Goal: Task Accomplishment & Management: Manage account settings

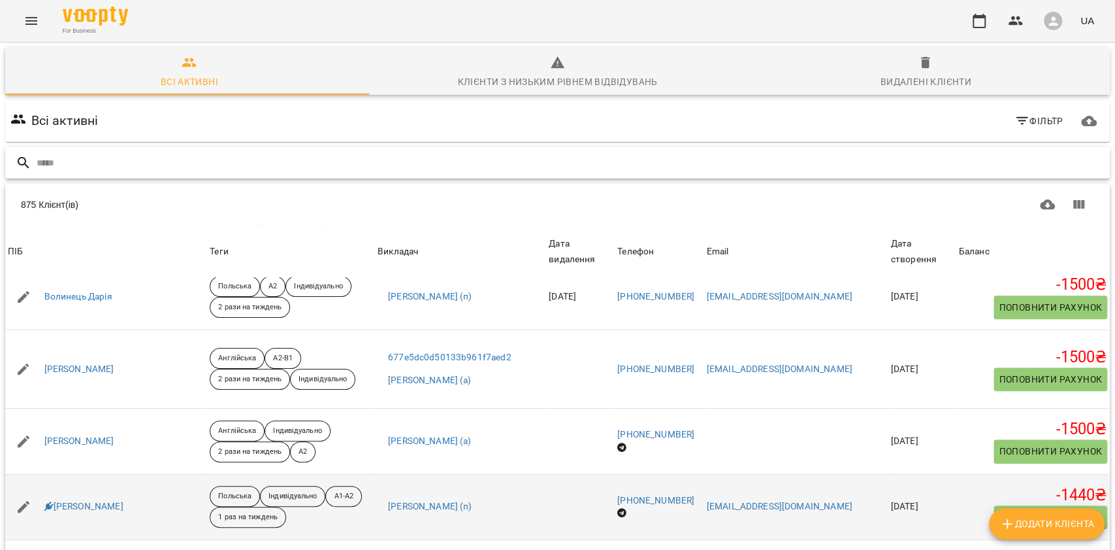
scroll to position [435, 0]
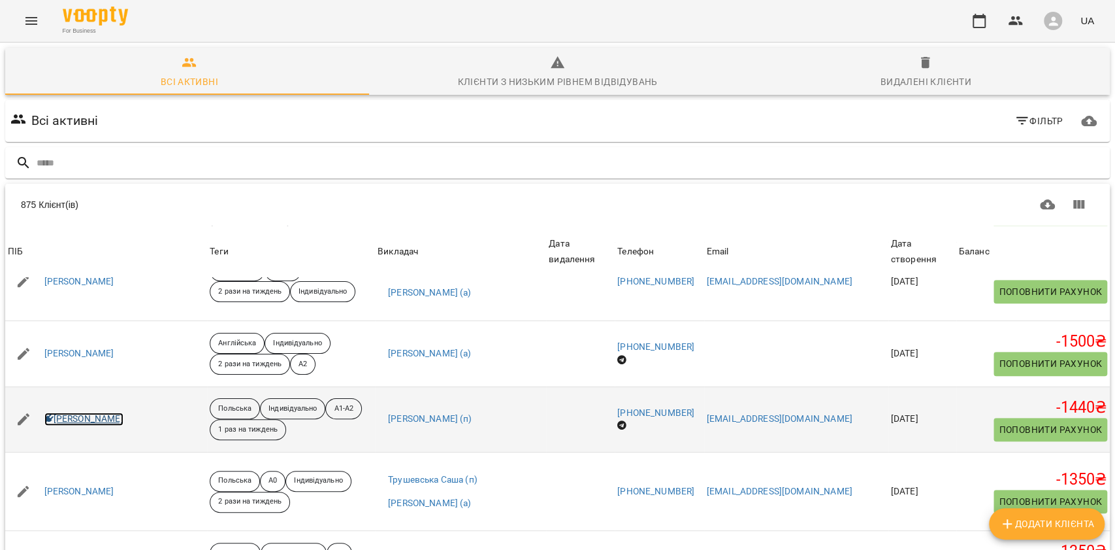
click at [124, 418] on link "[PERSON_NAME]" at bounding box center [83, 418] width 79 height 13
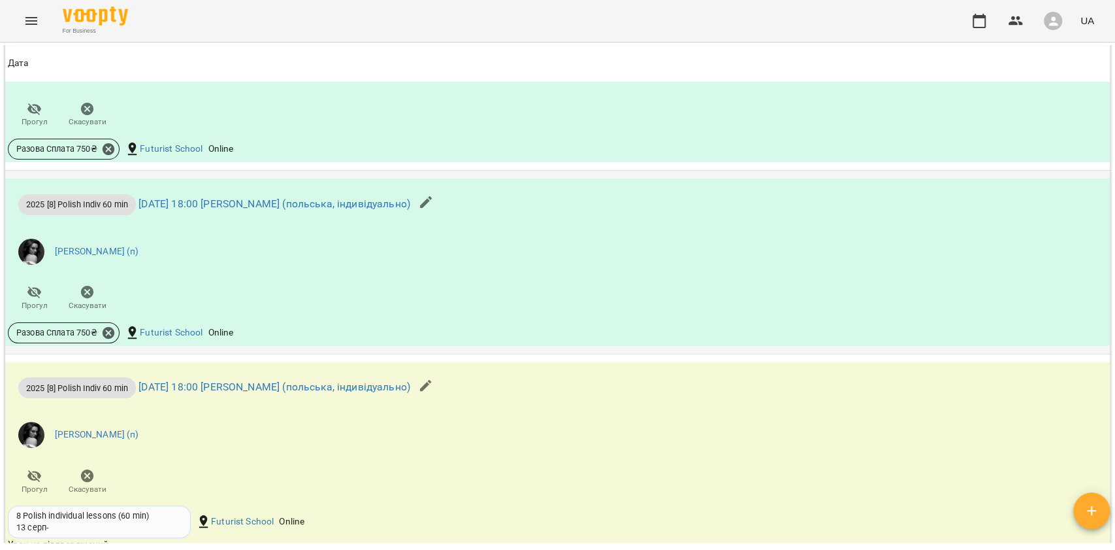
scroll to position [1307, 0]
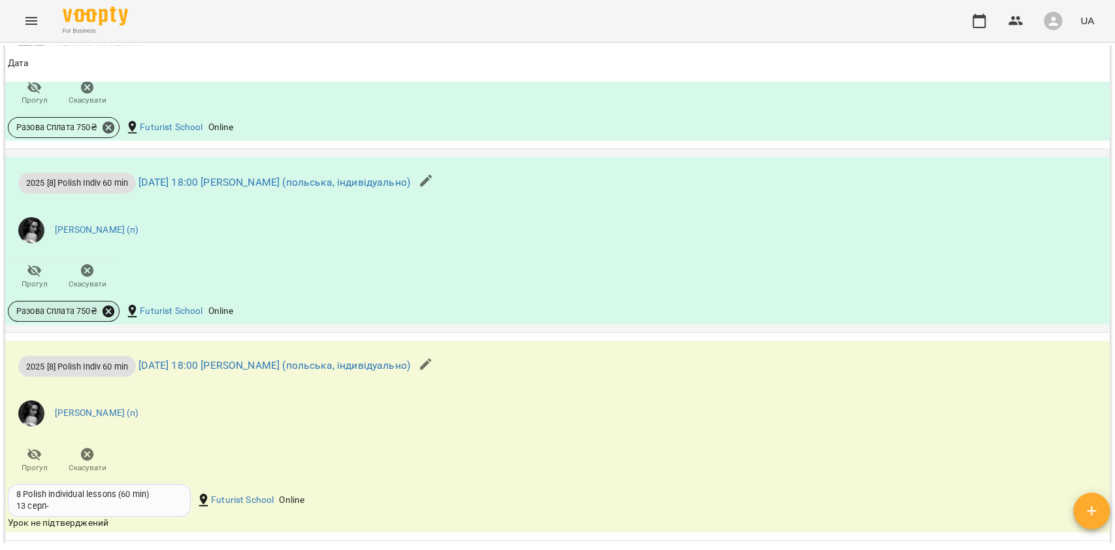
click at [109, 308] on icon at bounding box center [108, 311] width 14 height 14
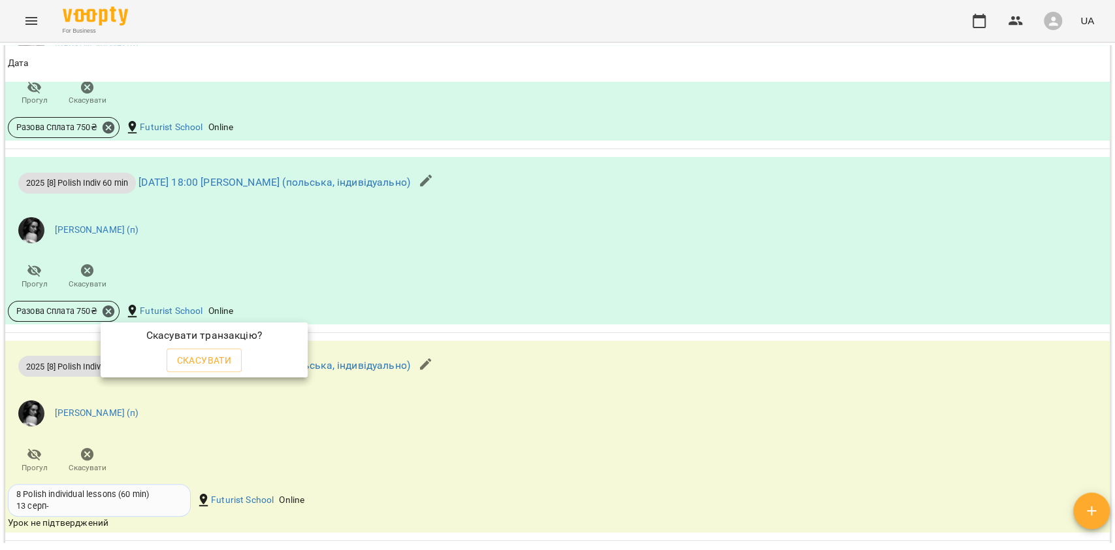
click at [214, 347] on div "Скасувати" at bounding box center [204, 360] width 81 height 29
click at [214, 355] on span "Скасувати" at bounding box center [204, 360] width 55 height 16
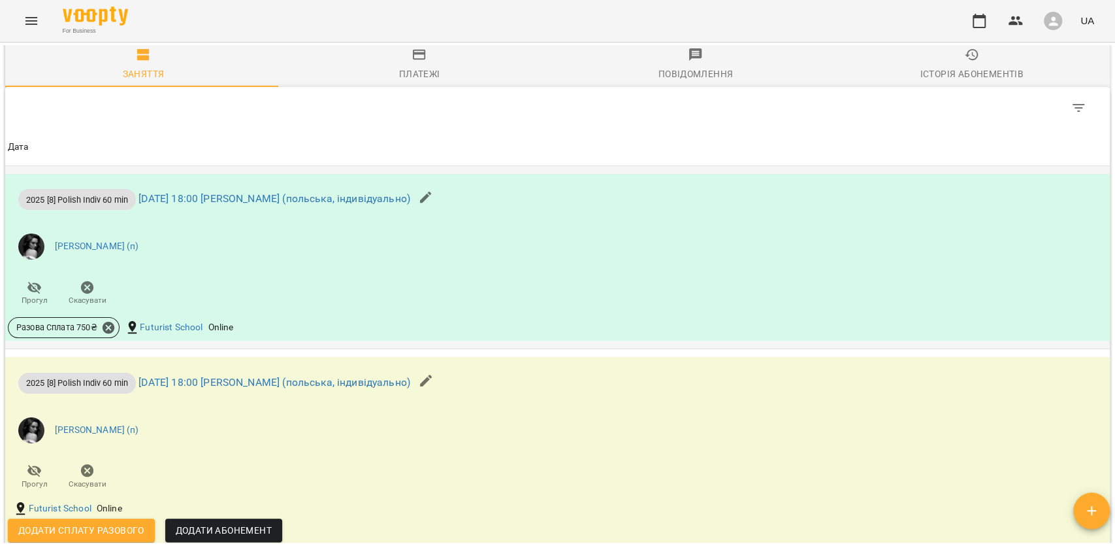
scroll to position [1281, 0]
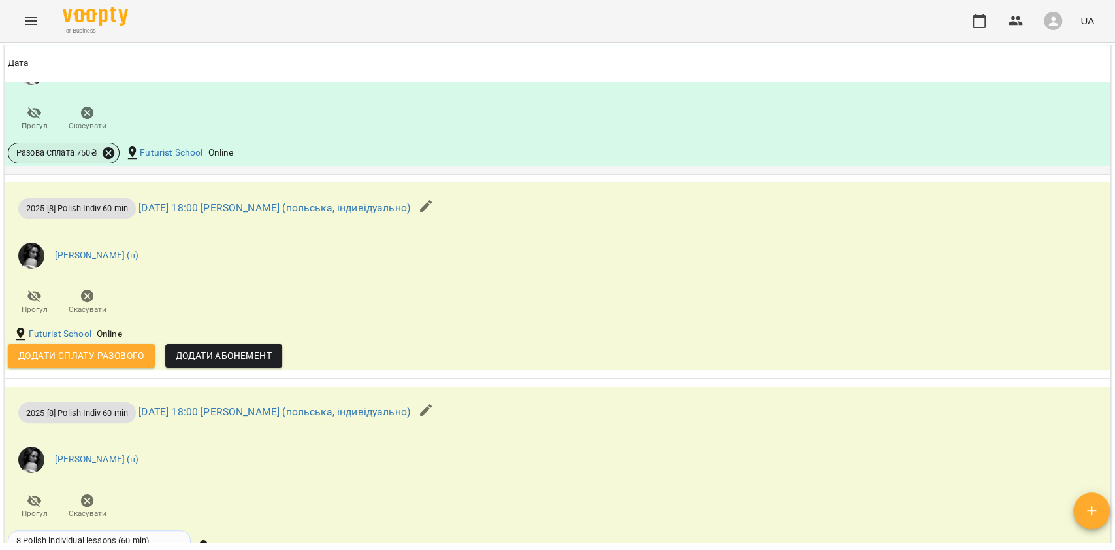
click at [108, 159] on icon at bounding box center [108, 153] width 14 height 14
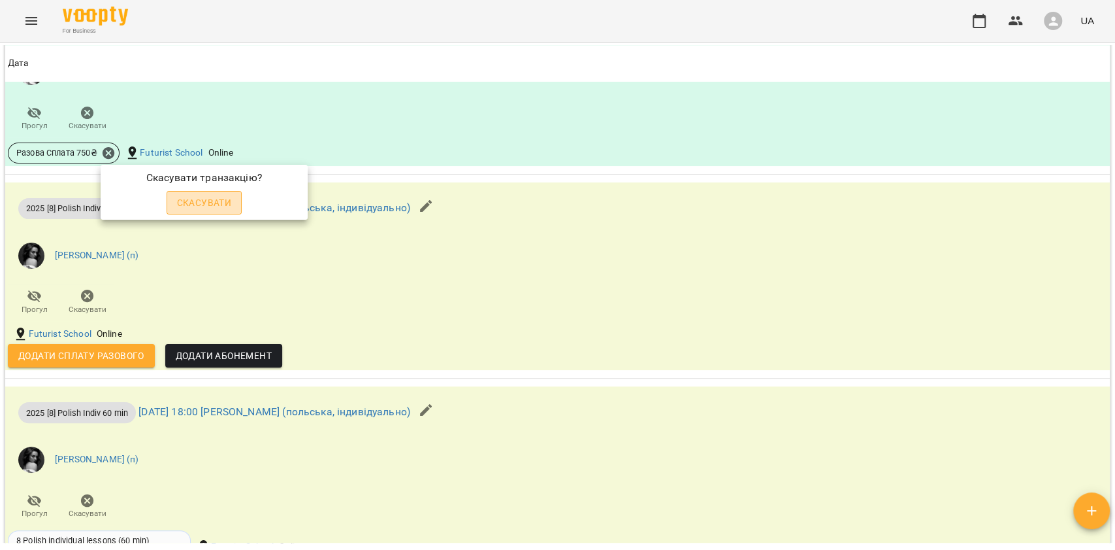
click at [222, 204] on span "Скасувати" at bounding box center [204, 203] width 55 height 16
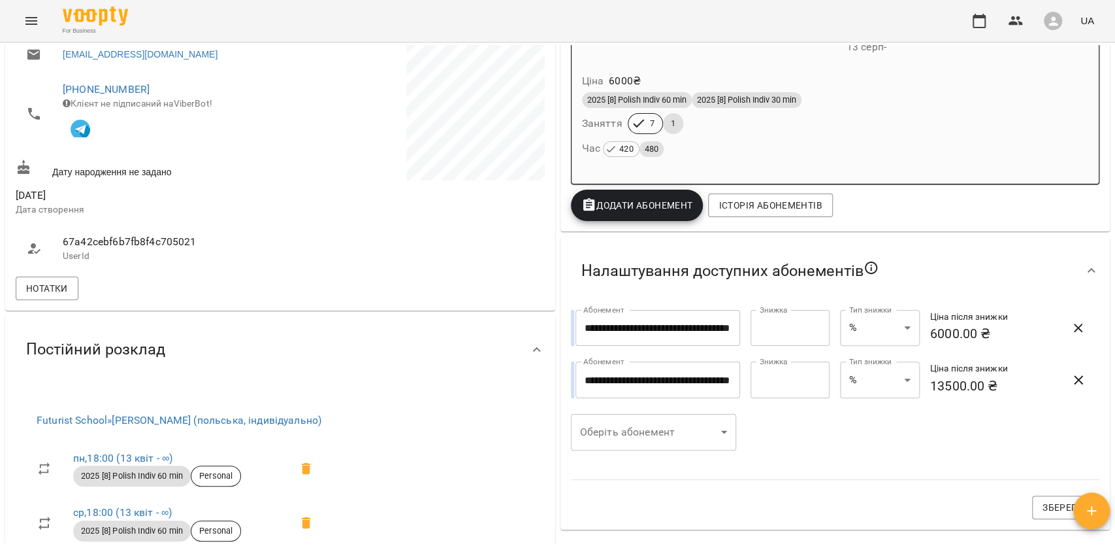
scroll to position [237, 0]
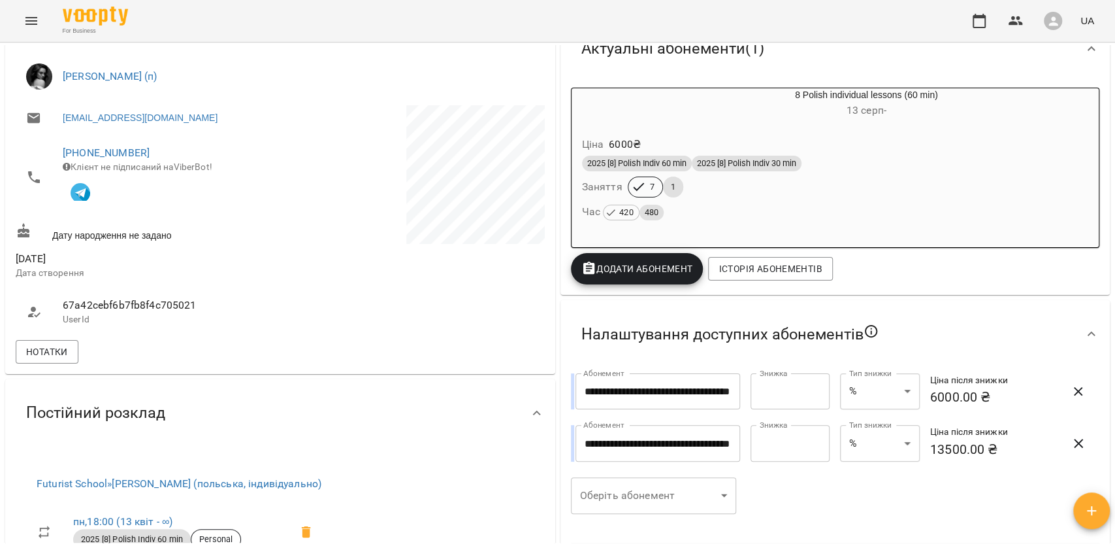
click at [746, 191] on div "2025 [8] Polish Indiv 60 min 2025 [8] Polish Indiv 30 min Заняття 7 1 Час 420 4…" at bounding box center [836, 188] width 512 height 71
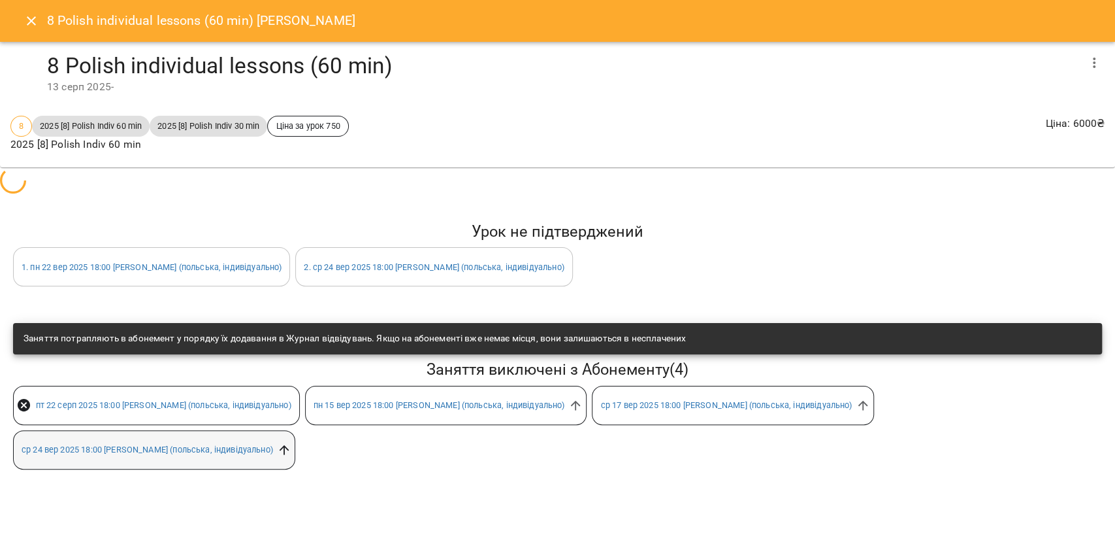
click at [291, 451] on icon at bounding box center [284, 449] width 14 height 14
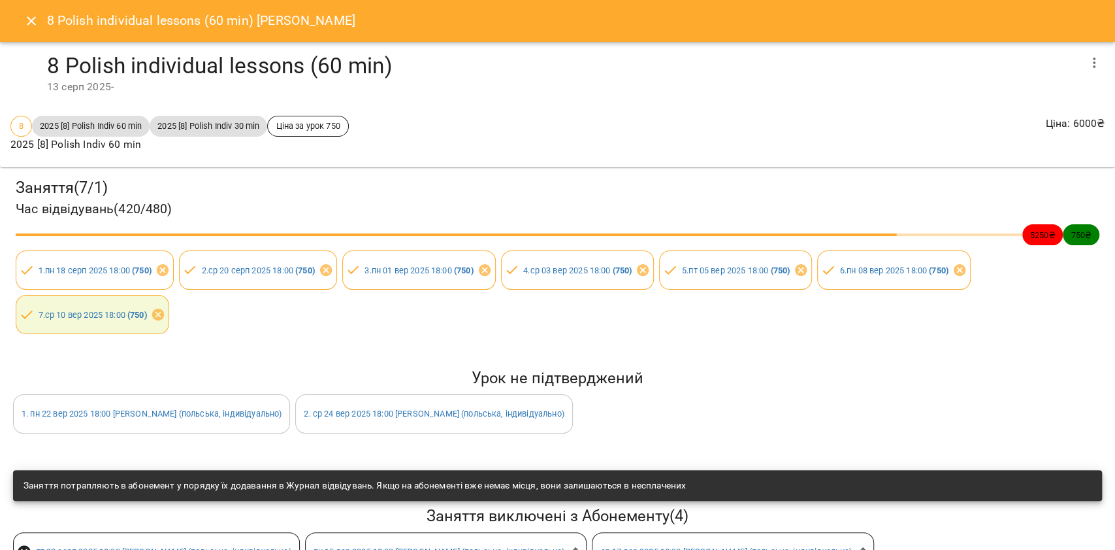
scroll to position [94, 0]
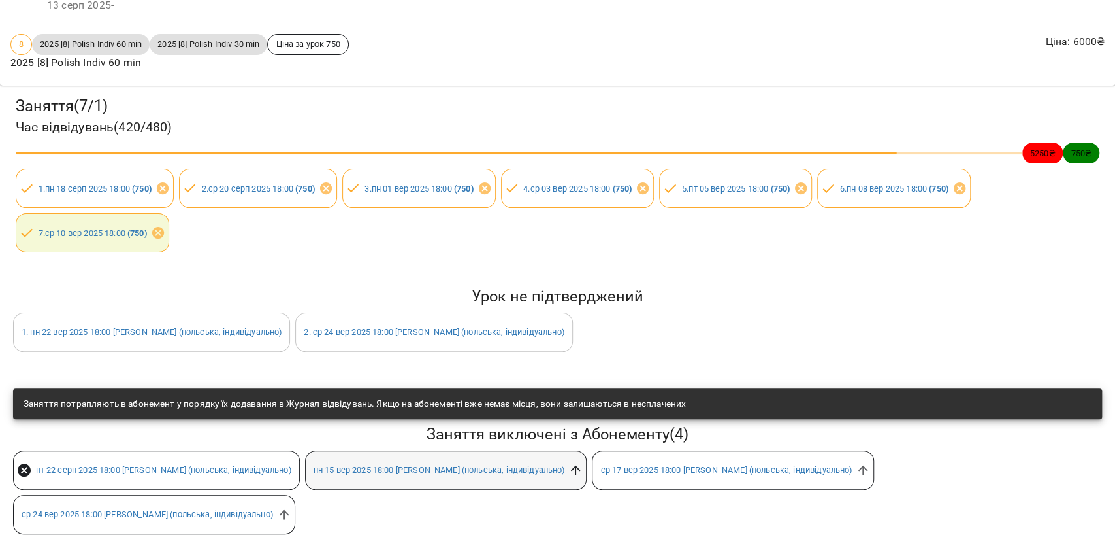
click at [583, 463] on icon at bounding box center [575, 470] width 14 height 14
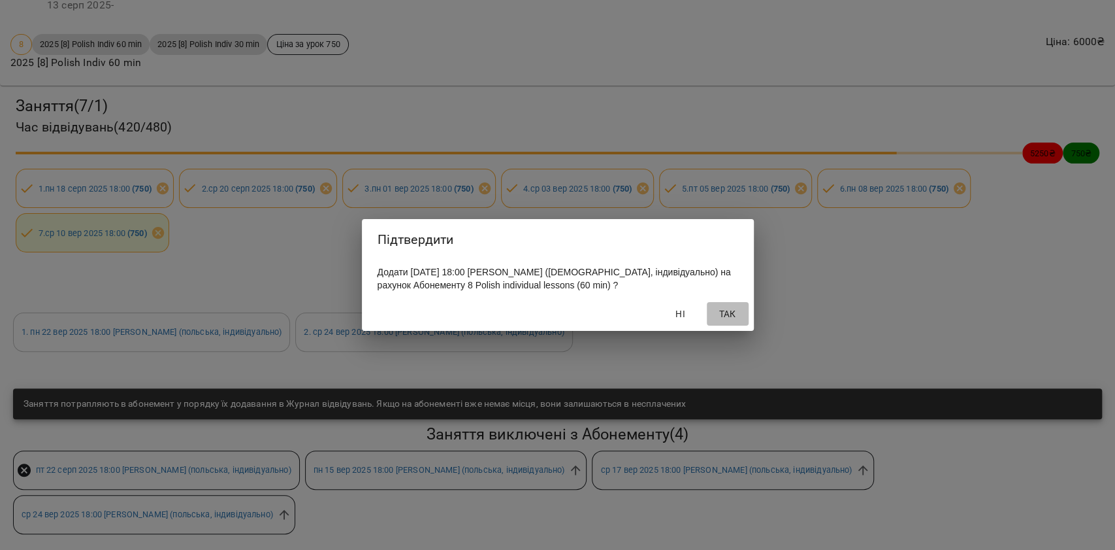
click at [715, 320] on span "Так" at bounding box center [727, 314] width 31 height 16
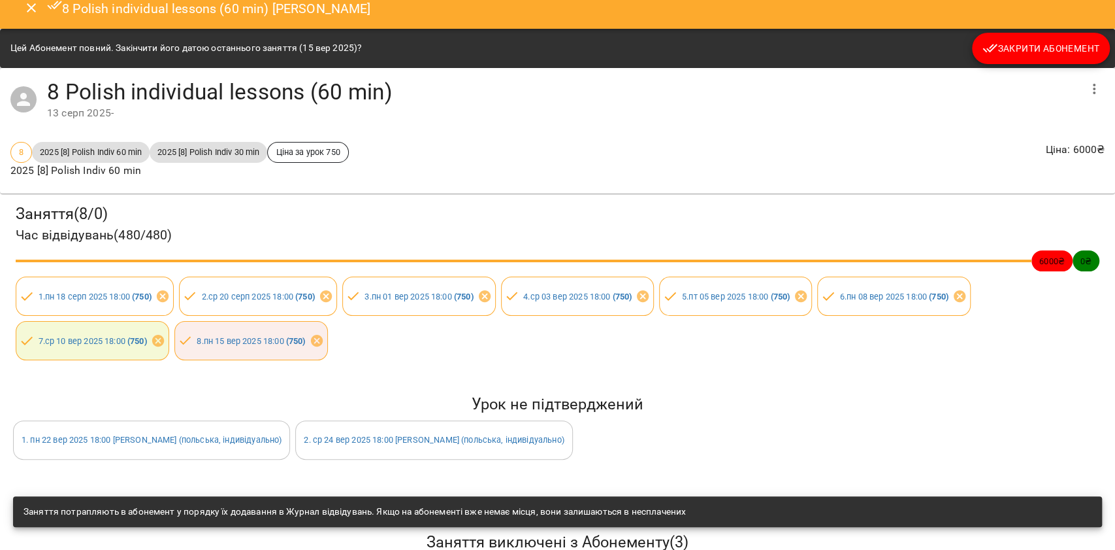
scroll to position [0, 0]
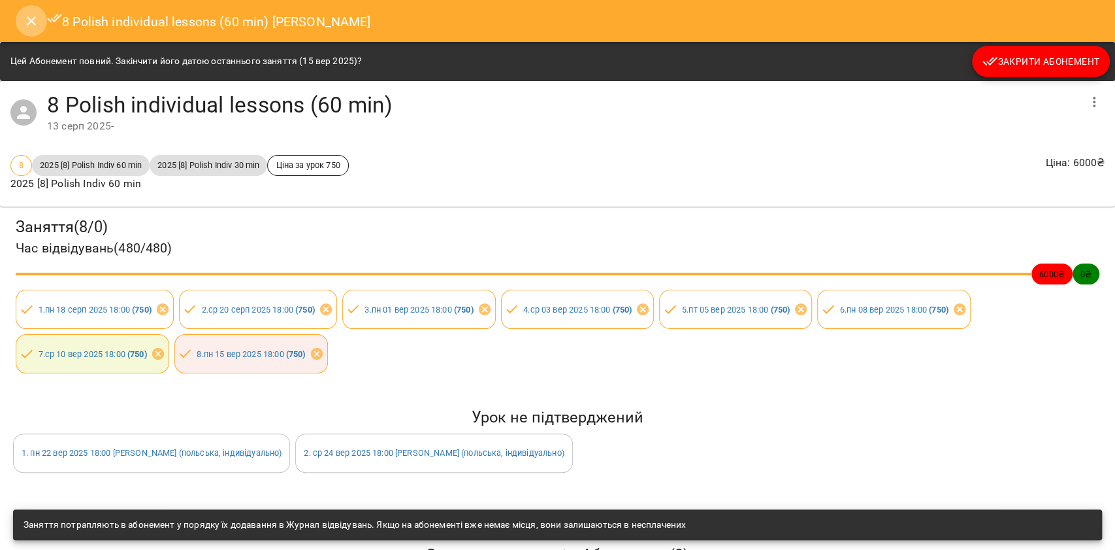
click at [18, 18] on button "Close" at bounding box center [31, 20] width 31 height 31
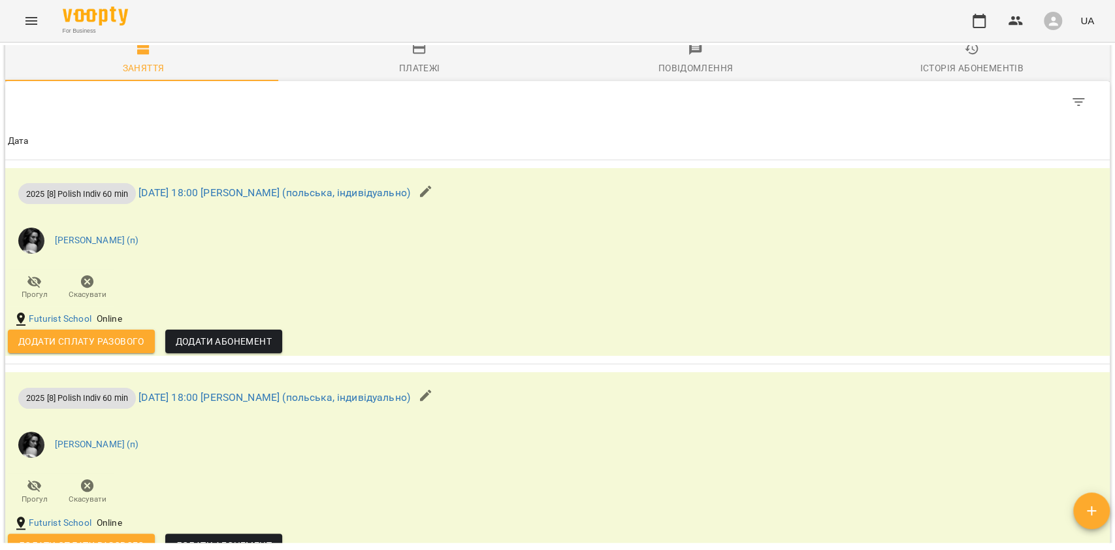
scroll to position [1132, 0]
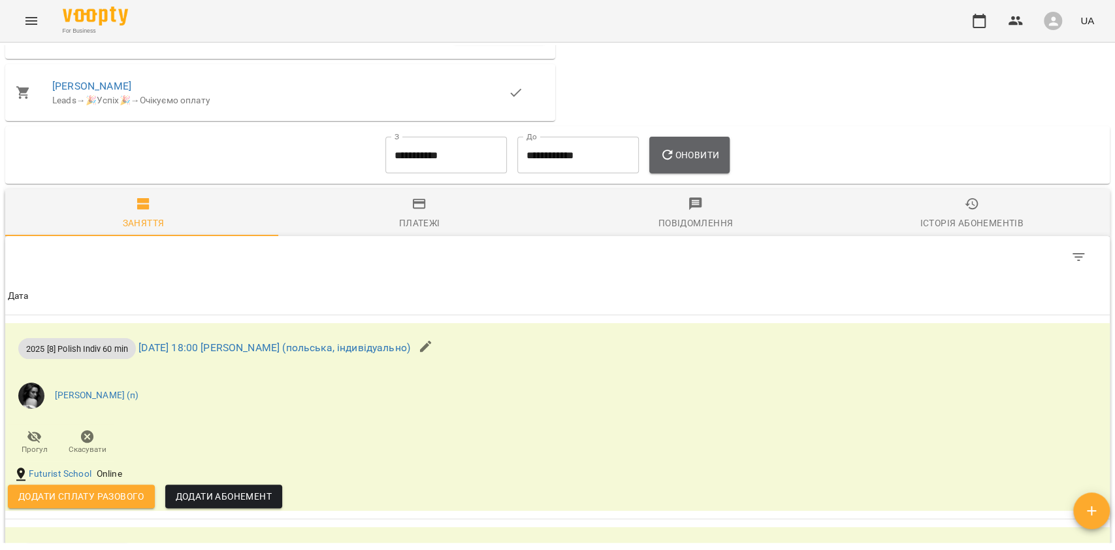
click at [695, 161] on span "Оновити" at bounding box center [689, 155] width 59 height 16
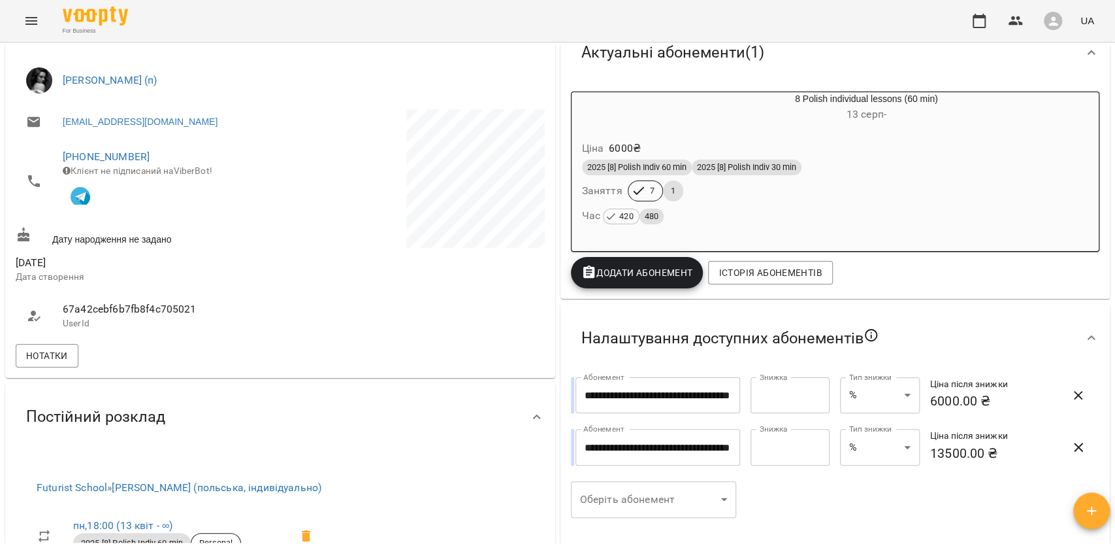
scroll to position [174, 0]
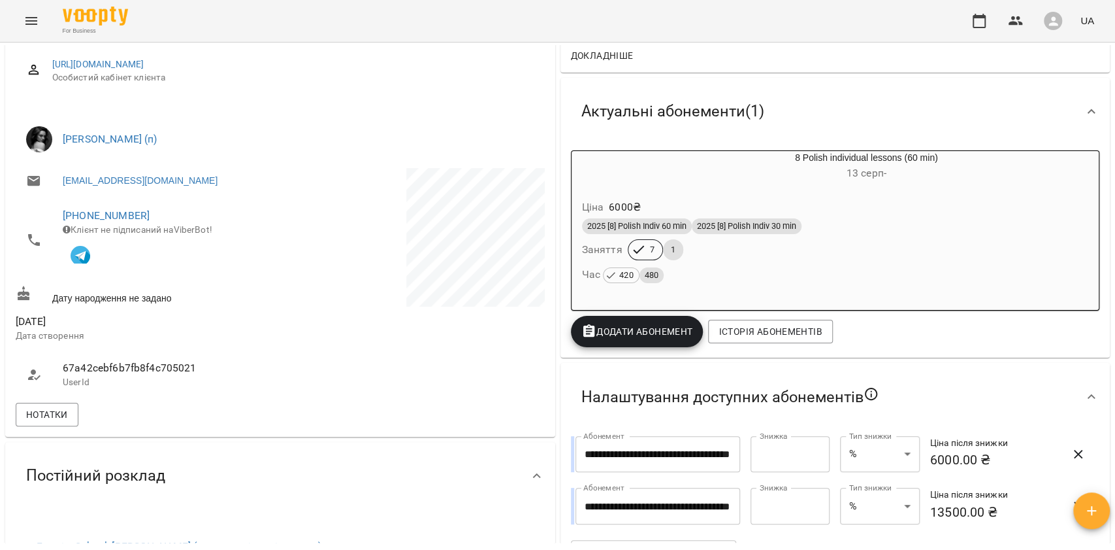
click at [757, 248] on div "2025 [8] Polish Indiv 60 min 2025 [8] Polish Indiv 30 min Заняття 7 1 Час 420 4…" at bounding box center [836, 251] width 512 height 71
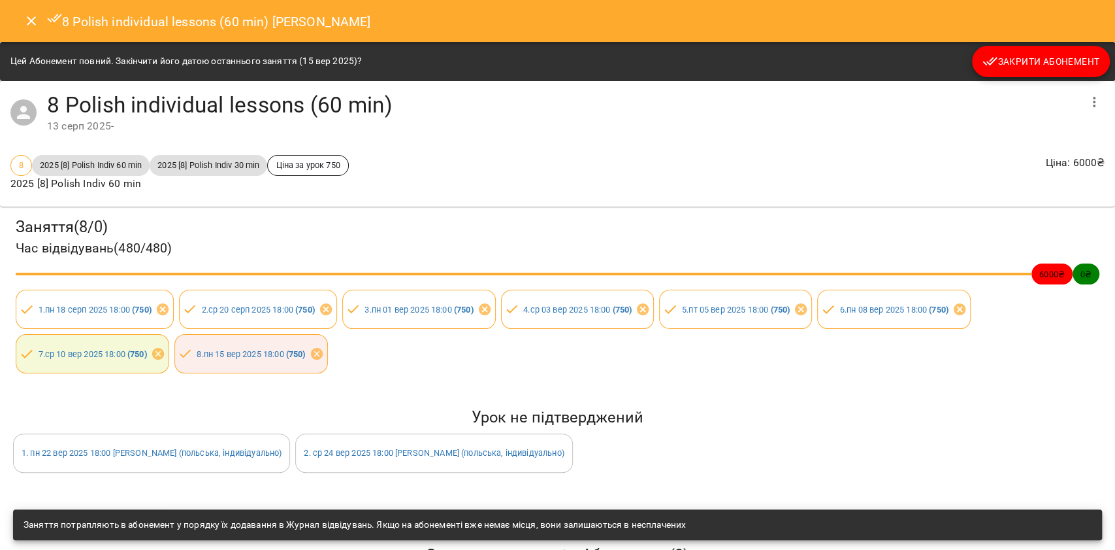
click at [29, 29] on button "Close" at bounding box center [31, 20] width 31 height 31
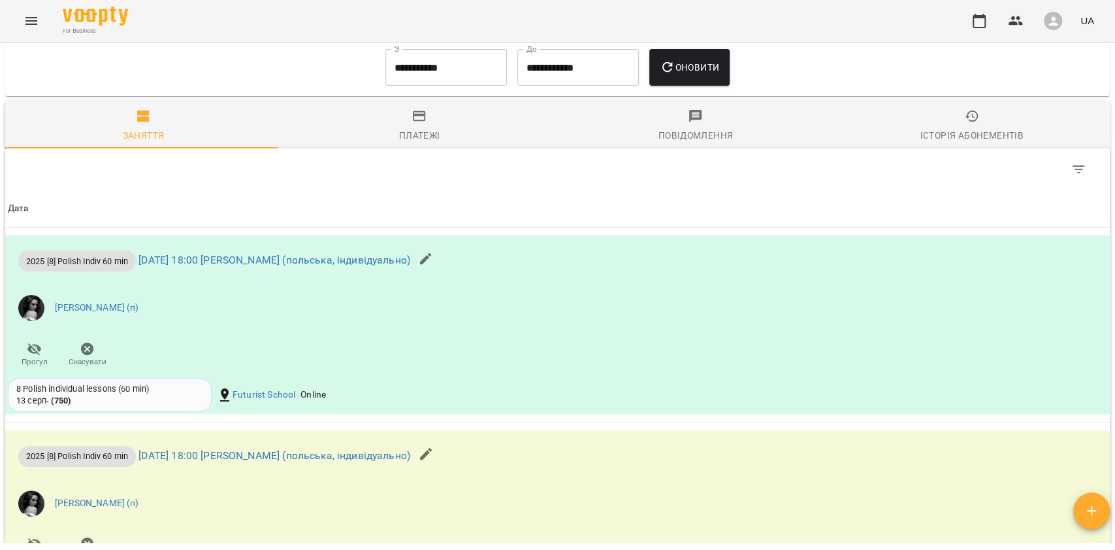
scroll to position [1219, 0]
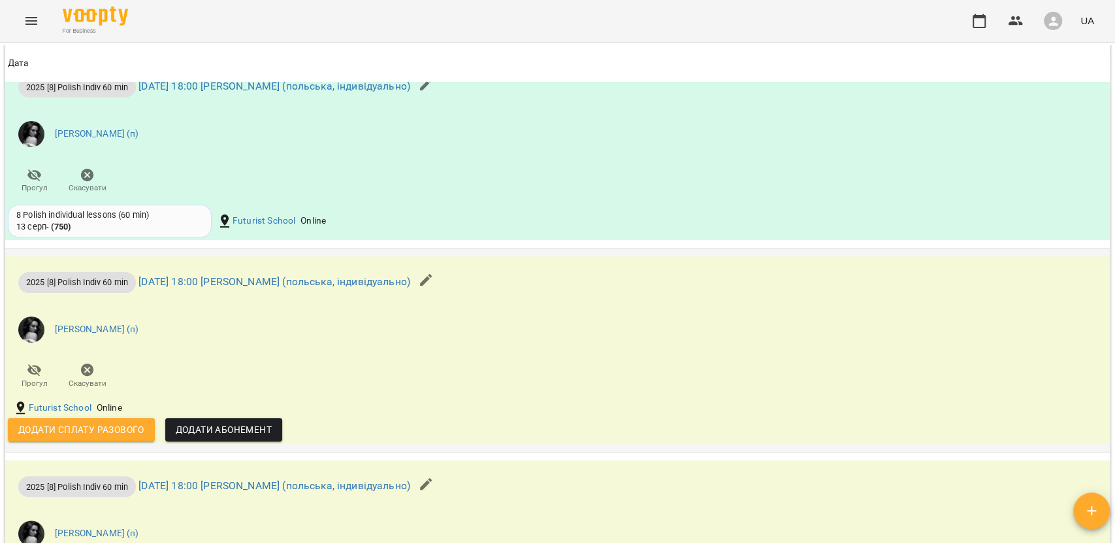
click at [133, 429] on span "Додати сплату разового" at bounding box center [81, 429] width 126 height 16
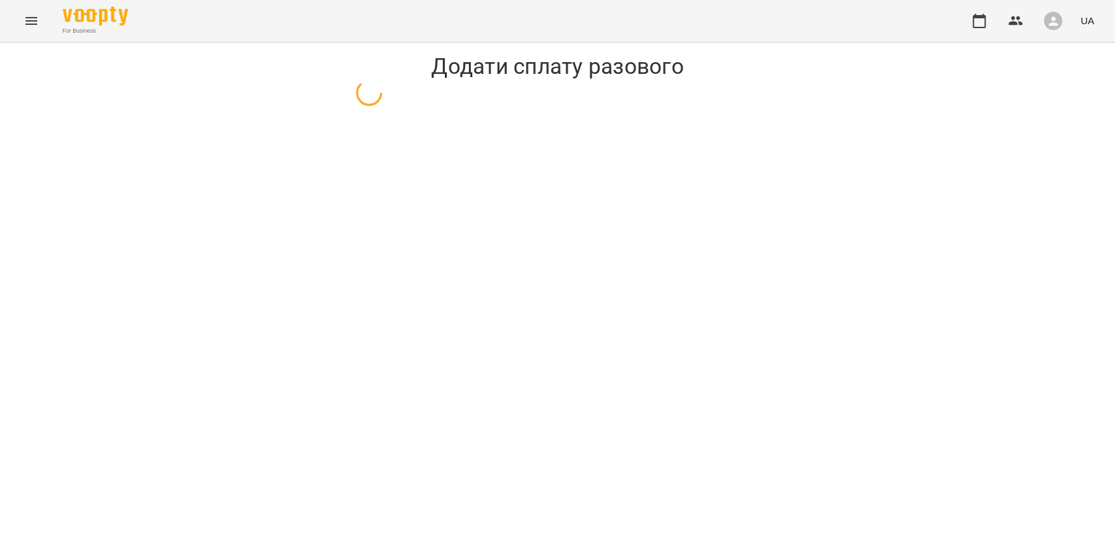
select select "**********"
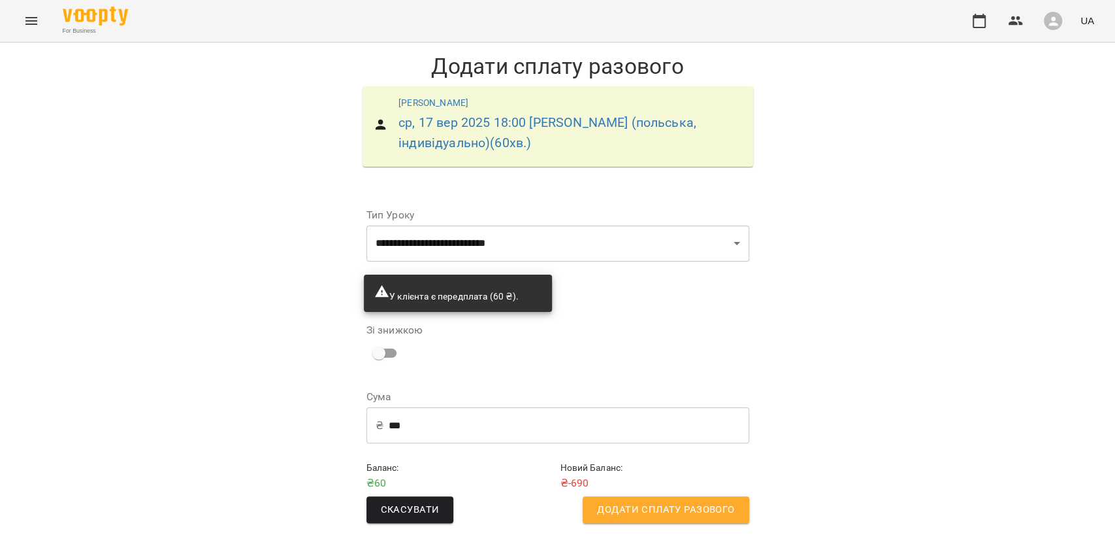
click at [670, 516] on span "Додати сплату разового" at bounding box center [665, 509] width 137 height 17
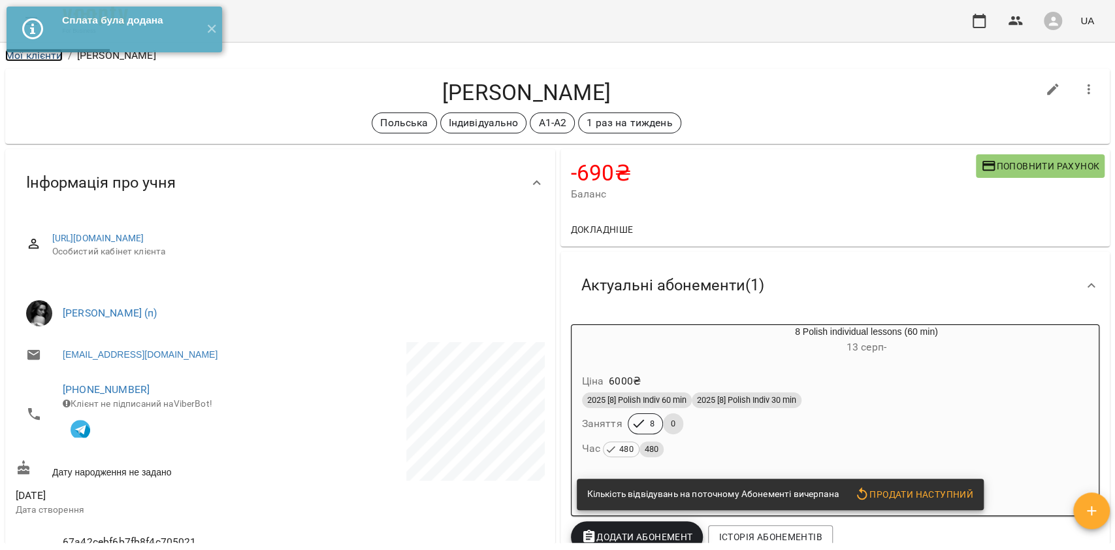
click at [45, 60] on link "Мої клієнти" at bounding box center [34, 55] width 58 height 12
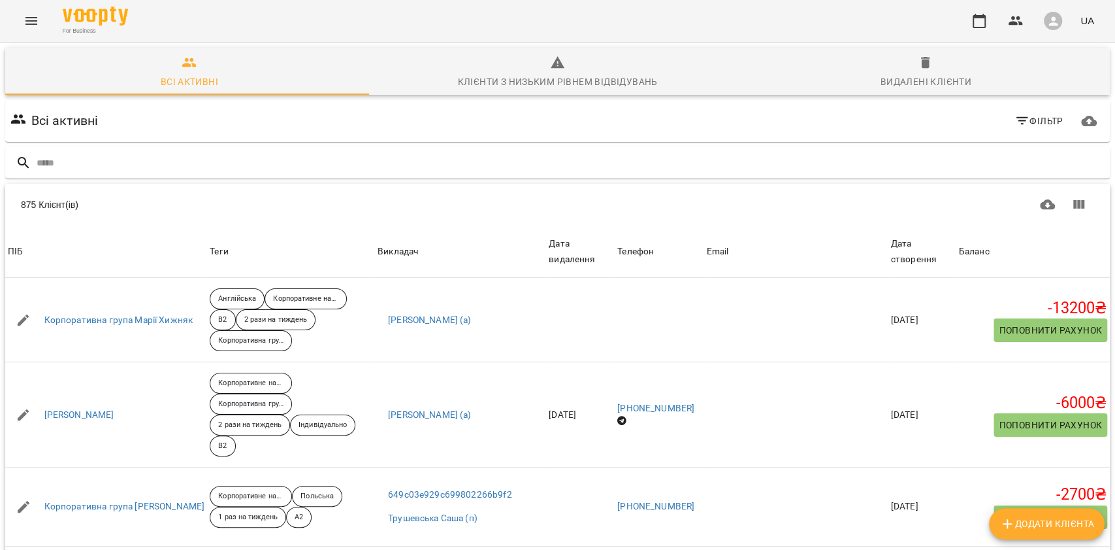
click at [968, 250] on div "Баланс" at bounding box center [974, 252] width 31 height 16
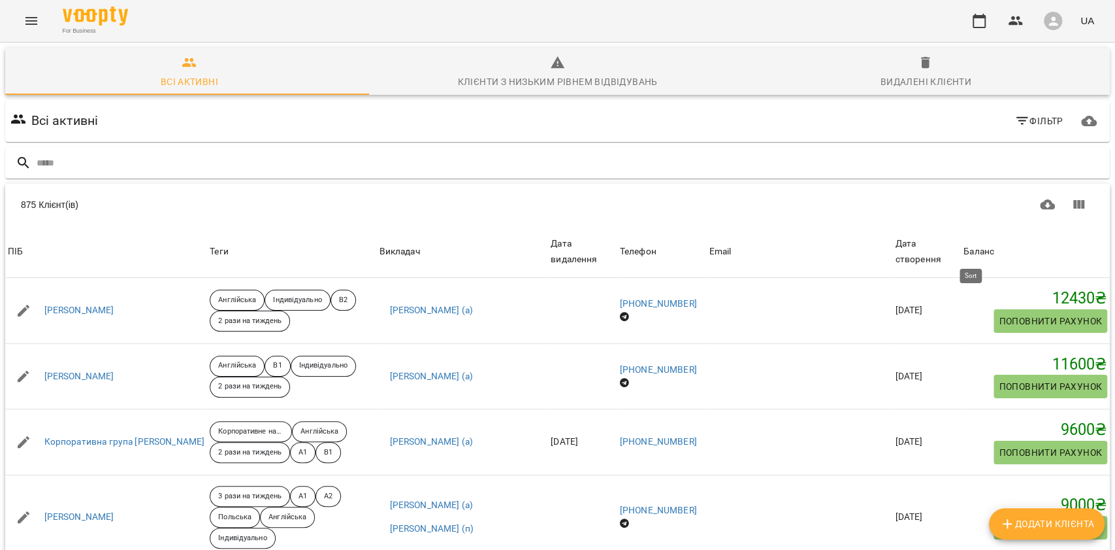
click at [966, 250] on div "Баланс" at bounding box center [979, 252] width 31 height 16
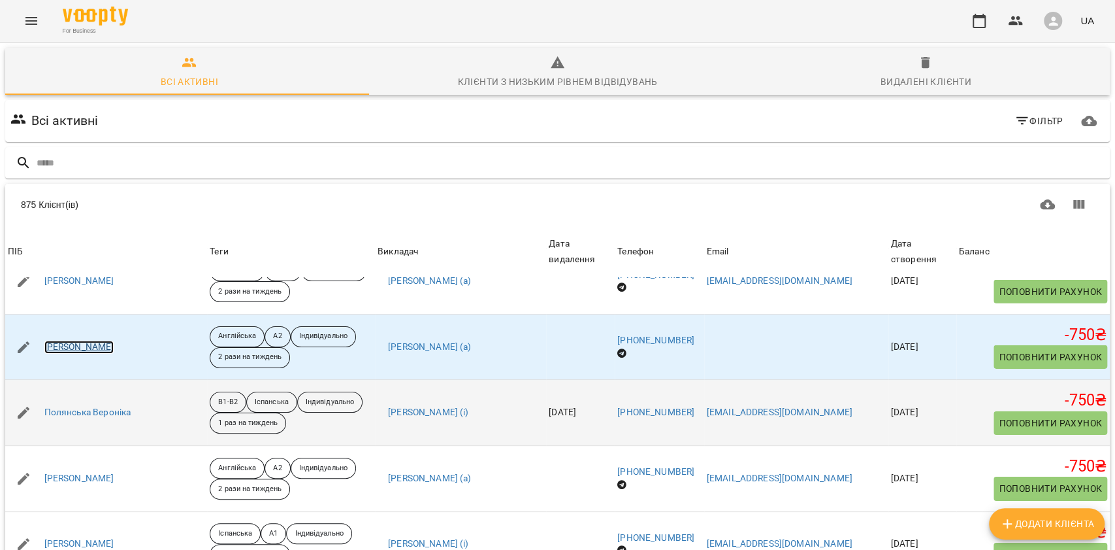
scroll to position [2806, 0]
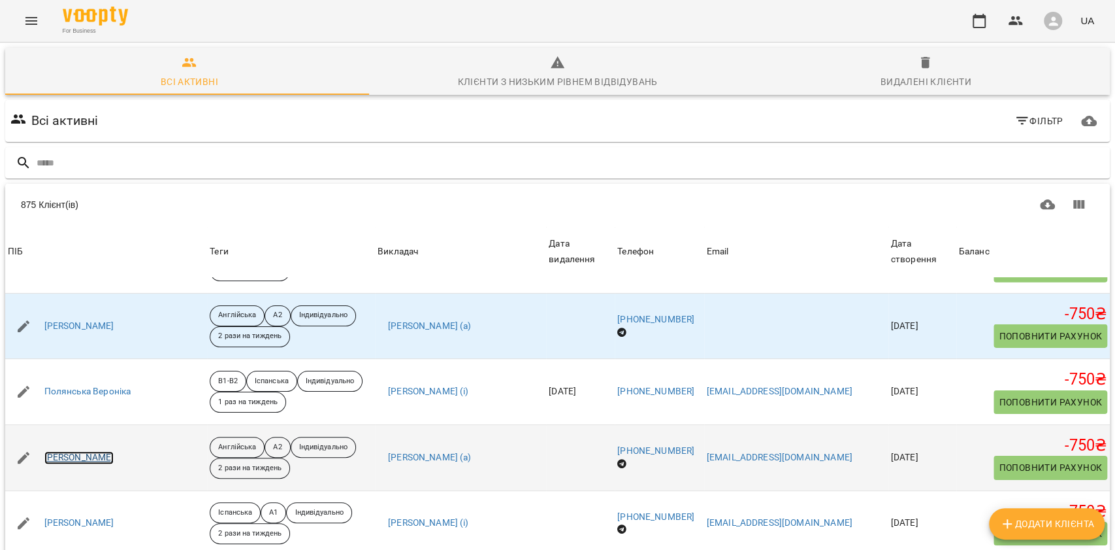
drag, startPoint x: 116, startPoint y: 453, endPoint x: 115, endPoint y: 469, distance: 15.1
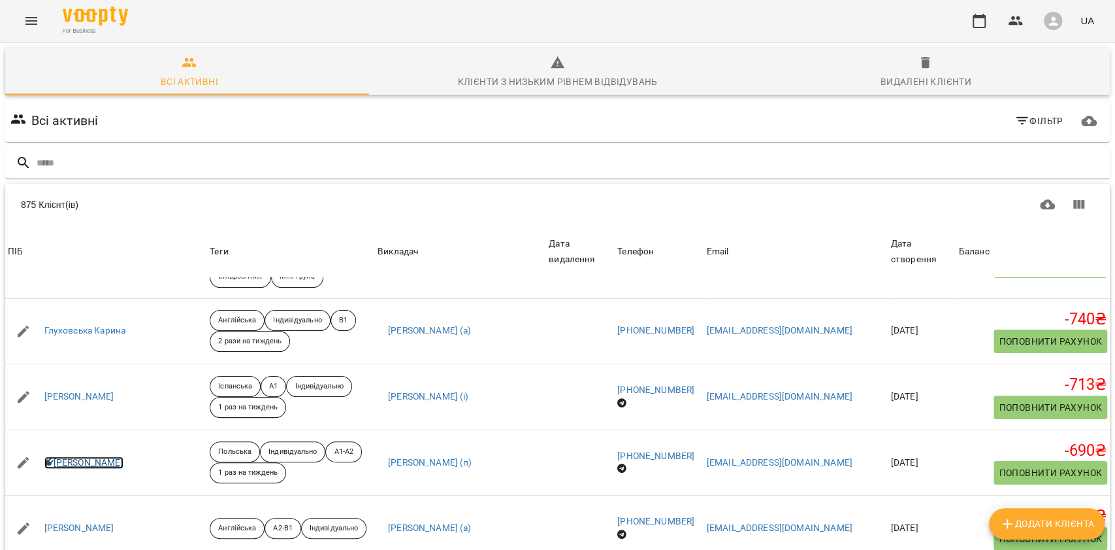
scroll to position [58, 0]
click at [329, 152] on input "text" at bounding box center [571, 163] width 1068 height 22
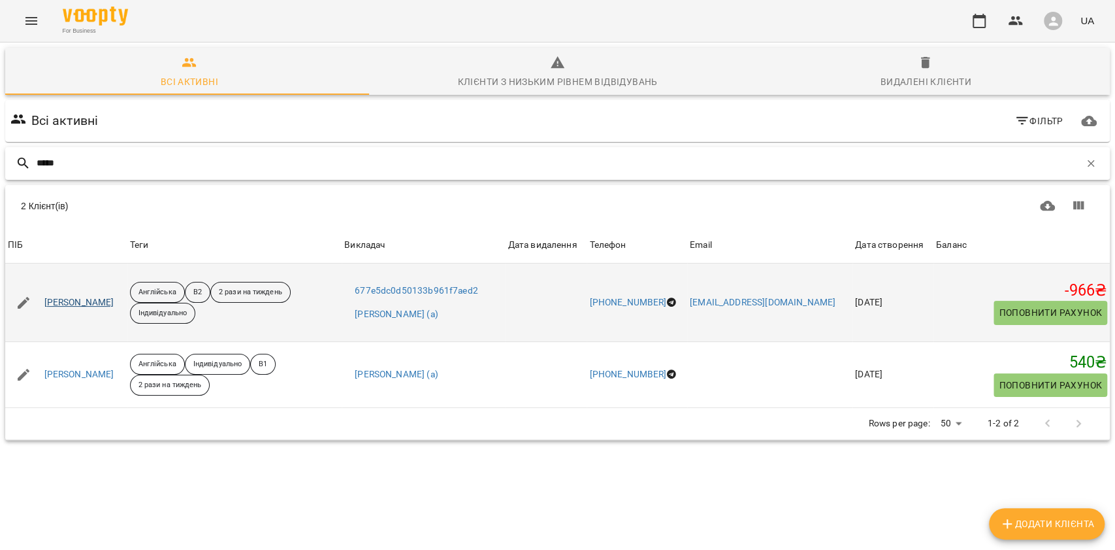
type input "*****"
click at [76, 296] on link "Інна Порохня" at bounding box center [79, 302] width 70 height 13
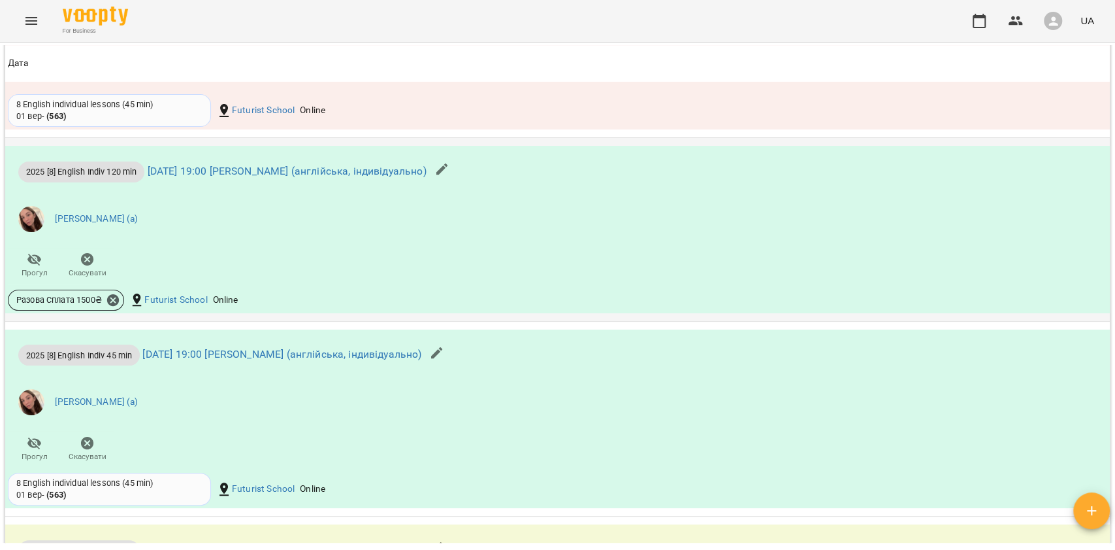
scroll to position [1202, 0]
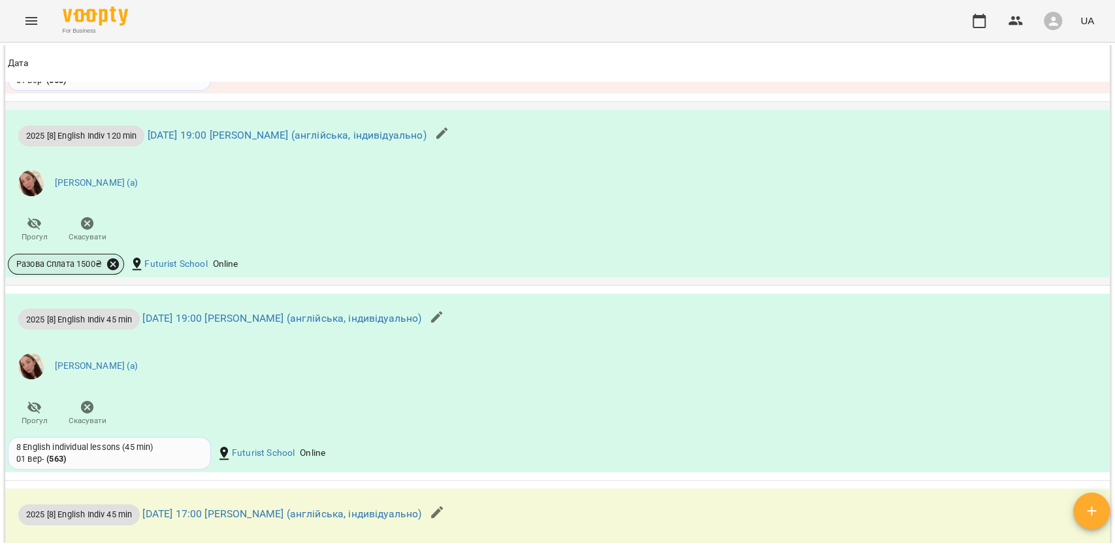
click at [112, 264] on icon at bounding box center [113, 263] width 12 height 12
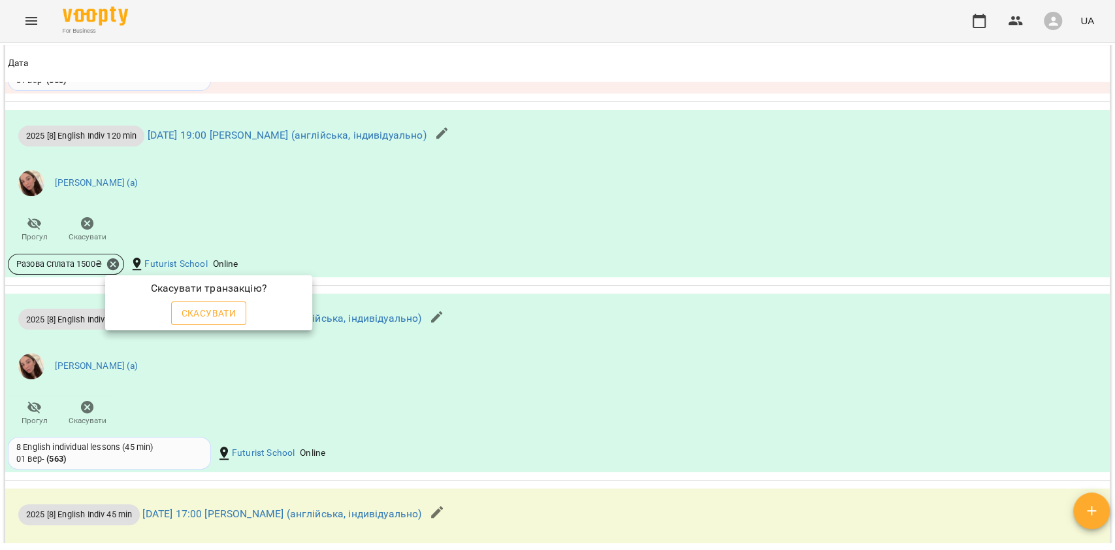
click at [187, 308] on span "Скасувати" at bounding box center [209, 313] width 55 height 16
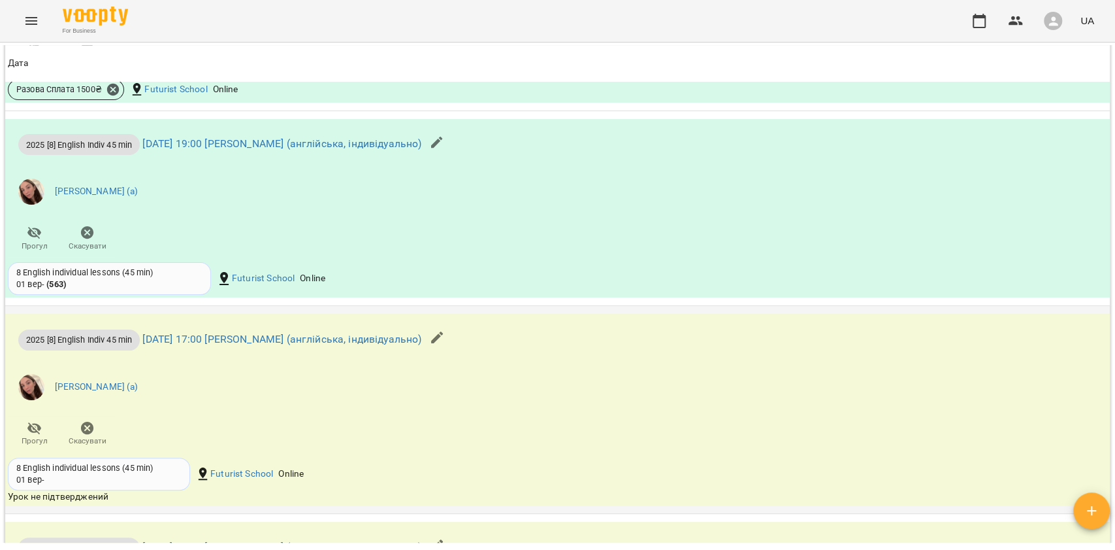
scroll to position [1115, 0]
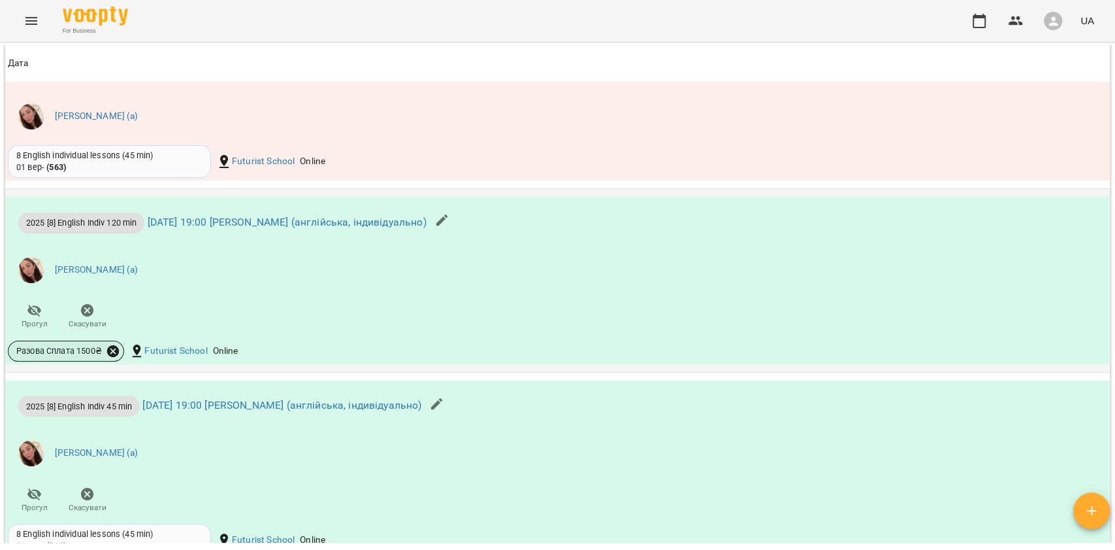
click at [116, 352] on icon at bounding box center [113, 350] width 12 height 12
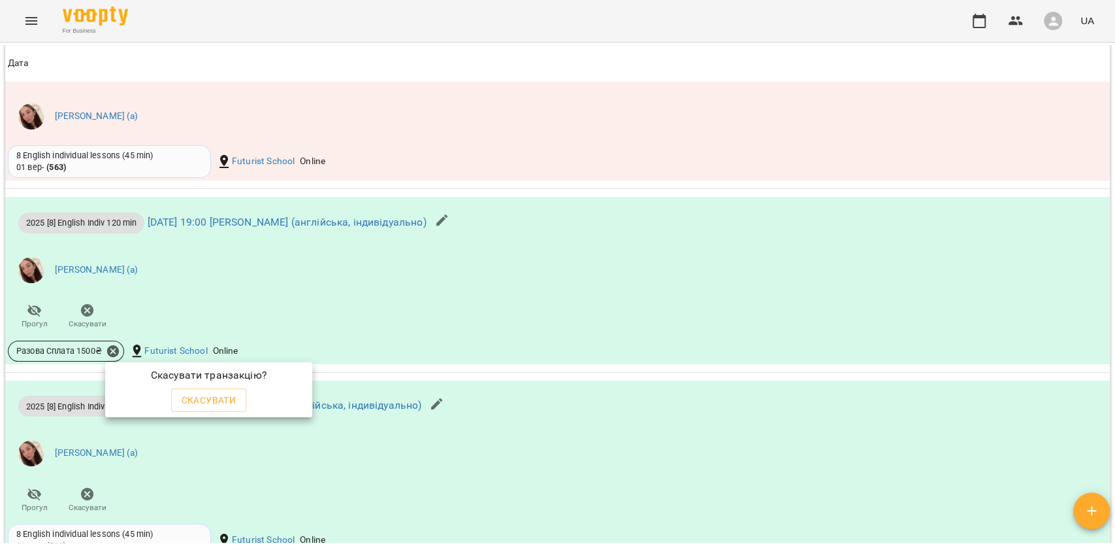
click at [222, 401] on span "Скасувати" at bounding box center [209, 400] width 55 height 16
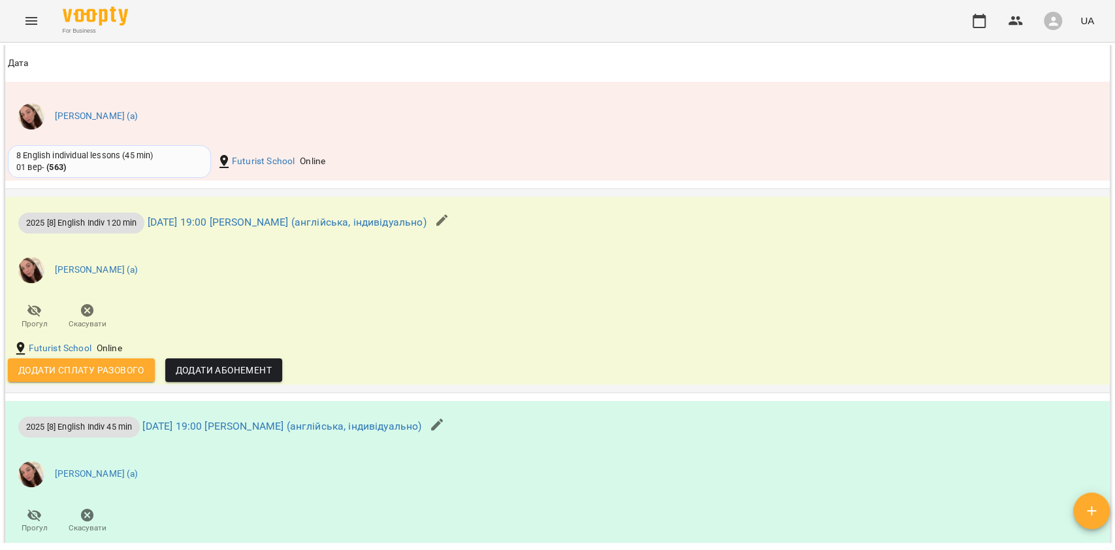
click at [450, 219] on icon "button" at bounding box center [443, 220] width 16 height 16
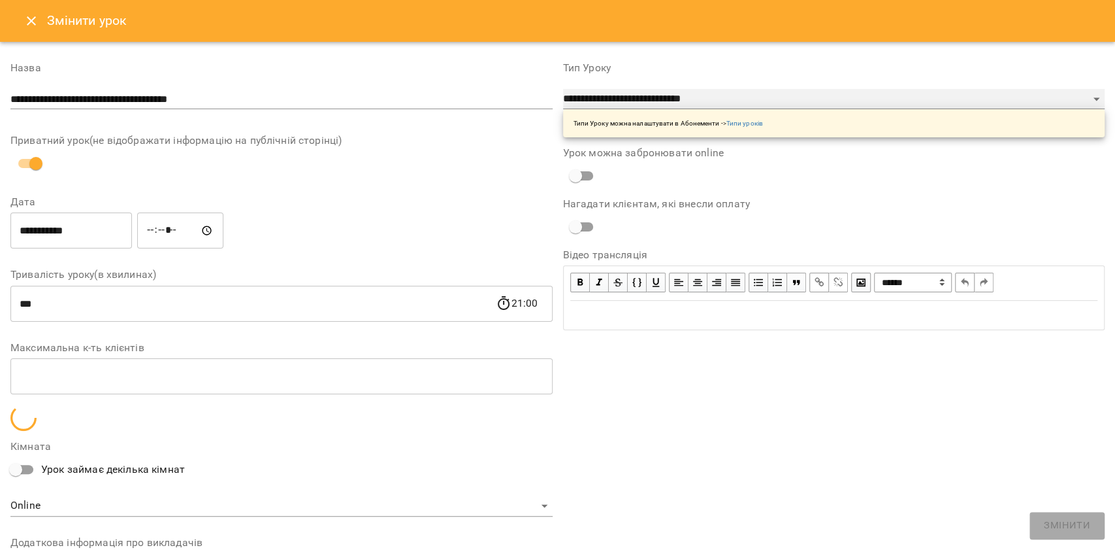
click at [654, 99] on select "**********" at bounding box center [834, 99] width 542 height 21
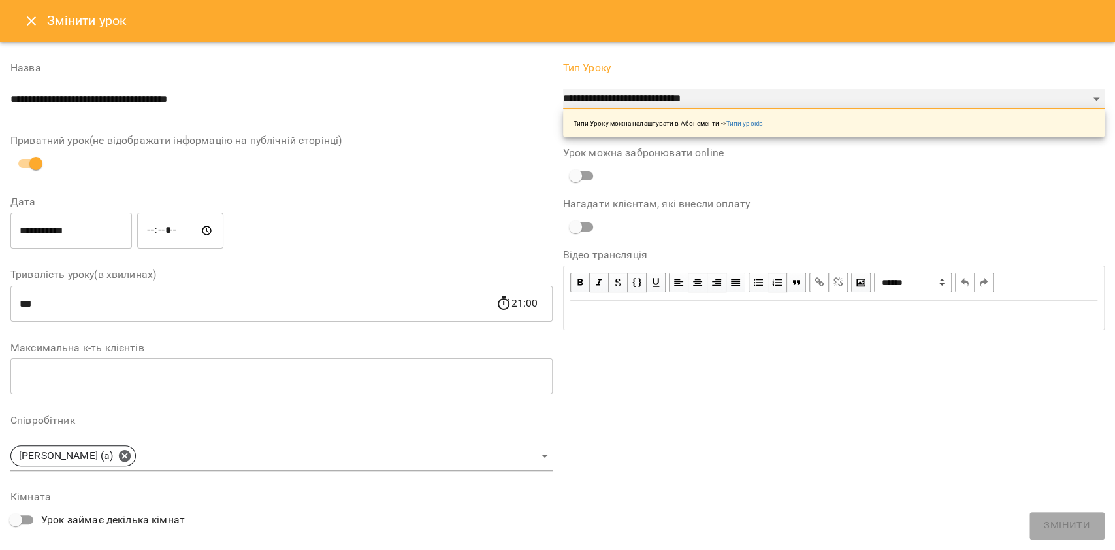
select select "**********"
click at [563, 110] on select "**********" at bounding box center [834, 99] width 542 height 21
type input "**"
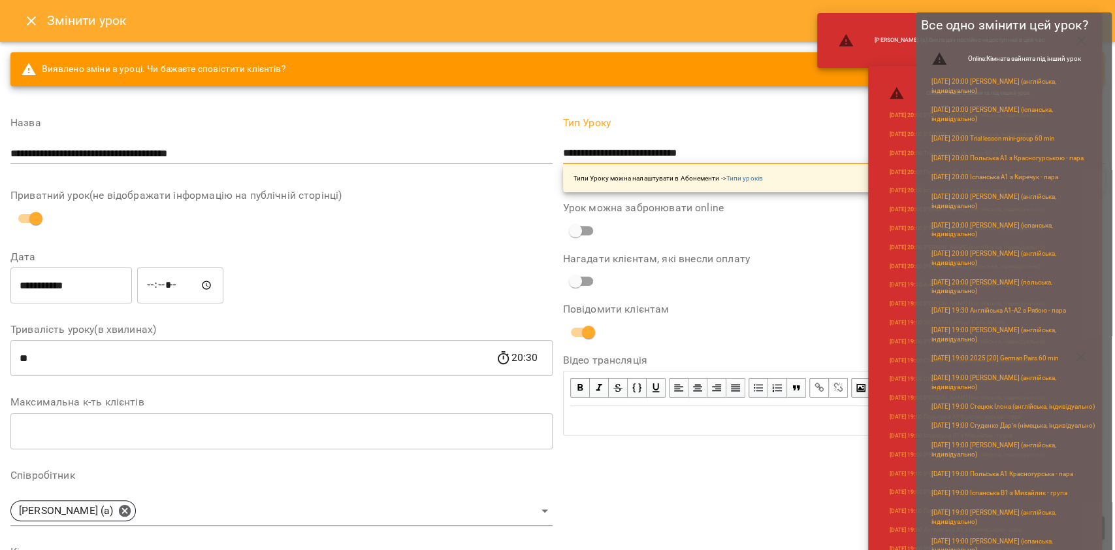
click at [1103, 527] on button "Змінити" at bounding box center [1073, 528] width 63 height 24
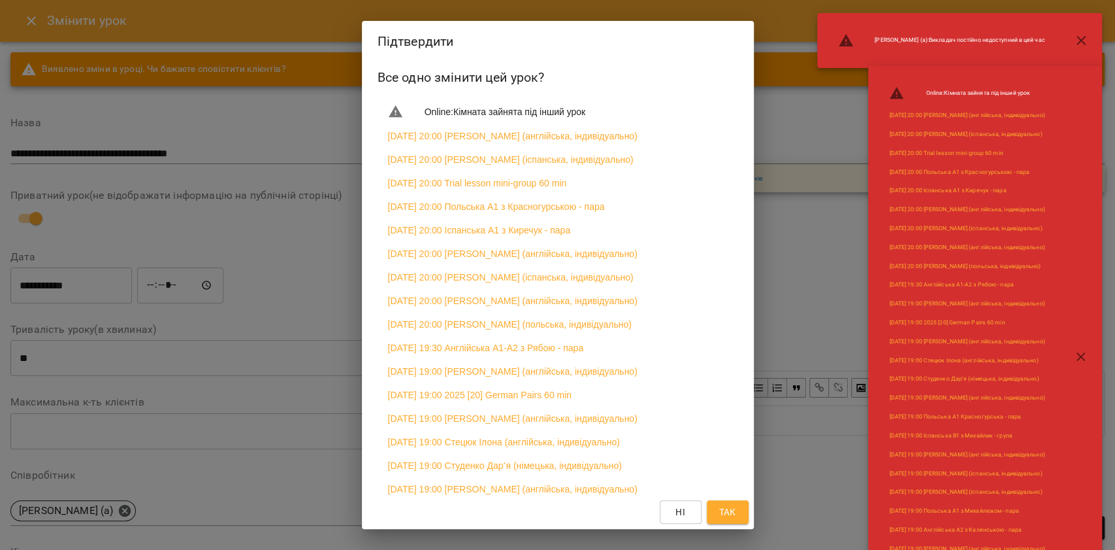
click at [750, 506] on div "Ні Так" at bounding box center [558, 512] width 392 height 34
click at [731, 512] on span "Так" at bounding box center [727, 512] width 17 height 16
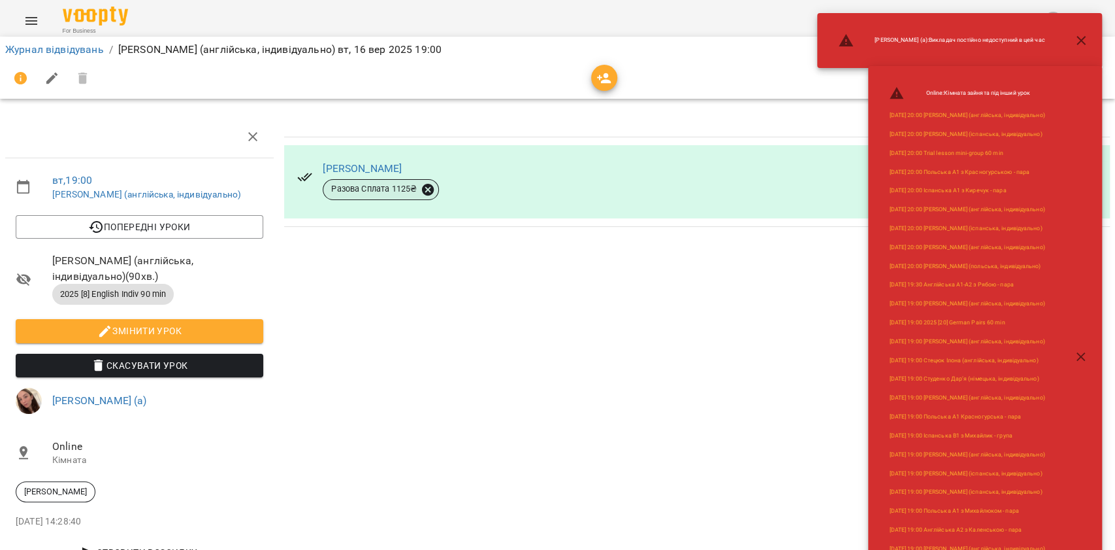
click at [425, 193] on icon at bounding box center [428, 189] width 12 height 12
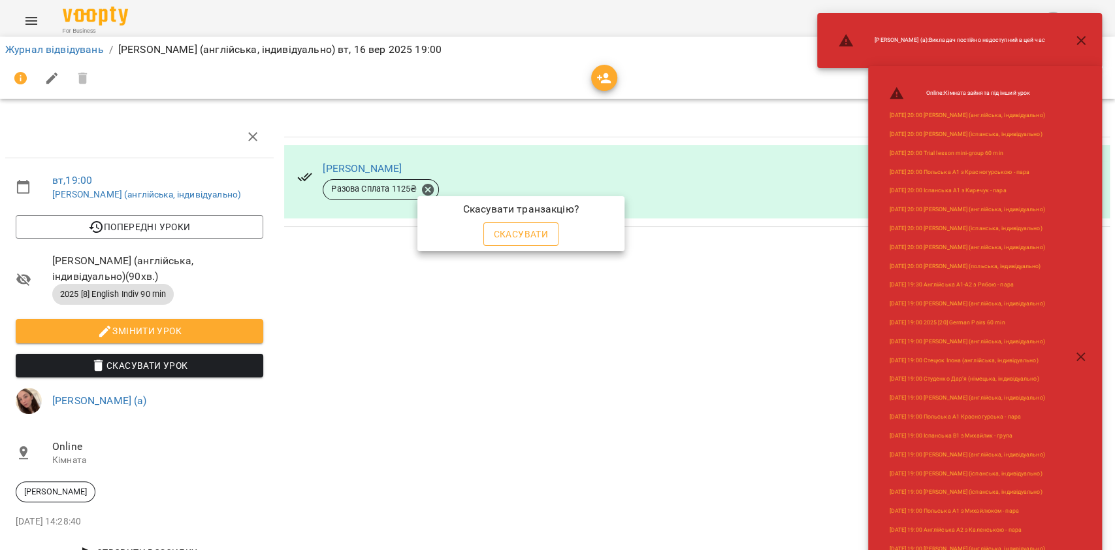
click at [518, 242] on button "Скасувати" at bounding box center [522, 234] width 76 height 24
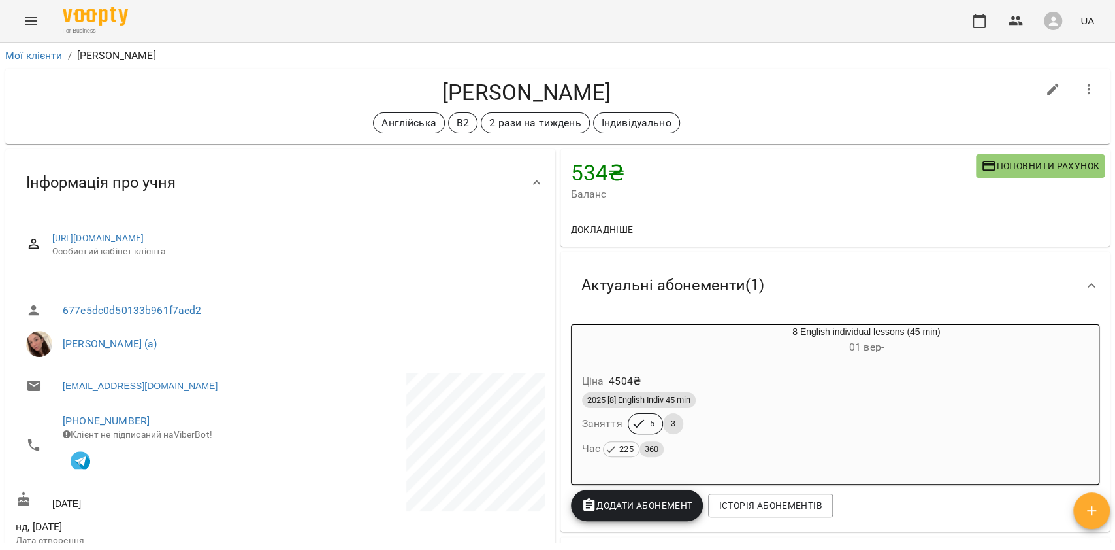
click at [689, 321] on div "8 English individual lessons (45 min) 01 вер - Ціна 4504 ₴ 2025 [8] English Ind…" at bounding box center [835, 403] width 535 height 165
click at [694, 342] on h6 "01 вер -" at bounding box center [866, 347] width 465 height 18
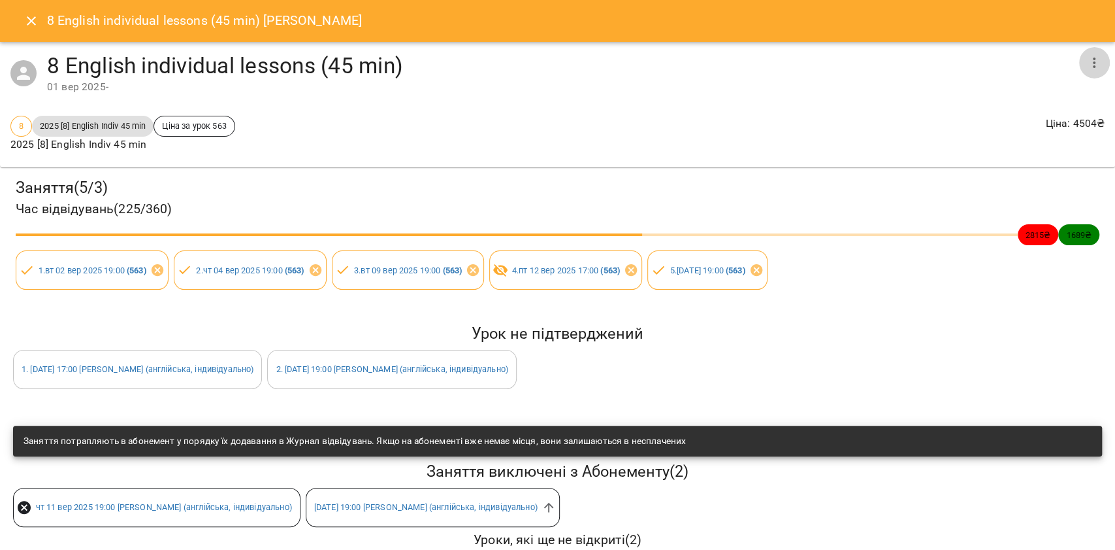
click at [1087, 68] on icon "button" at bounding box center [1095, 63] width 16 height 16
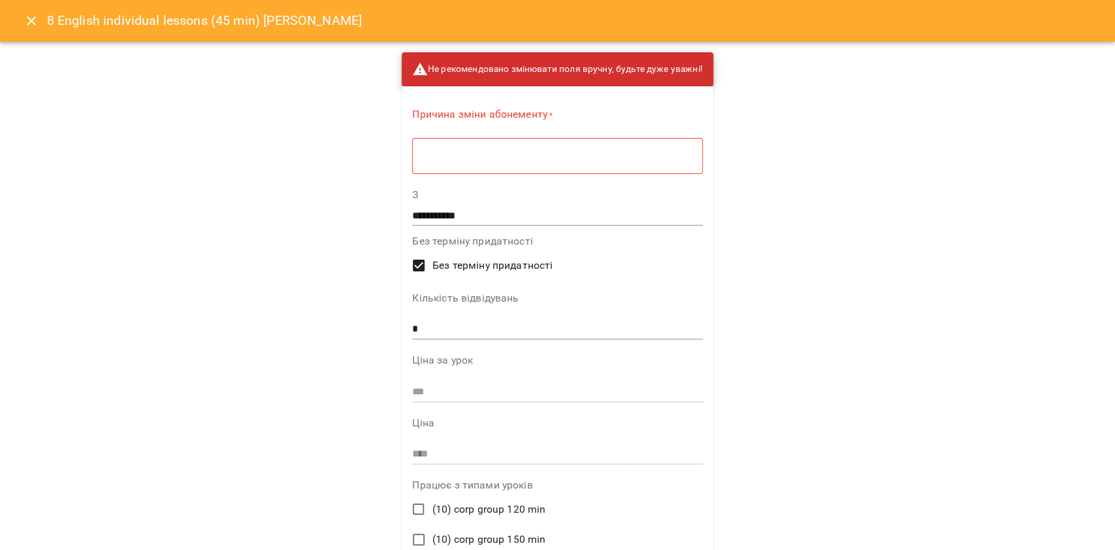
click at [681, 155] on textarea at bounding box center [557, 156] width 272 height 12
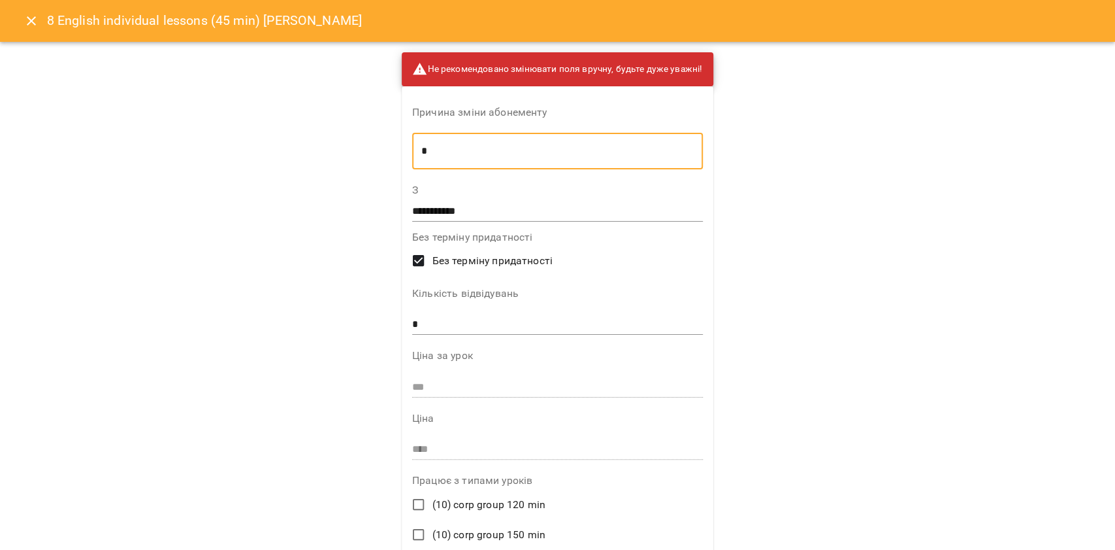
type textarea "*"
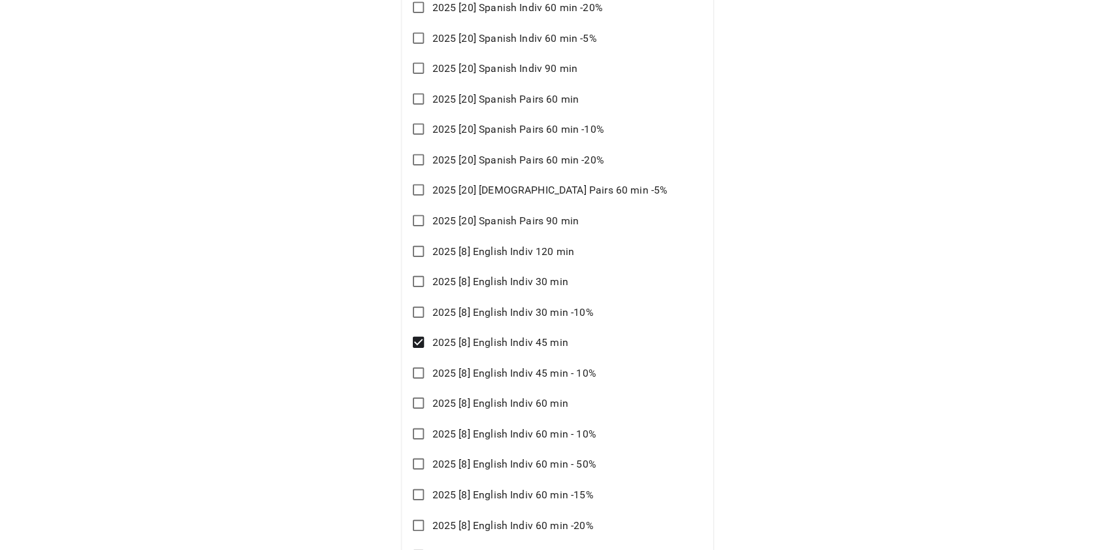
scroll to position [2886, 0]
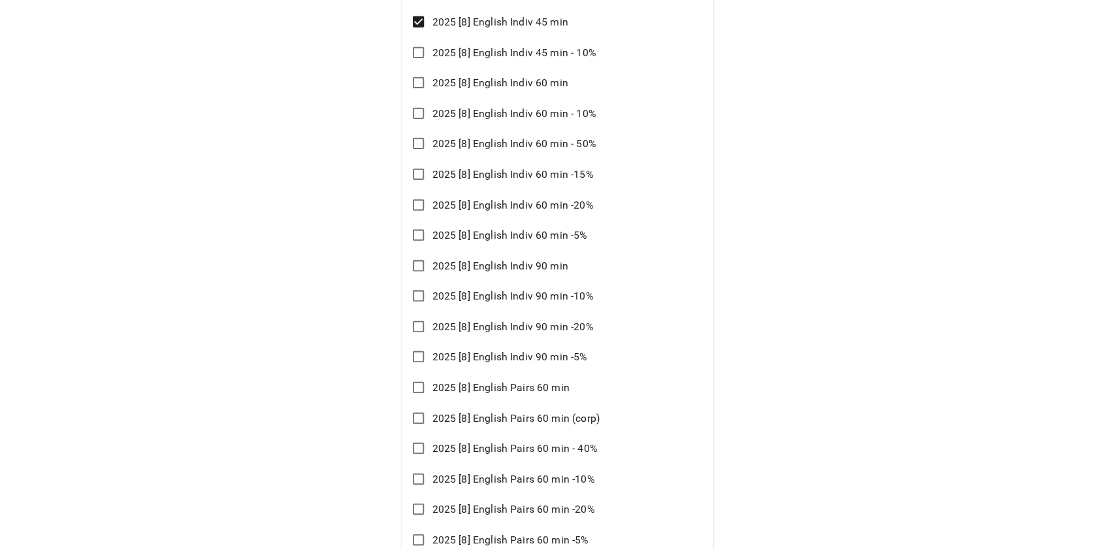
click at [535, 264] on span "2025 [8] English Indiv 90 min" at bounding box center [500, 266] width 136 height 16
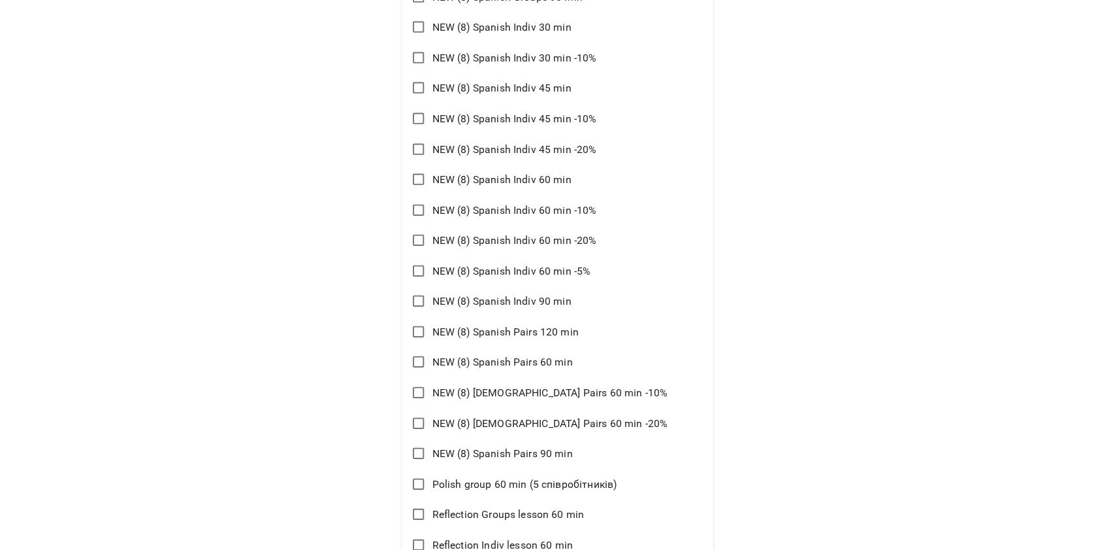
scroll to position [9494, 0]
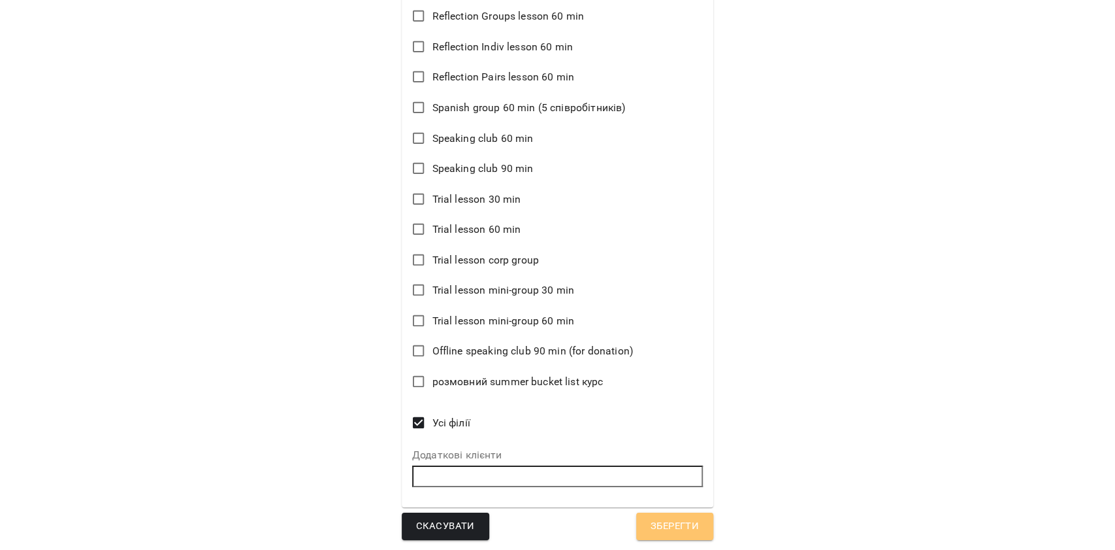
click at [668, 520] on span "Зберегти" at bounding box center [675, 526] width 48 height 17
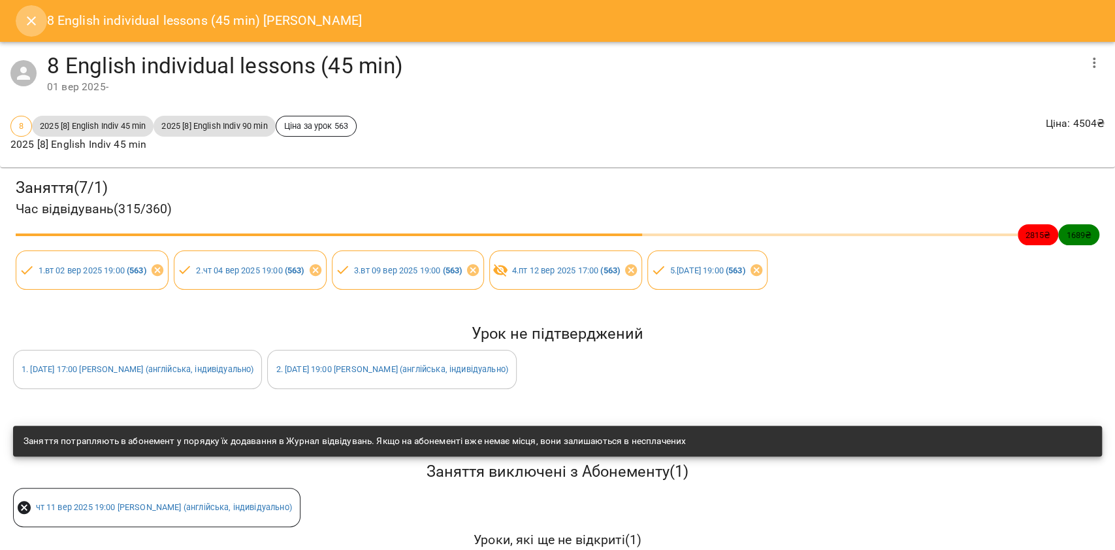
click at [21, 22] on button "Close" at bounding box center [31, 20] width 31 height 31
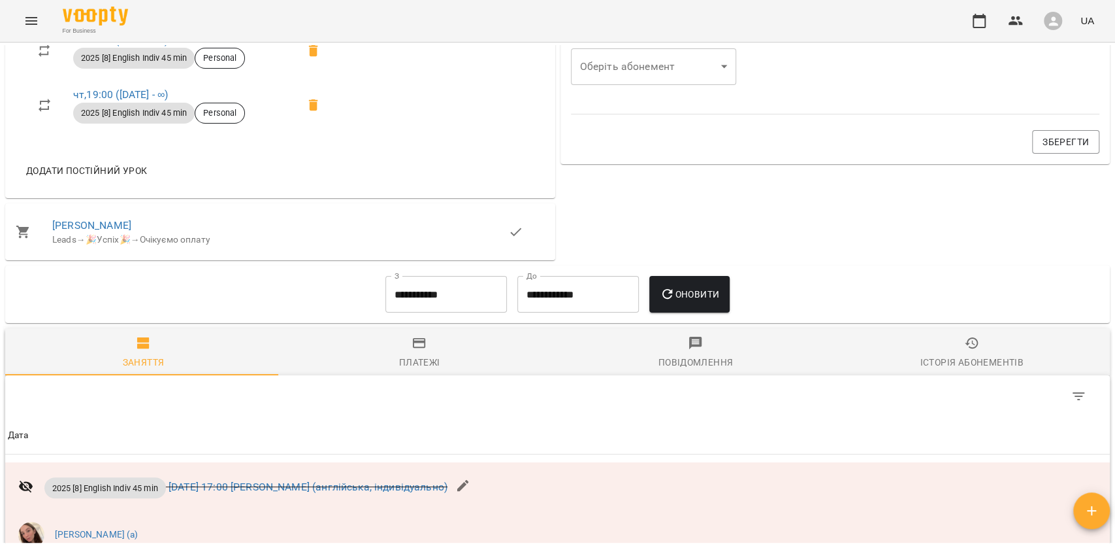
scroll to position [1046, 0]
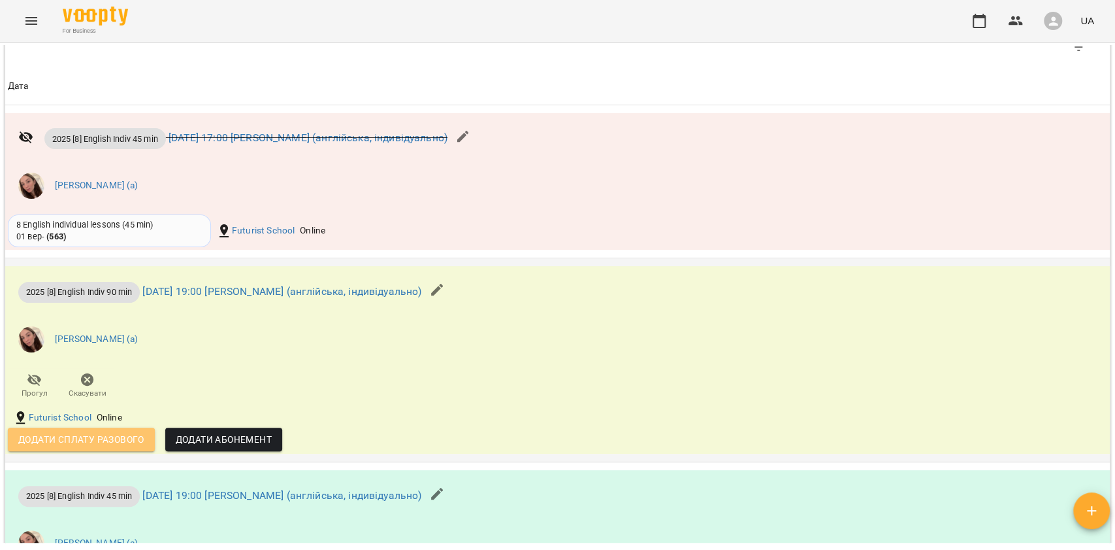
click at [101, 441] on span "Додати сплату разового" at bounding box center [81, 439] width 126 height 16
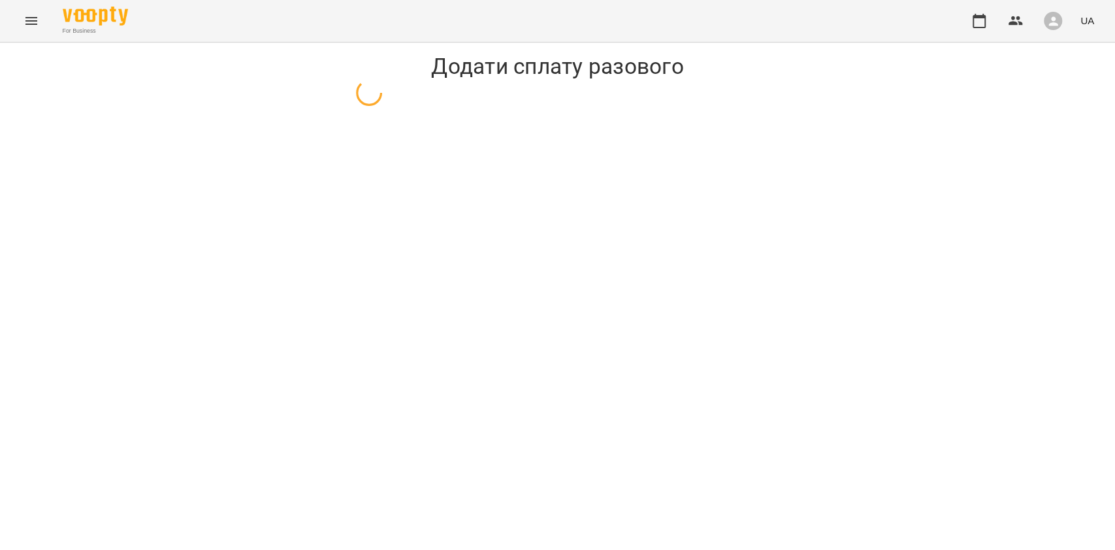
select select "**********"
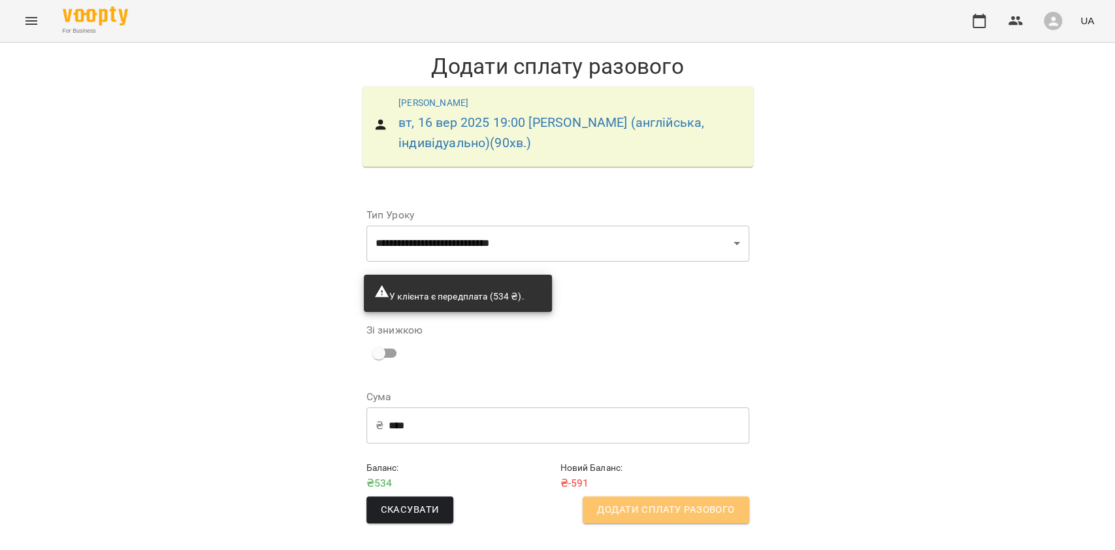
click at [687, 508] on span "Додати сплату разового" at bounding box center [665, 509] width 137 height 17
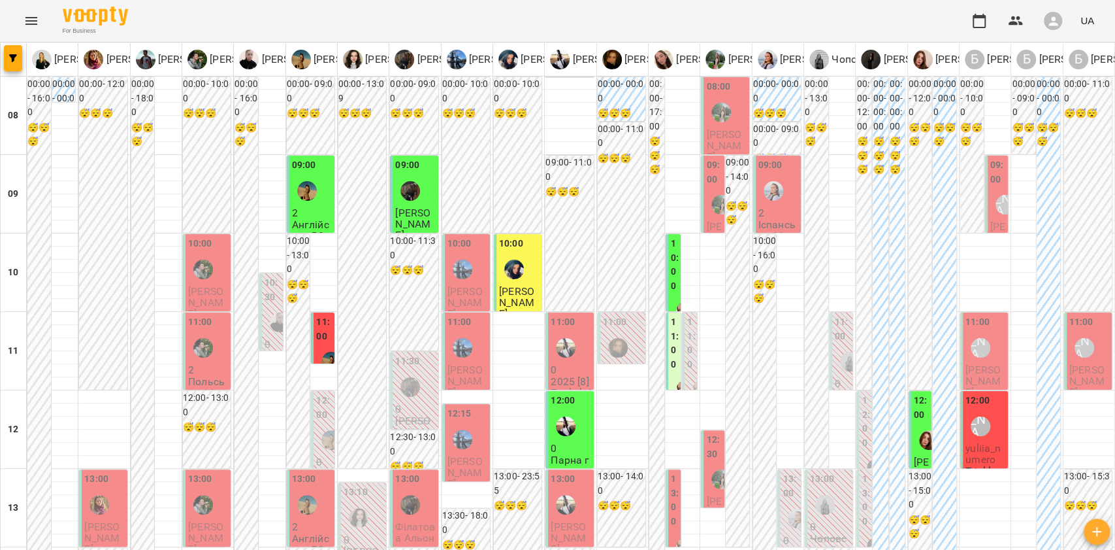
scroll to position [435, 0]
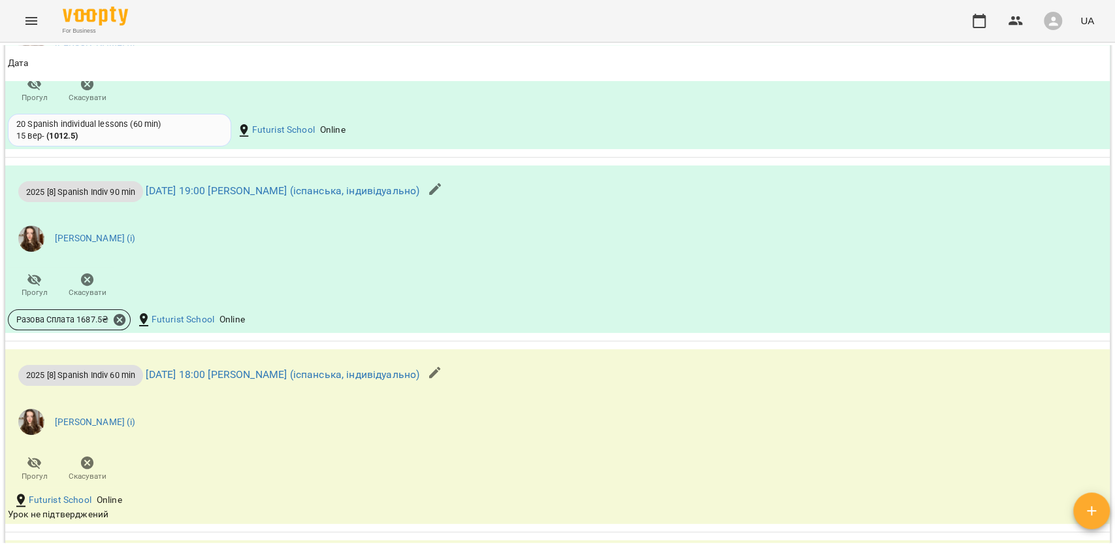
scroll to position [1481, 0]
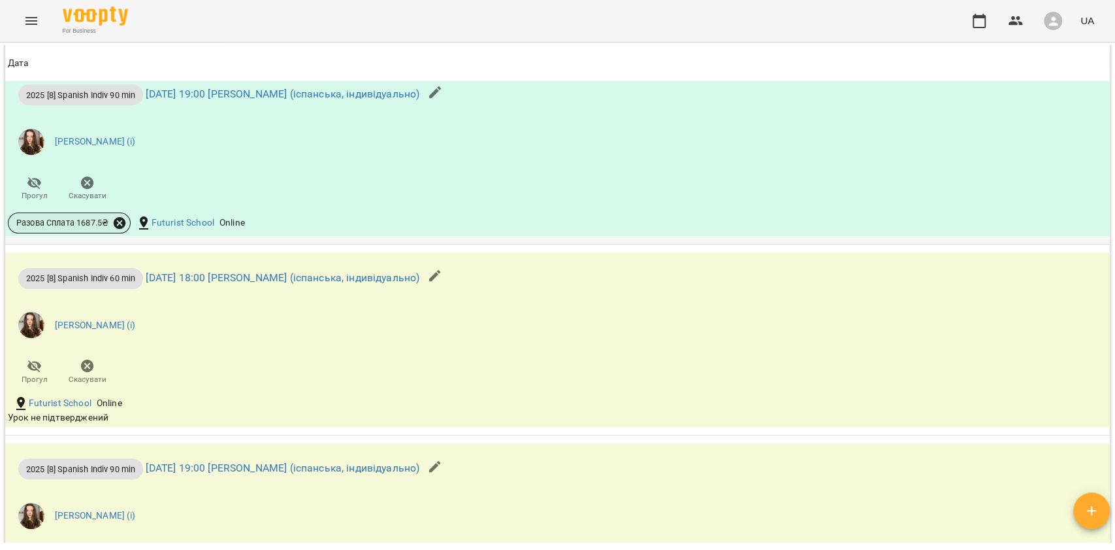
click at [114, 229] on icon at bounding box center [120, 223] width 12 height 12
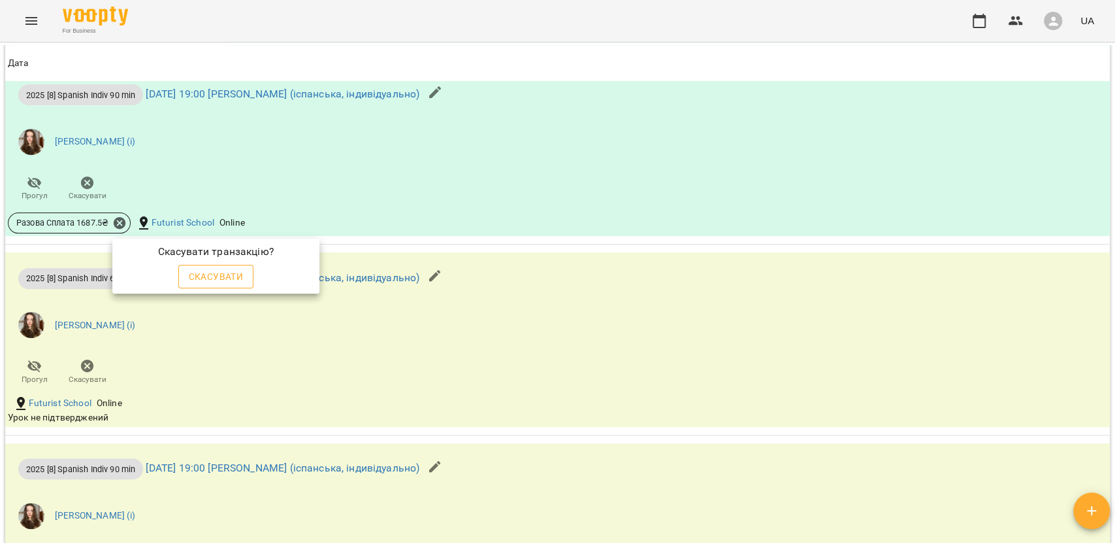
click at [209, 287] on div "Скасувати" at bounding box center [216, 276] width 81 height 29
click at [227, 280] on span "Скасувати" at bounding box center [216, 277] width 55 height 16
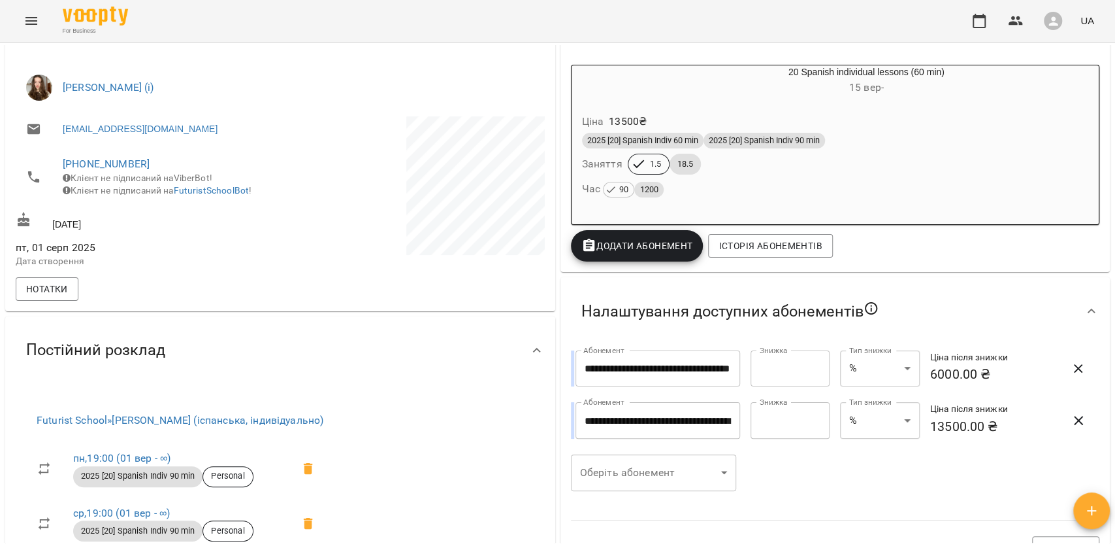
scroll to position [173, 0]
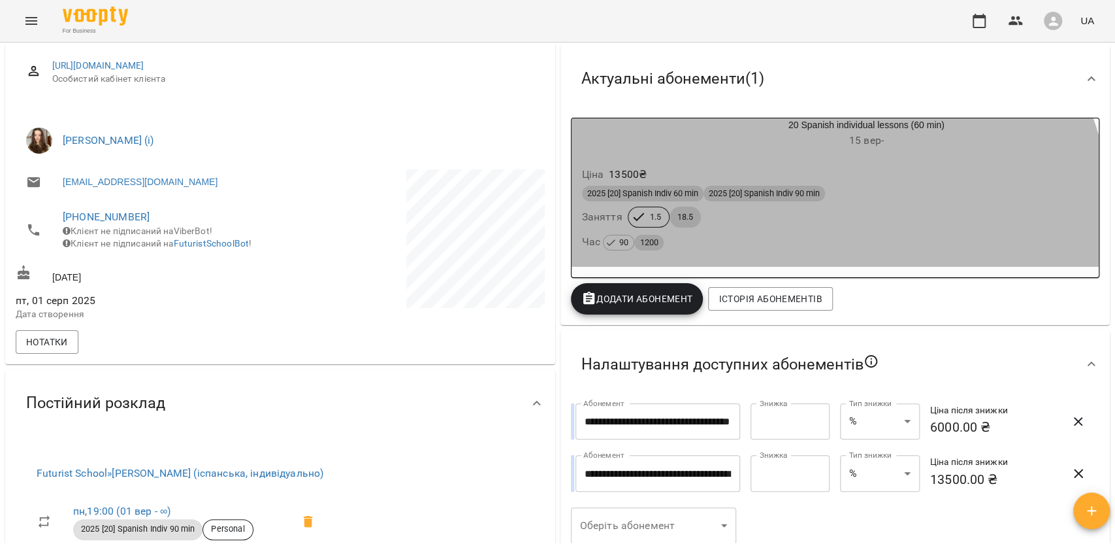
click at [797, 222] on div "2025 [20] Spanish Indiv 60 min 2025 [20] Spanish Indiv 90 min Заняття 1.5 18.5 …" at bounding box center [836, 218] width 512 height 71
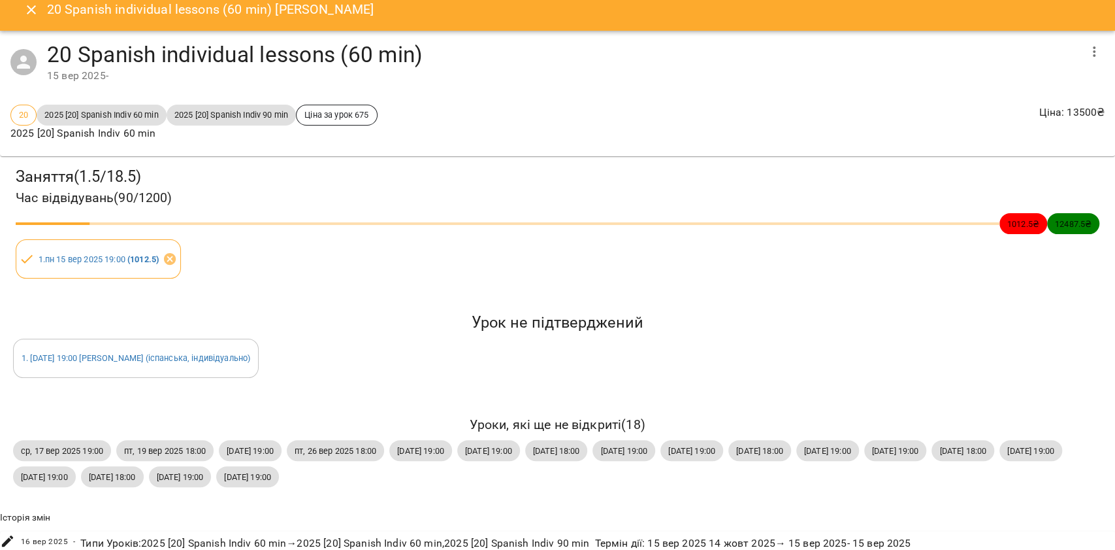
scroll to position [0, 0]
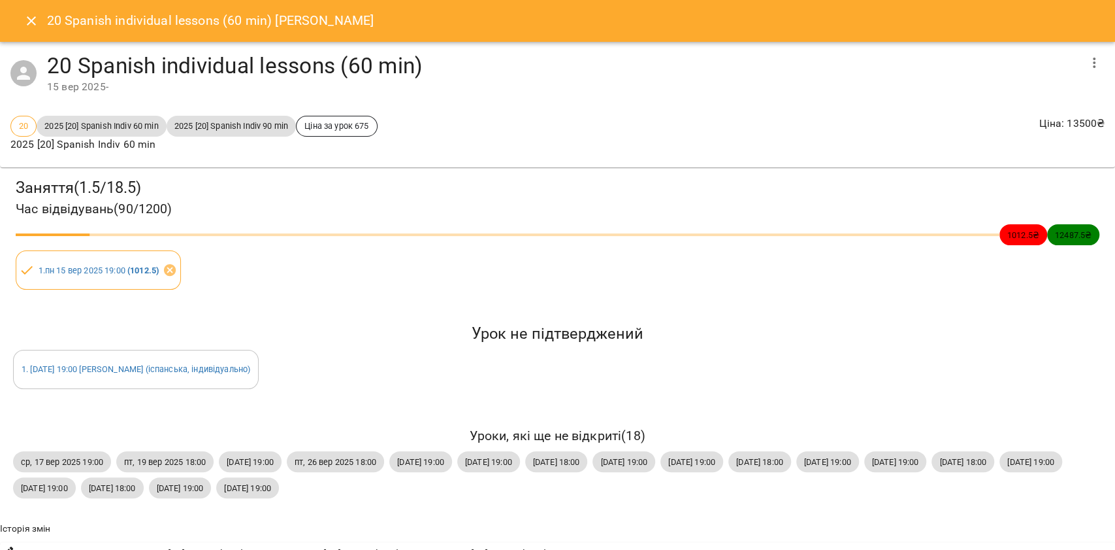
click at [33, 21] on icon "Close" at bounding box center [32, 21] width 16 height 16
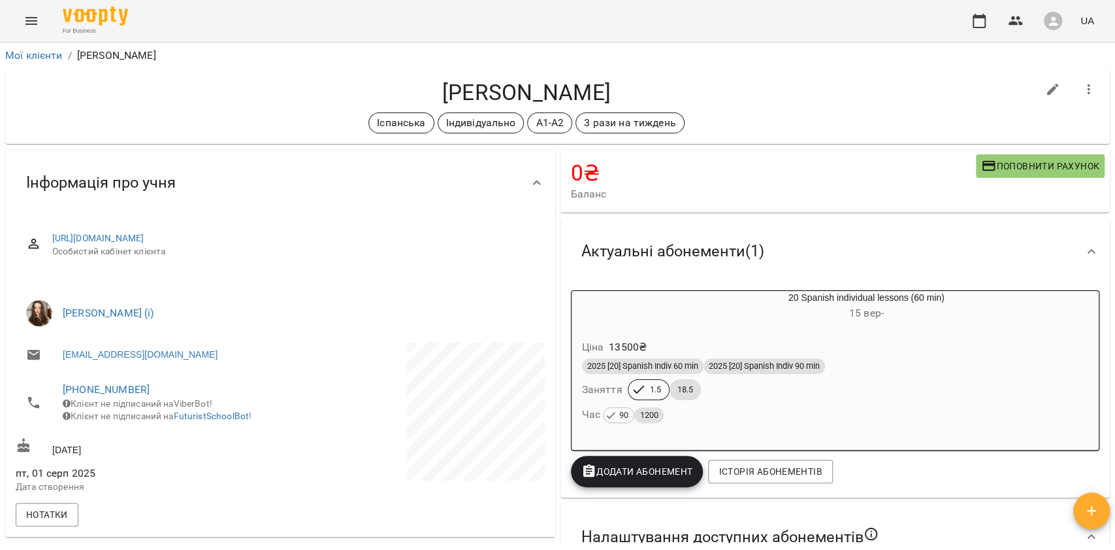
click at [757, 305] on h6 "15 вер -" at bounding box center [866, 313] width 465 height 18
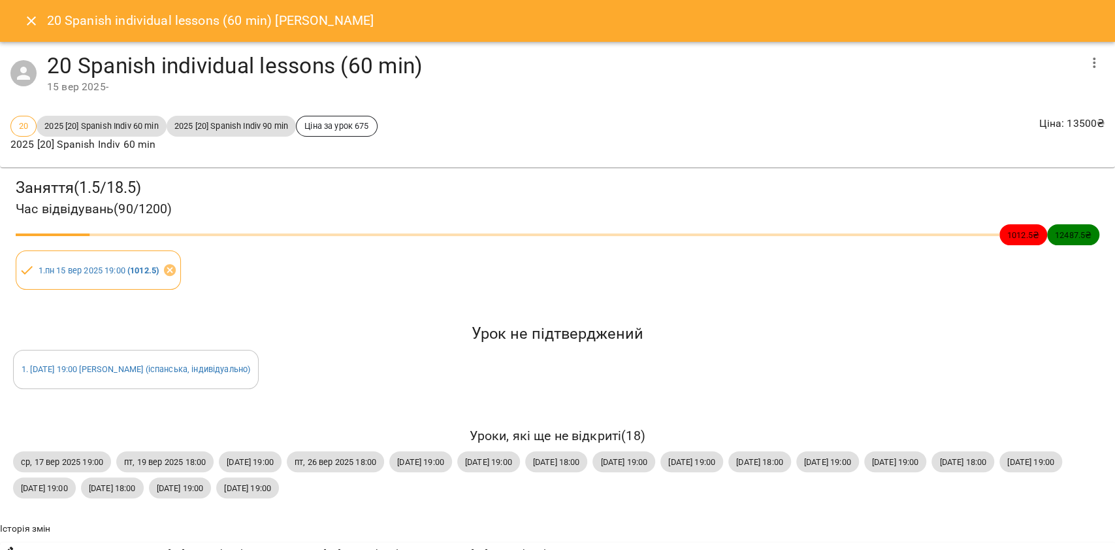
click at [33, 18] on icon "Close" at bounding box center [31, 20] width 9 height 9
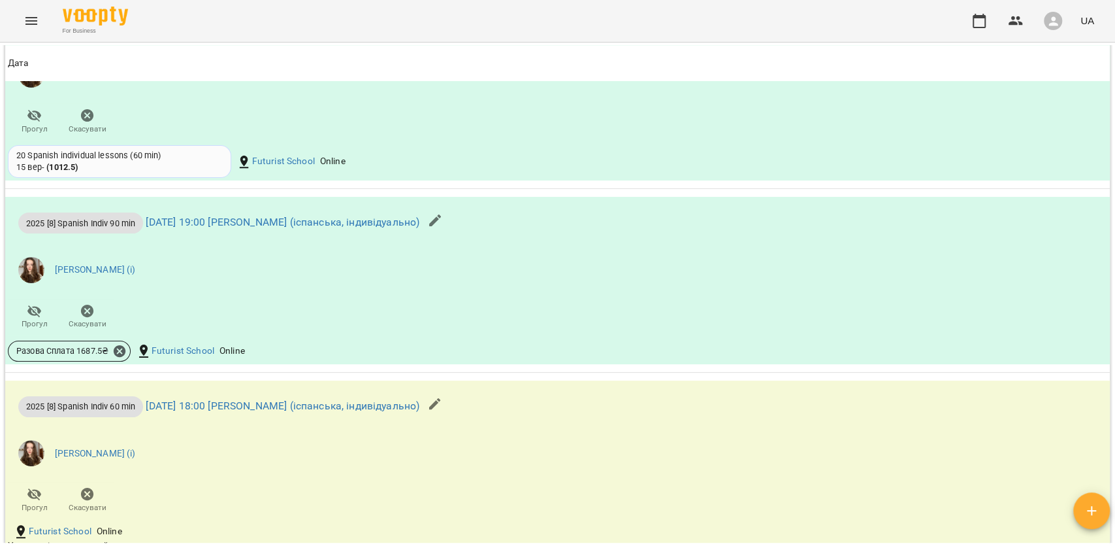
scroll to position [1481, 0]
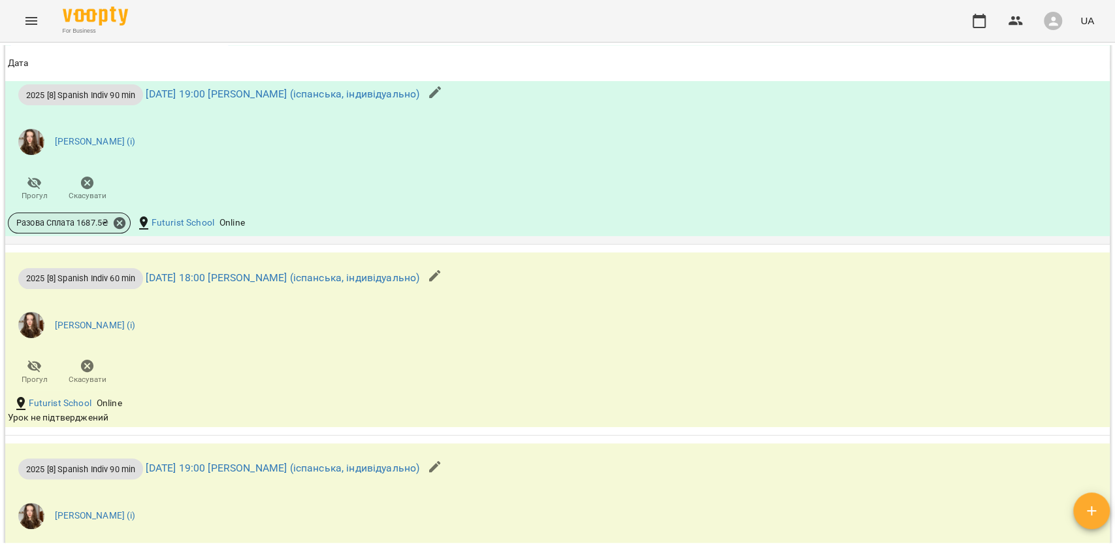
click at [107, 225] on span "Разова Сплата 1687.5 ₴" at bounding box center [62, 223] width 108 height 12
click at [112, 227] on icon at bounding box center [119, 223] width 14 height 14
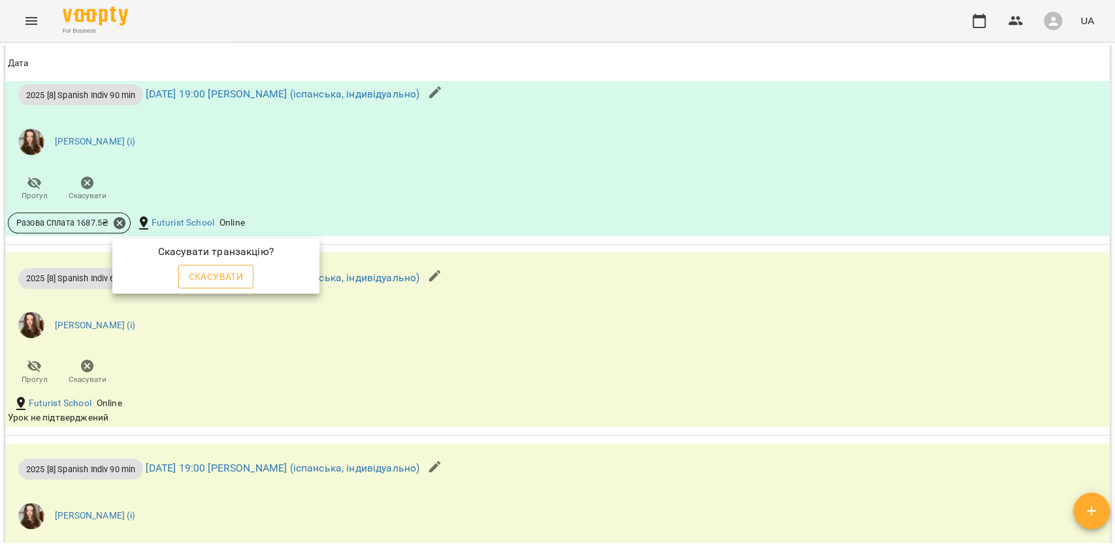
click at [204, 265] on button "Скасувати" at bounding box center [216, 277] width 76 height 24
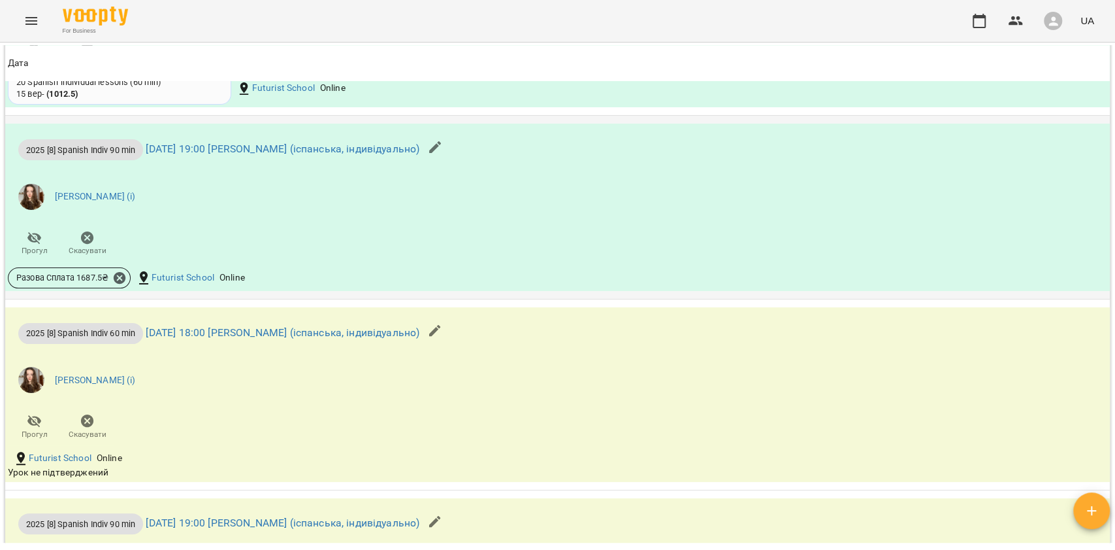
scroll to position [1426, 0]
click at [118, 283] on icon at bounding box center [120, 277] width 12 height 12
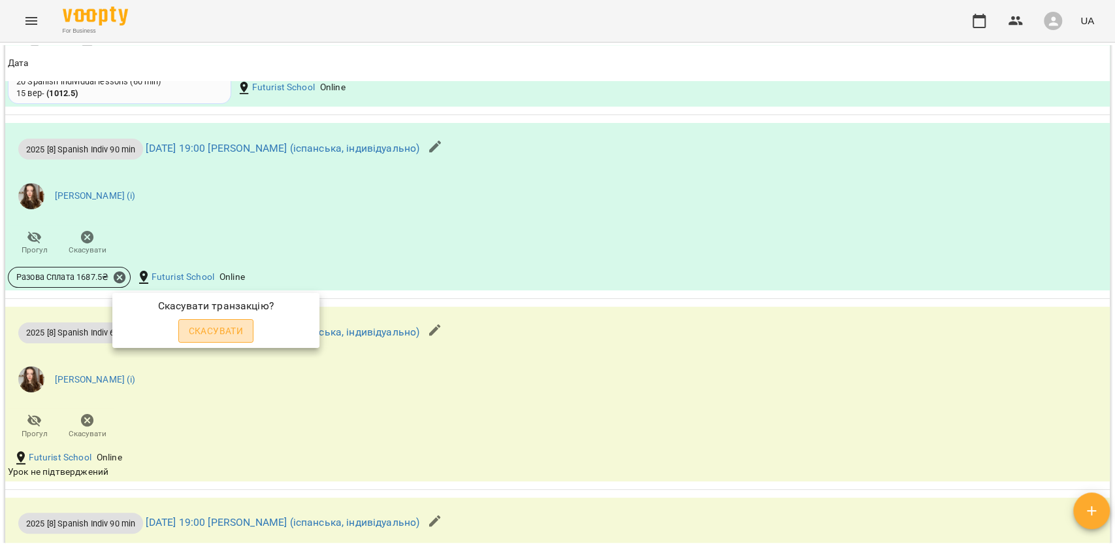
click at [220, 333] on span "Скасувати" at bounding box center [216, 331] width 55 height 16
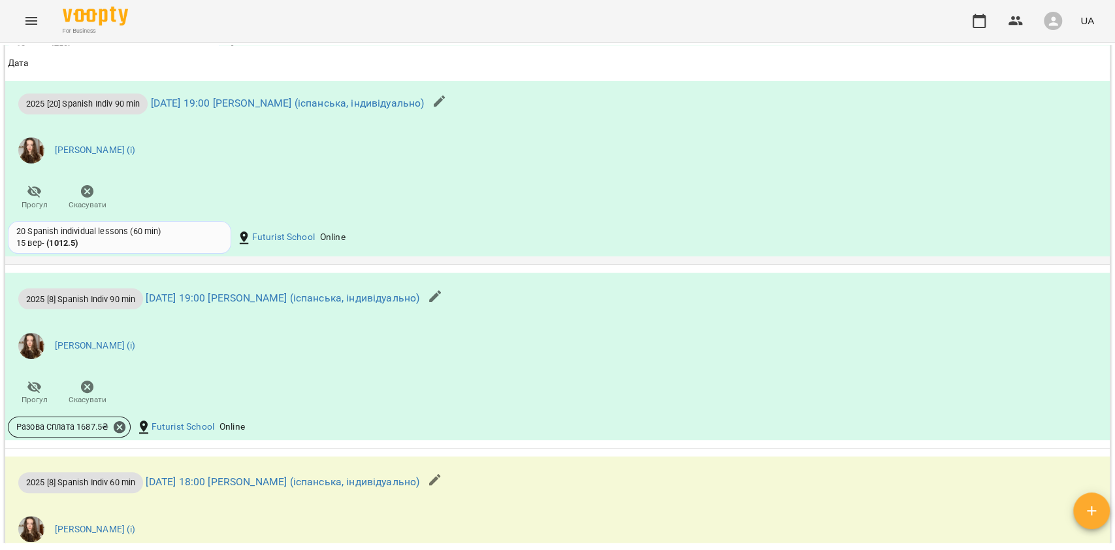
scroll to position [1340, 0]
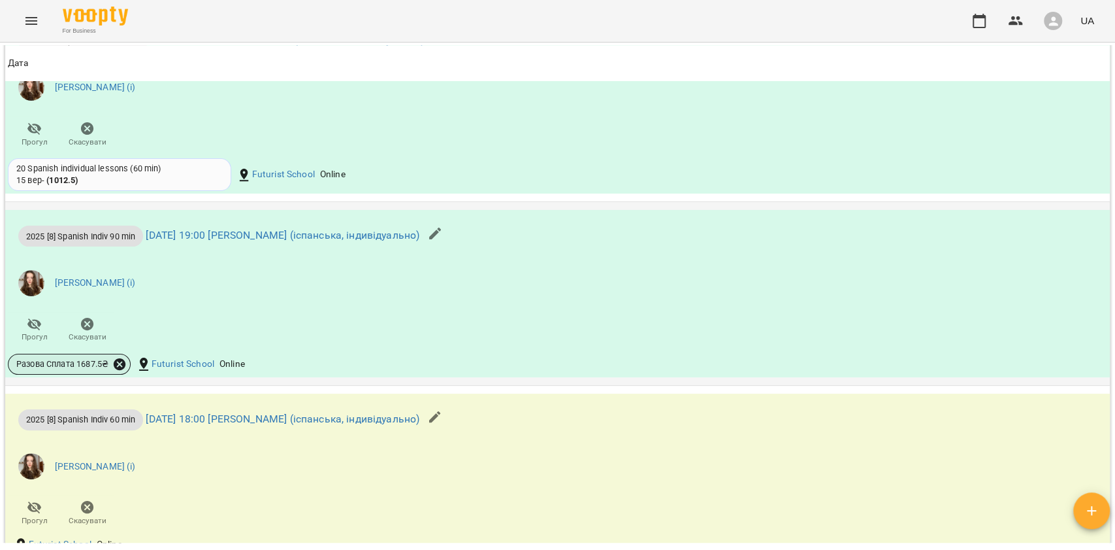
click at [119, 371] on icon at bounding box center [119, 364] width 14 height 14
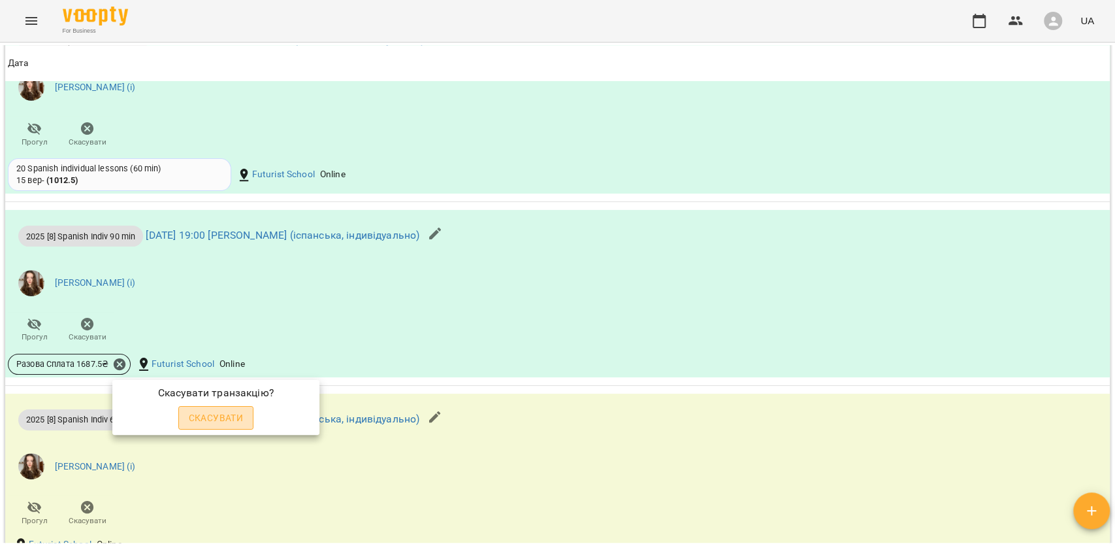
click at [231, 421] on span "Скасувати" at bounding box center [216, 418] width 55 height 16
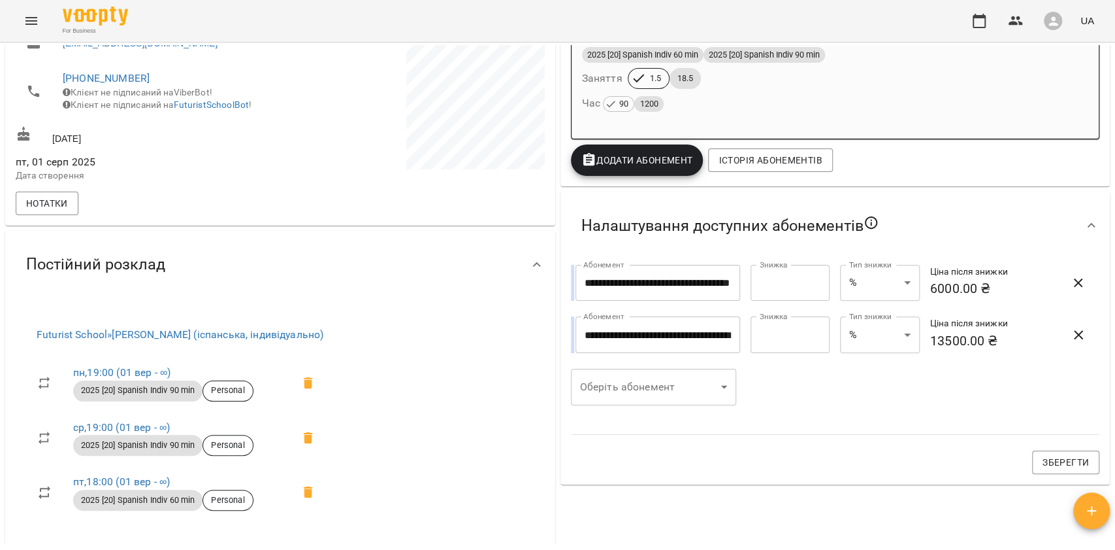
scroll to position [294, 0]
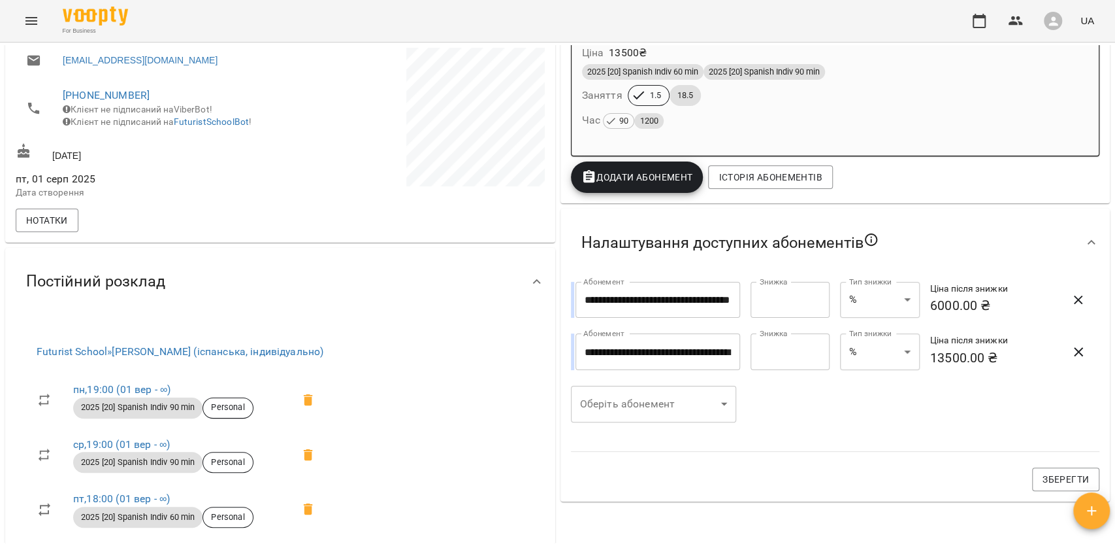
click at [838, 118] on div "Час 90 1200" at bounding box center [835, 120] width 507 height 18
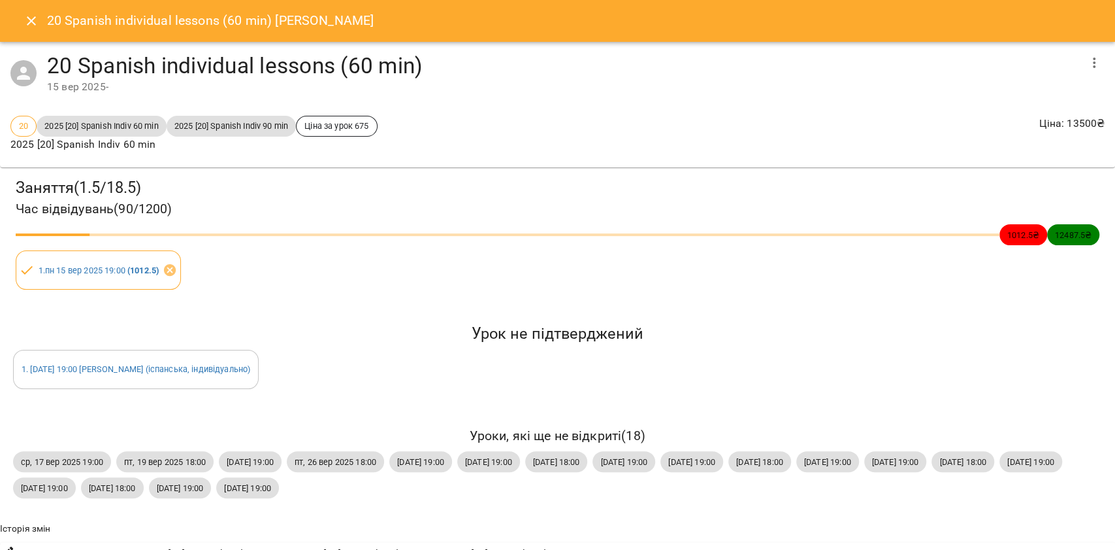
click at [29, 25] on icon "Close" at bounding box center [32, 21] width 16 height 16
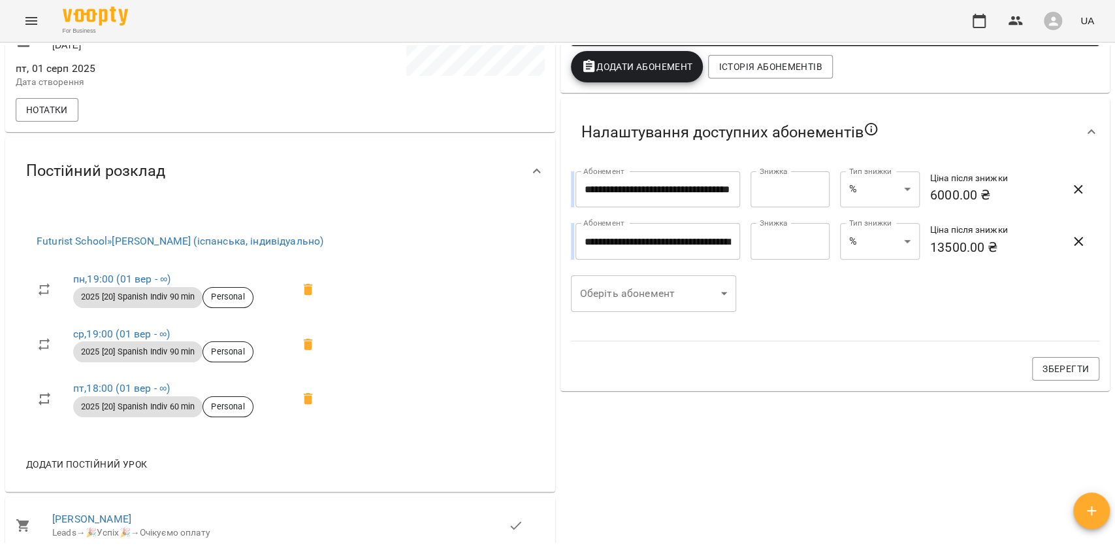
scroll to position [174, 0]
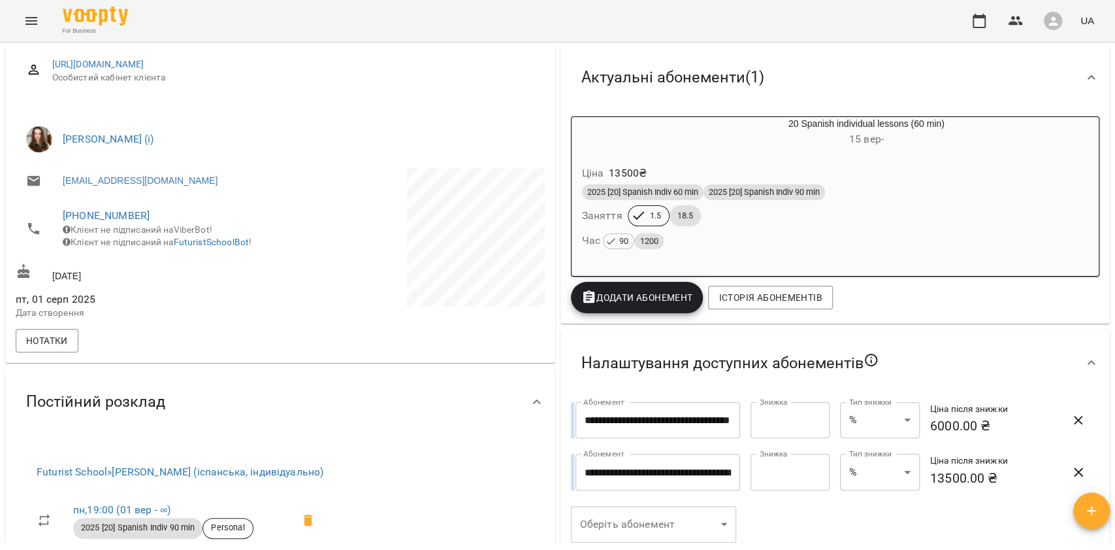
click at [665, 198] on span "2025 [20] Spanish Indiv 60 min" at bounding box center [643, 192] width 122 height 12
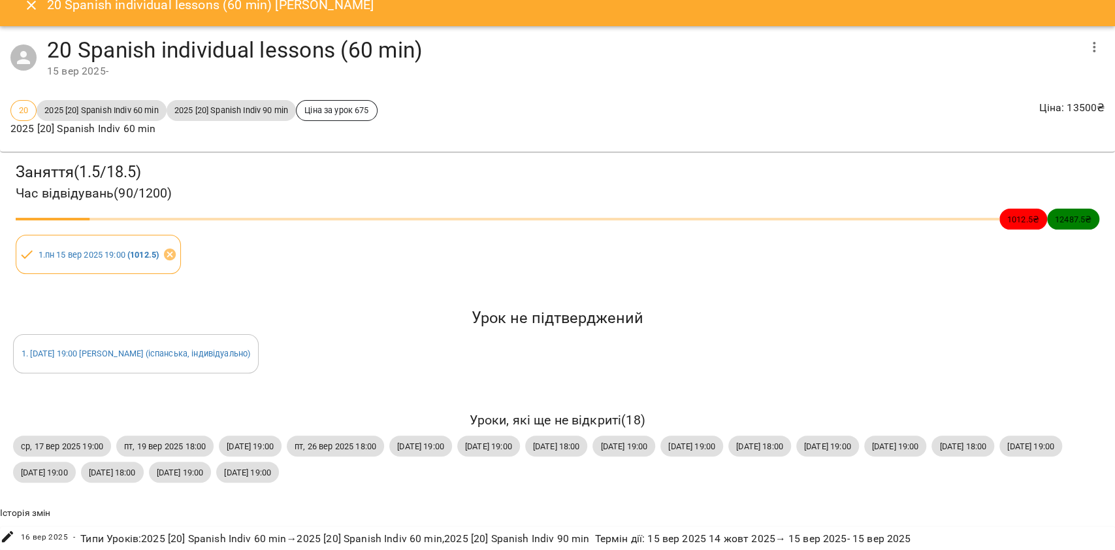
scroll to position [0, 0]
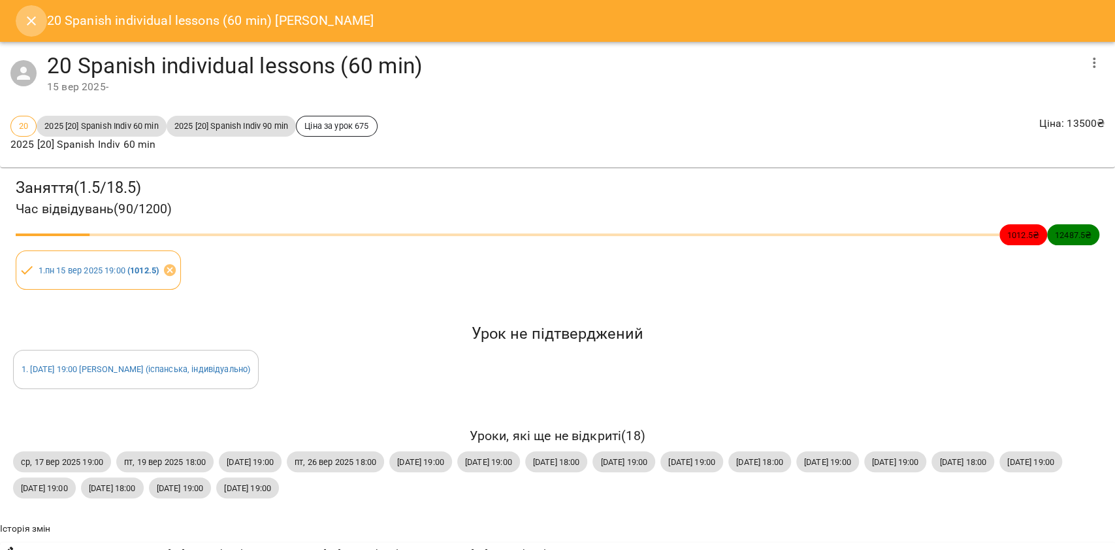
click at [29, 9] on button "Close" at bounding box center [31, 20] width 31 height 31
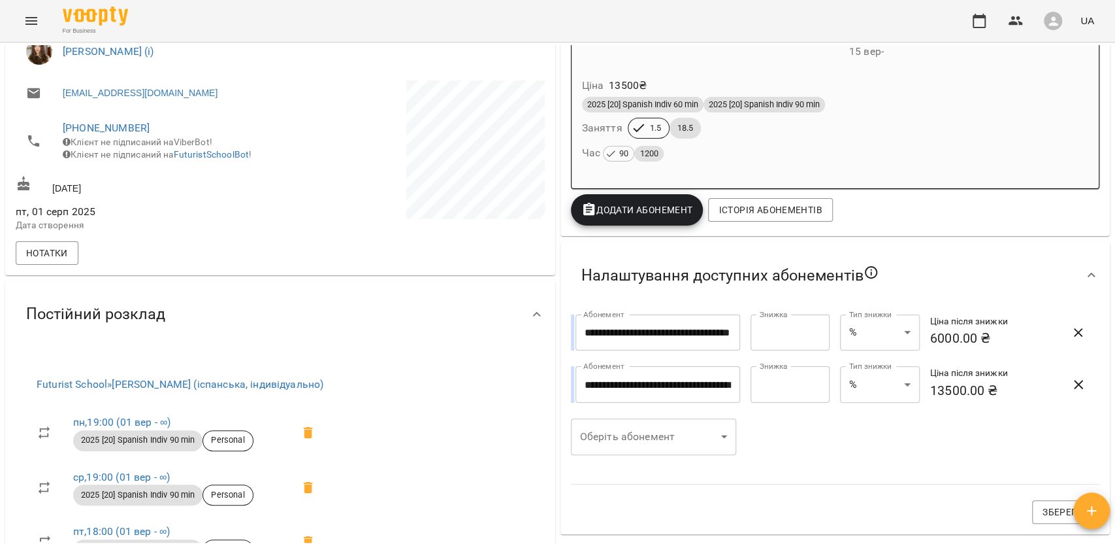
scroll to position [87, 0]
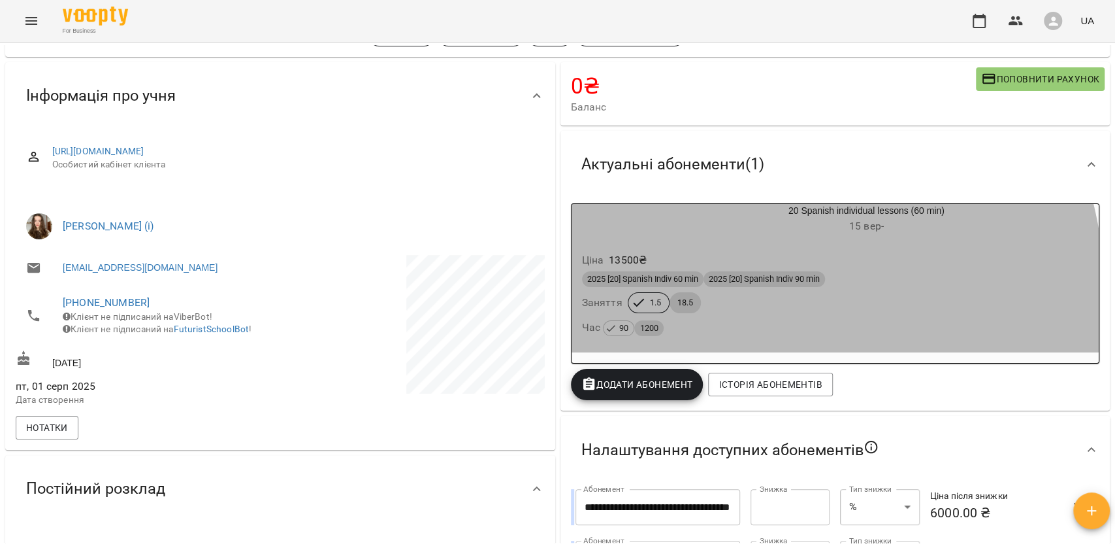
click at [707, 296] on div "2025 [20] Spanish Indiv 60 min 2025 [20] Spanish Indiv 90 min Заняття 1.5 18.5 …" at bounding box center [836, 304] width 512 height 71
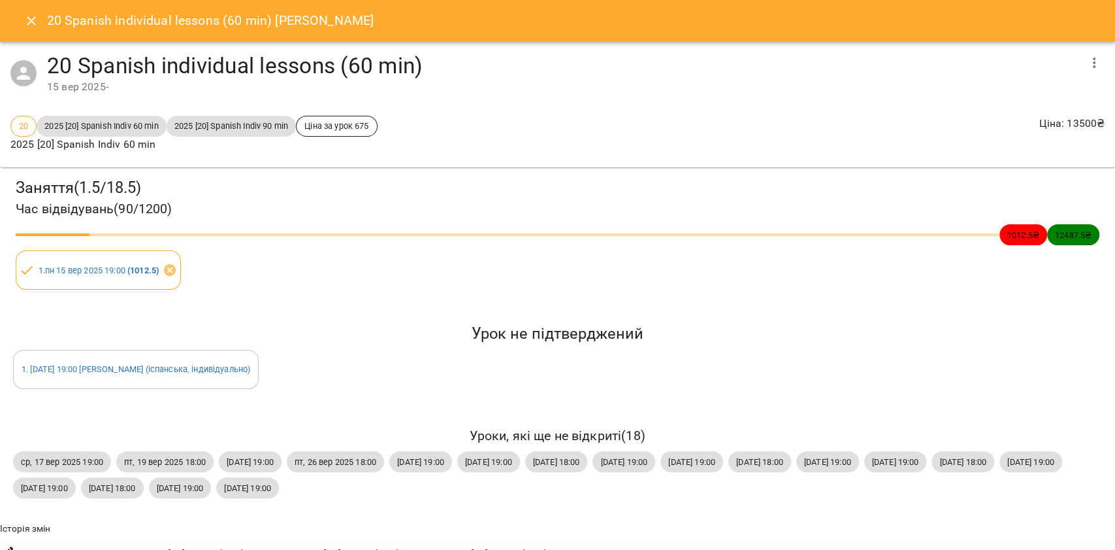
click at [26, 22] on icon "Close" at bounding box center [32, 21] width 16 height 16
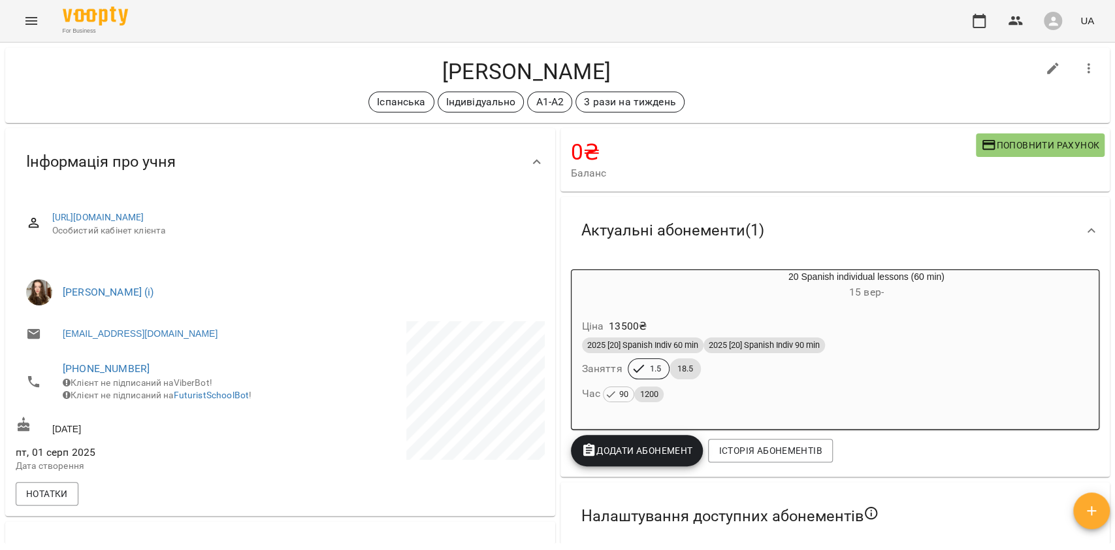
scroll to position [0, 0]
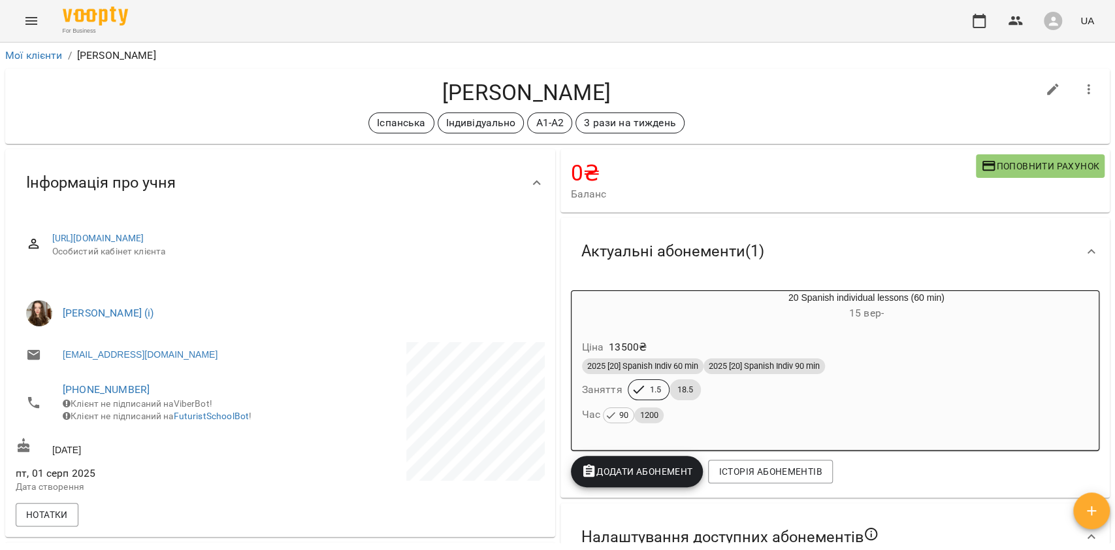
drag, startPoint x: 405, startPoint y: 85, endPoint x: 657, endPoint y: 101, distance: 252.1
click at [654, 95] on h4 "Харченко Катерина" at bounding box center [527, 92] width 1022 height 27
copy h4 "Харченко Катерина"
click at [663, 87] on h4 "Харченко Катерина" at bounding box center [527, 92] width 1022 height 27
click at [523, 31] on div "For Business UA" at bounding box center [557, 21] width 1115 height 42
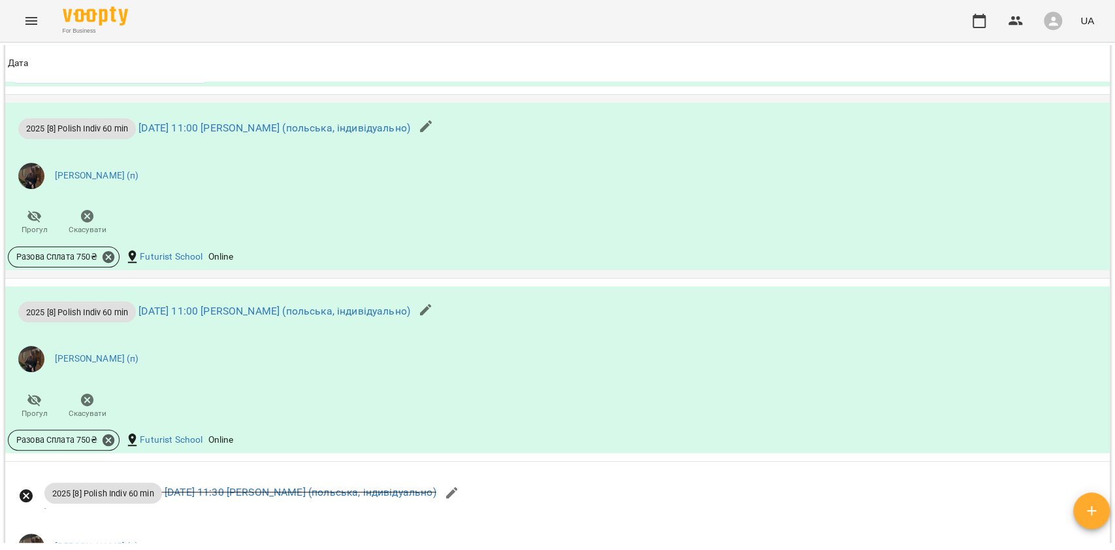
scroll to position [1394, 0]
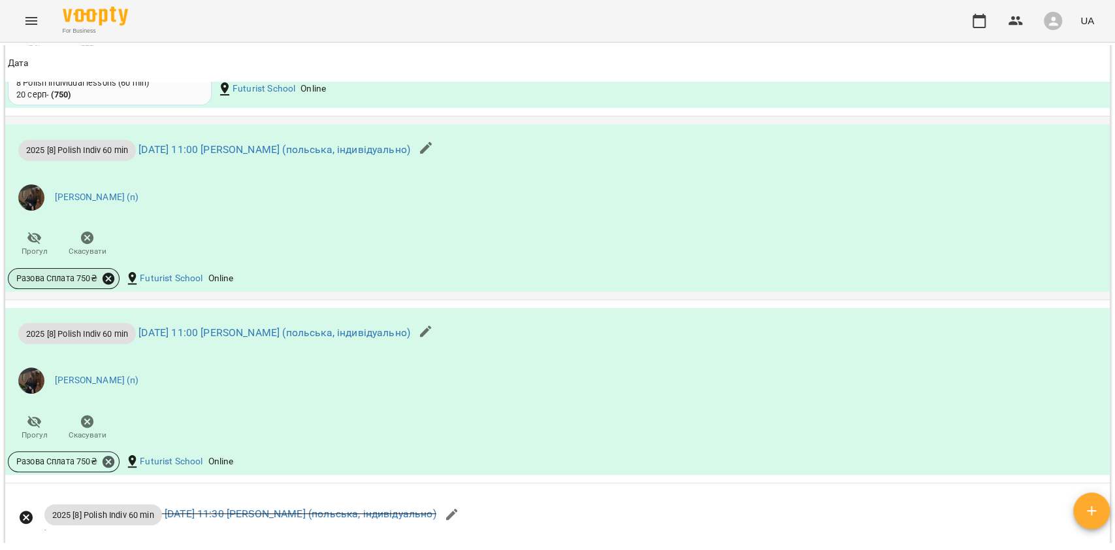
click at [112, 284] on icon at bounding box center [109, 278] width 12 height 12
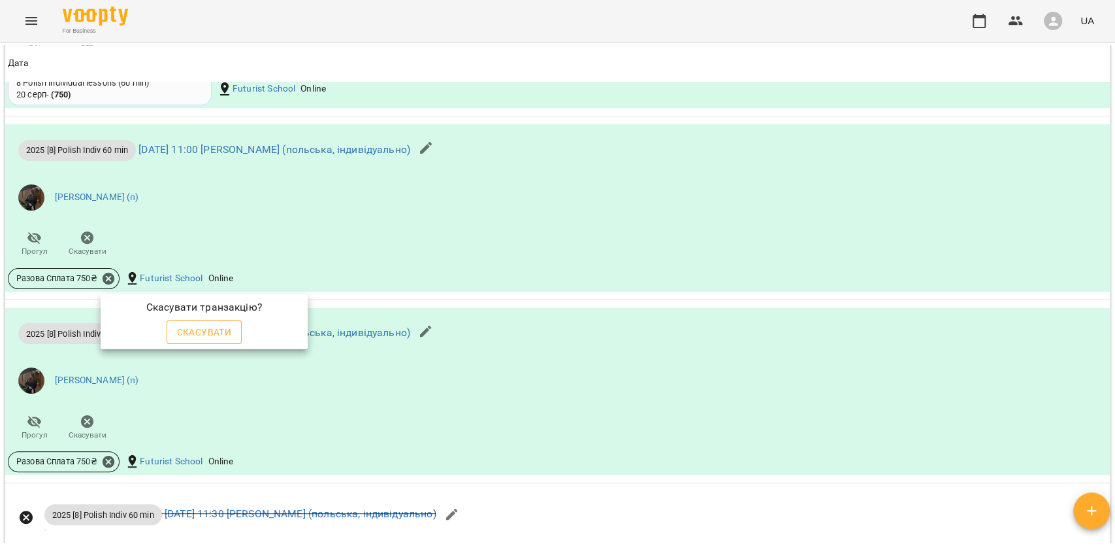
click at [206, 324] on span "Скасувати" at bounding box center [204, 332] width 55 height 16
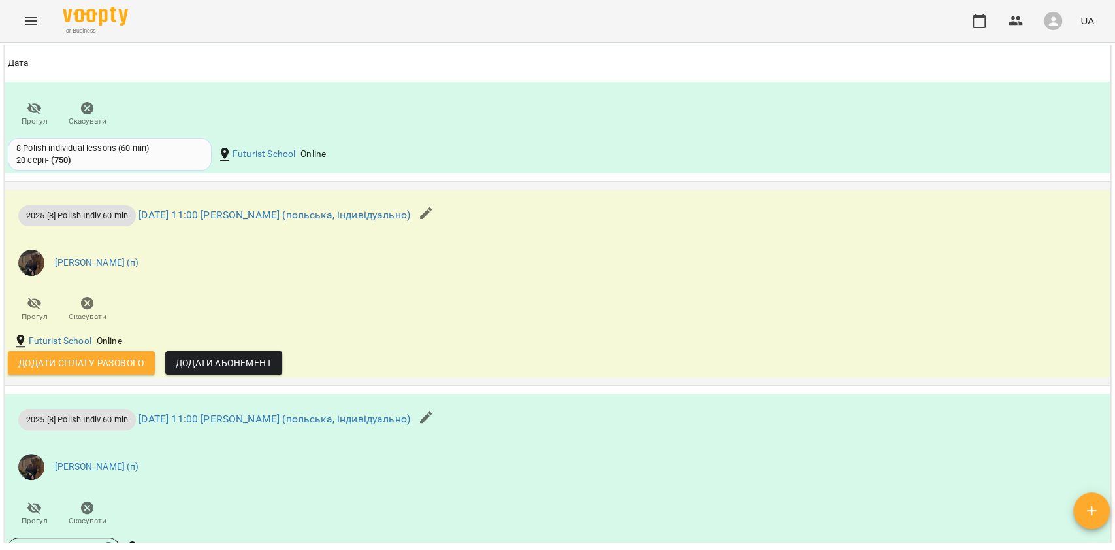
scroll to position [1415, 0]
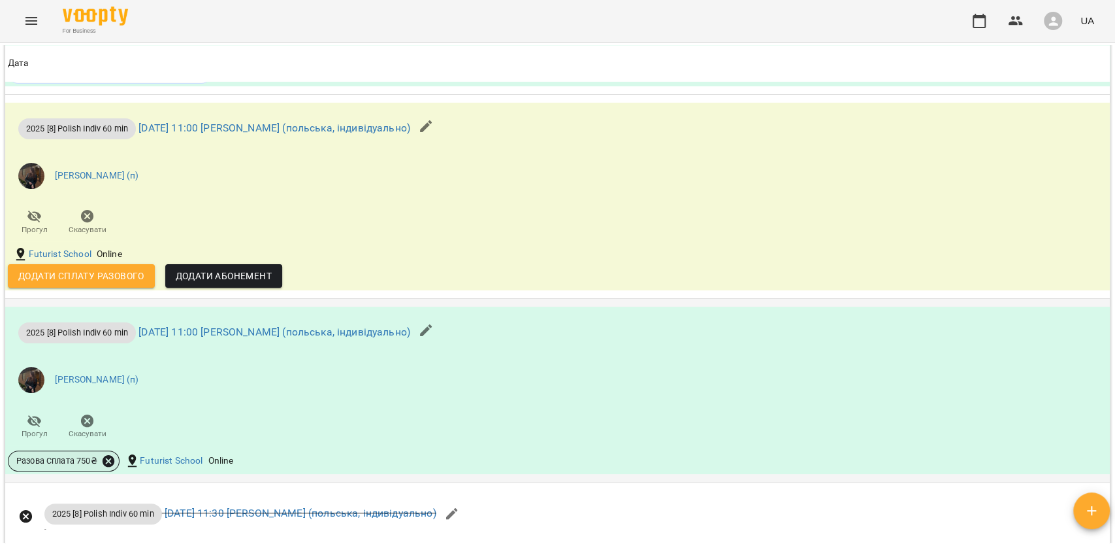
click at [108, 468] on icon at bounding box center [108, 460] width 14 height 14
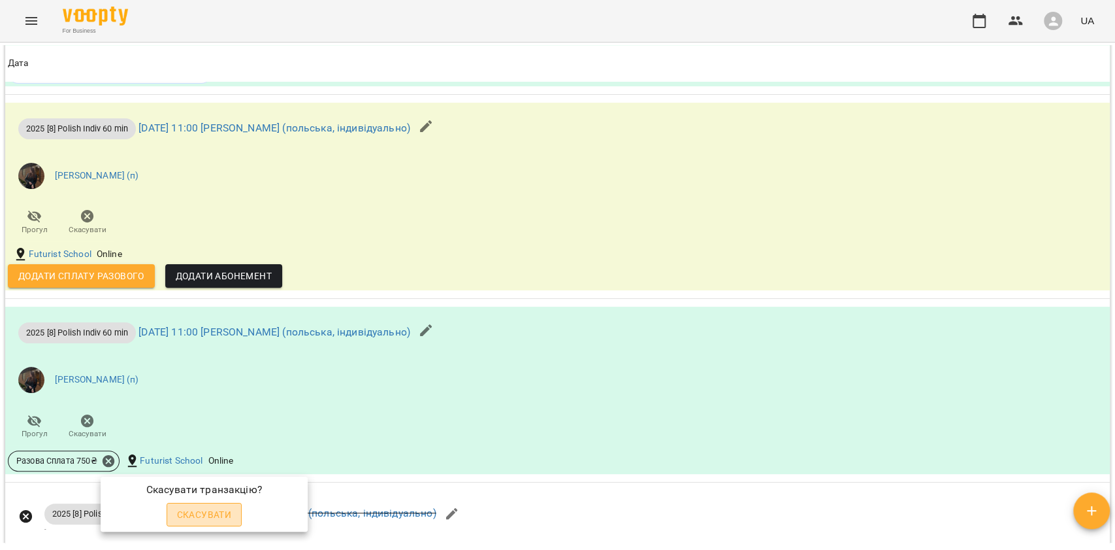
click at [210, 511] on span "Скасувати" at bounding box center [204, 514] width 55 height 16
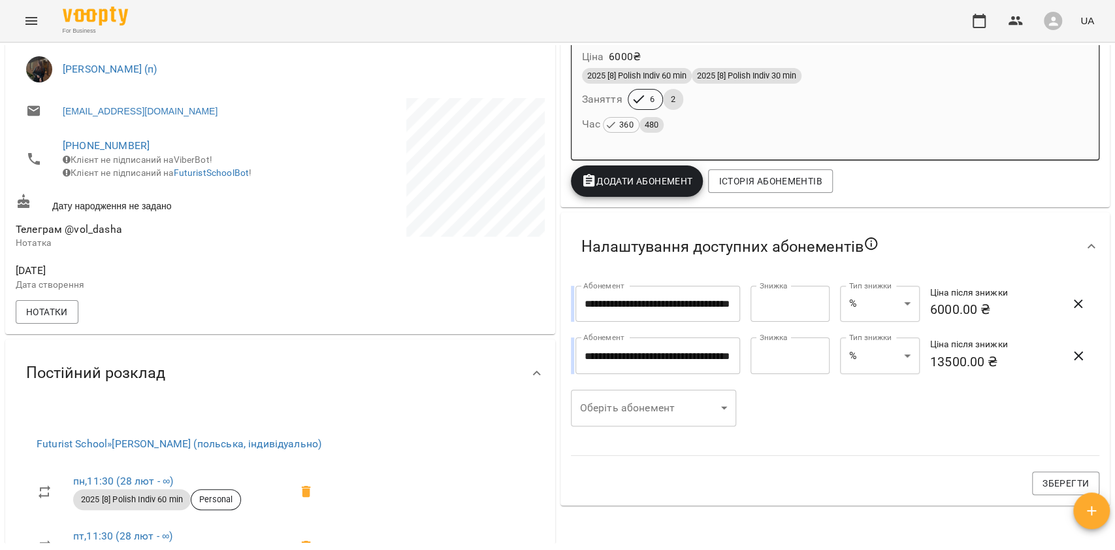
scroll to position [283, 0]
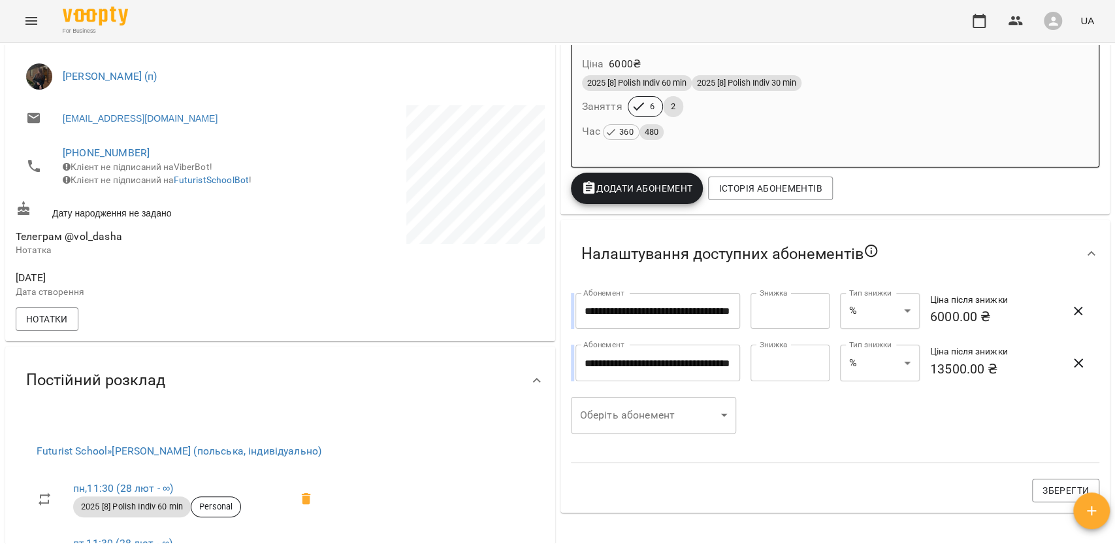
click at [753, 115] on div "2025 [8] Polish Indiv 60 min 2025 [8] Polish Indiv 30 min Заняття 6 2 Час 360 4…" at bounding box center [836, 108] width 512 height 71
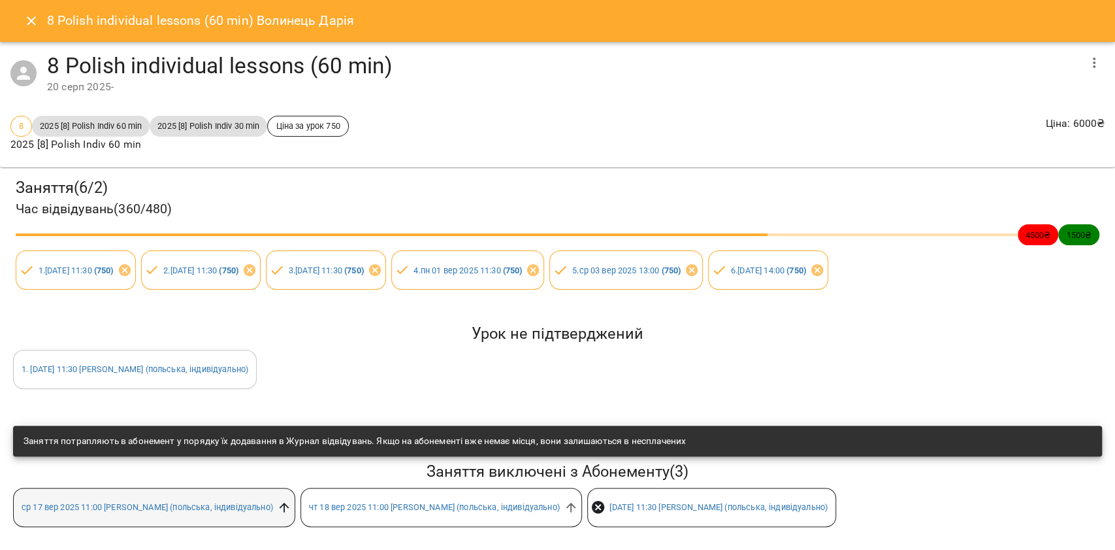
click at [280, 502] on icon at bounding box center [285, 507] width 10 height 10
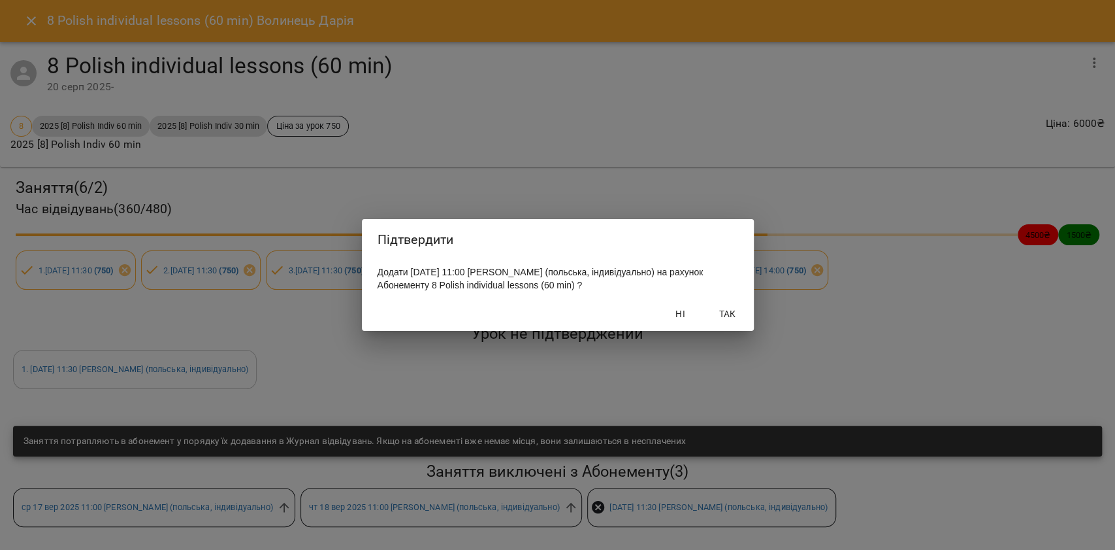
click at [733, 318] on span "Так" at bounding box center [727, 314] width 31 height 16
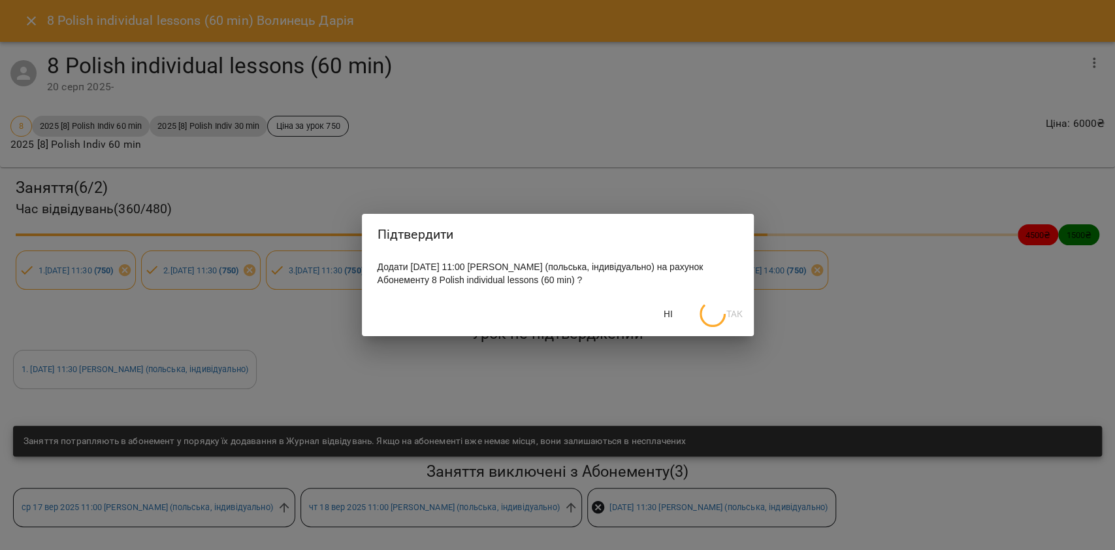
scroll to position [246, 0]
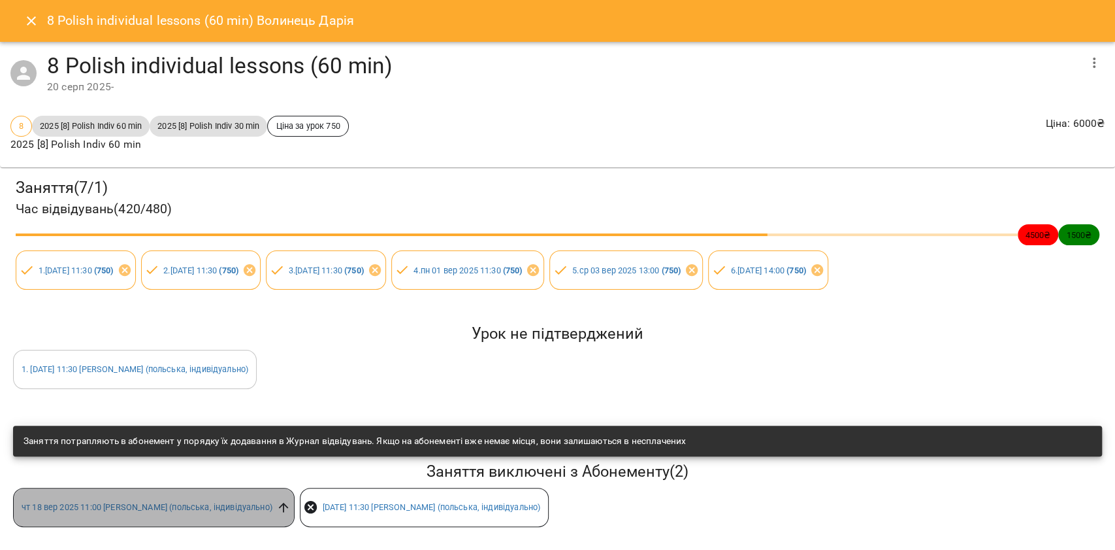
click at [276, 507] on icon at bounding box center [283, 507] width 14 height 14
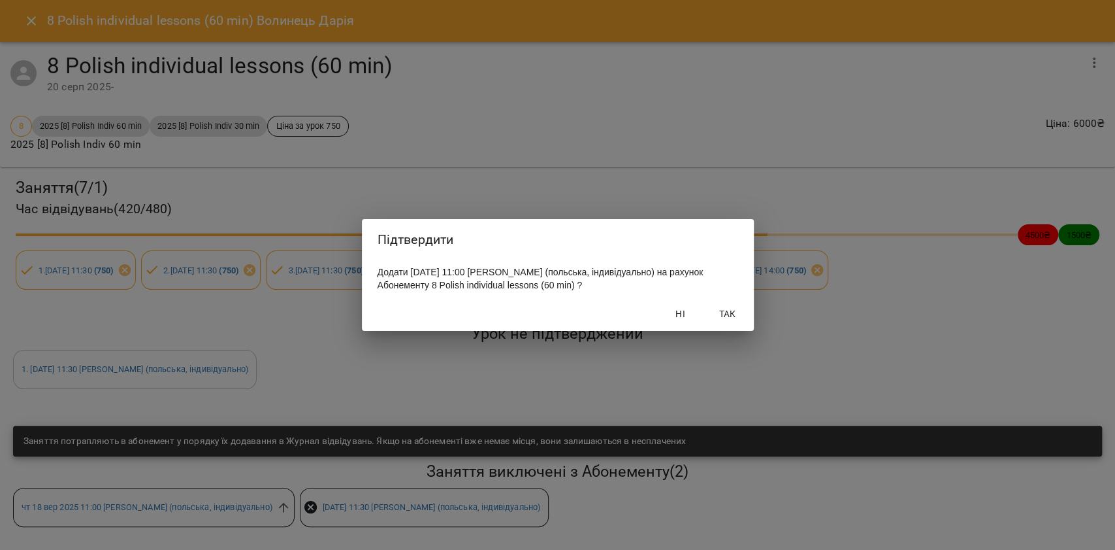
click at [734, 310] on span "Так" at bounding box center [727, 314] width 31 height 16
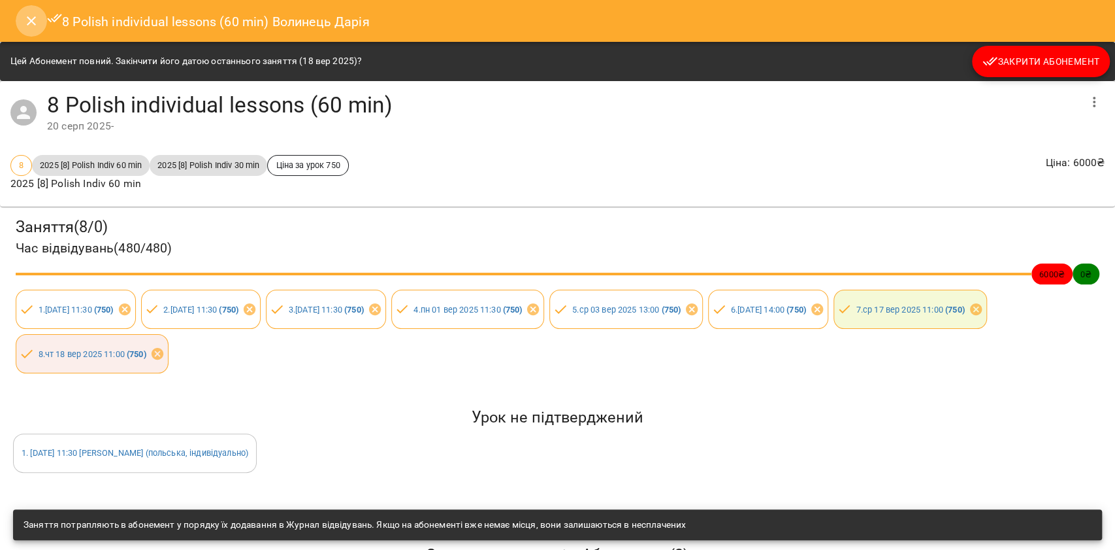
click at [31, 24] on icon "Close" at bounding box center [32, 21] width 16 height 16
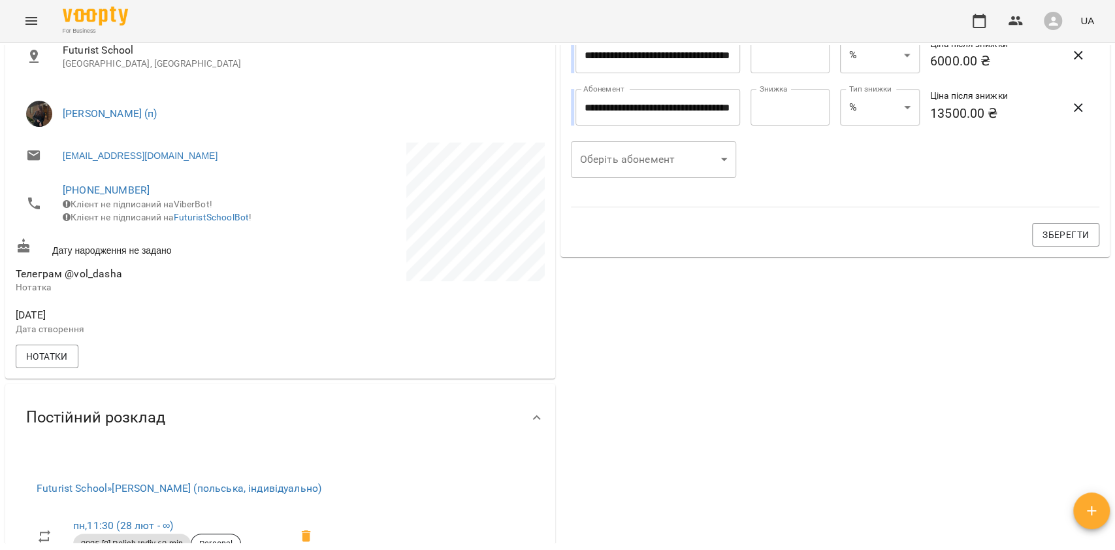
scroll to position [0, 0]
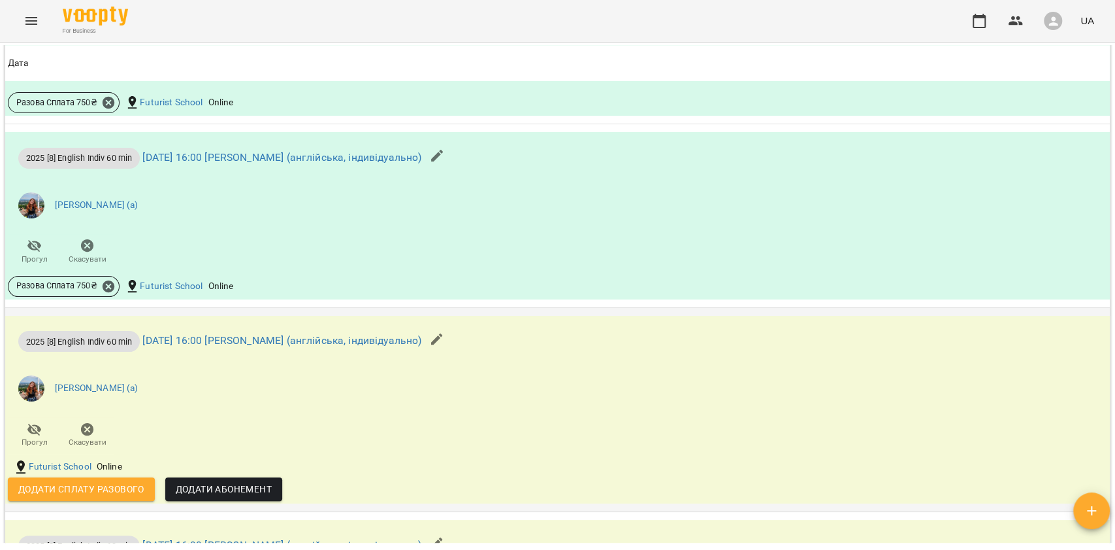
scroll to position [1046, 0]
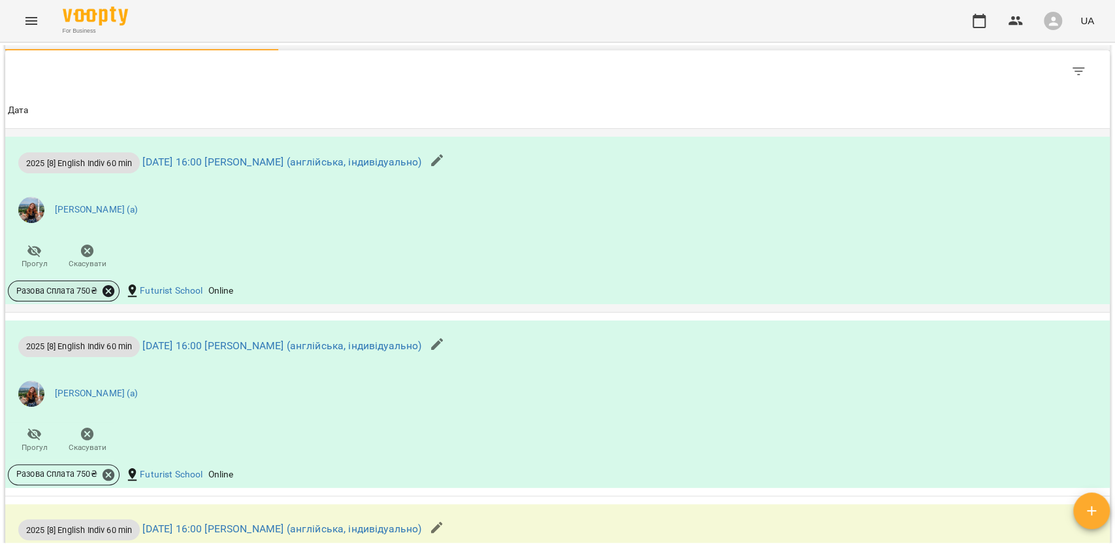
click at [106, 293] on icon at bounding box center [108, 291] width 14 height 14
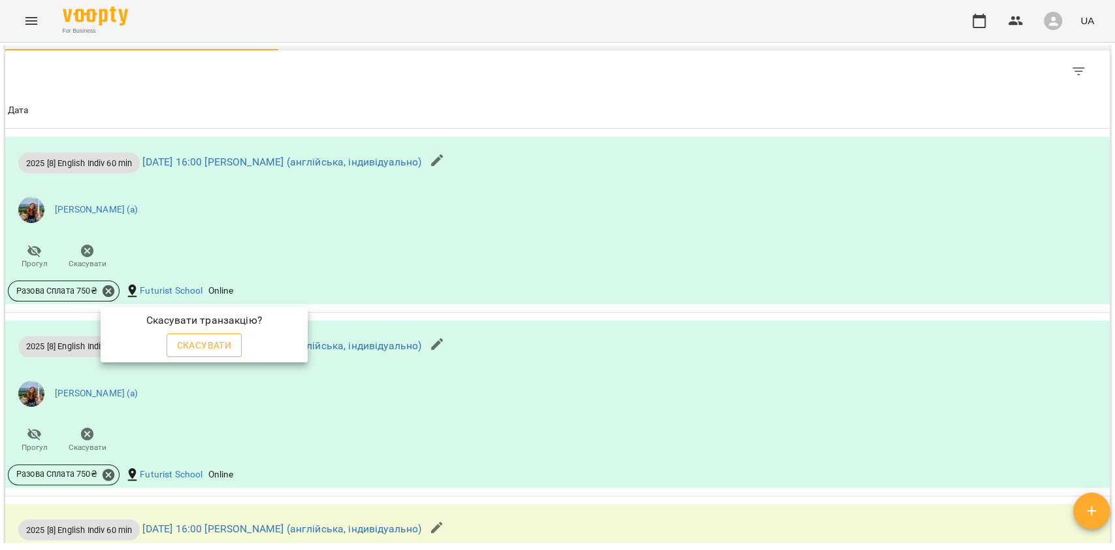
click at [183, 350] on span "Скасувати" at bounding box center [204, 345] width 55 height 16
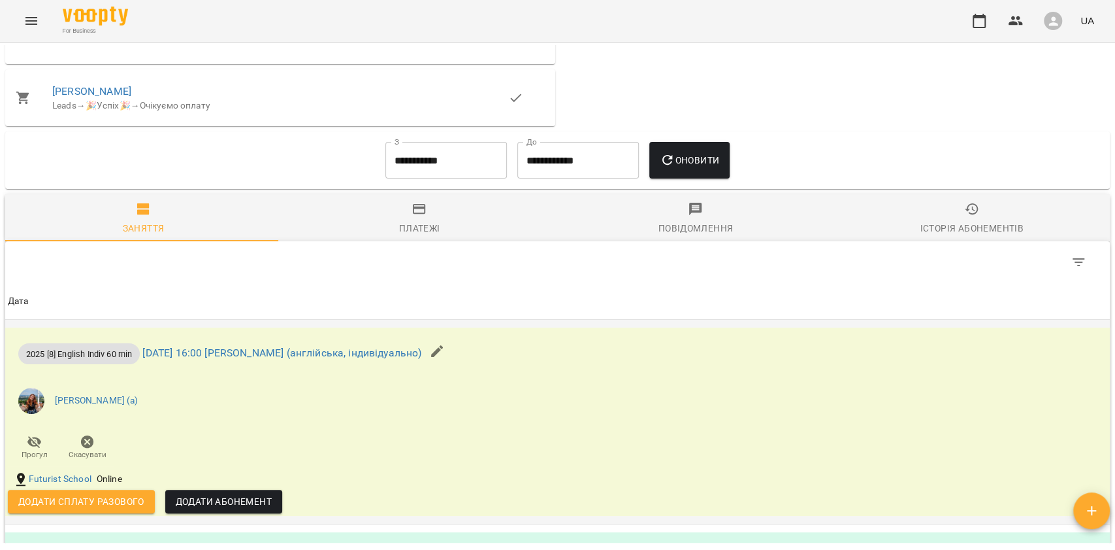
scroll to position [1070, 0]
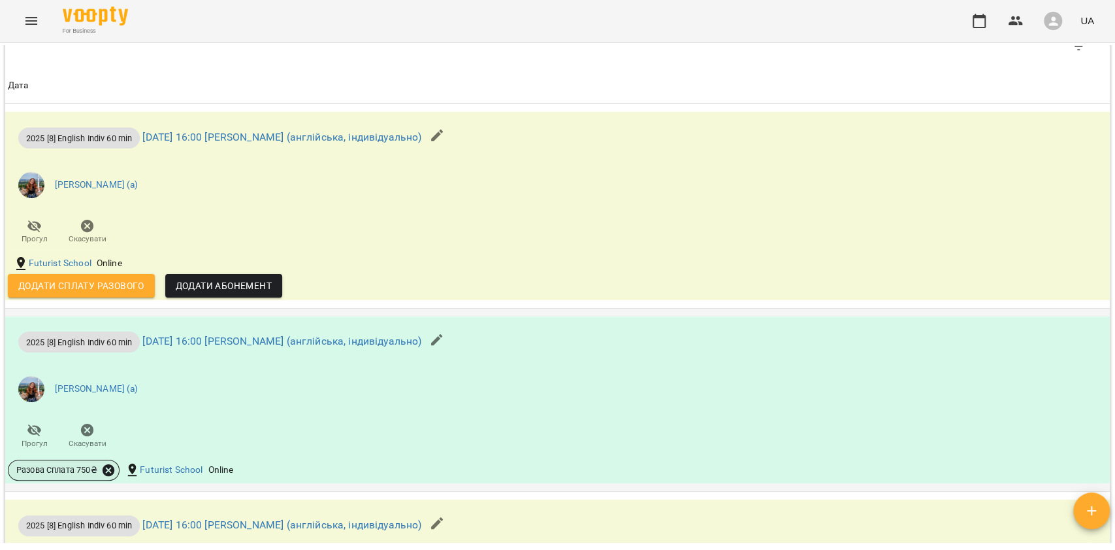
click at [108, 477] on icon at bounding box center [108, 470] width 14 height 14
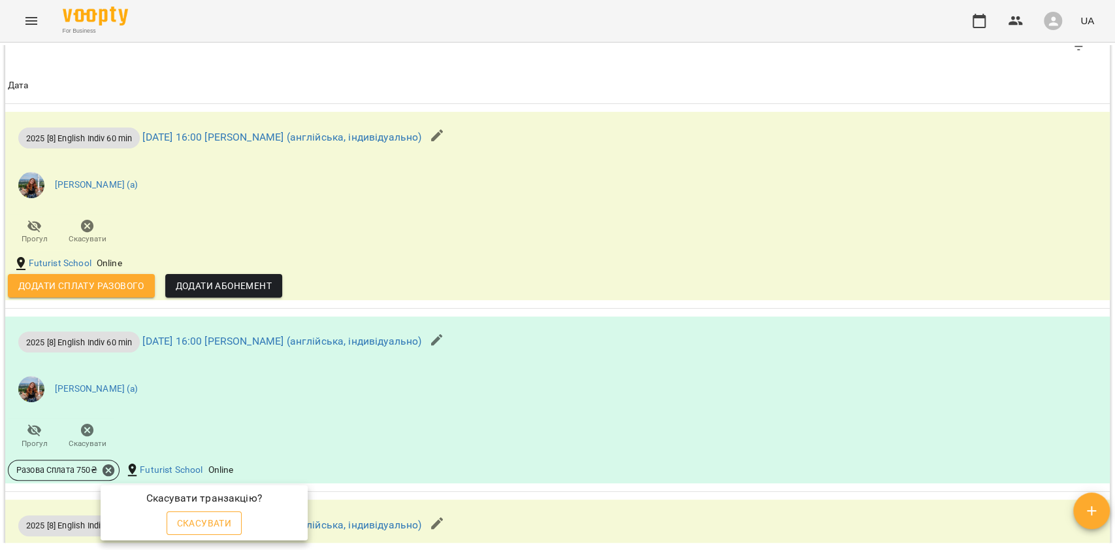
click at [212, 527] on span "Скасувати" at bounding box center [204, 523] width 55 height 16
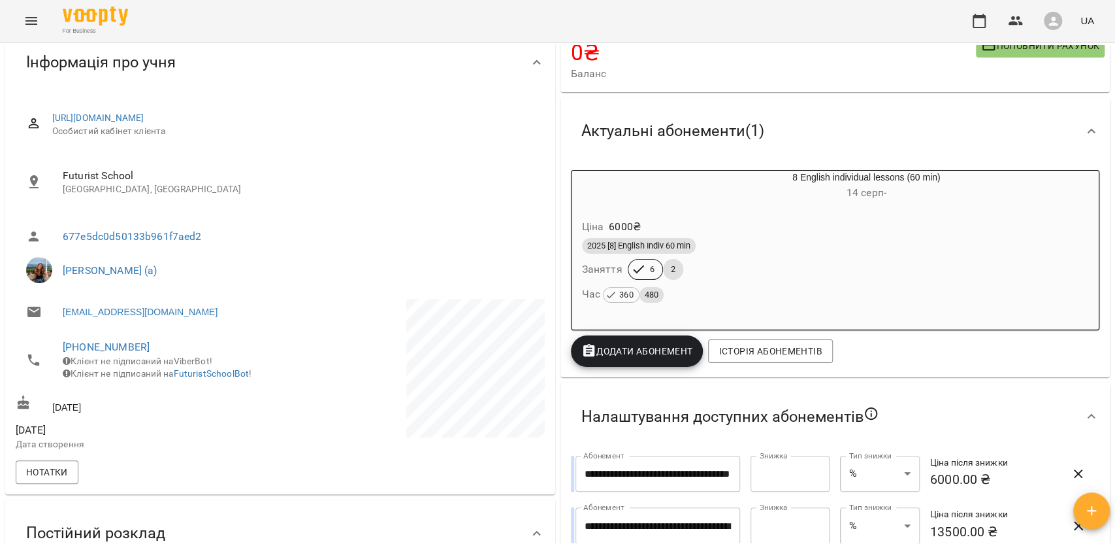
scroll to position [108, 0]
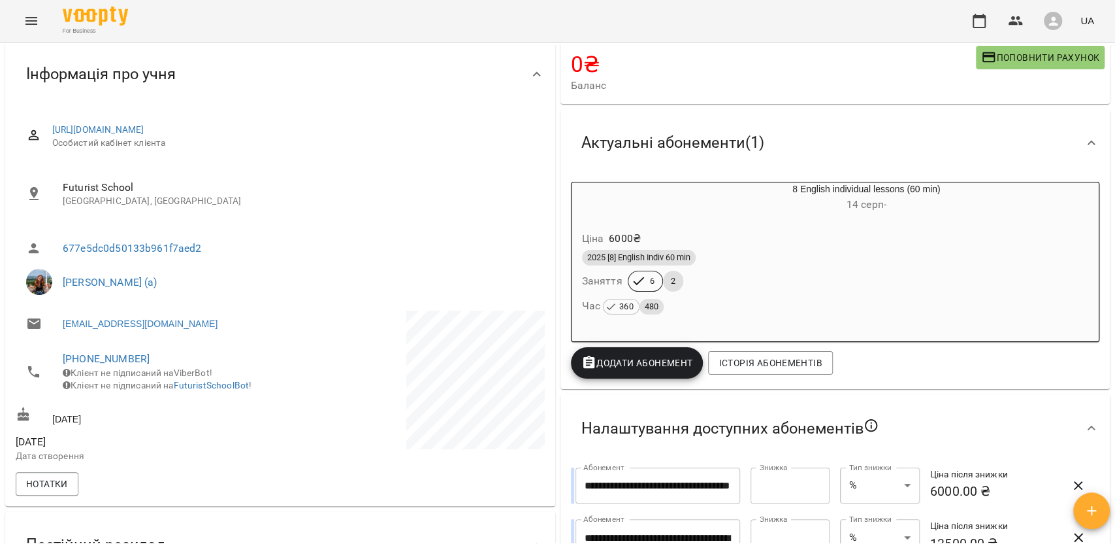
click at [691, 218] on div "Ціна 6000 ₴ 2025 [8] English Indiv 60 min Заняття 6 2 Час 360 480" at bounding box center [835, 274] width 533 height 117
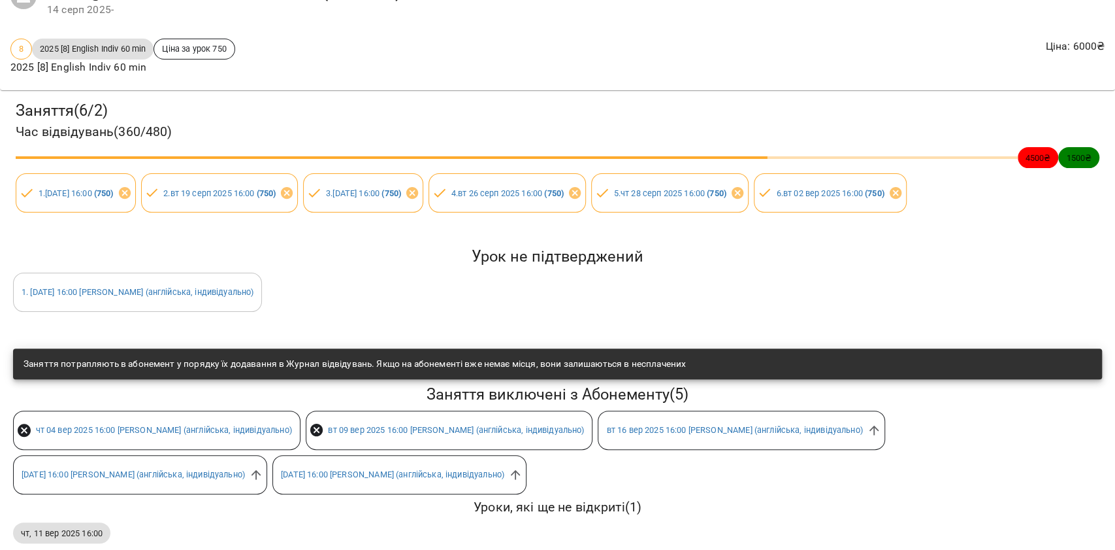
scroll to position [102, 0]
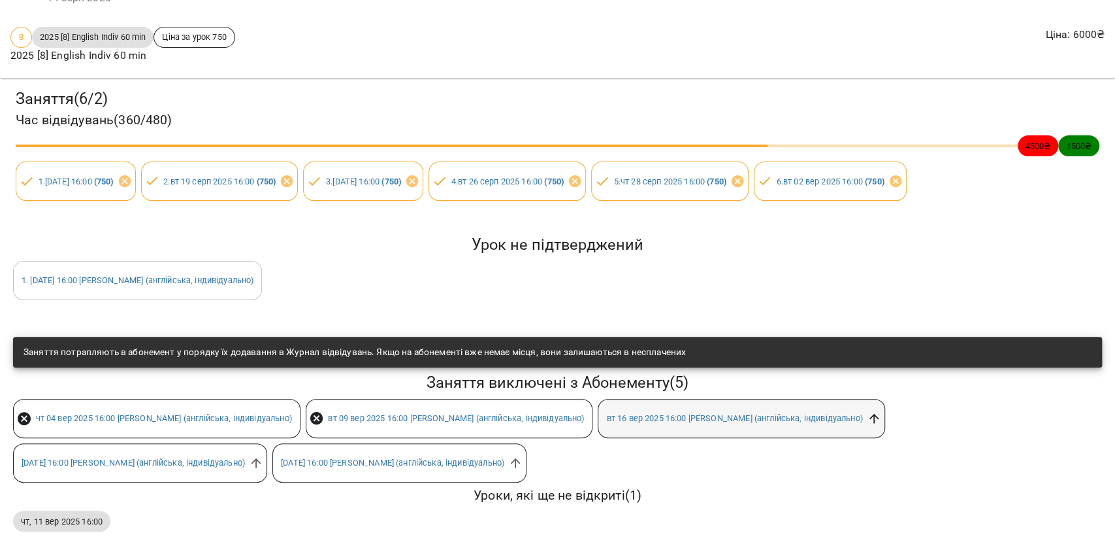
click at [879, 413] on icon at bounding box center [874, 418] width 10 height 10
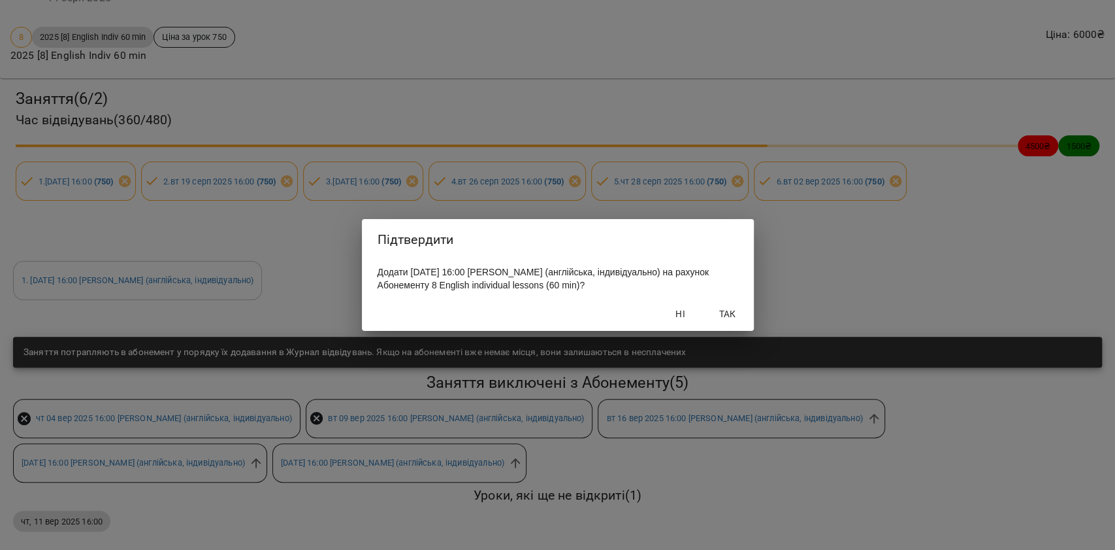
click at [742, 325] on button "Так" at bounding box center [728, 314] width 42 height 24
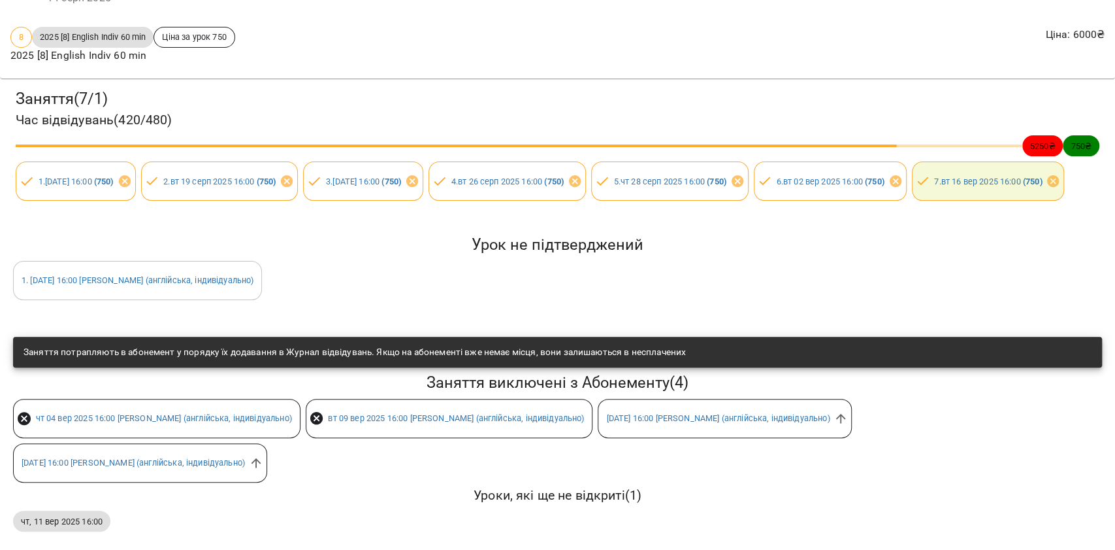
scroll to position [146, 0]
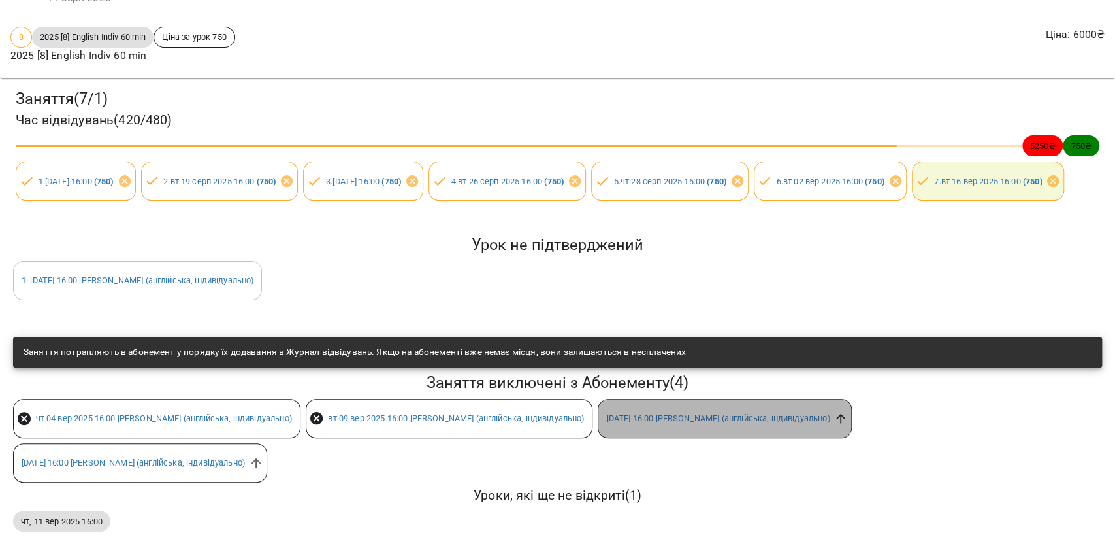
click at [848, 411] on icon at bounding box center [841, 418] width 14 height 14
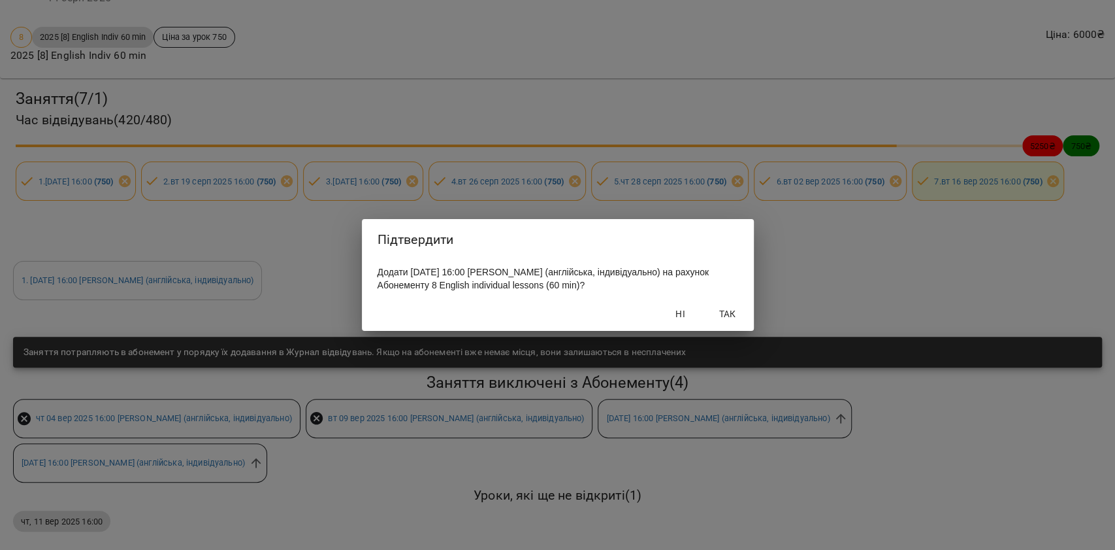
click at [721, 321] on span "Так" at bounding box center [727, 314] width 31 height 16
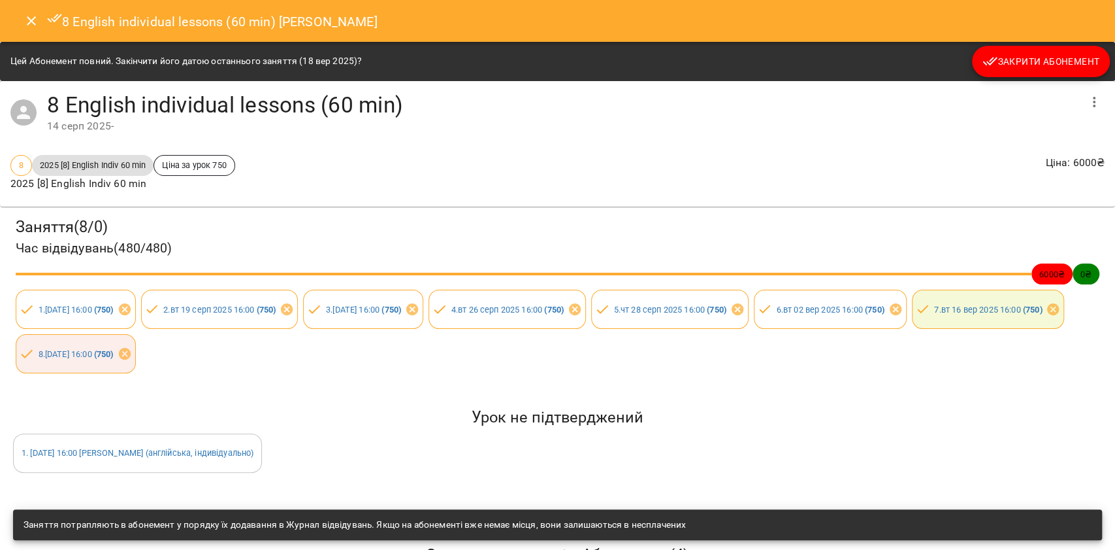
click at [37, 20] on icon "Close" at bounding box center [32, 21] width 16 height 16
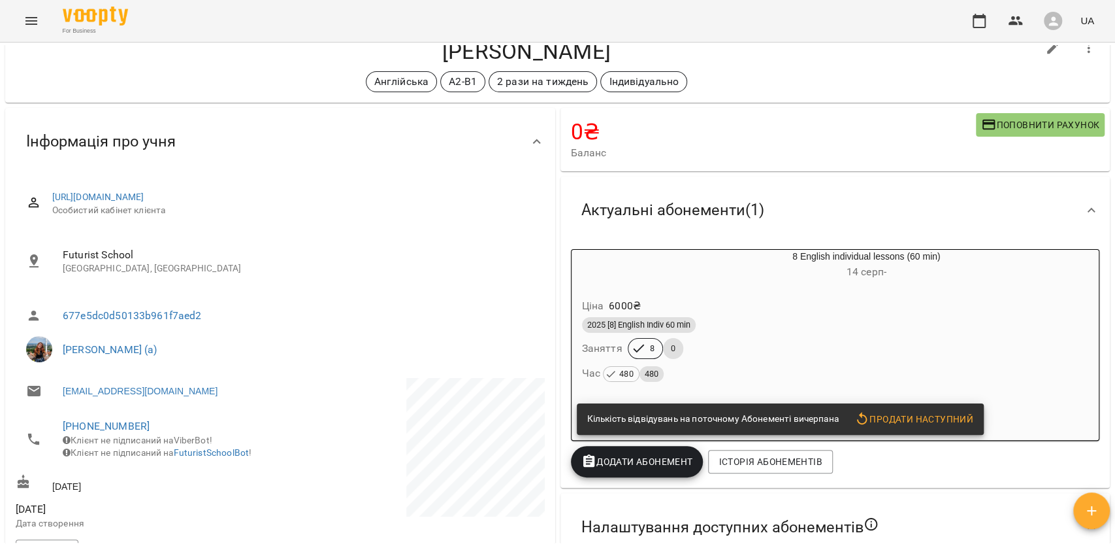
scroll to position [0, 0]
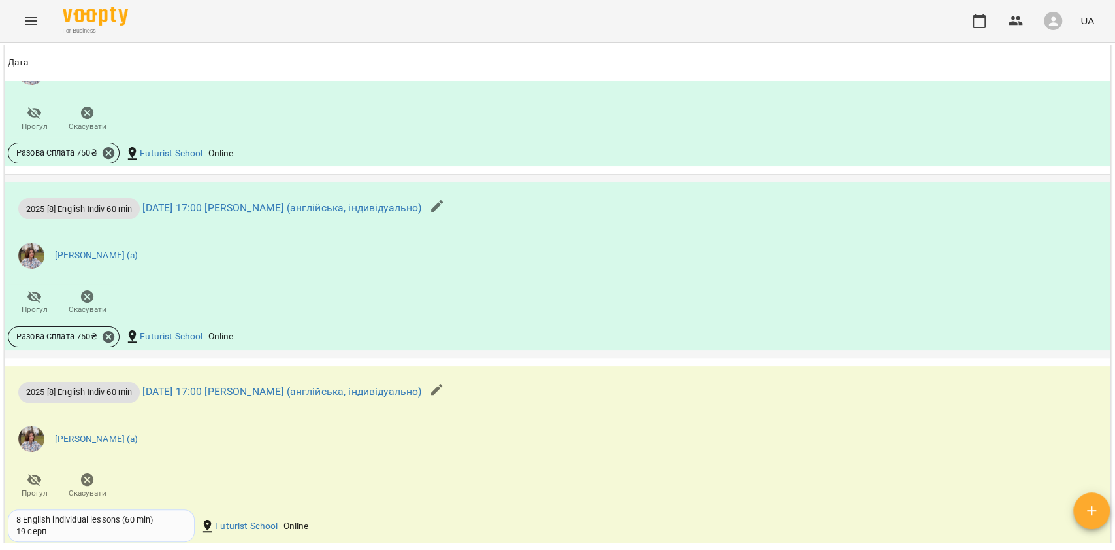
scroll to position [1219, 0]
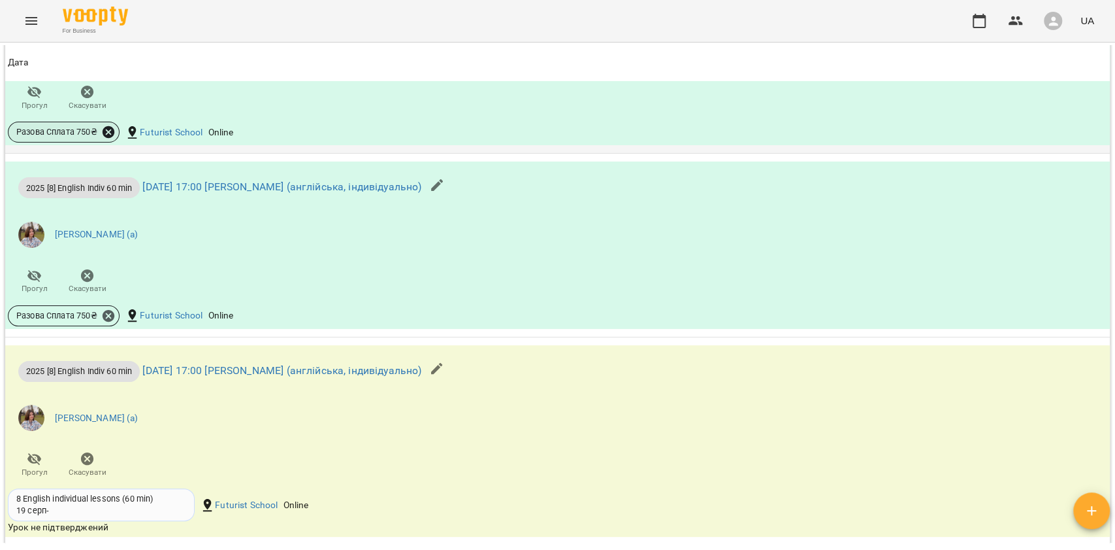
click at [107, 138] on icon at bounding box center [109, 132] width 12 height 12
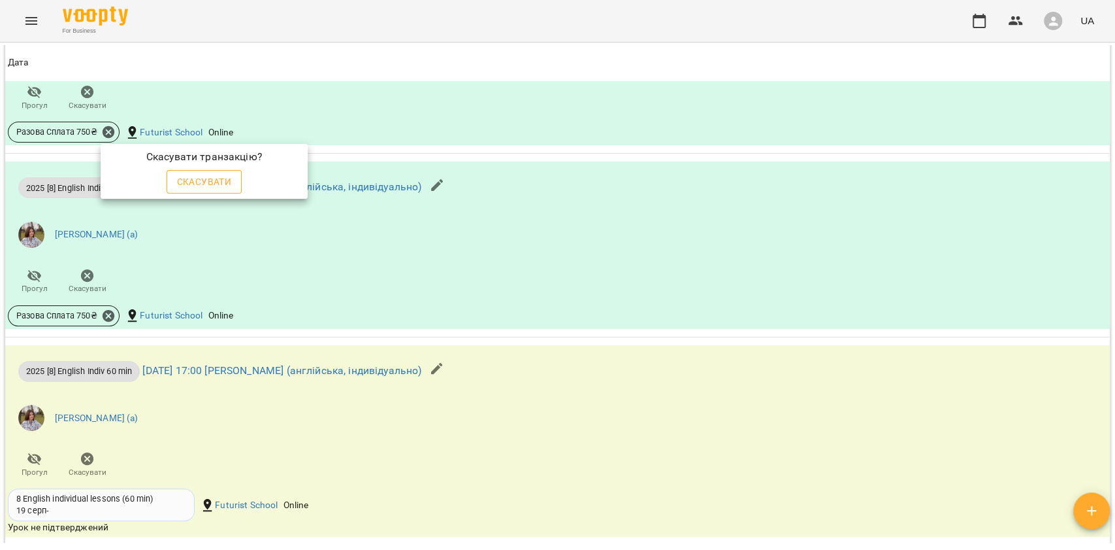
click at [185, 180] on span "Скасувати" at bounding box center [204, 182] width 55 height 16
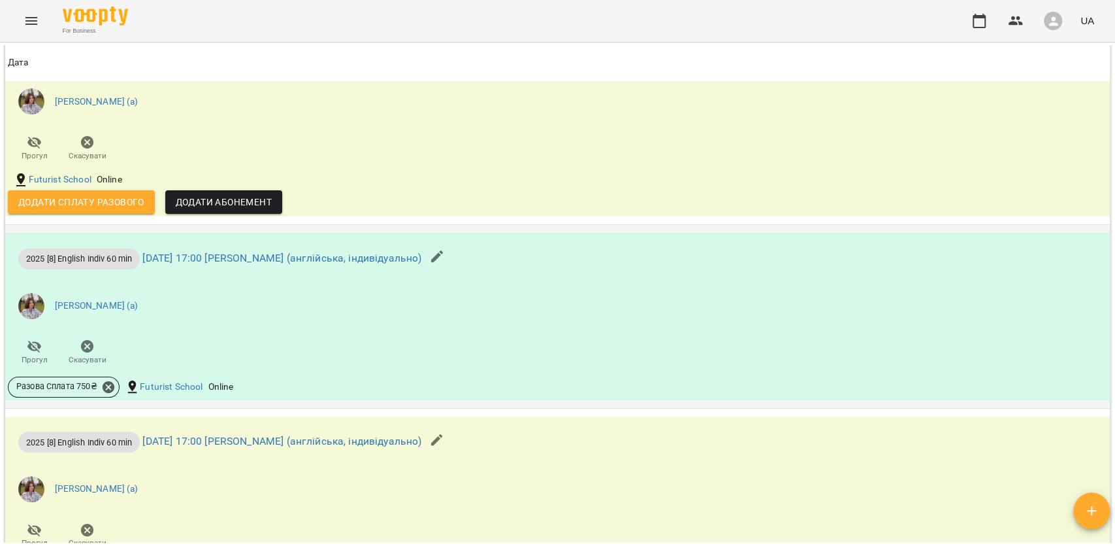
scroll to position [1198, 0]
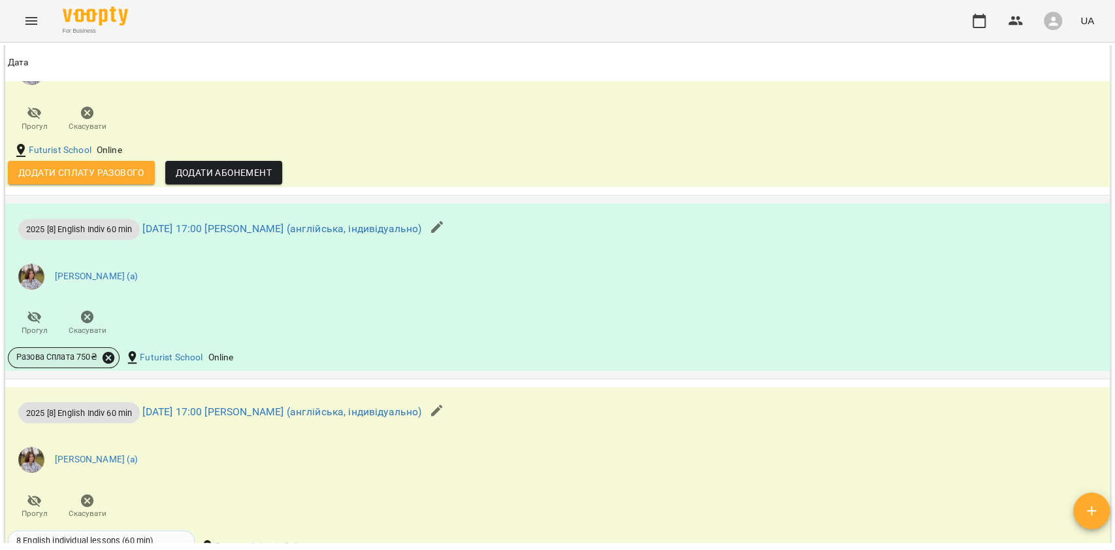
click at [106, 361] on icon at bounding box center [109, 357] width 12 height 12
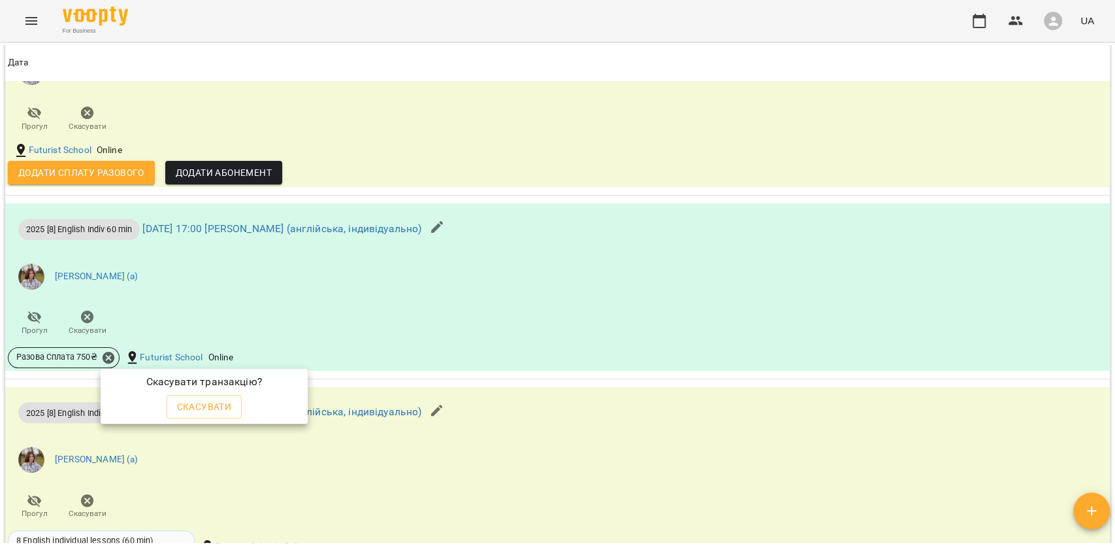
click at [206, 401] on span "Скасувати" at bounding box center [204, 407] width 55 height 16
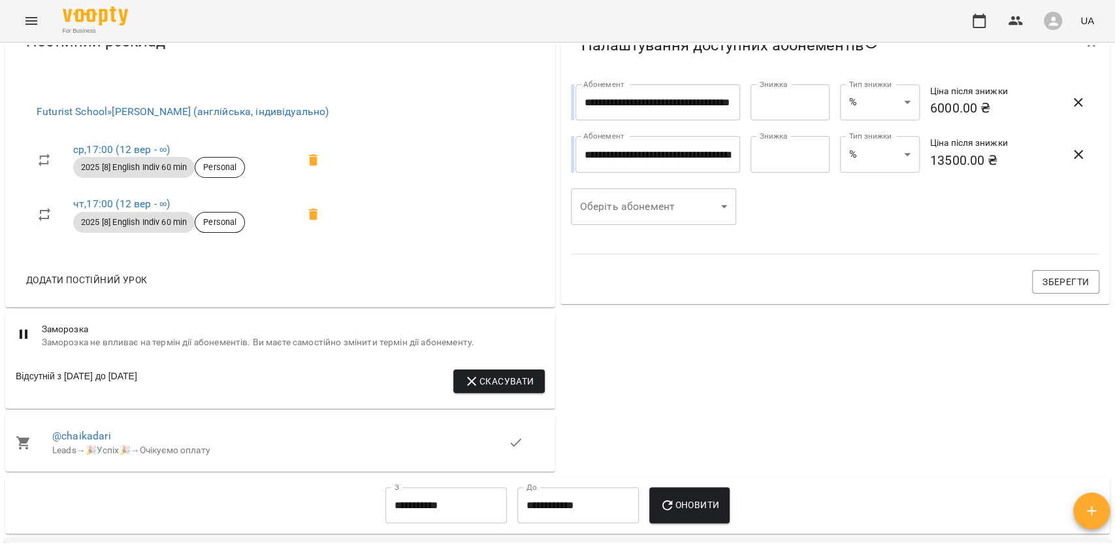
scroll to position [153, 0]
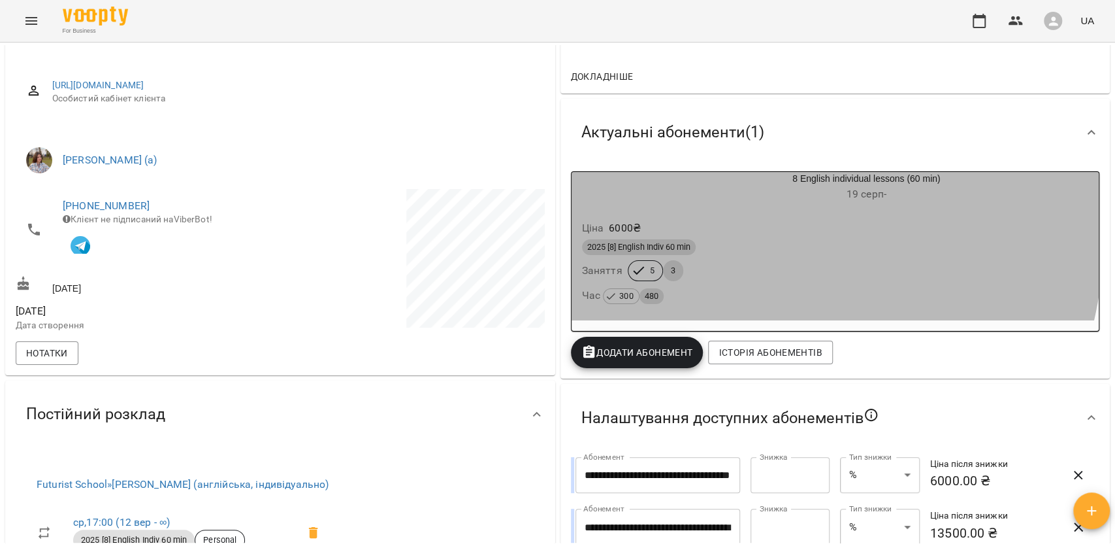
click at [707, 231] on div "Ціна 6000 ₴" at bounding box center [836, 228] width 512 height 24
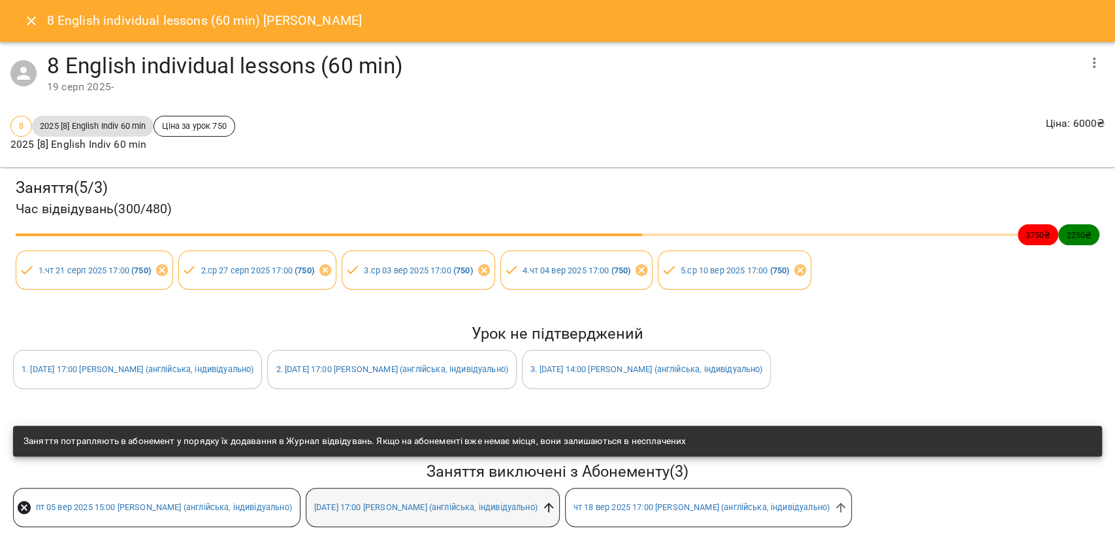
click at [556, 505] on icon at bounding box center [549, 507] width 14 height 14
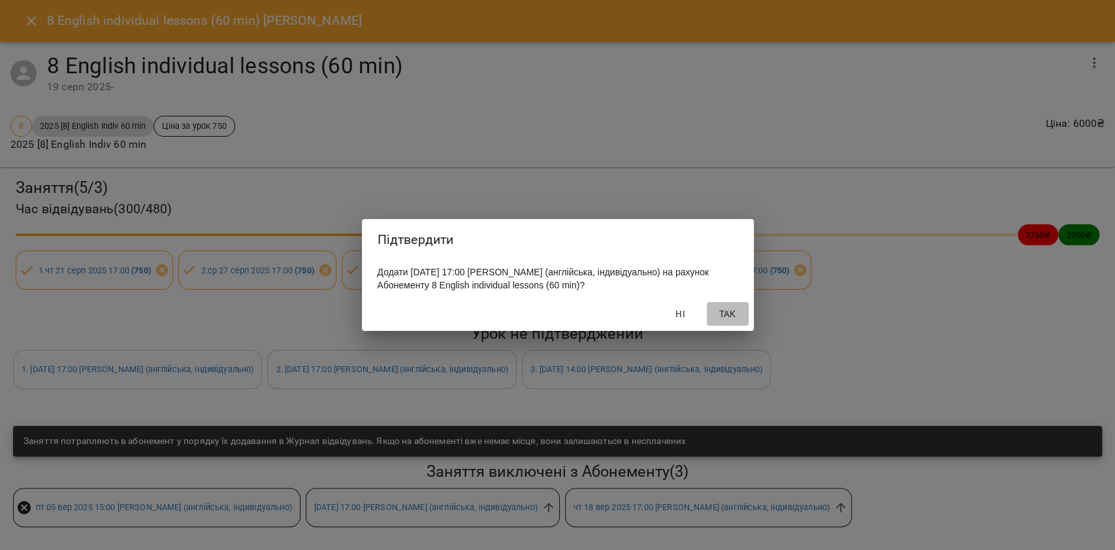
click at [714, 321] on span "Так" at bounding box center [727, 314] width 31 height 16
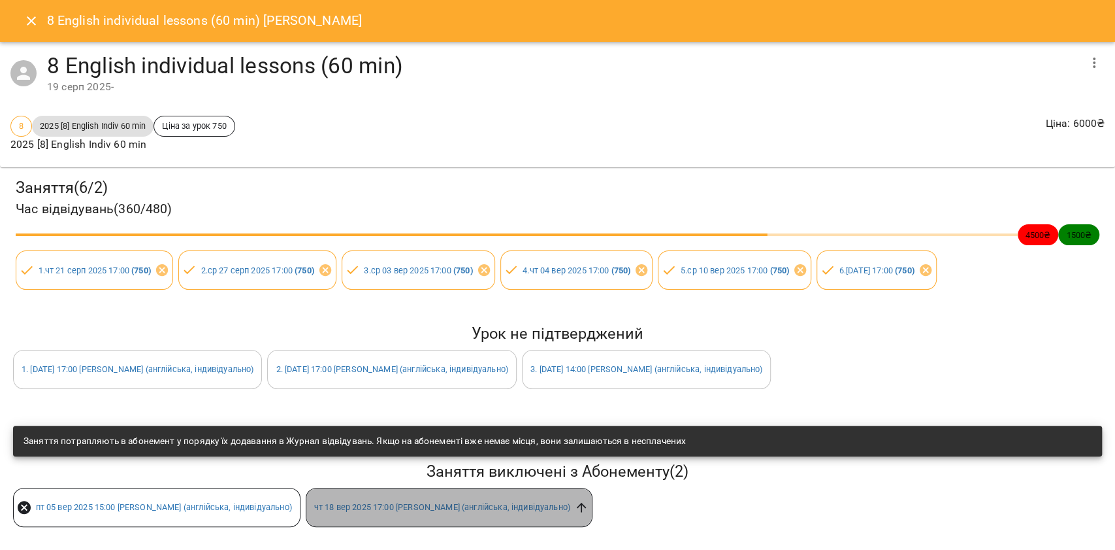
click at [589, 502] on icon at bounding box center [581, 507] width 14 height 14
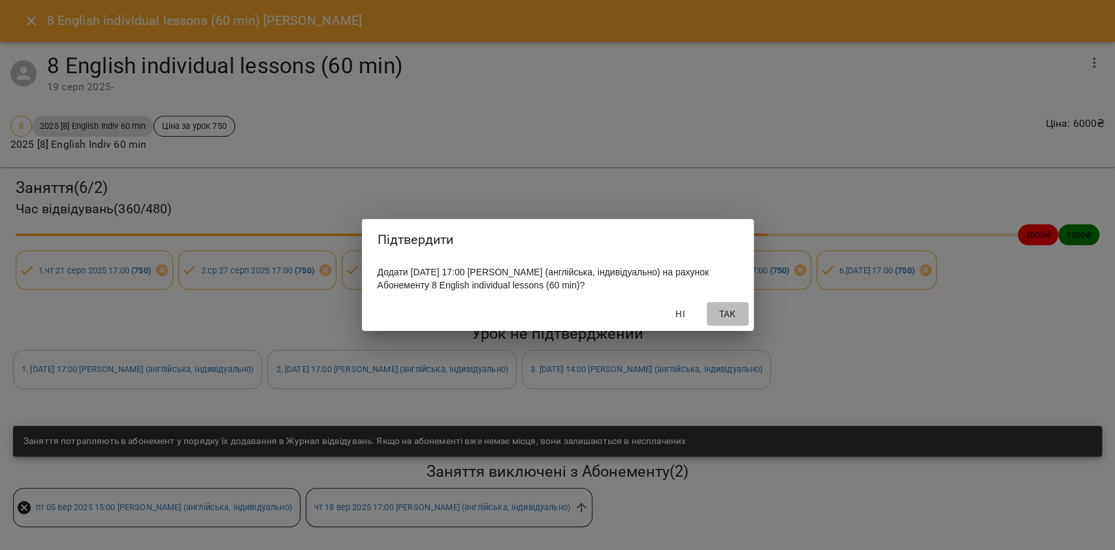
click at [723, 320] on span "Так" at bounding box center [727, 314] width 31 height 16
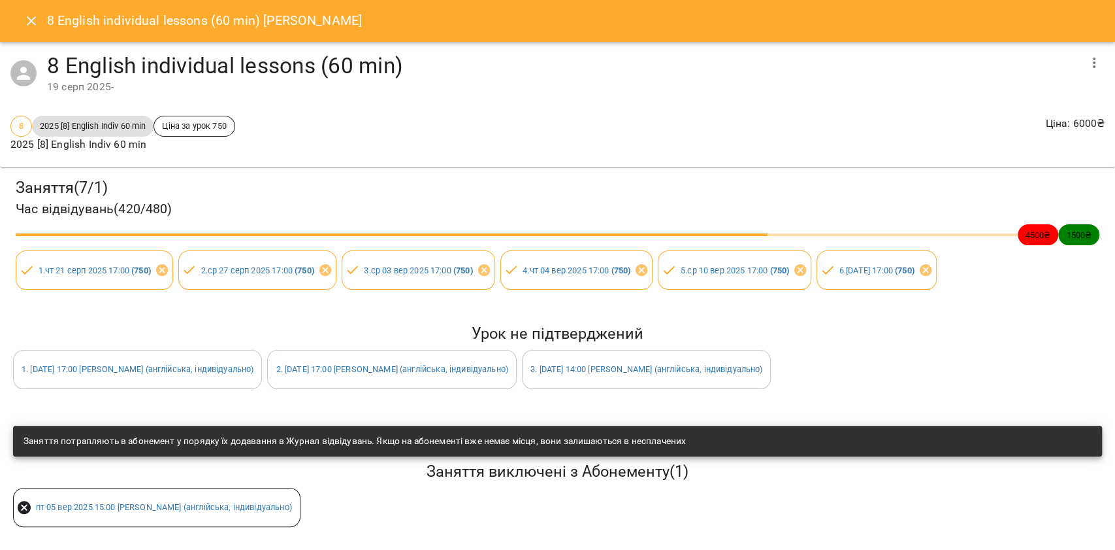
click at [32, 23] on icon "Close" at bounding box center [32, 21] width 16 height 16
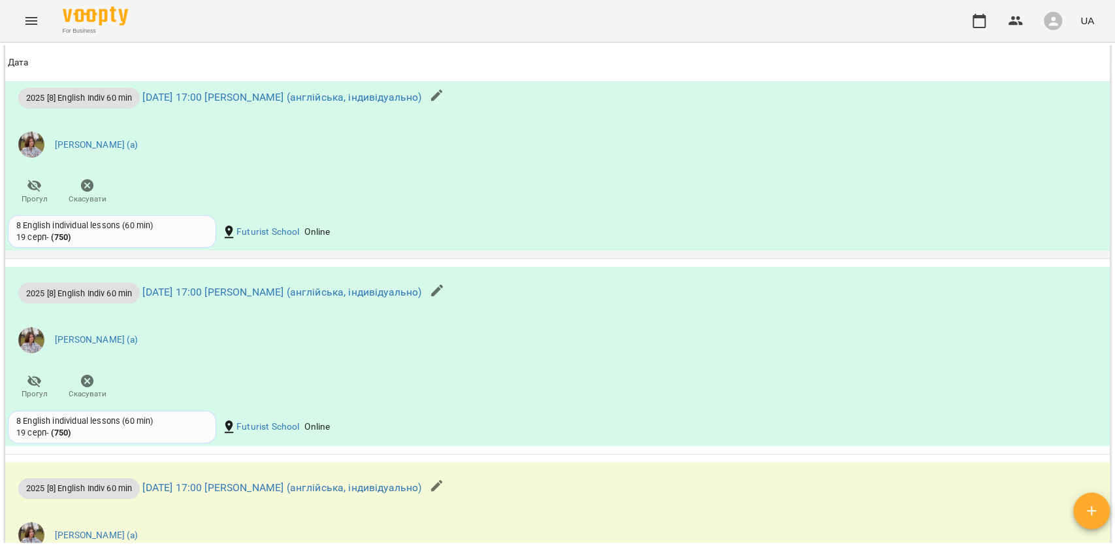
scroll to position [1132, 0]
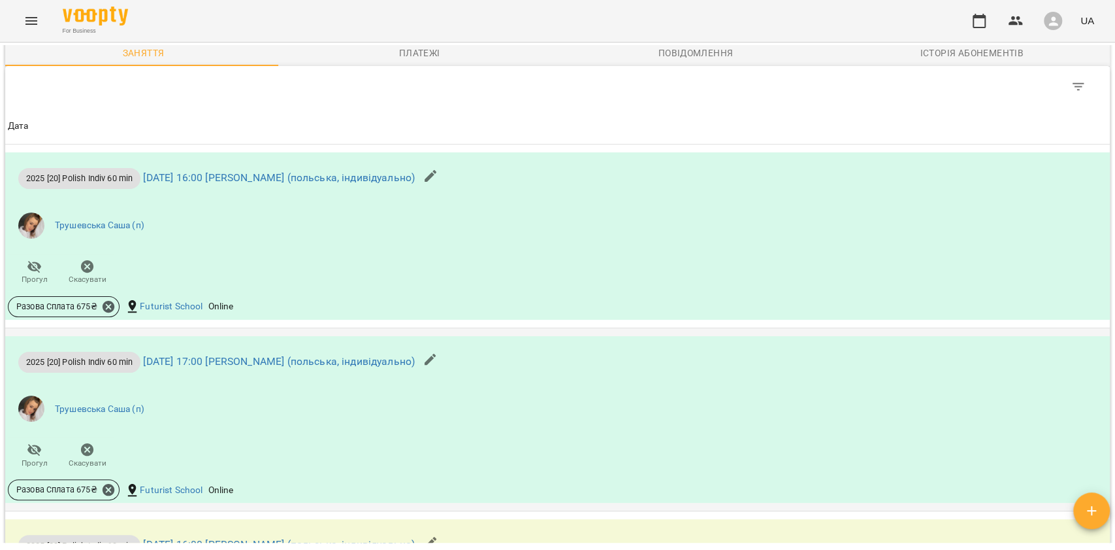
scroll to position [1219, 0]
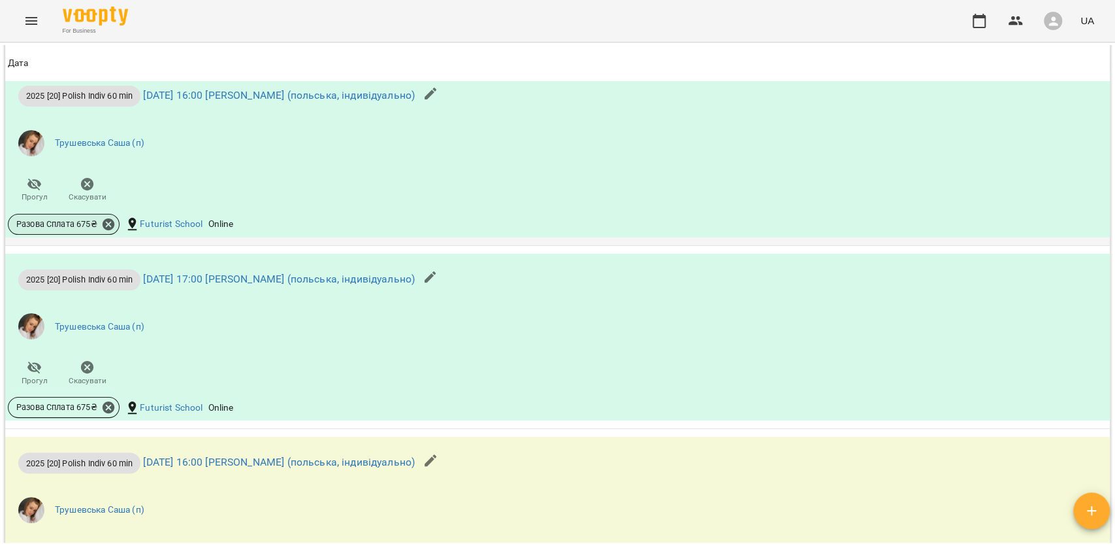
click at [111, 235] on div "Разова Сплата 675 ₴" at bounding box center [64, 224] width 112 height 21
click at [108, 230] on icon at bounding box center [109, 224] width 12 height 12
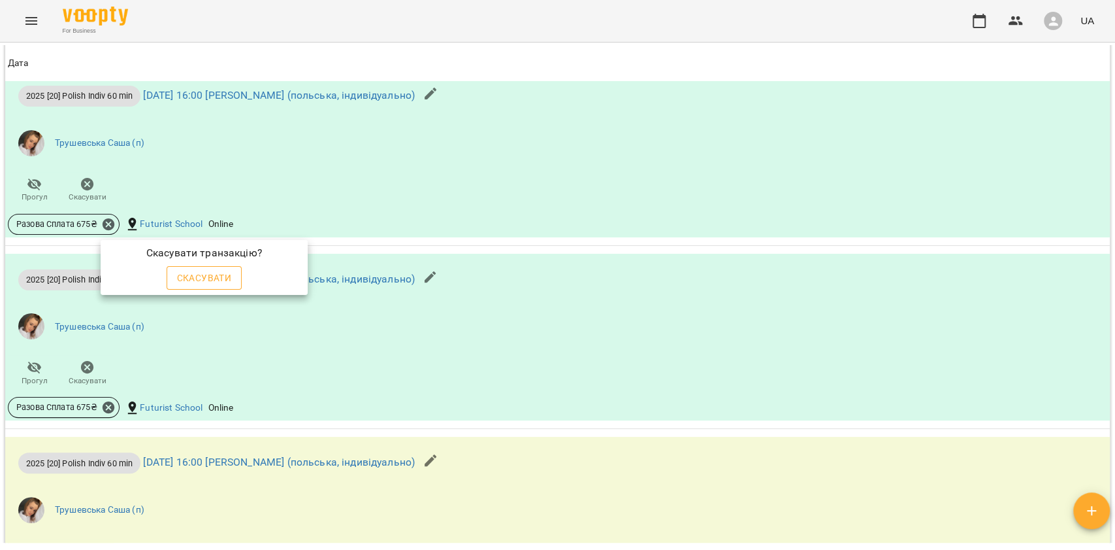
click at [230, 276] on span "Скасувати" at bounding box center [204, 278] width 55 height 16
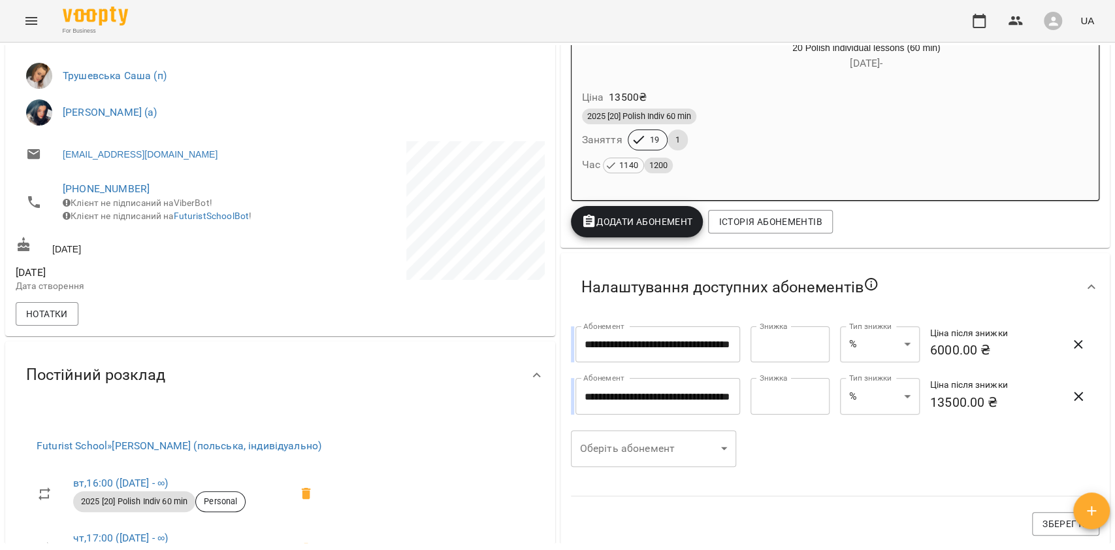
scroll to position [250, 0]
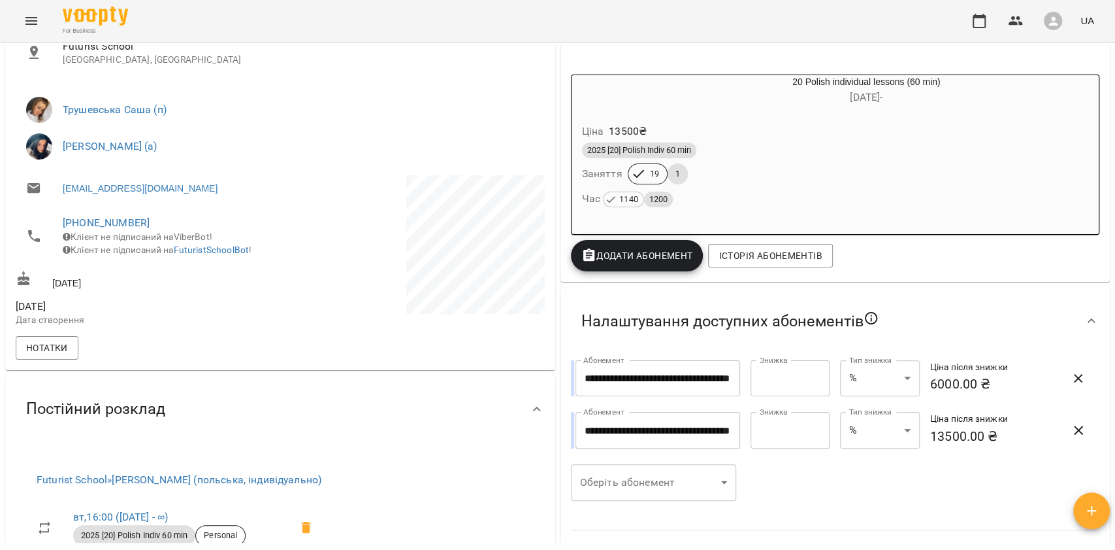
click at [706, 201] on div "Час 1140 1200" at bounding box center [835, 198] width 507 height 18
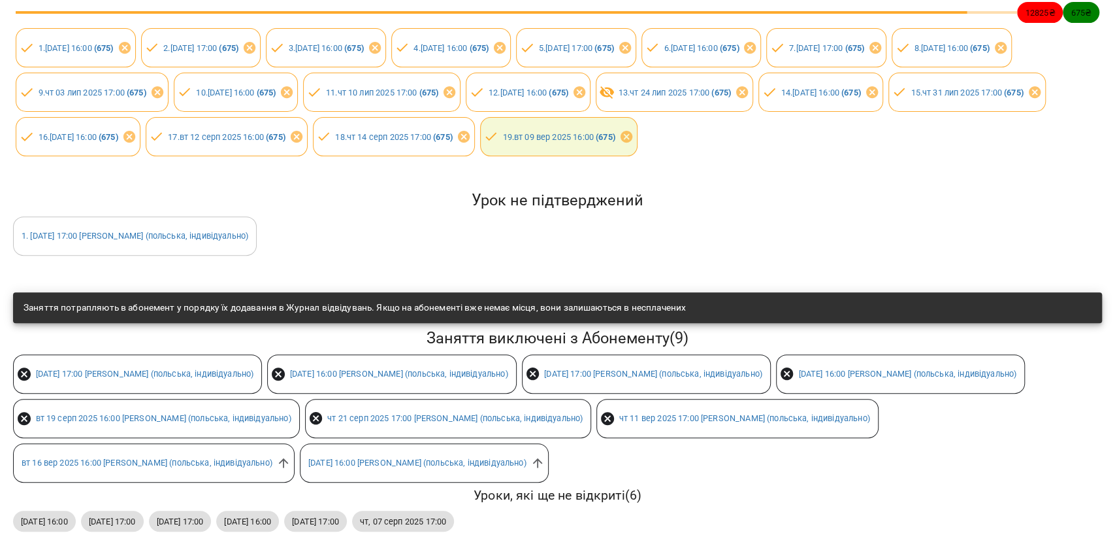
scroll to position [261, 0]
click at [291, 469] on icon at bounding box center [283, 462] width 14 height 14
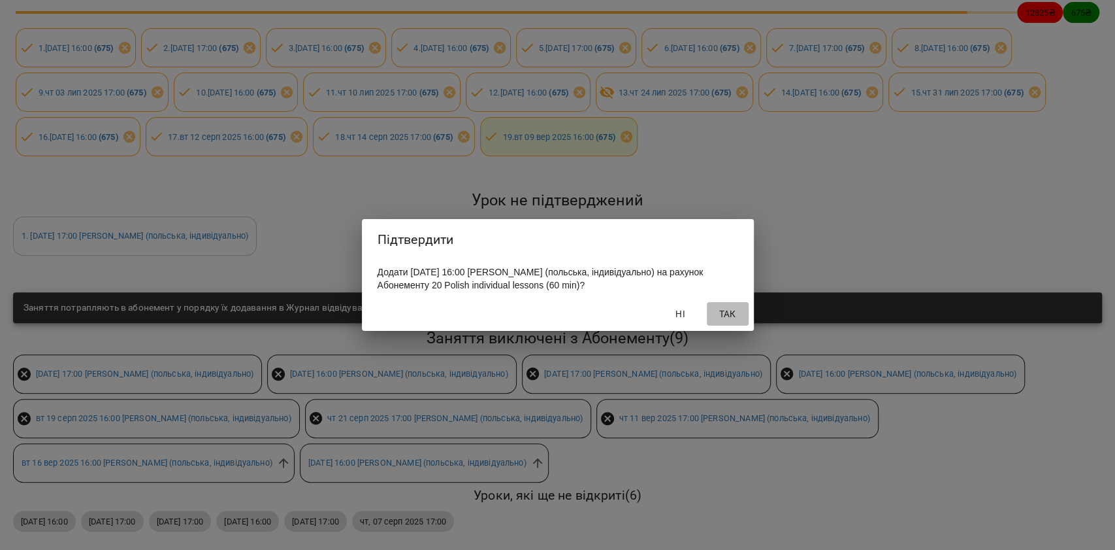
click at [717, 323] on button "Так" at bounding box center [728, 314] width 42 height 24
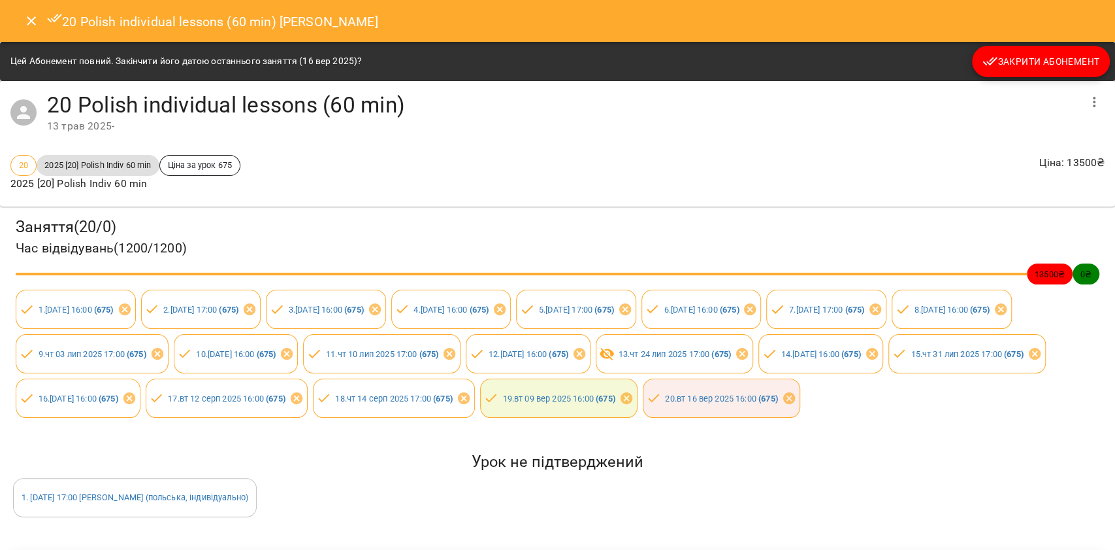
click at [27, 14] on icon "Close" at bounding box center [32, 21] width 16 height 16
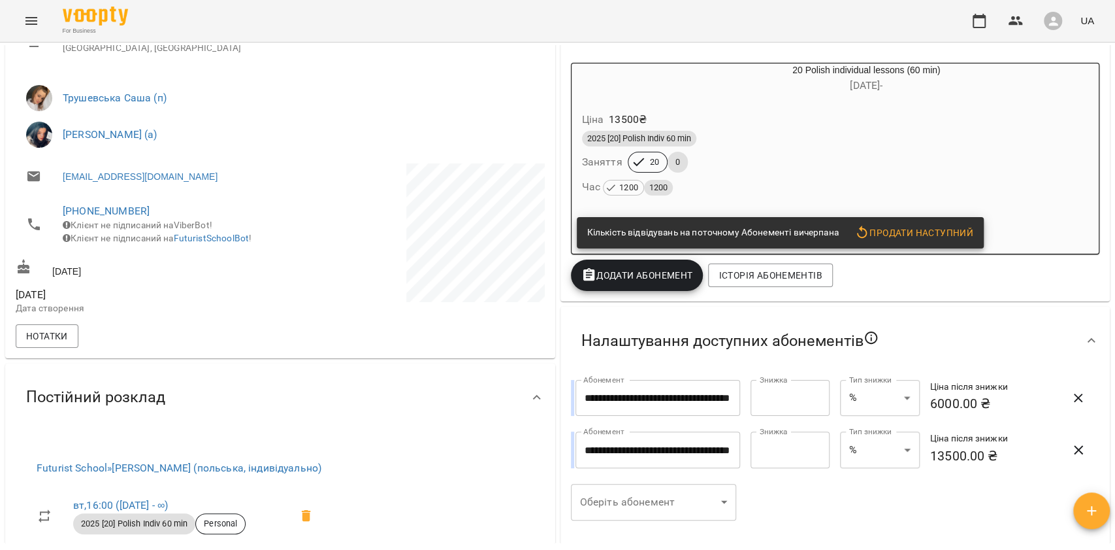
scroll to position [0, 0]
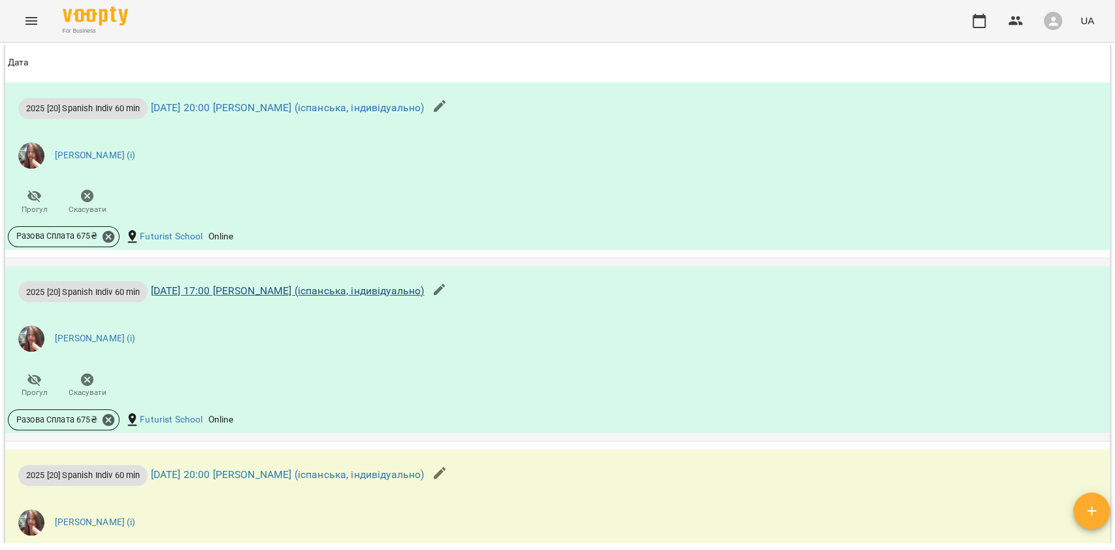
scroll to position [1132, 0]
click at [108, 238] on icon at bounding box center [109, 237] width 12 height 12
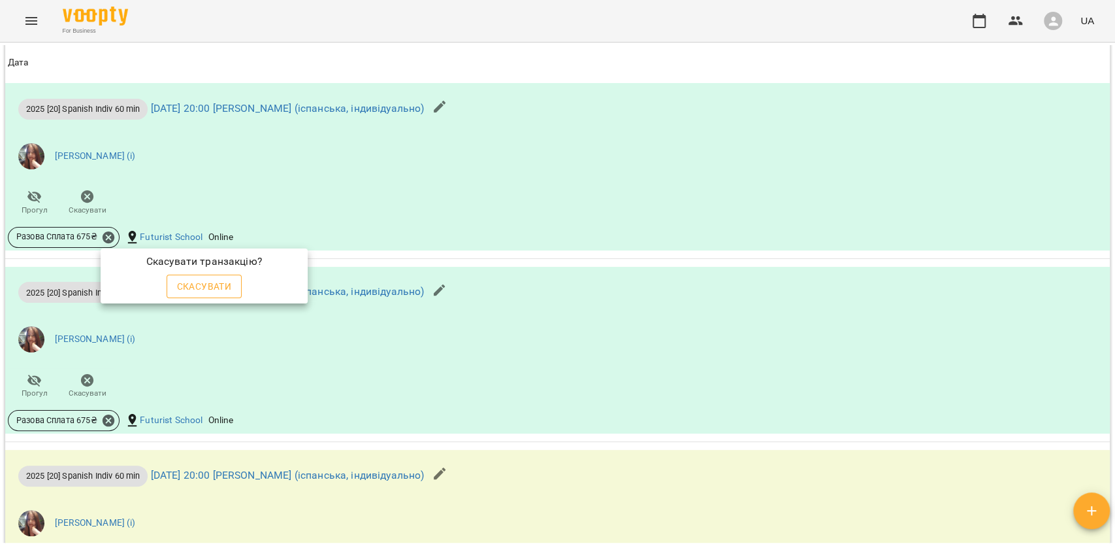
click at [195, 290] on span "Скасувати" at bounding box center [204, 286] width 55 height 16
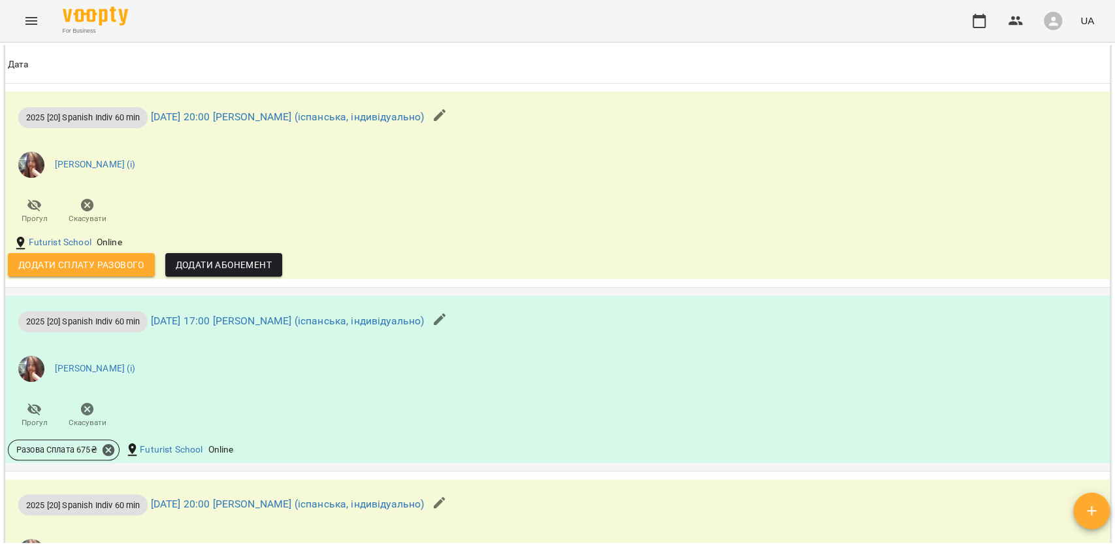
scroll to position [1129, 0]
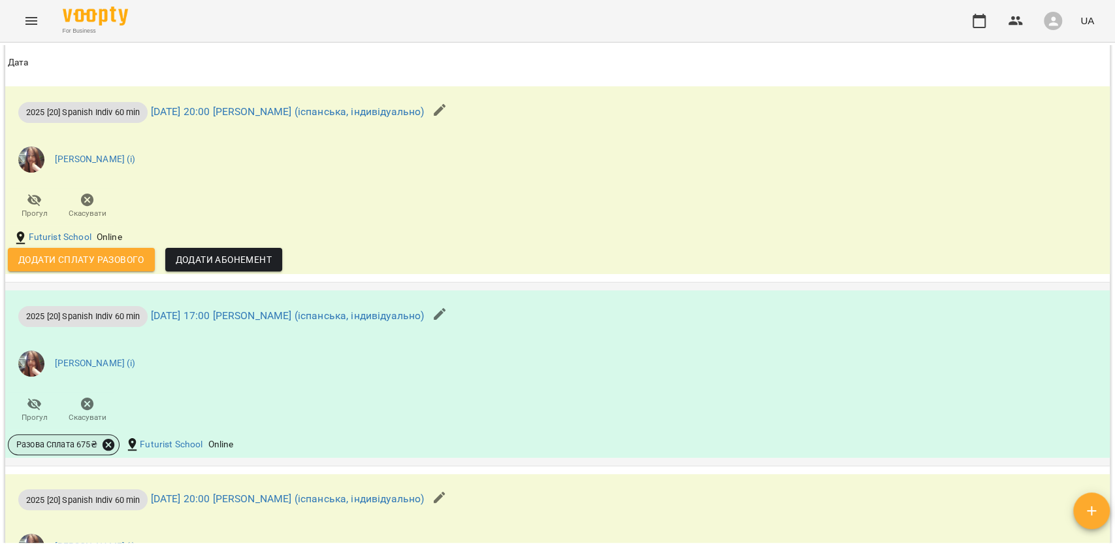
click at [106, 450] on icon at bounding box center [109, 444] width 12 height 12
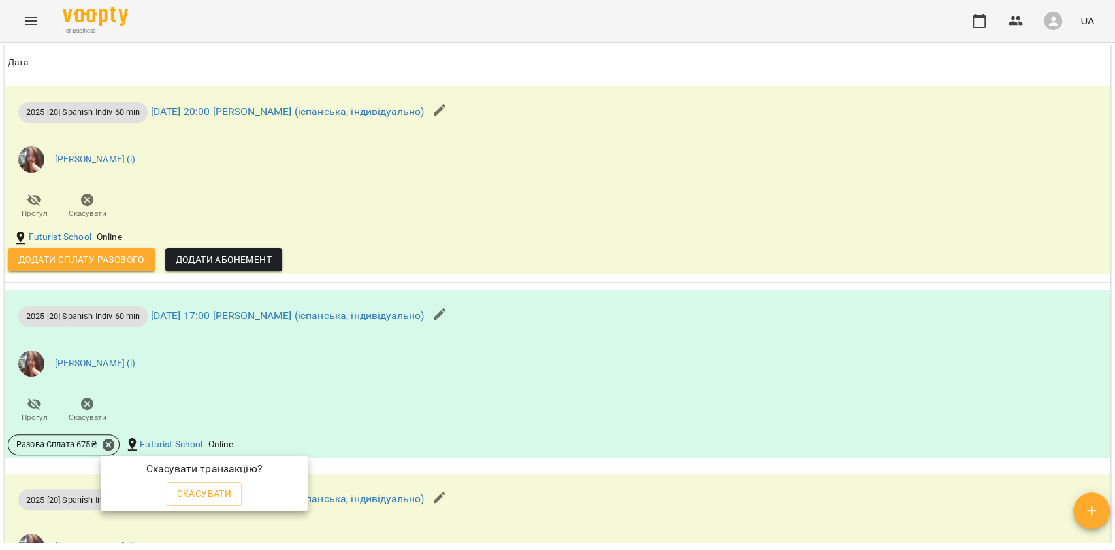
click at [188, 487] on span "Скасувати" at bounding box center [204, 494] width 55 height 16
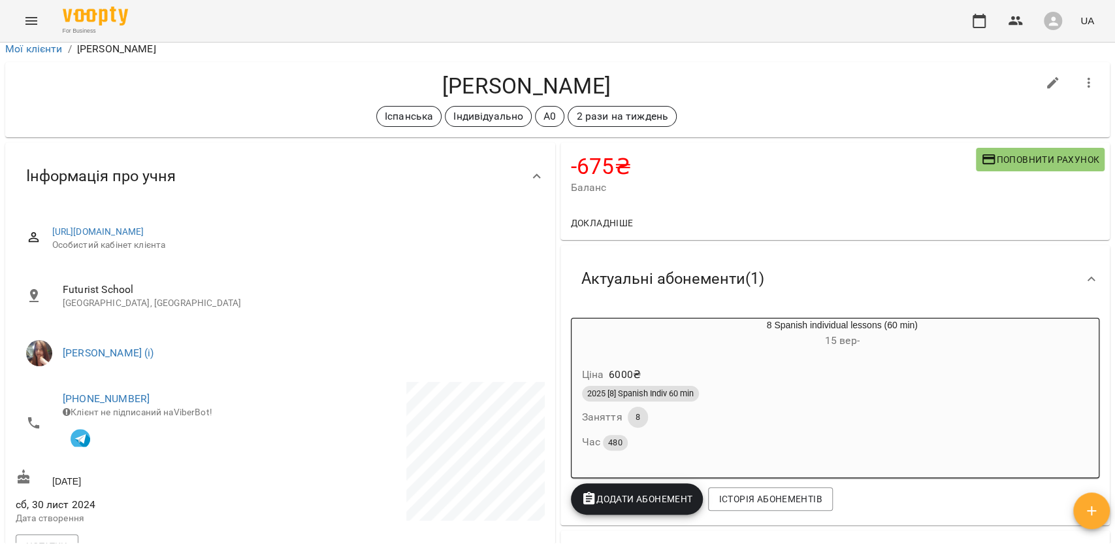
scroll to position [0, 0]
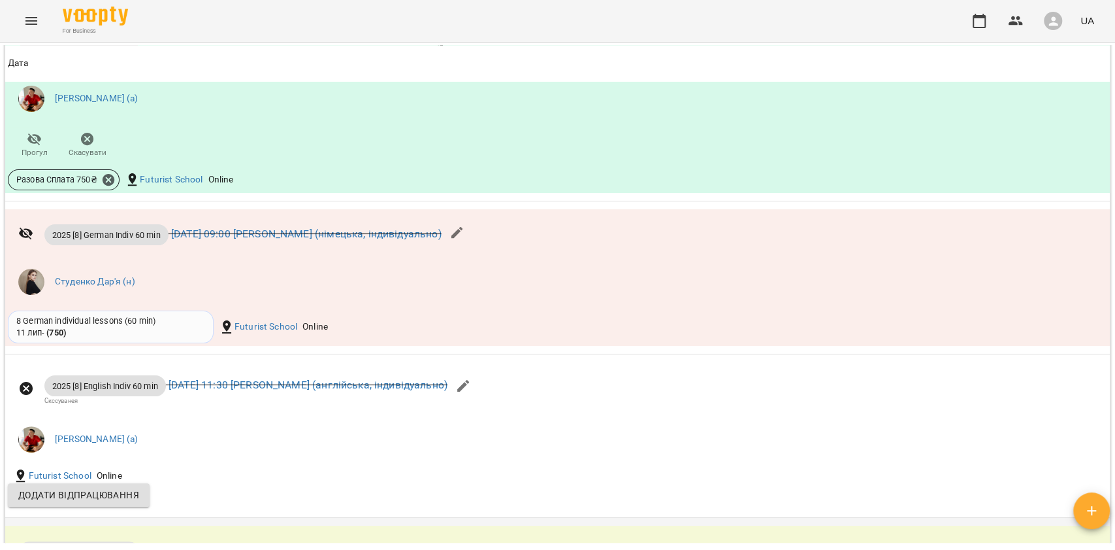
scroll to position [1394, 0]
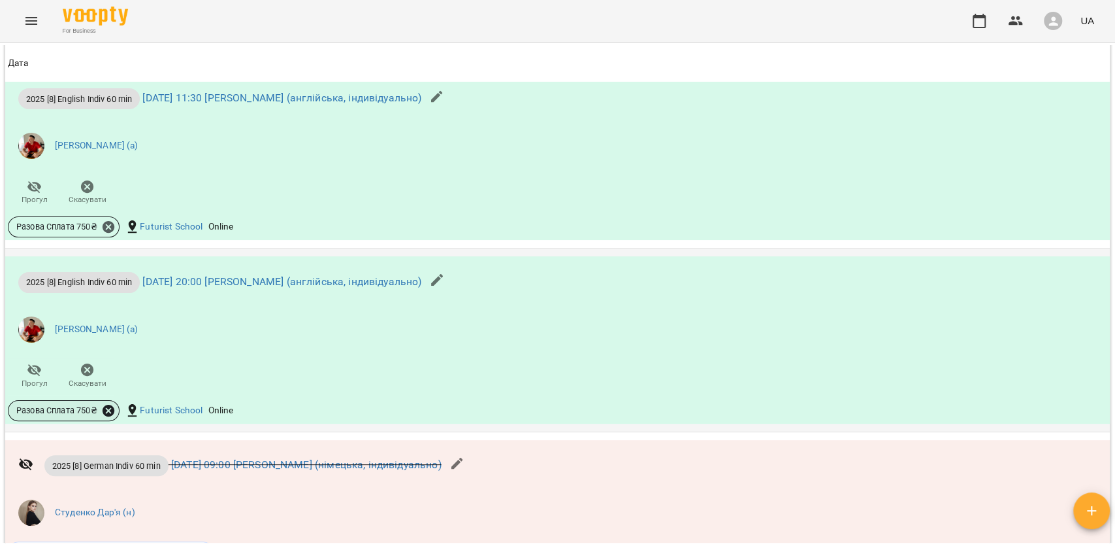
click at [110, 414] on icon at bounding box center [109, 410] width 12 height 12
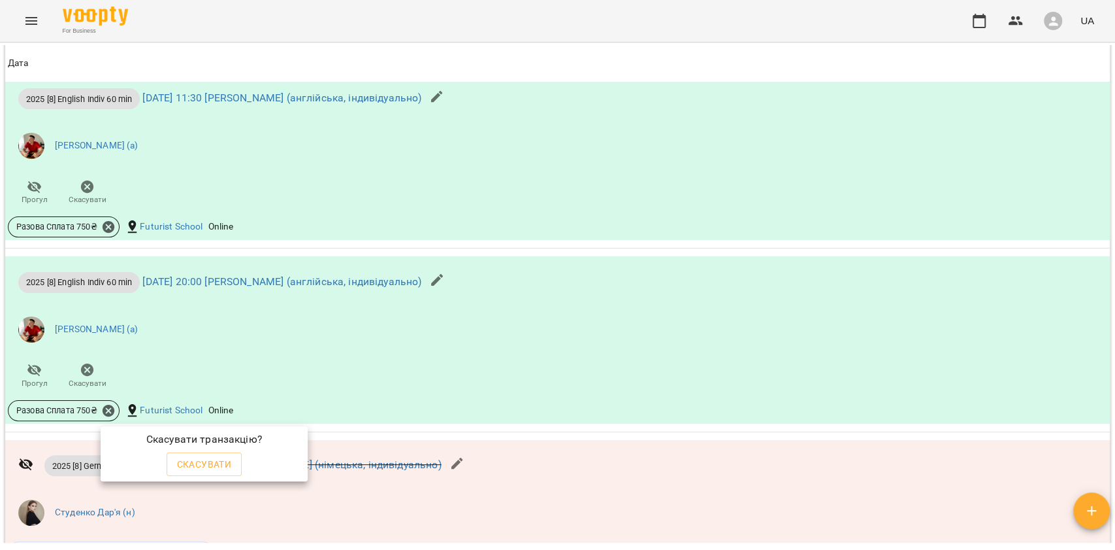
click at [348, 344] on div at bounding box center [557, 275] width 1115 height 550
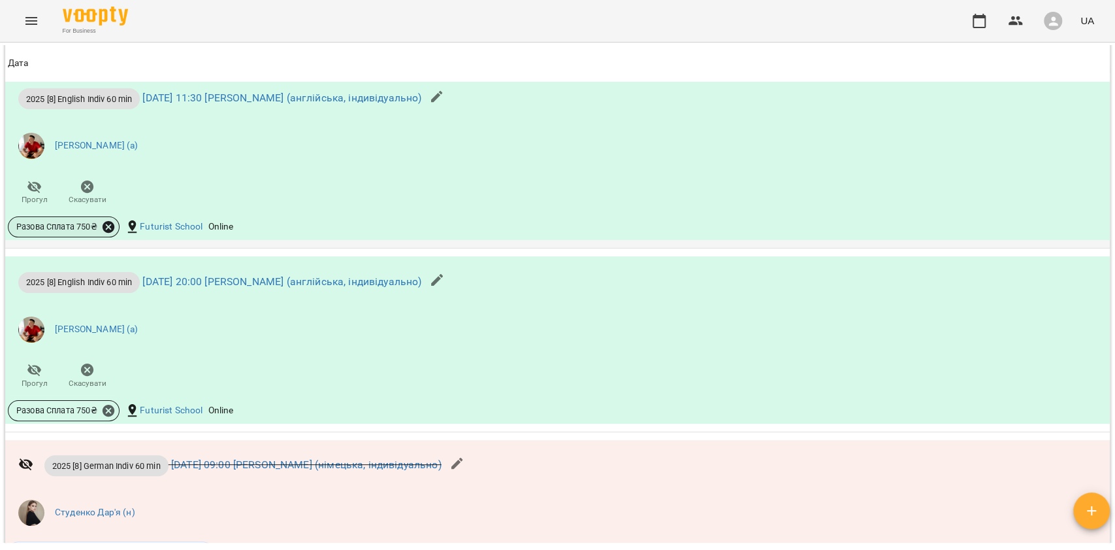
click at [114, 229] on icon at bounding box center [108, 227] width 14 height 14
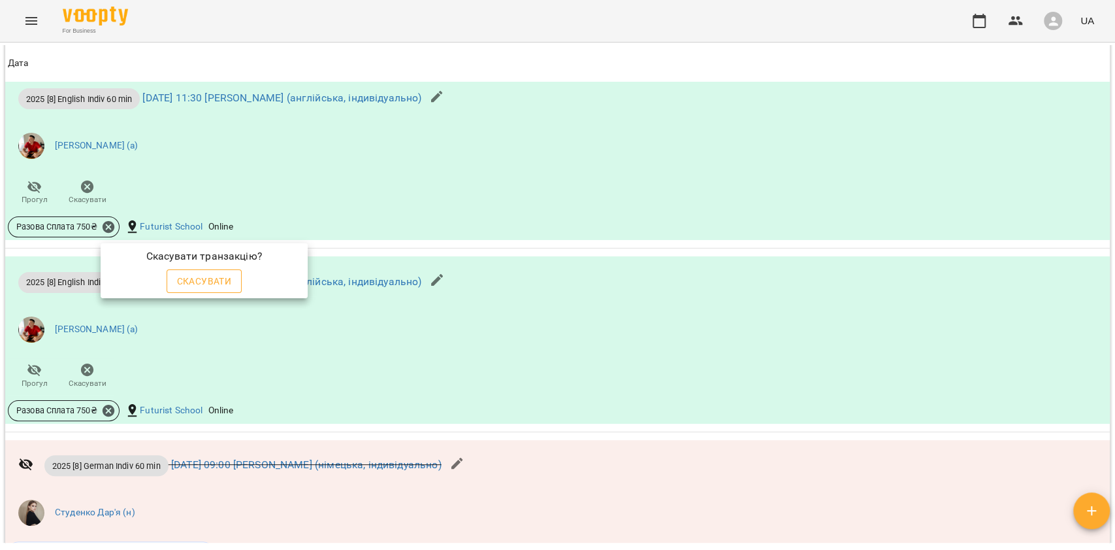
click at [195, 275] on span "Скасувати" at bounding box center [204, 281] width 55 height 16
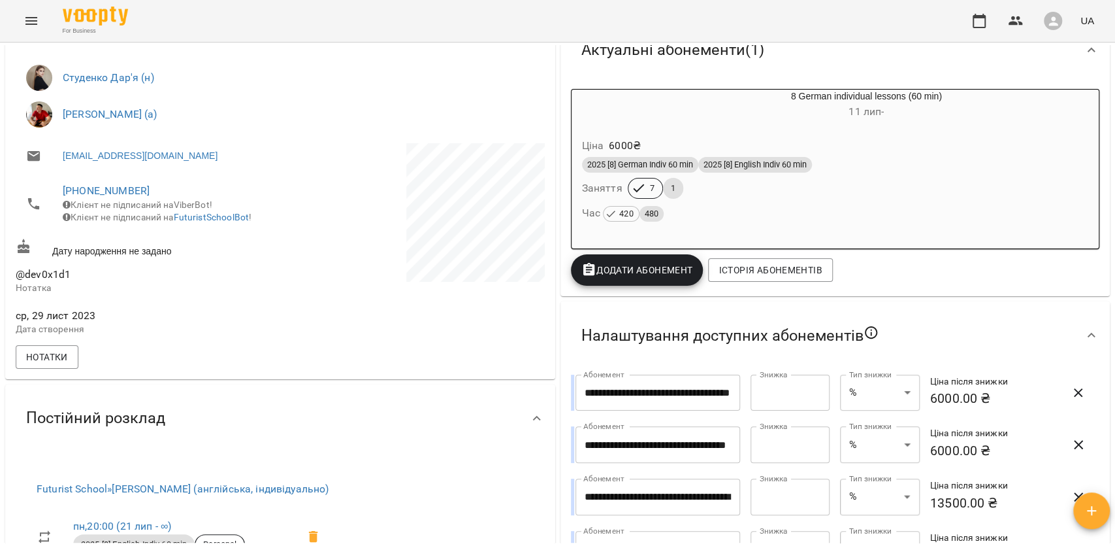
scroll to position [166, 0]
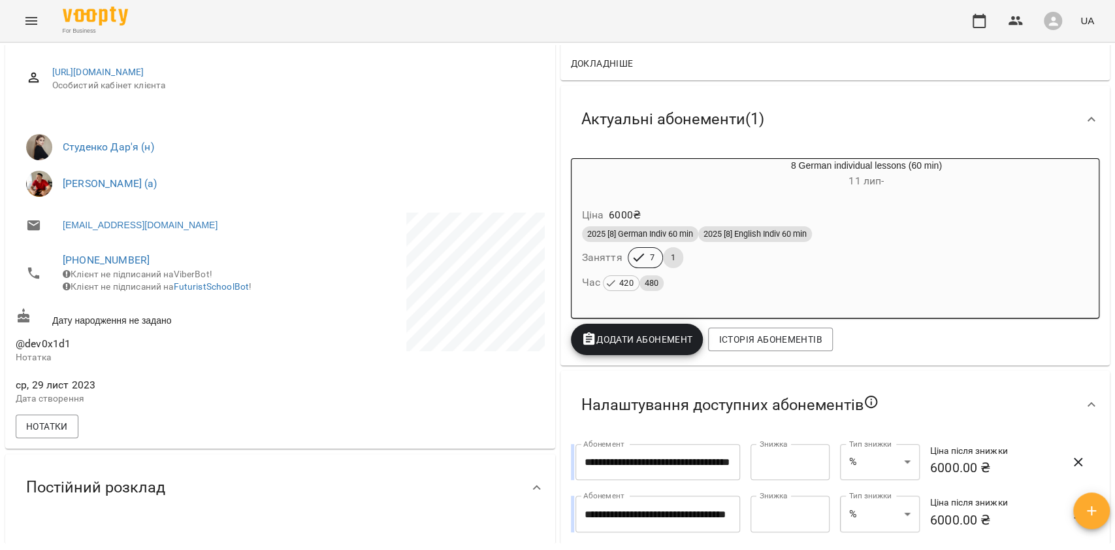
click at [774, 209] on div "Ціна 6000 ₴" at bounding box center [836, 215] width 512 height 24
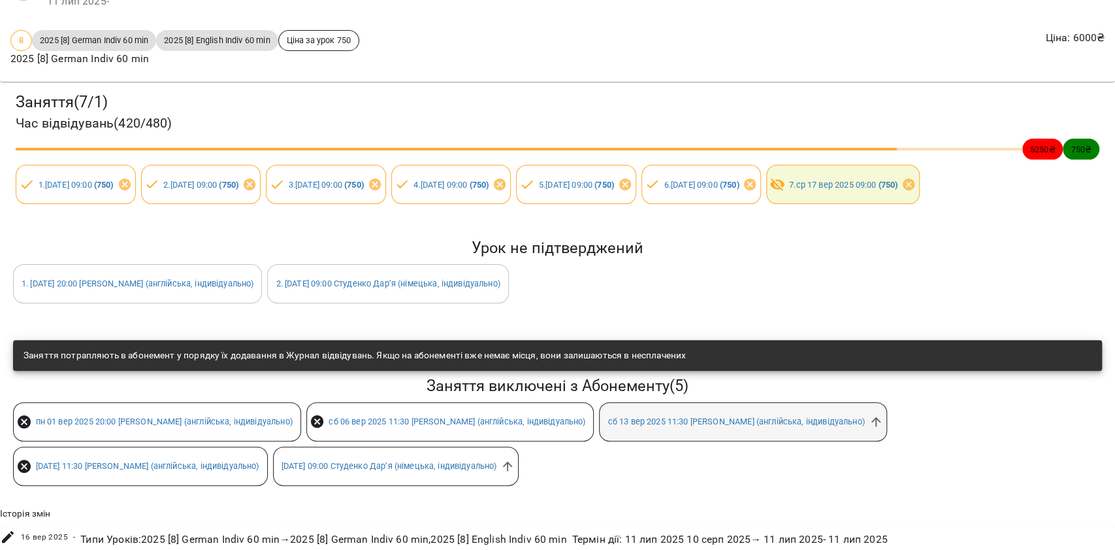
scroll to position [147, 0]
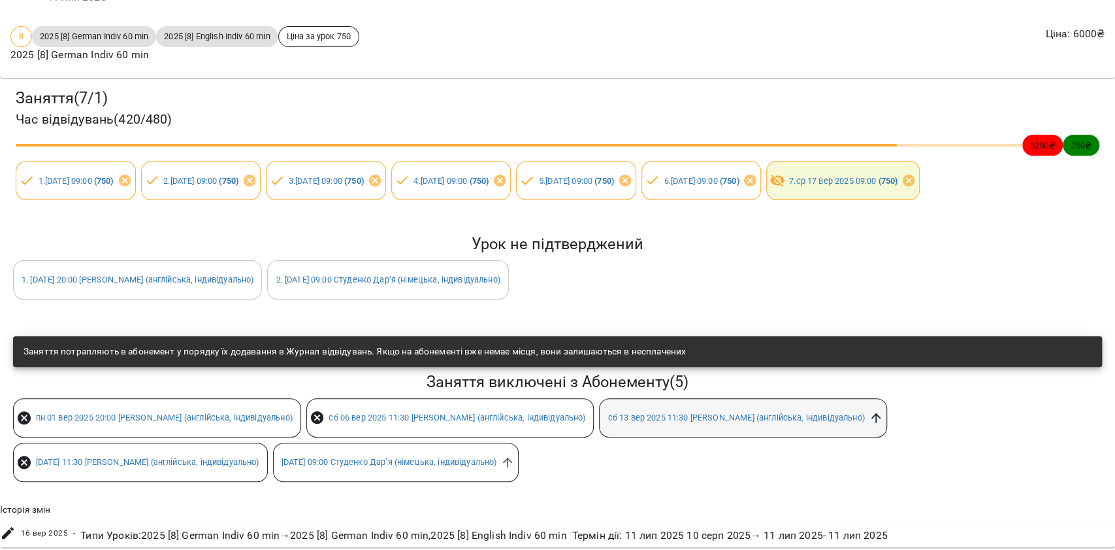
click at [871, 412] on icon at bounding box center [876, 417] width 10 height 10
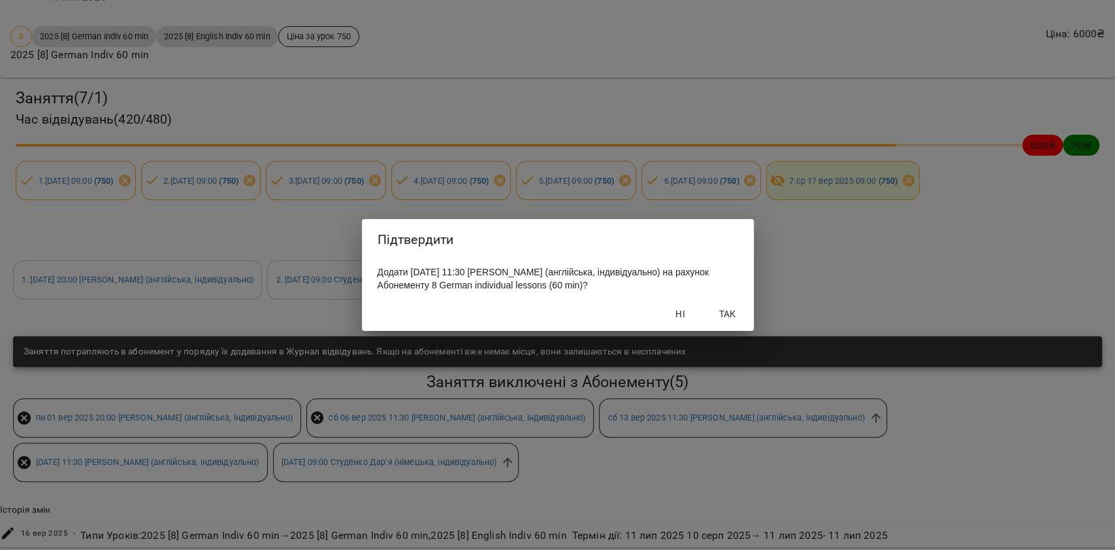
click at [734, 316] on span "Так" at bounding box center [727, 314] width 31 height 16
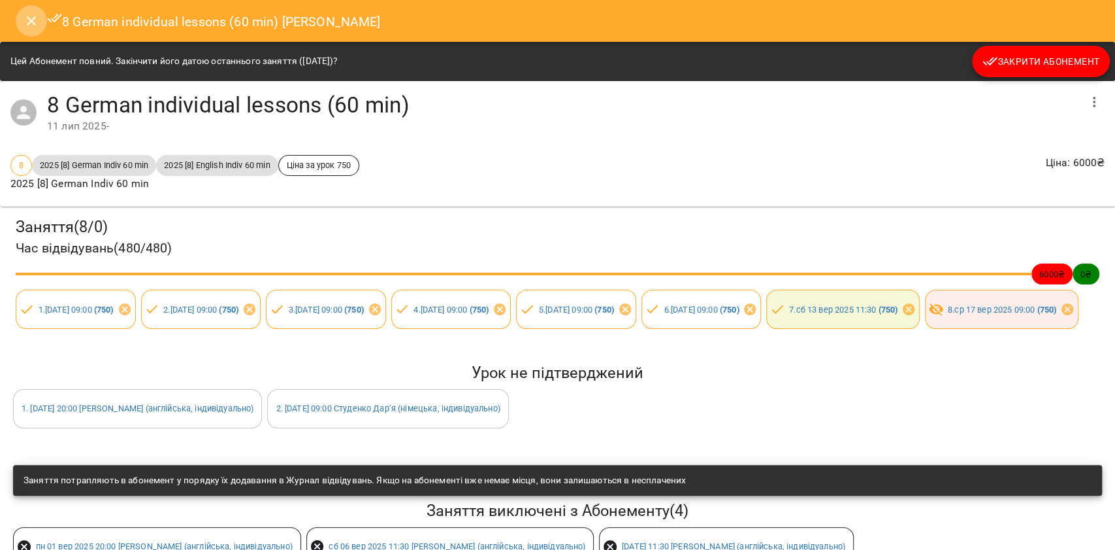
click at [37, 18] on icon "Close" at bounding box center [32, 21] width 16 height 16
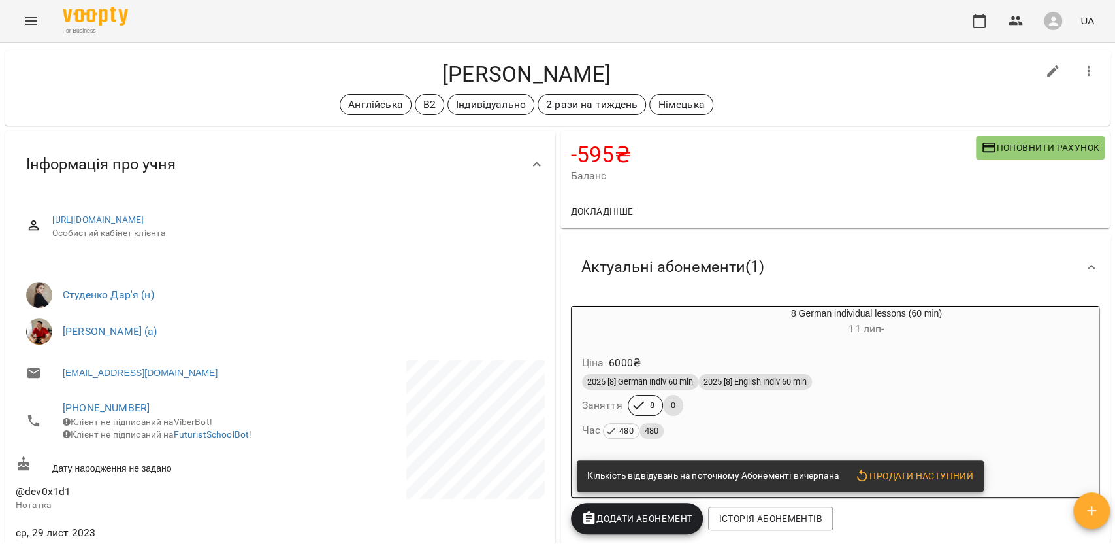
scroll to position [0, 0]
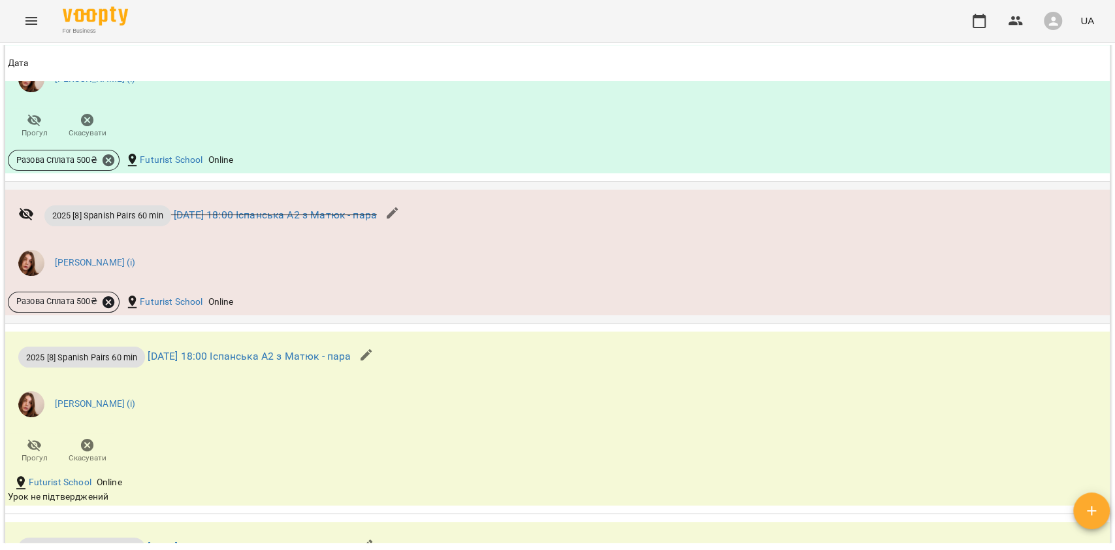
scroll to position [1132, 0]
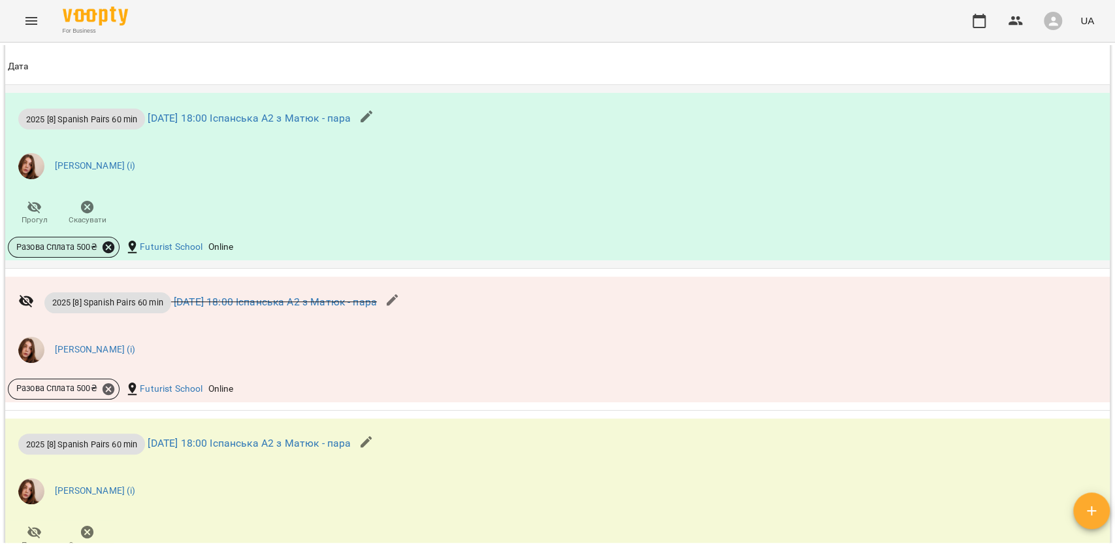
click at [110, 252] on icon at bounding box center [109, 247] width 12 height 12
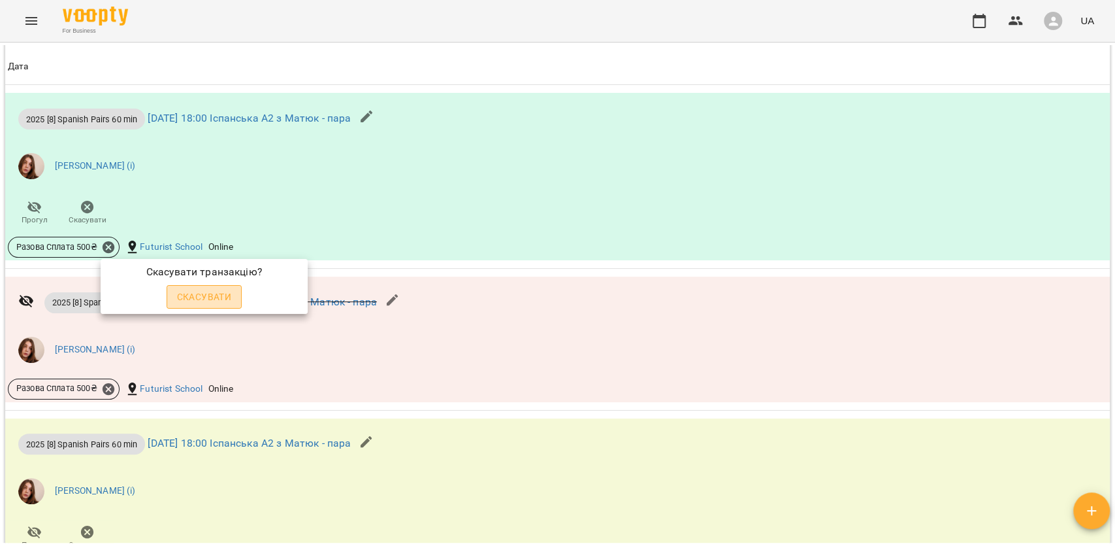
click at [188, 293] on span "Скасувати" at bounding box center [204, 297] width 55 height 16
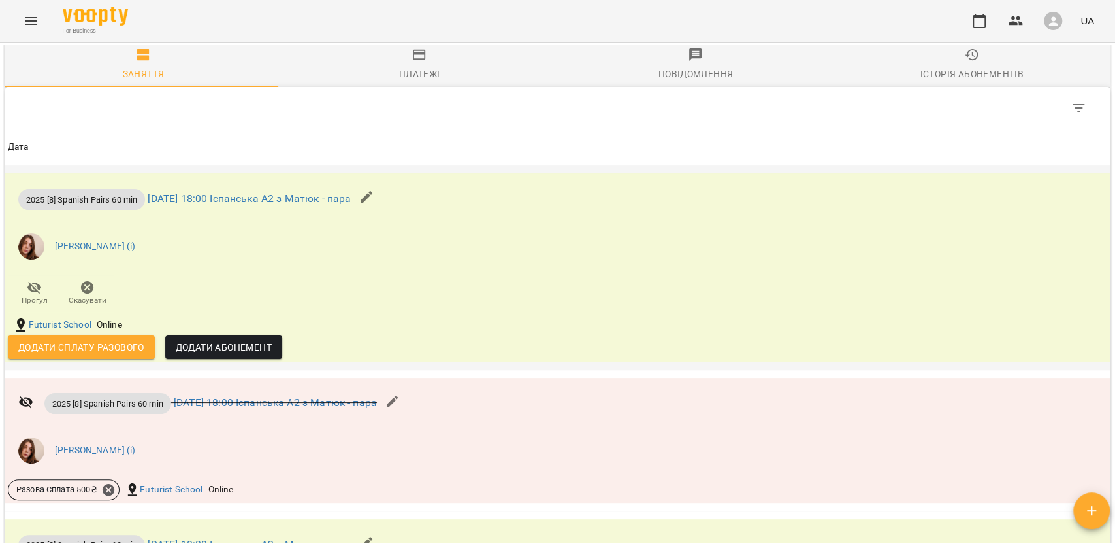
scroll to position [1227, 0]
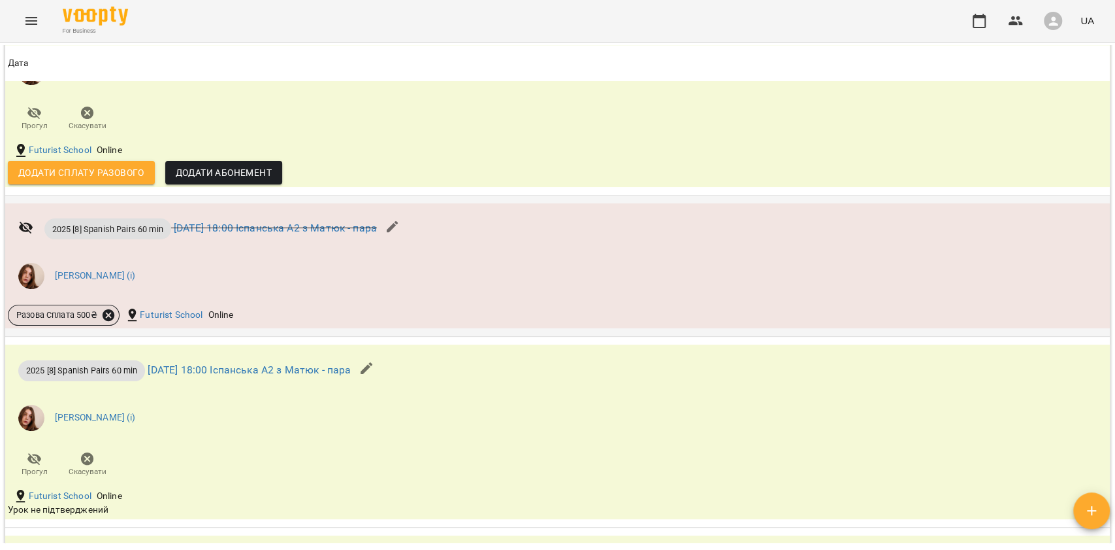
click at [108, 320] on icon at bounding box center [108, 315] width 14 height 14
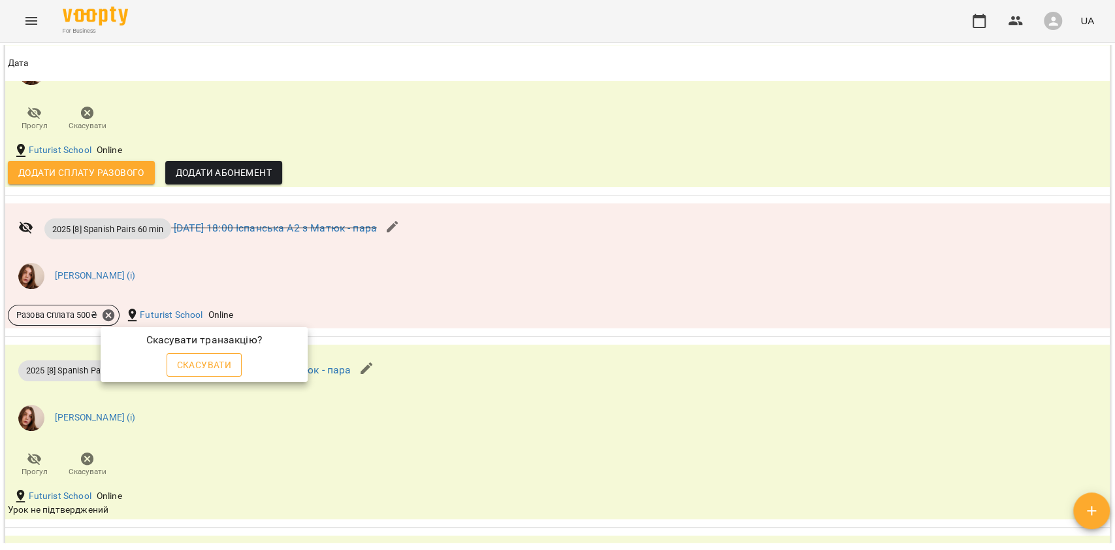
click at [201, 357] on span "Скасувати" at bounding box center [204, 365] width 55 height 16
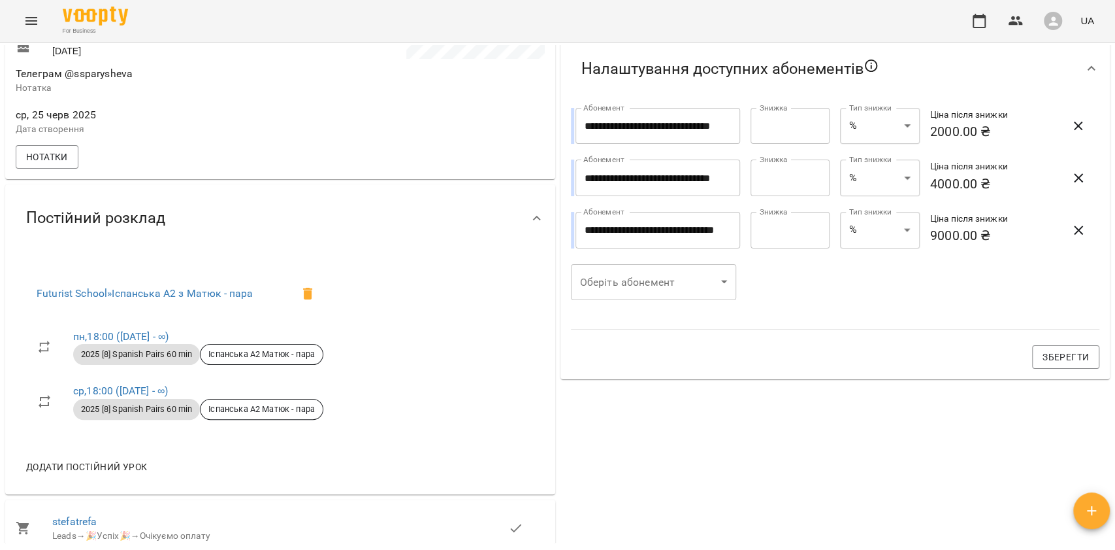
scroll to position [321, 0]
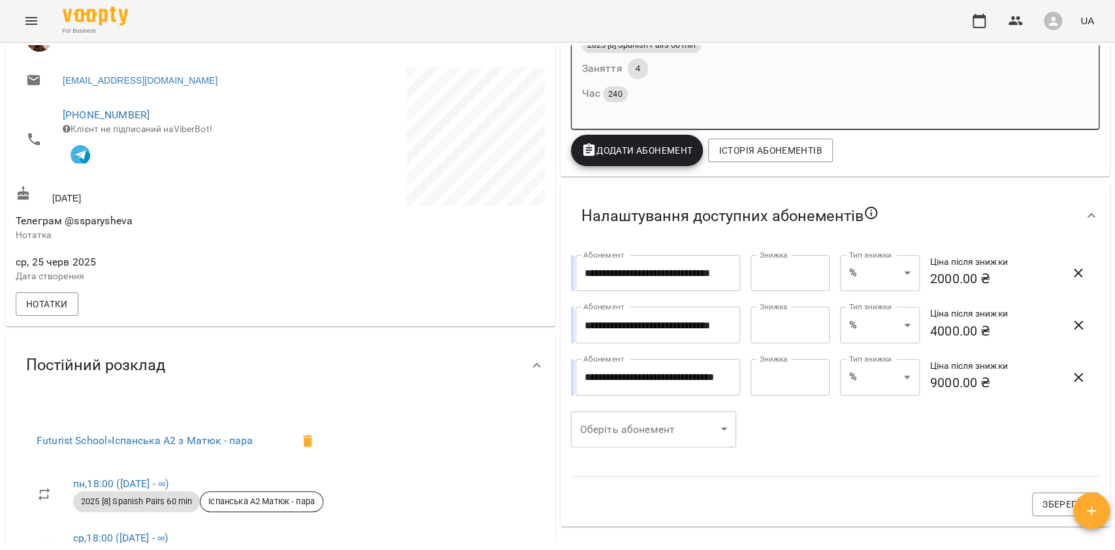
click at [765, 108] on div "Ціна 2000 ₴ 2025 [8] Spanish Pairs 60 min Заняття 4 Час 240" at bounding box center [803, 63] width 463 height 112
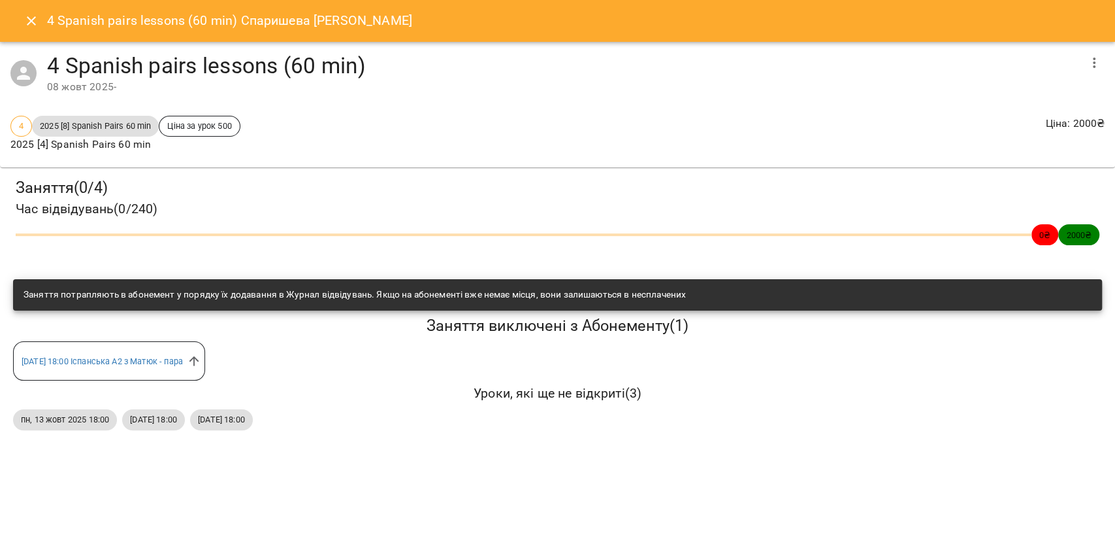
click at [25, 15] on icon "Close" at bounding box center [32, 21] width 16 height 16
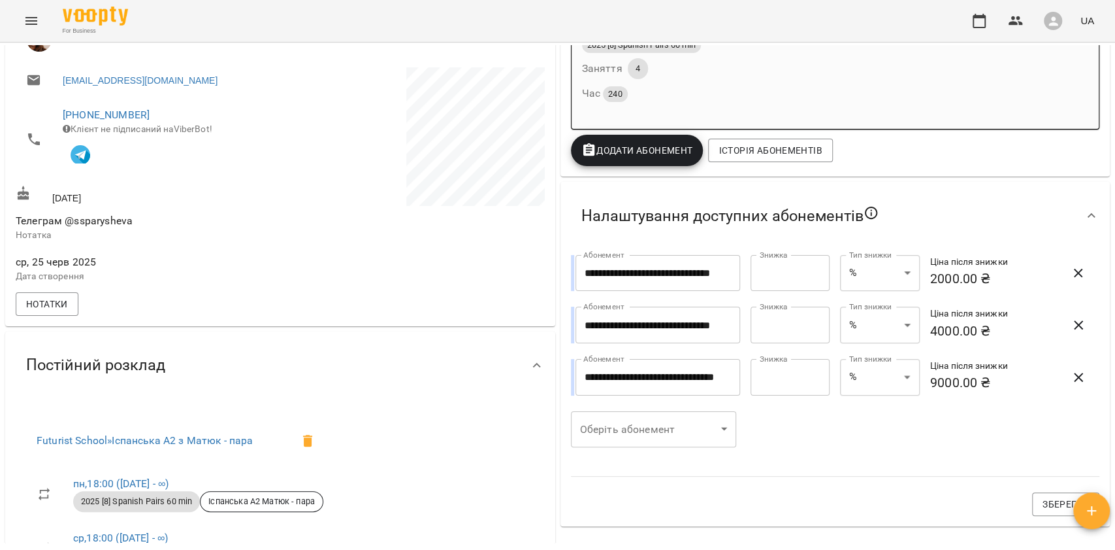
scroll to position [0, 0]
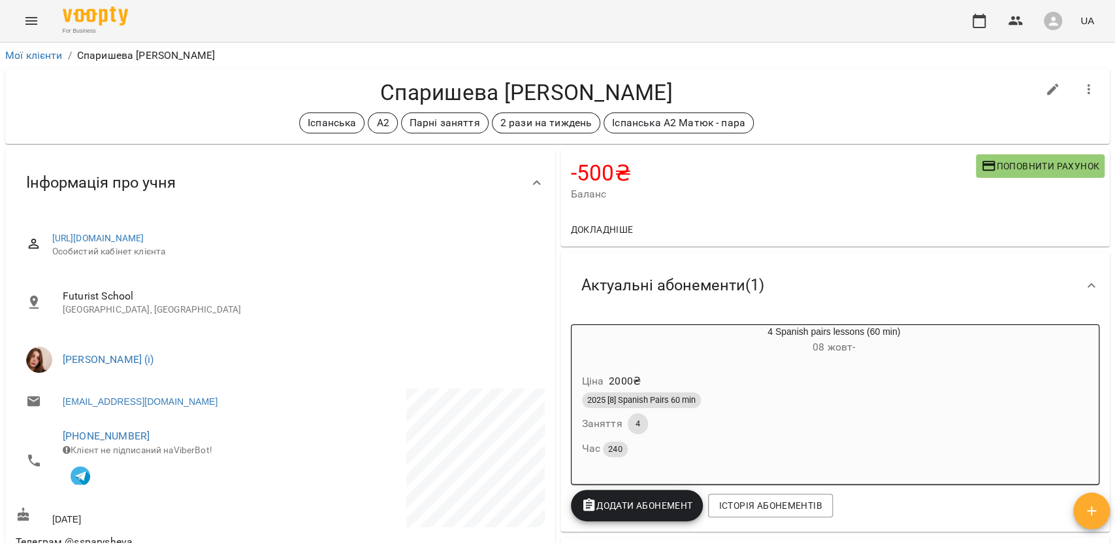
click at [793, 356] on h6 "[DATE] -" at bounding box center [834, 347] width 400 height 18
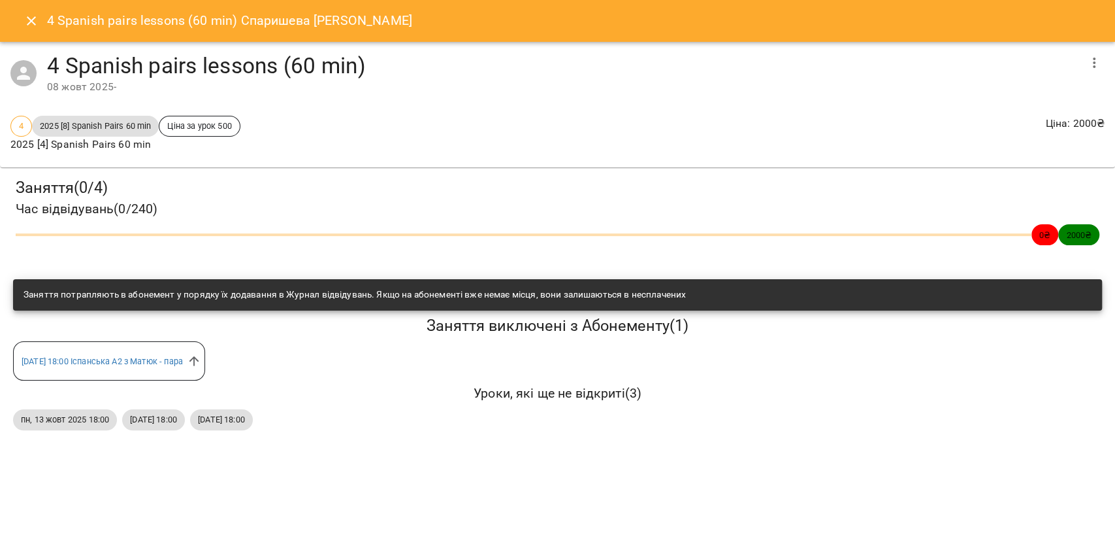
click at [1089, 63] on icon "button" at bounding box center [1095, 63] width 16 height 16
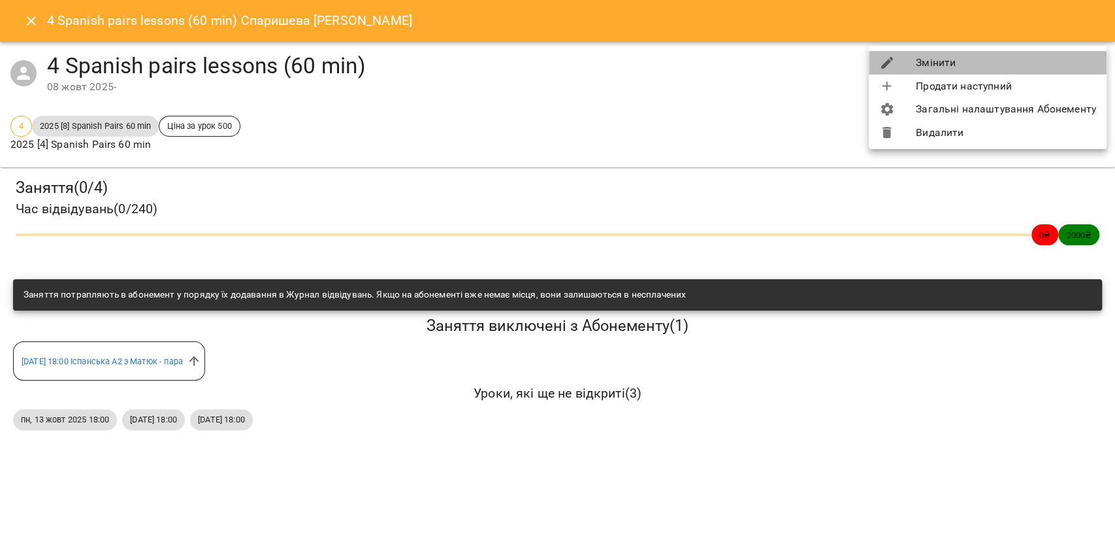
click at [1089, 63] on li "Змінити" at bounding box center [988, 63] width 238 height 24
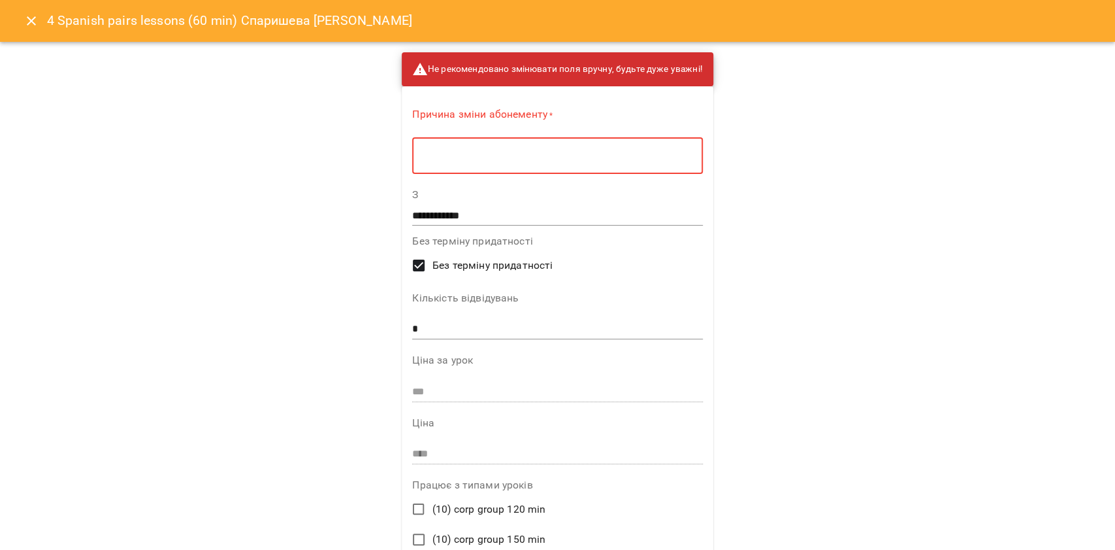
click at [570, 153] on textarea at bounding box center [557, 156] width 272 height 12
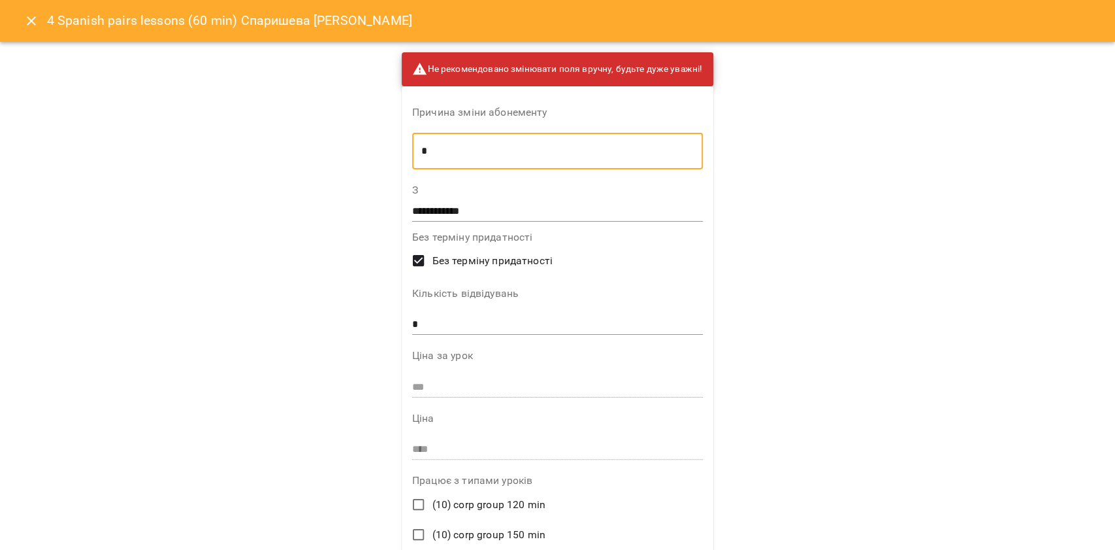
type textarea "*"
click at [600, 212] on input "**********" at bounding box center [557, 211] width 291 height 21
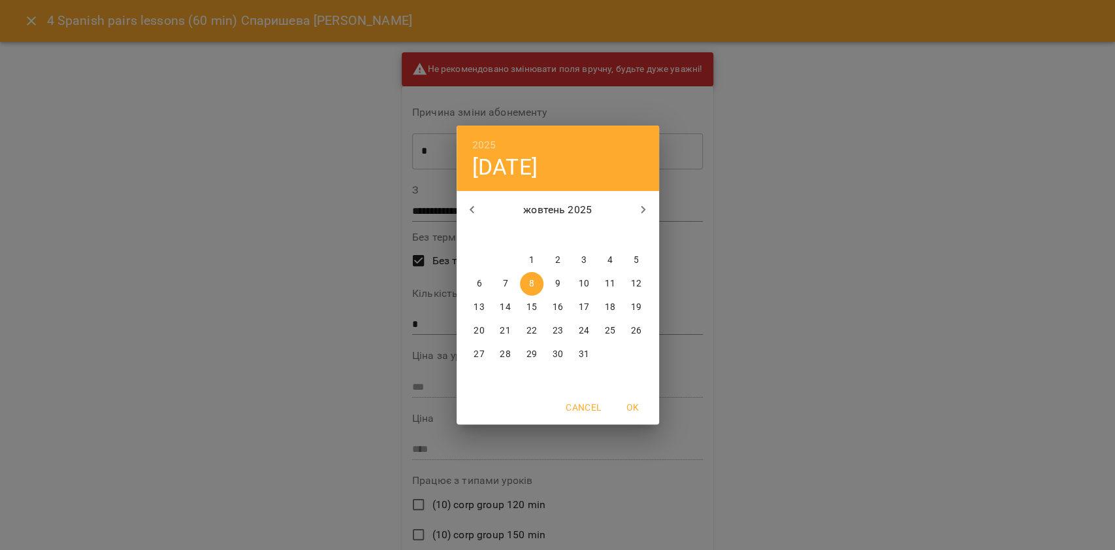
click at [475, 213] on icon "button" at bounding box center [473, 210] width 16 height 16
click at [479, 305] on p "15" at bounding box center [479, 307] width 10 height 13
type input "**********"
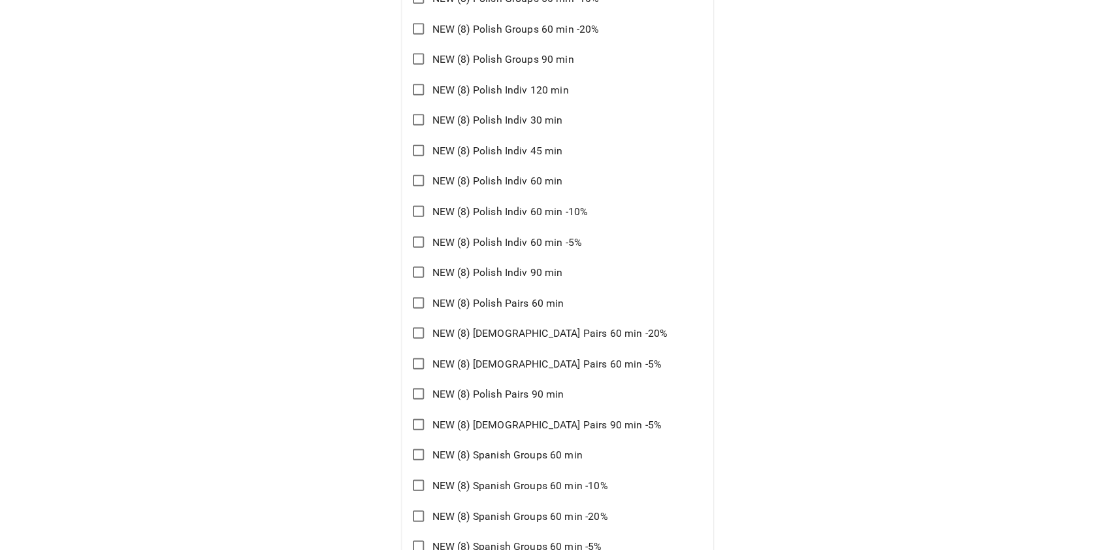
scroll to position [9494, 0]
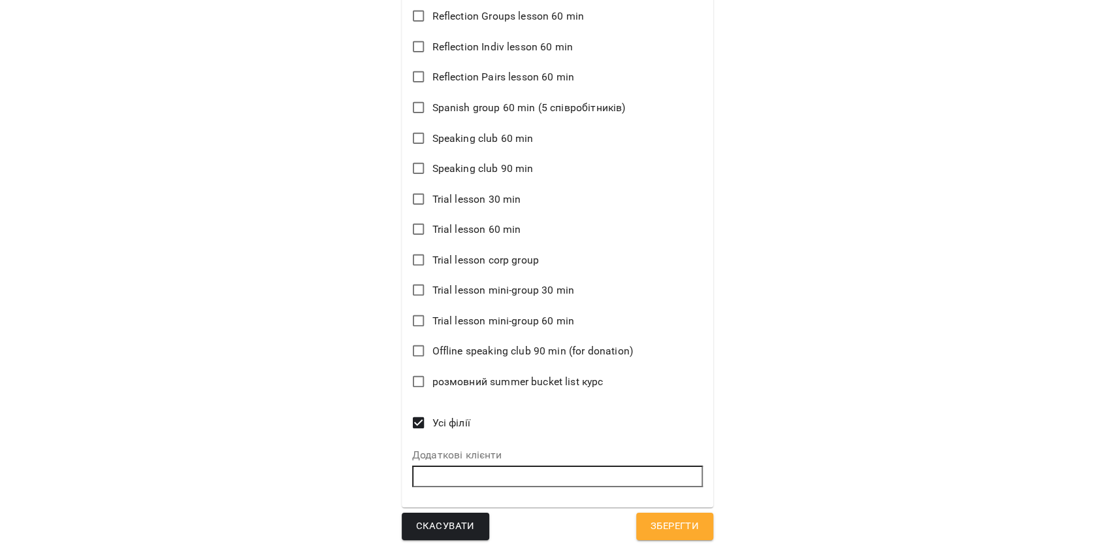
click at [660, 523] on span "Зберегти" at bounding box center [675, 526] width 48 height 17
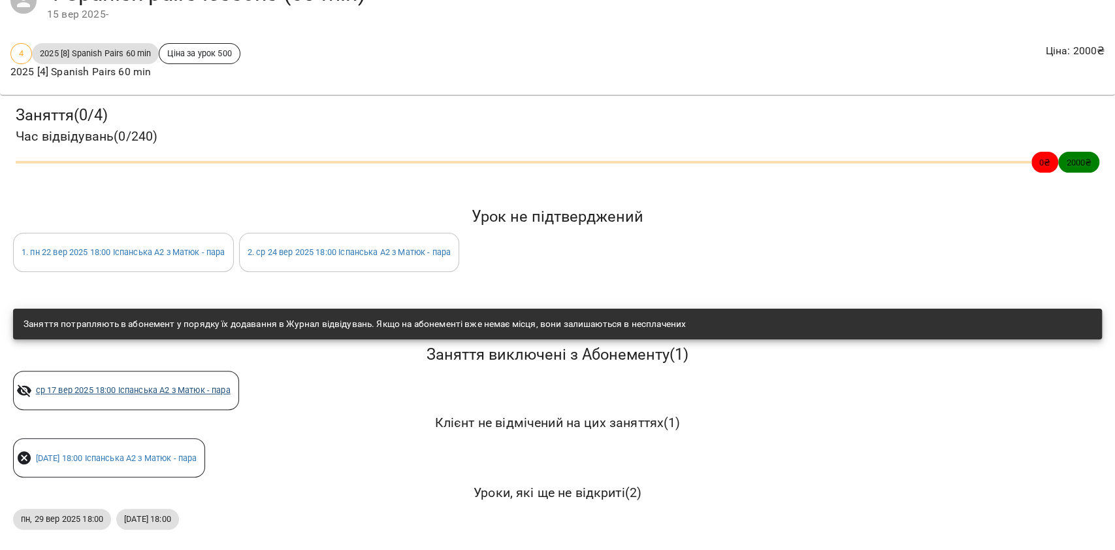
scroll to position [0, 0]
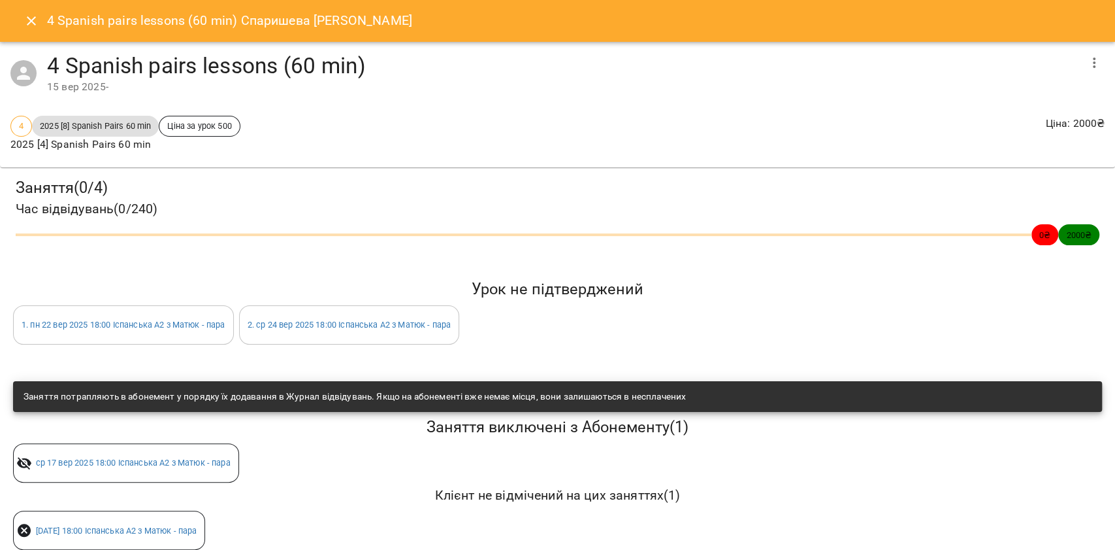
click at [26, 12] on button "Close" at bounding box center [31, 20] width 31 height 31
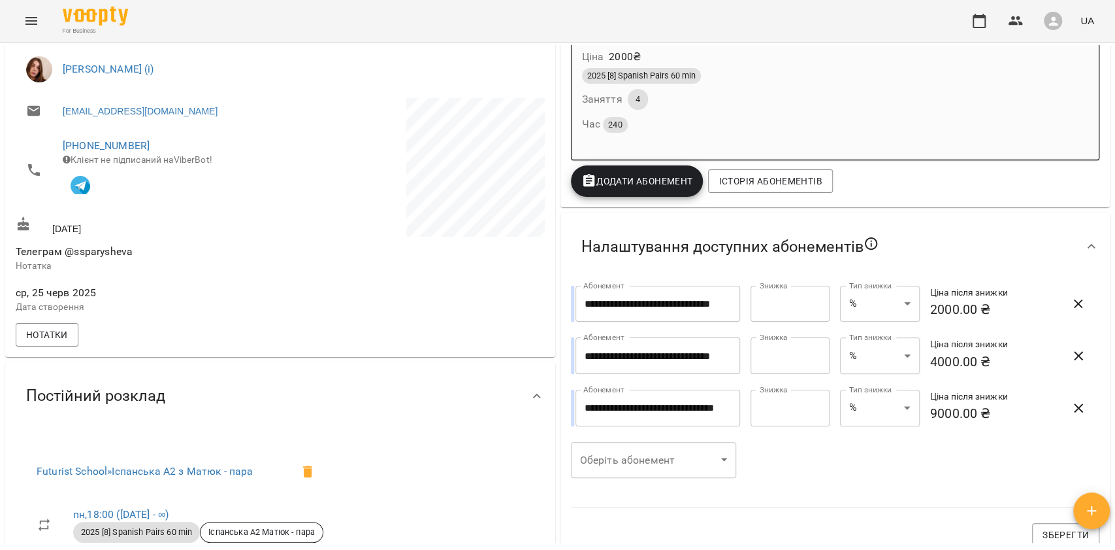
scroll to position [261, 0]
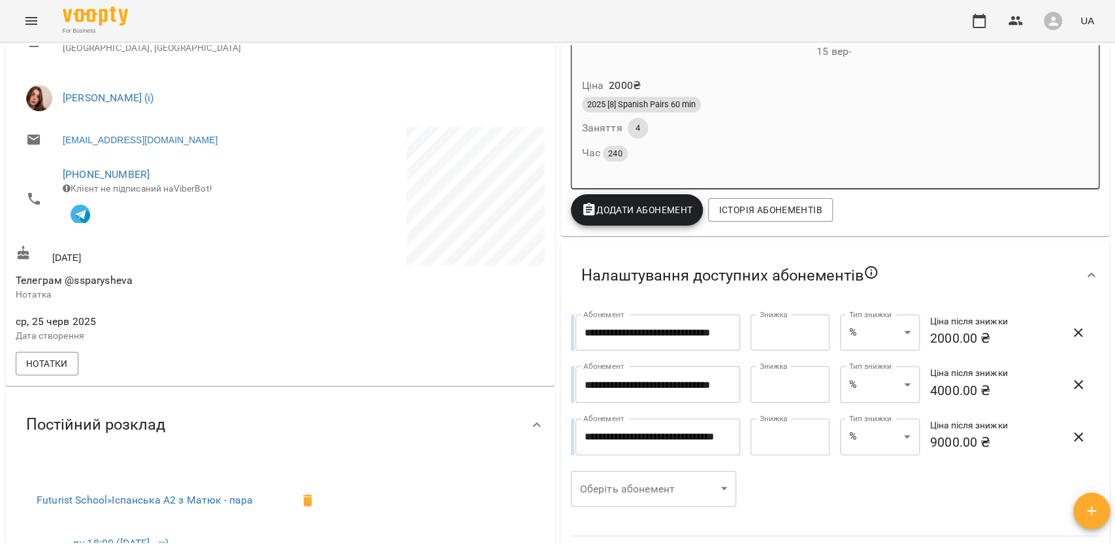
click at [727, 152] on div "Час 240" at bounding box center [803, 153] width 442 height 18
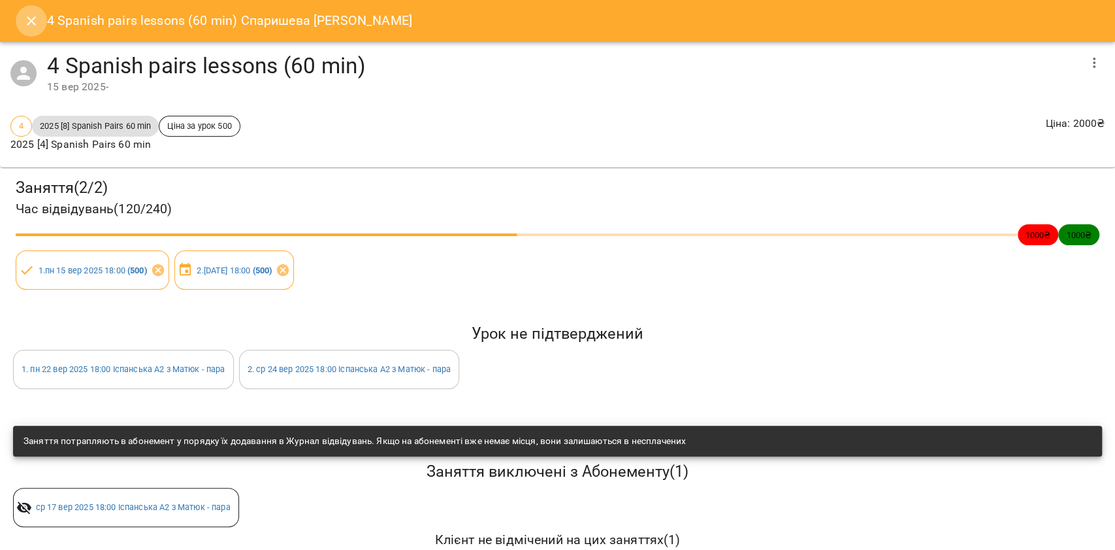
click at [20, 20] on button "Close" at bounding box center [31, 20] width 31 height 31
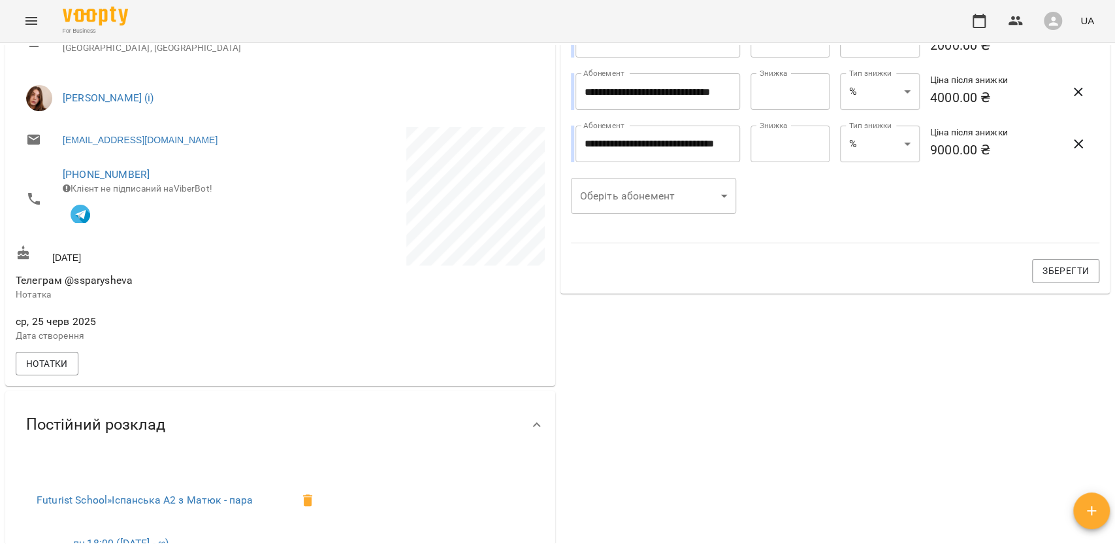
scroll to position [0, 0]
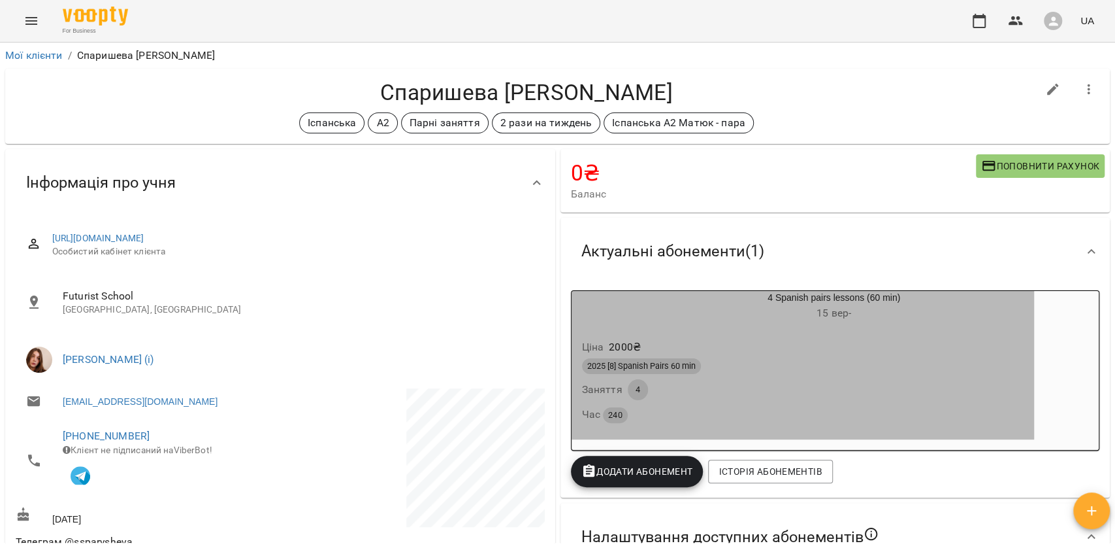
click at [659, 359] on div "2025 [8] Spanish Pairs 60 min" at bounding box center [641, 366] width 119 height 16
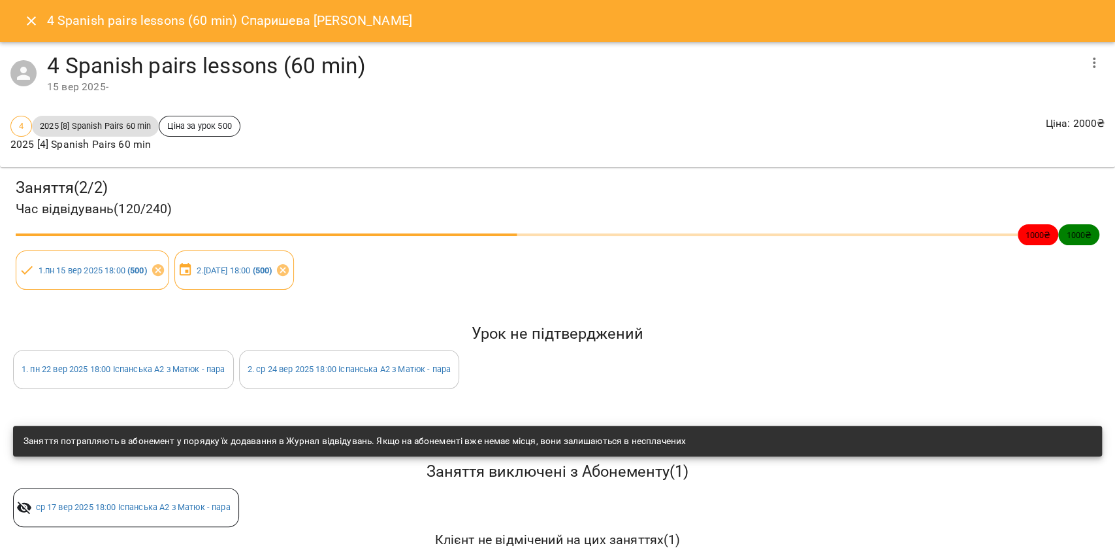
click at [38, 16] on icon "Close" at bounding box center [32, 21] width 16 height 16
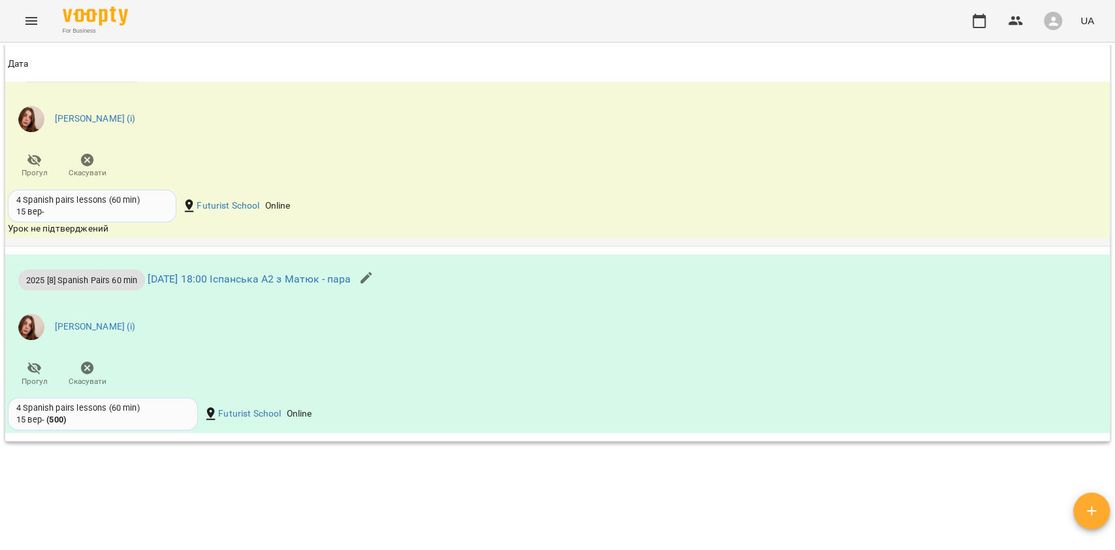
scroll to position [1803, 0]
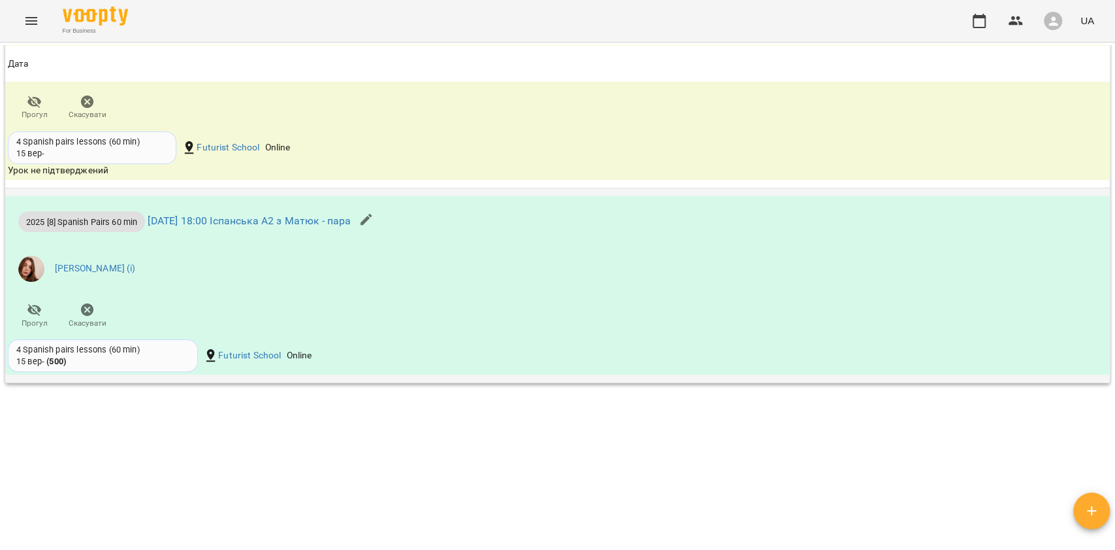
click at [374, 216] on icon "button" at bounding box center [367, 220] width 16 height 16
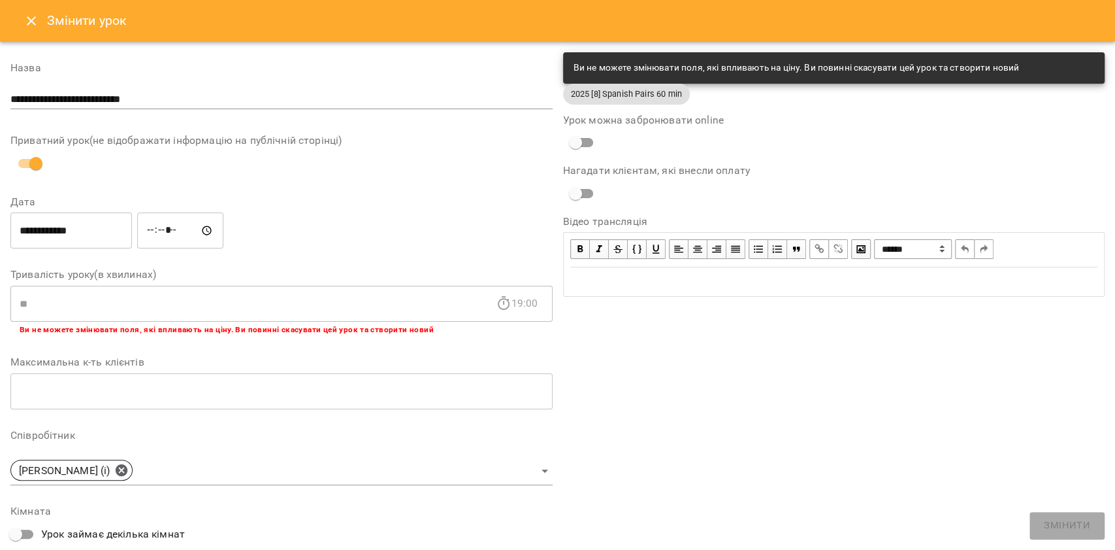
click at [27, 25] on icon "Close" at bounding box center [32, 21] width 16 height 16
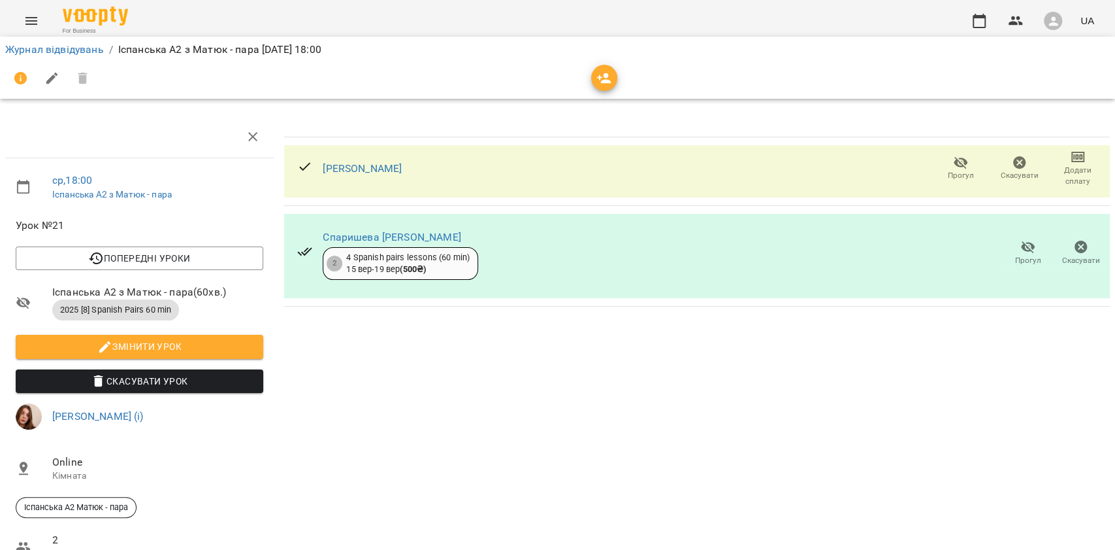
click at [246, 389] on button "Скасувати Урок" at bounding box center [140, 381] width 248 height 24
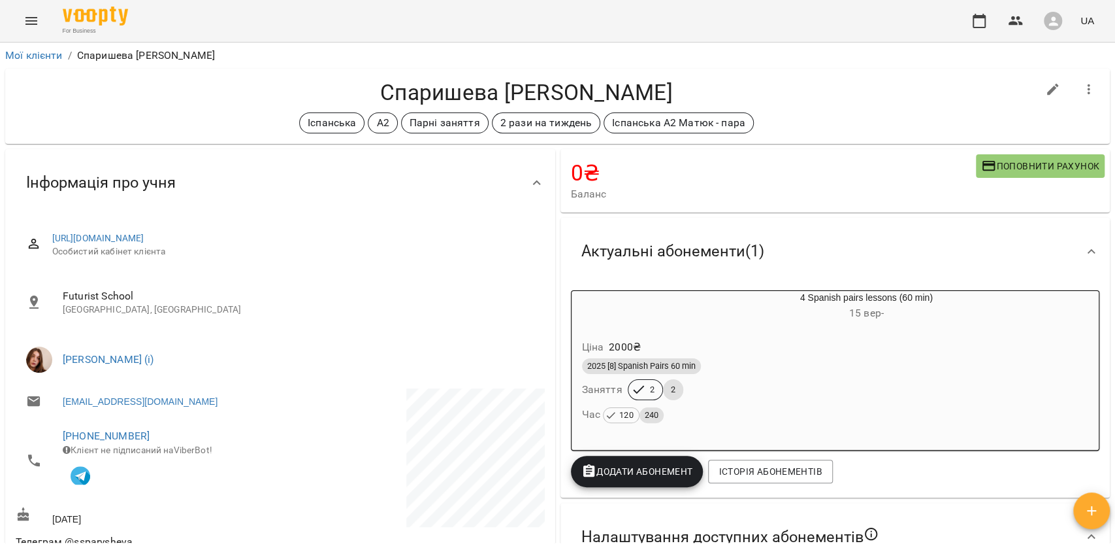
click at [732, 342] on div "Ціна 2000 ₴" at bounding box center [836, 347] width 512 height 24
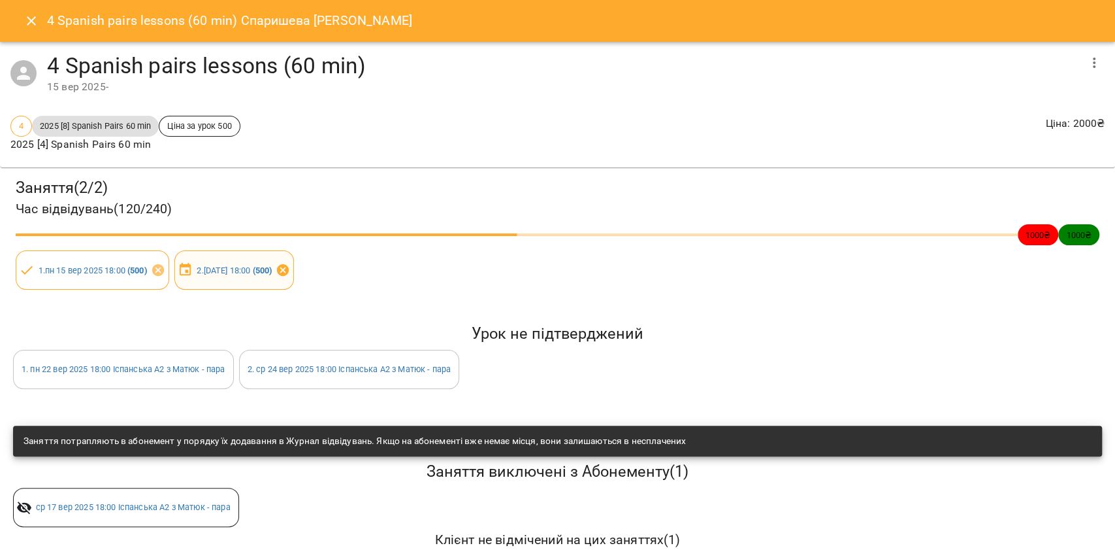
click at [290, 274] on icon at bounding box center [283, 270] width 14 height 14
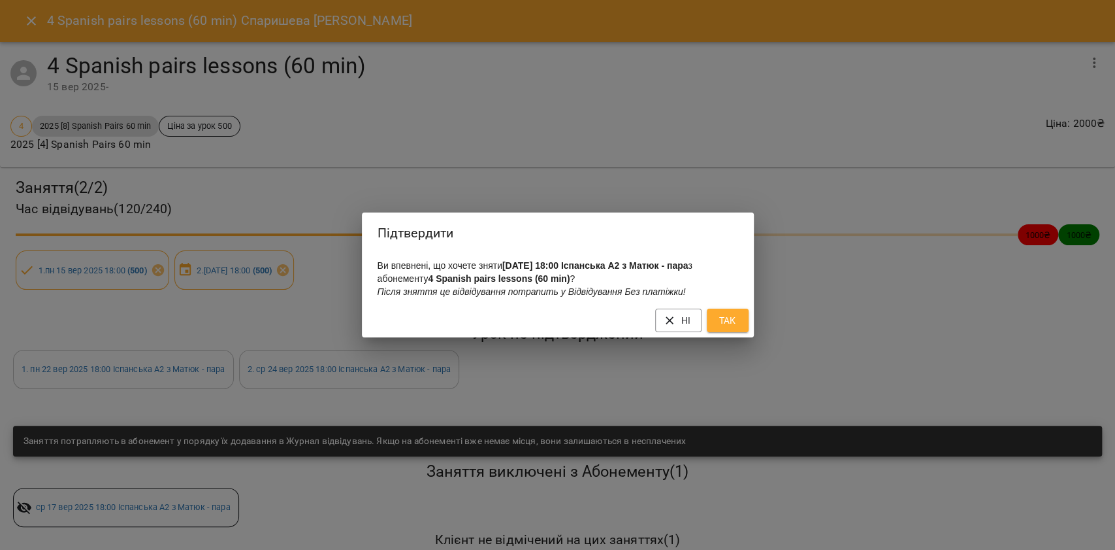
click at [727, 310] on div "Ні Так" at bounding box center [558, 320] width 392 height 34
click at [727, 320] on span "Так" at bounding box center [727, 320] width 21 height 16
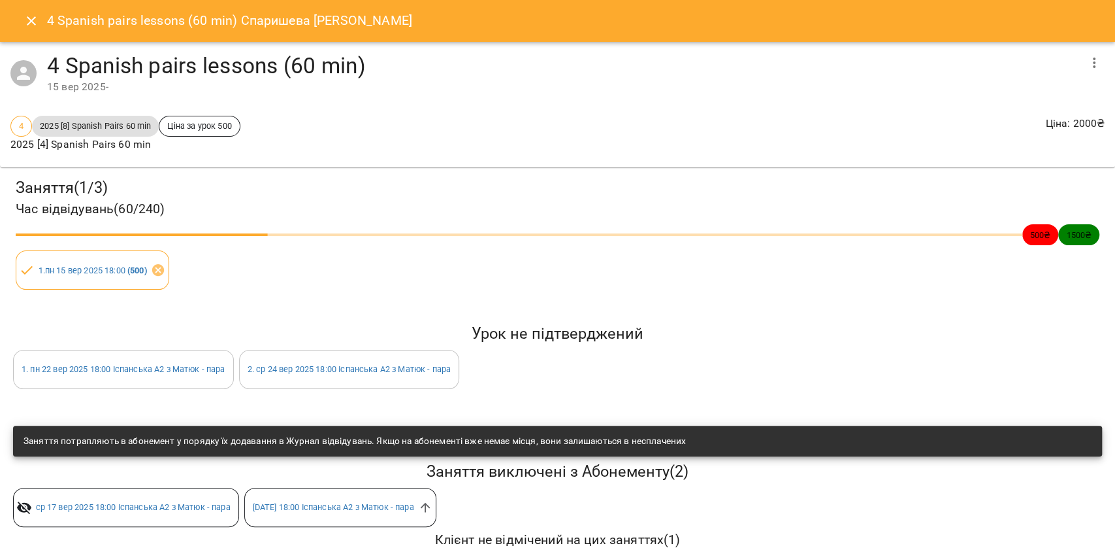
click at [169, 519] on div "ср 17 вер 2025 18:00 Іспанська А2 з Матюк - пара" at bounding box center [126, 506] width 226 height 39
click at [18, 24] on button "Close" at bounding box center [31, 20] width 31 height 31
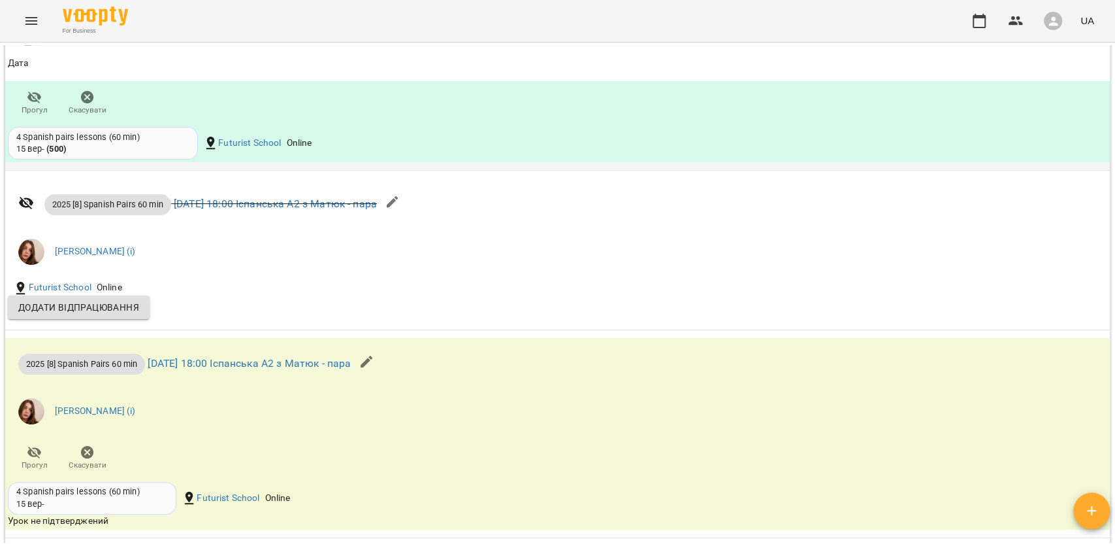
scroll to position [1307, 0]
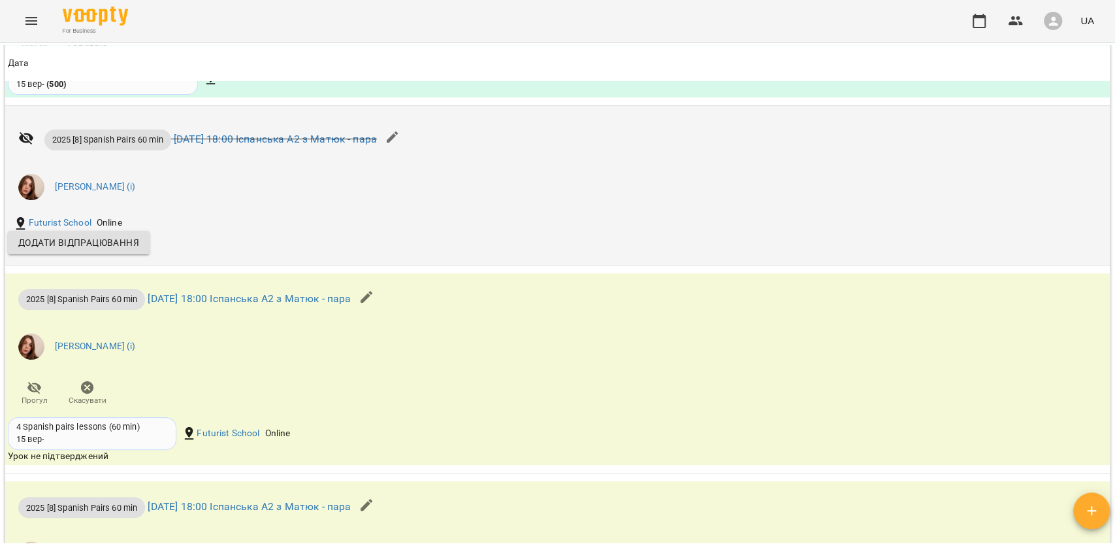
click at [401, 144] on icon "button" at bounding box center [393, 137] width 16 height 16
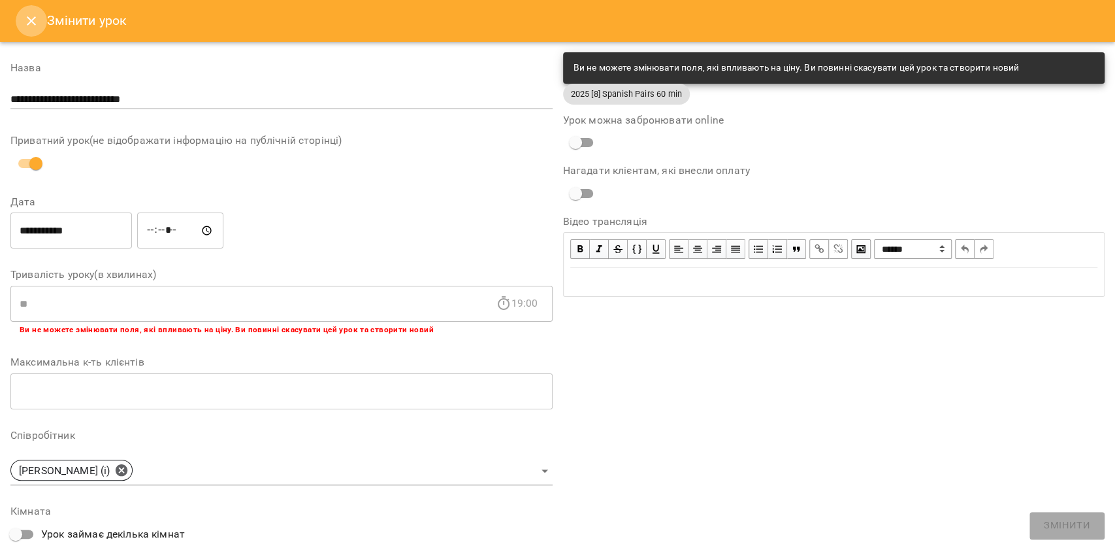
click at [25, 27] on icon "Close" at bounding box center [32, 21] width 16 height 16
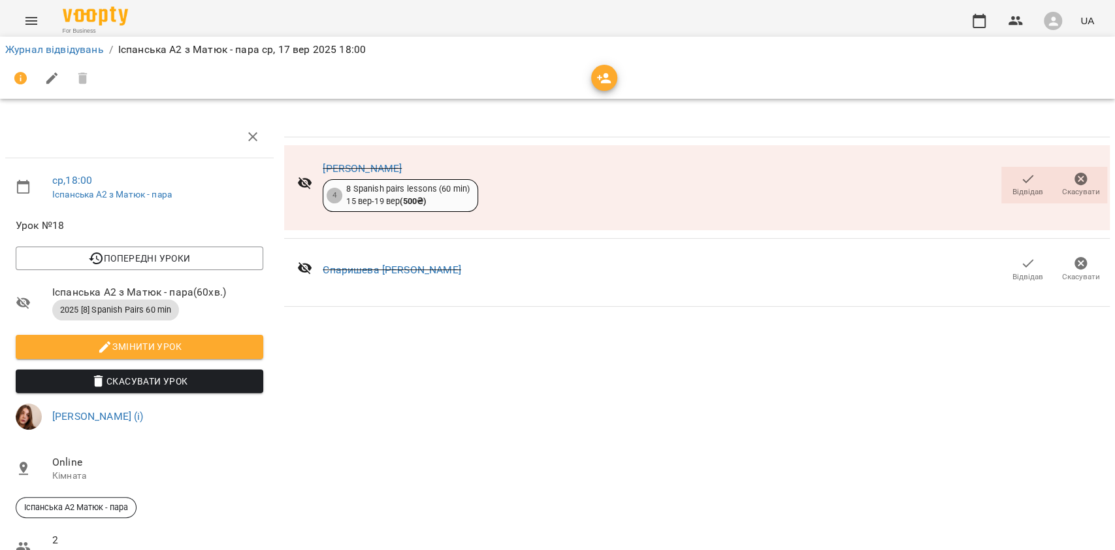
click at [1021, 267] on icon "button" at bounding box center [1029, 263] width 16 height 16
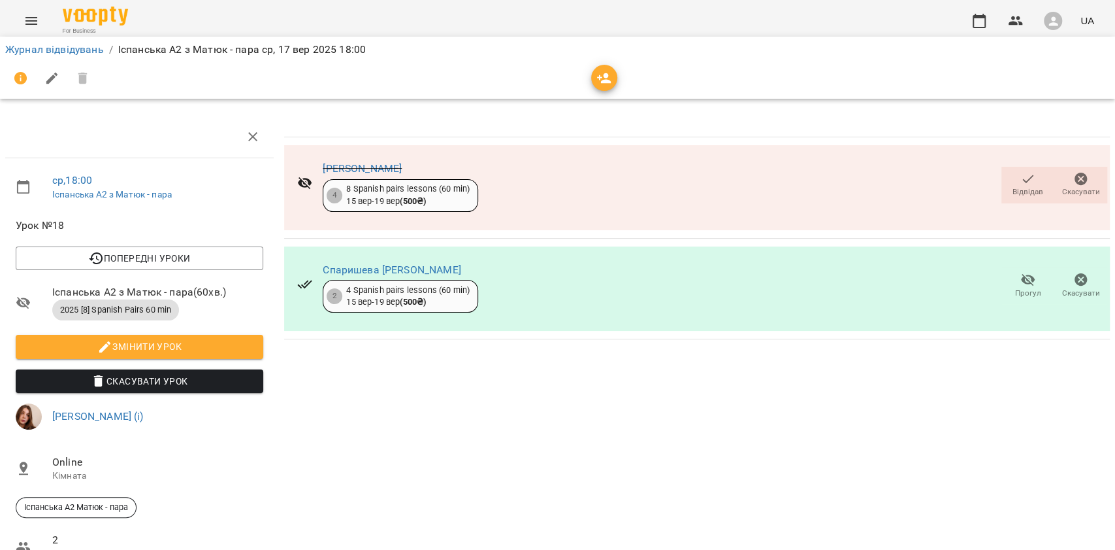
click at [1021, 278] on icon "button" at bounding box center [1028, 280] width 14 height 12
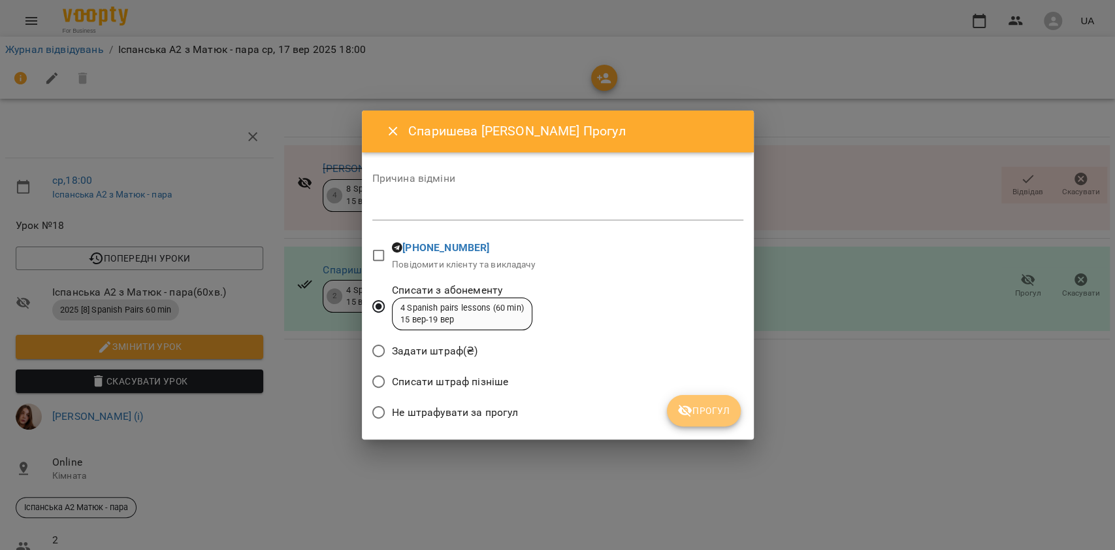
click at [702, 413] on span "Прогул" at bounding box center [704, 411] width 53 height 16
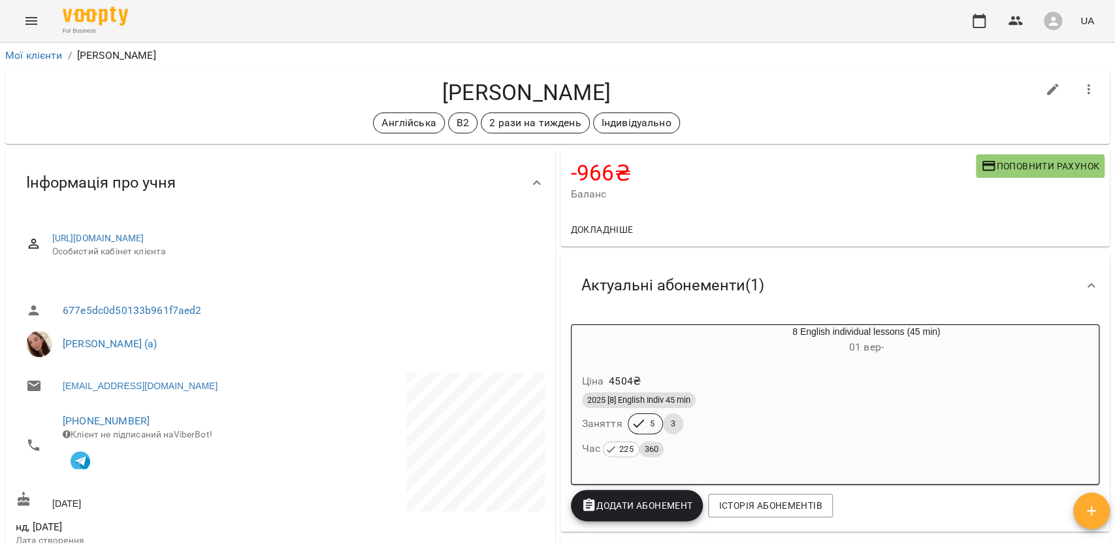
click at [502, 94] on h4 "[PERSON_NAME]" at bounding box center [527, 92] width 1022 height 27
copy h4 "[PERSON_NAME]"
drag, startPoint x: 427, startPoint y: 81, endPoint x: 578, endPoint y: 80, distance: 151.0
click at [578, 80] on h4 "[PERSON_NAME]" at bounding box center [527, 92] width 1022 height 27
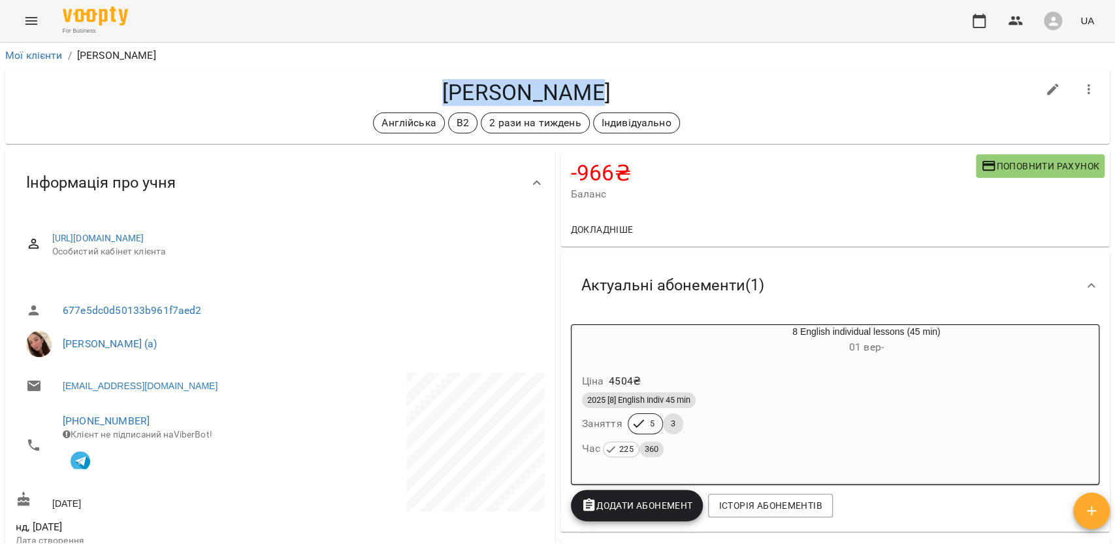
drag, startPoint x: 613, startPoint y: 82, endPoint x: 445, endPoint y: 77, distance: 168.0
click at [445, 77] on div "[PERSON_NAME] Англійська B2 2 рази на тиждень Індивідуально" at bounding box center [557, 106] width 1105 height 75
copy h4 "[PERSON_NAME]"
click at [1115, 118] on div "Мої клієнти / [PERSON_NAME] [PERSON_NAME] Англійська B2 2 рази на тиждень Індив…" at bounding box center [557, 317] width 1115 height 550
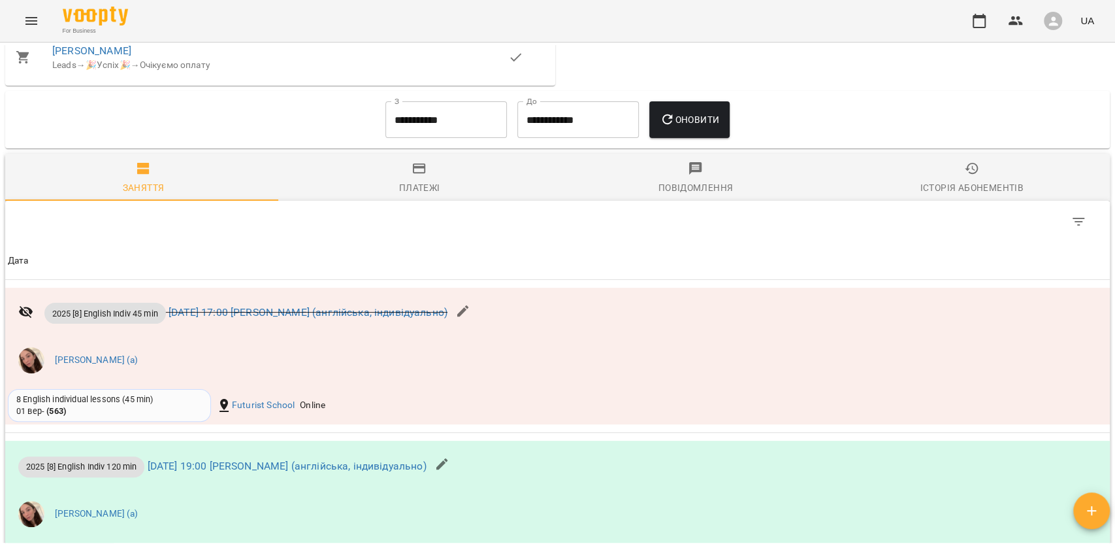
scroll to position [1219, 0]
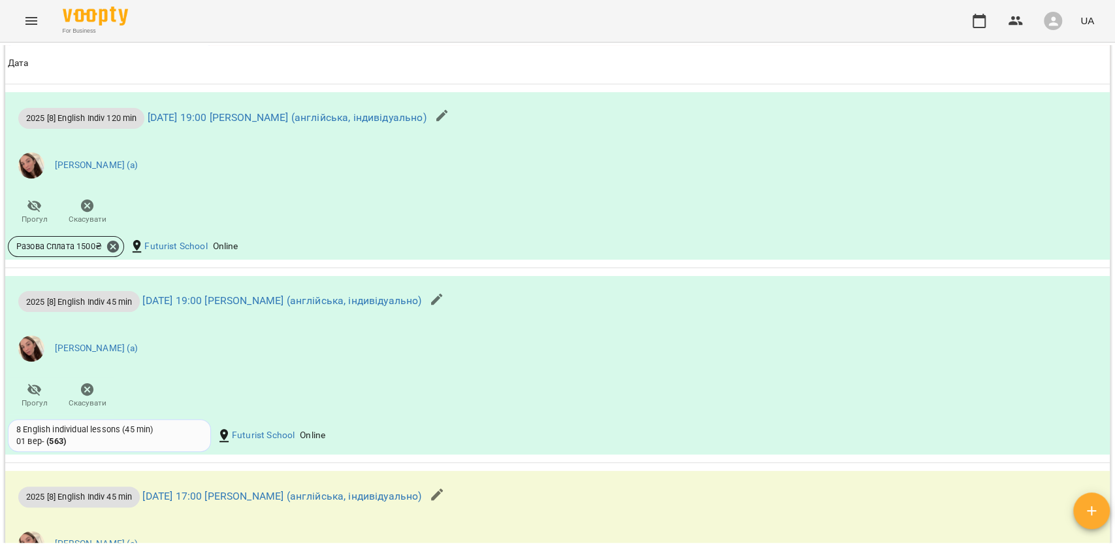
click at [1115, 171] on div "Мої клієнти / [PERSON_NAME] [PERSON_NAME] Англійська B2 2 рази на тиждень Індив…" at bounding box center [557, 317] width 1115 height 550
click at [1115, 164] on div "Мої клієнти / [PERSON_NAME] [PERSON_NAME] Англійська B2 2 рази на тиждень Індив…" at bounding box center [557, 317] width 1115 height 550
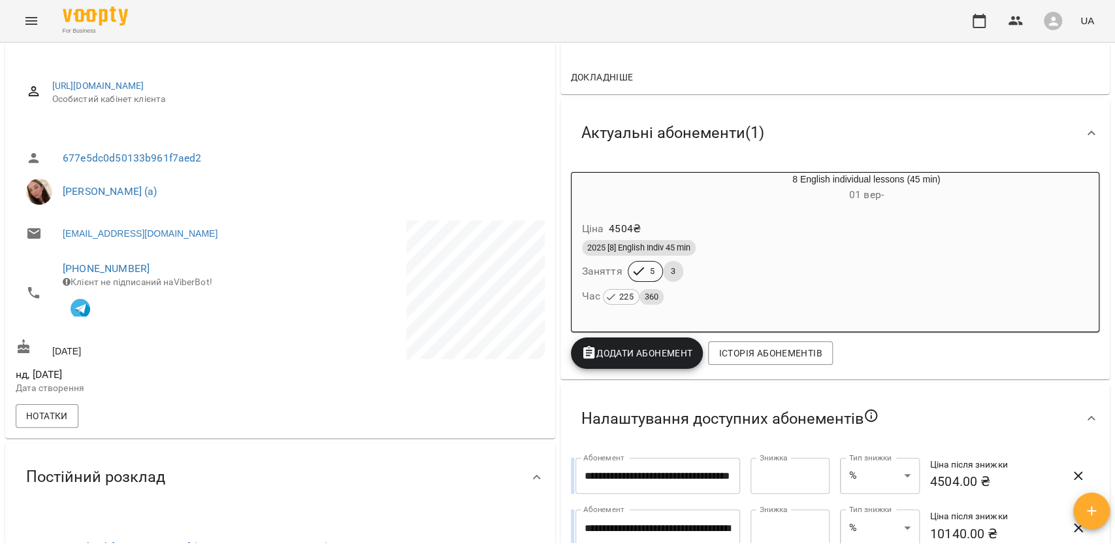
scroll to position [33, 0]
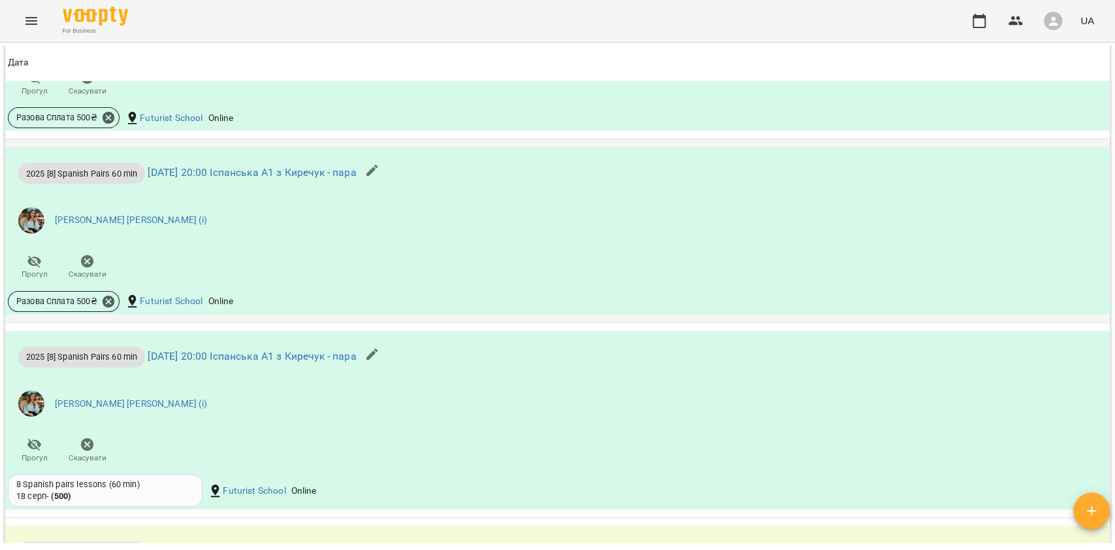
scroll to position [1394, 0]
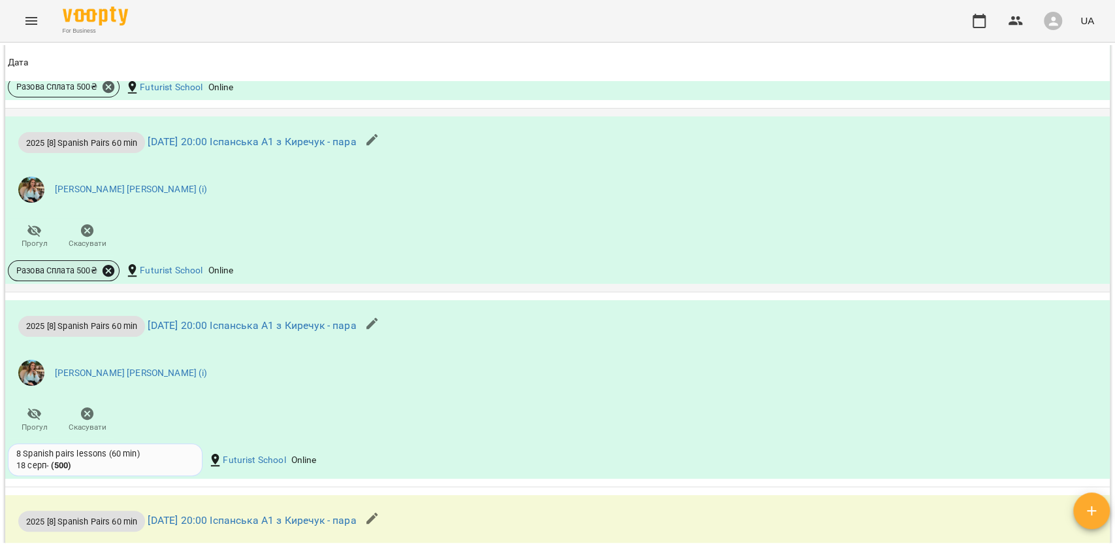
click at [111, 274] on icon at bounding box center [109, 271] width 12 height 12
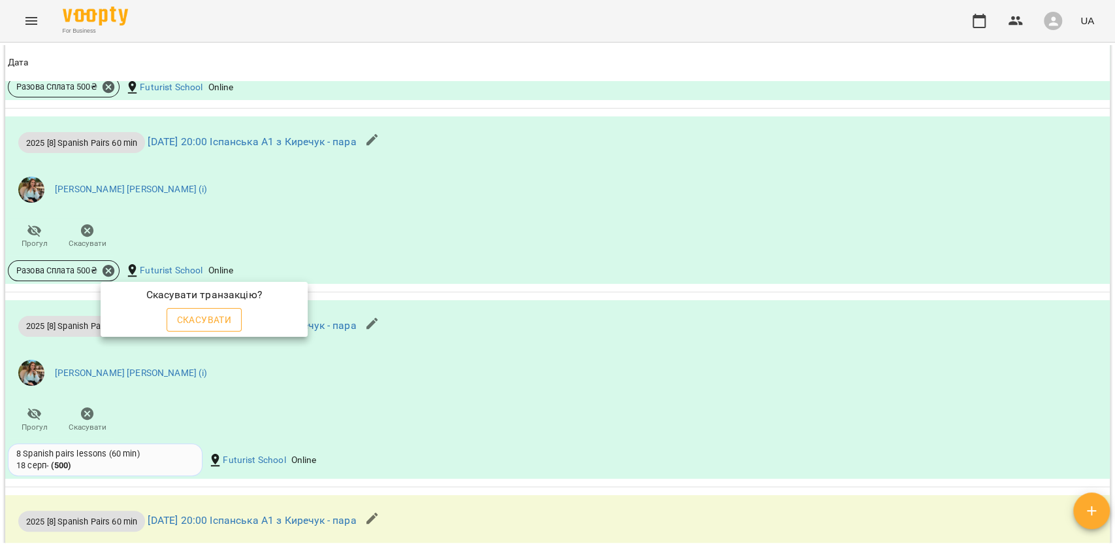
click at [173, 314] on button "Скасувати" at bounding box center [205, 320] width 76 height 24
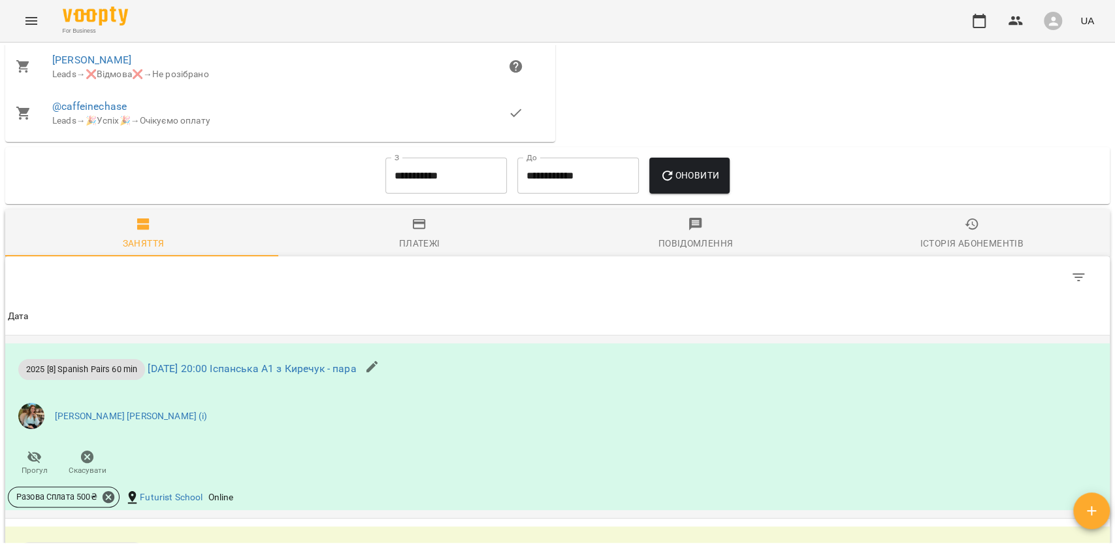
scroll to position [1066, 0]
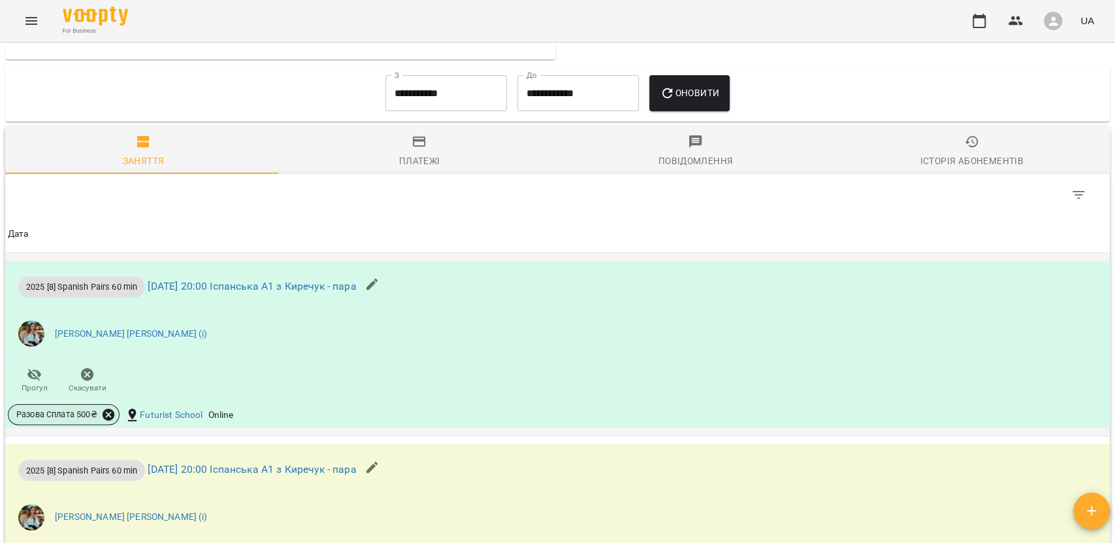
click at [107, 420] on icon at bounding box center [109, 414] width 12 height 12
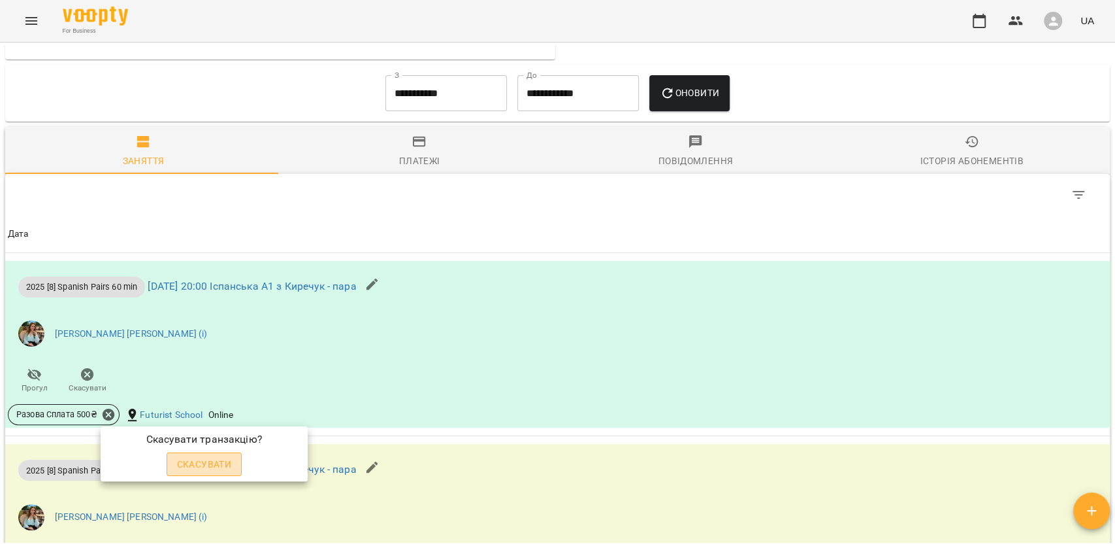
click at [214, 465] on span "Скасувати" at bounding box center [204, 464] width 55 height 16
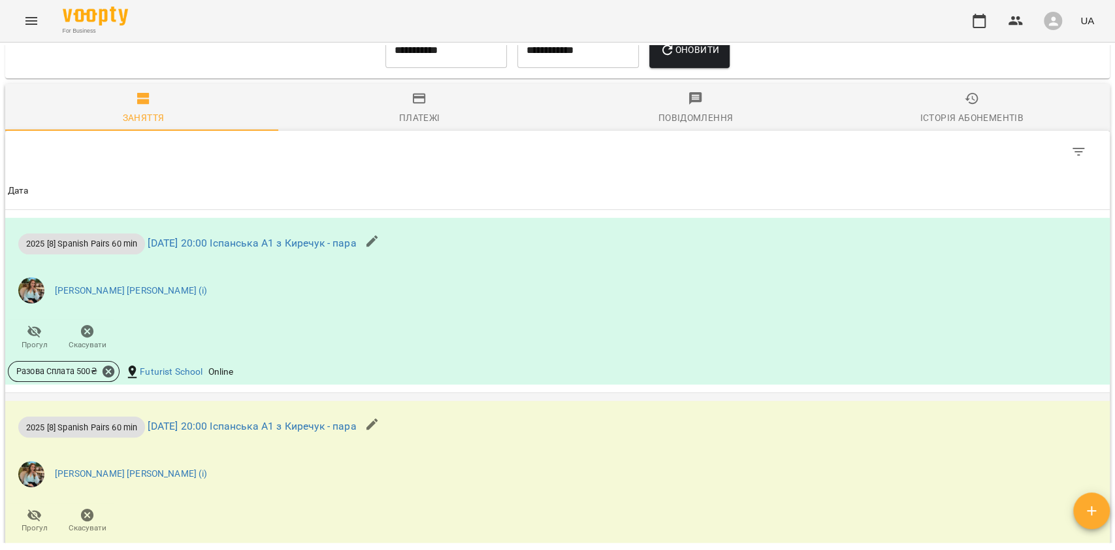
scroll to position [1120, 0]
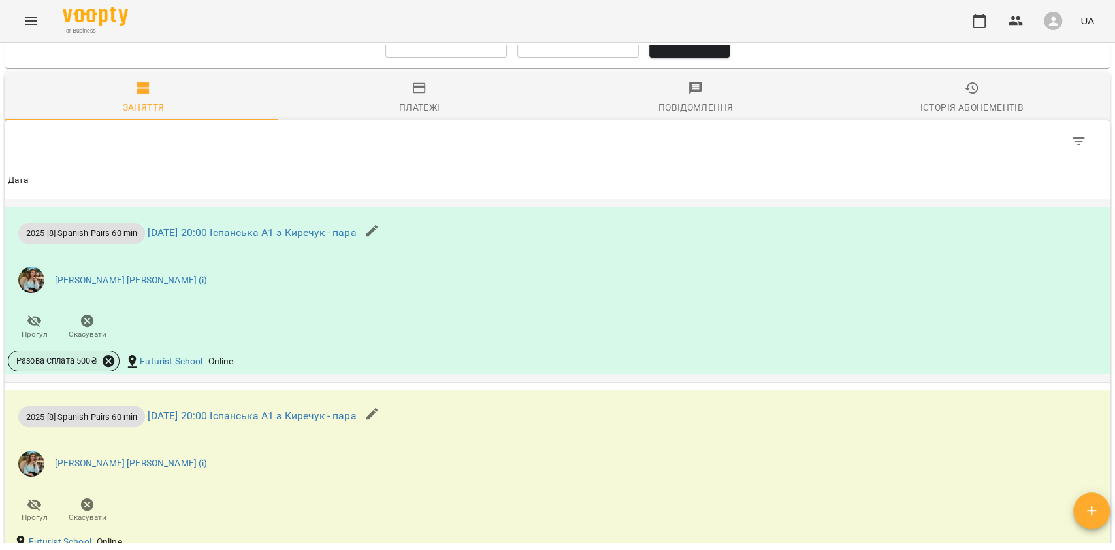
click at [110, 364] on icon at bounding box center [108, 361] width 14 height 14
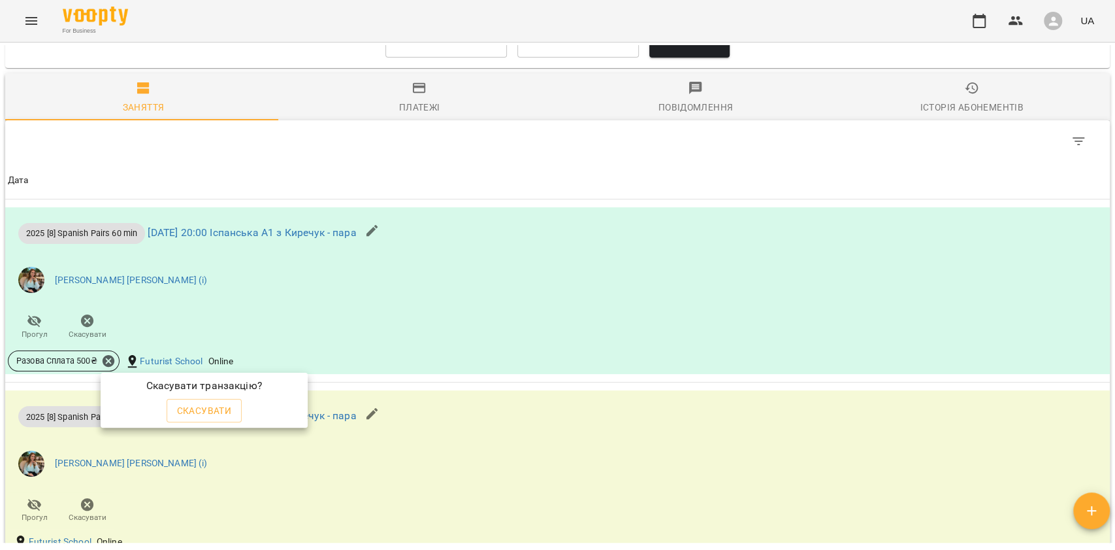
click at [214, 400] on button "Скасувати" at bounding box center [205, 411] width 76 height 24
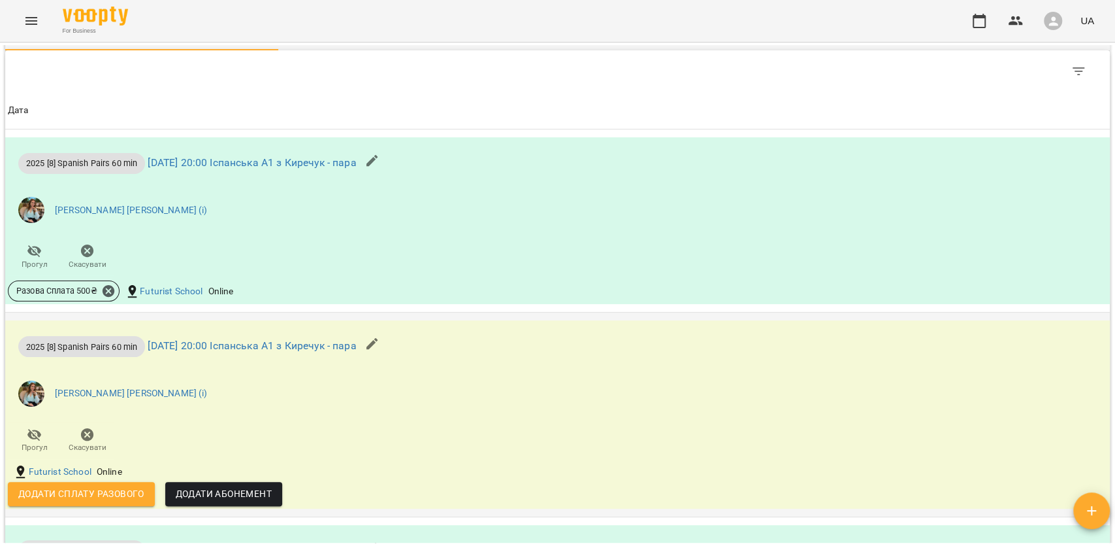
scroll to position [1328, 0]
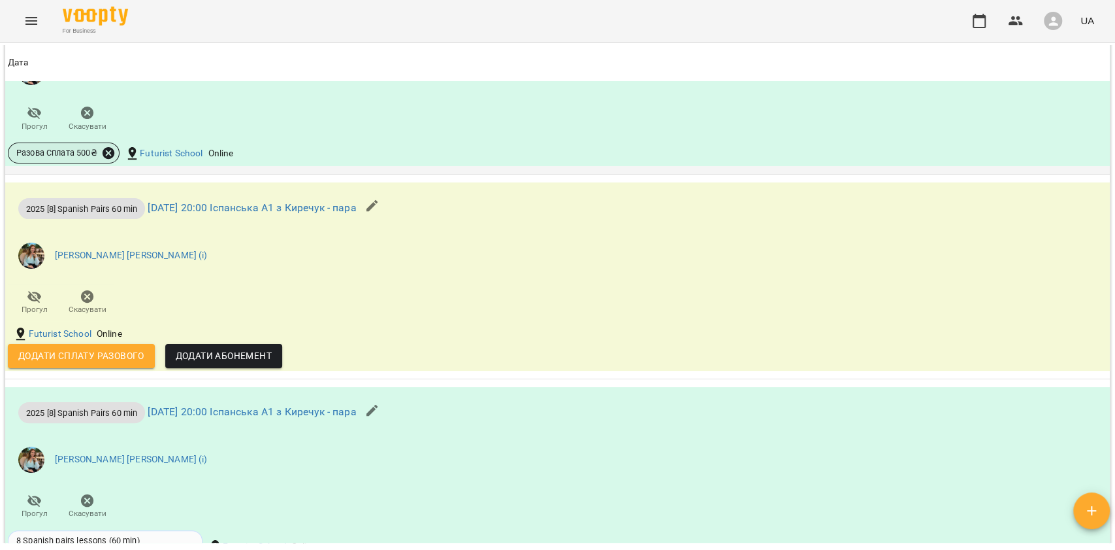
click at [107, 158] on icon at bounding box center [108, 153] width 14 height 14
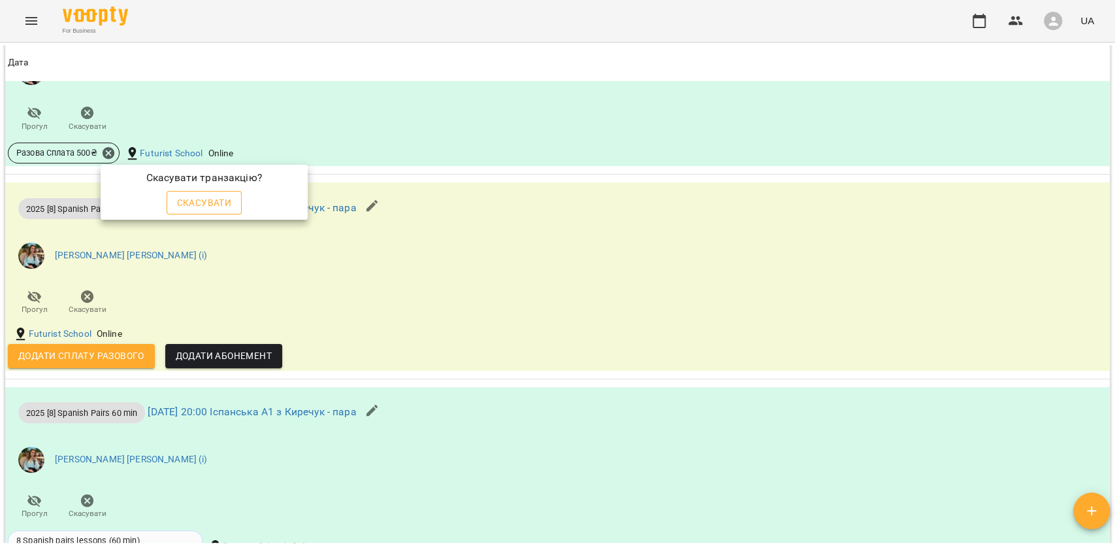
click at [191, 204] on span "Скасувати" at bounding box center [204, 203] width 55 height 16
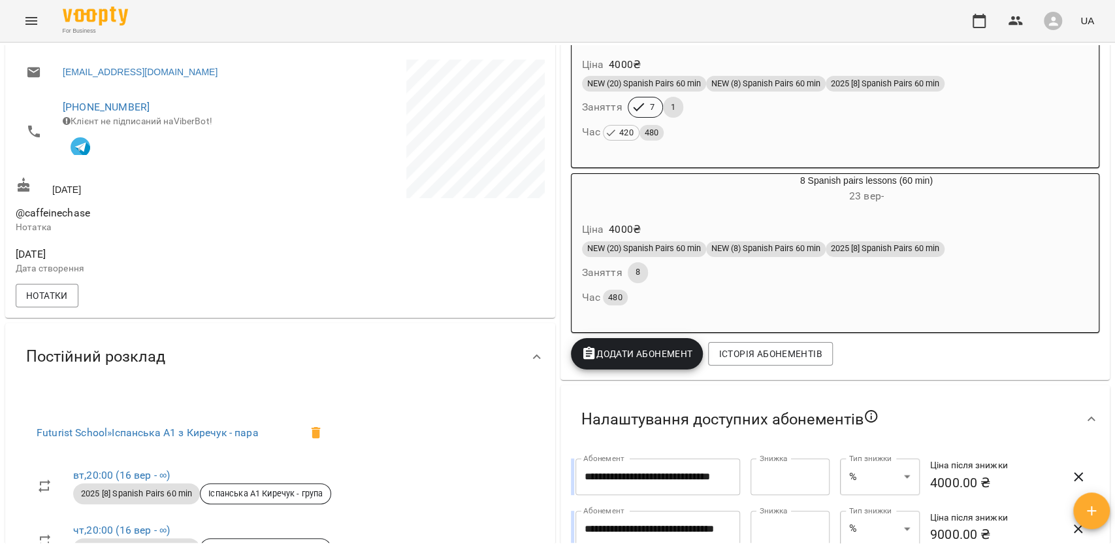
scroll to position [21, 0]
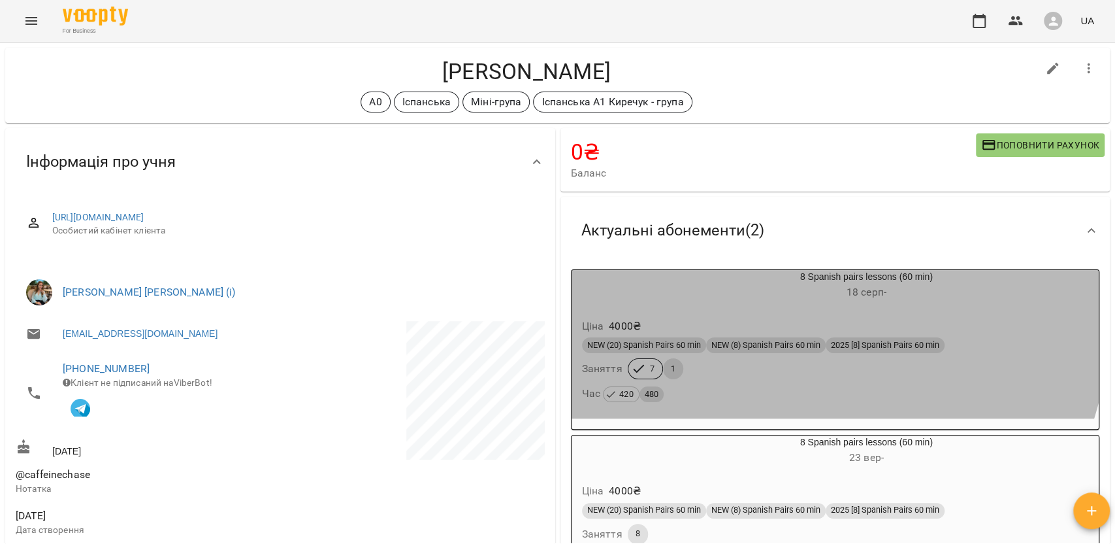
click at [714, 301] on h6 "18 серп -" at bounding box center [866, 292] width 465 height 18
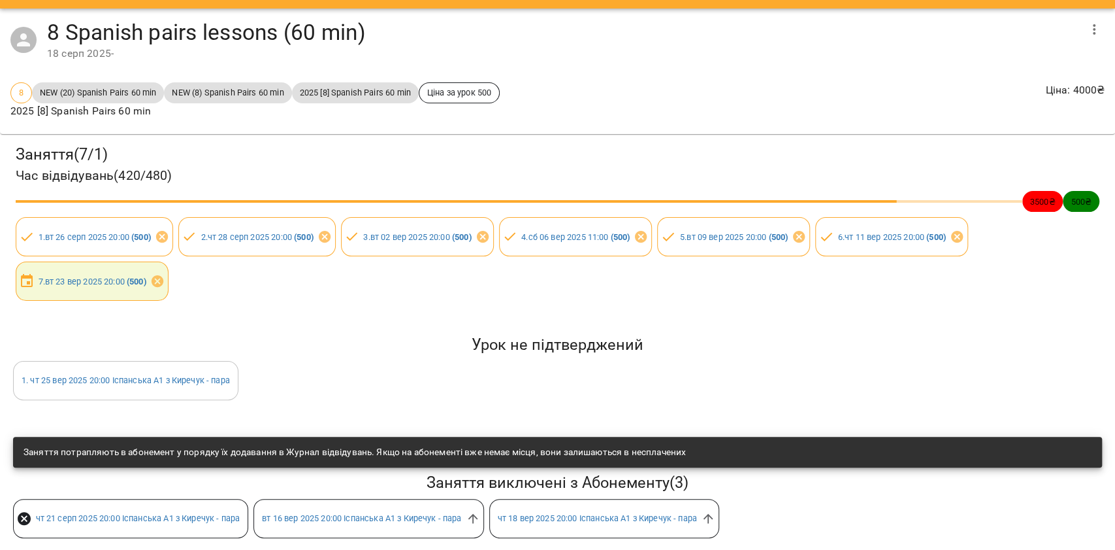
scroll to position [50, 0]
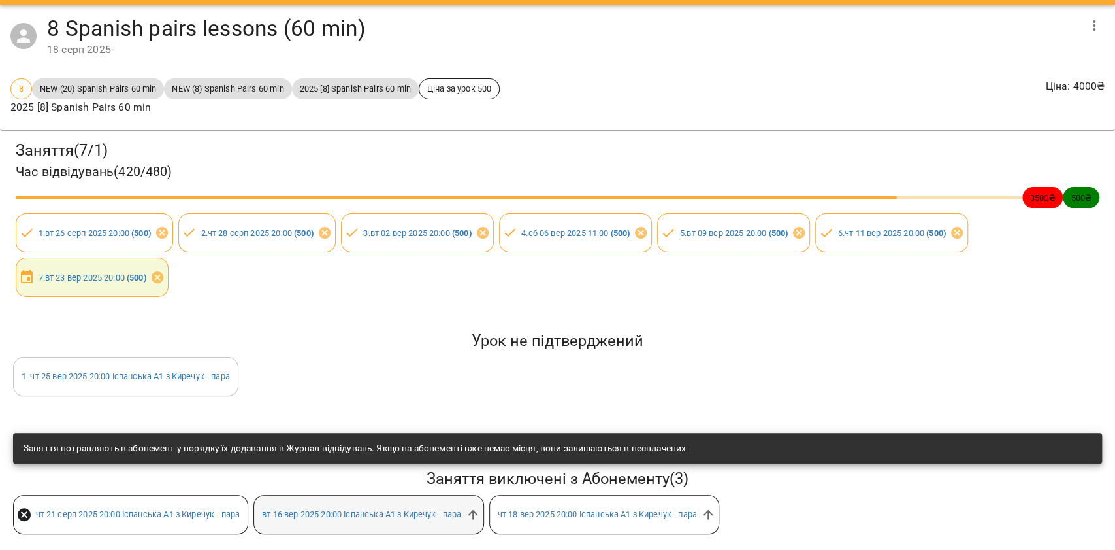
click at [486, 504] on div "вт 16 вер 2025 20:00 Іспанська А1 з Киречук - пара" at bounding box center [368, 514] width 235 height 44
click at [480, 507] on icon at bounding box center [473, 514] width 14 height 14
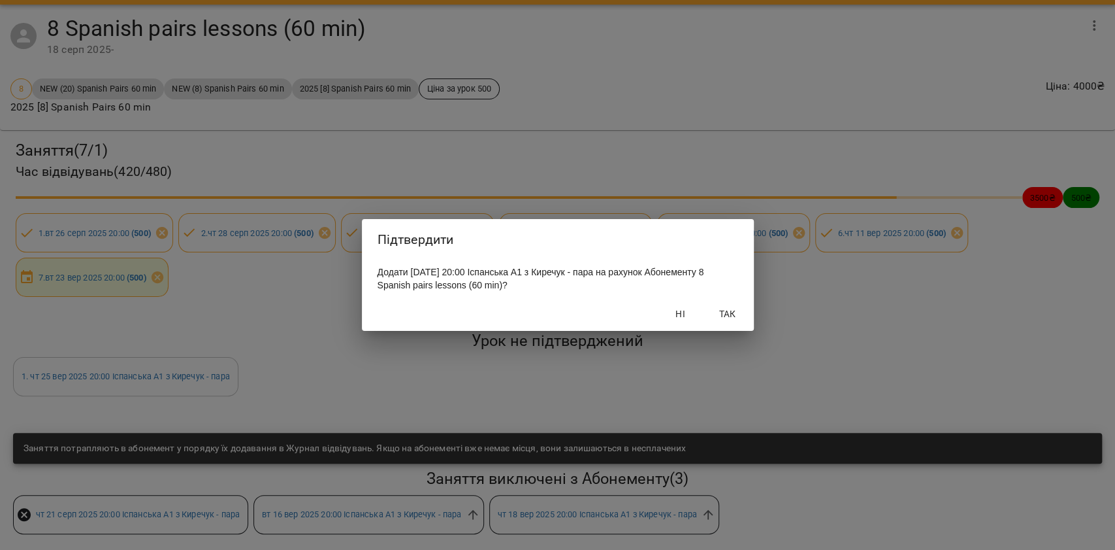
drag, startPoint x: 728, startPoint y: 320, endPoint x: 717, endPoint y: 326, distance: 12.0
click at [728, 320] on span "Так" at bounding box center [727, 314] width 31 height 16
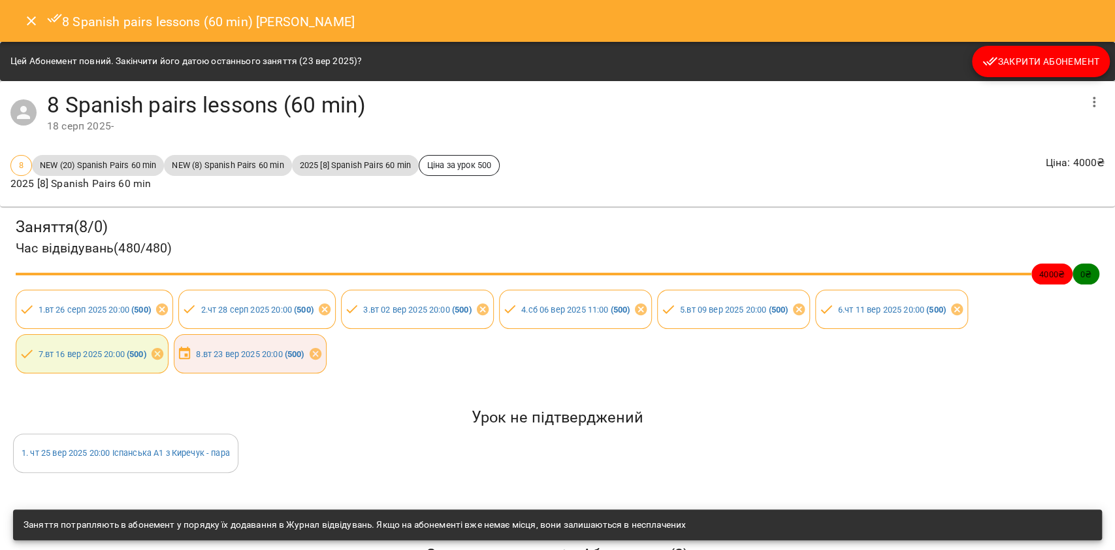
click at [35, 20] on icon "Close" at bounding box center [32, 21] width 16 height 16
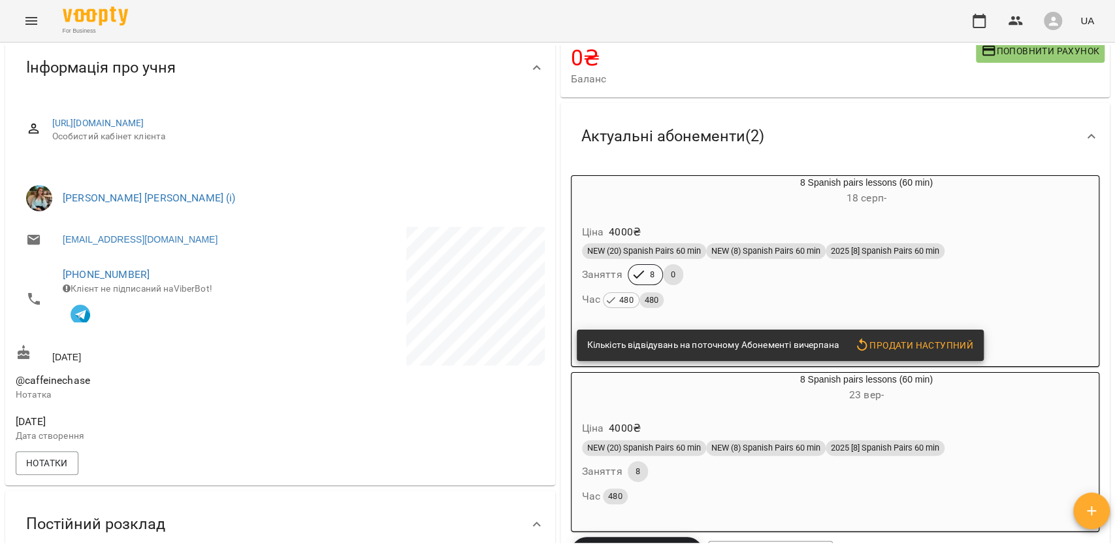
scroll to position [195, 0]
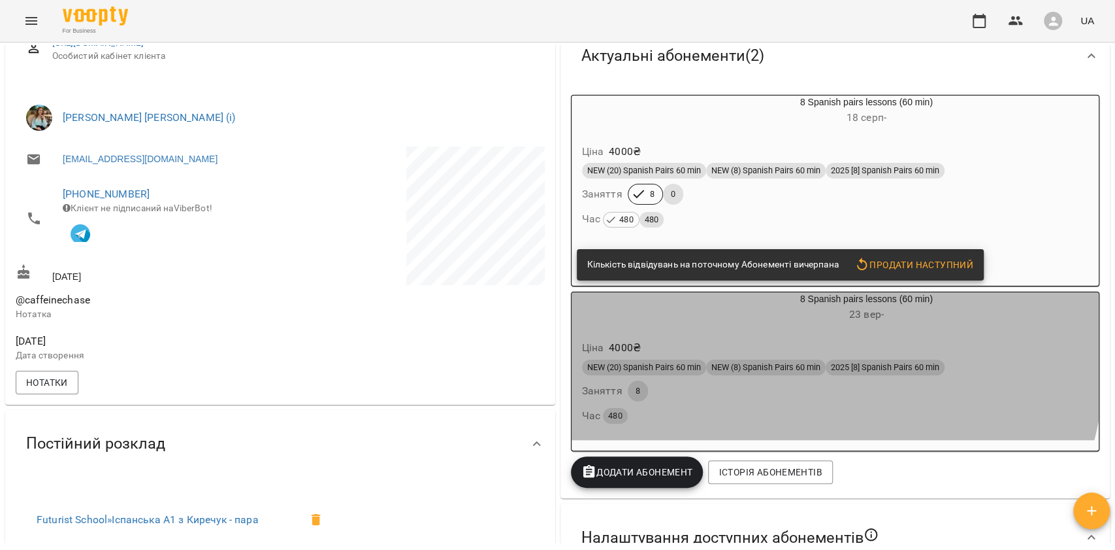
click at [661, 335] on div "Ціна 4000 ₴ NEW (20) Spanish Pairs 60 min NEW (8) Spanish Pairs 60 min 2025 [8]…" at bounding box center [836, 384] width 528 height 112
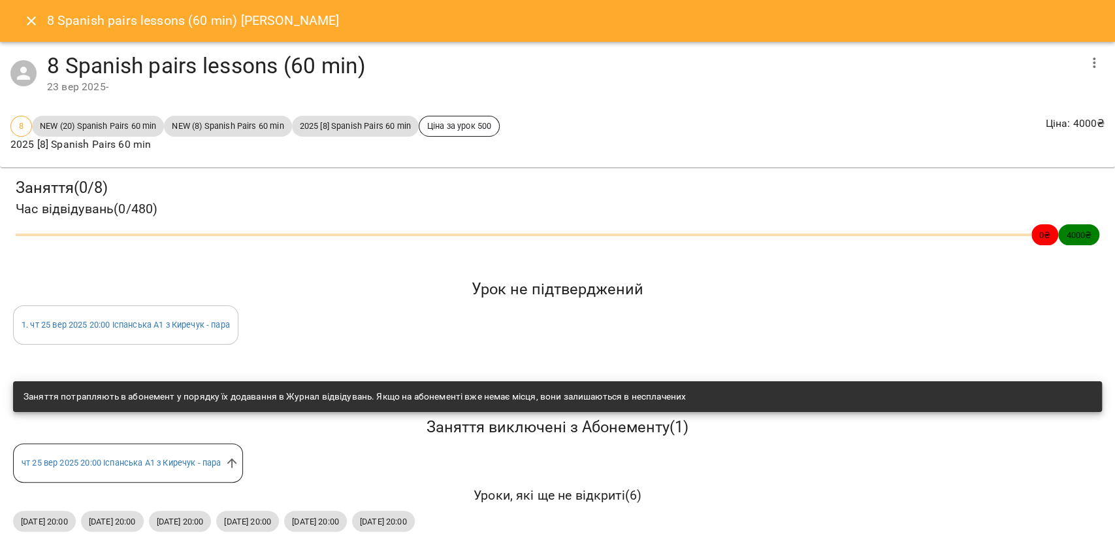
click at [26, 24] on icon "Close" at bounding box center [32, 21] width 16 height 16
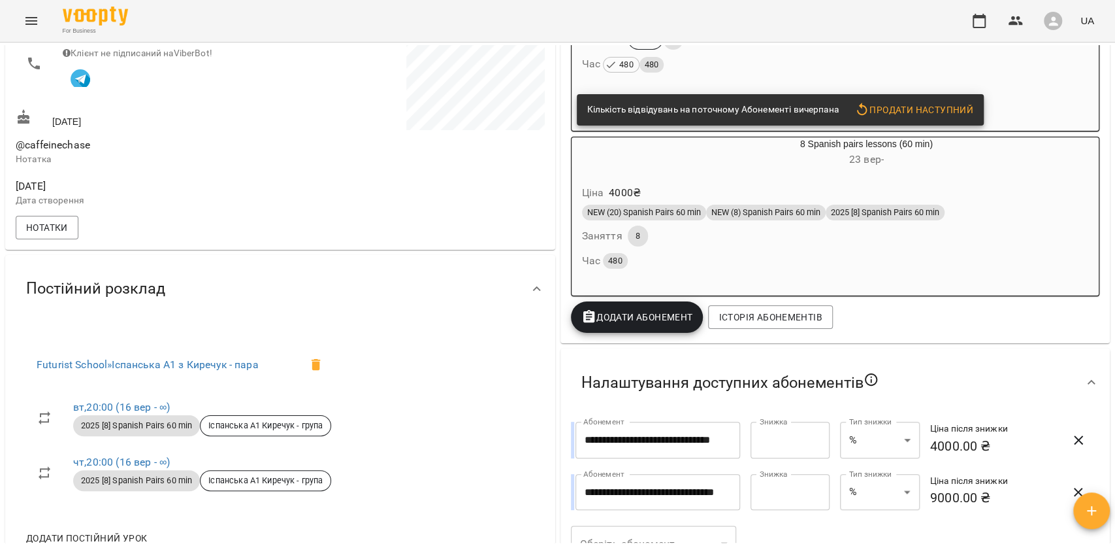
scroll to position [348, 0]
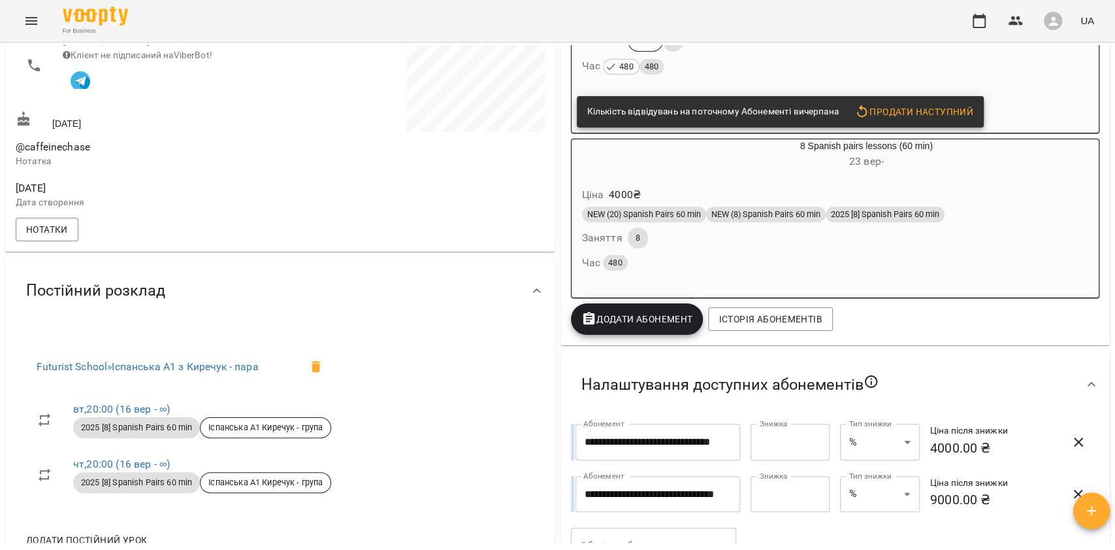
click at [744, 258] on div "Час 480" at bounding box center [835, 263] width 507 height 18
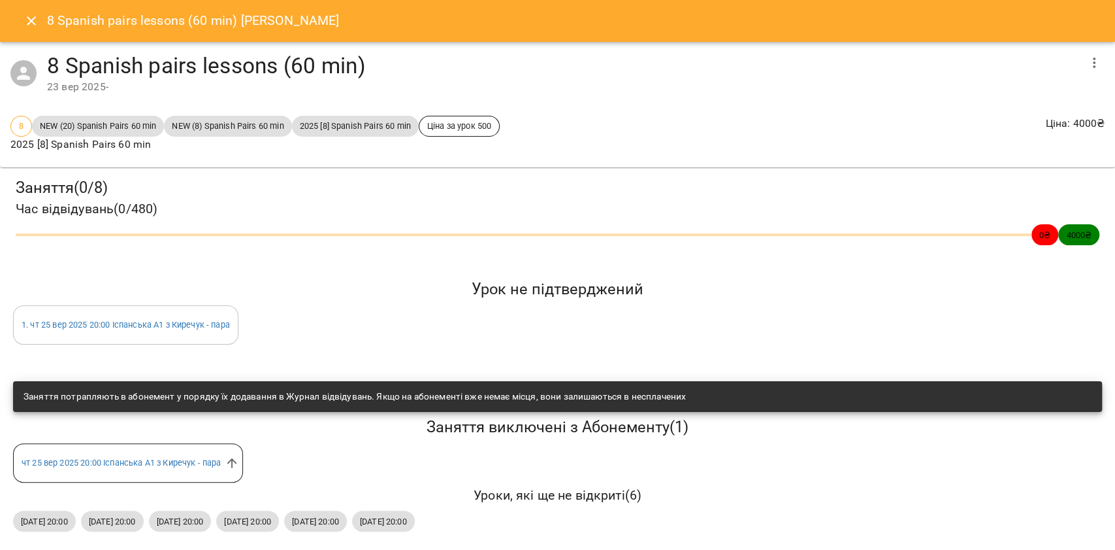
scroll to position [13, 0]
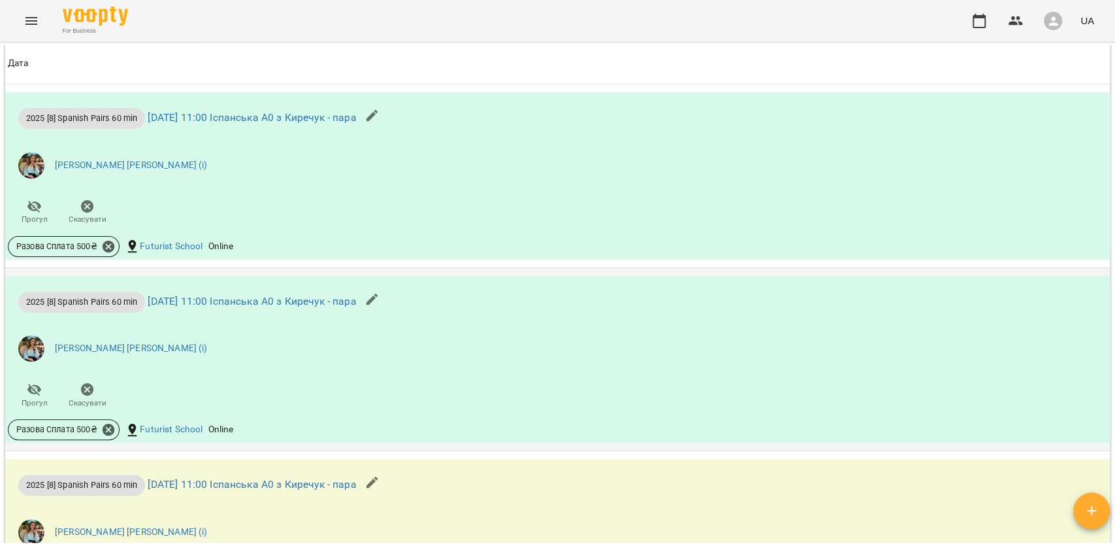
scroll to position [1219, 0]
click at [122, 247] on div "Futurist School" at bounding box center [164, 245] width 84 height 21
click at [110, 251] on icon at bounding box center [109, 245] width 12 height 12
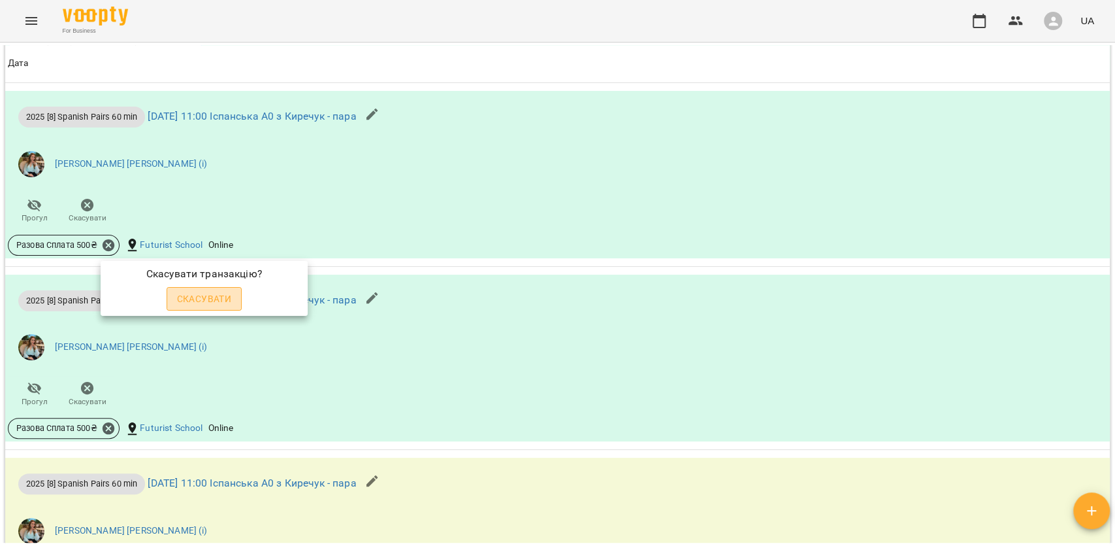
click at [213, 295] on span "Скасувати" at bounding box center [204, 299] width 55 height 16
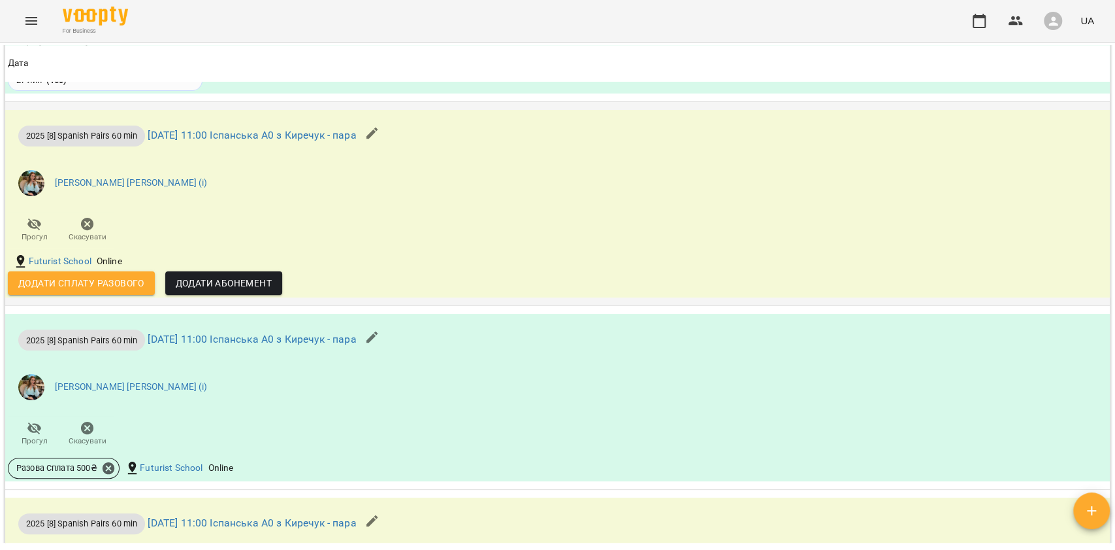
scroll to position [1208, 0]
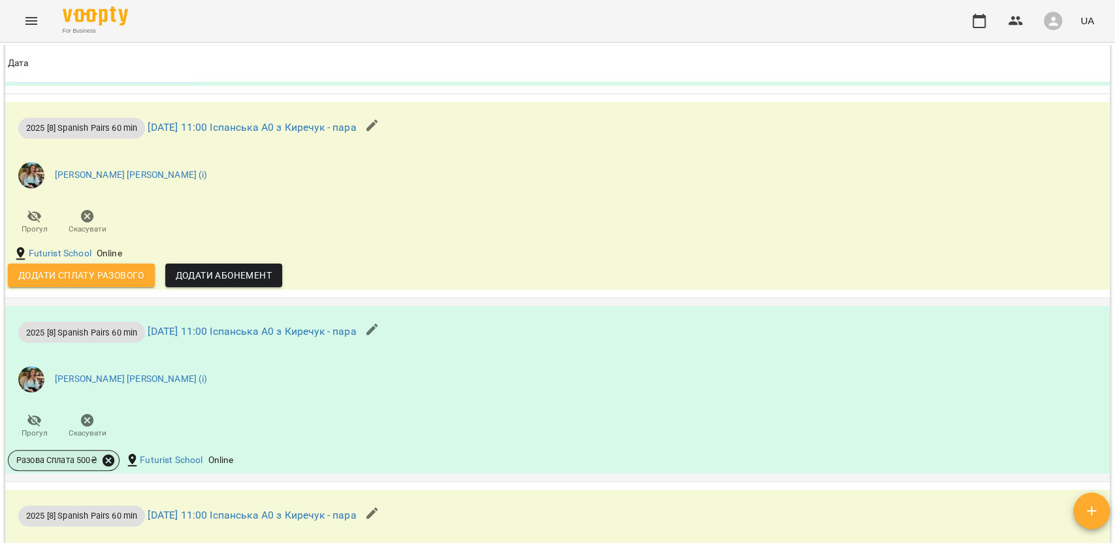
click at [110, 466] on icon at bounding box center [109, 460] width 12 height 12
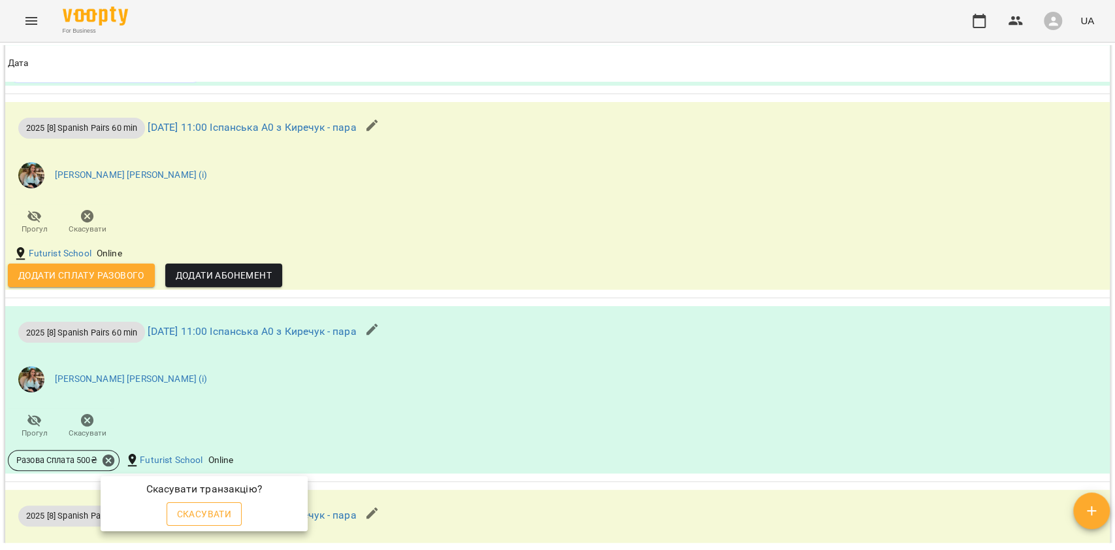
click at [225, 504] on button "Скасувати" at bounding box center [205, 514] width 76 height 24
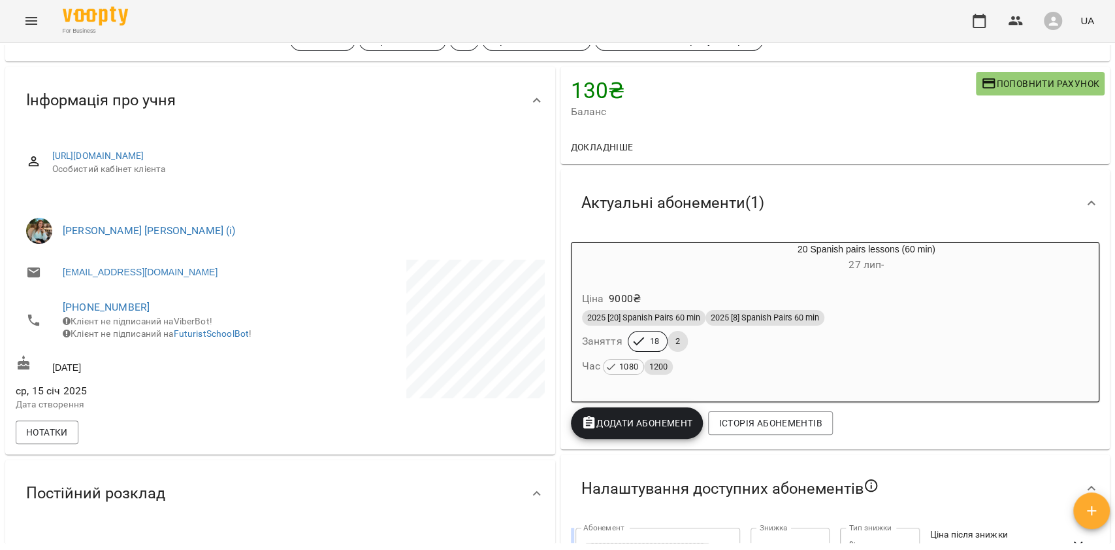
scroll to position [76, 0]
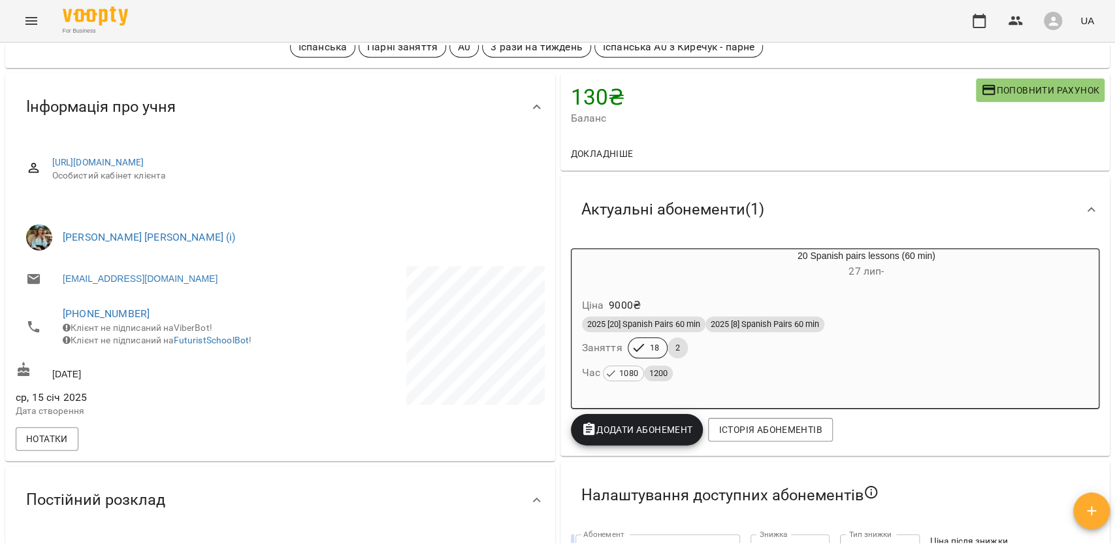
click at [629, 301] on p "9000 ₴" at bounding box center [625, 305] width 32 height 16
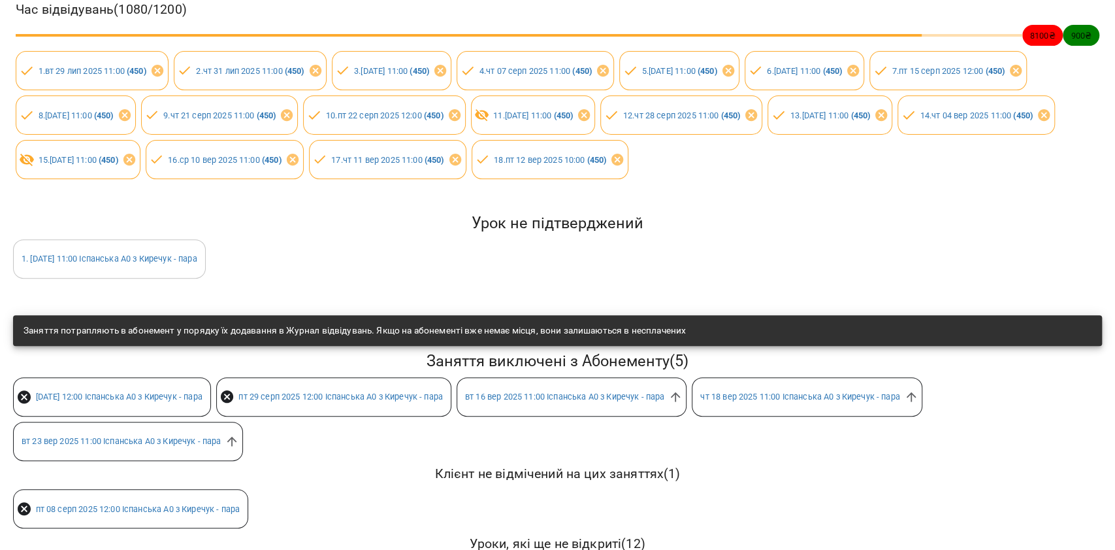
scroll to position [261, 0]
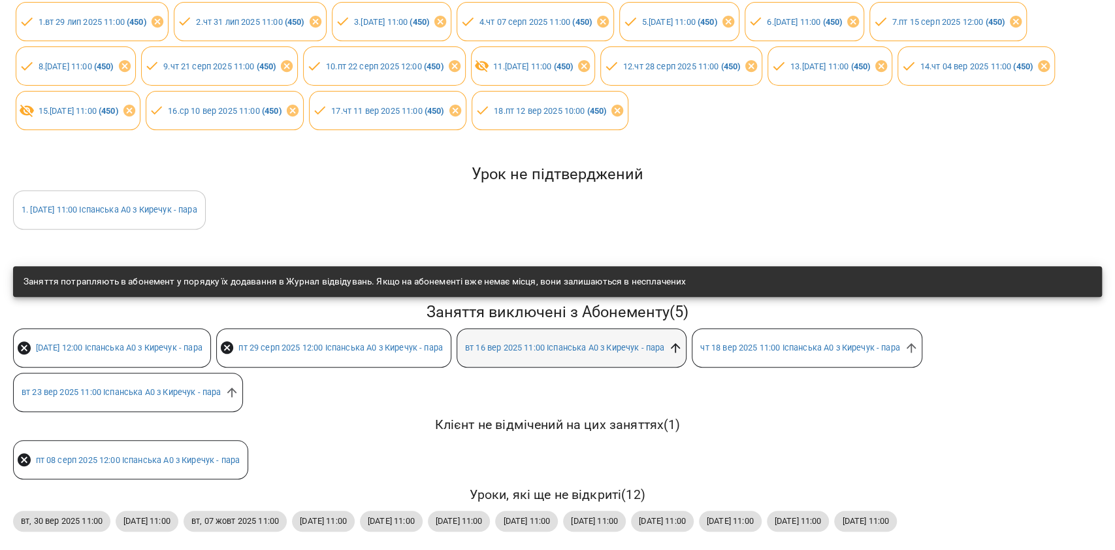
click at [681, 342] on icon at bounding box center [676, 347] width 10 height 10
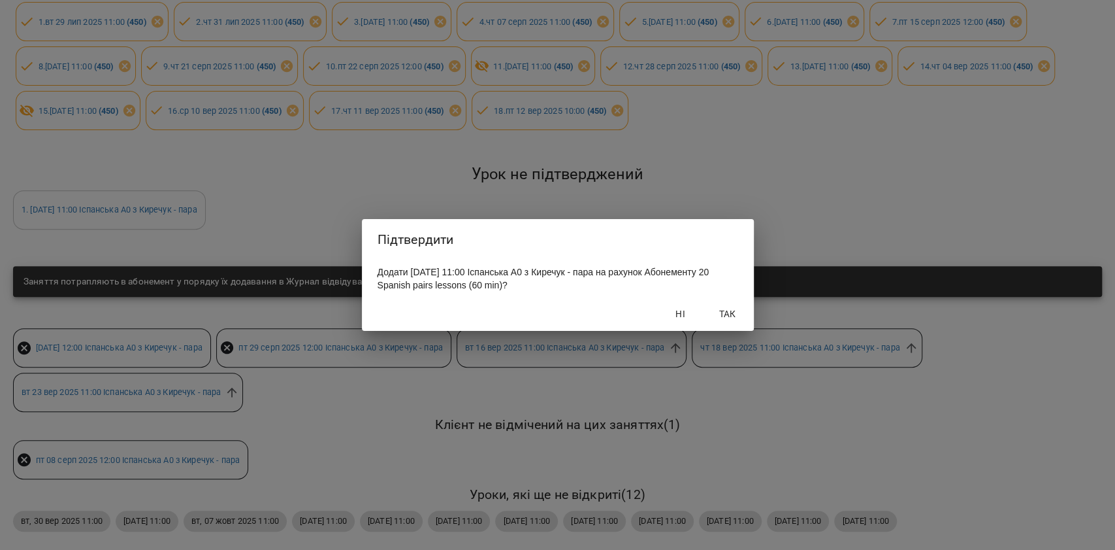
click at [727, 307] on button "Так" at bounding box center [728, 314] width 42 height 24
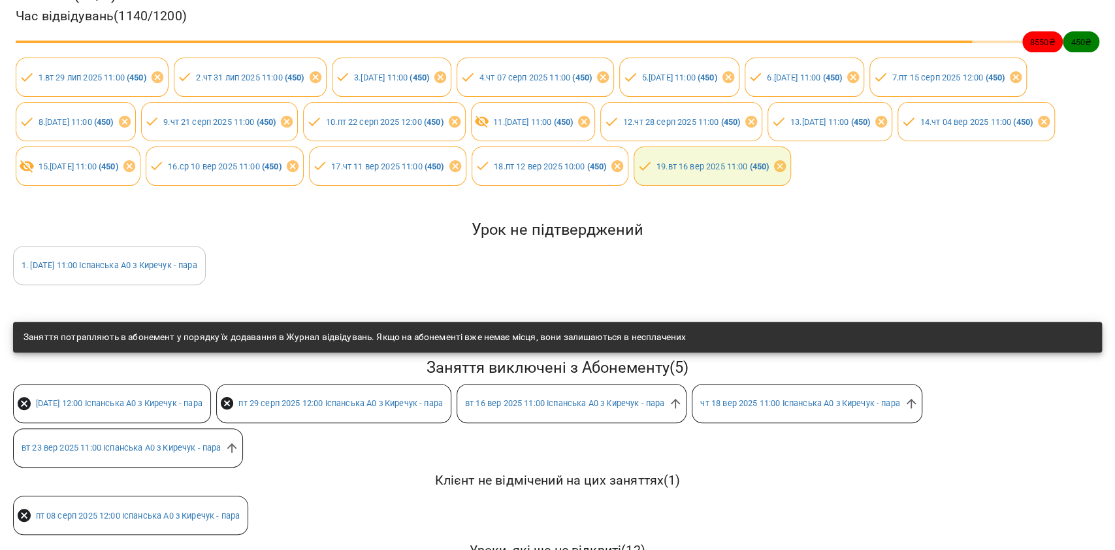
scroll to position [331, 0]
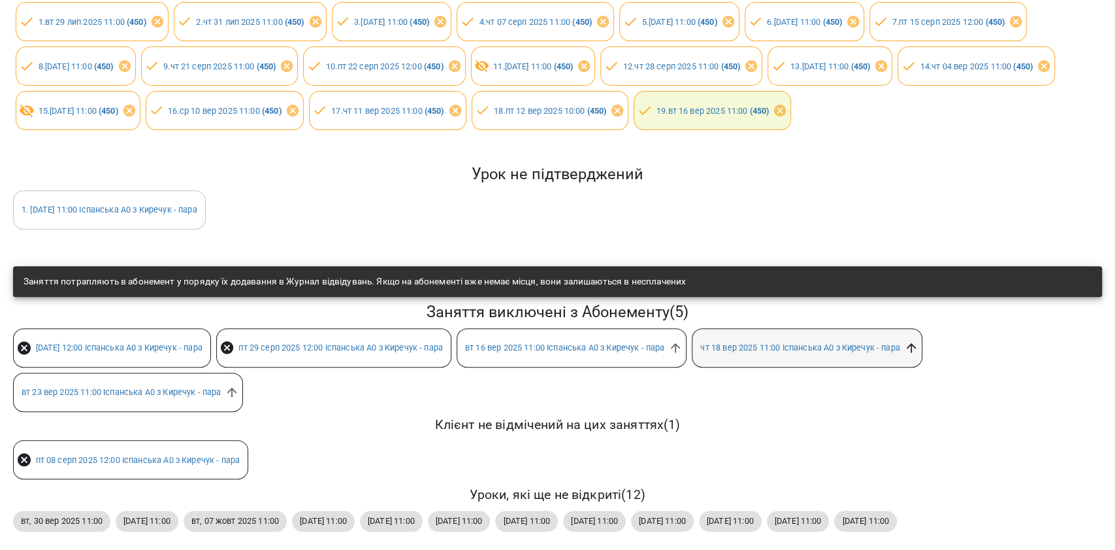
click at [916, 342] on icon at bounding box center [911, 347] width 10 height 10
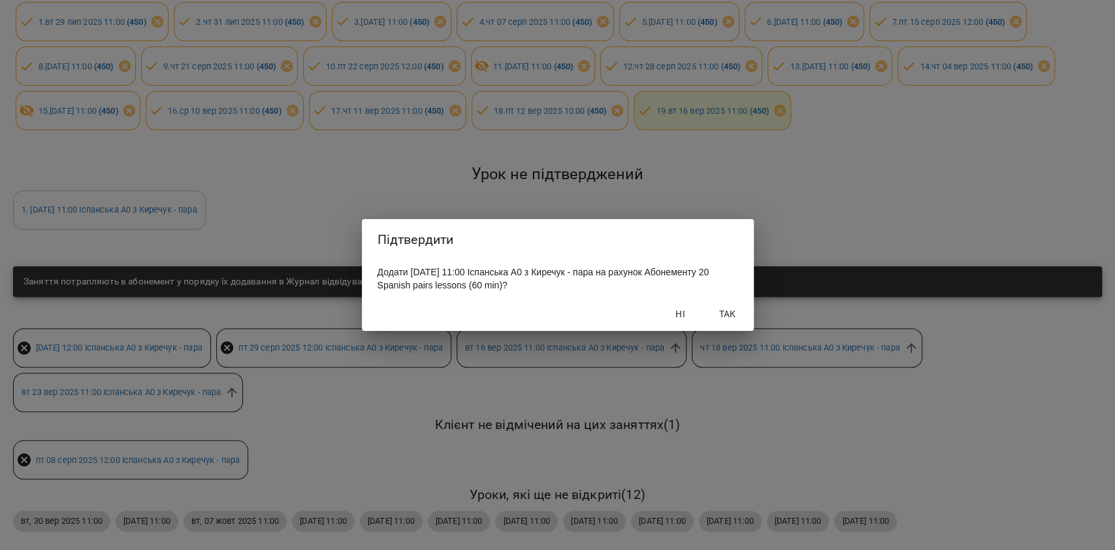
click at [721, 310] on span "Так" at bounding box center [727, 314] width 31 height 16
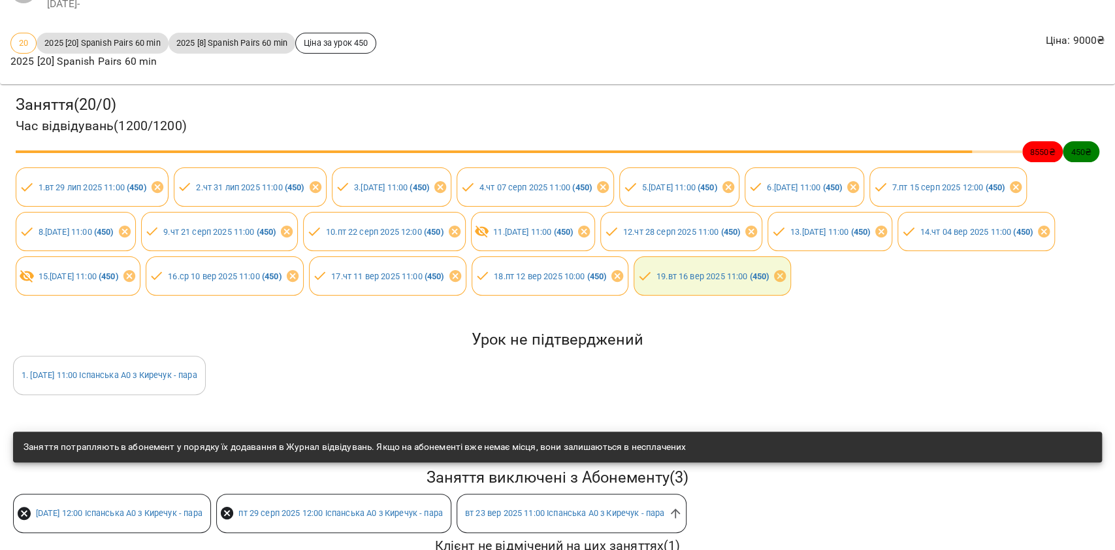
scroll to position [0, 0]
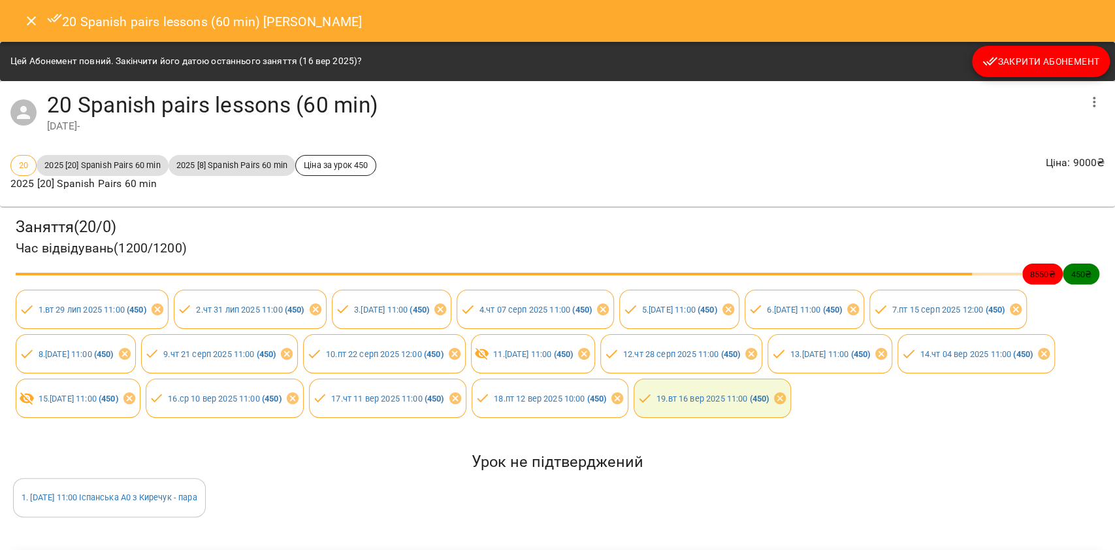
click at [12, 17] on div "20 Spanish pairs lessons (60 min) [PERSON_NAME]" at bounding box center [557, 21] width 1115 height 42
click at [22, 19] on button "Close" at bounding box center [31, 20] width 31 height 31
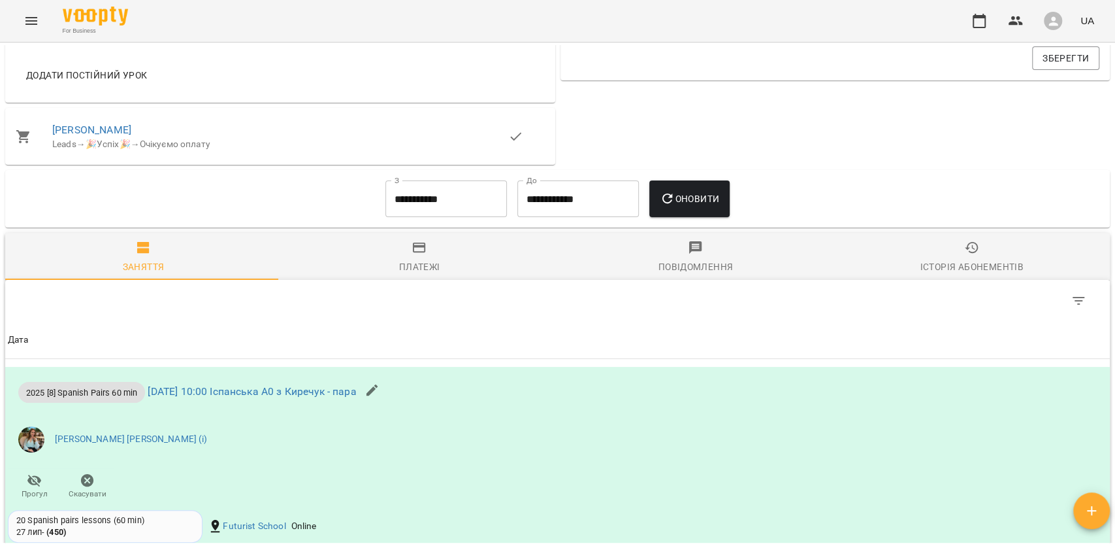
scroll to position [685, 0]
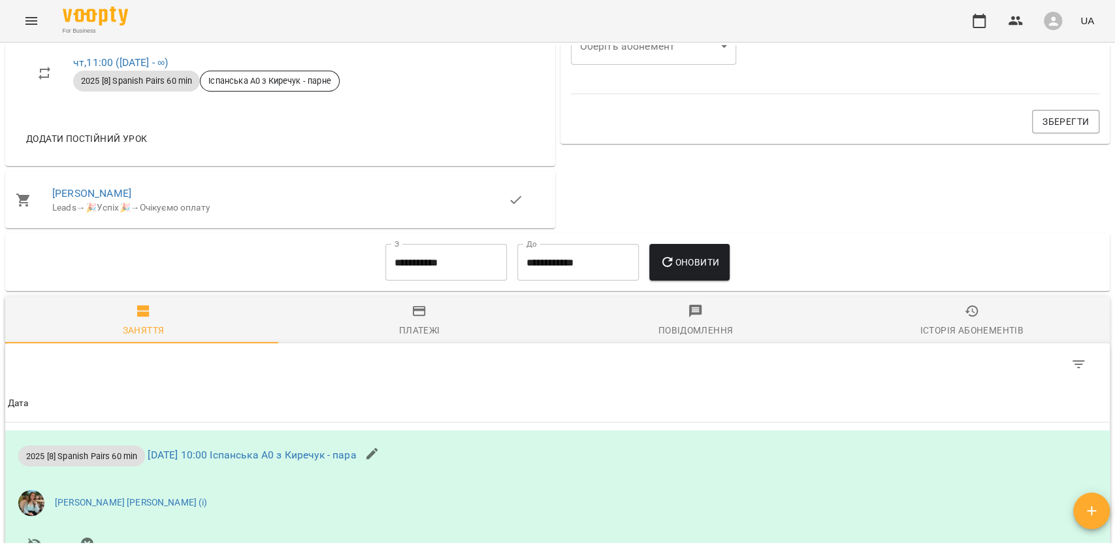
click at [700, 265] on span "Оновити" at bounding box center [689, 262] width 59 height 16
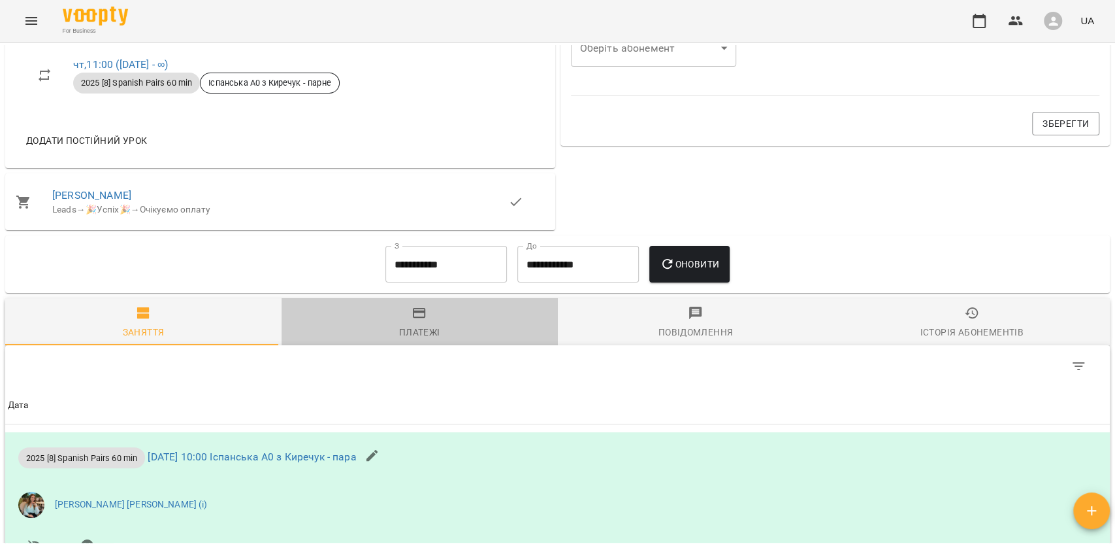
click at [442, 332] on span "Платежі" at bounding box center [419, 322] width 261 height 35
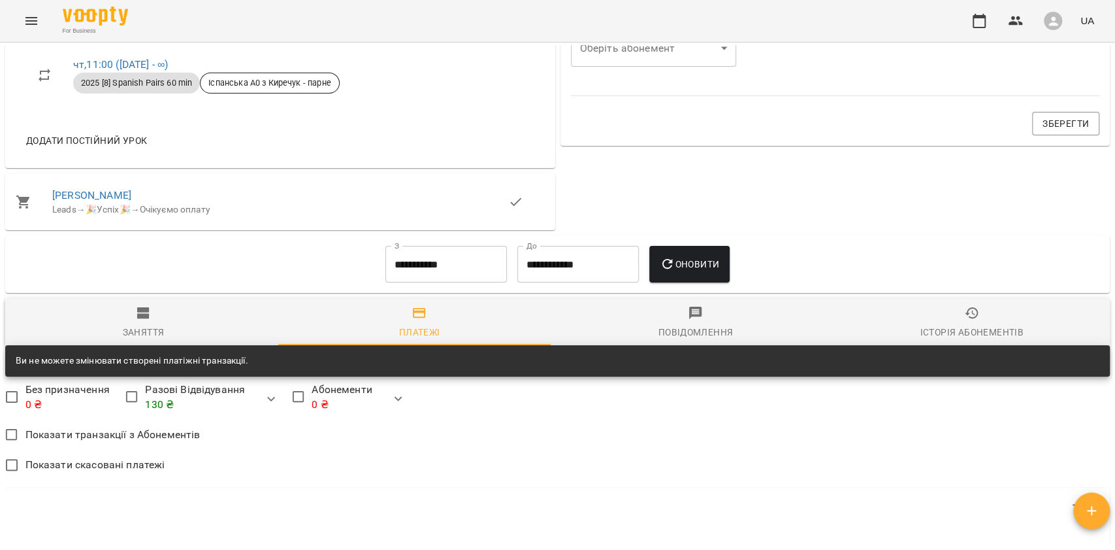
scroll to position [912, 0]
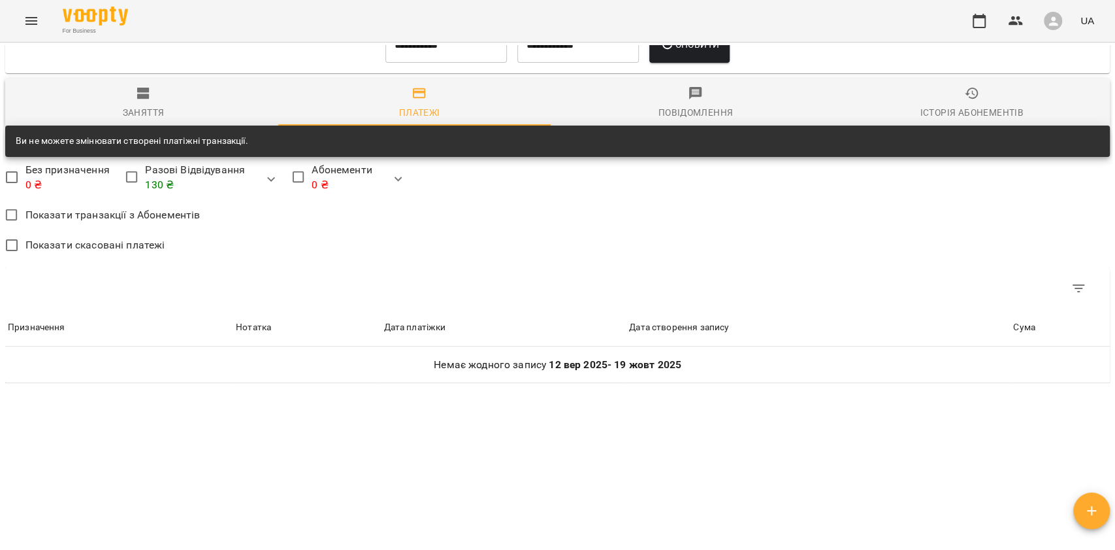
click at [203, 104] on span "Заняття" at bounding box center [143, 103] width 261 height 35
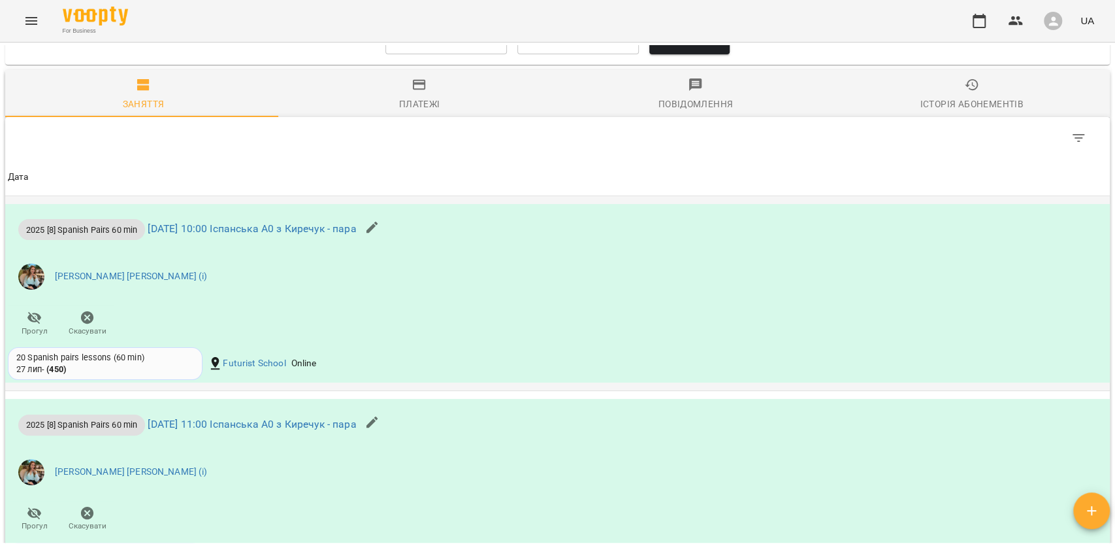
click at [441, 256] on div "2025 [8] Spanish Pairs 60 min [DATE] 10:00 Іспанська А0 з Киречук - пара [PERSO…" at bounding box center [373, 274] width 736 height 141
click at [405, 65] on div "**********" at bounding box center [557, 36] width 1105 height 58
click at [404, 59] on div "**********" at bounding box center [446, 35] width 132 height 47
click at [405, 54] on input "**********" at bounding box center [447, 36] width 122 height 37
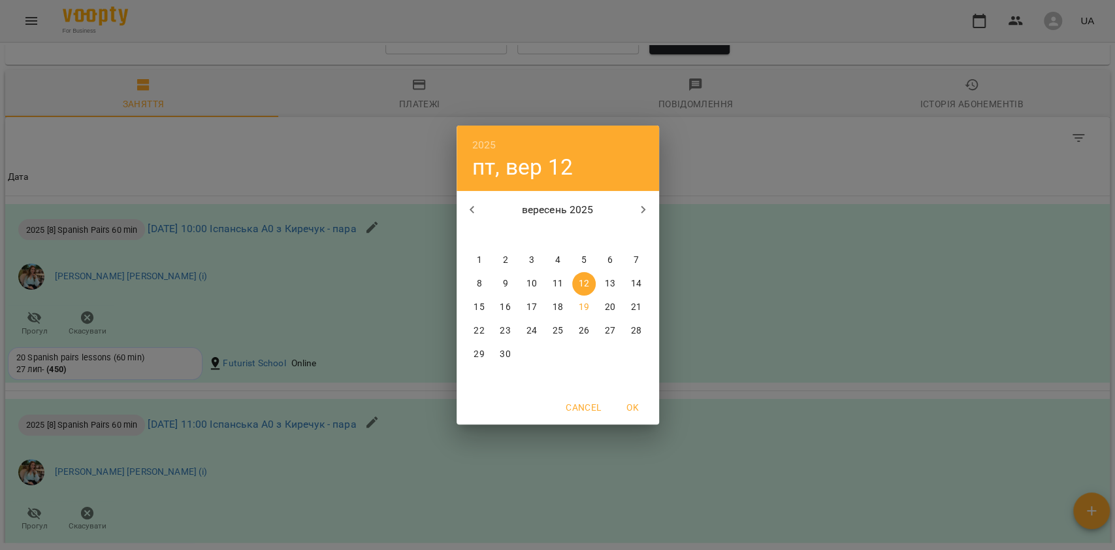
click at [468, 196] on button "button" at bounding box center [472, 209] width 31 height 31
click at [473, 284] on span "4" at bounding box center [480, 283] width 24 height 13
type input "**********"
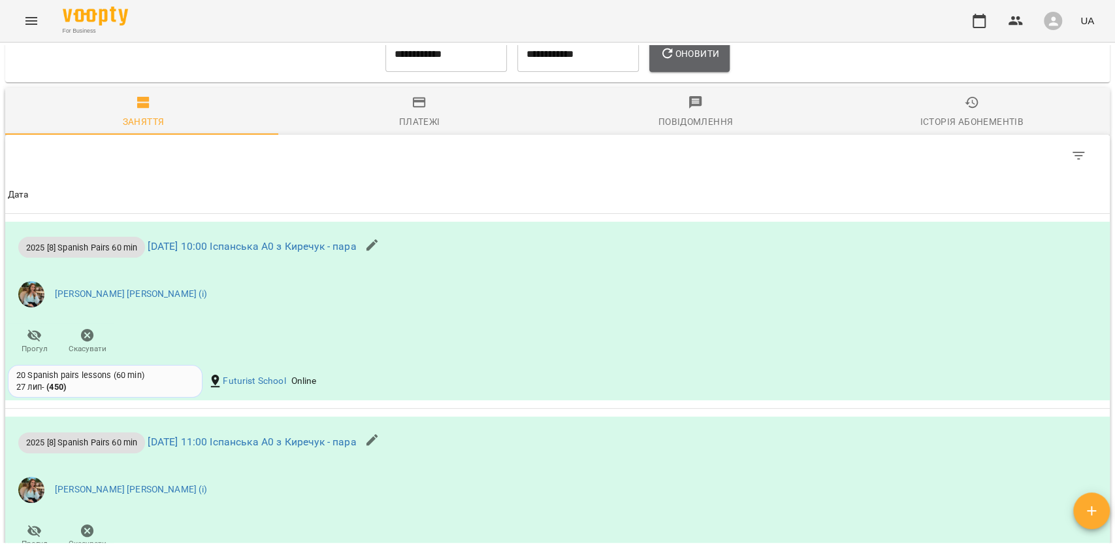
click at [680, 61] on span "Оновити" at bounding box center [689, 54] width 59 height 16
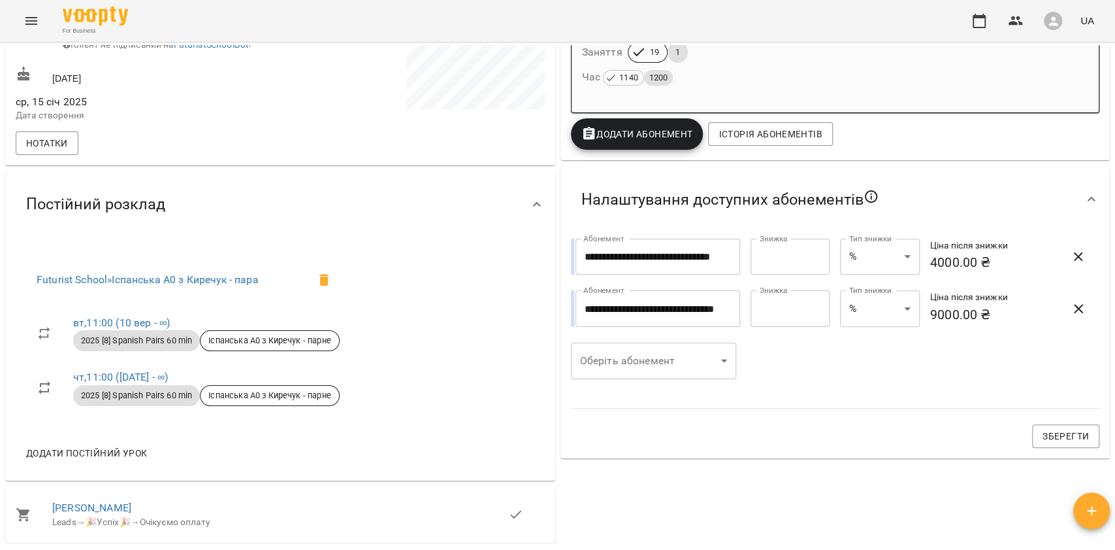
scroll to position [0, 0]
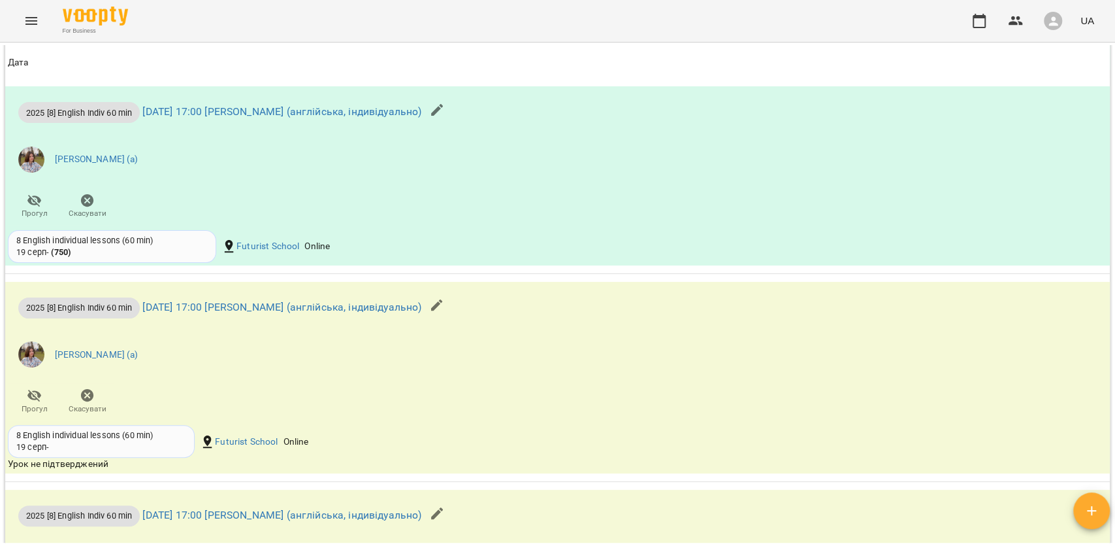
scroll to position [1307, 0]
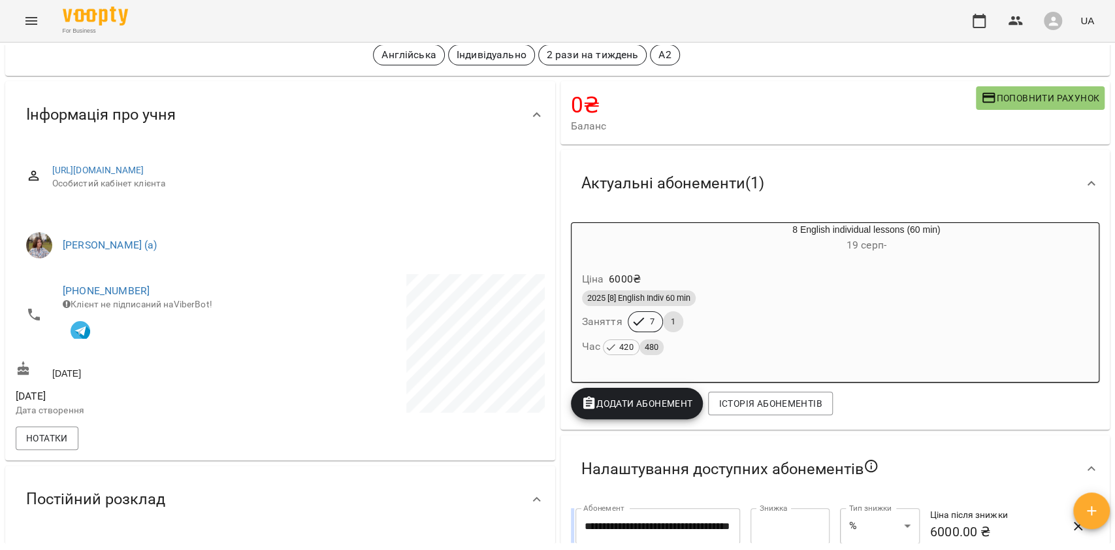
scroll to position [87, 0]
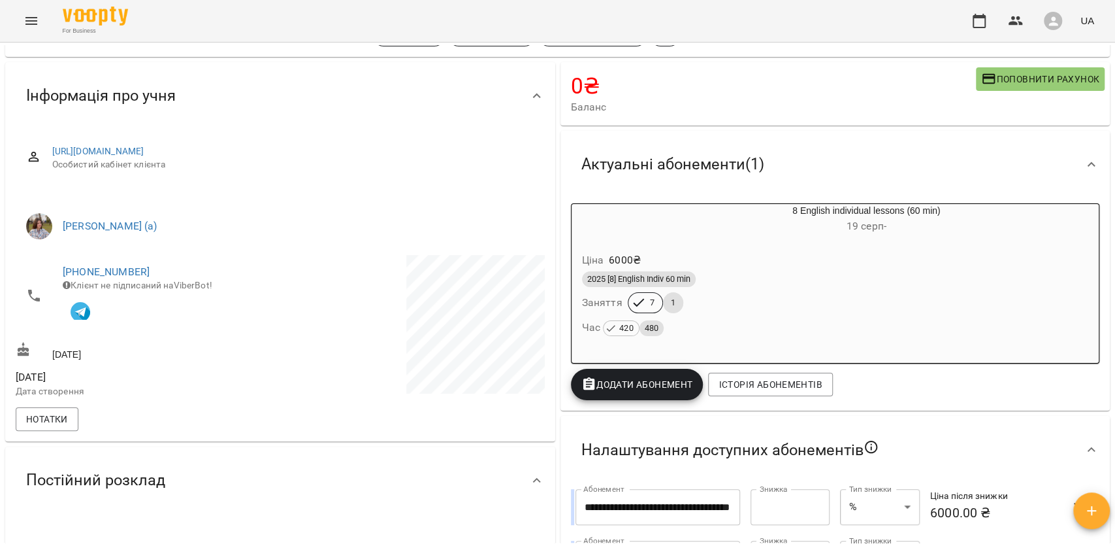
click at [770, 229] on h6 "[DATE] -" at bounding box center [866, 226] width 465 height 18
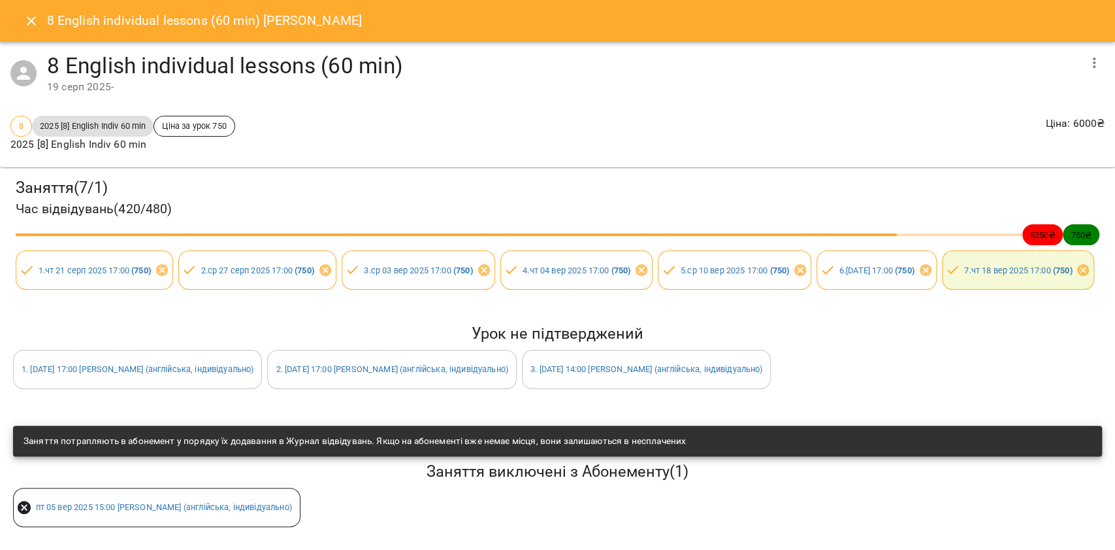
click at [10, 20] on div "8 English individual lessons (60 min) [PERSON_NAME]" at bounding box center [557, 21] width 1115 height 42
click at [35, 16] on icon "Close" at bounding box center [32, 21] width 16 height 16
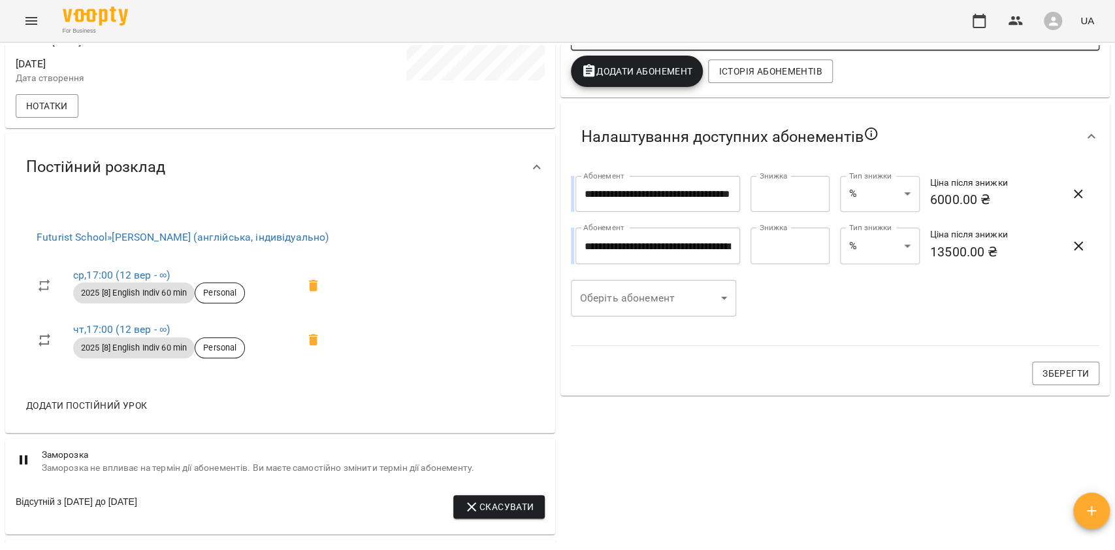
scroll to position [0, 0]
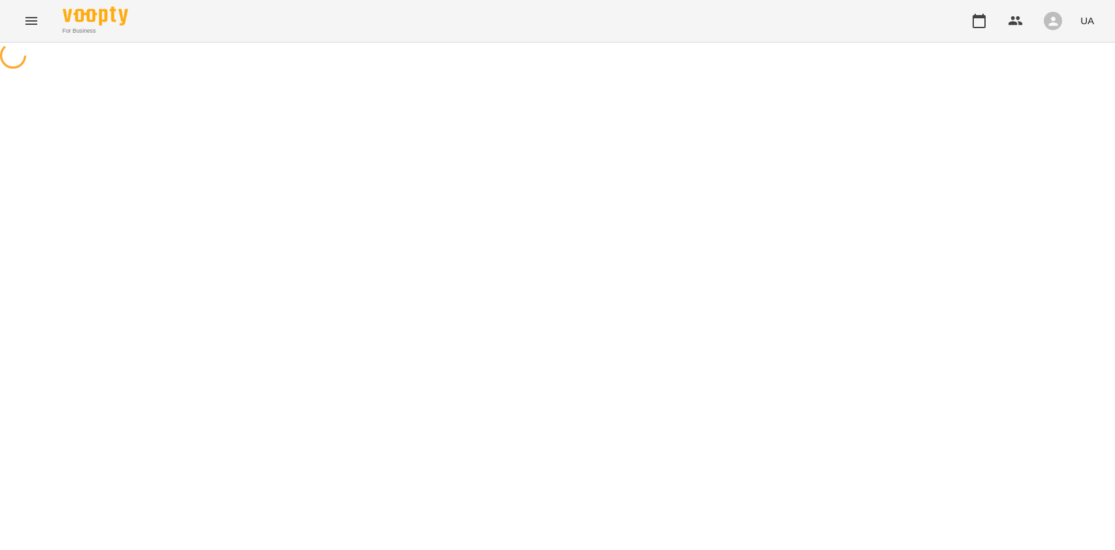
select select "*"
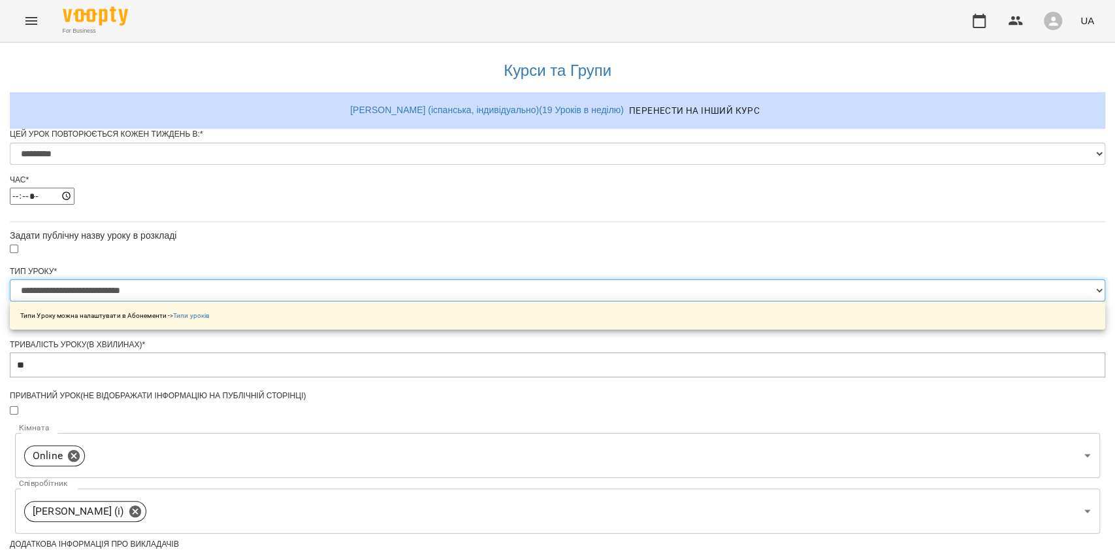
click at [439, 301] on select "**********" at bounding box center [558, 290] width 1096 height 22
select select "**********"
click at [394, 301] on select "**********" at bounding box center [558, 290] width 1096 height 22
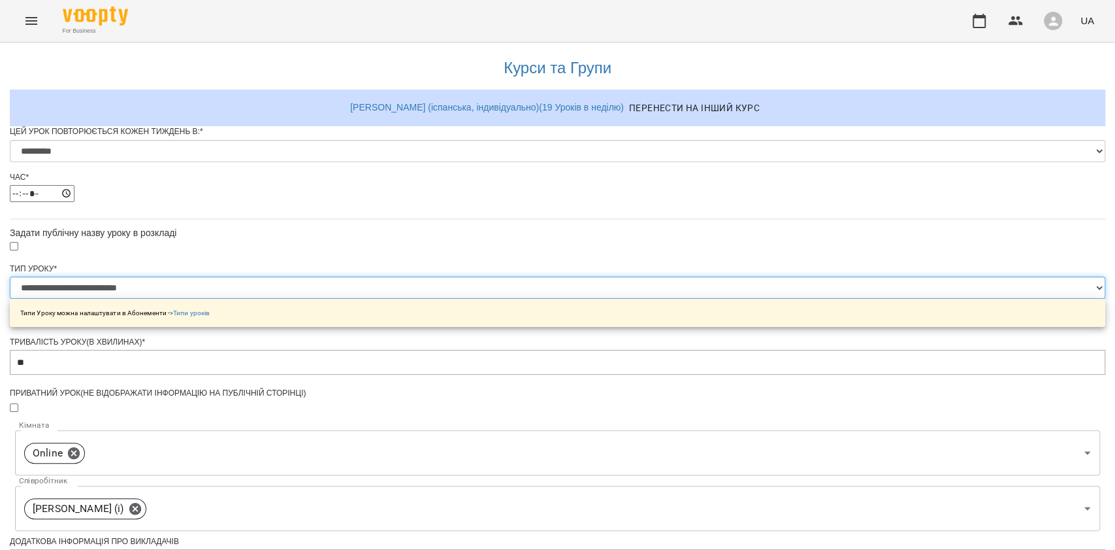
scroll to position [510, 0]
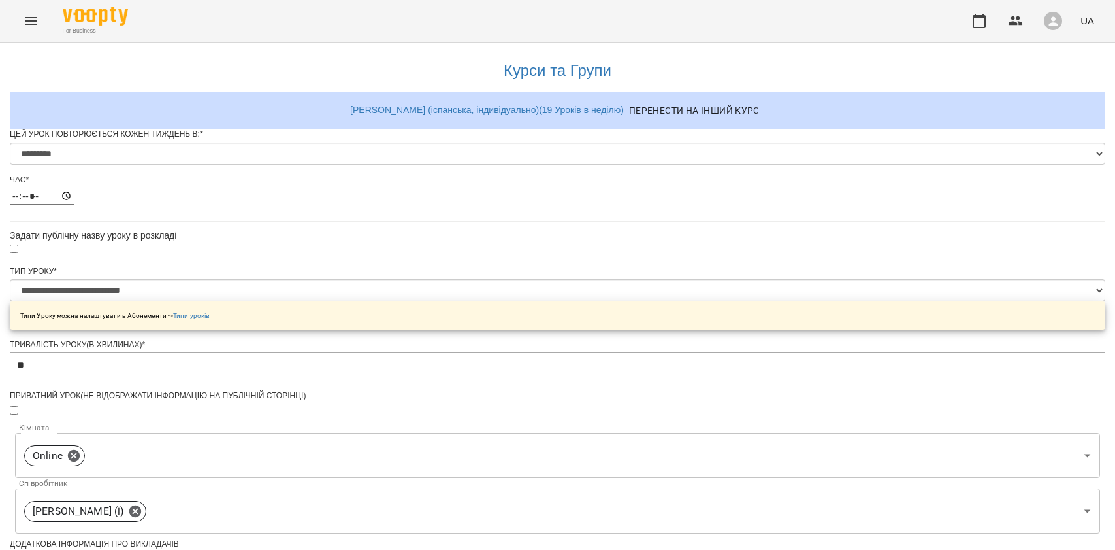
select select "*"
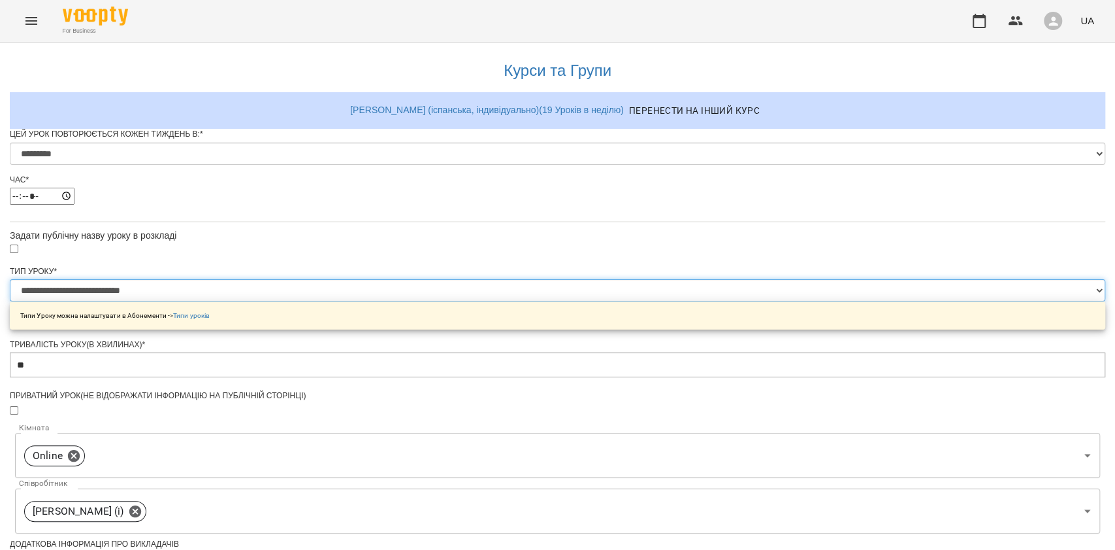
click at [450, 301] on select "**********" at bounding box center [558, 290] width 1096 height 22
select select "**********"
click at [394, 301] on select "**********" at bounding box center [558, 290] width 1096 height 22
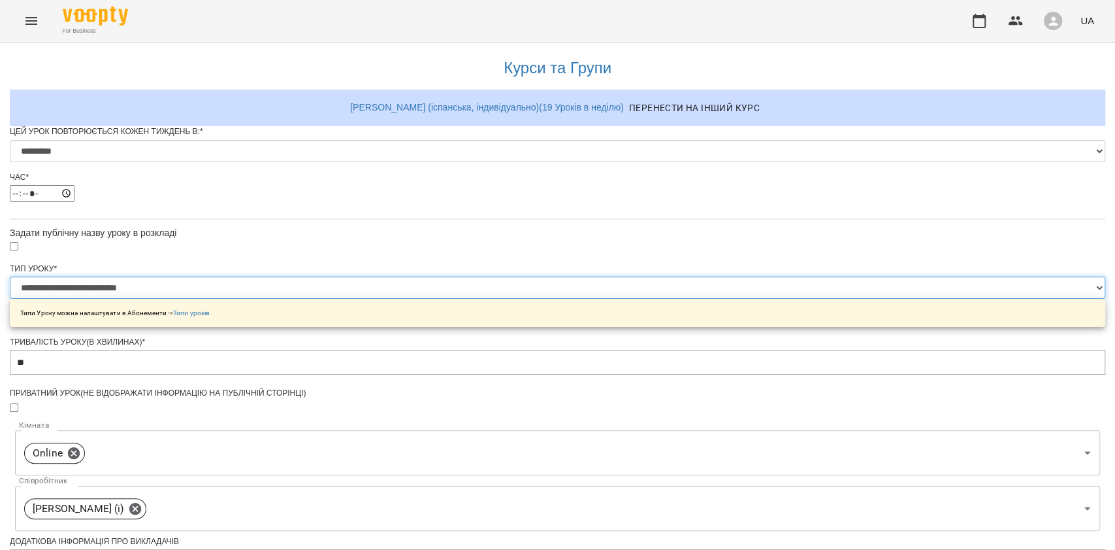
scroll to position [510, 0]
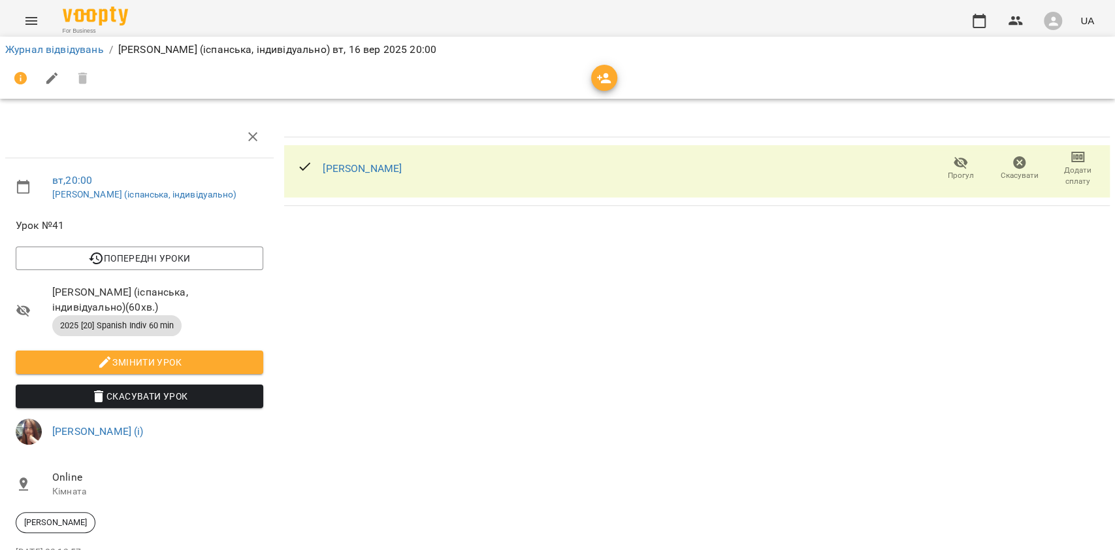
click at [210, 365] on span "Змінити урок" at bounding box center [139, 362] width 227 height 16
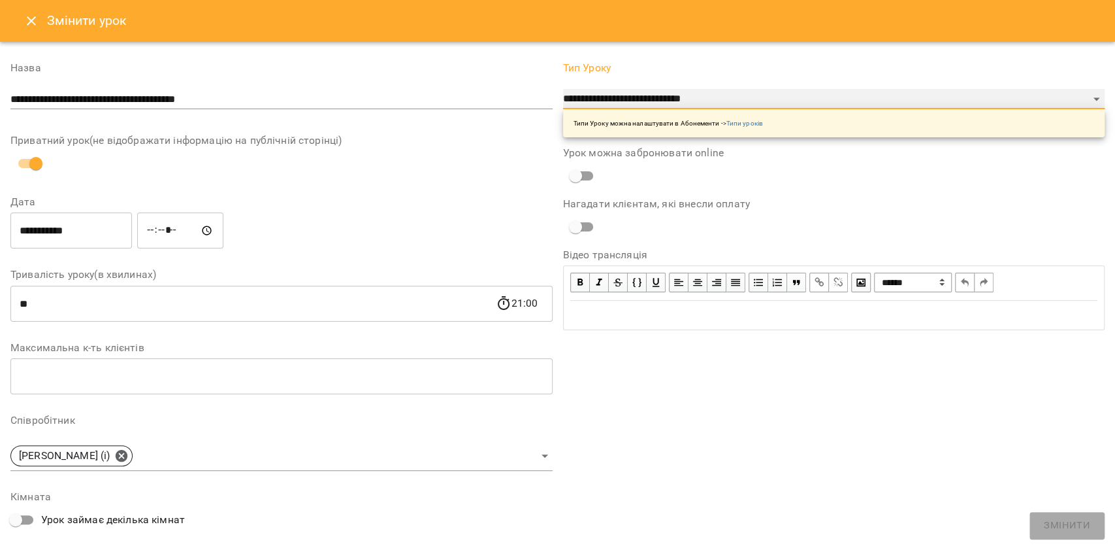
click at [585, 103] on select "**********" at bounding box center [834, 99] width 542 height 21
select select "**********"
click at [563, 89] on select "**********" at bounding box center [834, 99] width 542 height 21
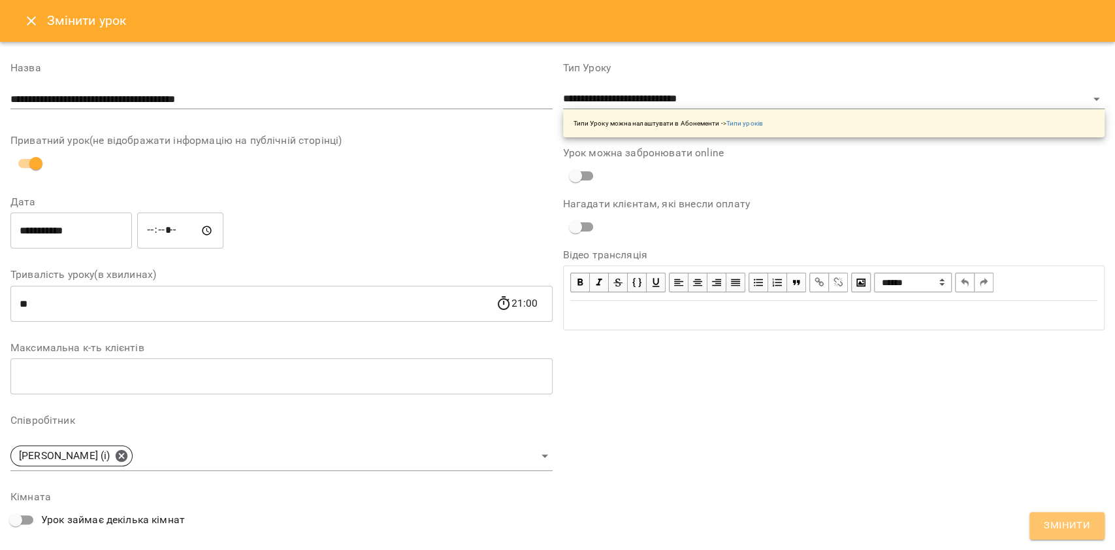
click at [1045, 523] on button "Змінити" at bounding box center [1067, 525] width 75 height 27
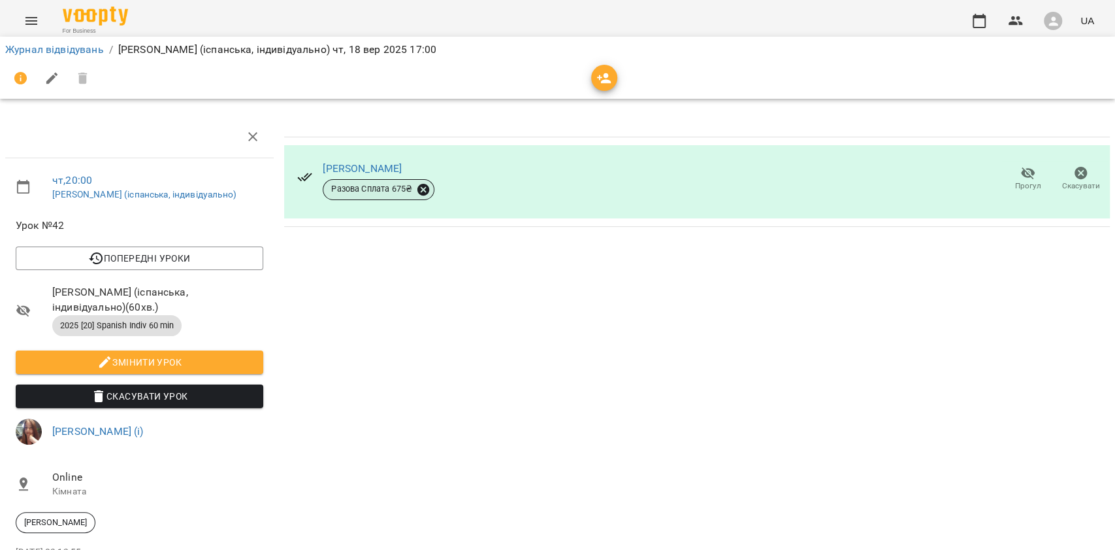
click at [418, 192] on icon at bounding box center [424, 189] width 12 height 12
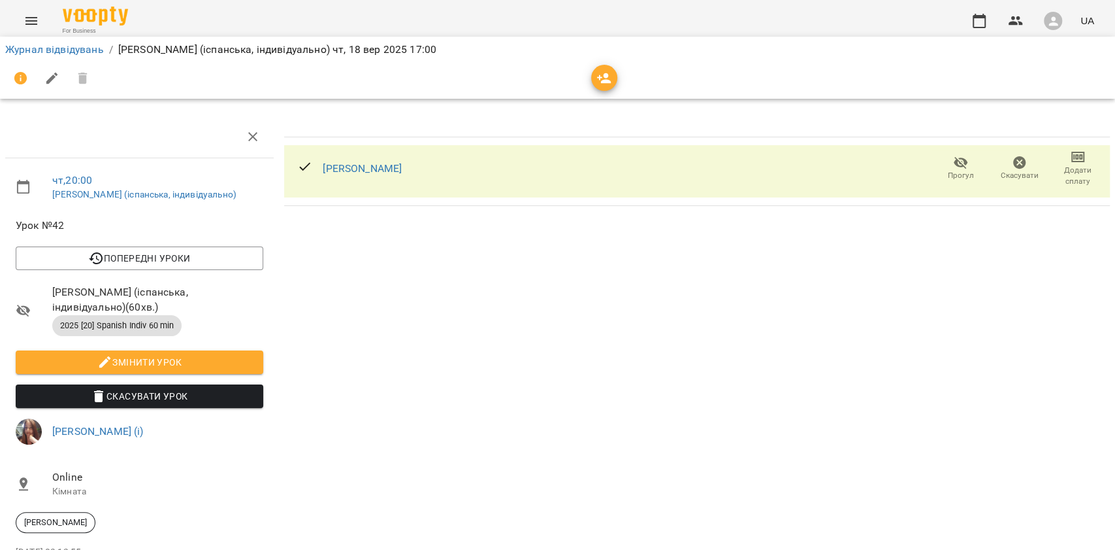
click at [175, 356] on span "Змінити урок" at bounding box center [139, 362] width 227 height 16
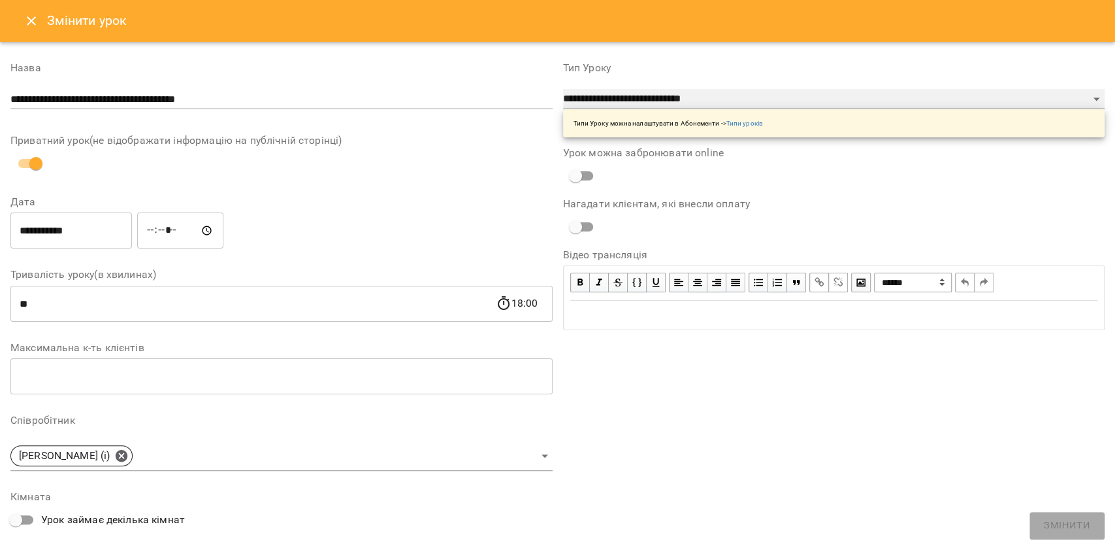
click at [594, 99] on select "**********" at bounding box center [834, 99] width 542 height 21
select select "**********"
click at [563, 89] on select "**********" at bounding box center [834, 99] width 542 height 21
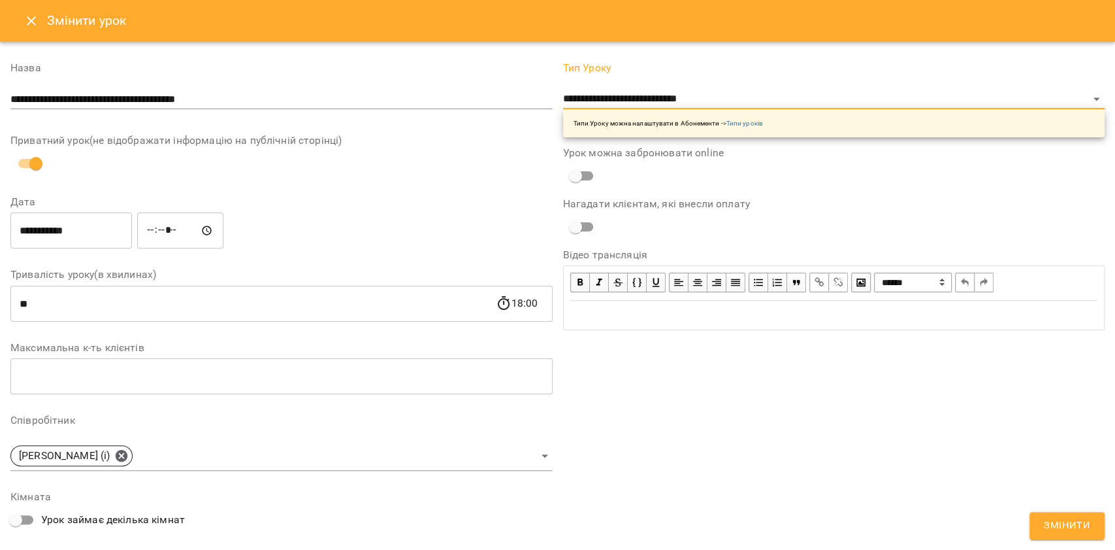
click at [1060, 518] on span "Змінити" at bounding box center [1067, 525] width 46 height 17
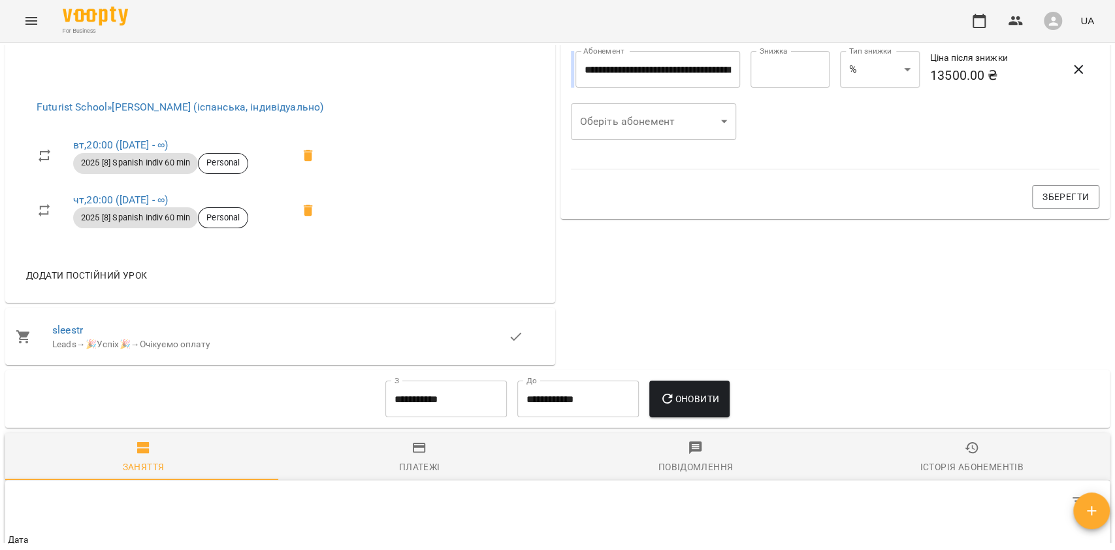
scroll to position [610, 0]
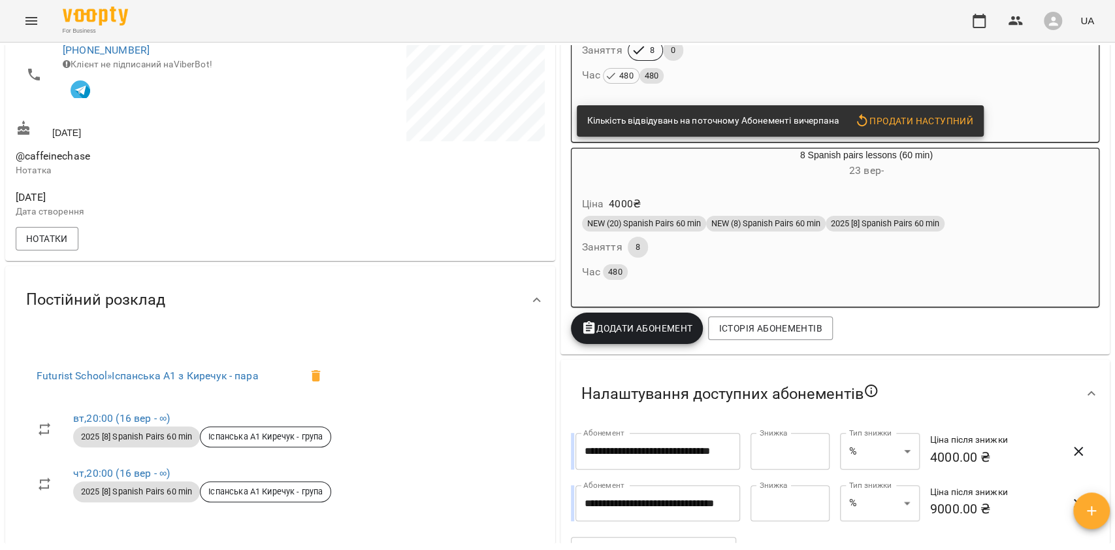
scroll to position [348, 0]
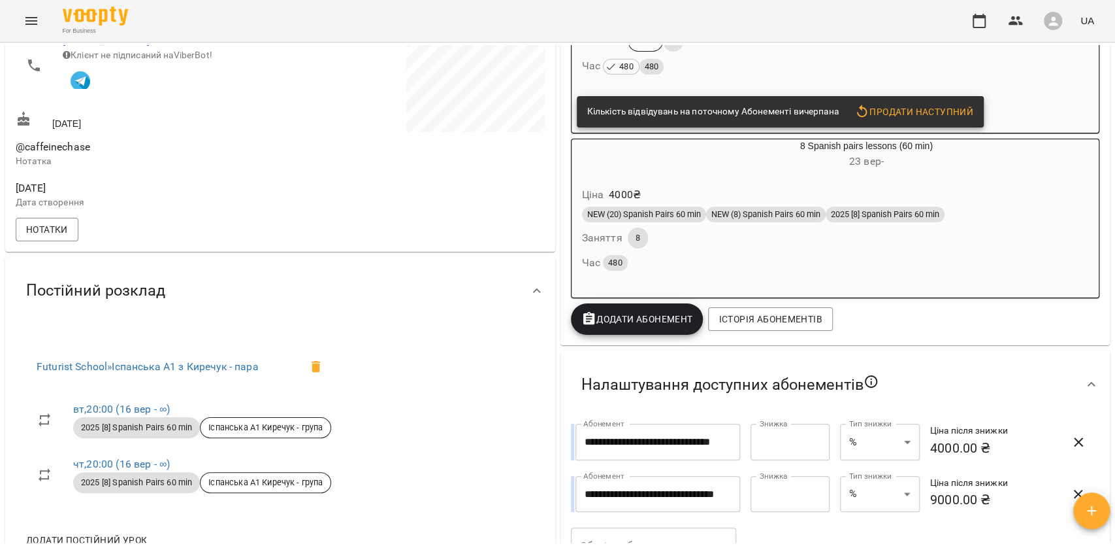
click at [677, 263] on div "Час 480" at bounding box center [835, 263] width 507 height 18
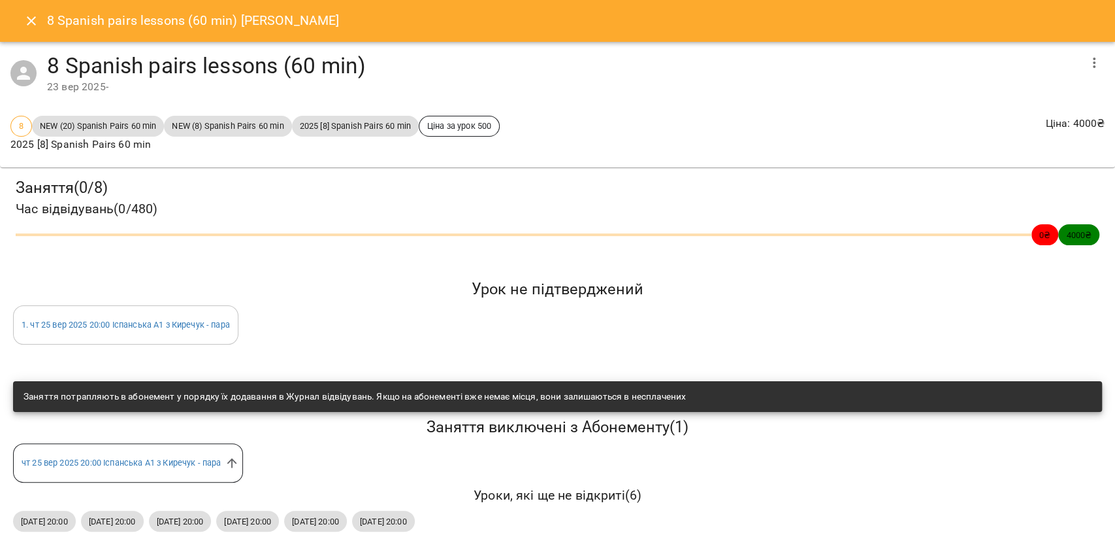
scroll to position [13, 0]
click at [22, 20] on button "Close" at bounding box center [31, 20] width 31 height 31
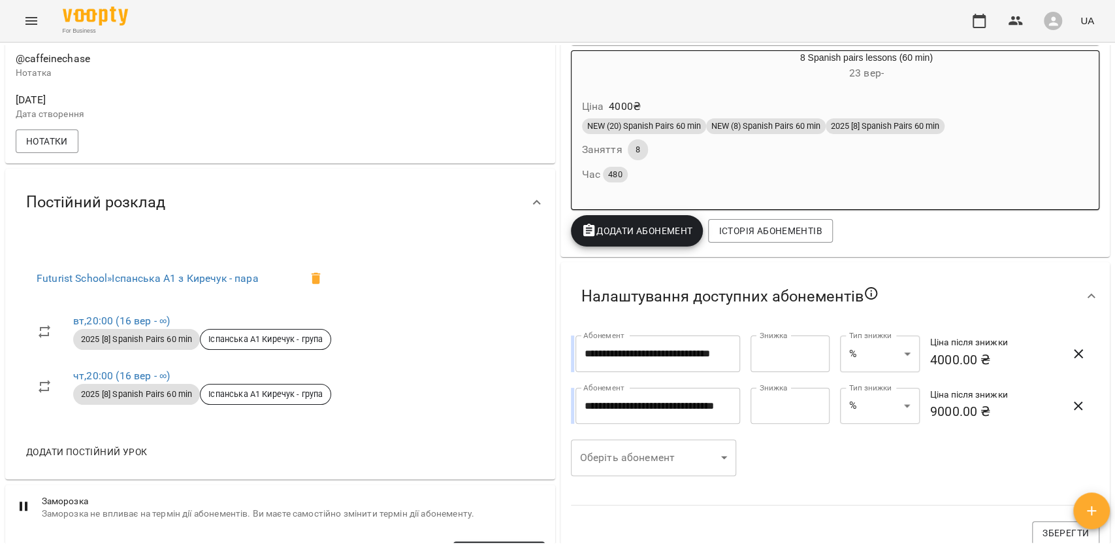
scroll to position [435, 0]
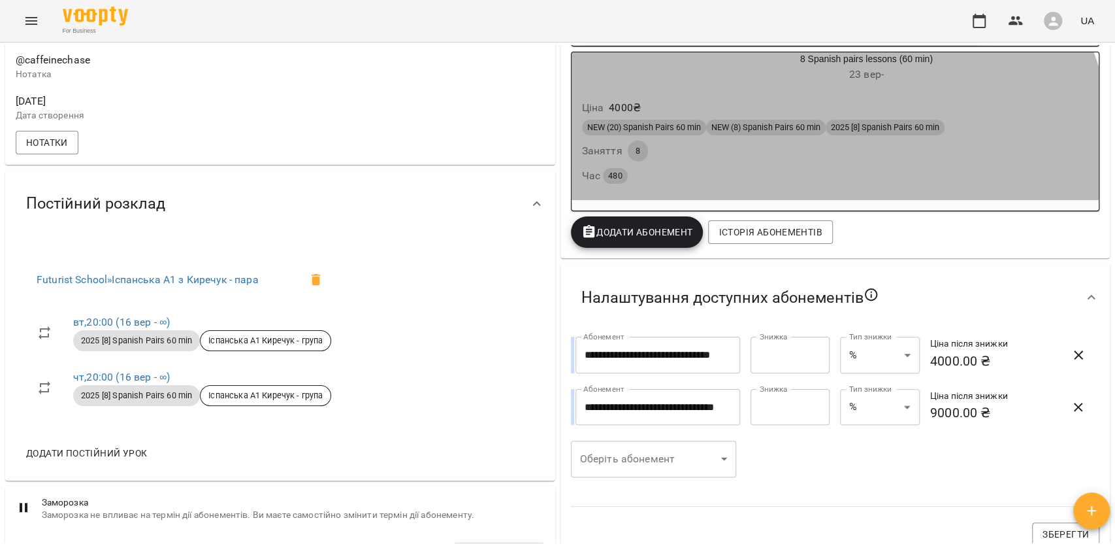
click at [748, 174] on div "Час 480" at bounding box center [835, 176] width 507 height 18
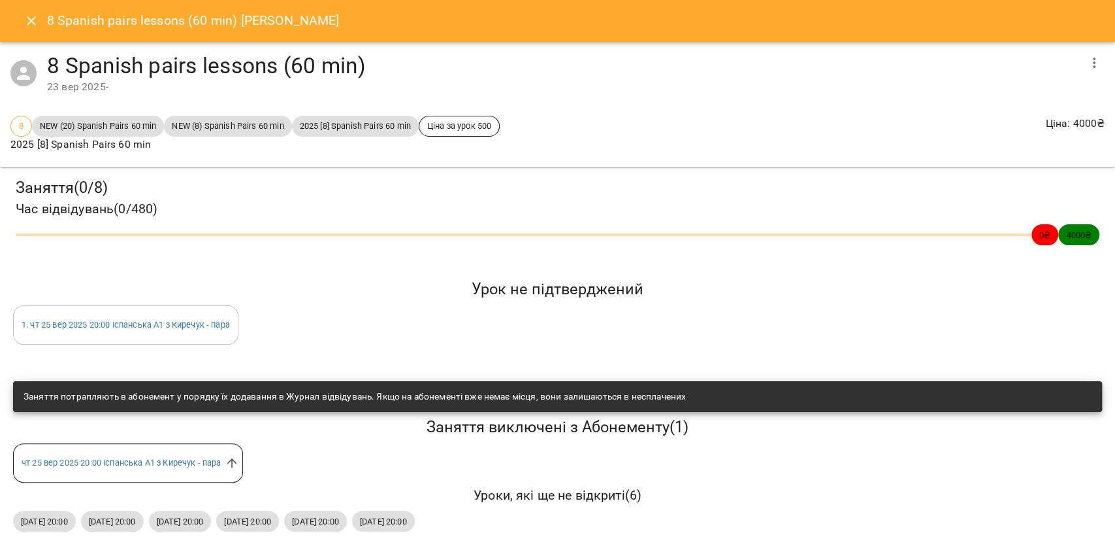
scroll to position [0, 0]
click at [19, 15] on button "Close" at bounding box center [31, 20] width 31 height 31
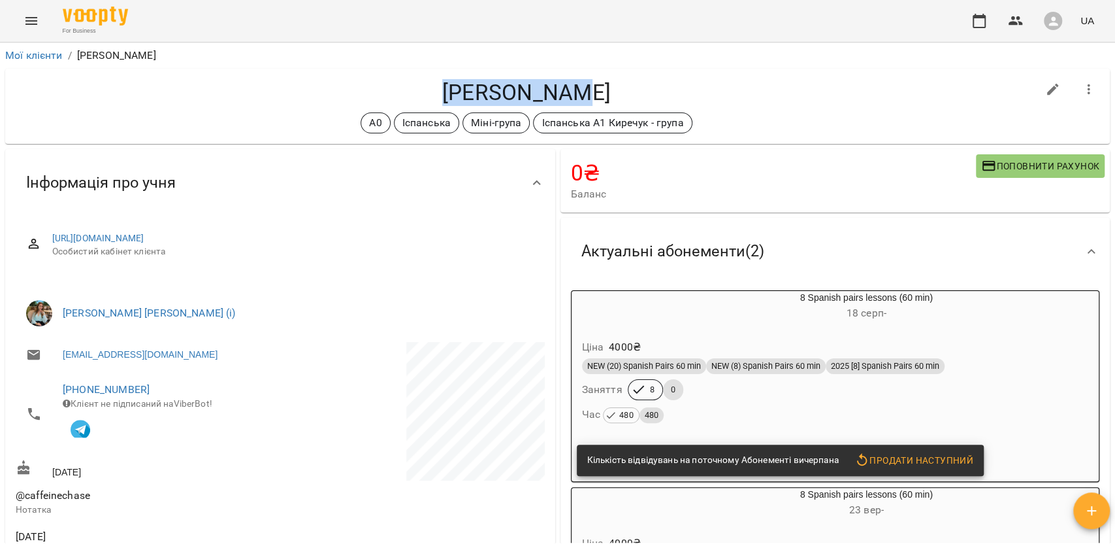
drag, startPoint x: 449, startPoint y: 81, endPoint x: 584, endPoint y: 89, distance: 135.5
click at [584, 89] on h4 "Шурипа Юрій" at bounding box center [527, 92] width 1022 height 27
copy h4 "Шурипа Юрій"
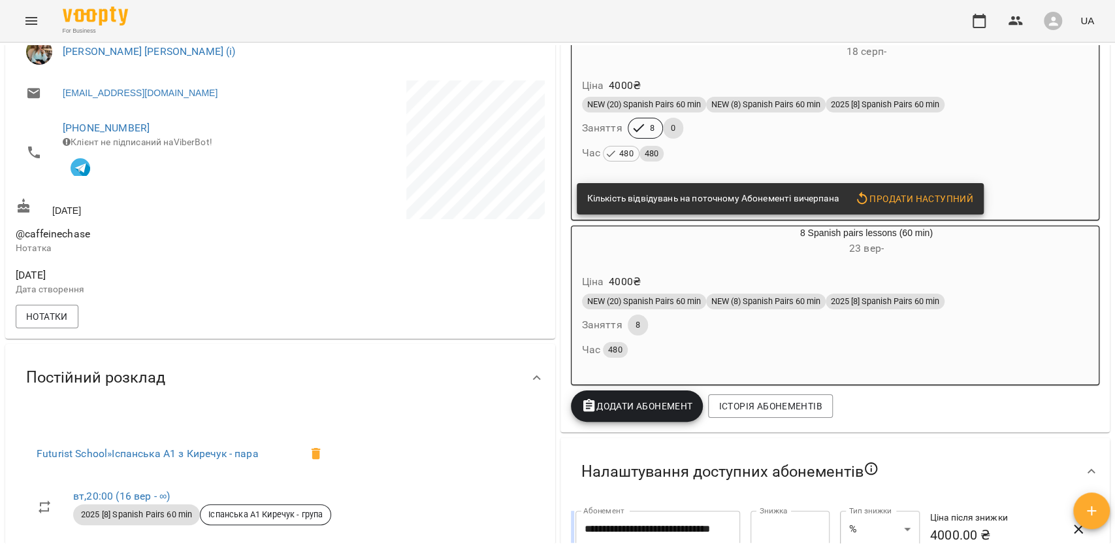
scroll to position [348, 0]
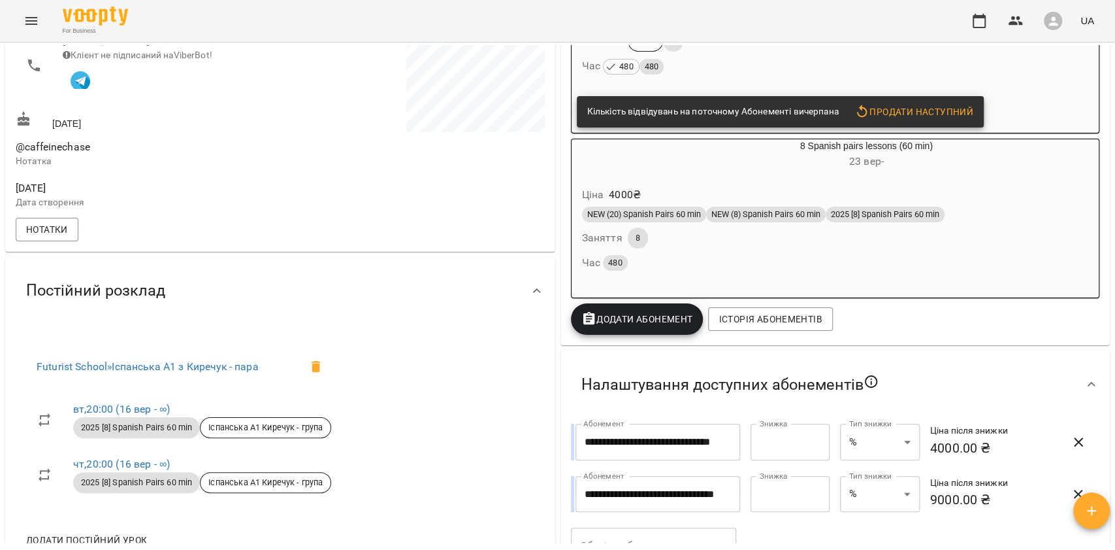
click at [812, 239] on div "NEW (20) Spanish Pairs 60 min NEW (8) Spanish Pairs 60 min 2025 [8] Spanish Pai…" at bounding box center [836, 239] width 512 height 71
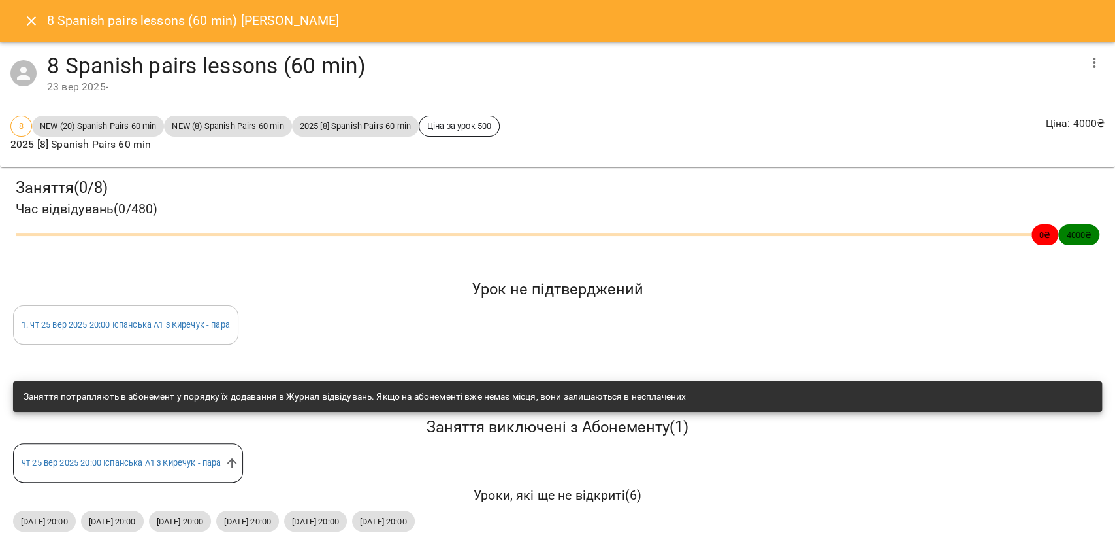
click at [29, 22] on icon "Close" at bounding box center [31, 20] width 9 height 9
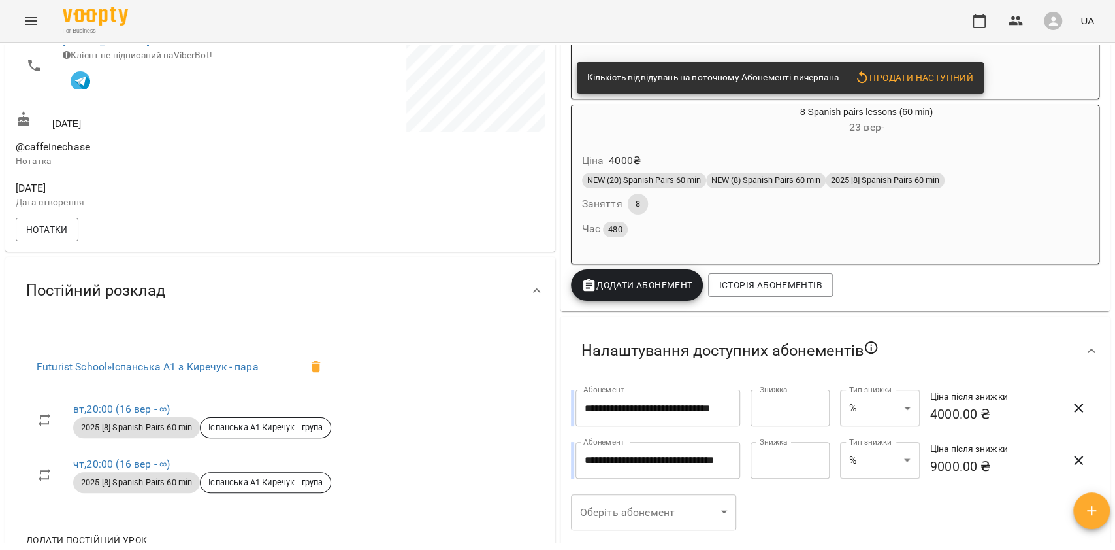
scroll to position [0, 0]
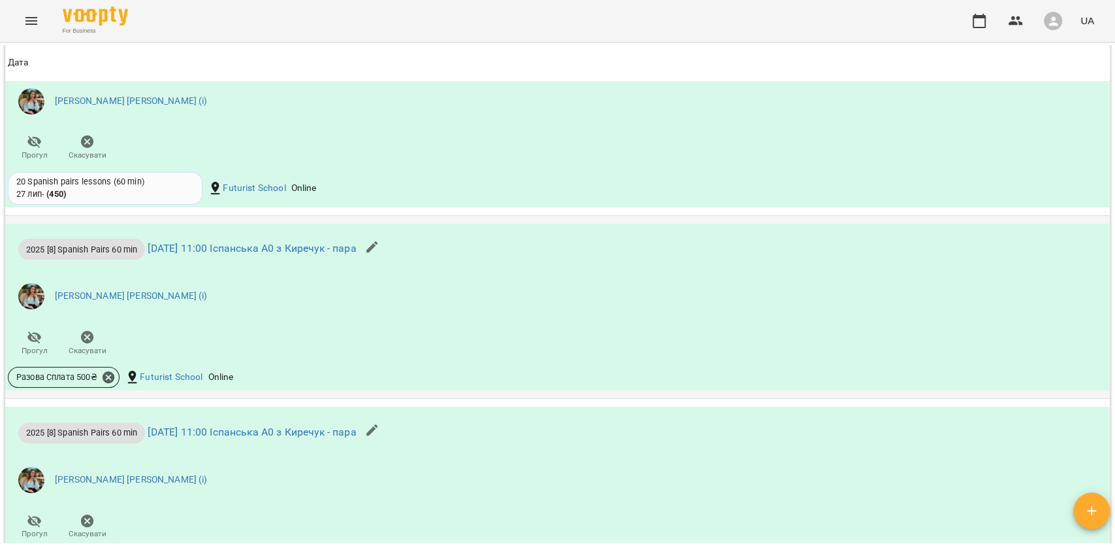
scroll to position [1219, 0]
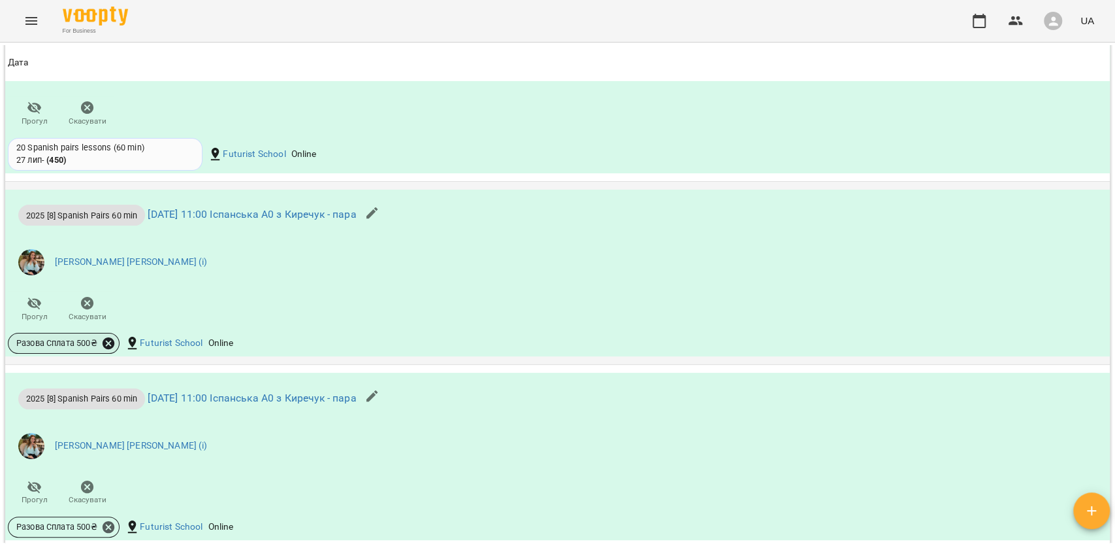
click at [111, 349] on icon at bounding box center [109, 343] width 12 height 12
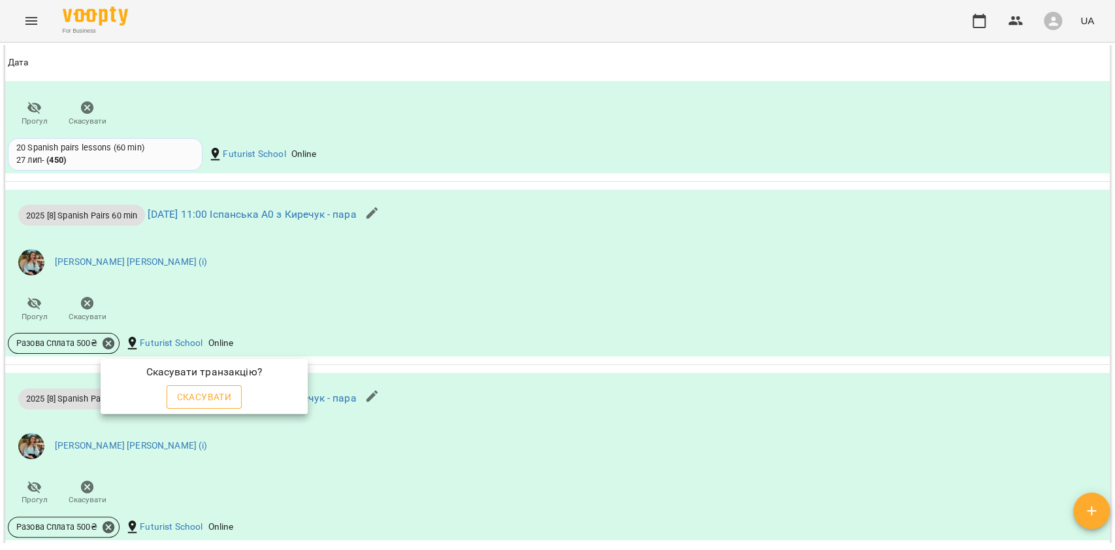
click at [223, 400] on span "Скасувати" at bounding box center [204, 397] width 55 height 16
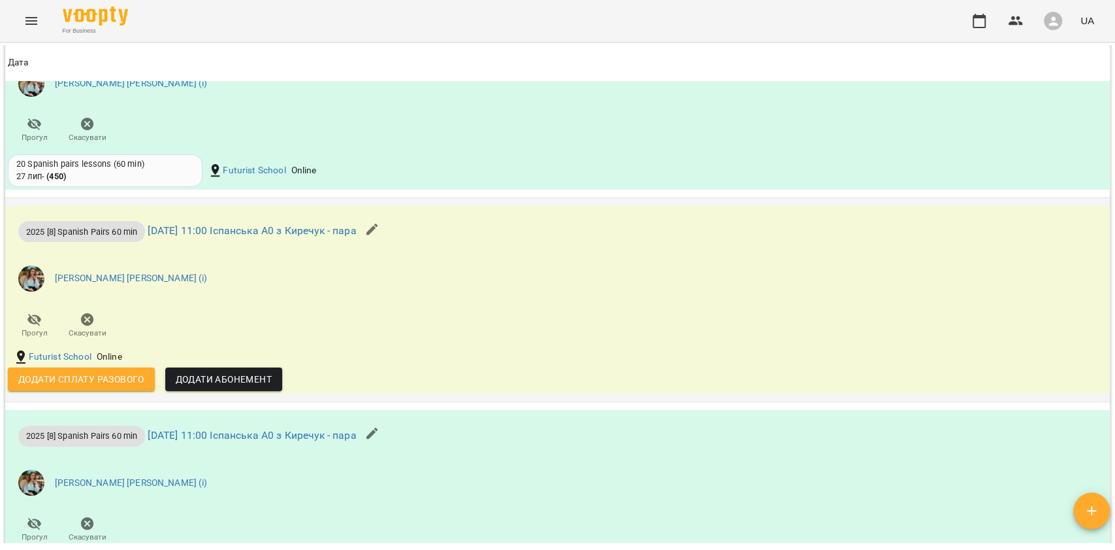
scroll to position [1393, 0]
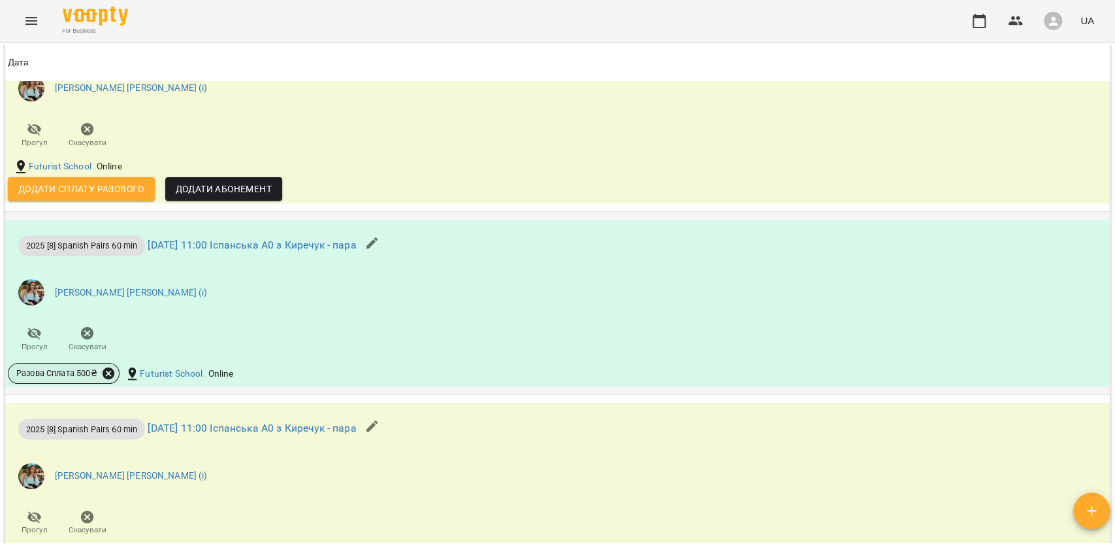
click at [108, 378] on icon at bounding box center [109, 373] width 12 height 12
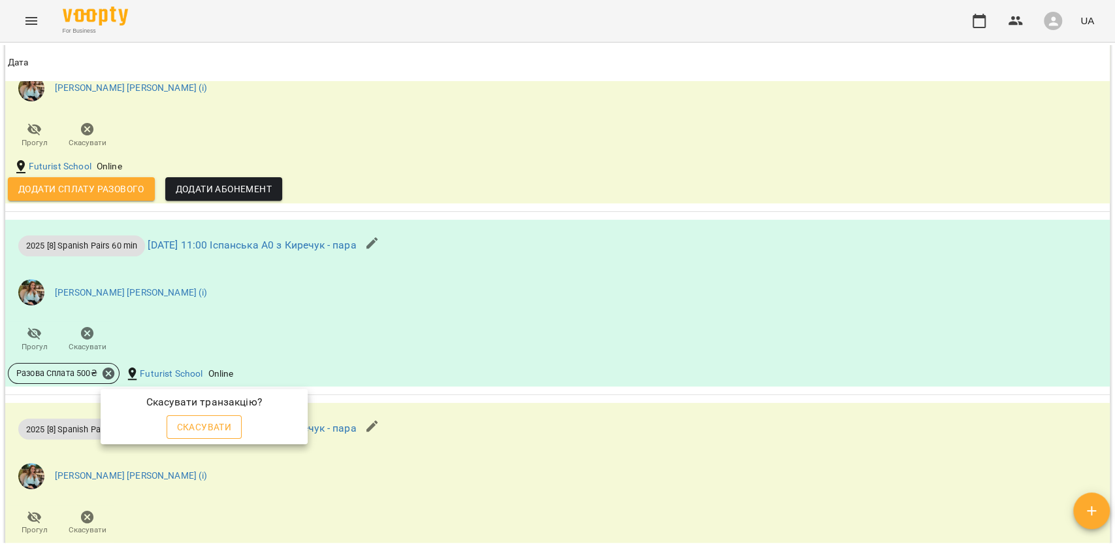
click at [224, 425] on span "Скасувати" at bounding box center [204, 427] width 55 height 16
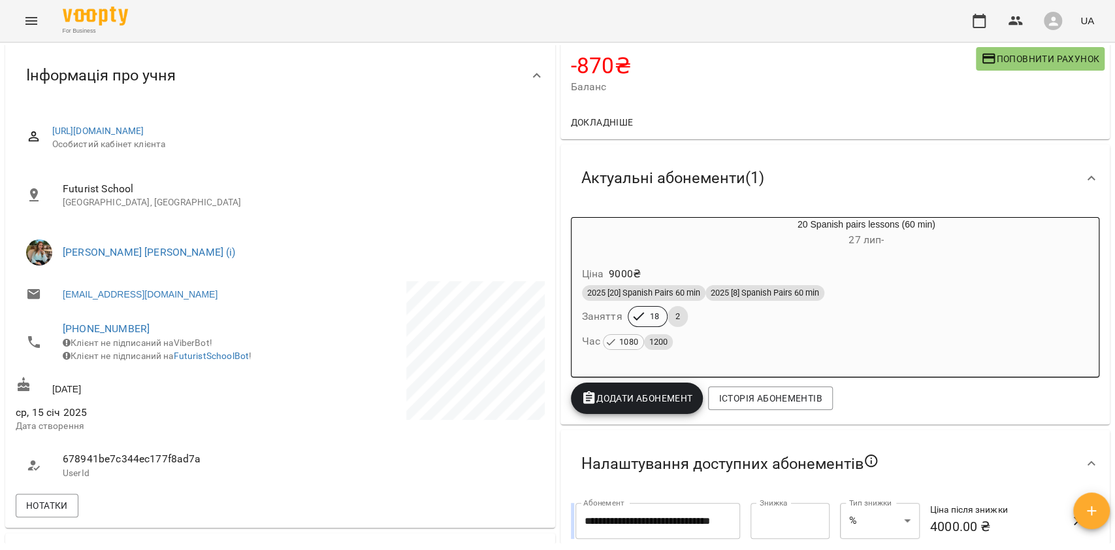
scroll to position [86, 0]
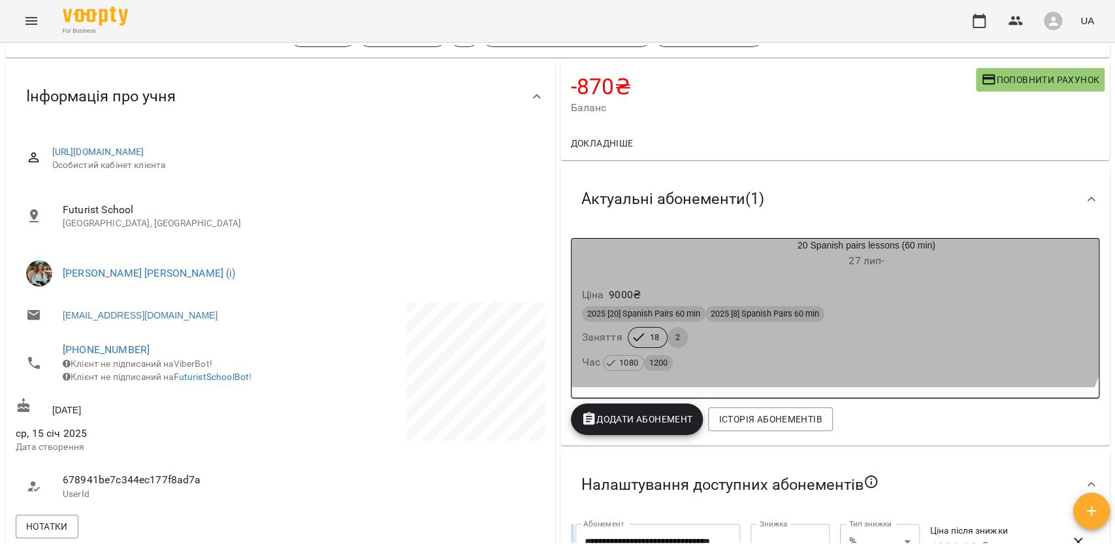
click at [740, 250] on div "20 Spanish pairs lessons (60 min) 27 лип -" at bounding box center [866, 254] width 465 height 31
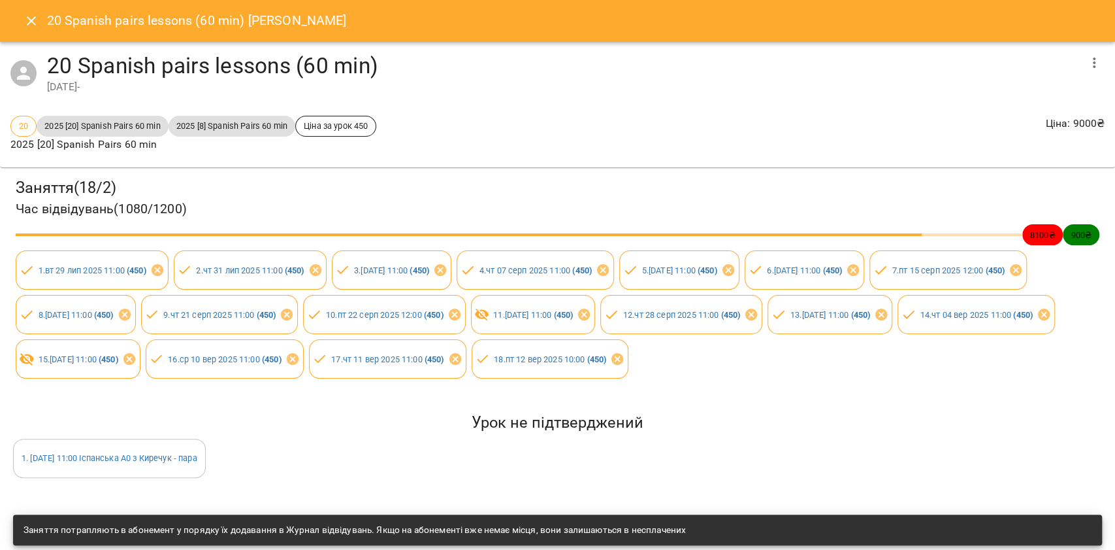
scroll to position [261, 0]
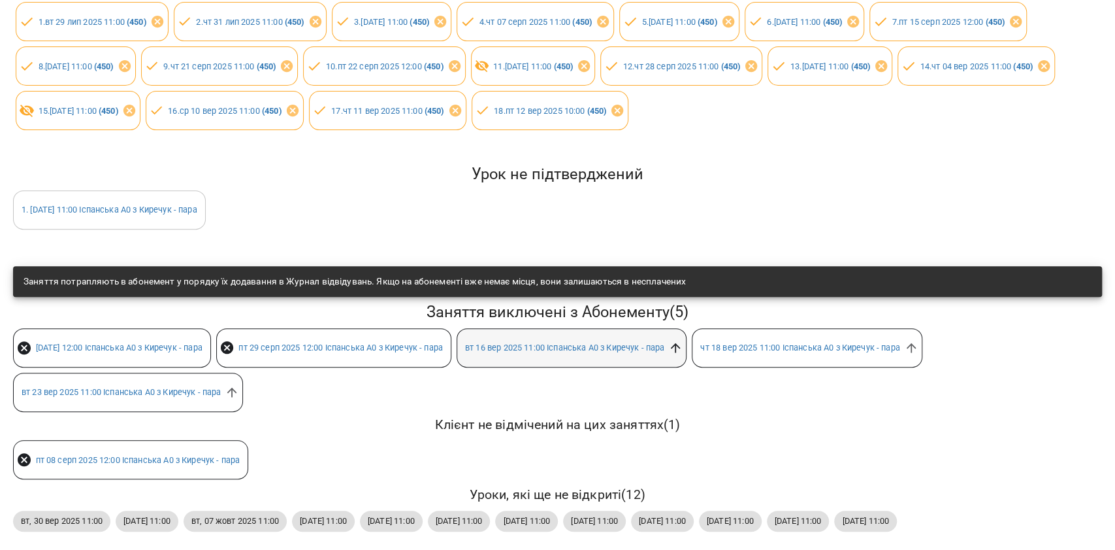
click at [683, 340] on icon at bounding box center [675, 347] width 14 height 14
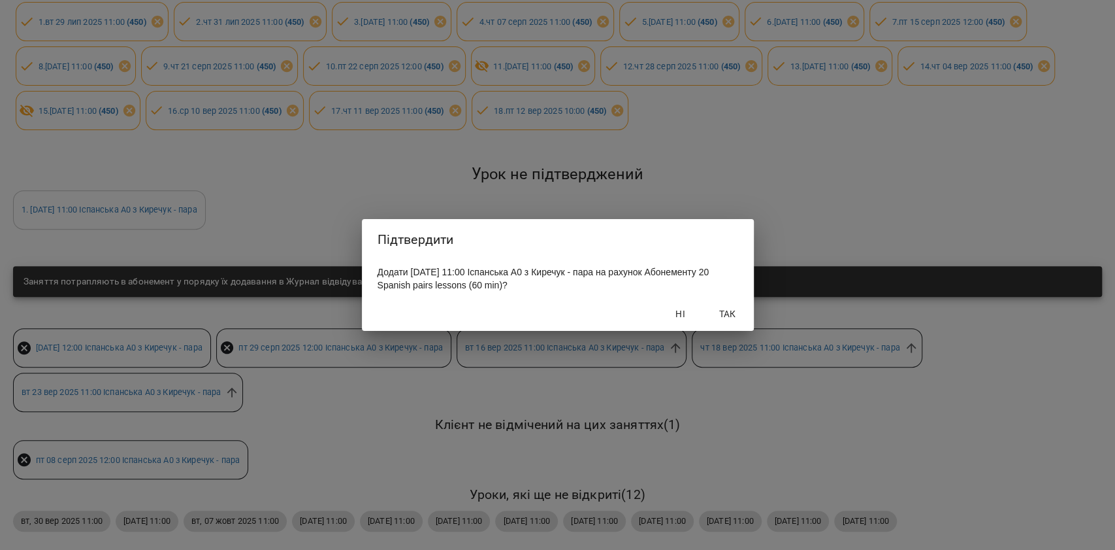
click at [719, 319] on span "Так" at bounding box center [727, 314] width 31 height 16
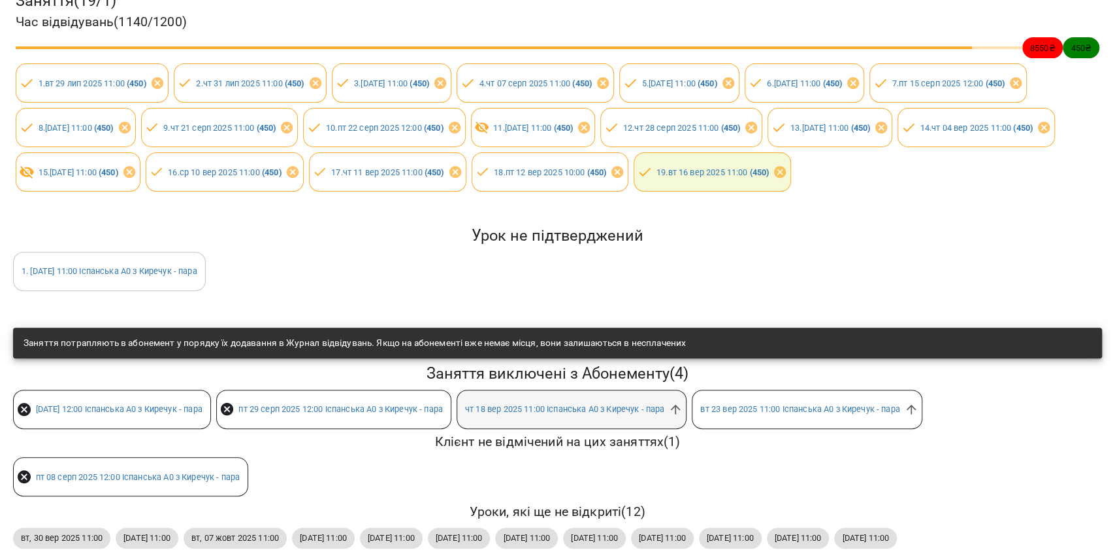
scroll to position [287, 0]
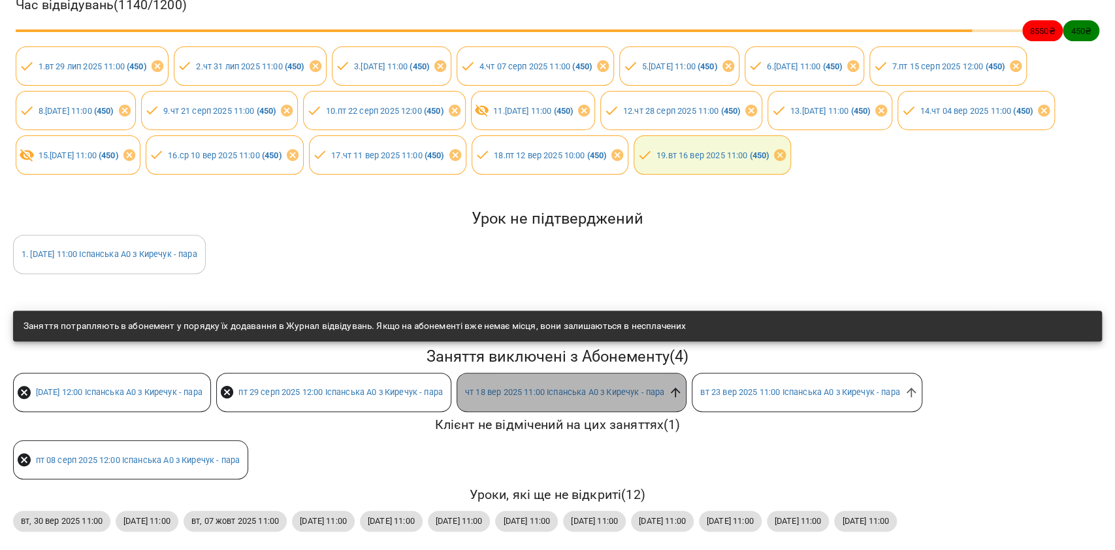
click at [683, 385] on icon at bounding box center [675, 392] width 14 height 14
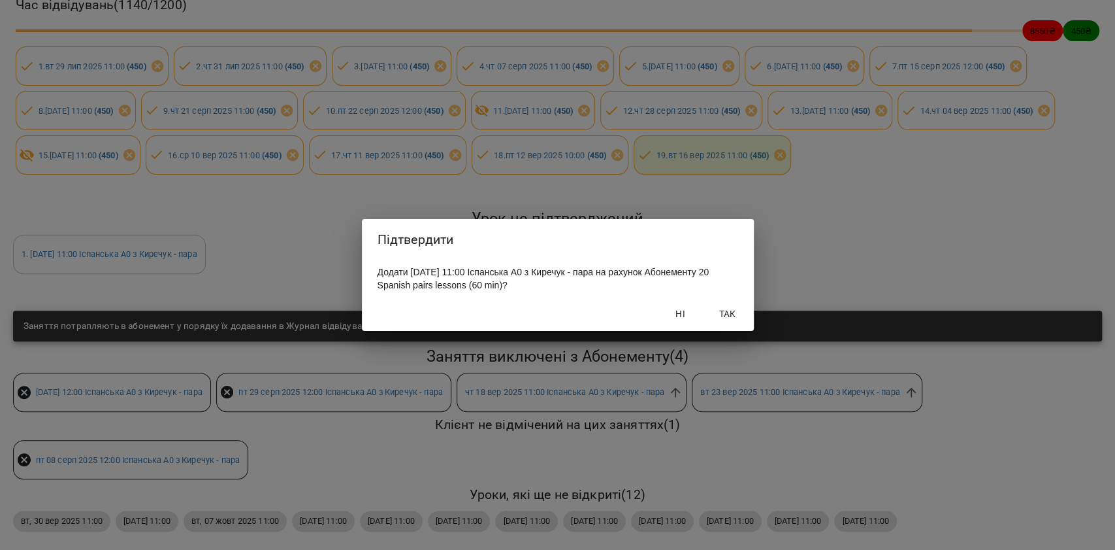
click at [725, 329] on div "Ні Так" at bounding box center [558, 314] width 392 height 34
click at [725, 321] on span "Так" at bounding box center [727, 314] width 31 height 16
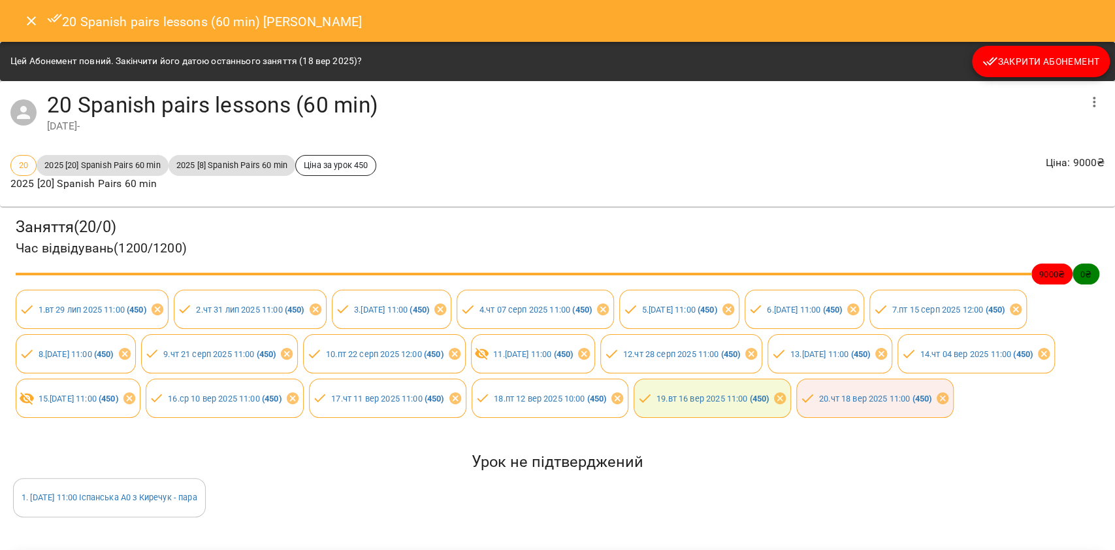
click at [38, 21] on icon "Close" at bounding box center [32, 21] width 16 height 16
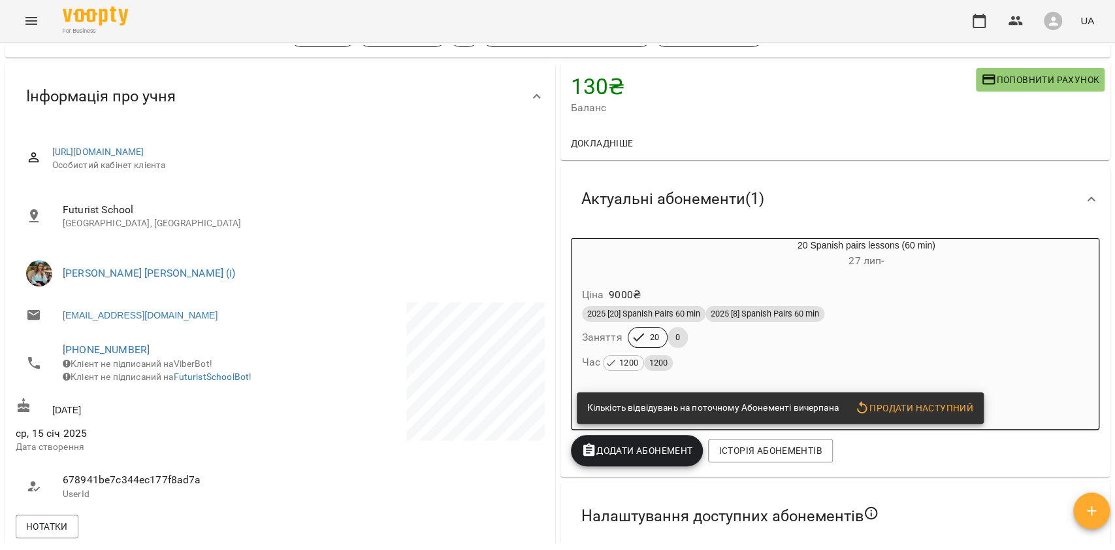
scroll to position [0, 0]
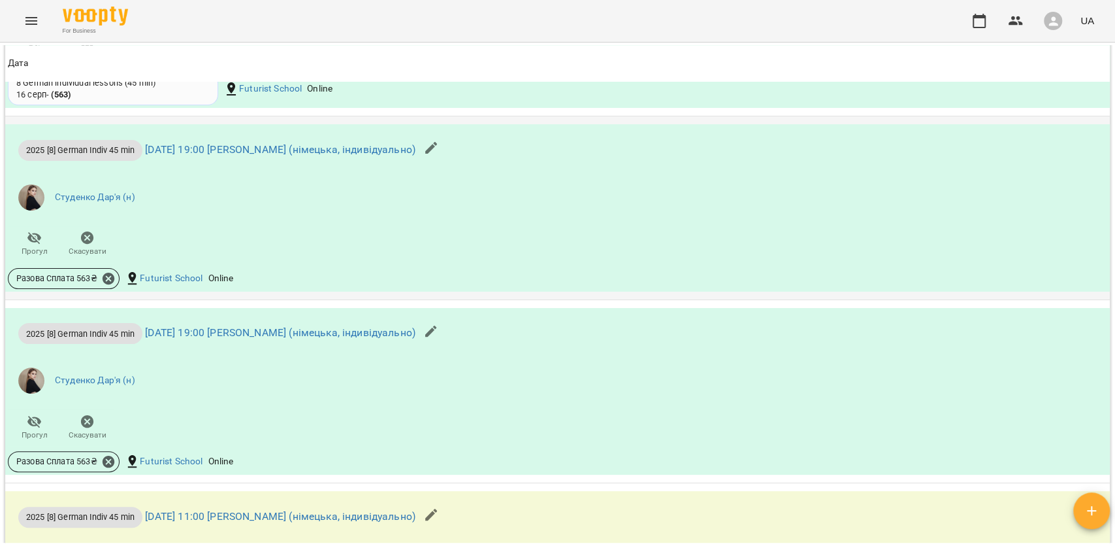
scroll to position [1307, 0]
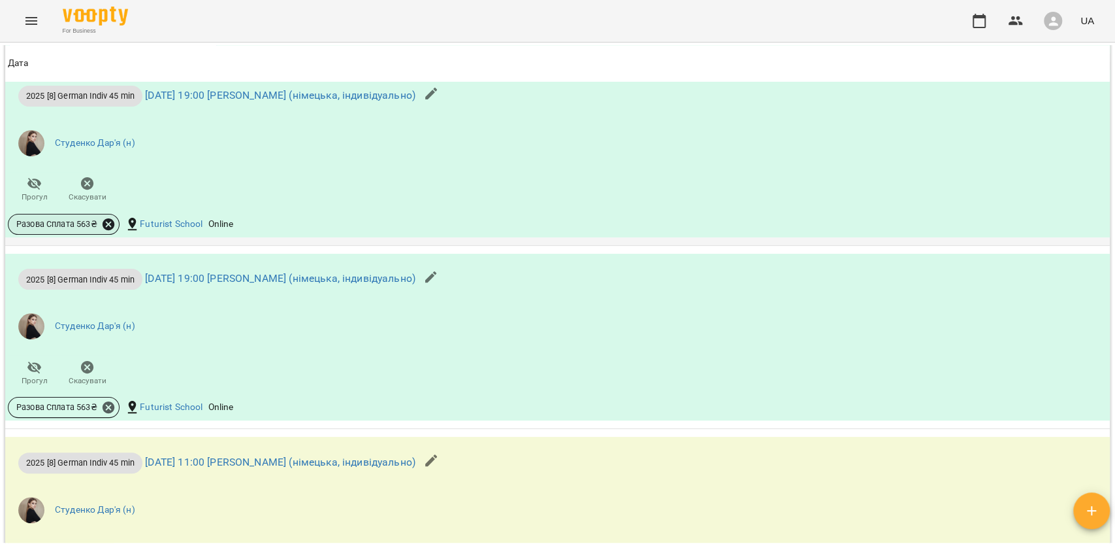
click at [107, 227] on icon at bounding box center [108, 224] width 14 height 14
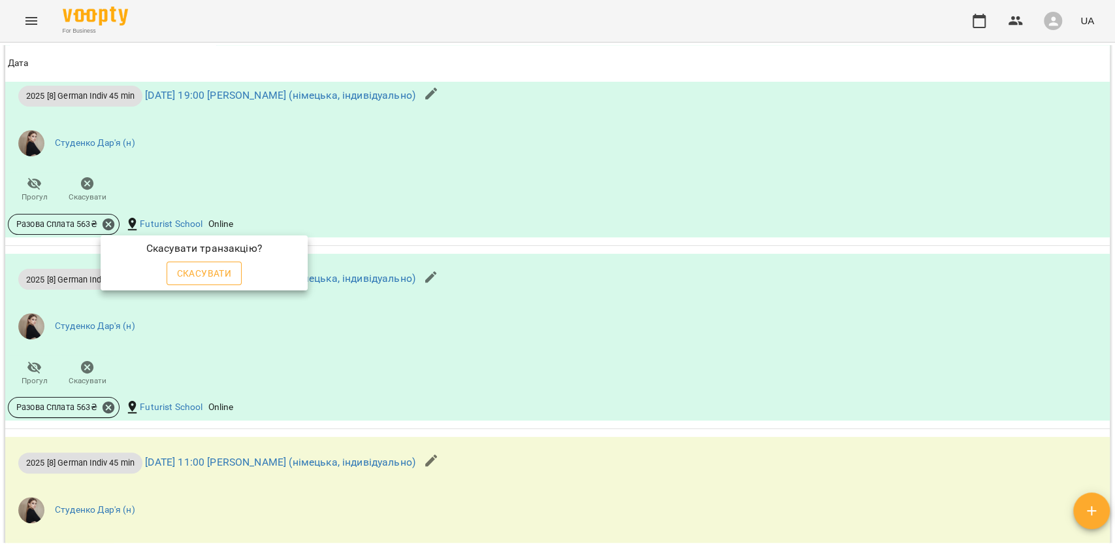
click at [193, 278] on span "Скасувати" at bounding box center [204, 273] width 55 height 16
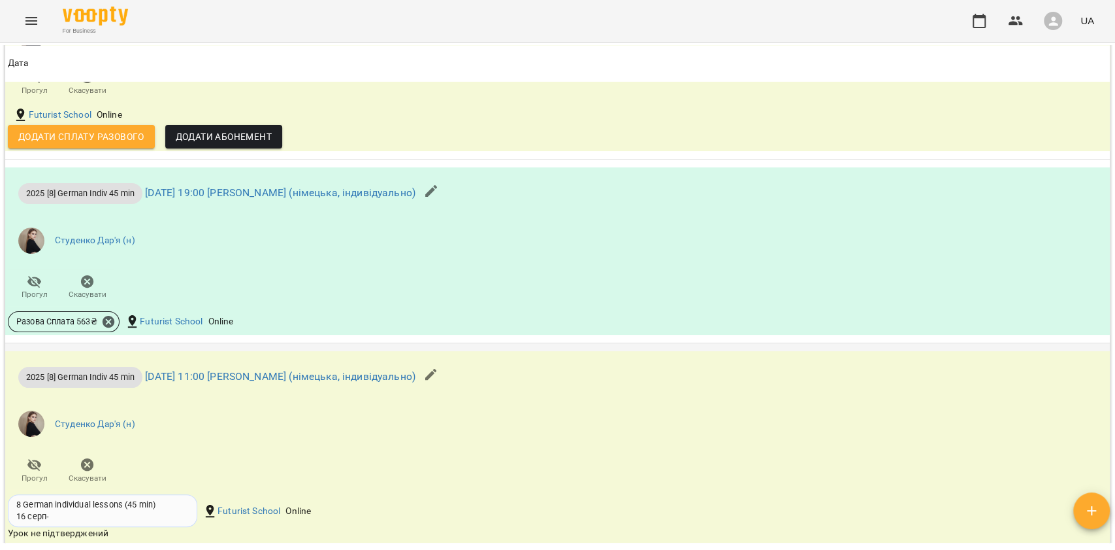
scroll to position [1444, 0]
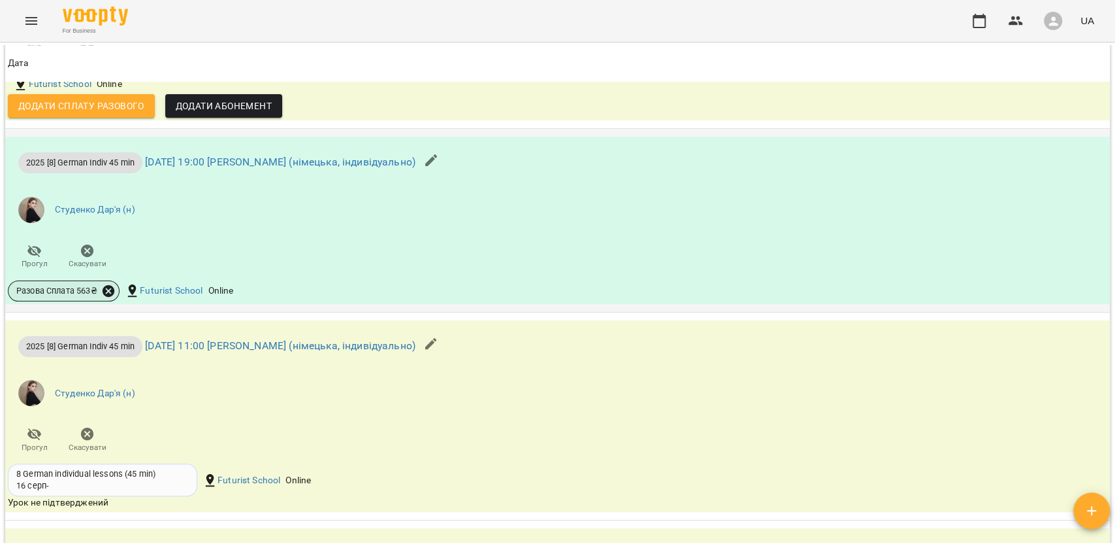
click at [108, 298] on icon at bounding box center [108, 291] width 14 height 14
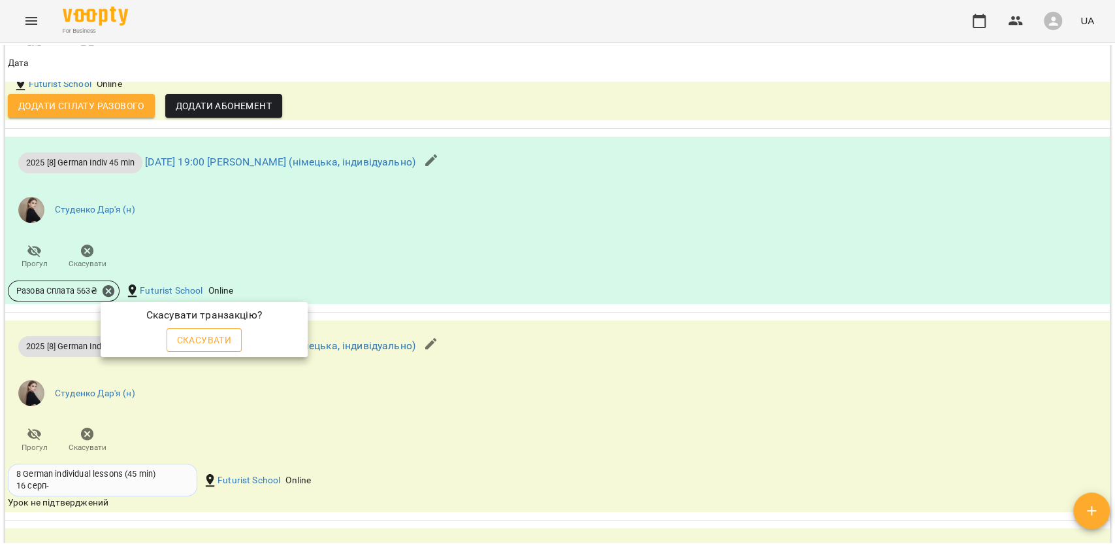
click at [213, 335] on span "Скасувати" at bounding box center [204, 340] width 55 height 16
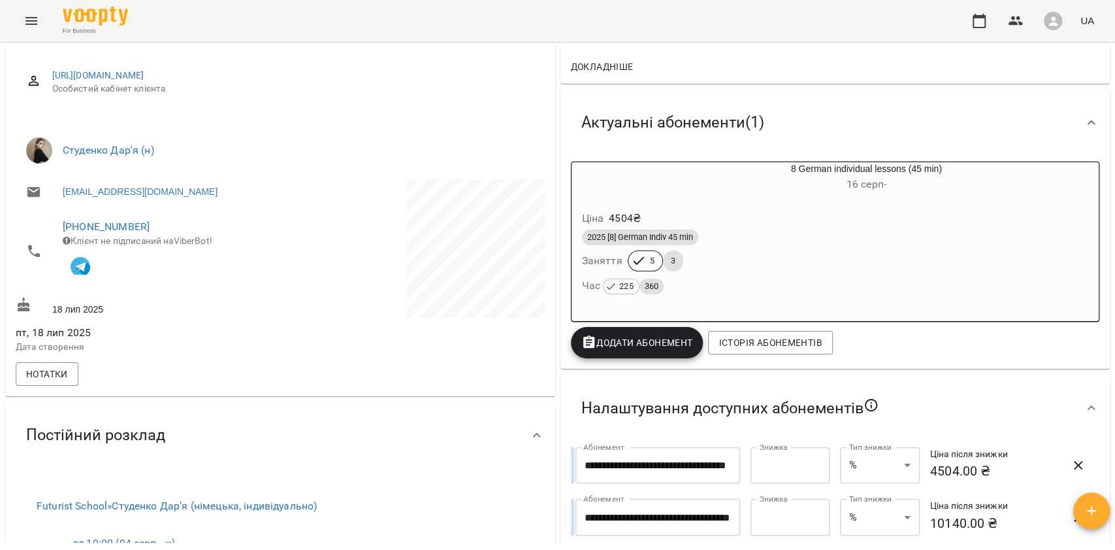
scroll to position [137, 0]
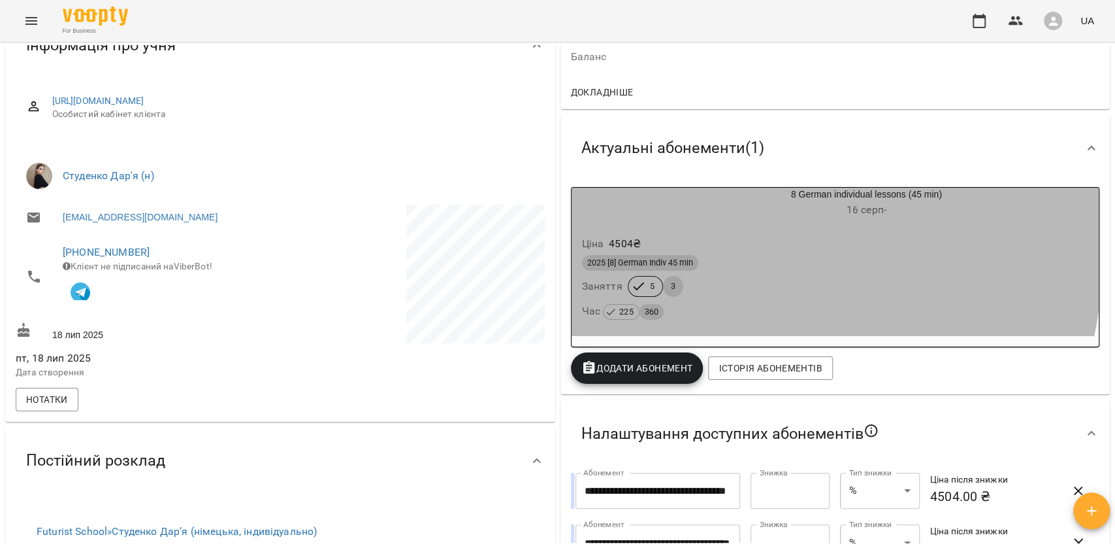
click at [608, 234] on div "4504 ₴" at bounding box center [624, 243] width 37 height 21
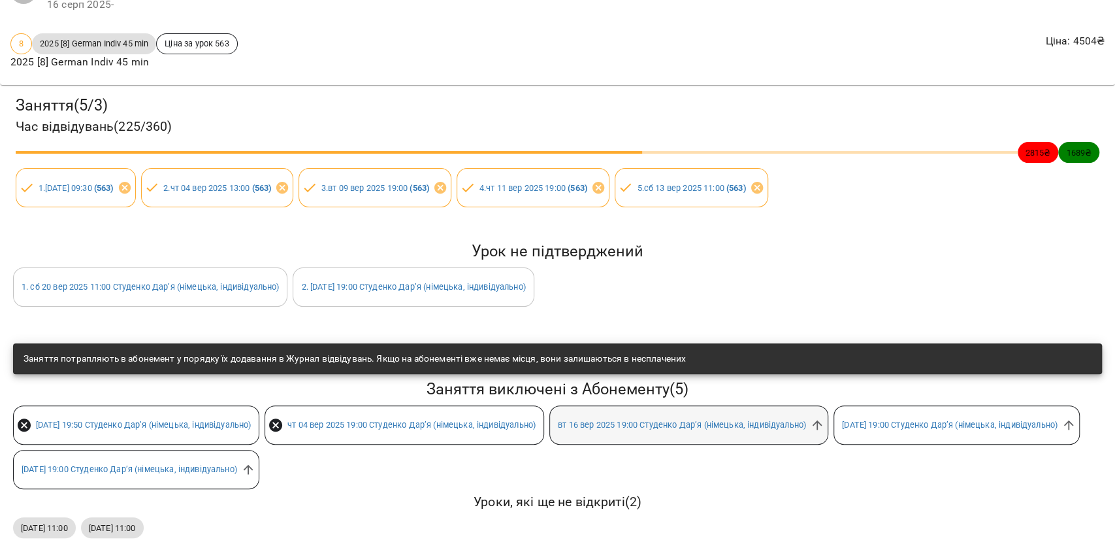
scroll to position [102, 0]
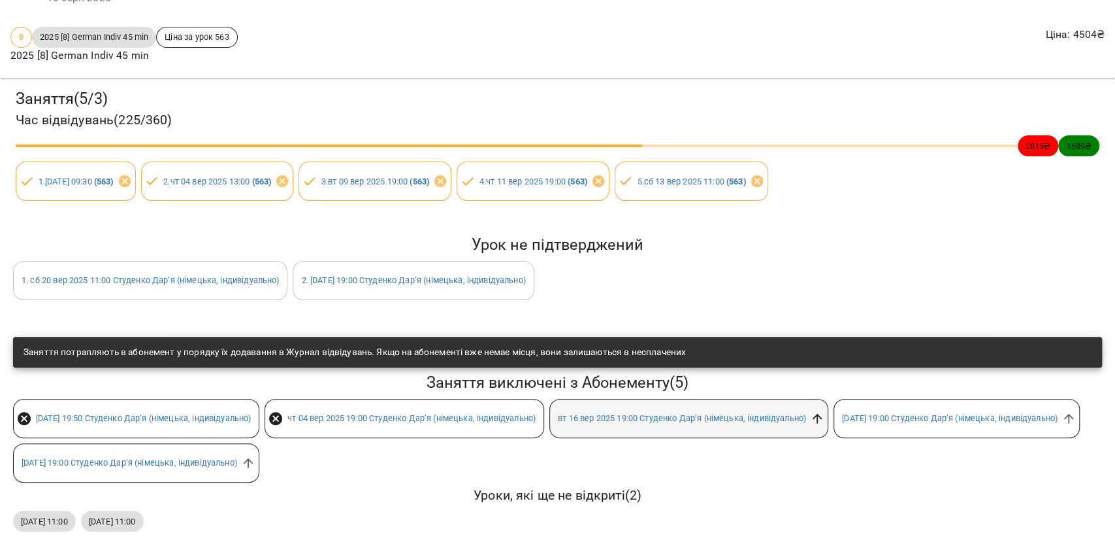
click at [825, 411] on icon at bounding box center [817, 418] width 14 height 14
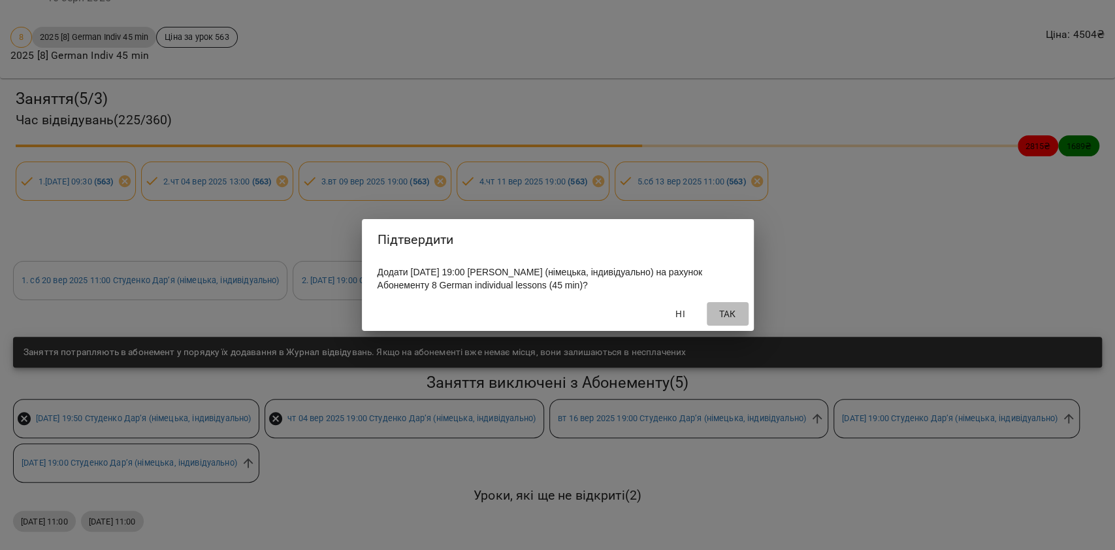
click at [721, 316] on span "Так" at bounding box center [727, 314] width 31 height 16
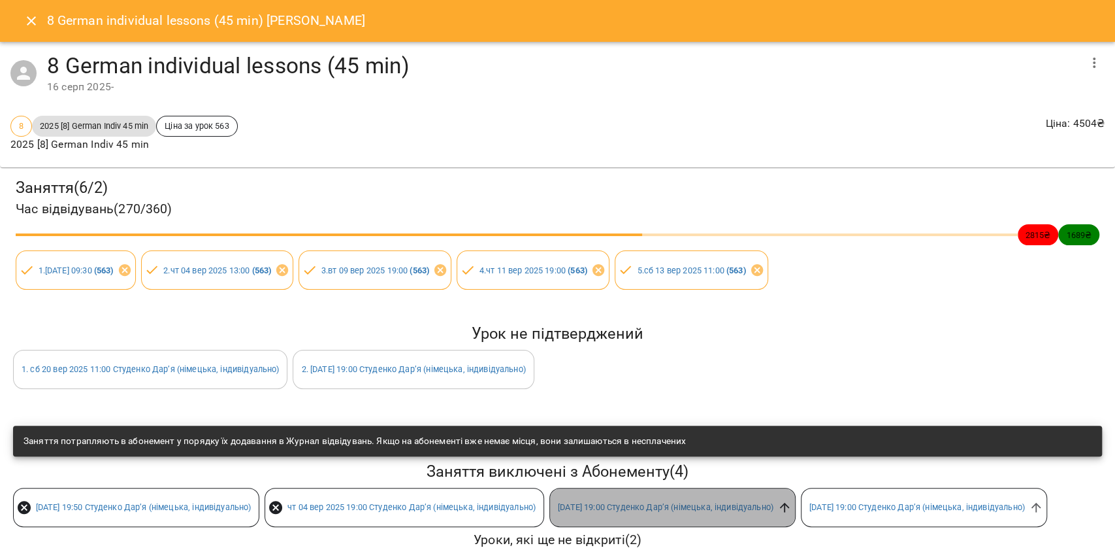
click at [792, 512] on icon at bounding box center [785, 507] width 14 height 14
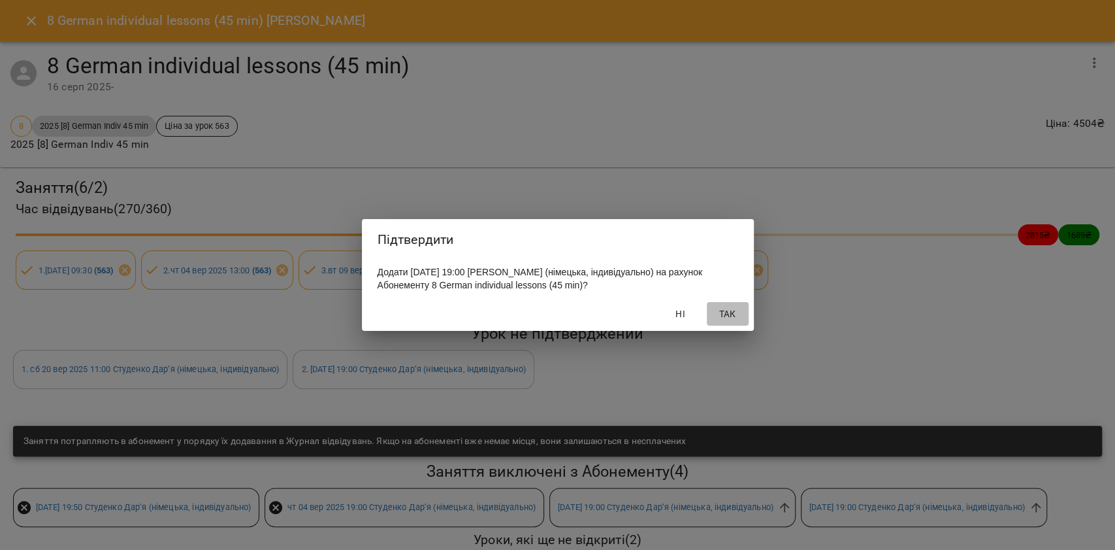
click at [740, 325] on button "Так" at bounding box center [728, 314] width 42 height 24
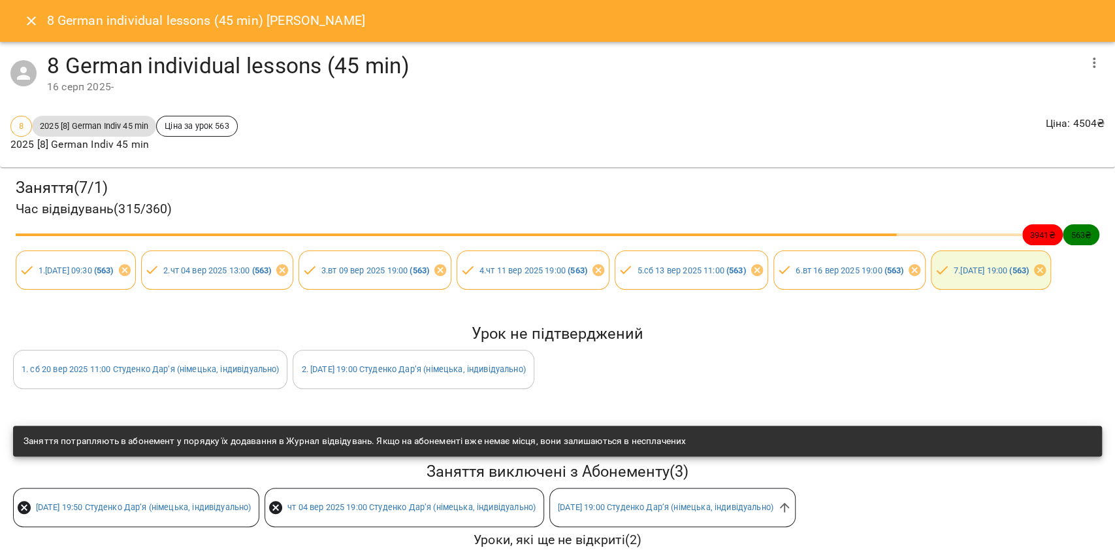
click at [31, 18] on icon "Close" at bounding box center [32, 21] width 16 height 16
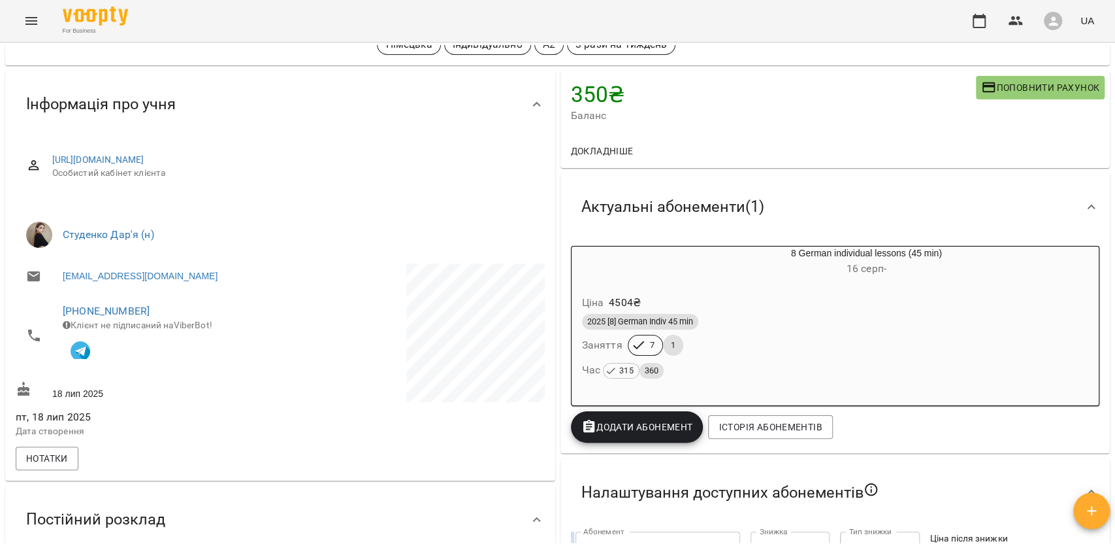
scroll to position [0, 0]
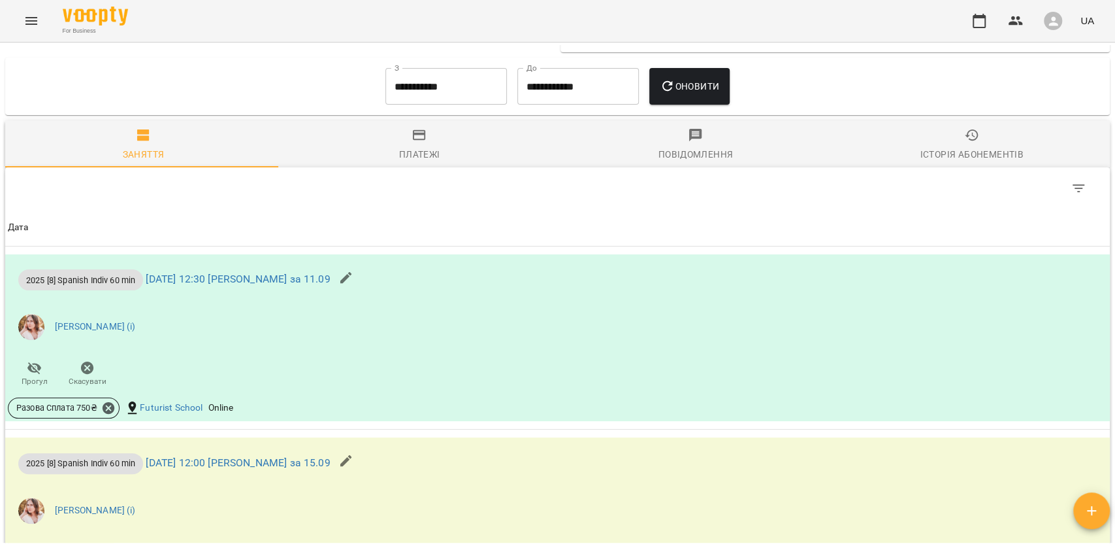
scroll to position [1046, 0]
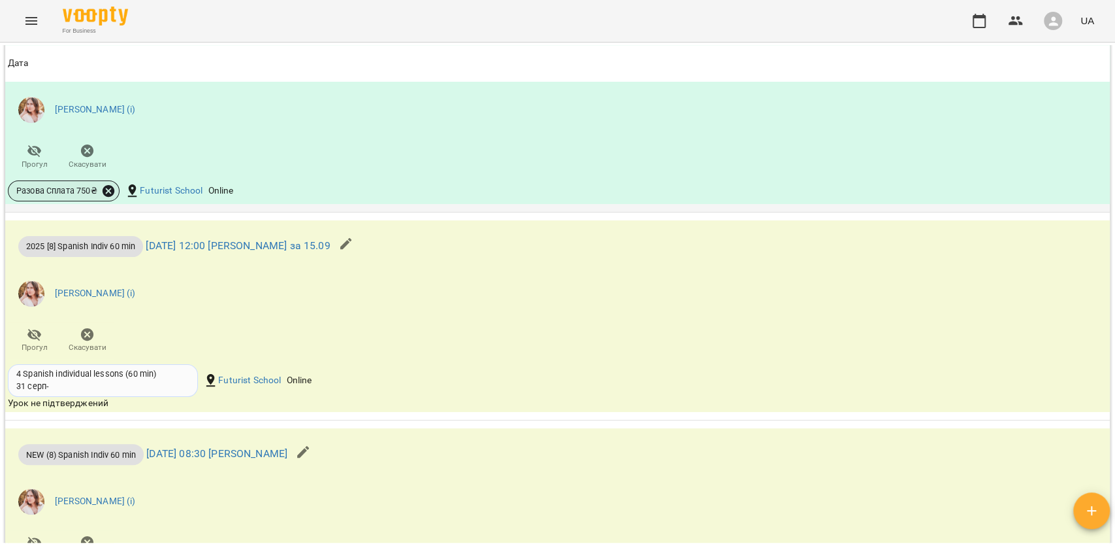
click at [106, 195] on icon at bounding box center [109, 191] width 12 height 12
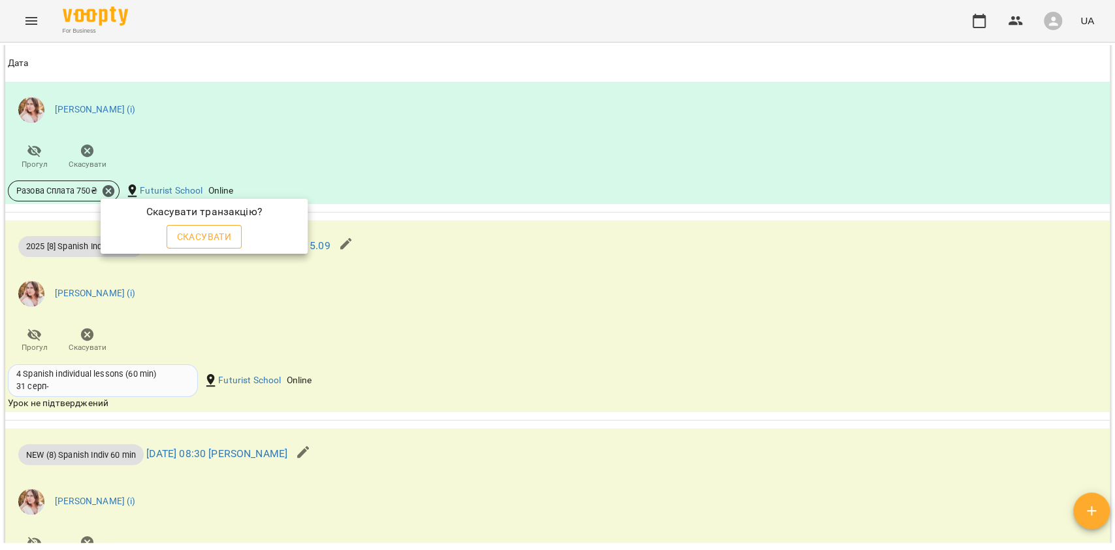
click at [175, 234] on button "Скасувати" at bounding box center [205, 237] width 76 height 24
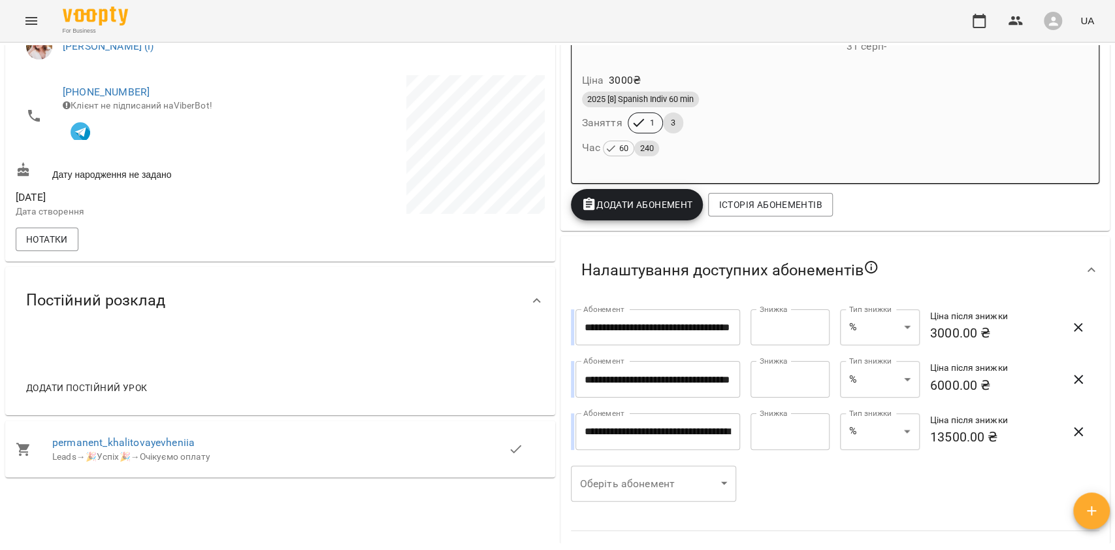
scroll to position [261, 0]
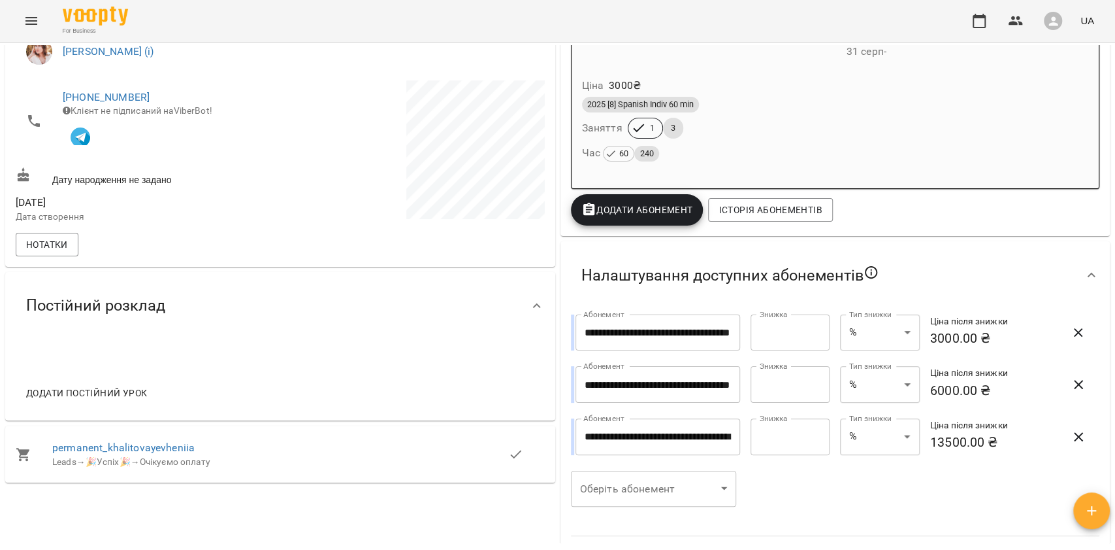
click at [700, 159] on div "Час 60 240" at bounding box center [835, 153] width 507 height 18
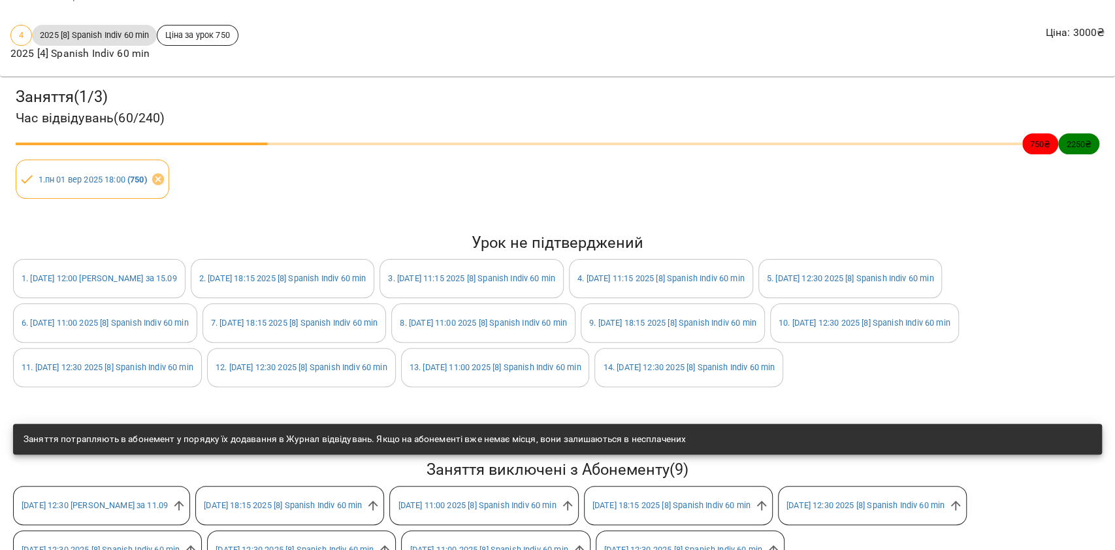
scroll to position [227, 0]
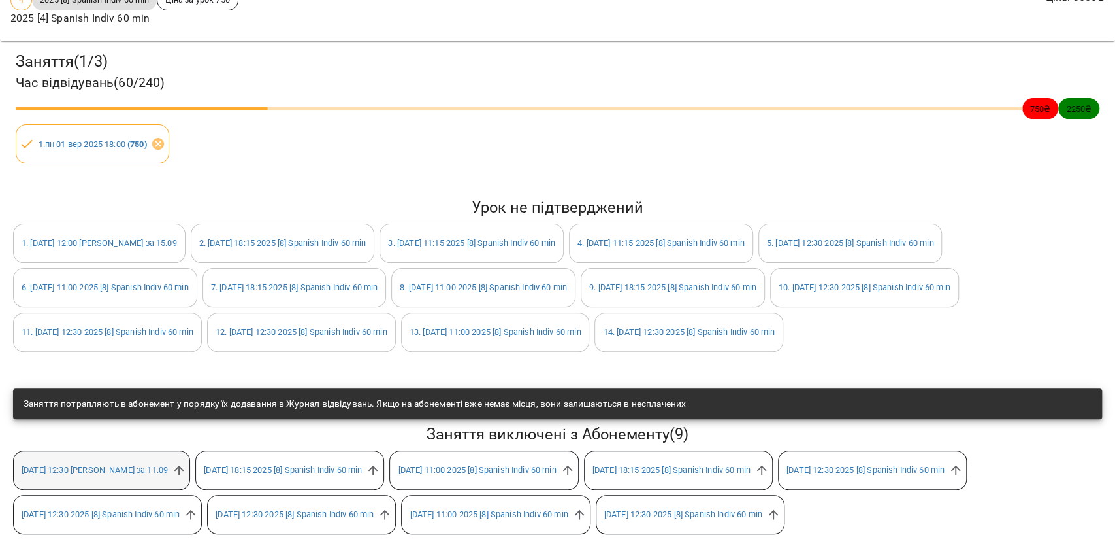
click at [190, 450] on div "вт 16 вер 2025 12:30 Халітова Євгенія Володимирівна за 11.09" at bounding box center [101, 469] width 177 height 39
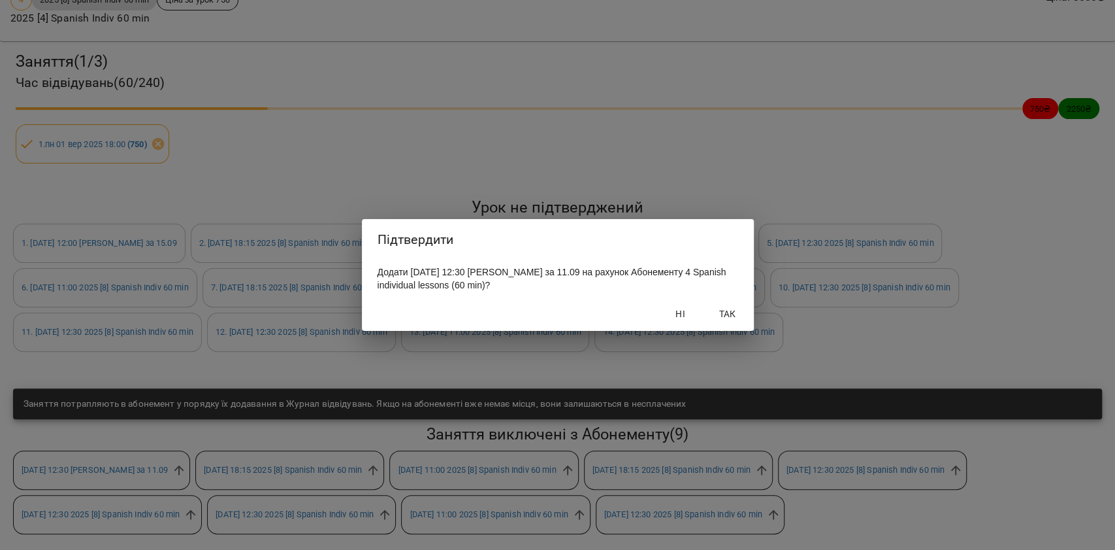
click at [708, 310] on button "Так" at bounding box center [728, 314] width 42 height 24
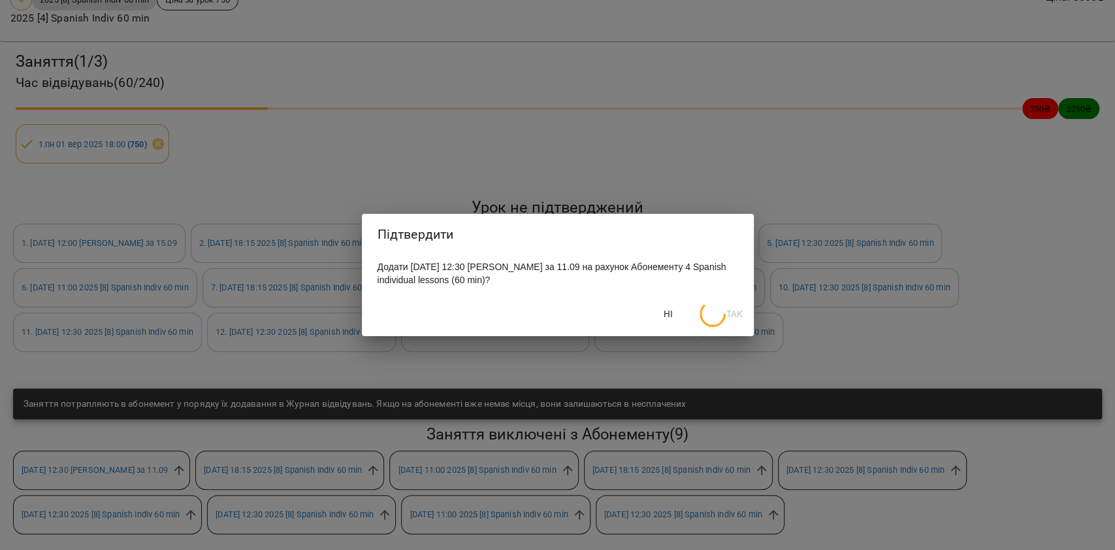
scroll to position [246, 0]
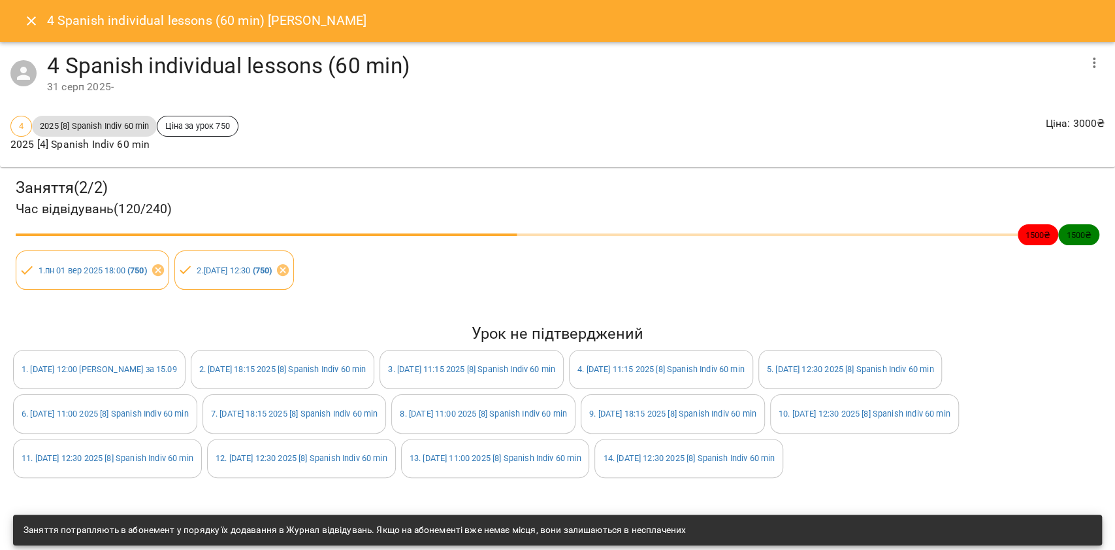
click at [33, 24] on icon "Close" at bounding box center [32, 21] width 16 height 16
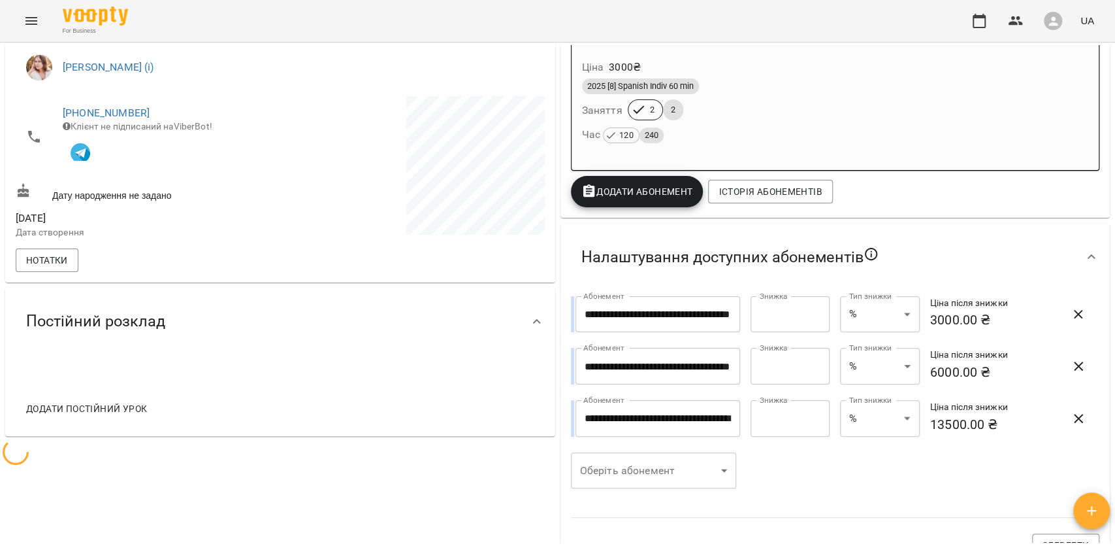
scroll to position [0, 0]
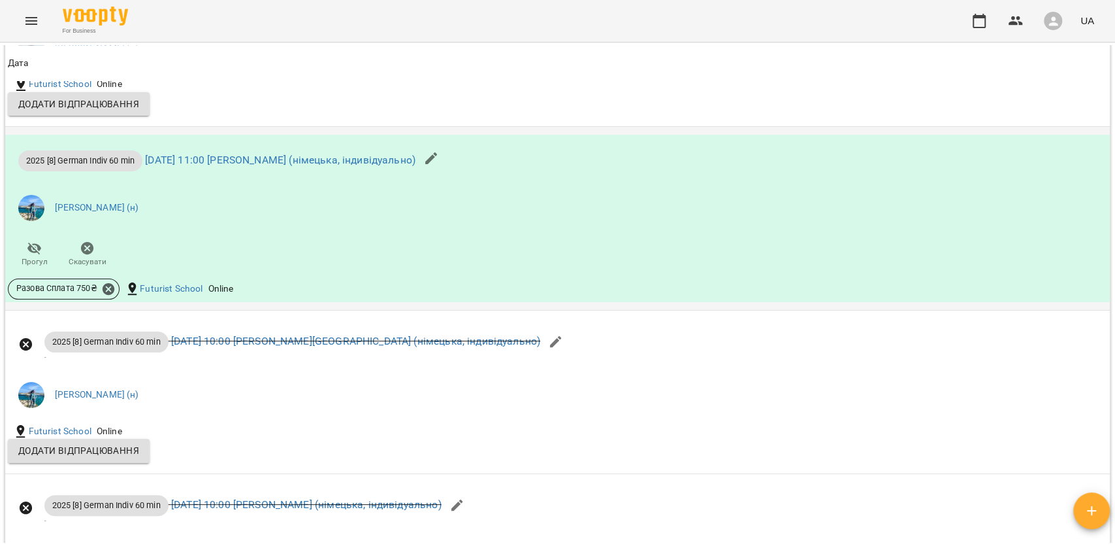
scroll to position [1394, 0]
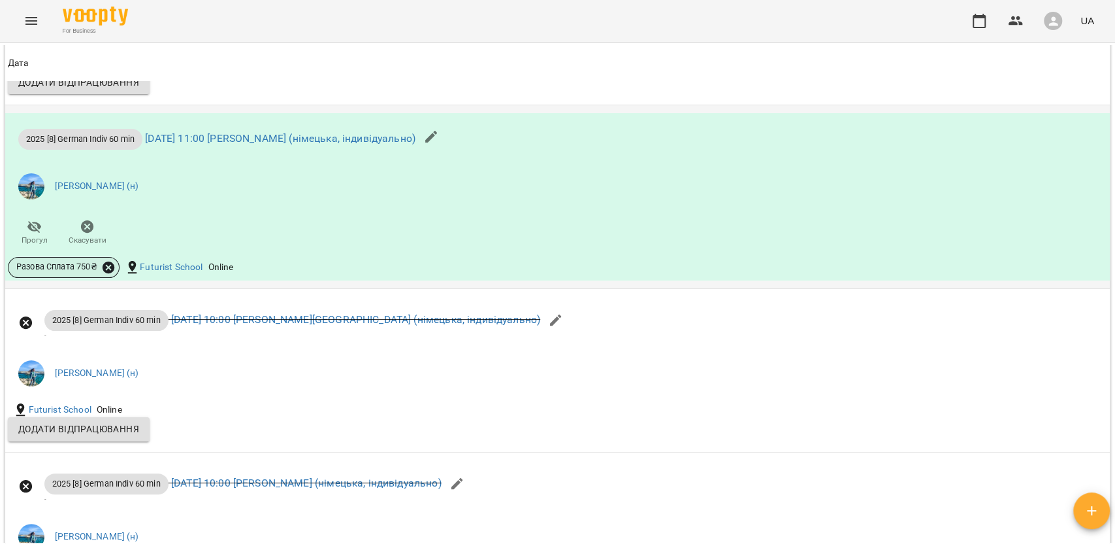
click at [108, 272] on icon at bounding box center [109, 267] width 12 height 12
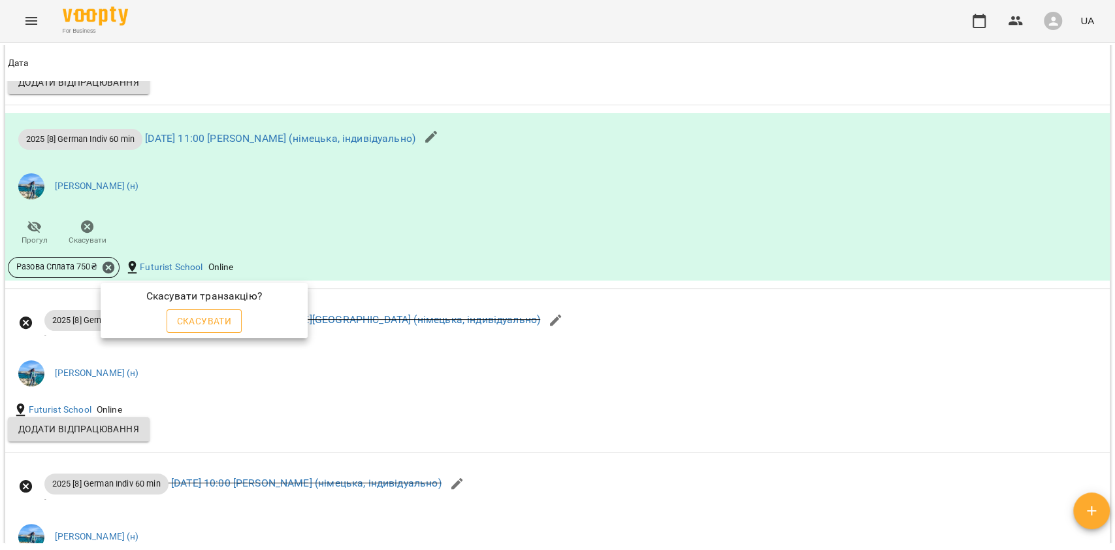
click at [197, 309] on button "Скасувати" at bounding box center [205, 321] width 76 height 24
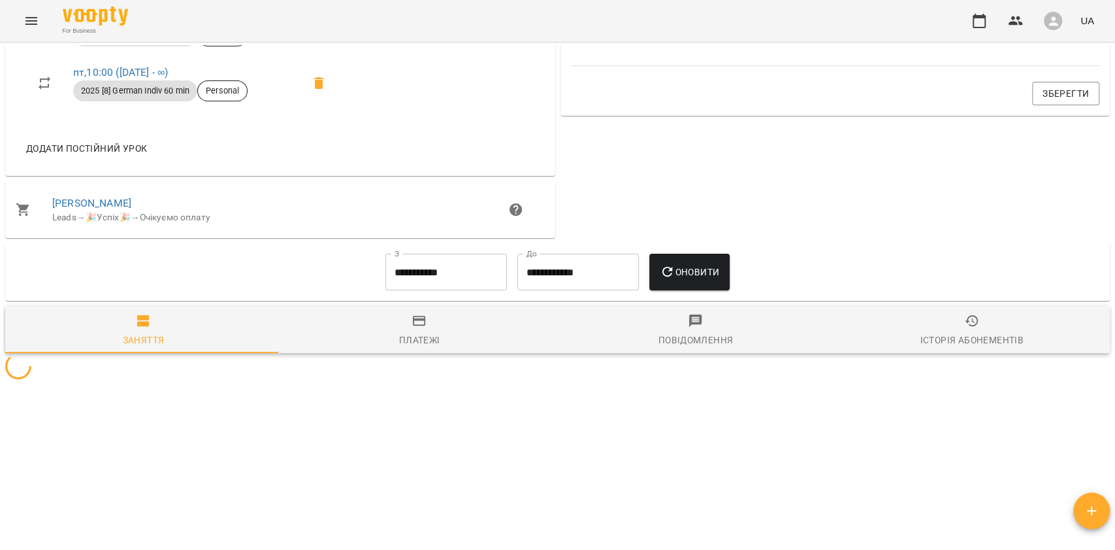
click at [201, 317] on span "Заняття" at bounding box center [143, 330] width 261 height 35
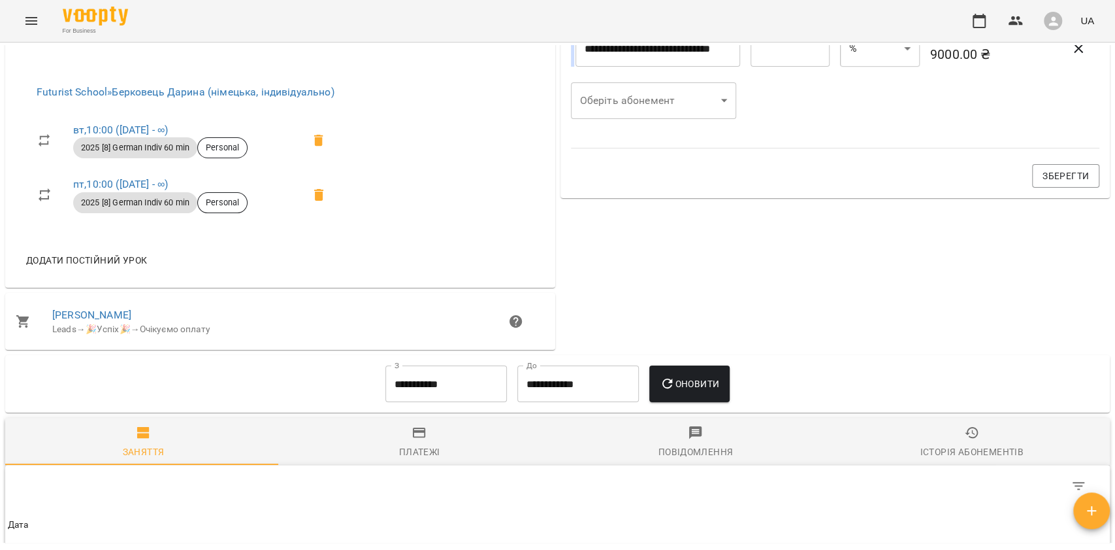
scroll to position [249, 0]
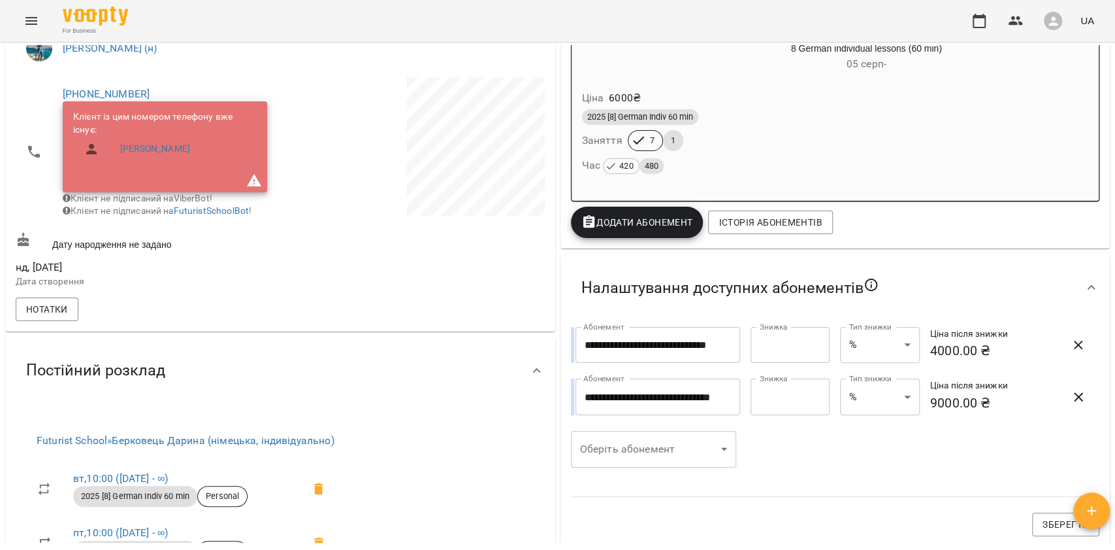
click at [693, 140] on div "2025 [8] German Indiv 60 min Заняття 7 1 Час 420 480" at bounding box center [836, 142] width 512 height 71
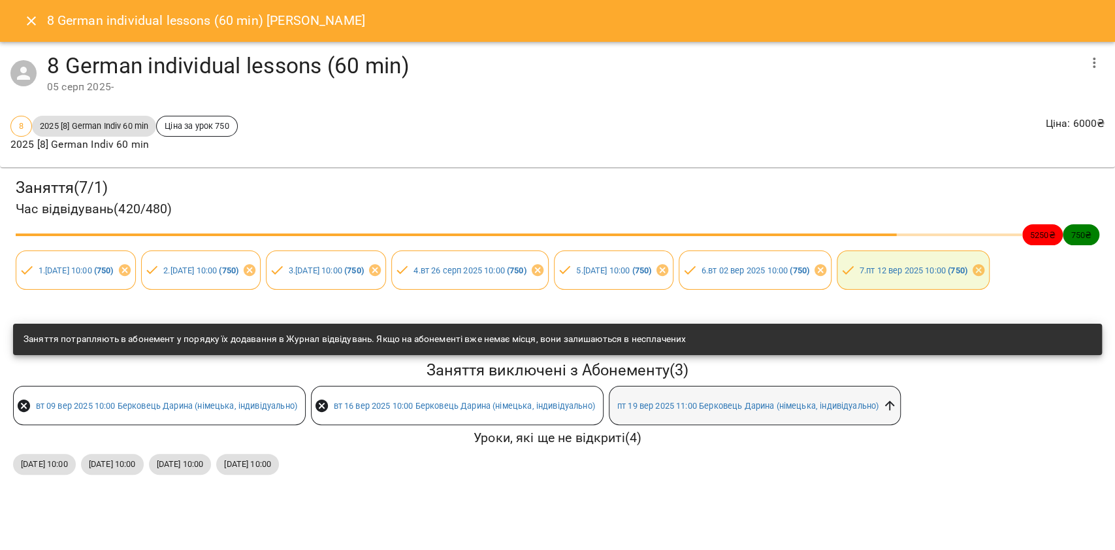
click at [894, 412] on icon at bounding box center [890, 405] width 14 height 14
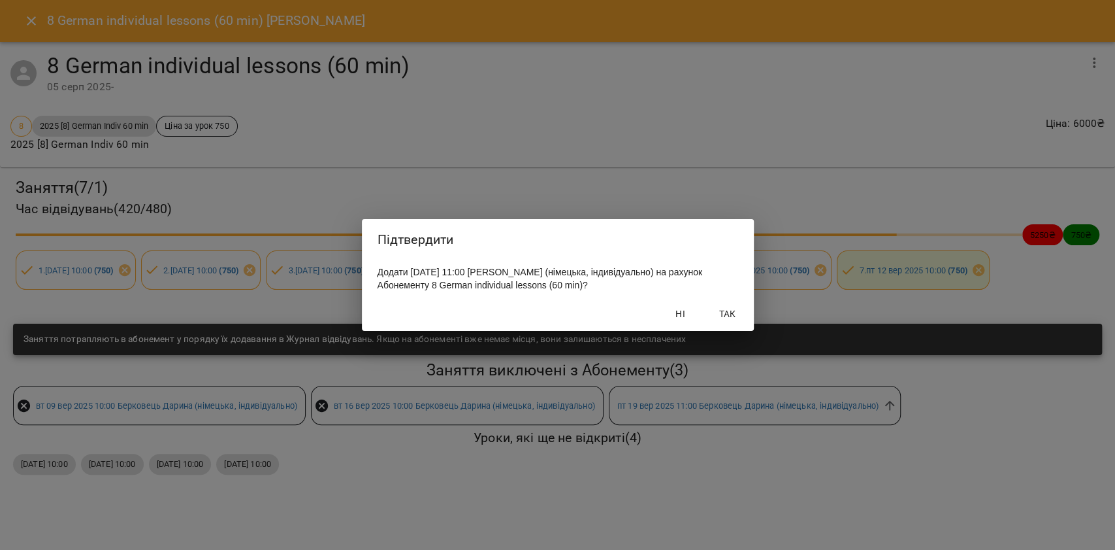
click at [722, 312] on button "Так" at bounding box center [728, 314] width 42 height 24
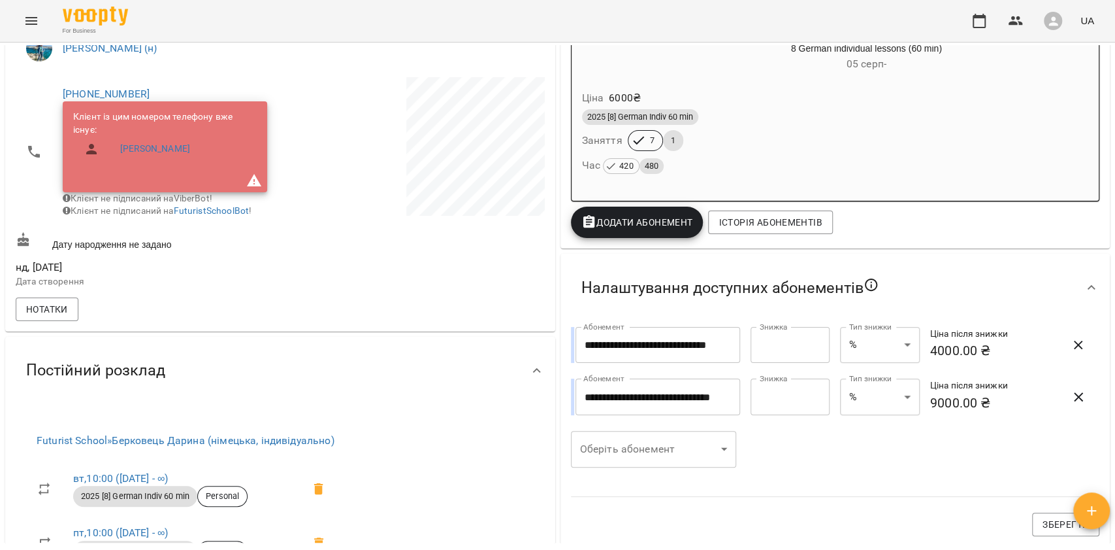
scroll to position [246, 0]
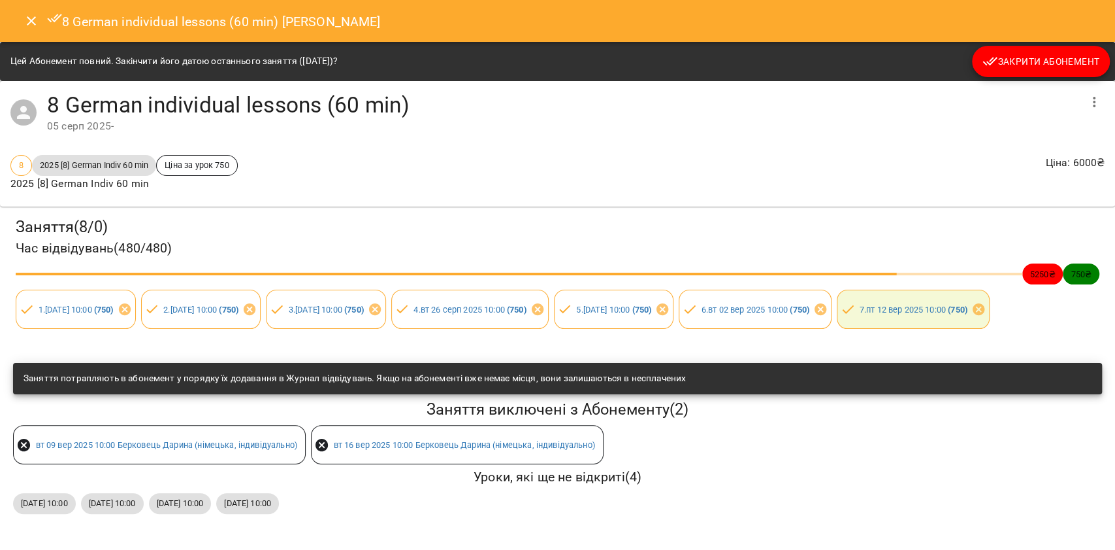
click at [24, 24] on icon "Close" at bounding box center [32, 21] width 16 height 16
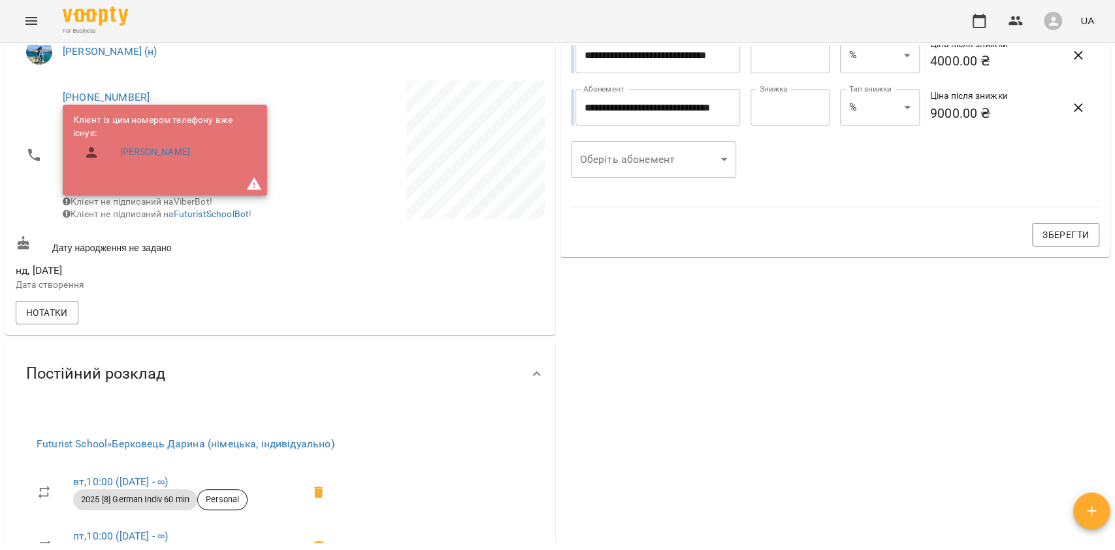
scroll to position [0, 0]
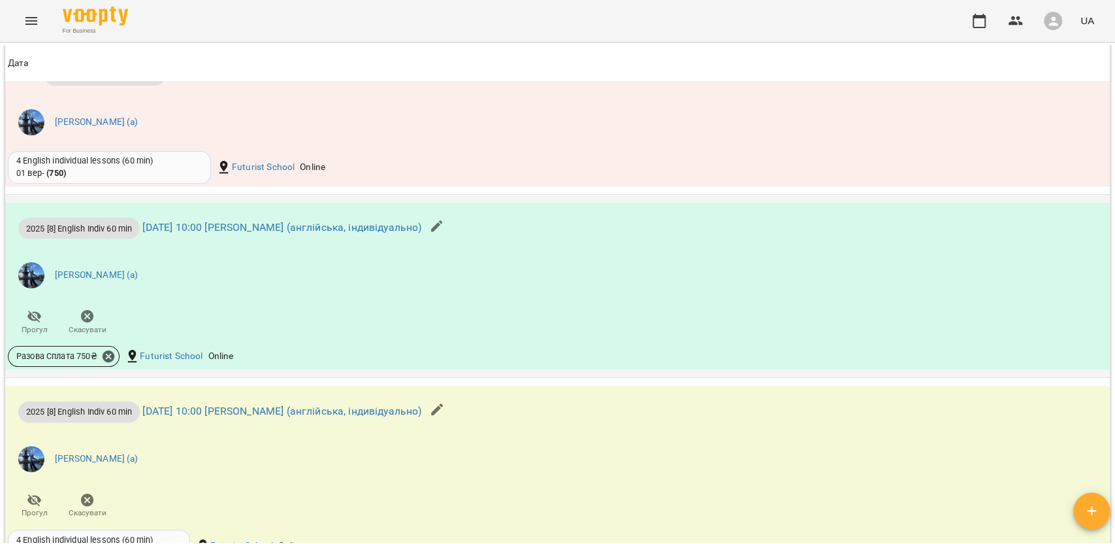
scroll to position [1219, 0]
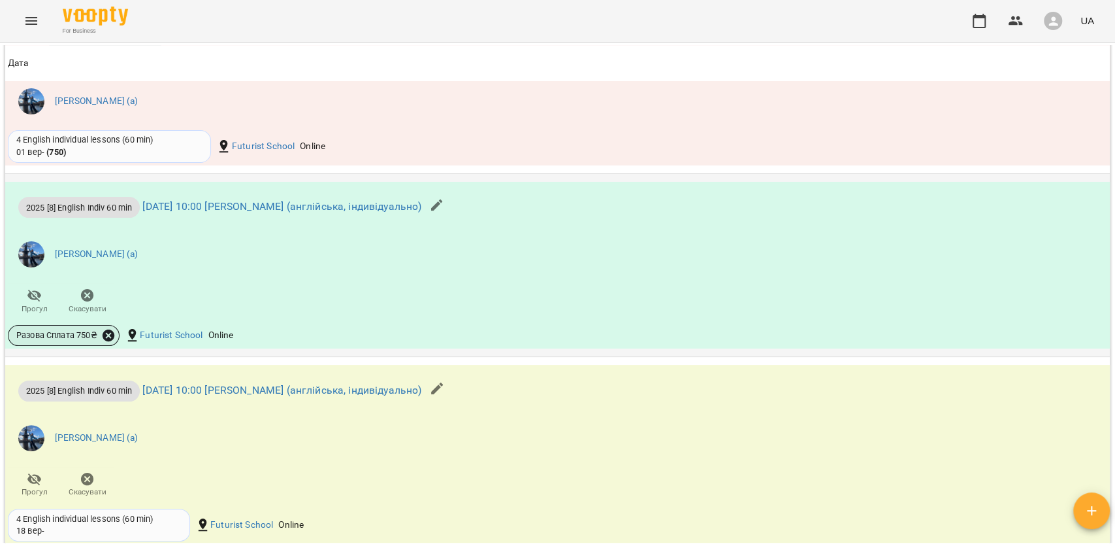
click at [110, 340] on icon at bounding box center [109, 335] width 12 height 12
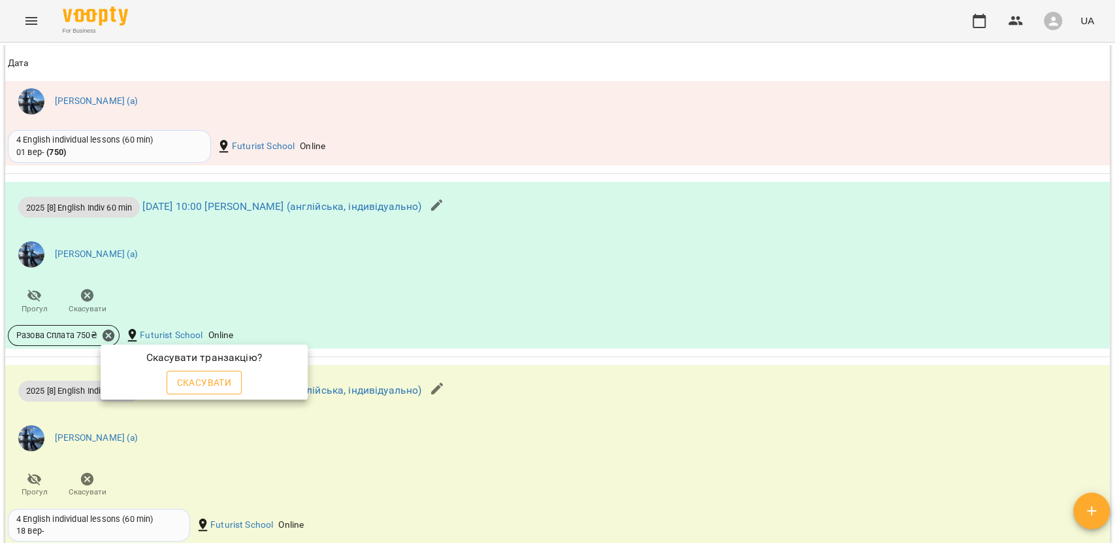
click at [221, 383] on span "Скасувати" at bounding box center [204, 382] width 55 height 16
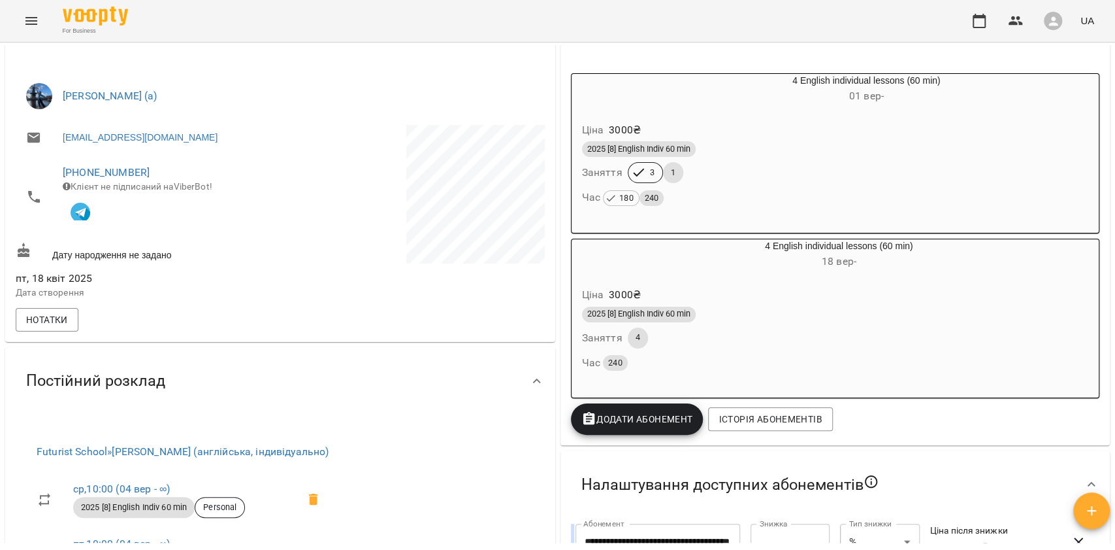
scroll to position [80, 0]
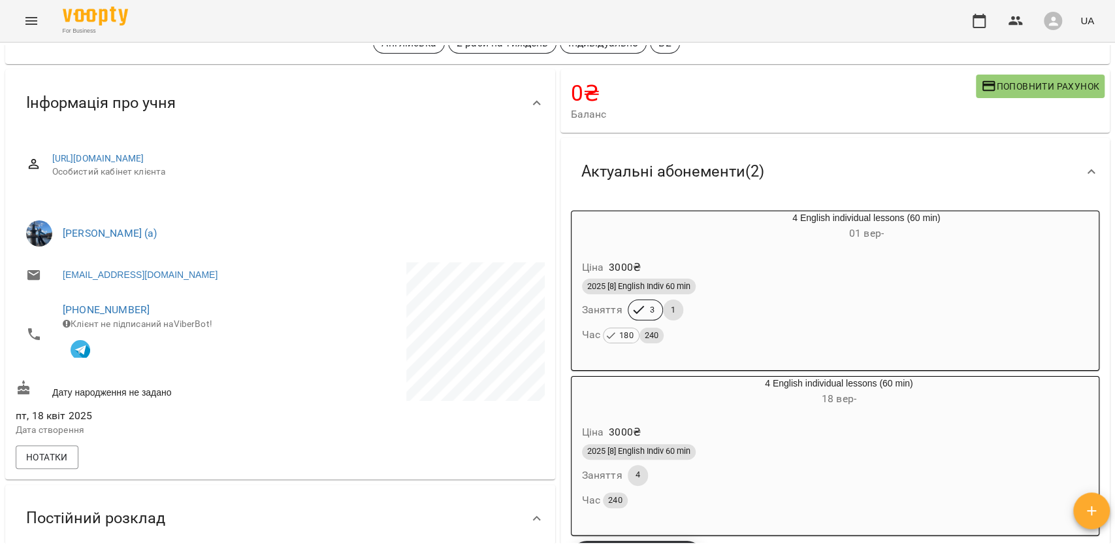
click at [746, 249] on div "Ціна 3000 ₴ 2025 [8] English Indiv 60 min Заняття 3 1 Час 180 240" at bounding box center [836, 304] width 528 height 112
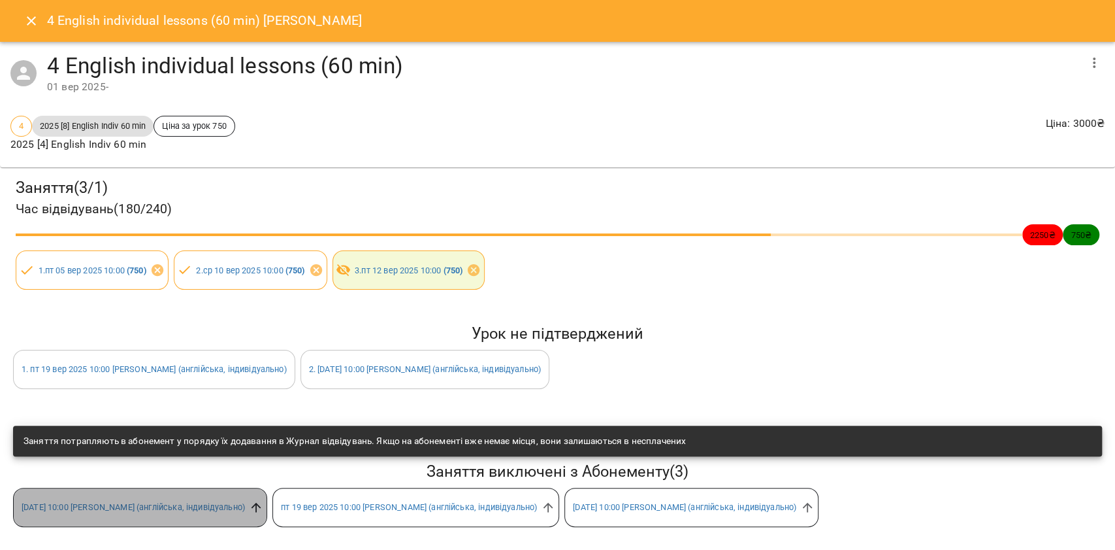
click at [263, 508] on icon at bounding box center [256, 507] width 14 height 14
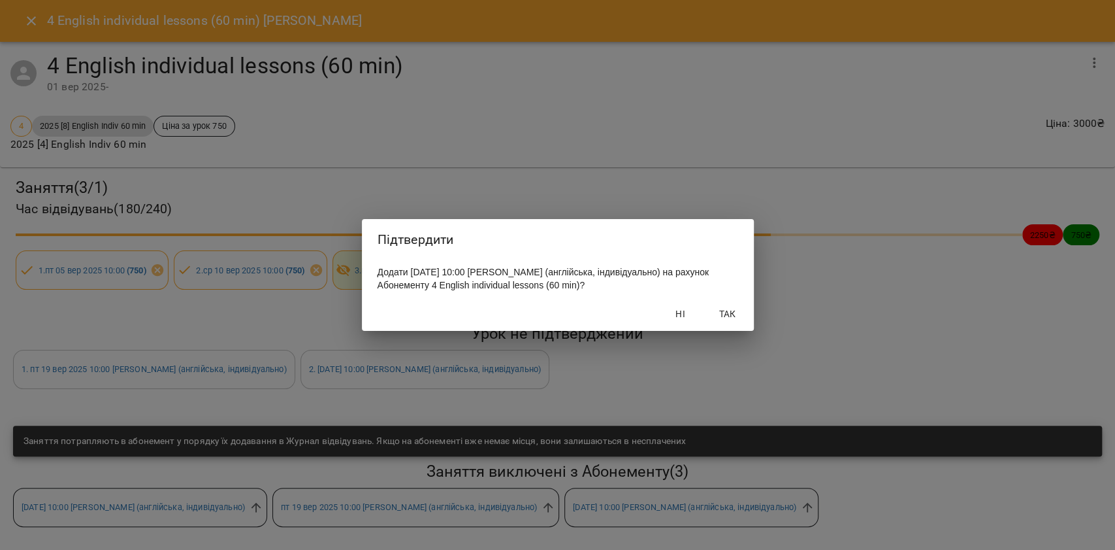
click at [734, 321] on span "Так" at bounding box center [727, 314] width 31 height 16
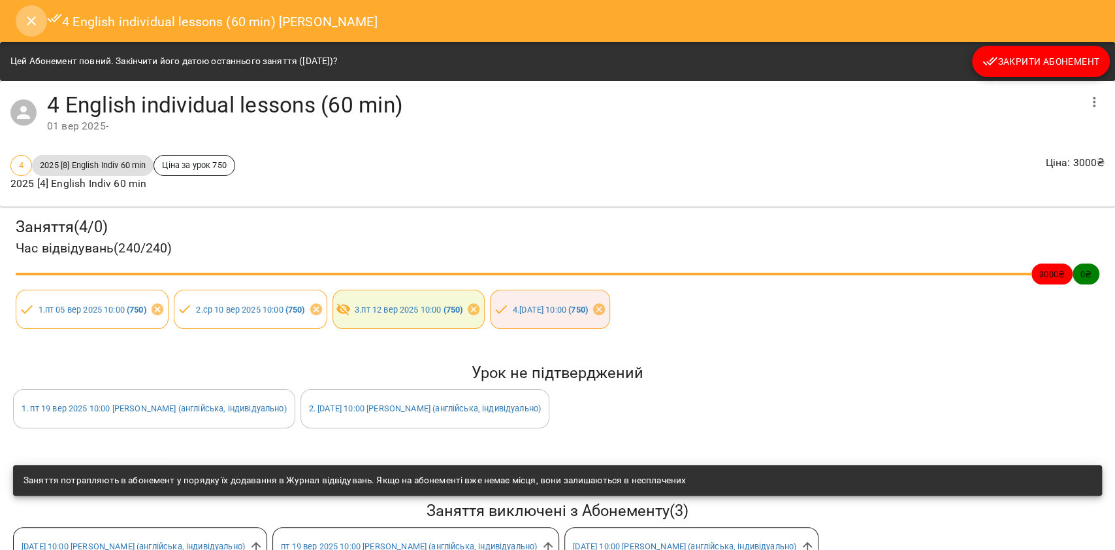
click at [20, 14] on button "Close" at bounding box center [31, 20] width 31 height 31
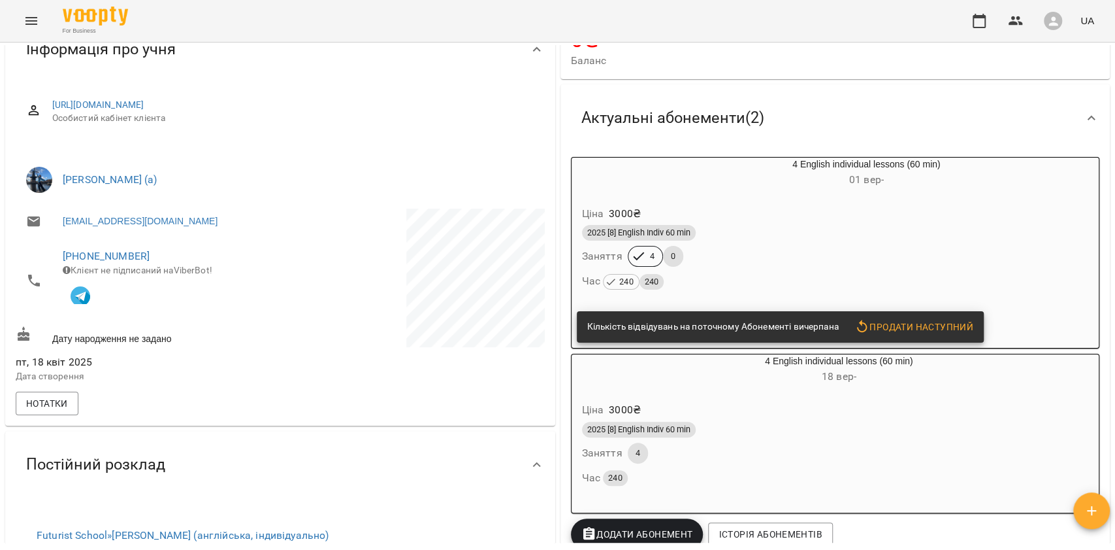
scroll to position [0, 0]
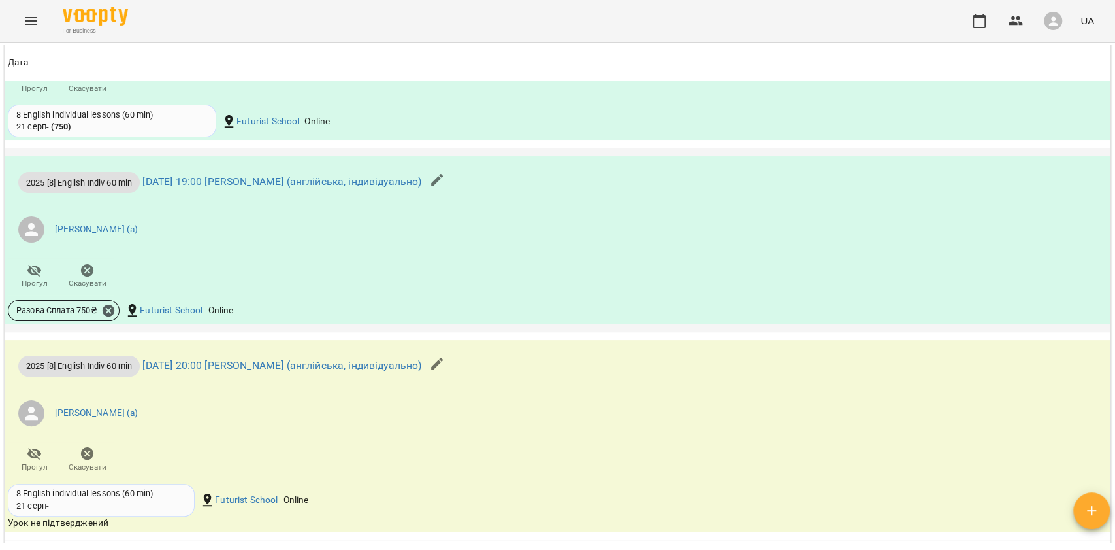
scroll to position [1219, 0]
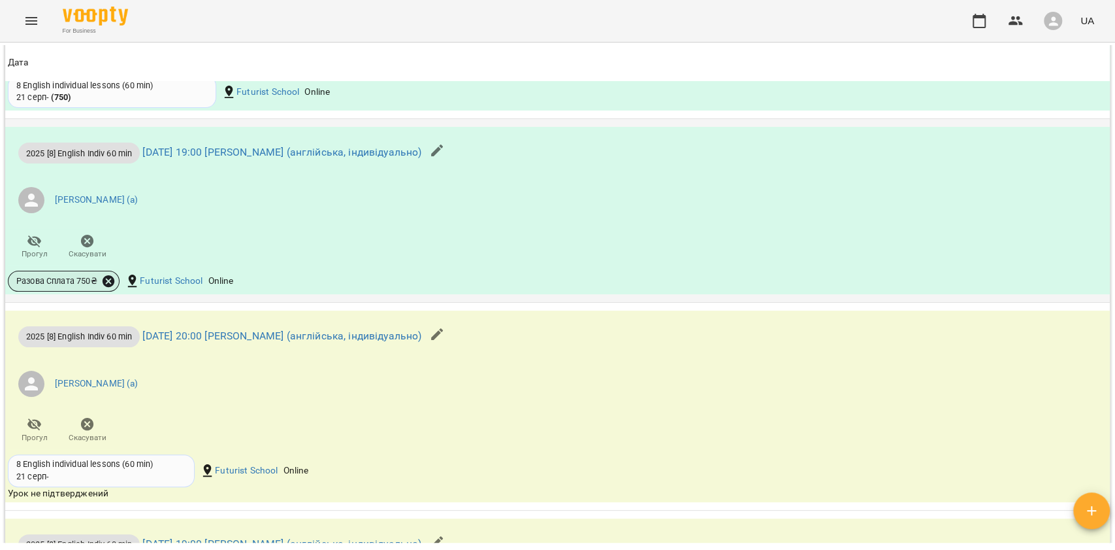
click at [109, 283] on icon at bounding box center [108, 281] width 14 height 14
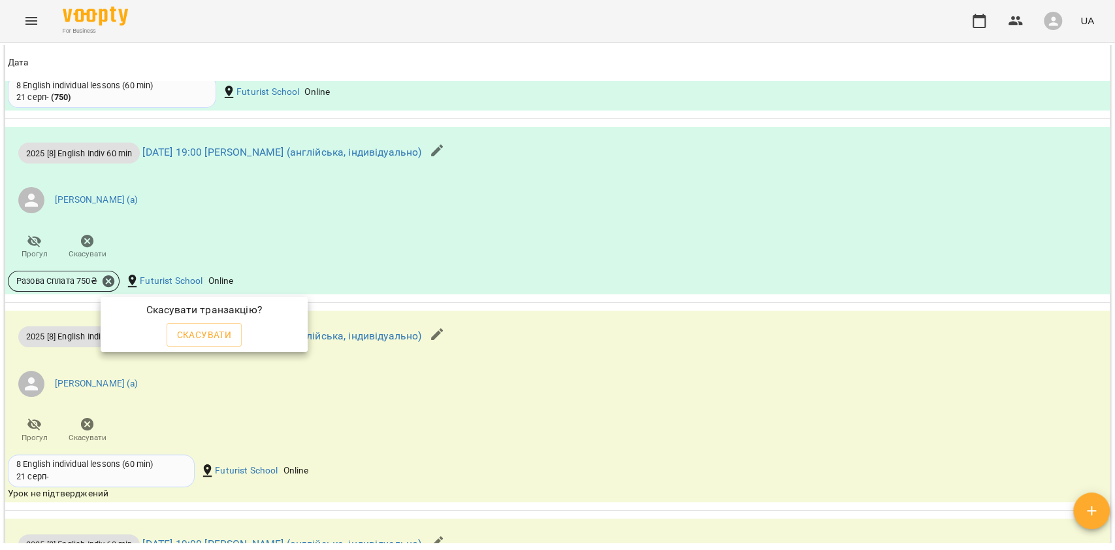
click at [220, 346] on div "Скасувати" at bounding box center [204, 334] width 81 height 29
click at [218, 337] on span "Скасувати" at bounding box center [204, 335] width 55 height 16
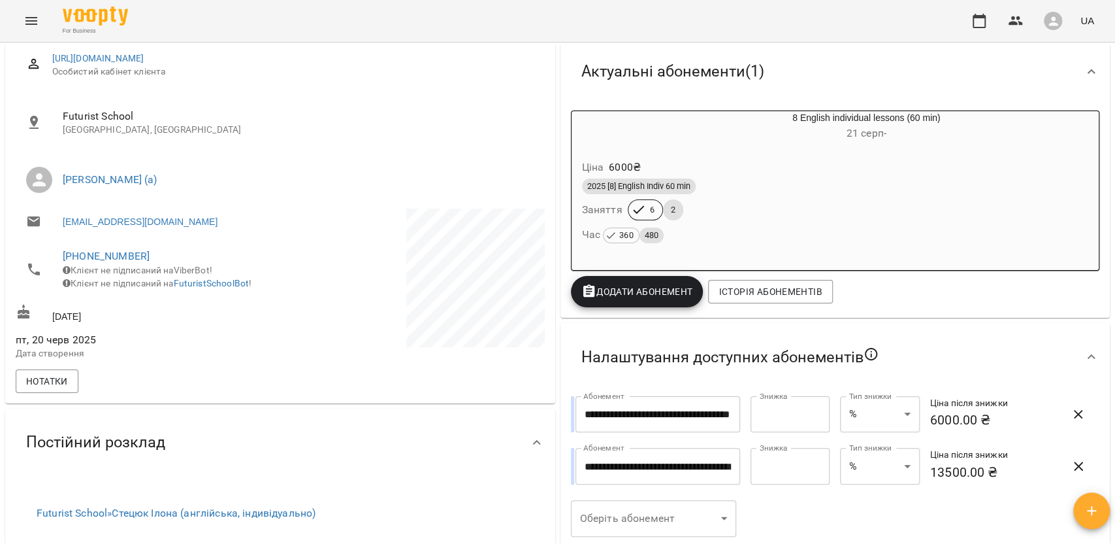
scroll to position [165, 0]
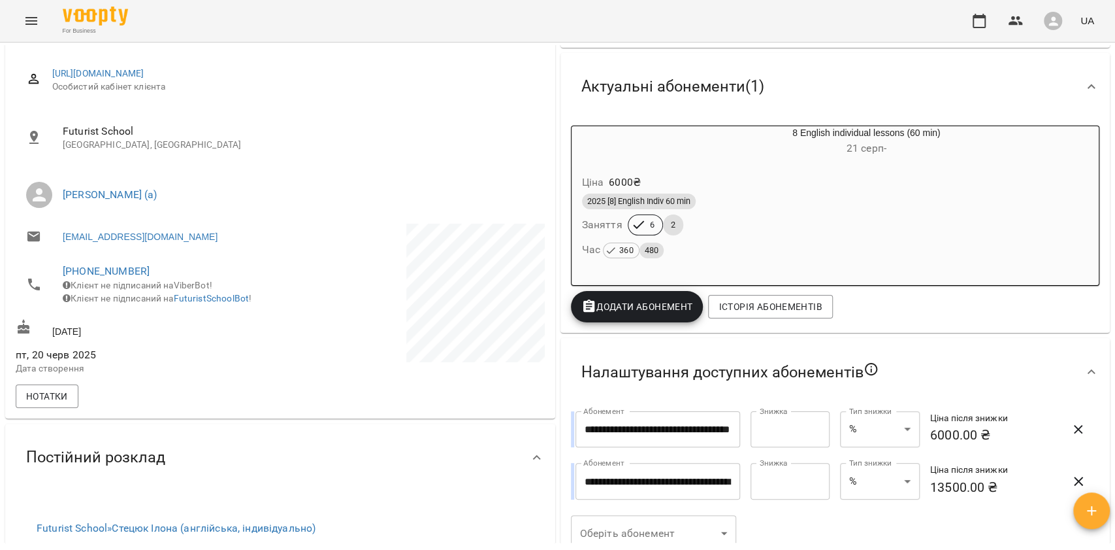
click at [696, 218] on div "2025 [8] English Indiv 60 min Заняття 6 2 Час 360 480" at bounding box center [836, 226] width 512 height 71
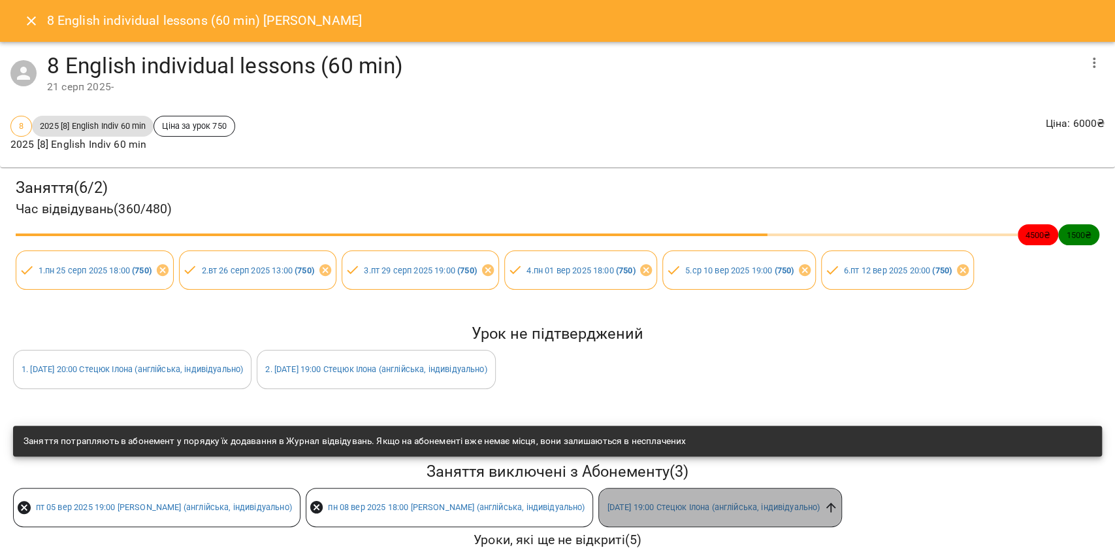
click at [838, 512] on icon at bounding box center [831, 507] width 14 height 14
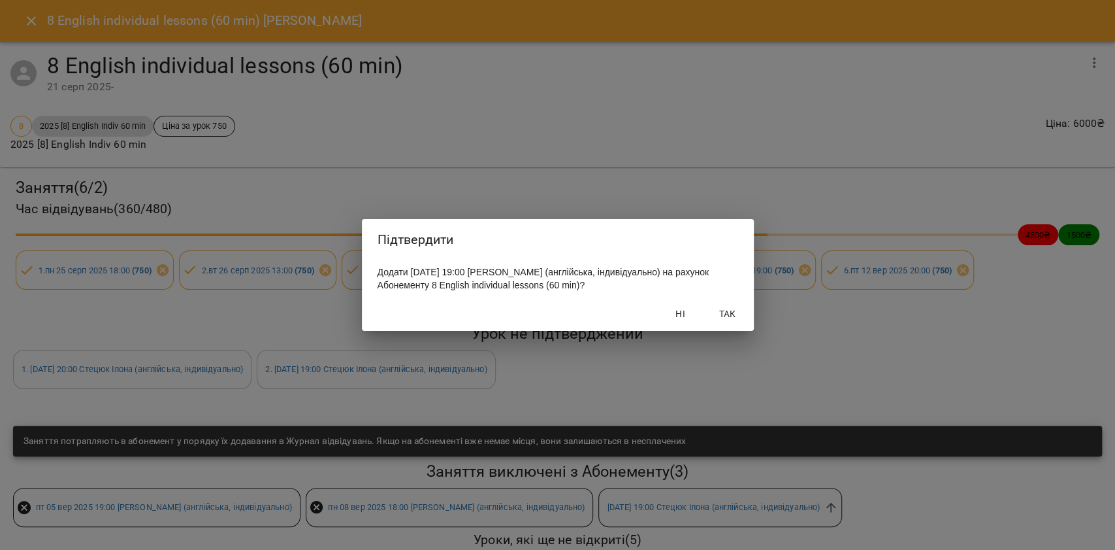
click at [725, 317] on span "Так" at bounding box center [727, 314] width 31 height 16
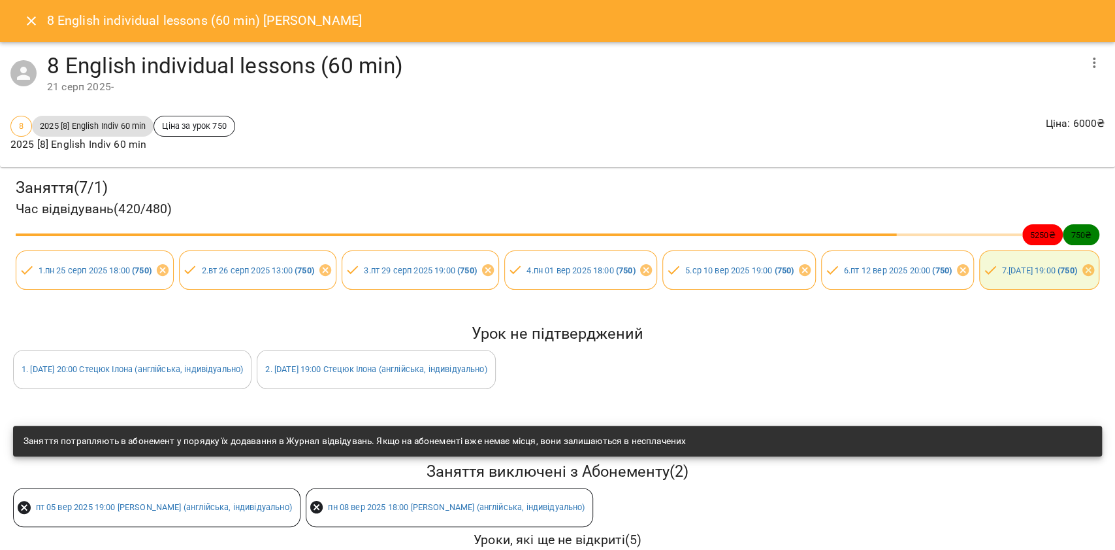
click at [24, 18] on icon "Close" at bounding box center [32, 21] width 16 height 16
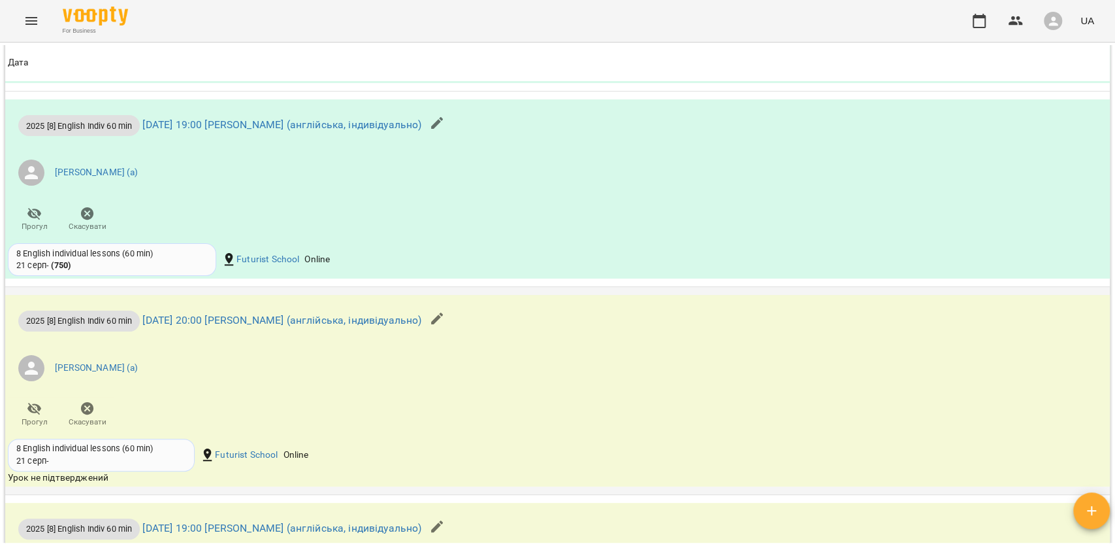
scroll to position [1307, 0]
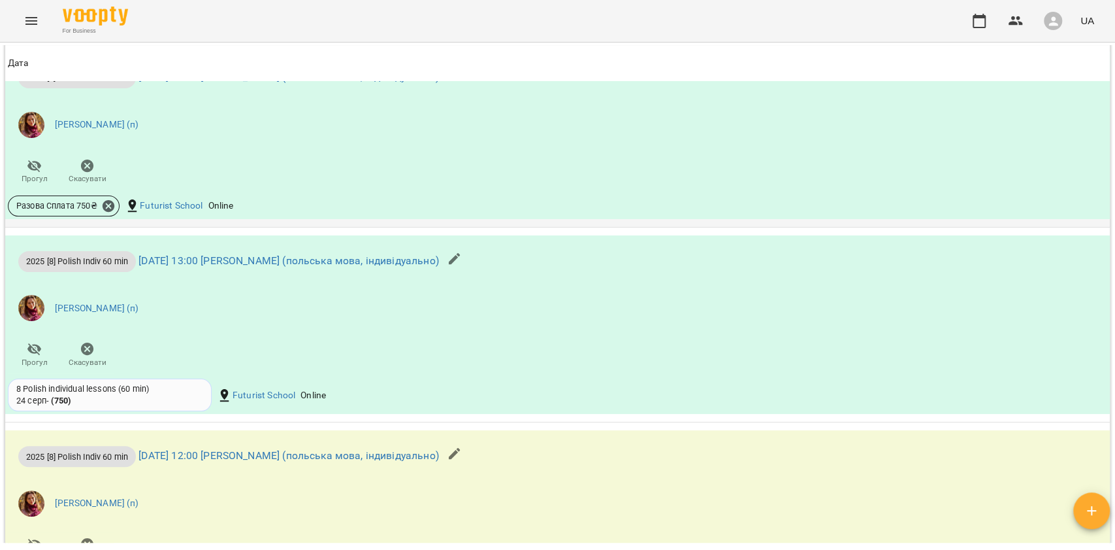
scroll to position [1132, 0]
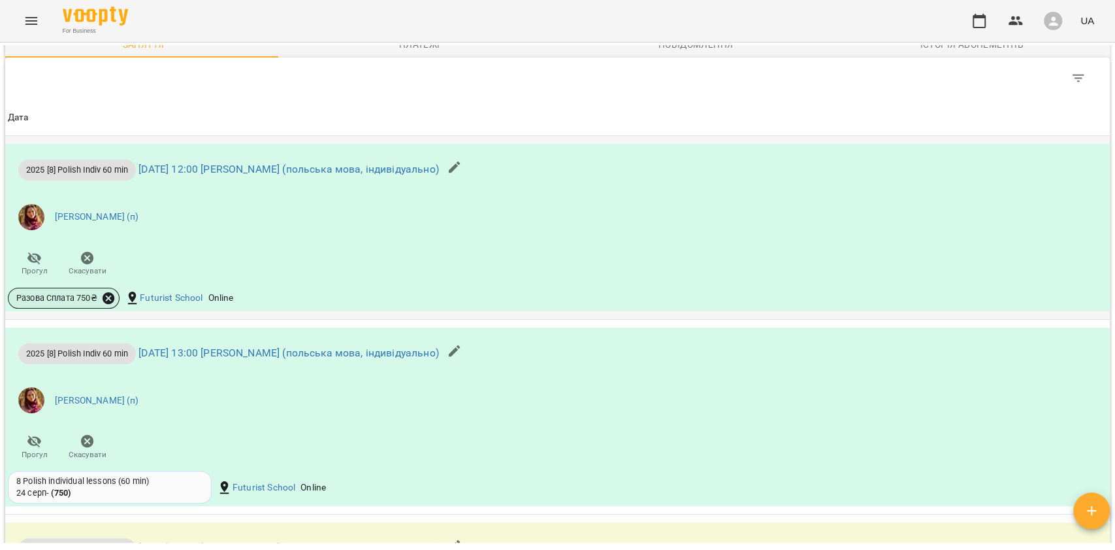
click at [105, 304] on icon at bounding box center [109, 298] width 12 height 12
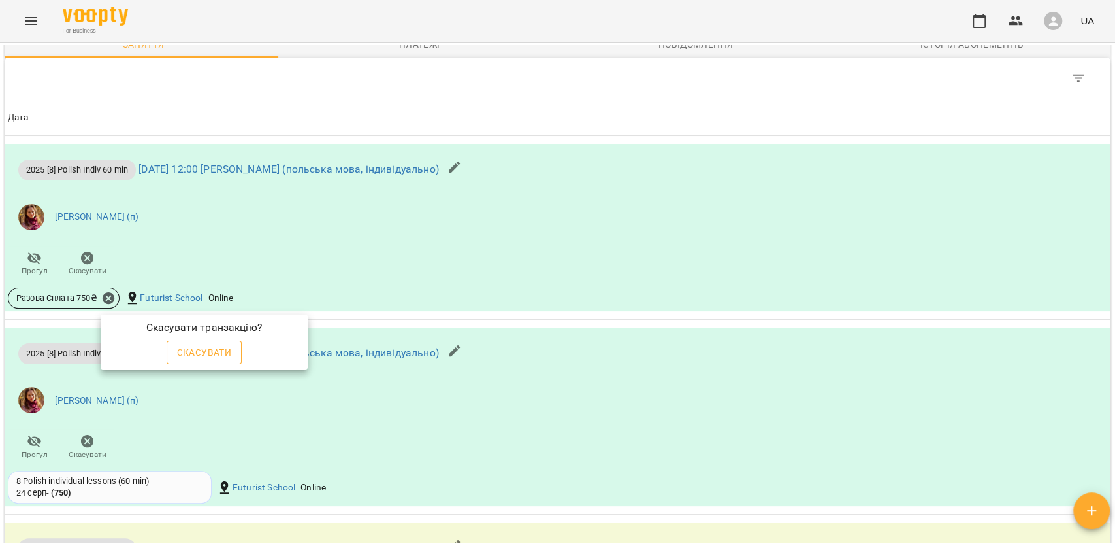
click at [195, 350] on span "Скасувати" at bounding box center [204, 352] width 55 height 16
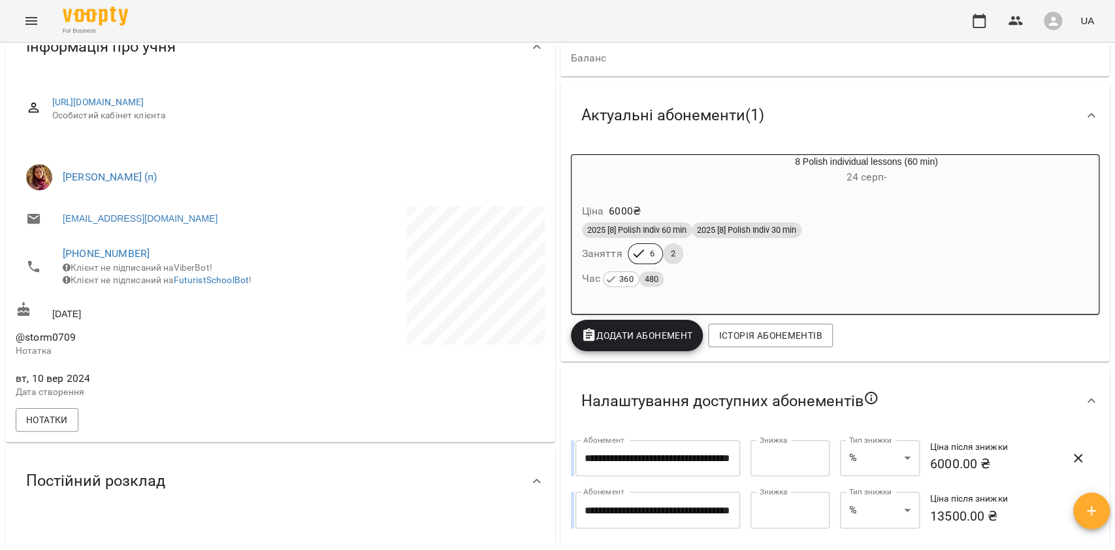
scroll to position [0, 0]
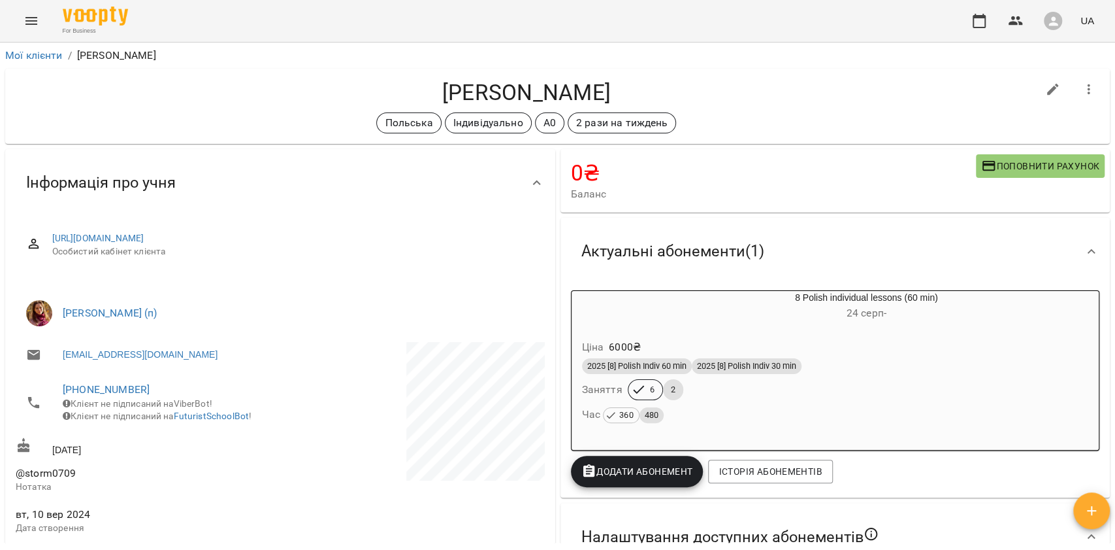
click at [630, 345] on p "6000 ₴" at bounding box center [625, 347] width 32 height 16
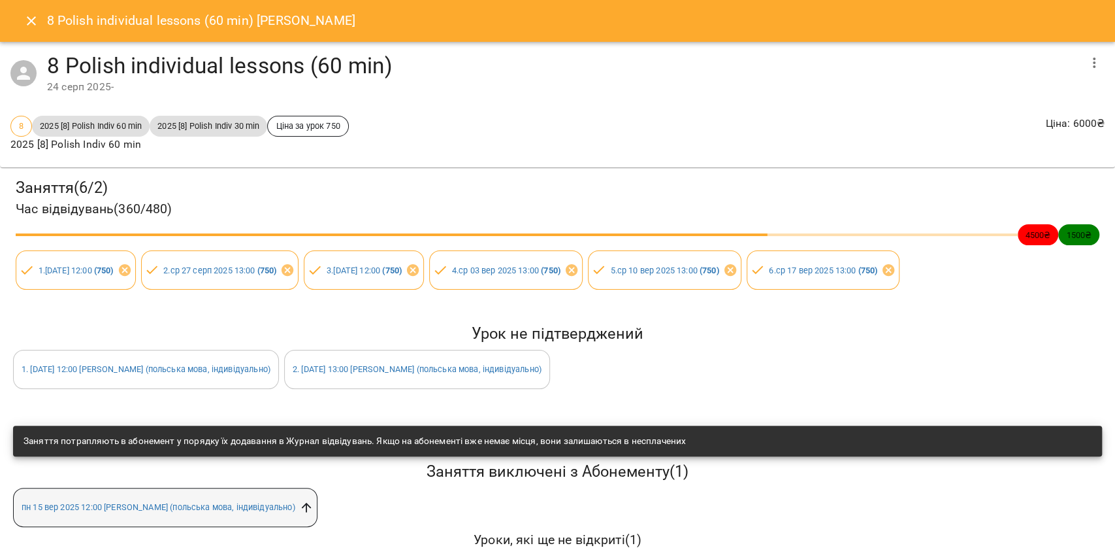
click at [299, 501] on icon at bounding box center [306, 507] width 14 height 14
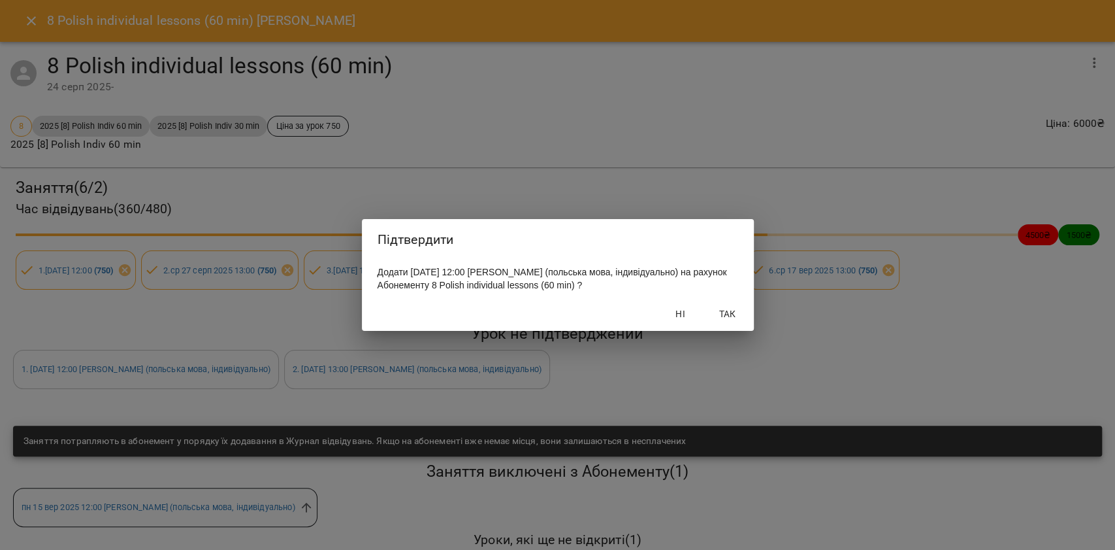
click at [723, 321] on span "Так" at bounding box center [727, 314] width 31 height 16
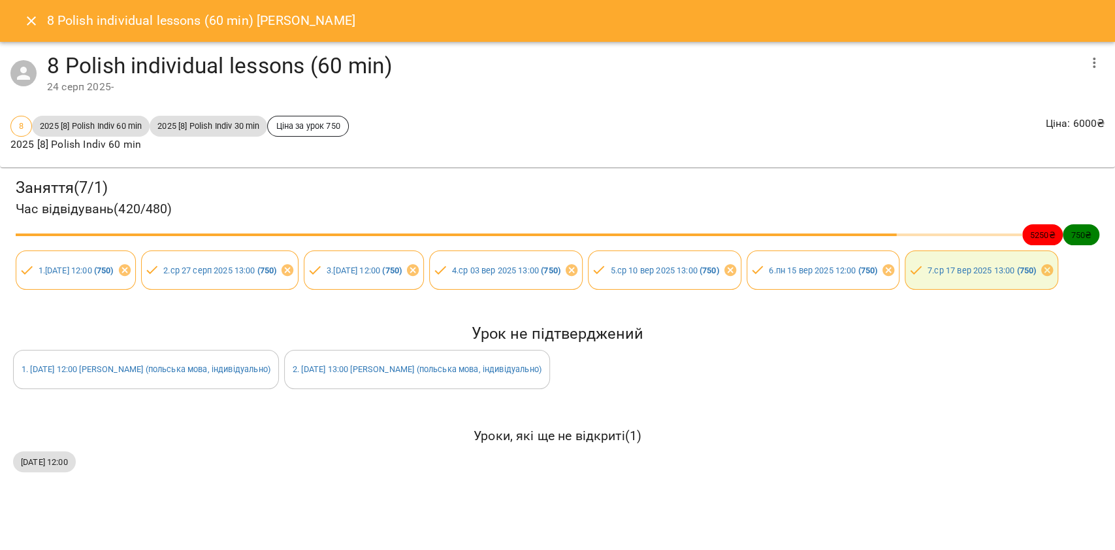
click at [31, 27] on icon "Close" at bounding box center [32, 21] width 16 height 16
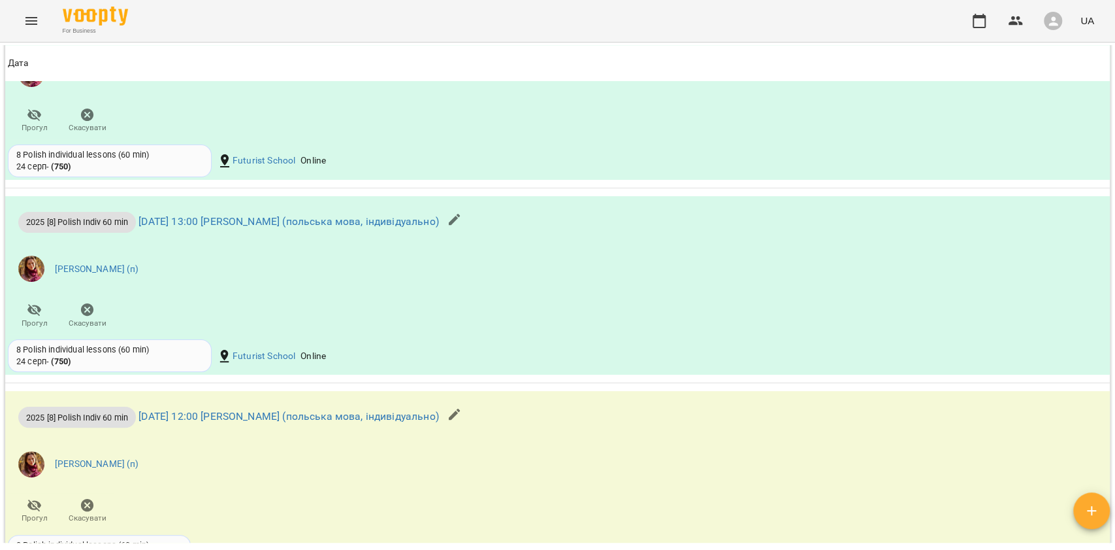
scroll to position [1307, 0]
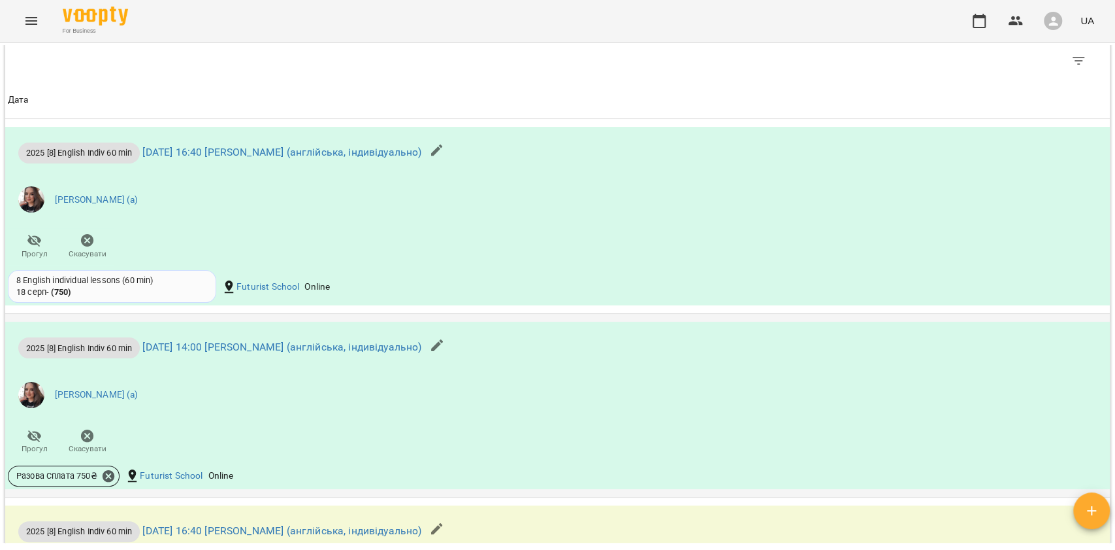
scroll to position [1394, 0]
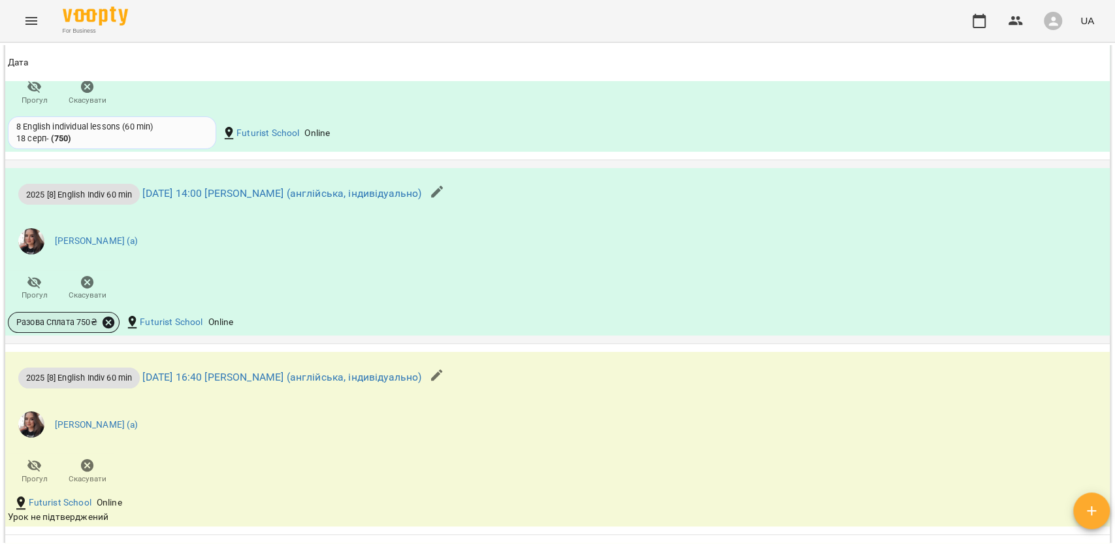
click at [110, 328] on icon at bounding box center [109, 322] width 12 height 12
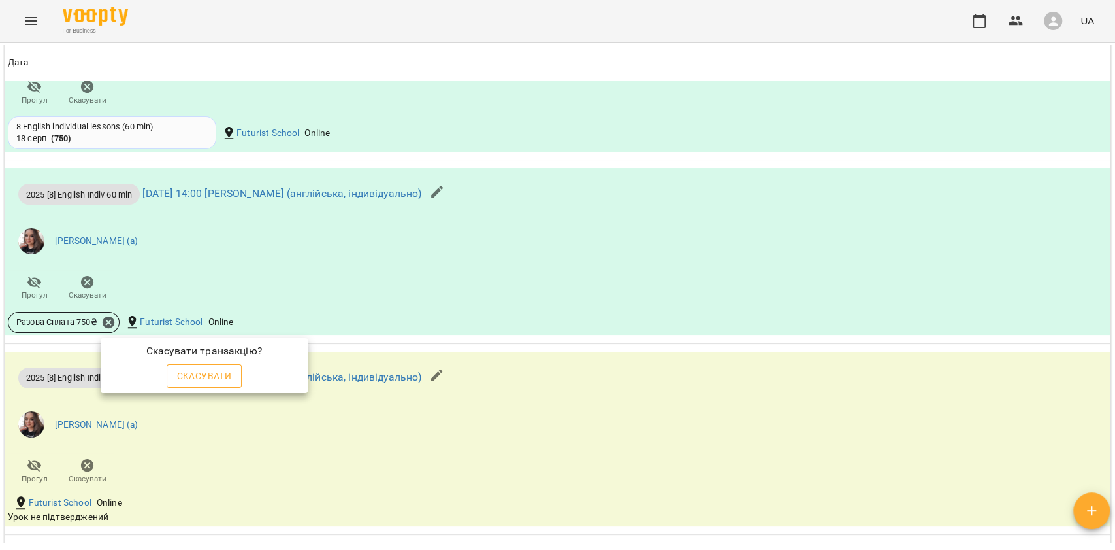
click at [188, 370] on span "Скасувати" at bounding box center [204, 376] width 55 height 16
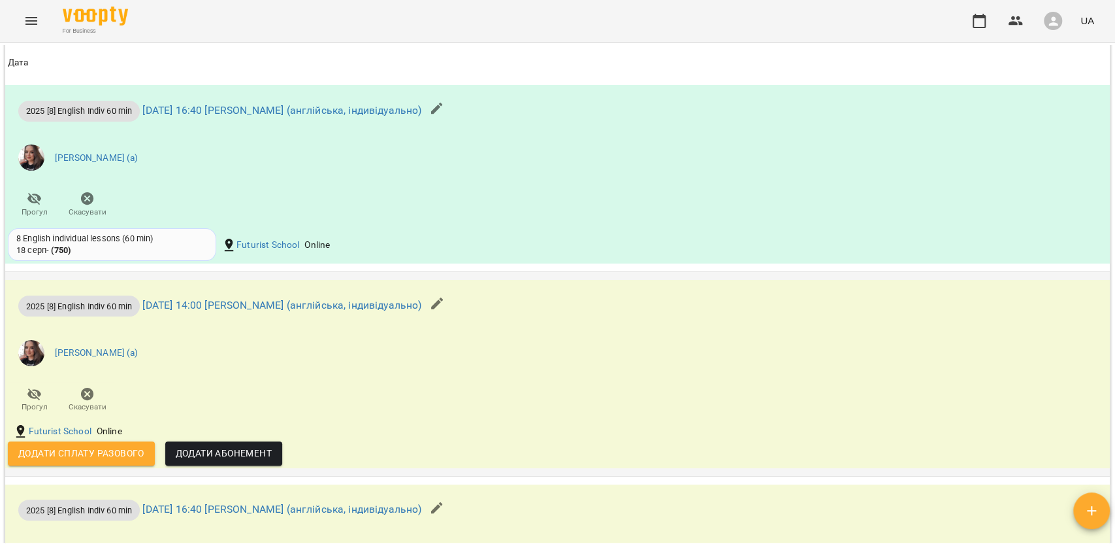
scroll to position [1285, 0]
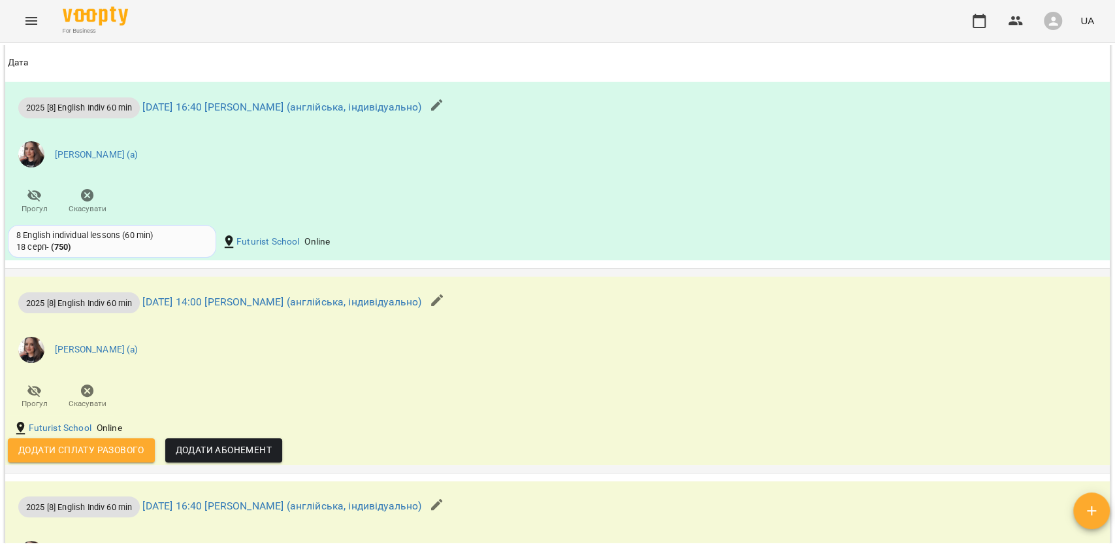
click at [453, 314] on button "button" at bounding box center [436, 299] width 31 height 31
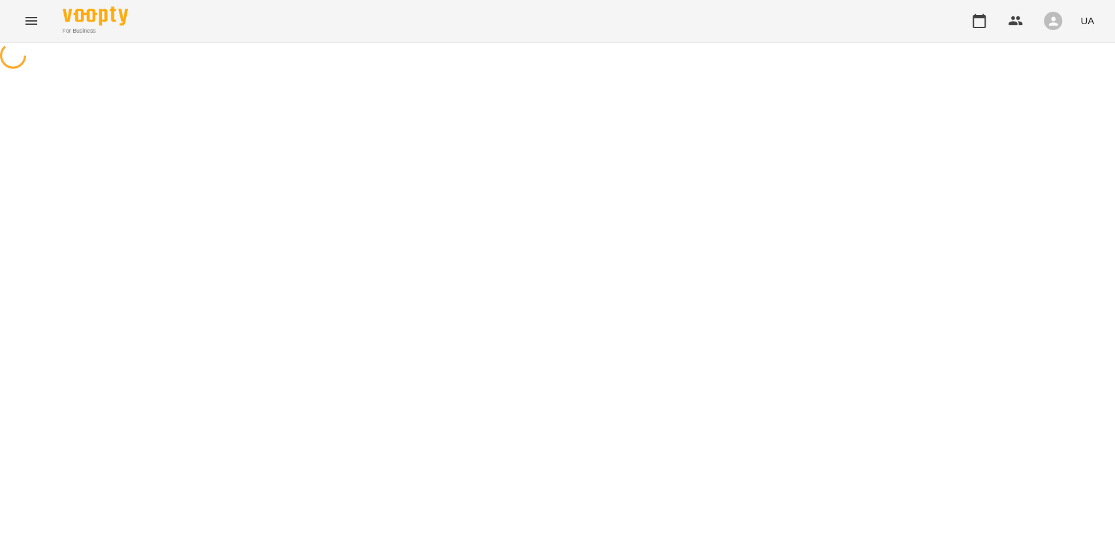
select select "**********"
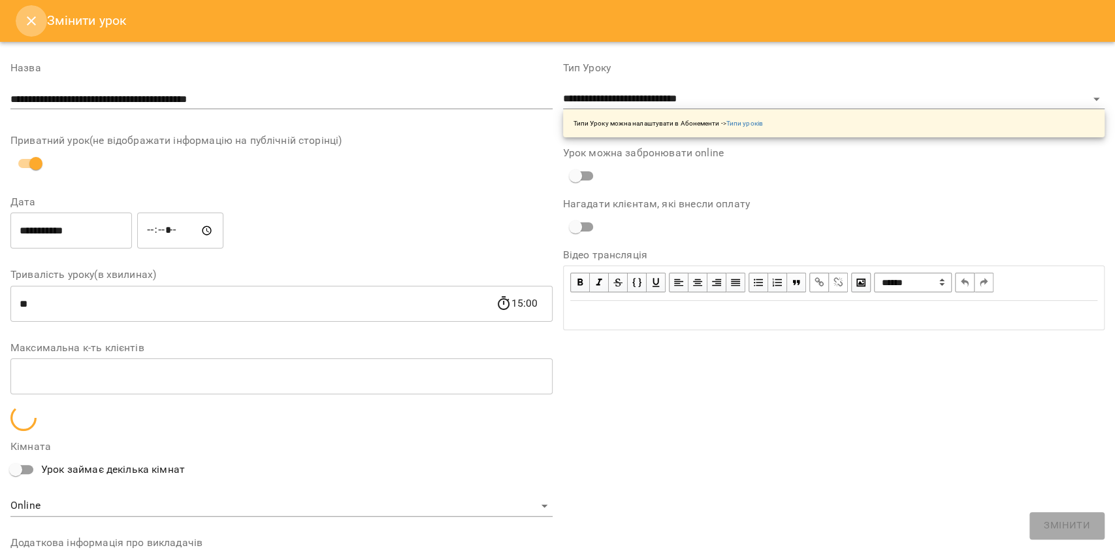
click at [31, 35] on button "Close" at bounding box center [31, 20] width 31 height 31
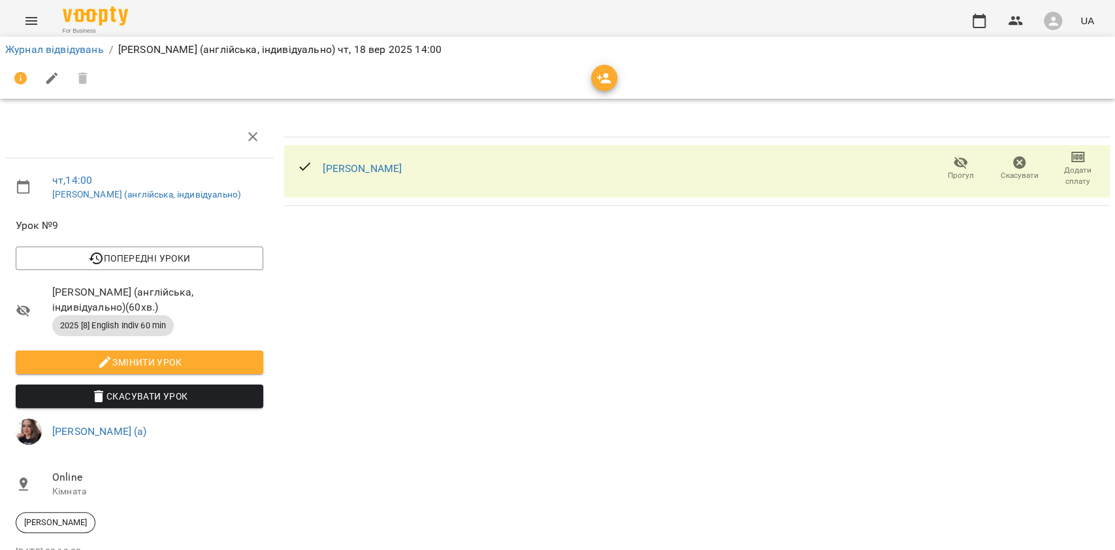
click at [197, 355] on span "Змінити урок" at bounding box center [139, 362] width 227 height 16
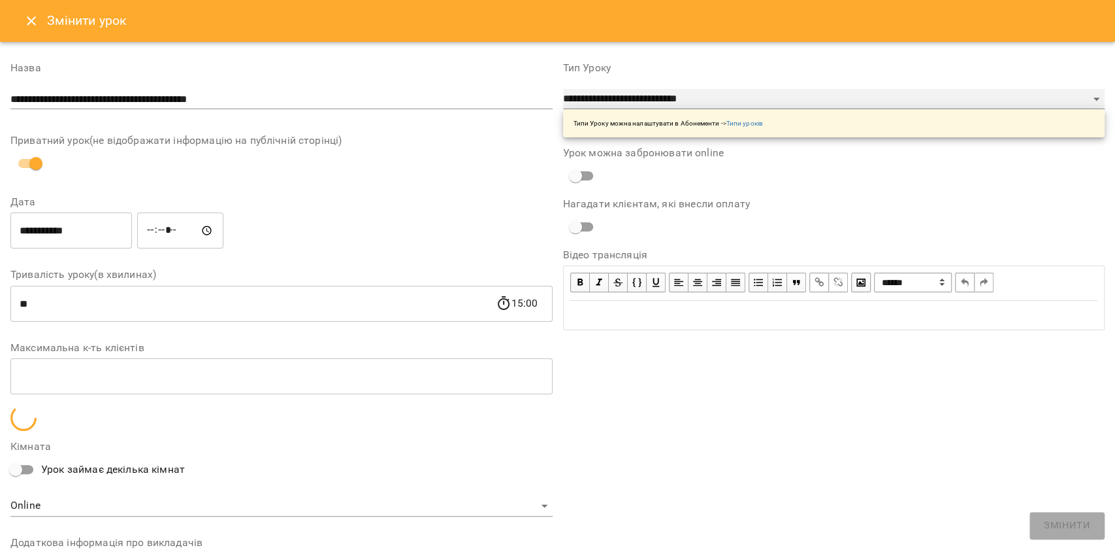
click at [591, 101] on select "**********" at bounding box center [834, 99] width 542 height 21
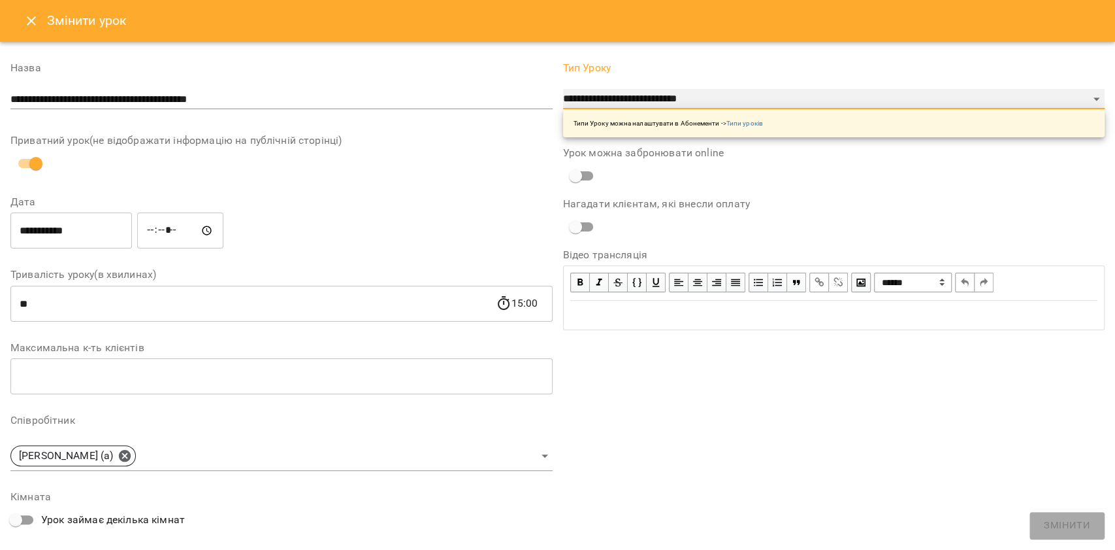
select select "**********"
click at [563, 89] on select "**********" at bounding box center [834, 99] width 542 height 21
click at [1067, 511] on div "**********" at bounding box center [834, 401] width 553 height 709
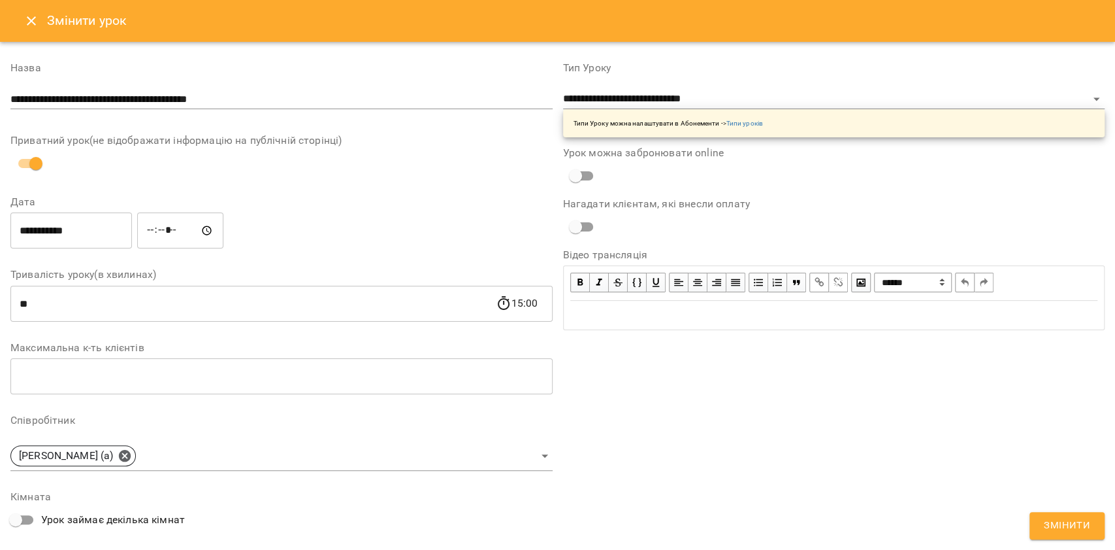
click at [1059, 527] on span "Змінити" at bounding box center [1067, 525] width 46 height 17
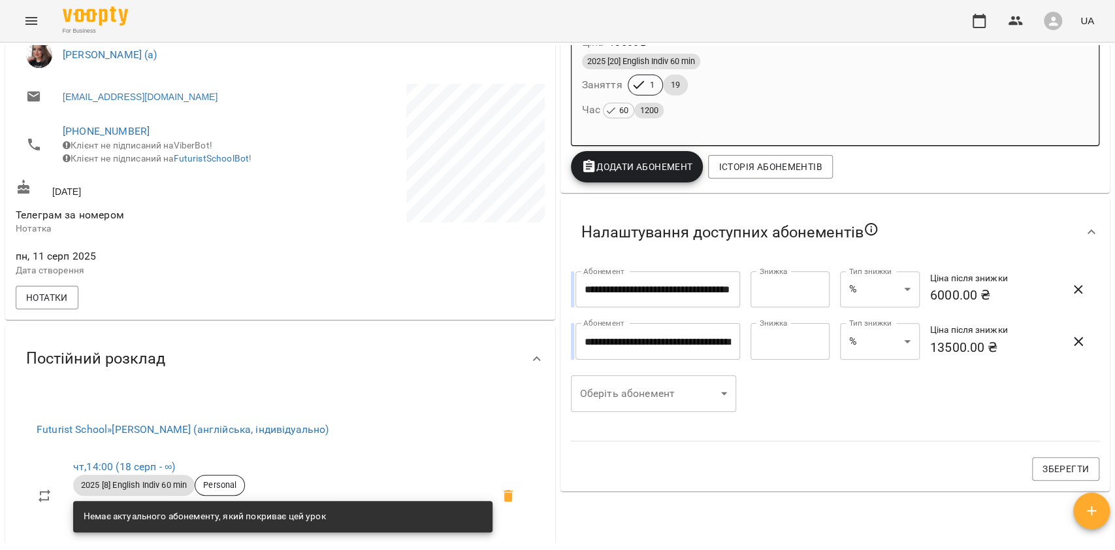
scroll to position [435, 0]
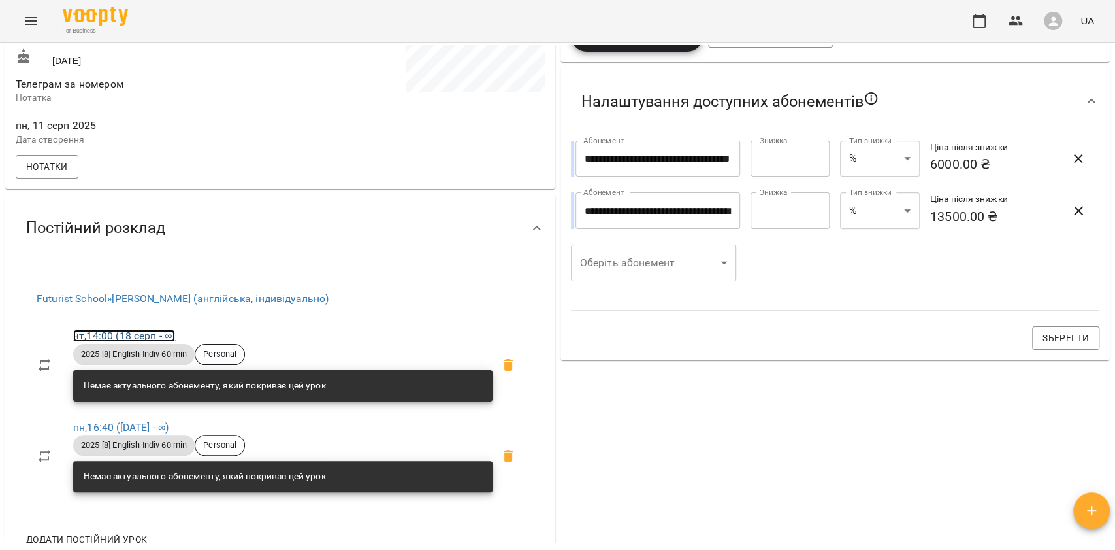
click at [141, 342] on link "чт , 14:00 ([DATE] - ∞)" at bounding box center [124, 335] width 102 height 12
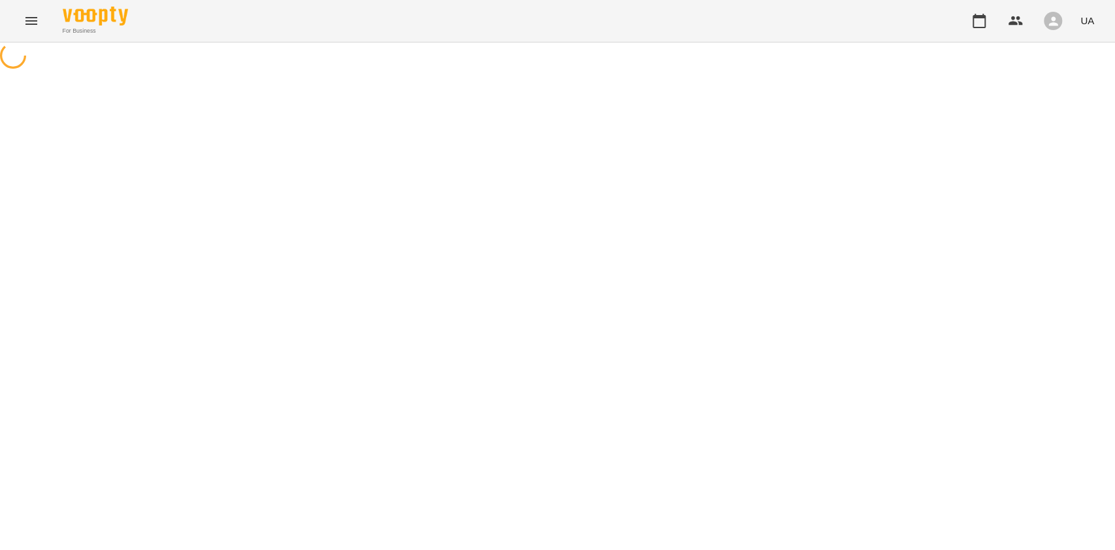
select select "*"
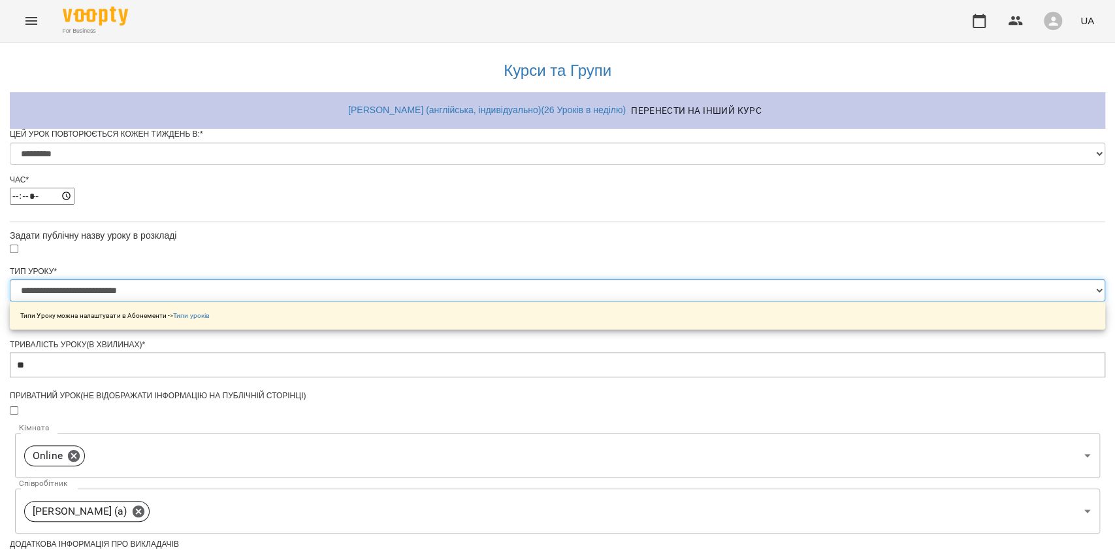
drag, startPoint x: 460, startPoint y: 331, endPoint x: 466, endPoint y: 312, distance: 19.2
click at [460, 301] on select "**********" at bounding box center [558, 290] width 1096 height 22
select select "**********"
click at [394, 301] on select "**********" at bounding box center [558, 290] width 1096 height 22
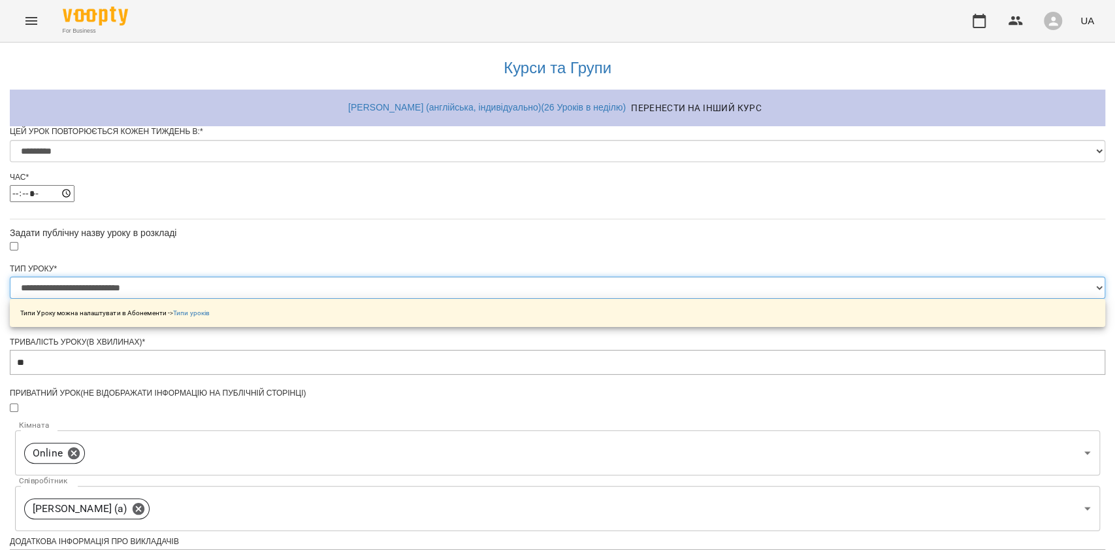
scroll to position [484, 0]
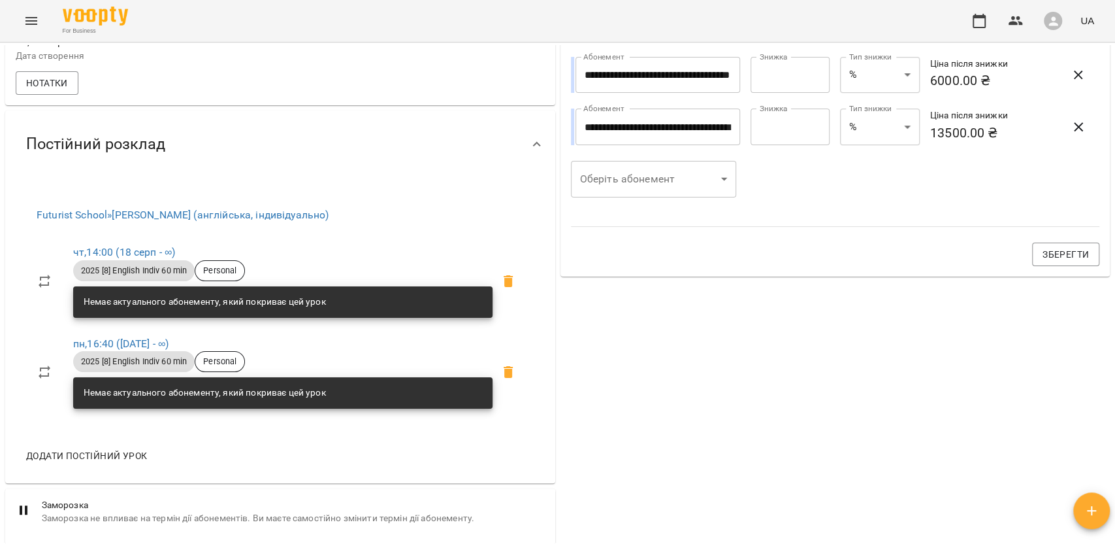
scroll to position [523, 0]
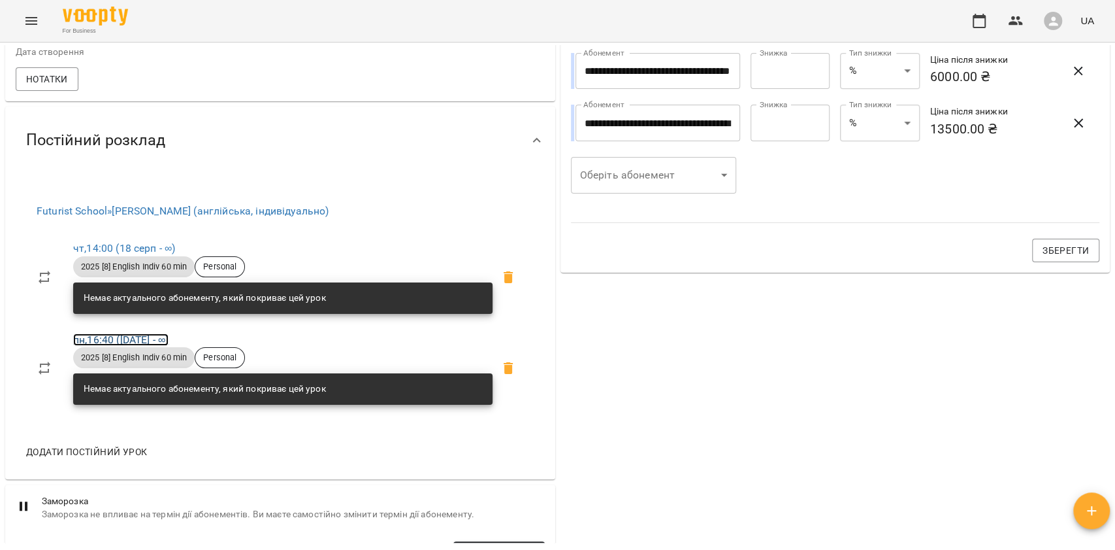
click at [136, 346] on link "пн , 16:40 ([DATE] - ∞)" at bounding box center [120, 339] width 95 height 12
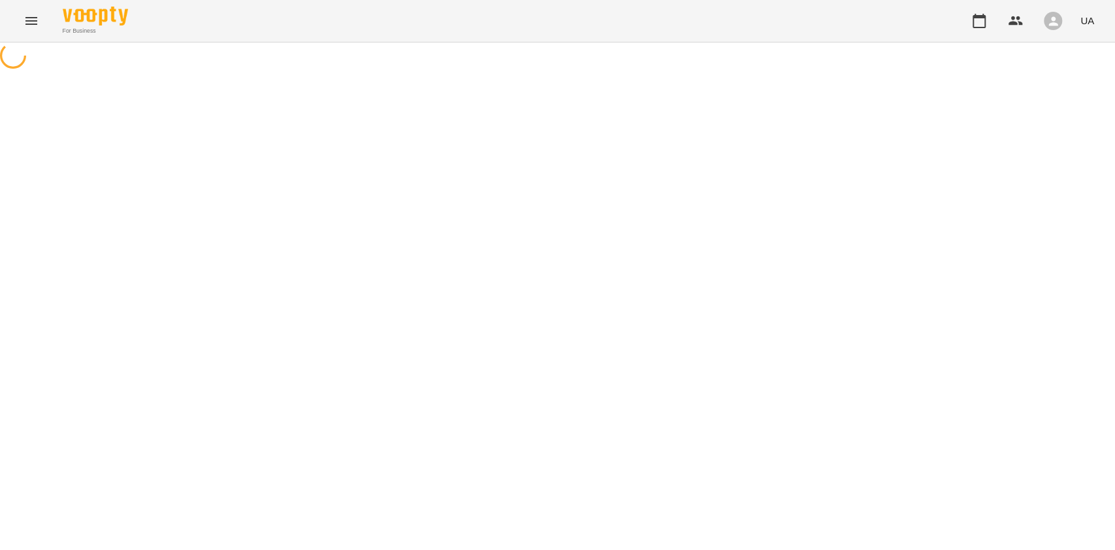
select select "*"
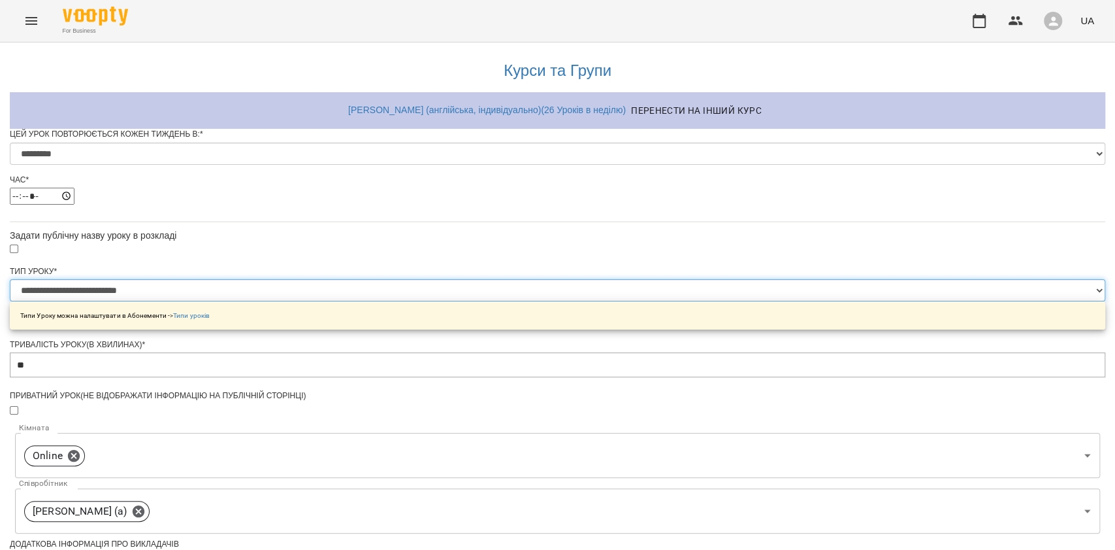
click at [502, 301] on select "**********" at bounding box center [558, 290] width 1096 height 22
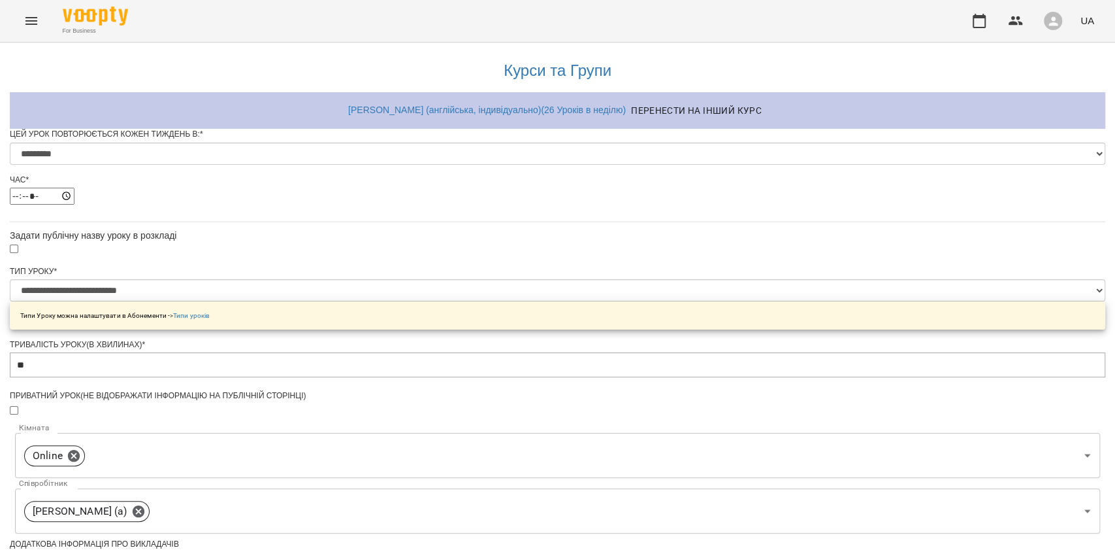
click at [70, 181] on div "**********" at bounding box center [558, 499] width 1096 height 914
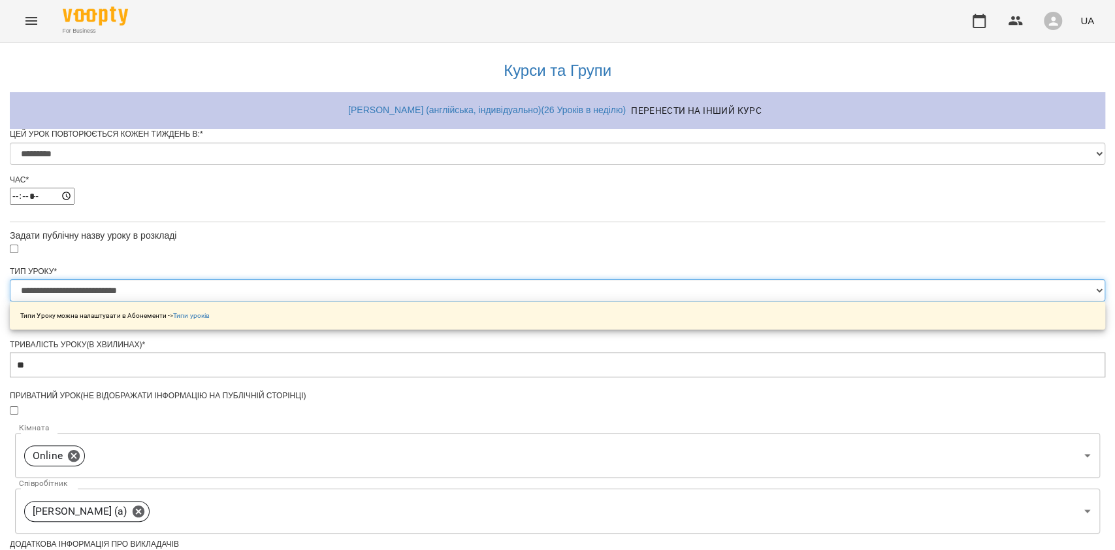
click at [478, 301] on select "**********" at bounding box center [558, 290] width 1096 height 22
select select "**********"
click at [394, 301] on select "**********" at bounding box center [558, 290] width 1096 height 22
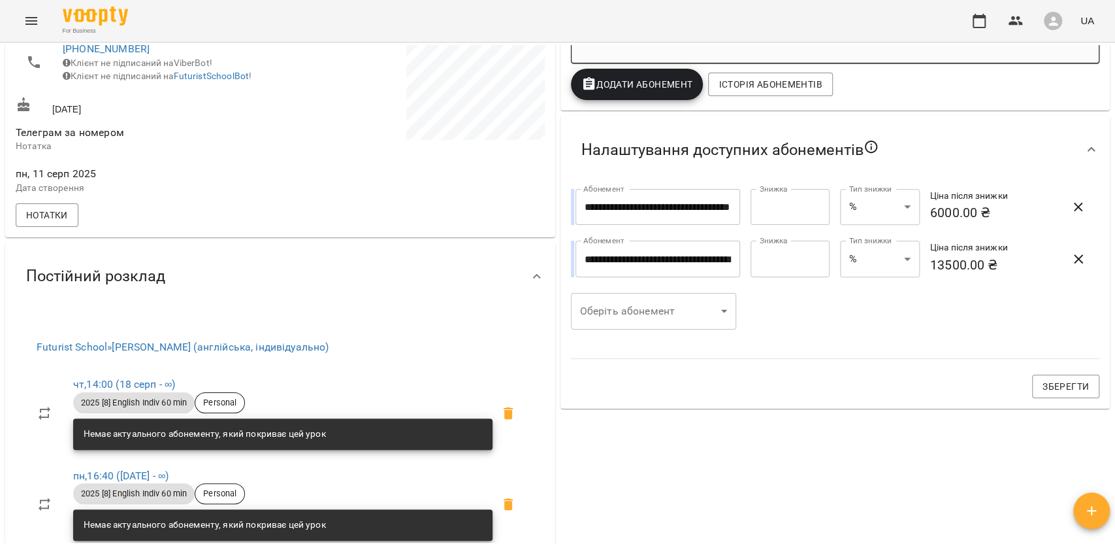
scroll to position [435, 0]
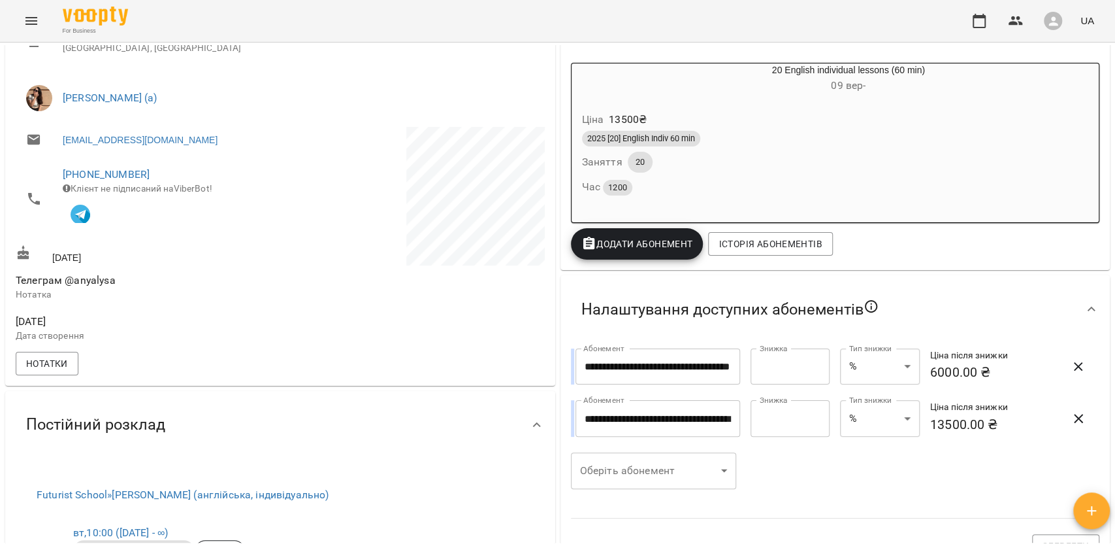
scroll to position [435, 0]
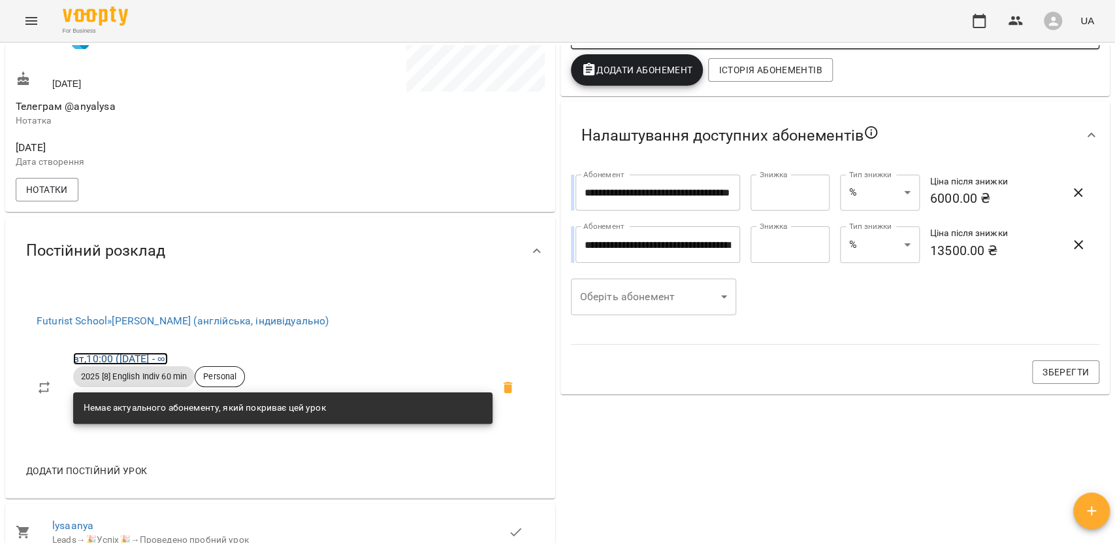
click at [139, 359] on link "вт , 10:00 ([DATE] - ∞)" at bounding box center [120, 358] width 95 height 12
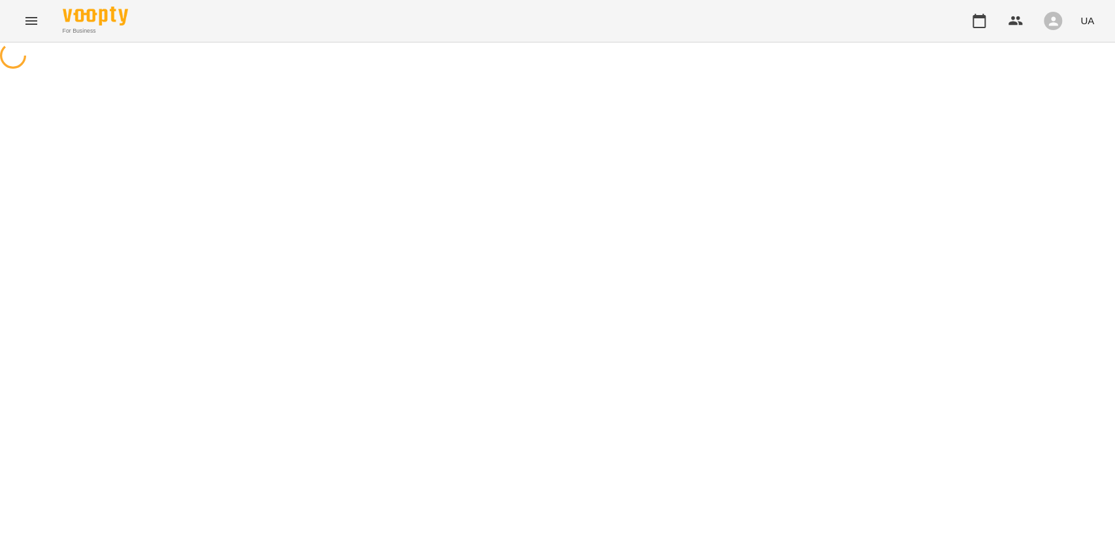
select select "*"
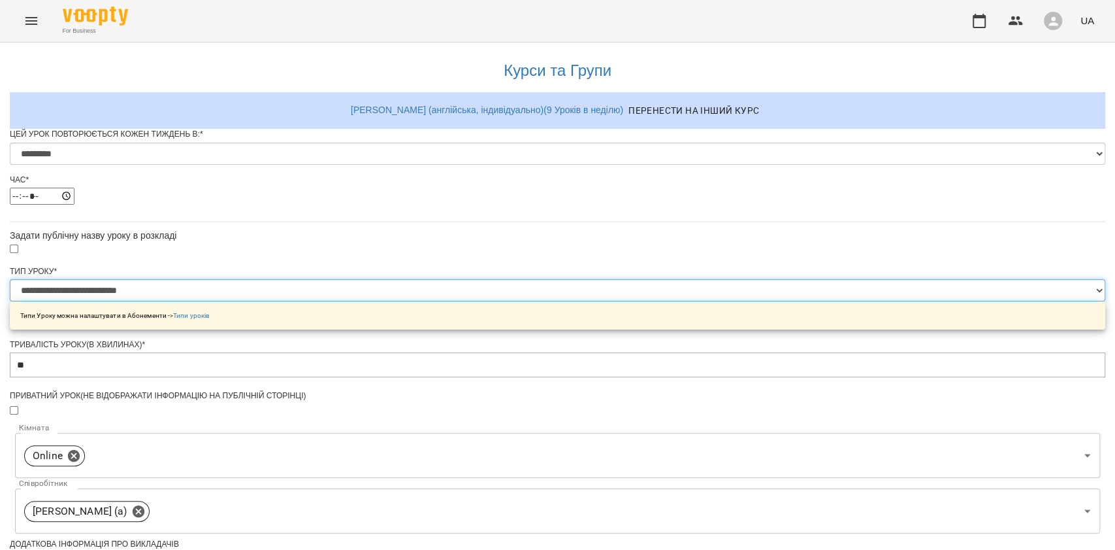
click at [452, 301] on select "**********" at bounding box center [558, 290] width 1096 height 22
select select "**********"
click at [394, 301] on select "**********" at bounding box center [558, 290] width 1096 height 22
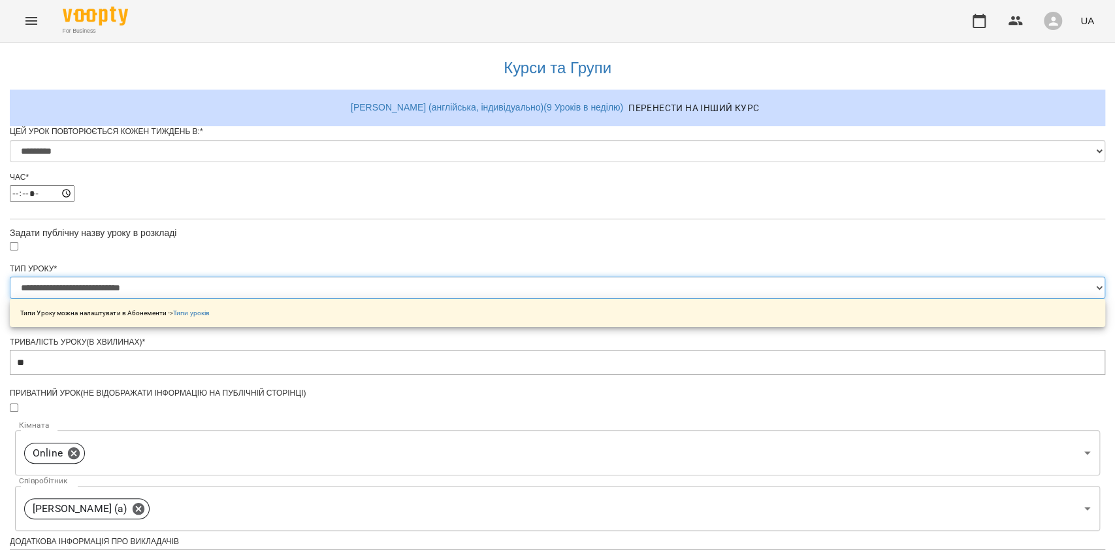
scroll to position [484, 0]
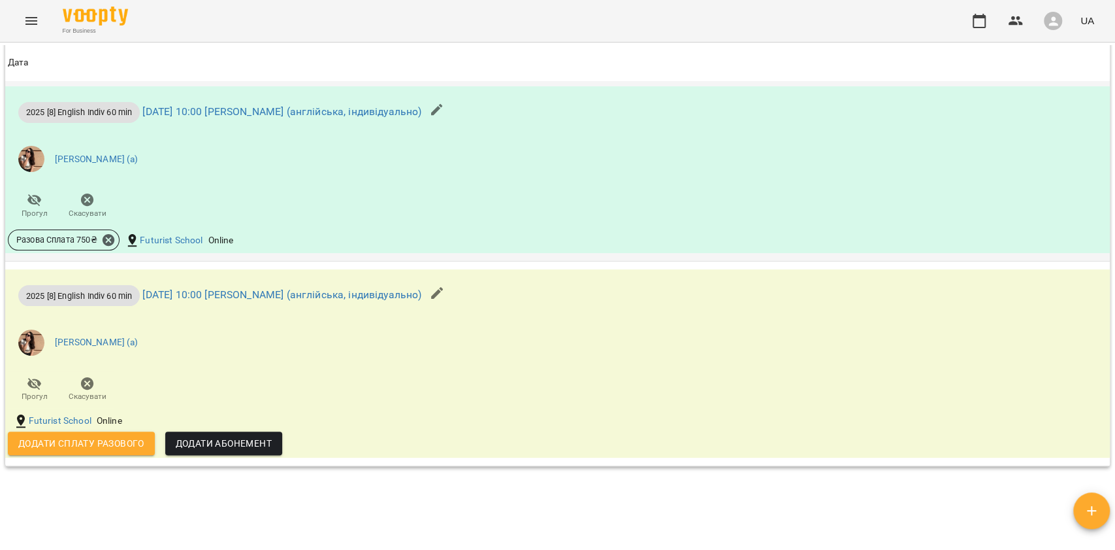
scroll to position [1046, 0]
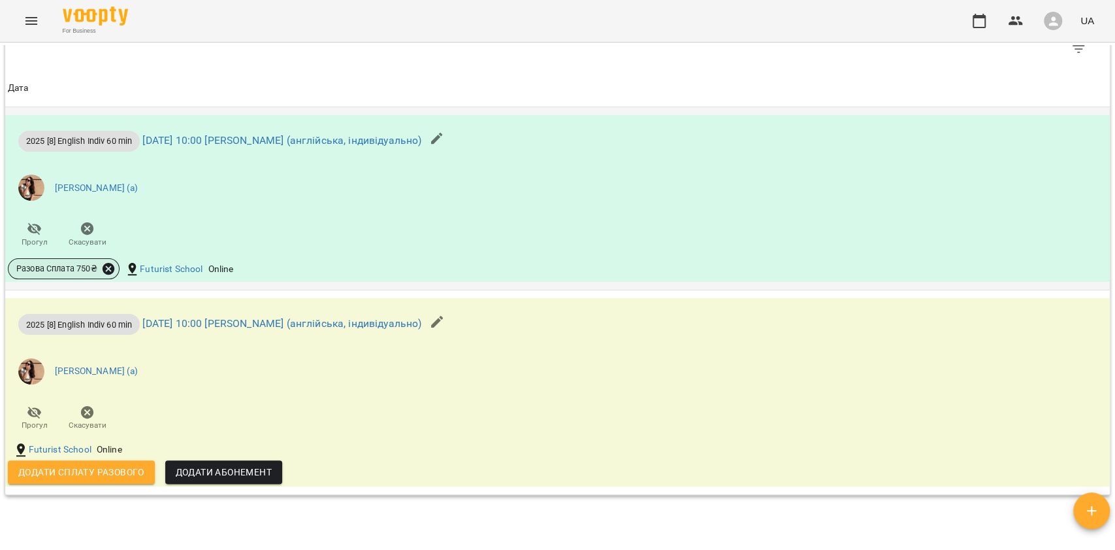
click at [109, 271] on icon at bounding box center [109, 269] width 12 height 12
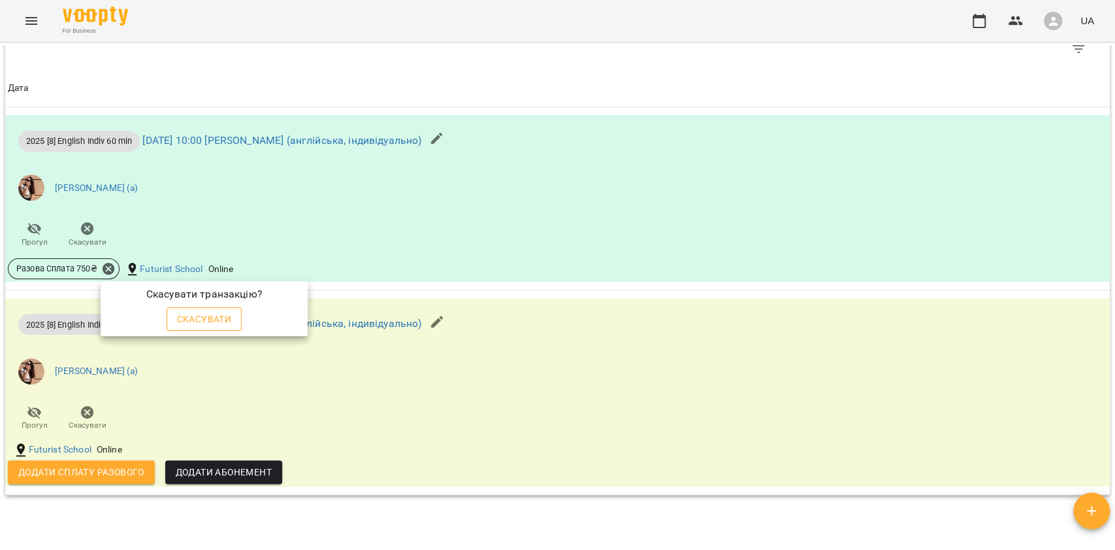
click at [193, 316] on span "Скасувати" at bounding box center [204, 319] width 55 height 16
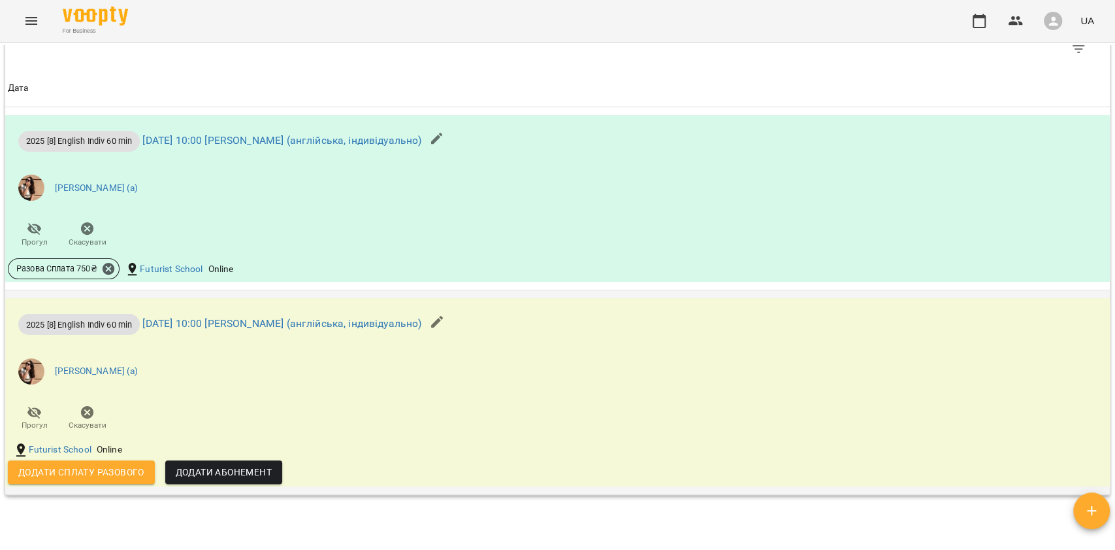
scroll to position [987, 0]
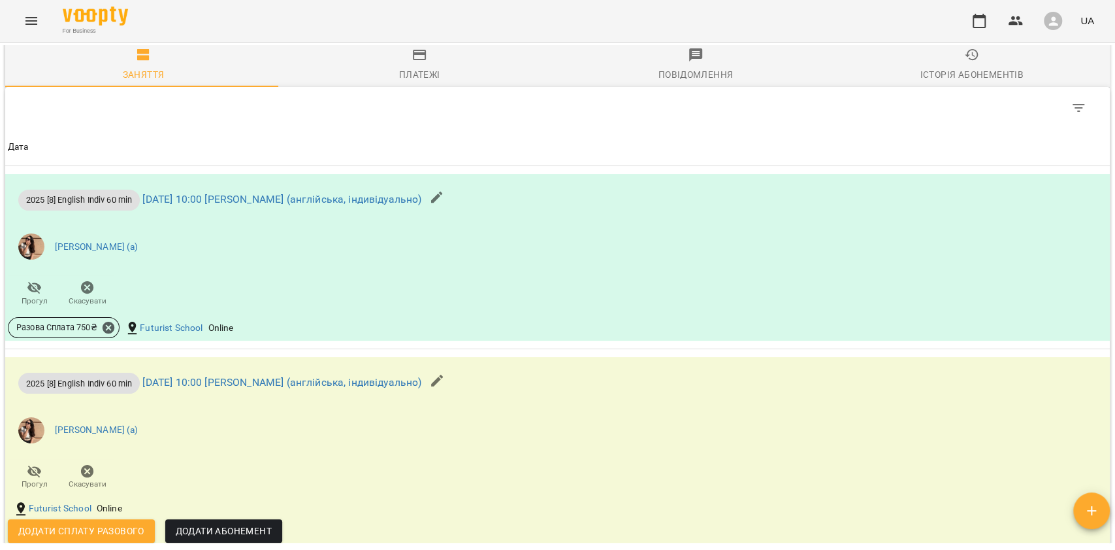
click at [453, 204] on button "button" at bounding box center [436, 197] width 31 height 31
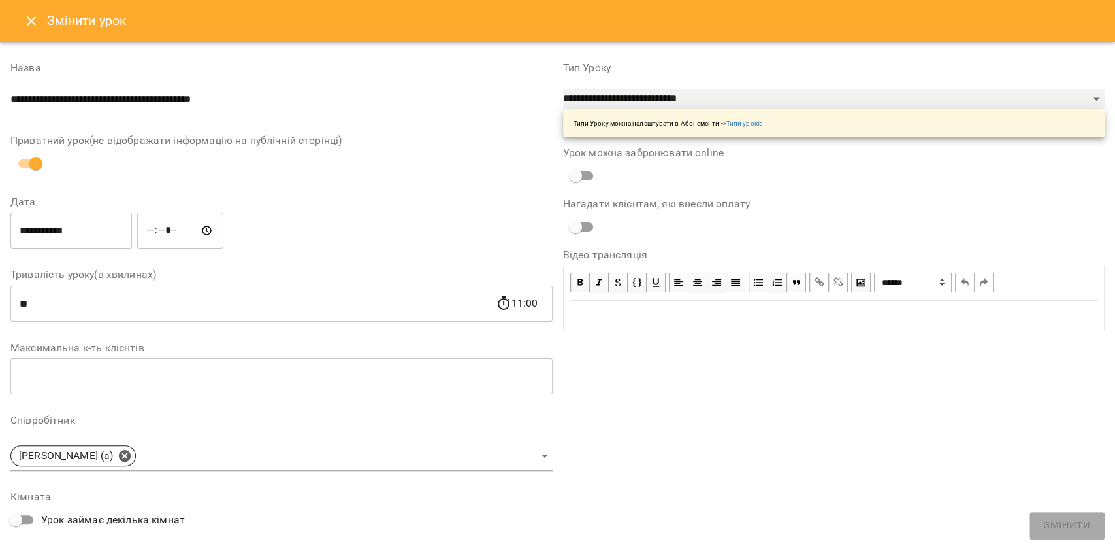
click at [629, 101] on select "**********" at bounding box center [834, 99] width 542 height 21
select select "**********"
click at [563, 89] on select "**********" at bounding box center [834, 99] width 542 height 21
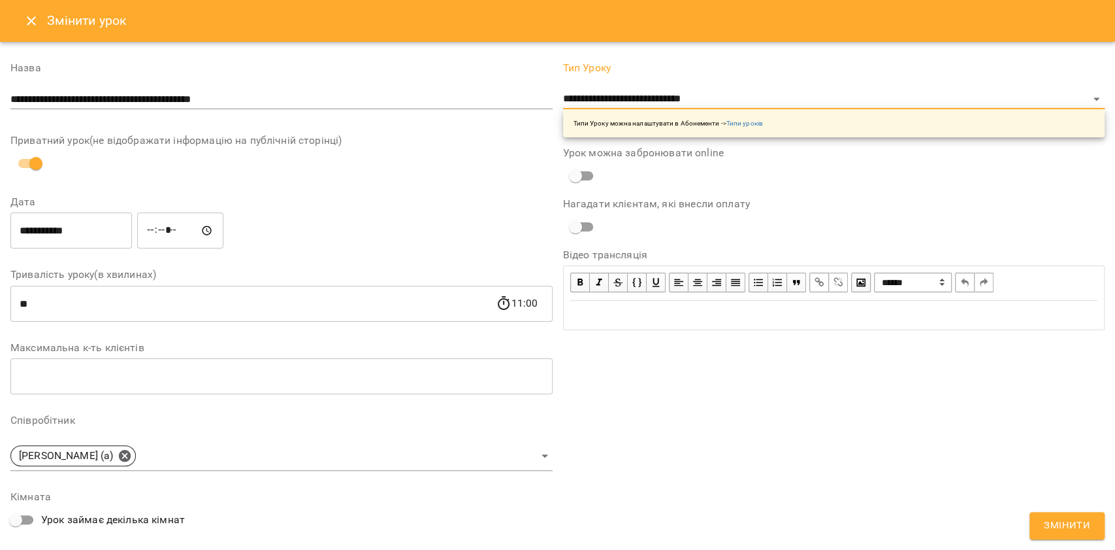
click at [1093, 535] on button "Змінити" at bounding box center [1067, 525] width 75 height 27
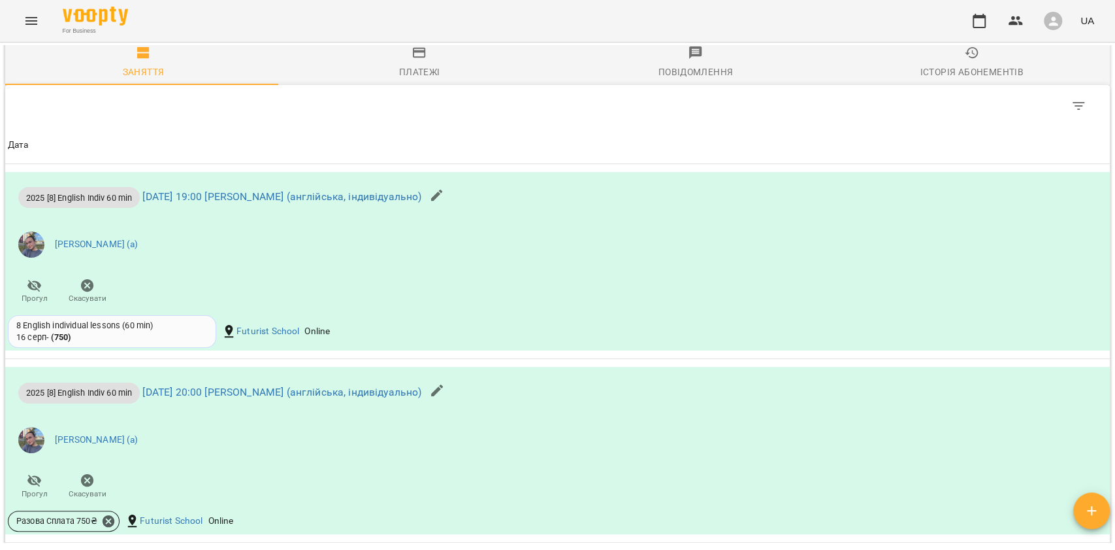
scroll to position [1481, 0]
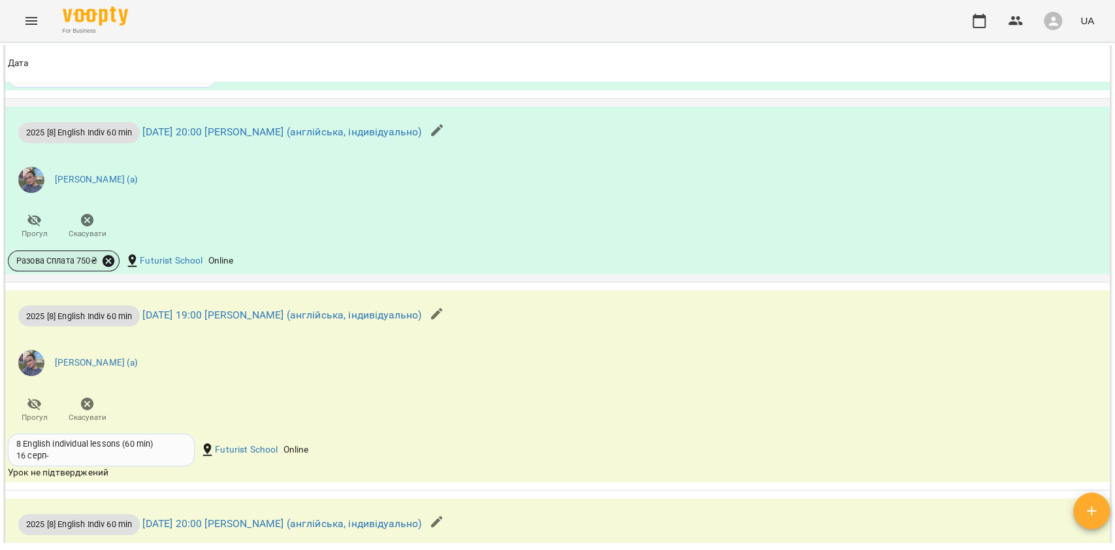
click at [112, 265] on icon at bounding box center [109, 260] width 12 height 12
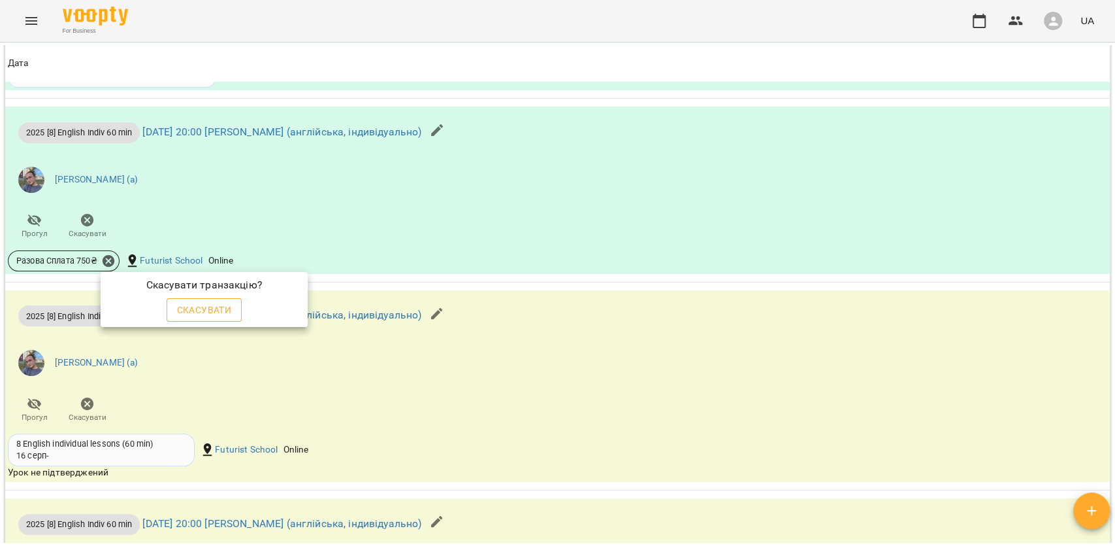
click at [187, 306] on span "Скасувати" at bounding box center [204, 310] width 55 height 16
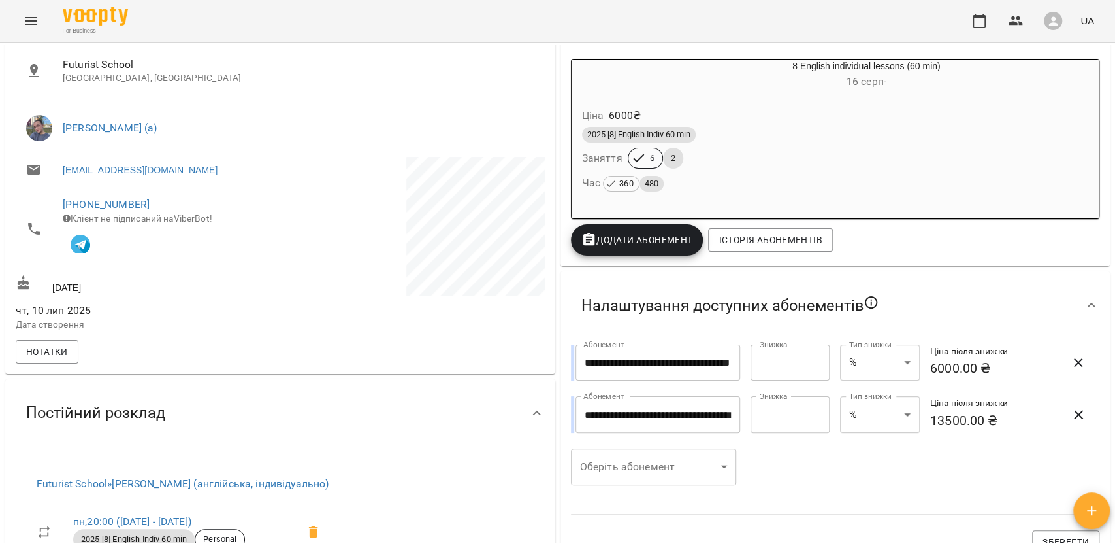
scroll to position [120, 0]
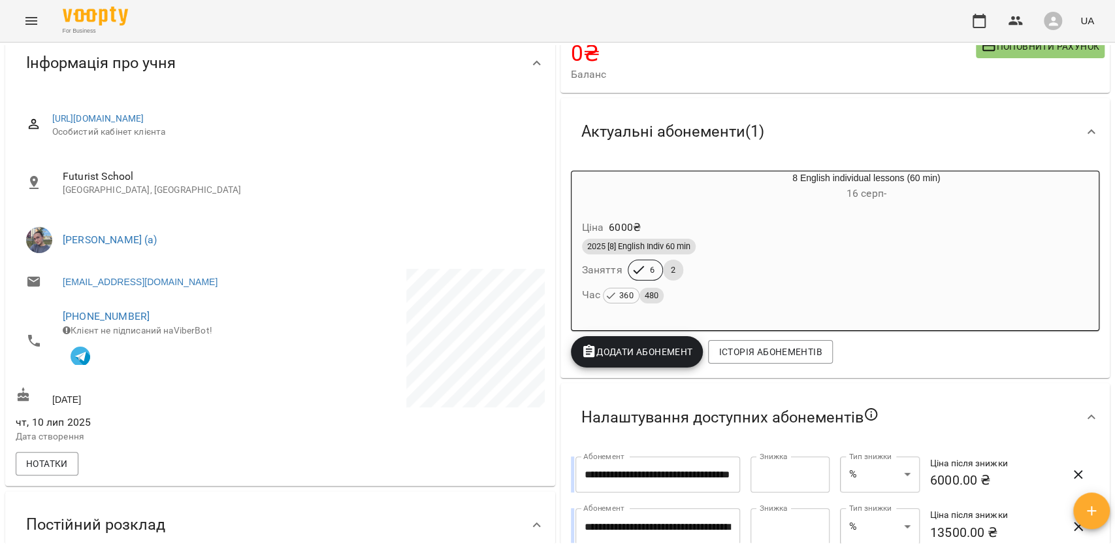
click at [798, 225] on div "Ціна 6000 ₴" at bounding box center [836, 228] width 512 height 24
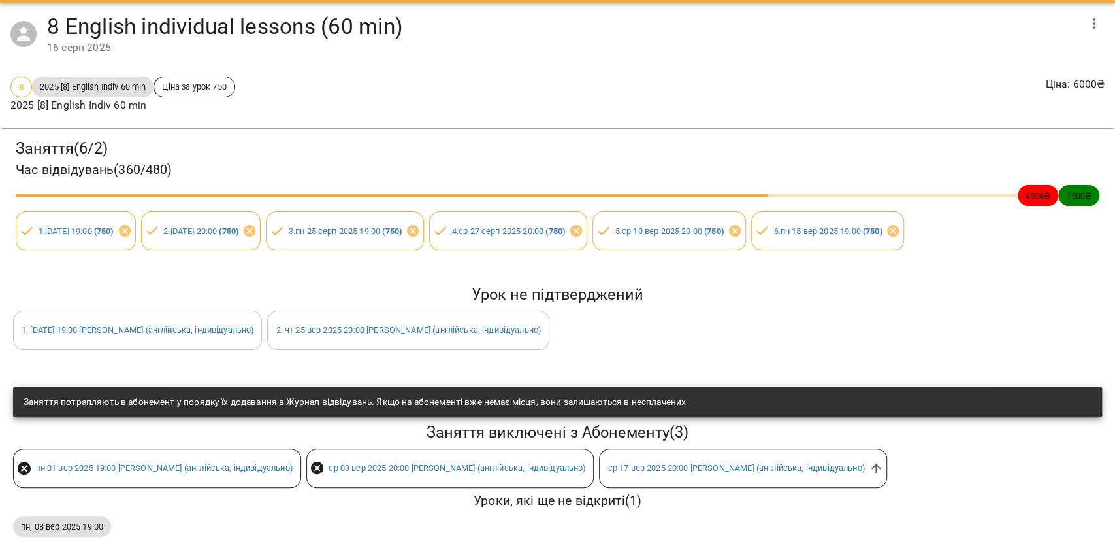
scroll to position [58, 0]
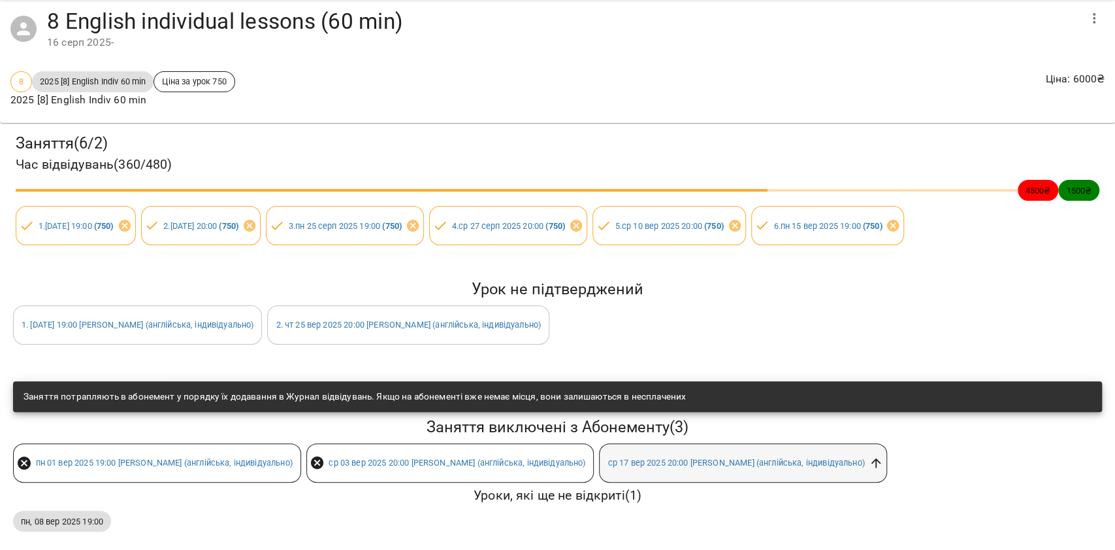
click at [883, 455] on icon at bounding box center [876, 462] width 14 height 14
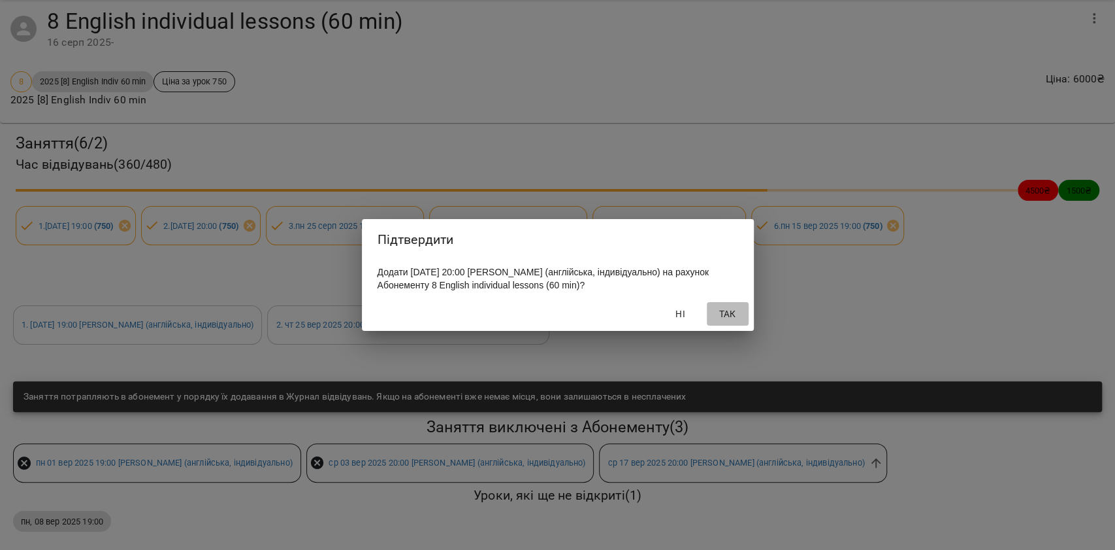
click at [727, 321] on span "Так" at bounding box center [727, 314] width 31 height 16
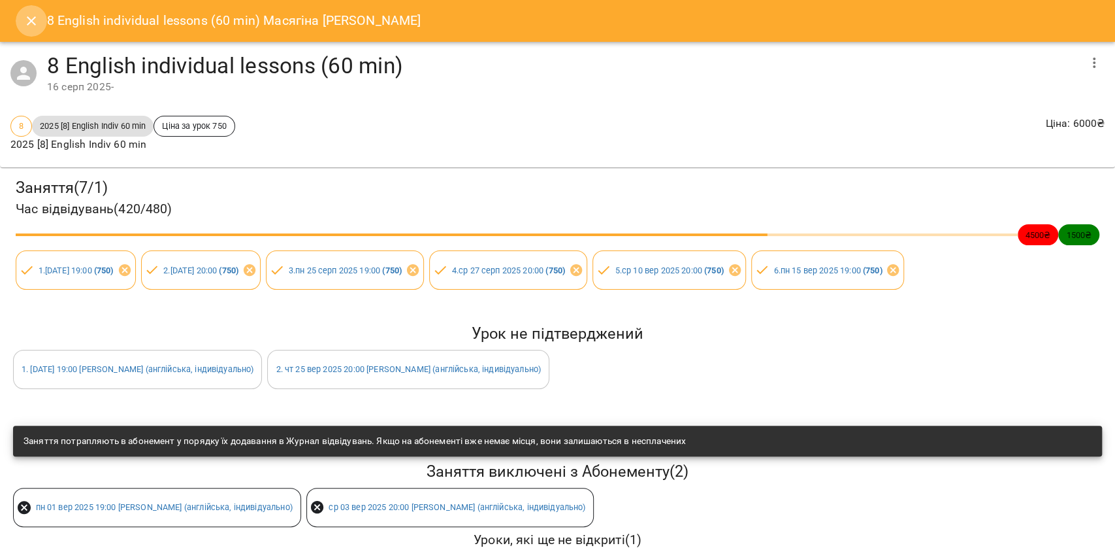
click at [24, 8] on button "Close" at bounding box center [31, 20] width 31 height 31
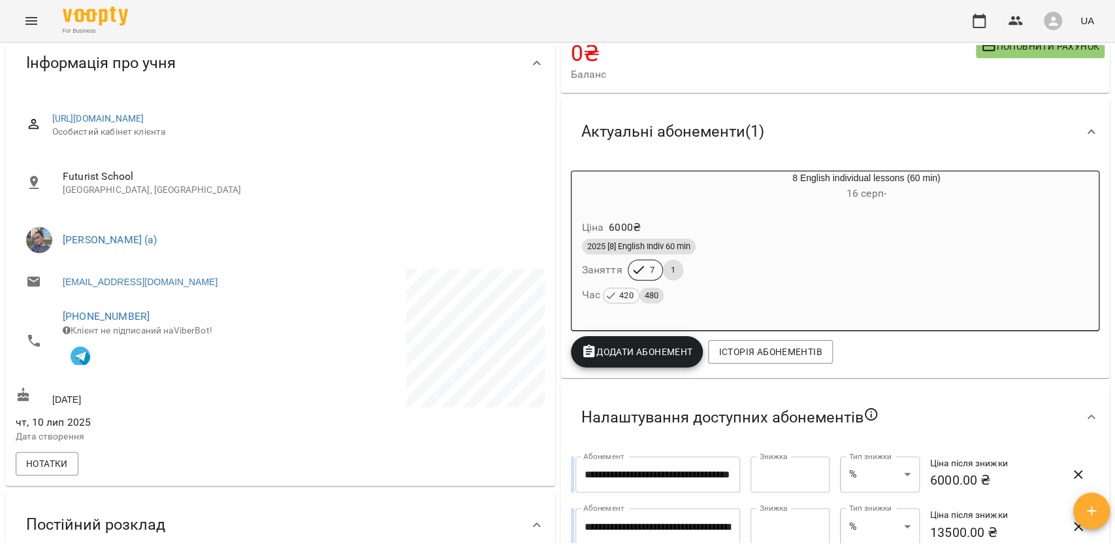
click at [686, 210] on div "Ціна 6000 ₴ 2025 [8] English Indiv 60 min Заняття 7 1 Час 420 480" at bounding box center [836, 264] width 528 height 112
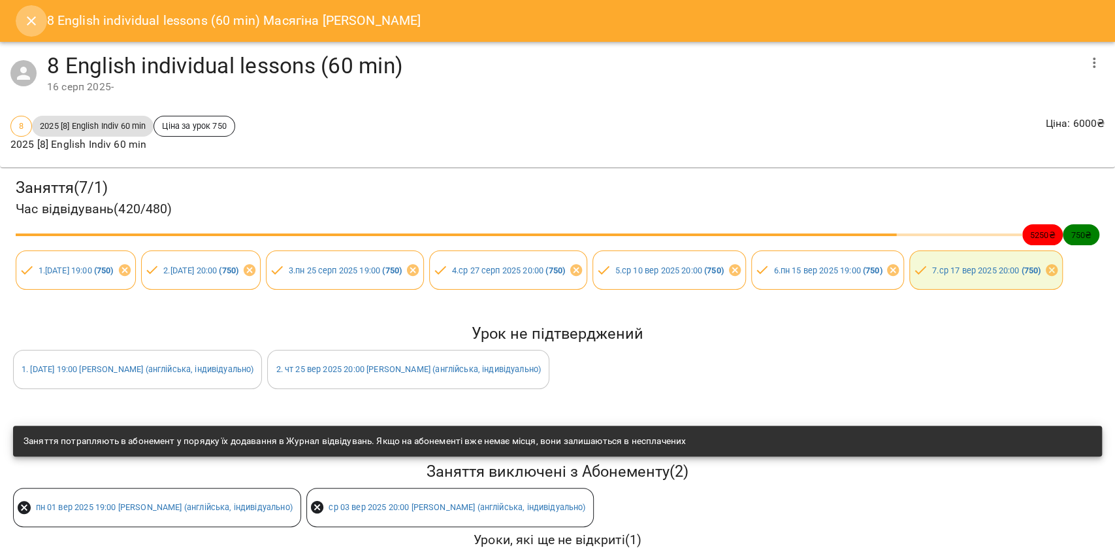
click at [35, 22] on icon "Close" at bounding box center [32, 21] width 16 height 16
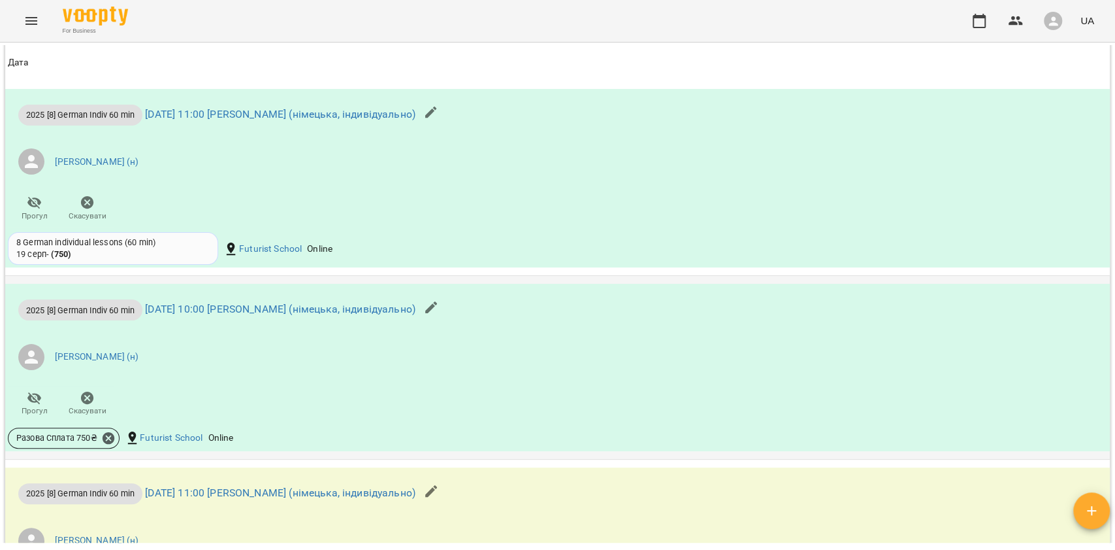
scroll to position [1132, 0]
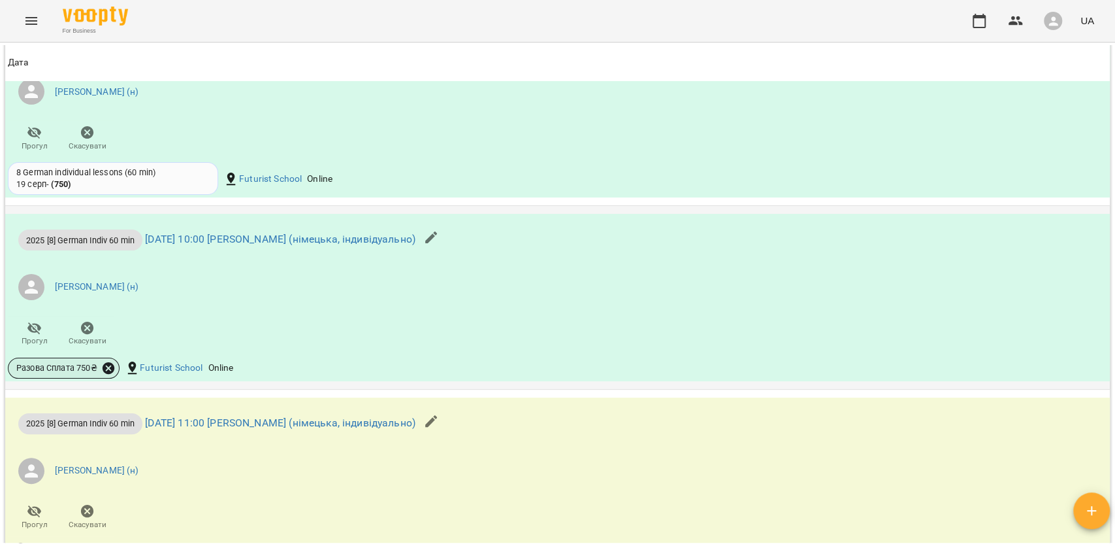
click at [105, 374] on icon at bounding box center [109, 368] width 12 height 12
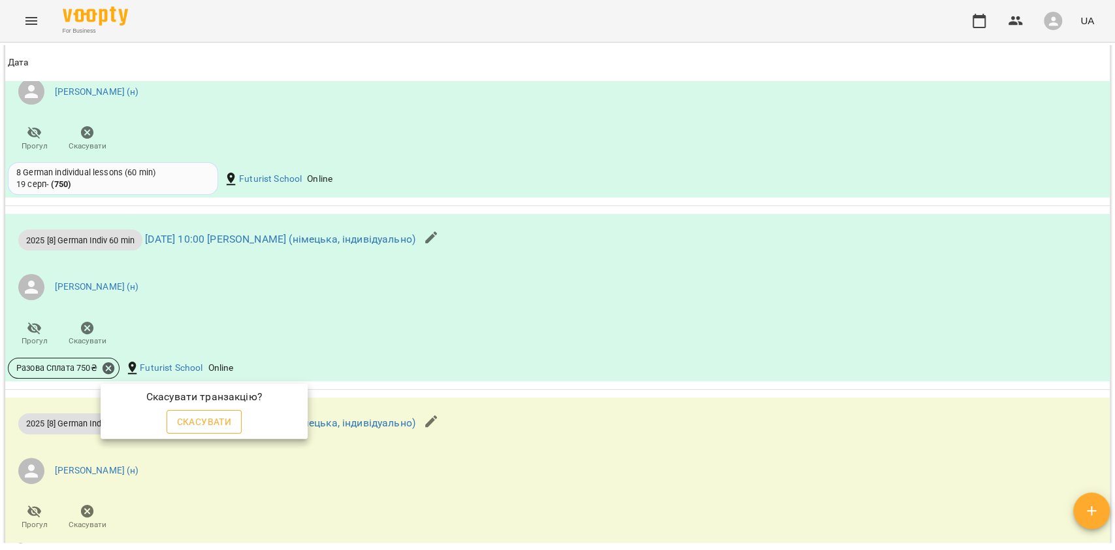
click at [199, 421] on span "Скасувати" at bounding box center [204, 422] width 55 height 16
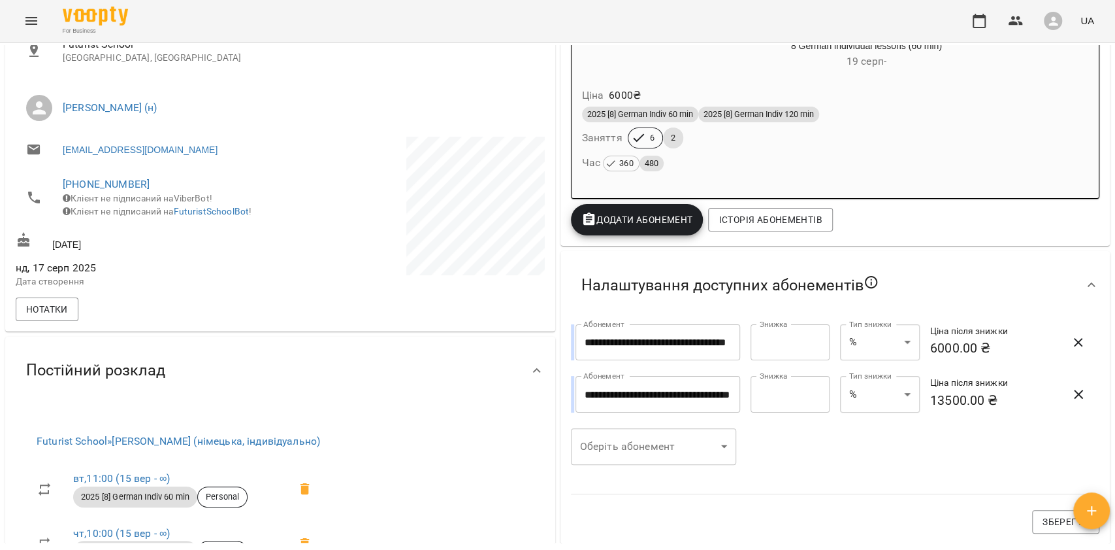
scroll to position [0, 0]
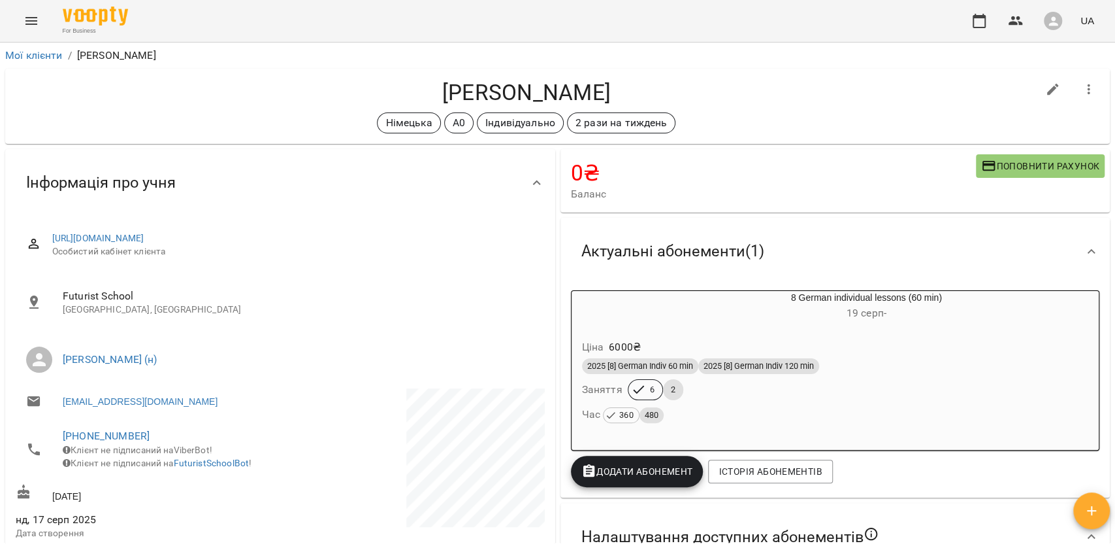
click at [651, 297] on div "8 German individual lessons (60 min) 19 серп -" at bounding box center [866, 306] width 465 height 31
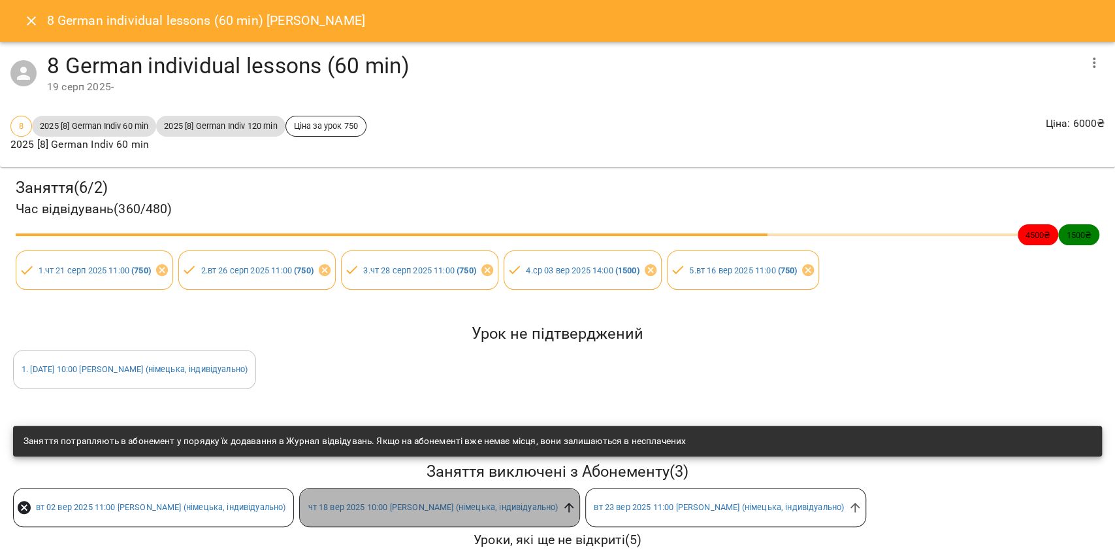
click at [576, 501] on icon at bounding box center [569, 507] width 14 height 14
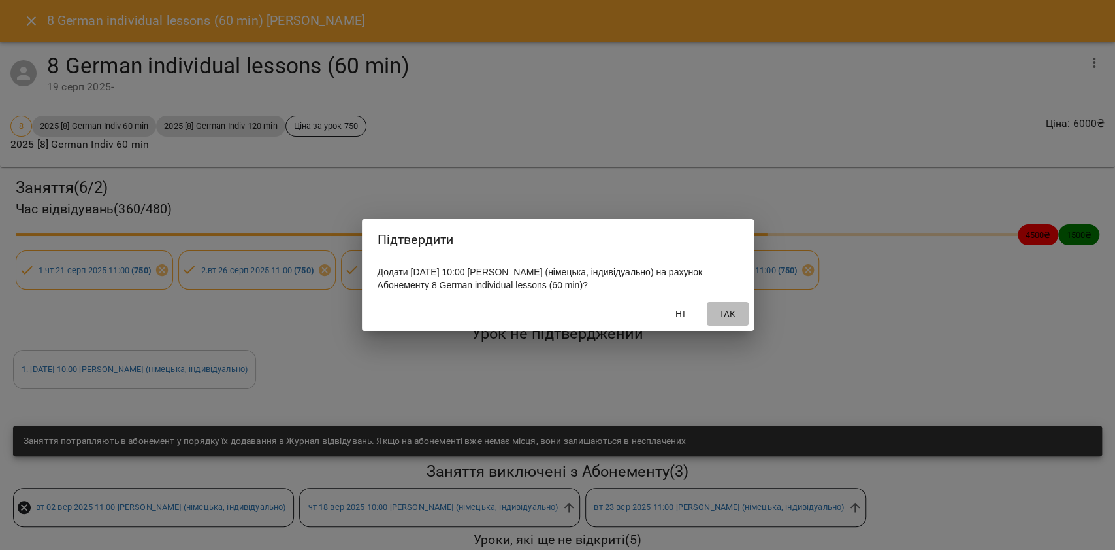
click at [727, 321] on span "Так" at bounding box center [727, 314] width 31 height 16
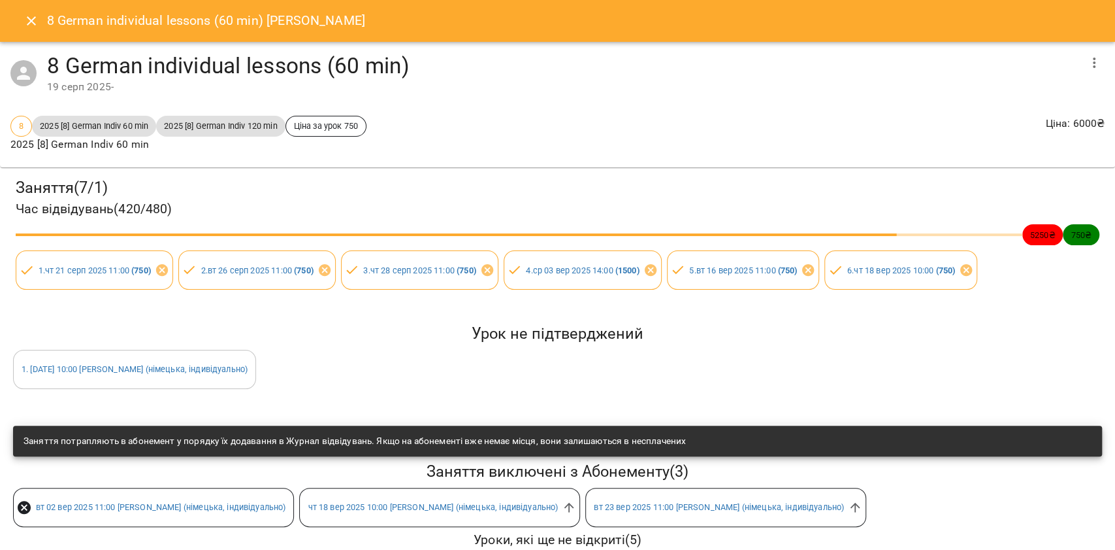
click at [29, 23] on icon "Close" at bounding box center [31, 20] width 9 height 9
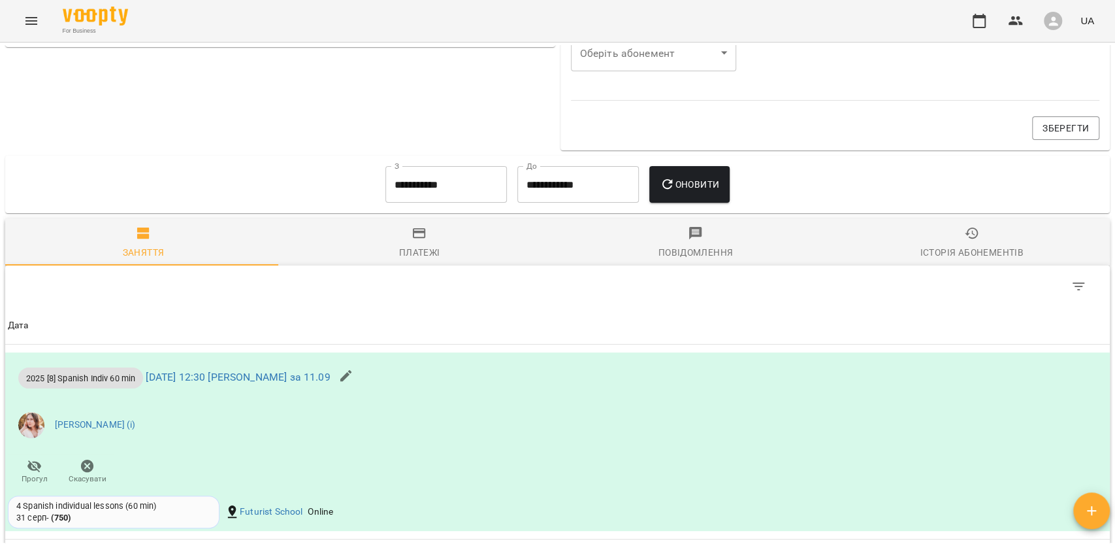
click at [452, 252] on span "Платежі" at bounding box center [419, 242] width 261 height 35
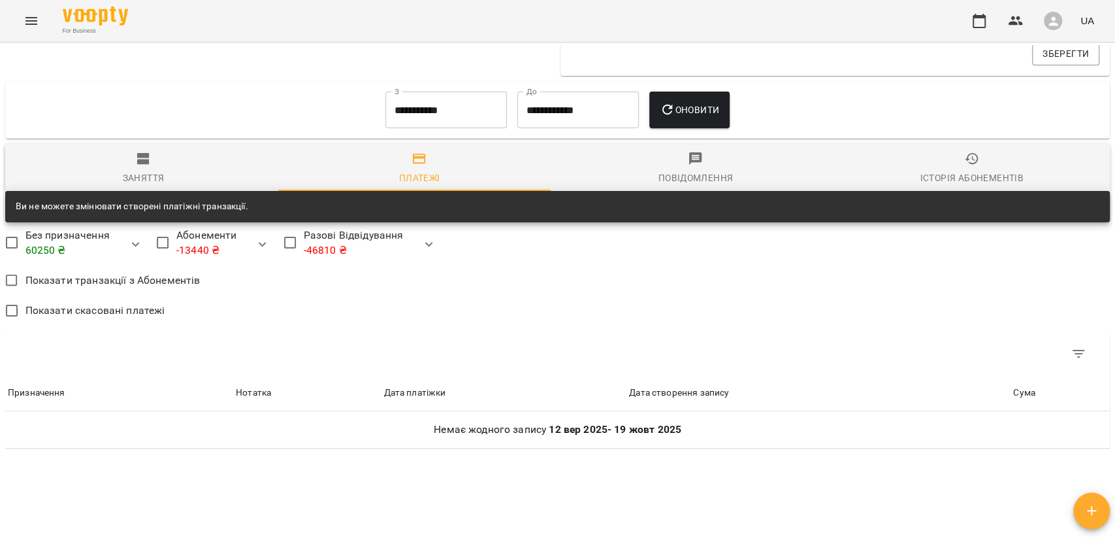
scroll to position [836, 0]
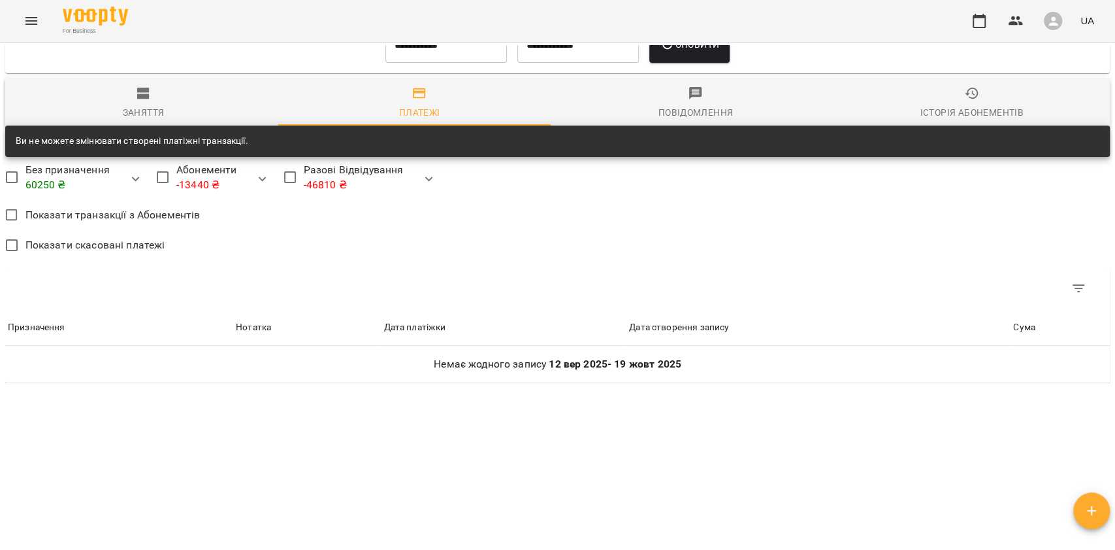
click at [415, 46] on input "**********" at bounding box center [447, 44] width 122 height 37
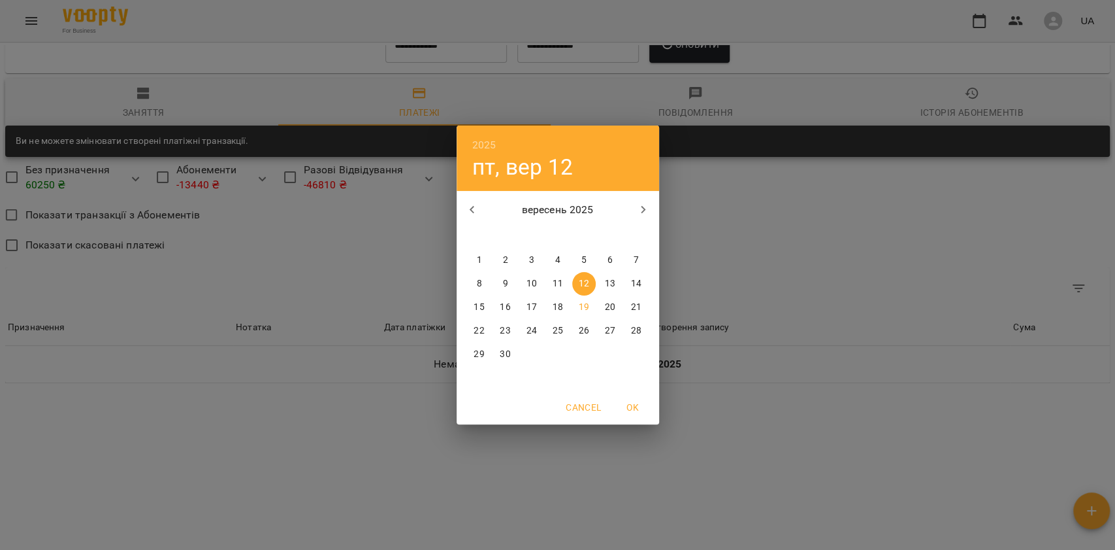
click at [460, 207] on button "button" at bounding box center [472, 209] width 31 height 31
click at [508, 276] on button "5" at bounding box center [506, 284] width 24 height 24
type input "**********"
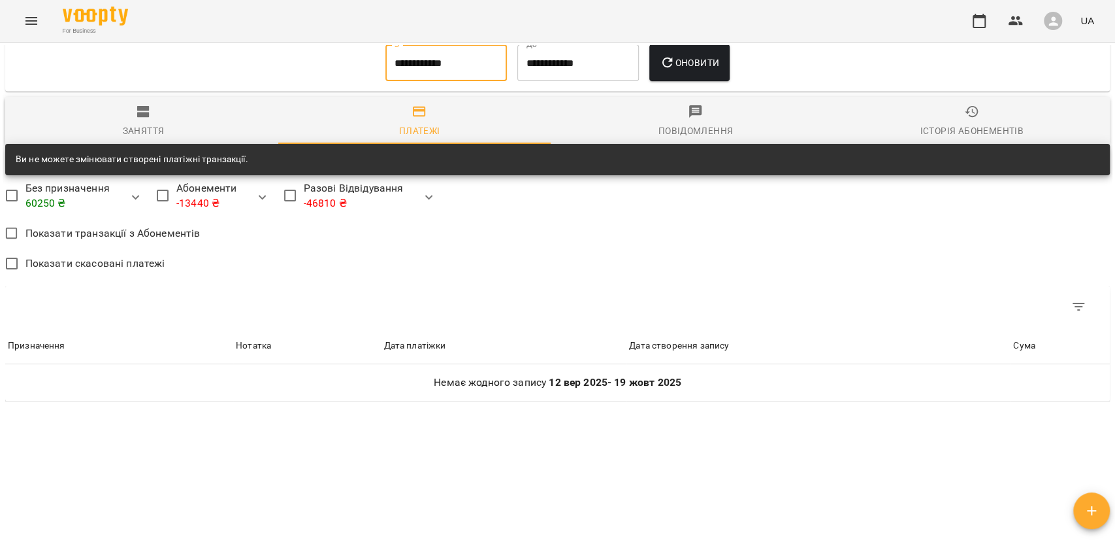
click at [689, 66] on span "Оновити" at bounding box center [689, 63] width 59 height 16
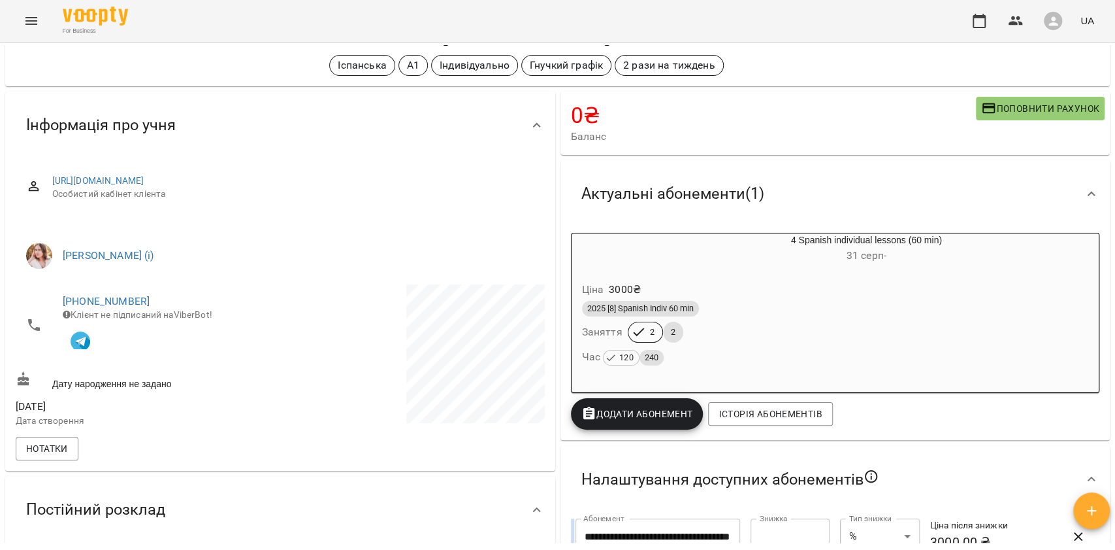
scroll to position [0, 0]
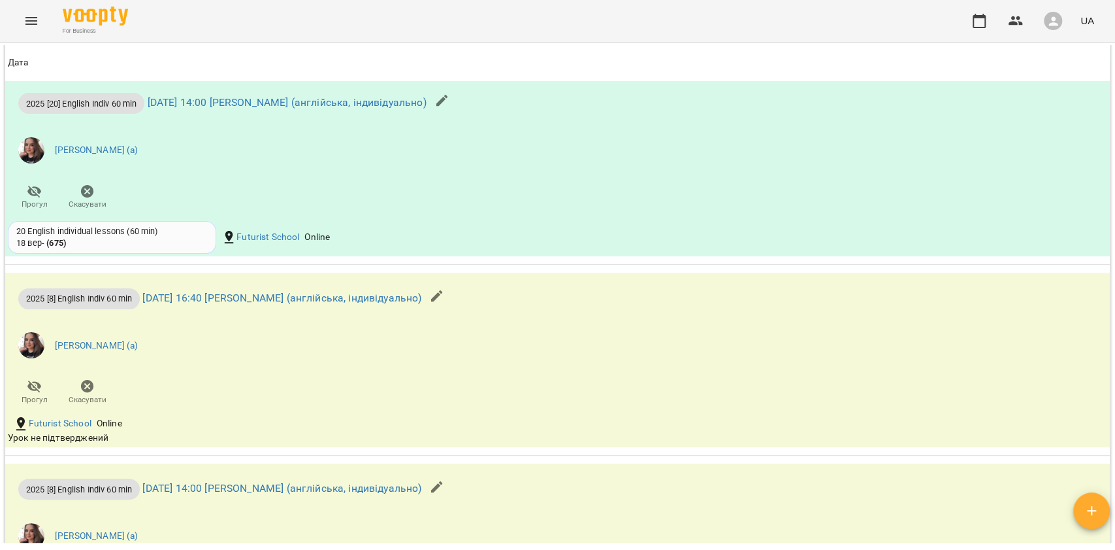
scroll to position [1655, 0]
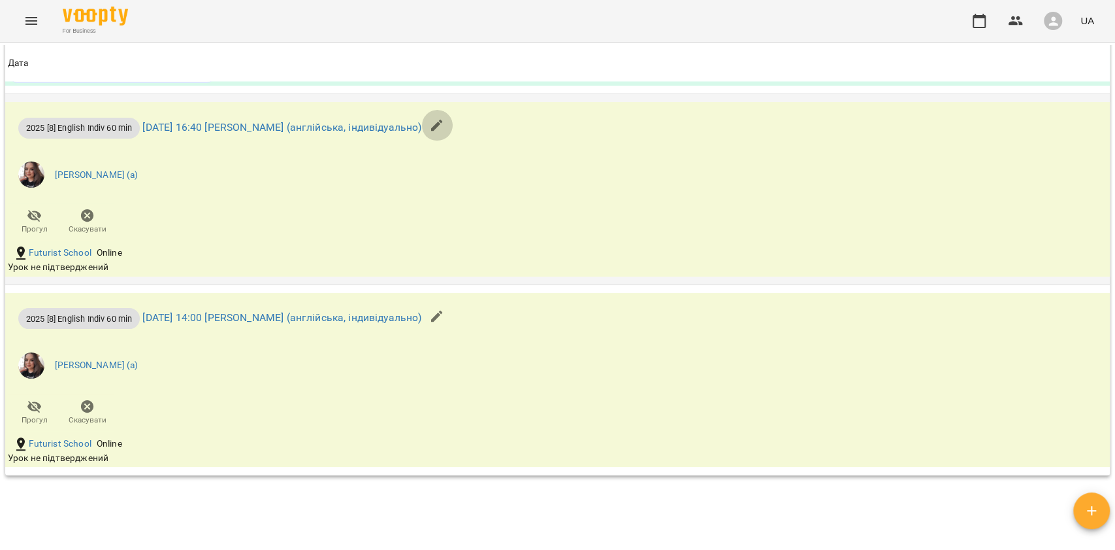
click at [445, 133] on icon "button" at bounding box center [437, 126] width 16 height 16
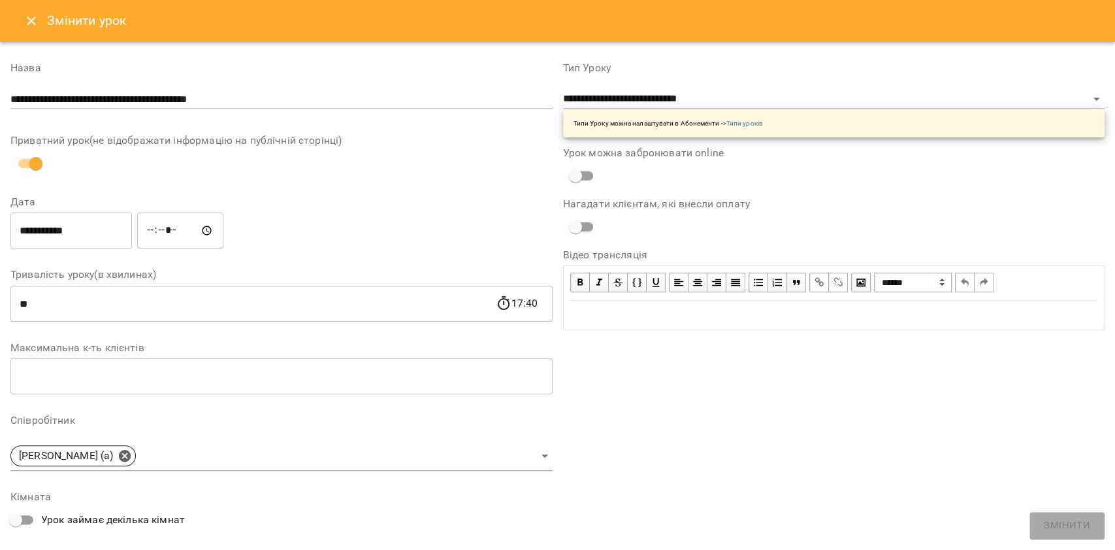
click at [570, 86] on div "**********" at bounding box center [834, 100] width 542 height 74
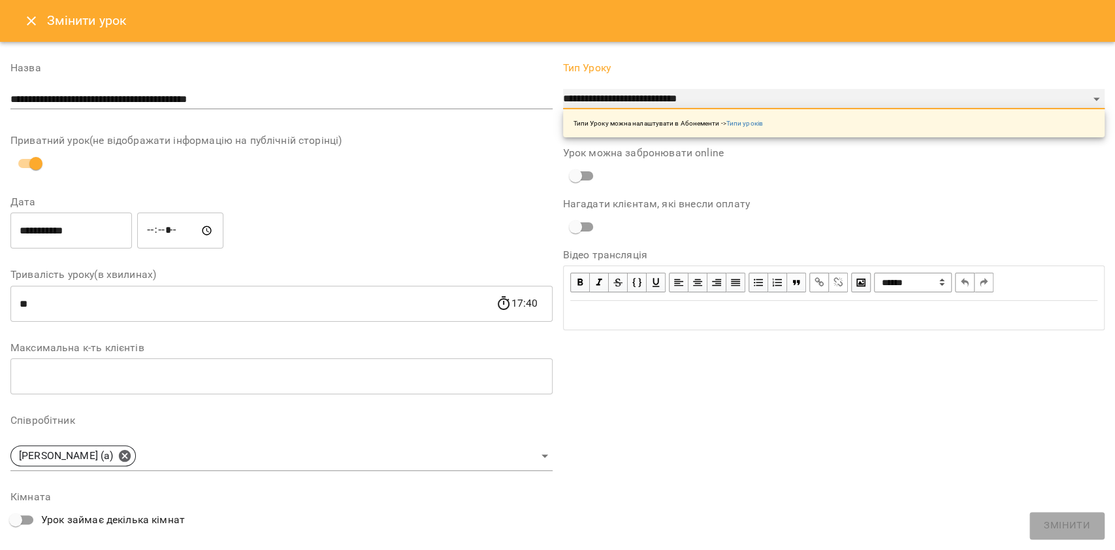
click at [570, 89] on select "**********" at bounding box center [834, 99] width 542 height 21
select select "**********"
click at [563, 110] on select "**********" at bounding box center [834, 99] width 542 height 21
type input "**"
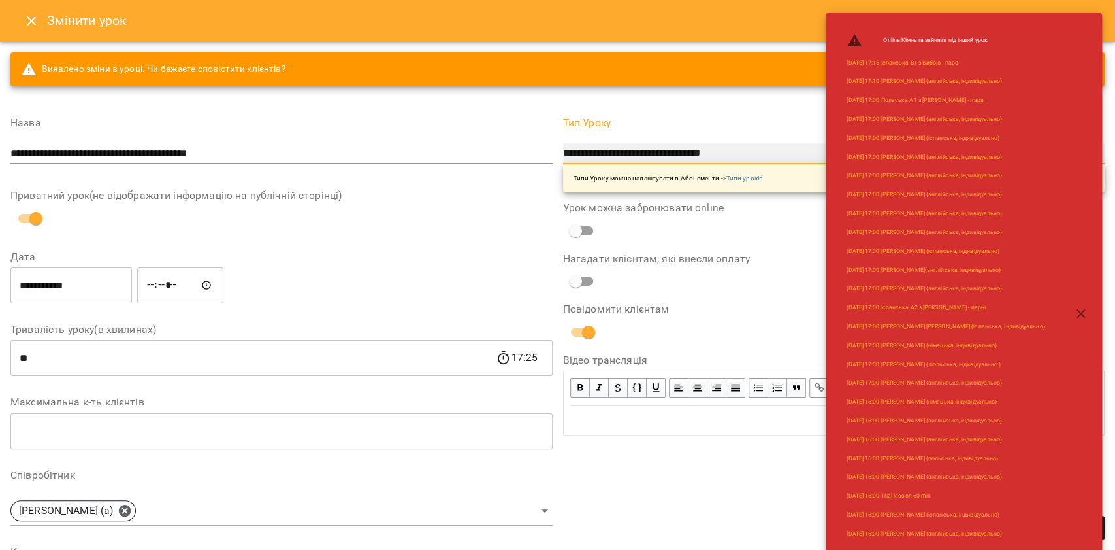
click at [711, 153] on select "**********" at bounding box center [834, 153] width 542 height 21
select select "**********"
click at [563, 143] on select "**********" at bounding box center [834, 153] width 542 height 21
type input "**"
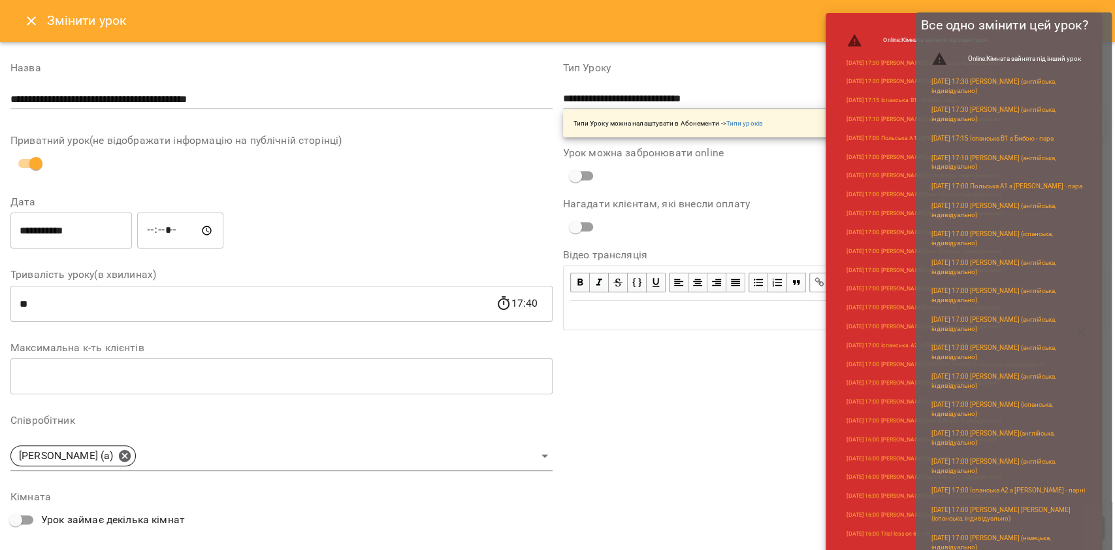
click at [1102, 527] on button "Змінити" at bounding box center [1073, 528] width 63 height 24
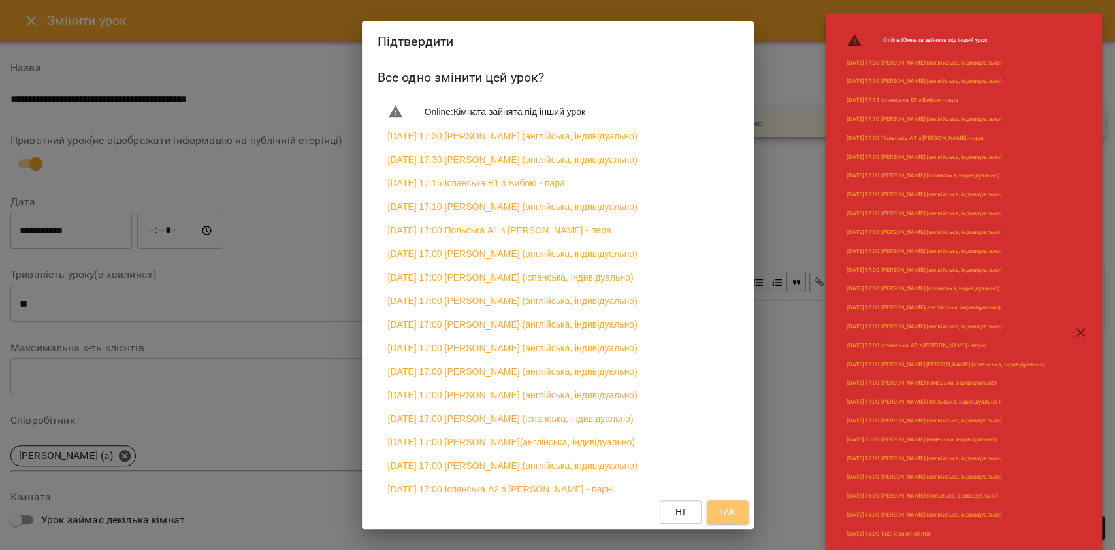
click at [744, 507] on button "Так" at bounding box center [728, 512] width 42 height 24
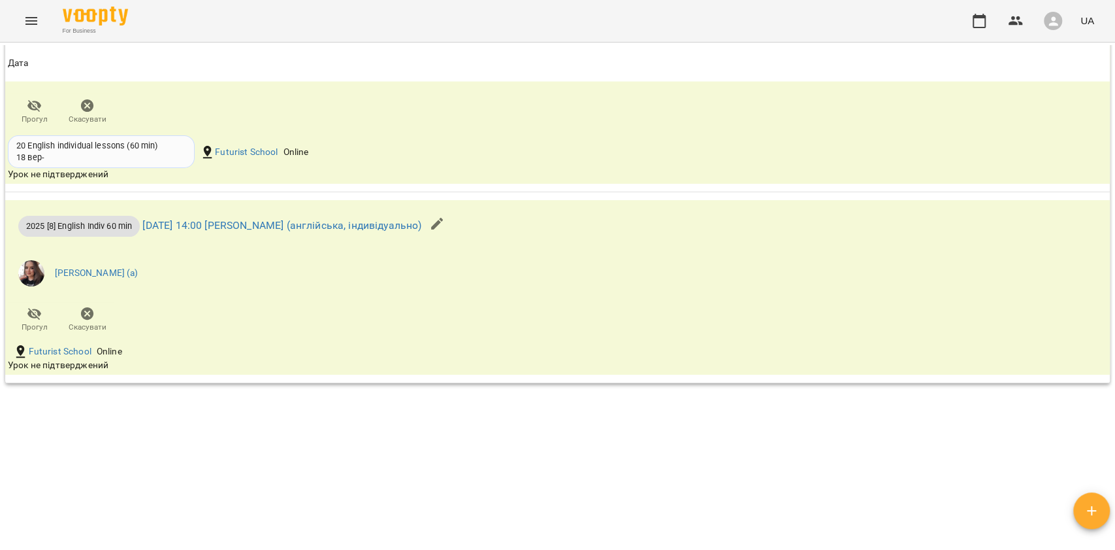
scroll to position [1773, 0]
click at [453, 221] on button "button" at bounding box center [436, 223] width 31 height 31
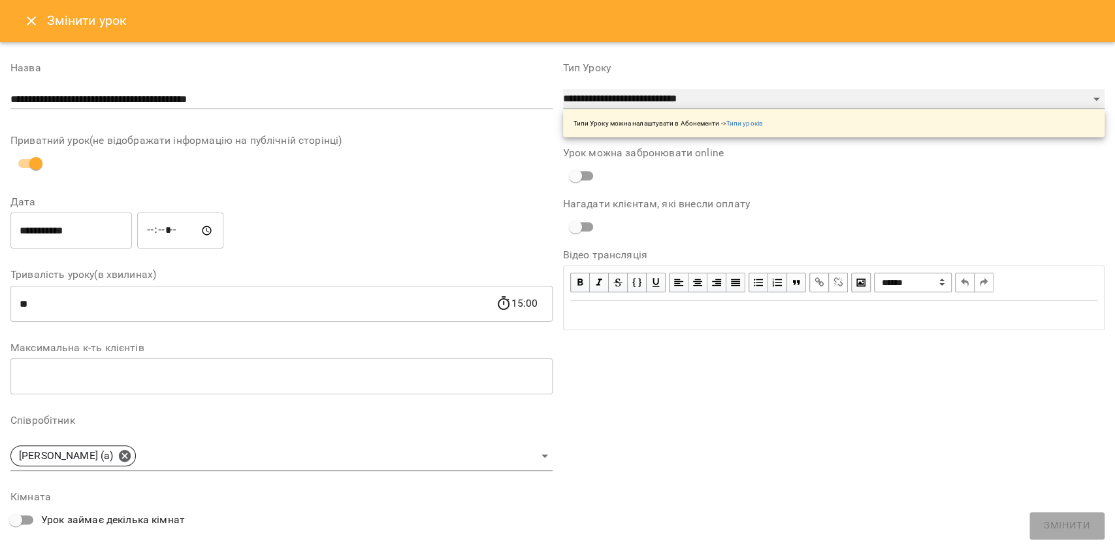
click at [598, 105] on select "**********" at bounding box center [834, 99] width 542 height 21
select select "**********"
click at [563, 89] on select "**********" at bounding box center [834, 99] width 542 height 21
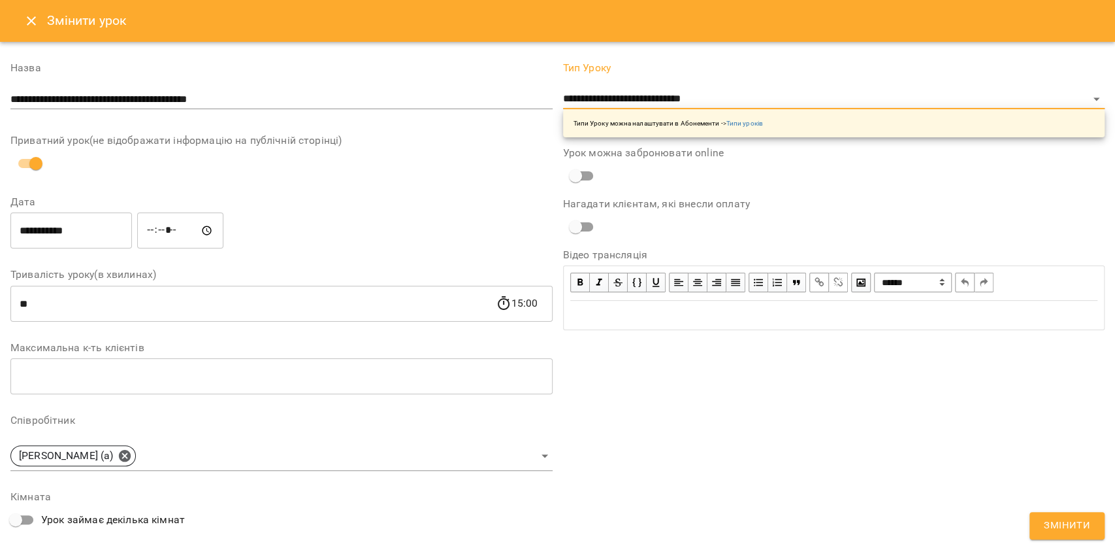
drag, startPoint x: 1058, startPoint y: 510, endPoint x: 1057, endPoint y: 520, distance: 9.8
click at [1057, 510] on div "**********" at bounding box center [834, 401] width 553 height 709
click at [1057, 523] on span "Змінити" at bounding box center [1067, 525] width 46 height 17
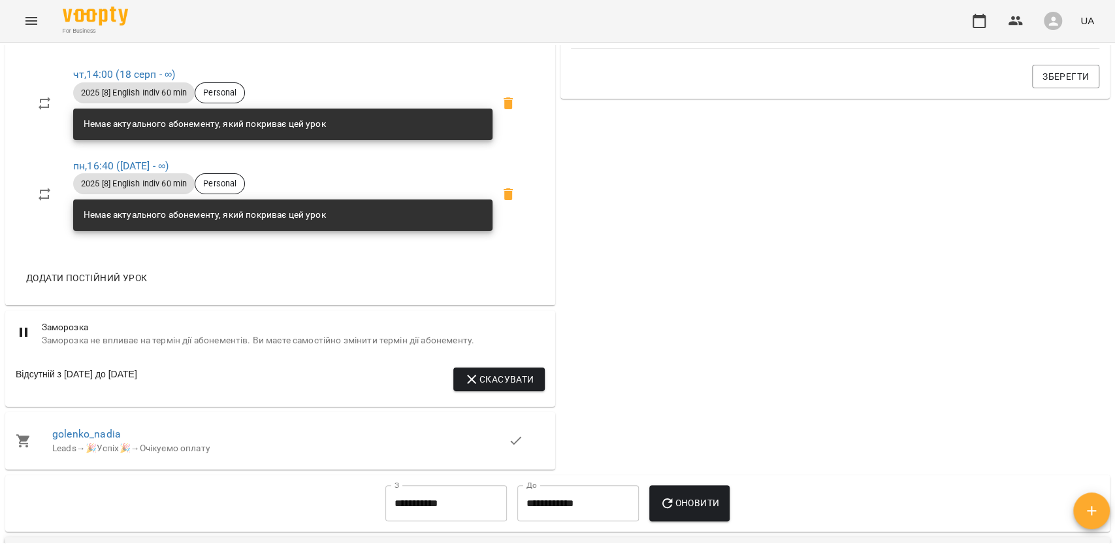
scroll to position [523, 0]
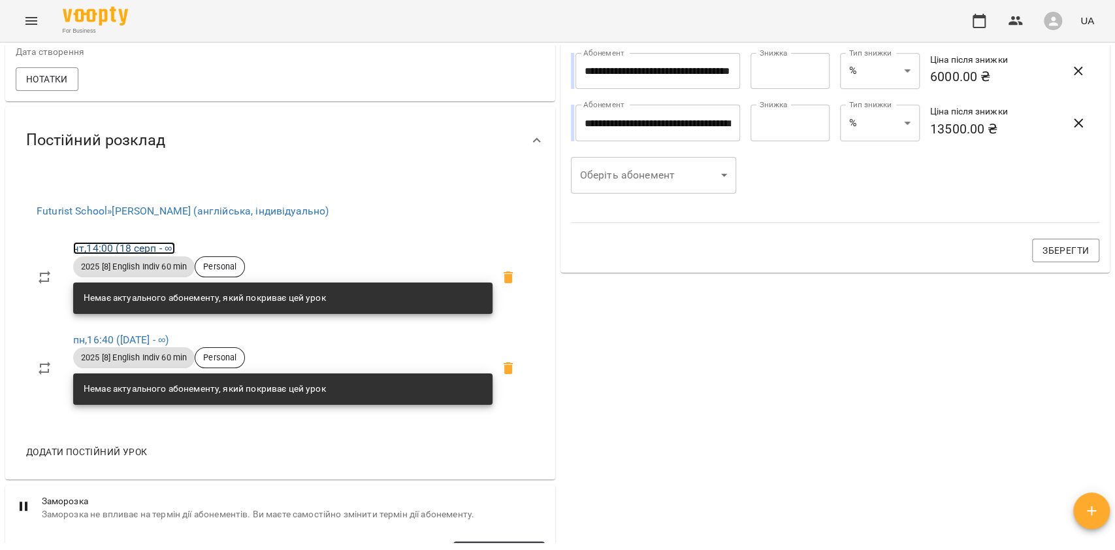
click at [130, 254] on link "чт , 14:00 (18 серп - ∞)" at bounding box center [124, 248] width 102 height 12
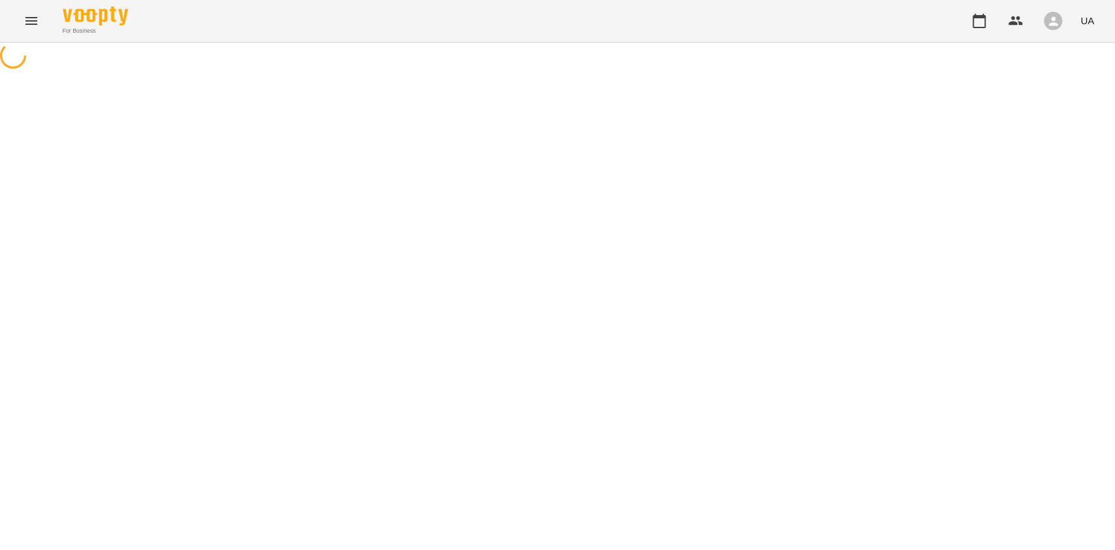
select select "*"
select select "**********"
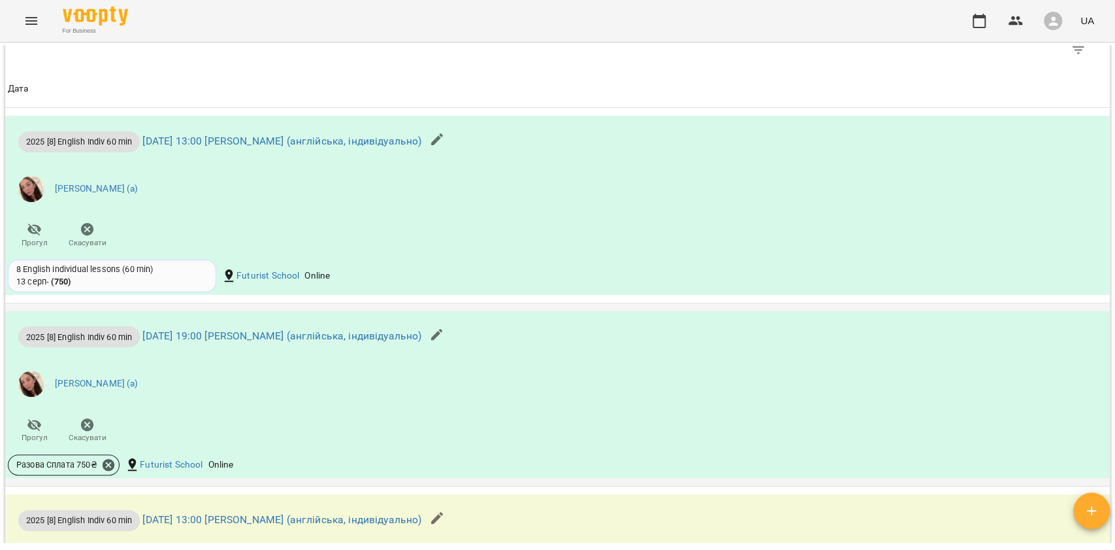
scroll to position [1046, 0]
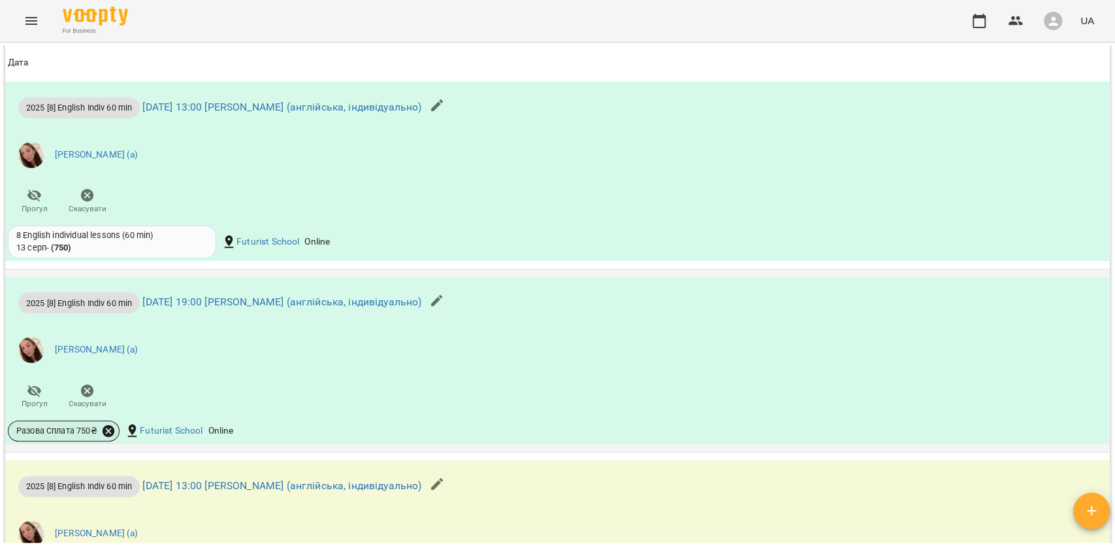
click at [111, 433] on icon at bounding box center [109, 431] width 12 height 12
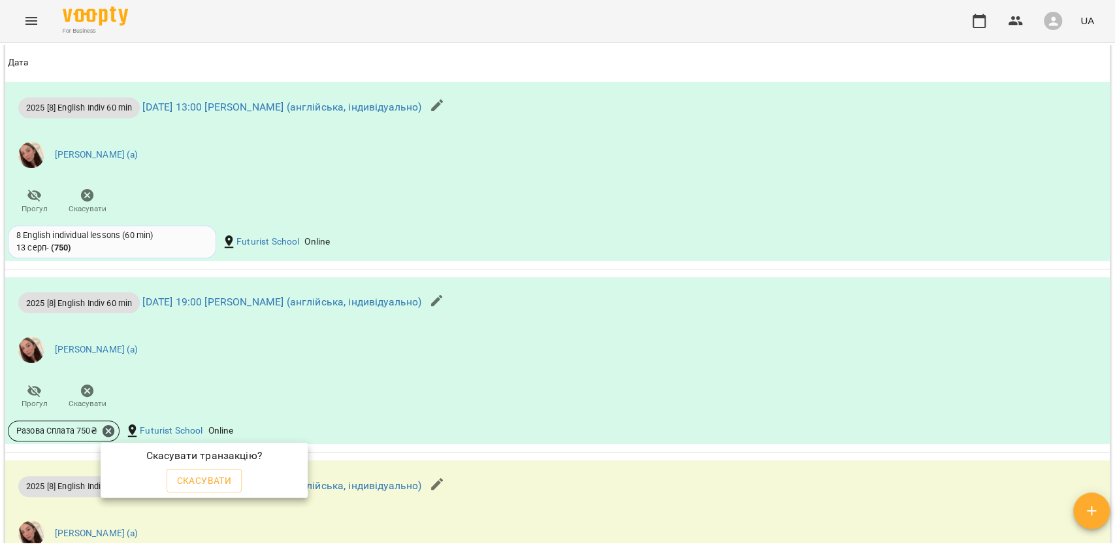
click at [207, 481] on span "Скасувати" at bounding box center [204, 480] width 55 height 16
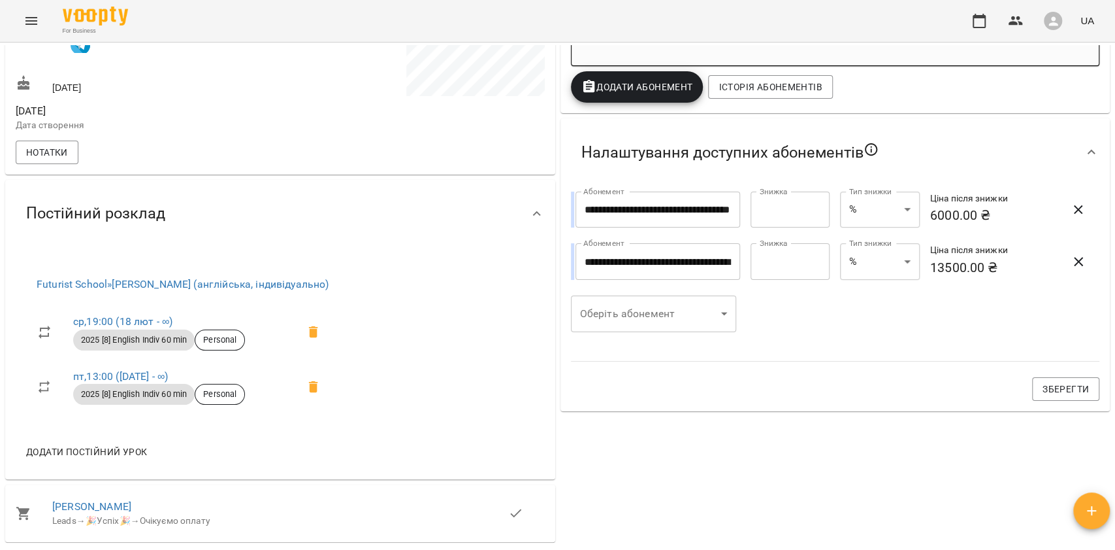
scroll to position [223, 0]
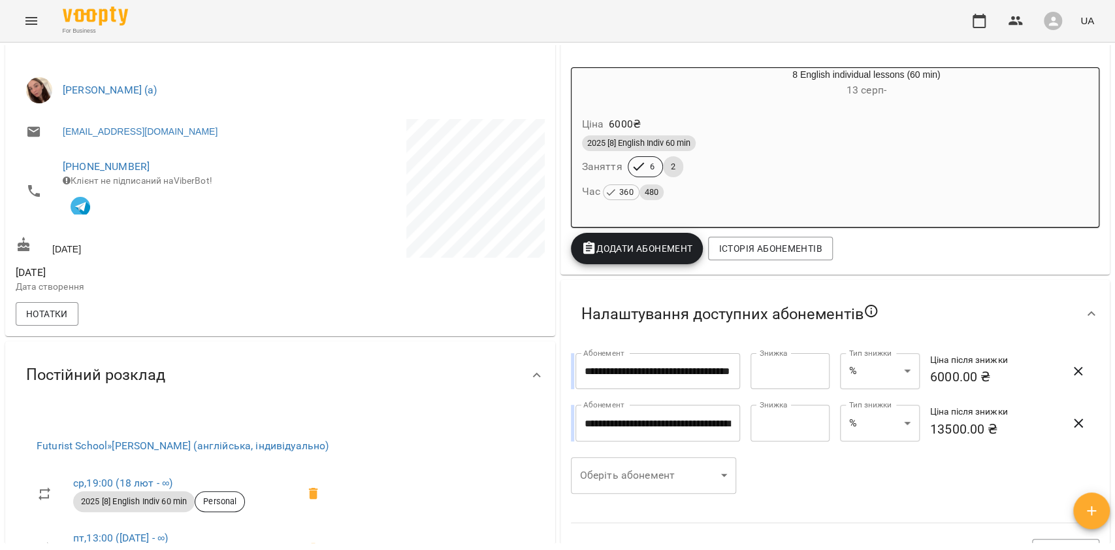
click at [700, 175] on div "2025 [8] English Indiv 60 min Заняття 6 2 Час 360 480" at bounding box center [836, 168] width 512 height 71
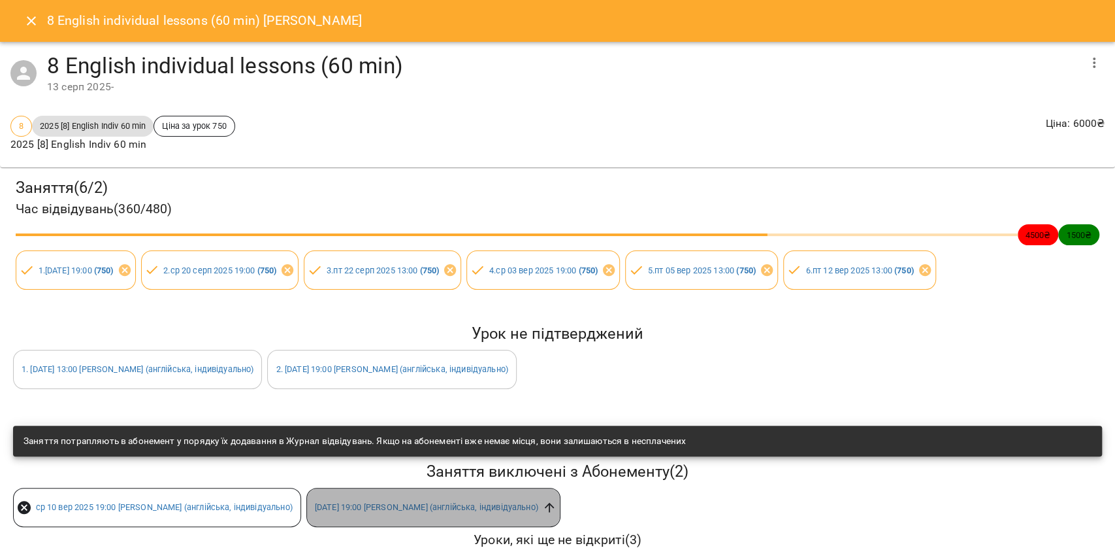
click at [554, 504] on icon at bounding box center [549, 507] width 10 height 10
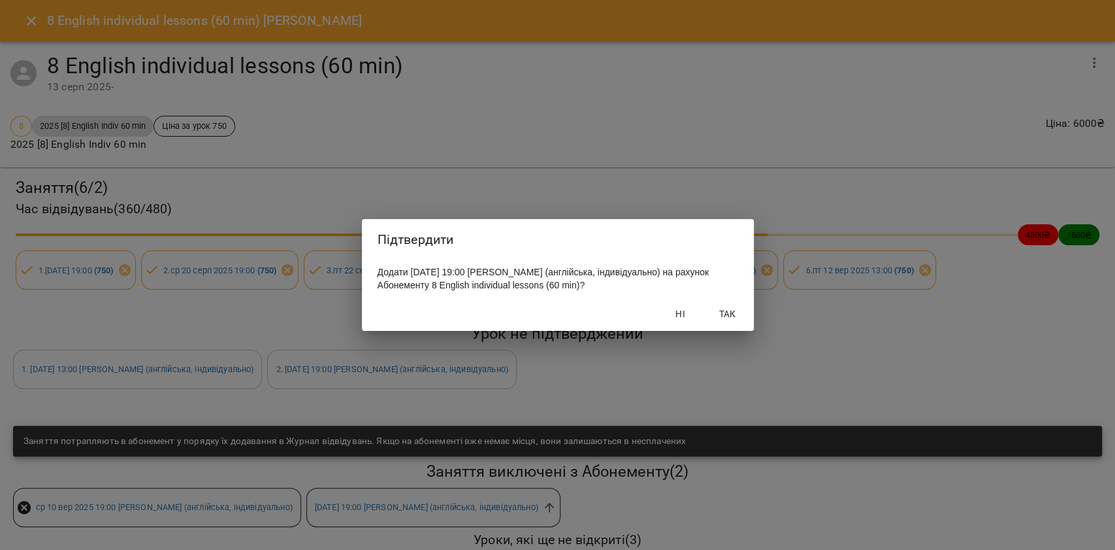
click at [723, 315] on span "Так" at bounding box center [727, 314] width 31 height 16
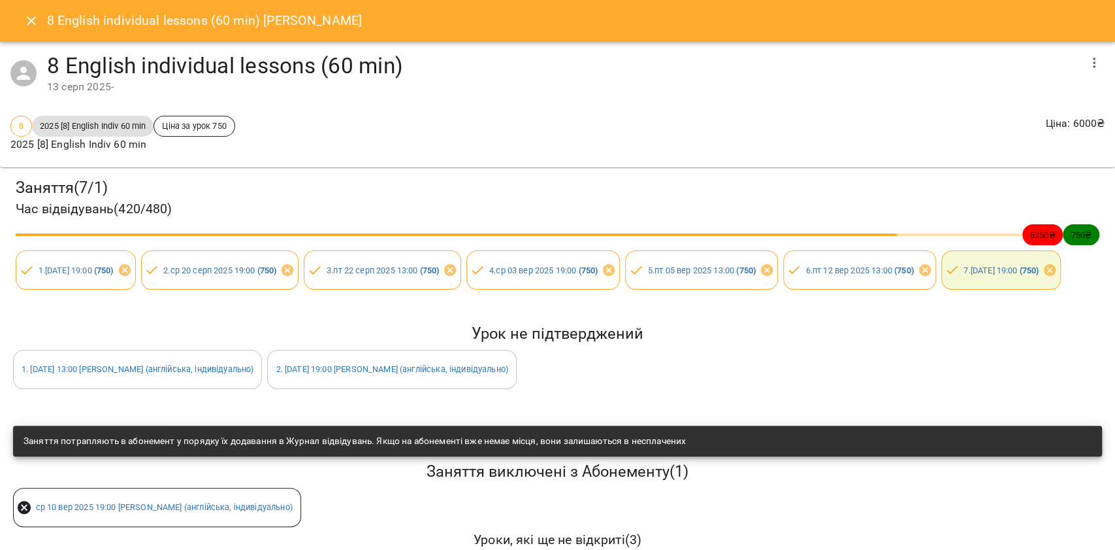
click at [16, 22] on button "Close" at bounding box center [31, 20] width 31 height 31
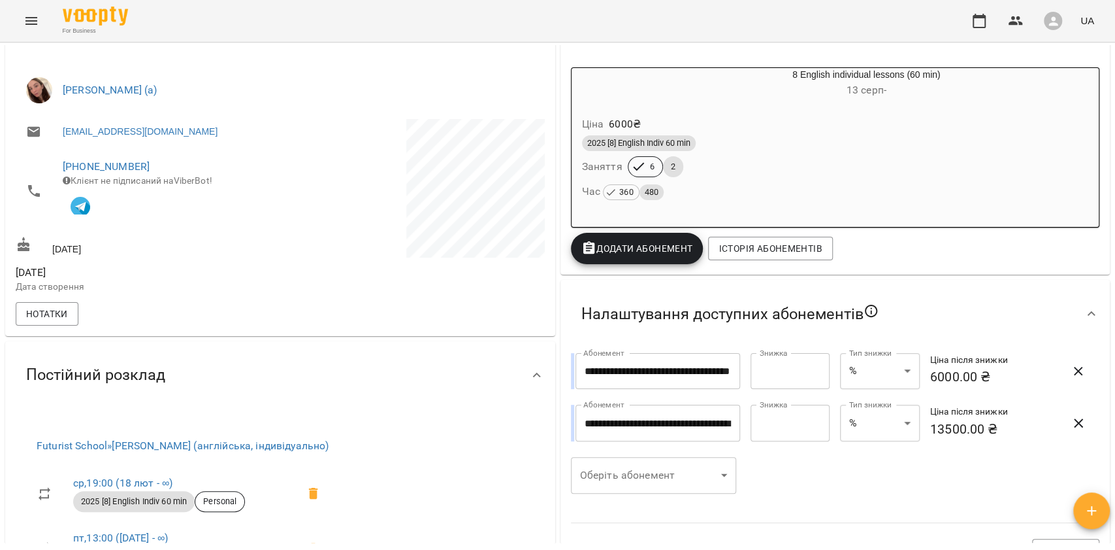
scroll to position [0, 0]
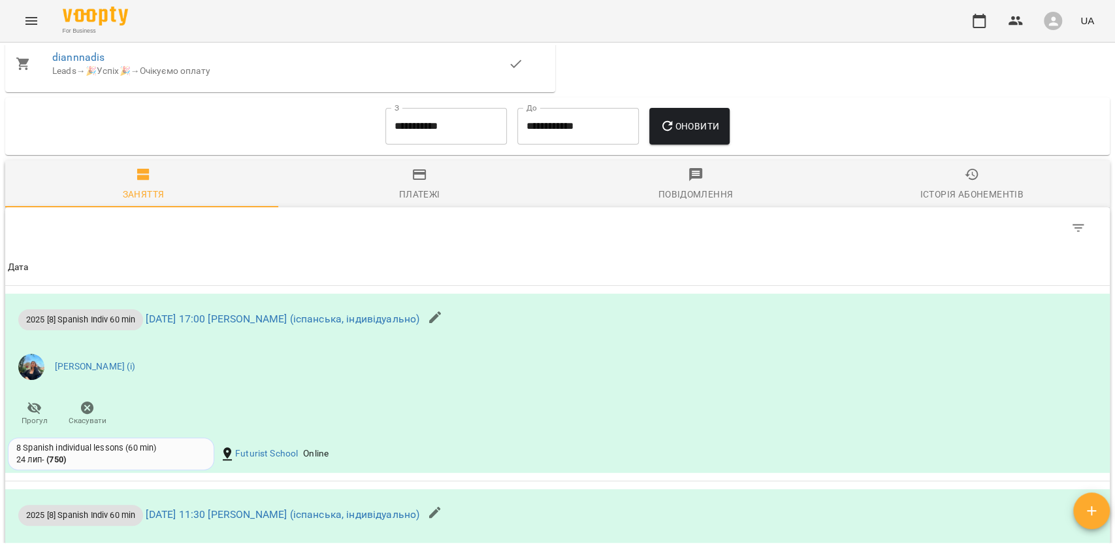
scroll to position [958, 0]
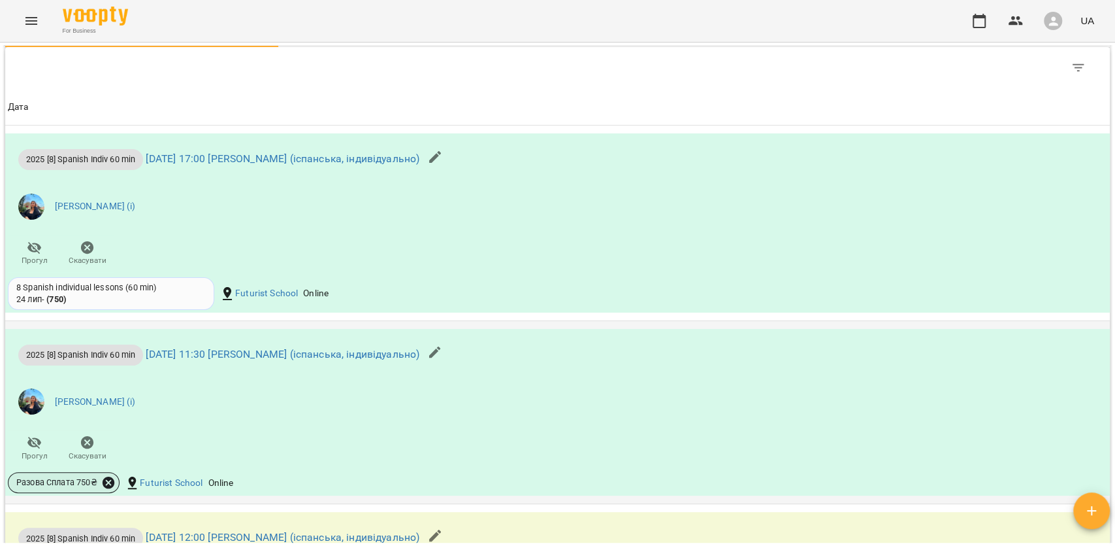
click at [112, 488] on icon at bounding box center [109, 482] width 12 height 12
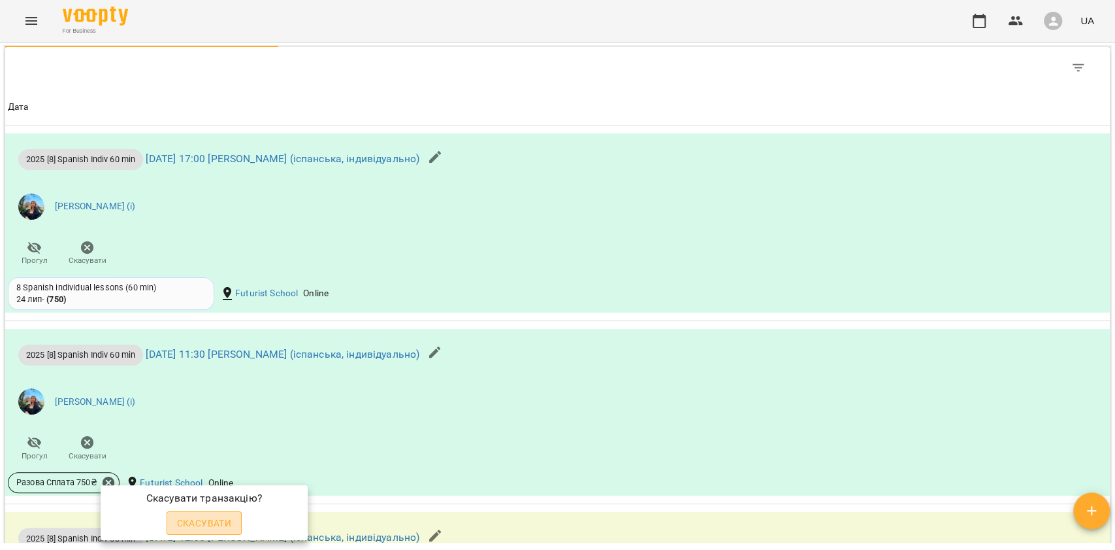
click at [210, 519] on span "Скасувати" at bounding box center [204, 523] width 55 height 16
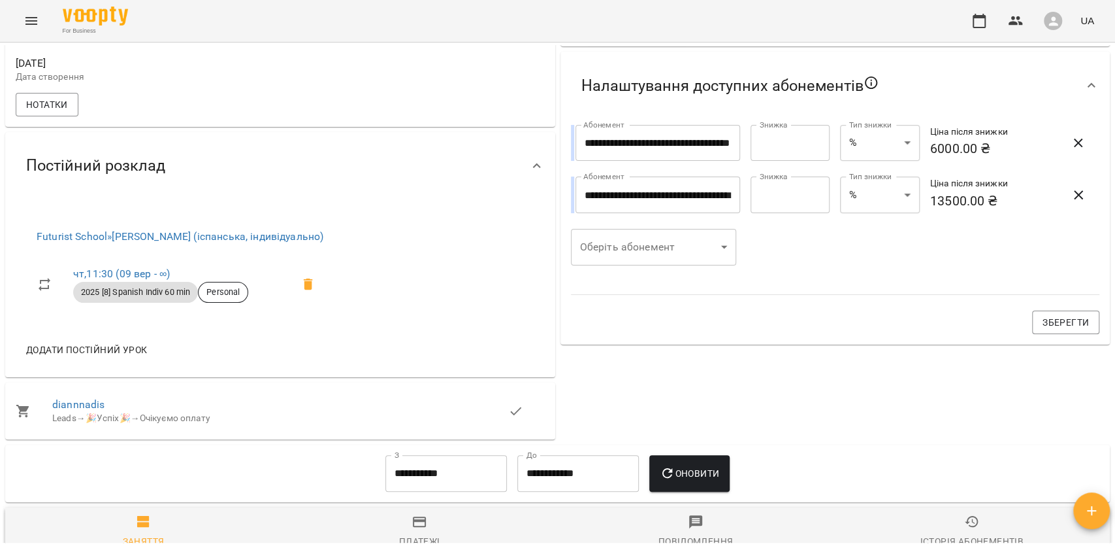
scroll to position [279, 0]
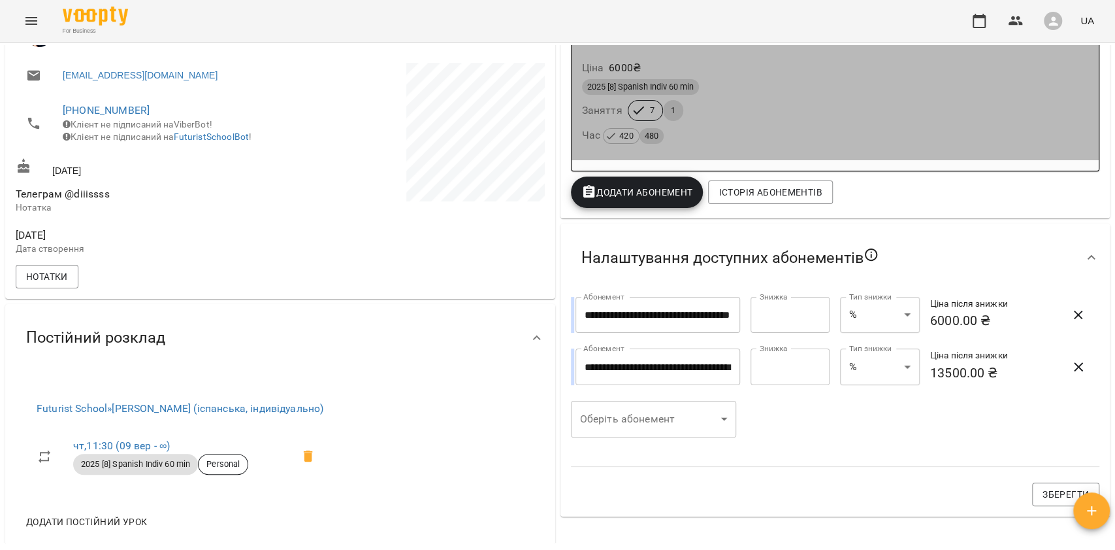
click at [665, 132] on div "Час 420 480" at bounding box center [835, 135] width 507 height 18
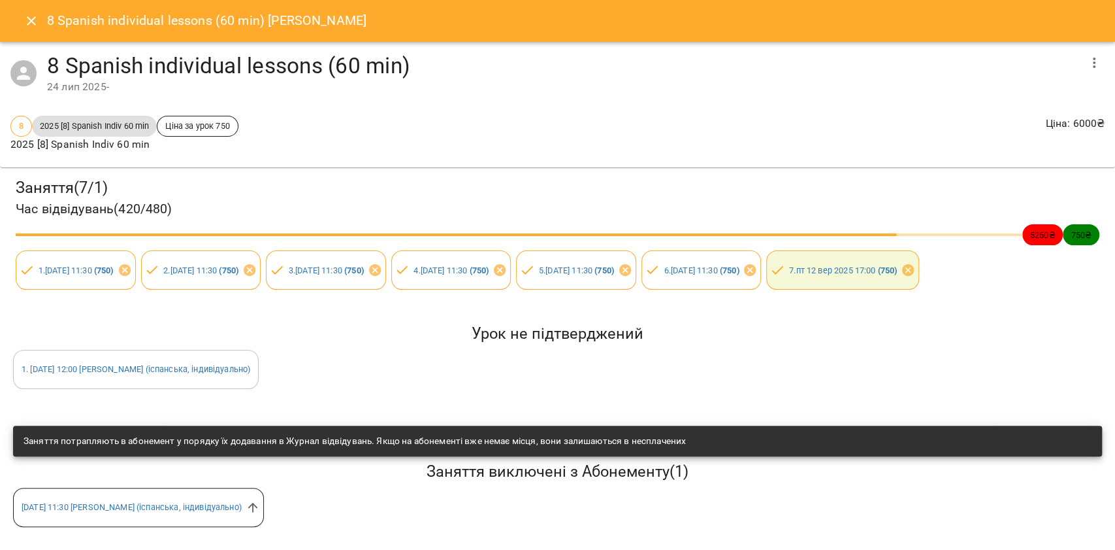
scroll to position [50, 0]
click at [260, 500] on icon at bounding box center [253, 507] width 14 height 14
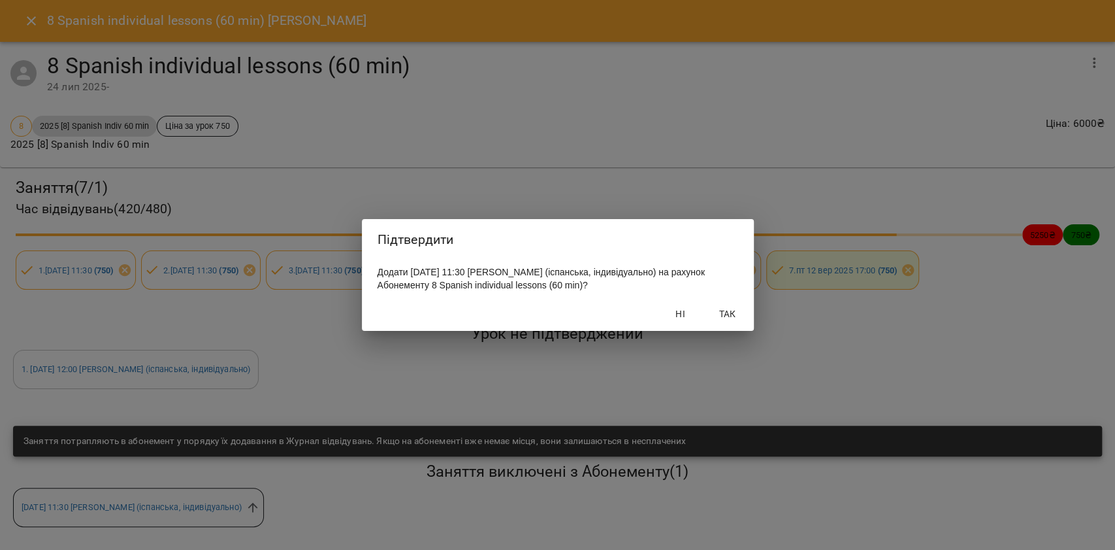
click at [717, 312] on span "Так" at bounding box center [727, 314] width 31 height 16
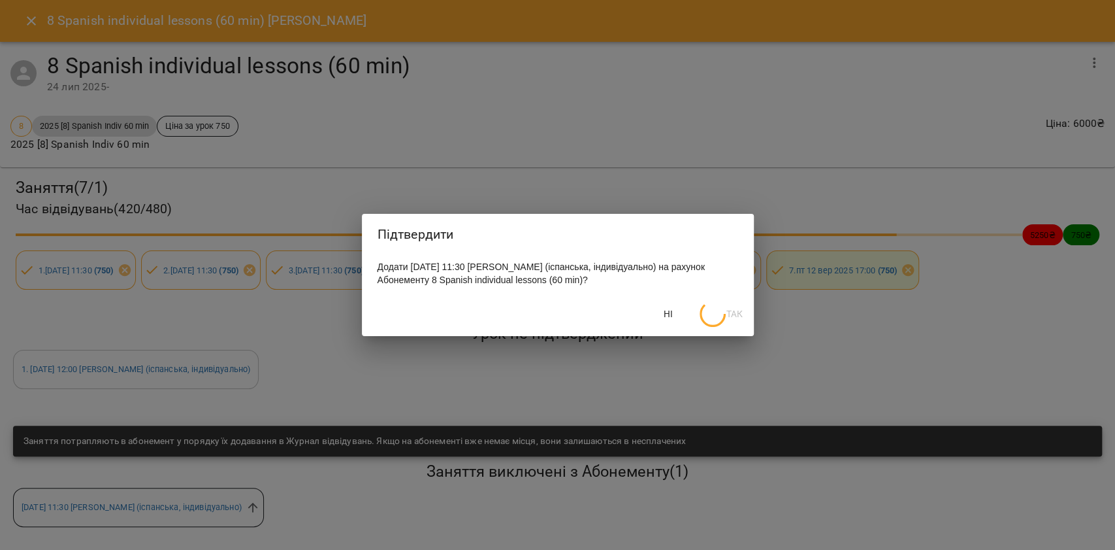
scroll to position [246, 0]
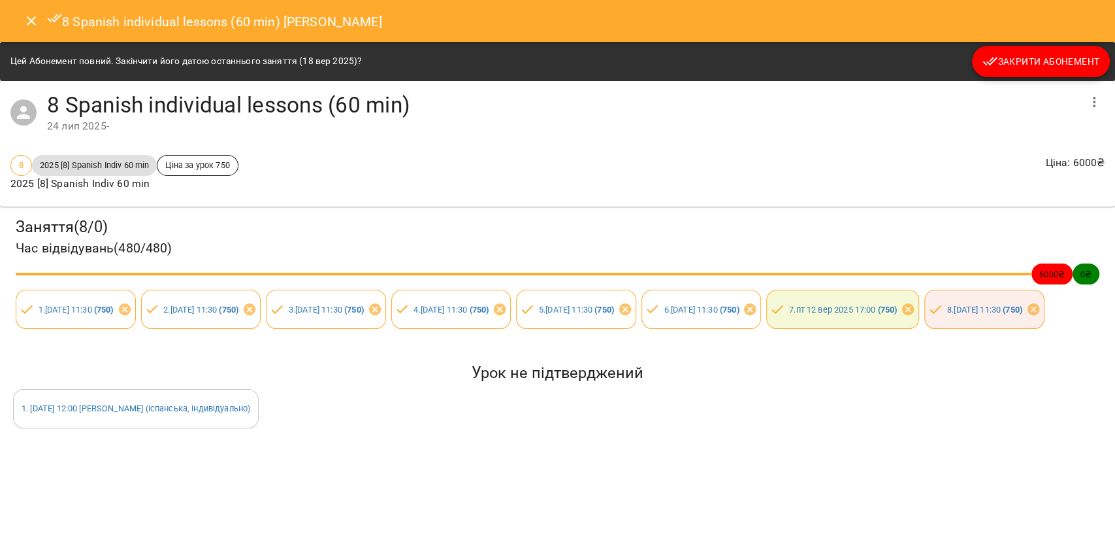
click at [25, 16] on icon "Close" at bounding box center [32, 21] width 16 height 16
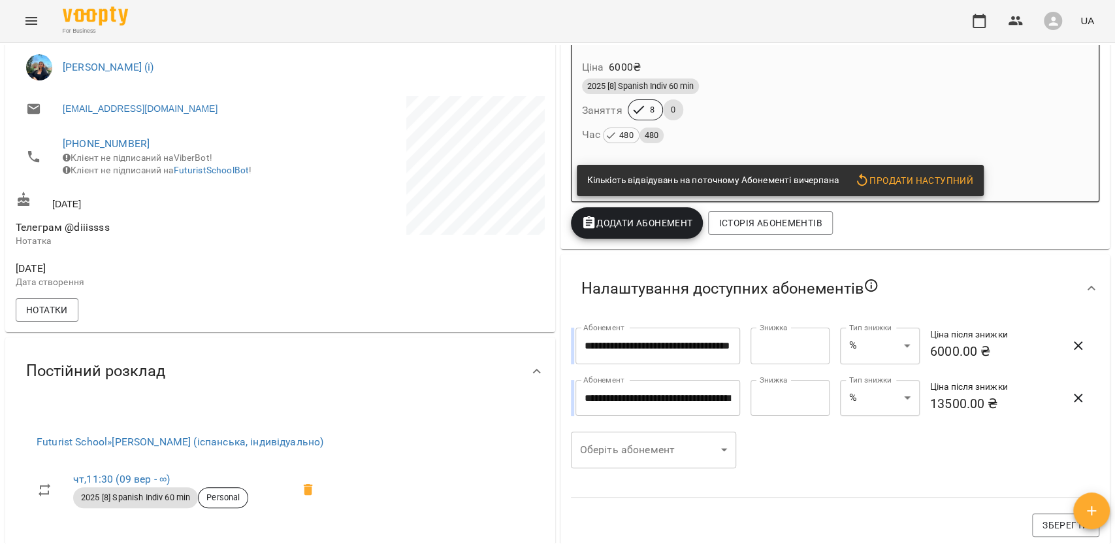
scroll to position [0, 0]
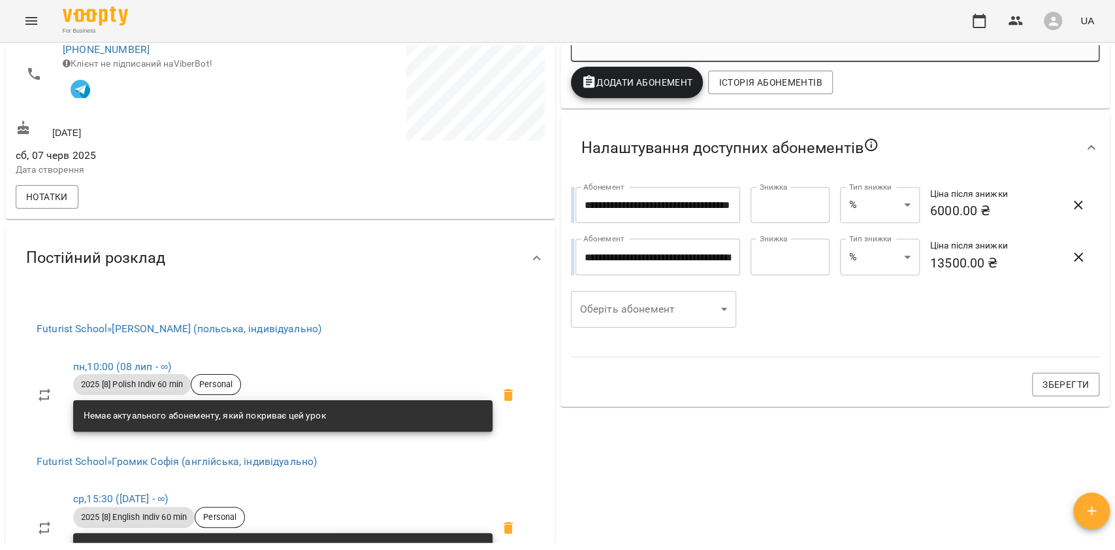
scroll to position [348, 0]
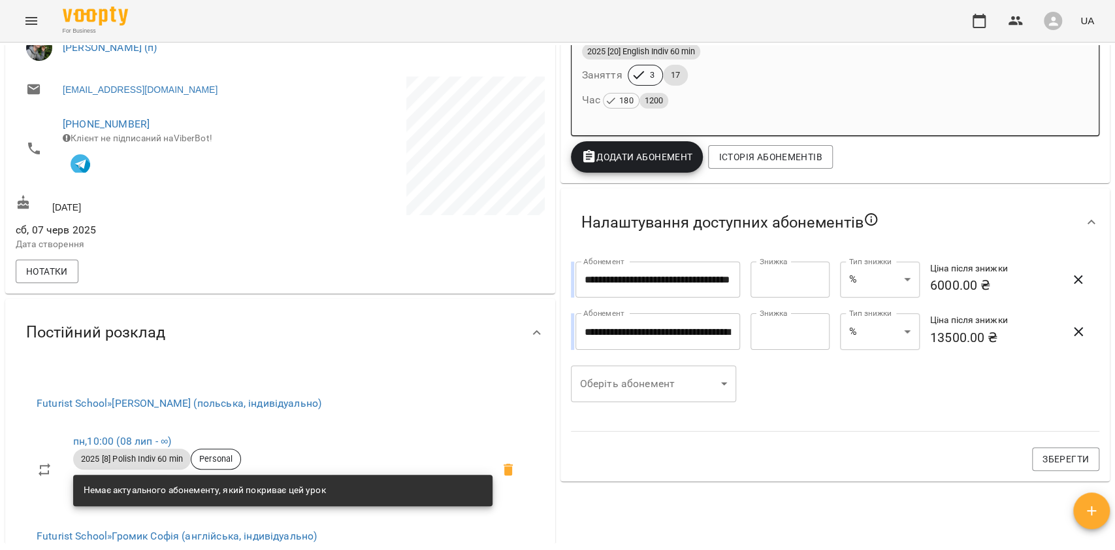
click at [778, 116] on div "Ціна 13500 ₴ 2025 [20] English Indiv 60 min Заняття 3 17 Час 180 1200" at bounding box center [836, 69] width 528 height 112
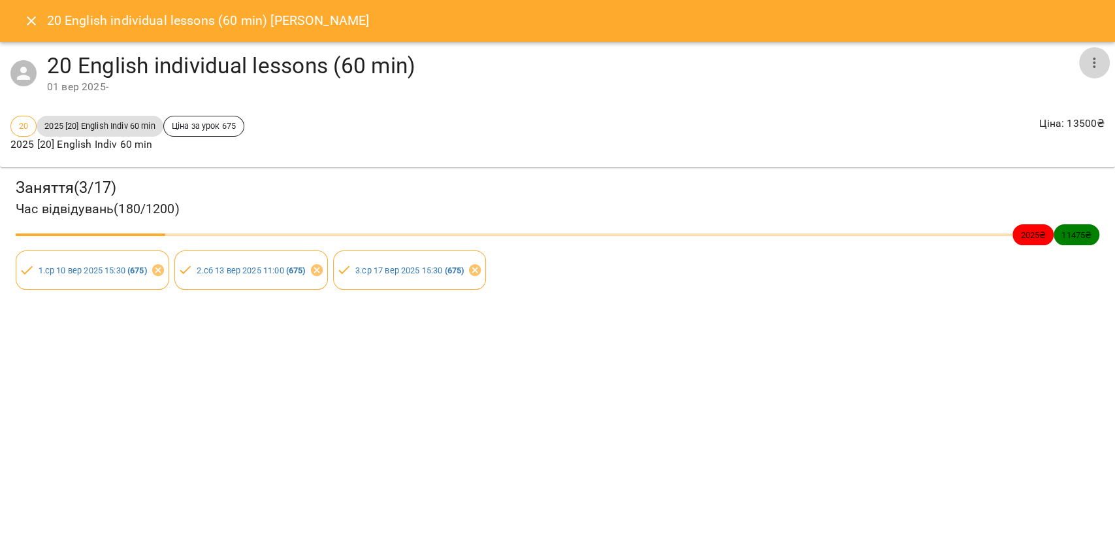
click at [1093, 64] on icon "button" at bounding box center [1095, 63] width 16 height 16
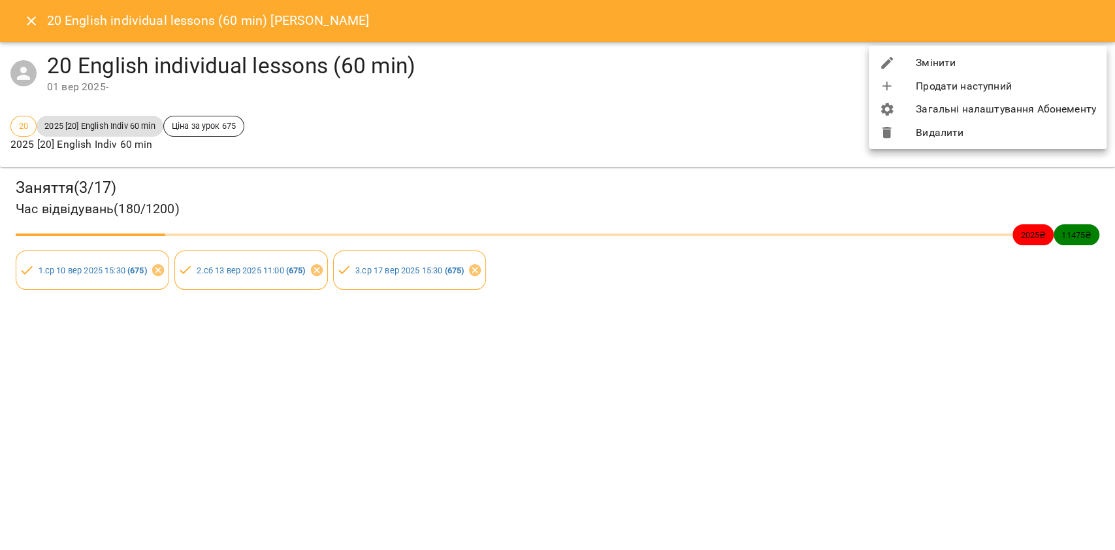
click at [1049, 56] on li "Змінити" at bounding box center [988, 63] width 238 height 24
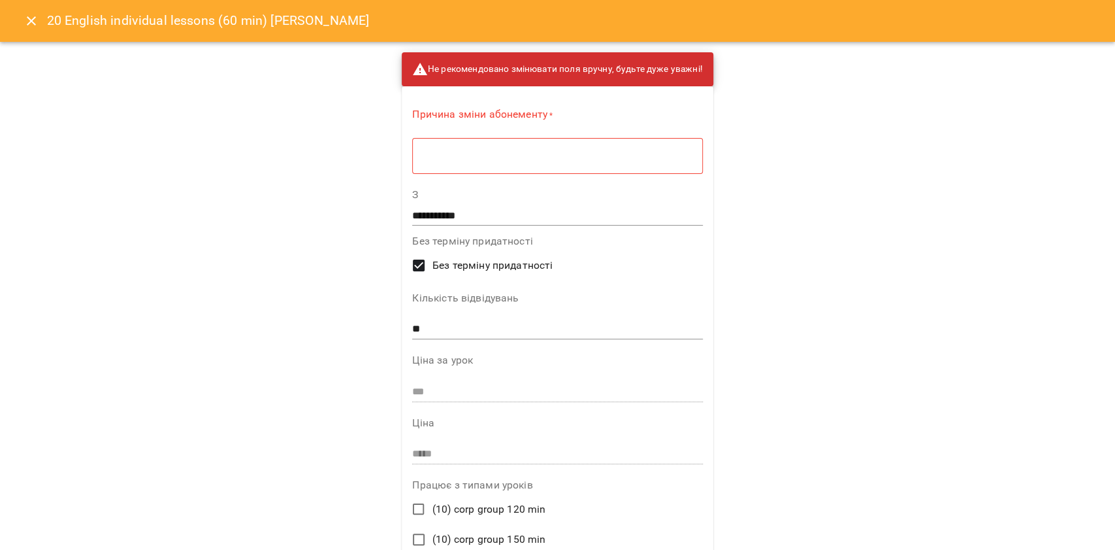
click at [548, 173] on div "* ​" at bounding box center [557, 155] width 290 height 37
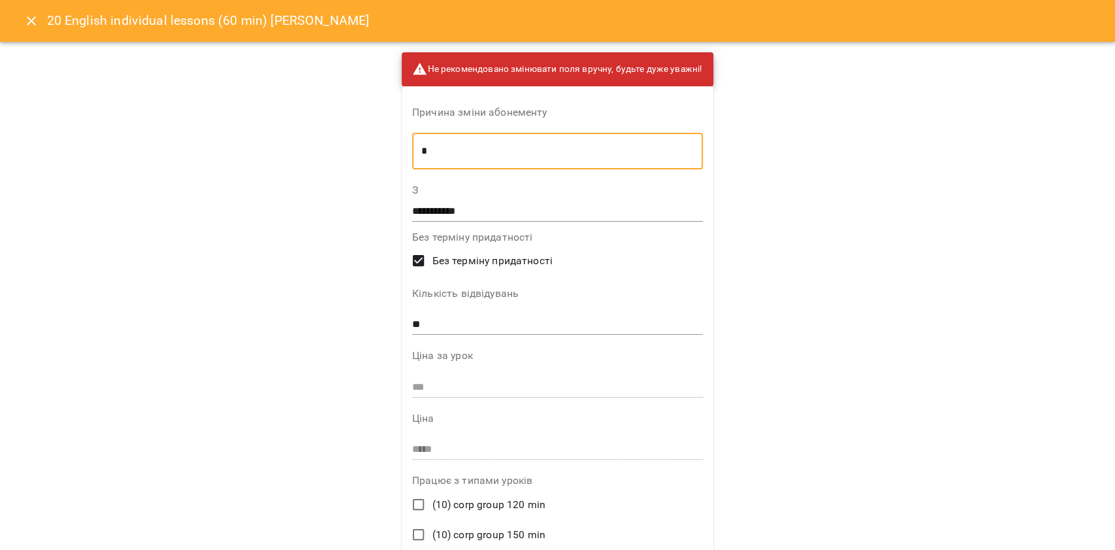
type textarea "*"
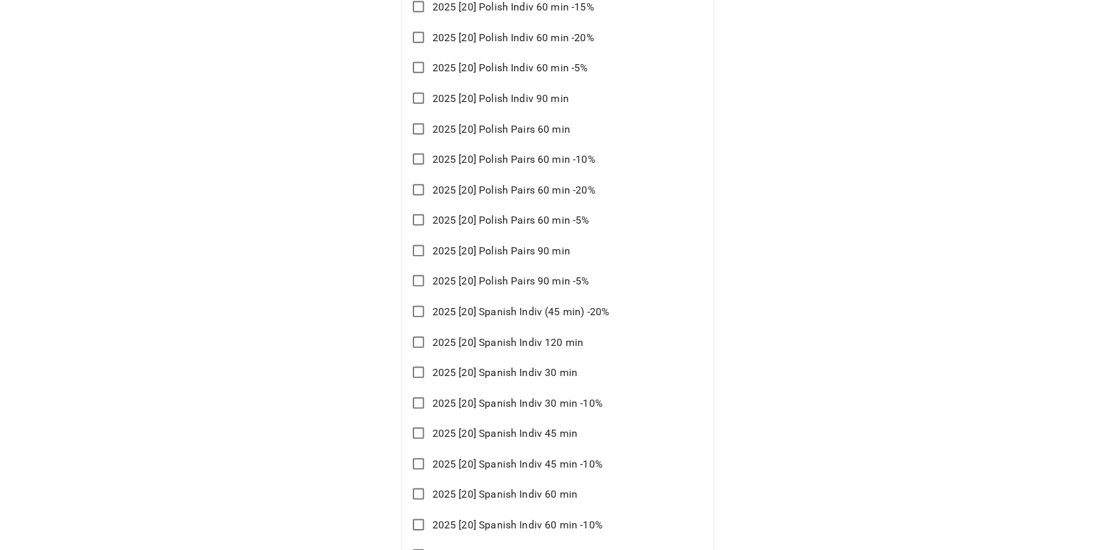
scroll to position [1883, 0]
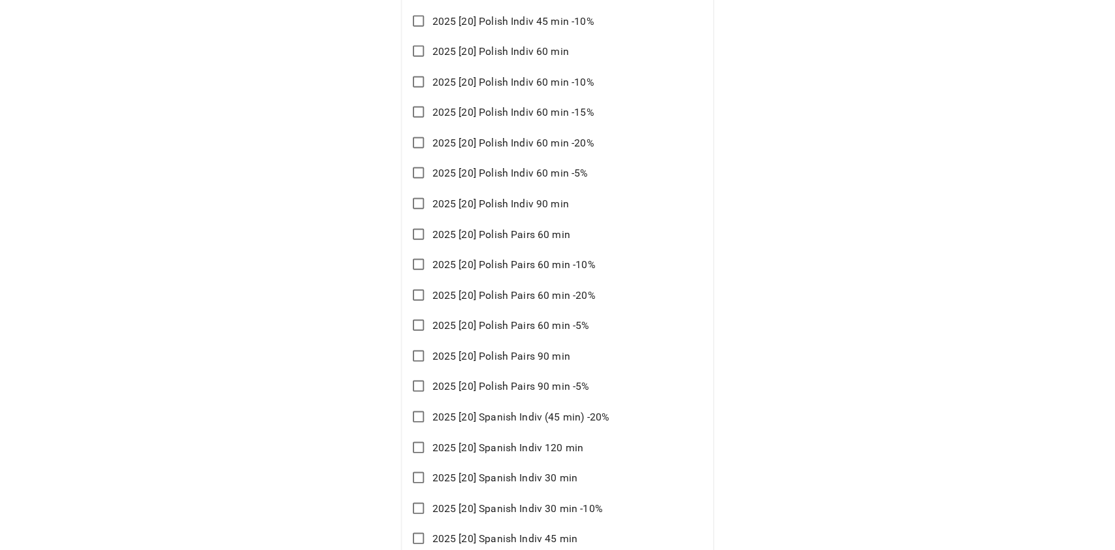
click at [494, 54] on span "2025 [20] Polish Indiv 60 min" at bounding box center [500, 52] width 137 height 16
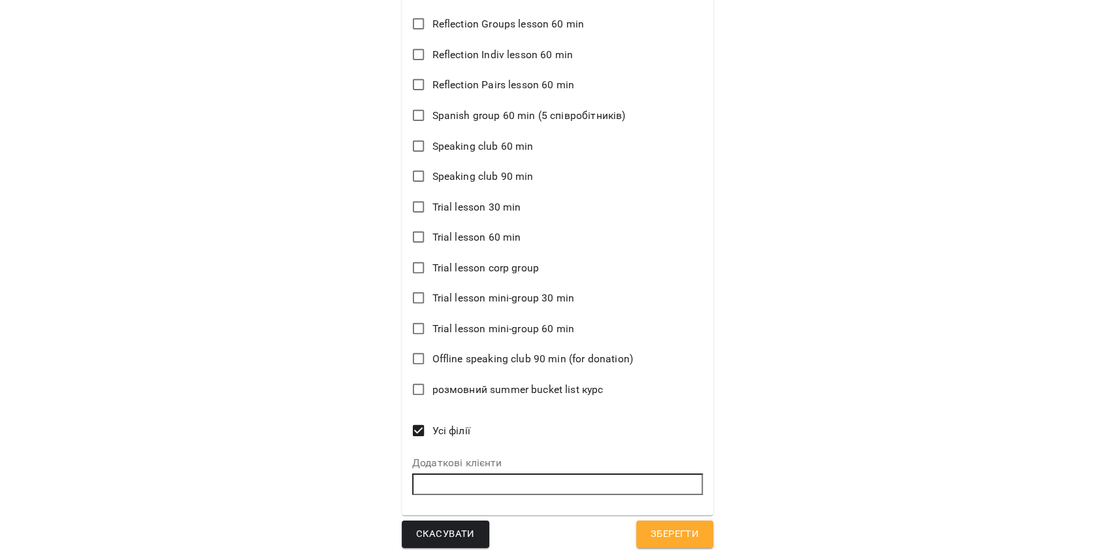
scroll to position [9494, 0]
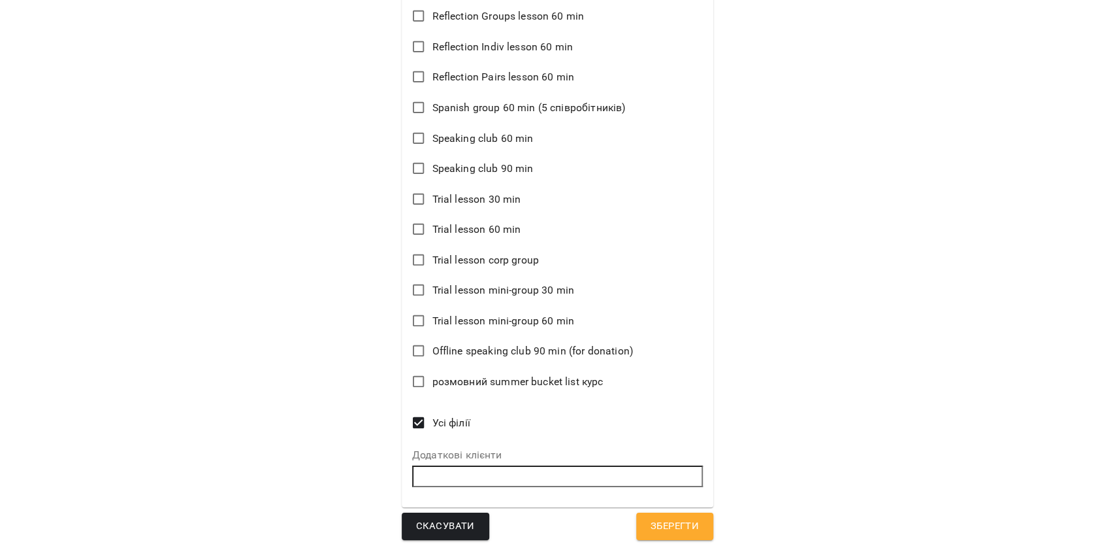
click at [646, 514] on button "Зберегти" at bounding box center [674, 525] width 77 height 27
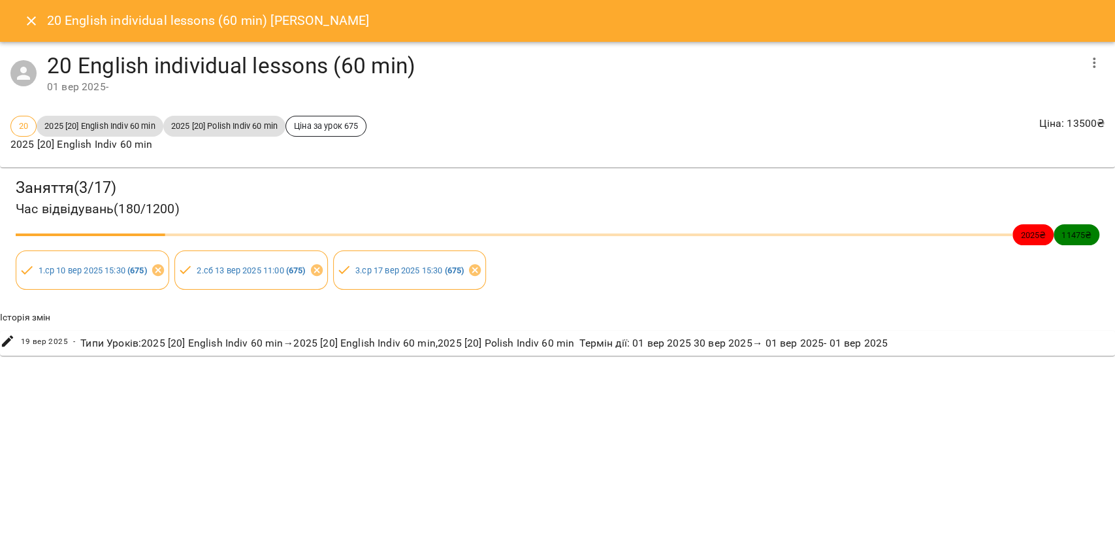
click at [26, 22] on icon "Close" at bounding box center [32, 21] width 16 height 16
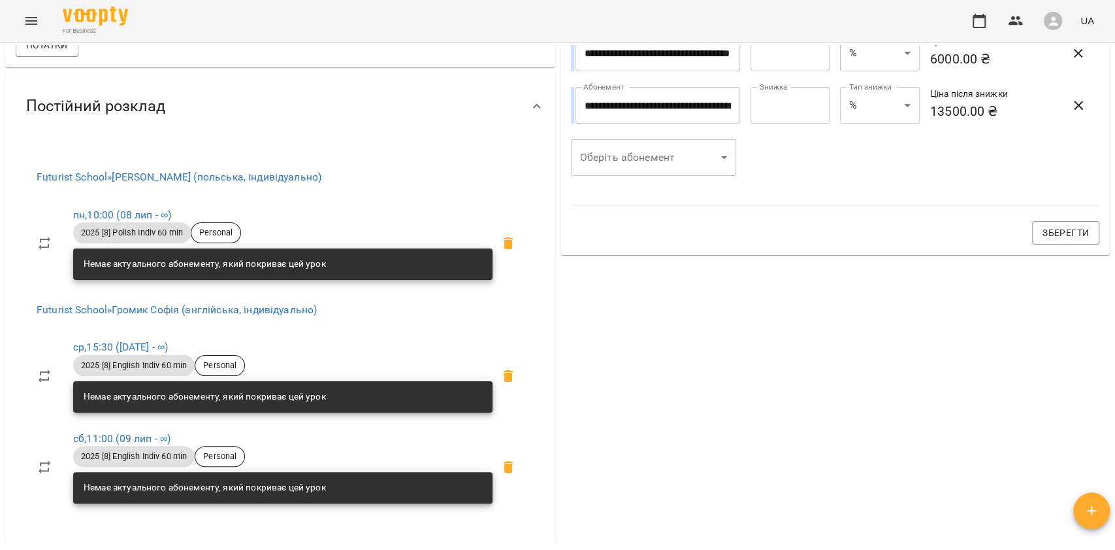
scroll to position [610, 0]
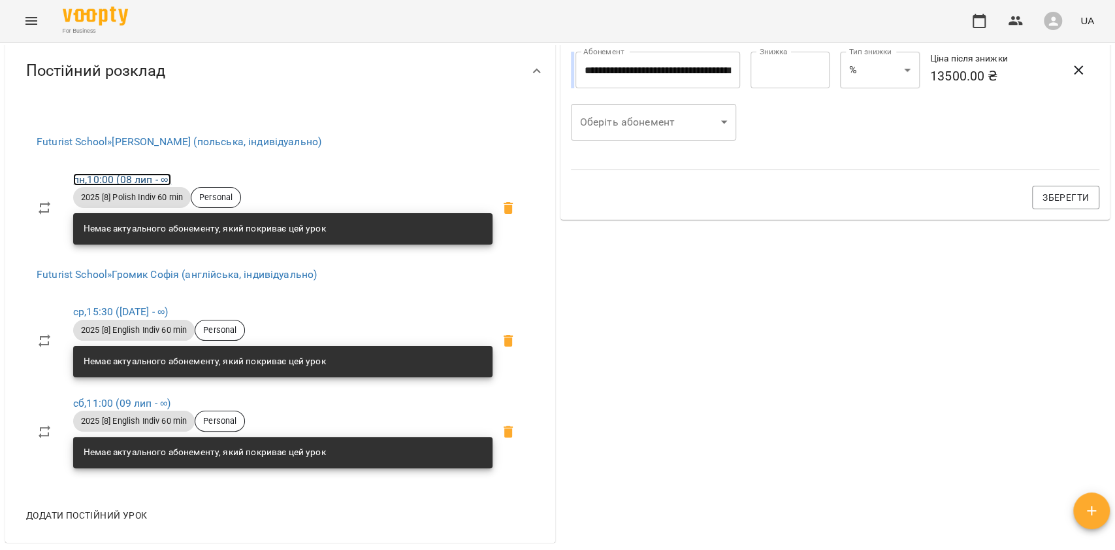
drag, startPoint x: 140, startPoint y: 184, endPoint x: 169, endPoint y: 212, distance: 40.2
click at [139, 184] on link "пн , 10:00 (08 лип - ∞)" at bounding box center [122, 179] width 98 height 12
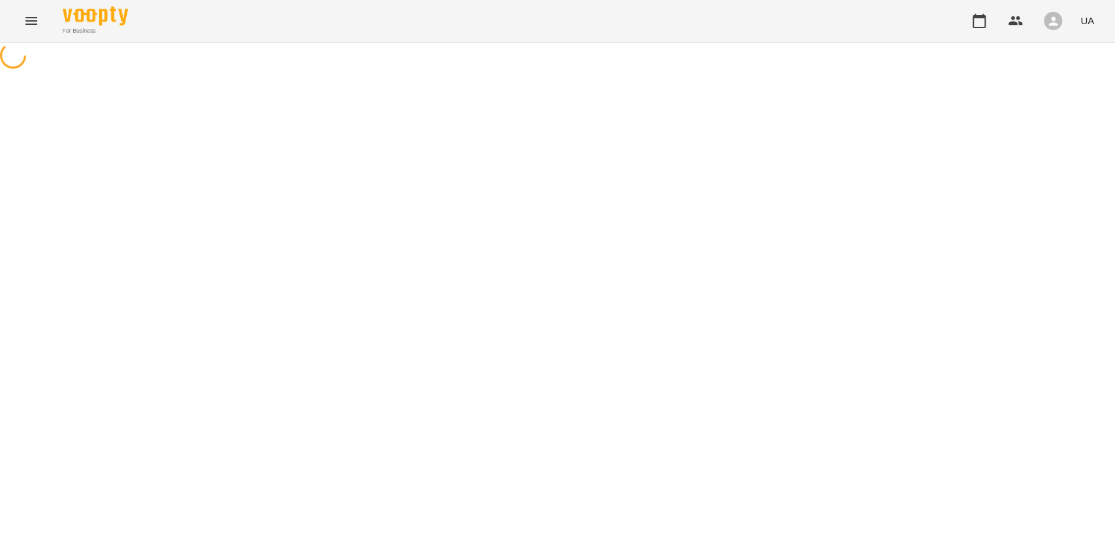
select select "*"
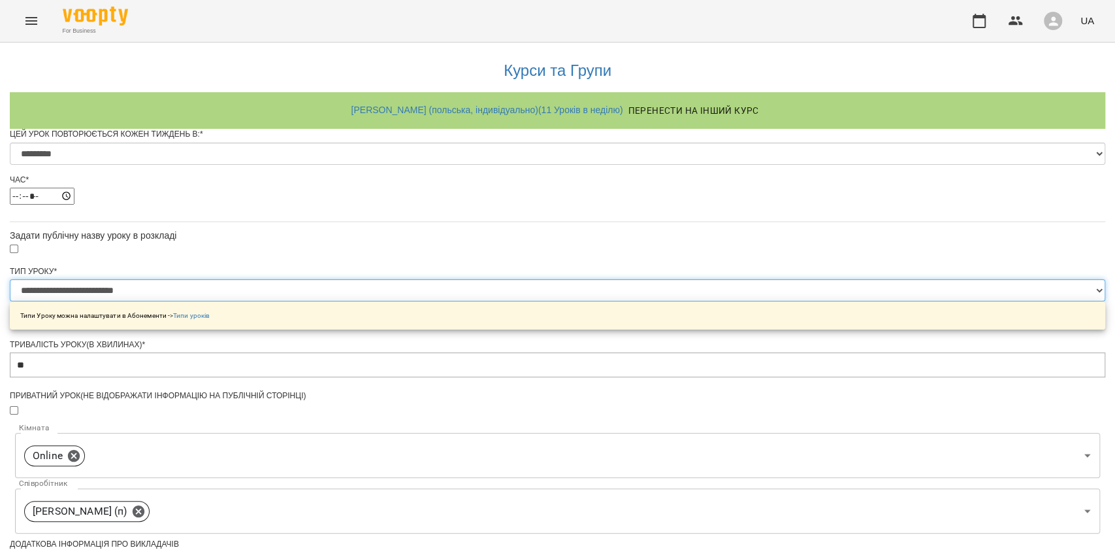
click at [498, 301] on select "**********" at bounding box center [558, 290] width 1096 height 22
select select "**********"
click at [394, 301] on select "**********" at bounding box center [558, 290] width 1096 height 22
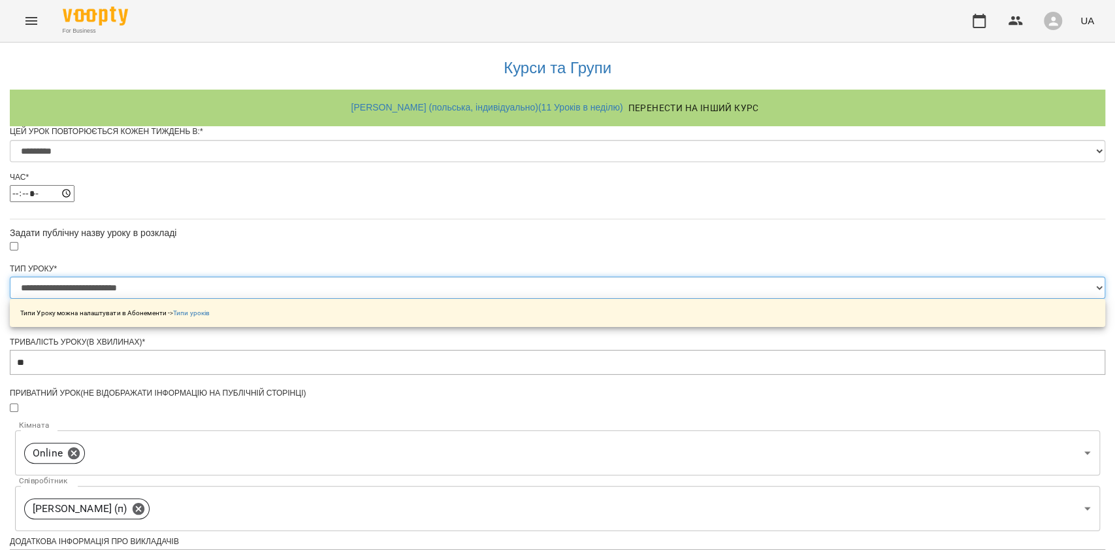
scroll to position [510, 0]
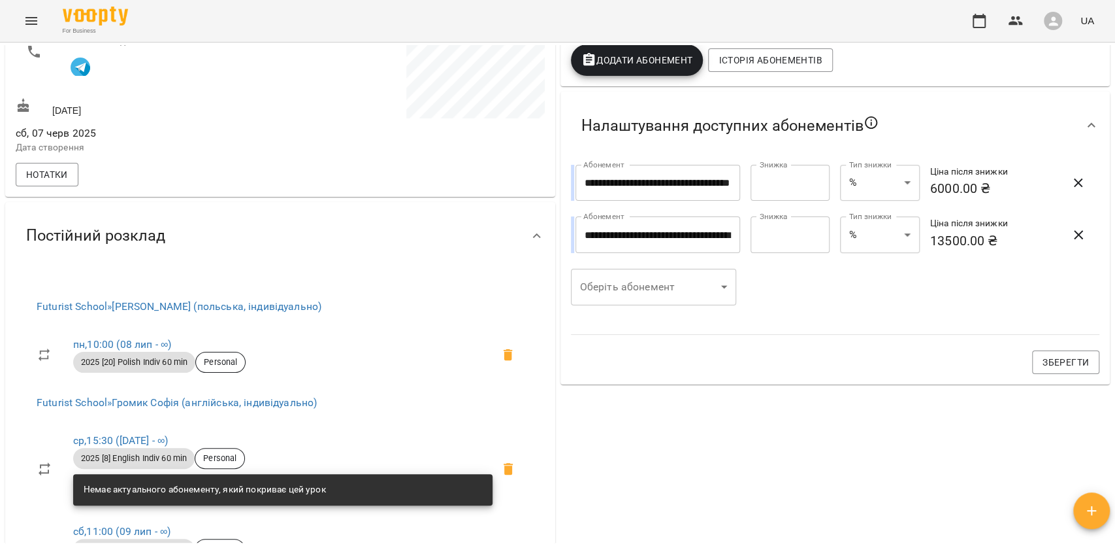
scroll to position [523, 0]
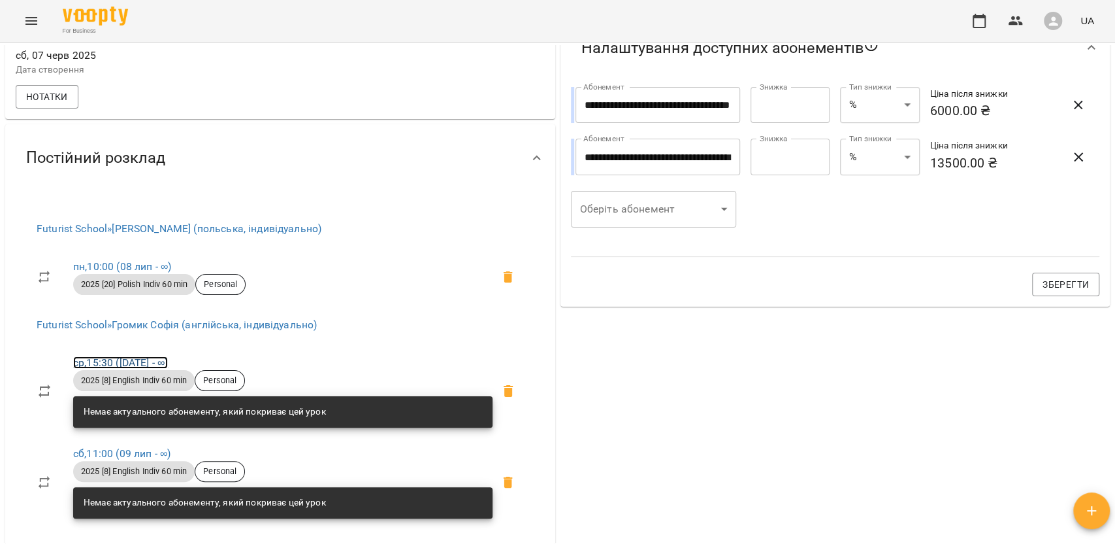
click at [133, 361] on link "ср , 15:30 (13 лип - ∞)" at bounding box center [120, 362] width 95 height 12
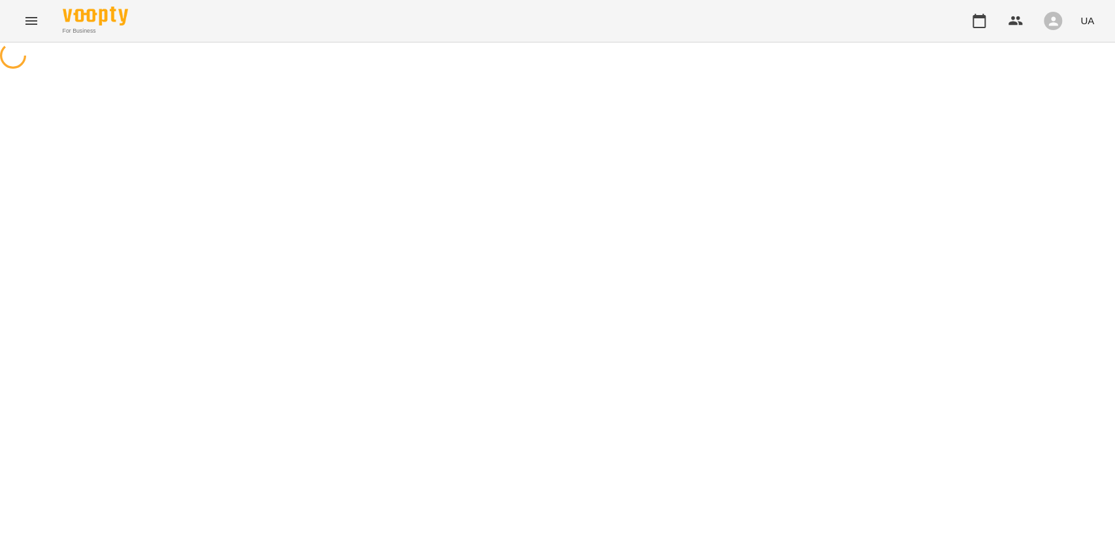
select select "*"
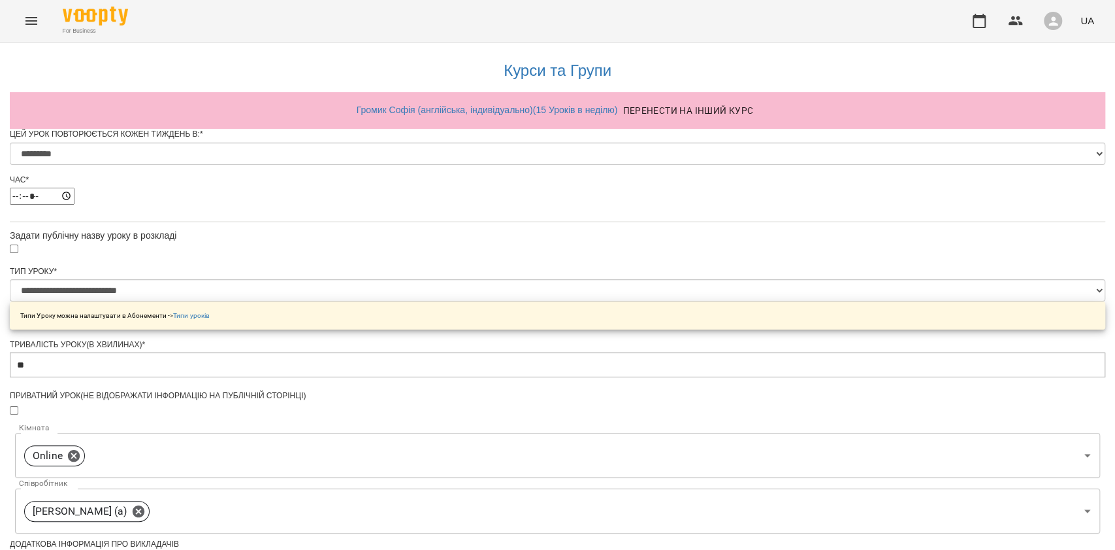
click at [438, 310] on div "**********" at bounding box center [558, 302] width 1096 height 73
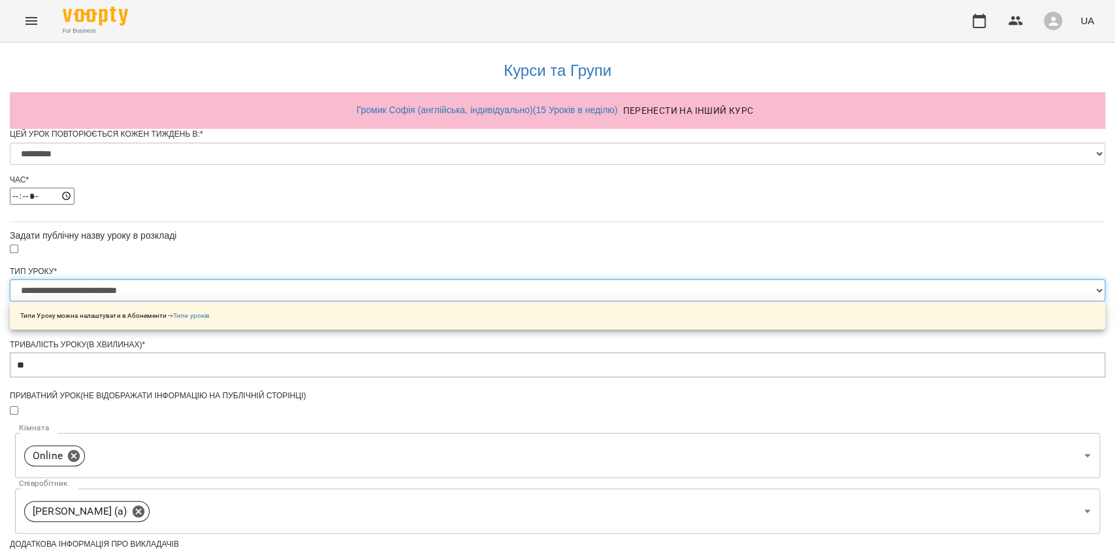
click at [457, 301] on select "**********" at bounding box center [558, 290] width 1096 height 22
select select "**********"
click at [394, 301] on select "**********" at bounding box center [558, 290] width 1096 height 22
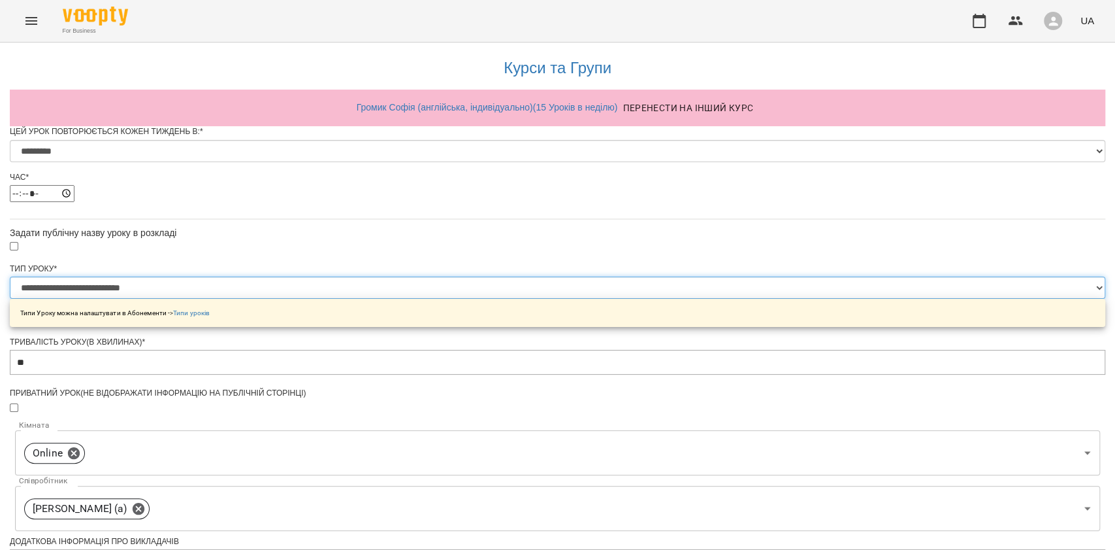
scroll to position [510, 0]
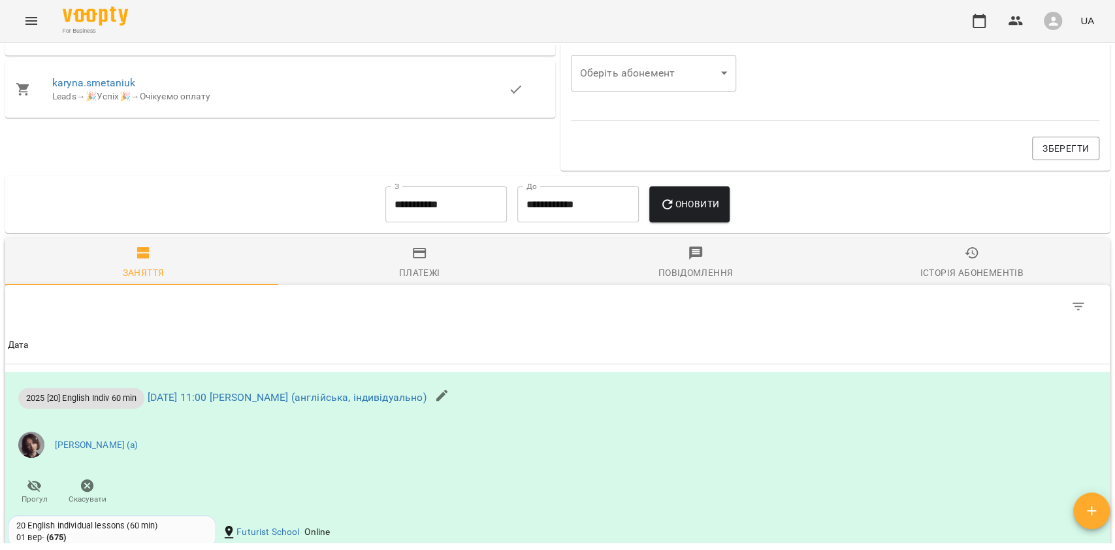
scroll to position [709, 0]
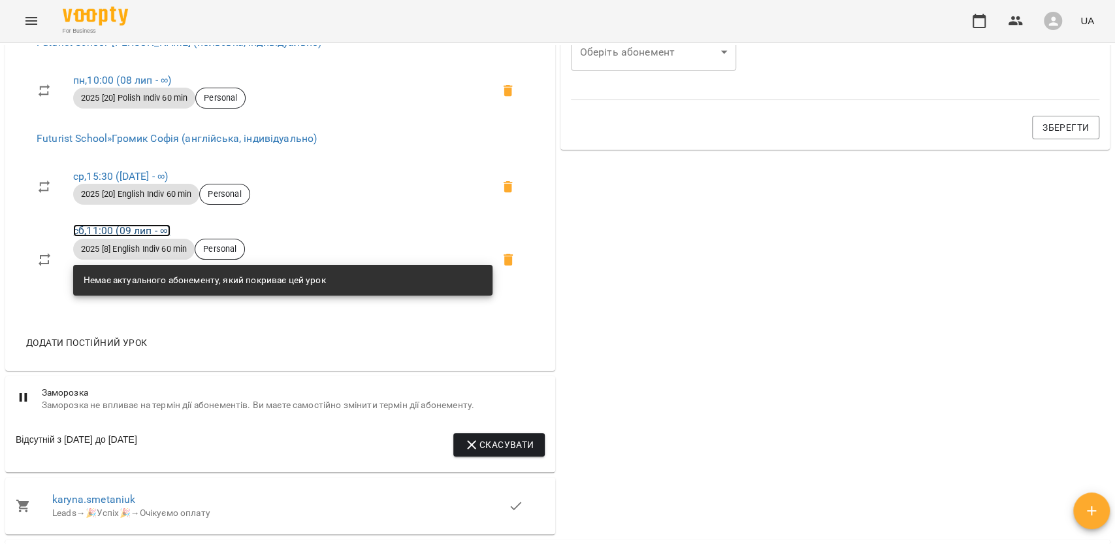
click at [135, 229] on link "сб , 11:00 (09 лип - ∞)" at bounding box center [121, 230] width 97 height 12
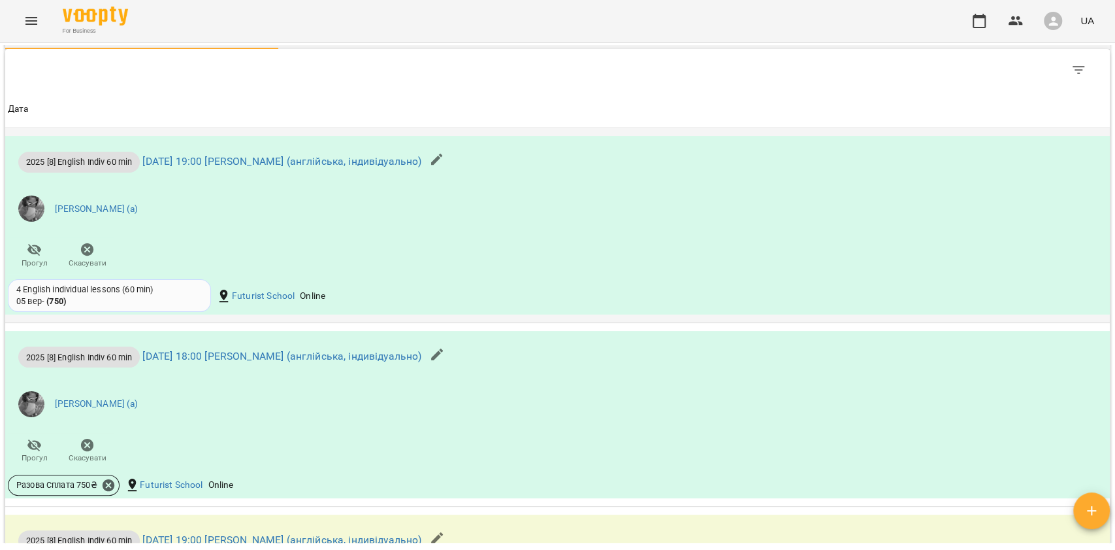
scroll to position [1132, 0]
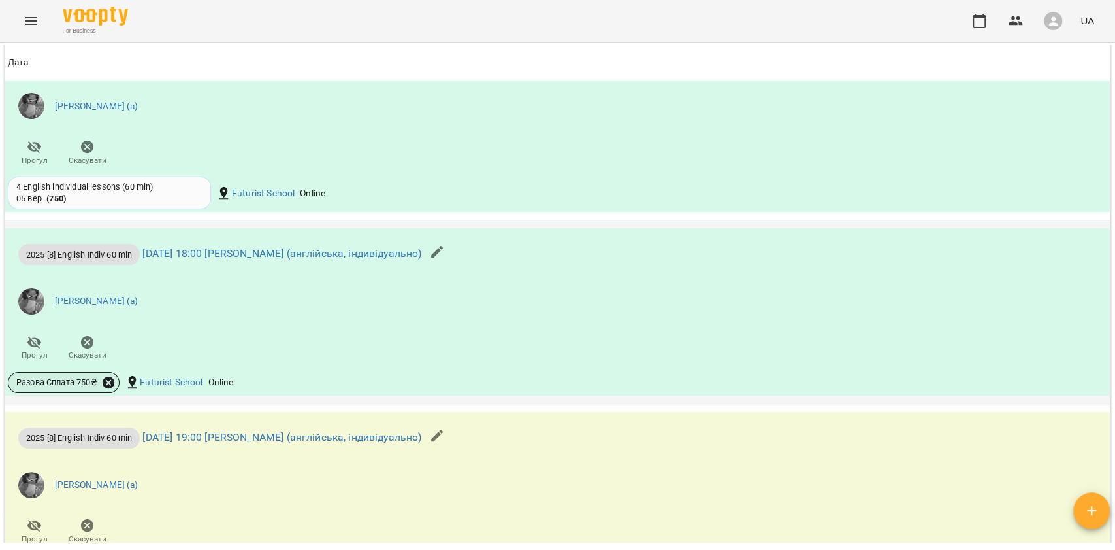
click at [111, 387] on icon at bounding box center [109, 382] width 12 height 12
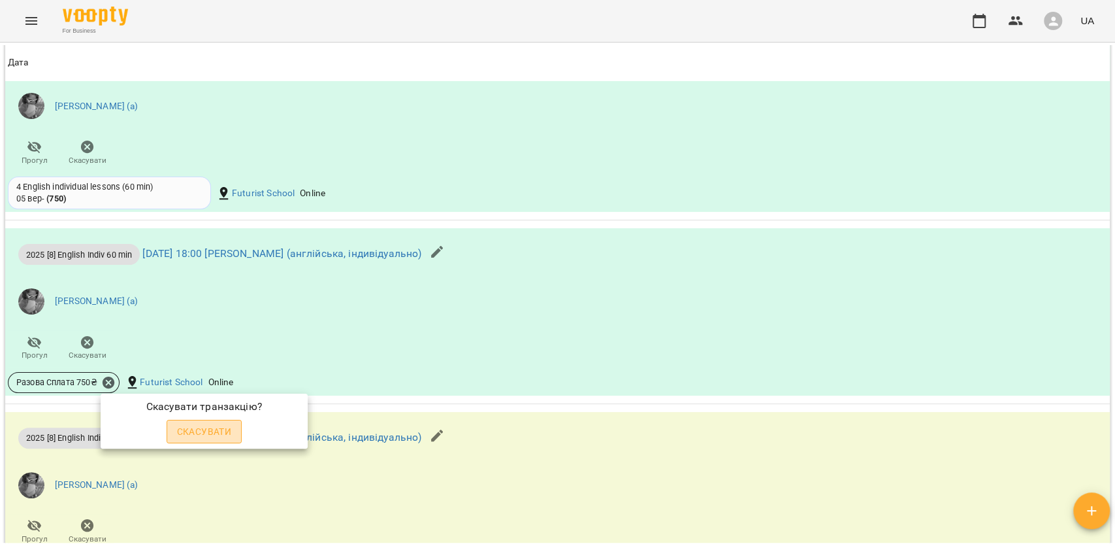
click at [210, 425] on span "Скасувати" at bounding box center [204, 431] width 55 height 16
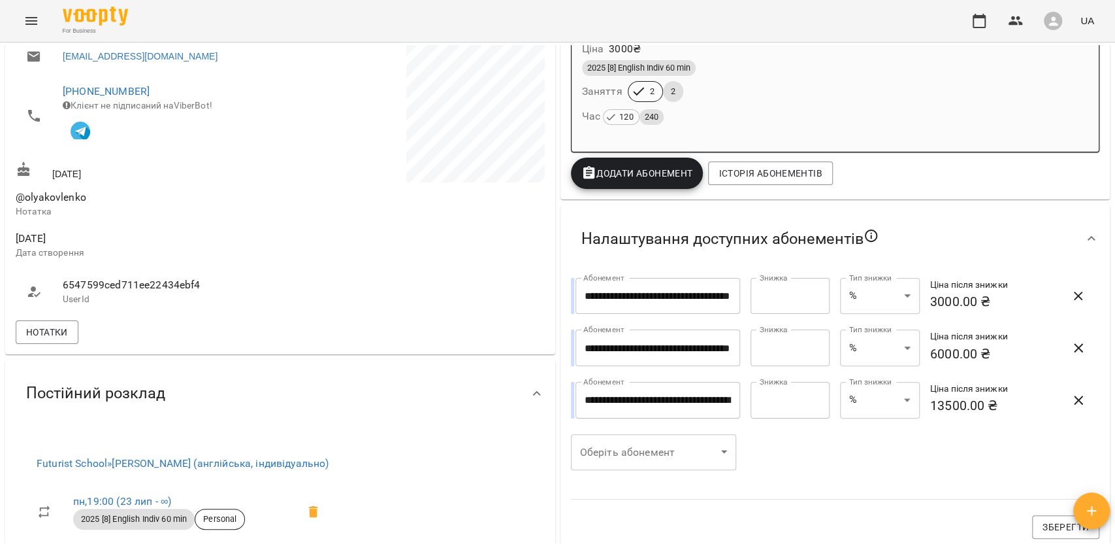
scroll to position [261, 0]
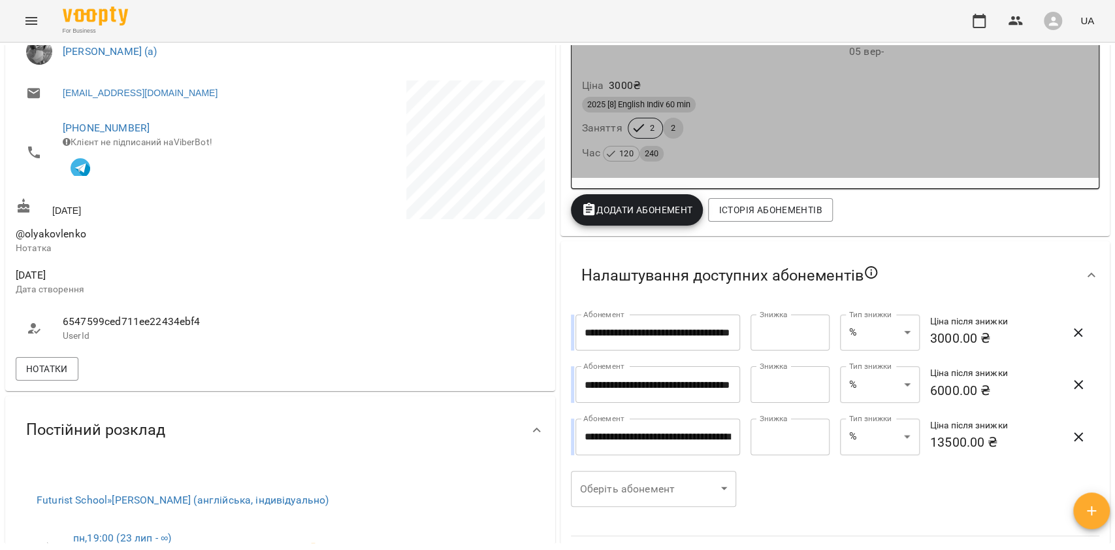
click at [727, 146] on div "Час 120 240" at bounding box center [835, 153] width 507 height 18
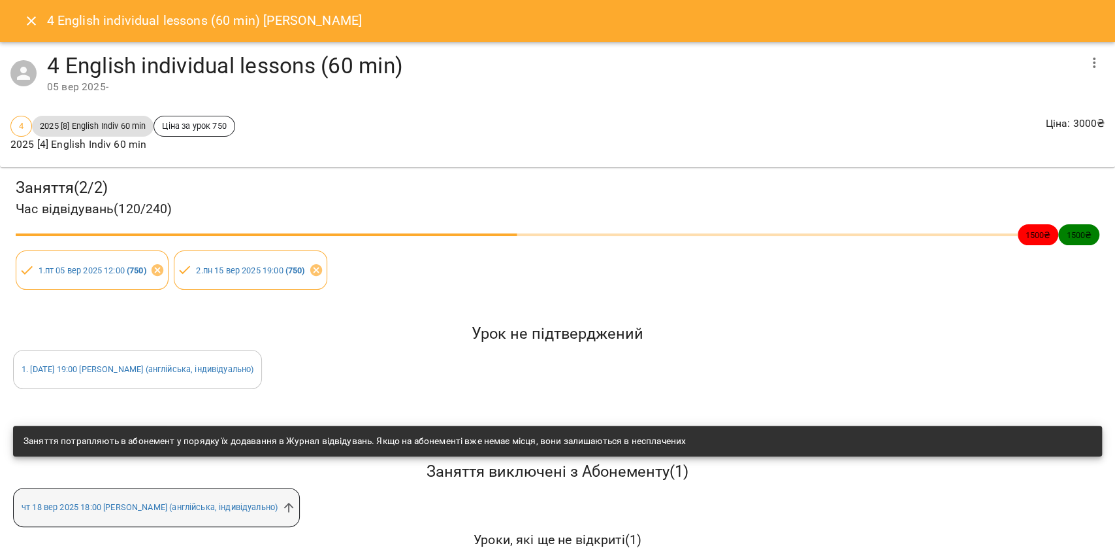
click at [284, 519] on div "чт 18 вер 2025 18:00 Юлія Гомзяк (англійська, індивідуально)" at bounding box center [156, 506] width 287 height 39
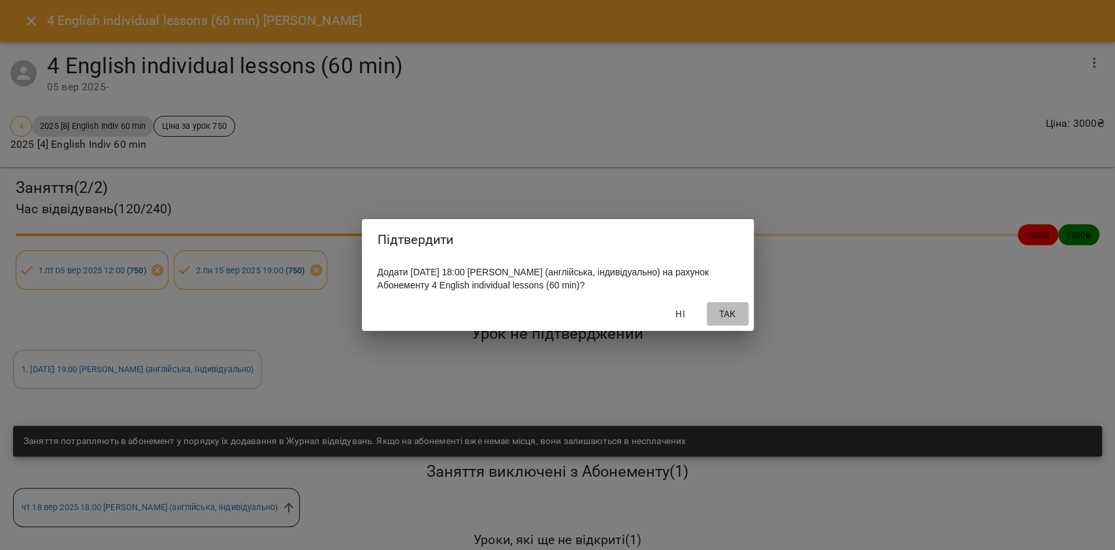
click at [723, 312] on span "Так" at bounding box center [727, 314] width 31 height 16
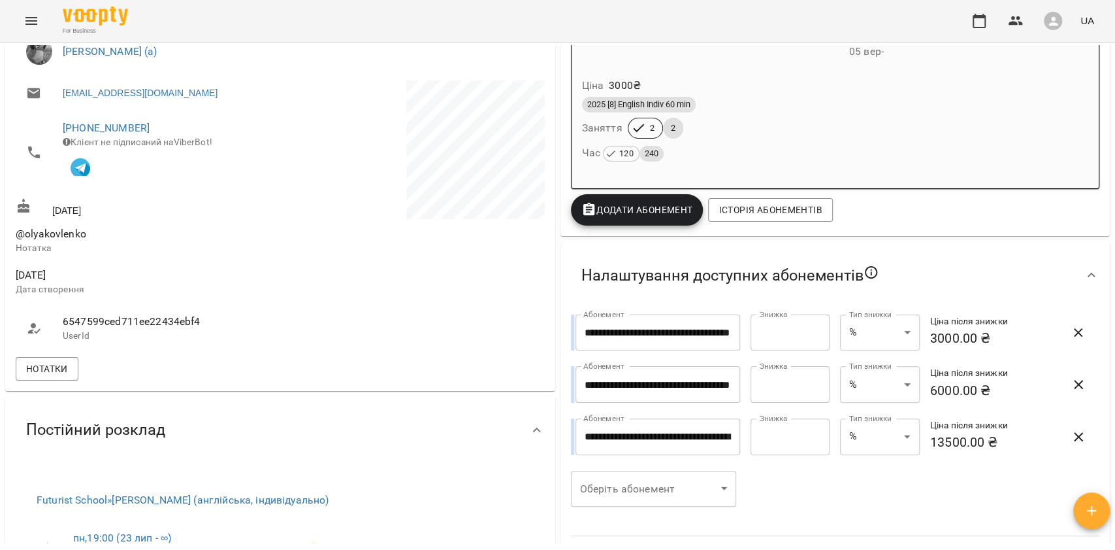
scroll to position [246, 0]
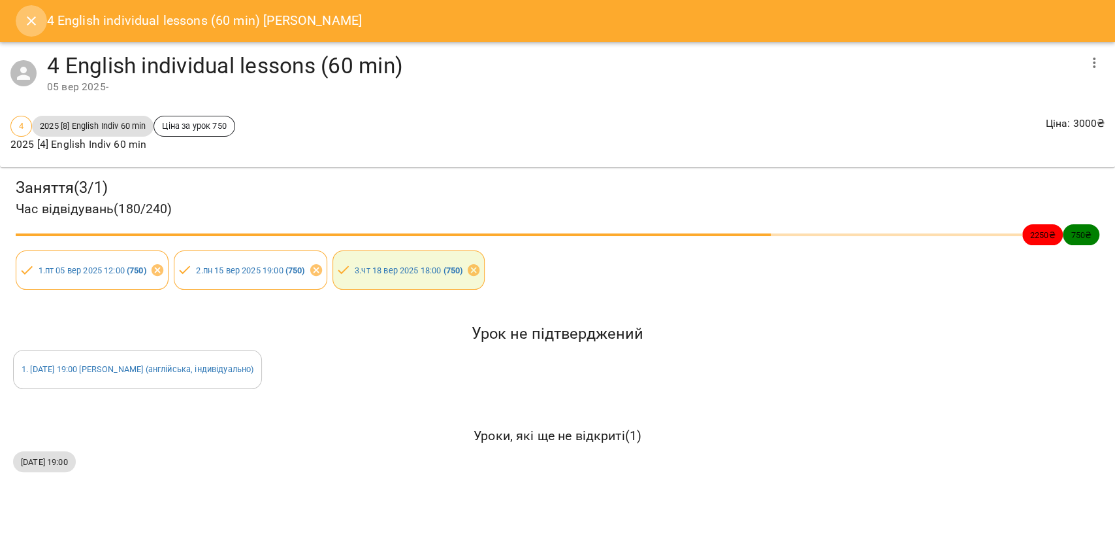
click at [33, 16] on icon "Close" at bounding box center [32, 21] width 16 height 16
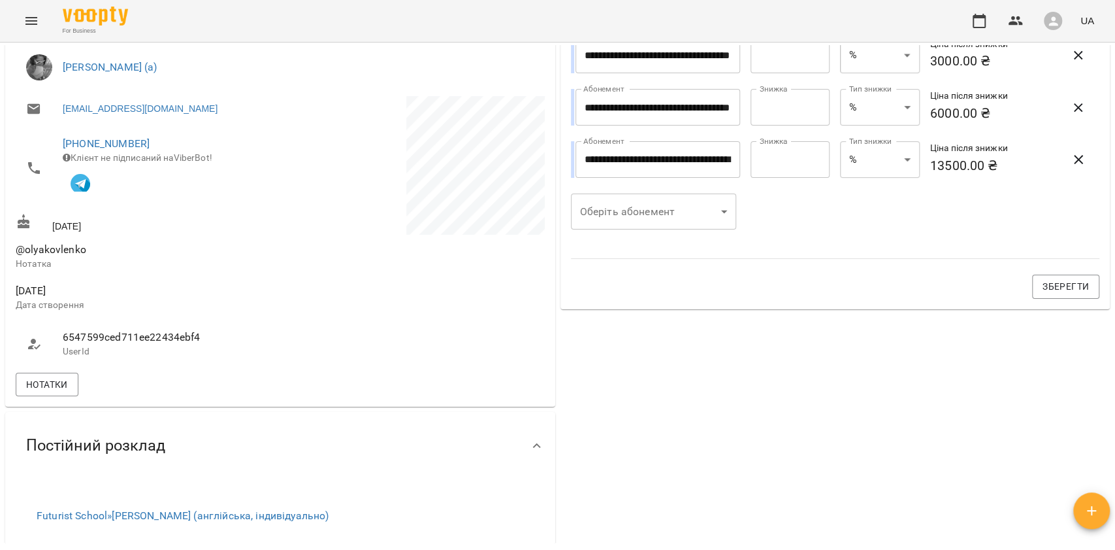
scroll to position [0, 0]
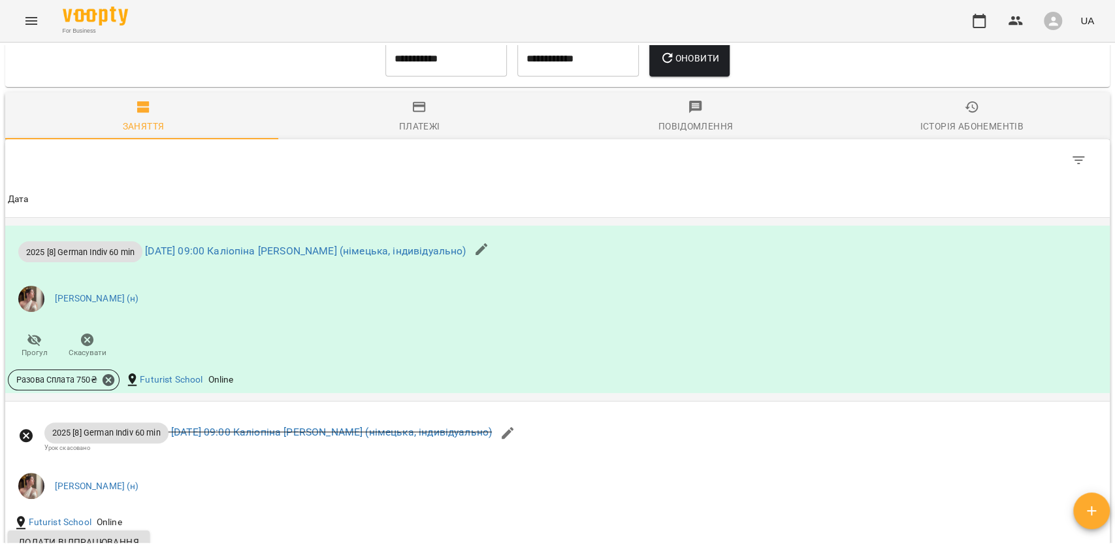
scroll to position [1219, 0]
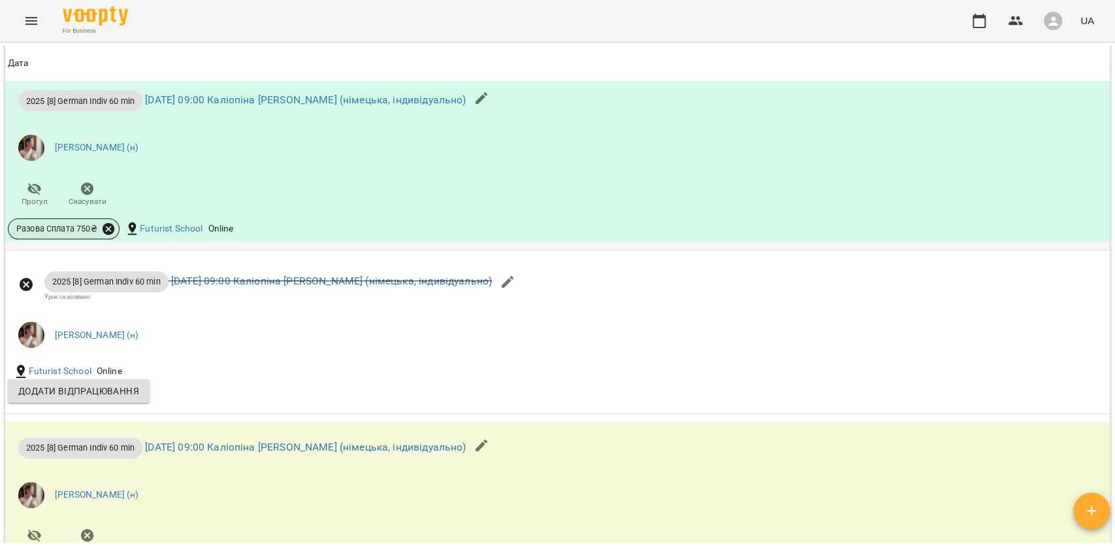
click at [108, 235] on icon at bounding box center [109, 229] width 12 height 12
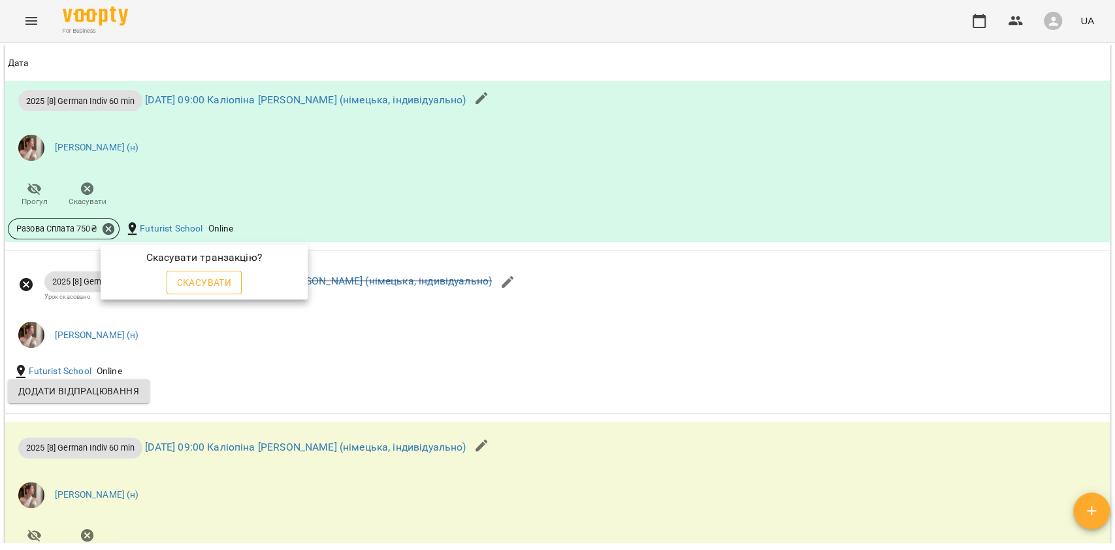
click at [216, 288] on span "Скасувати" at bounding box center [204, 282] width 55 height 16
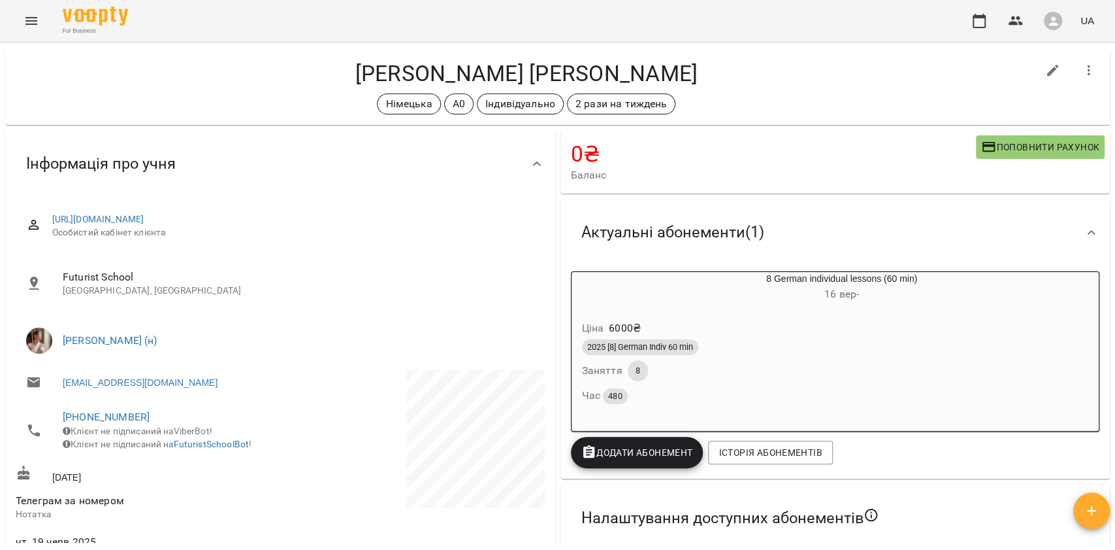
scroll to position [0, 0]
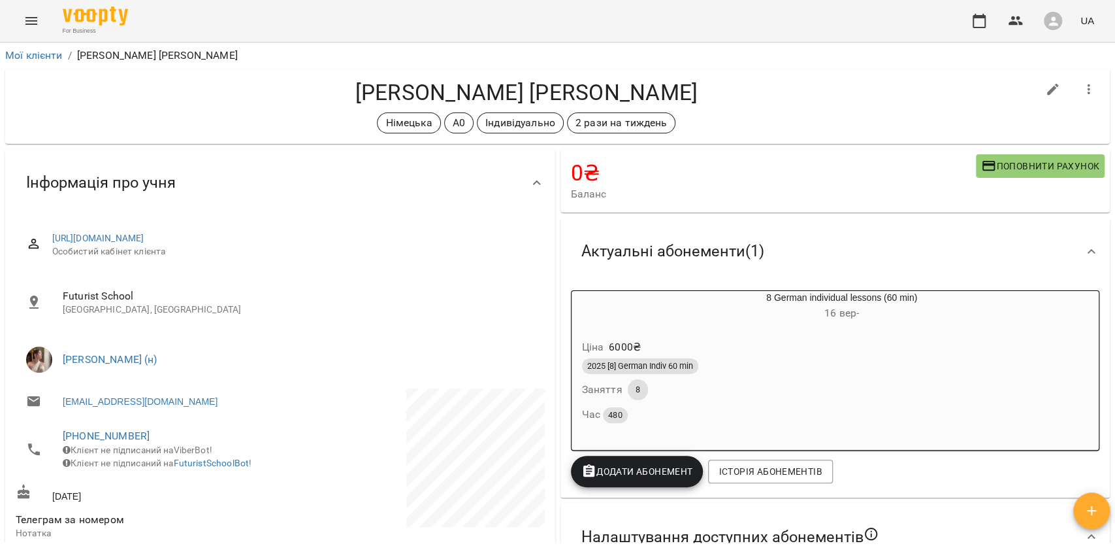
click at [683, 308] on h6 "[DATE] -" at bounding box center [842, 313] width 416 height 18
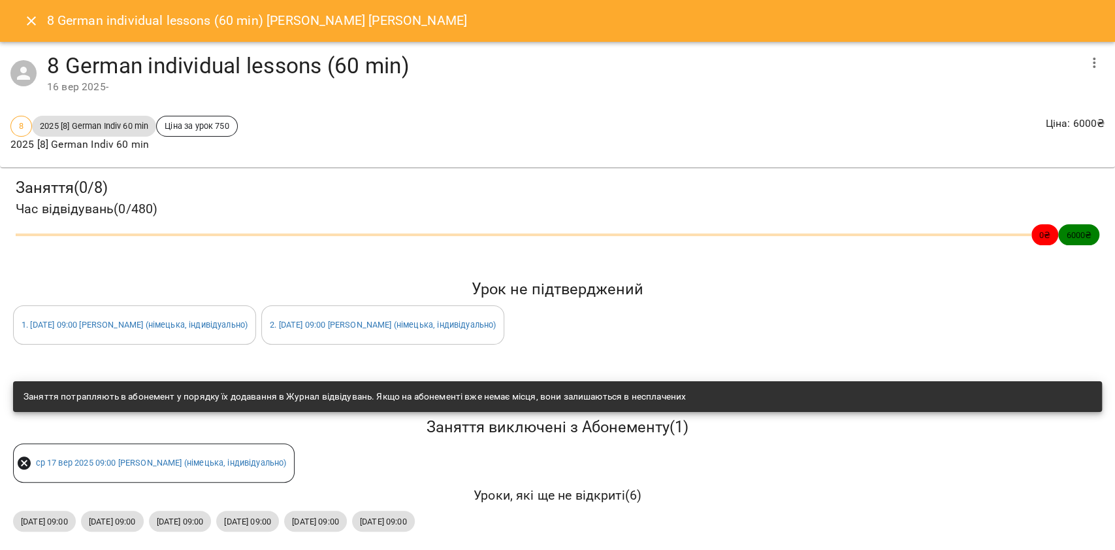
scroll to position [13, 0]
click at [27, 13] on icon "Close" at bounding box center [32, 21] width 16 height 16
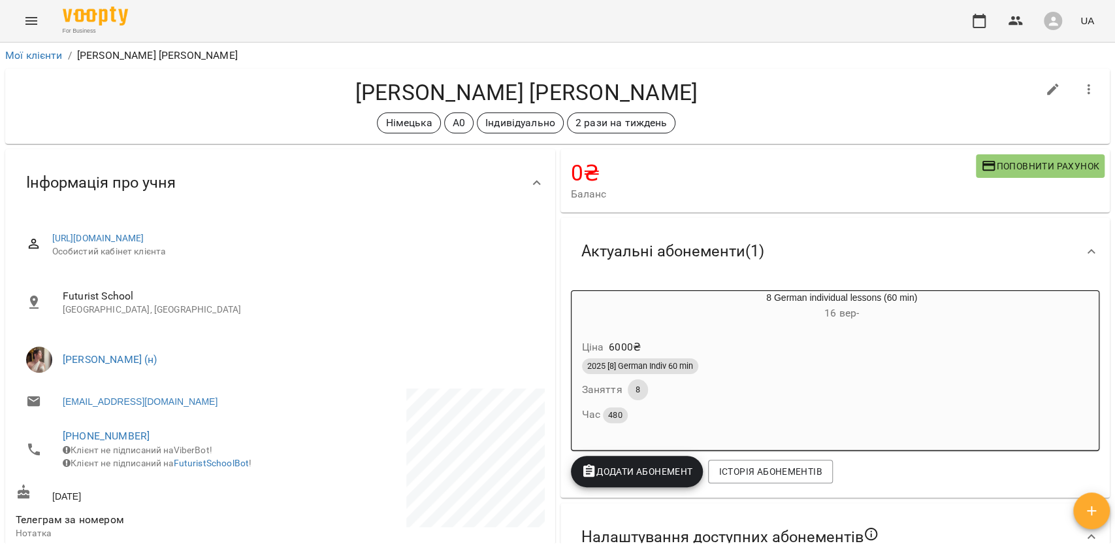
click at [720, 310] on h6 "[DATE] -" at bounding box center [842, 313] width 416 height 18
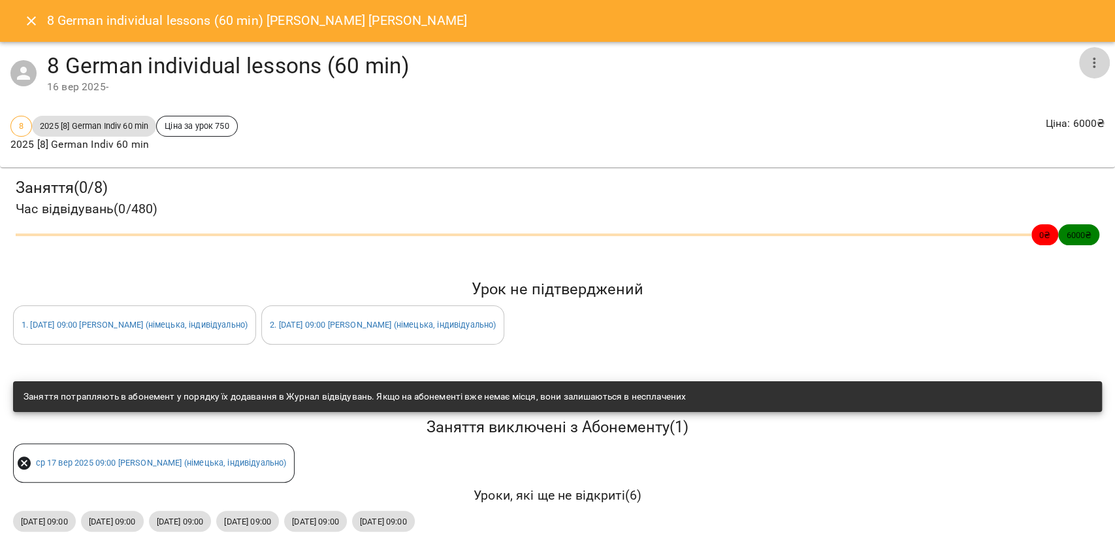
click at [1087, 59] on icon "button" at bounding box center [1095, 63] width 16 height 16
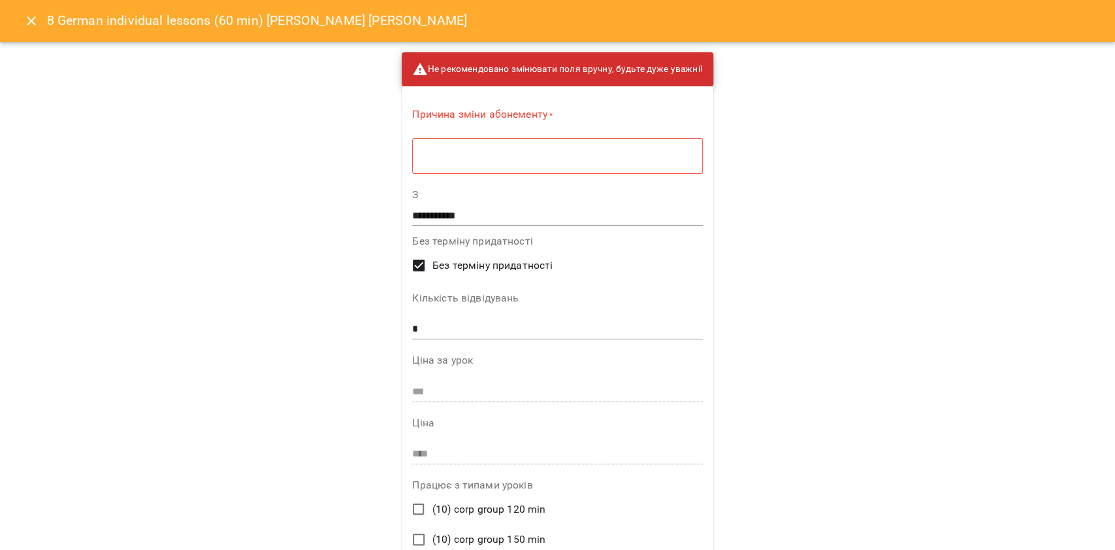
click at [593, 142] on div "* ​" at bounding box center [557, 155] width 290 height 37
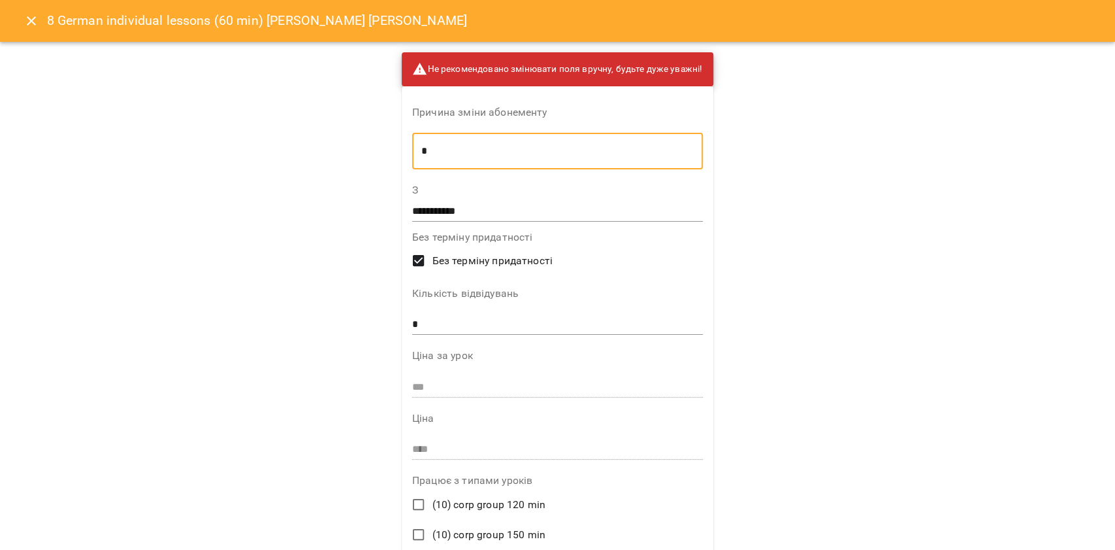
type textarea "*"
click at [475, 214] on input "**********" at bounding box center [557, 211] width 291 height 21
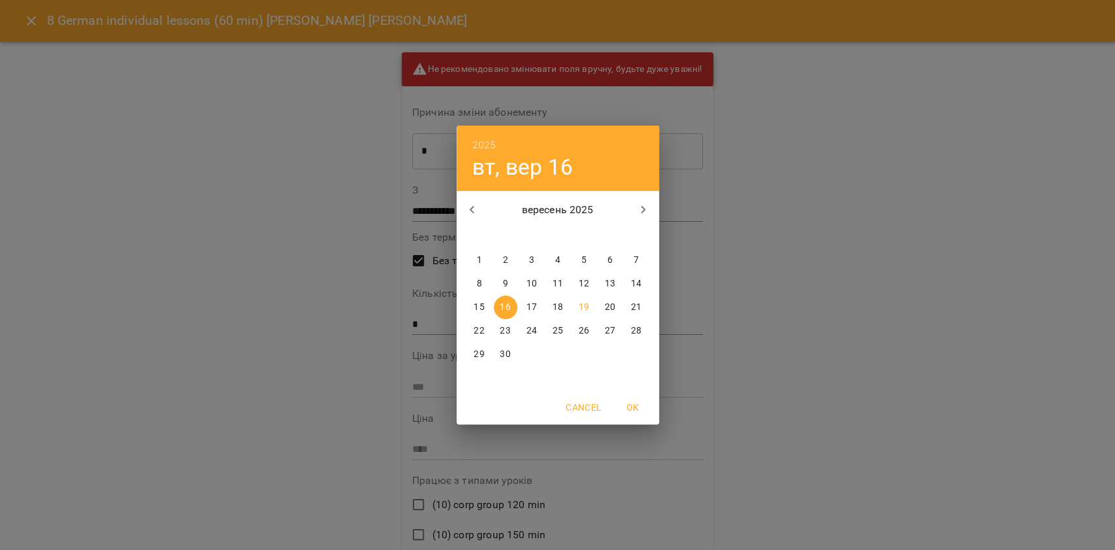
click at [482, 311] on p "15" at bounding box center [479, 307] width 10 height 13
type input "**********"
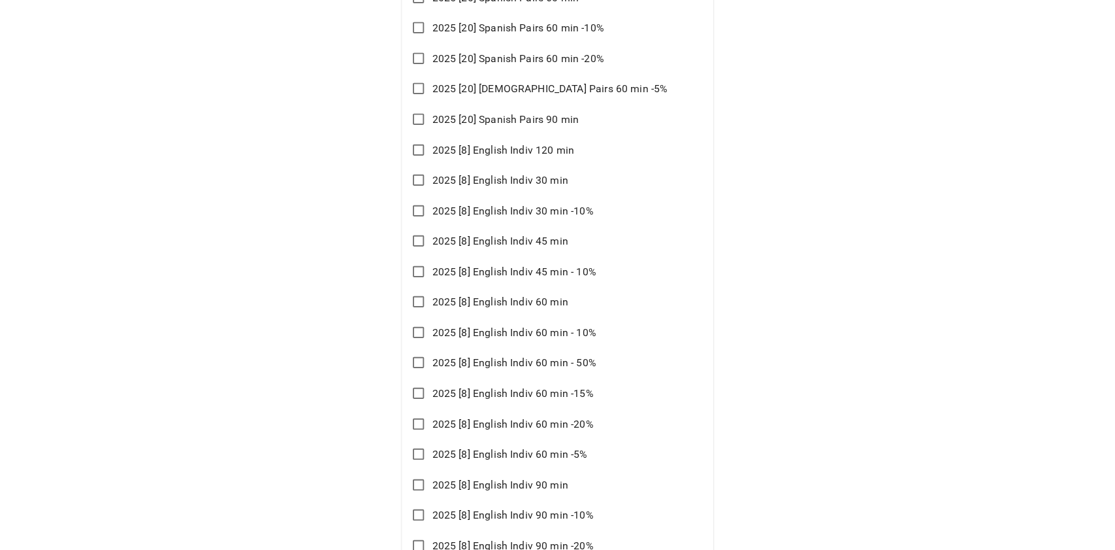
scroll to position [9494, 0]
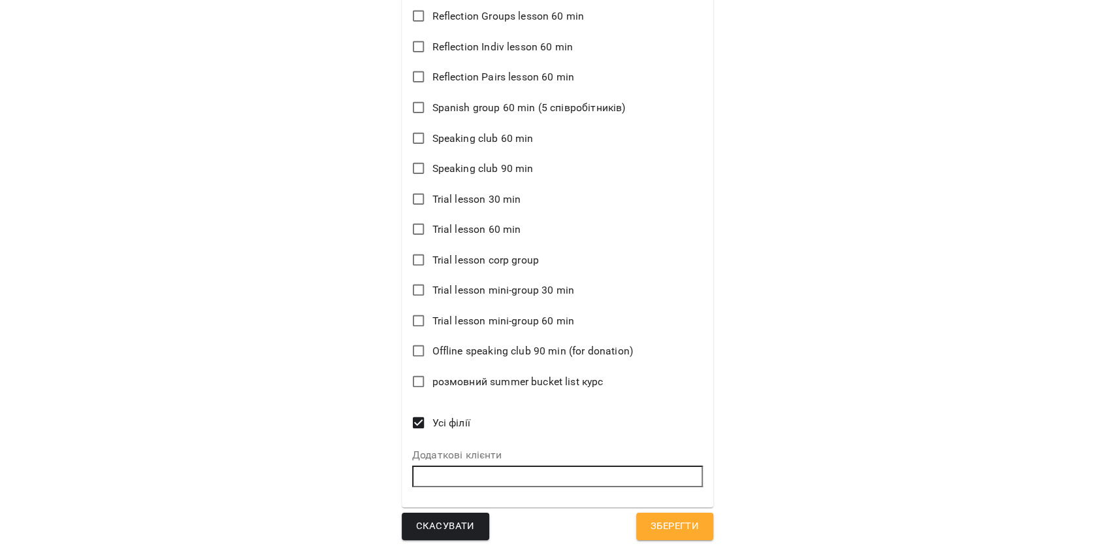
click at [697, 531] on button "Зберегти" at bounding box center [674, 525] width 77 height 27
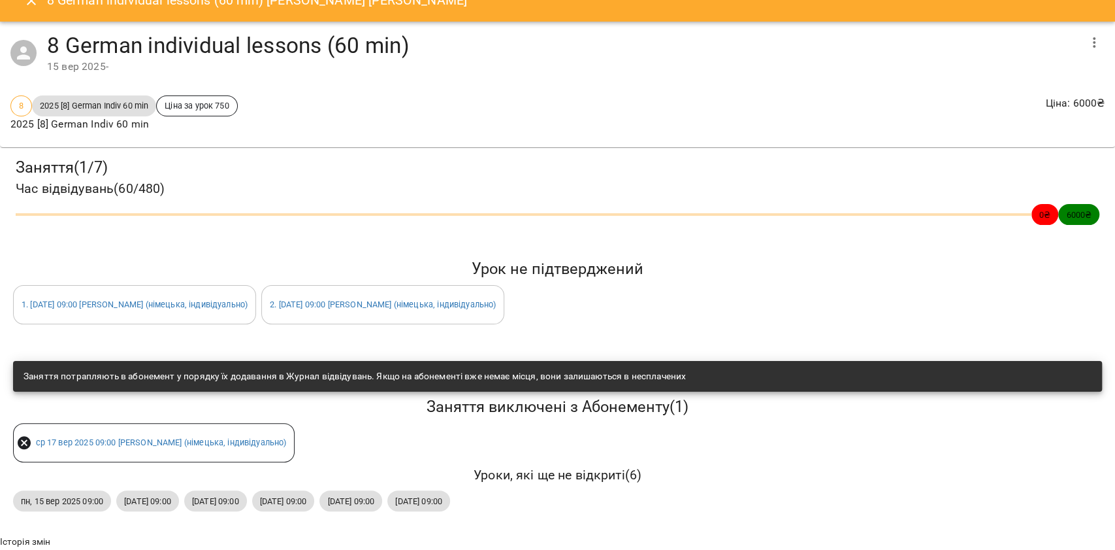
scroll to position [0, 0]
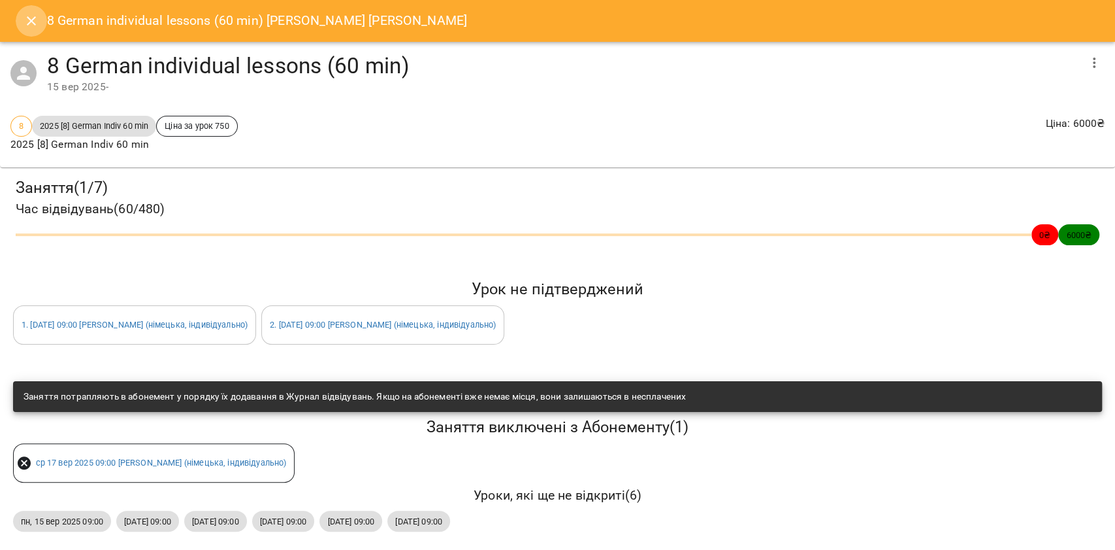
click at [27, 35] on button "Close" at bounding box center [31, 20] width 31 height 31
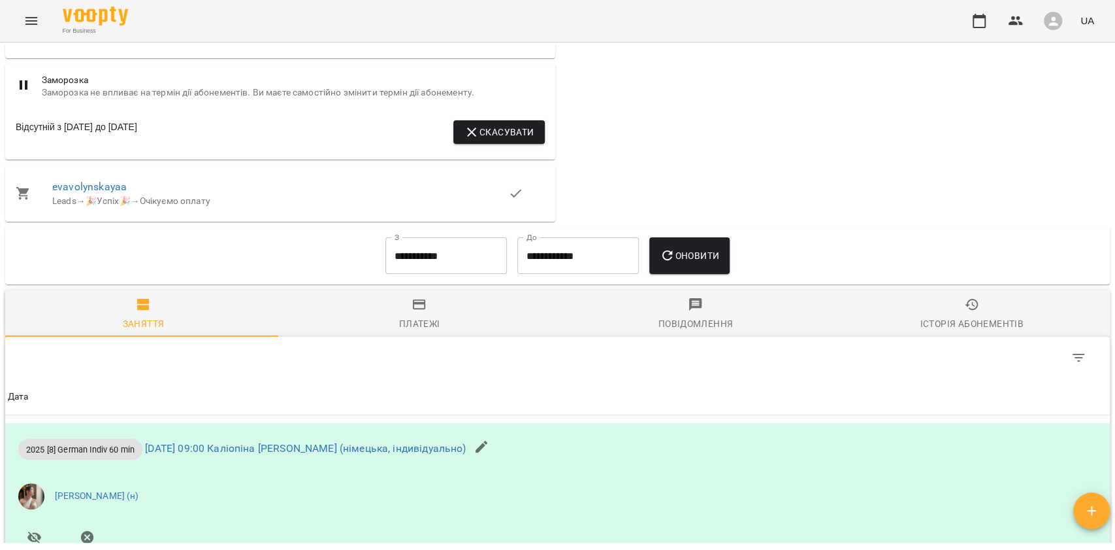
scroll to position [1132, 0]
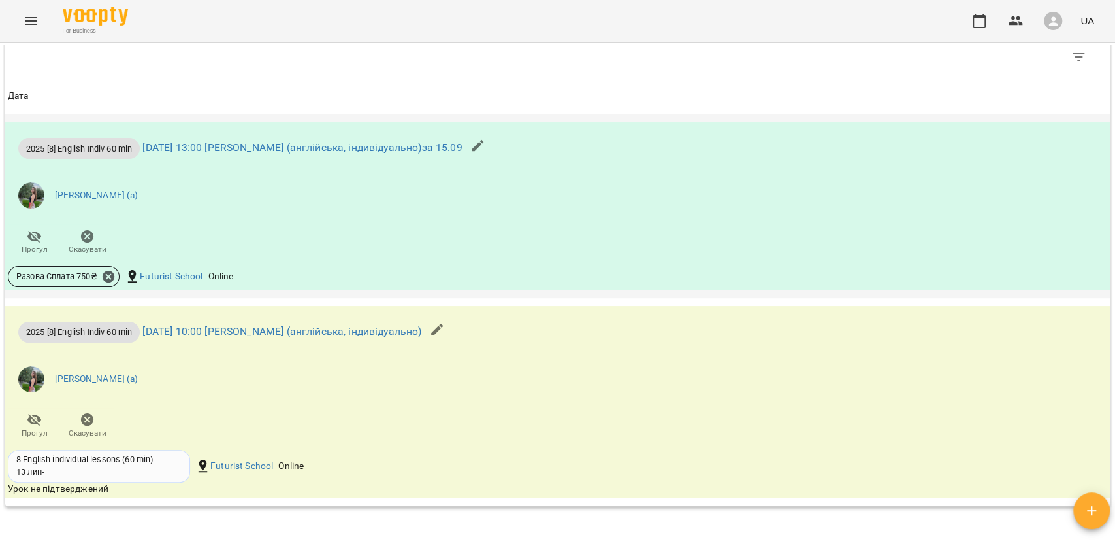
scroll to position [958, 0]
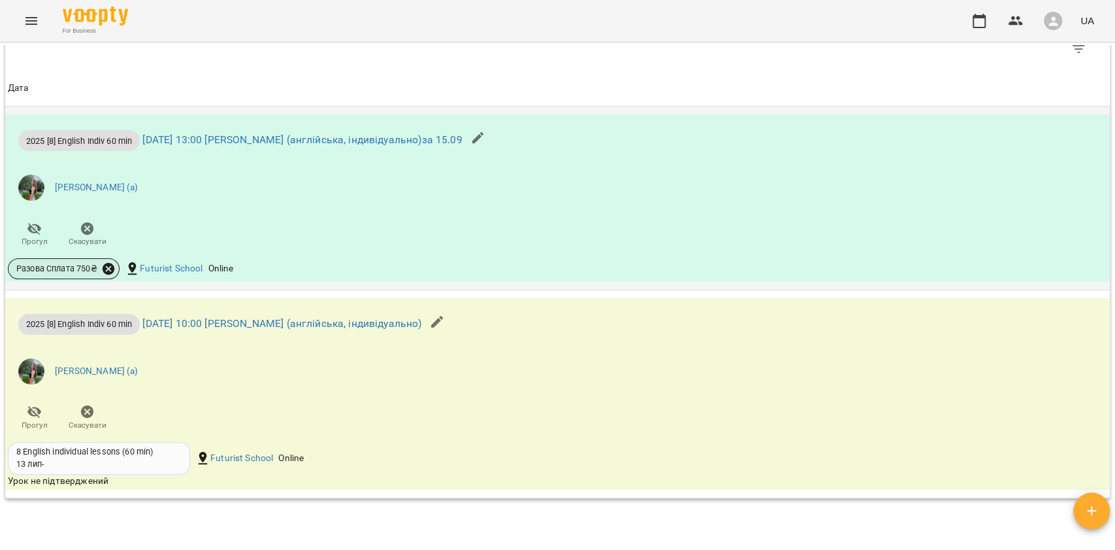
click at [108, 274] on icon at bounding box center [109, 269] width 12 height 12
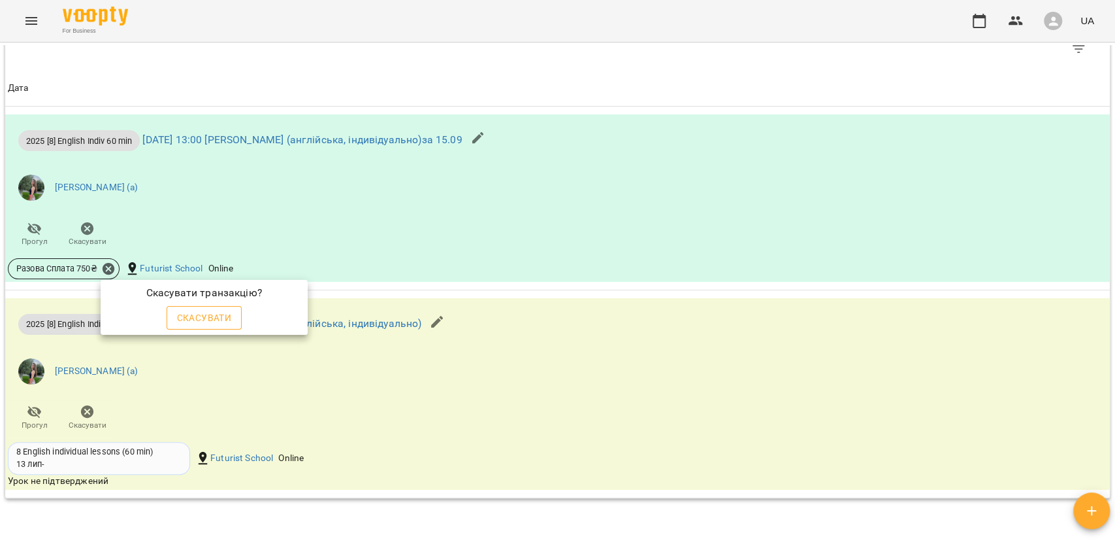
click at [218, 319] on span "Скасувати" at bounding box center [204, 318] width 55 height 16
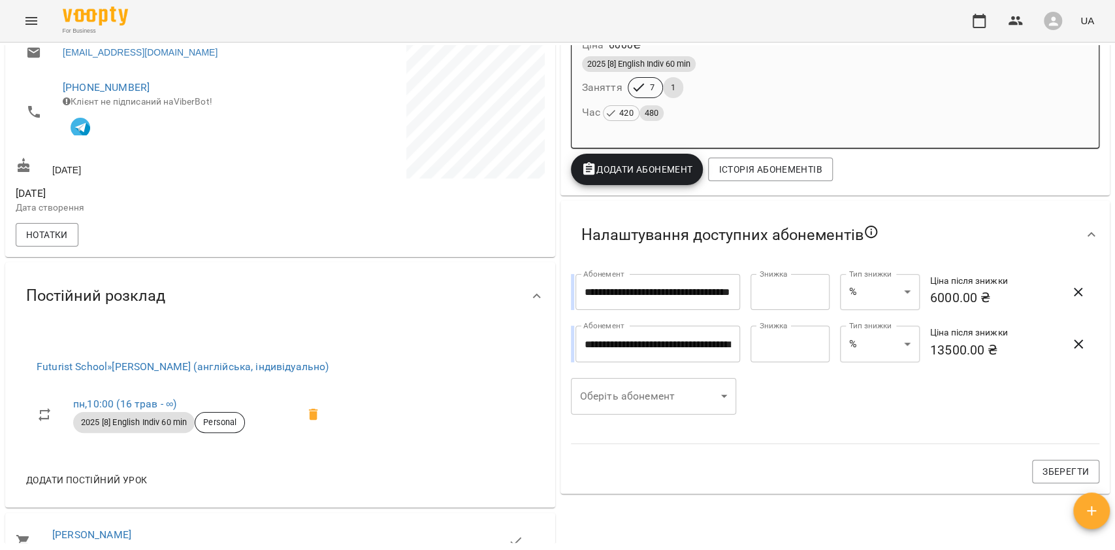
scroll to position [169, 0]
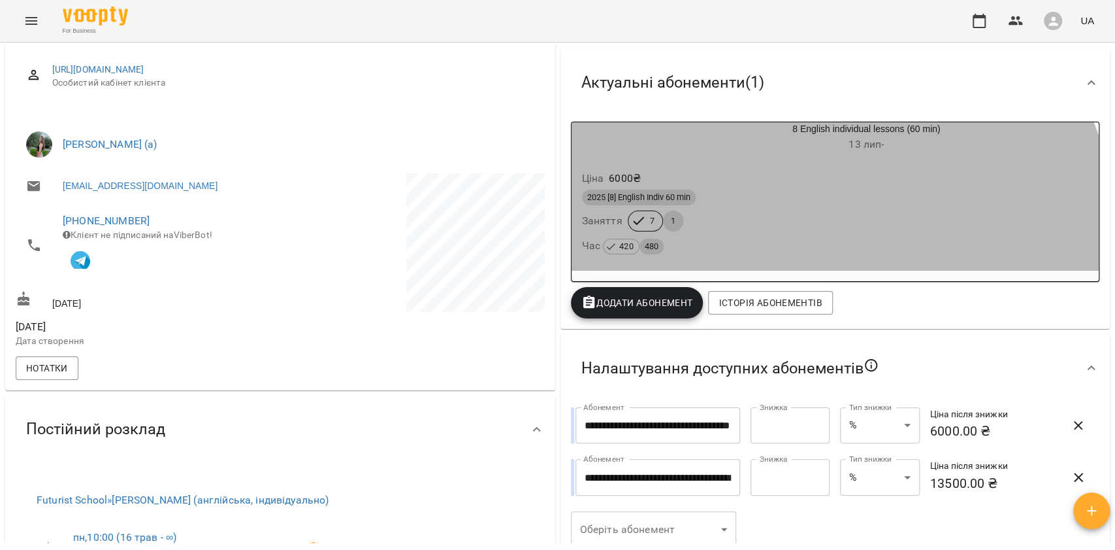
click at [777, 246] on div "Час 420 480" at bounding box center [835, 246] width 507 height 18
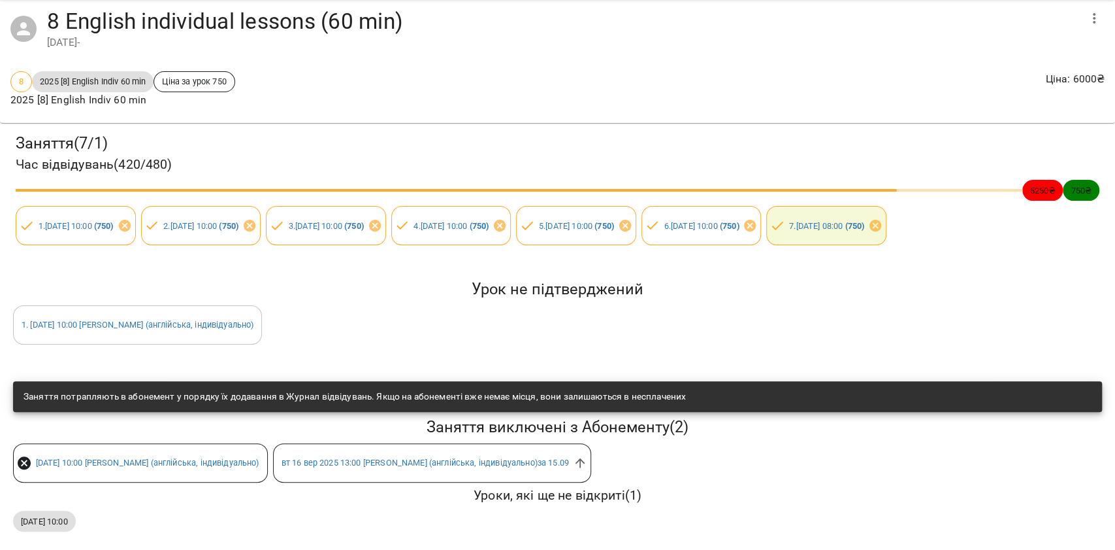
scroll to position [102, 0]
click at [587, 455] on icon at bounding box center [580, 462] width 14 height 14
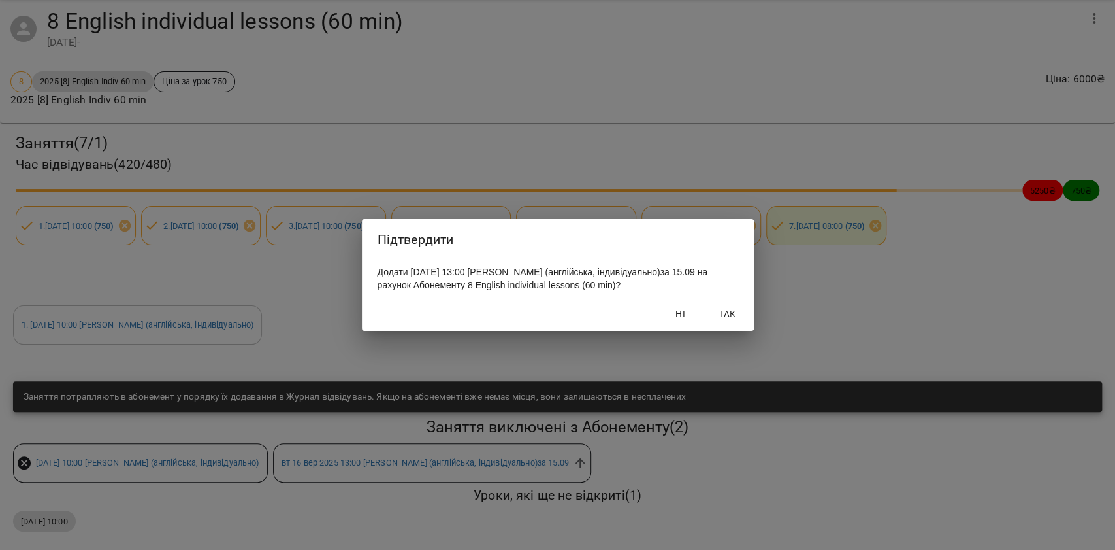
click at [714, 321] on span "Так" at bounding box center [727, 314] width 31 height 16
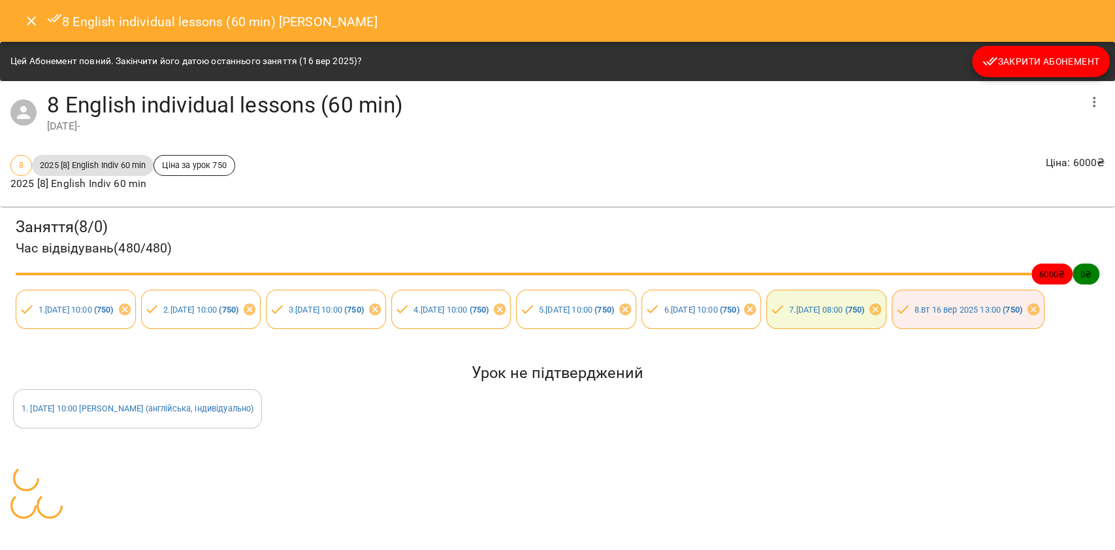
drag, startPoint x: 33, startPoint y: 14, endPoint x: 42, endPoint y: 17, distance: 8.9
click at [33, 16] on icon "Close" at bounding box center [32, 21] width 16 height 16
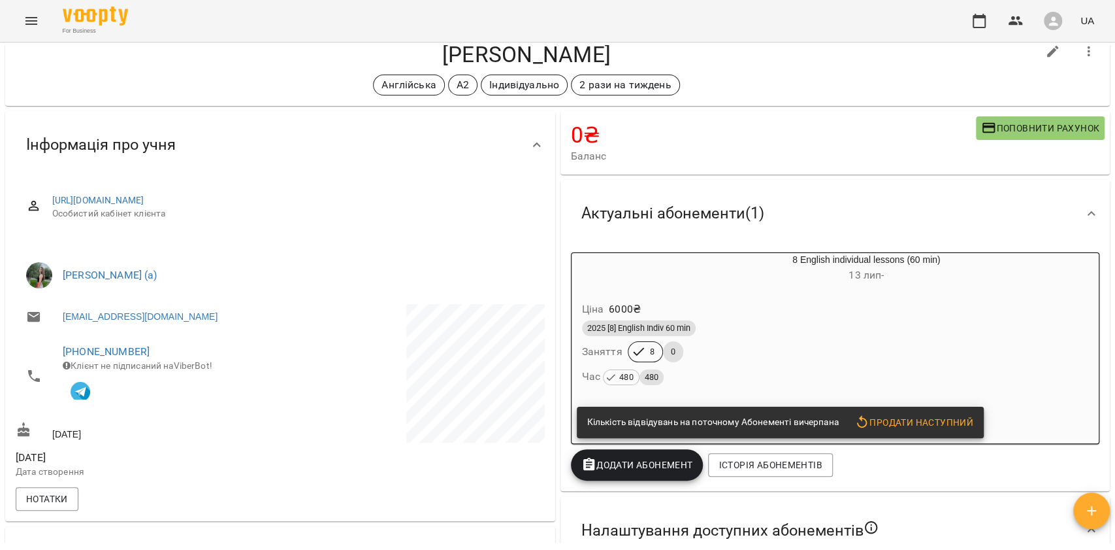
scroll to position [0, 0]
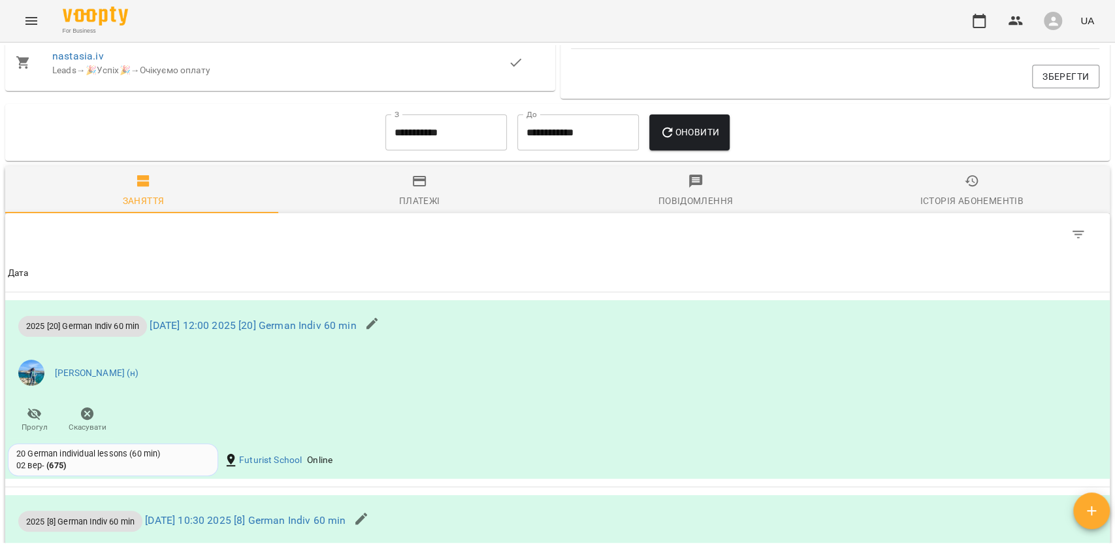
scroll to position [958, 0]
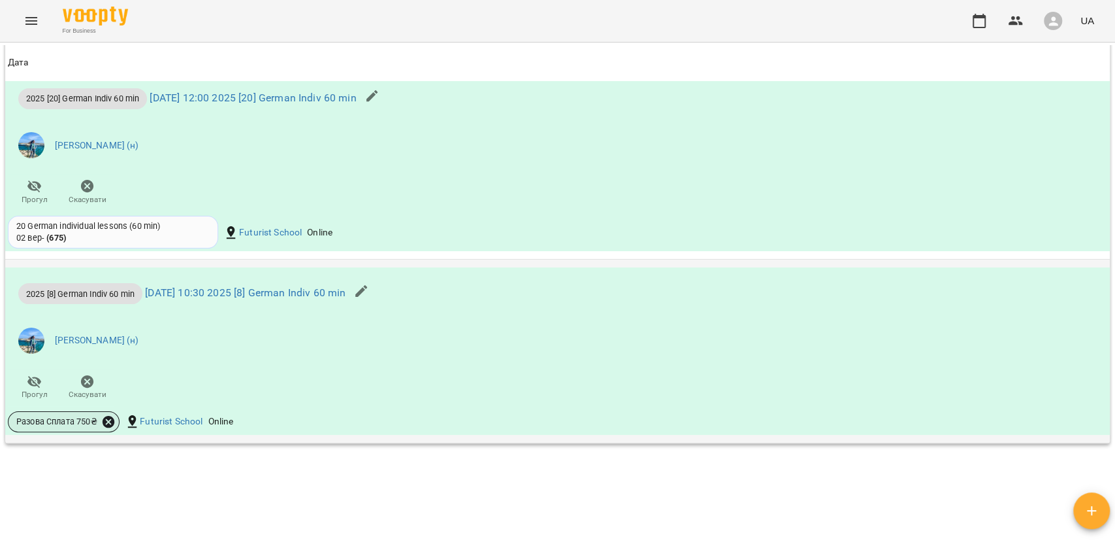
click at [110, 425] on icon at bounding box center [109, 422] width 12 height 12
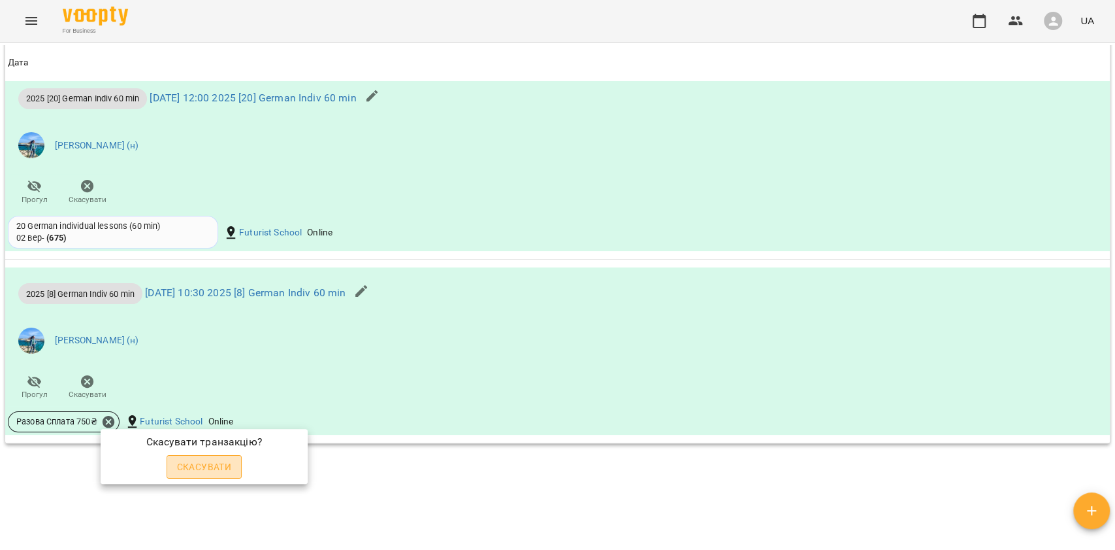
click at [178, 455] on button "Скасувати" at bounding box center [205, 467] width 76 height 24
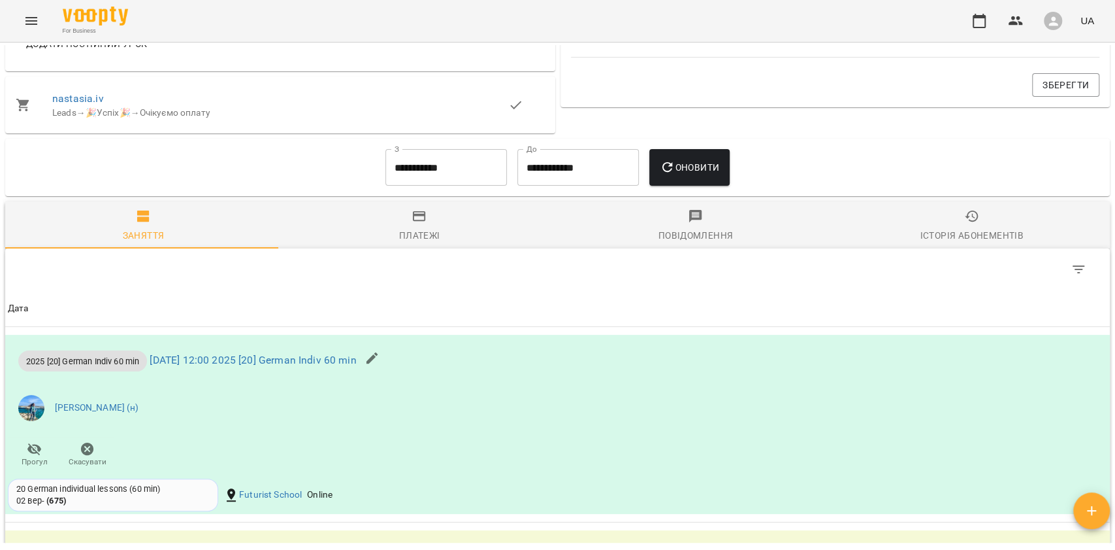
scroll to position [1035, 0]
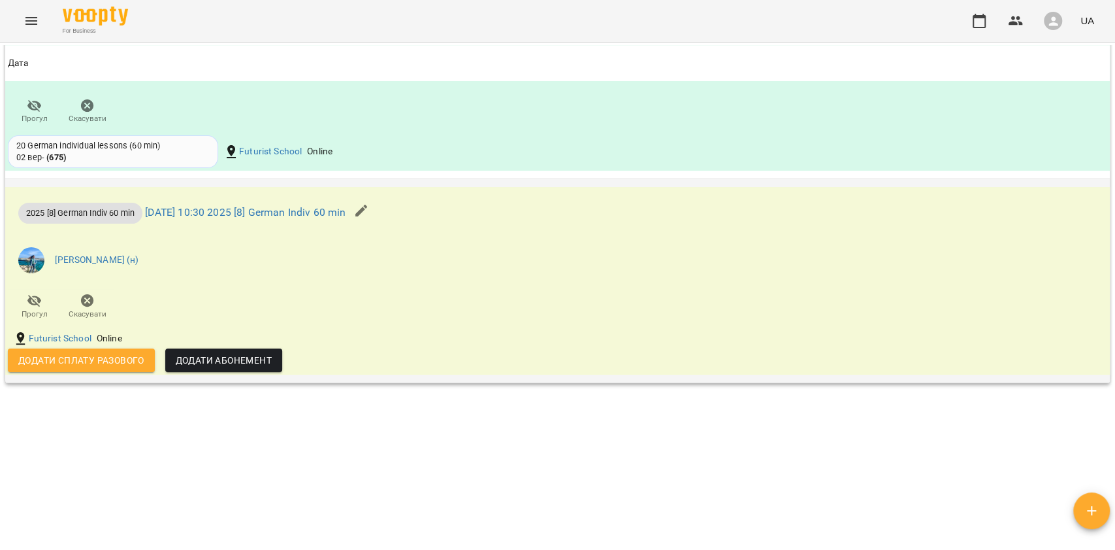
click at [377, 218] on button "button" at bounding box center [361, 210] width 31 height 31
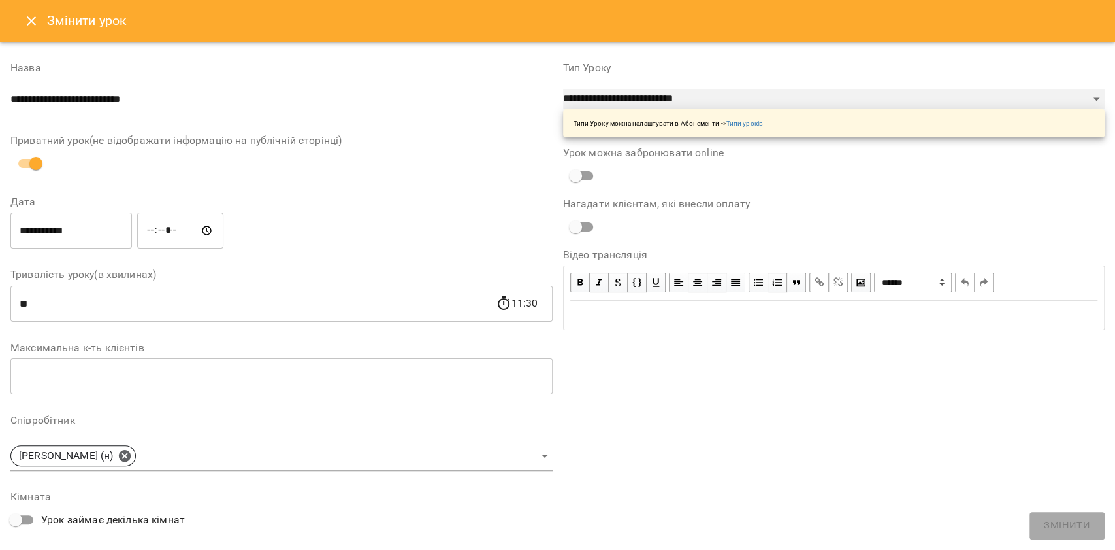
click at [587, 89] on select "**********" at bounding box center [834, 99] width 542 height 21
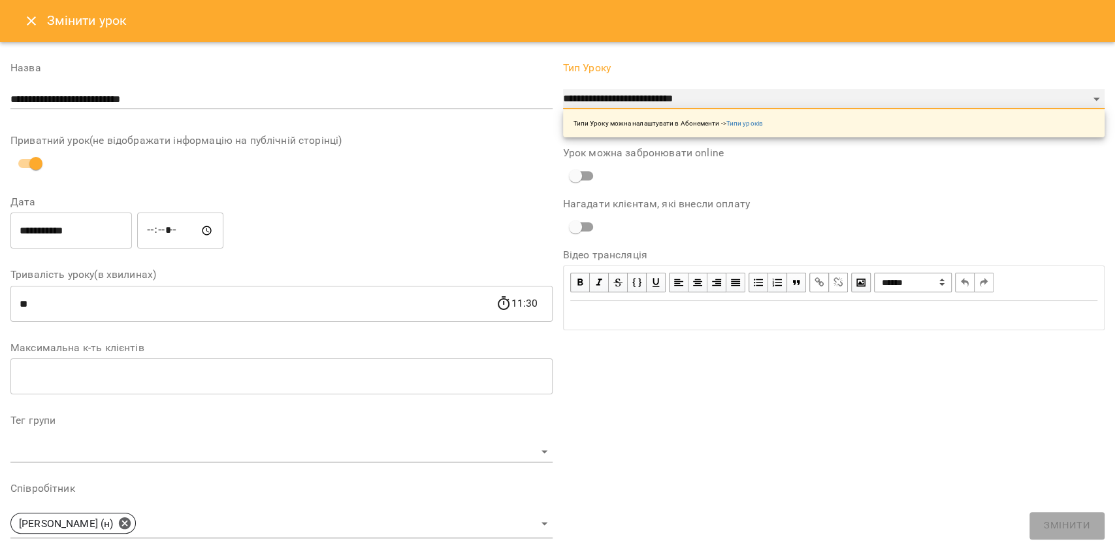
select select "**********"
click at [563, 89] on select "**********" at bounding box center [834, 99] width 542 height 21
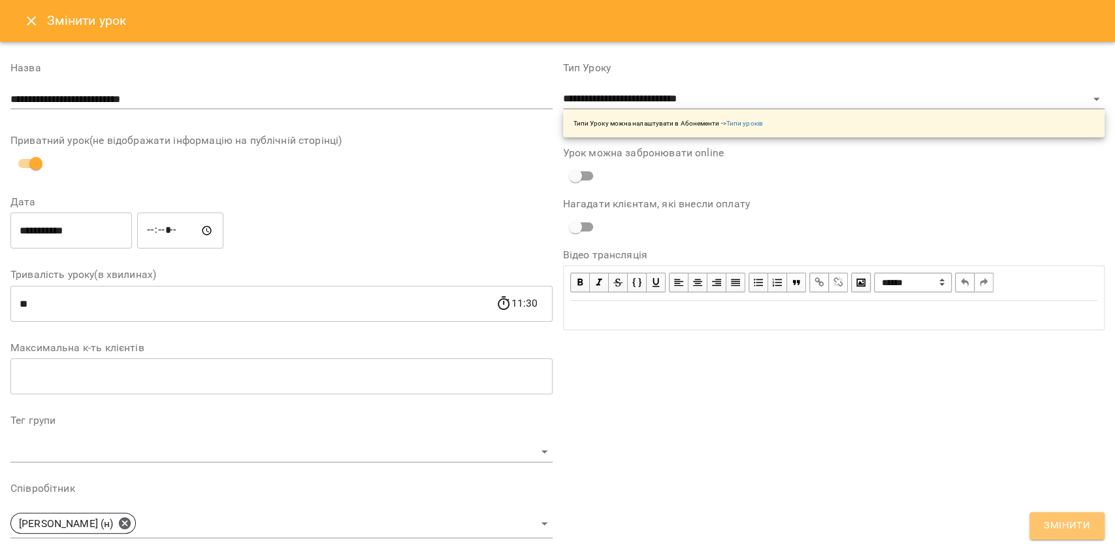
click at [1051, 528] on span "Змінити" at bounding box center [1067, 525] width 46 height 17
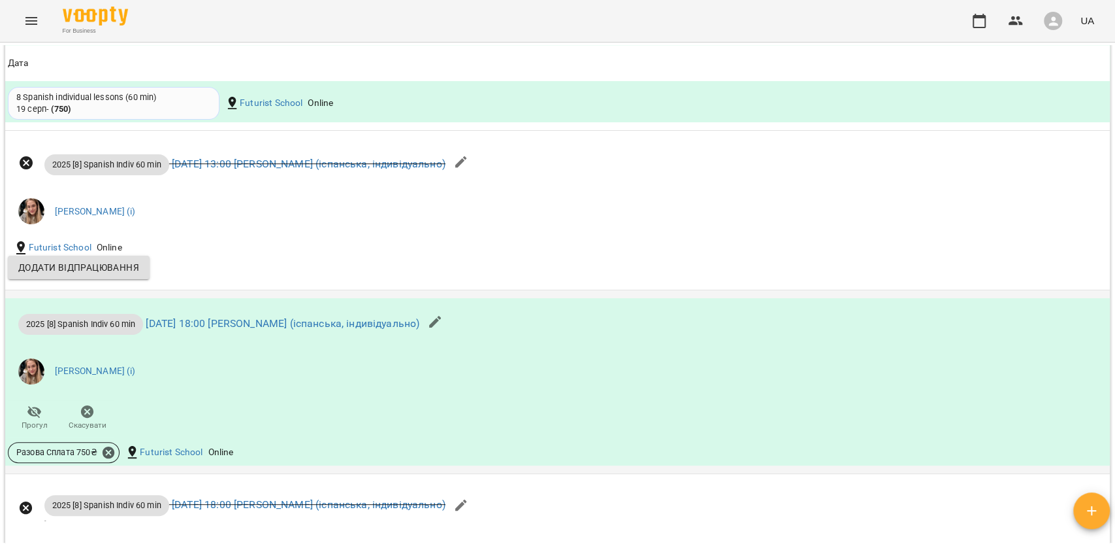
scroll to position [1307, 0]
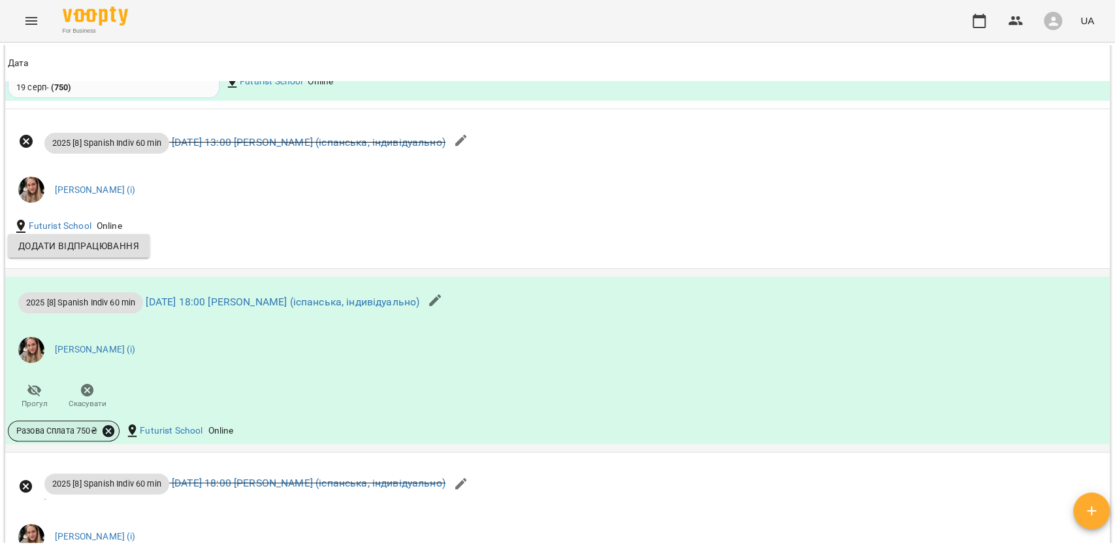
click at [111, 432] on icon at bounding box center [109, 430] width 12 height 12
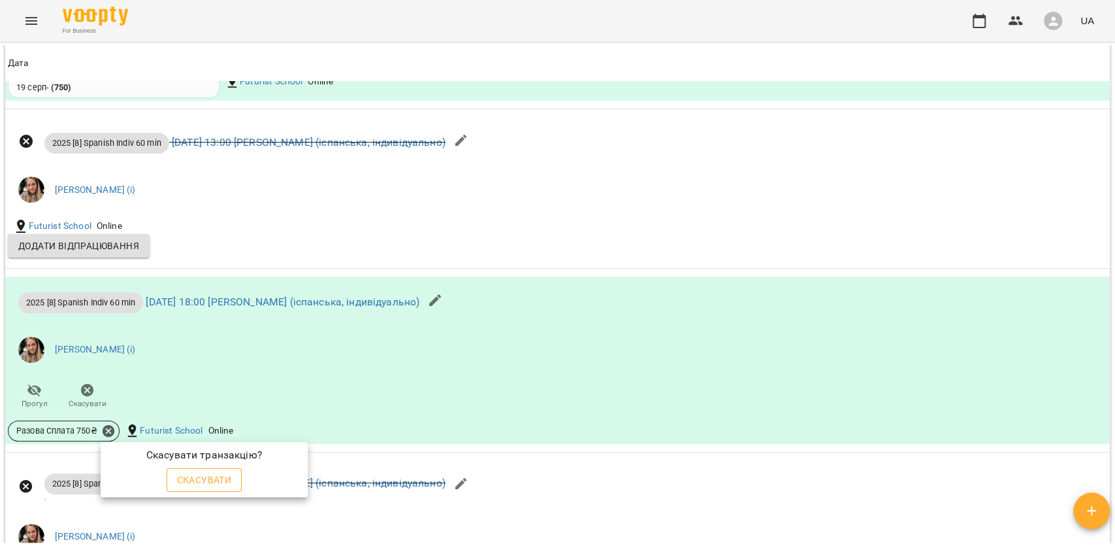
click at [217, 481] on span "Скасувати" at bounding box center [204, 480] width 55 height 16
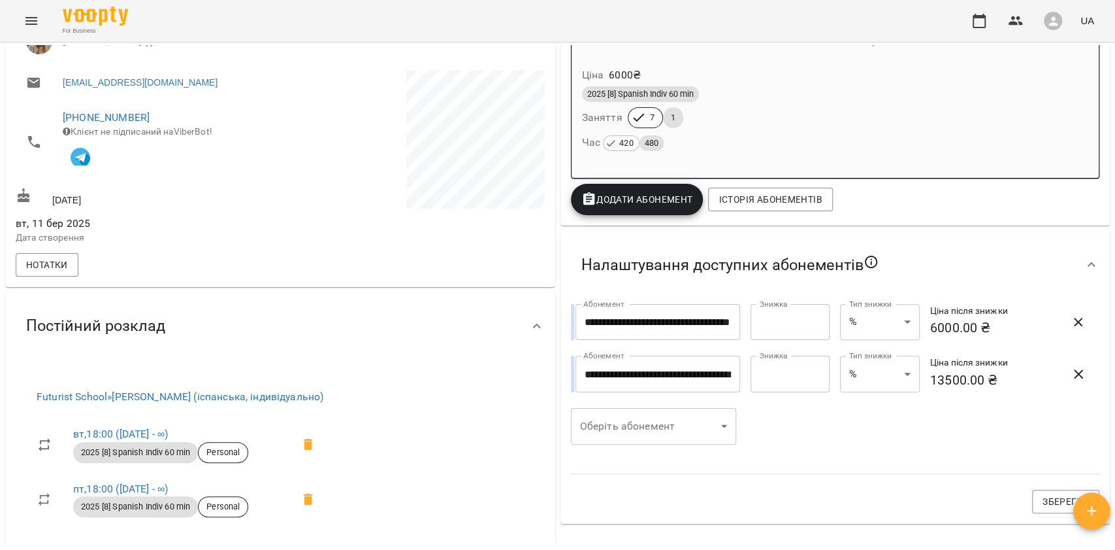
scroll to position [10, 0]
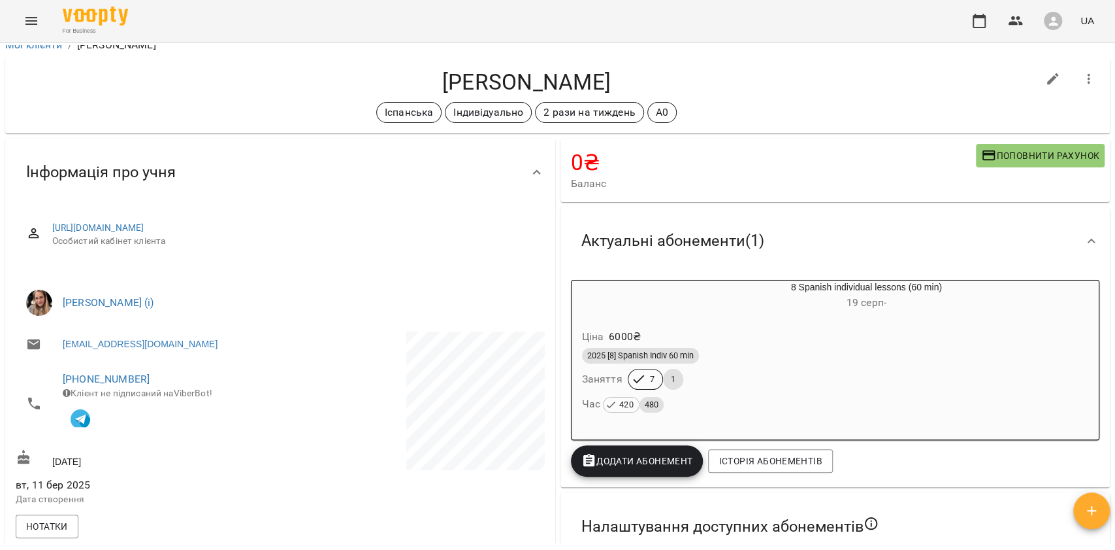
click at [788, 352] on div "2025 [8] Spanish Indiv 60 min" at bounding box center [835, 356] width 507 height 16
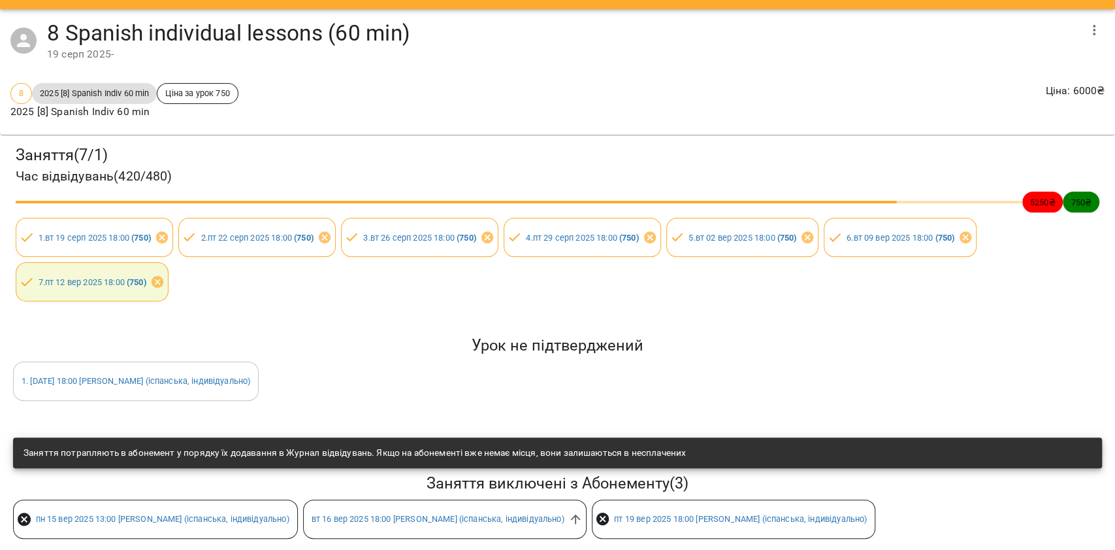
scroll to position [50, 0]
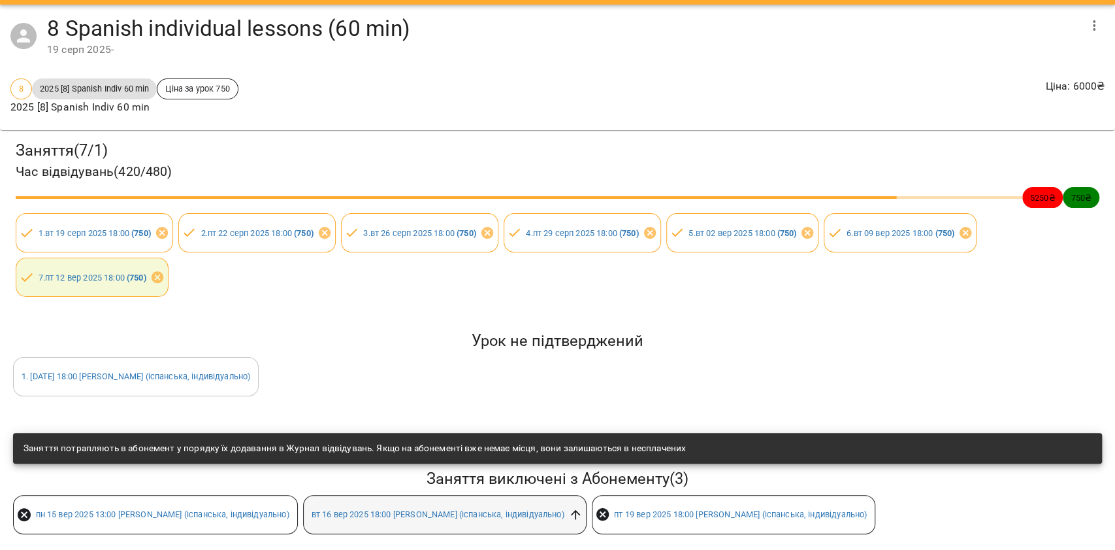
click at [580, 509] on icon at bounding box center [575, 514] width 10 height 10
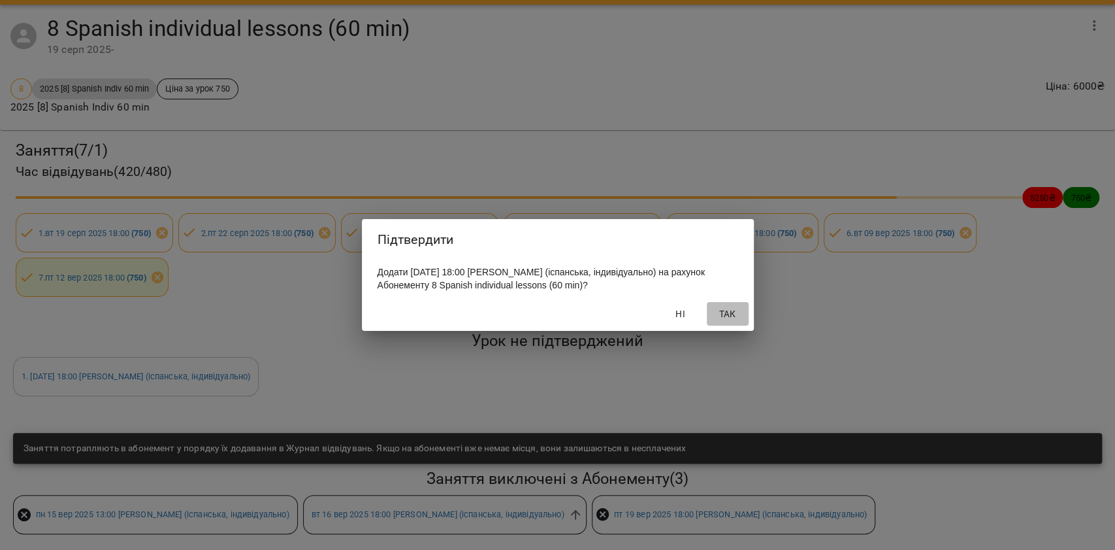
click at [719, 317] on span "Так" at bounding box center [727, 314] width 31 height 16
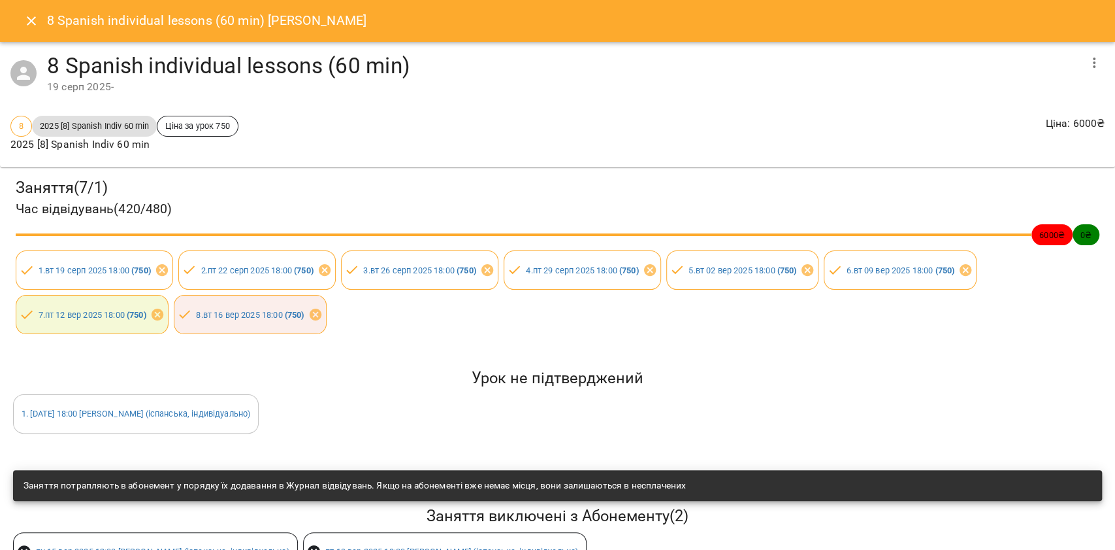
click at [20, 21] on button "Close" at bounding box center [31, 20] width 31 height 31
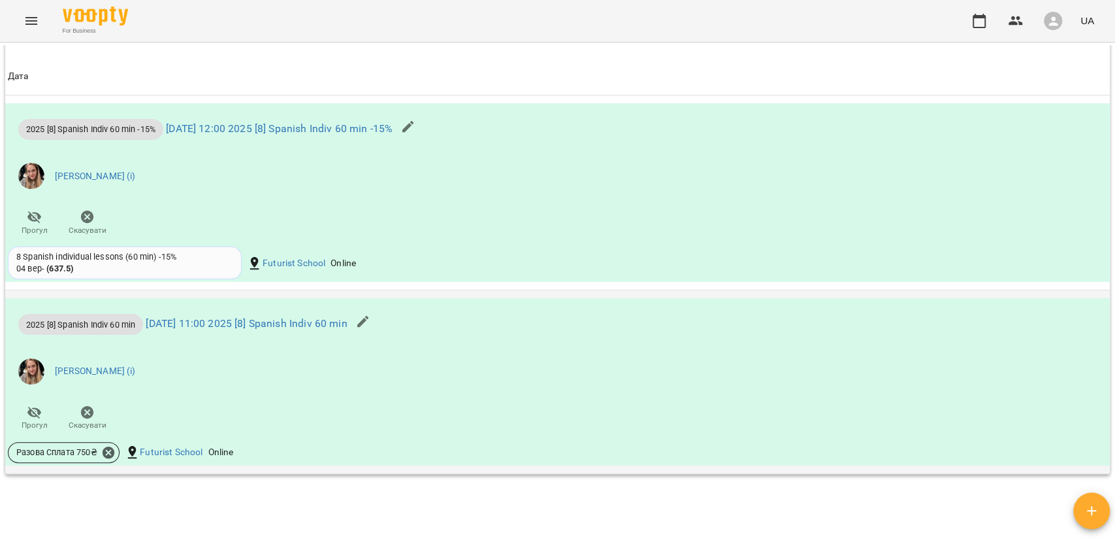
scroll to position [958, 0]
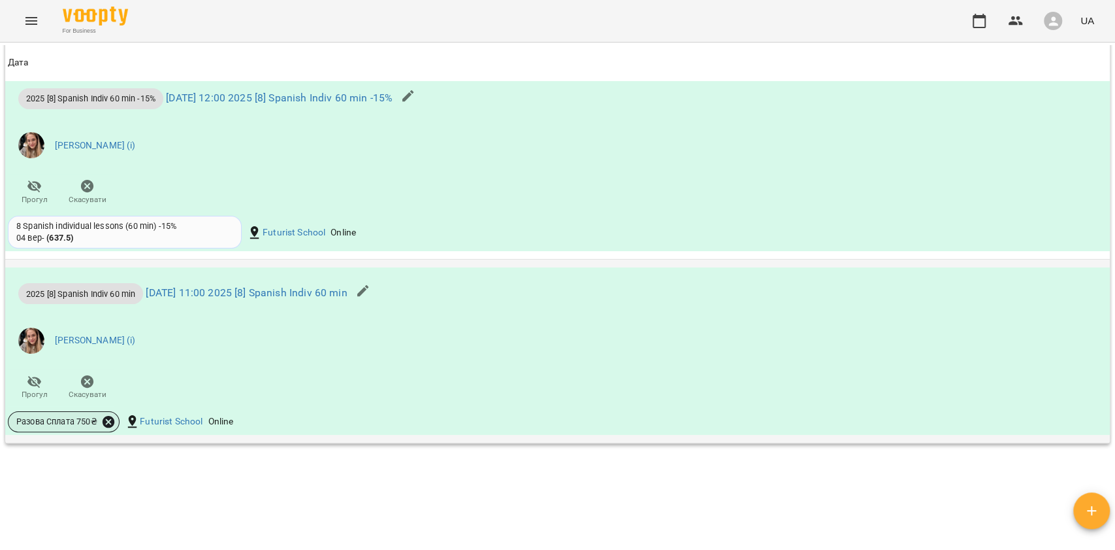
click at [104, 418] on icon at bounding box center [109, 422] width 12 height 12
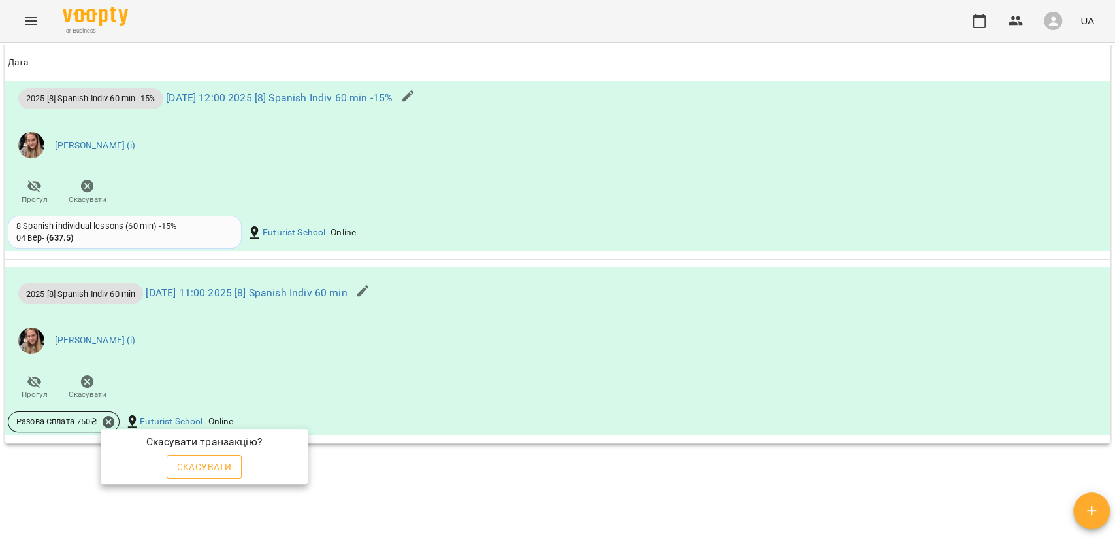
click at [193, 461] on span "Скасувати" at bounding box center [204, 467] width 55 height 16
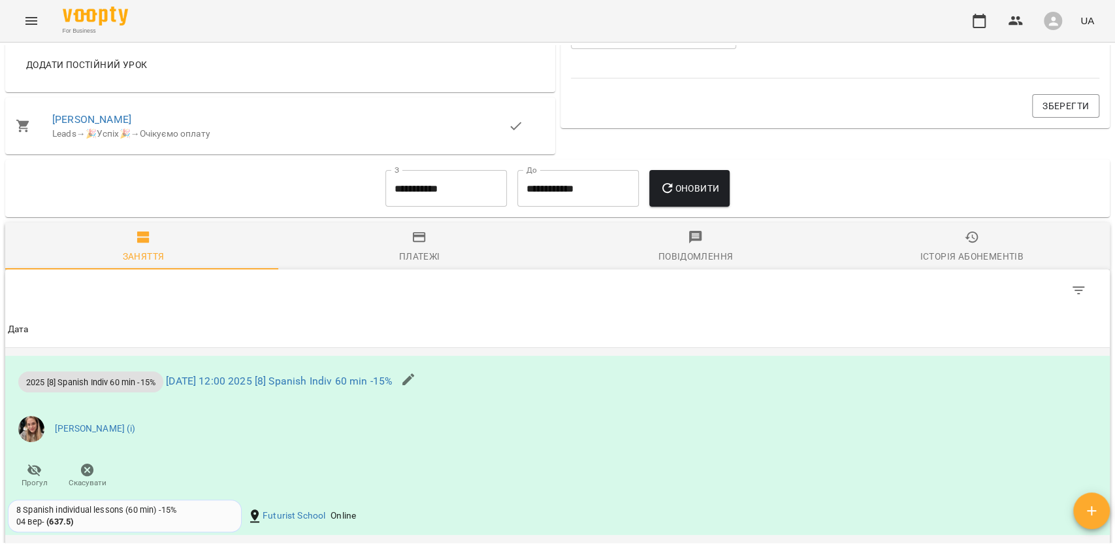
scroll to position [732, 0]
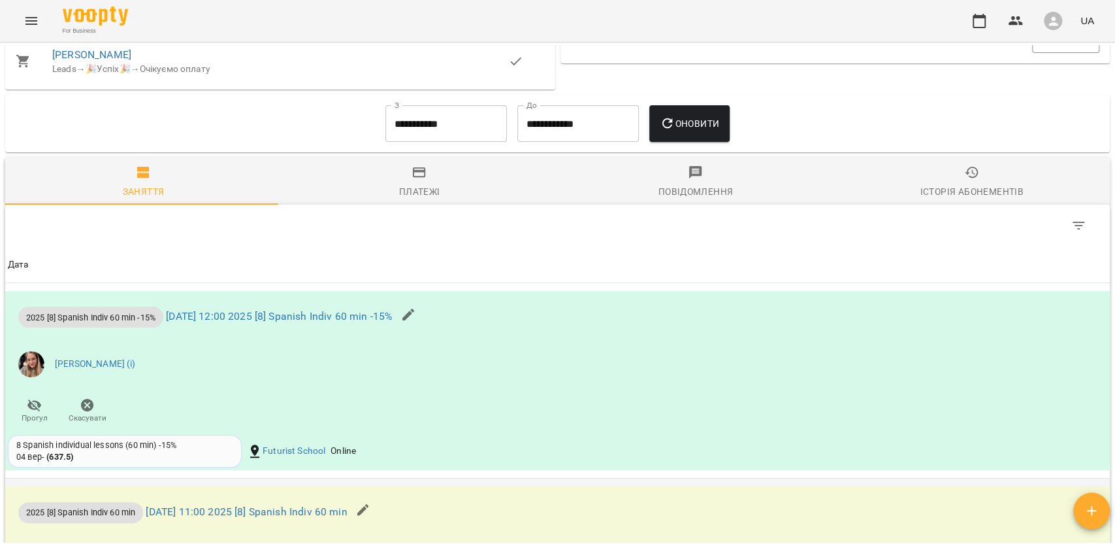
click at [369, 513] on icon "button" at bounding box center [363, 510] width 12 height 12
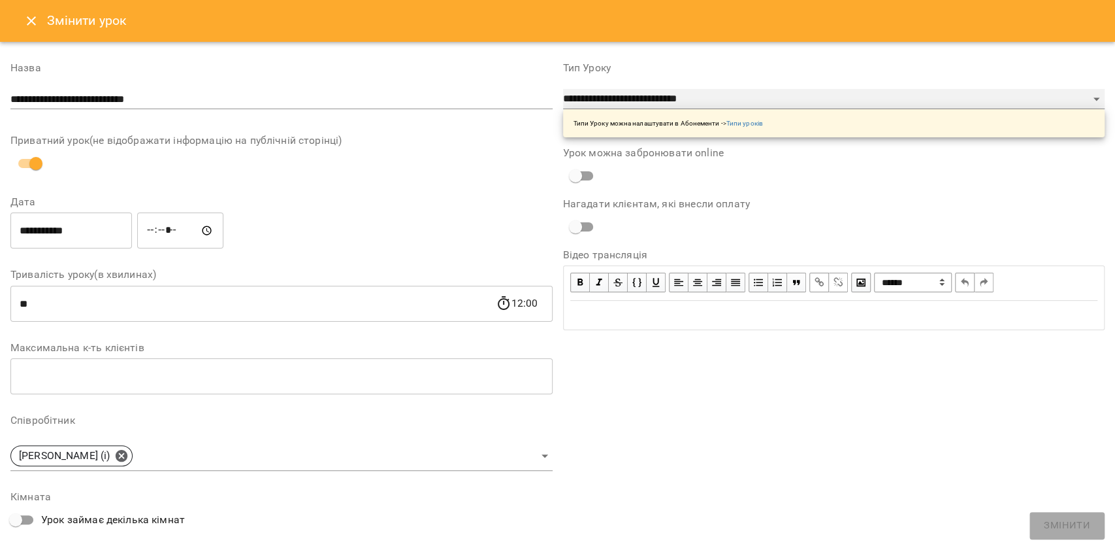
click at [619, 100] on select "**********" at bounding box center [834, 99] width 542 height 21
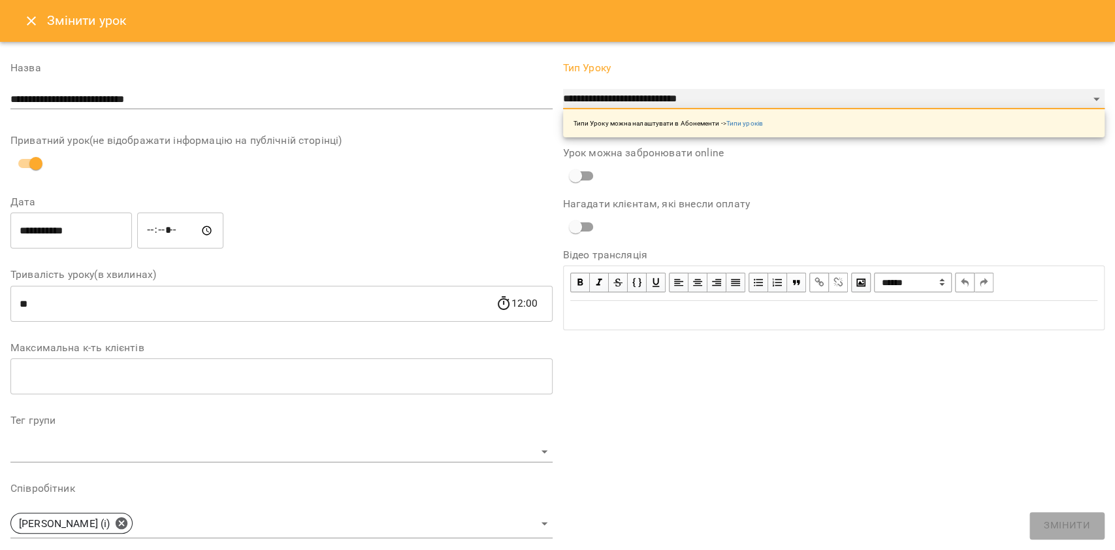
select select "**********"
click at [563, 89] on select "**********" at bounding box center [834, 99] width 542 height 21
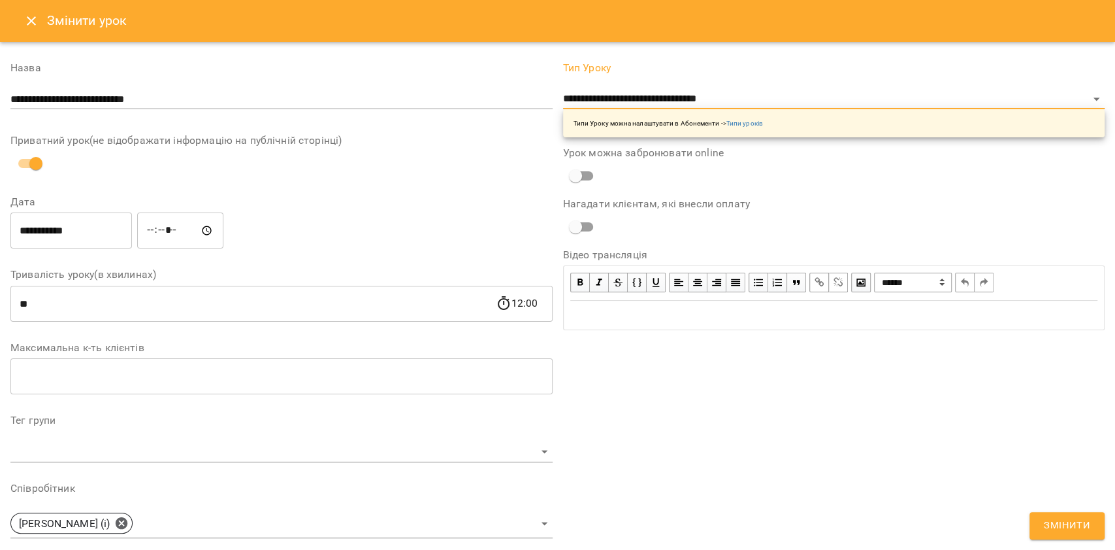
click at [1074, 538] on button "Змінити" at bounding box center [1067, 525] width 75 height 27
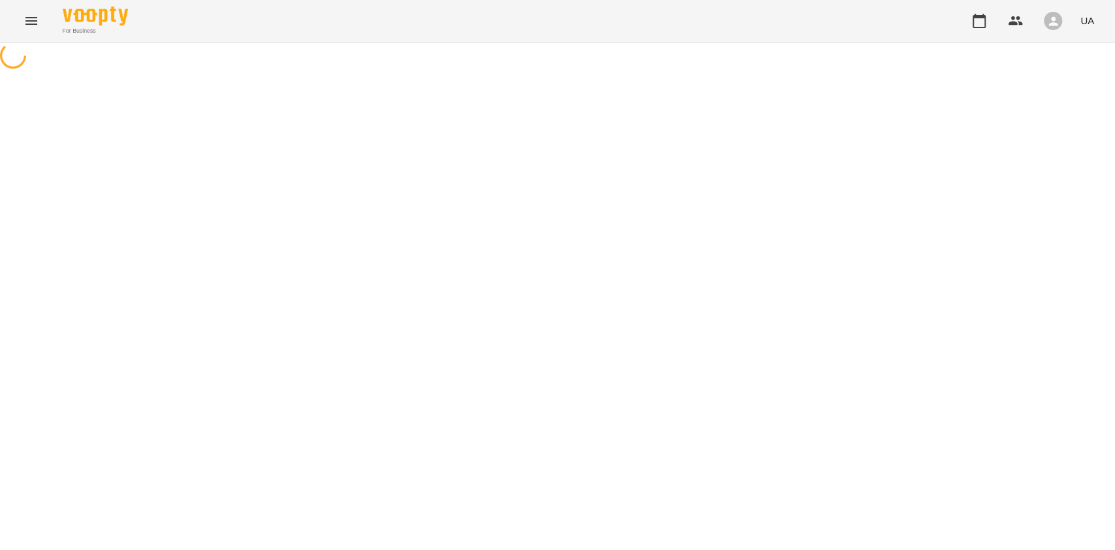
select select "*"
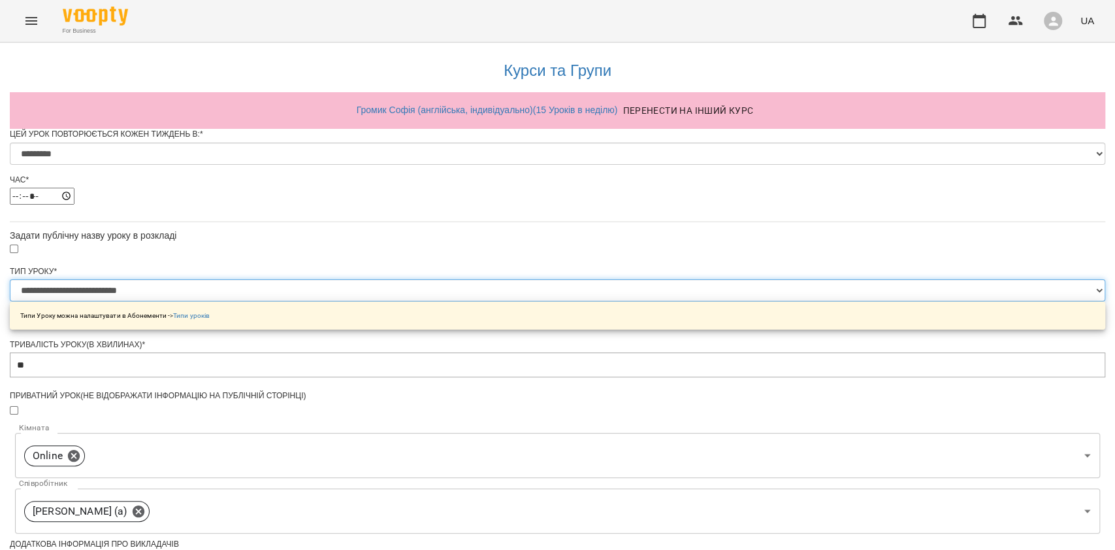
click at [590, 301] on select "**********" at bounding box center [558, 290] width 1096 height 22
select select "**********"
click at [394, 301] on select "**********" at bounding box center [558, 290] width 1096 height 22
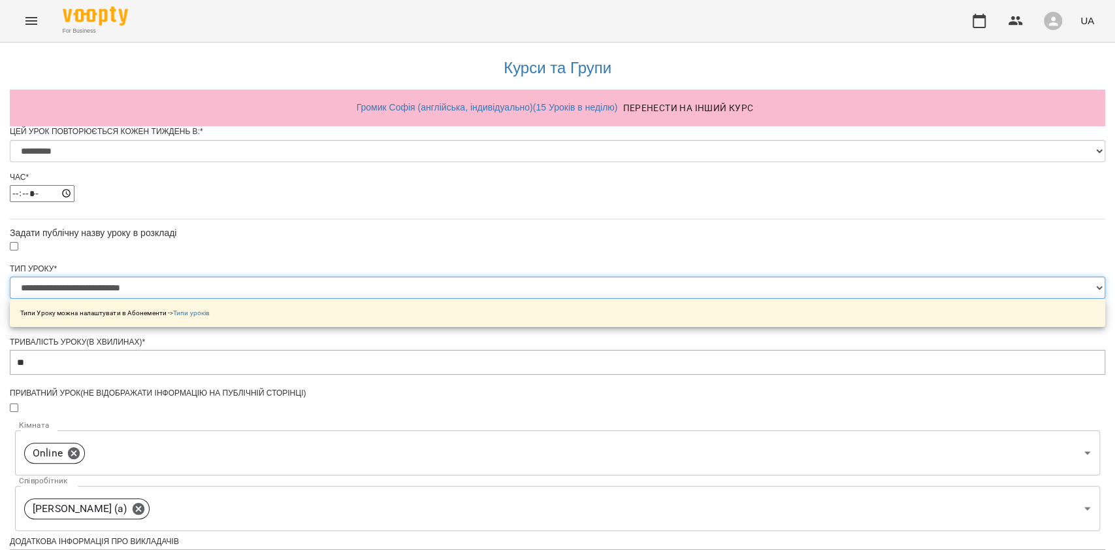
scroll to position [510, 0]
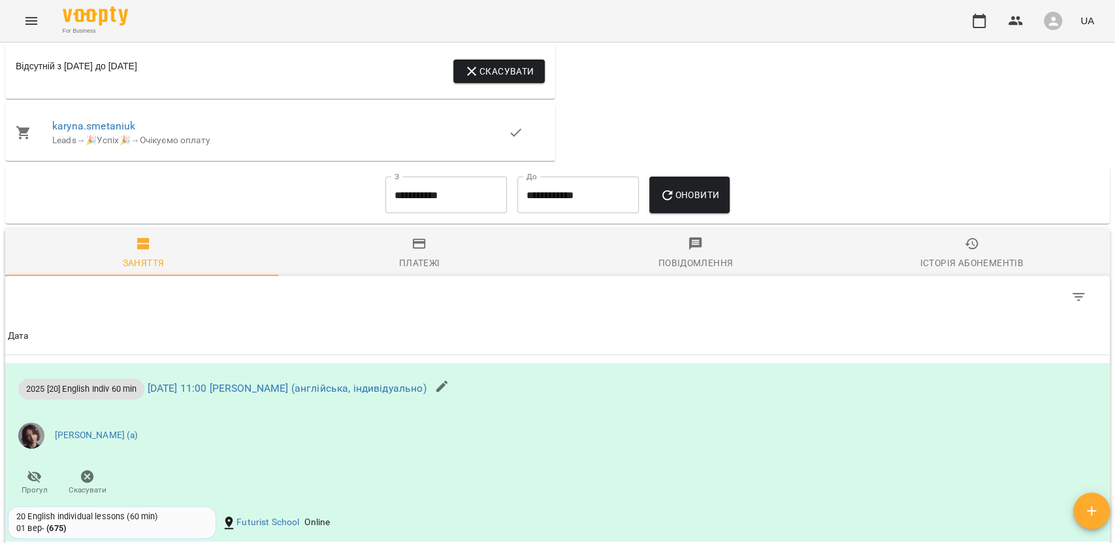
scroll to position [1394, 0]
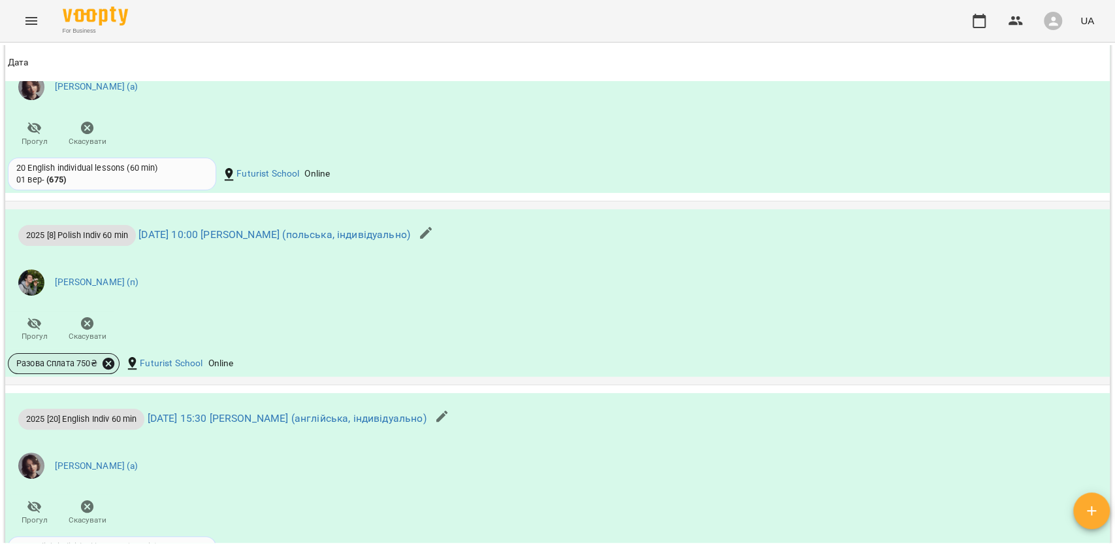
click at [108, 369] on icon at bounding box center [109, 363] width 12 height 12
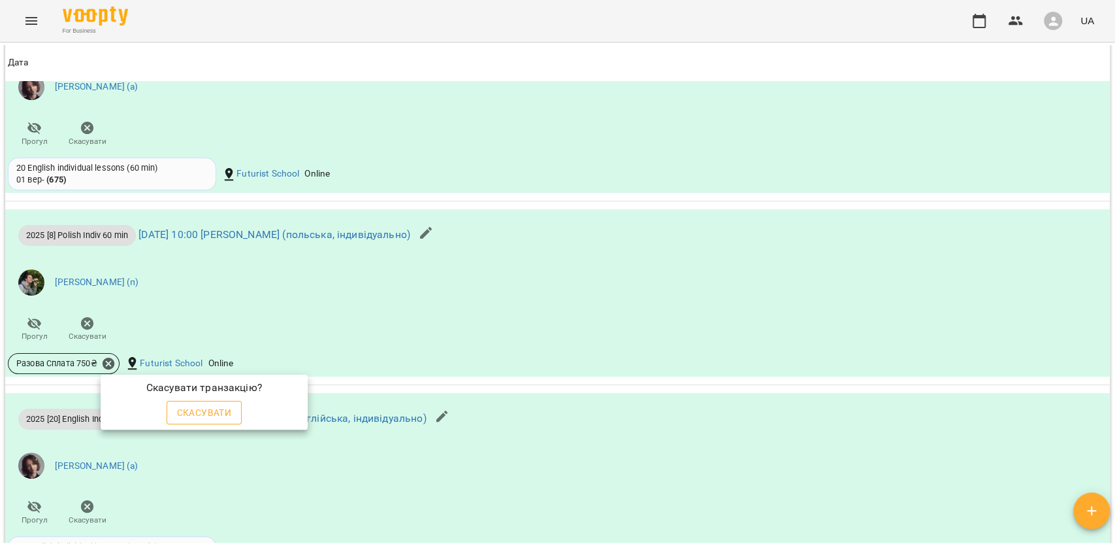
click at [192, 408] on span "Скасувати" at bounding box center [204, 412] width 55 height 16
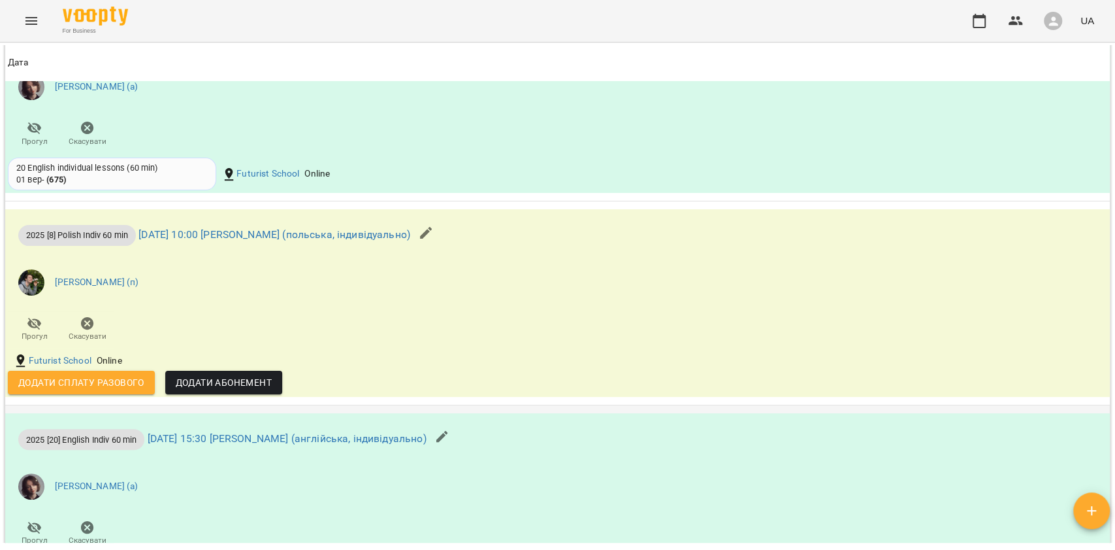
scroll to position [1307, 0]
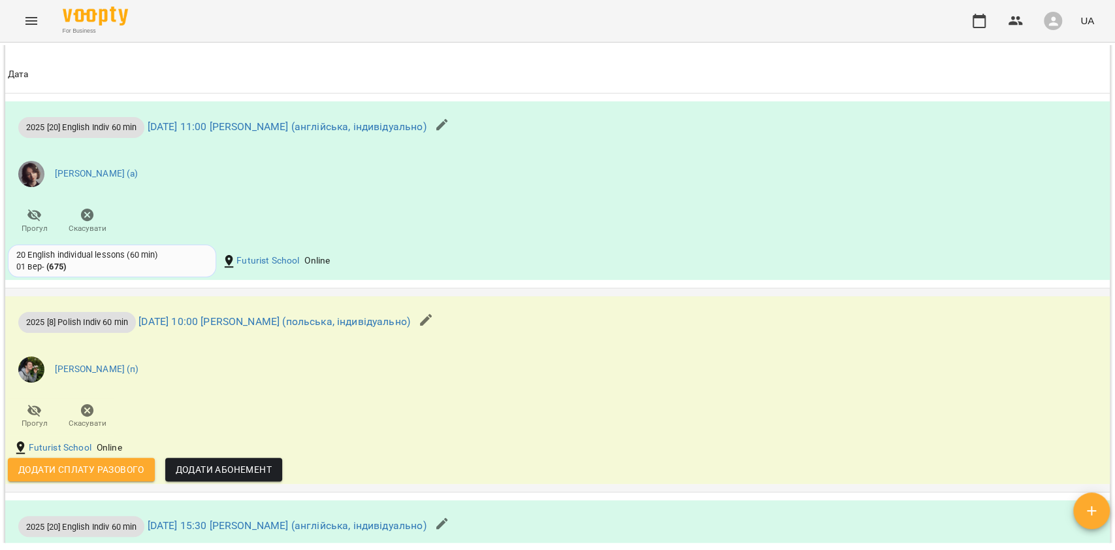
click at [434, 321] on icon "button" at bounding box center [426, 320] width 16 height 16
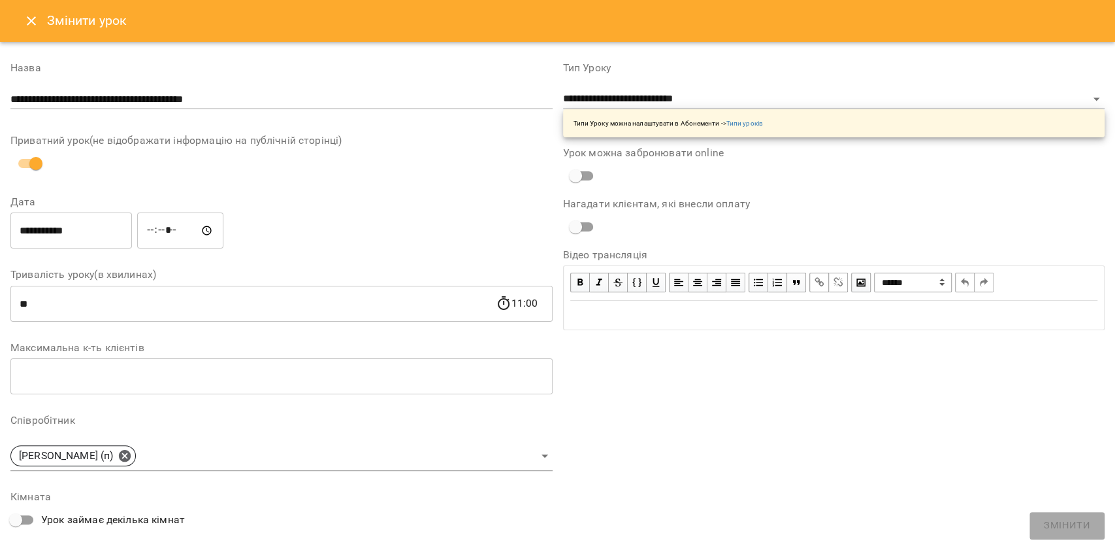
click at [599, 110] on div "Типи Уроку можна налаштувати в Абонементи -> Типи уроків" at bounding box center [834, 123] width 542 height 28
click at [610, 104] on select "**********" at bounding box center [834, 99] width 542 height 21
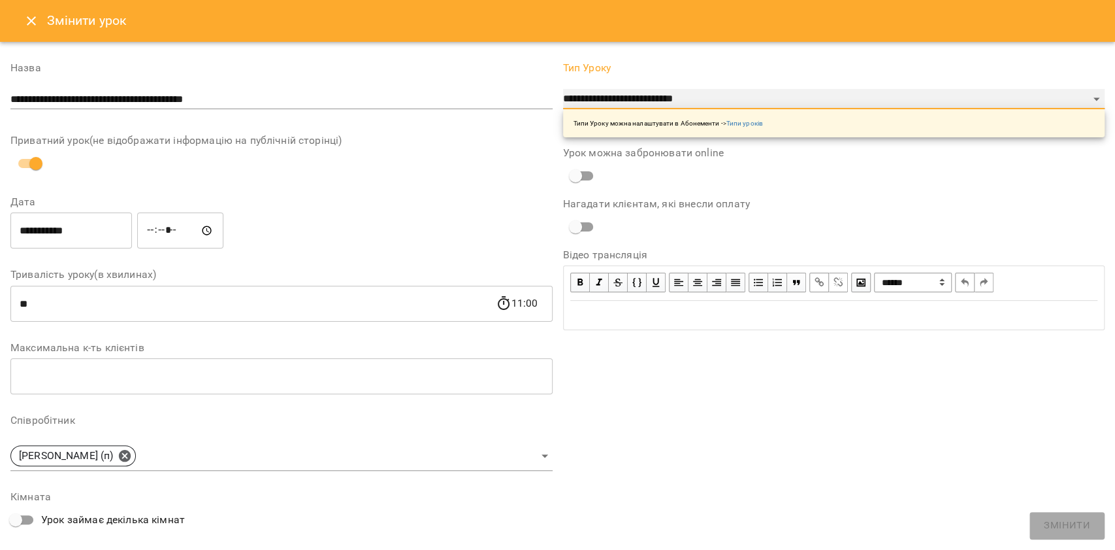
select select "**********"
click at [563, 89] on select "**********" at bounding box center [834, 99] width 542 height 21
click at [1046, 514] on button "Змінити" at bounding box center [1067, 525] width 75 height 27
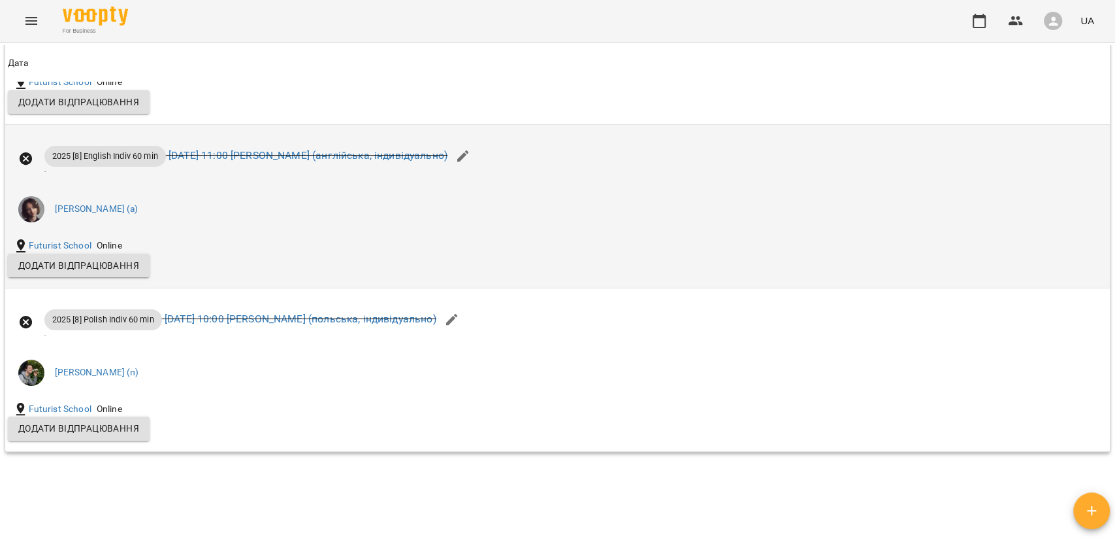
scroll to position [2906, 0]
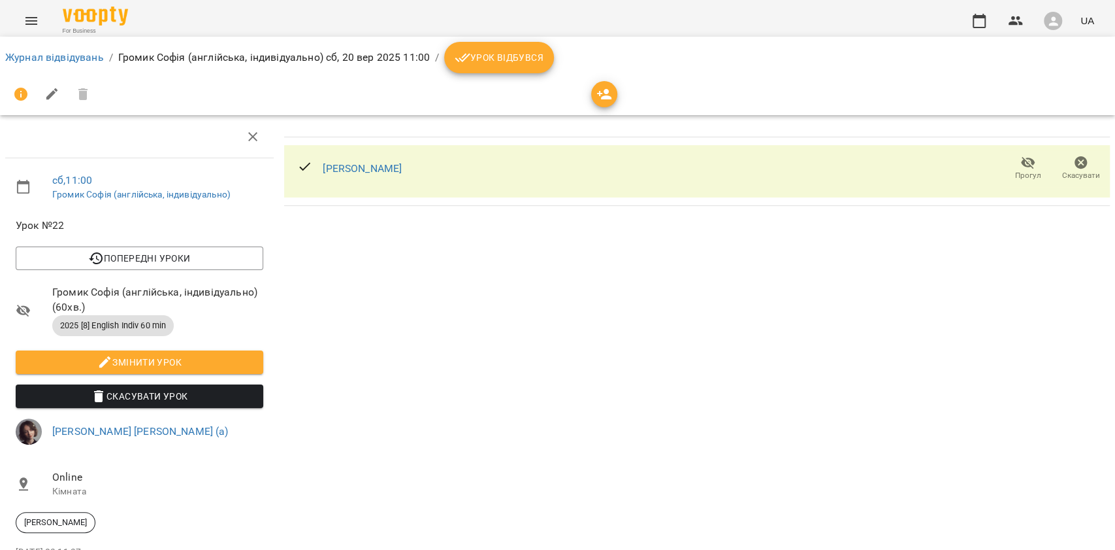
click at [223, 355] on span "Змінити урок" at bounding box center [139, 362] width 227 height 16
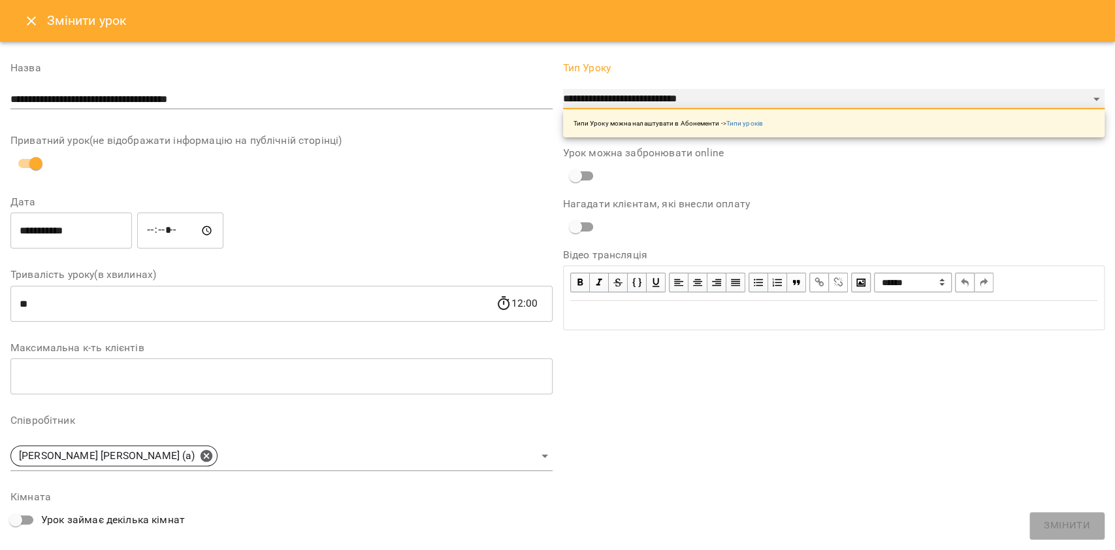
drag, startPoint x: 627, startPoint y: 91, endPoint x: 629, endPoint y: 108, distance: 17.2
click at [626, 91] on select "**********" at bounding box center [834, 99] width 542 height 21
select select "**********"
click at [563, 89] on select "**********" at bounding box center [834, 99] width 542 height 21
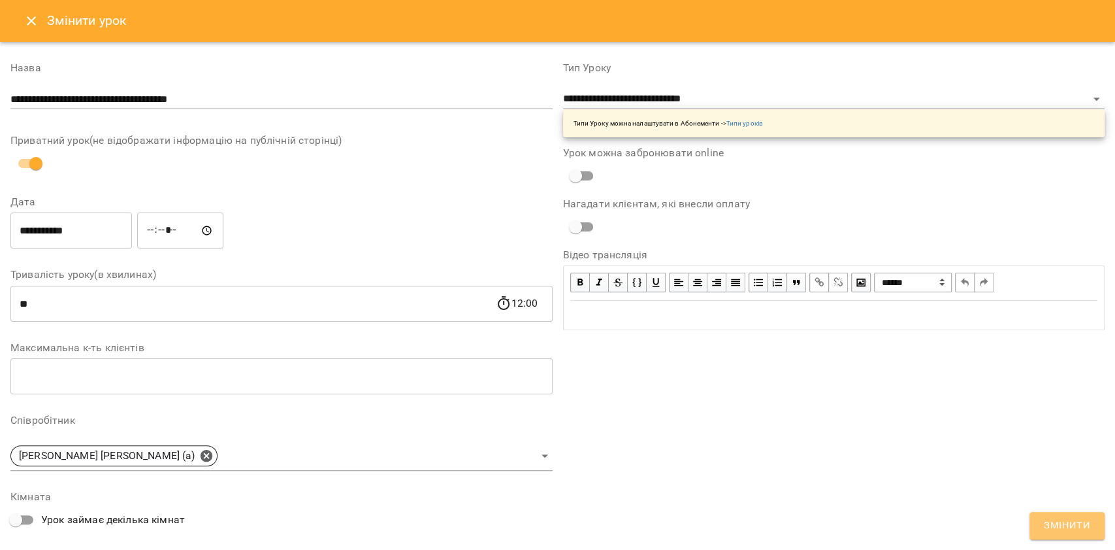
click at [1040, 523] on button "Змінити" at bounding box center [1067, 525] width 75 height 27
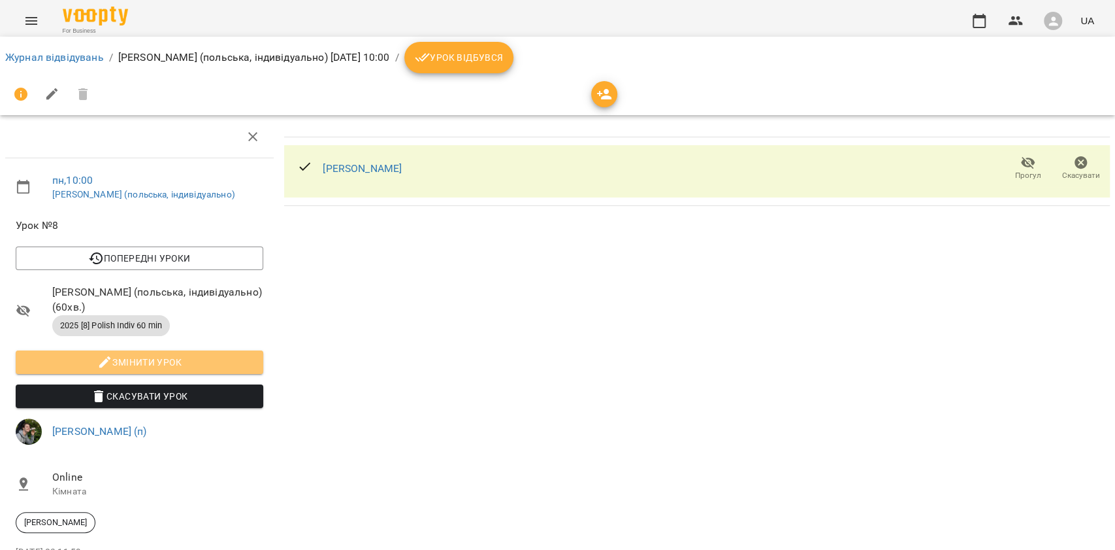
click at [188, 359] on span "Змінити урок" at bounding box center [139, 362] width 227 height 16
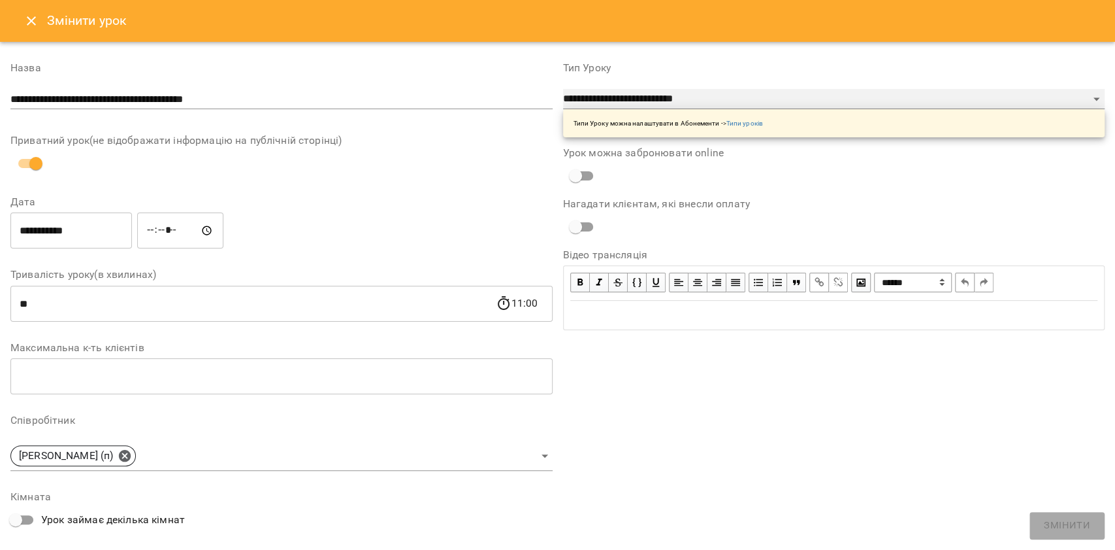
click at [642, 93] on select "**********" at bounding box center [834, 99] width 542 height 21
select select "**********"
click at [563, 89] on select "**********" at bounding box center [834, 99] width 542 height 21
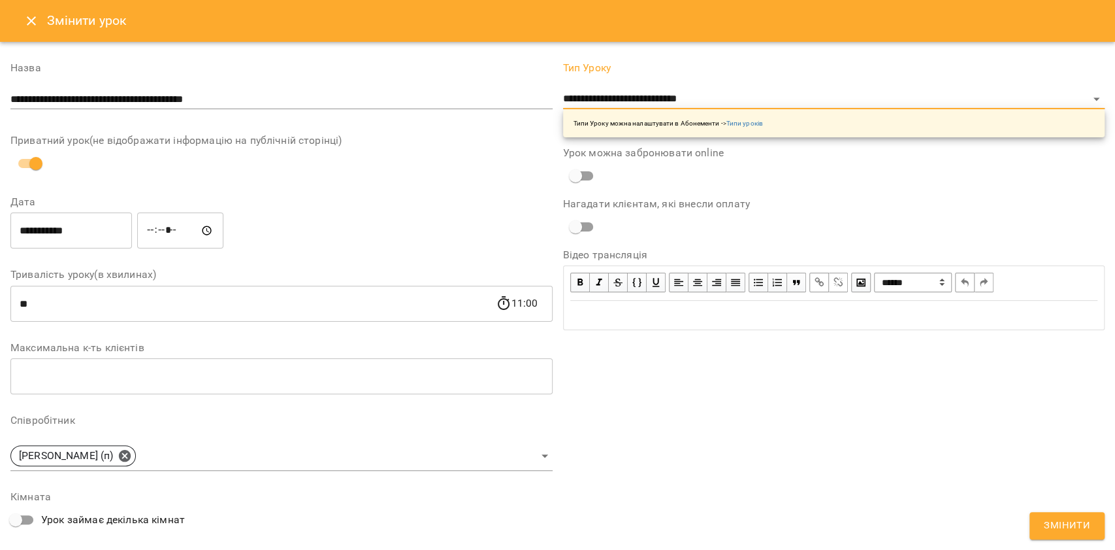
click at [1052, 521] on span "Змінити" at bounding box center [1067, 525] width 46 height 17
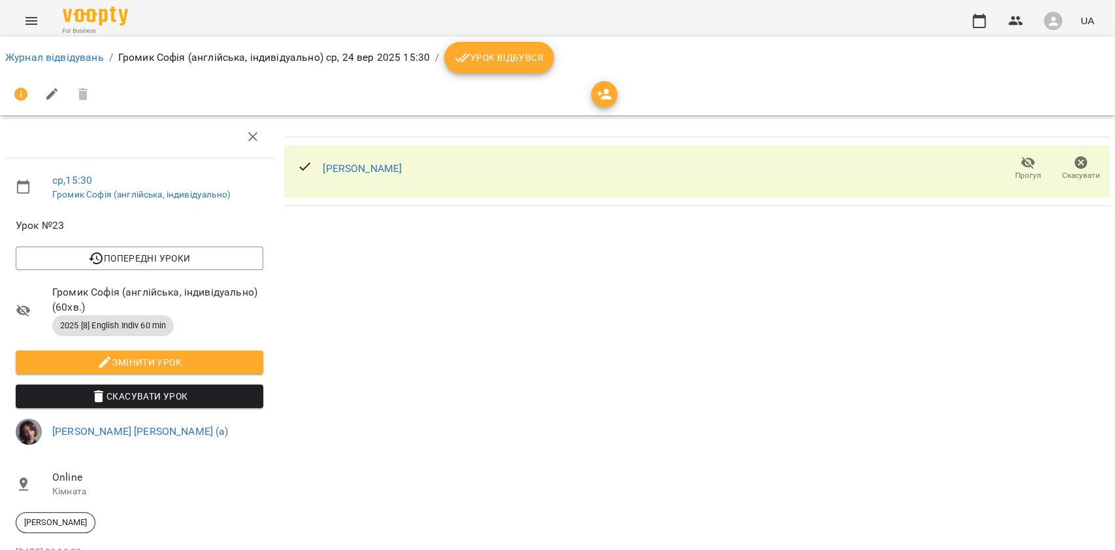
click at [195, 360] on span "Змінити урок" at bounding box center [139, 362] width 227 height 16
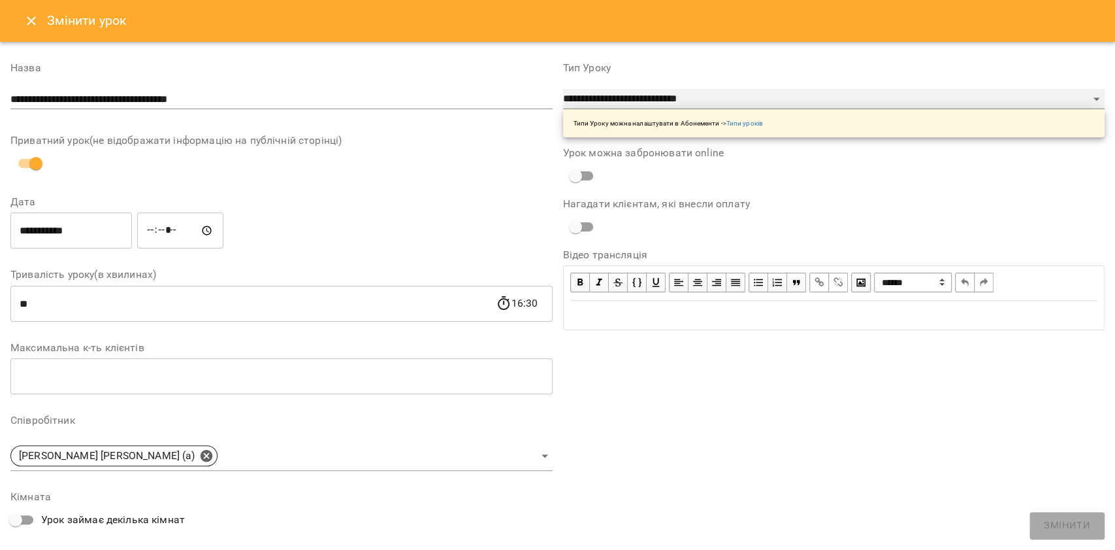
click at [606, 94] on select "**********" at bounding box center [834, 99] width 542 height 21
select select "**********"
click at [563, 89] on select "**********" at bounding box center [834, 99] width 542 height 21
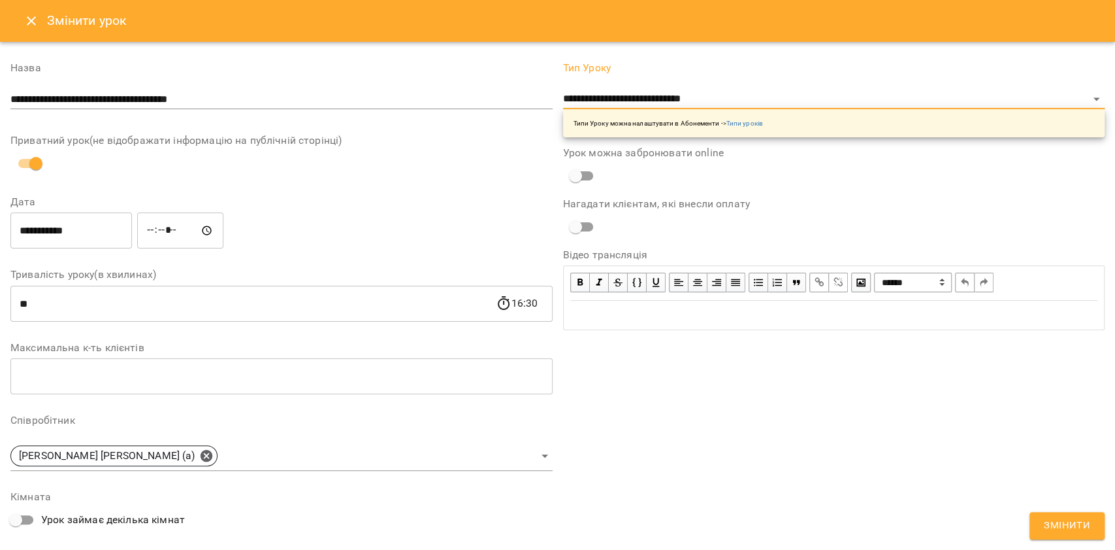
click at [1062, 533] on span "Змінити" at bounding box center [1067, 525] width 46 height 17
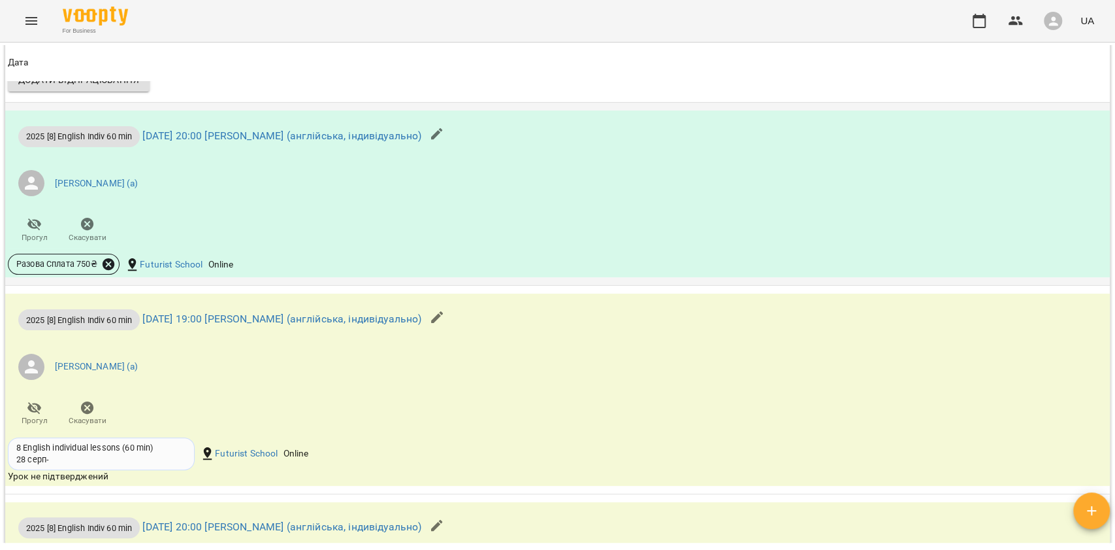
scroll to position [1568, 0]
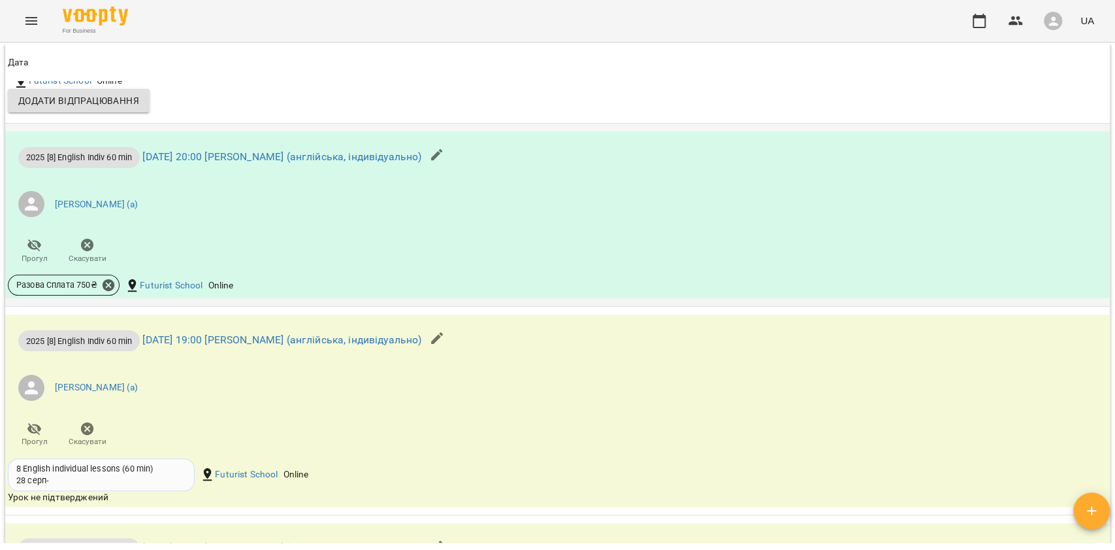
click at [111, 282] on div "Разова Сплата 750 ₴" at bounding box center [63, 285] width 117 height 26
click at [113, 291] on icon at bounding box center [109, 285] width 12 height 12
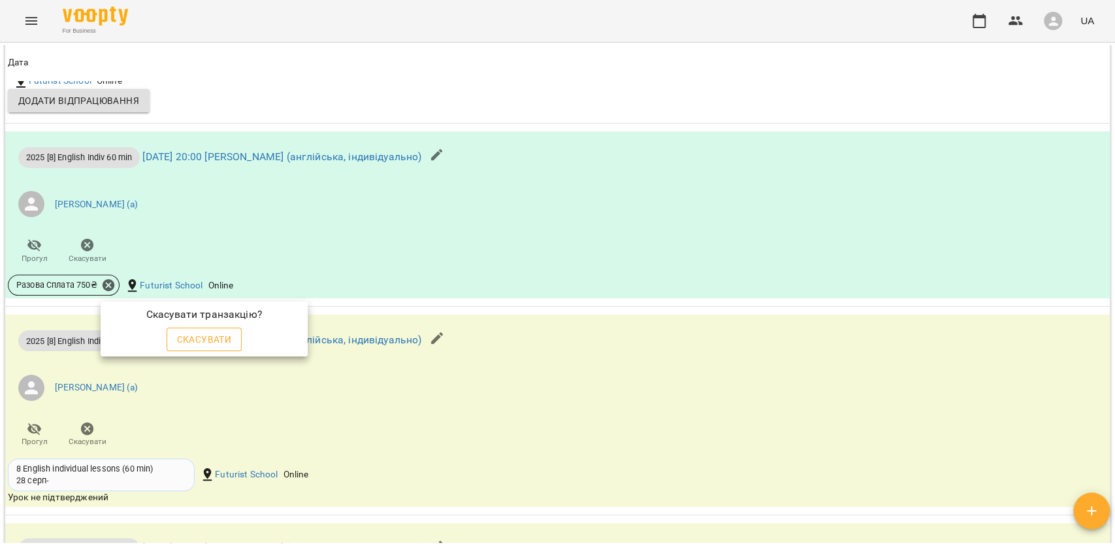
click at [197, 343] on span "Скасувати" at bounding box center [204, 339] width 55 height 16
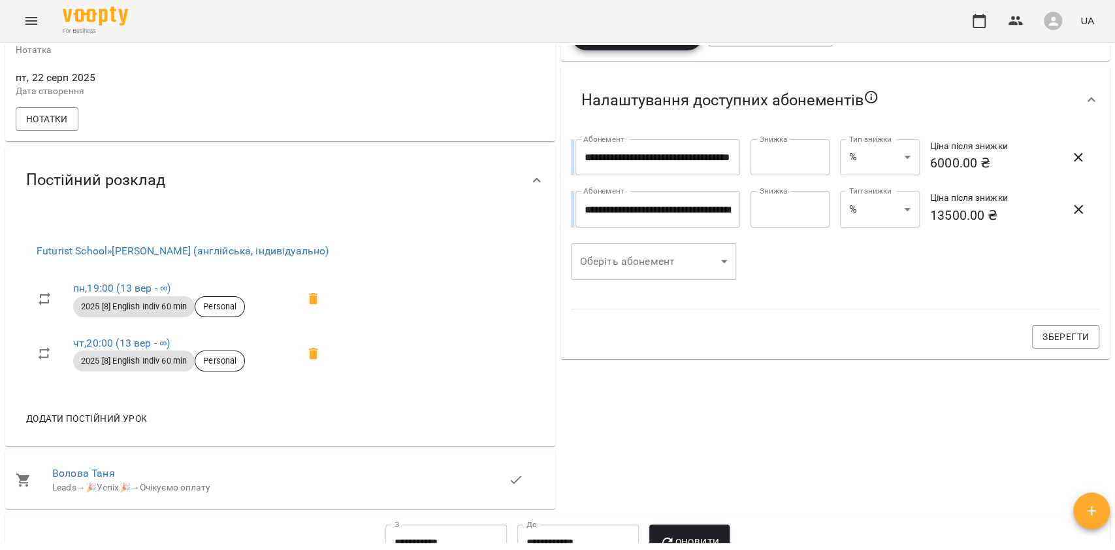
scroll to position [246, 0]
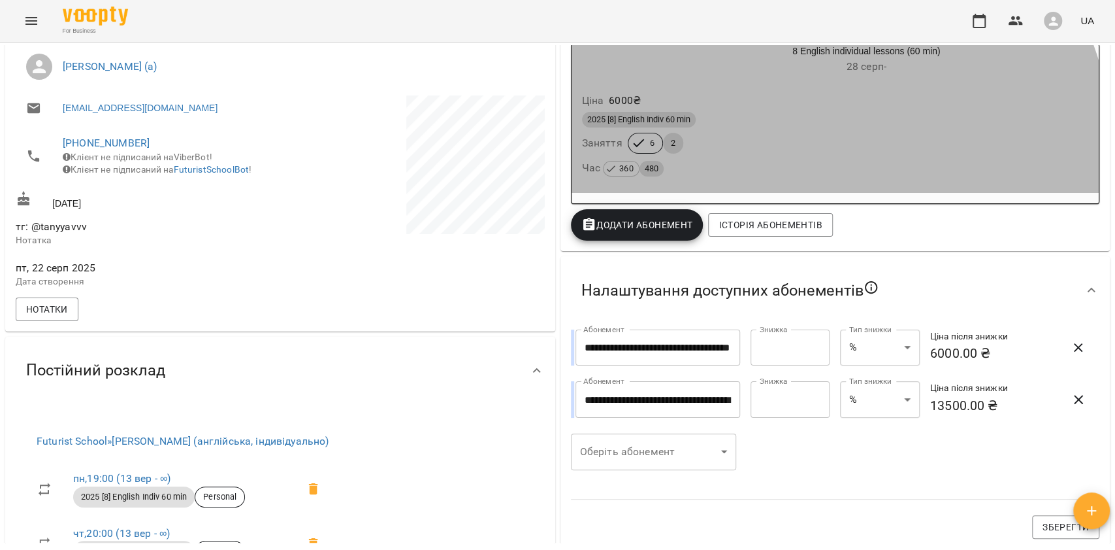
click at [784, 155] on div "2025 [8] English Indiv 60 min Заняття 6 2 Час 360 480" at bounding box center [836, 144] width 512 height 71
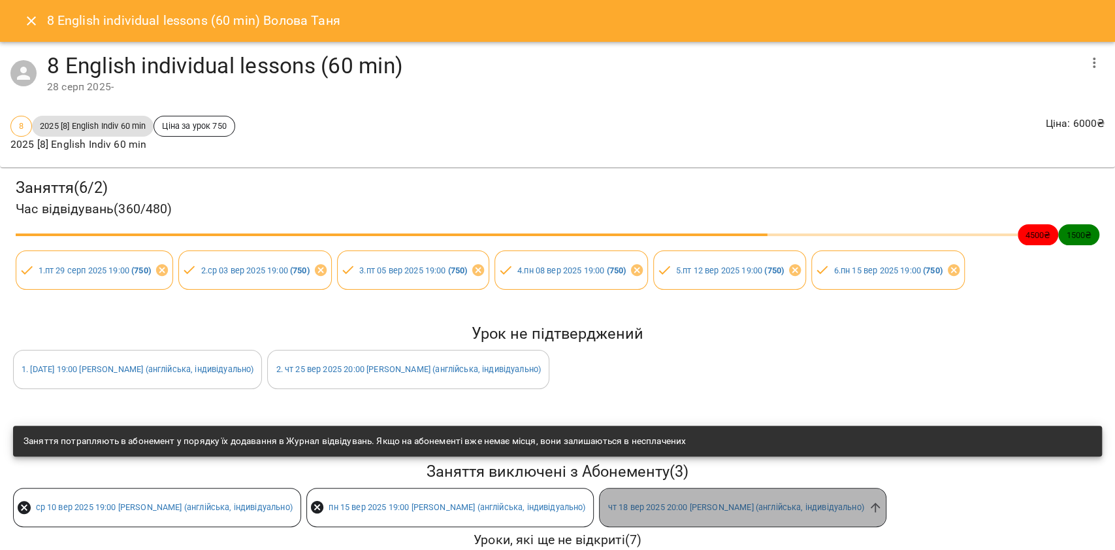
click at [865, 499] on div "[DATE] 20:00 [PERSON_NAME] (англійська, індивідуально)" at bounding box center [742, 506] width 287 height 39
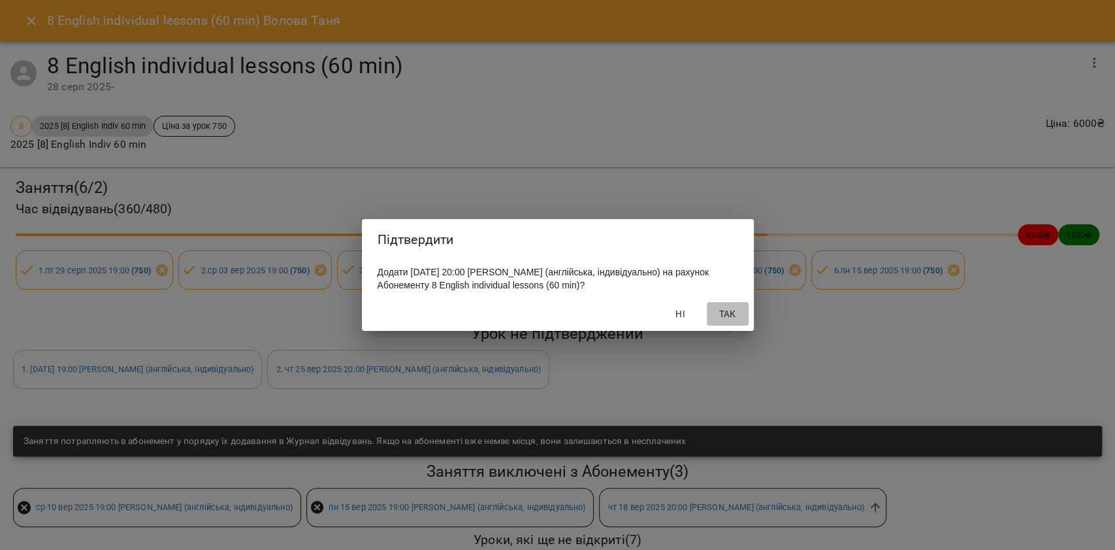
click at [738, 311] on span "Так" at bounding box center [727, 314] width 31 height 16
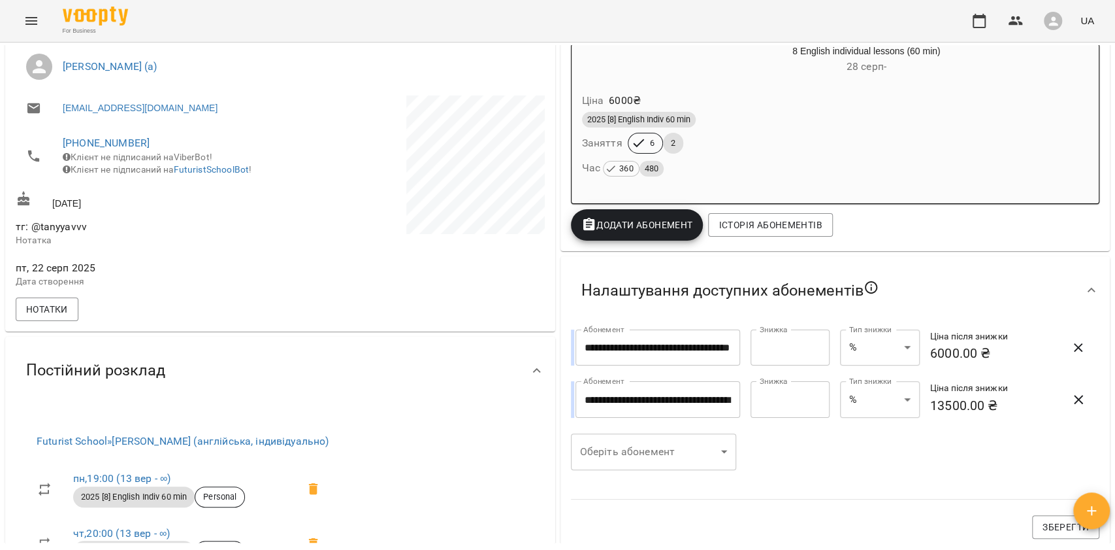
scroll to position [246, 0]
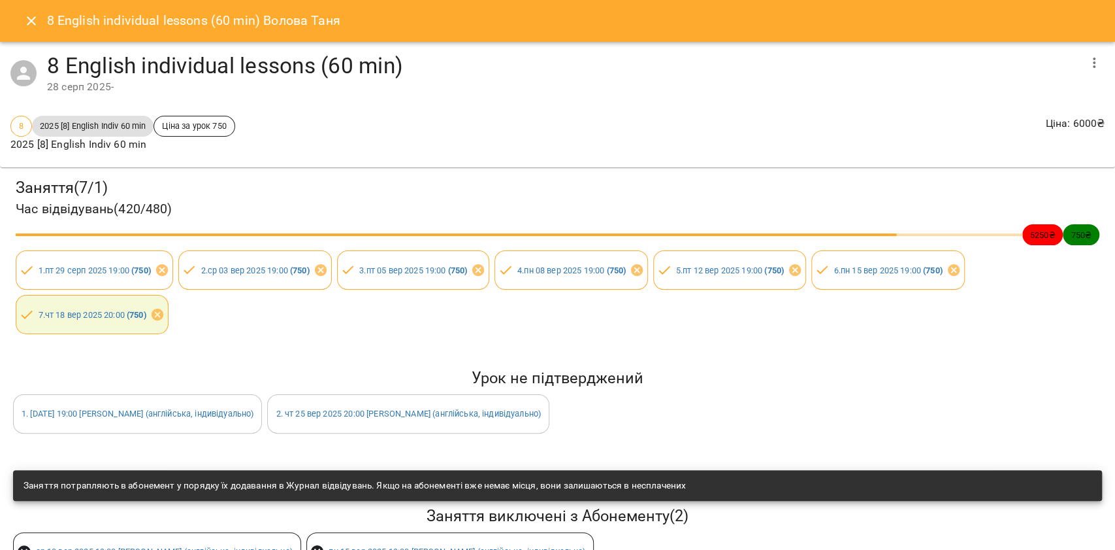
click at [29, 13] on icon "Close" at bounding box center [32, 21] width 16 height 16
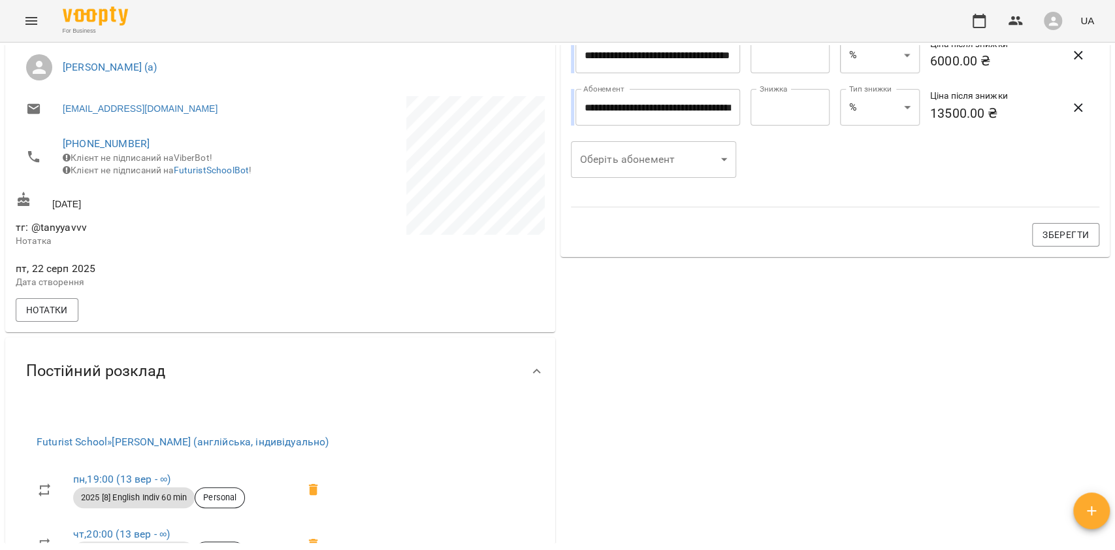
scroll to position [0, 0]
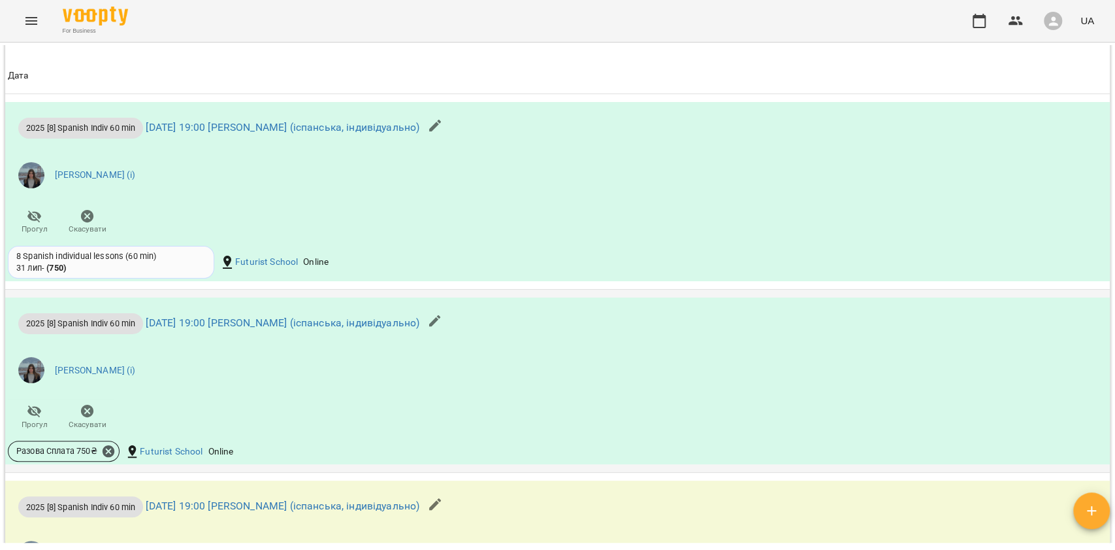
scroll to position [1132, 0]
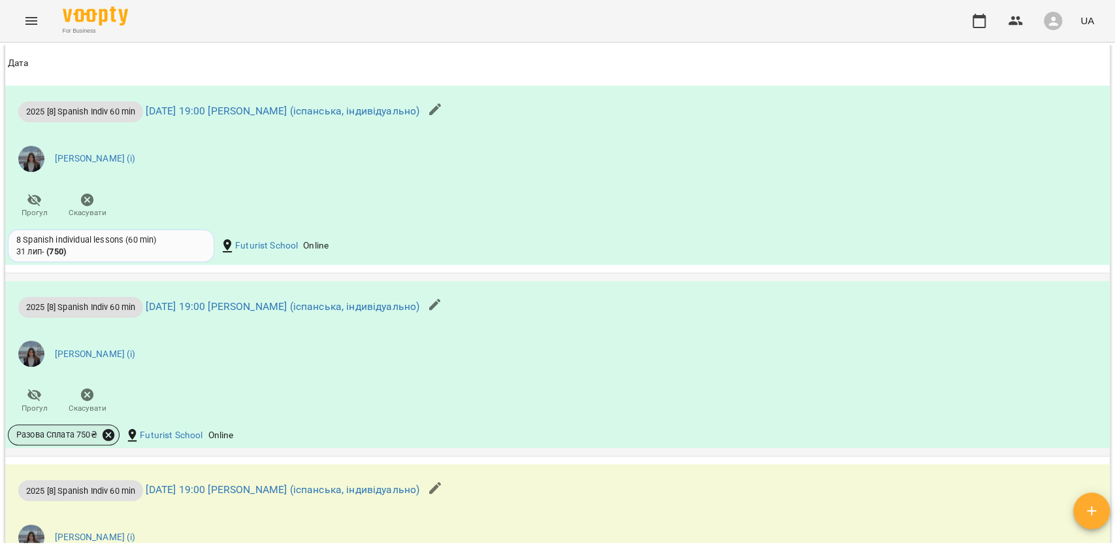
click at [111, 429] on icon at bounding box center [109, 435] width 12 height 12
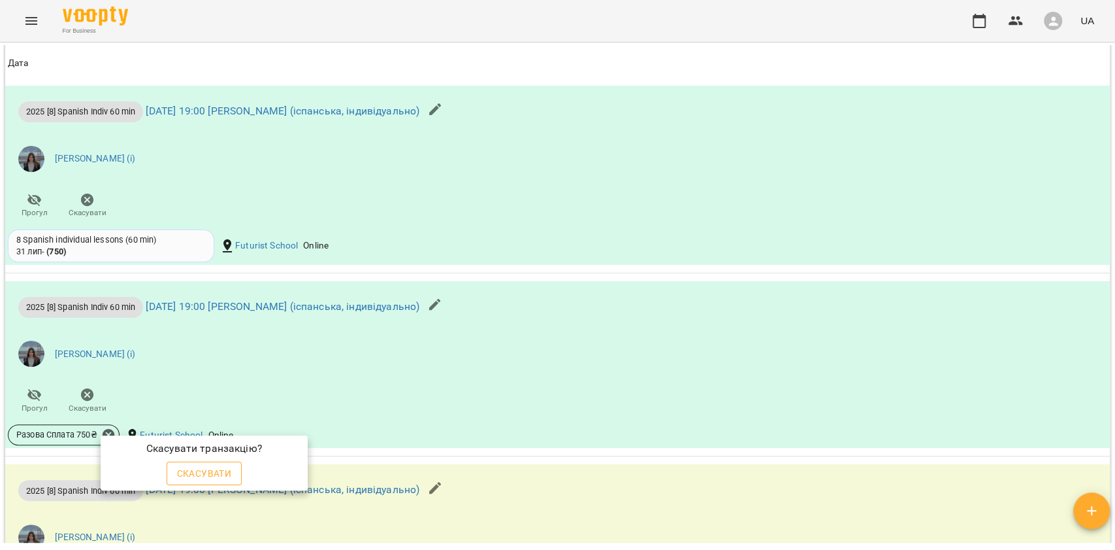
click at [209, 474] on span "Скасувати" at bounding box center [204, 473] width 55 height 16
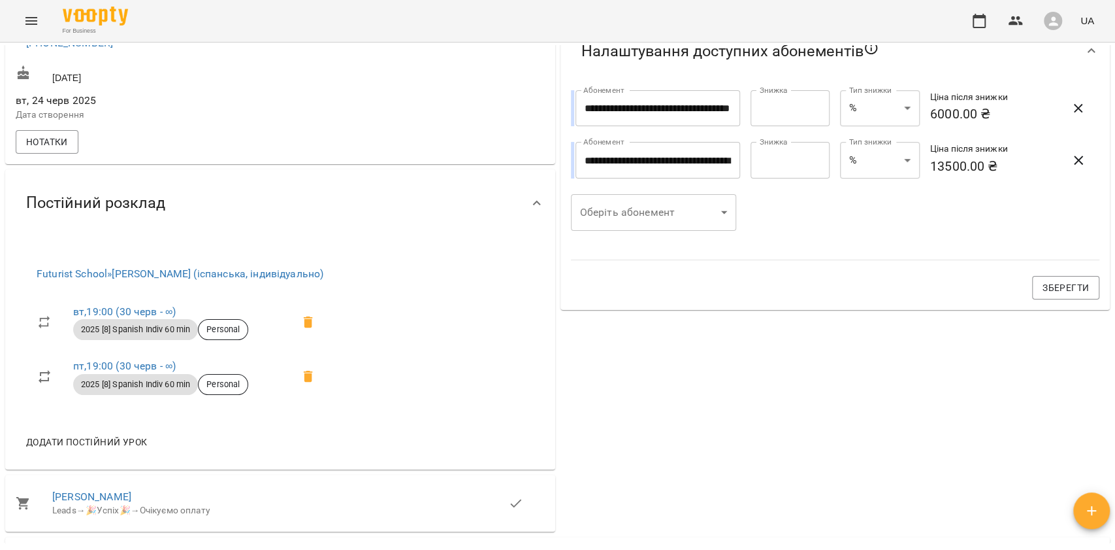
scroll to position [216, 0]
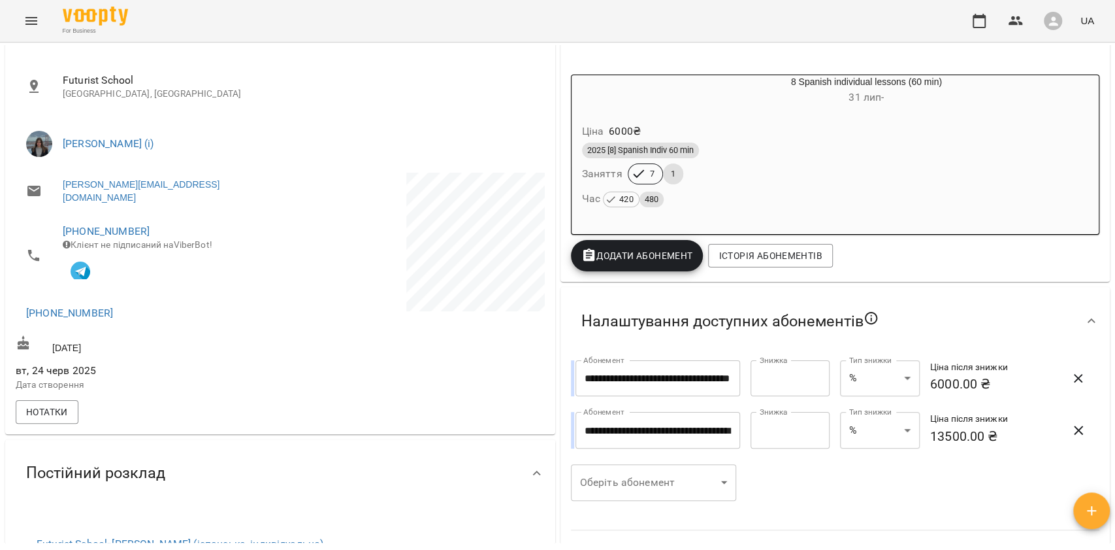
click at [840, 178] on div "2025 [8] Spanish Indiv 60 min Заняття 7 1 Час 420 480" at bounding box center [836, 175] width 512 height 71
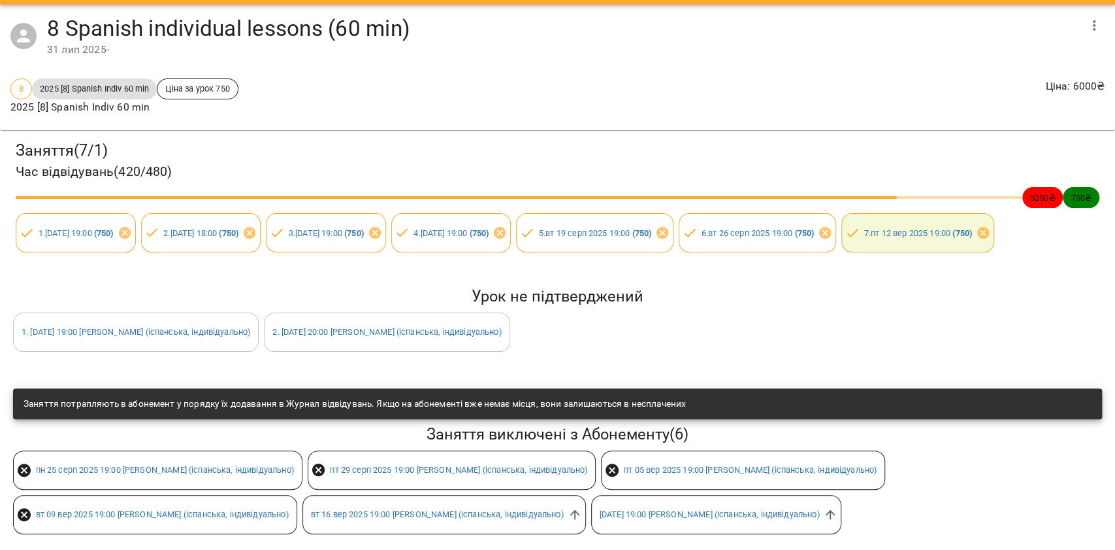
scroll to position [94, 0]
click at [576, 507] on icon at bounding box center [575, 514] width 14 height 14
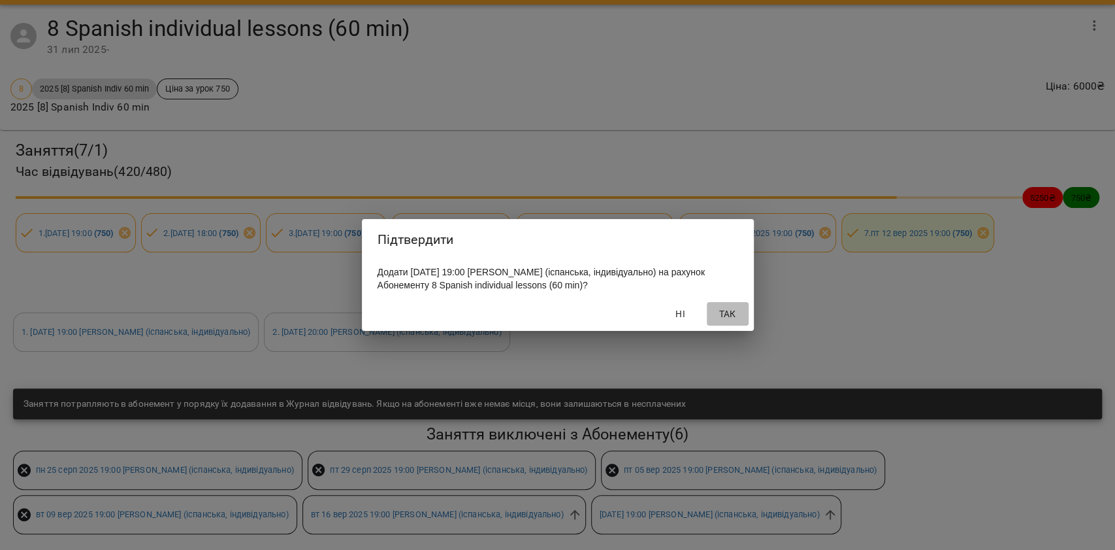
click at [727, 325] on button "Так" at bounding box center [728, 314] width 42 height 24
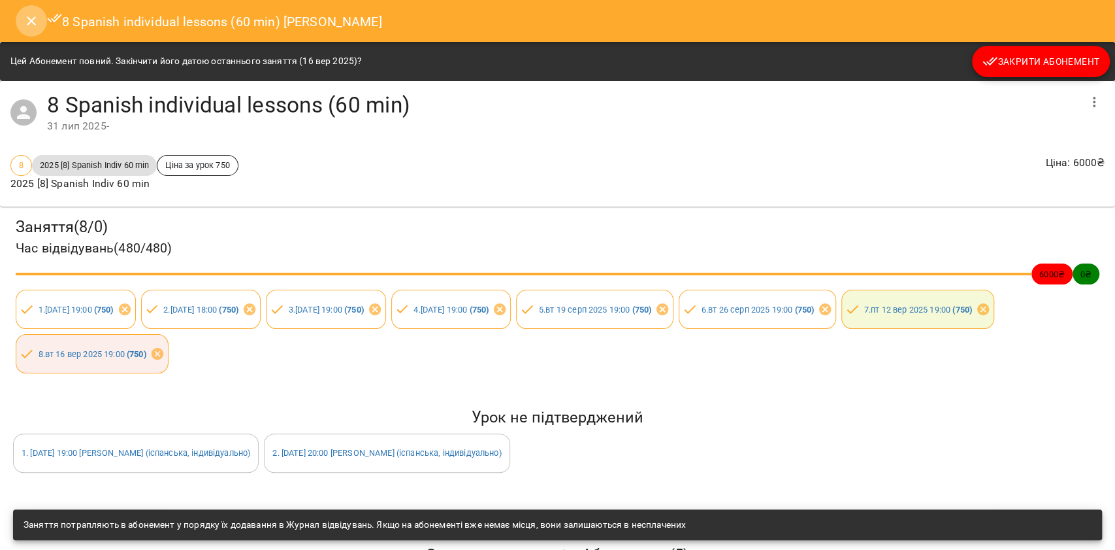
click at [33, 20] on icon "Close" at bounding box center [32, 21] width 16 height 16
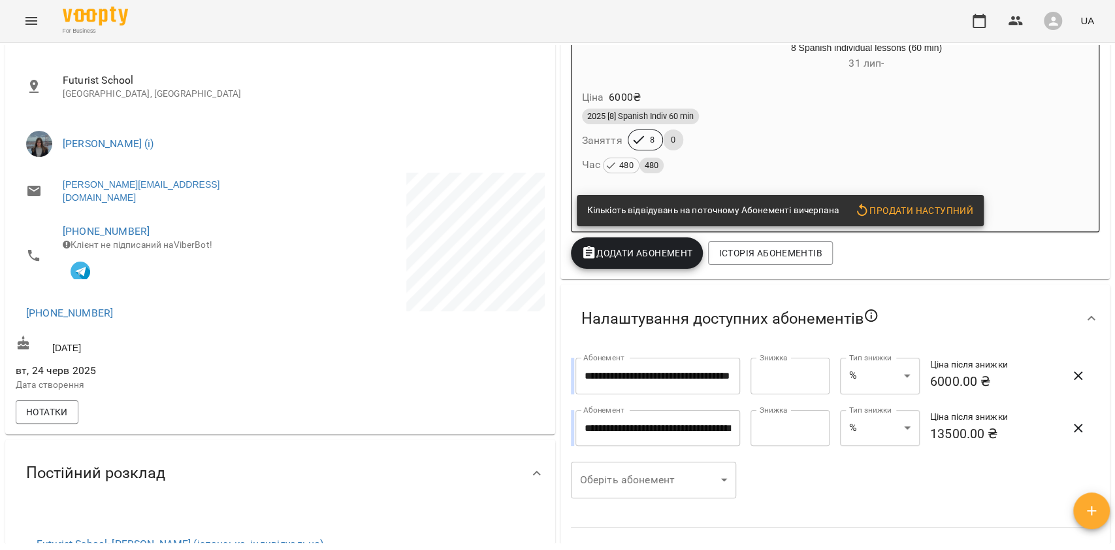
scroll to position [0, 0]
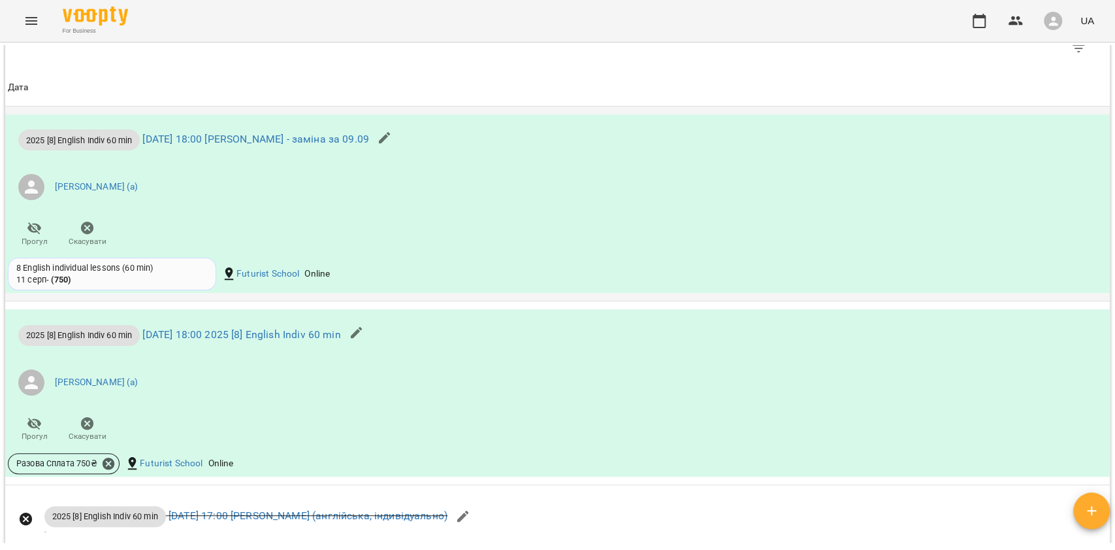
scroll to position [1046, 0]
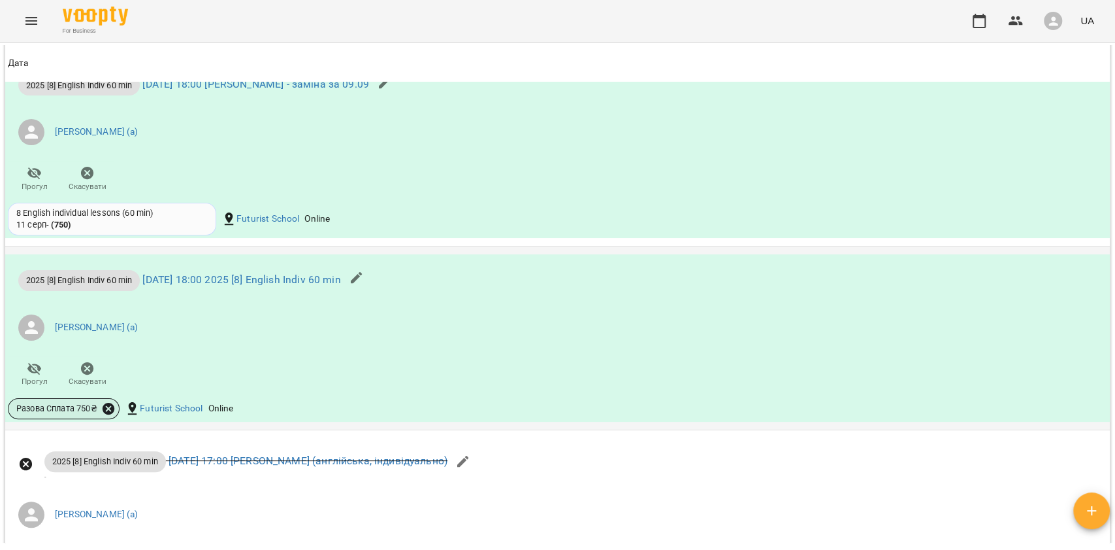
click at [105, 414] on icon at bounding box center [109, 409] width 12 height 12
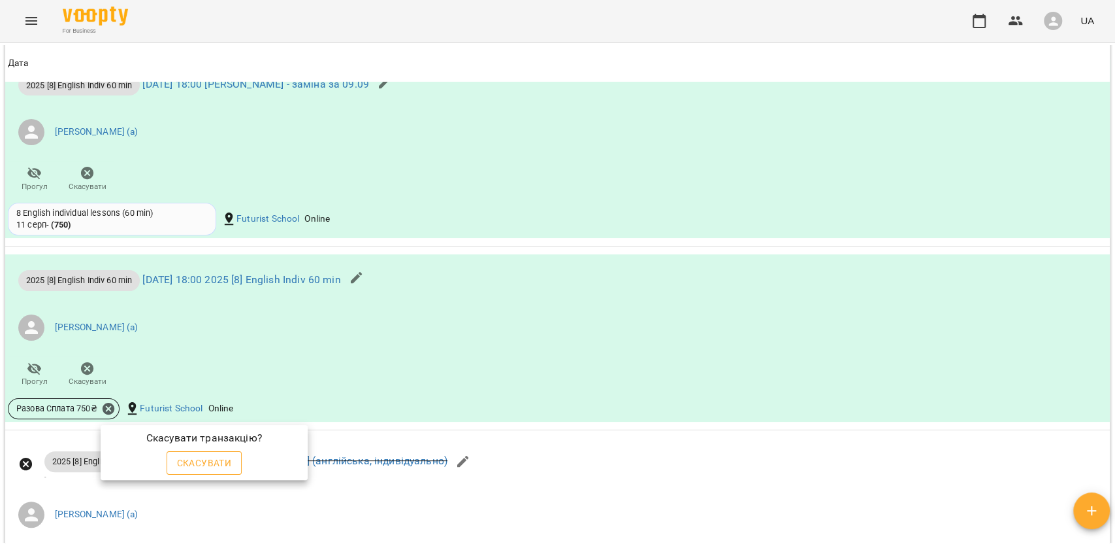
click at [193, 457] on span "Скасувати" at bounding box center [204, 463] width 55 height 16
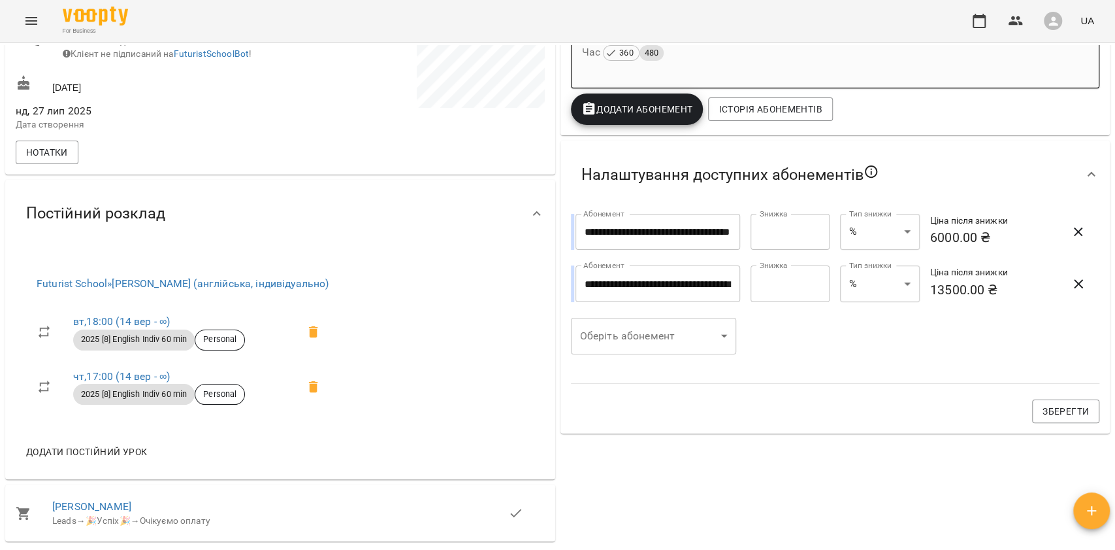
scroll to position [205, 0]
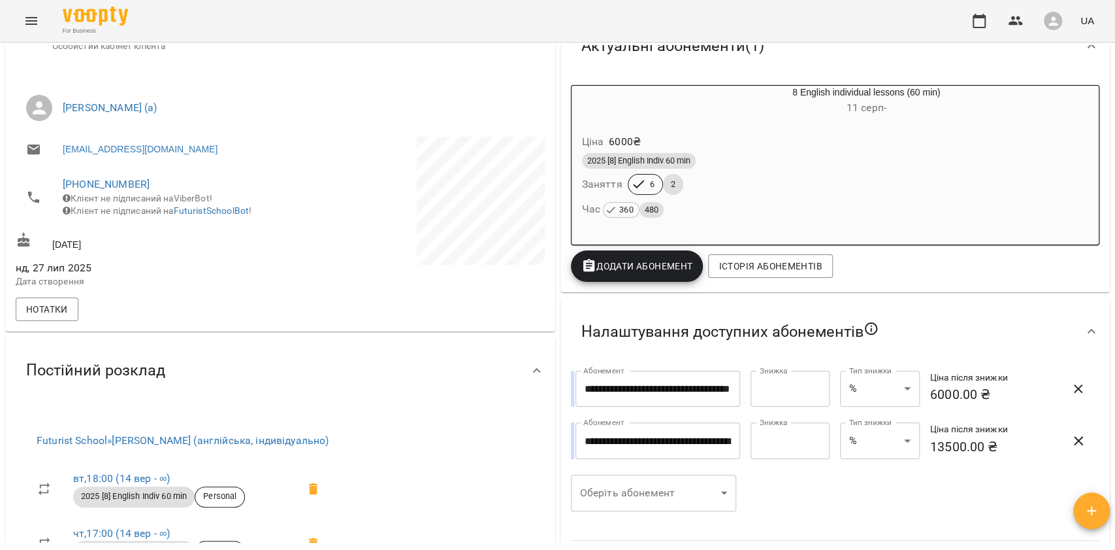
click at [723, 189] on div "2025 [8] English Indiv 60 min Заняття 6 2 Час 360 480" at bounding box center [836, 185] width 512 height 71
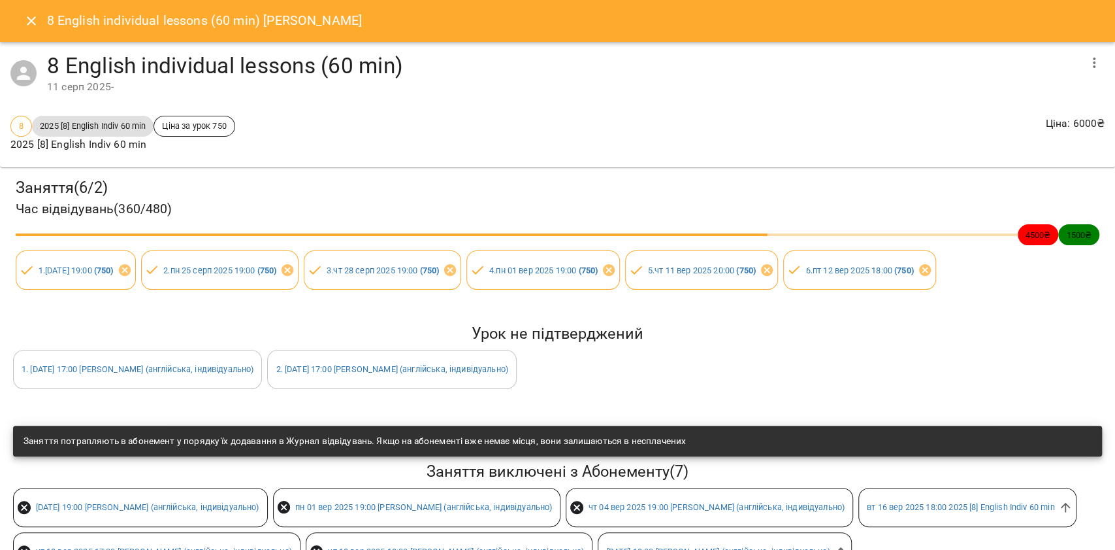
scroll to position [173, 0]
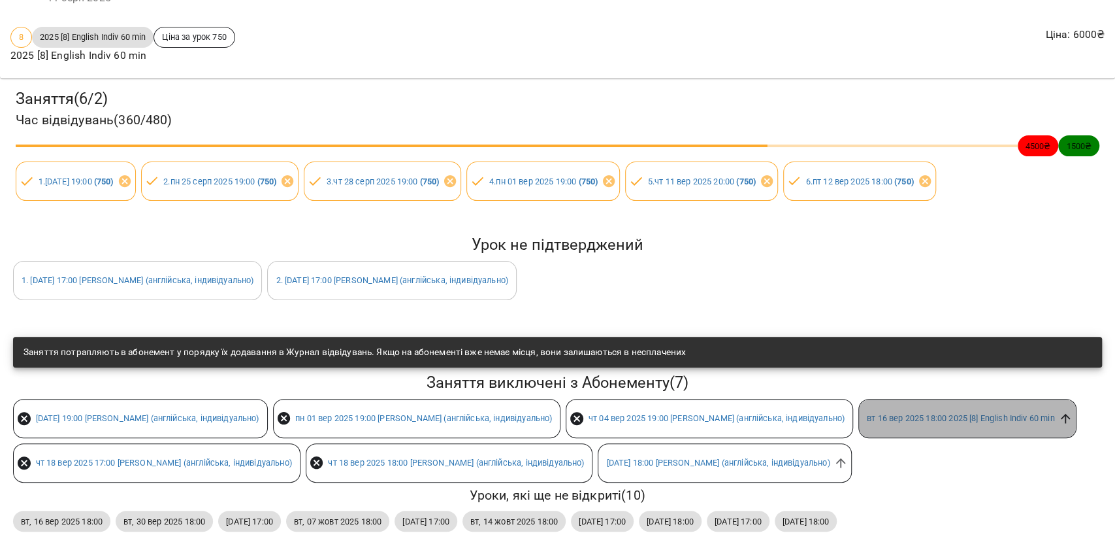
click at [1059, 411] on icon at bounding box center [1066, 418] width 14 height 14
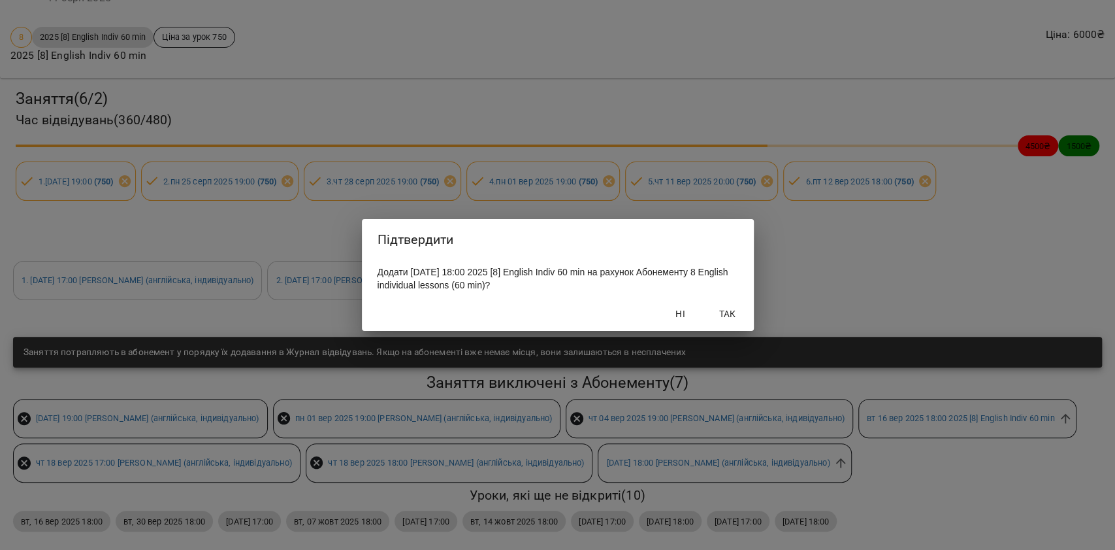
click at [721, 312] on span "Так" at bounding box center [727, 314] width 31 height 16
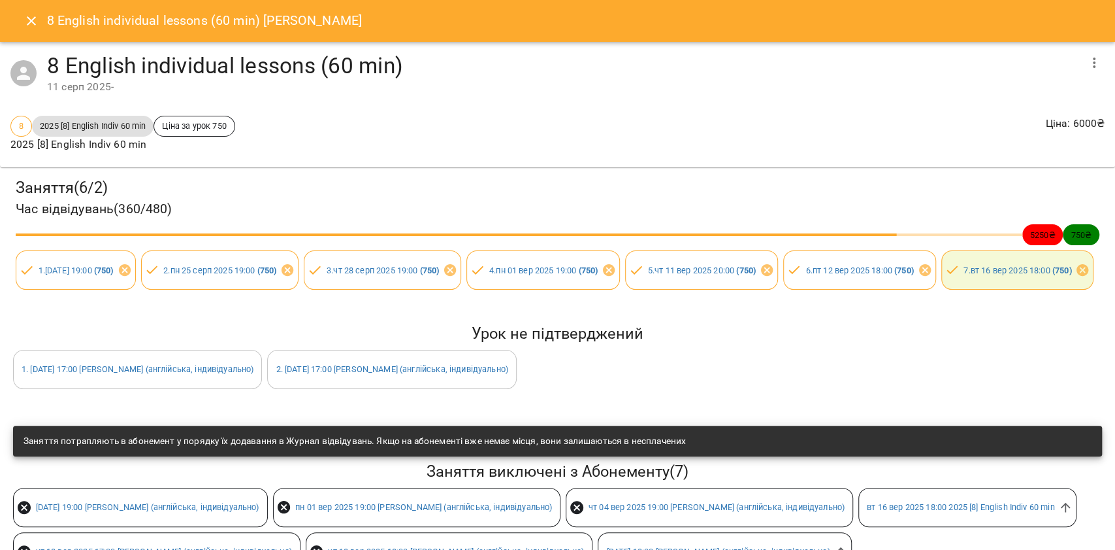
click at [21, 16] on button "Close" at bounding box center [31, 20] width 31 height 31
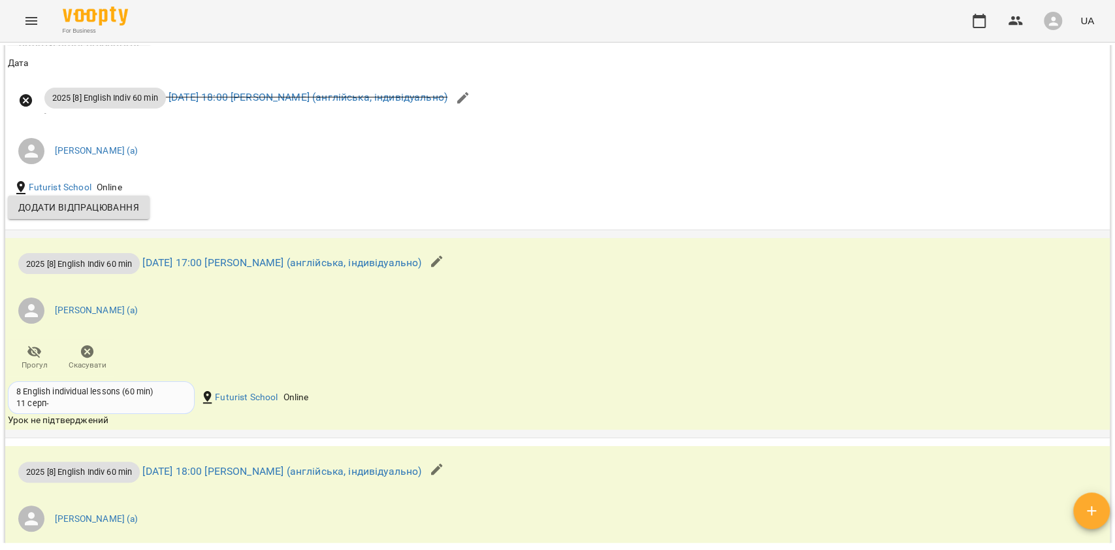
scroll to position [1655, 0]
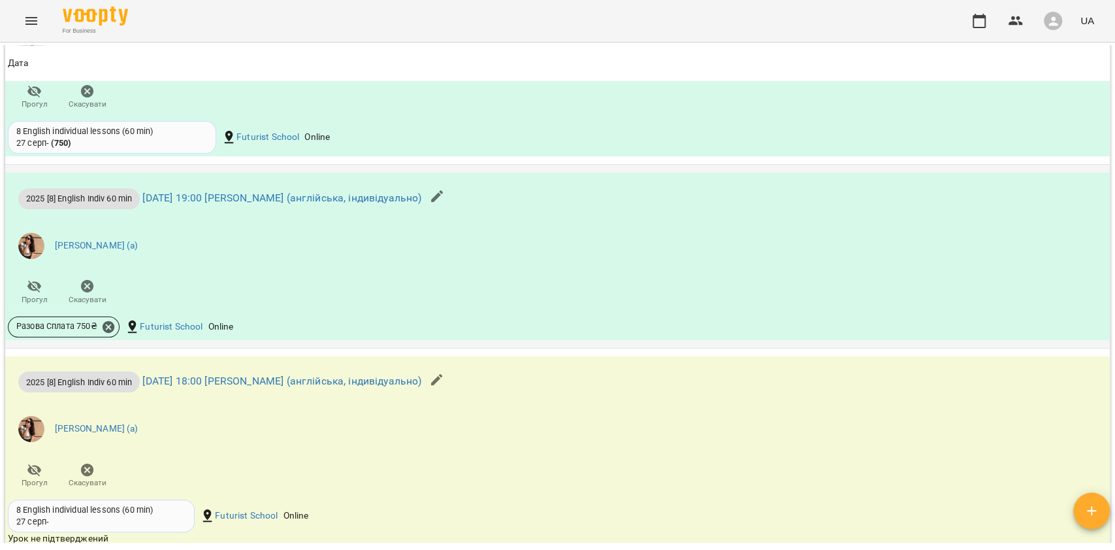
scroll to position [1219, 0]
click at [111, 323] on icon at bounding box center [109, 325] width 12 height 12
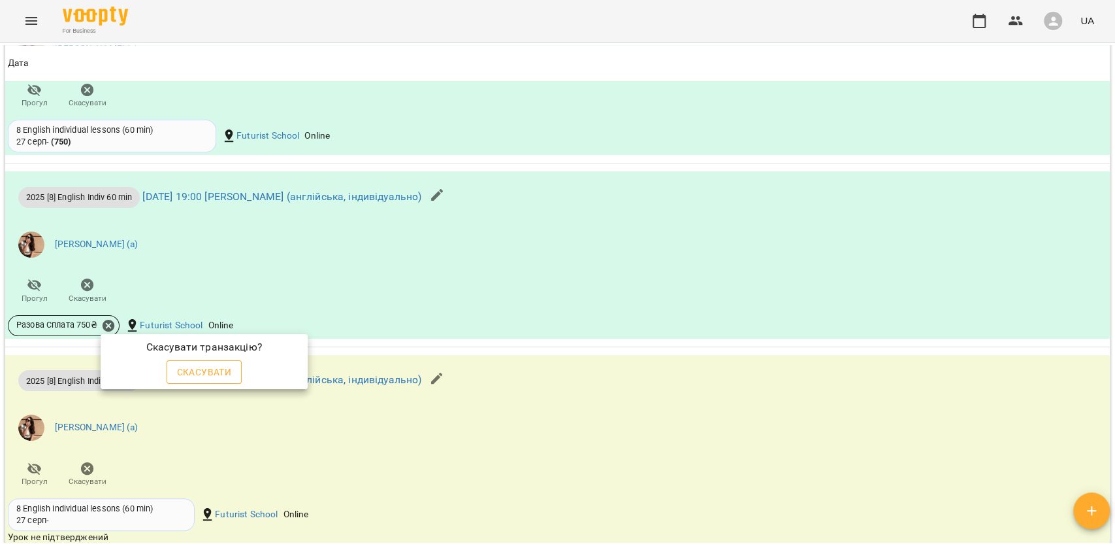
click at [199, 370] on span "Скасувати" at bounding box center [204, 372] width 55 height 16
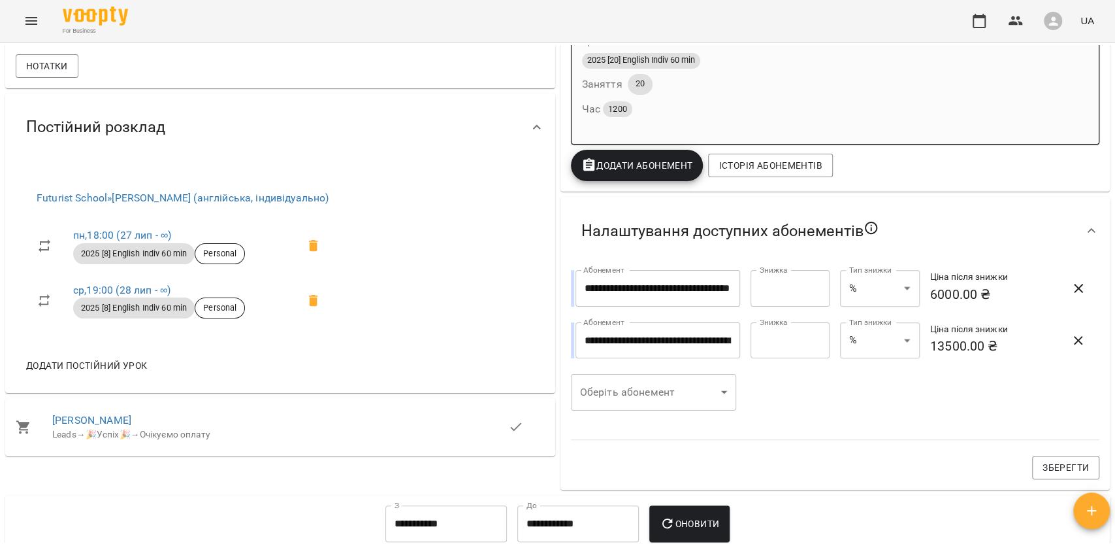
scroll to position [202, 0]
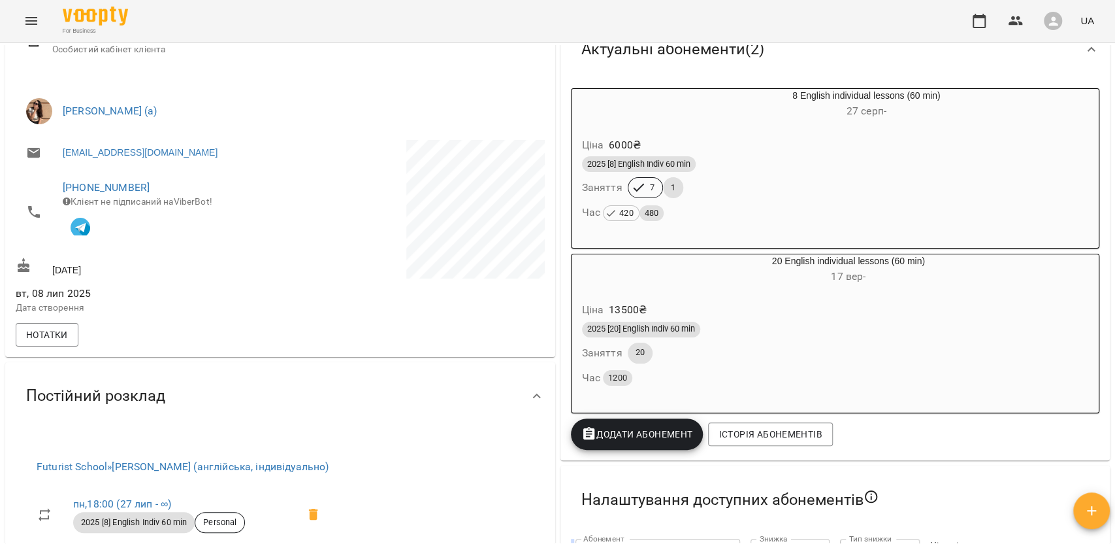
click at [666, 182] on div "1" at bounding box center [673, 187] width 20 height 21
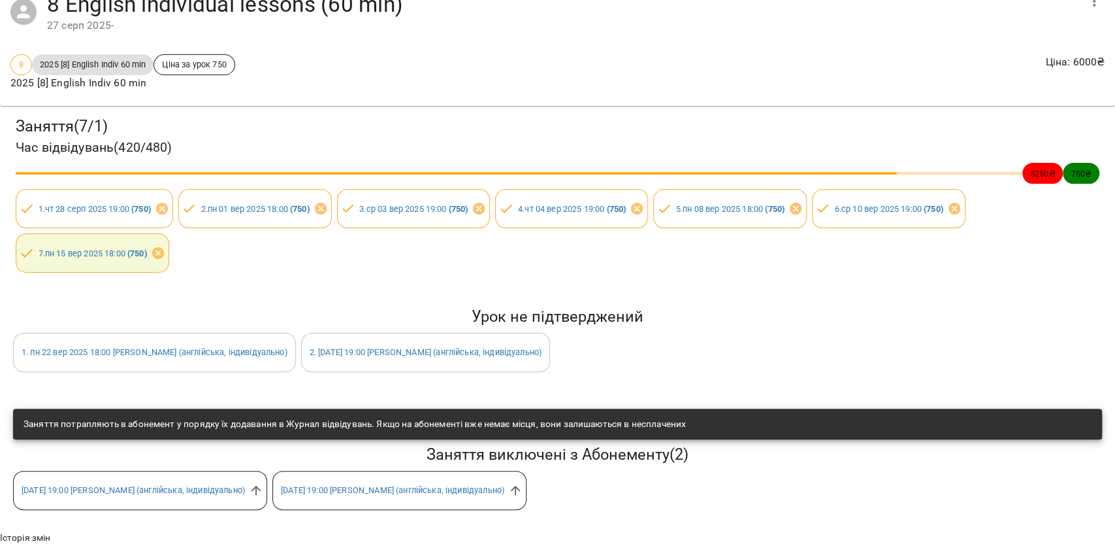
scroll to position [103, 0]
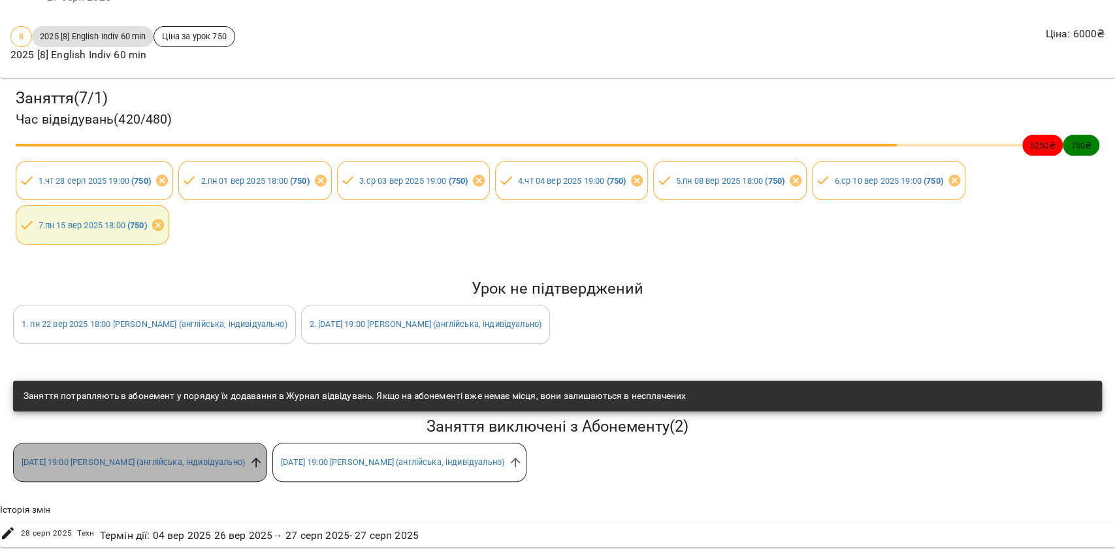
click at [261, 457] on icon at bounding box center [257, 462] width 10 height 10
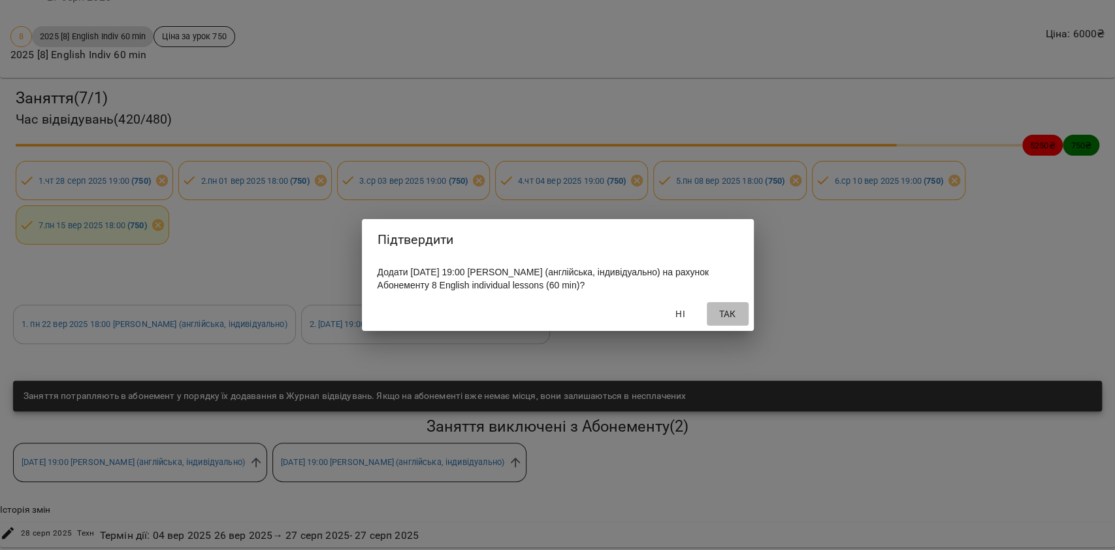
drag, startPoint x: 727, startPoint y: 323, endPoint x: 704, endPoint y: 332, distance: 23.8
click at [727, 321] on span "Так" at bounding box center [727, 314] width 31 height 16
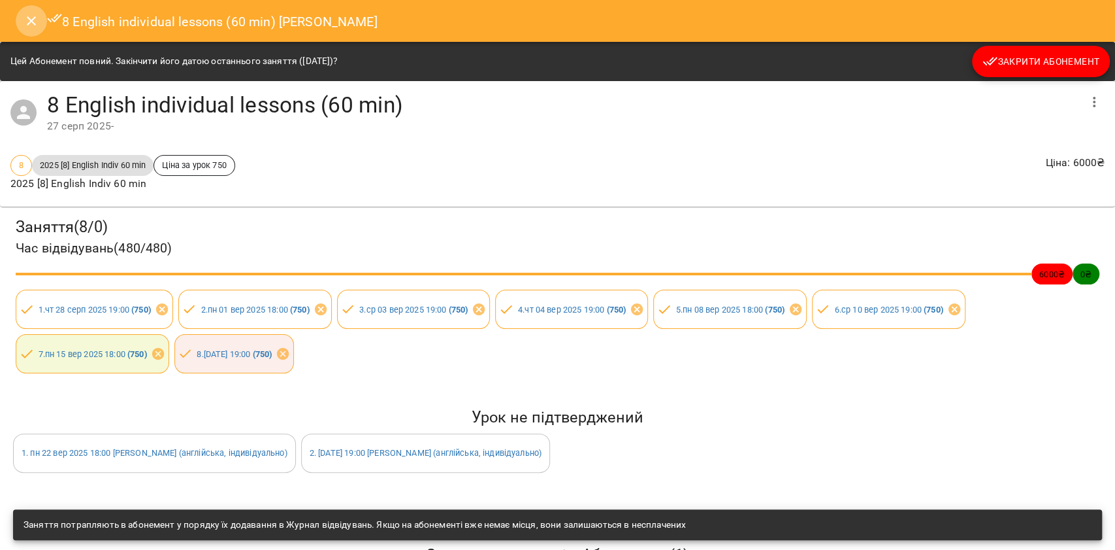
click at [33, 10] on button "Close" at bounding box center [31, 20] width 31 height 31
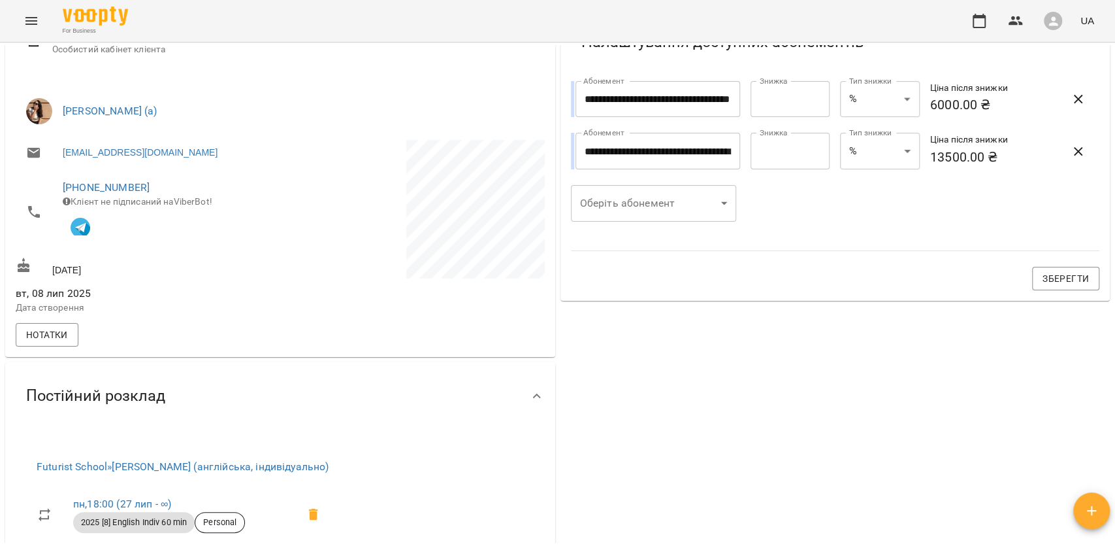
scroll to position [0, 0]
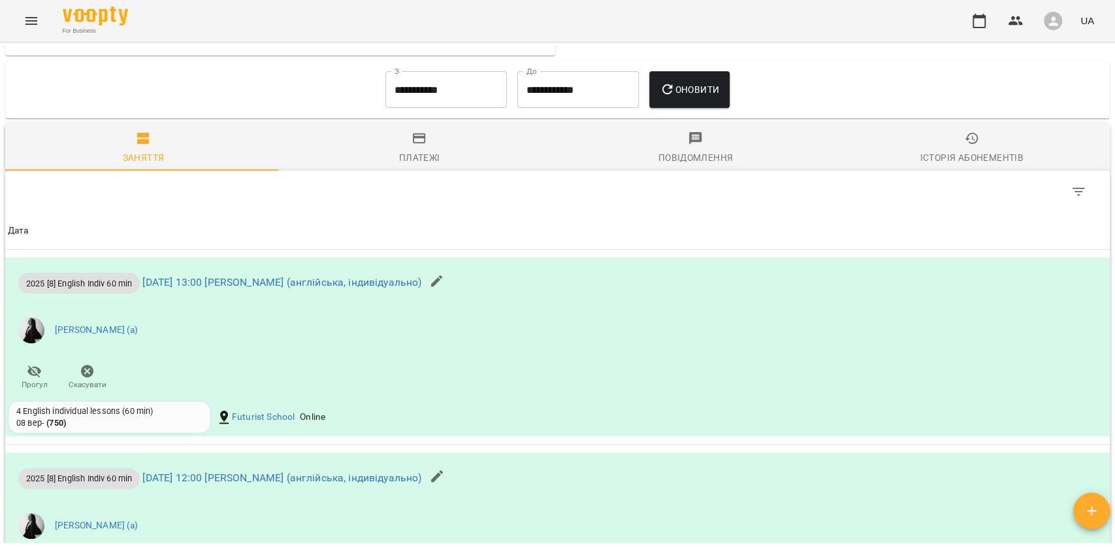
scroll to position [1046, 0]
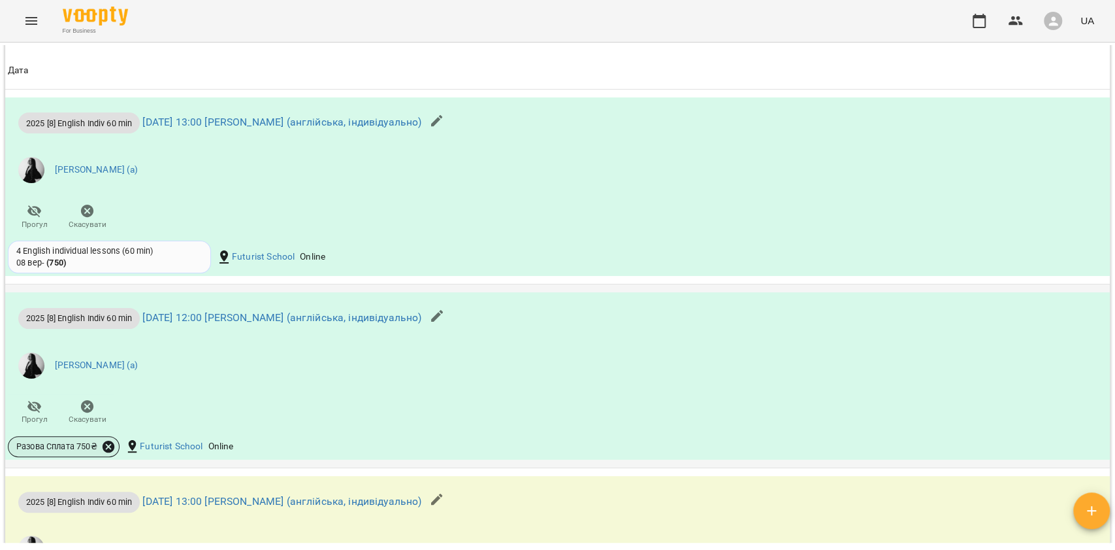
click at [103, 450] on icon at bounding box center [109, 446] width 12 height 12
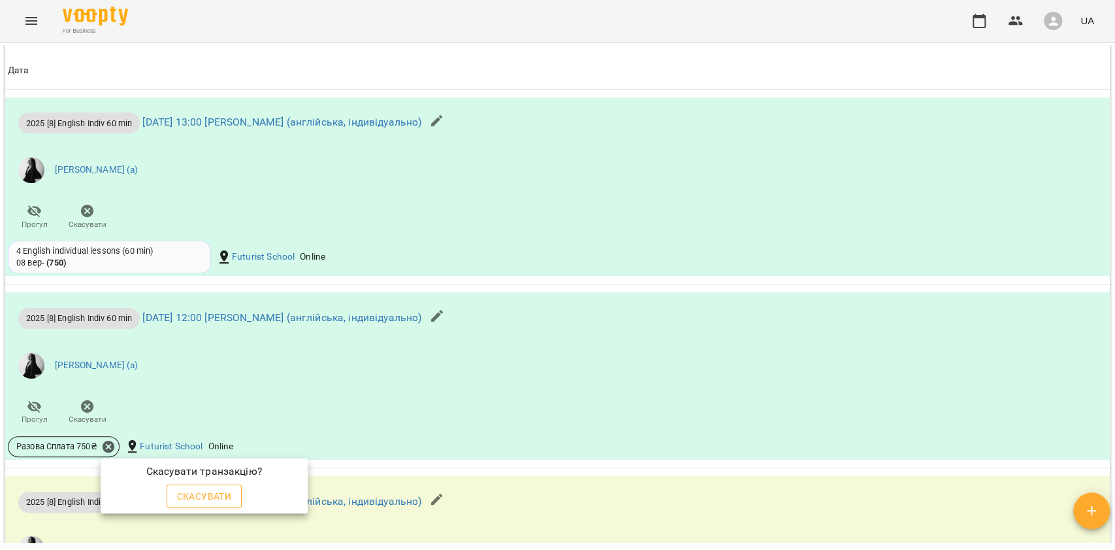
click at [209, 488] on span "Скасувати" at bounding box center [204, 496] width 55 height 16
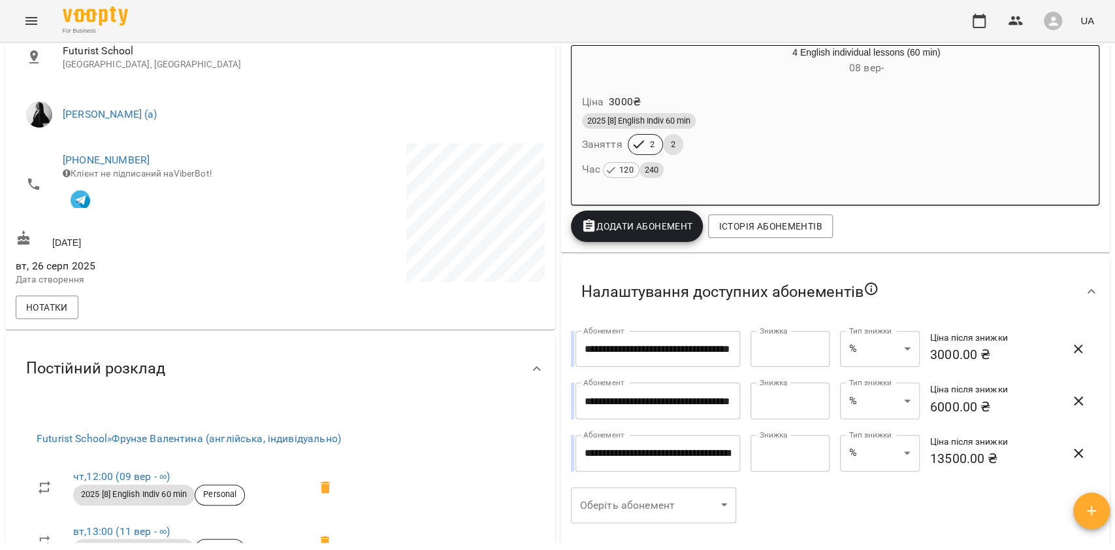
scroll to position [238, 0]
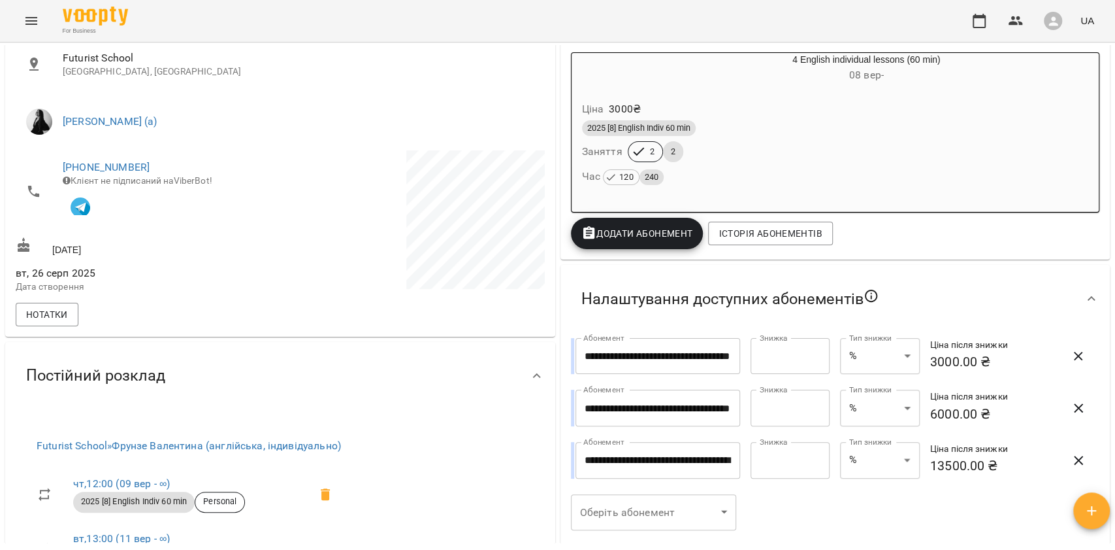
click at [697, 159] on div "2025 [8] English Indiv 60 min Заняття 2 2 Час 120 240" at bounding box center [836, 153] width 512 height 71
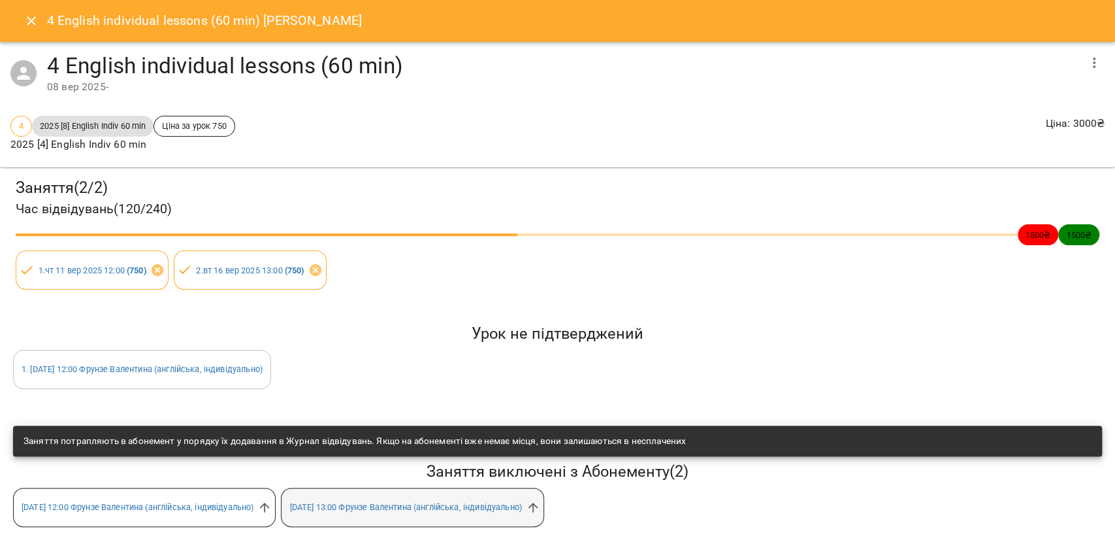
scroll to position [5, 0]
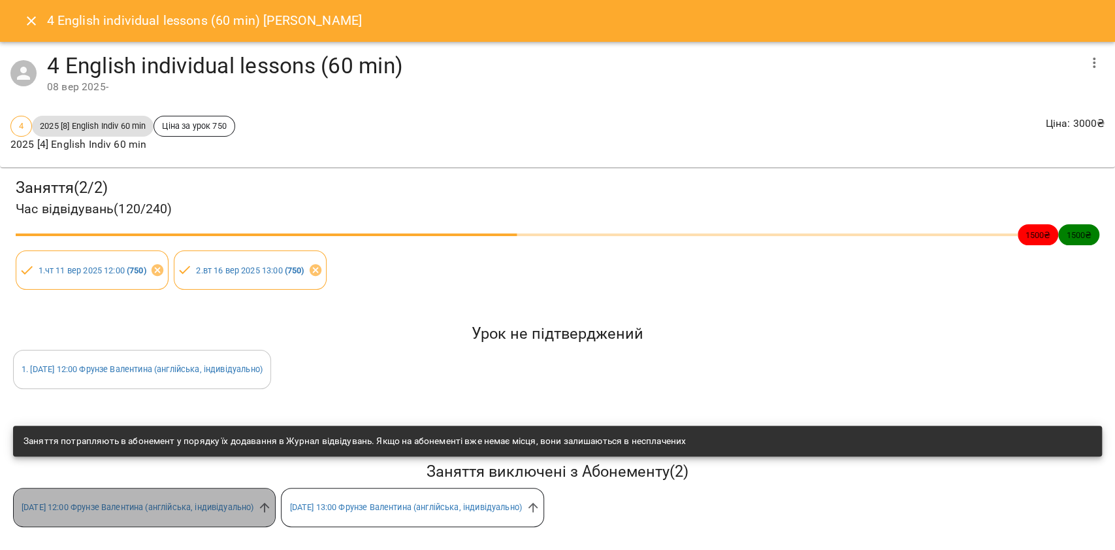
click at [261, 502] on span "чт 18 вер 2025 12:00 Фрунзе Валентина (англійська, індивідуально)" at bounding box center [138, 507] width 248 height 12
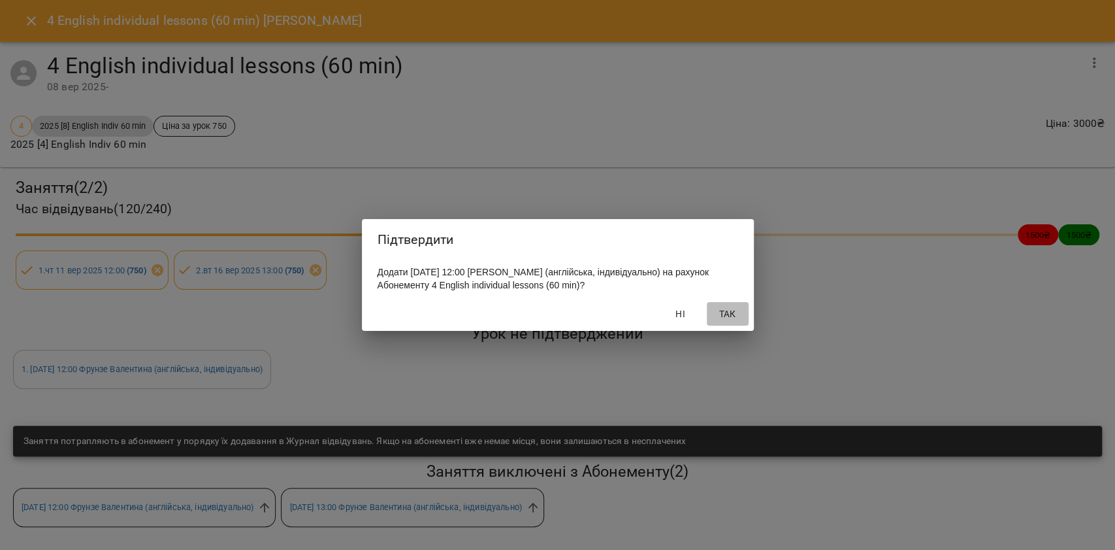
click at [729, 320] on span "Так" at bounding box center [727, 314] width 31 height 16
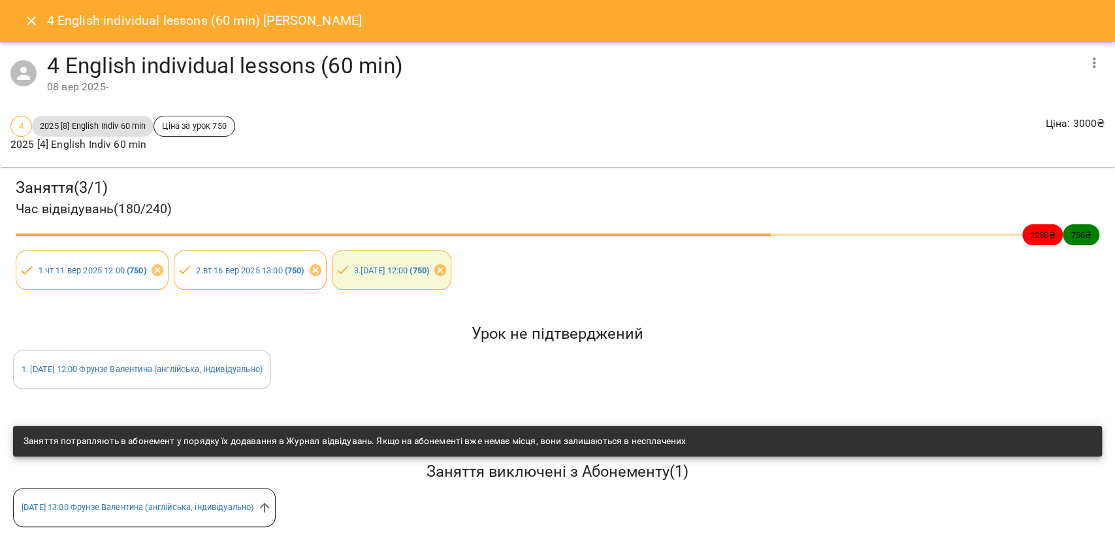
click at [30, 24] on icon "Close" at bounding box center [32, 21] width 16 height 16
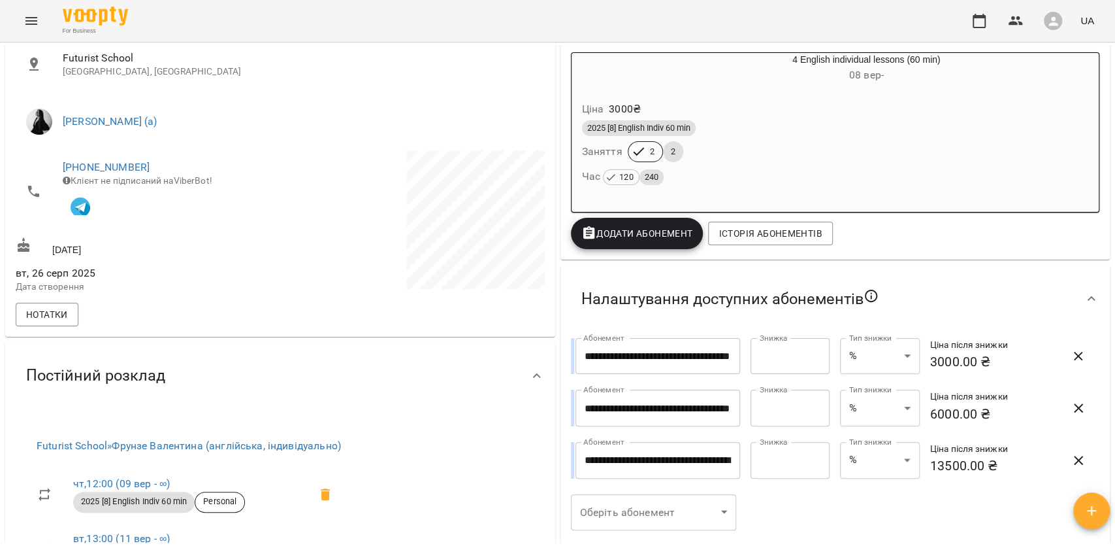
scroll to position [0, 0]
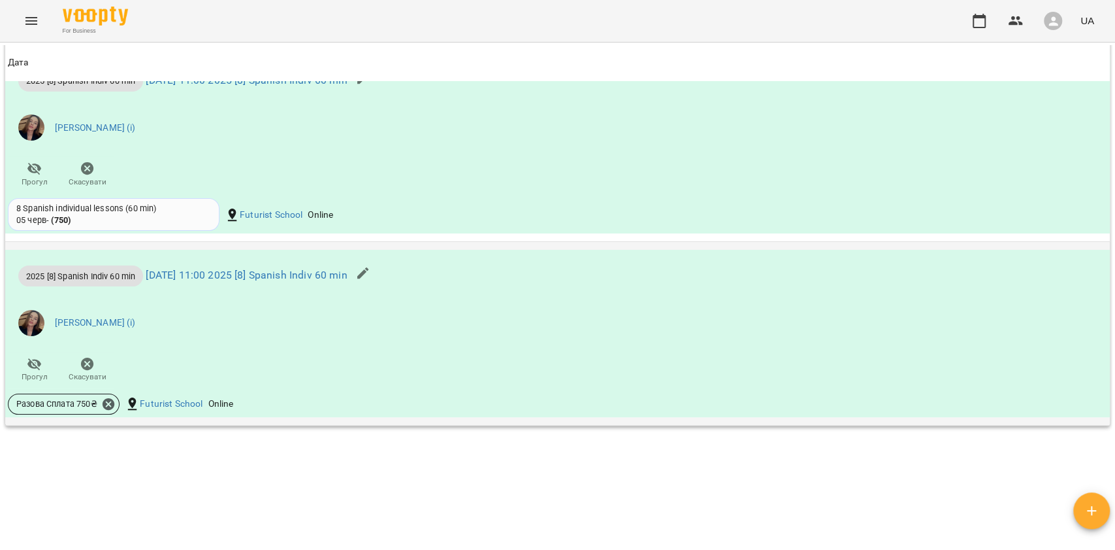
scroll to position [1018, 0]
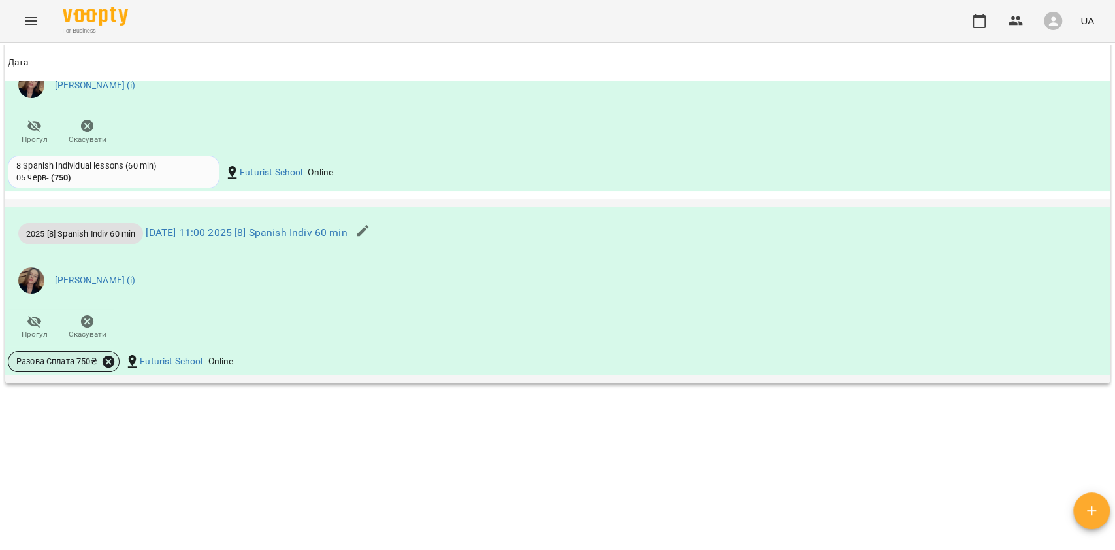
click at [112, 359] on icon at bounding box center [109, 361] width 12 height 12
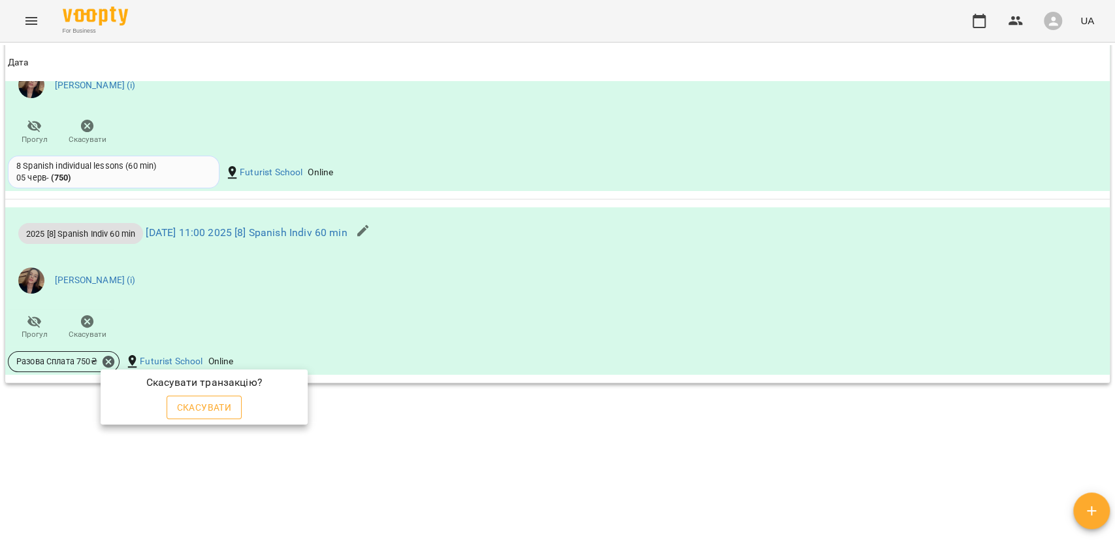
click at [184, 396] on button "Скасувати" at bounding box center [205, 407] width 76 height 24
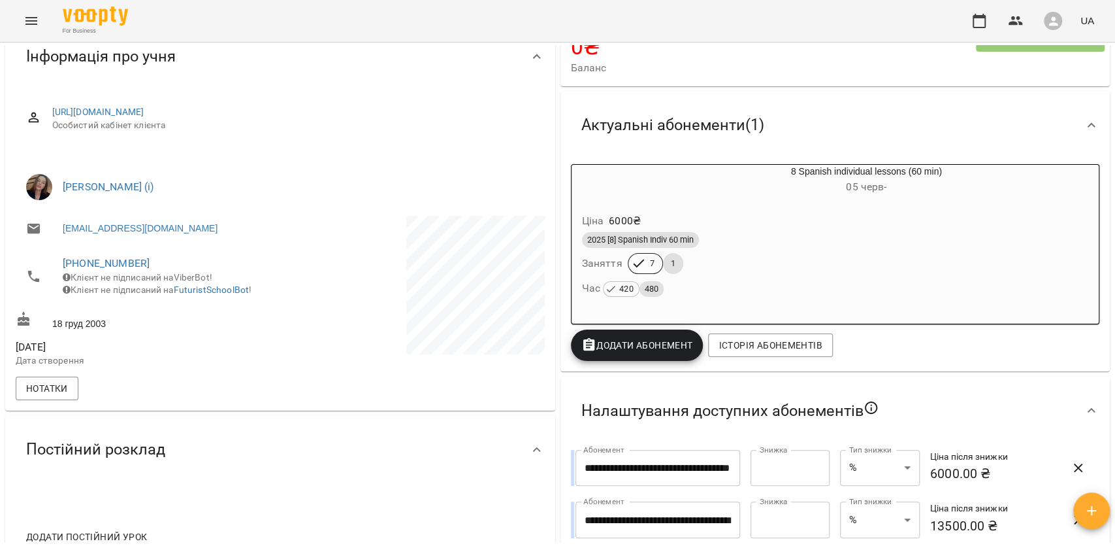
scroll to position [122, 0]
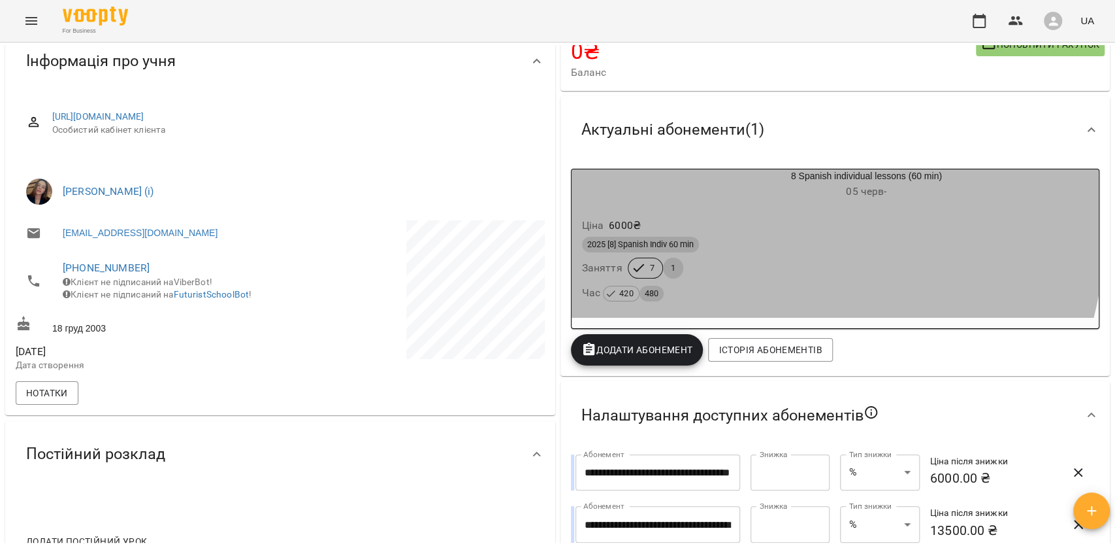
click at [710, 222] on div "Ціна 6000 ₴" at bounding box center [836, 226] width 512 height 24
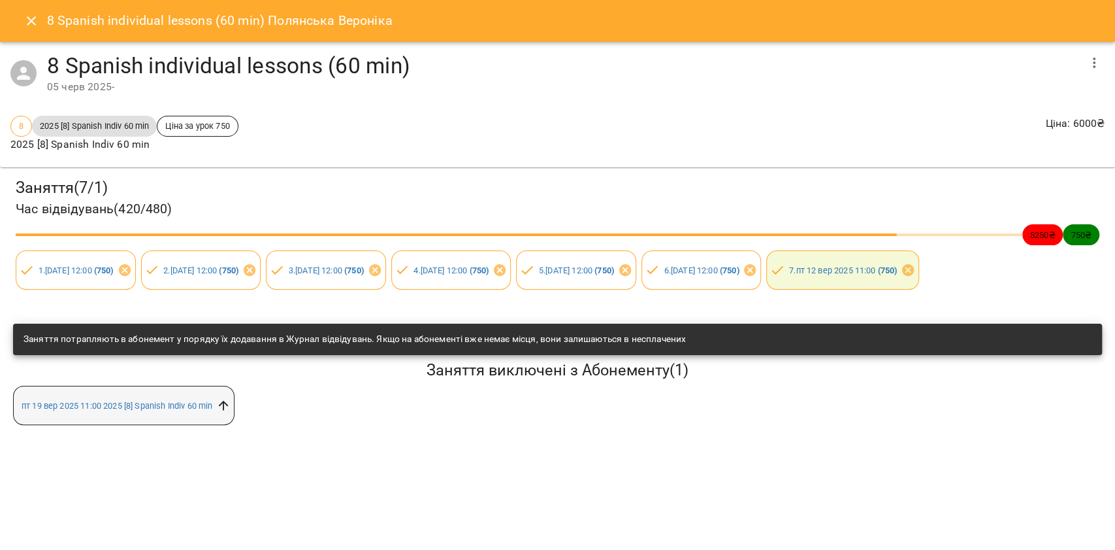
click at [227, 412] on icon at bounding box center [223, 405] width 14 height 14
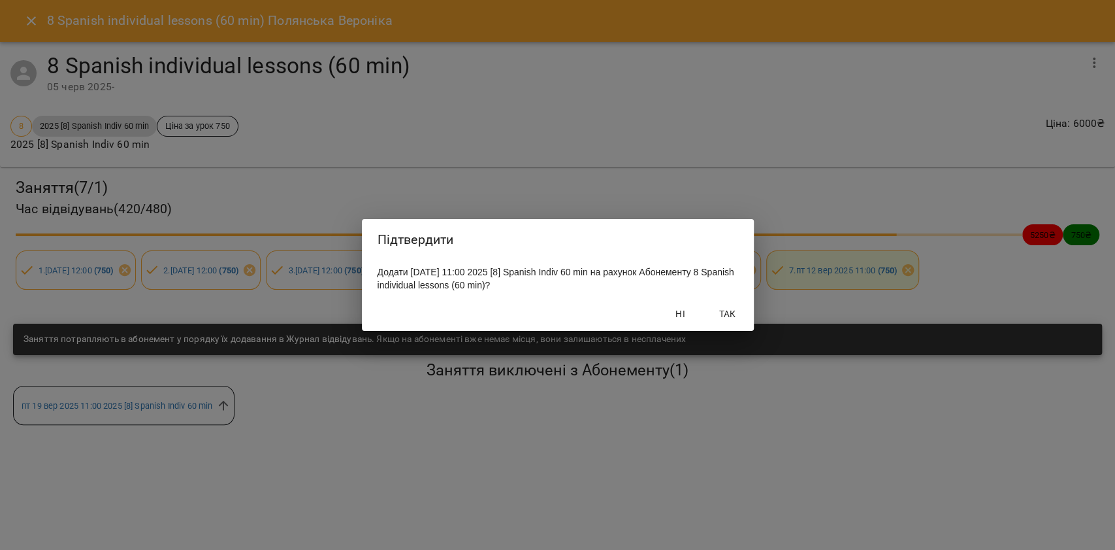
click at [740, 312] on span "Так" at bounding box center [727, 314] width 31 height 16
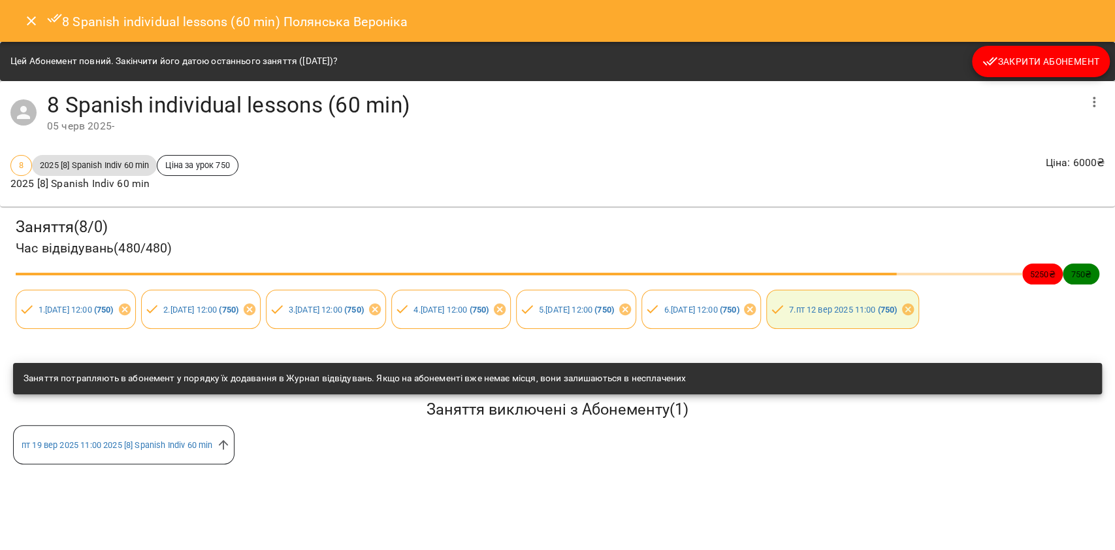
drag, startPoint x: 37, startPoint y: 20, endPoint x: 61, endPoint y: 3, distance: 29.5
click at [37, 21] on icon "Close" at bounding box center [32, 21] width 16 height 16
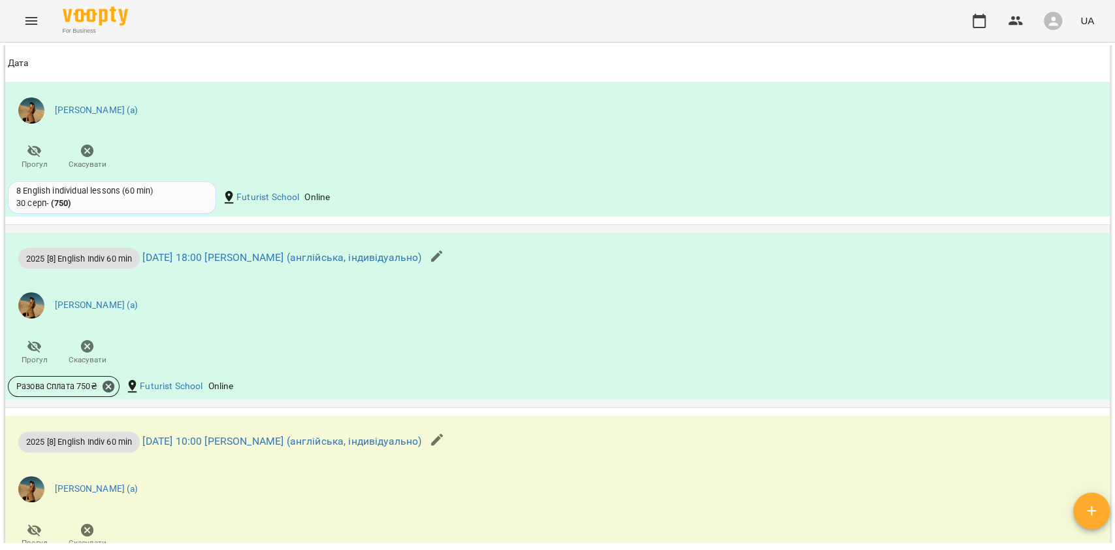
scroll to position [1481, 0]
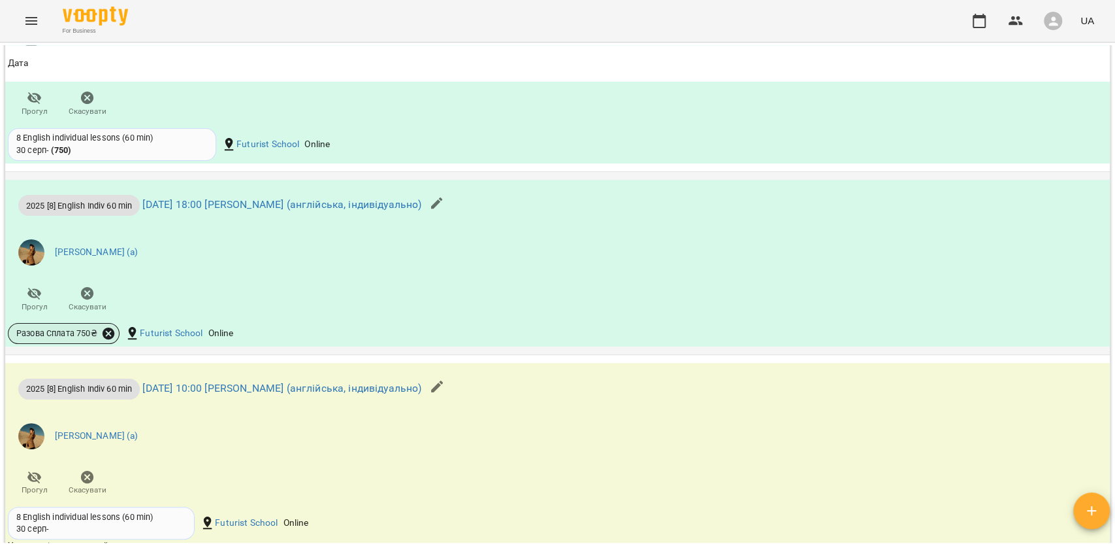
click at [111, 334] on icon at bounding box center [109, 333] width 12 height 12
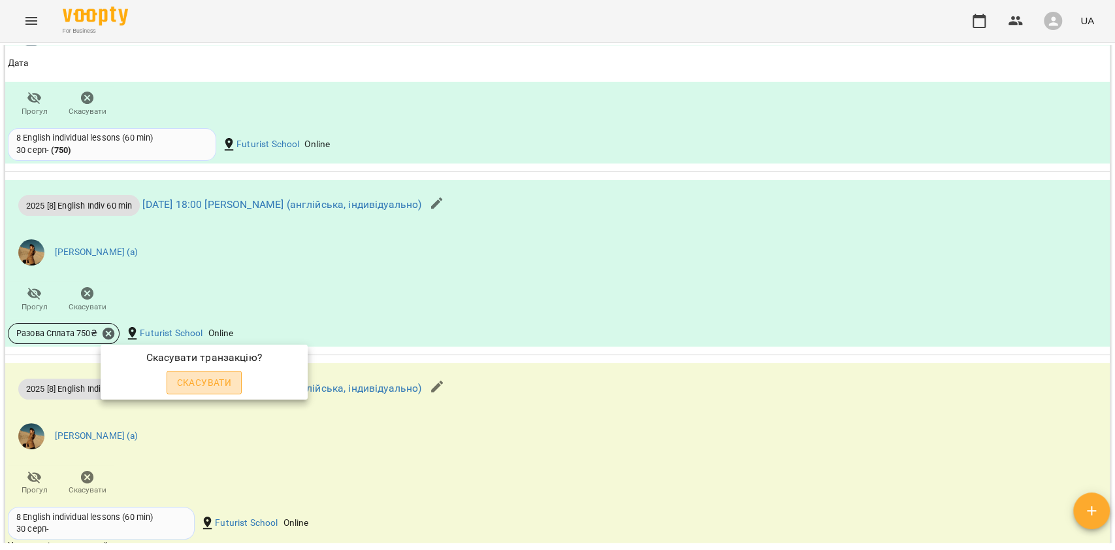
click at [190, 372] on button "Скасувати" at bounding box center [205, 383] width 76 height 24
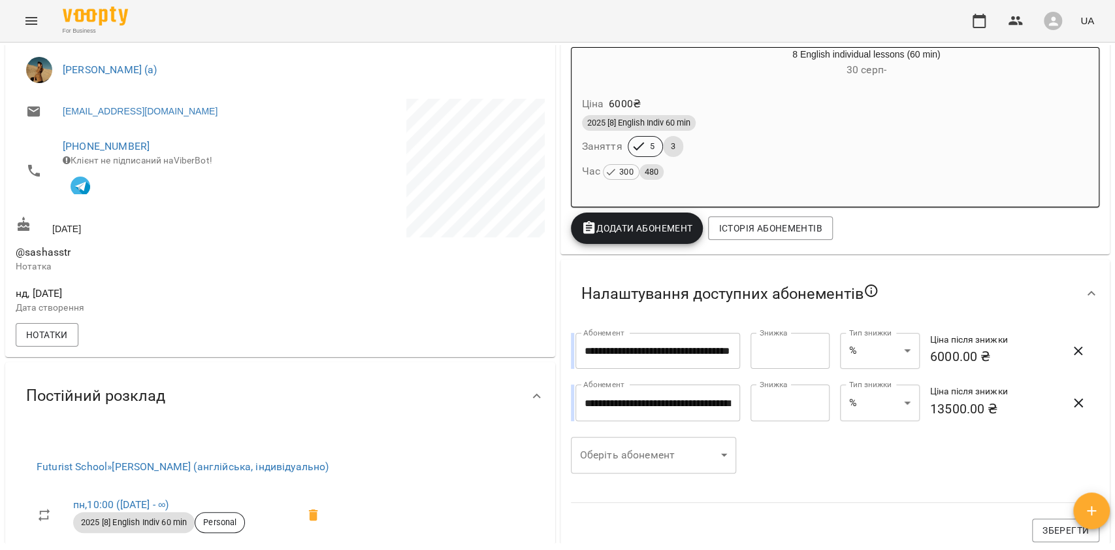
scroll to position [226, 0]
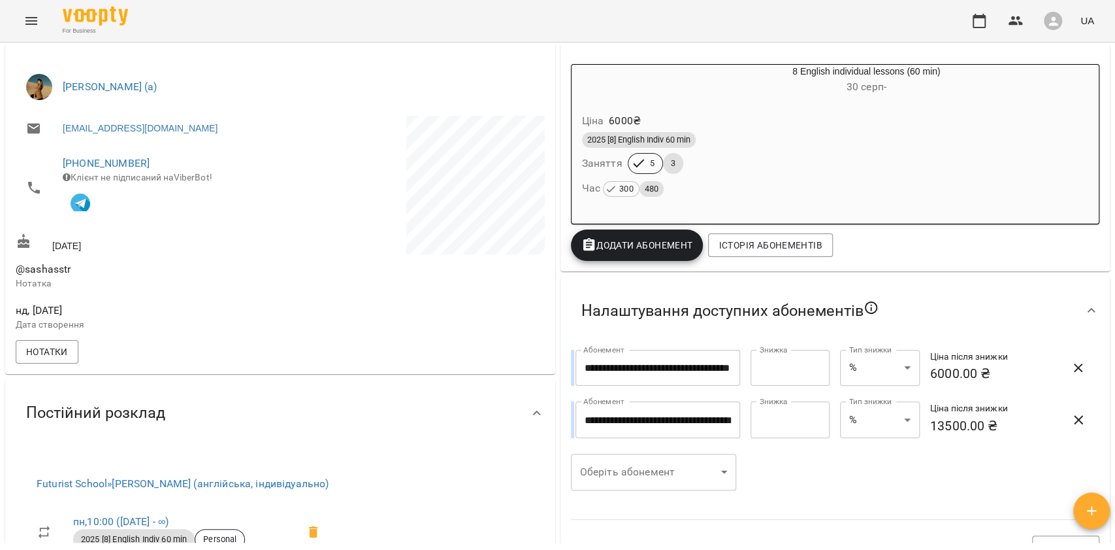
click at [719, 148] on div "2025 [8] English Indiv 60 min" at bounding box center [835, 140] width 507 height 16
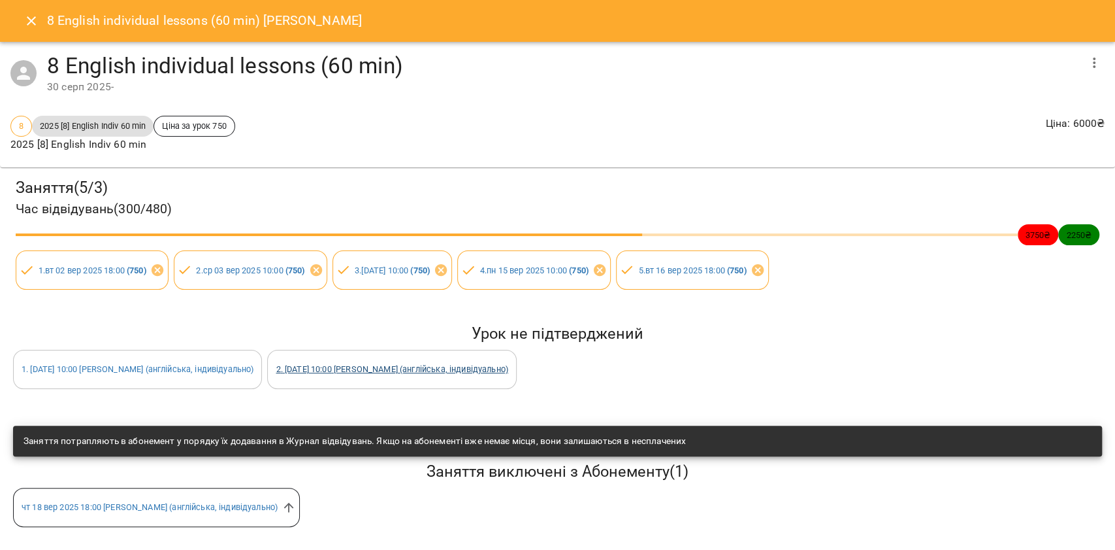
scroll to position [5, 0]
click at [296, 500] on icon at bounding box center [289, 507] width 14 height 14
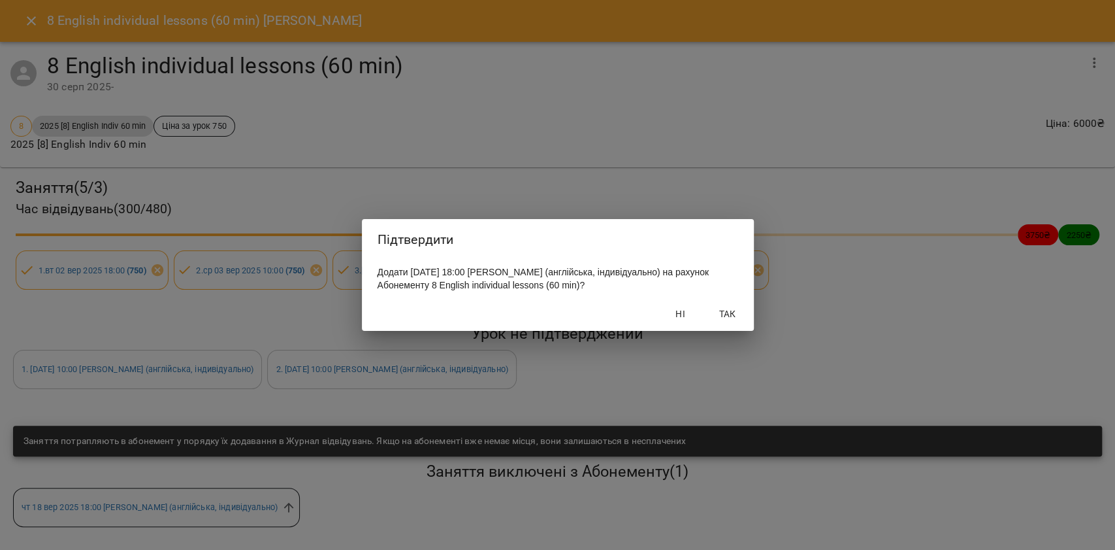
click at [734, 320] on span "Так" at bounding box center [727, 314] width 31 height 16
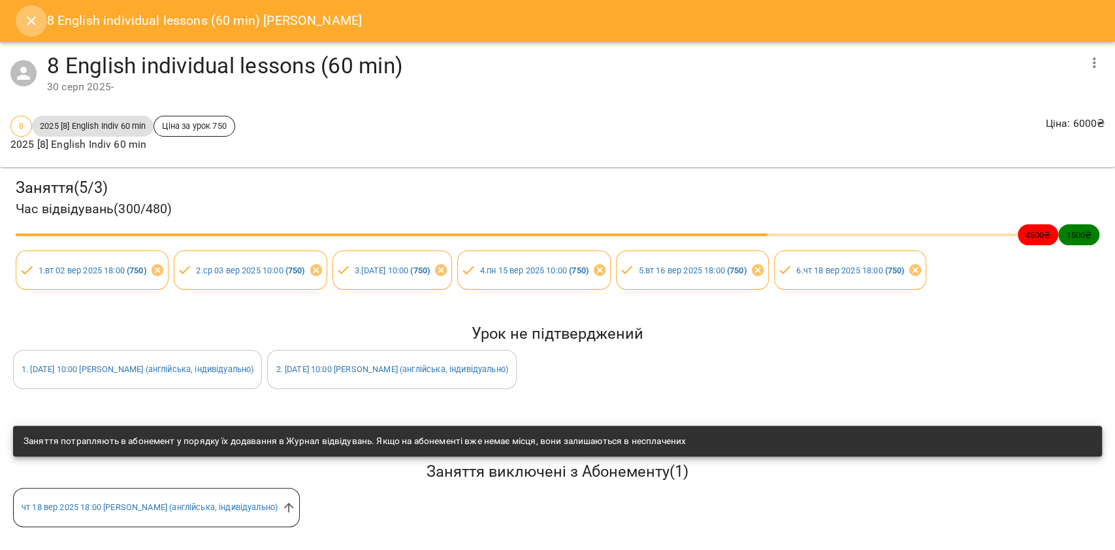
click at [43, 29] on button "Close" at bounding box center [31, 20] width 31 height 31
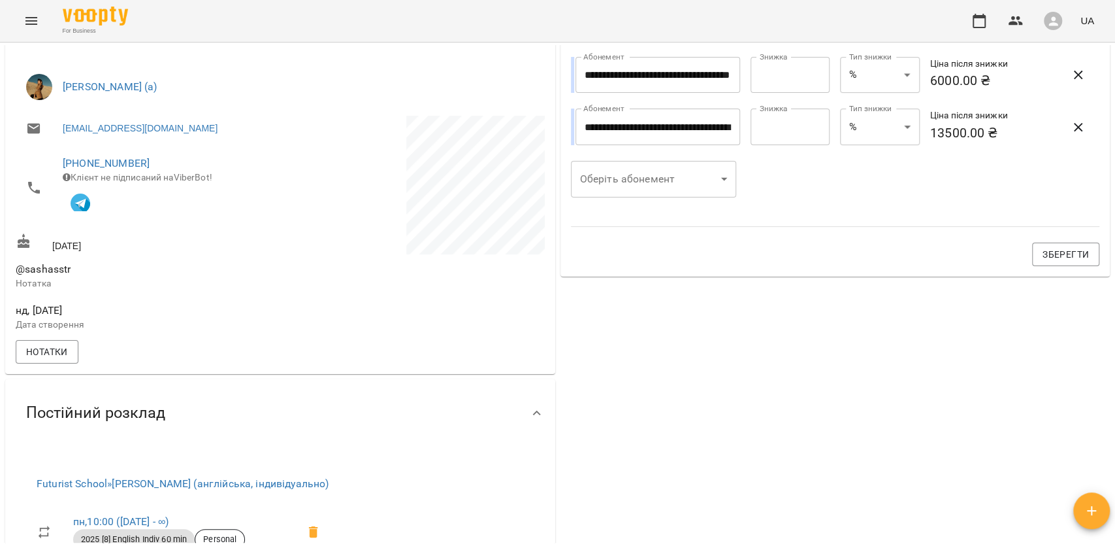
scroll to position [0, 0]
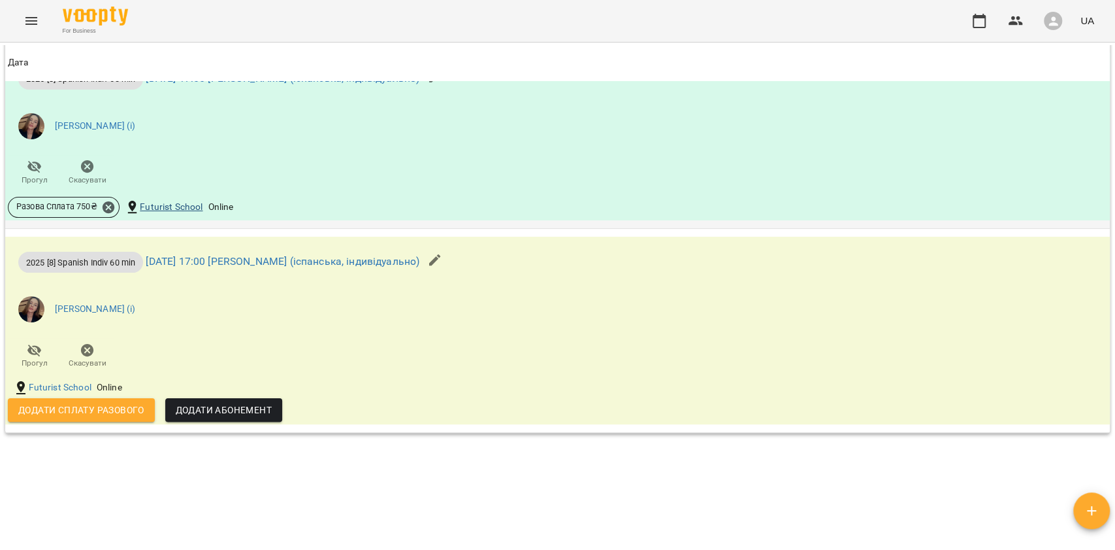
scroll to position [1040, 0]
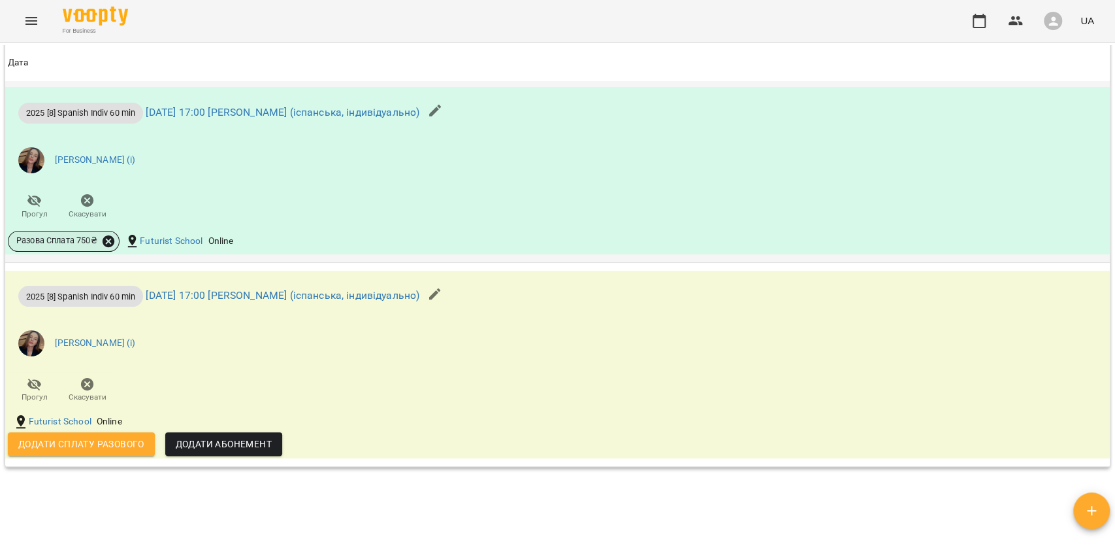
click at [110, 242] on icon at bounding box center [109, 241] width 12 height 12
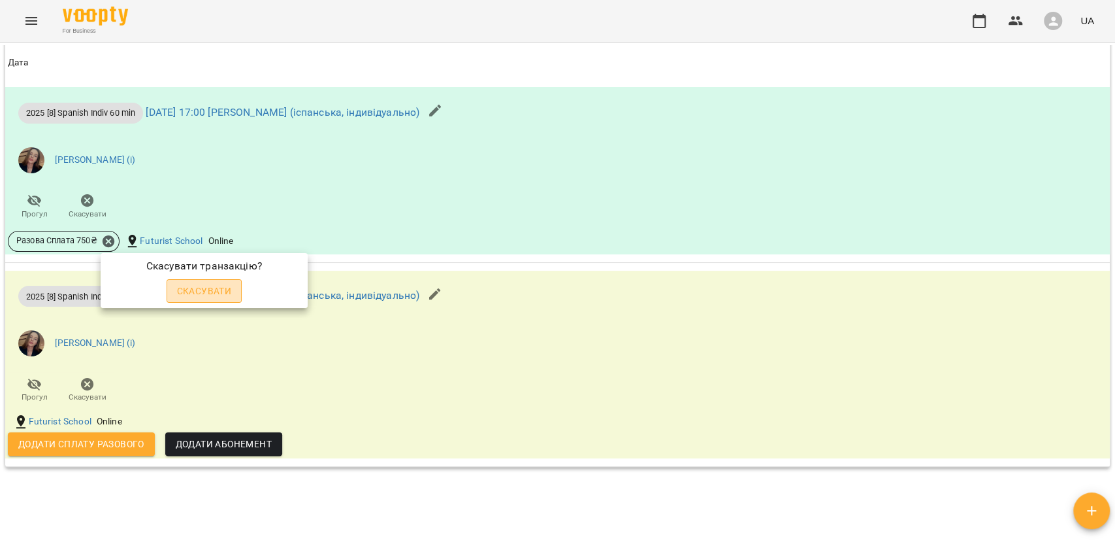
click at [185, 288] on span "Скасувати" at bounding box center [204, 291] width 55 height 16
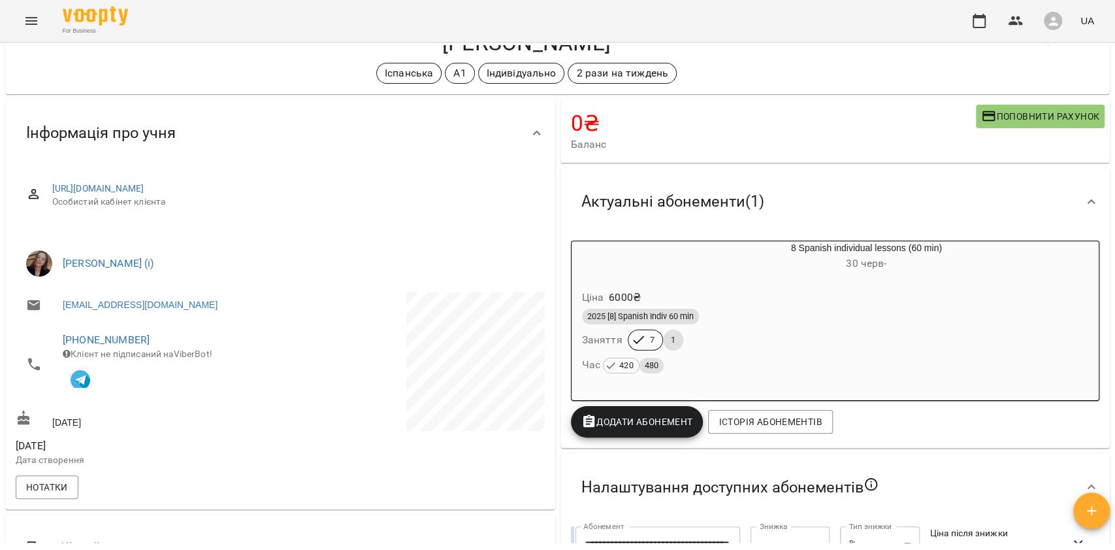
scroll to position [49, 0]
click at [659, 296] on div "Ціна 6000 ₴" at bounding box center [836, 298] width 512 height 24
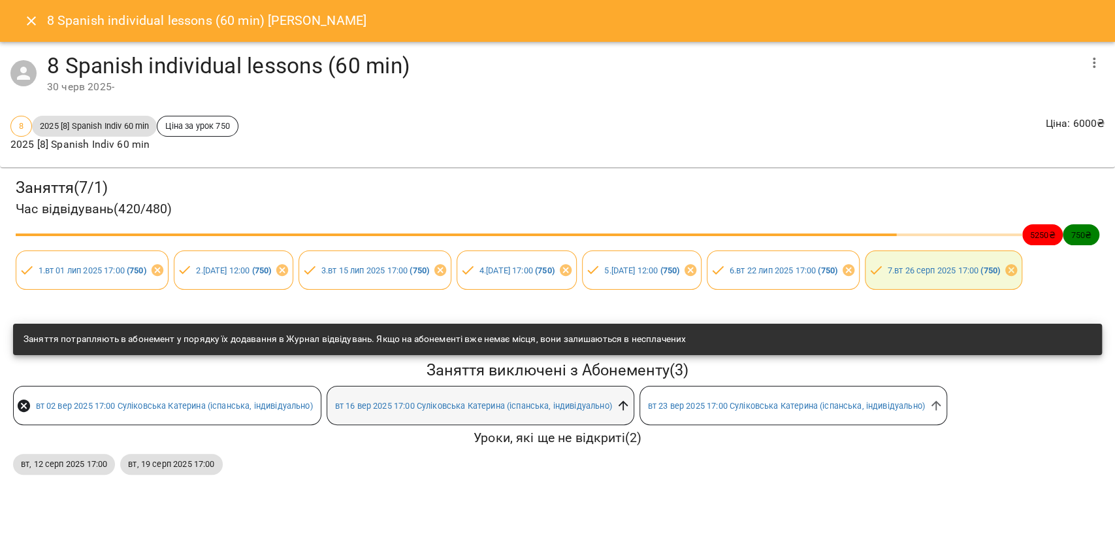
click at [628, 410] on icon at bounding box center [623, 406] width 10 height 10
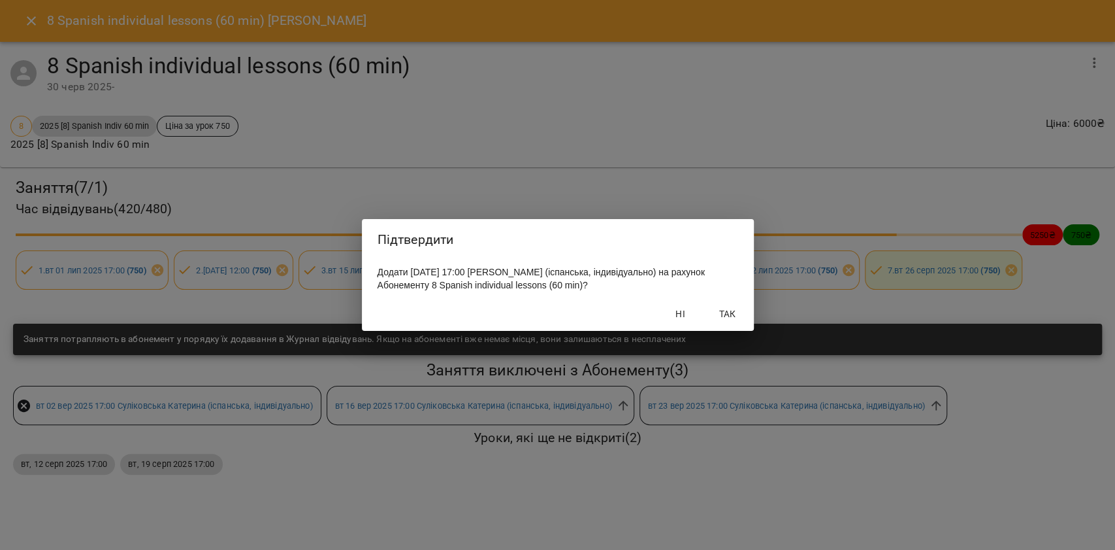
click at [735, 321] on span "Так" at bounding box center [727, 314] width 31 height 16
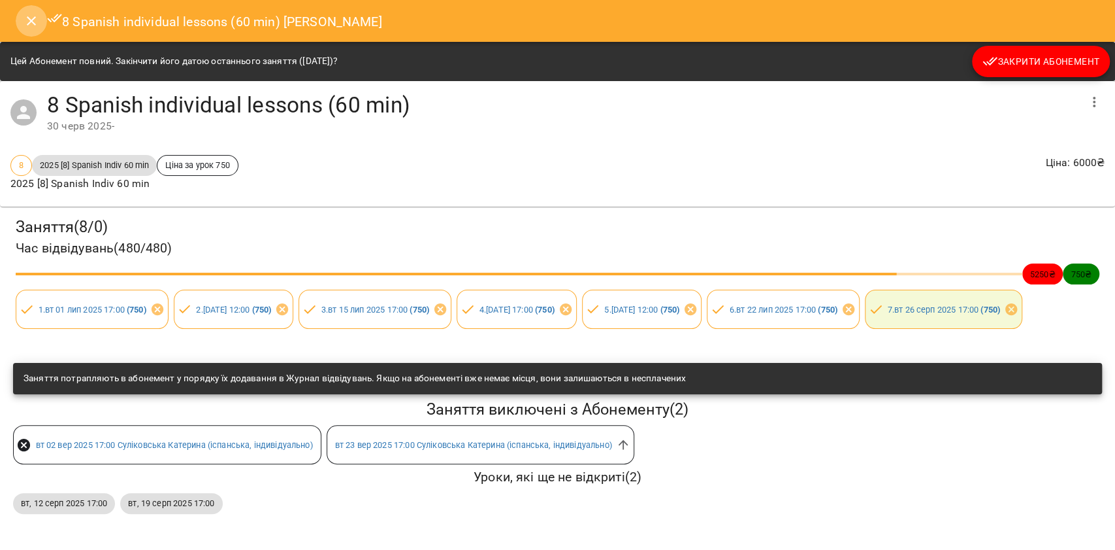
click at [20, 25] on button "Close" at bounding box center [31, 20] width 31 height 31
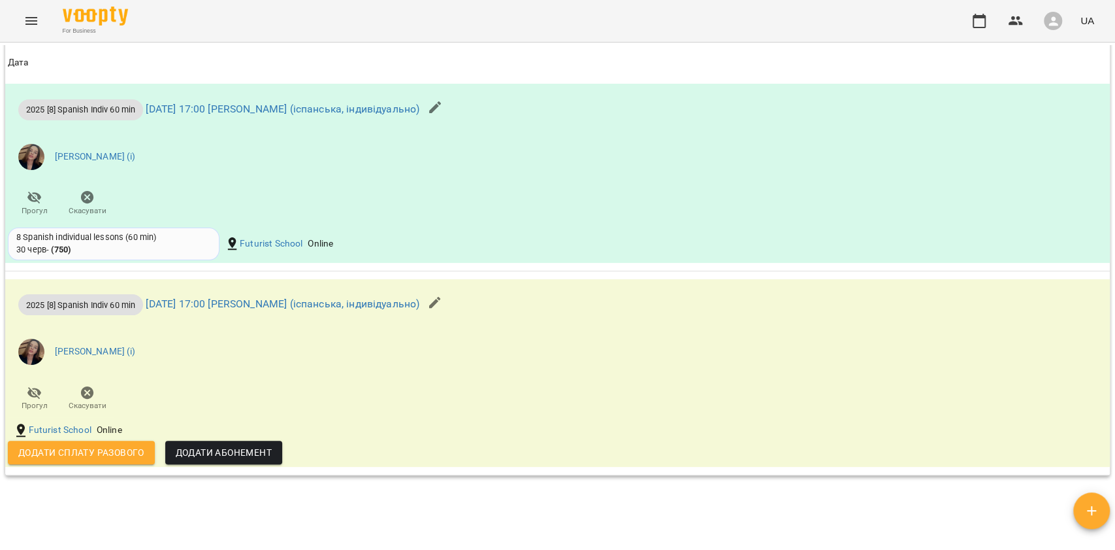
scroll to position [1046, 0]
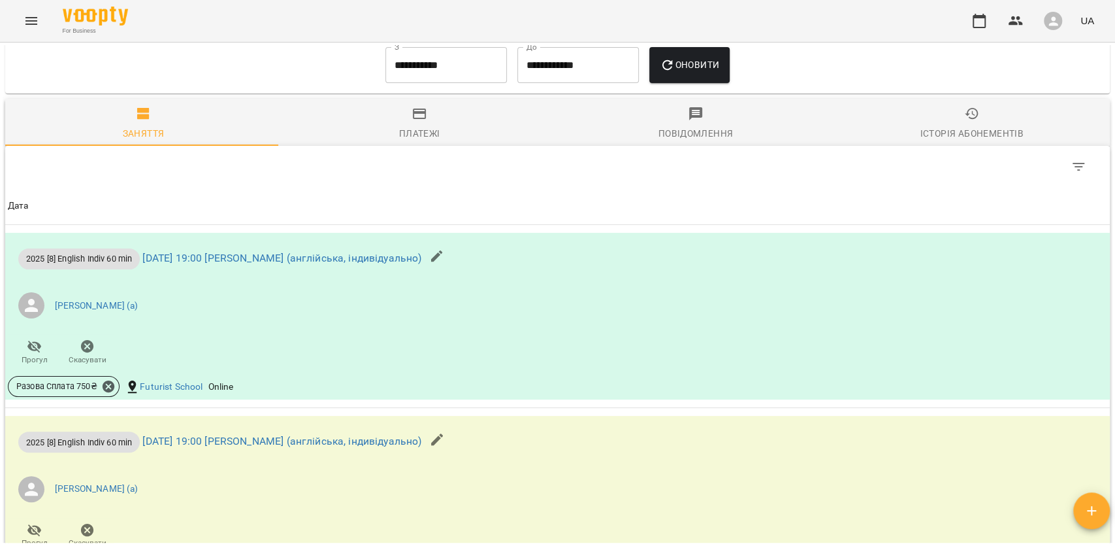
scroll to position [1046, 0]
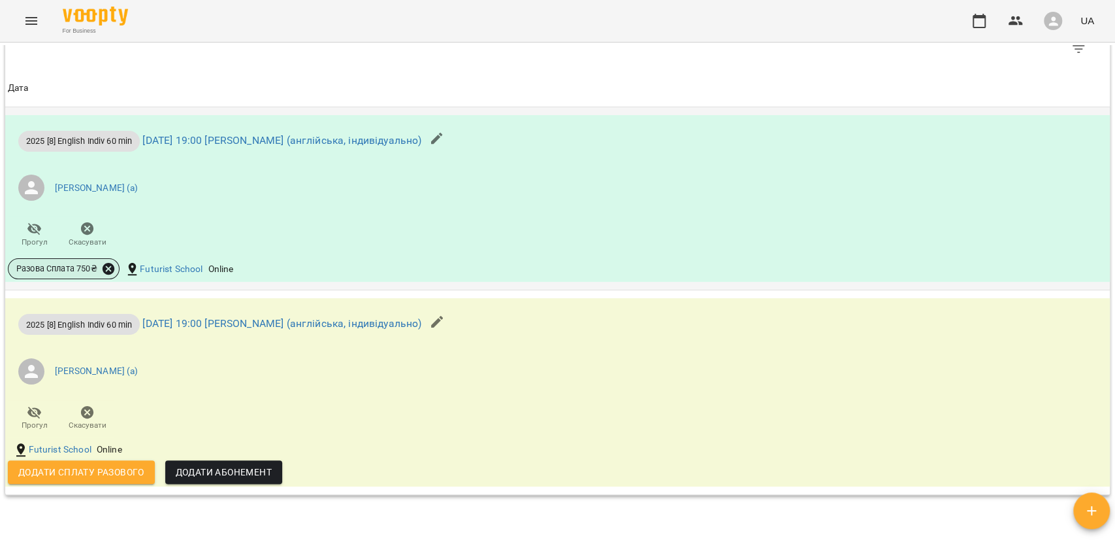
click at [114, 269] on icon at bounding box center [108, 268] width 14 height 14
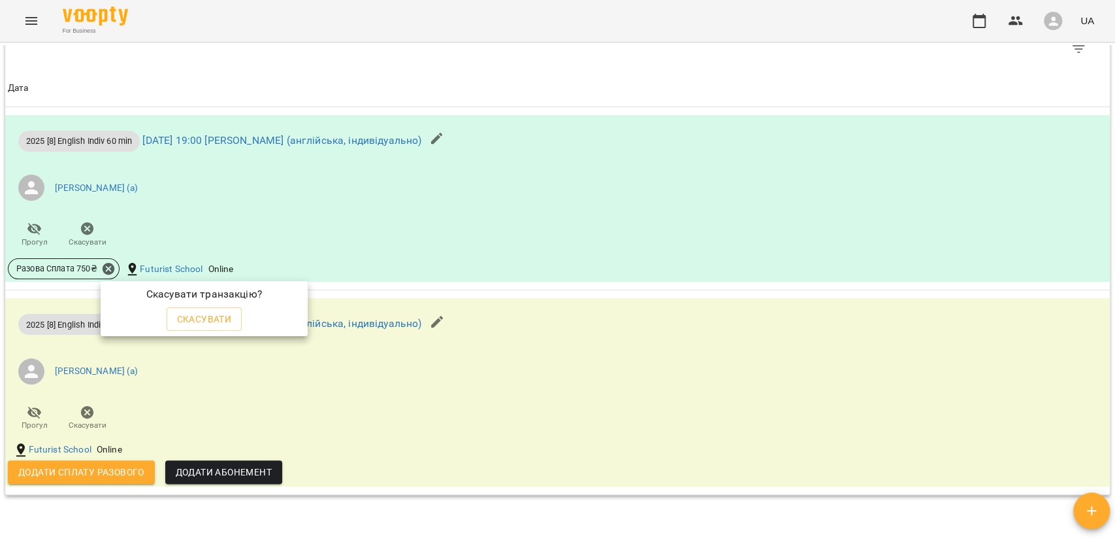
click at [231, 319] on button "Скасувати" at bounding box center [205, 319] width 76 height 24
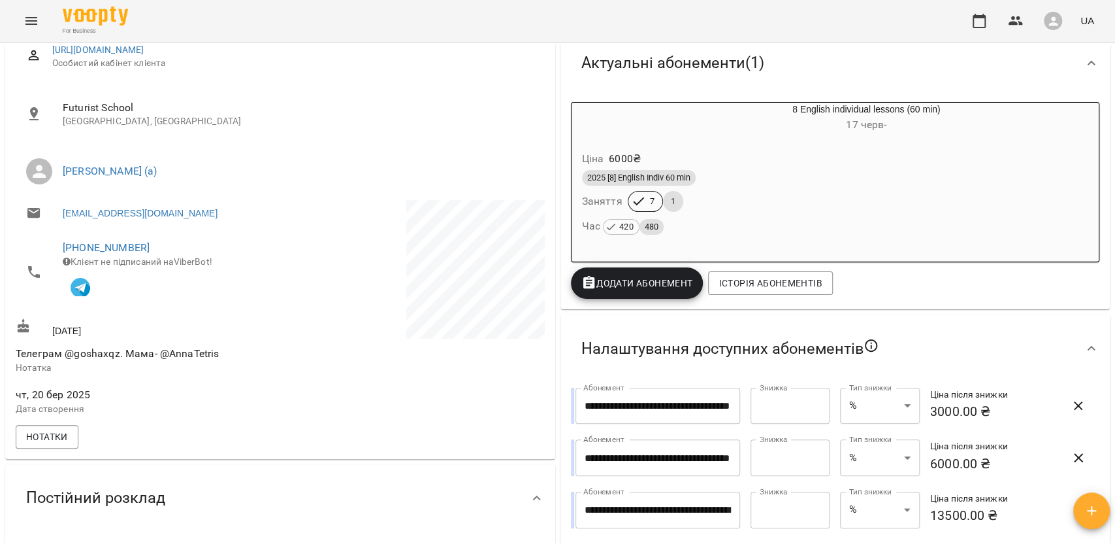
scroll to position [169, 0]
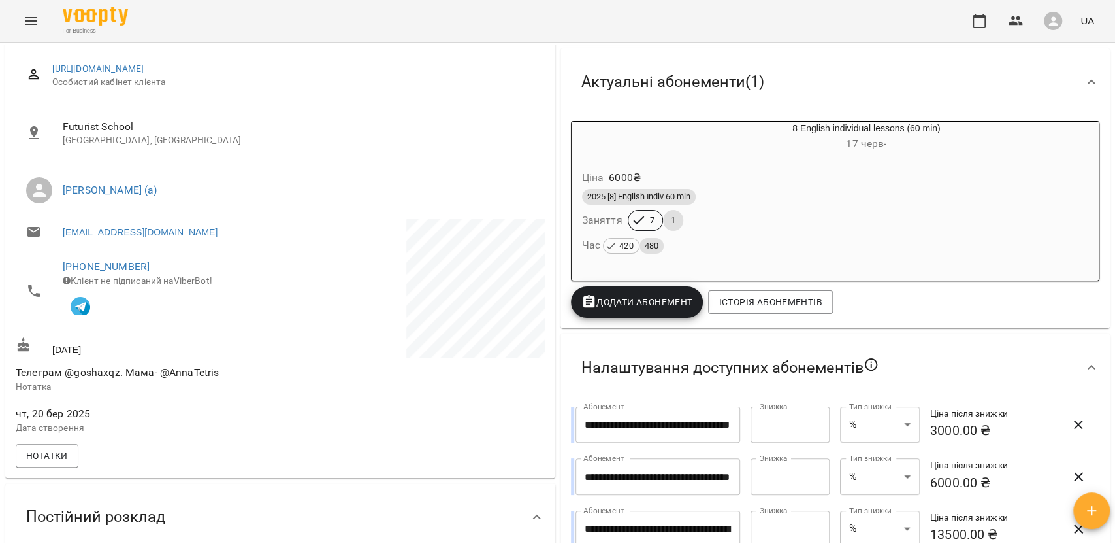
click at [663, 223] on span "1" at bounding box center [673, 220] width 20 height 12
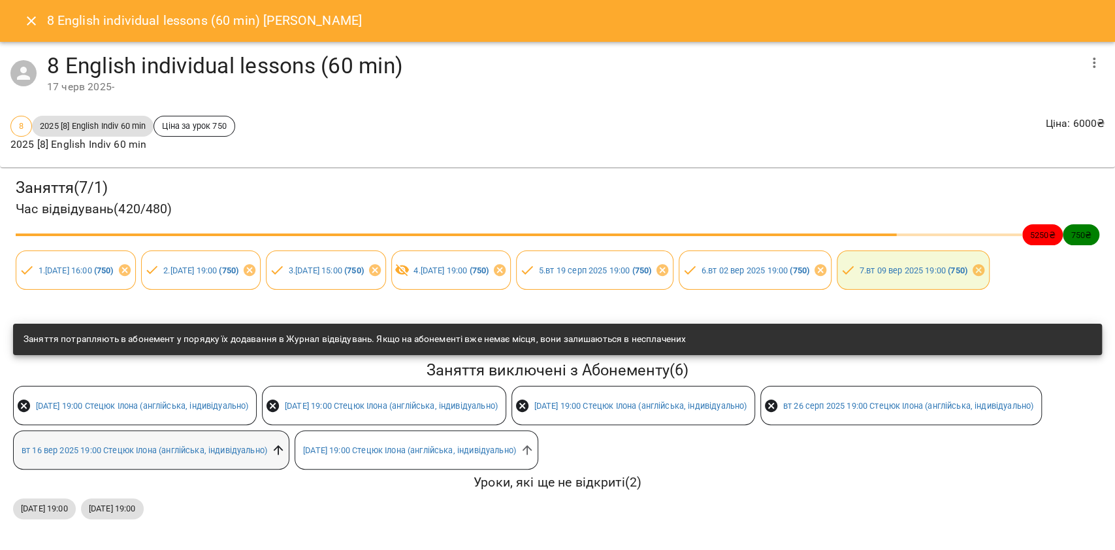
click at [286, 457] on icon at bounding box center [278, 449] width 14 height 14
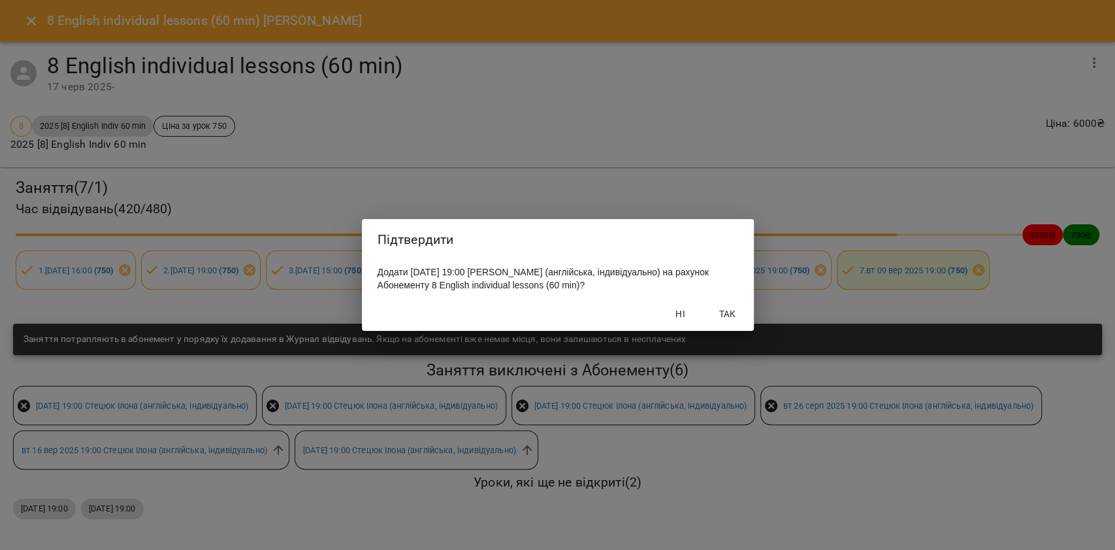
click at [716, 312] on span "Так" at bounding box center [727, 314] width 31 height 16
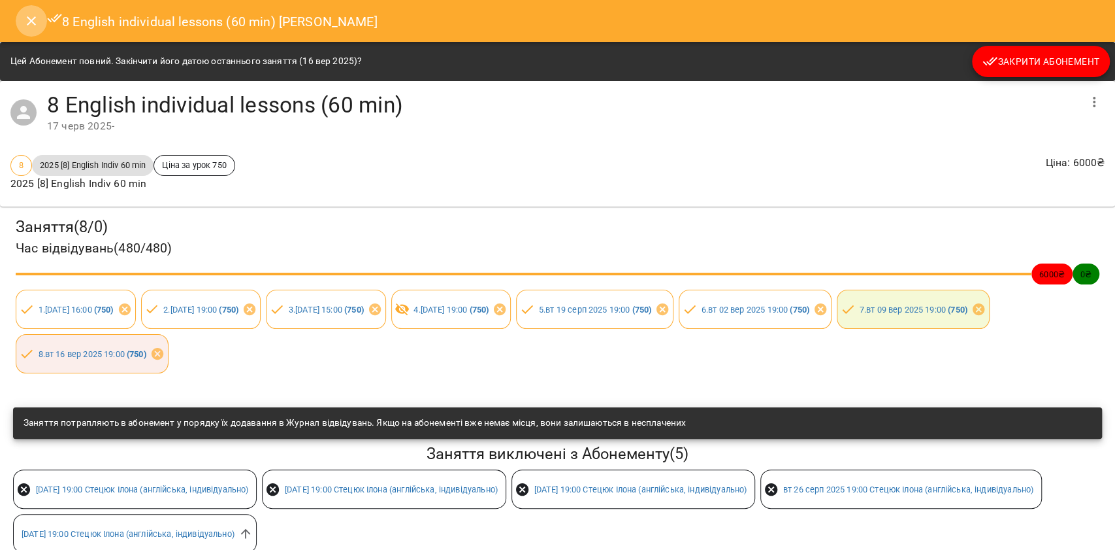
click at [21, 19] on button "Close" at bounding box center [31, 20] width 31 height 31
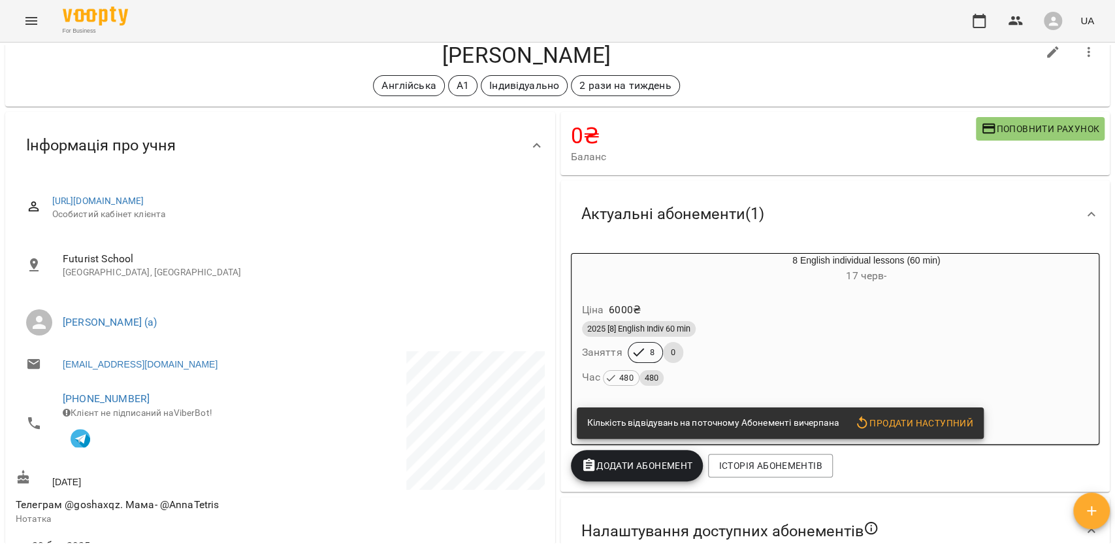
scroll to position [0, 0]
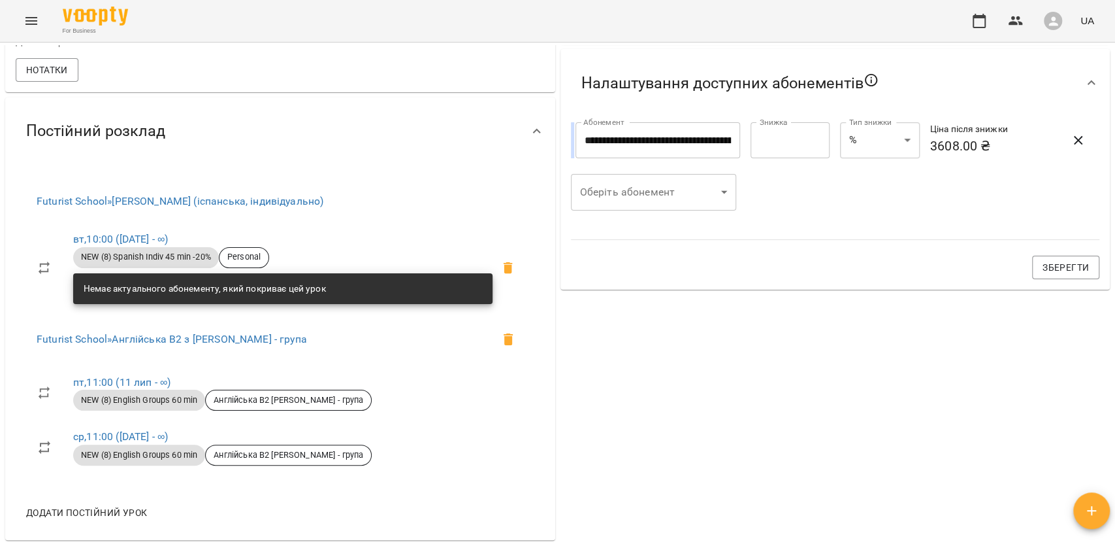
scroll to position [523, 0]
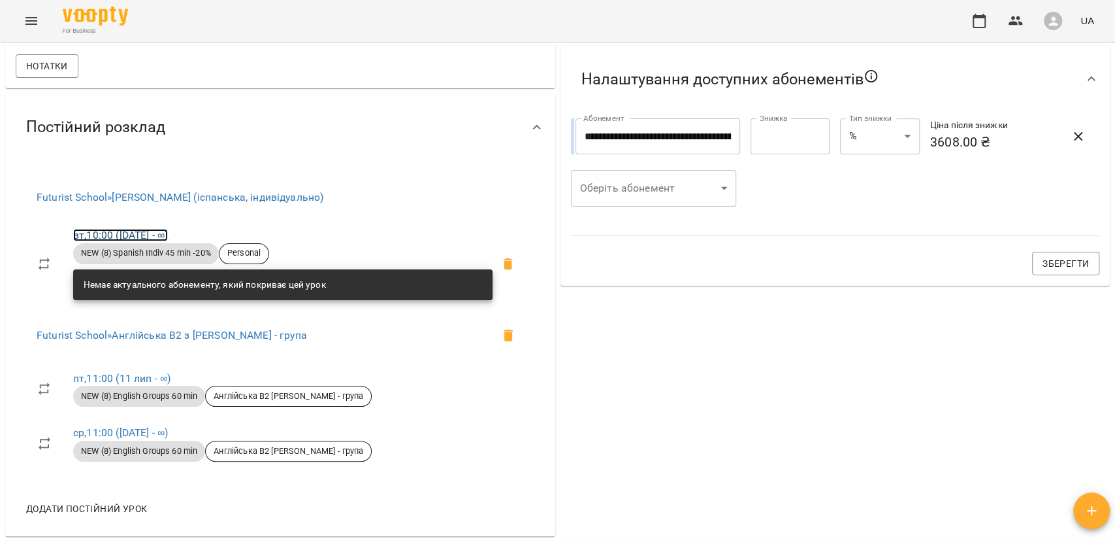
click at [109, 239] on link "вт , 10:00 ([DATE] - ∞)" at bounding box center [120, 235] width 95 height 12
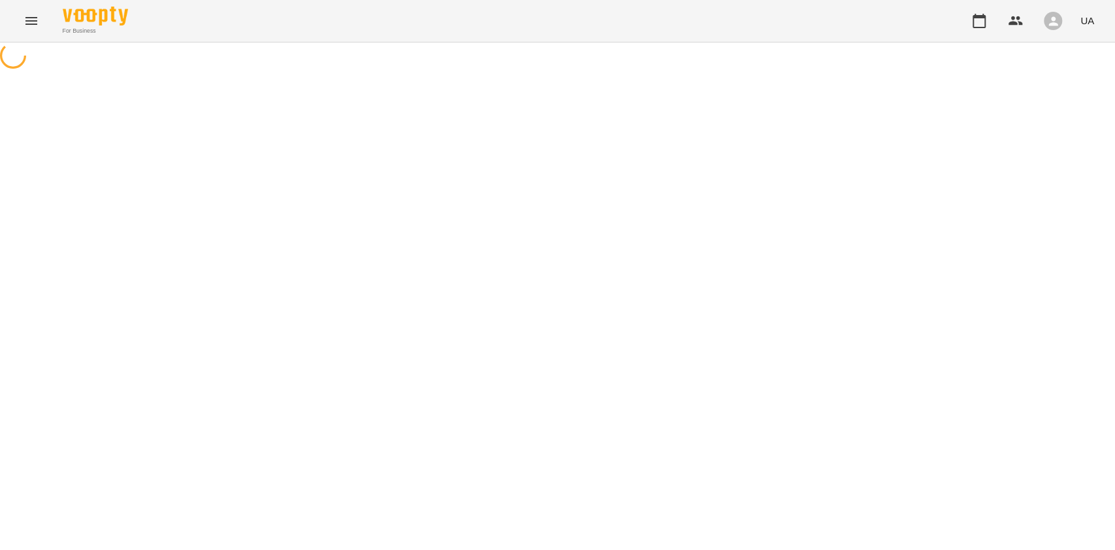
select select "*"
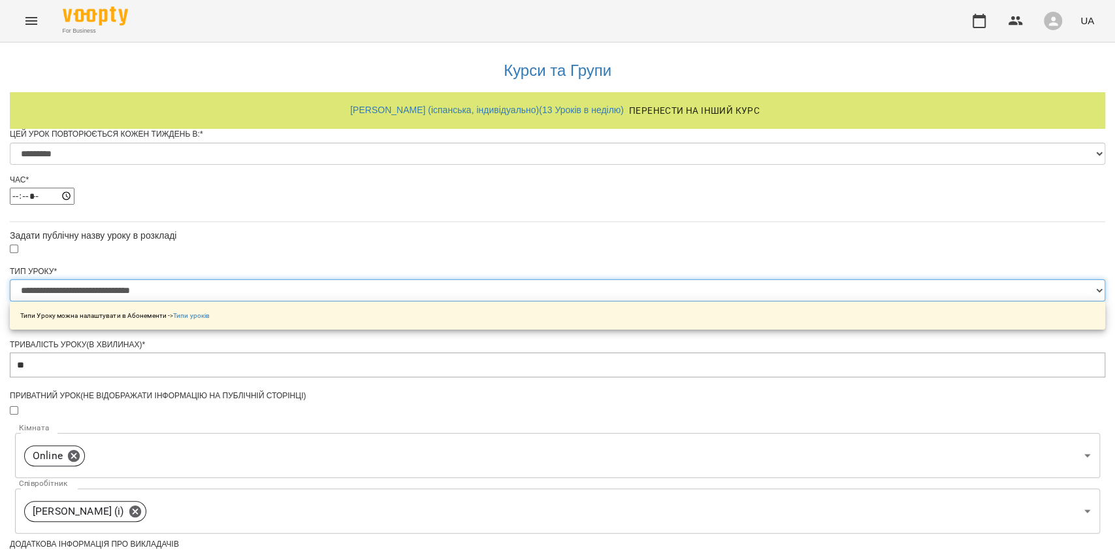
click at [511, 301] on select "**********" at bounding box center [558, 290] width 1096 height 22
select select "**********"
click at [394, 301] on select "**********" at bounding box center [558, 290] width 1096 height 22
type input "**"
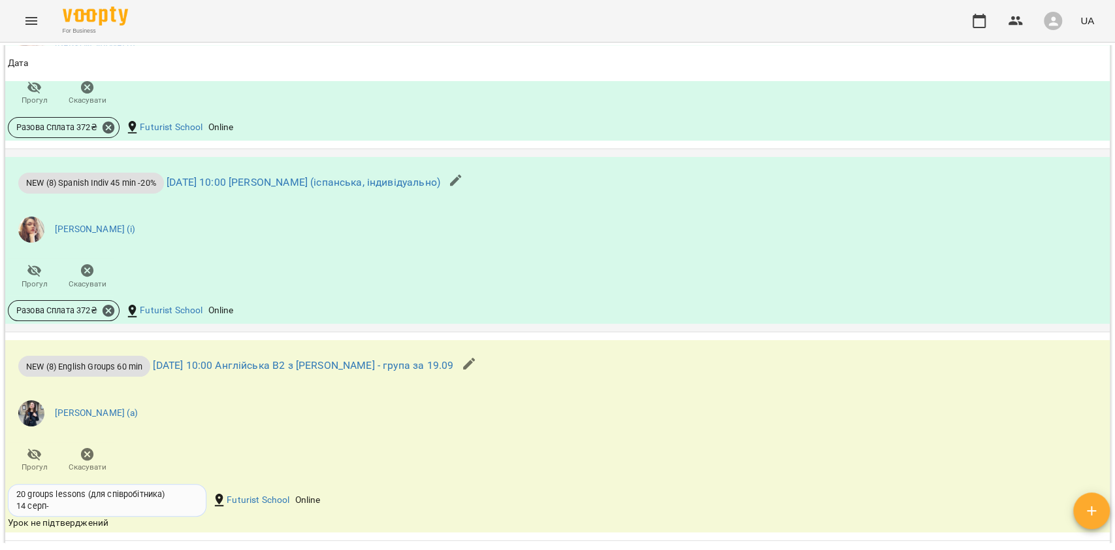
scroll to position [1307, 0]
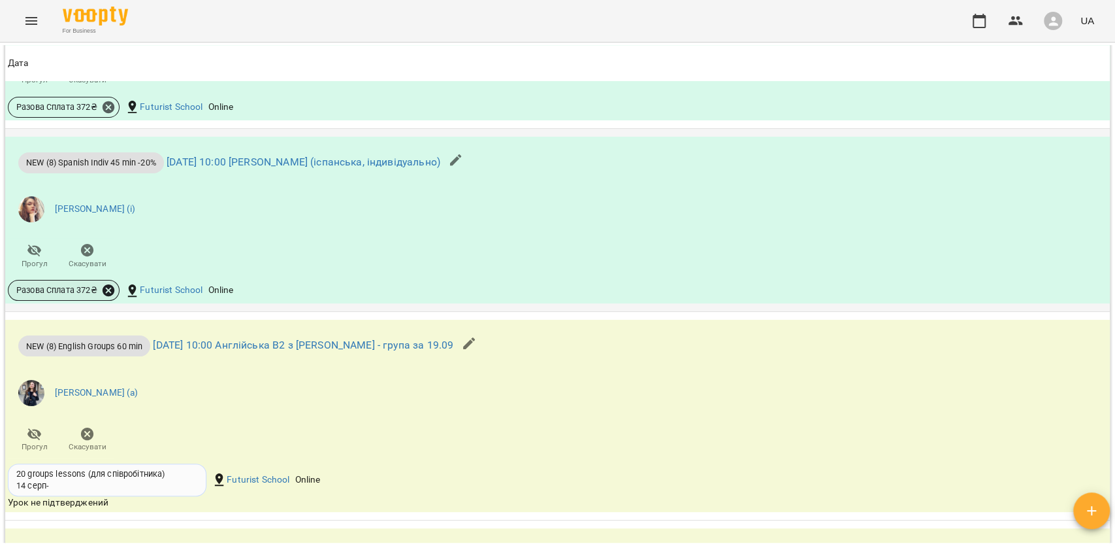
click at [111, 289] on icon at bounding box center [108, 290] width 14 height 14
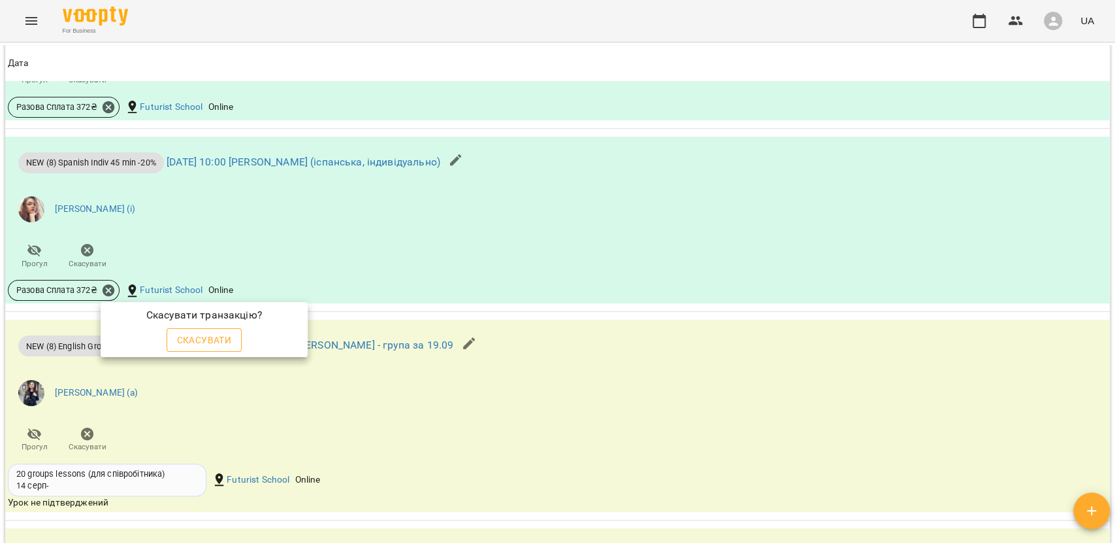
click at [178, 332] on span "Скасувати" at bounding box center [204, 340] width 55 height 16
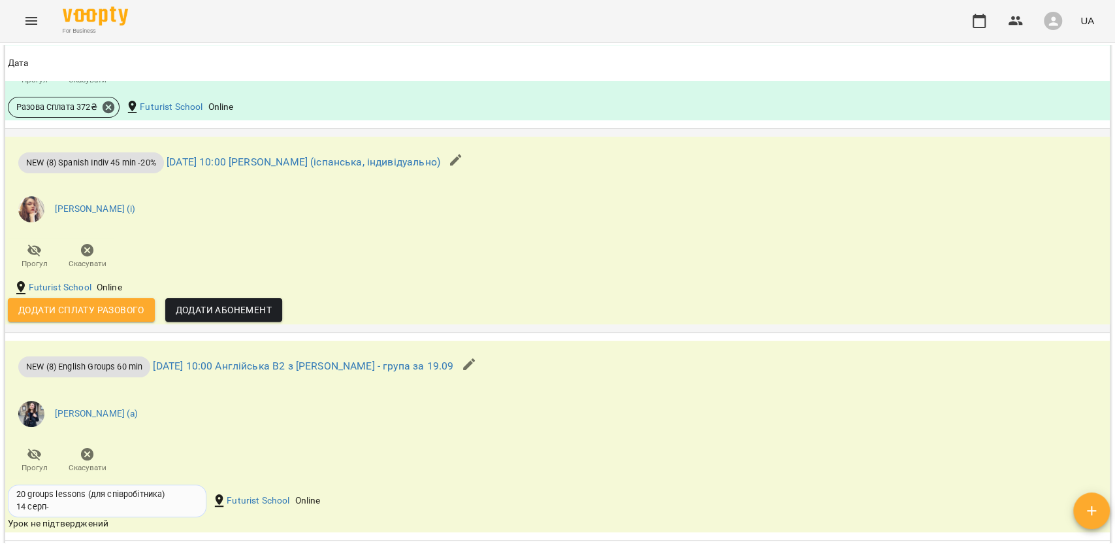
scroll to position [1132, 0]
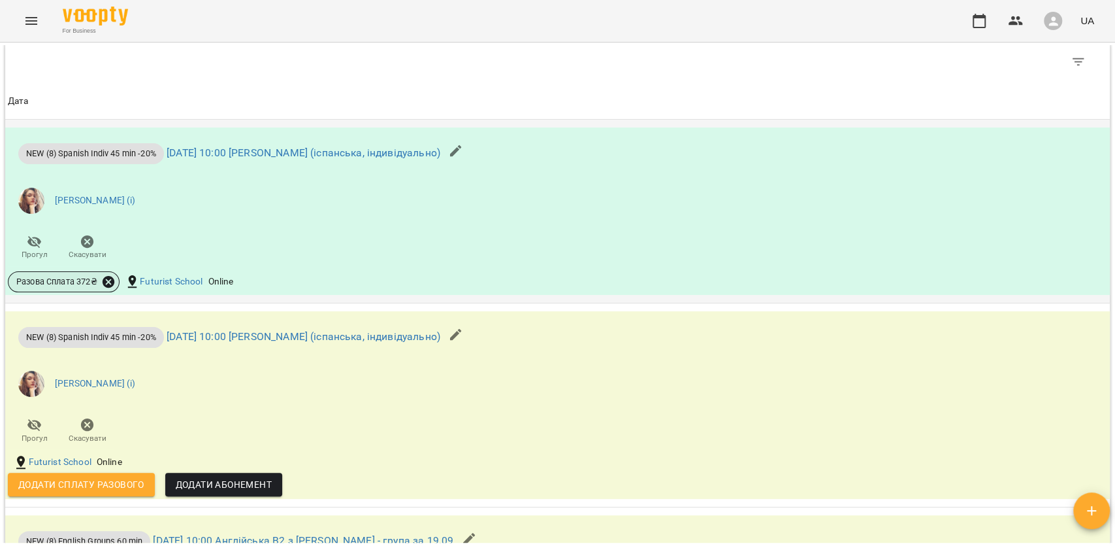
click at [112, 285] on icon at bounding box center [109, 282] width 12 height 12
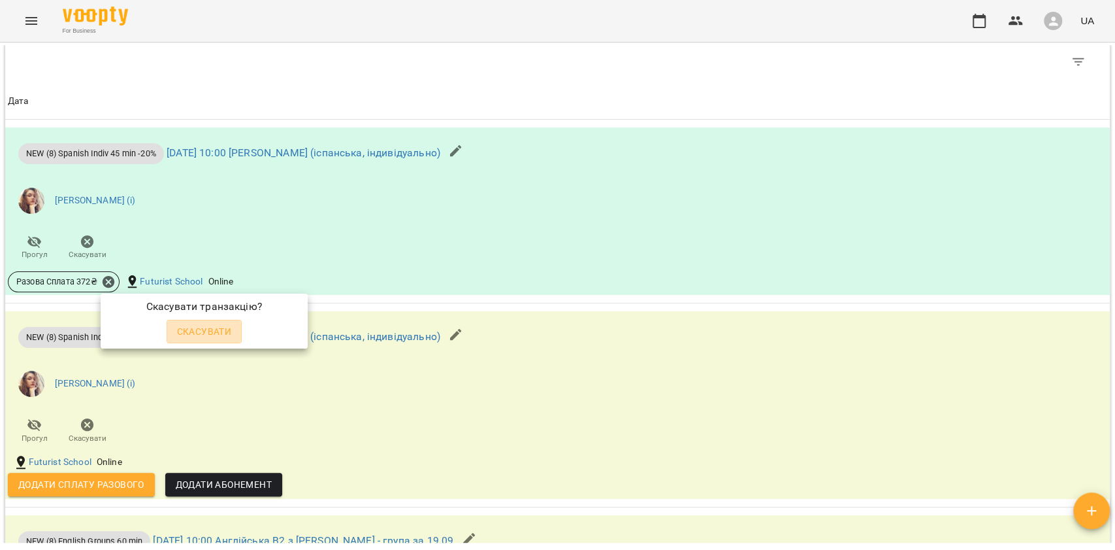
click at [182, 331] on span "Скасувати" at bounding box center [204, 331] width 55 height 16
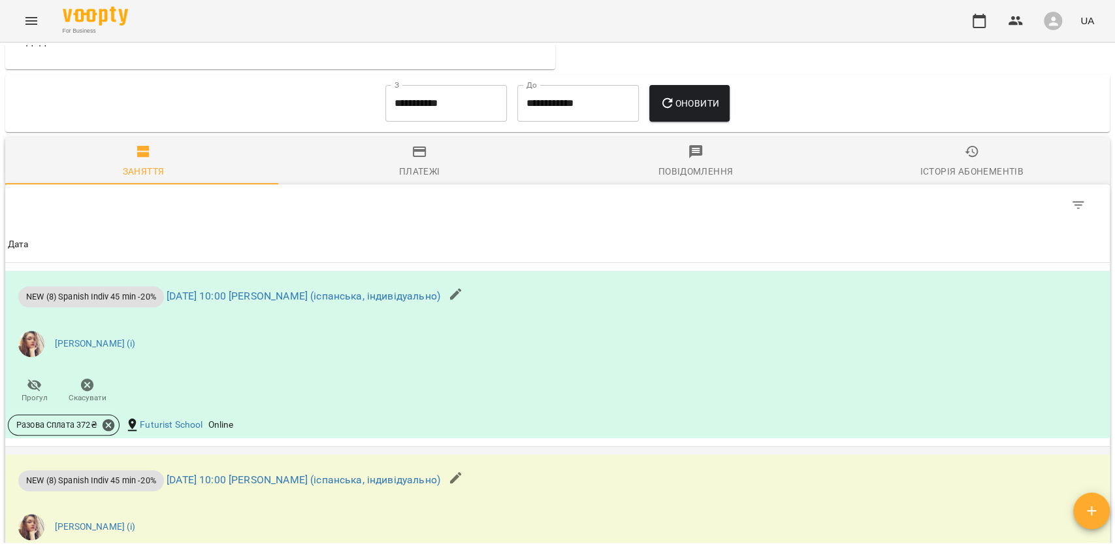
scroll to position [1219, 0]
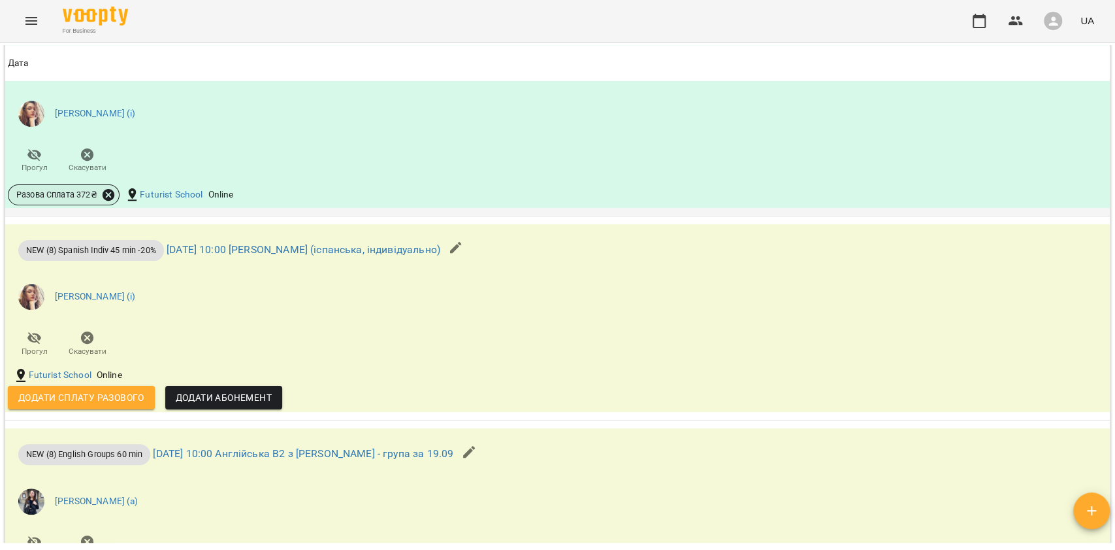
click at [112, 200] on icon at bounding box center [109, 195] width 12 height 12
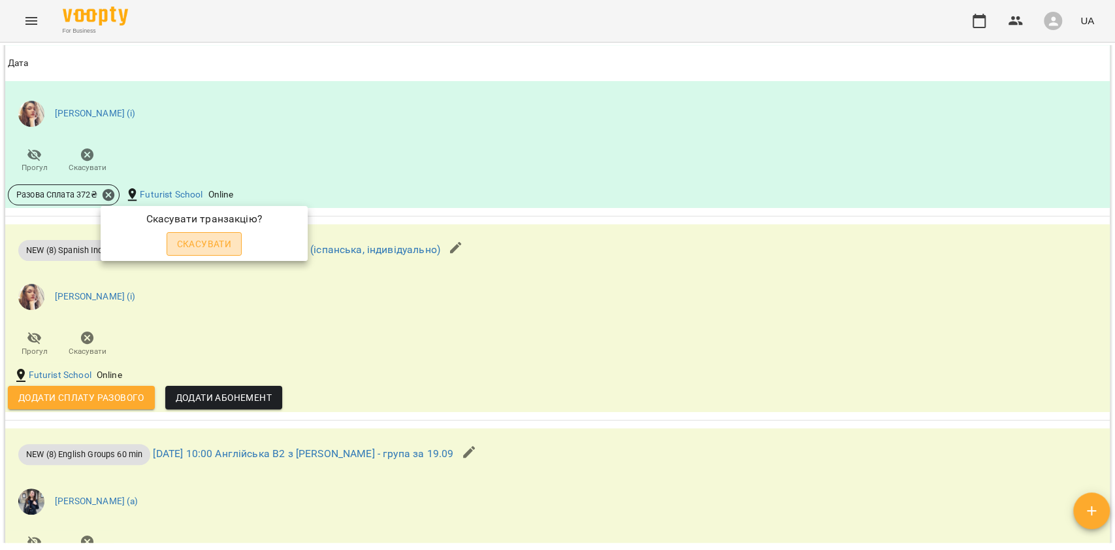
click at [184, 242] on span "Скасувати" at bounding box center [204, 244] width 55 height 16
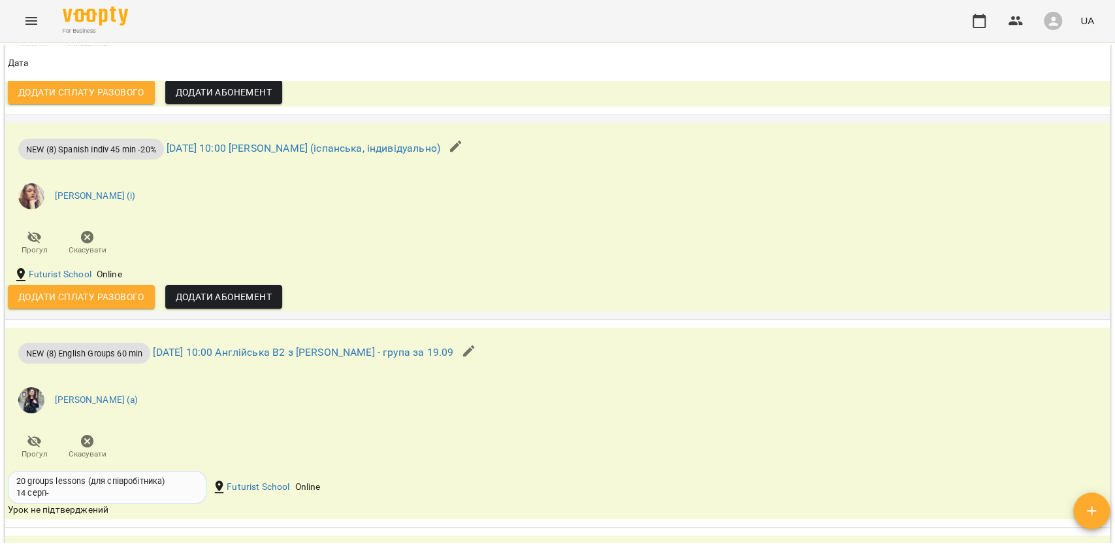
scroll to position [1307, 0]
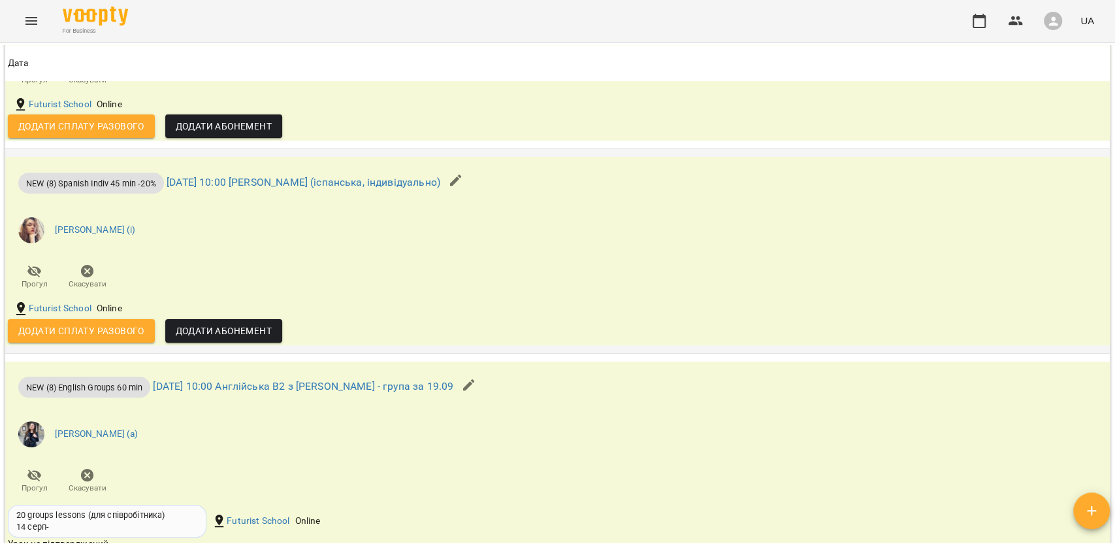
click at [462, 182] on icon "button" at bounding box center [456, 180] width 12 height 12
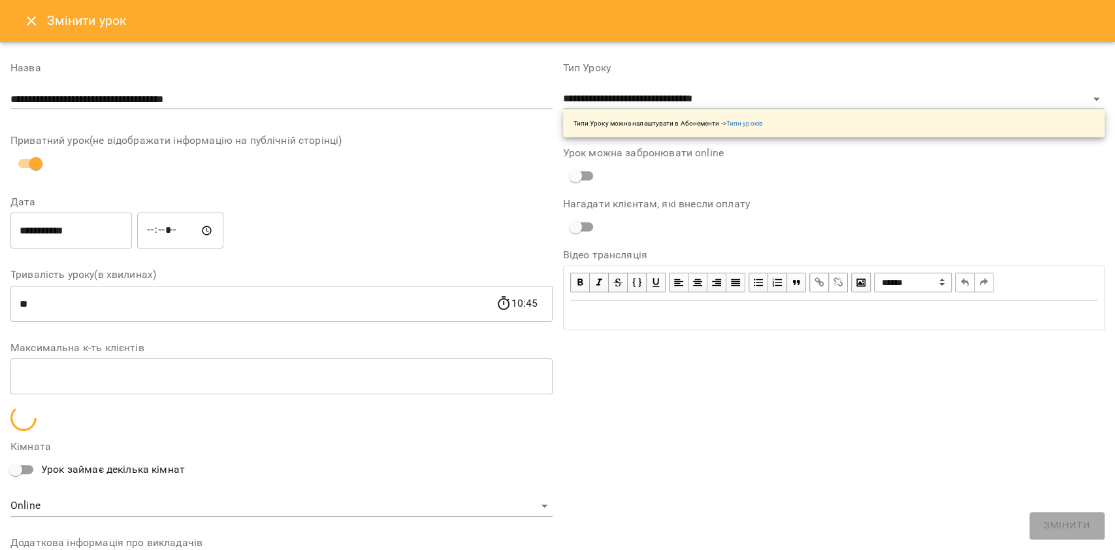
click at [610, 84] on div "**********" at bounding box center [834, 100] width 542 height 74
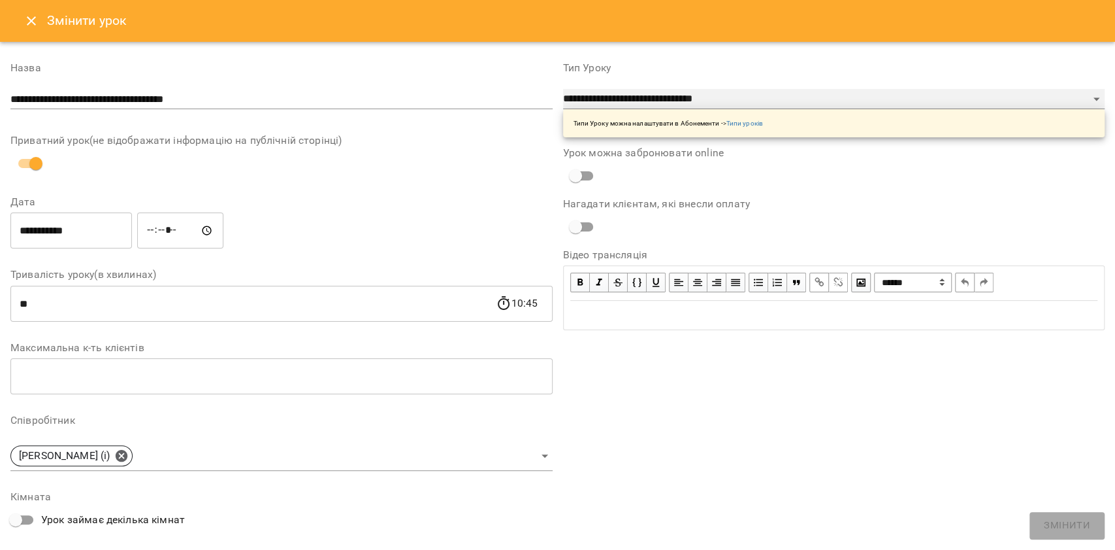
click at [610, 96] on select "**********" at bounding box center [834, 99] width 542 height 21
select select "**********"
click at [563, 110] on select "**********" at bounding box center [834, 99] width 542 height 21
type input "**"
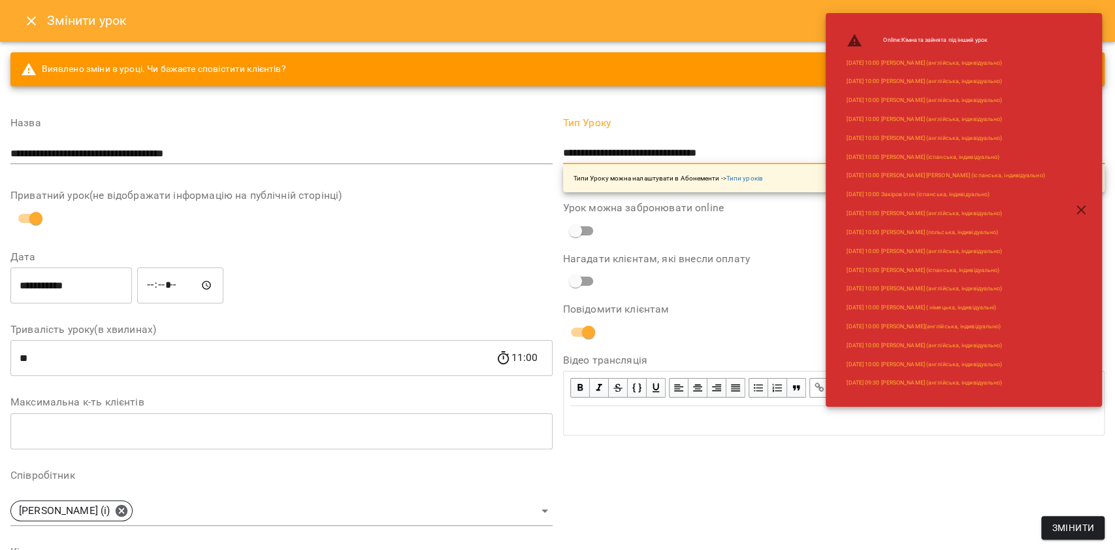
click at [1077, 527] on span "Змінити" at bounding box center [1073, 527] width 42 height 16
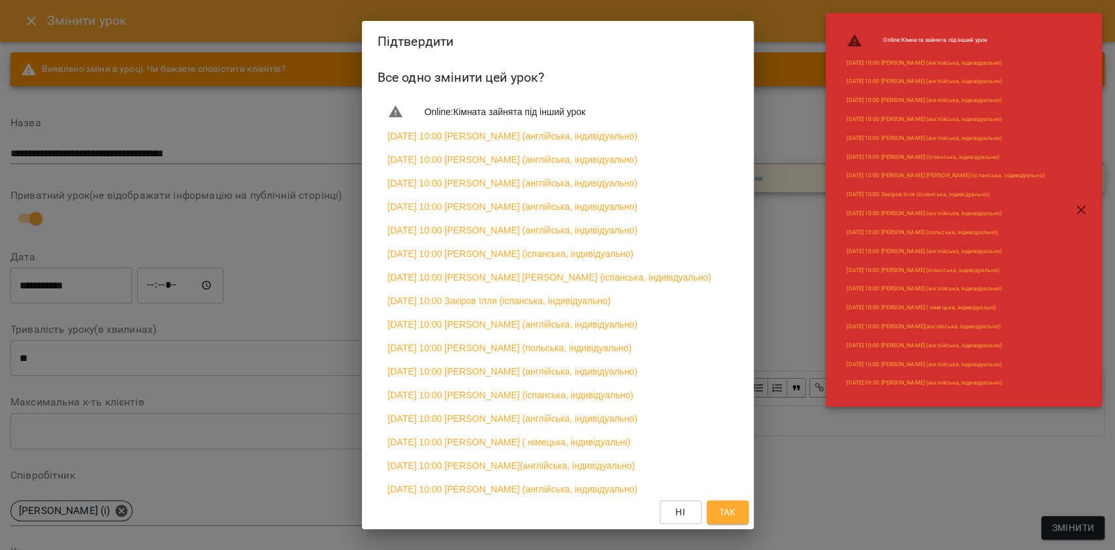
click at [730, 505] on span "Так" at bounding box center [727, 512] width 17 height 16
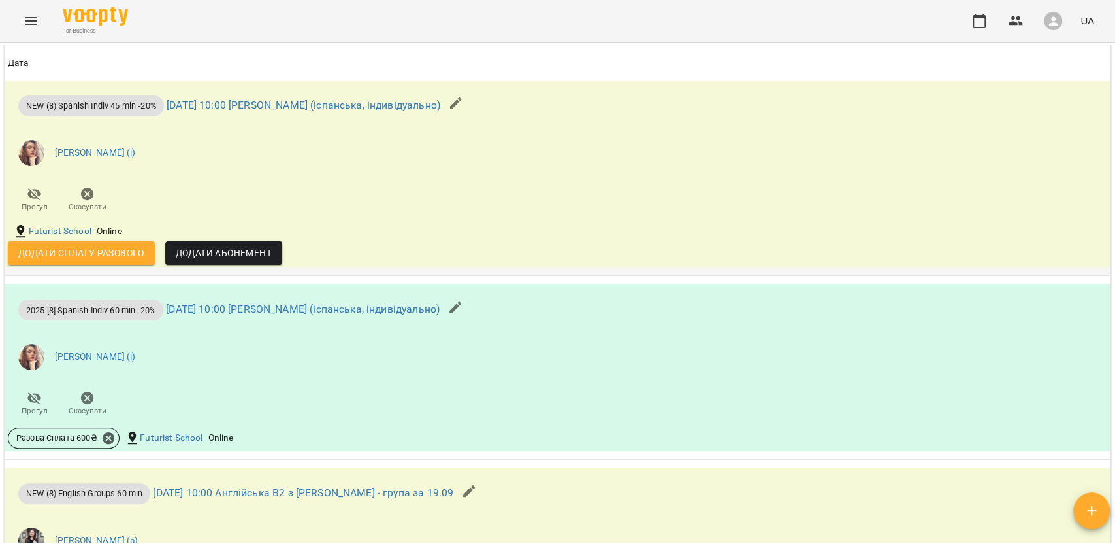
scroll to position [1132, 0]
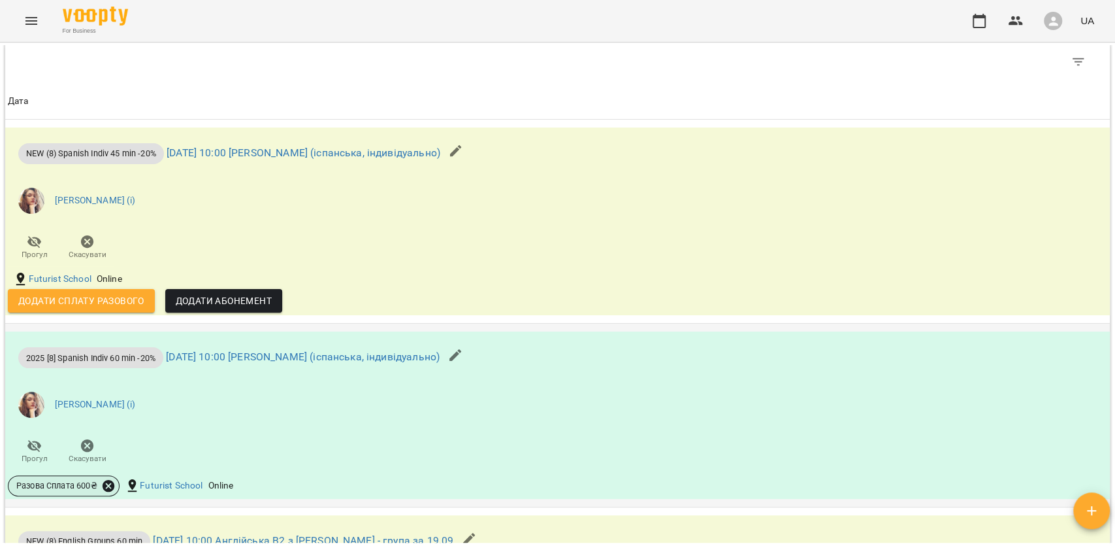
click at [105, 487] on icon at bounding box center [108, 485] width 14 height 14
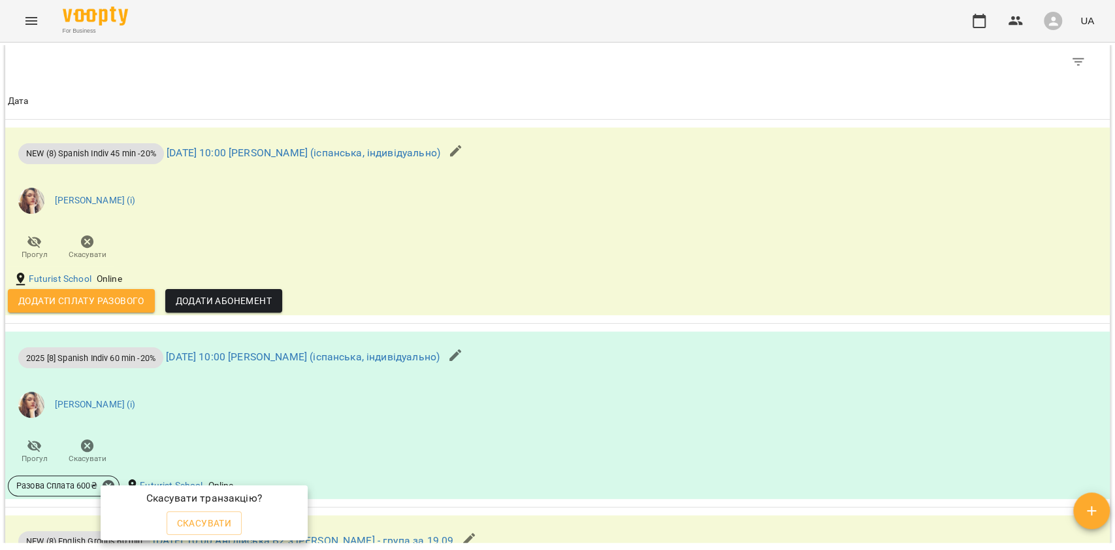
click at [195, 522] on span "Скасувати" at bounding box center [204, 523] width 55 height 16
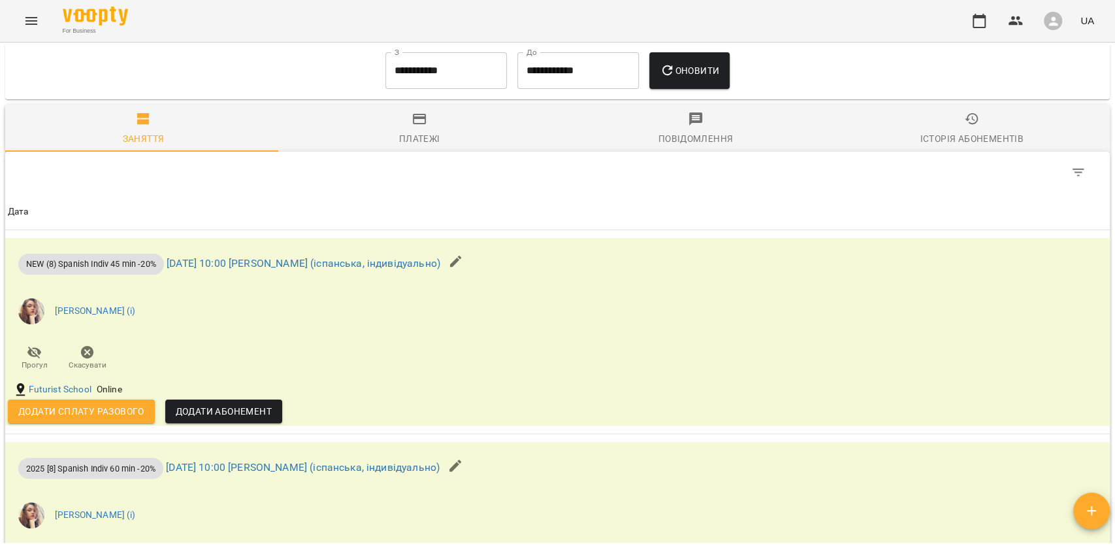
scroll to position [1046, 0]
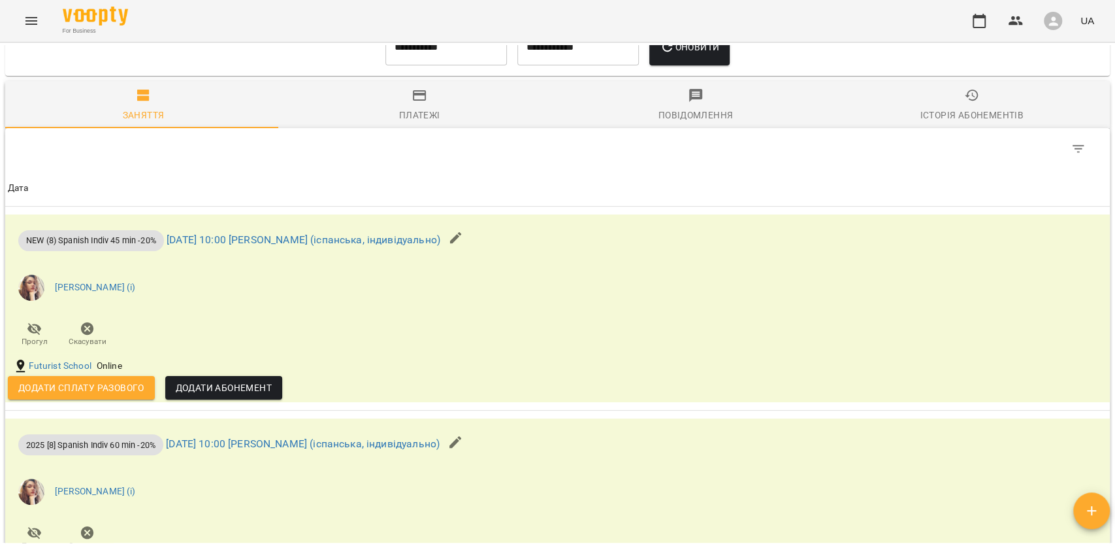
click at [416, 116] on div "Платежі" at bounding box center [419, 115] width 41 height 16
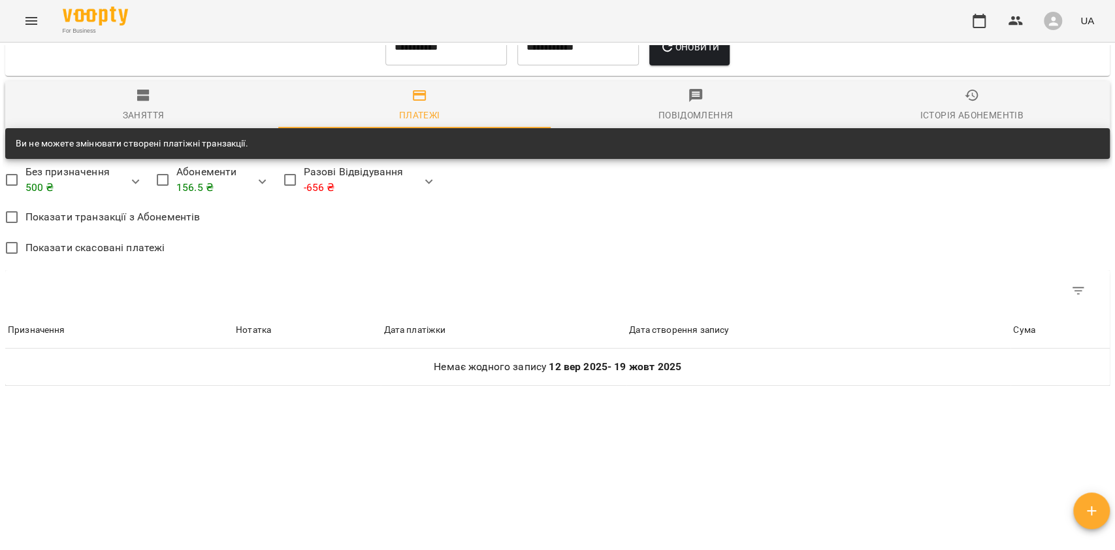
click at [394, 50] on input "**********" at bounding box center [447, 47] width 122 height 37
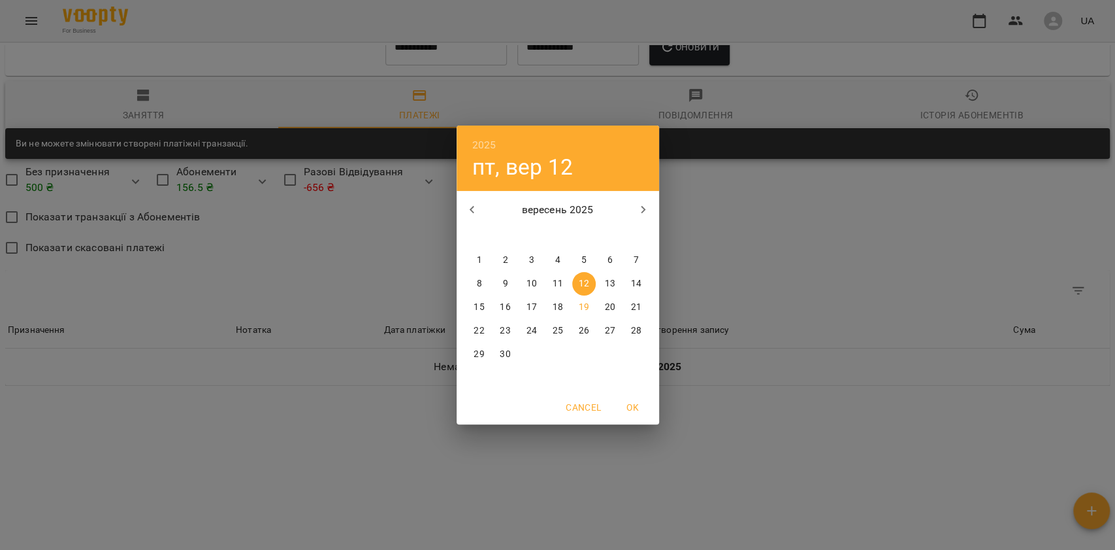
click at [469, 199] on button "button" at bounding box center [472, 209] width 31 height 31
click at [478, 277] on button "4" at bounding box center [480, 284] width 24 height 24
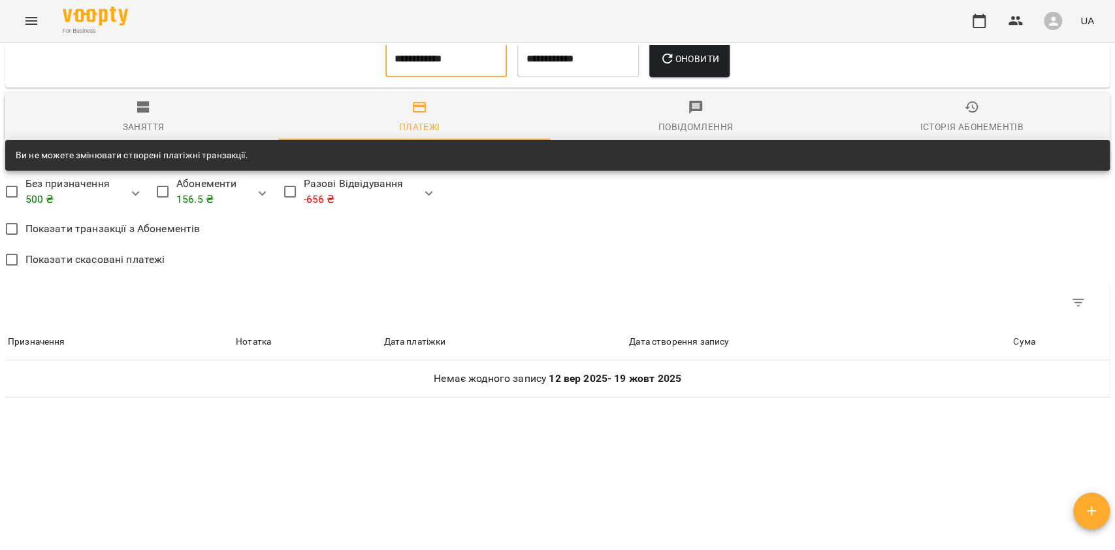
click at [652, 69] on div "Оновити" at bounding box center [689, 58] width 91 height 47
click at [660, 69] on button "Оновити" at bounding box center [690, 59] width 80 height 37
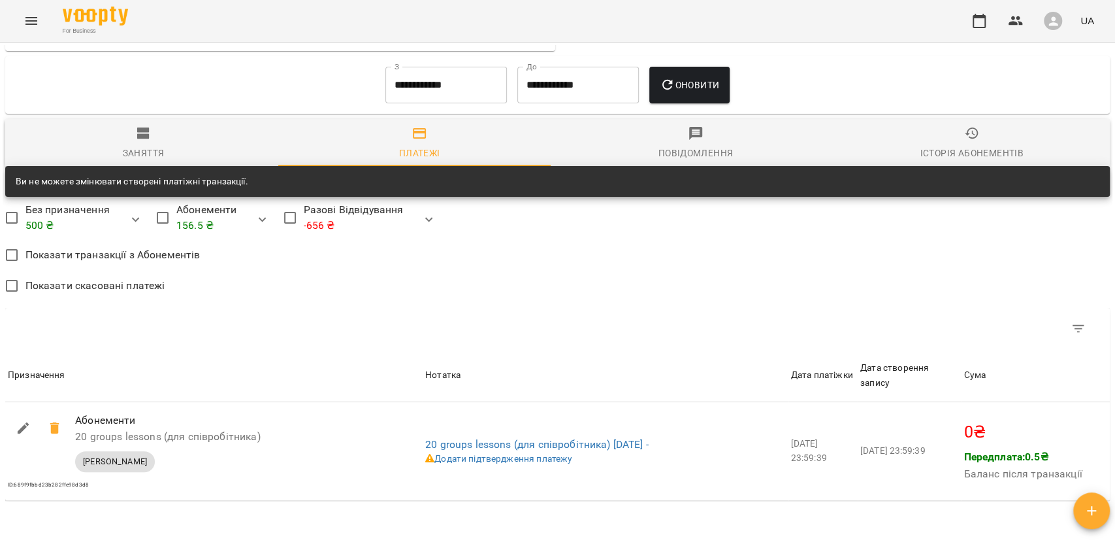
scroll to position [868, 0]
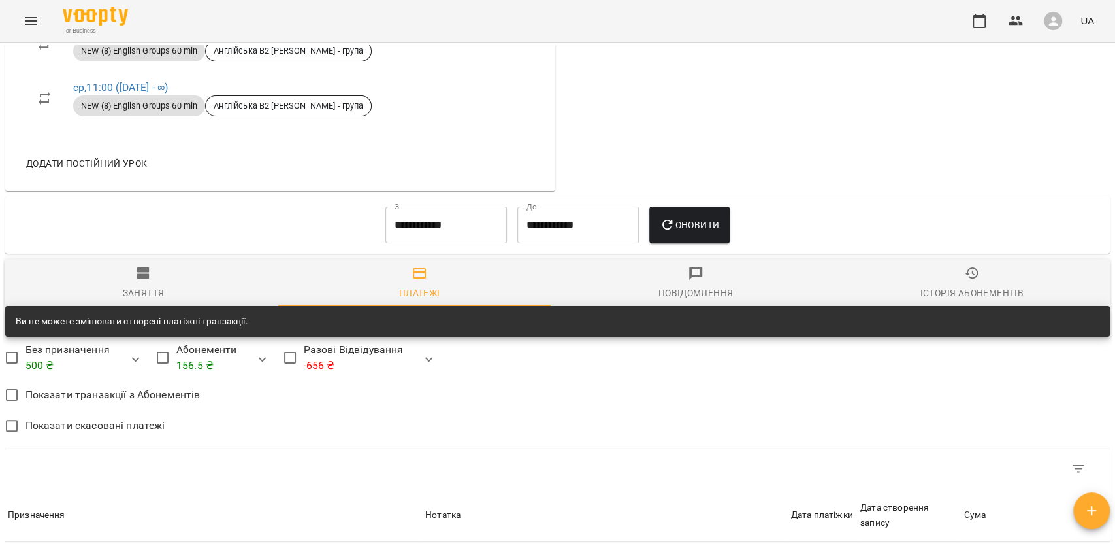
click at [395, 229] on input "**********" at bounding box center [447, 224] width 122 height 37
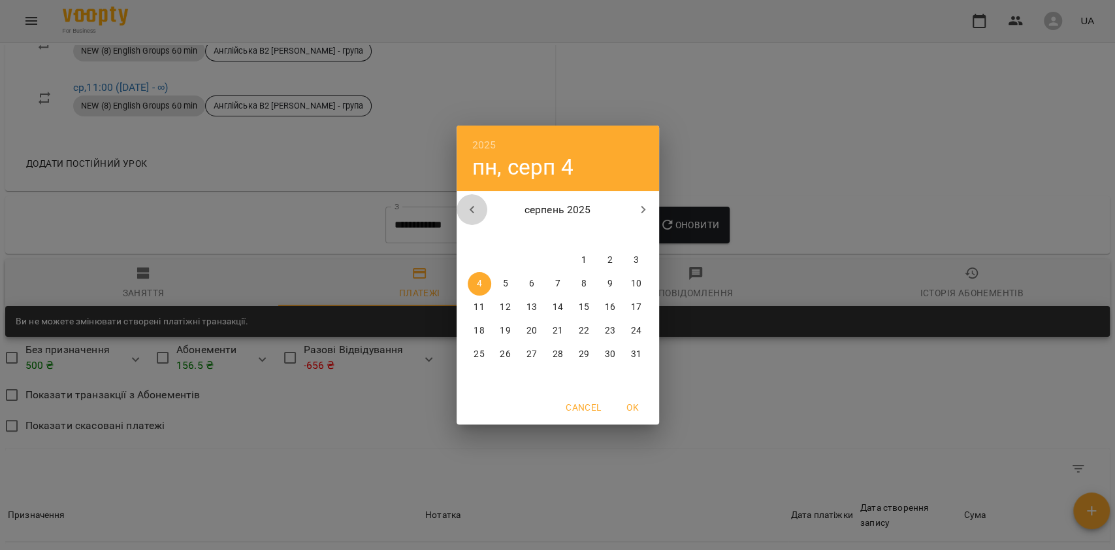
drag, startPoint x: 477, startPoint y: 203, endPoint x: 478, endPoint y: 213, distance: 10.5
click at [477, 203] on icon "button" at bounding box center [473, 210] width 16 height 16
drag, startPoint x: 503, startPoint y: 253, endPoint x: 518, endPoint y: 250, distance: 14.7
click at [504, 254] on button "1" at bounding box center [506, 260] width 24 height 24
type input "**********"
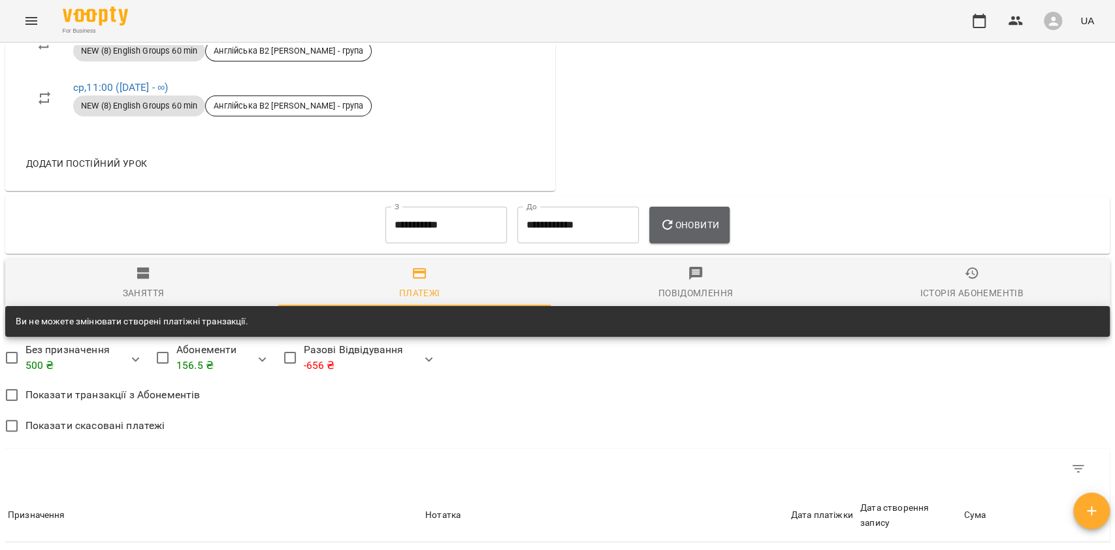
click at [695, 216] on button "Оновити" at bounding box center [690, 224] width 80 height 37
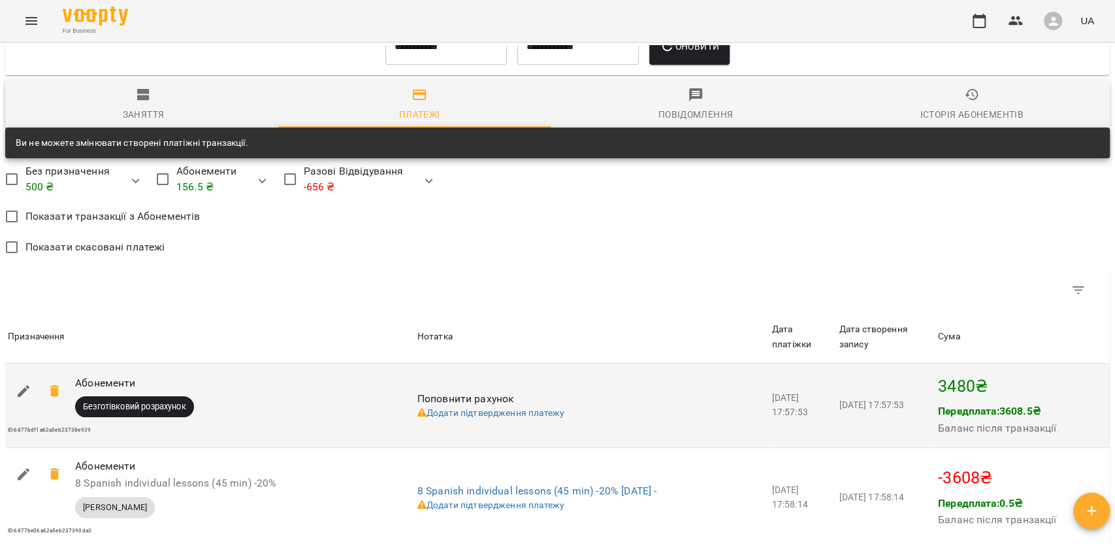
scroll to position [1042, 0]
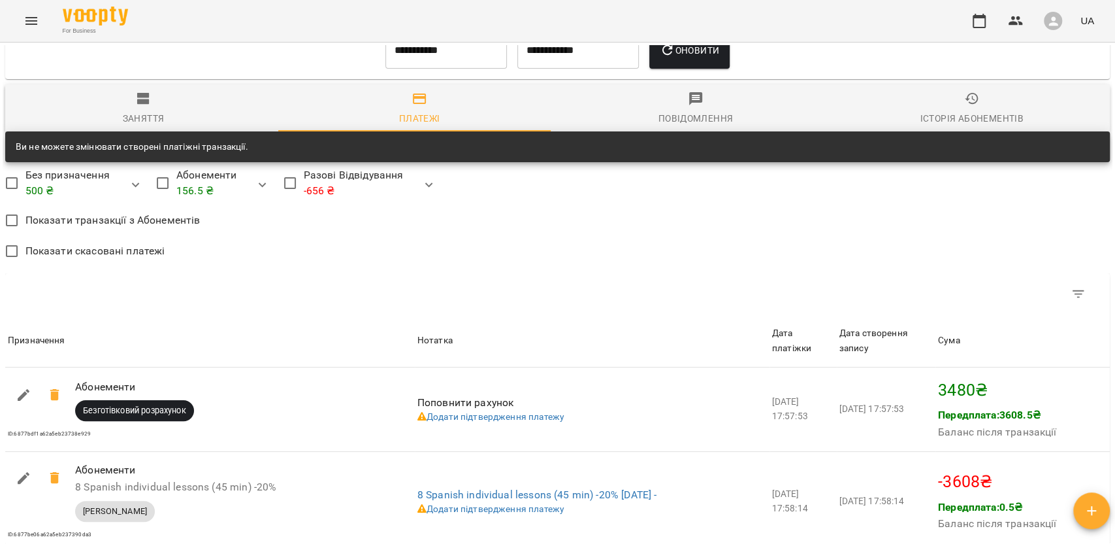
click at [248, 111] on span "Заняття" at bounding box center [143, 108] width 261 height 35
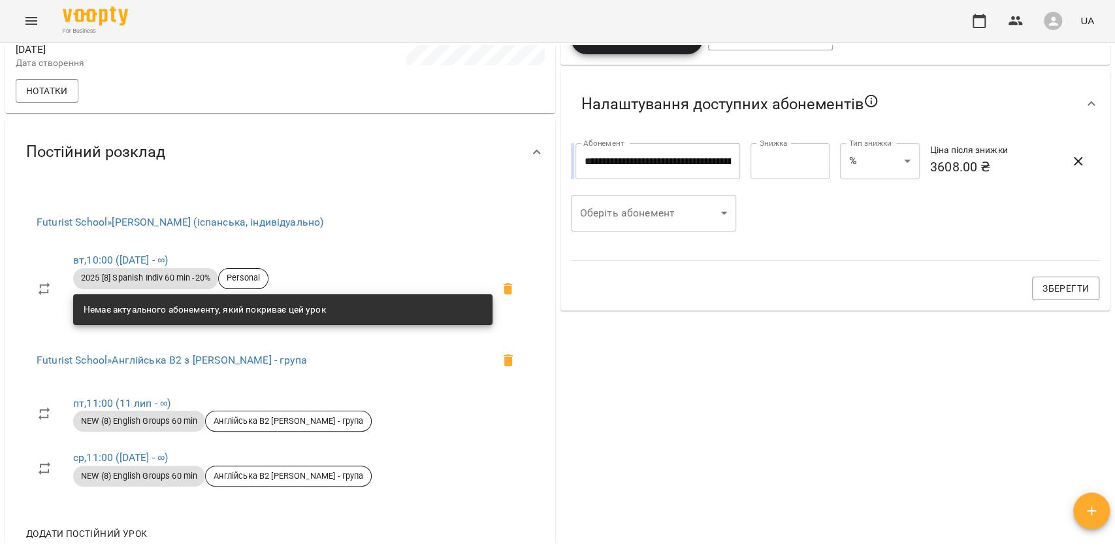
scroll to position [519, 0]
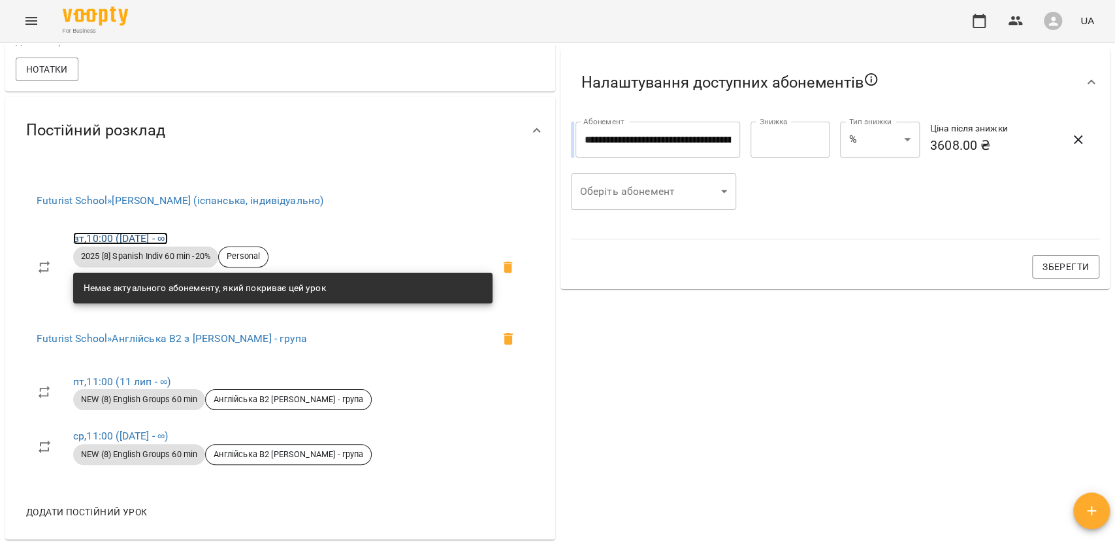
click at [159, 240] on link "вт , 10:00 (05 квіт - ∞)" at bounding box center [120, 238] width 95 height 12
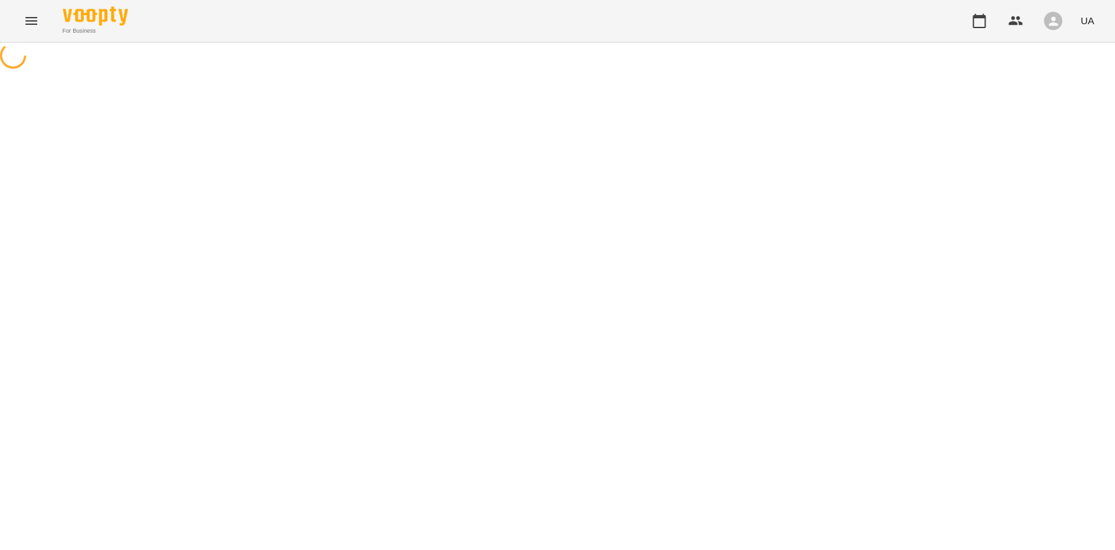
select select "*"
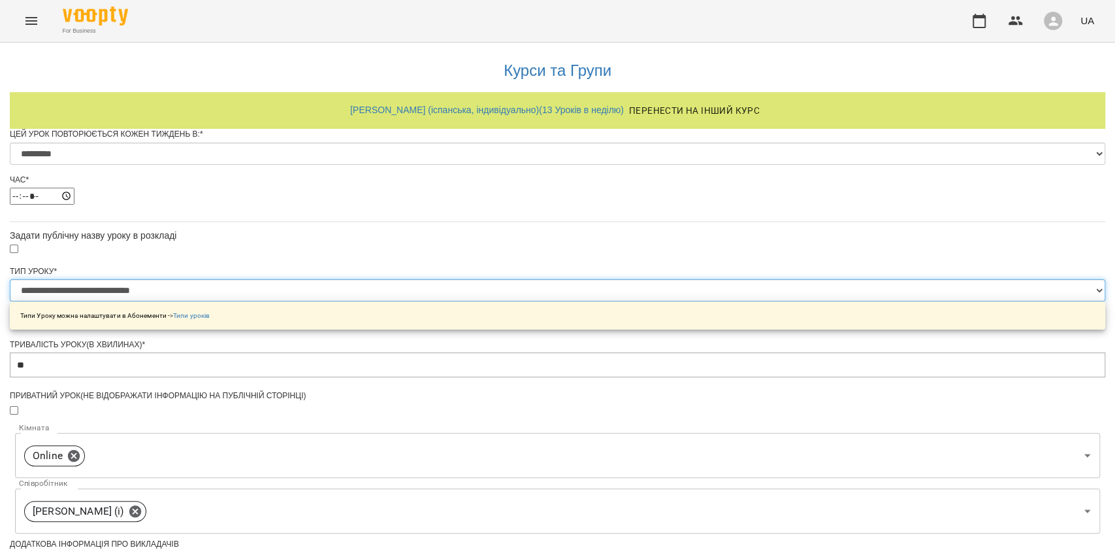
click at [495, 301] on select "**********" at bounding box center [558, 290] width 1096 height 22
select select "**********"
click at [394, 301] on select "**********" at bounding box center [558, 290] width 1096 height 22
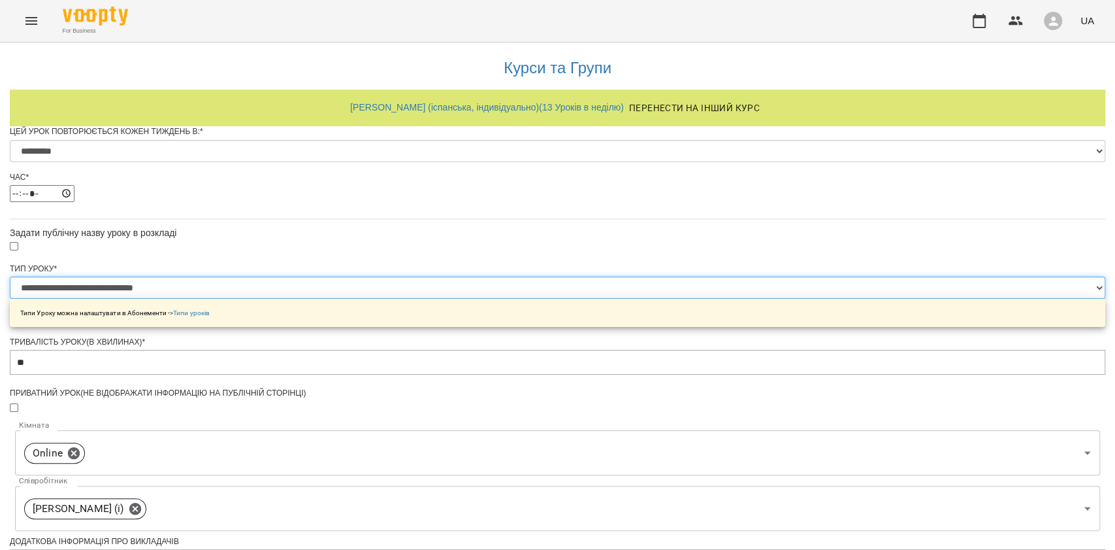
scroll to position [510, 0]
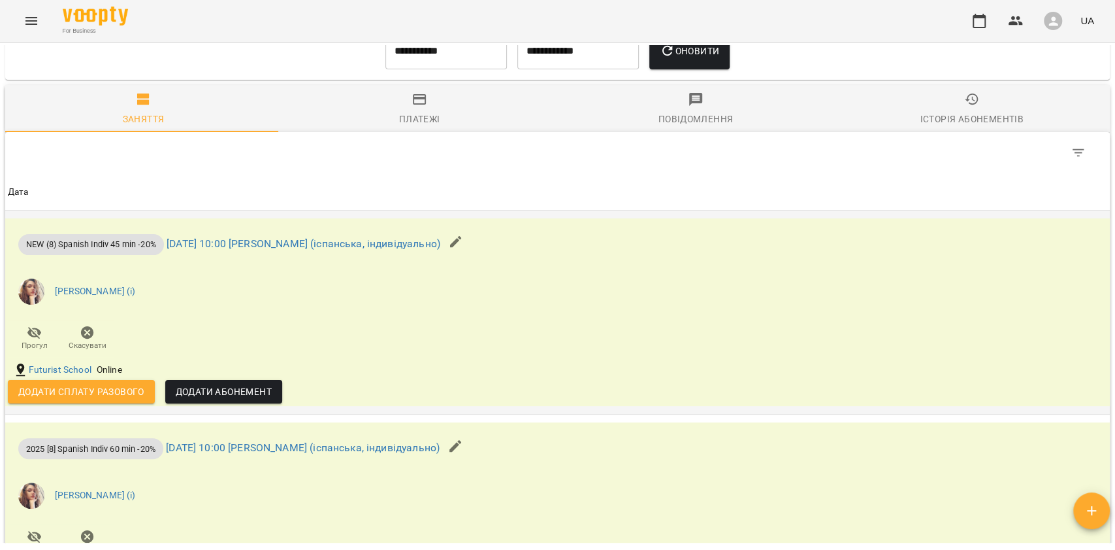
scroll to position [1046, 0]
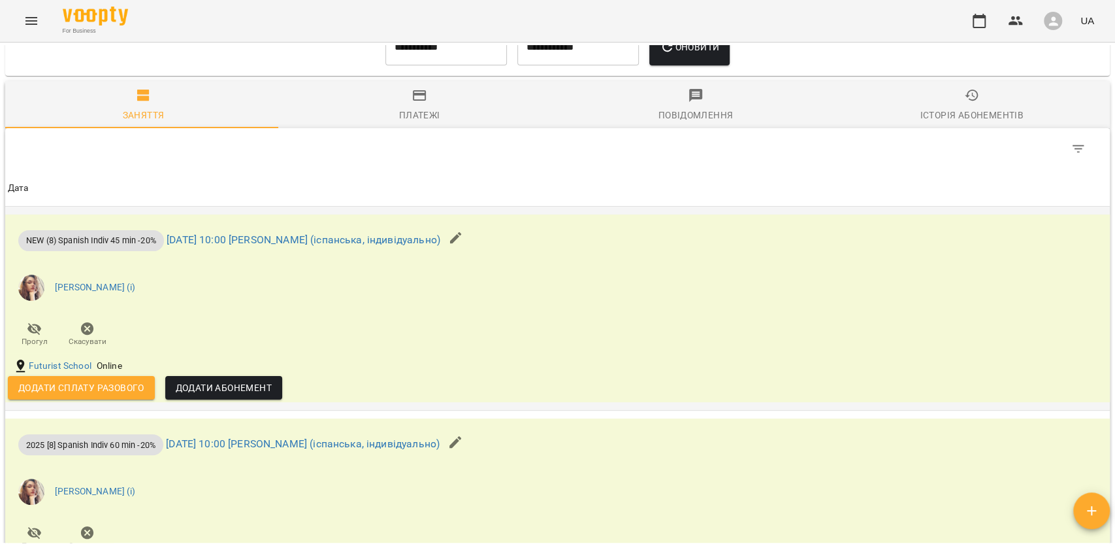
click at [464, 246] on icon "button" at bounding box center [456, 238] width 16 height 16
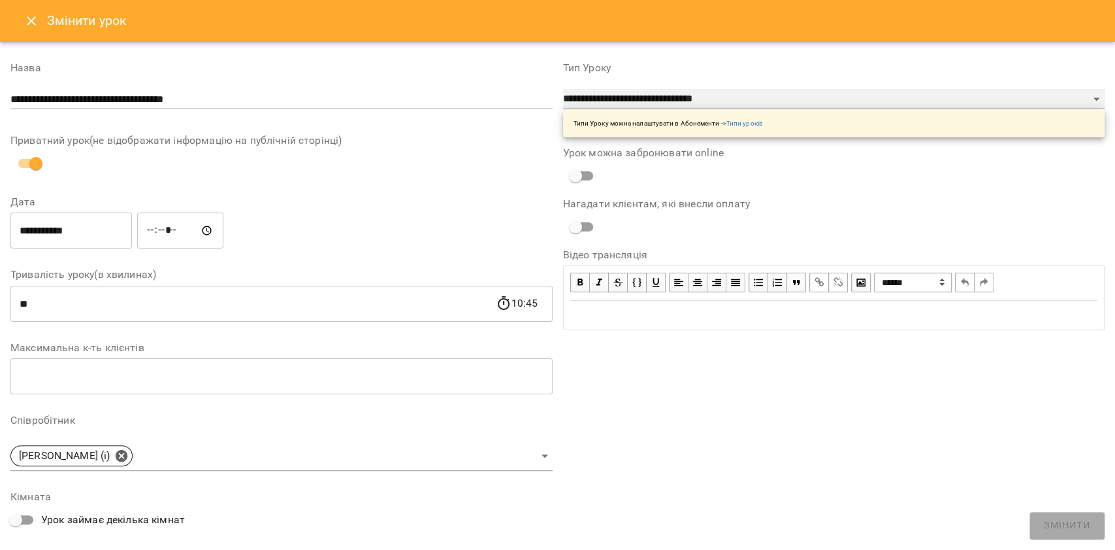
click at [668, 106] on select "**********" at bounding box center [834, 99] width 542 height 21
select select "**********"
click at [563, 89] on select "**********" at bounding box center [834, 99] width 542 height 21
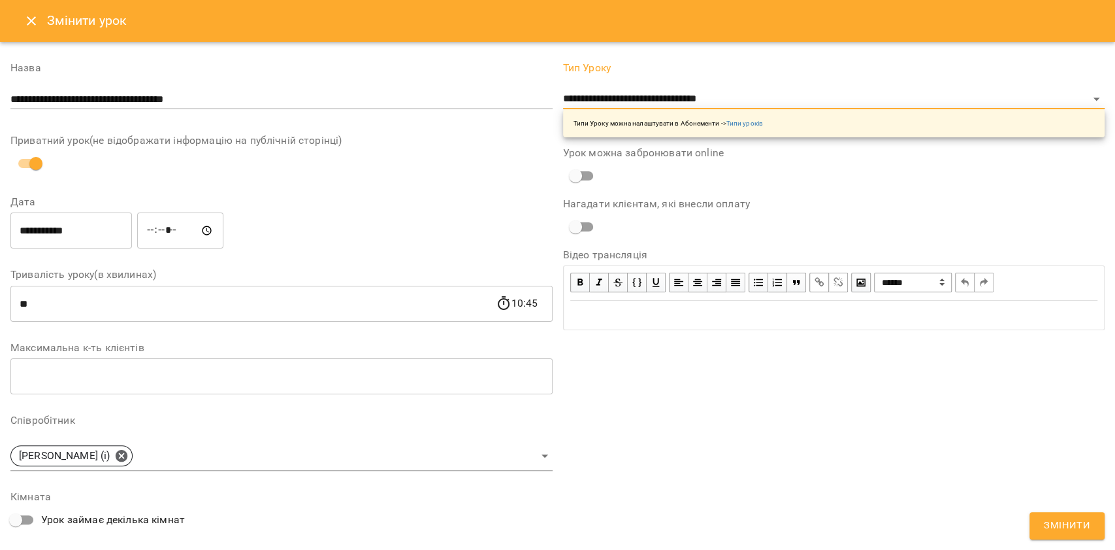
click at [1061, 522] on span "Змінити" at bounding box center [1067, 525] width 46 height 17
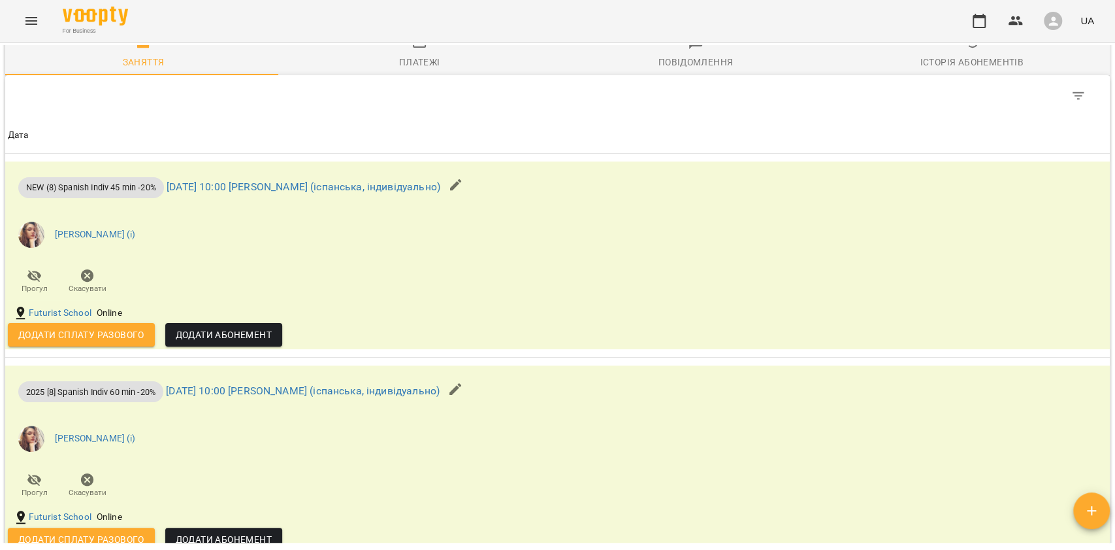
scroll to position [1132, 0]
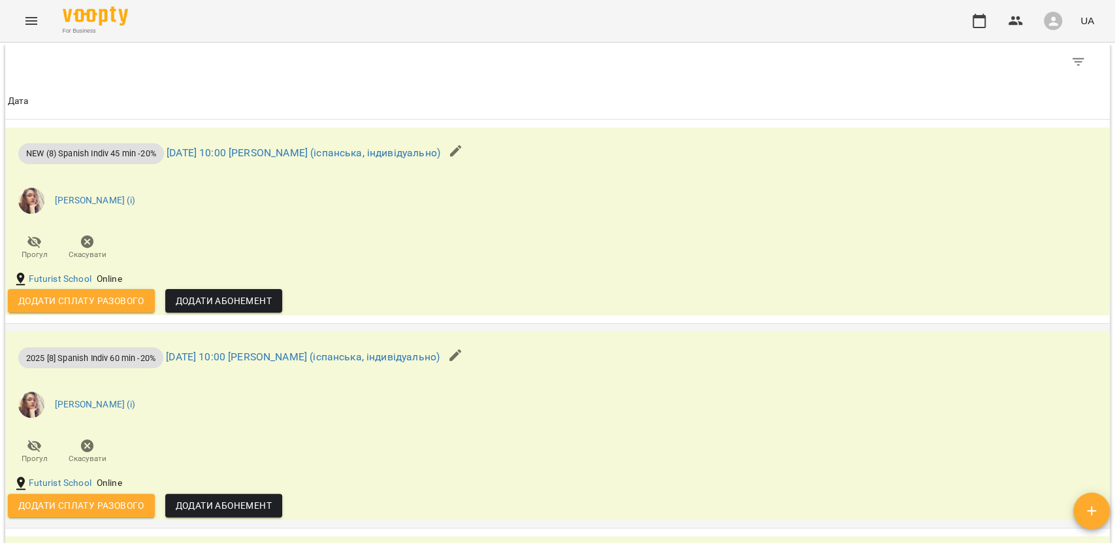
click at [461, 361] on icon "button" at bounding box center [456, 355] width 12 height 12
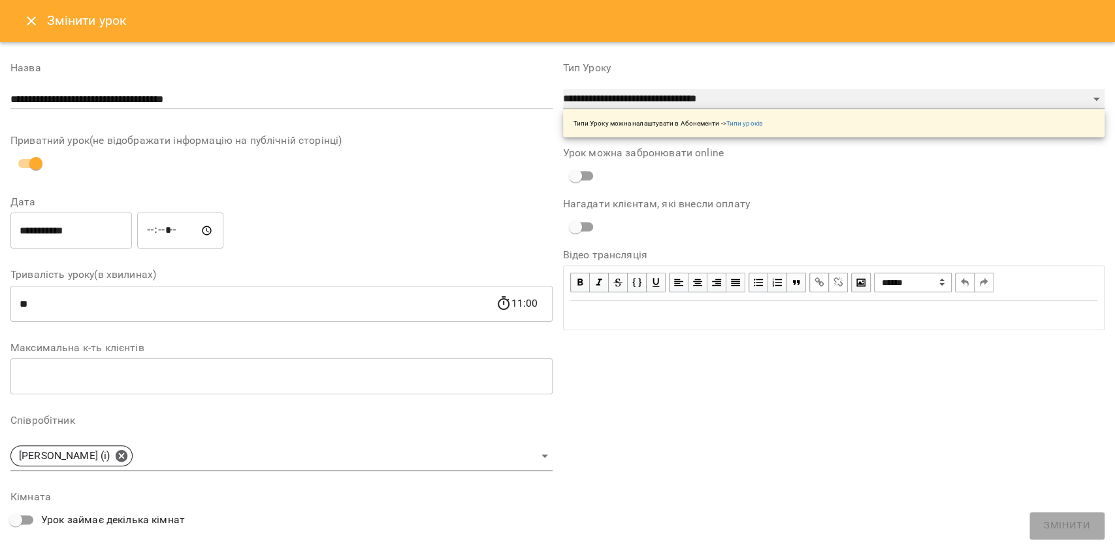
click at [689, 101] on select "**********" at bounding box center [834, 99] width 542 height 21
select select "**********"
click at [563, 110] on select "**********" at bounding box center [834, 99] width 542 height 21
type input "**"
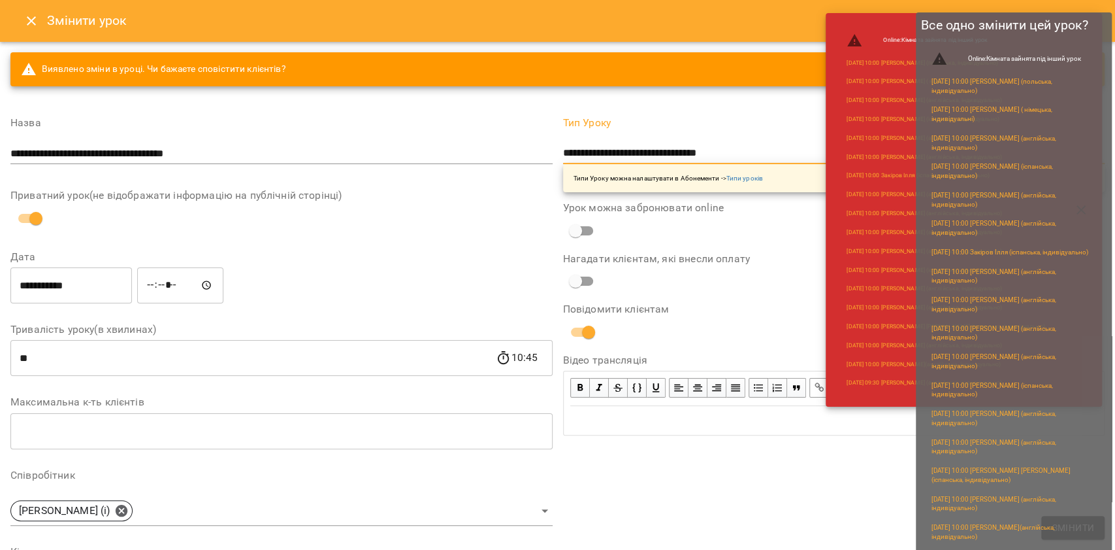
click at [1065, 523] on span "Змінити" at bounding box center [1073, 527] width 42 height 16
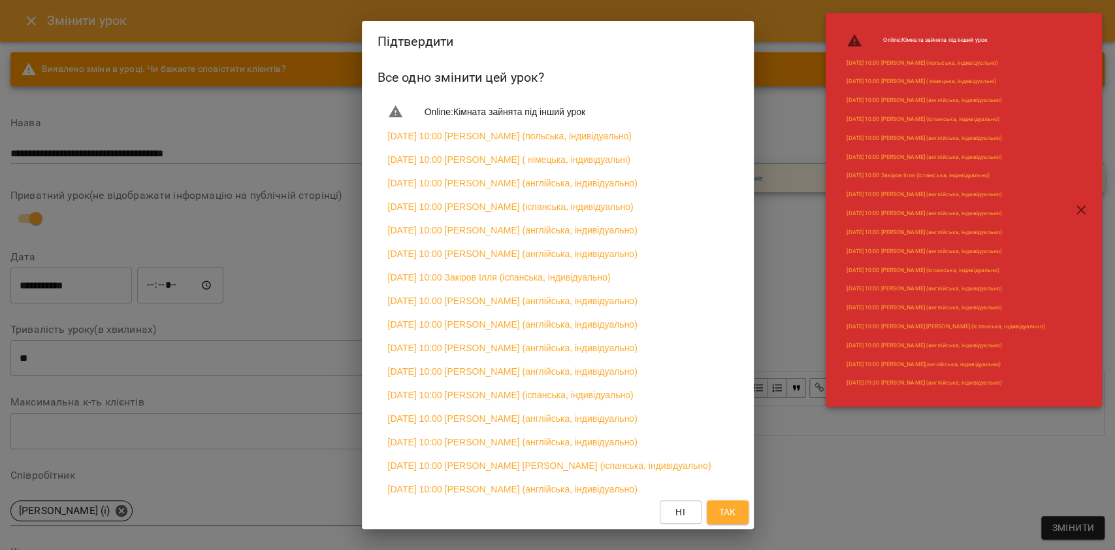
click at [740, 515] on button "Так" at bounding box center [728, 512] width 42 height 24
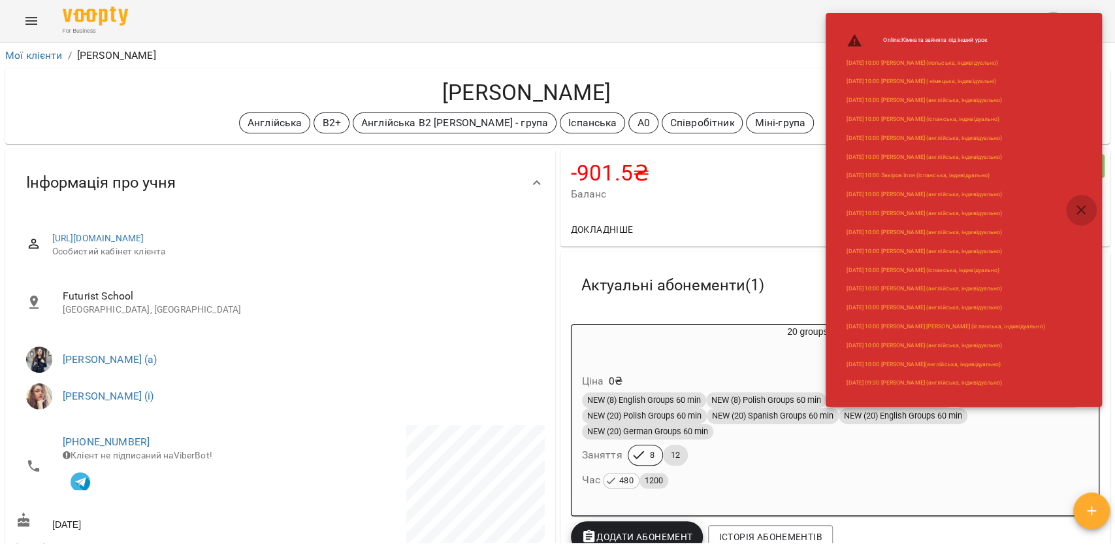
click at [1081, 210] on icon "button" at bounding box center [1081, 209] width 9 height 9
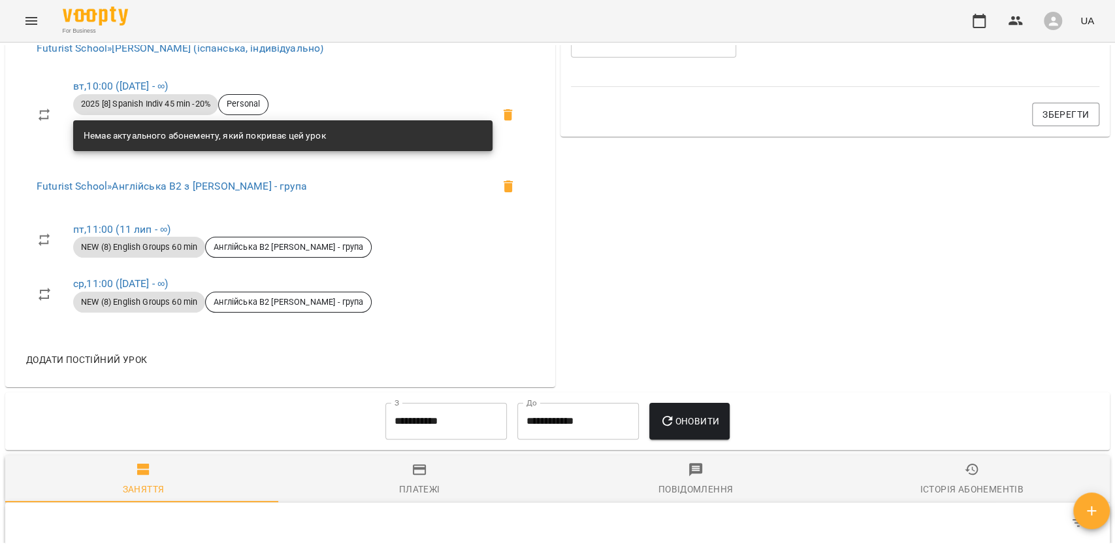
scroll to position [784, 0]
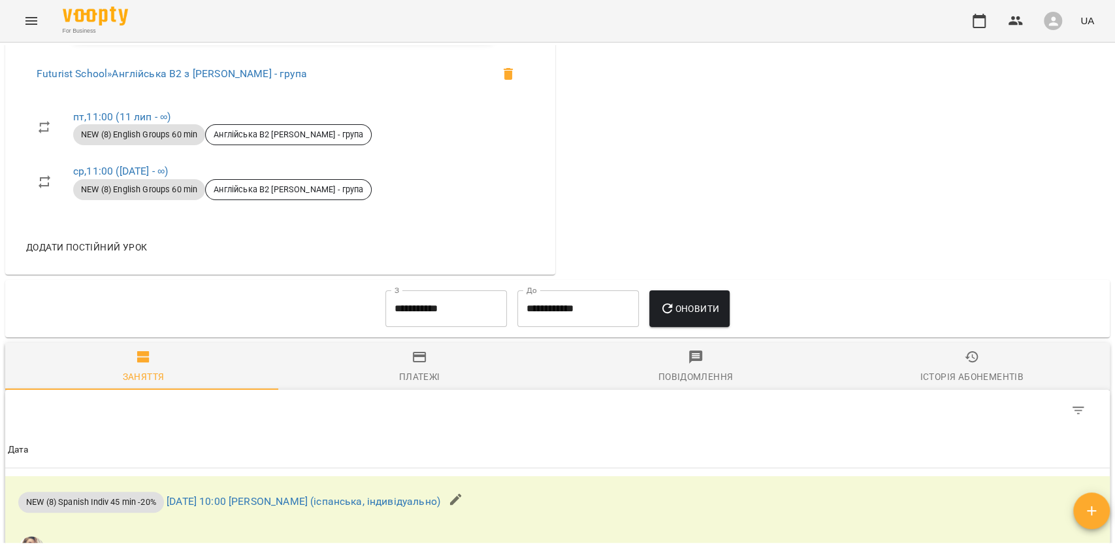
click at [673, 303] on button "Оновити" at bounding box center [690, 308] width 80 height 37
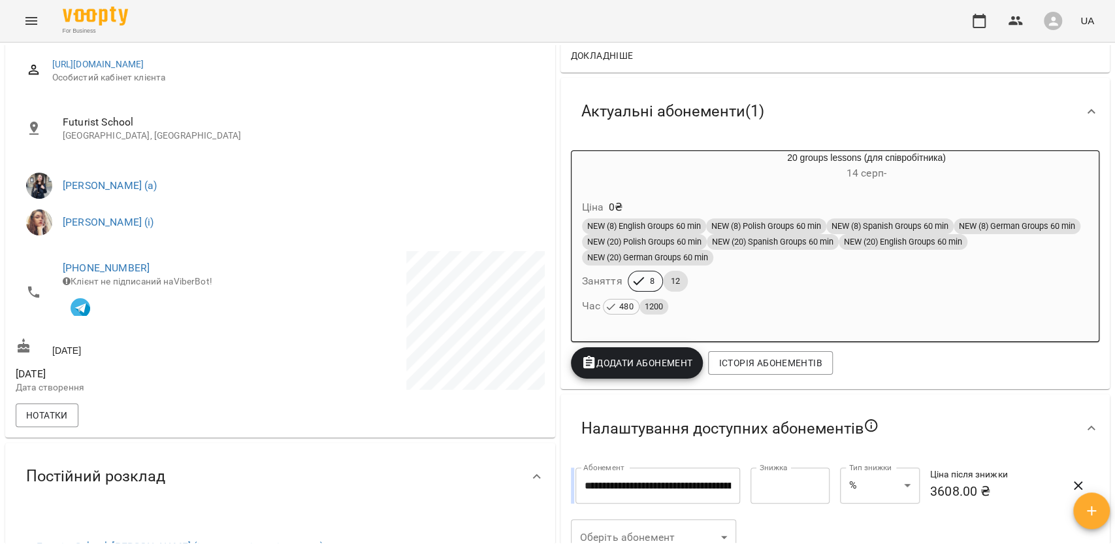
scroll to position [0, 0]
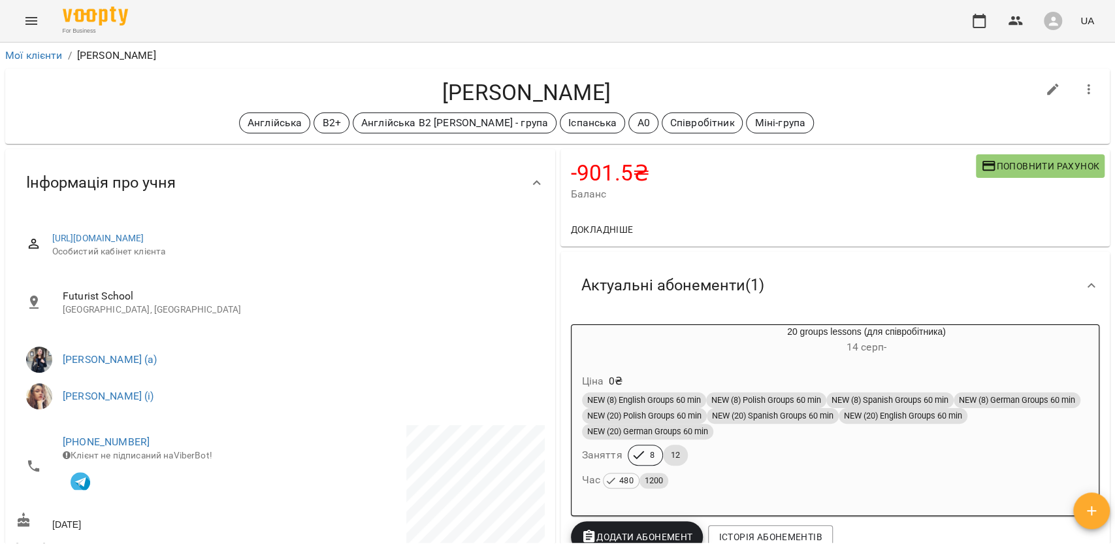
drag, startPoint x: 348, startPoint y: 74, endPoint x: 536, endPoint y: 85, distance: 188.5
click at [536, 85] on div "Нестеренко Ірина Валентинівна Англійська B2+ Англійська В2 Хижняк - група Іспан…" at bounding box center [557, 106] width 1105 height 75
copy h4 "Нестеренко Ірина"
click at [1113, 99] on div "Мої клієнти / Нестеренко Ірина Валентинівна Нестеренко Ірина Валентинівна Англі…" at bounding box center [557, 317] width 1115 height 550
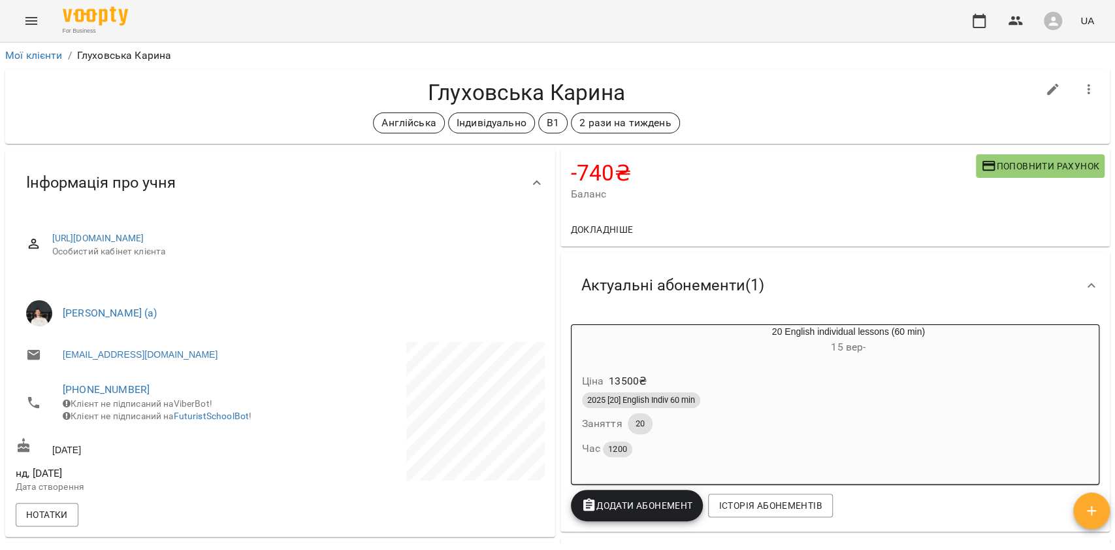
click at [181, 77] on div "Глуховська Карина Англійська Індивідуально B1 2 рази на тиждень" at bounding box center [557, 106] width 1105 height 75
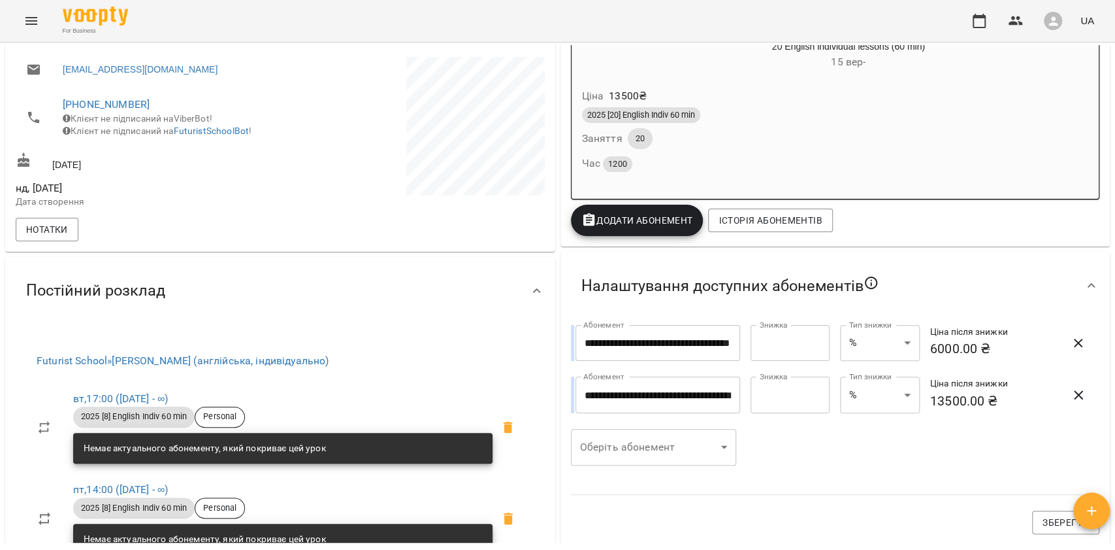
scroll to position [523, 0]
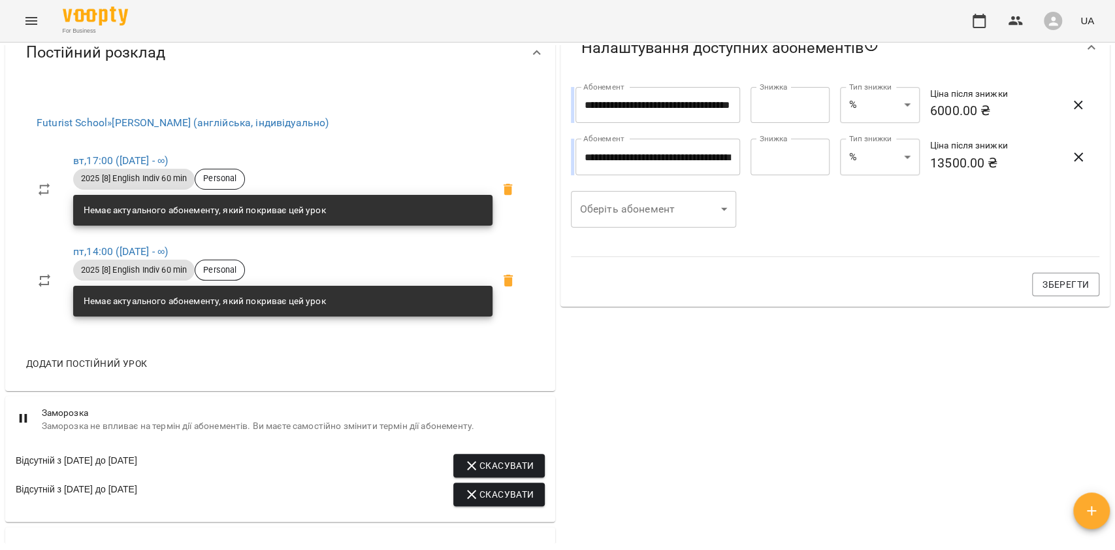
click at [136, 174] on div "2025 [8] English Indiv 60 min Personal" at bounding box center [283, 179] width 425 height 26
click at [135, 167] on link "вт , 17:00 (09 жовт - ∞)" at bounding box center [120, 160] width 95 height 12
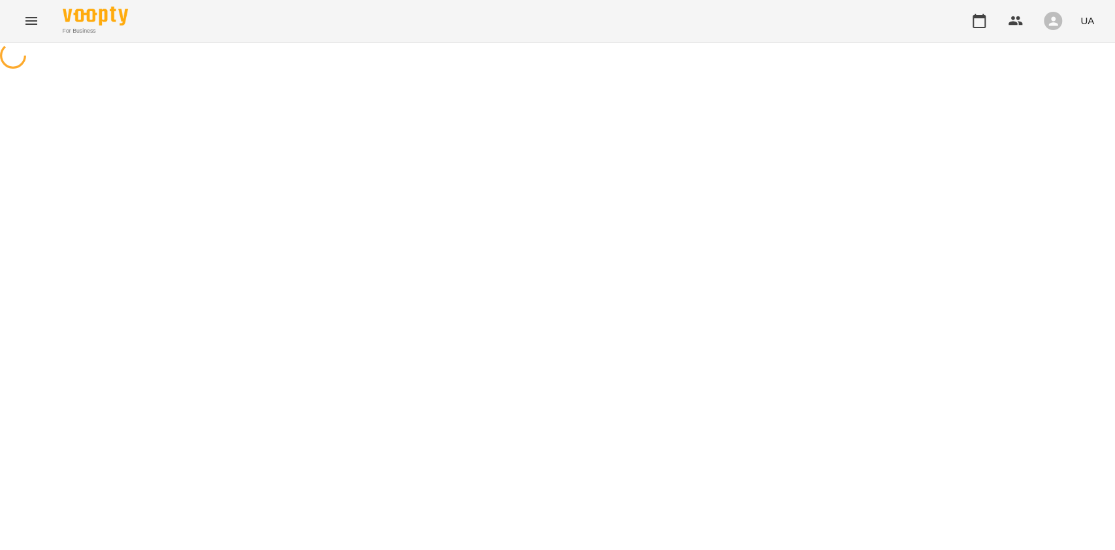
select select "*"
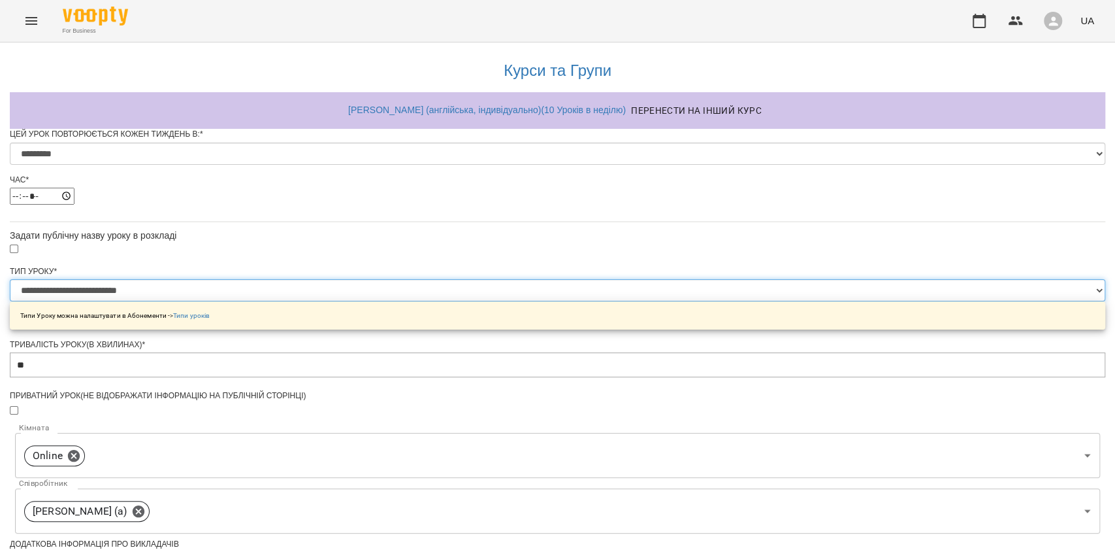
drag, startPoint x: 521, startPoint y: 335, endPoint x: 518, endPoint y: 324, distance: 11.2
click at [521, 301] on select "**********" at bounding box center [558, 290] width 1096 height 22
select select "**********"
click at [394, 301] on select "**********" at bounding box center [558, 290] width 1096 height 22
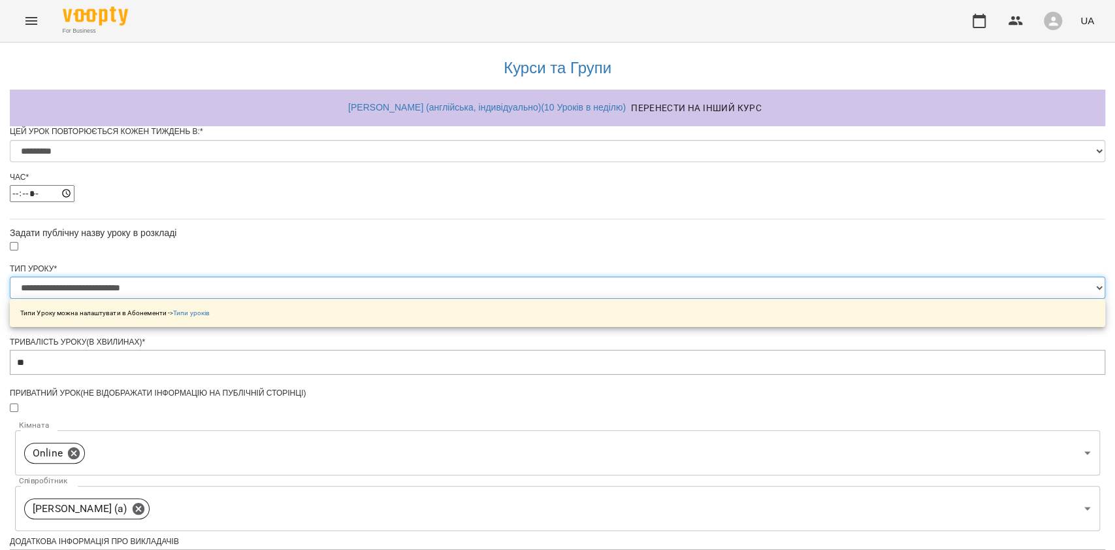
scroll to position [510, 0]
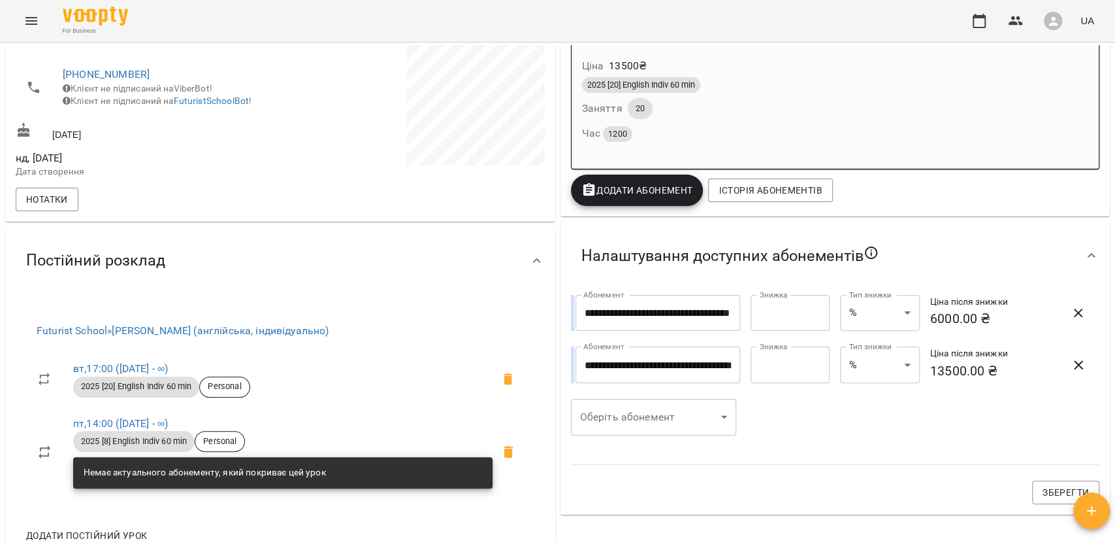
scroll to position [348, 0]
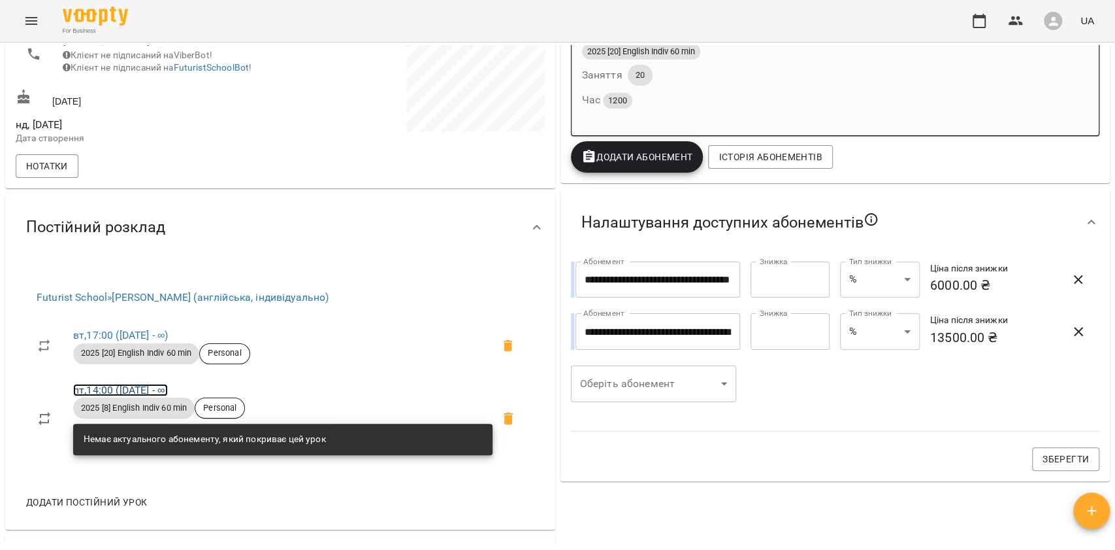
click at [156, 394] on link "пт , 14:00 (09 жовт - ∞)" at bounding box center [120, 390] width 95 height 12
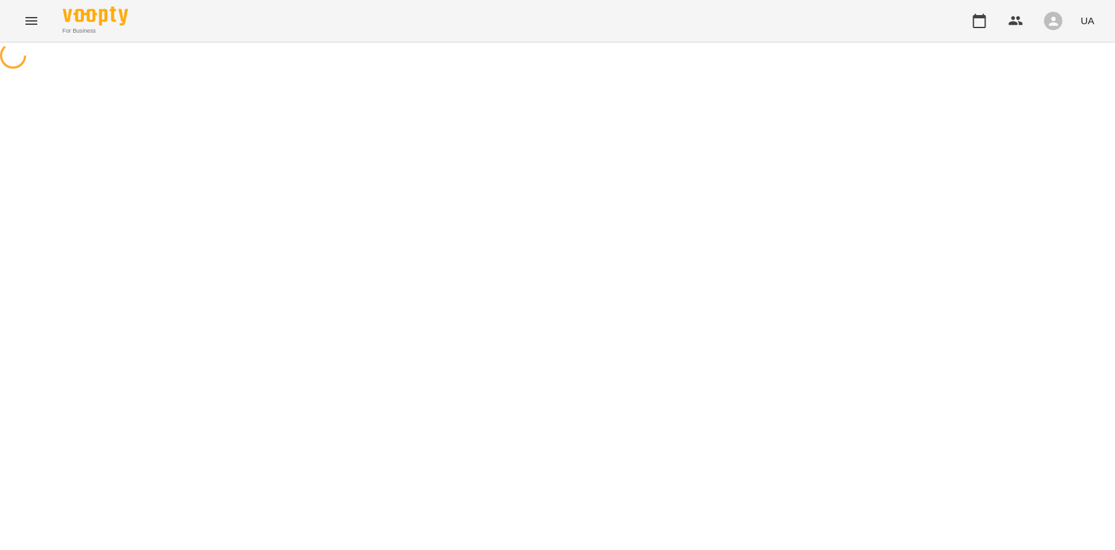
select select "*"
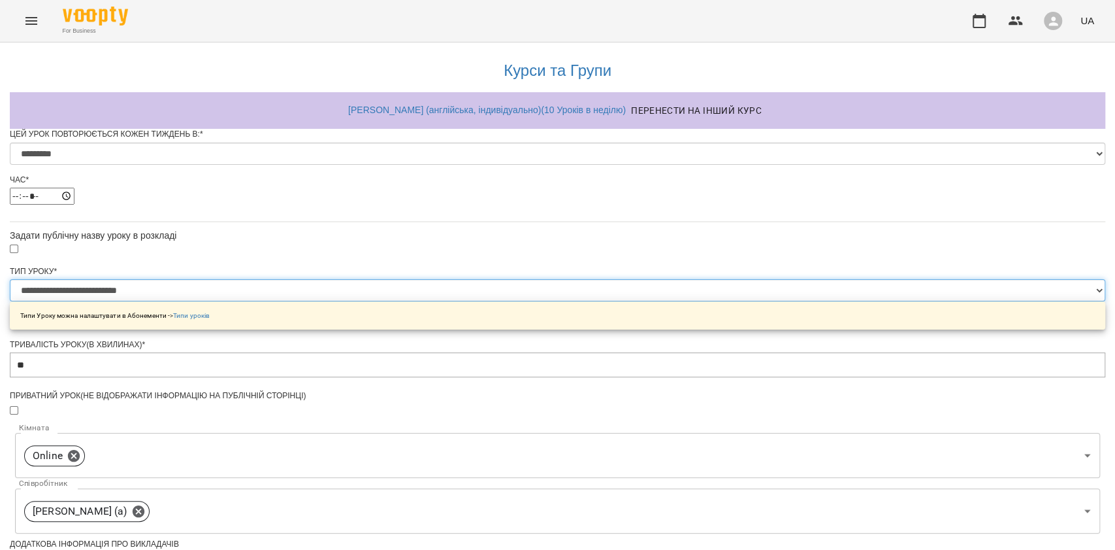
click at [470, 301] on select "**********" at bounding box center [558, 290] width 1096 height 22
select select "**********"
click at [394, 301] on select "**********" at bounding box center [558, 290] width 1096 height 22
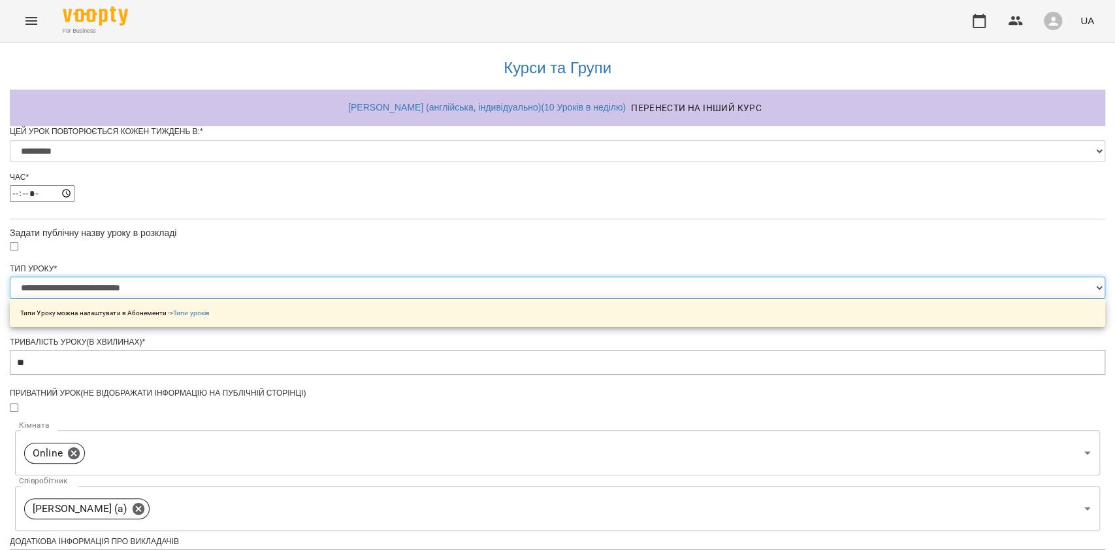
scroll to position [510, 0]
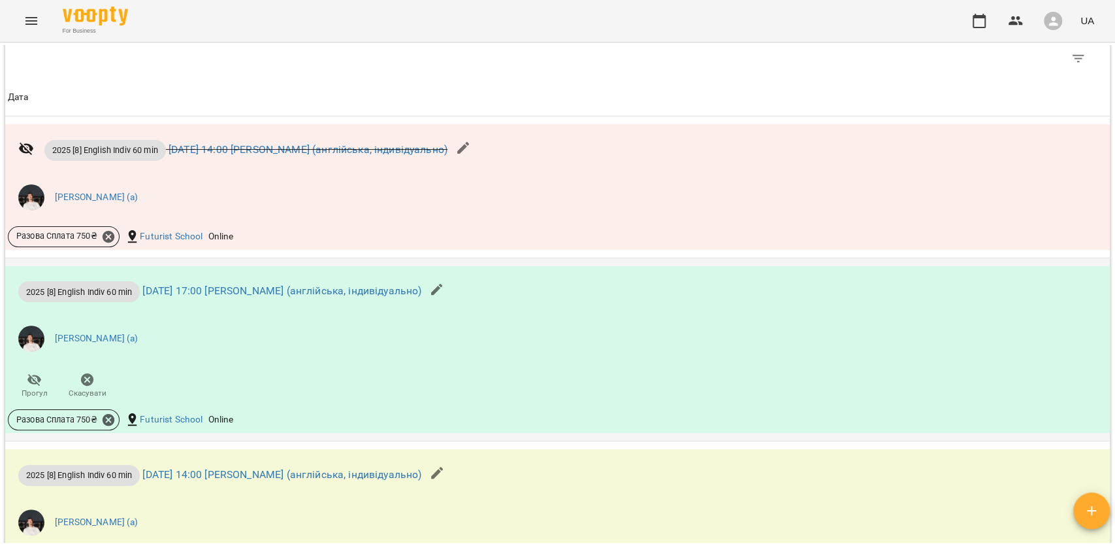
scroll to position [1132, 0]
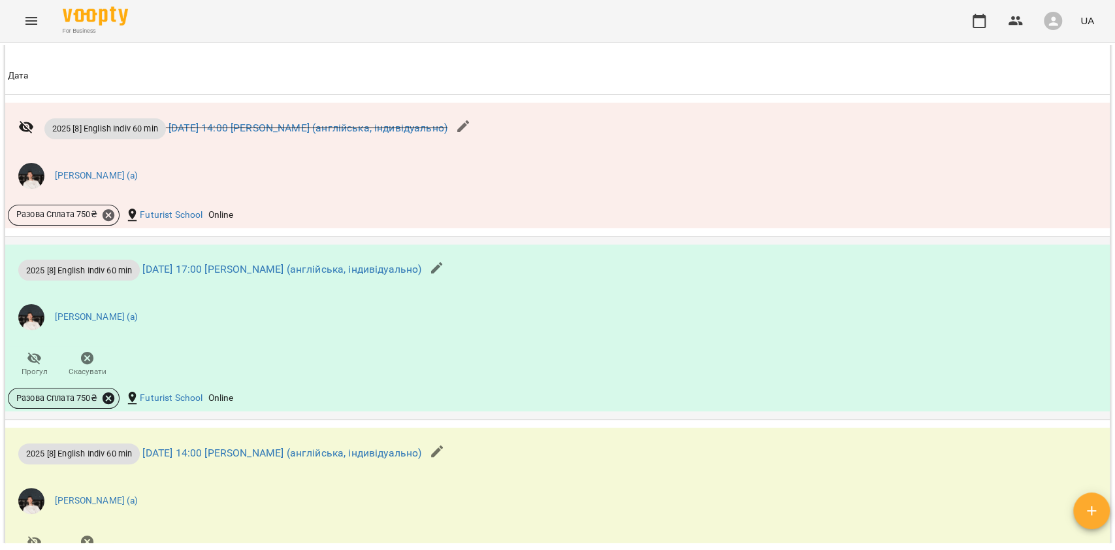
click at [110, 404] on icon at bounding box center [109, 398] width 12 height 12
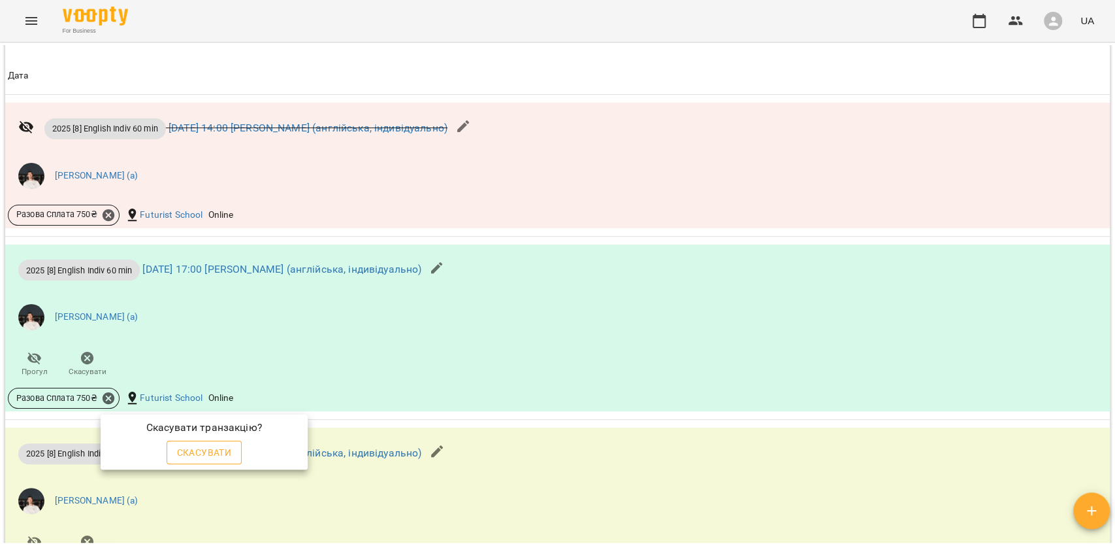
click at [207, 448] on span "Скасувати" at bounding box center [204, 452] width 55 height 16
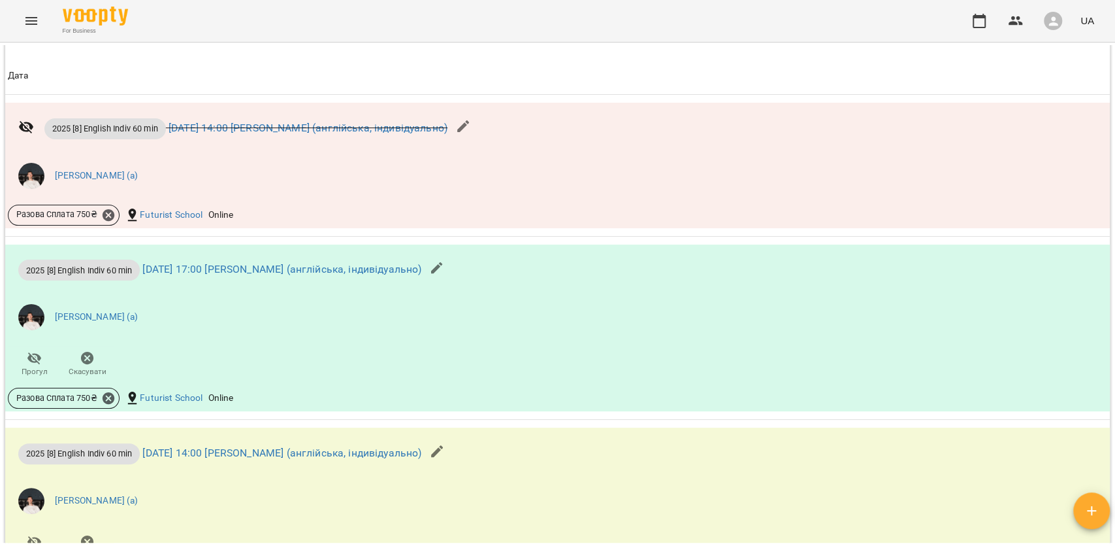
click at [445, 276] on icon "button" at bounding box center [437, 268] width 16 height 16
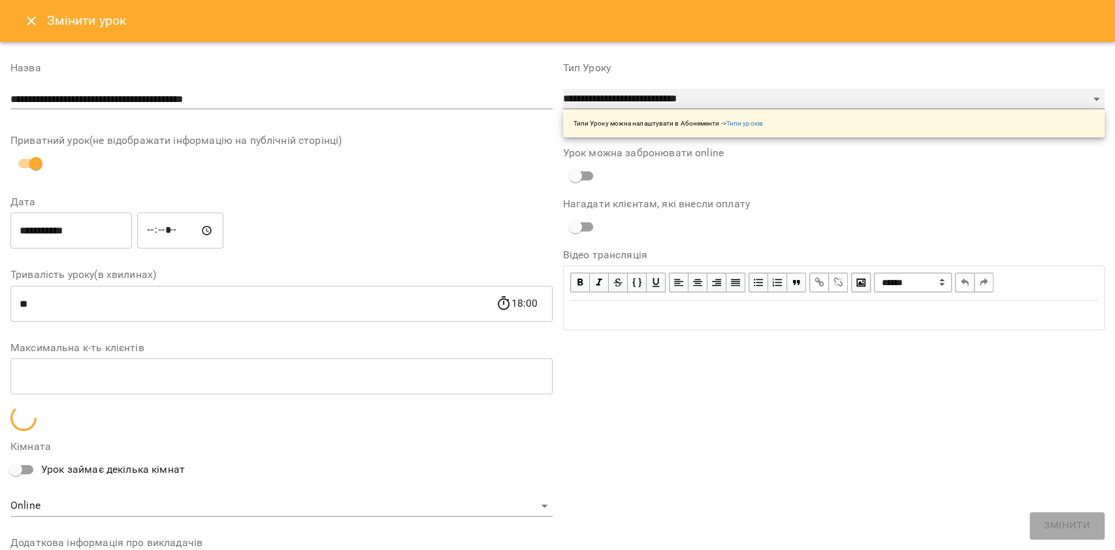
drag, startPoint x: 688, startPoint y: 90, endPoint x: 693, endPoint y: 102, distance: 12.6
click at [688, 90] on select "**********" at bounding box center [834, 99] width 542 height 21
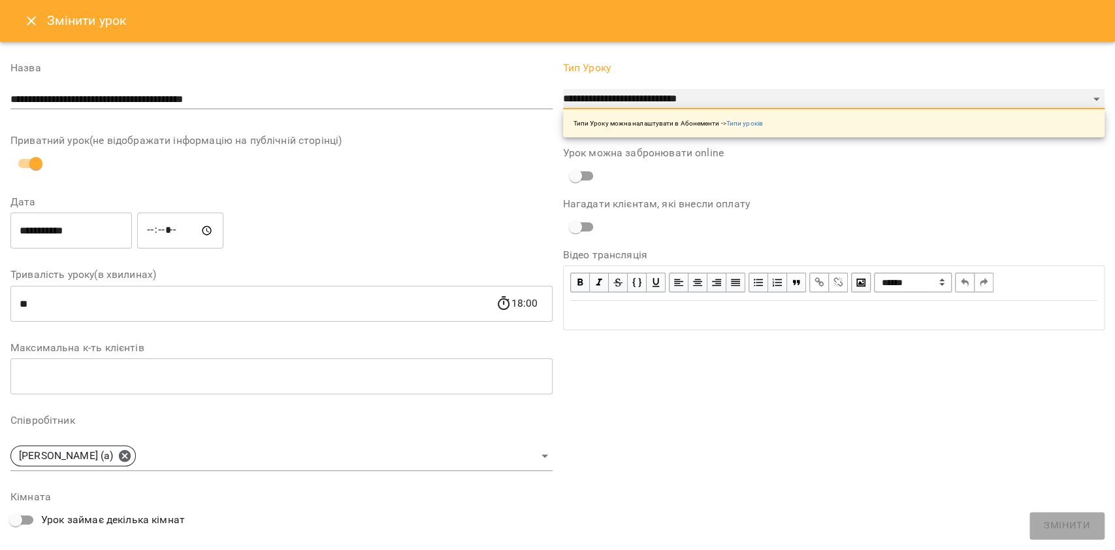
select select "**********"
click at [563, 89] on select "**********" at bounding box center [834, 99] width 542 height 21
click at [1058, 525] on span "Змінити" at bounding box center [1067, 525] width 46 height 17
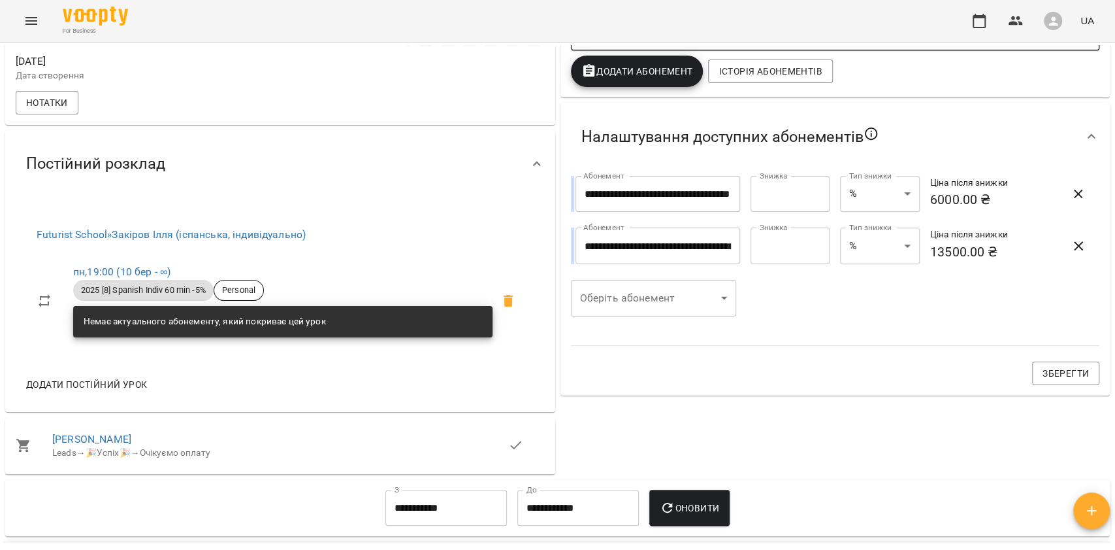
scroll to position [435, 0]
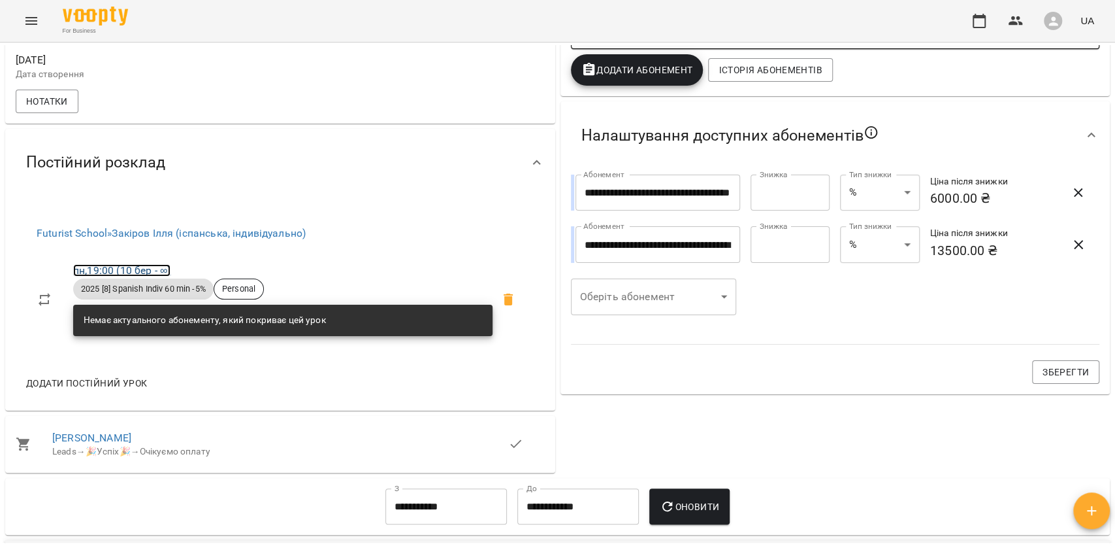
click at [163, 273] on link "пн , 19:00 ([DATE] - ∞)" at bounding box center [121, 270] width 97 height 12
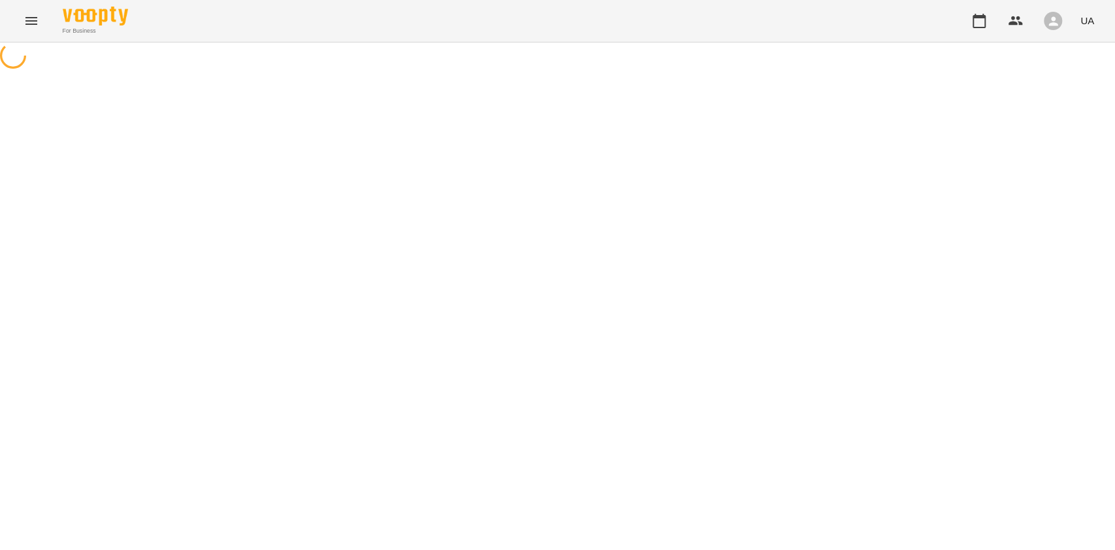
select select "*"
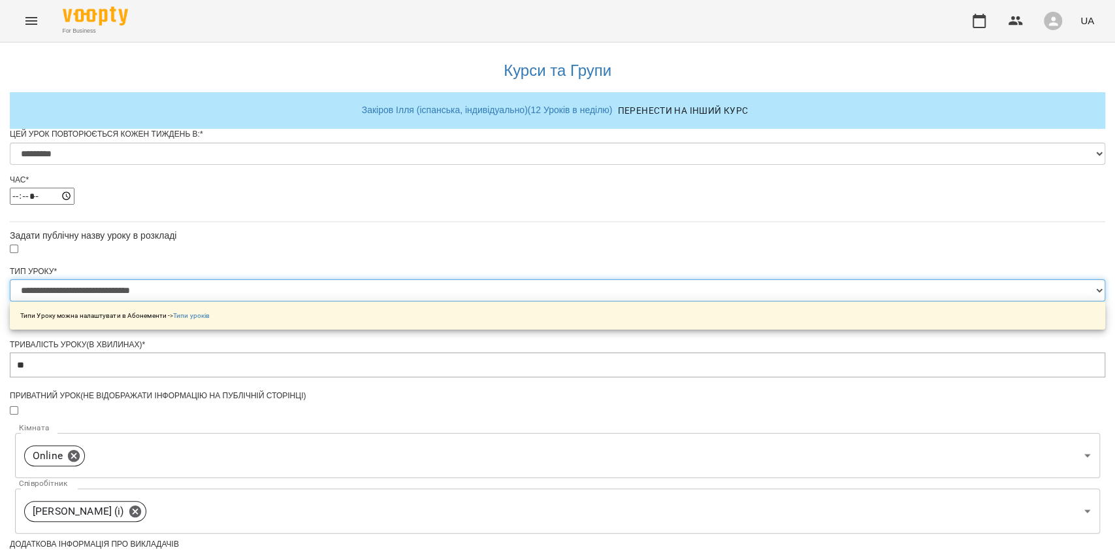
click at [522, 301] on select "**********" at bounding box center [558, 290] width 1096 height 22
select select "**********"
click at [394, 301] on select "**********" at bounding box center [558, 290] width 1096 height 22
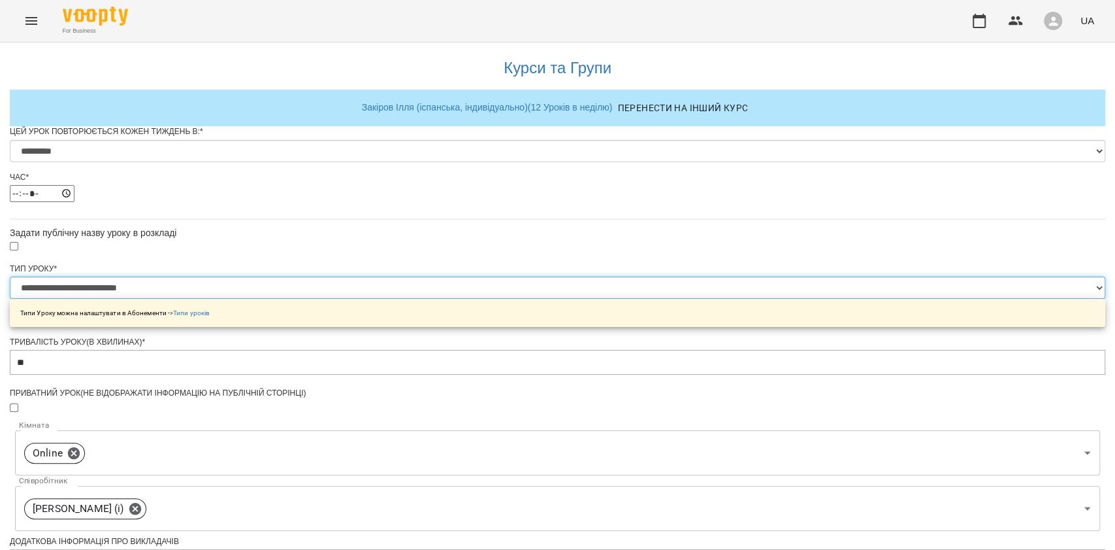
scroll to position [510, 0]
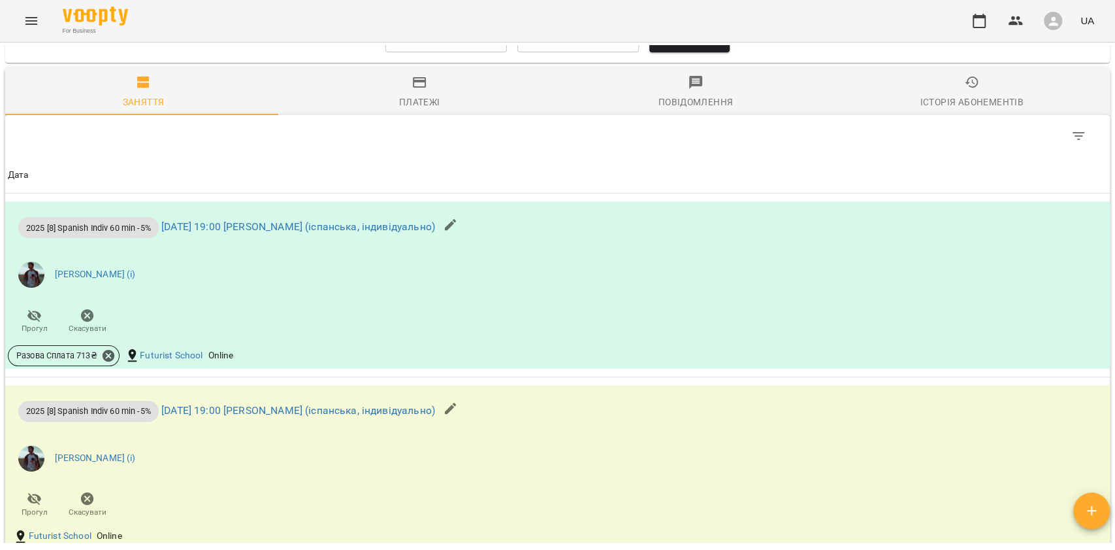
scroll to position [958, 0]
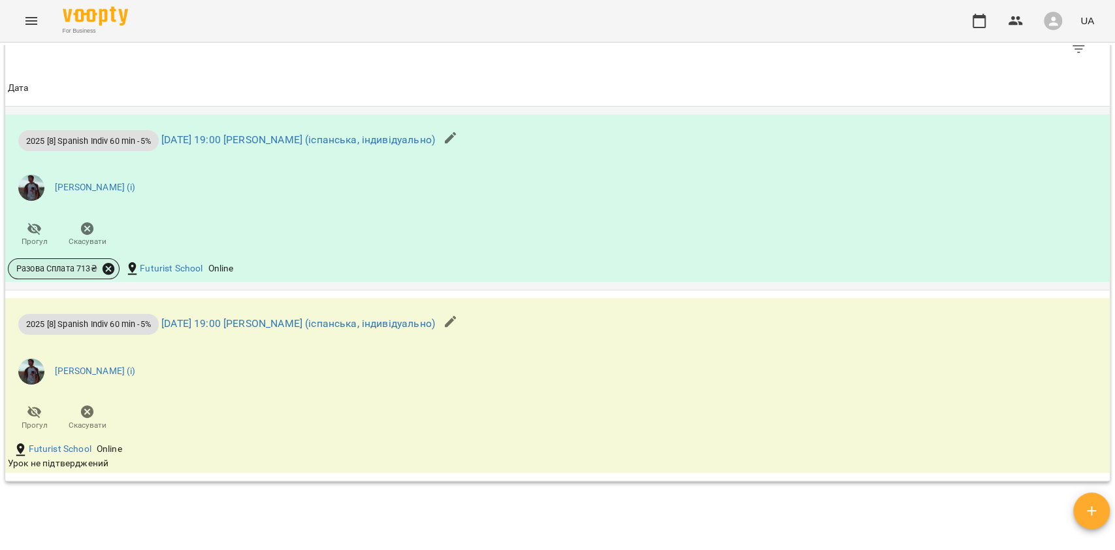
click at [111, 274] on icon at bounding box center [109, 269] width 12 height 12
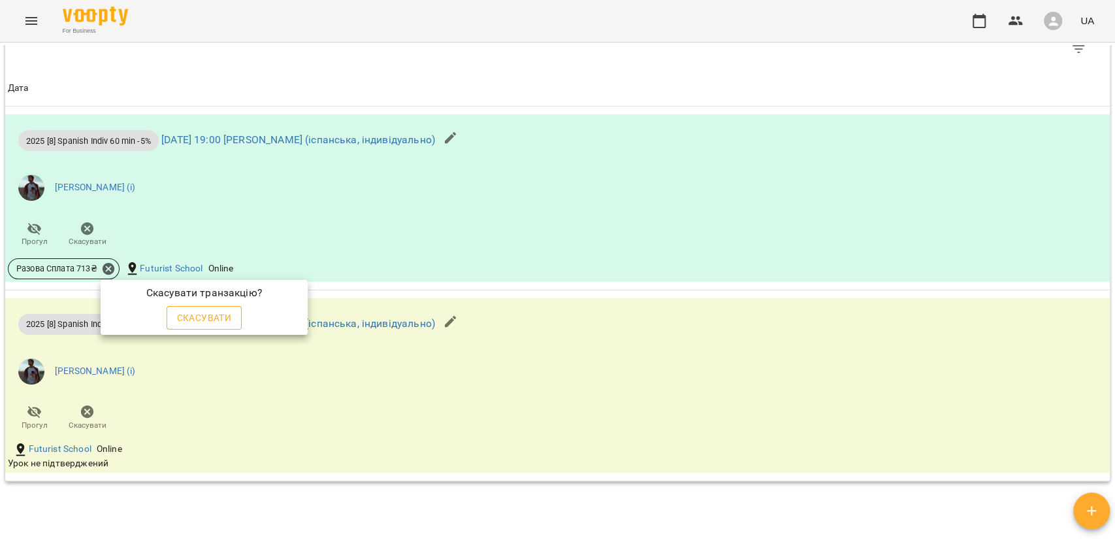
click at [196, 316] on span "Скасувати" at bounding box center [204, 318] width 55 height 16
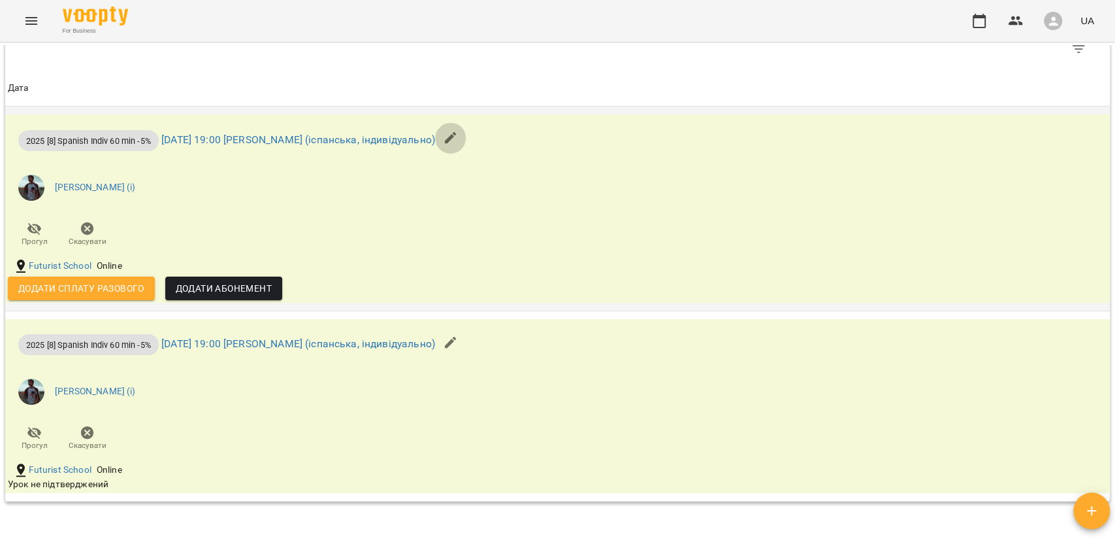
click at [457, 144] on icon "button" at bounding box center [451, 138] width 12 height 12
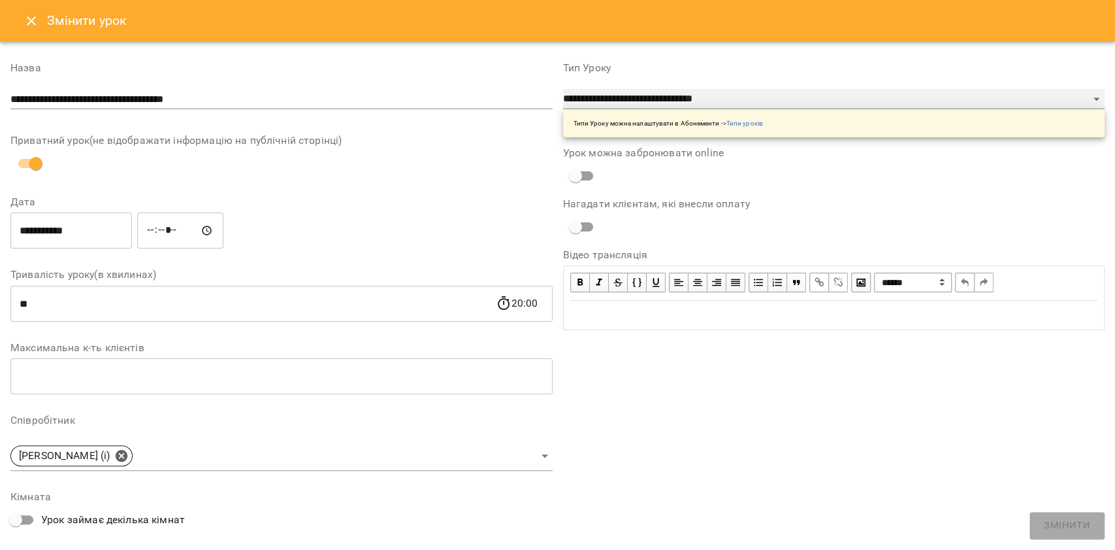
drag, startPoint x: 572, startPoint y: 98, endPoint x: 576, endPoint y: 107, distance: 10.0
click at [572, 98] on select "**********" at bounding box center [834, 99] width 542 height 21
select select "**********"
click at [563, 89] on select "**********" at bounding box center [834, 99] width 542 height 21
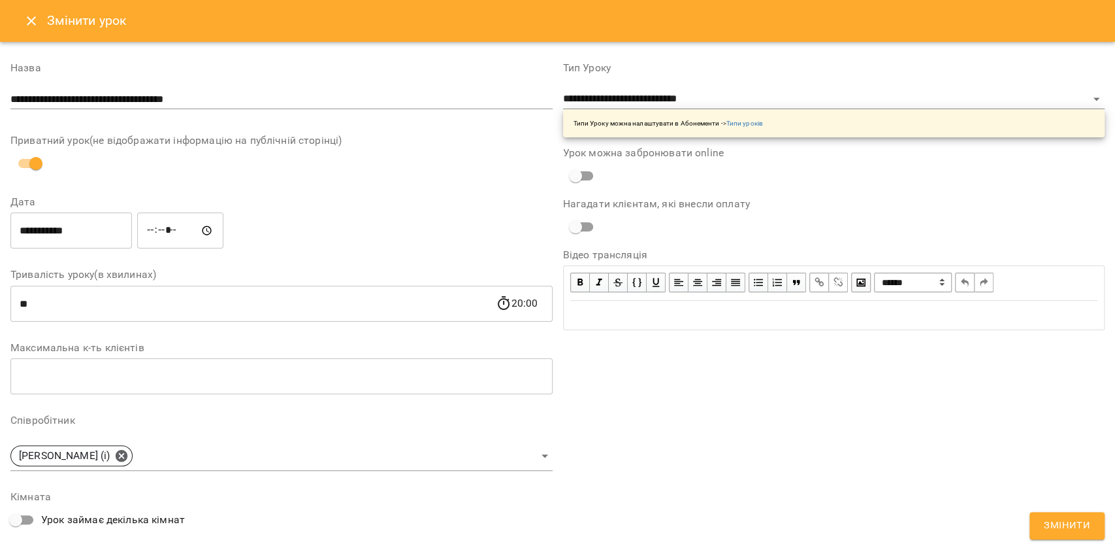
click at [1095, 538] on form "**********" at bounding box center [557, 414] width 1095 height 735
click at [1088, 538] on button "Змінити" at bounding box center [1067, 525] width 75 height 27
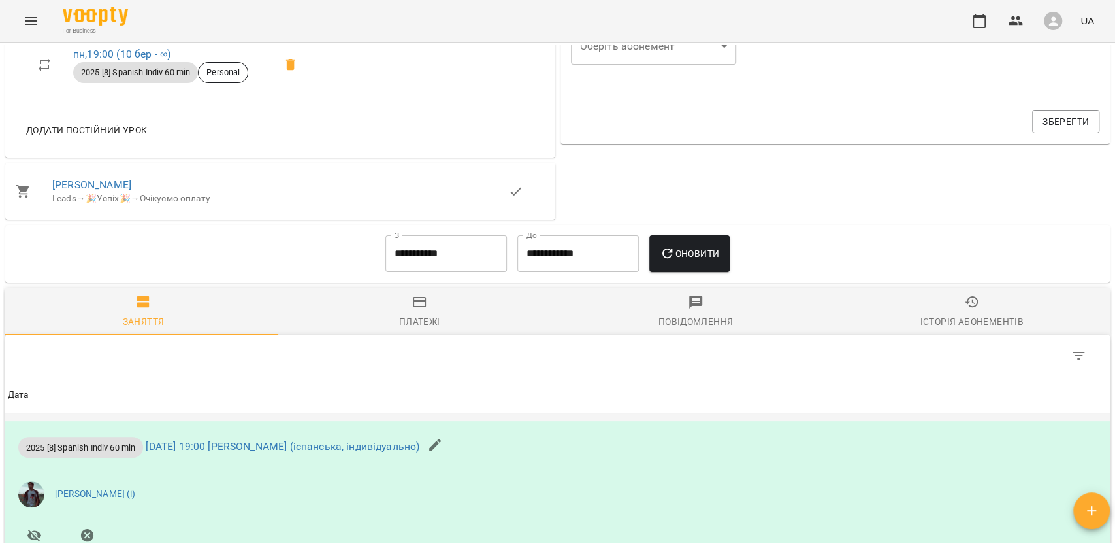
scroll to position [1046, 0]
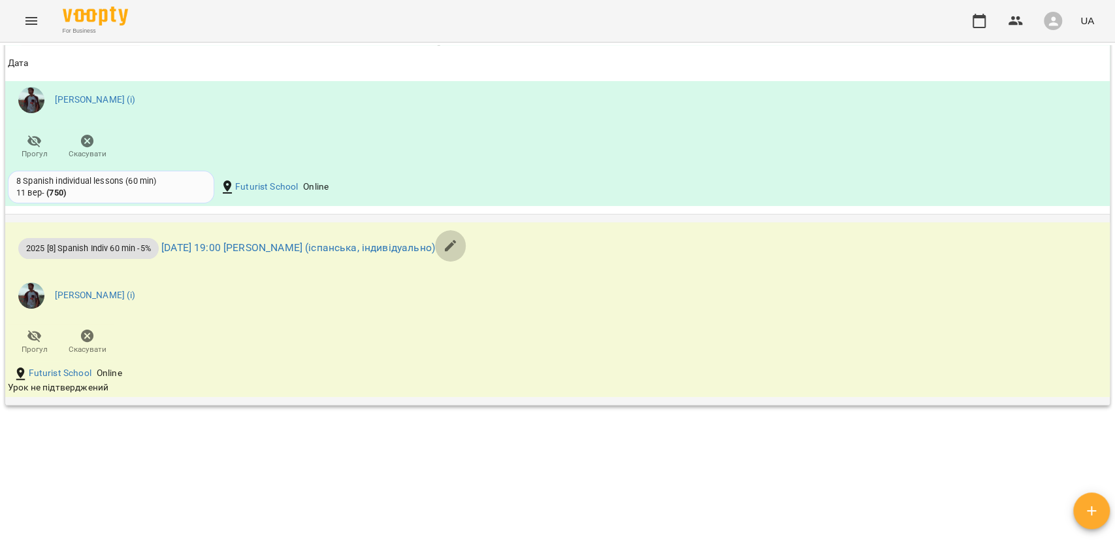
click at [459, 254] on icon "button" at bounding box center [451, 246] width 16 height 16
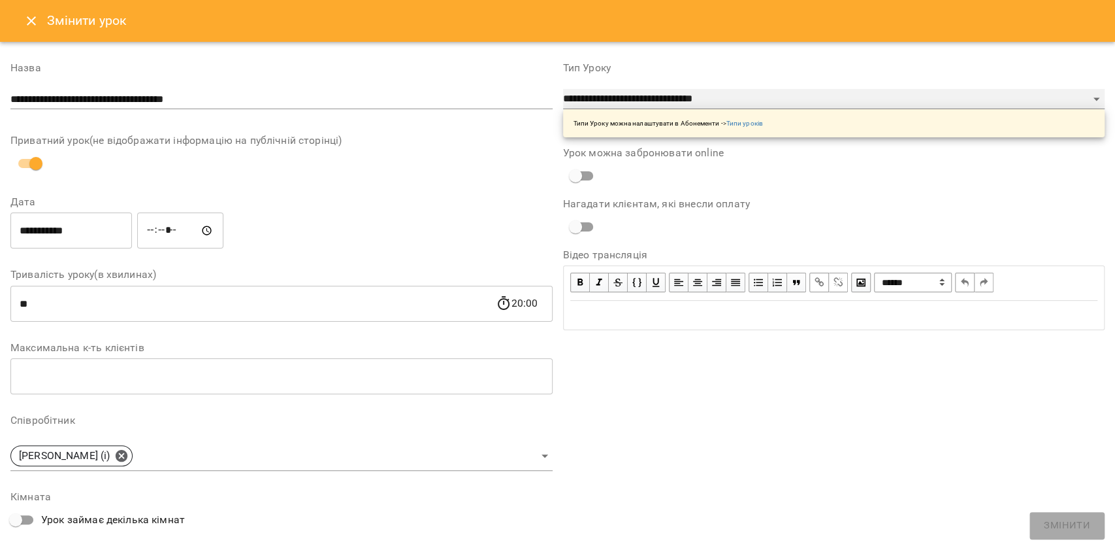
click at [593, 94] on select "**********" at bounding box center [834, 99] width 542 height 21
select select "**********"
click at [563, 89] on select "**********" at bounding box center [834, 99] width 542 height 21
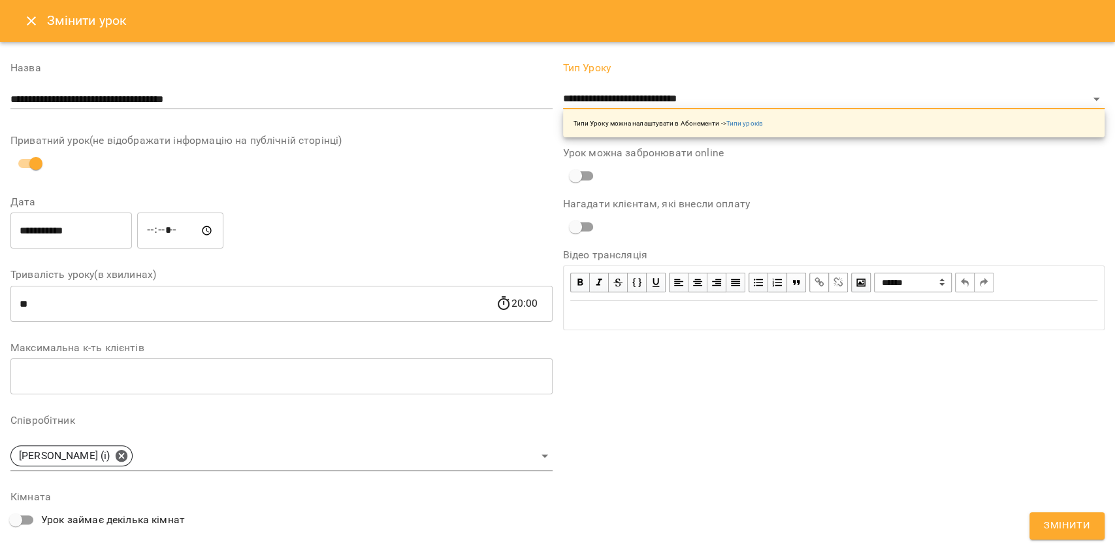
click at [1090, 518] on button "Змінити" at bounding box center [1067, 525] width 75 height 27
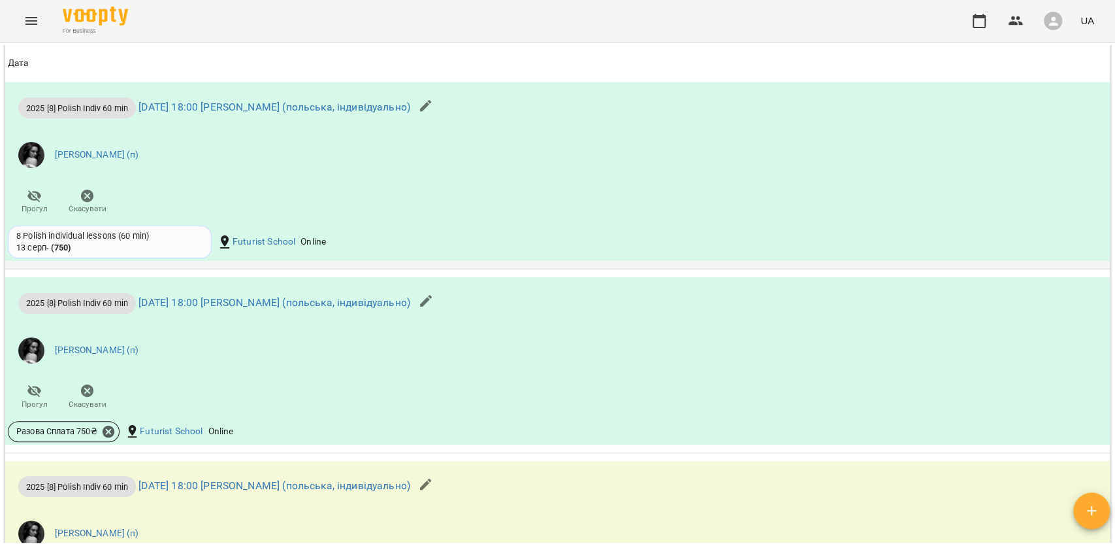
scroll to position [1219, 0]
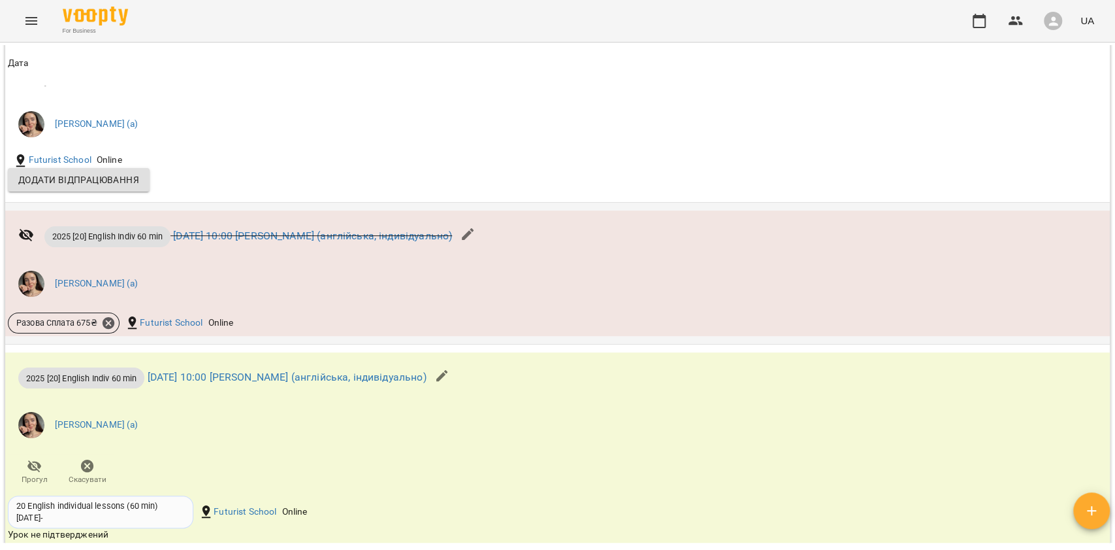
scroll to position [1132, 0]
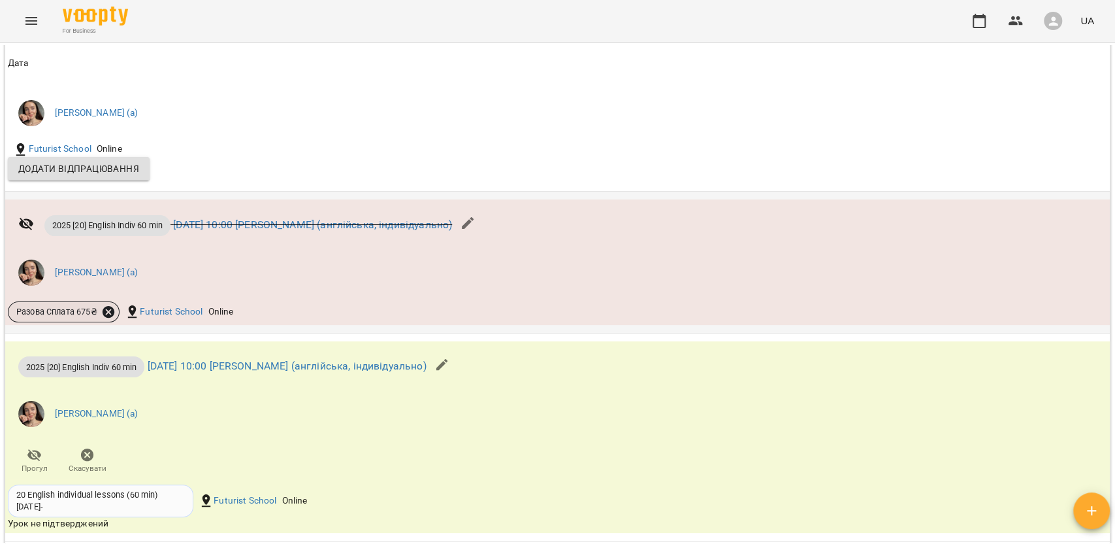
click at [106, 318] on icon at bounding box center [108, 312] width 14 height 14
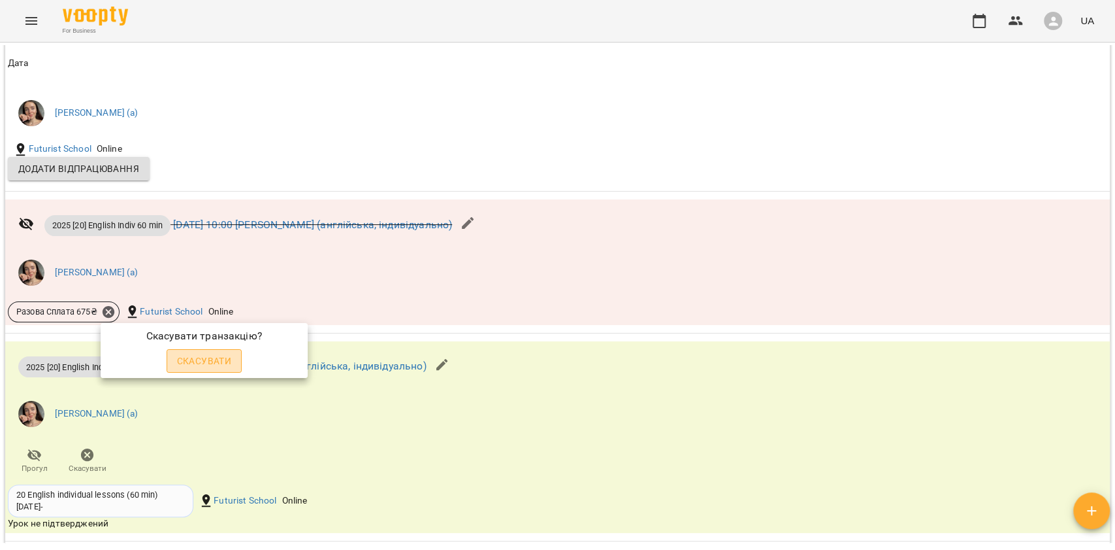
click at [189, 363] on span "Скасувати" at bounding box center [204, 361] width 55 height 16
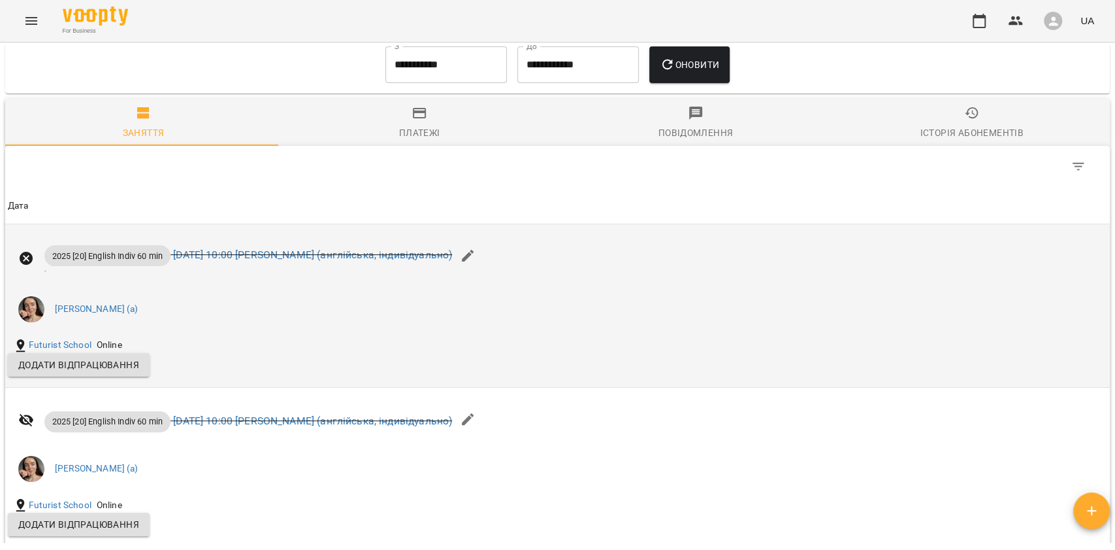
scroll to position [961, 0]
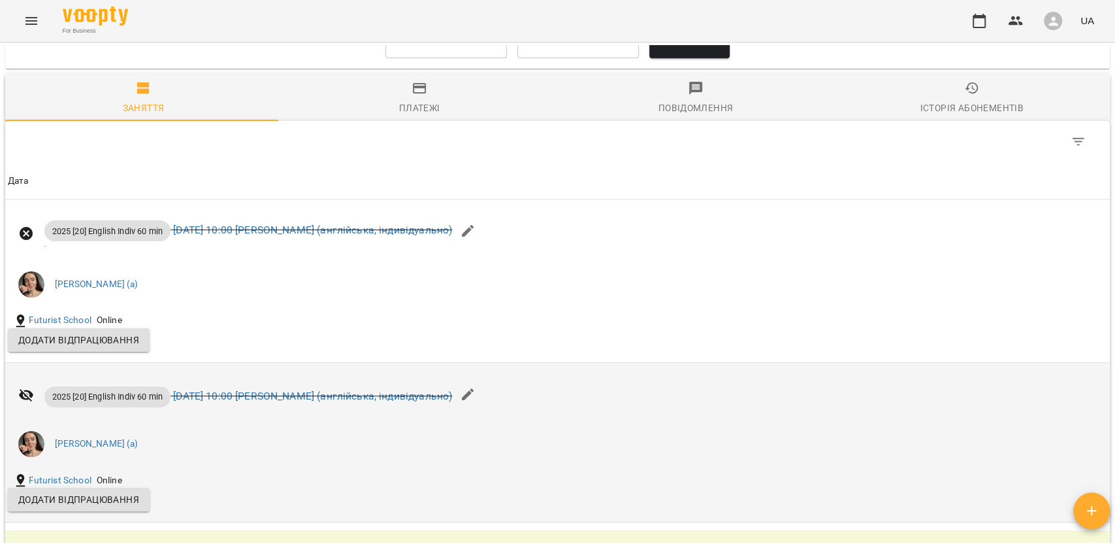
click at [476, 392] on icon "button" at bounding box center [468, 394] width 16 height 16
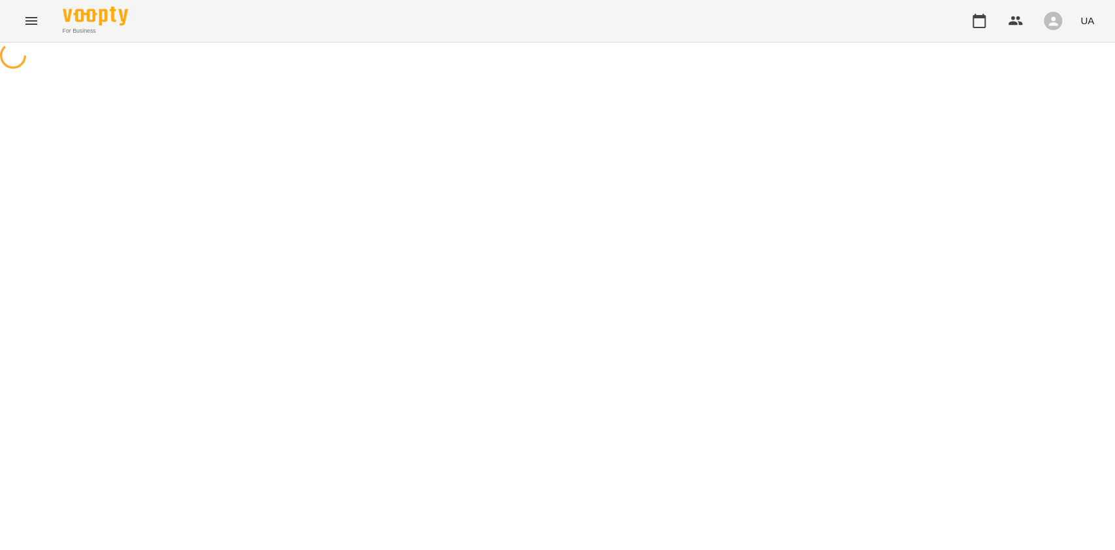
select select "**********"
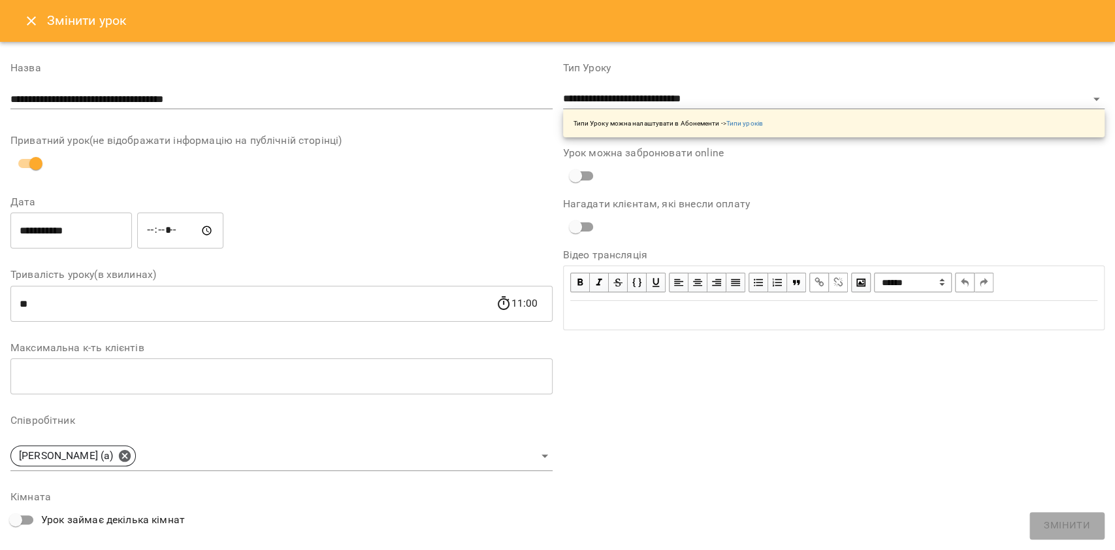
click at [41, 13] on button "Close" at bounding box center [31, 20] width 31 height 31
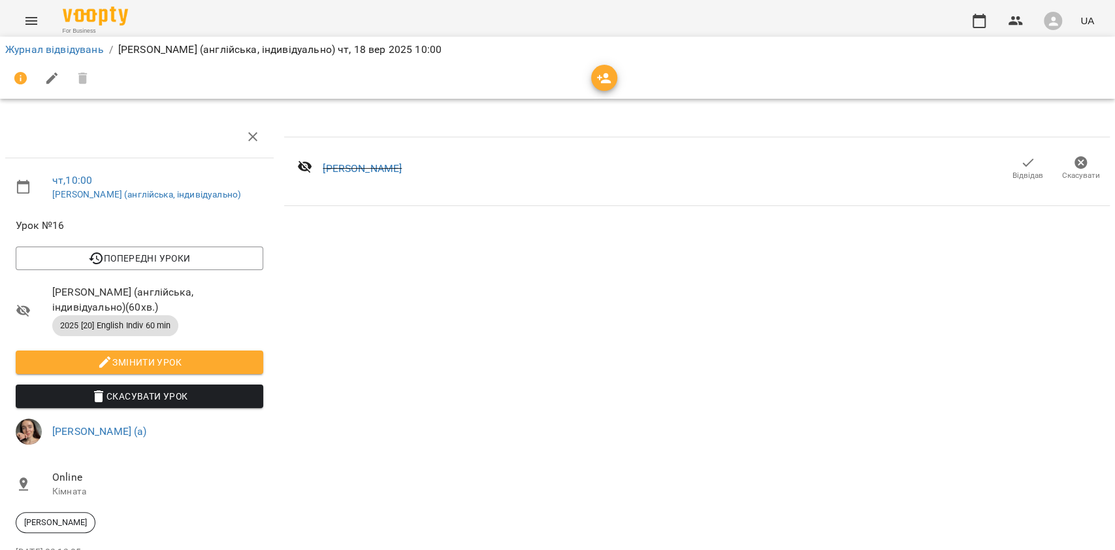
click at [1021, 159] on icon "button" at bounding box center [1029, 163] width 16 height 16
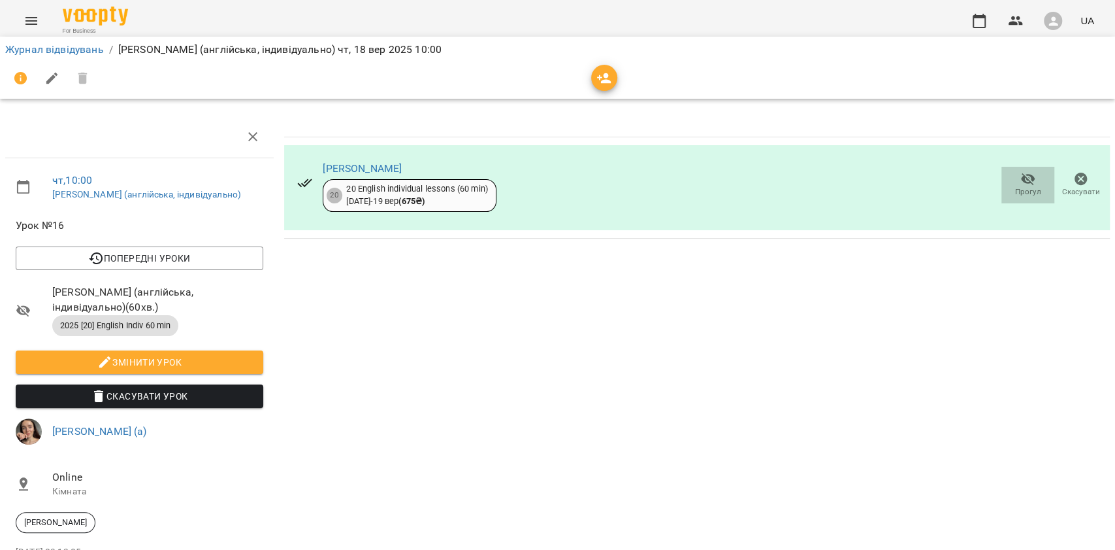
click at [1021, 173] on icon "button" at bounding box center [1029, 179] width 16 height 16
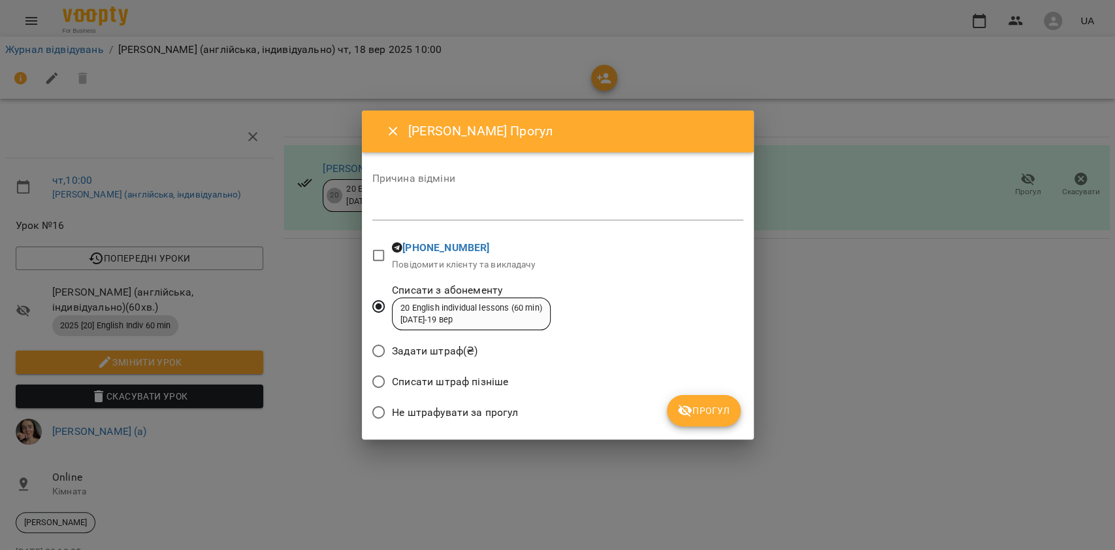
drag, startPoint x: 723, startPoint y: 391, endPoint x: 719, endPoint y: 405, distance: 14.3
click at [721, 399] on div "Причина відміни * +380981789578 Повідомити клієнту та викладачу Списати з абоне…" at bounding box center [557, 296] width 371 height 266
click at [718, 405] on span "Прогул" at bounding box center [704, 411] width 53 height 16
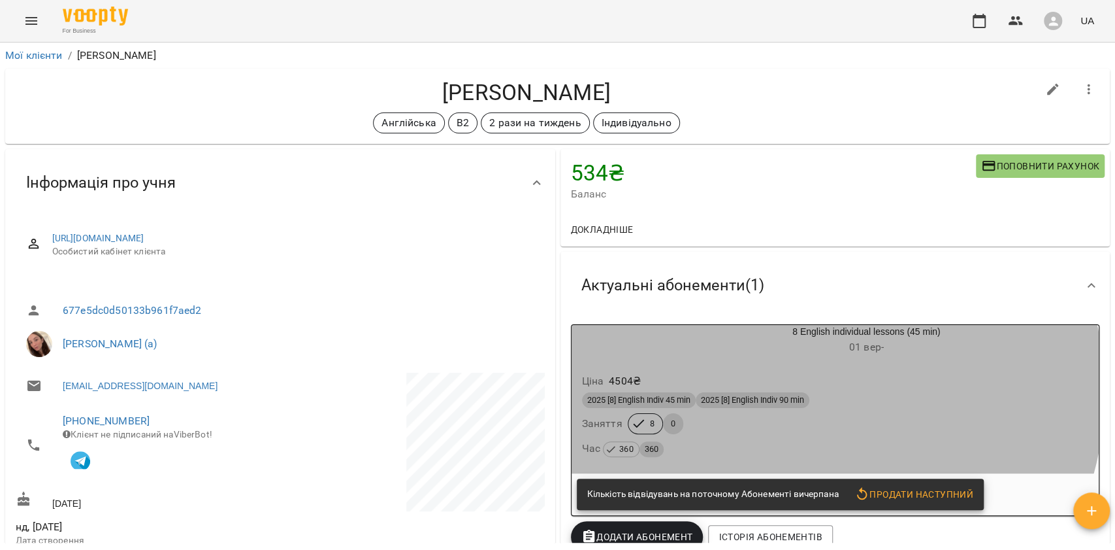
click at [794, 392] on div "2025 [8] English Indiv 45 min 2025 [8] English Indiv 90 min" at bounding box center [836, 399] width 512 height 21
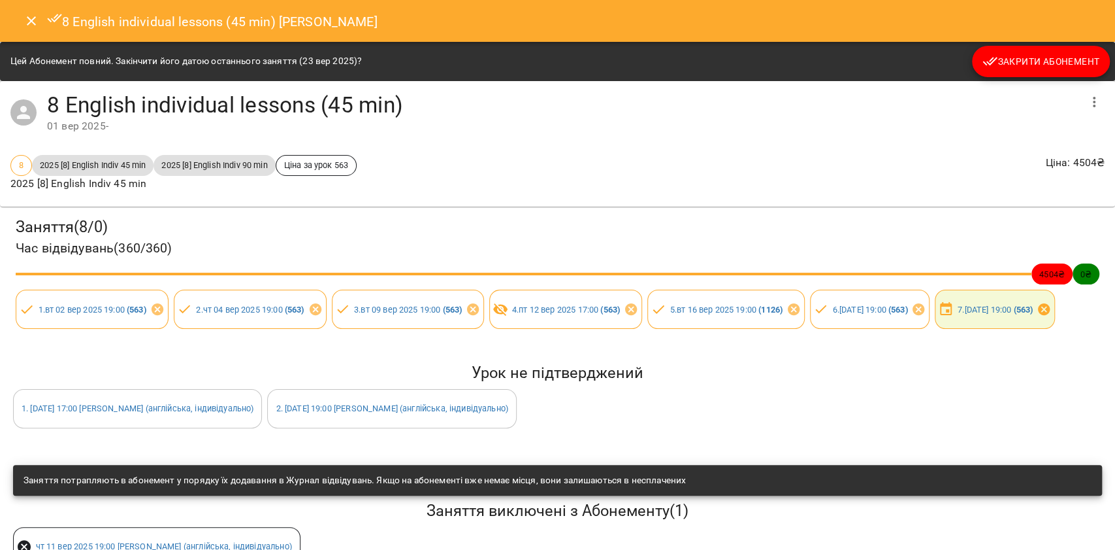
click at [1037, 316] on icon at bounding box center [1044, 309] width 14 height 14
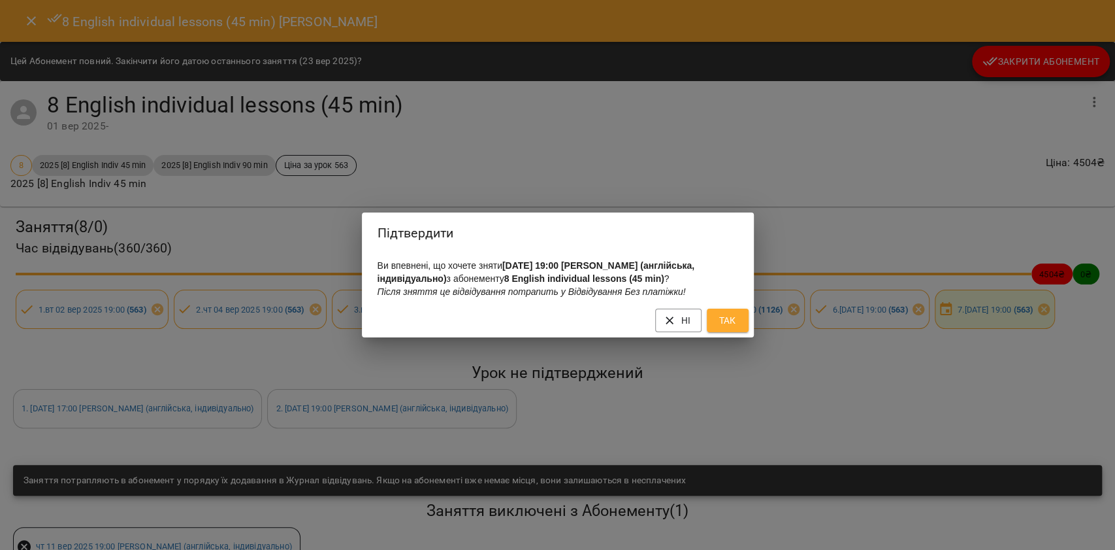
click at [716, 331] on button "Так" at bounding box center [728, 320] width 42 height 24
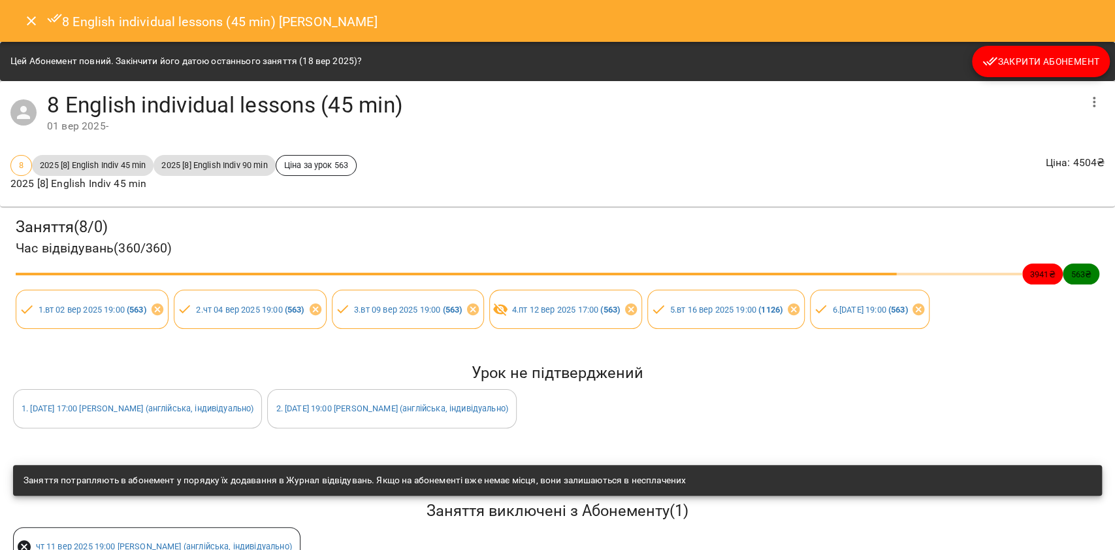
click at [22, 25] on button "Close" at bounding box center [31, 20] width 31 height 31
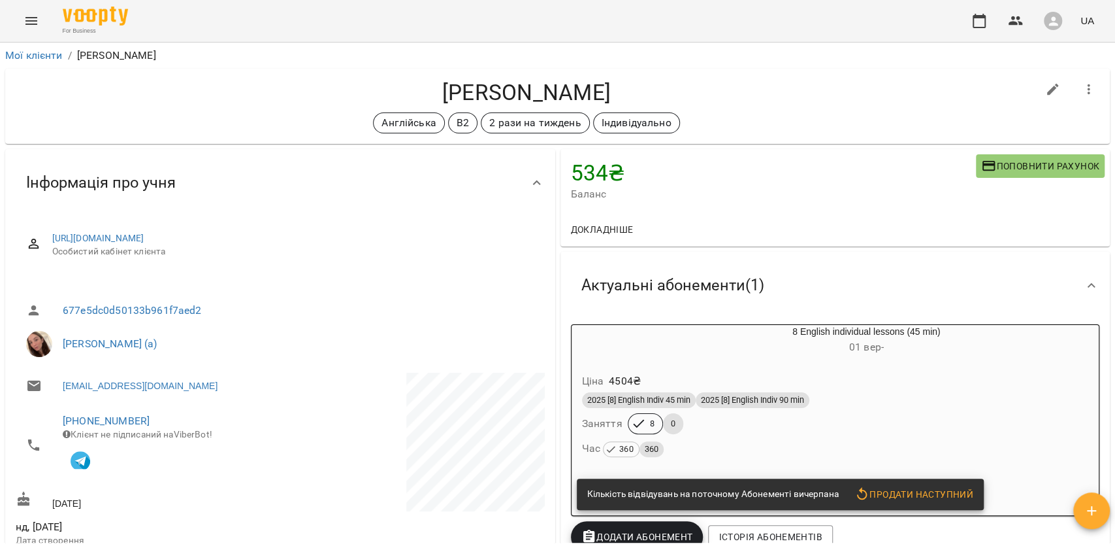
click at [745, 371] on div "Ціна 4504 ₴" at bounding box center [836, 381] width 512 height 24
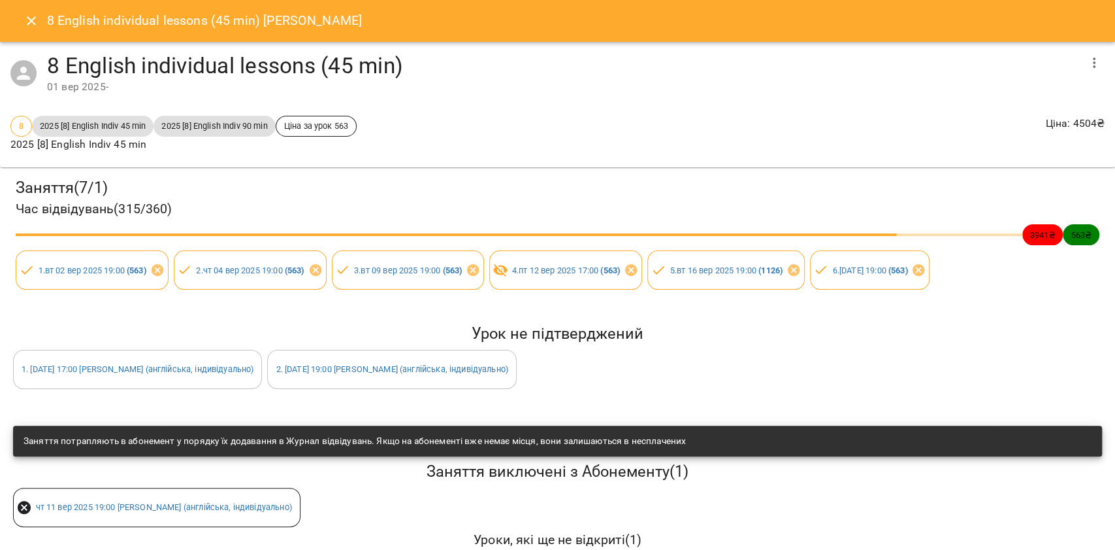
click at [34, 18] on icon "Close" at bounding box center [31, 20] width 9 height 9
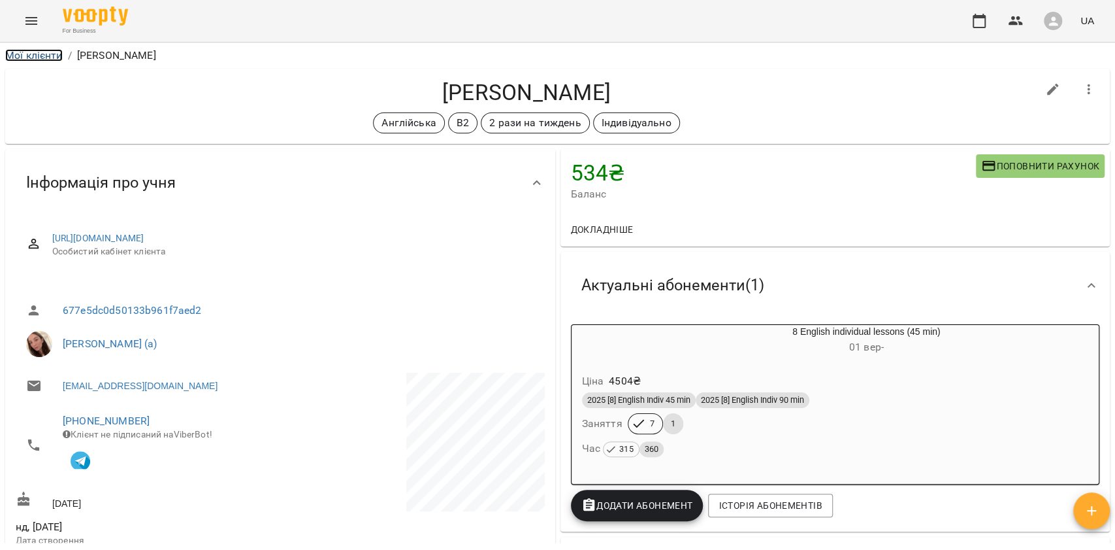
click at [48, 60] on link "Мої клієнти" at bounding box center [34, 55] width 58 height 12
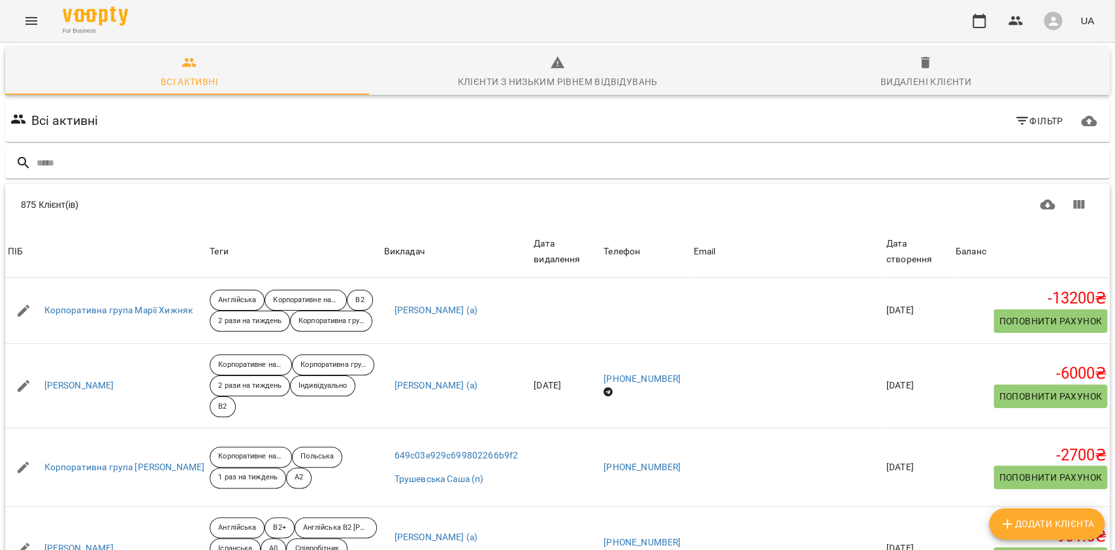
click at [956, 245] on div "Баланс" at bounding box center [971, 252] width 31 height 16
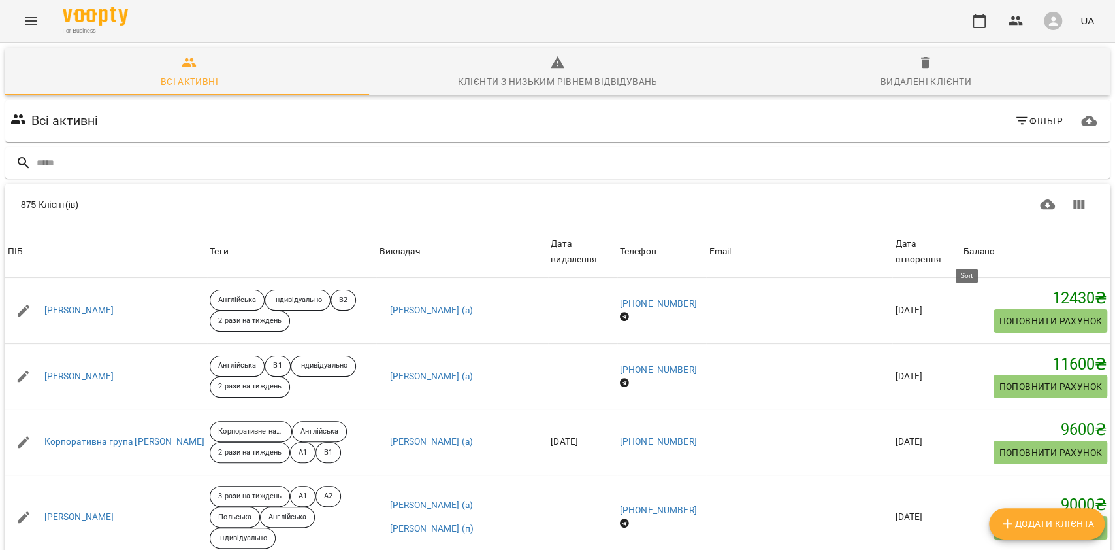
click at [971, 248] on div "Баланс" at bounding box center [979, 252] width 31 height 16
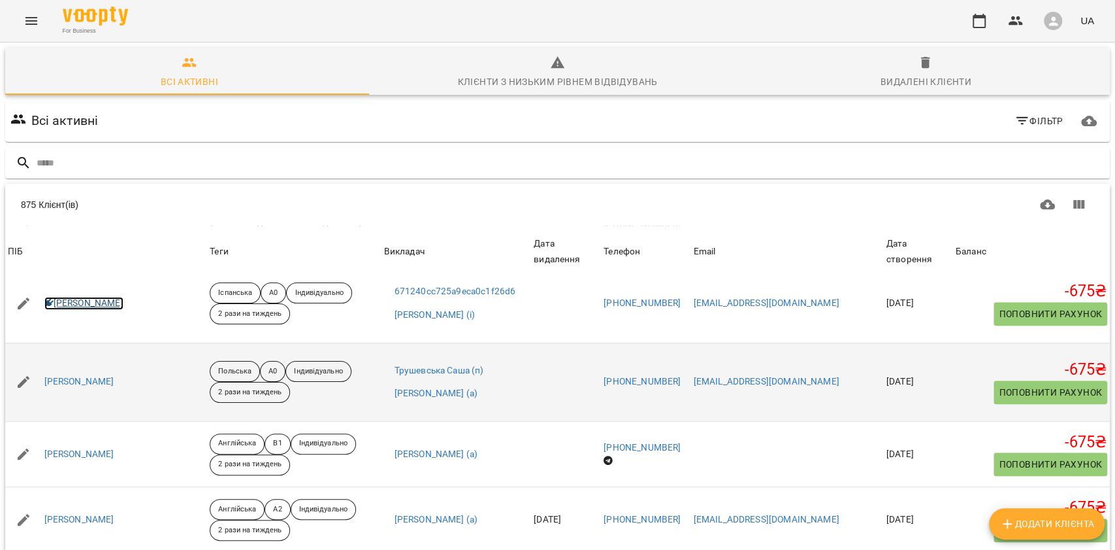
scroll to position [610, 0]
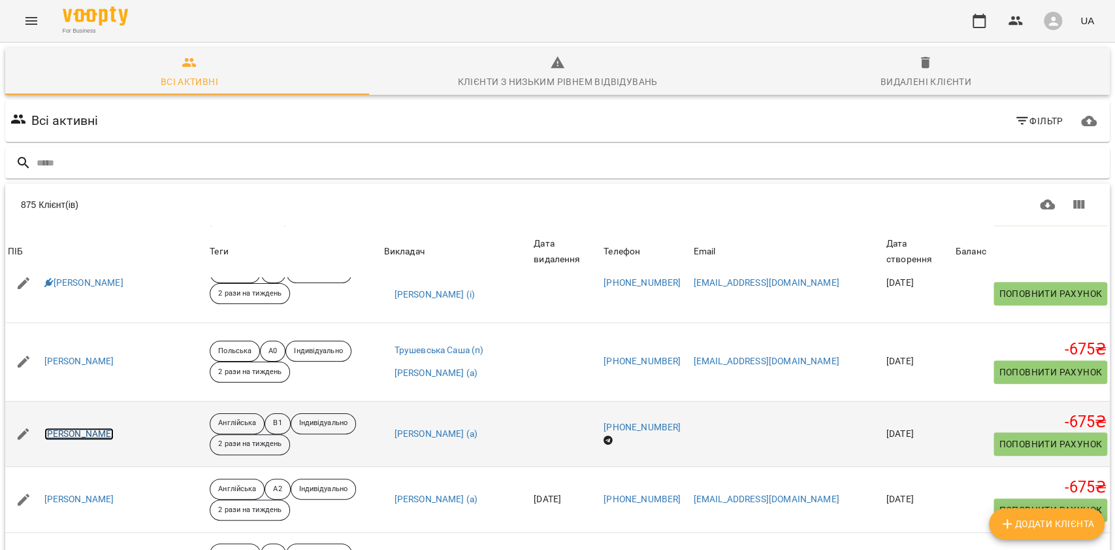
drag, startPoint x: 82, startPoint y: 372, endPoint x: 82, endPoint y: 418, distance: 45.7
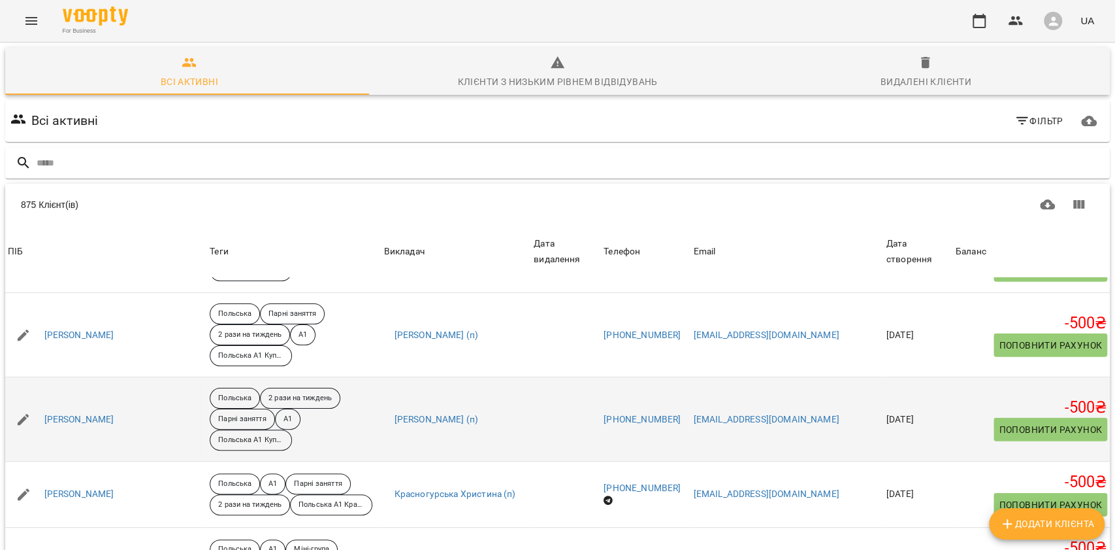
scroll to position [2013, 0]
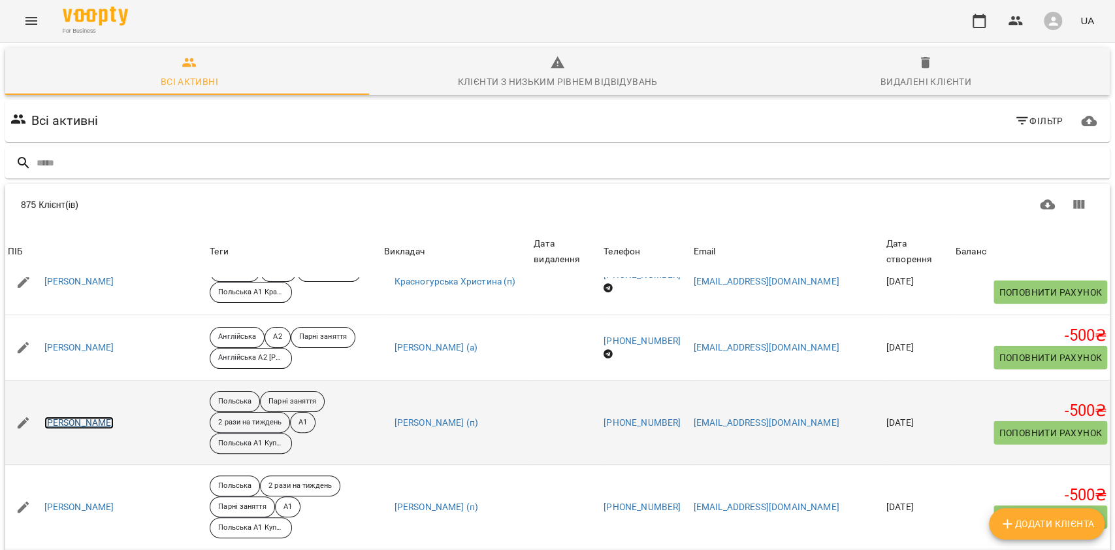
drag, startPoint x: 79, startPoint y: 363, endPoint x: 82, endPoint y: 374, distance: 11.6
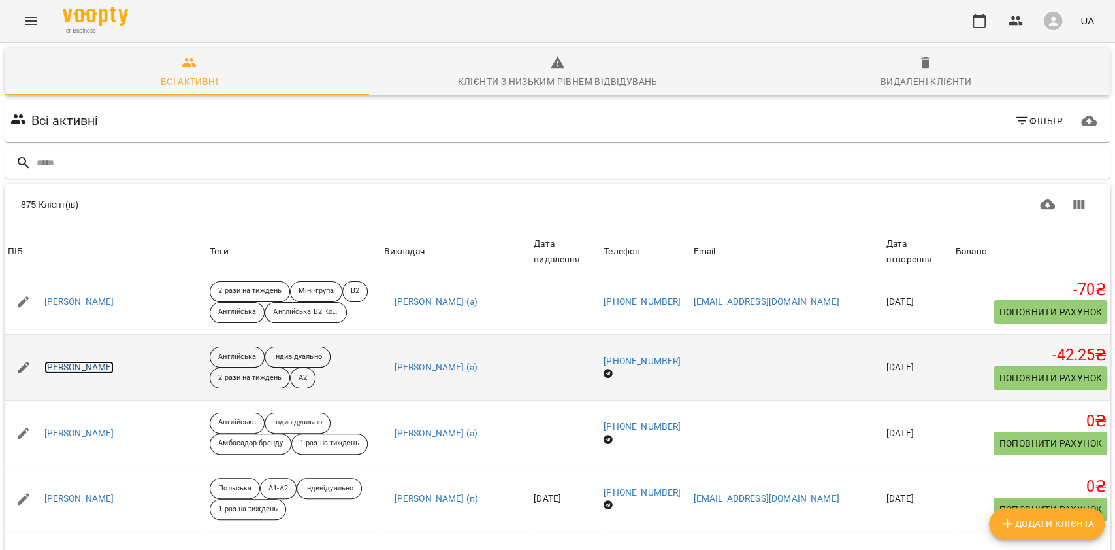
scroll to position [3058, 0]
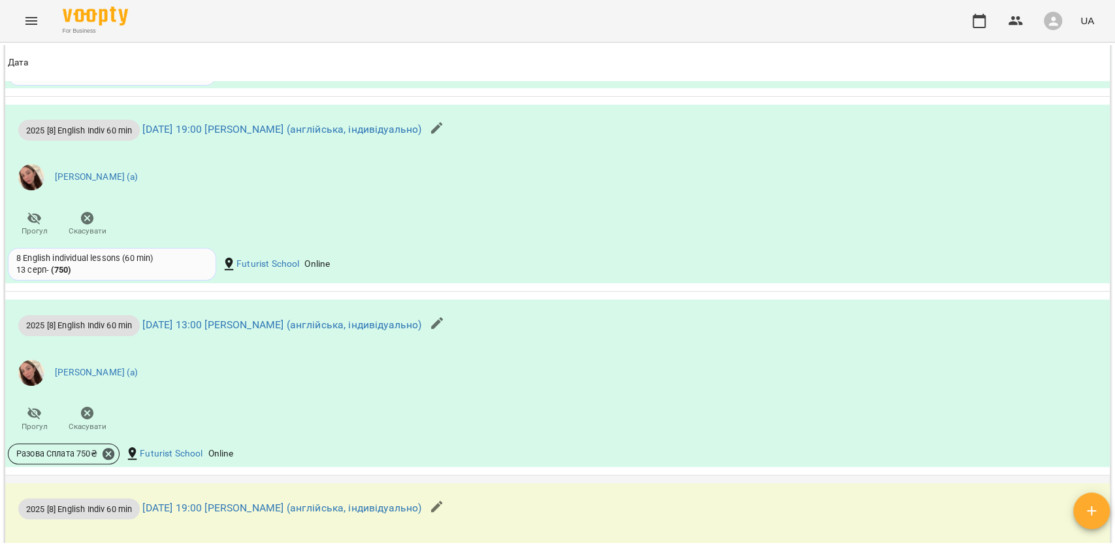
scroll to position [1307, 0]
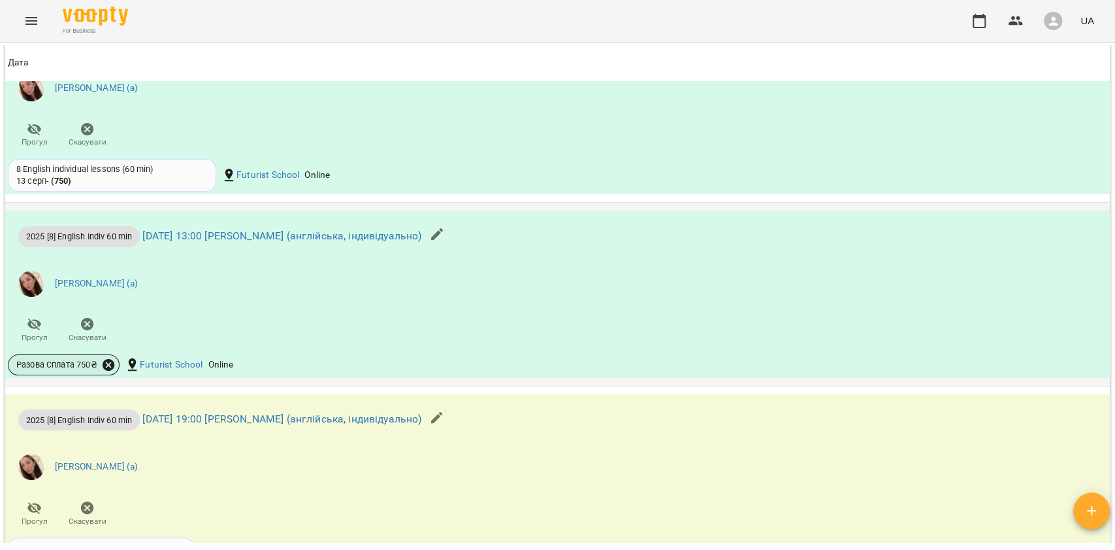
click at [112, 365] on icon at bounding box center [108, 364] width 14 height 14
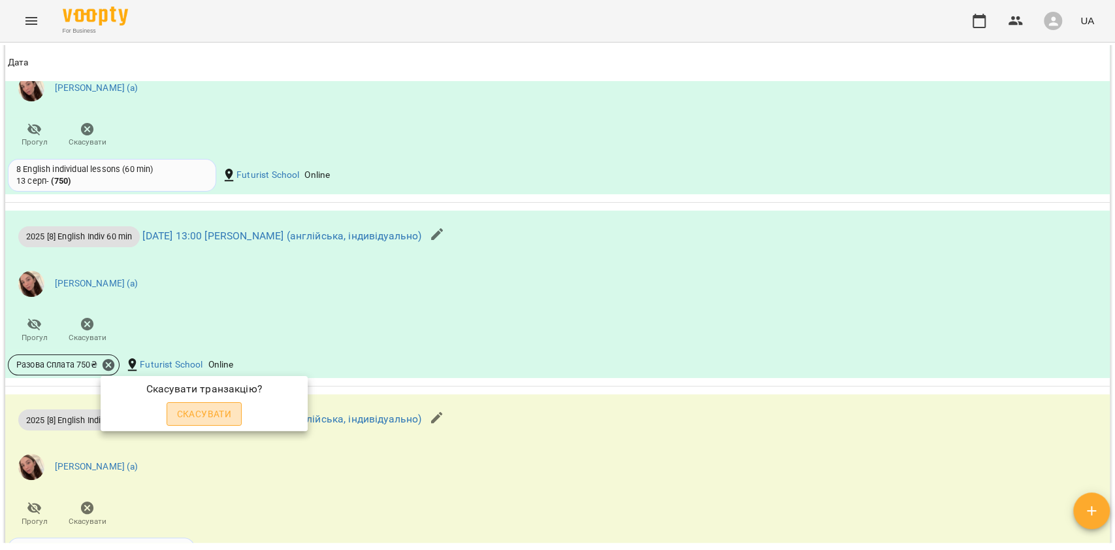
click at [234, 412] on button "Скасувати" at bounding box center [205, 414] width 76 height 24
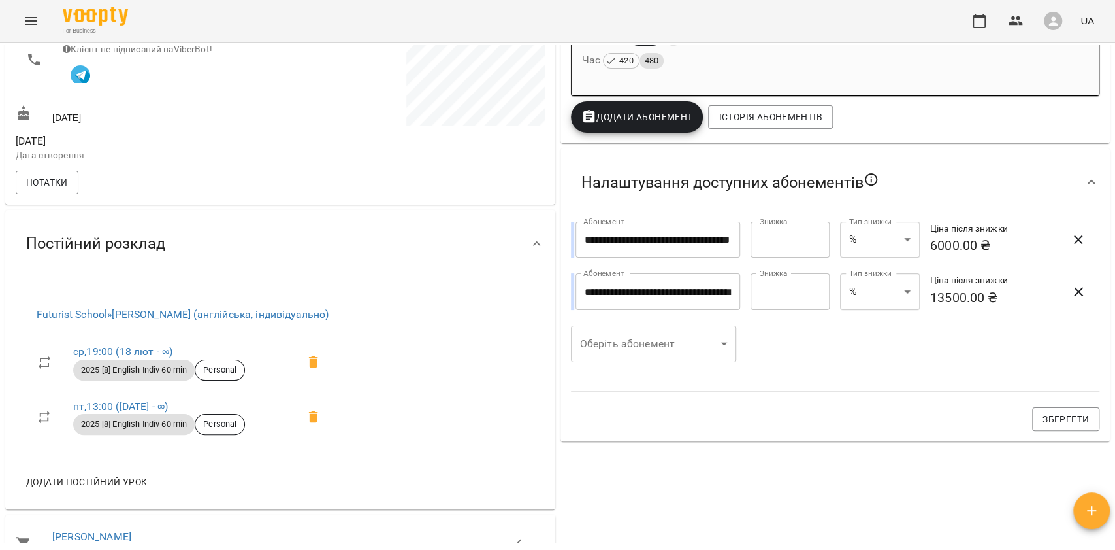
scroll to position [0, 0]
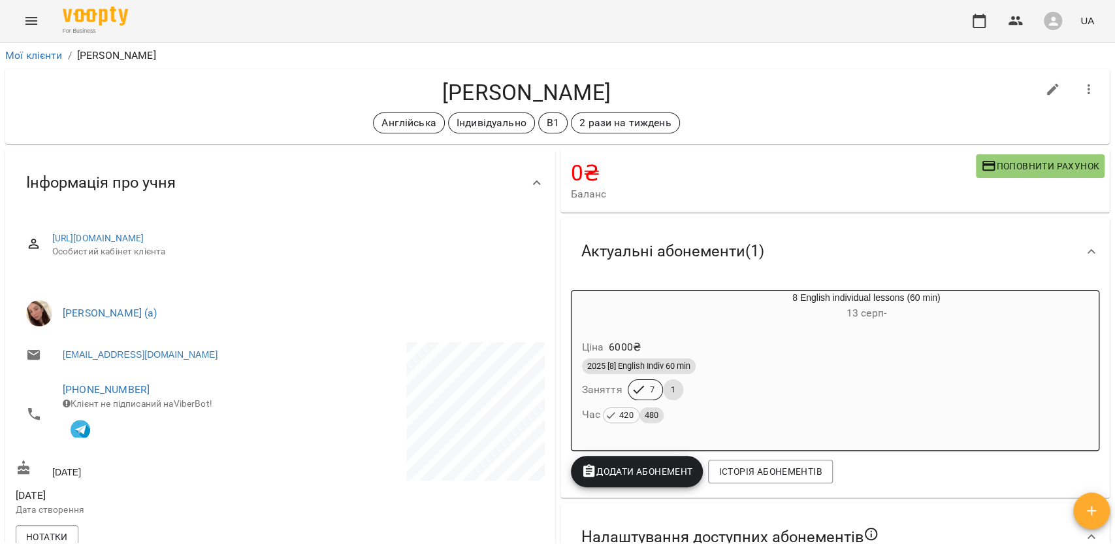
click at [744, 355] on div "Ціна 6000 ₴" at bounding box center [836, 347] width 512 height 24
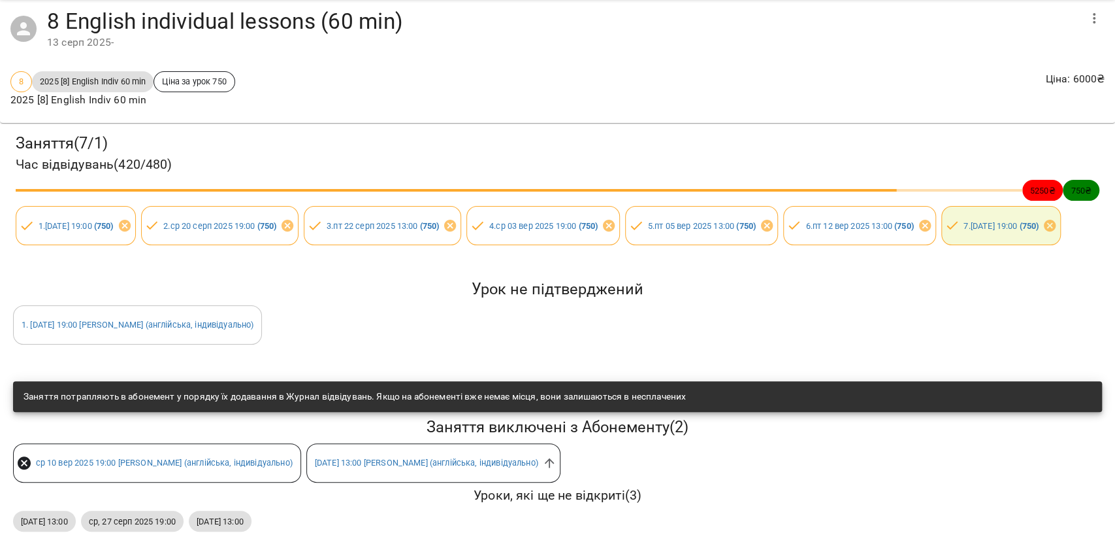
scroll to position [102, 0]
click at [554, 455] on icon at bounding box center [549, 462] width 14 height 14
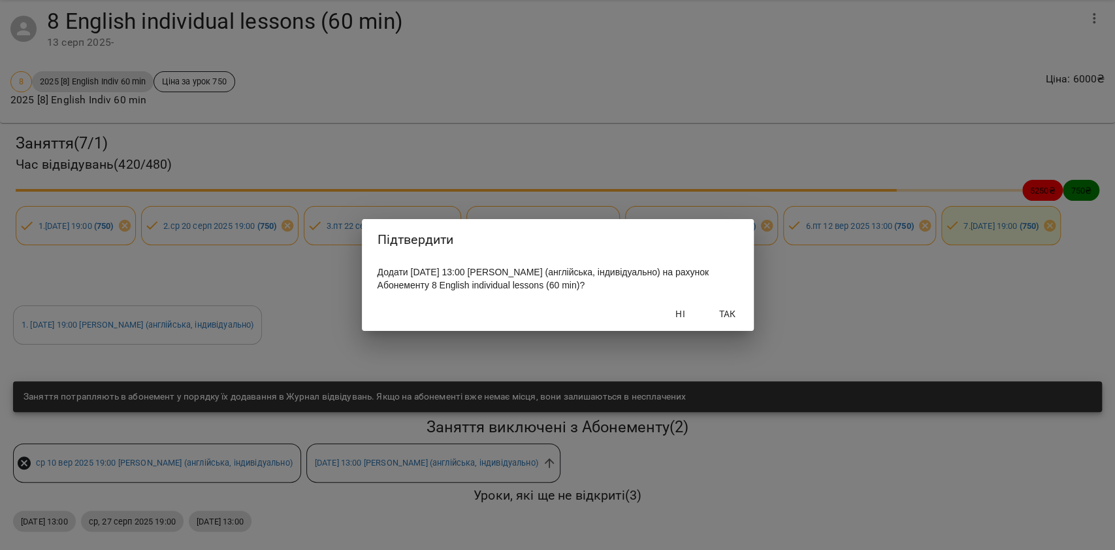
click at [724, 311] on span "Так" at bounding box center [727, 314] width 31 height 16
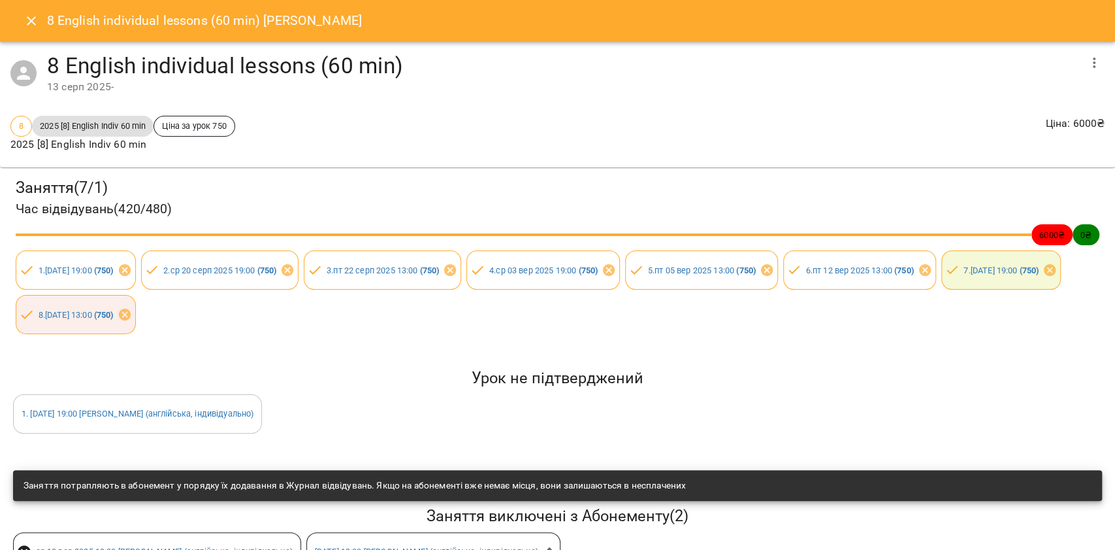
click at [24, 18] on icon "Close" at bounding box center [32, 21] width 16 height 16
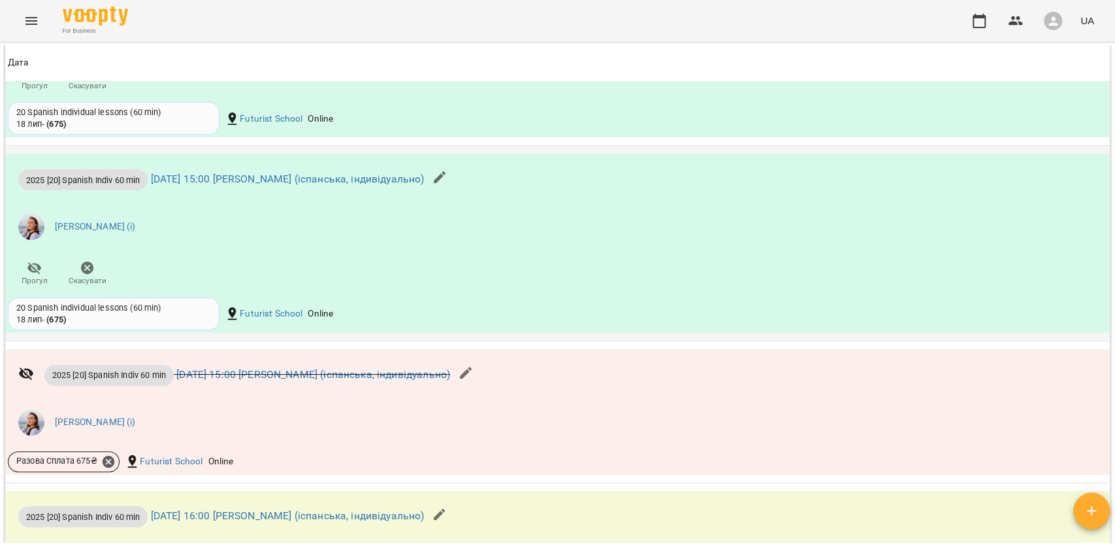
scroll to position [1568, 0]
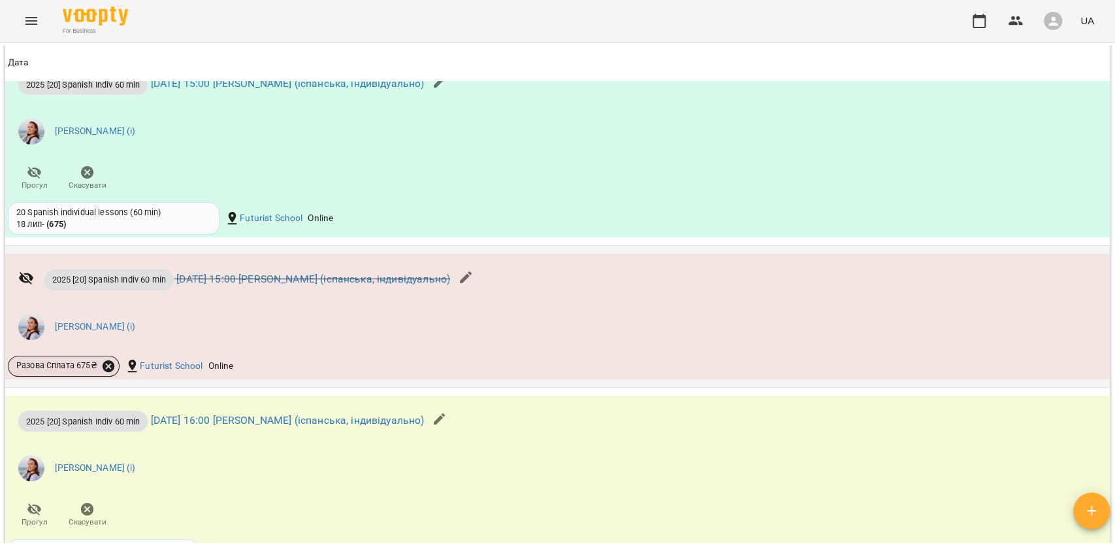
click at [108, 370] on icon at bounding box center [109, 365] width 12 height 12
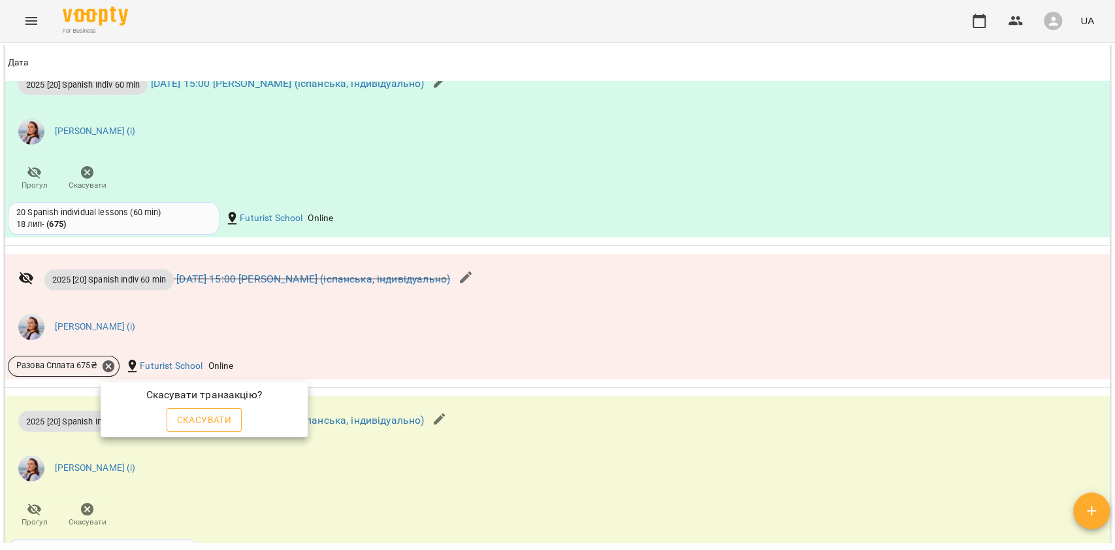
click at [205, 420] on span "Скасувати" at bounding box center [204, 420] width 55 height 16
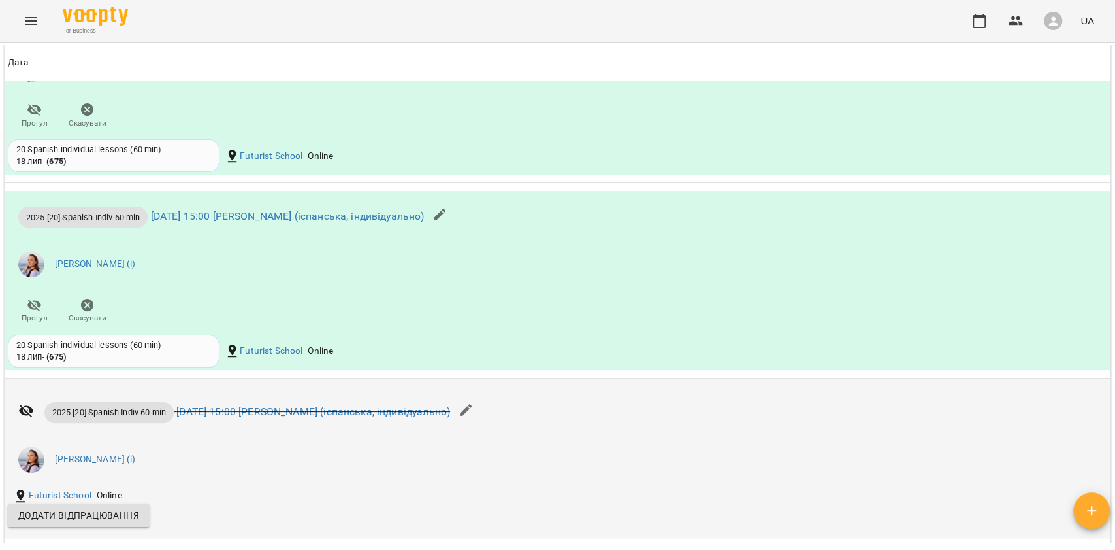
scroll to position [1611, 0]
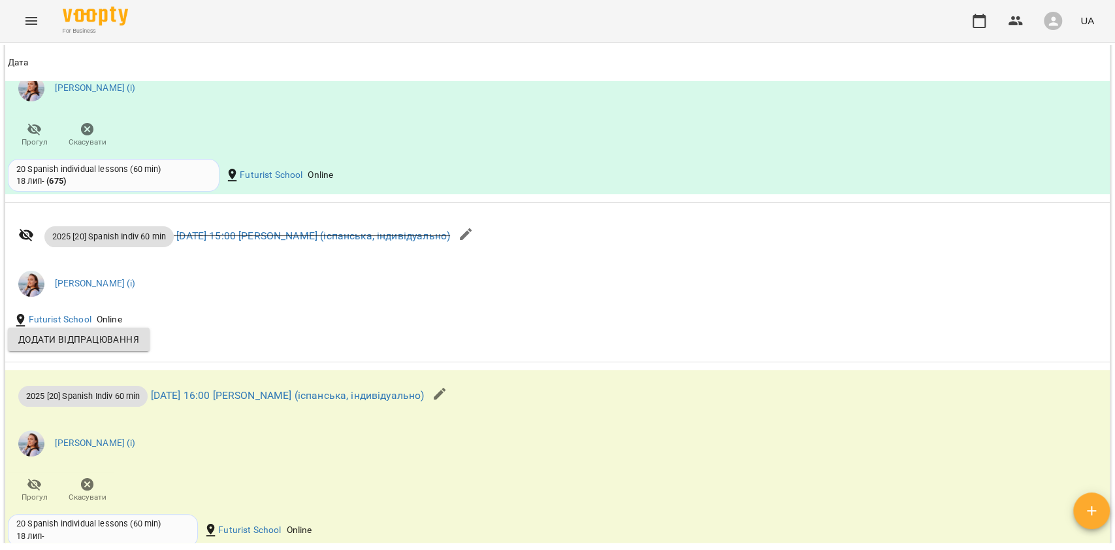
click at [474, 242] on icon "button" at bounding box center [466, 234] width 16 height 16
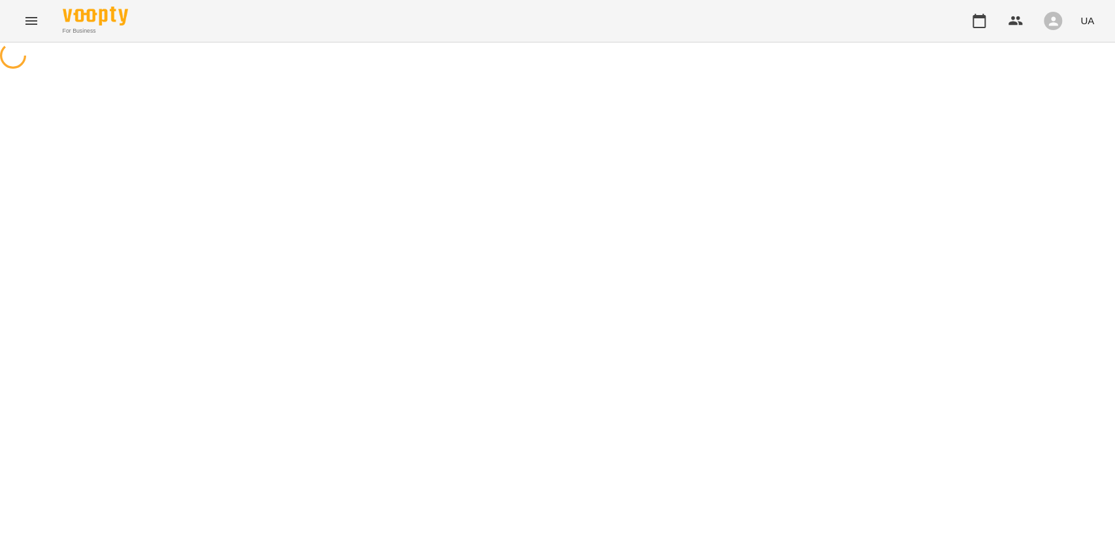
select select "**********"
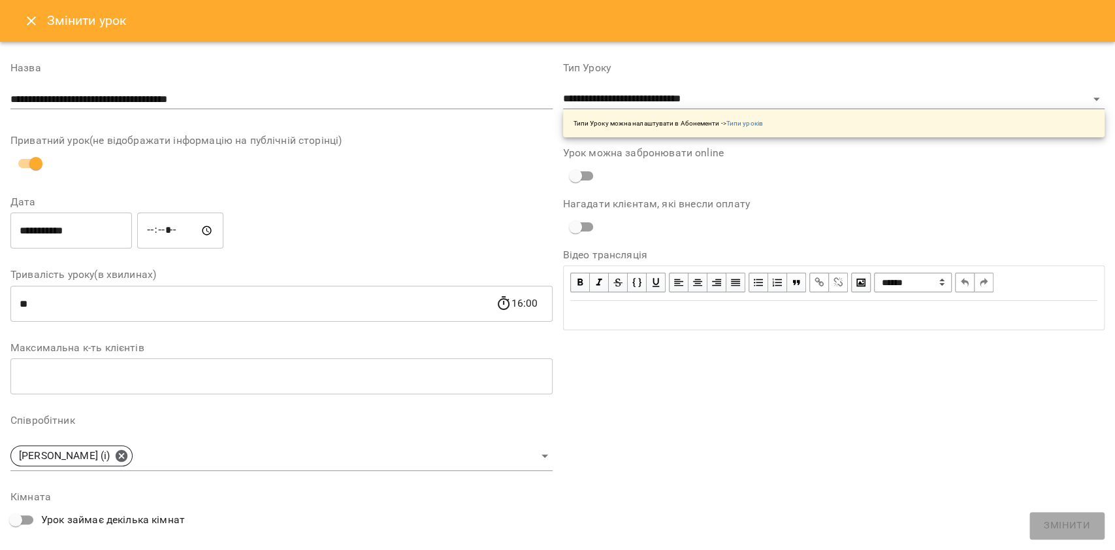
click at [26, 22] on icon "Close" at bounding box center [32, 21] width 16 height 16
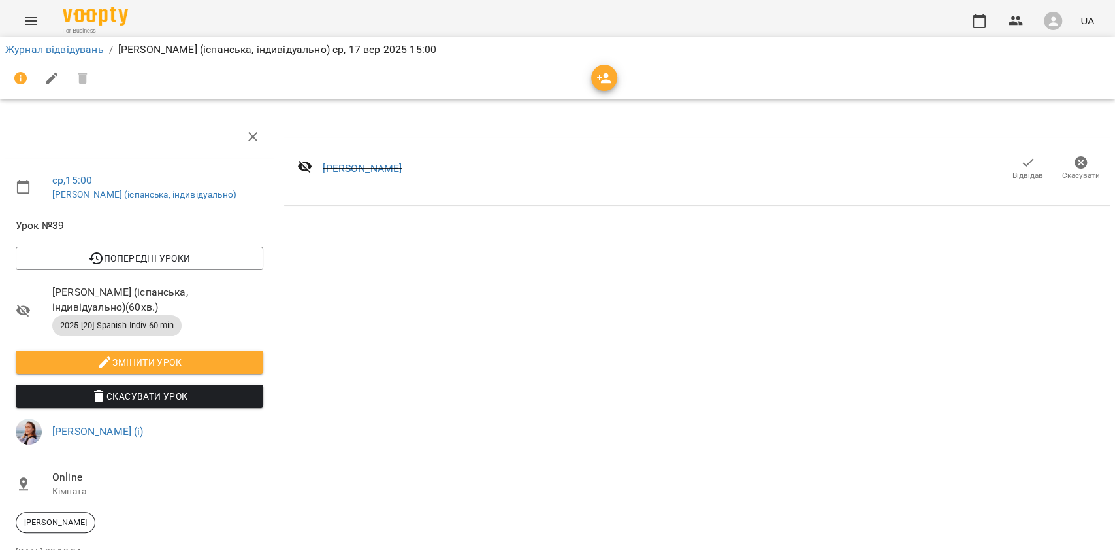
click at [1010, 167] on span "Відвідав" at bounding box center [1028, 168] width 37 height 26
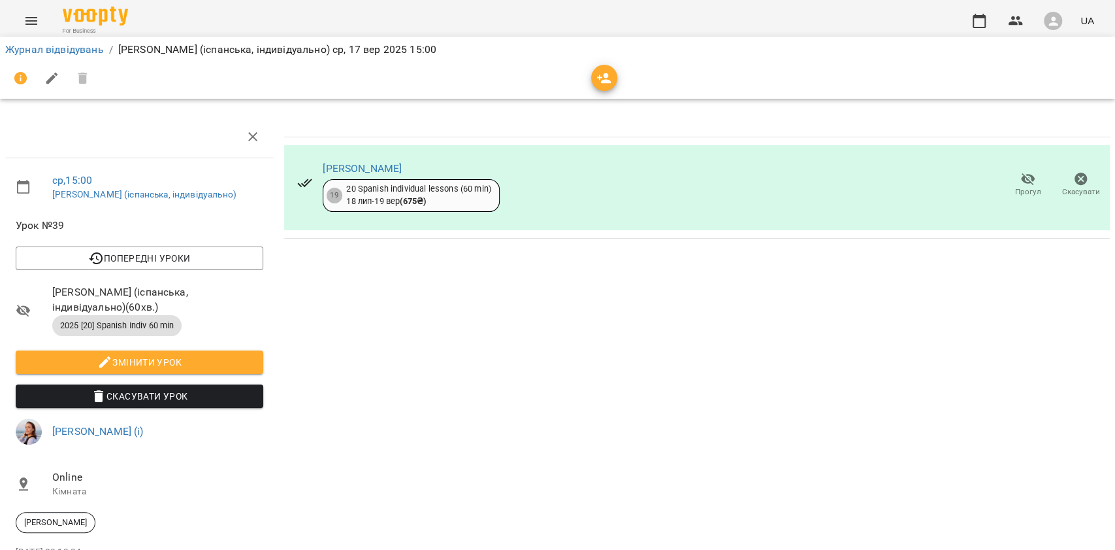
click at [1021, 181] on icon "button" at bounding box center [1029, 179] width 16 height 16
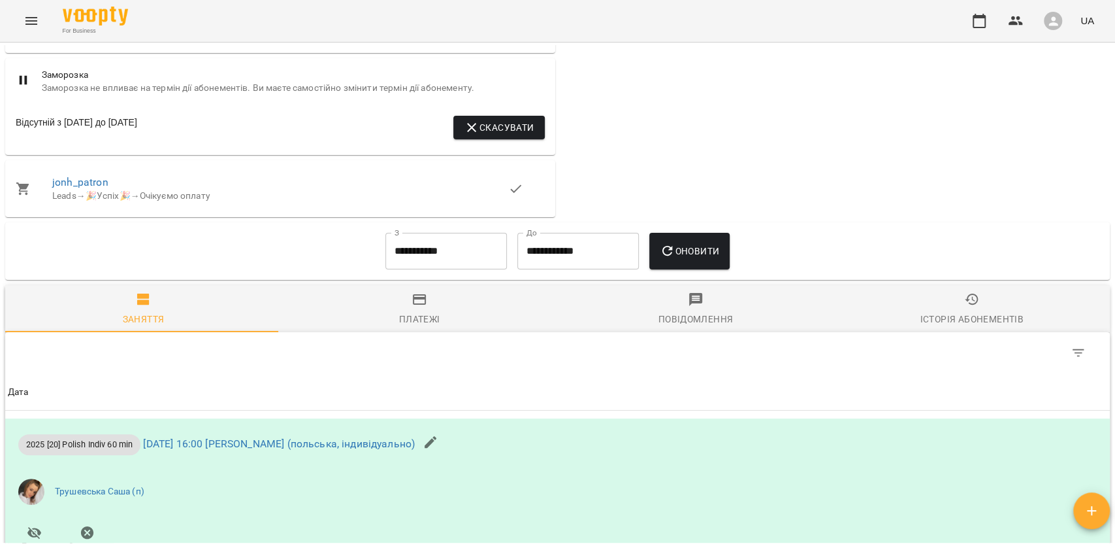
scroll to position [1307, 0]
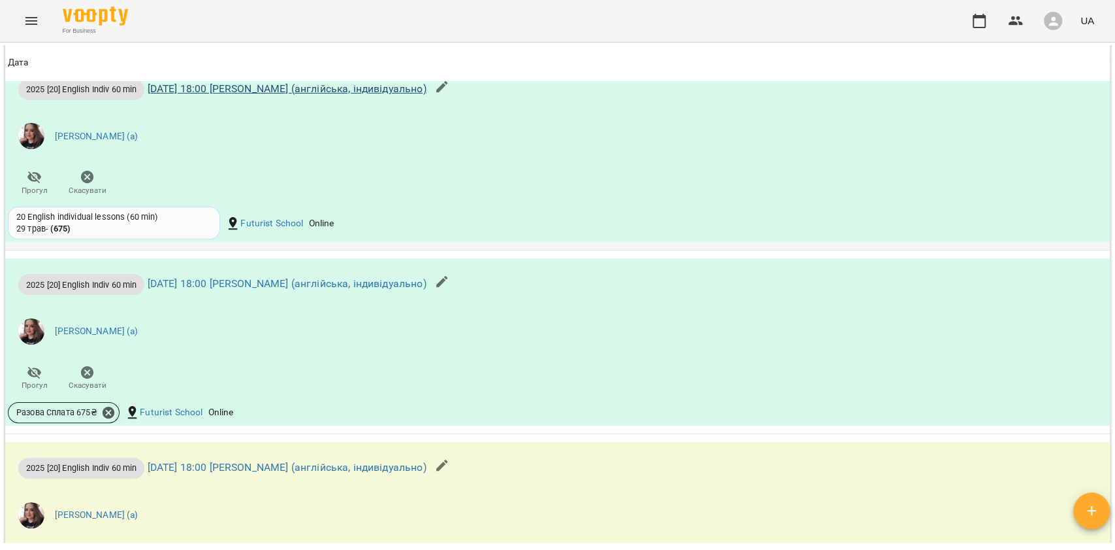
scroll to position [1307, 0]
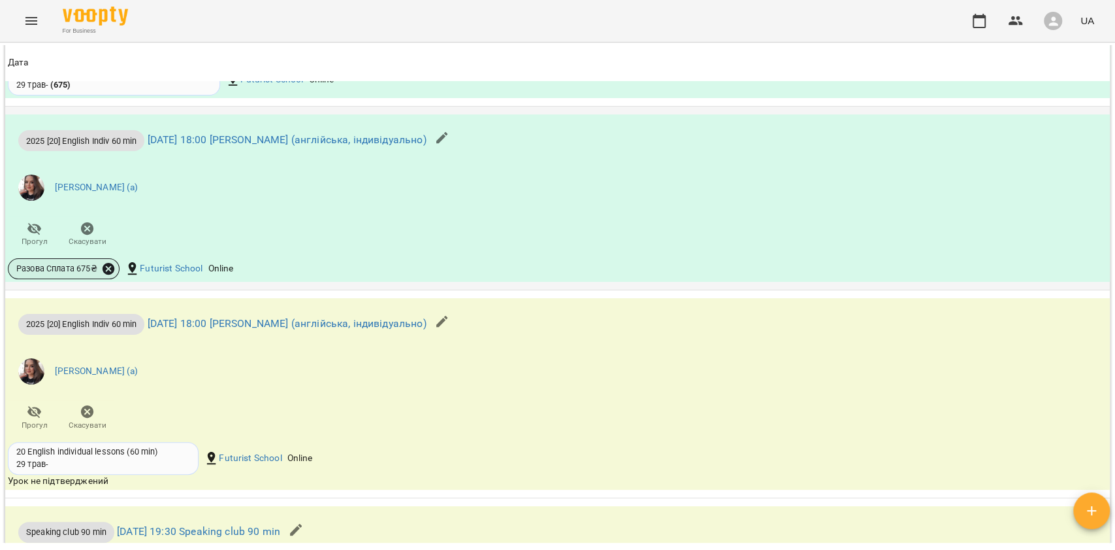
click at [112, 272] on icon at bounding box center [109, 269] width 12 height 12
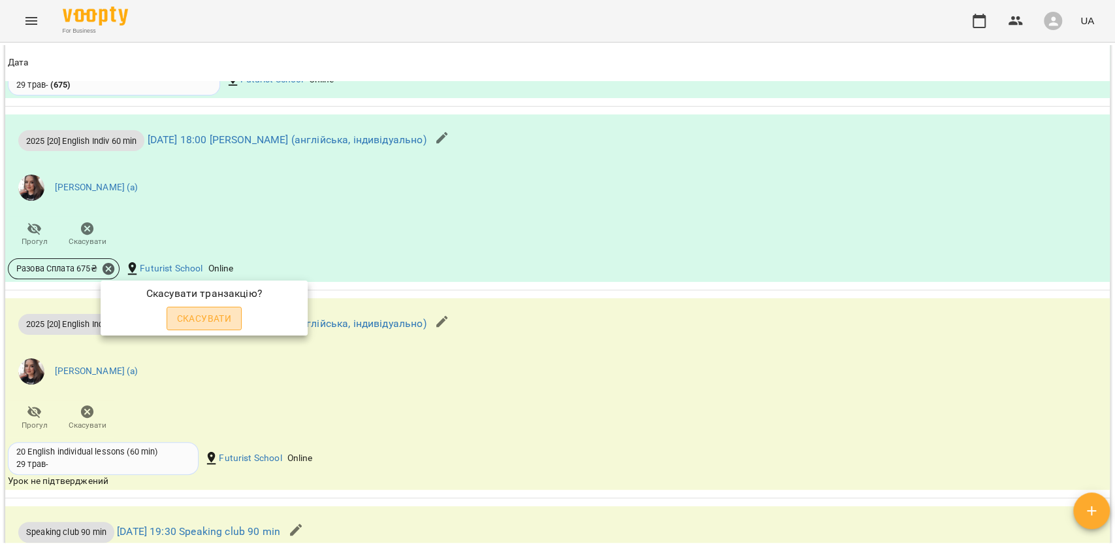
click at [217, 318] on span "Скасувати" at bounding box center [204, 318] width 55 height 16
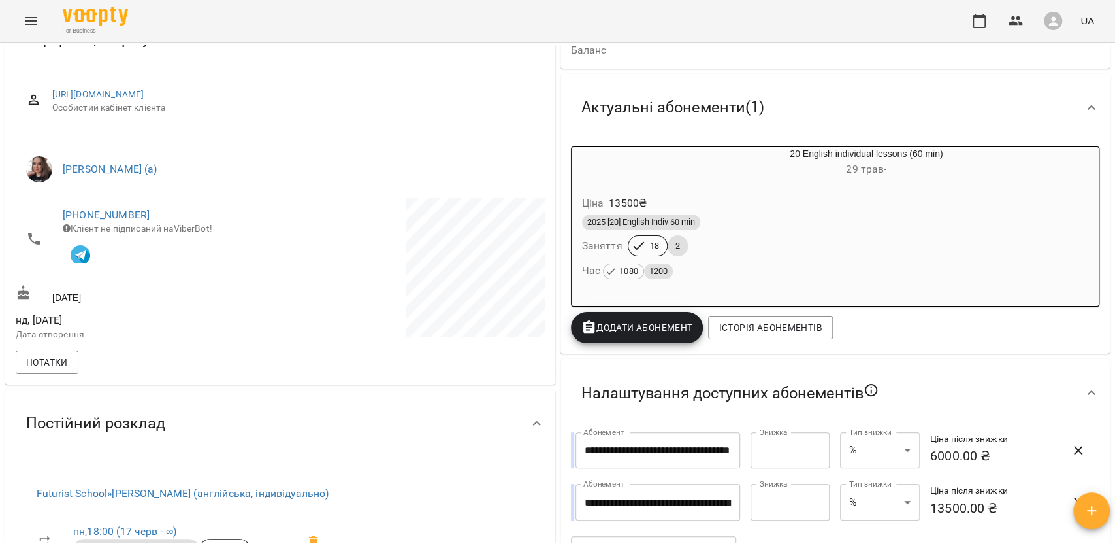
scroll to position [95, 0]
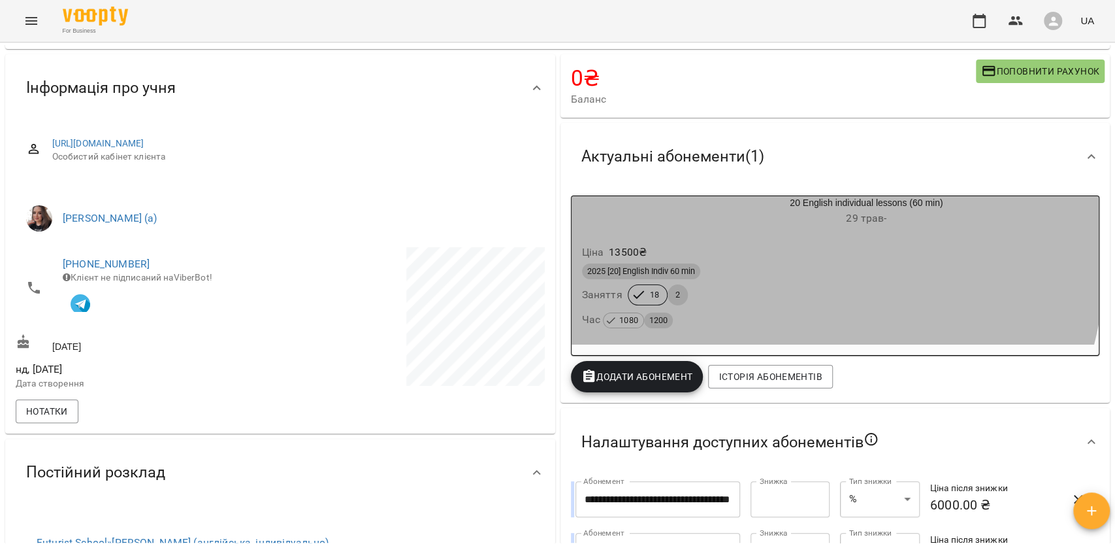
click at [716, 248] on div "Ціна 13500 ₴" at bounding box center [836, 252] width 512 height 24
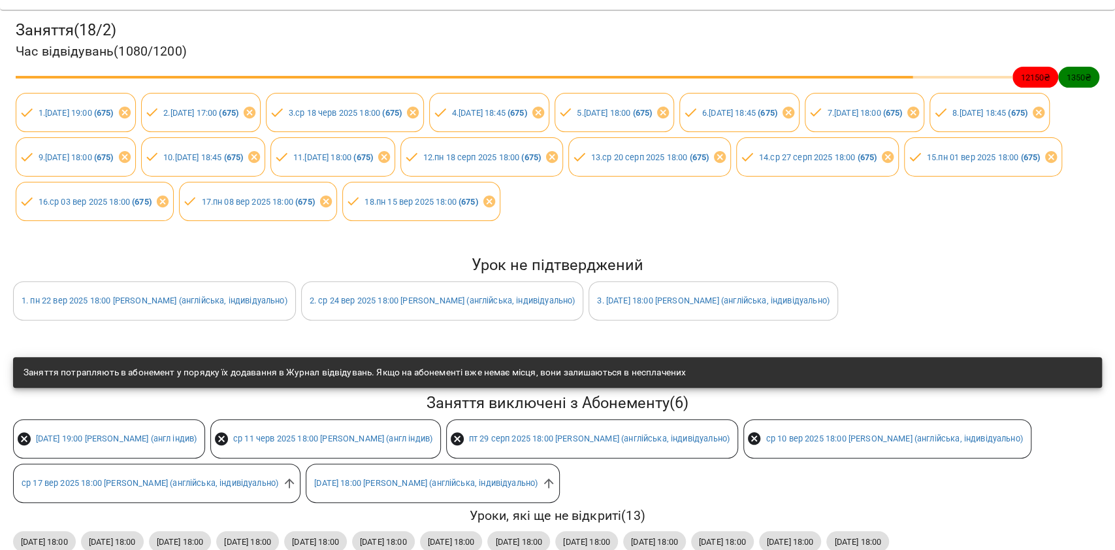
scroll to position [174, 0]
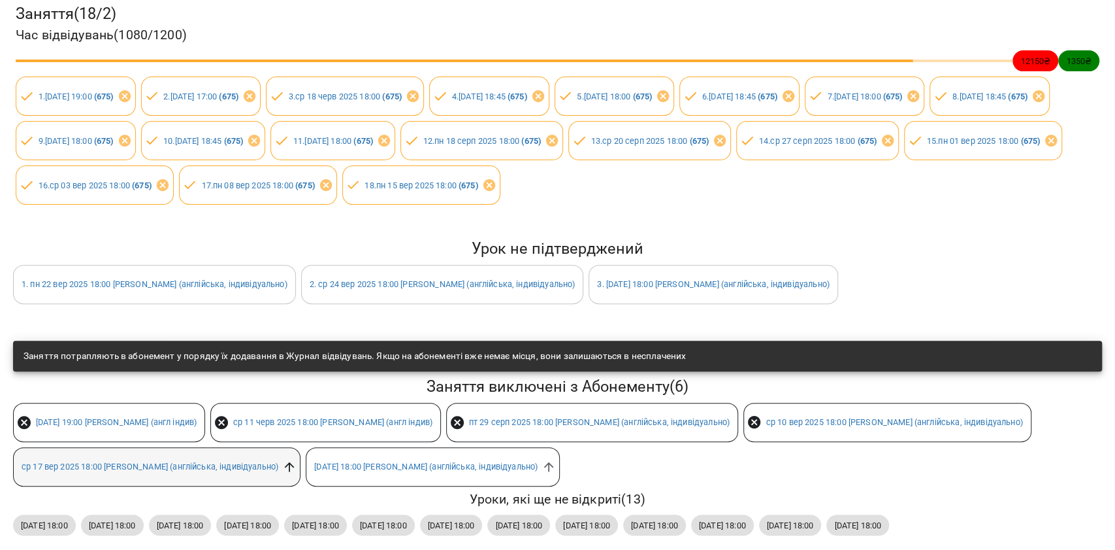
click at [297, 467] on icon at bounding box center [289, 466] width 14 height 14
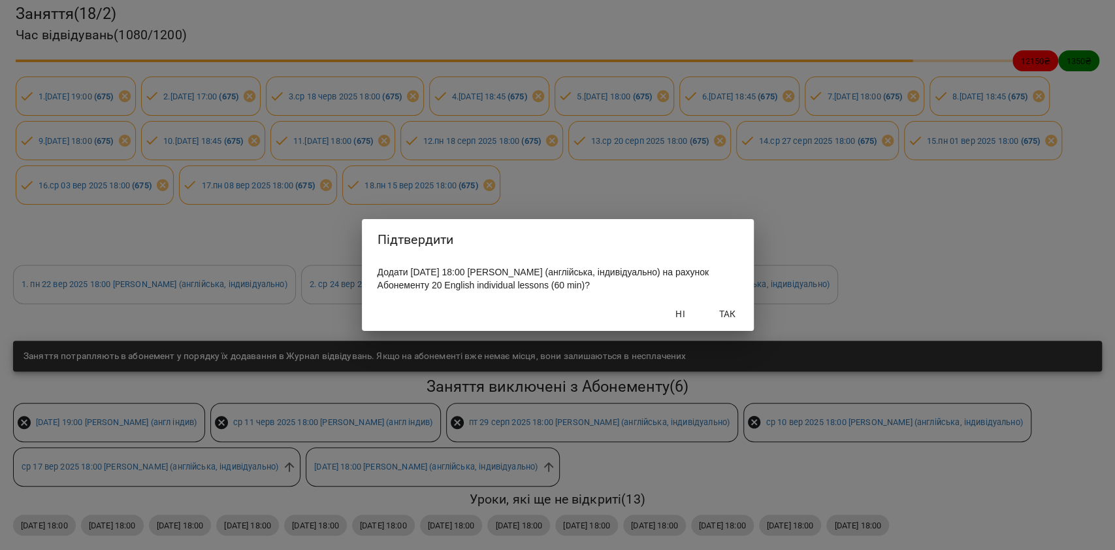
click at [713, 321] on span "Так" at bounding box center [727, 314] width 31 height 16
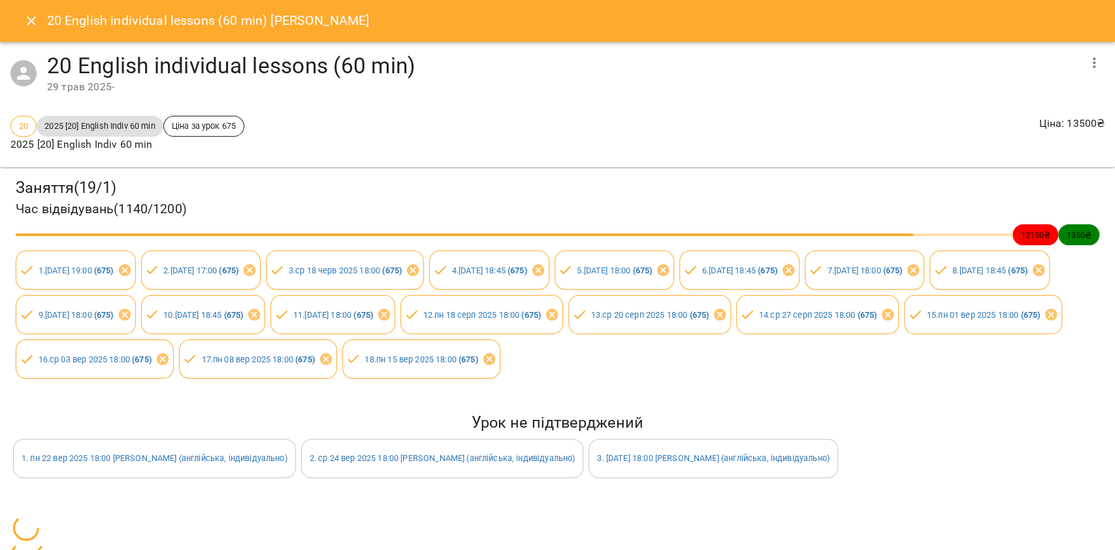
click at [14, 24] on div "20 English individual lessons (60 min) Олексюк Олеся" at bounding box center [557, 21] width 1115 height 42
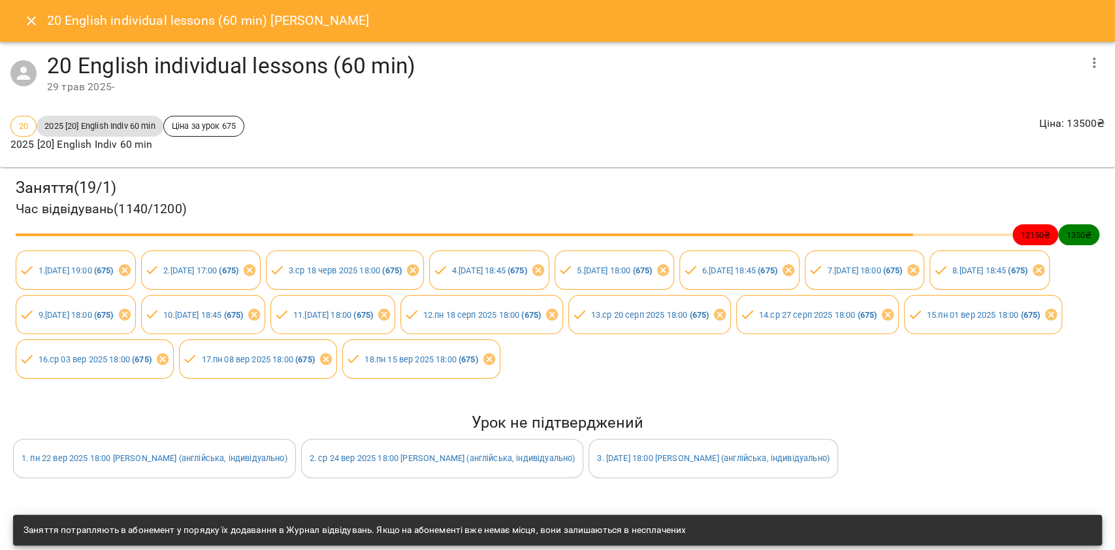
click at [22, 29] on button "Close" at bounding box center [31, 20] width 31 height 31
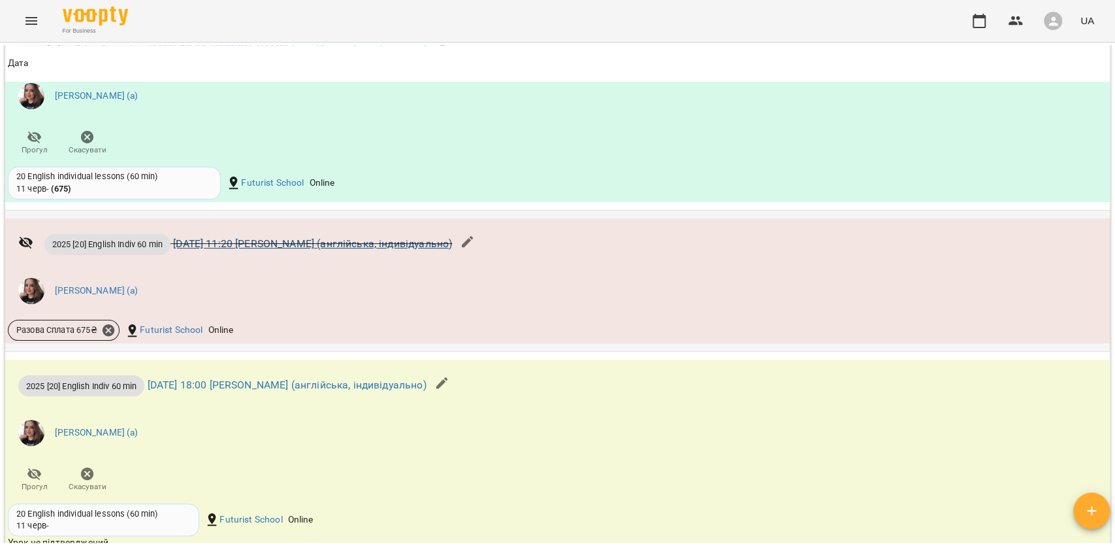
scroll to position [1307, 0]
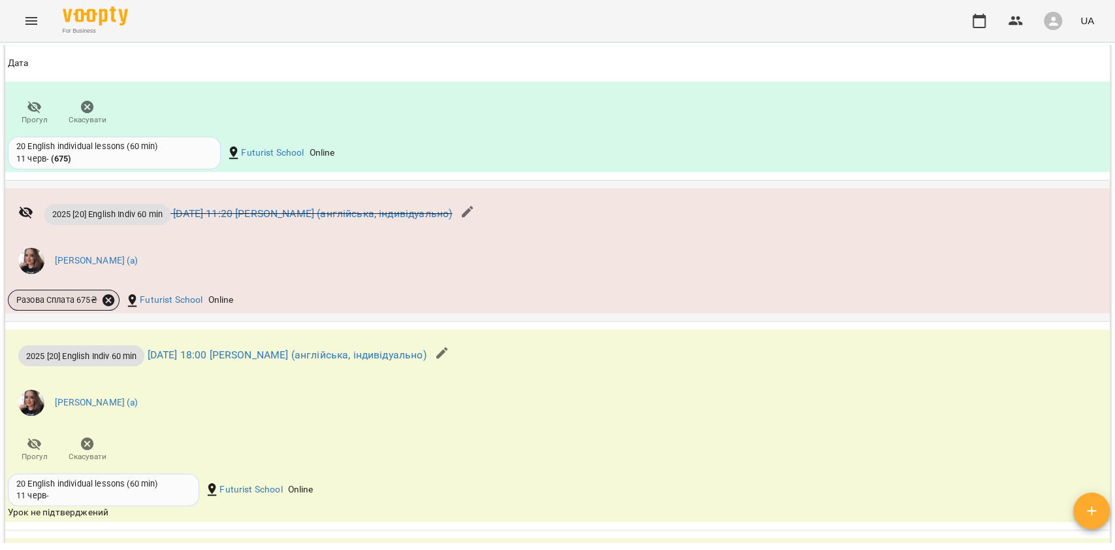
click at [106, 306] on icon at bounding box center [109, 300] width 12 height 12
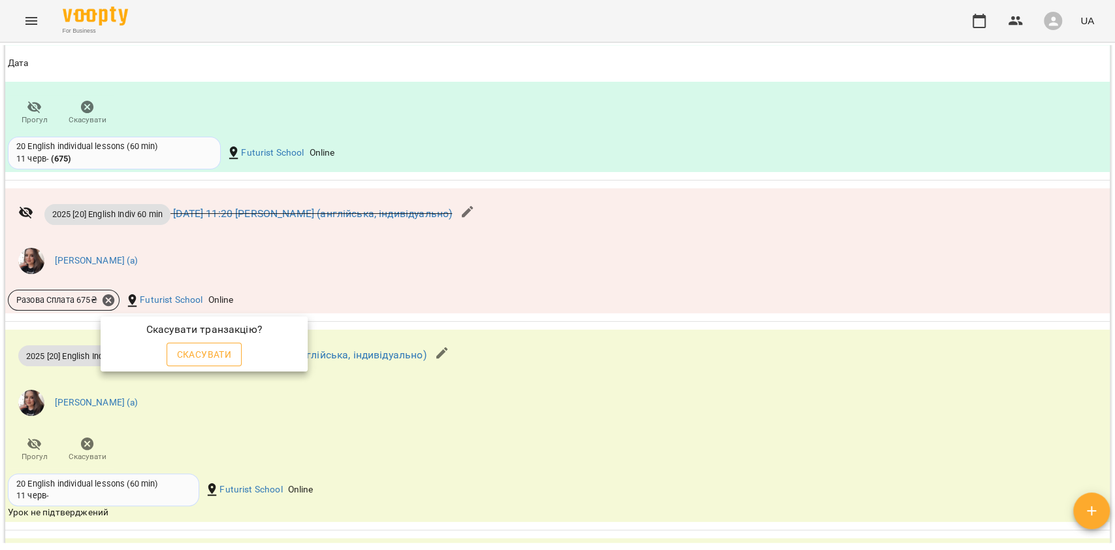
click at [186, 352] on span "Скасувати" at bounding box center [204, 354] width 55 height 16
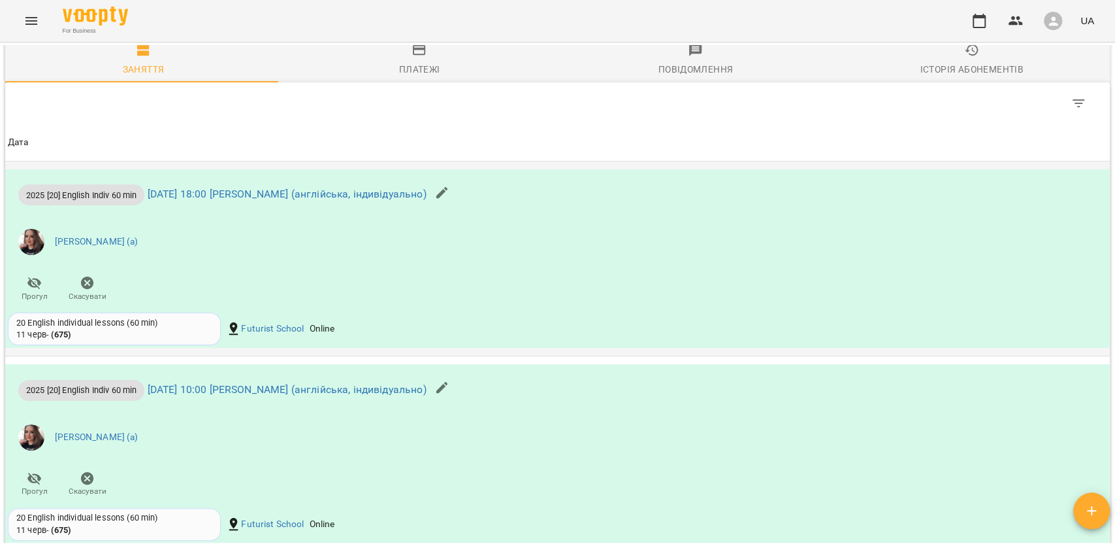
scroll to position [1110, 0]
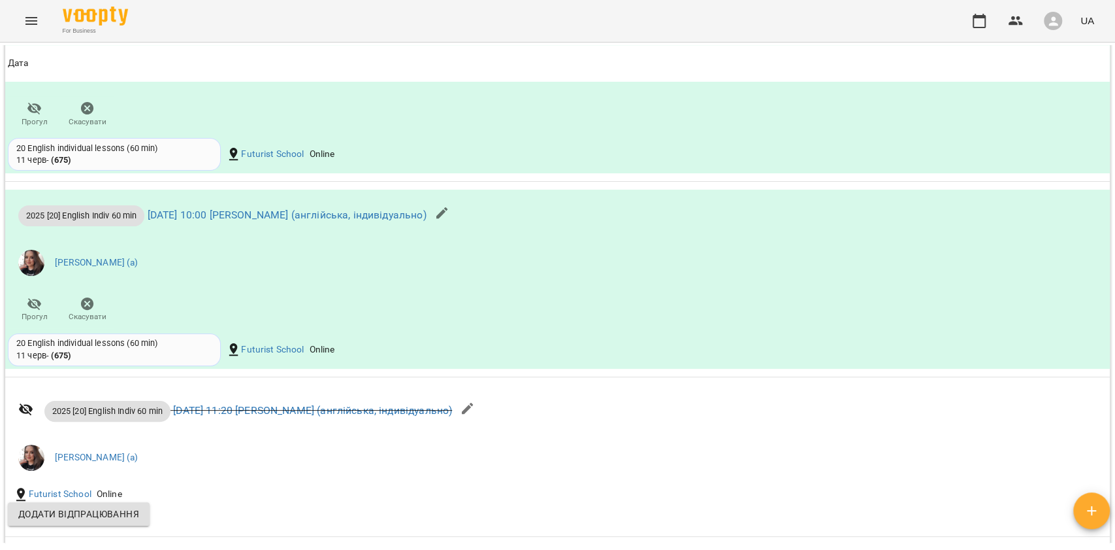
click at [476, 414] on icon "button" at bounding box center [468, 409] width 16 height 16
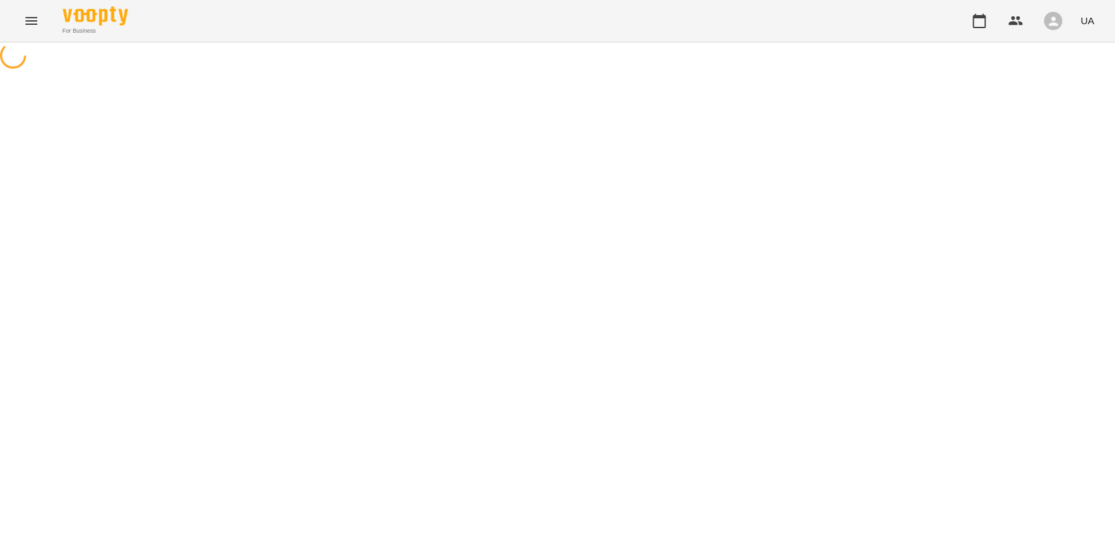
select select "**********"
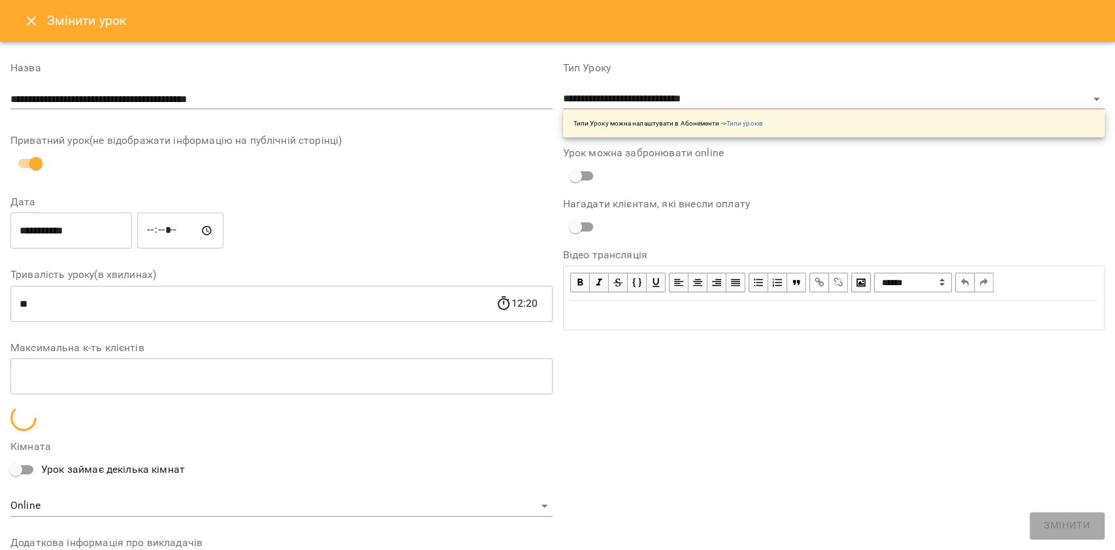
click at [30, 30] on button "Close" at bounding box center [31, 20] width 31 height 31
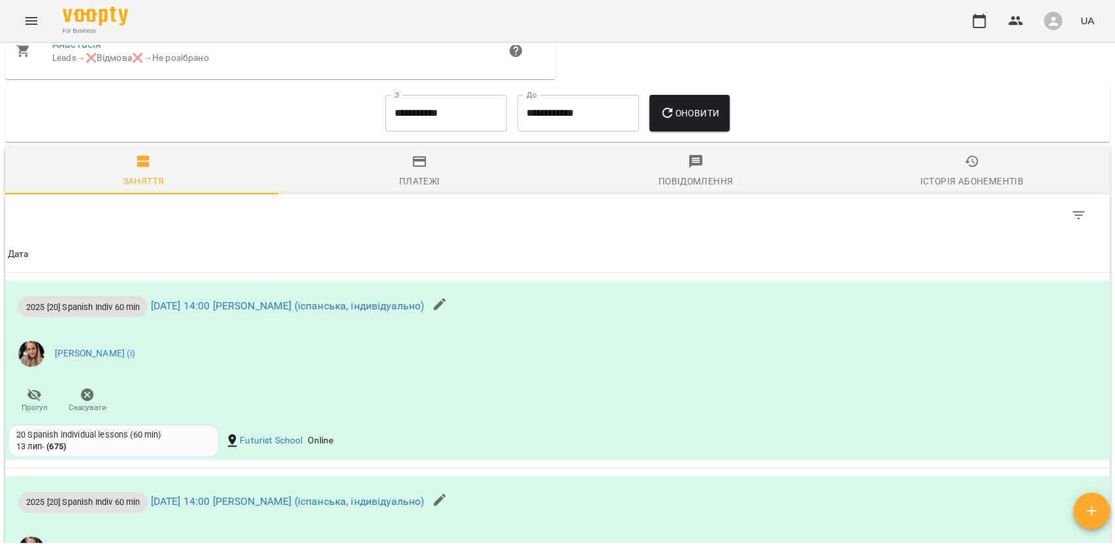
scroll to position [1481, 0]
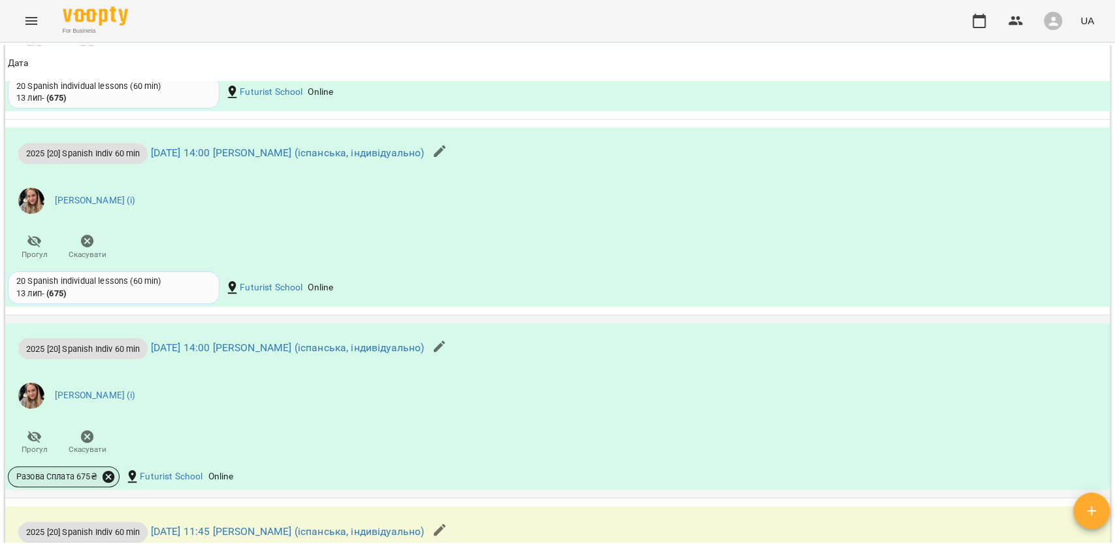
click at [105, 482] on icon at bounding box center [109, 476] width 12 height 12
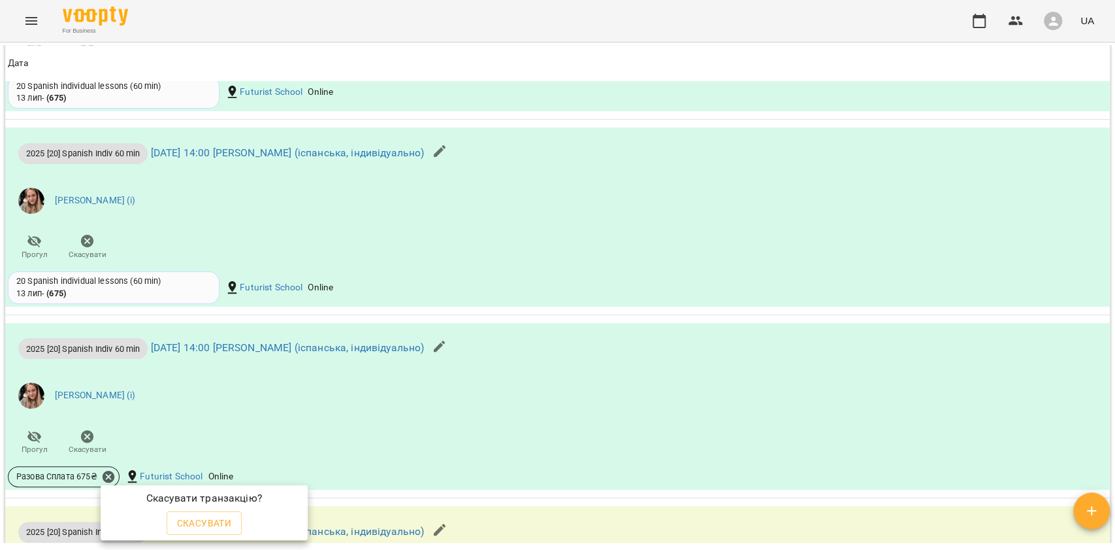
click at [213, 510] on div "Скасувати" at bounding box center [204, 522] width 81 height 29
click at [213, 516] on span "Скасувати" at bounding box center [204, 523] width 55 height 16
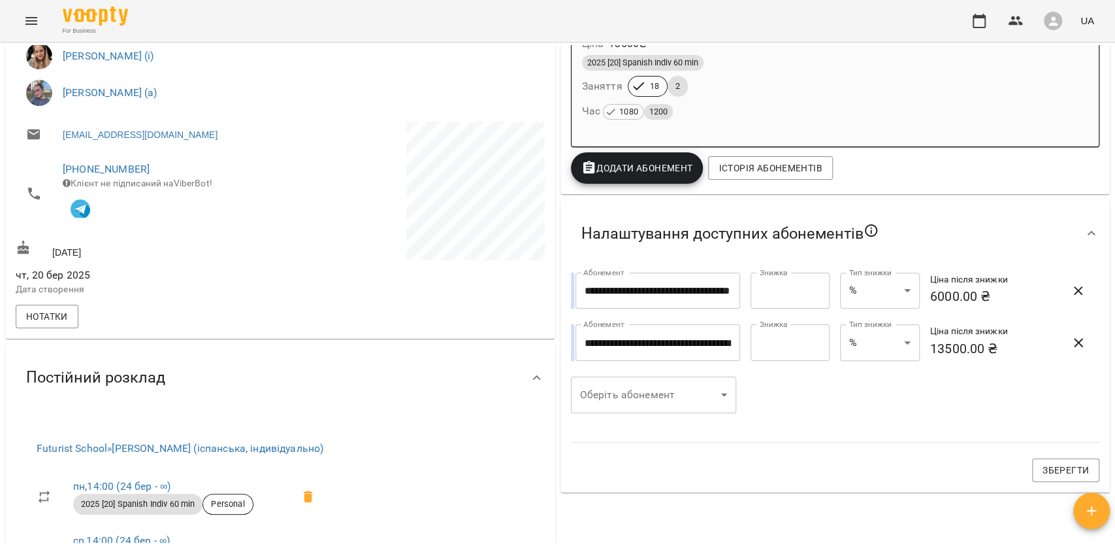
scroll to position [107, 0]
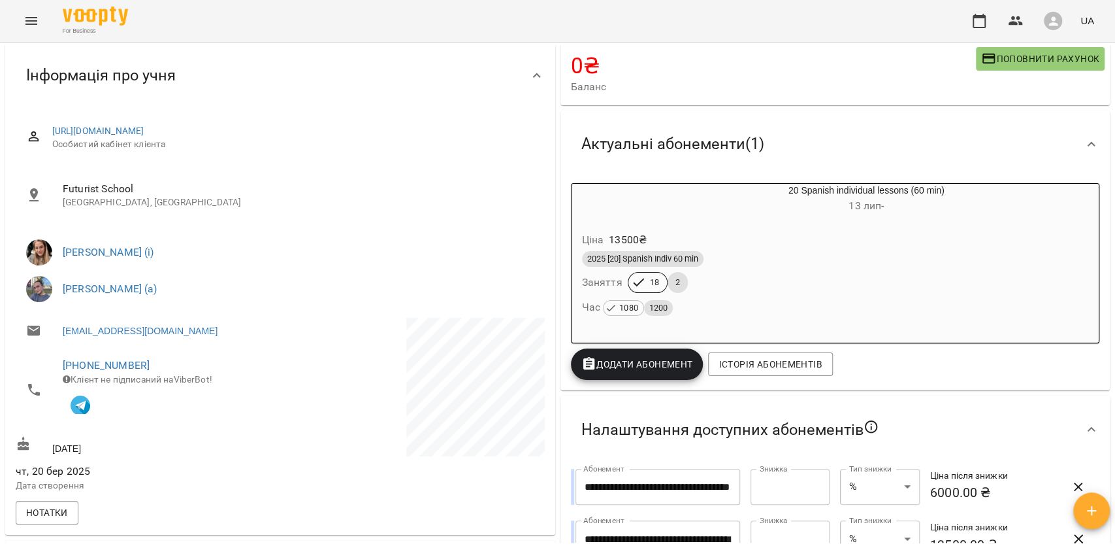
click at [711, 242] on div "Ціна 13500 ₴" at bounding box center [836, 240] width 512 height 24
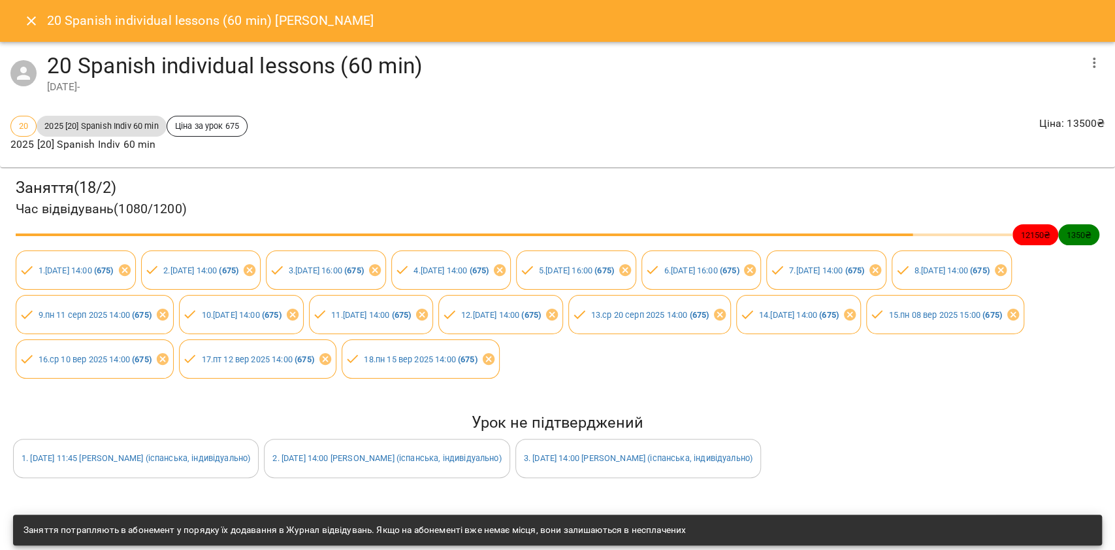
scroll to position [146, 0]
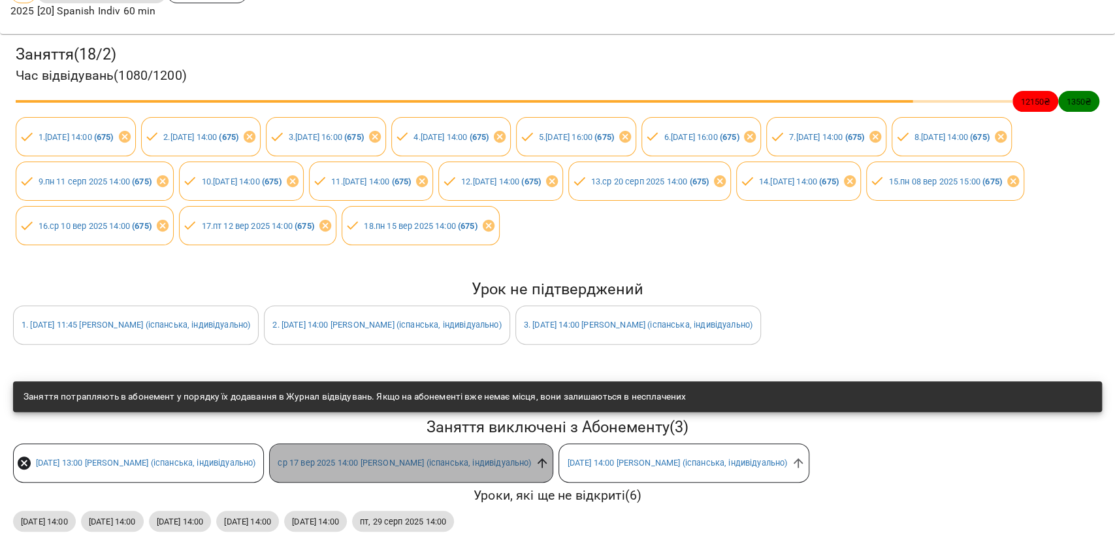
click at [550, 455] on icon at bounding box center [542, 462] width 14 height 14
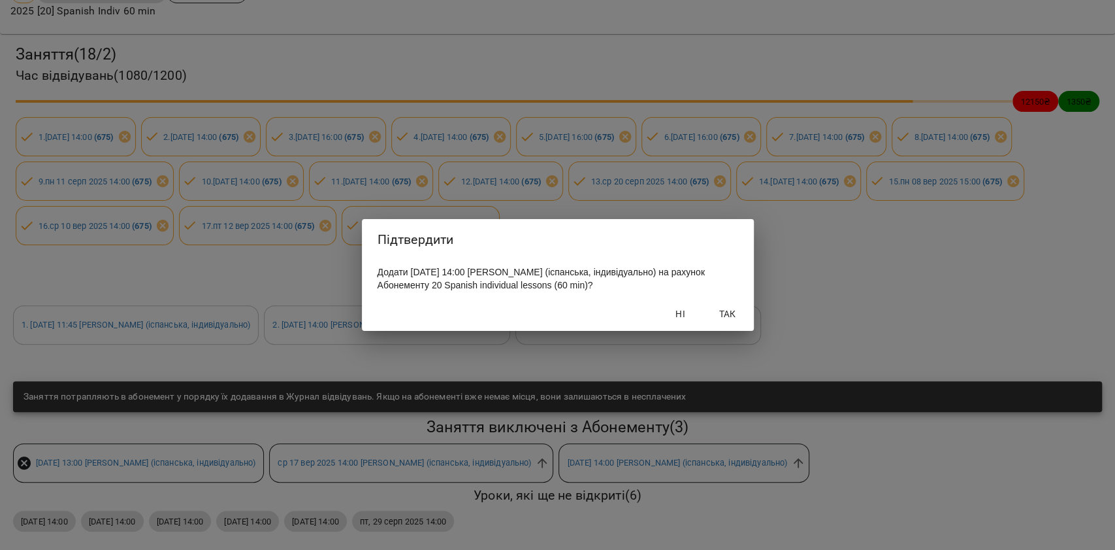
click at [721, 321] on span "Так" at bounding box center [727, 314] width 31 height 16
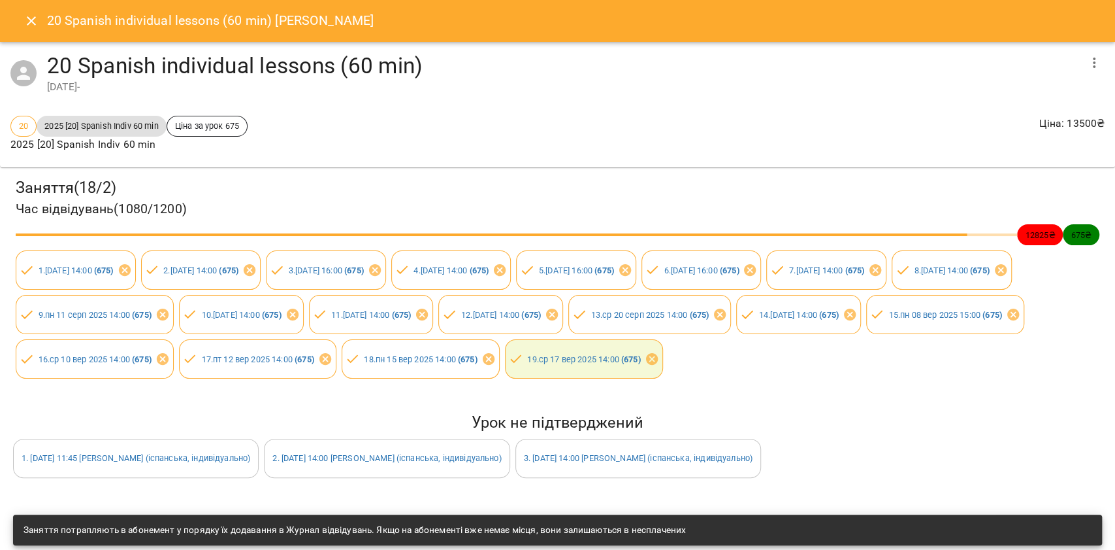
click at [37, 5] on div "20 Spanish individual lessons (60 min) Дьякова Анастасія" at bounding box center [557, 21] width 1115 height 42
click at [29, 22] on icon "Close" at bounding box center [32, 21] width 16 height 16
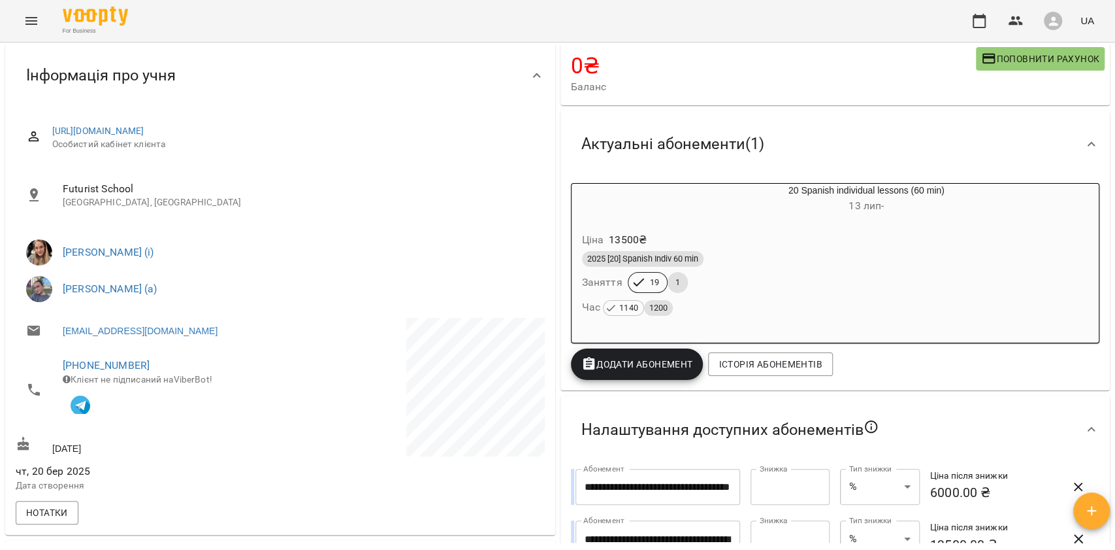
scroll to position [0, 0]
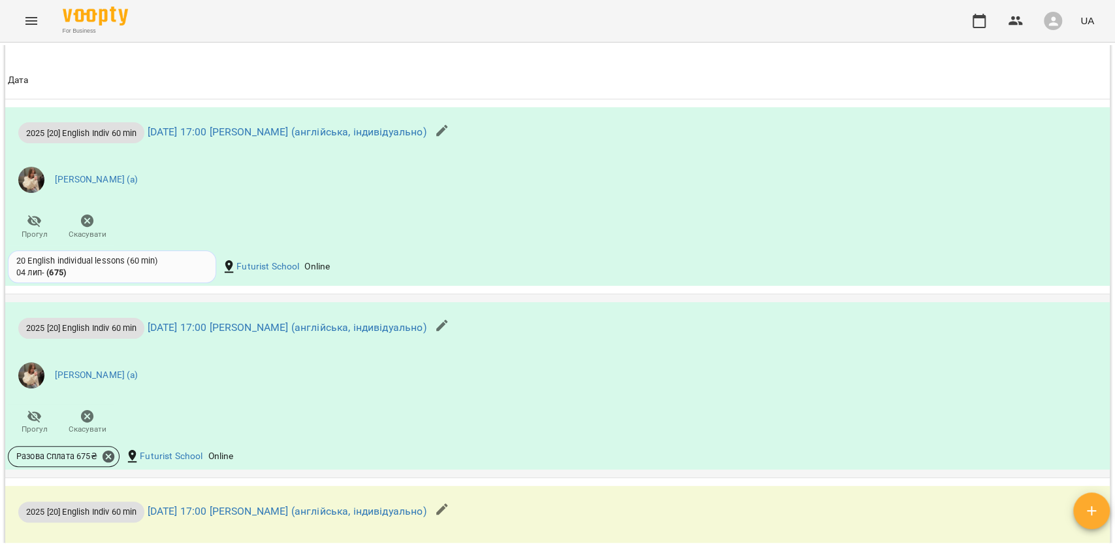
scroll to position [1132, 0]
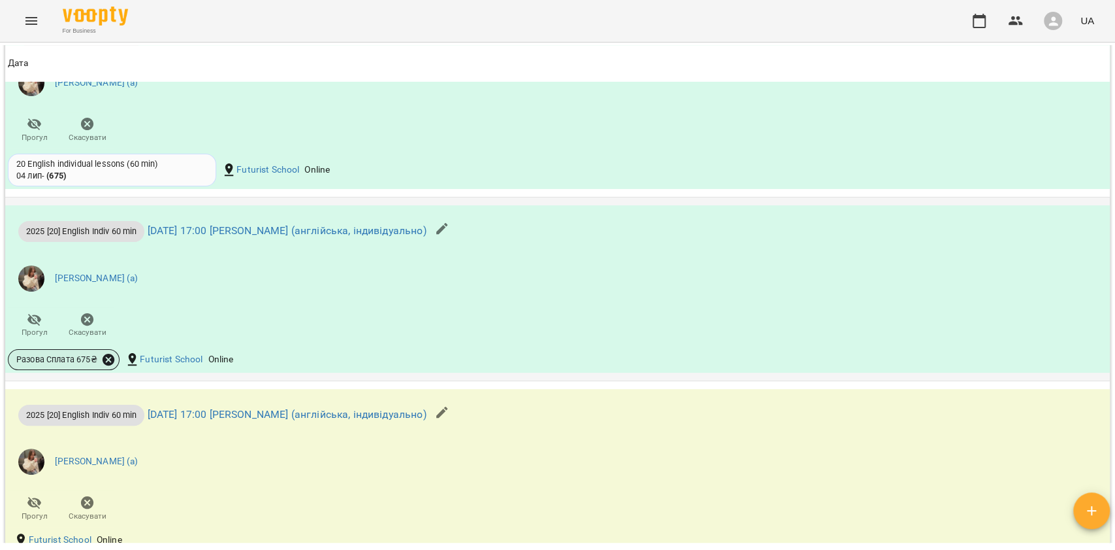
click at [111, 363] on icon at bounding box center [109, 360] width 12 height 12
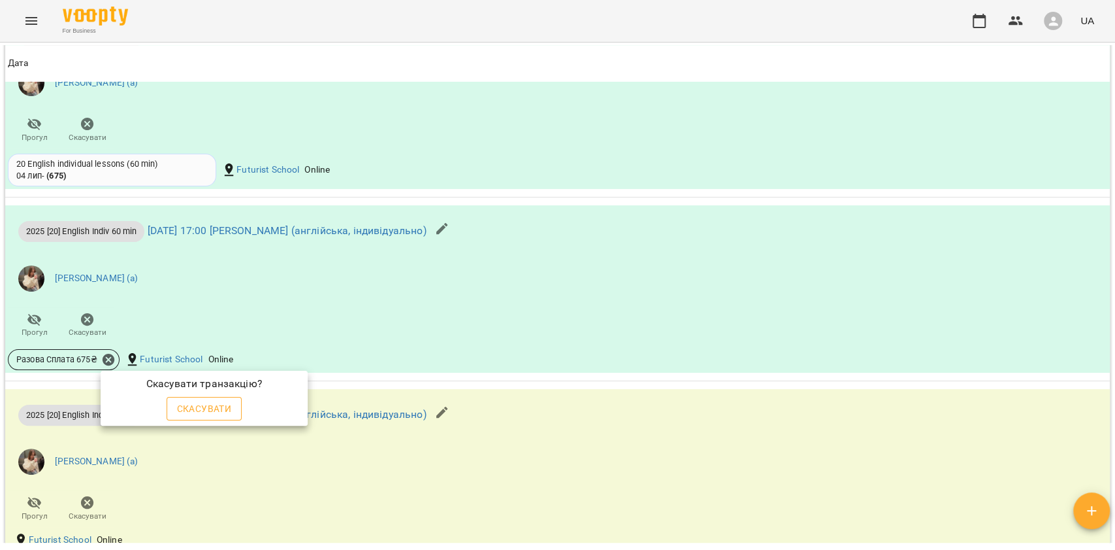
click at [221, 403] on span "Скасувати" at bounding box center [204, 409] width 55 height 16
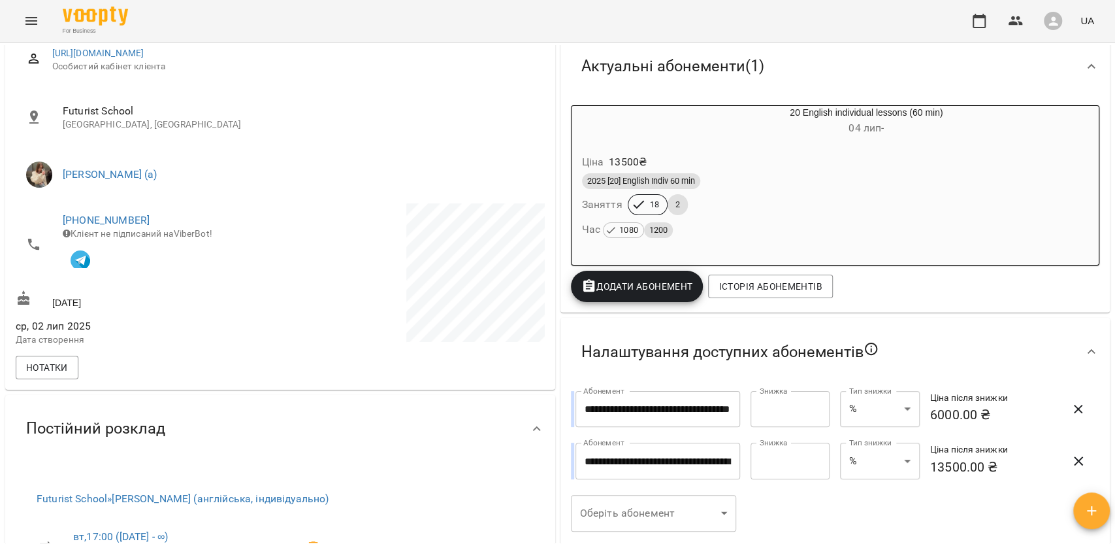
scroll to position [151, 0]
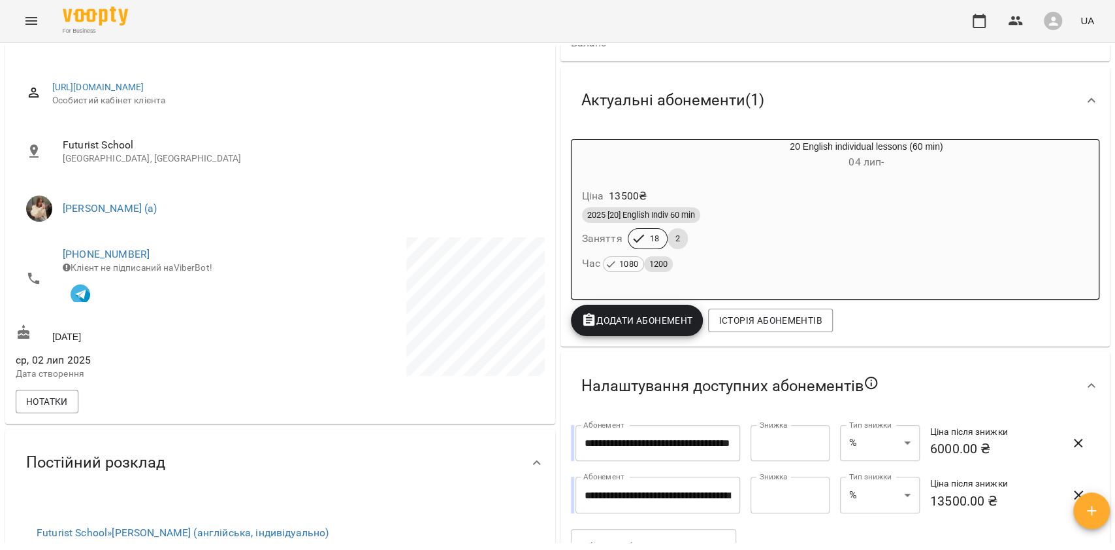
click at [723, 205] on div "Ціна 13500 ₴" at bounding box center [836, 196] width 512 height 24
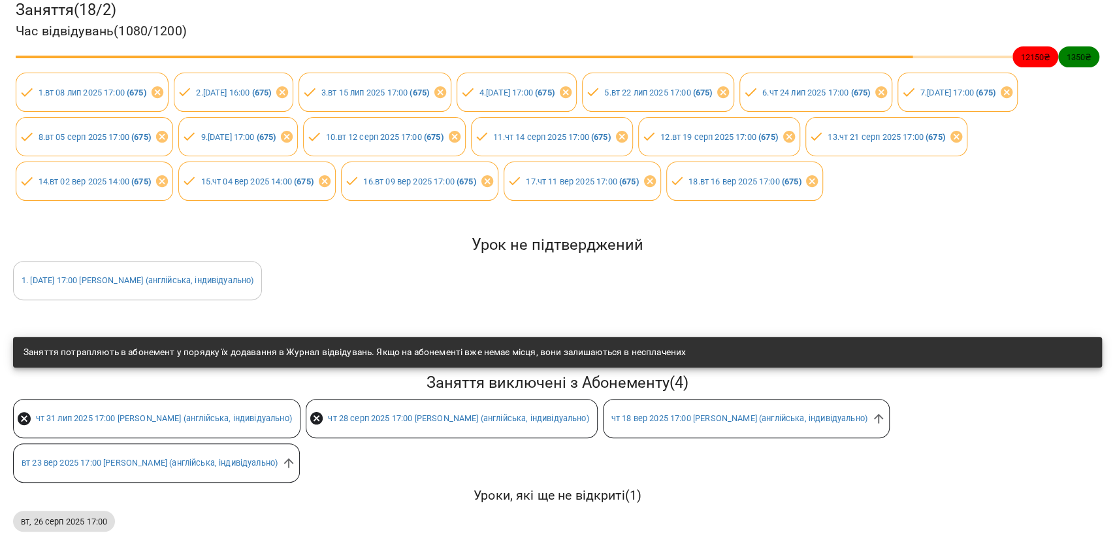
scroll to position [191, 0]
click at [886, 411] on icon at bounding box center [879, 418] width 14 height 14
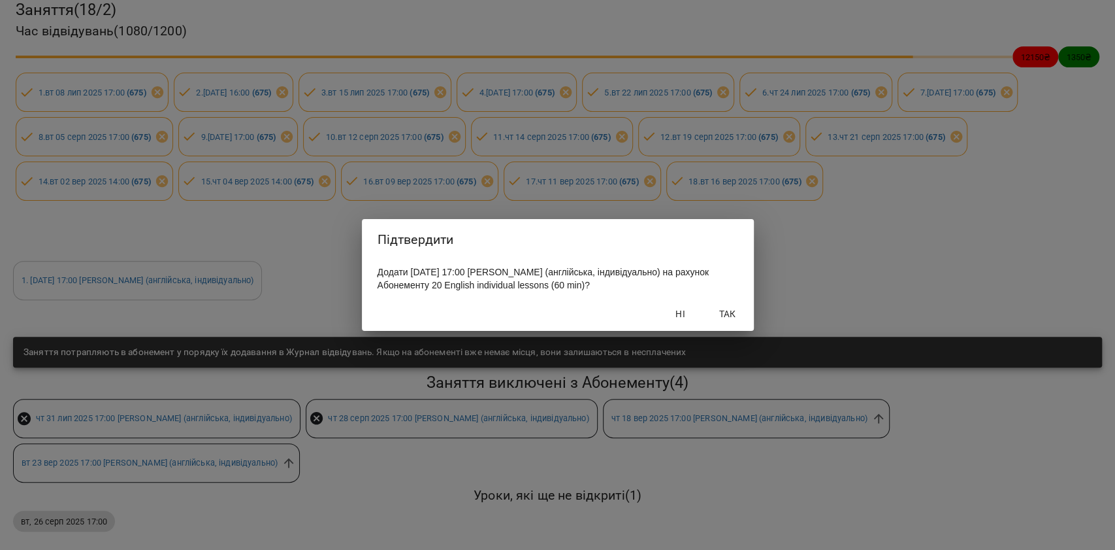
click at [725, 312] on button "Так" at bounding box center [728, 314] width 42 height 24
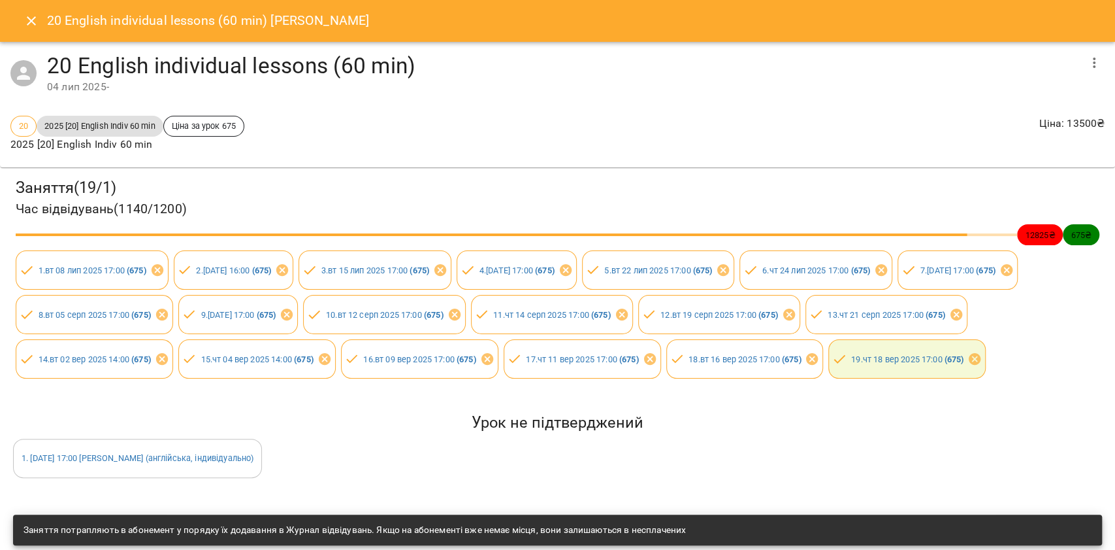
click at [26, 15] on icon "Close" at bounding box center [32, 21] width 16 height 16
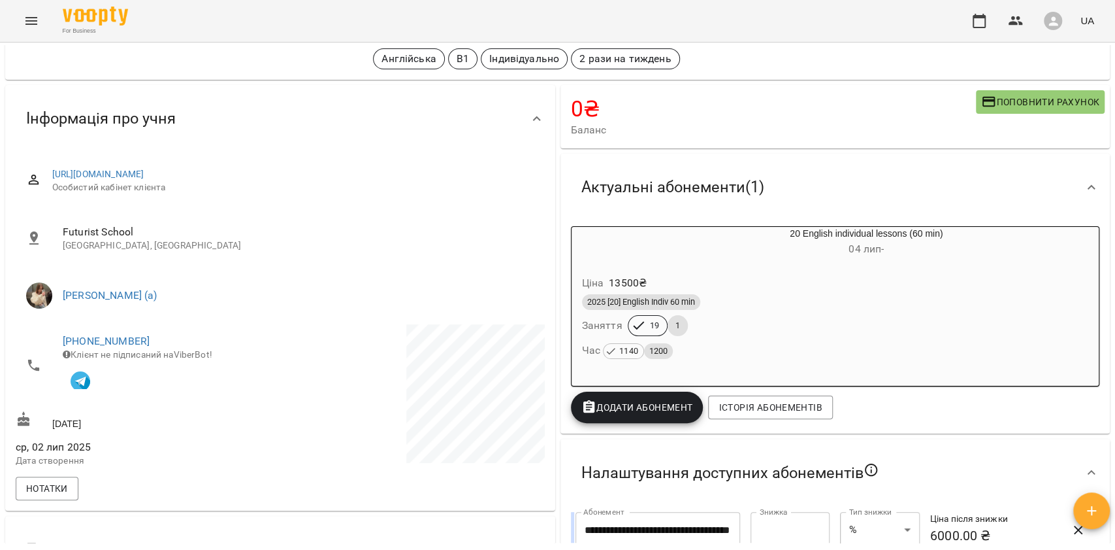
scroll to position [0, 0]
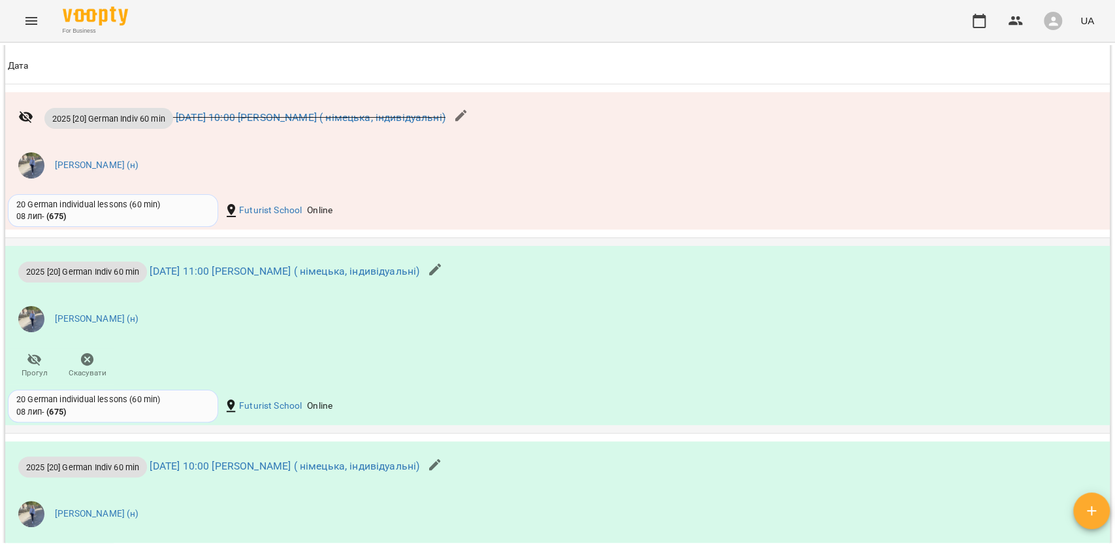
scroll to position [1219, 0]
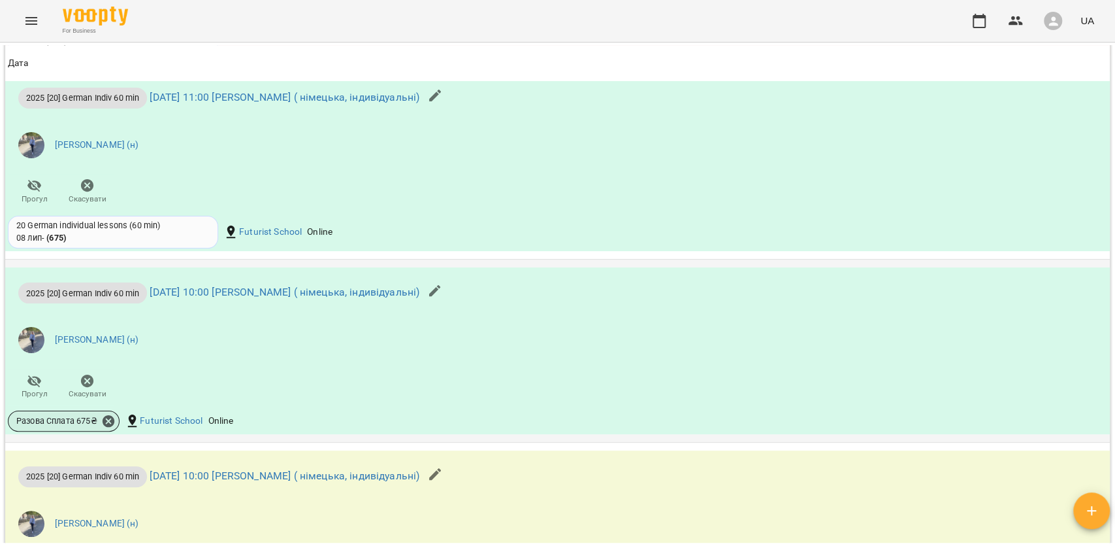
click at [105, 422] on div "Разова Сплата 675 ₴" at bounding box center [64, 420] width 112 height 21
click at [107, 416] on icon at bounding box center [109, 421] width 12 height 12
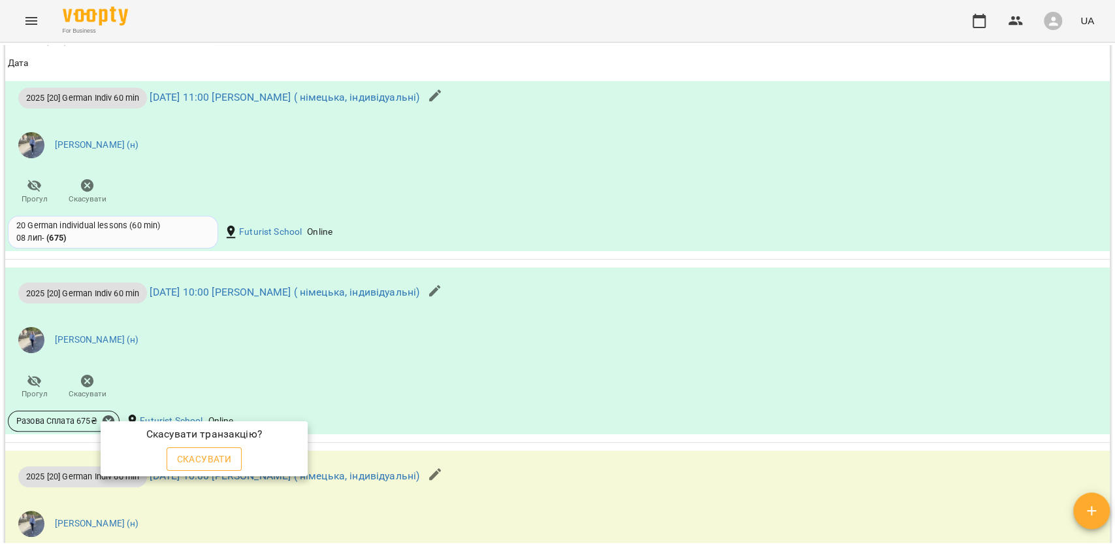
click at [189, 448] on button "Скасувати" at bounding box center [205, 459] width 76 height 24
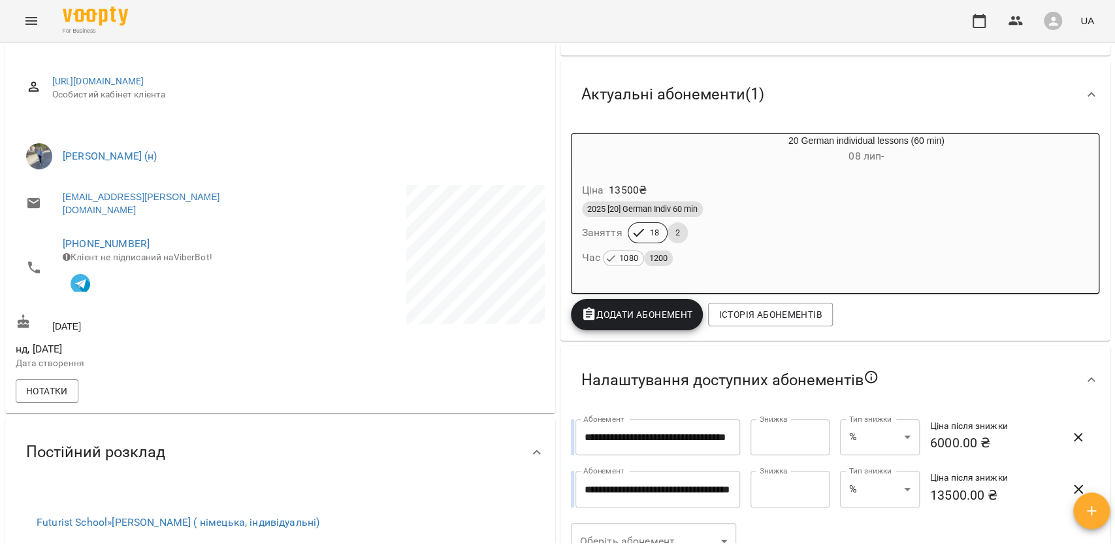
scroll to position [136, 0]
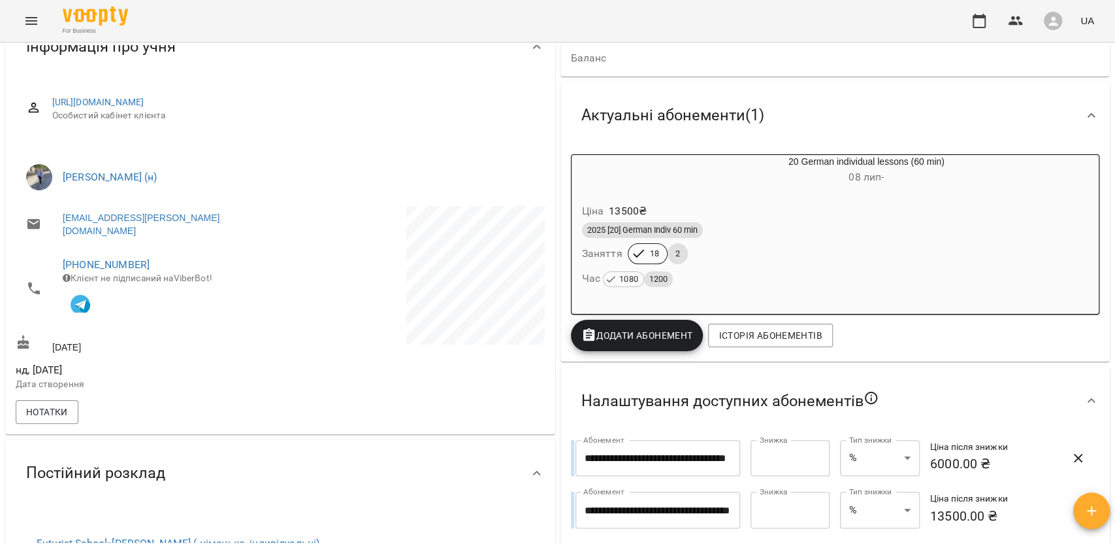
click at [702, 225] on div "2025 [20] German Indiv 60 min" at bounding box center [835, 230] width 507 height 16
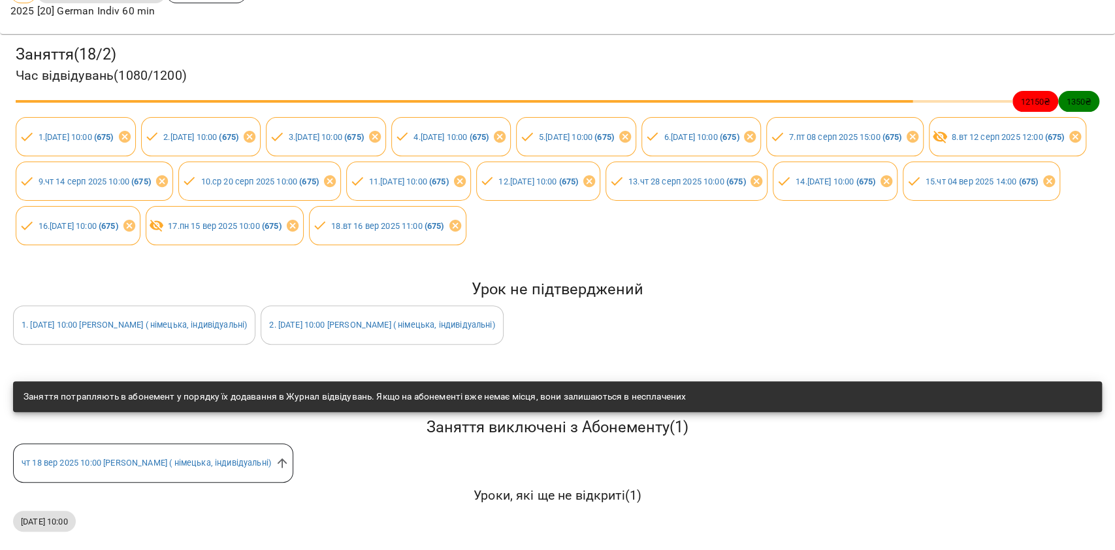
scroll to position [146, 0]
click at [289, 455] on icon at bounding box center [282, 462] width 14 height 14
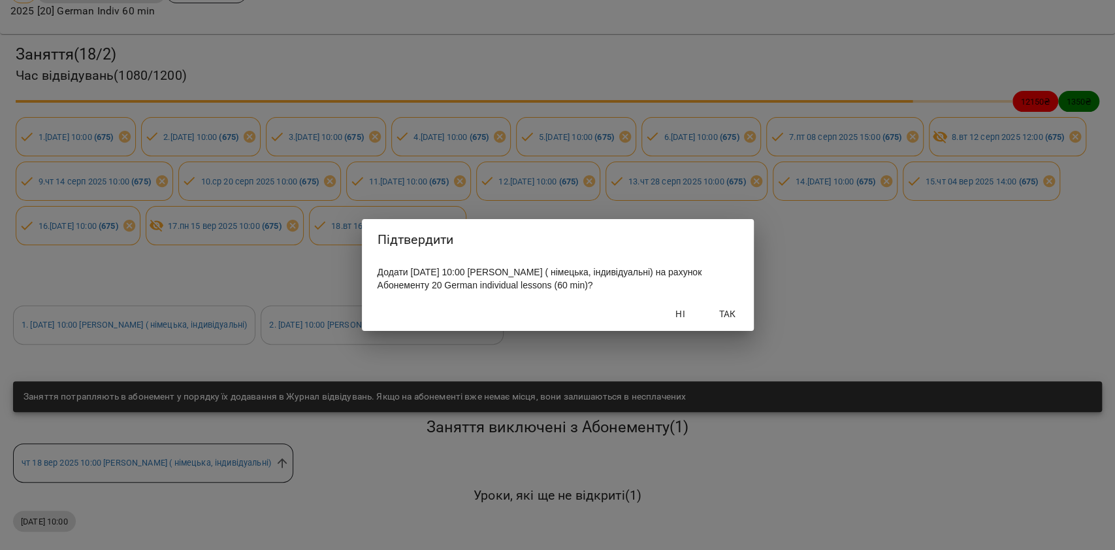
click at [714, 321] on span "Так" at bounding box center [727, 314] width 31 height 16
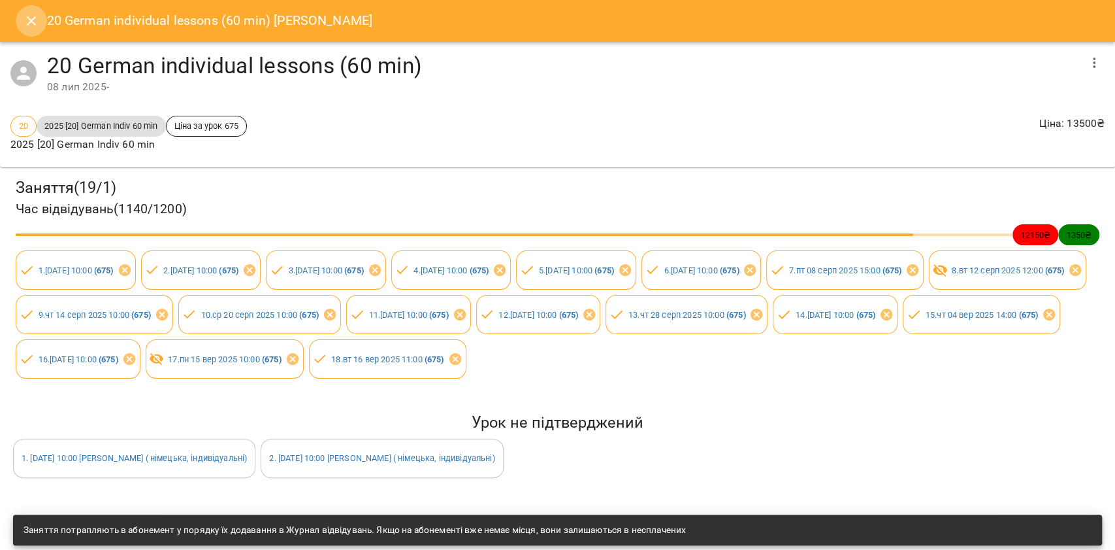
click at [37, 9] on button "Close" at bounding box center [31, 20] width 31 height 31
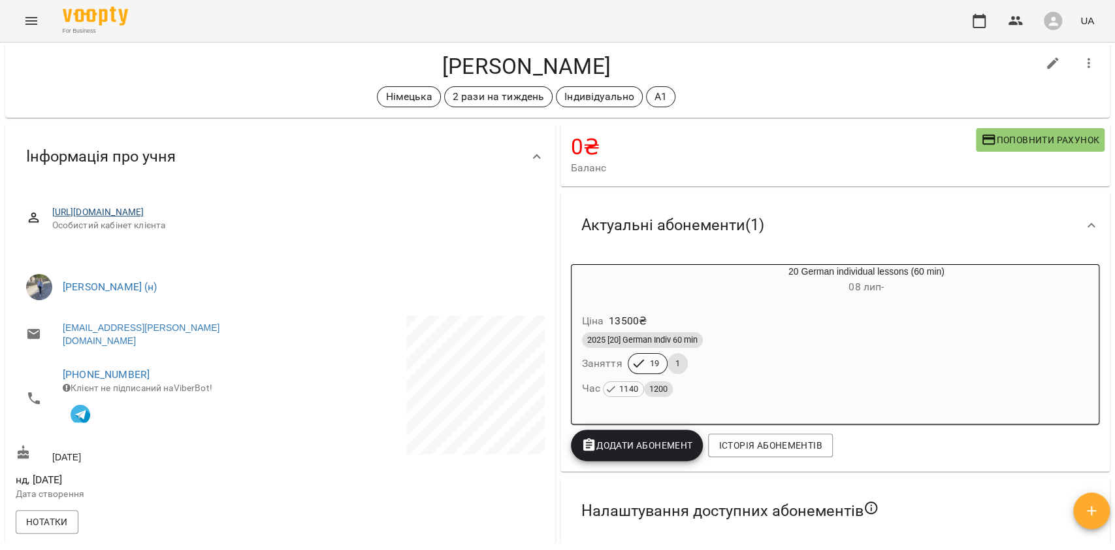
scroll to position [0, 0]
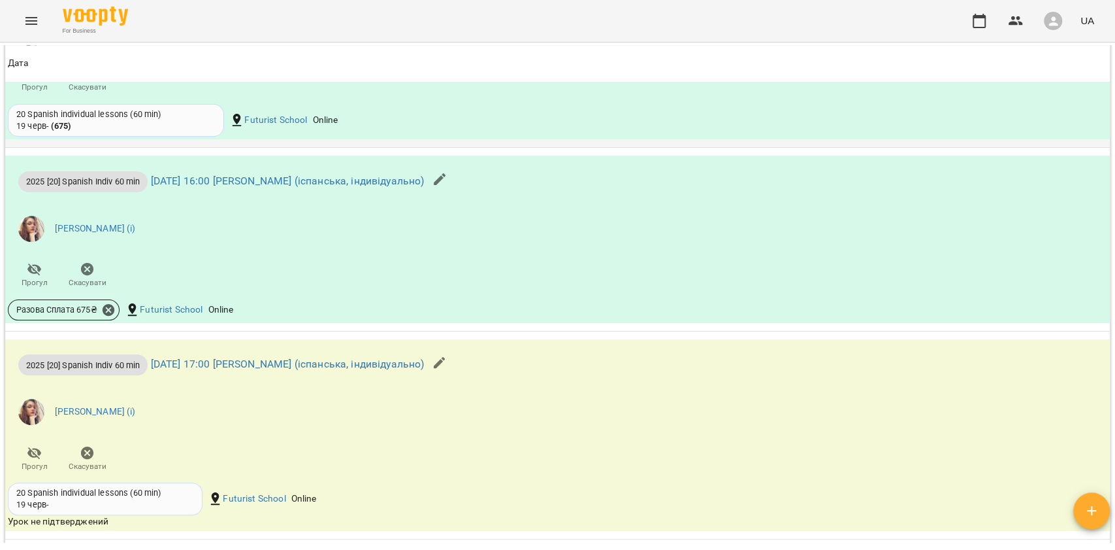
scroll to position [1219, 0]
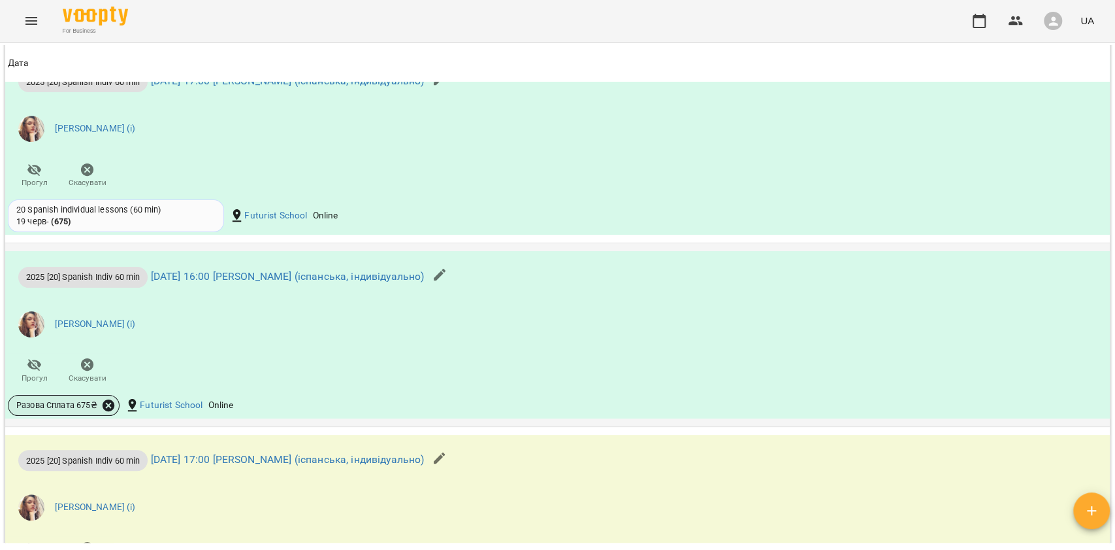
click at [103, 406] on icon at bounding box center [109, 405] width 12 height 12
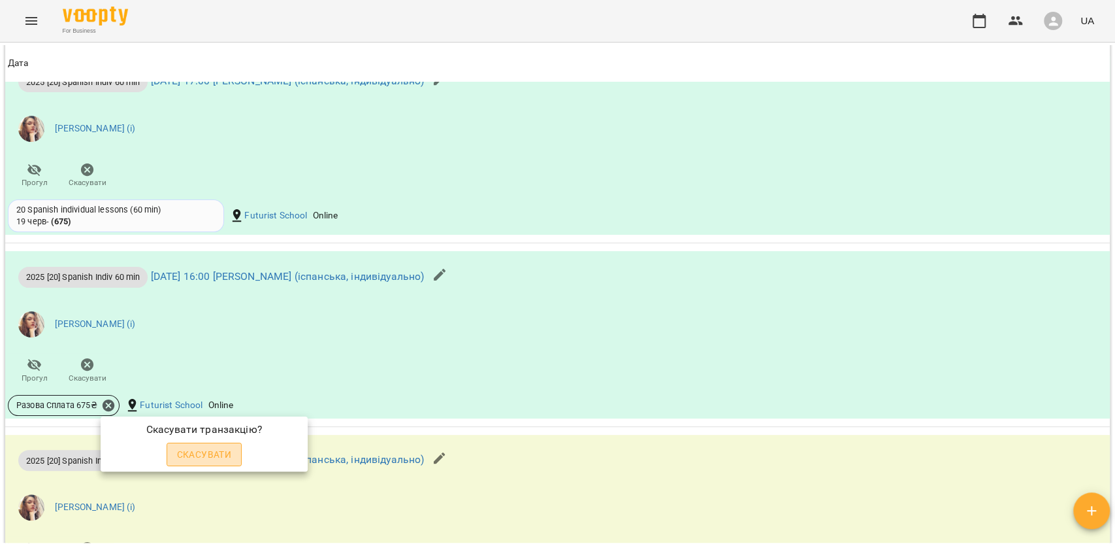
click at [179, 452] on span "Скасувати" at bounding box center [204, 454] width 55 height 16
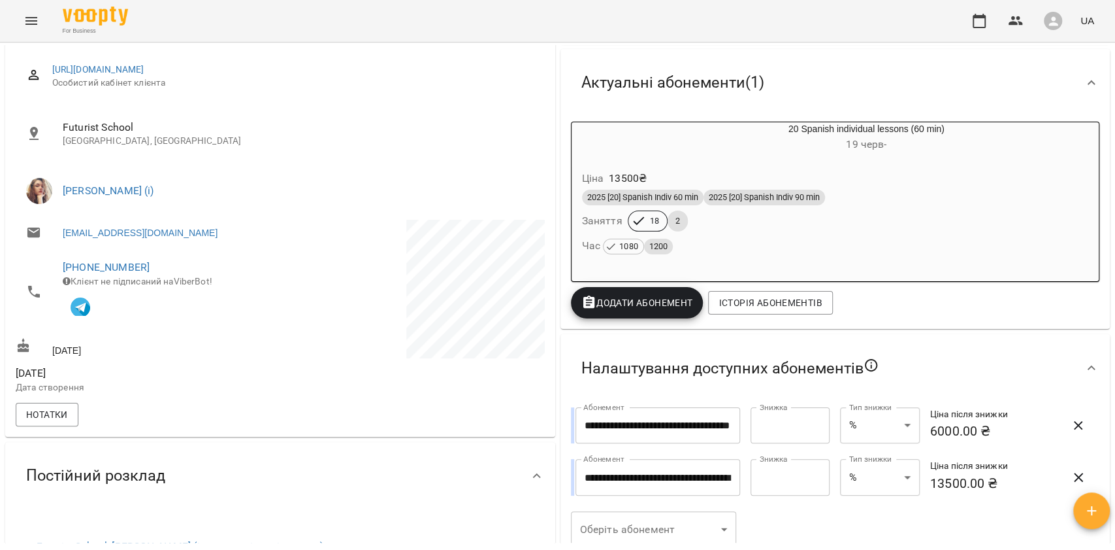
scroll to position [144, 0]
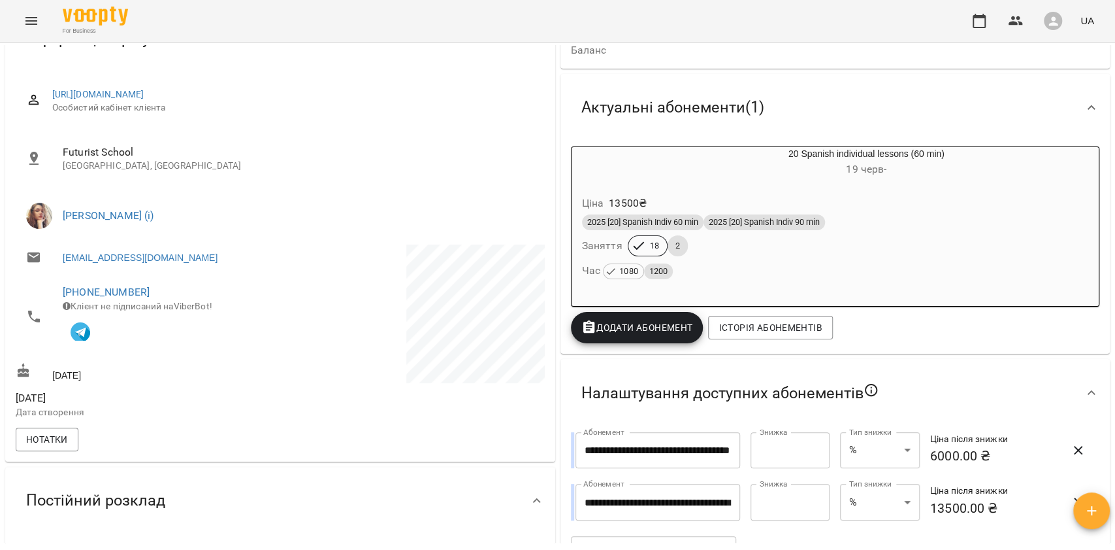
click at [804, 230] on div "2025 [20] Spanish Indiv 90 min" at bounding box center [765, 222] width 122 height 16
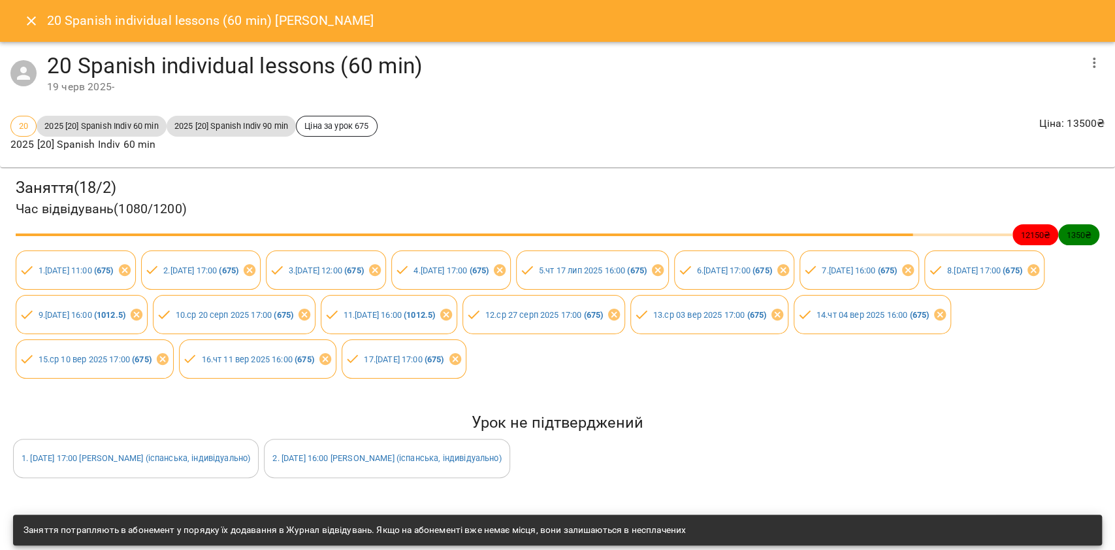
scroll to position [174, 0]
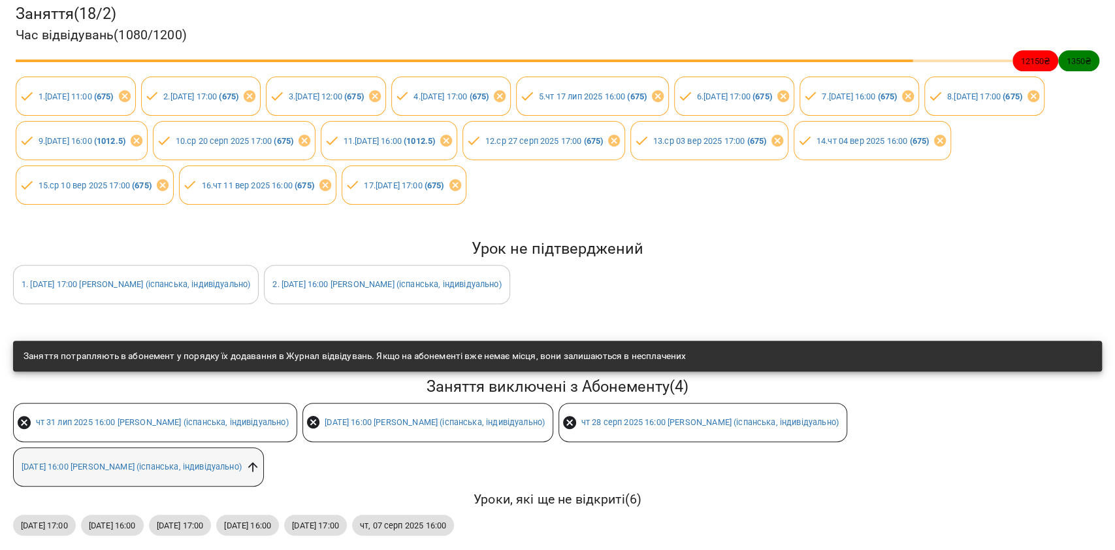
click at [260, 463] on icon at bounding box center [253, 466] width 14 height 14
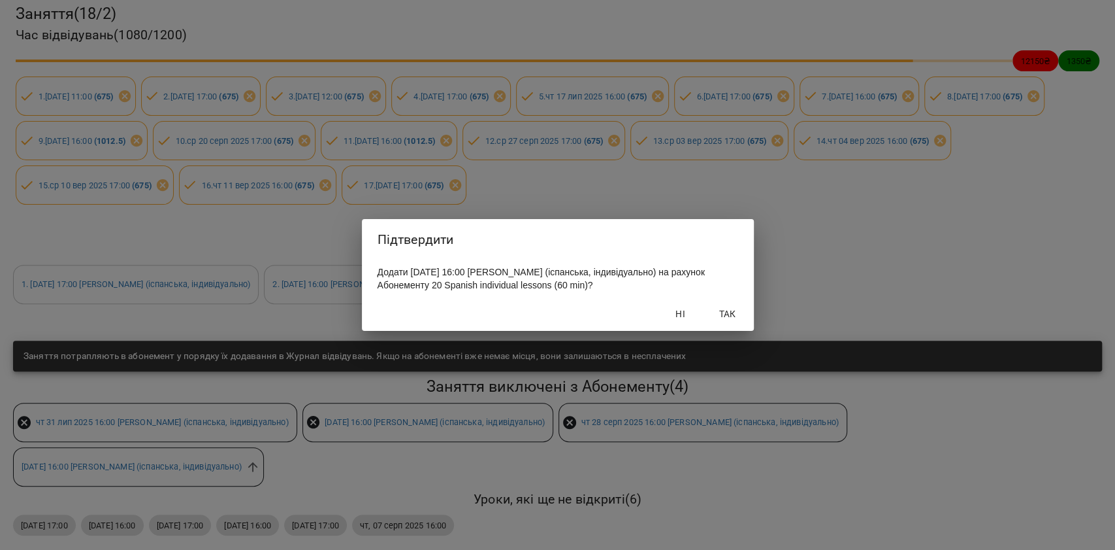
click at [730, 312] on span "Так" at bounding box center [727, 314] width 31 height 16
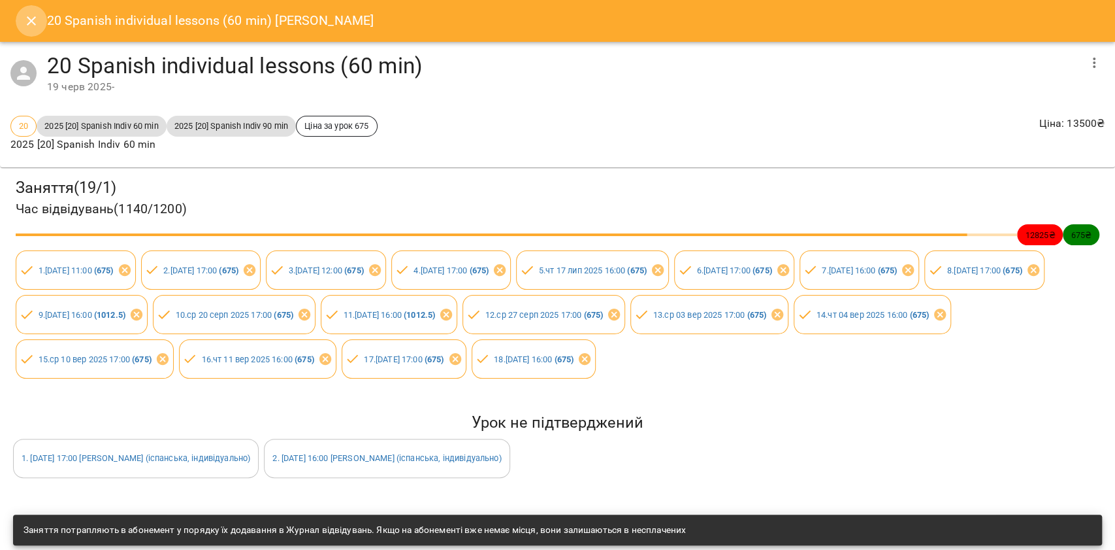
click at [21, 17] on button "Close" at bounding box center [31, 20] width 31 height 31
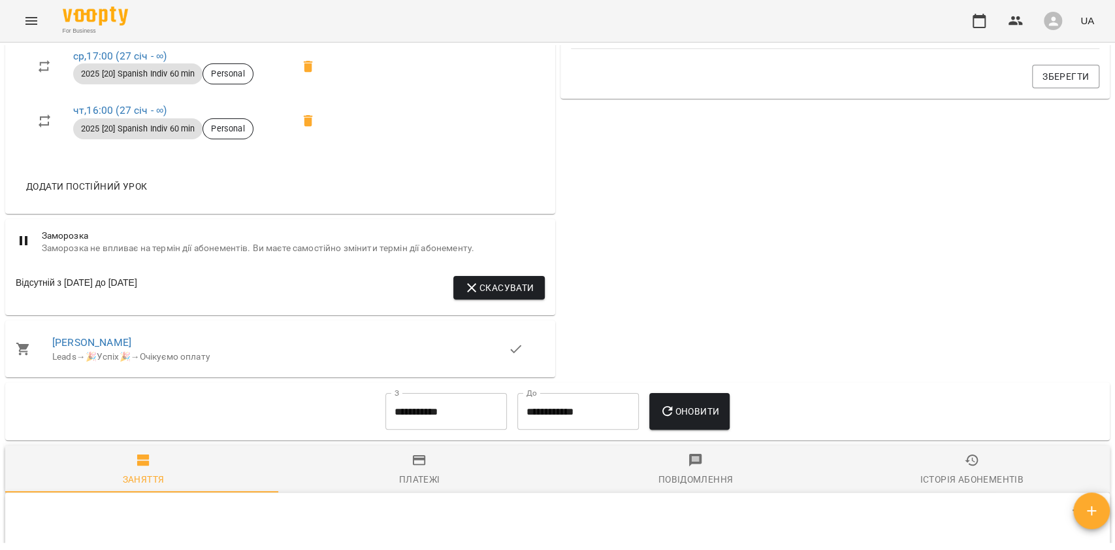
scroll to position [0, 0]
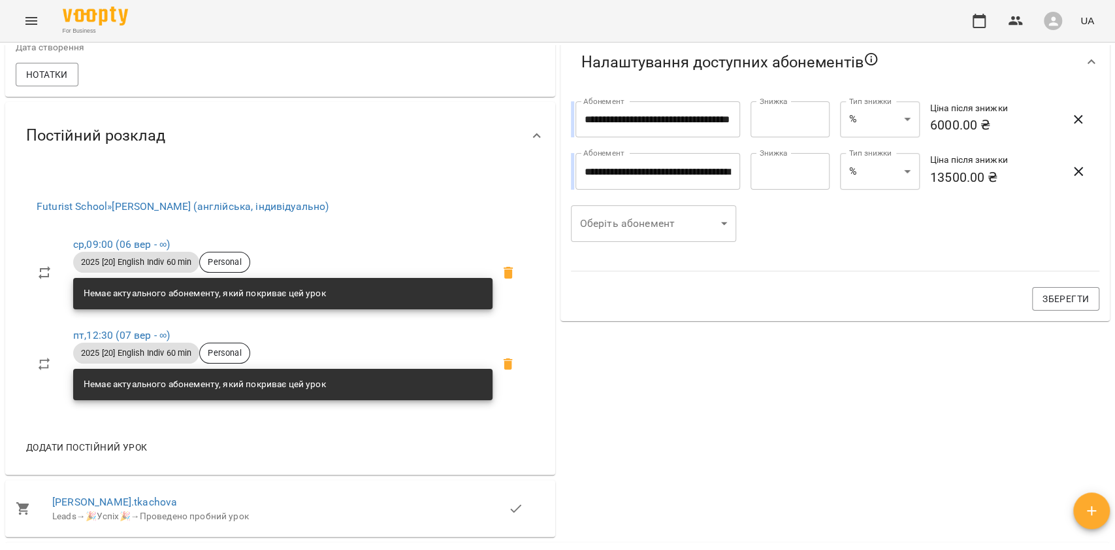
scroll to position [523, 0]
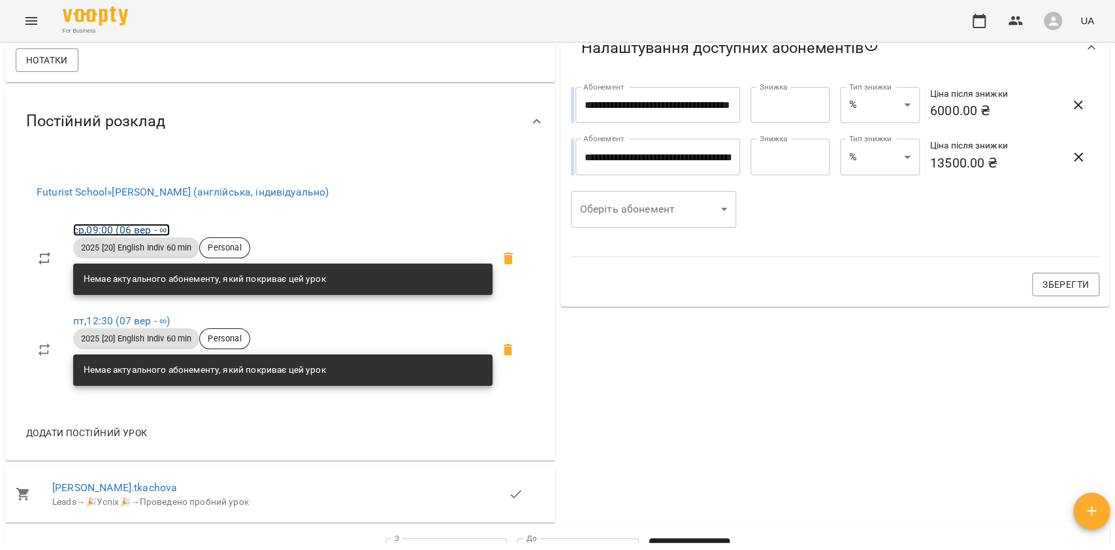
click at [149, 233] on link "ср , 09:00 ([DATE] - ∞)" at bounding box center [121, 229] width 97 height 12
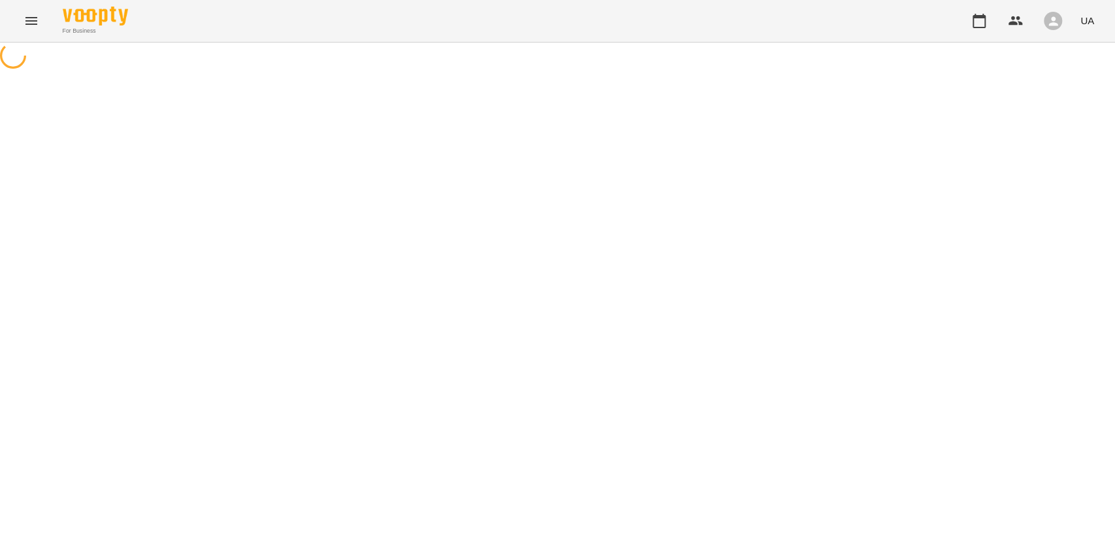
select select "*"
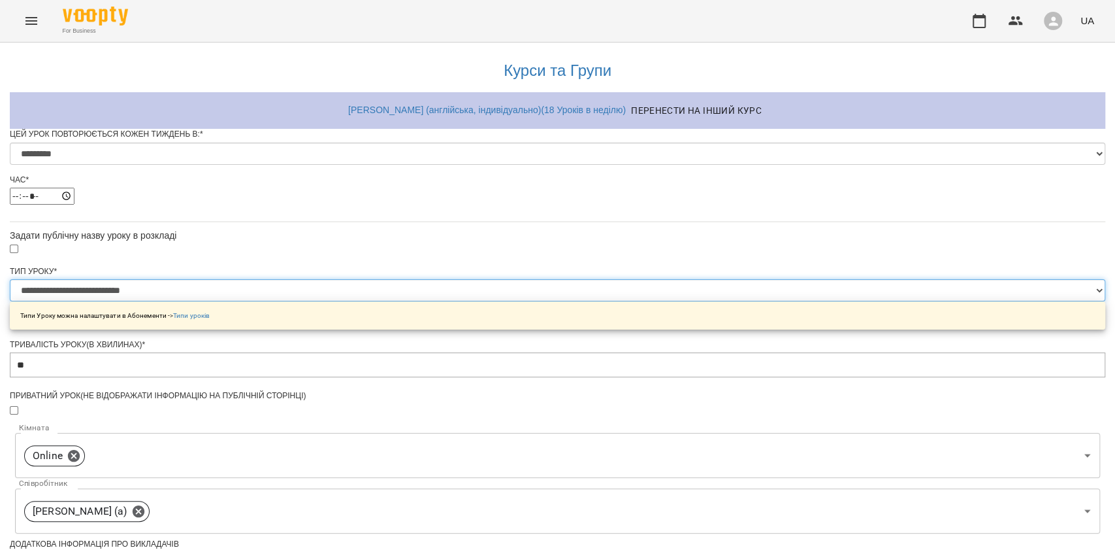
click at [432, 301] on select "**********" at bounding box center [558, 290] width 1096 height 22
select select "**********"
click at [394, 301] on select "**********" at bounding box center [558, 290] width 1096 height 22
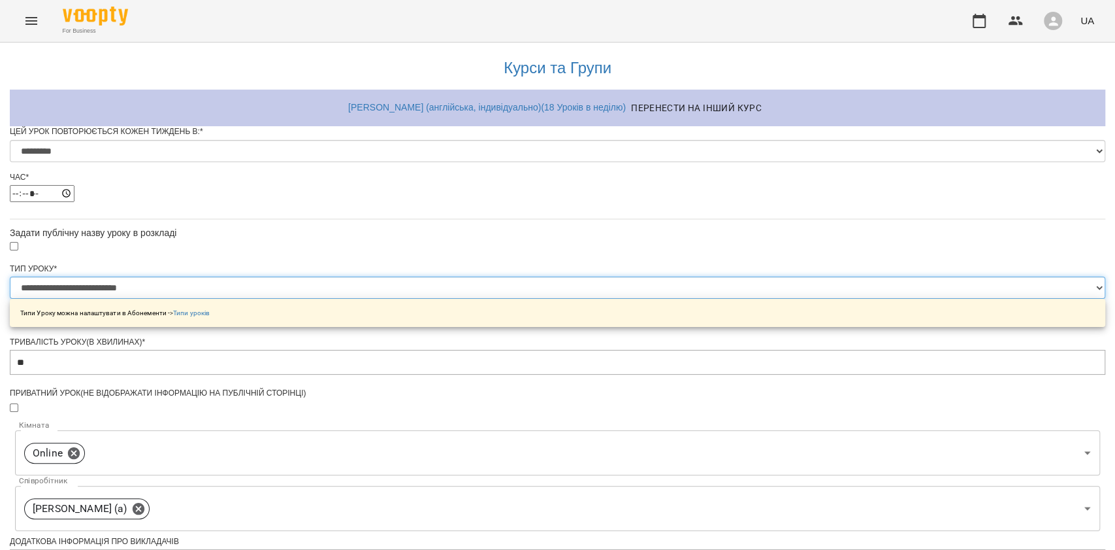
scroll to position [510, 0]
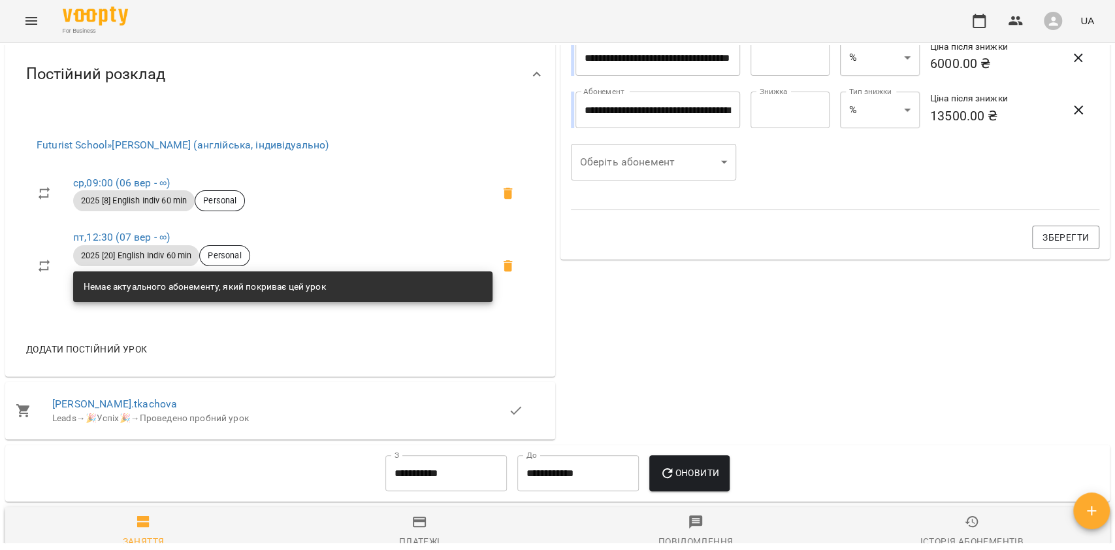
scroll to position [610, 0]
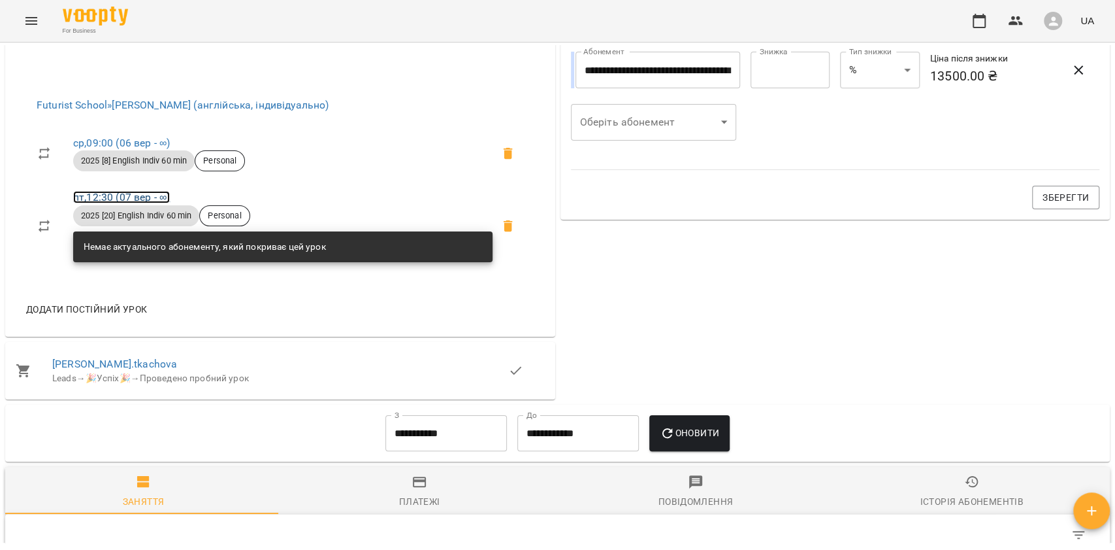
click at [137, 199] on link "пт , 12:30 ([DATE] - ∞)" at bounding box center [121, 197] width 97 height 12
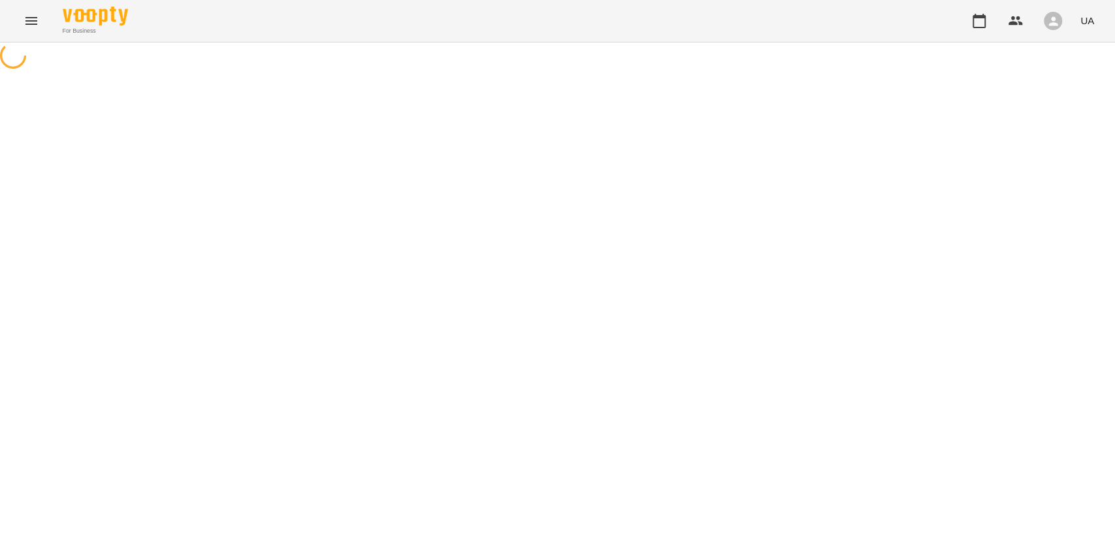
select select "*"
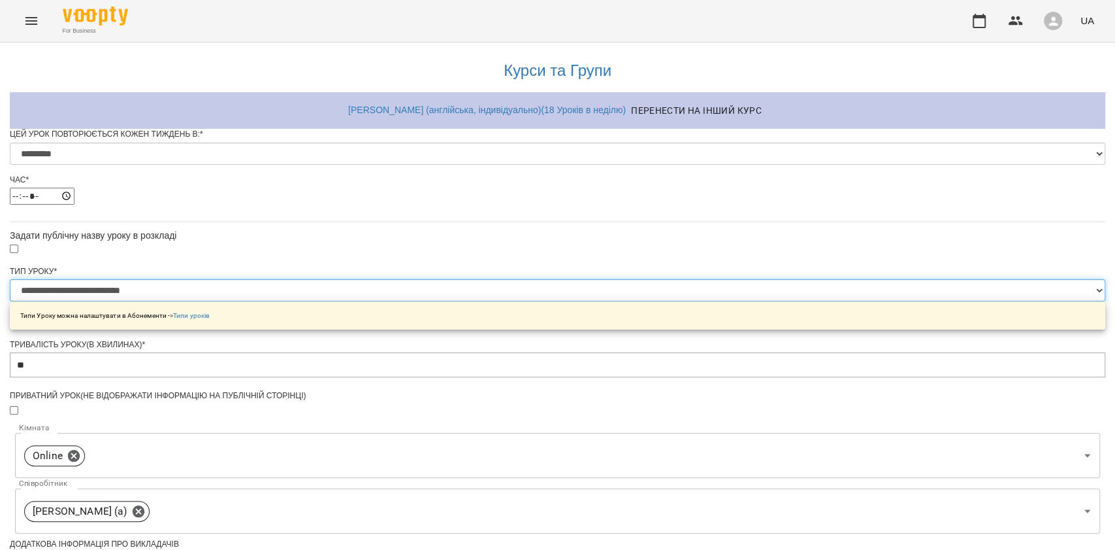
click at [510, 301] on select "**********" at bounding box center [558, 290] width 1096 height 22
select select "**********"
click at [394, 301] on select "**********" at bounding box center [558, 290] width 1096 height 22
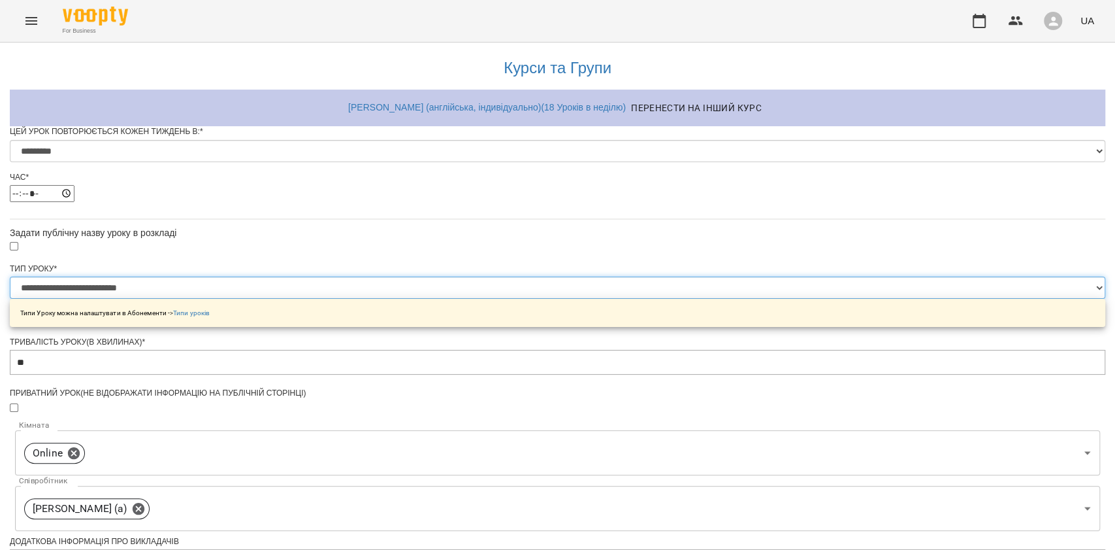
scroll to position [510, 0]
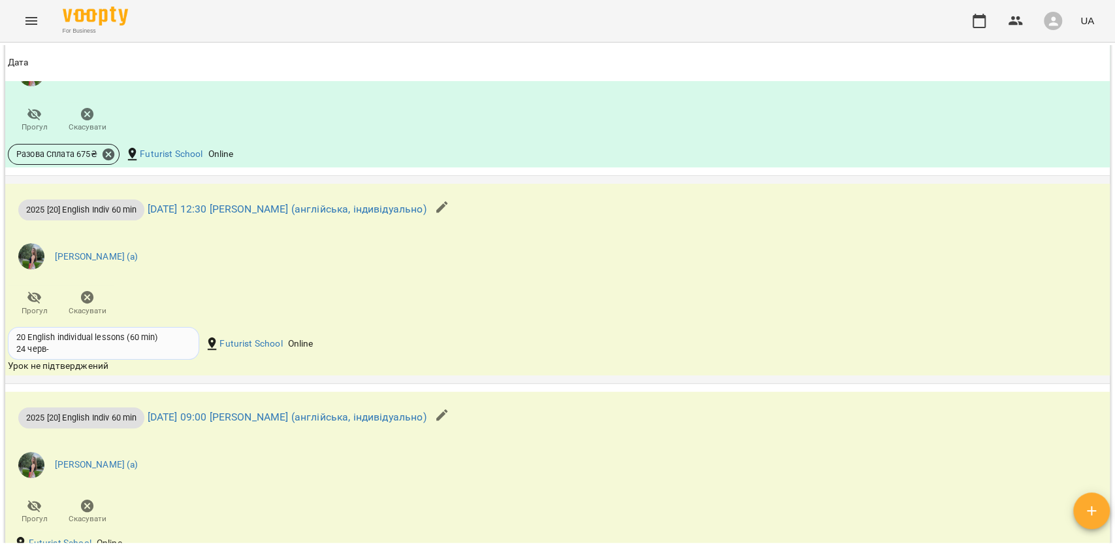
scroll to position [1394, 0]
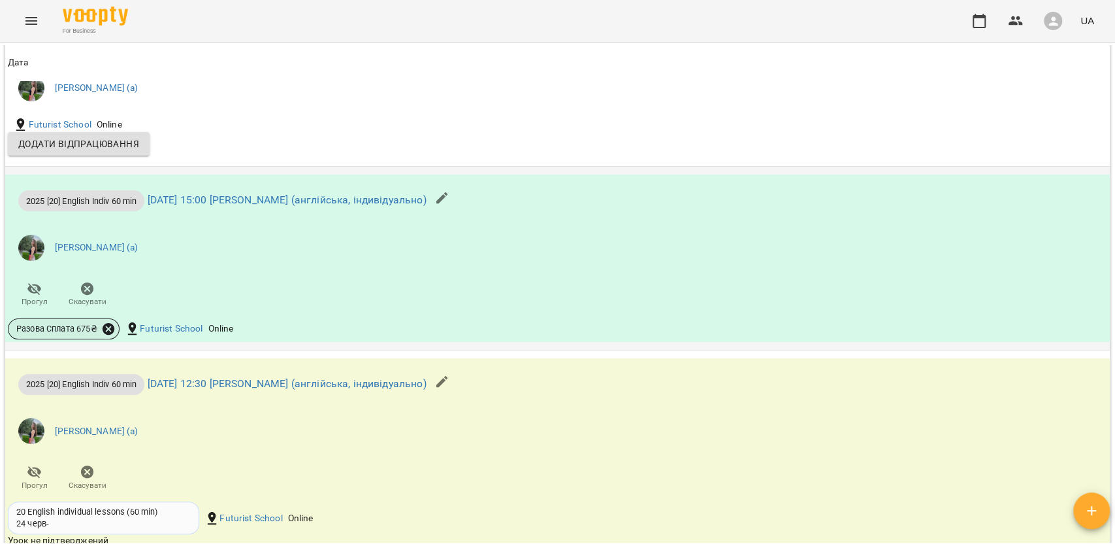
click at [105, 326] on icon at bounding box center [108, 328] width 14 height 14
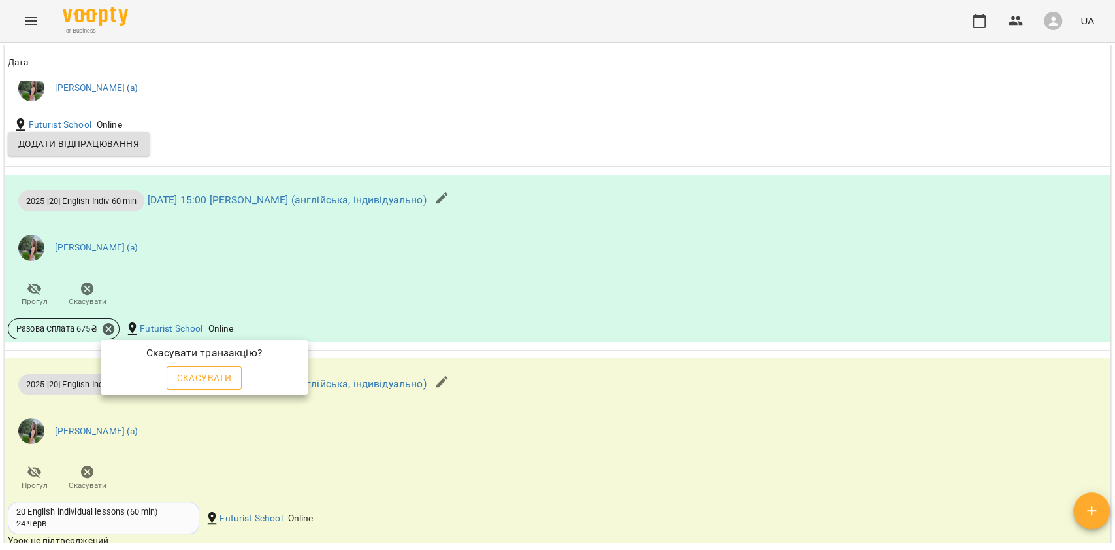
click at [210, 376] on span "Скасувати" at bounding box center [204, 378] width 55 height 16
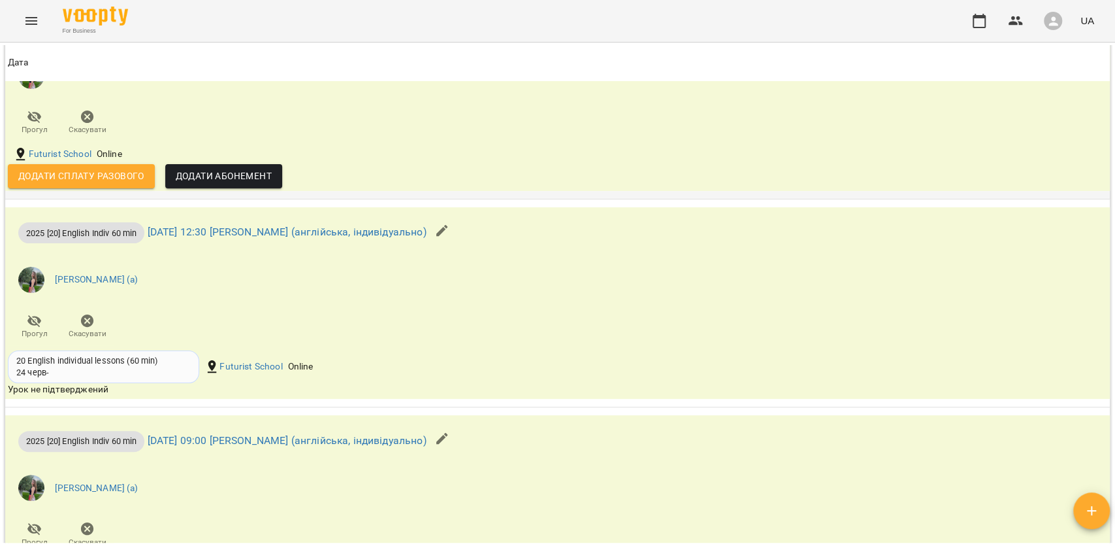
scroll to position [1481, 0]
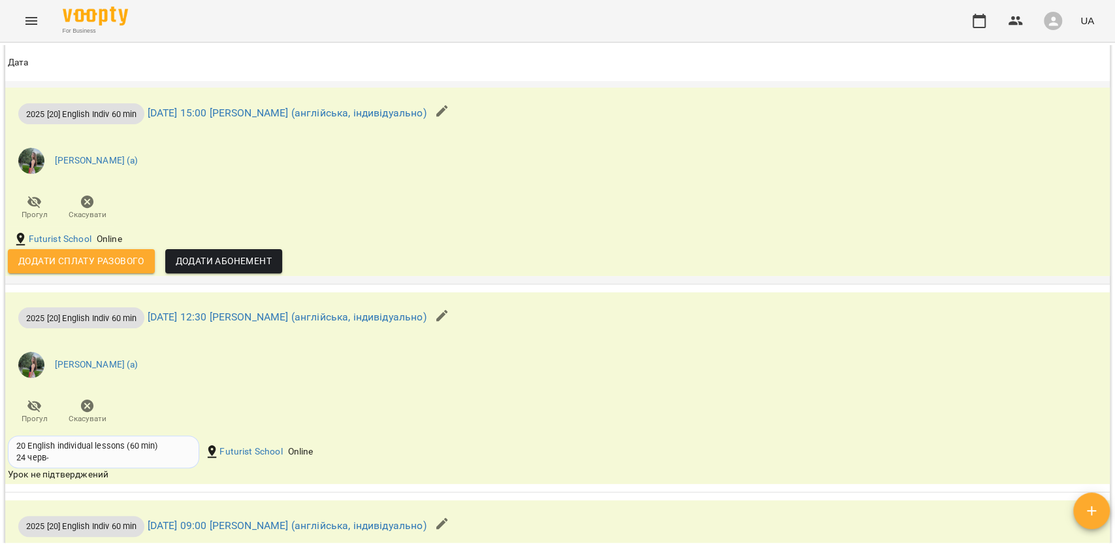
click at [450, 112] on icon "button" at bounding box center [443, 111] width 16 height 16
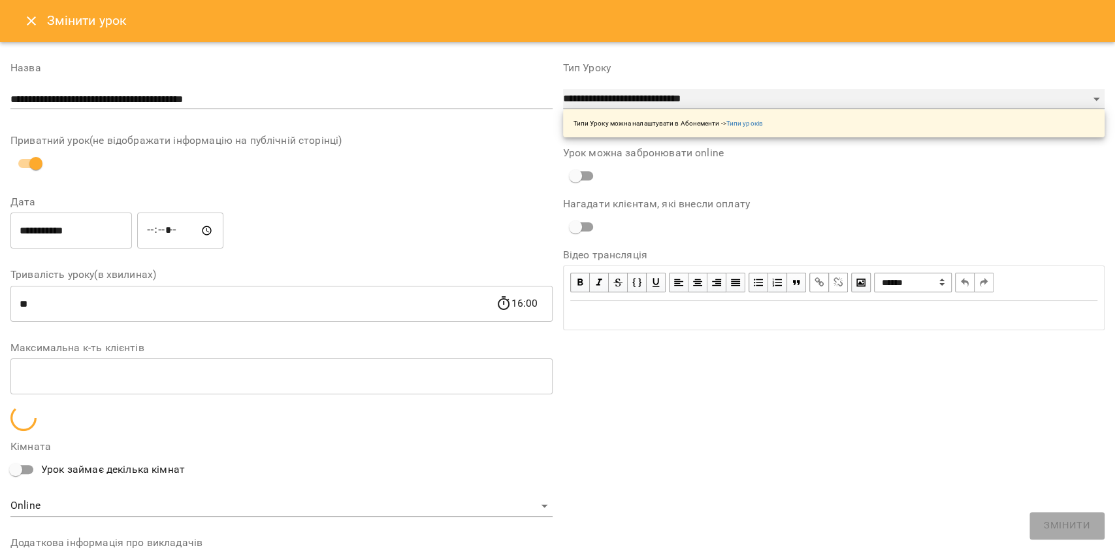
click at [580, 105] on select "**********" at bounding box center [834, 99] width 542 height 21
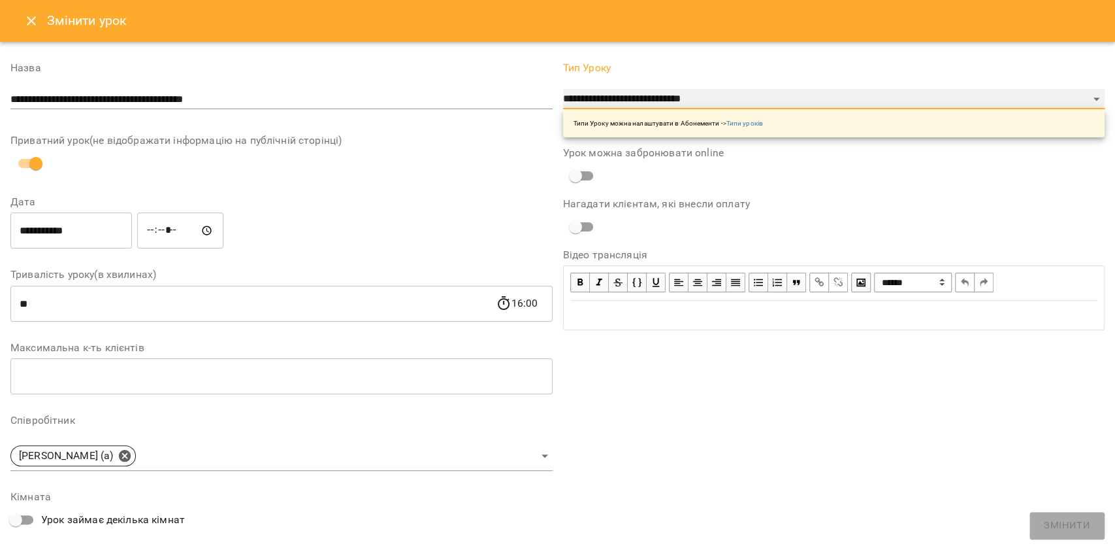
select select "**********"
click at [563, 89] on select "**********" at bounding box center [834, 99] width 542 height 21
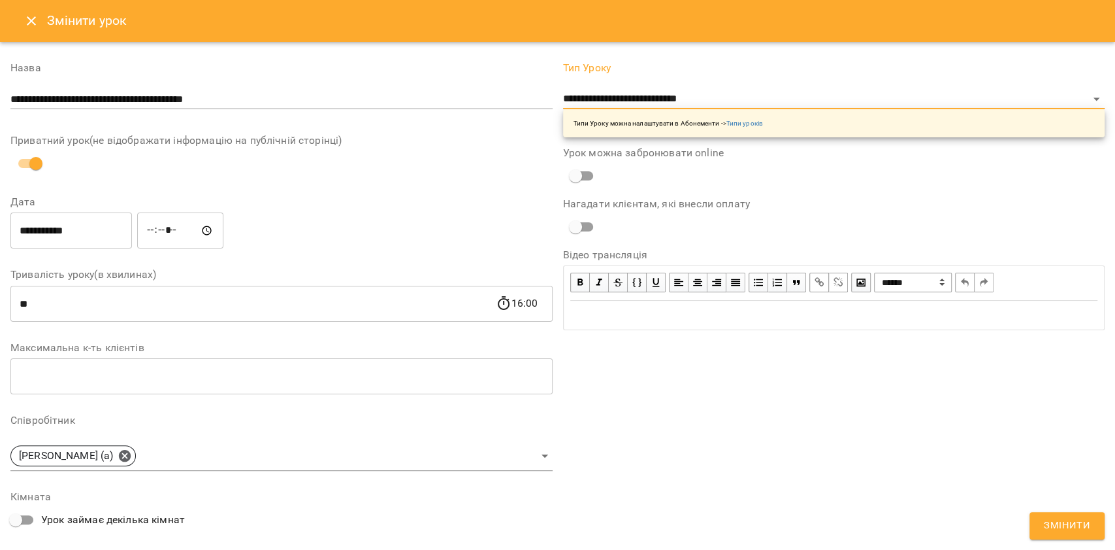
click at [1064, 521] on span "Змінити" at bounding box center [1067, 525] width 46 height 17
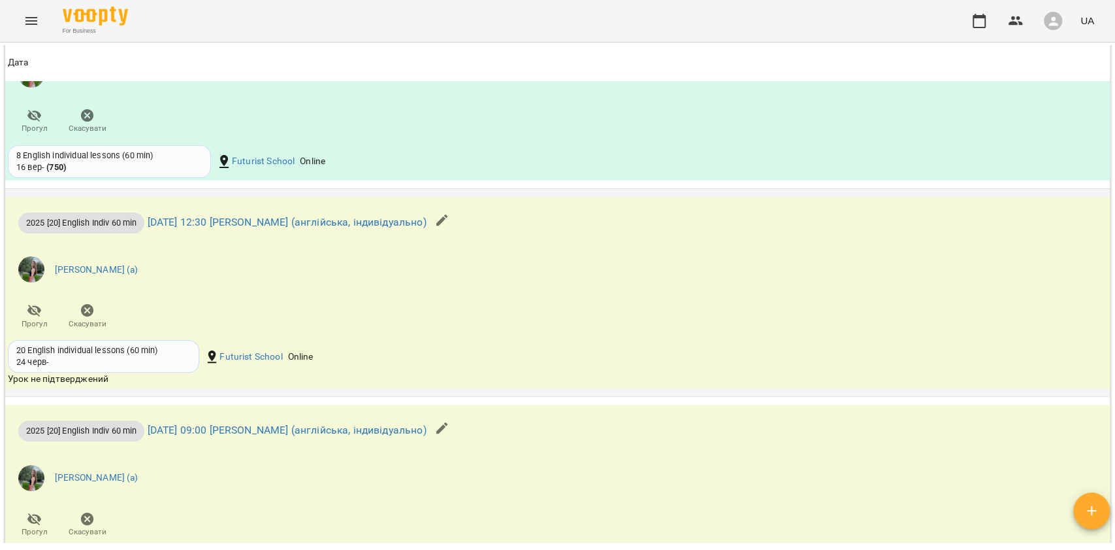
scroll to position [1568, 0]
click at [450, 225] on icon "button" at bounding box center [443, 219] width 16 height 16
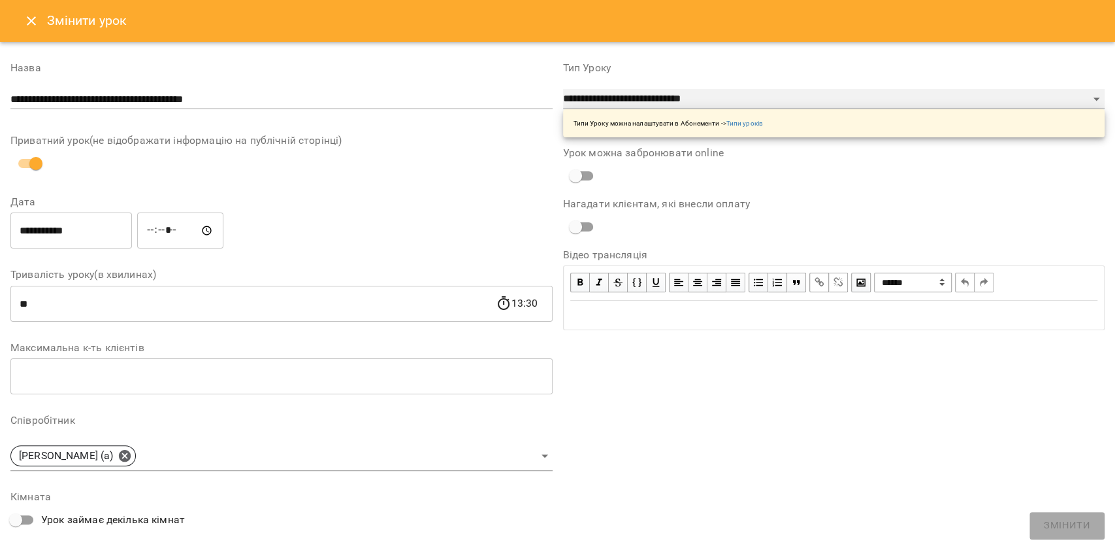
drag, startPoint x: 593, startPoint y: 95, endPoint x: 595, endPoint y: 103, distance: 8.7
click at [593, 95] on select "**********" at bounding box center [834, 99] width 542 height 21
select select "**********"
click at [563, 89] on select "**********" at bounding box center [834, 99] width 542 height 21
click at [1094, 528] on button "Змінити" at bounding box center [1067, 525] width 75 height 27
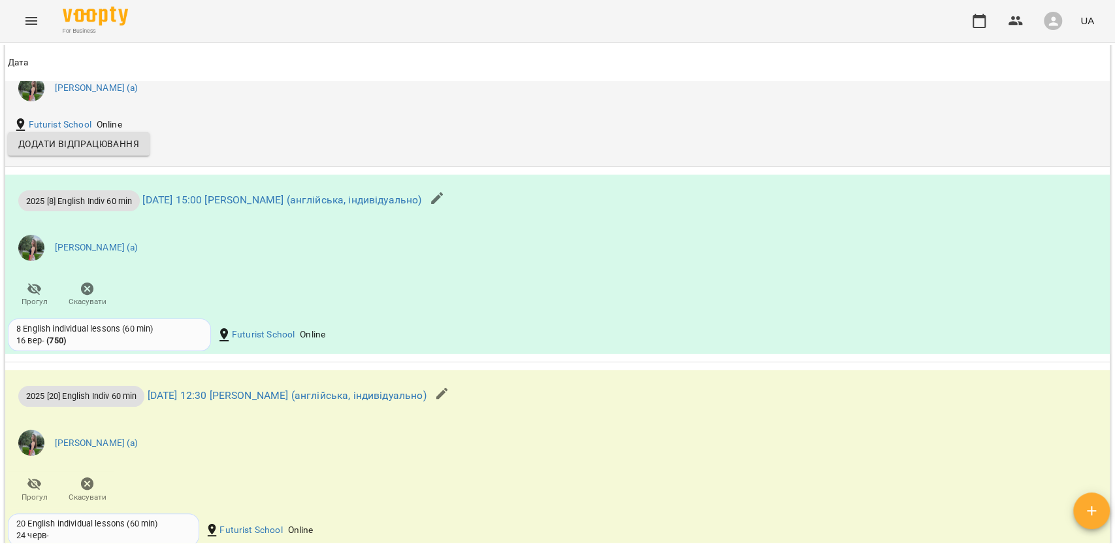
scroll to position [1481, 0]
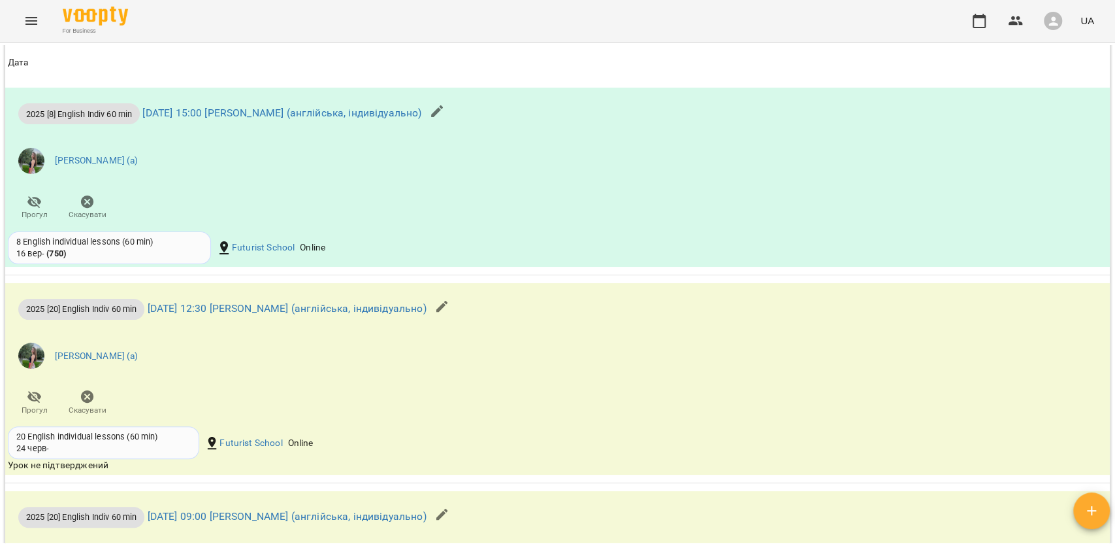
click at [450, 314] on icon "button" at bounding box center [443, 307] width 16 height 16
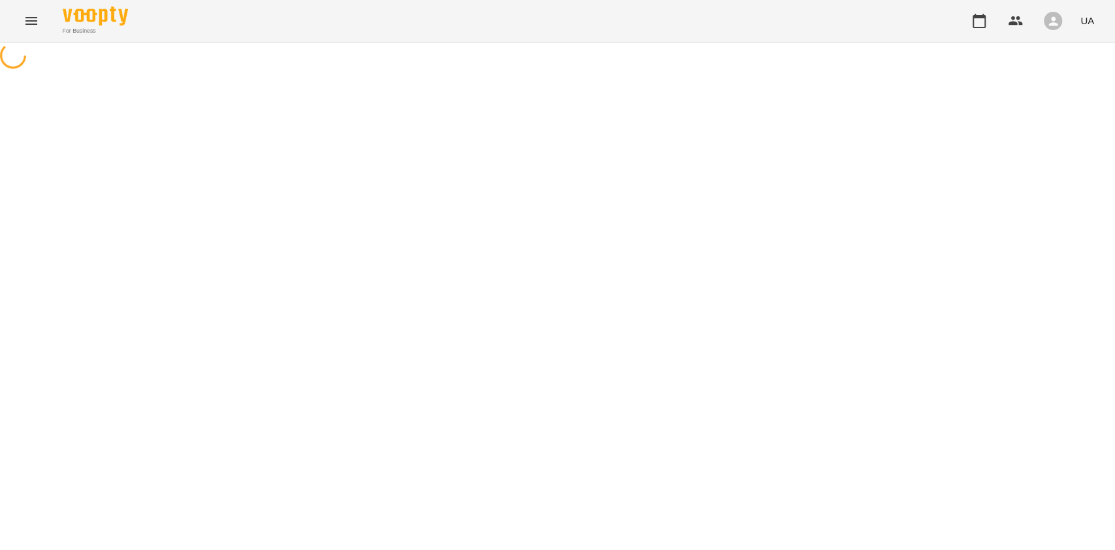
select select "**********"
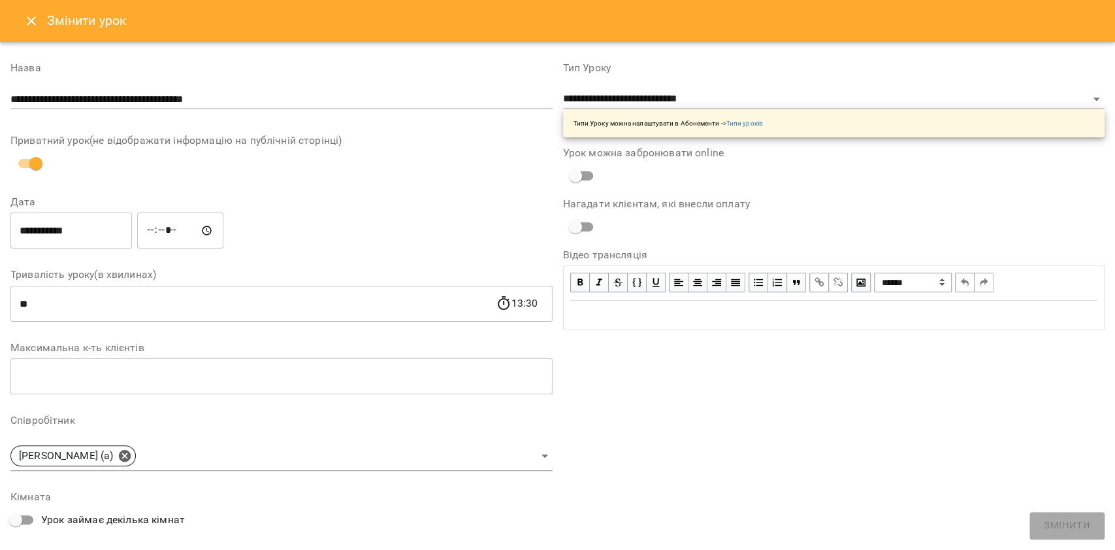
click at [26, 29] on button "Close" at bounding box center [31, 20] width 31 height 31
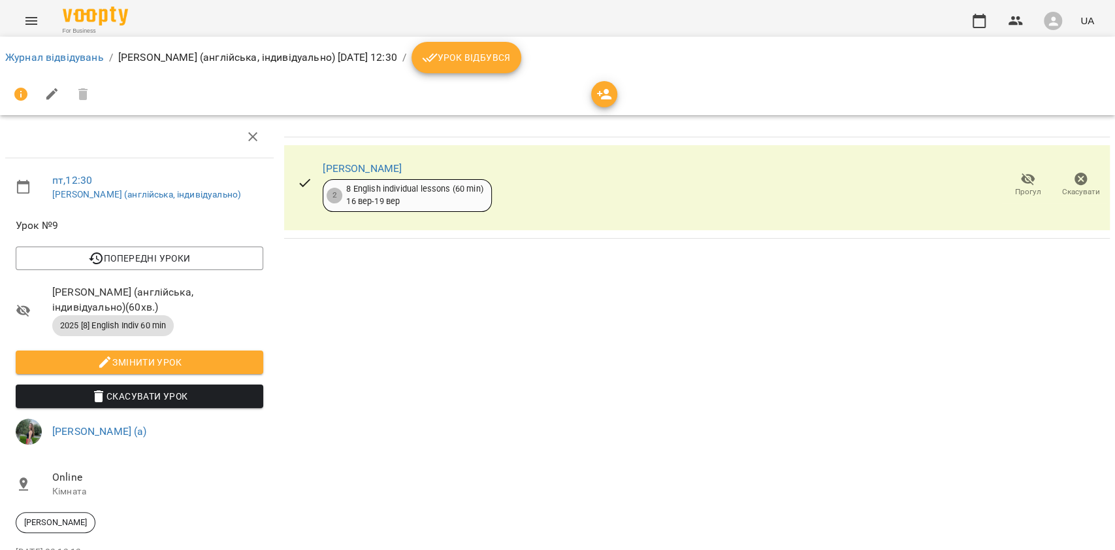
click at [244, 356] on span "Змінити урок" at bounding box center [139, 362] width 227 height 16
select select "**********"
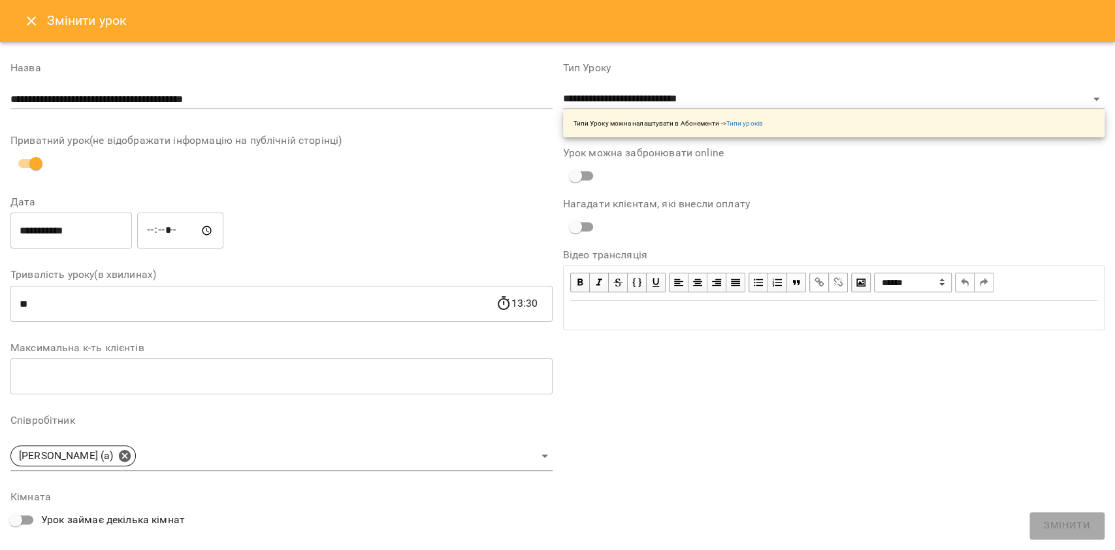
click at [24, 27] on icon "Close" at bounding box center [32, 21] width 16 height 16
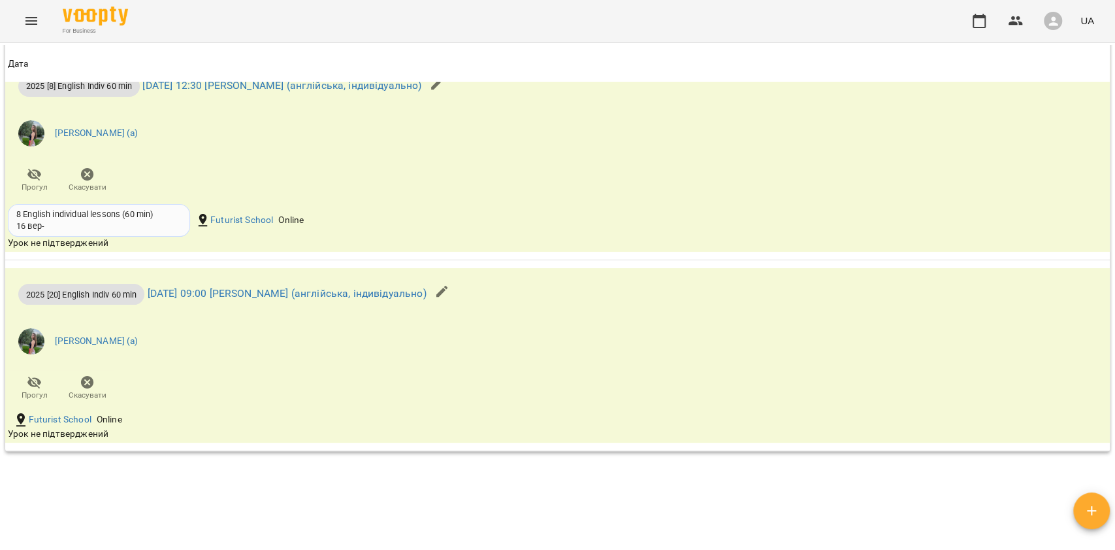
scroll to position [1651, 0]
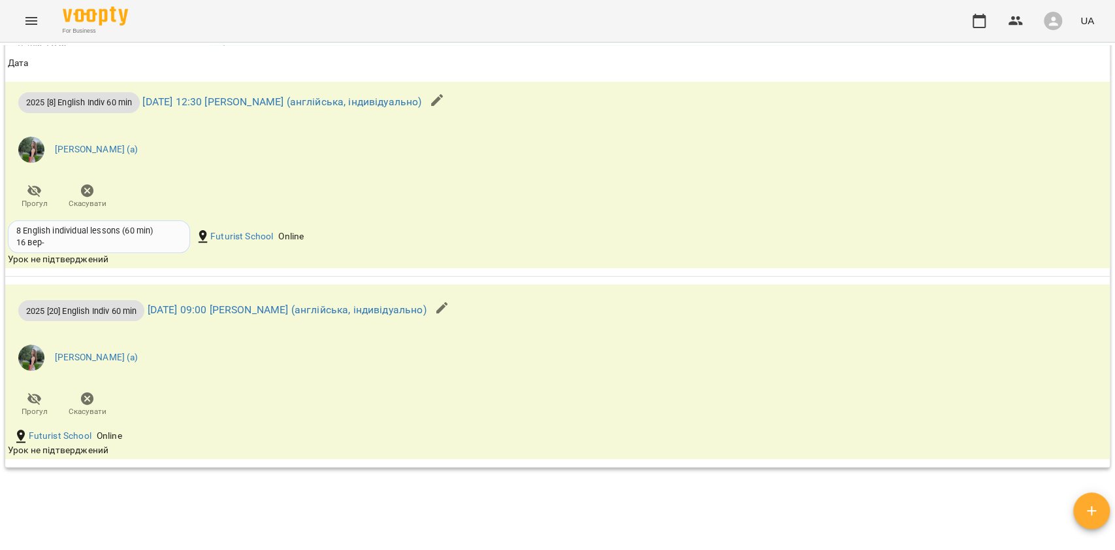
click at [450, 311] on icon "button" at bounding box center [443, 308] width 16 height 16
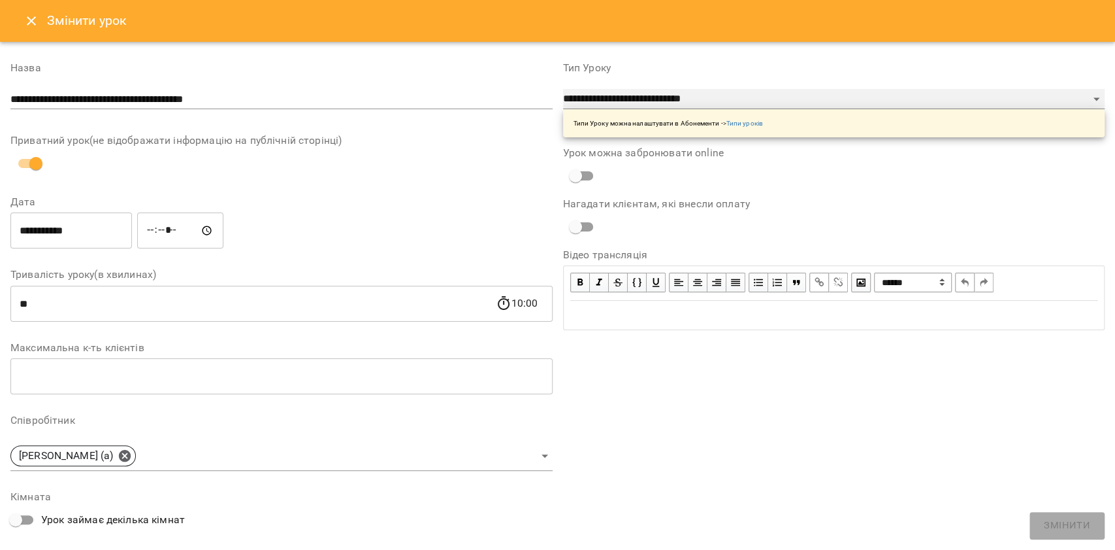
click at [602, 105] on select "**********" at bounding box center [834, 99] width 542 height 21
select select "**********"
click at [563, 89] on select "**********" at bounding box center [834, 99] width 542 height 21
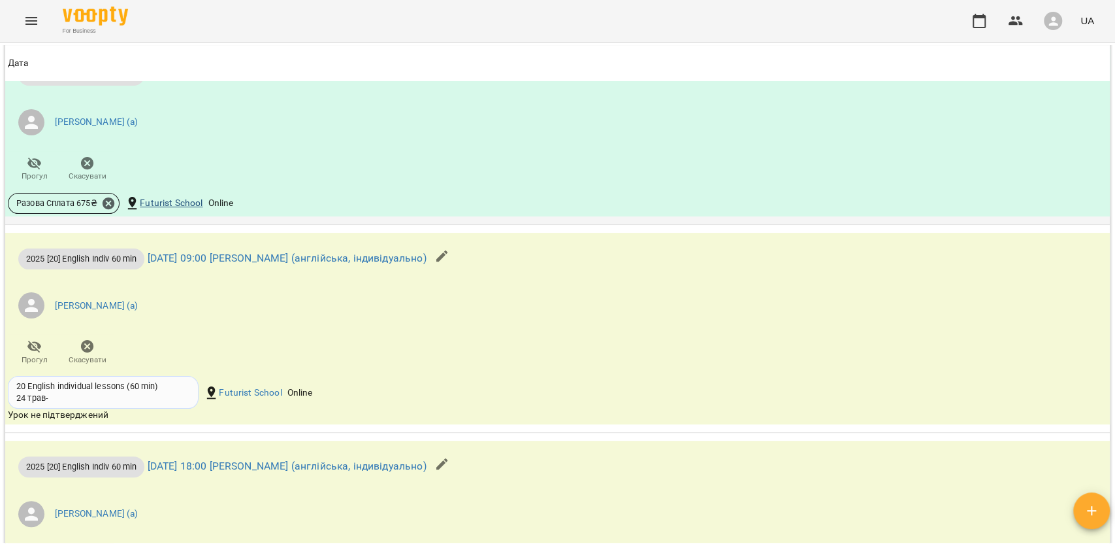
scroll to position [1307, 0]
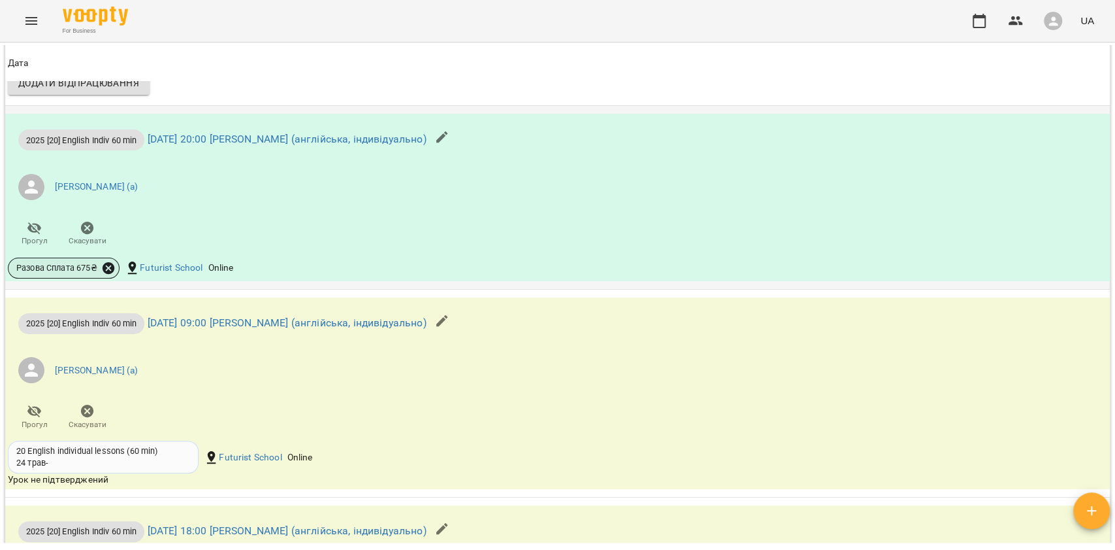
click at [107, 271] on icon at bounding box center [108, 268] width 14 height 14
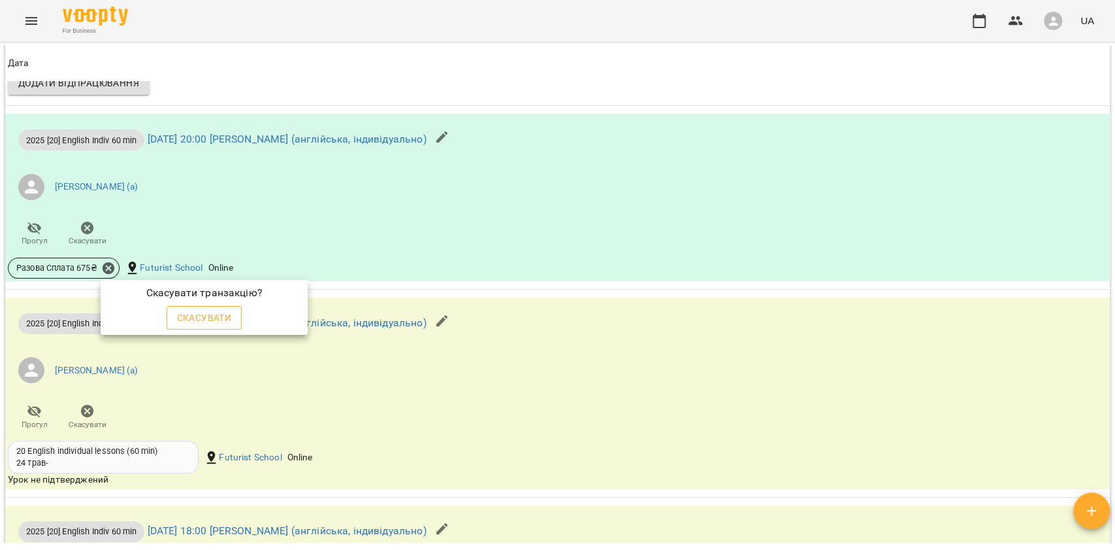
click at [182, 315] on span "Скасувати" at bounding box center [204, 318] width 55 height 16
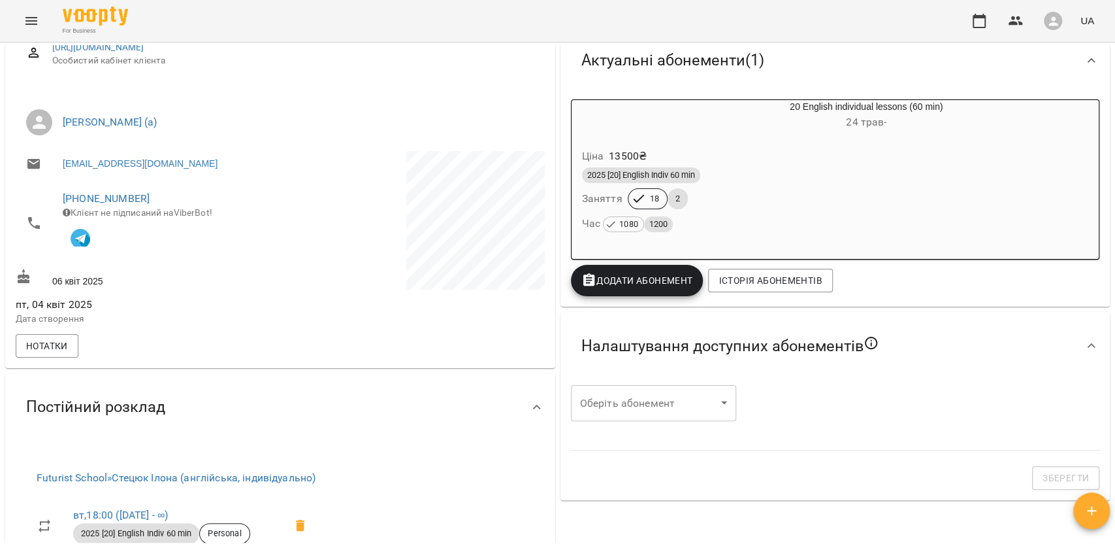
scroll to position [126, 0]
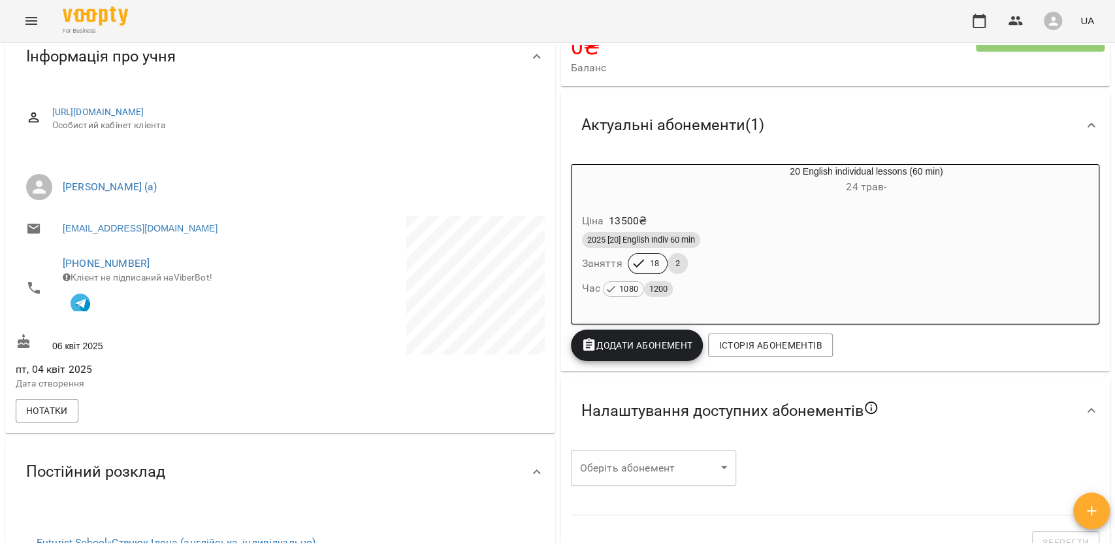
click at [762, 293] on div "Час 1080 1200" at bounding box center [835, 288] width 507 height 18
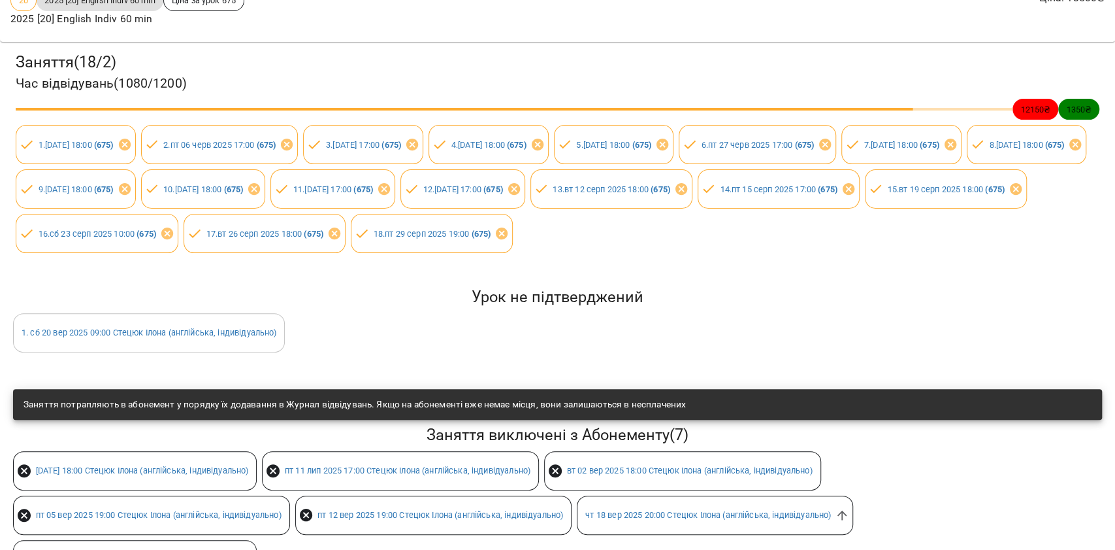
scroll to position [235, 0]
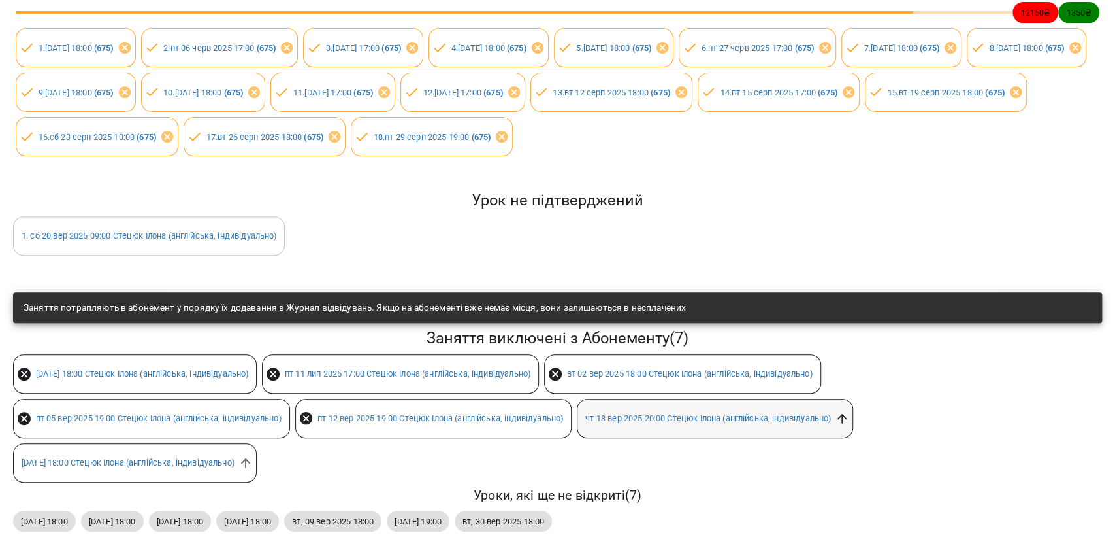
click at [849, 411] on icon at bounding box center [842, 418] width 14 height 14
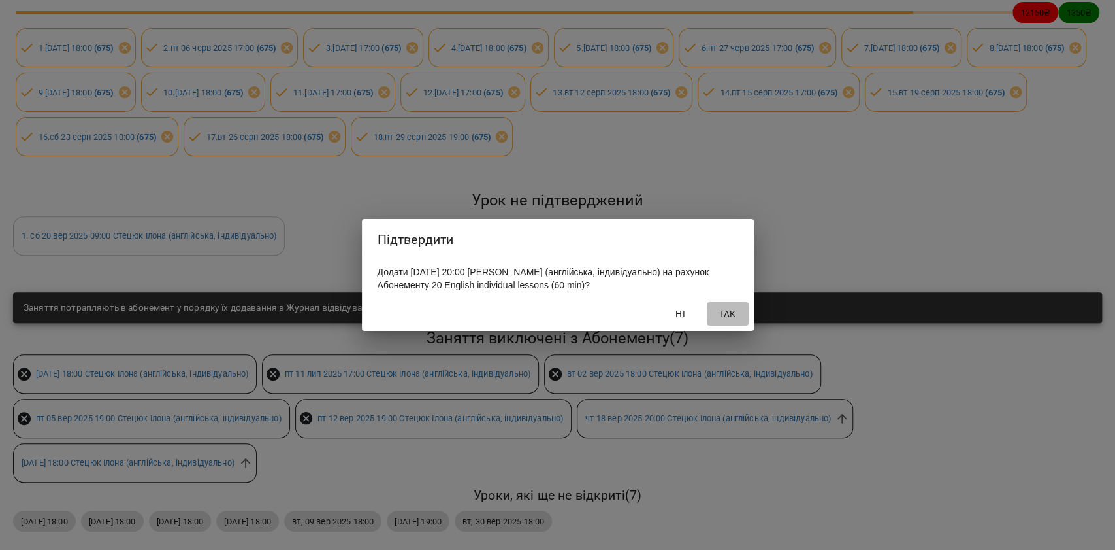
click at [736, 311] on span "Так" at bounding box center [727, 314] width 31 height 16
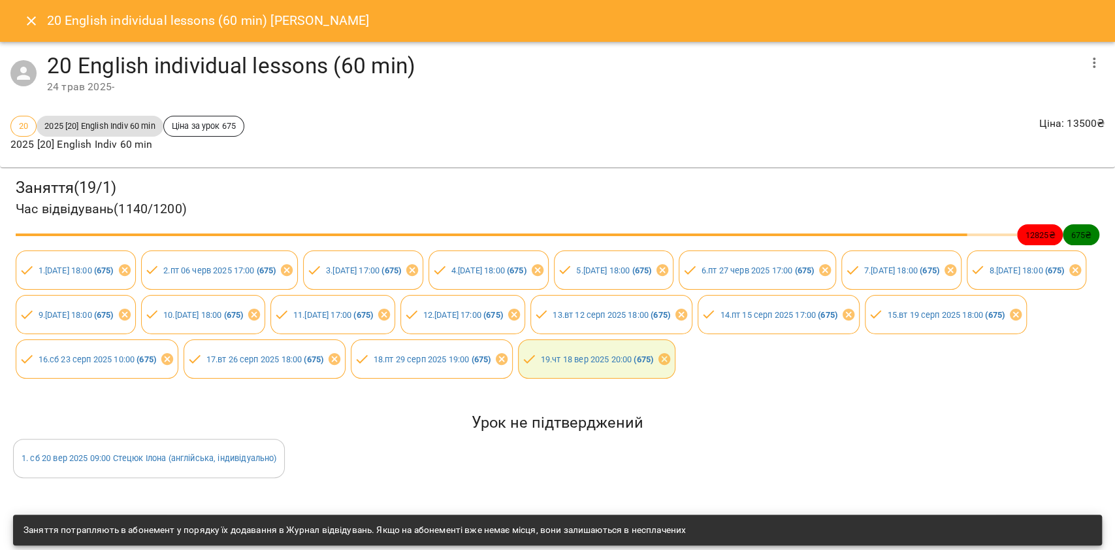
click at [16, 12] on div "20 English individual lessons (60 min) [PERSON_NAME]" at bounding box center [557, 21] width 1115 height 42
click at [35, 22] on icon "Close" at bounding box center [32, 21] width 16 height 16
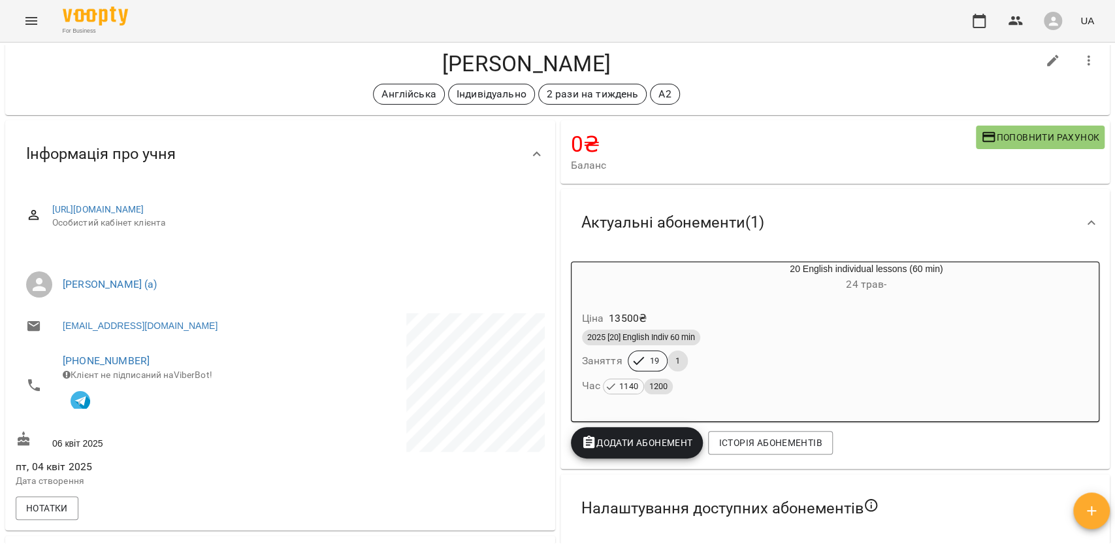
scroll to position [0, 0]
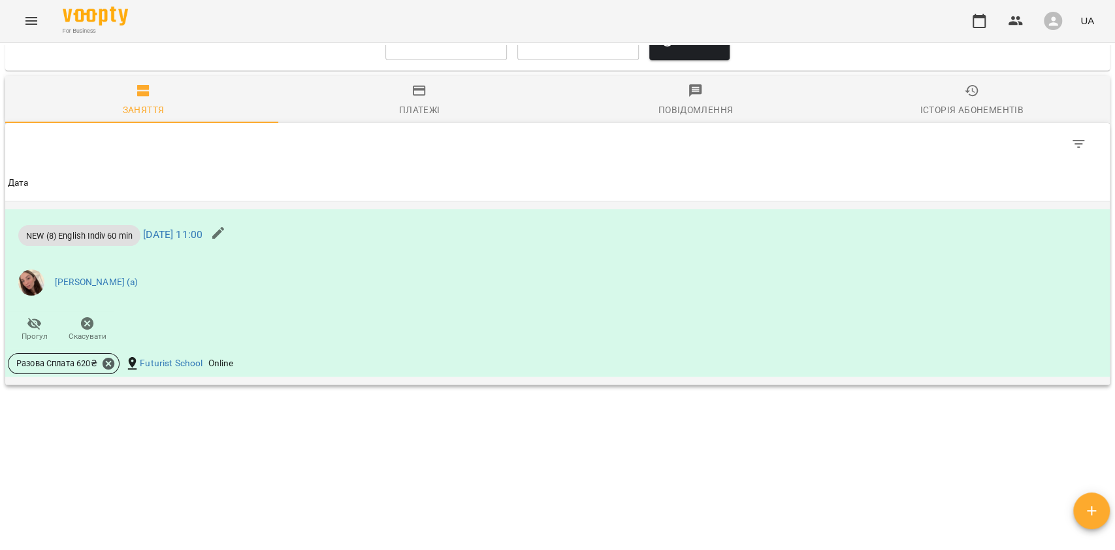
scroll to position [903, 0]
click at [110, 369] on icon at bounding box center [108, 361] width 14 height 14
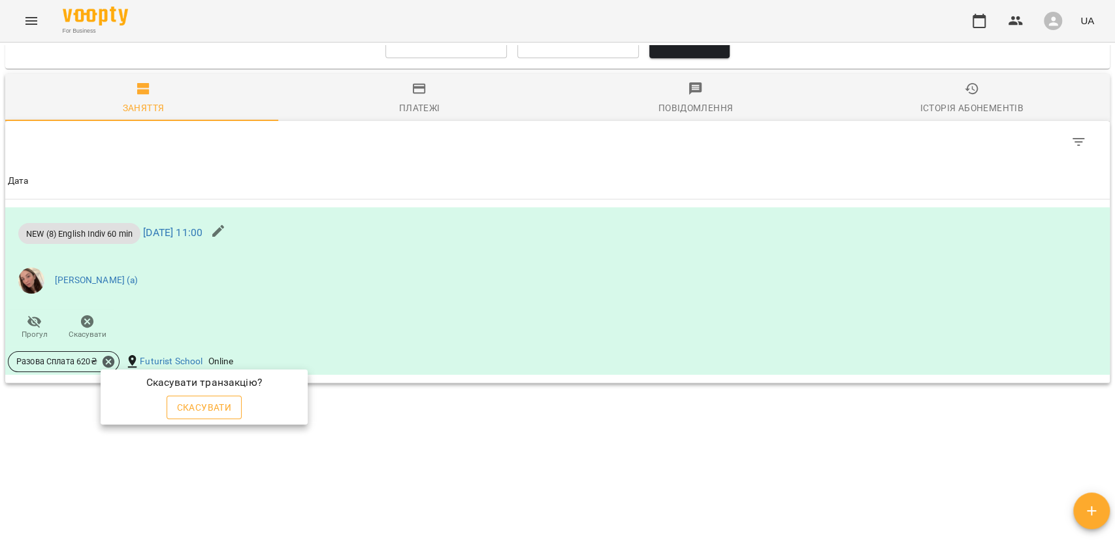
click at [183, 403] on span "Скасувати" at bounding box center [204, 407] width 55 height 16
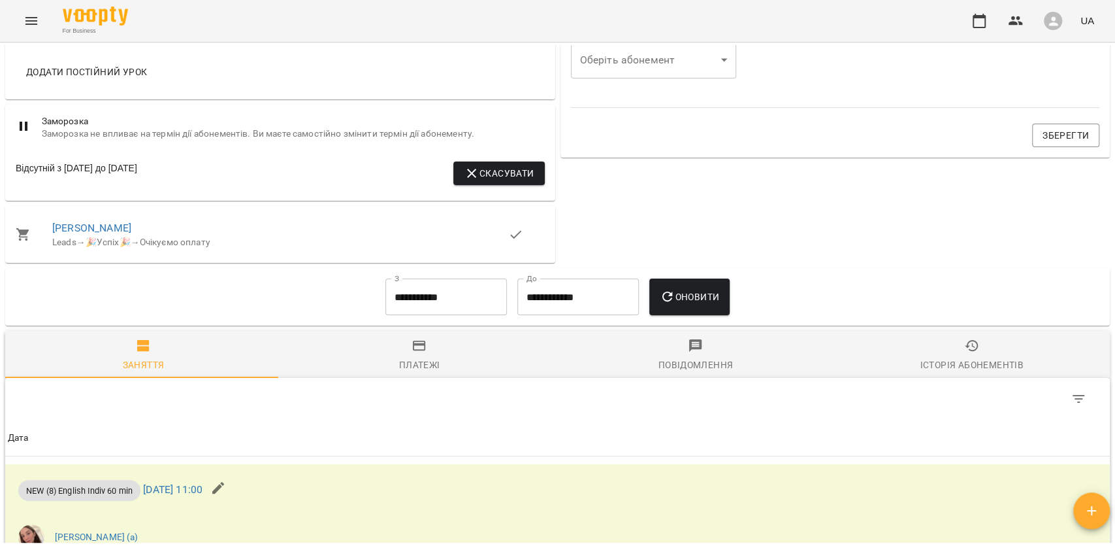
scroll to position [924, 0]
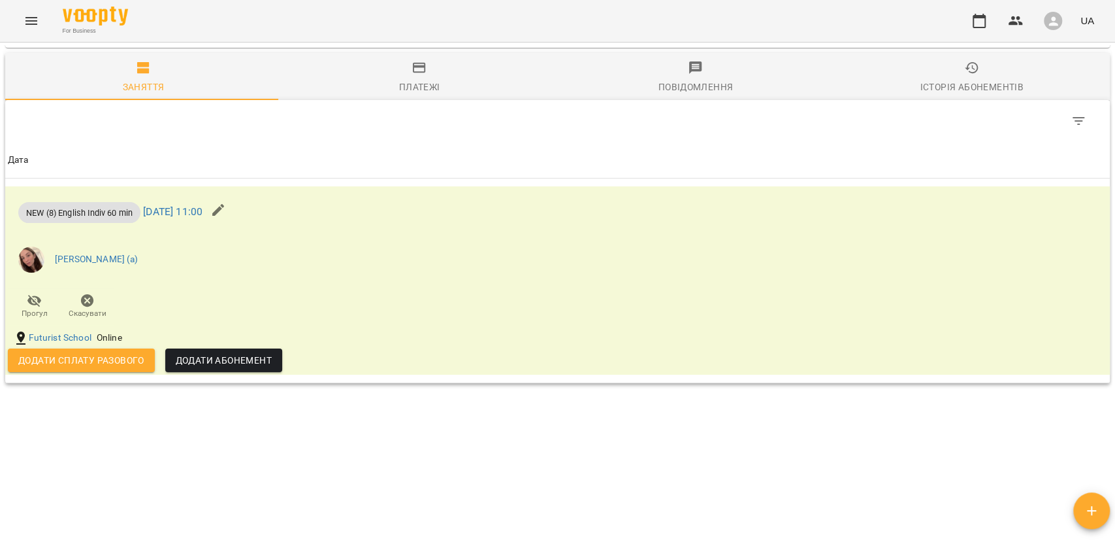
click at [226, 214] on icon "button" at bounding box center [218, 210] width 16 height 16
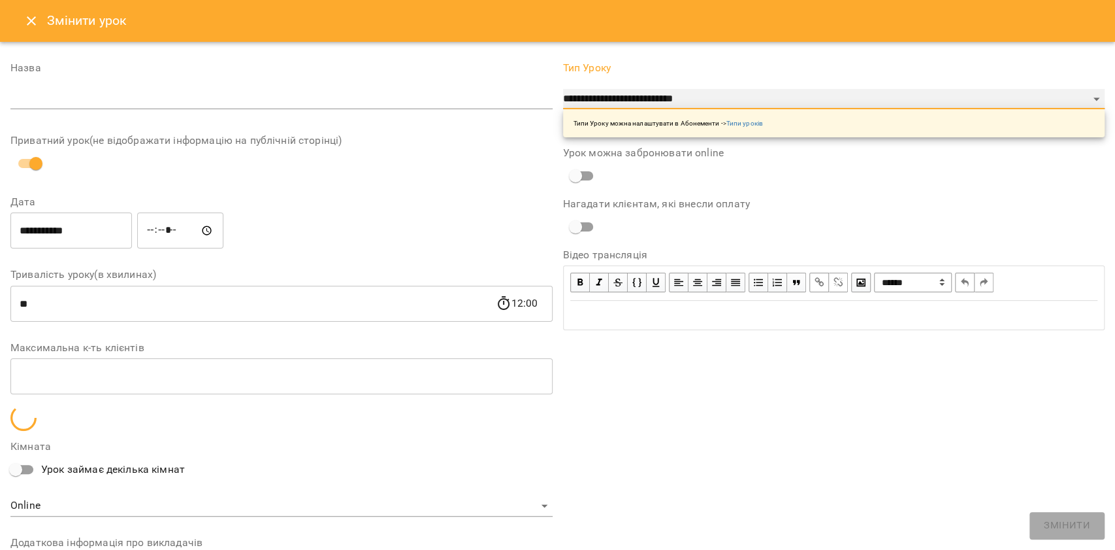
click at [627, 106] on select "**********" at bounding box center [834, 99] width 542 height 21
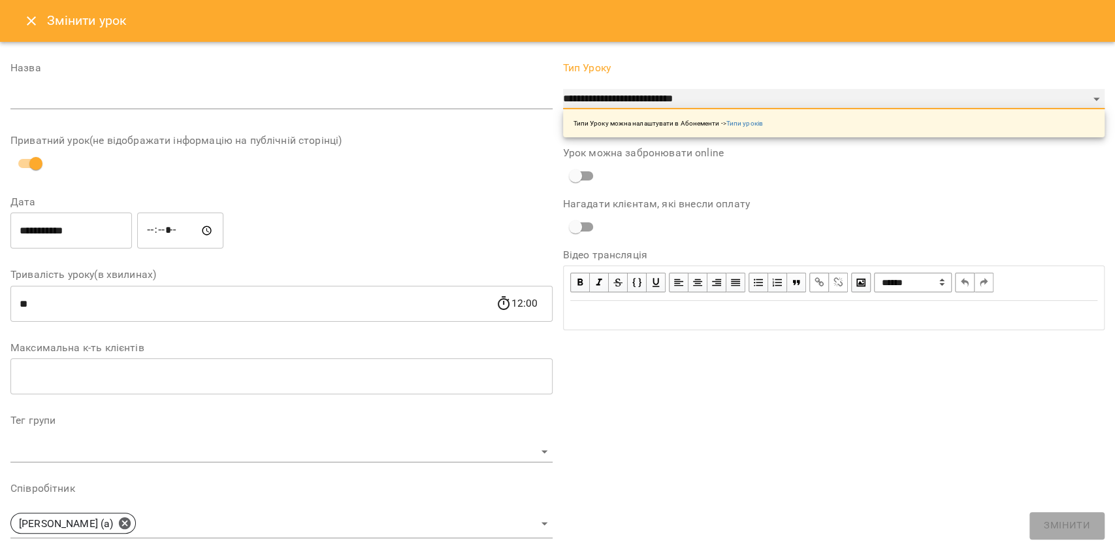
select select "**********"
click at [563, 89] on select "**********" at bounding box center [834, 99] width 542 height 21
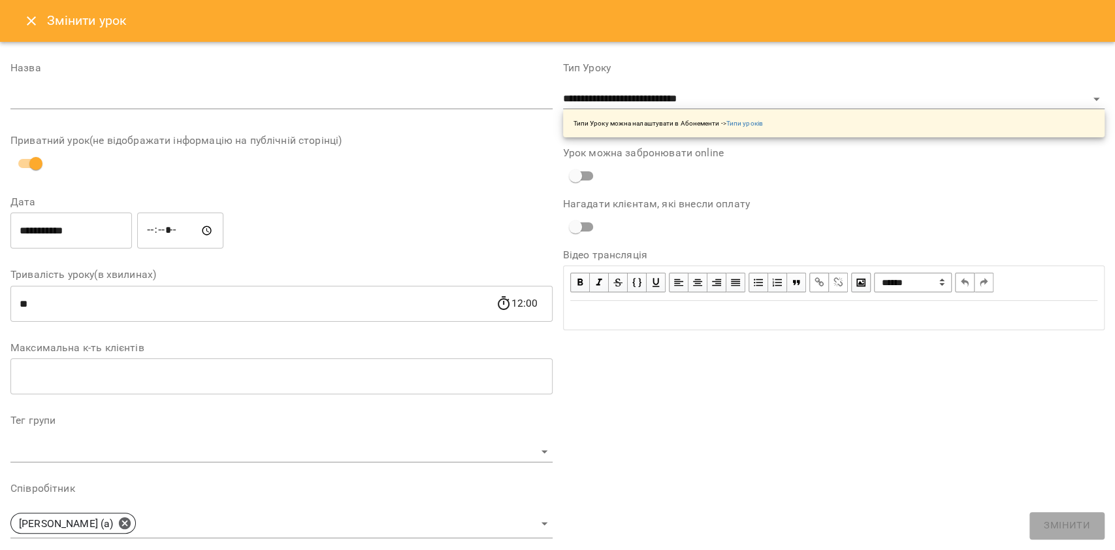
click at [765, 433] on div "**********" at bounding box center [834, 435] width 553 height 776
click at [414, 95] on input "text" at bounding box center [281, 99] width 542 height 21
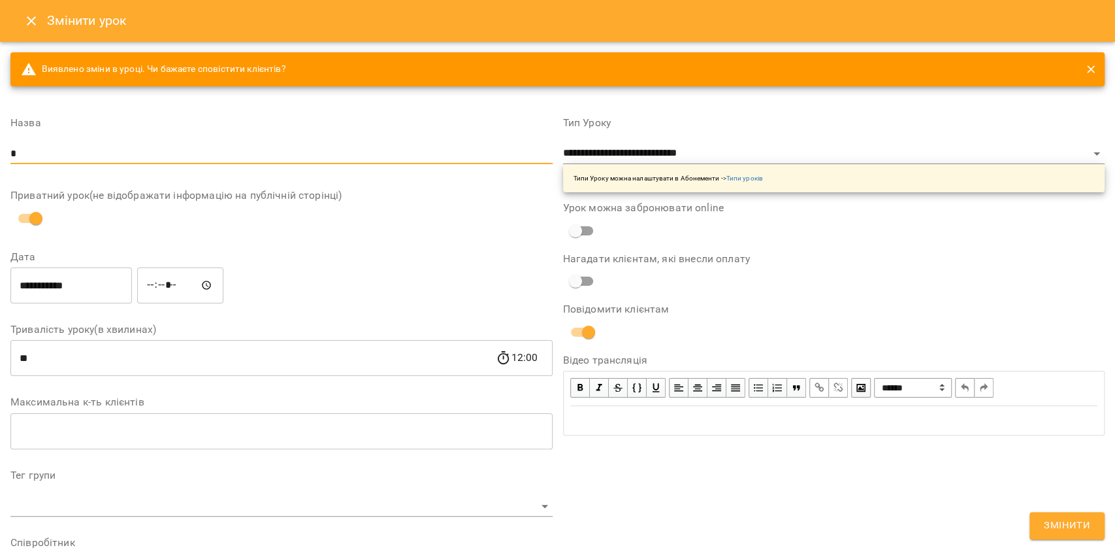
type input "*"
click at [1070, 512] on button "Змінити" at bounding box center [1067, 525] width 75 height 27
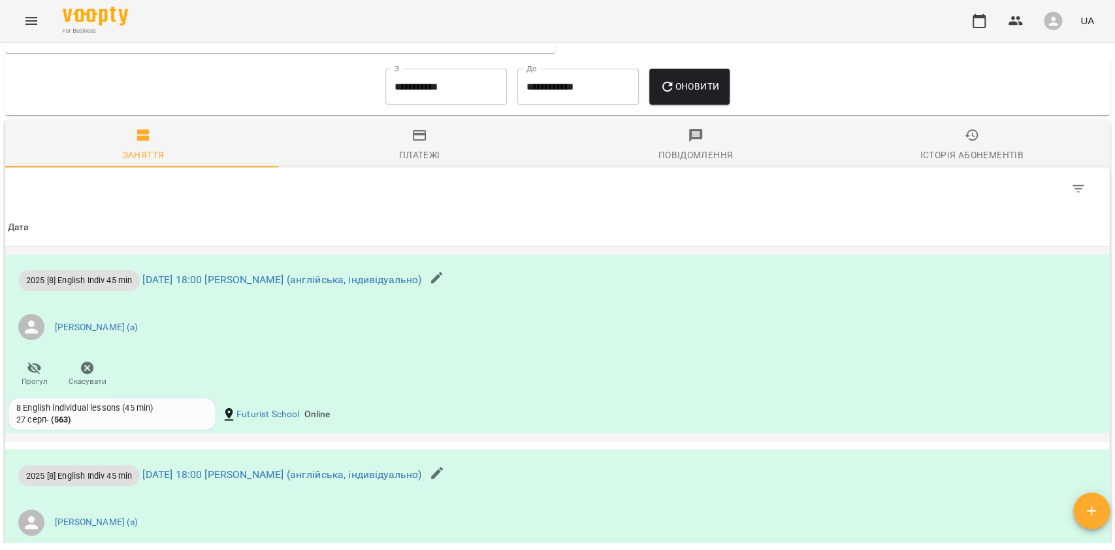
scroll to position [1394, 0]
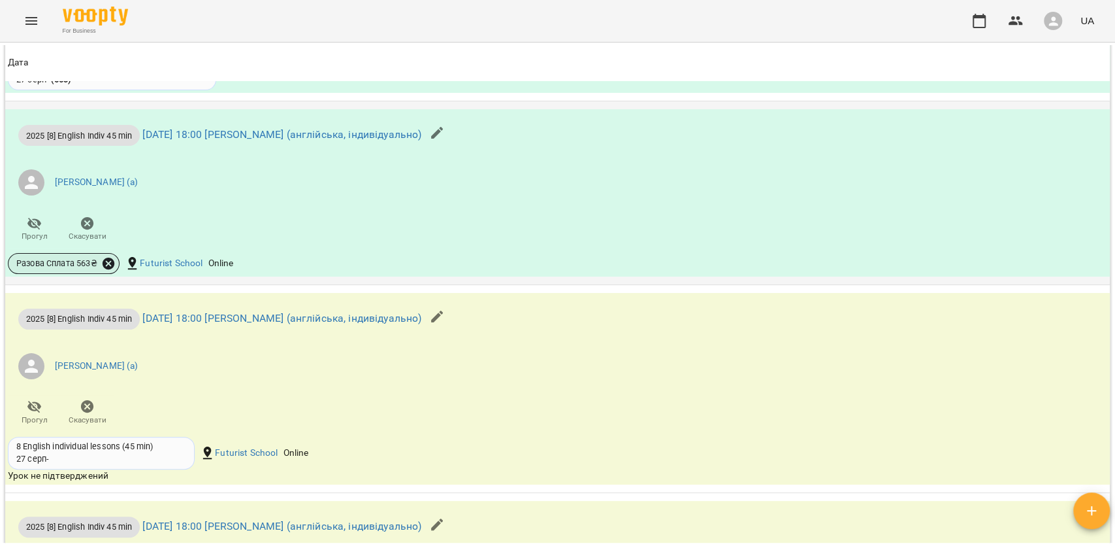
click at [110, 266] on icon at bounding box center [109, 263] width 12 height 12
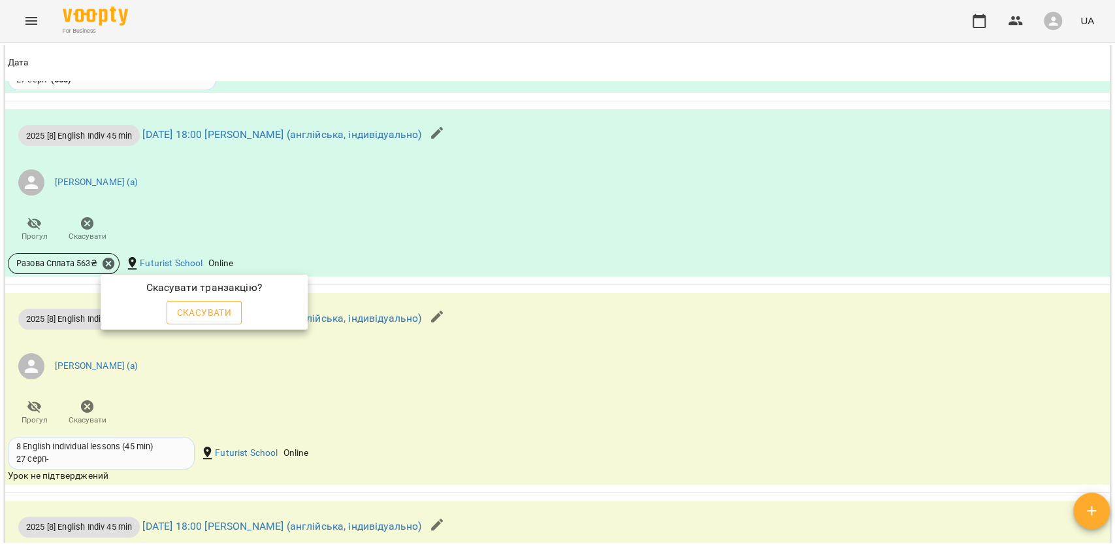
click at [186, 301] on button "Скасувати" at bounding box center [205, 313] width 76 height 24
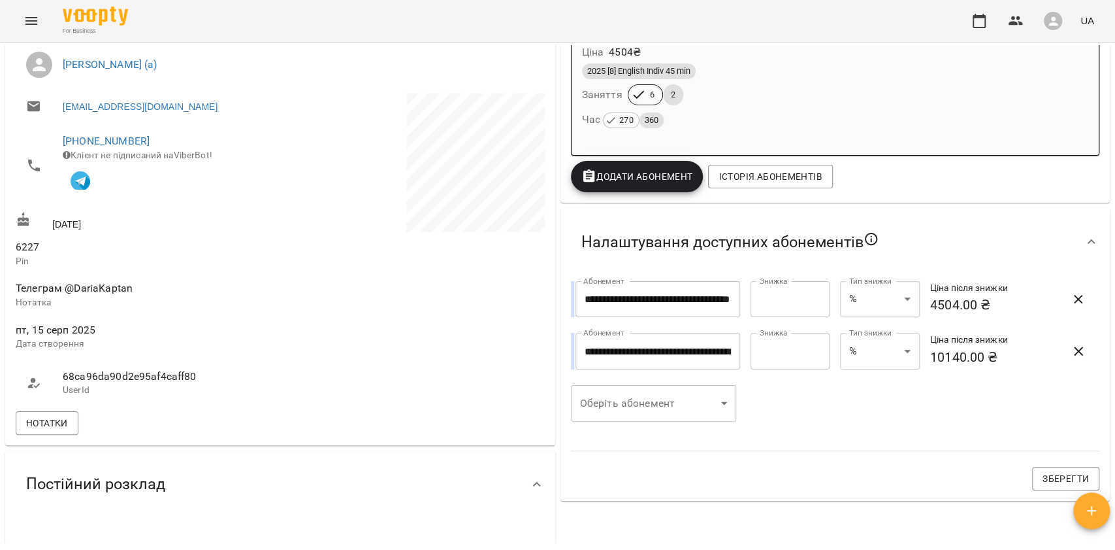
scroll to position [264, 0]
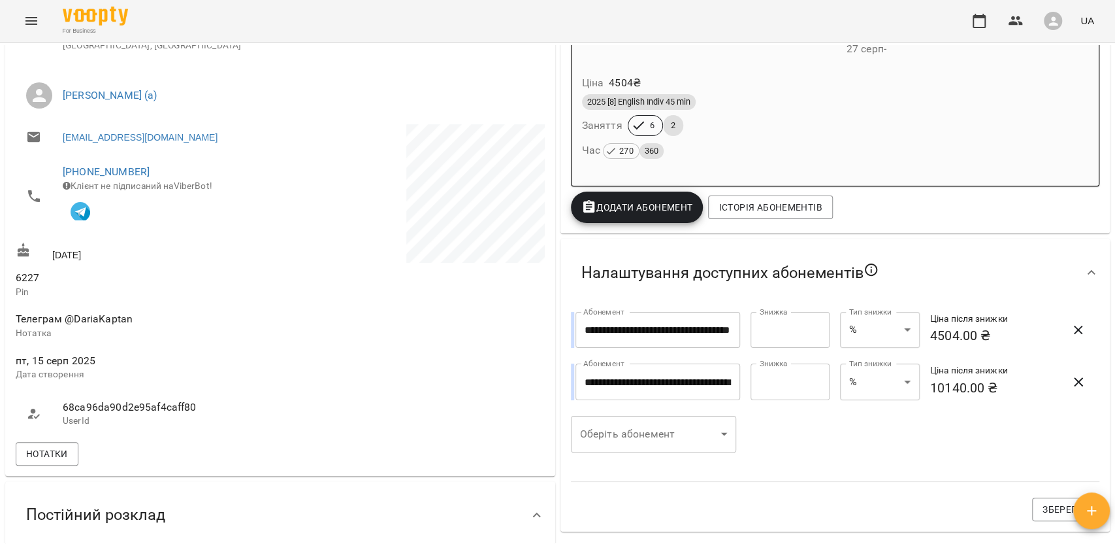
click at [793, 162] on div "Час 270 360" at bounding box center [836, 151] width 512 height 24
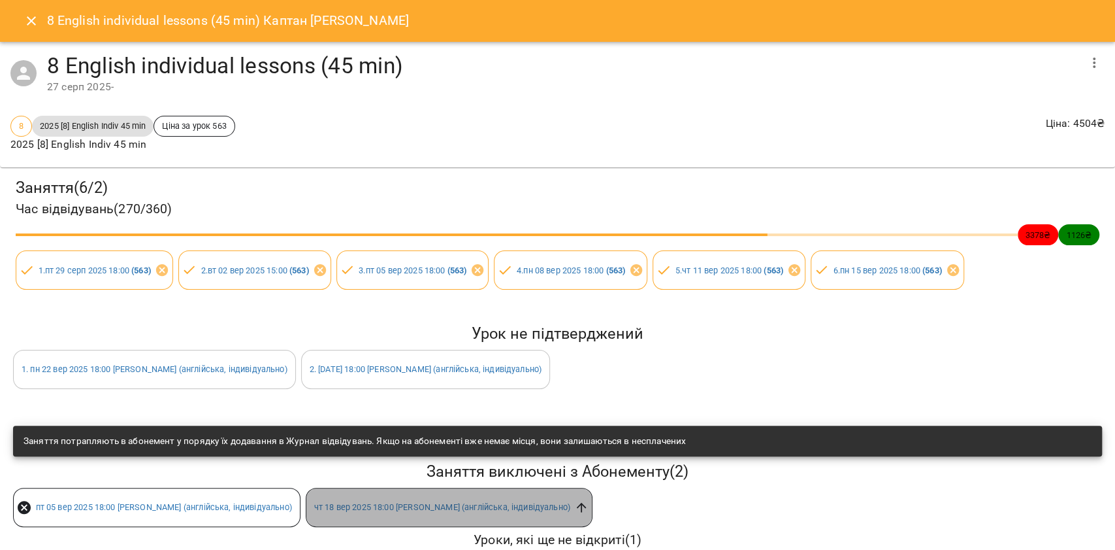
click at [578, 500] on icon at bounding box center [581, 507] width 14 height 14
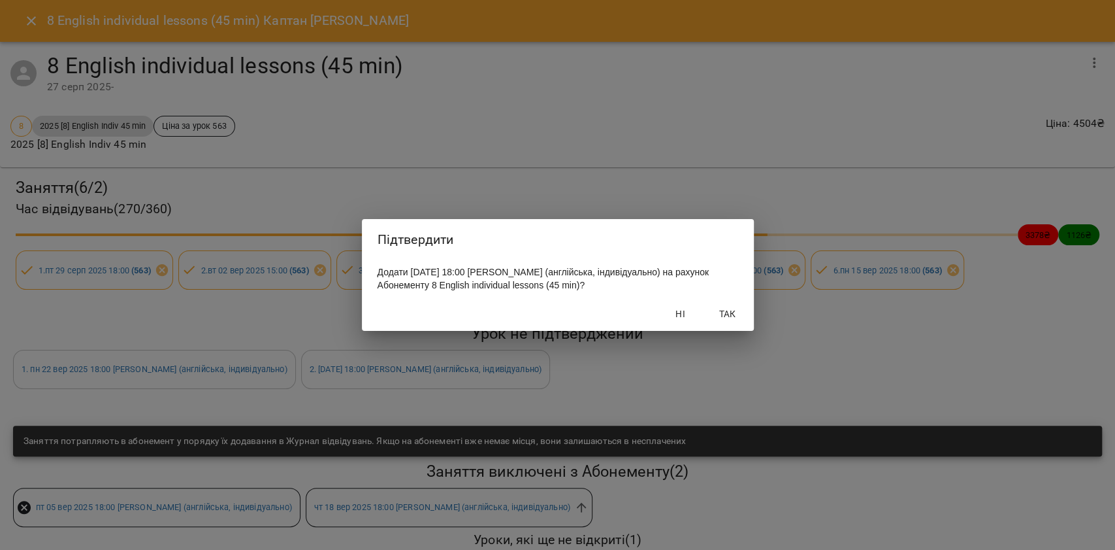
click at [734, 298] on div "Ні Так" at bounding box center [558, 314] width 392 height 34
click at [732, 309] on span "Так" at bounding box center [727, 314] width 31 height 16
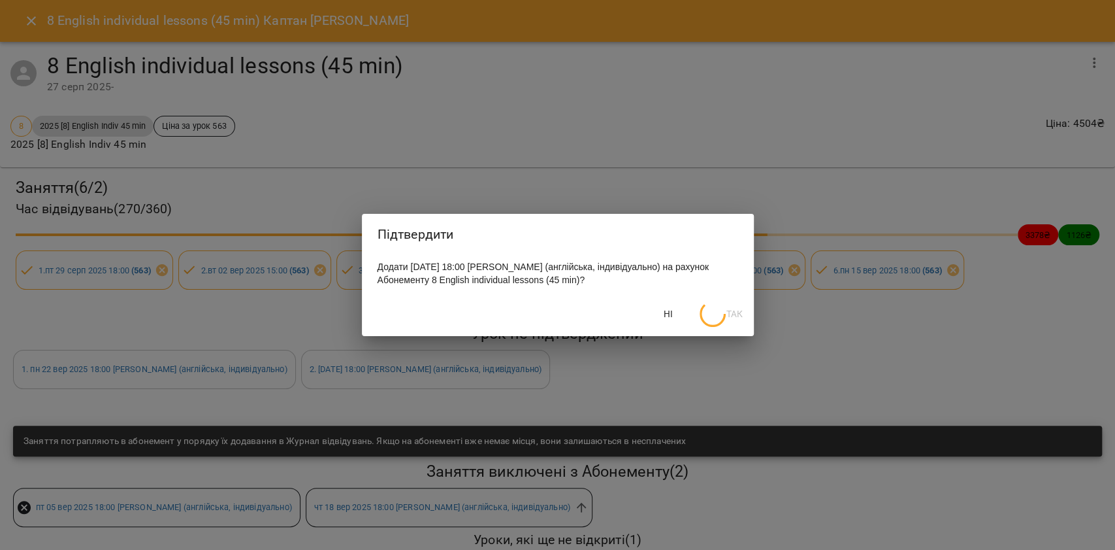
scroll to position [246, 0]
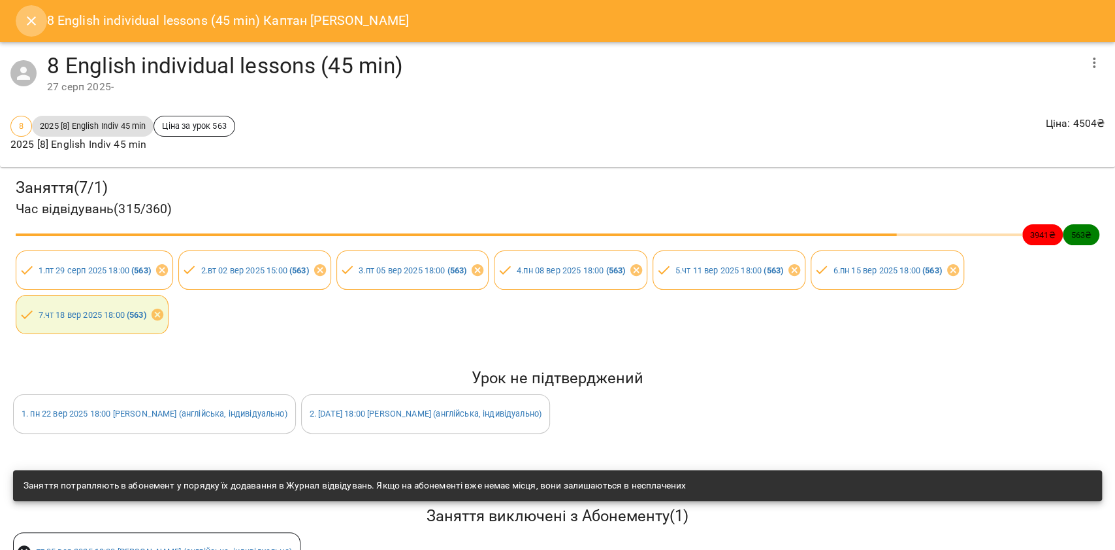
click at [31, 27] on icon "Close" at bounding box center [32, 21] width 16 height 16
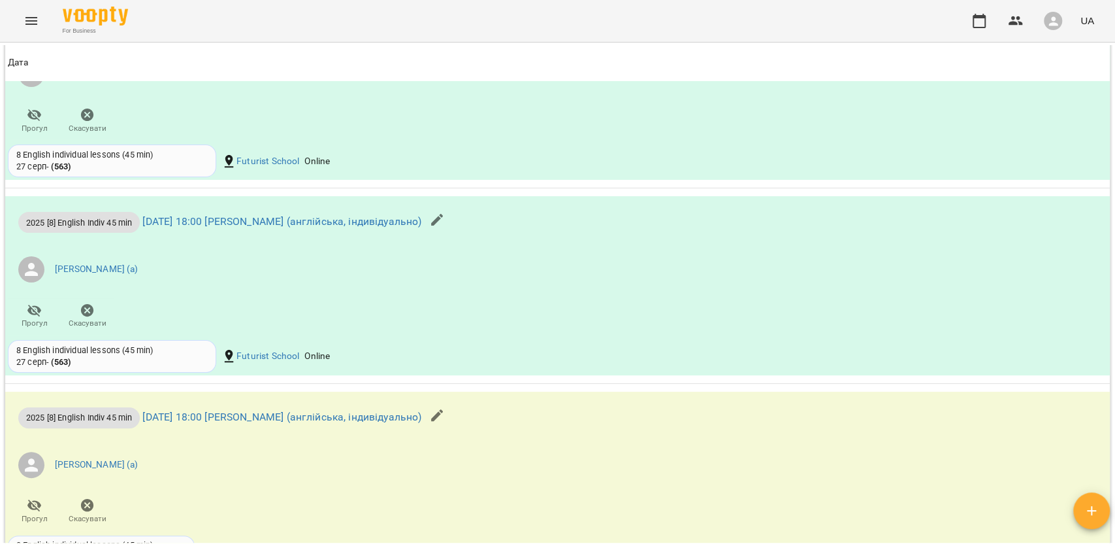
scroll to position [1568, 0]
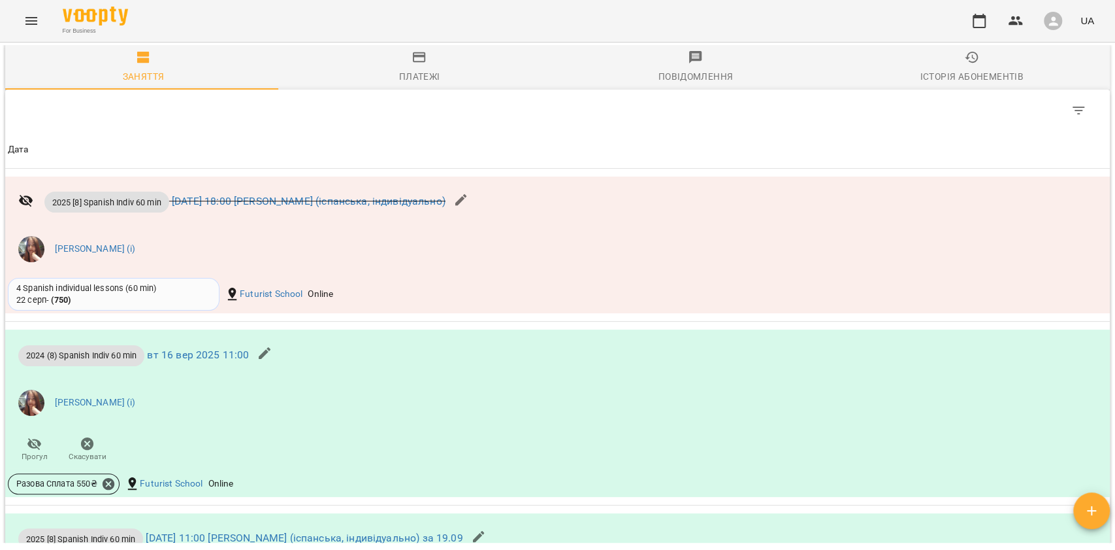
scroll to position [1046, 0]
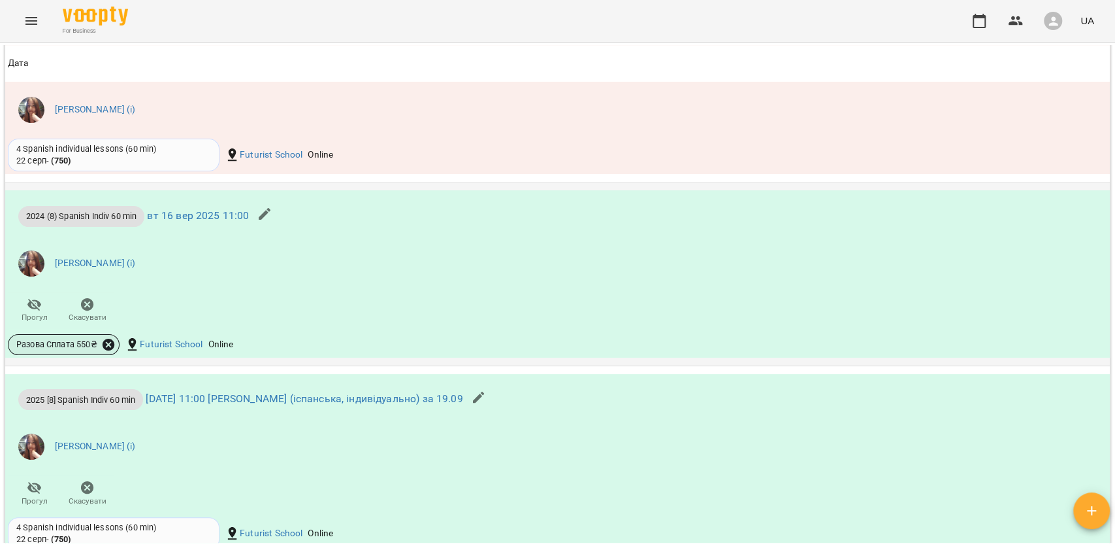
click at [110, 345] on icon at bounding box center [109, 344] width 12 height 12
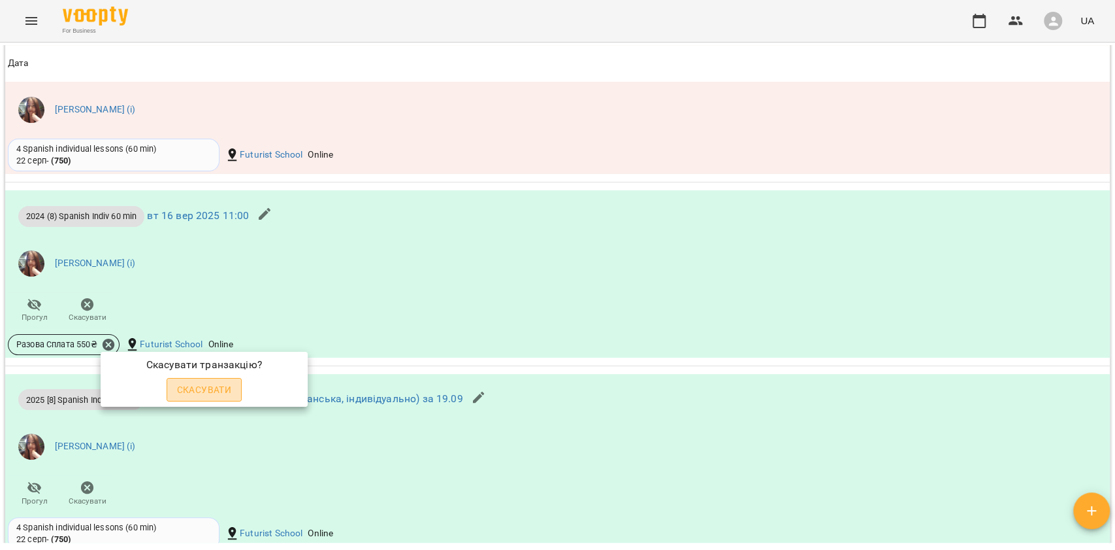
click at [188, 389] on span "Скасувати" at bounding box center [204, 390] width 55 height 16
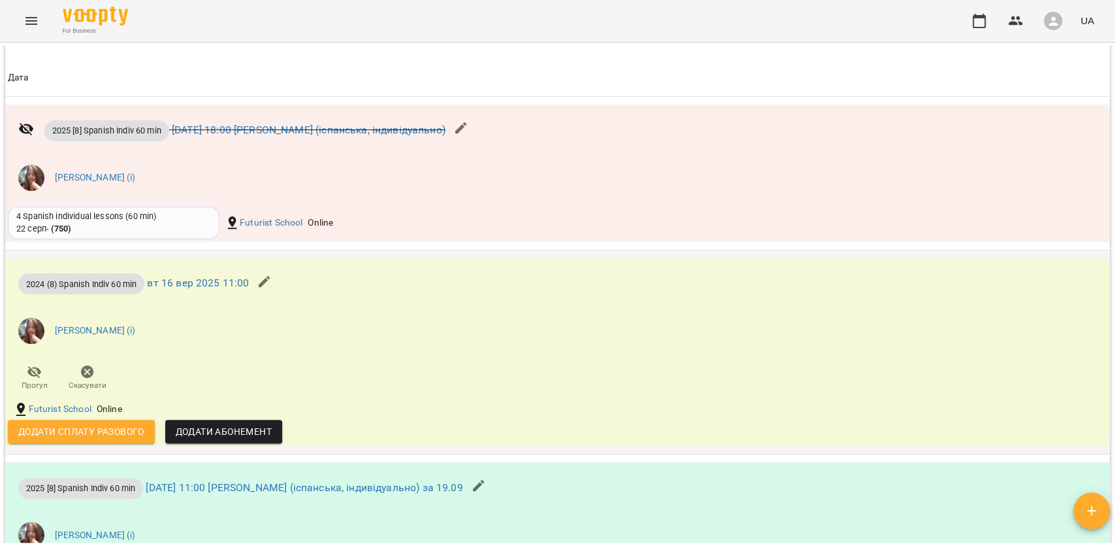
scroll to position [959, 0]
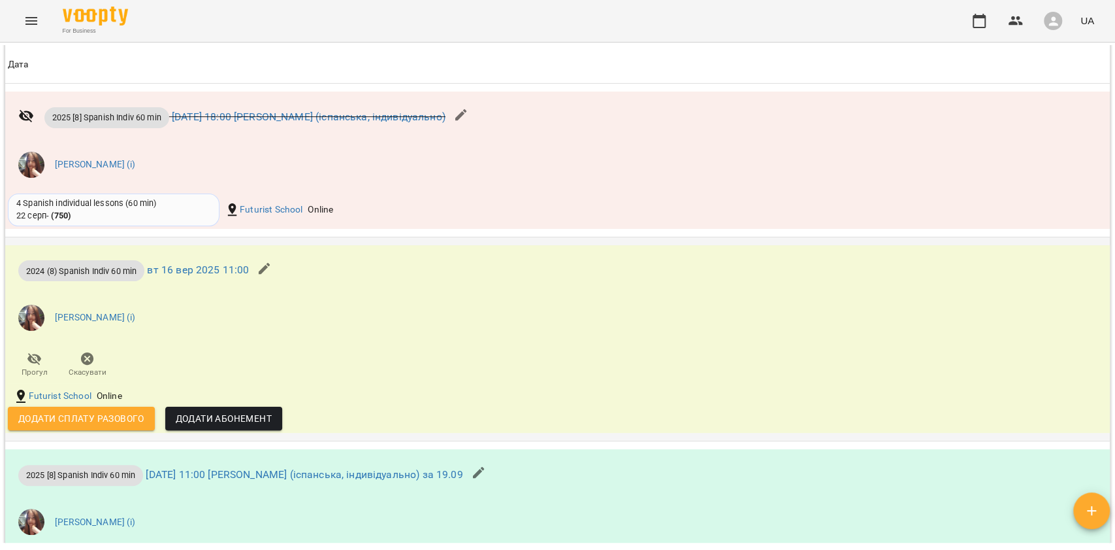
click at [263, 274] on icon "button" at bounding box center [265, 269] width 16 height 16
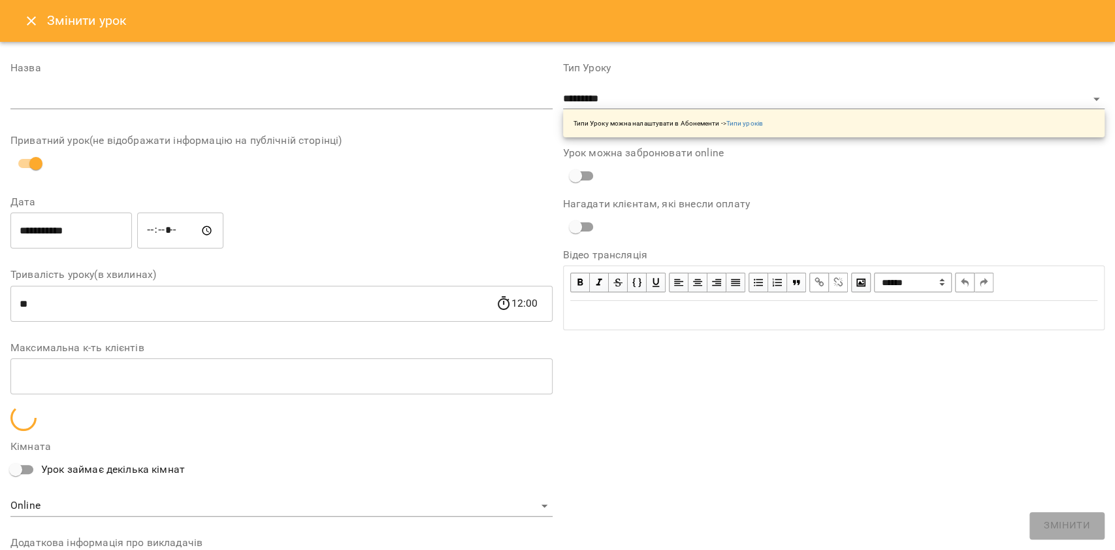
drag, startPoint x: 608, startPoint y: 84, endPoint x: 609, endPoint y: 91, distance: 7.2
click at [608, 85] on div "**********" at bounding box center [834, 100] width 542 height 74
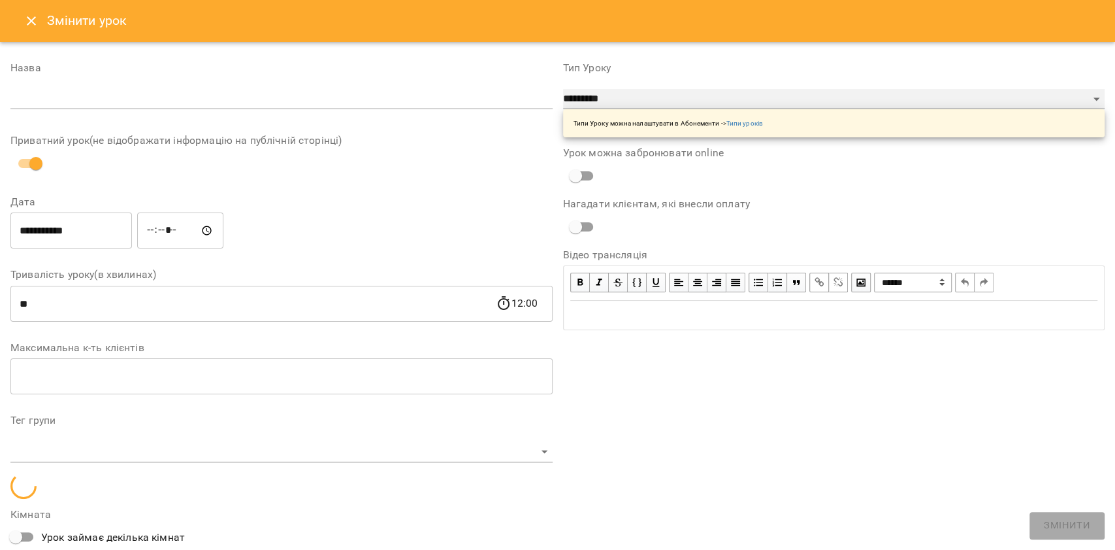
click at [609, 95] on select "**********" at bounding box center [834, 99] width 542 height 21
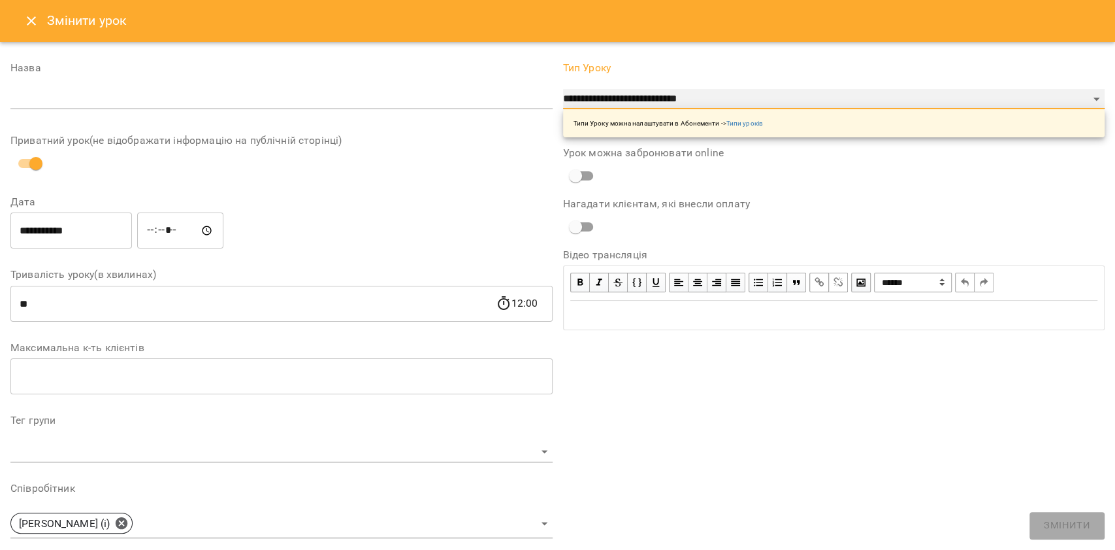
click at [563, 89] on select "**********" at bounding box center [834, 99] width 542 height 21
click at [676, 86] on div "**********" at bounding box center [834, 100] width 542 height 74
click at [689, 90] on select "**********" at bounding box center [834, 99] width 542 height 21
select select "**********"
click at [563, 110] on select "**********" at bounding box center [834, 99] width 542 height 21
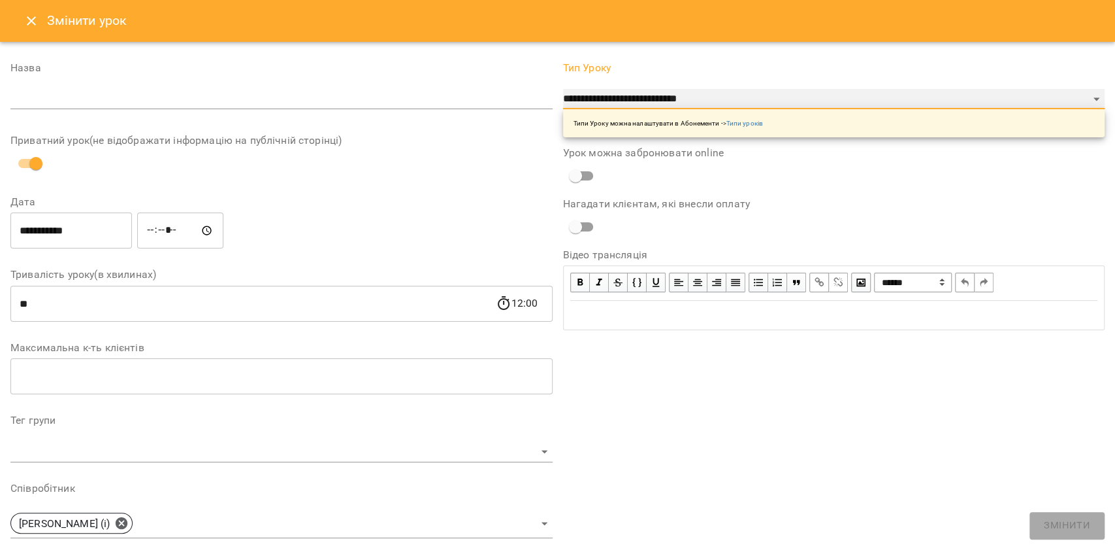
type input "**"
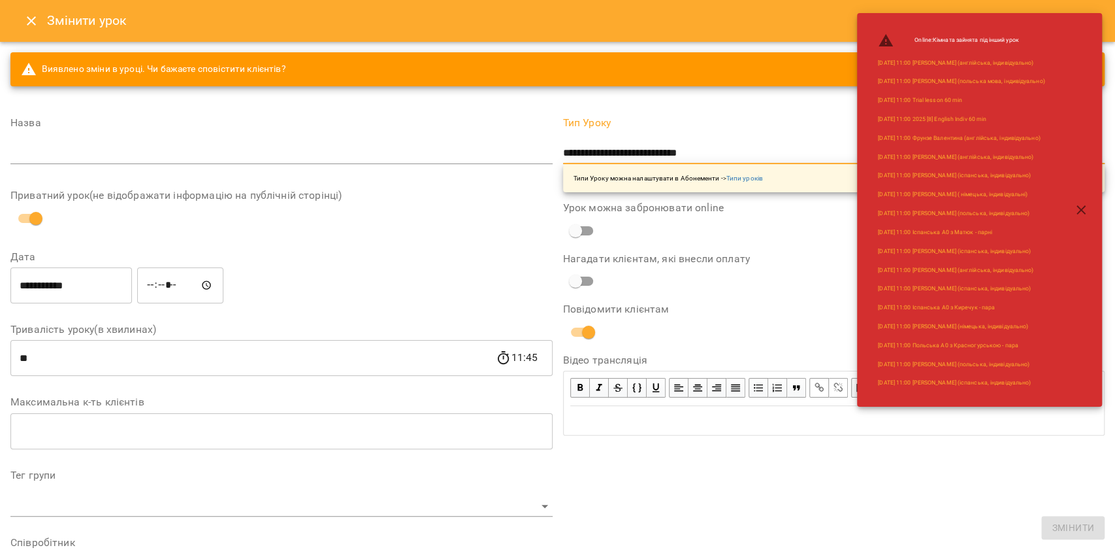
click at [391, 156] on input "text" at bounding box center [281, 153] width 542 height 21
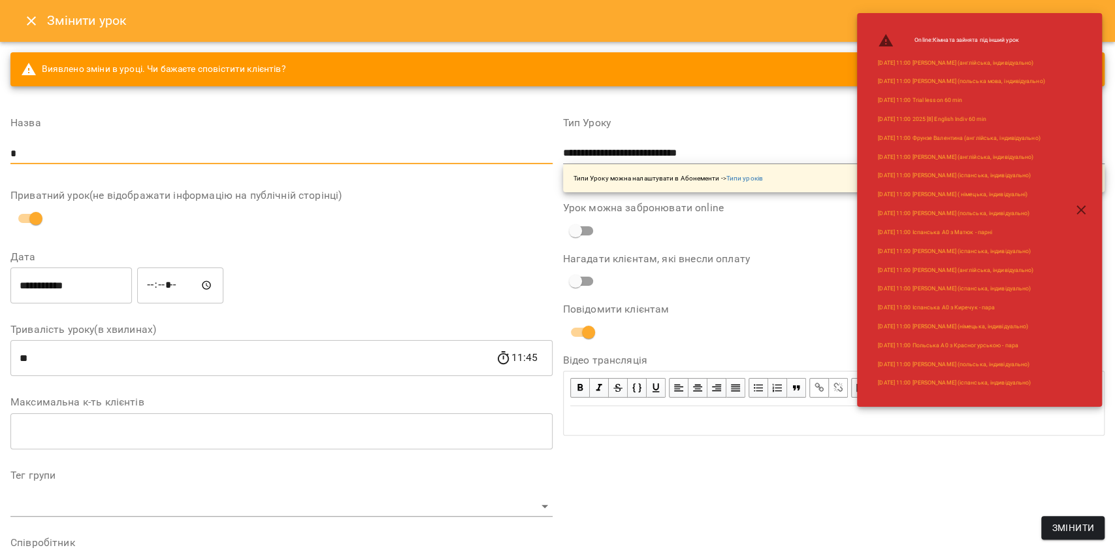
type input "*"
click at [1038, 523] on div "**********" at bounding box center [834, 490] width 553 height 776
click at [1053, 524] on span "Змінити" at bounding box center [1073, 527] width 42 height 16
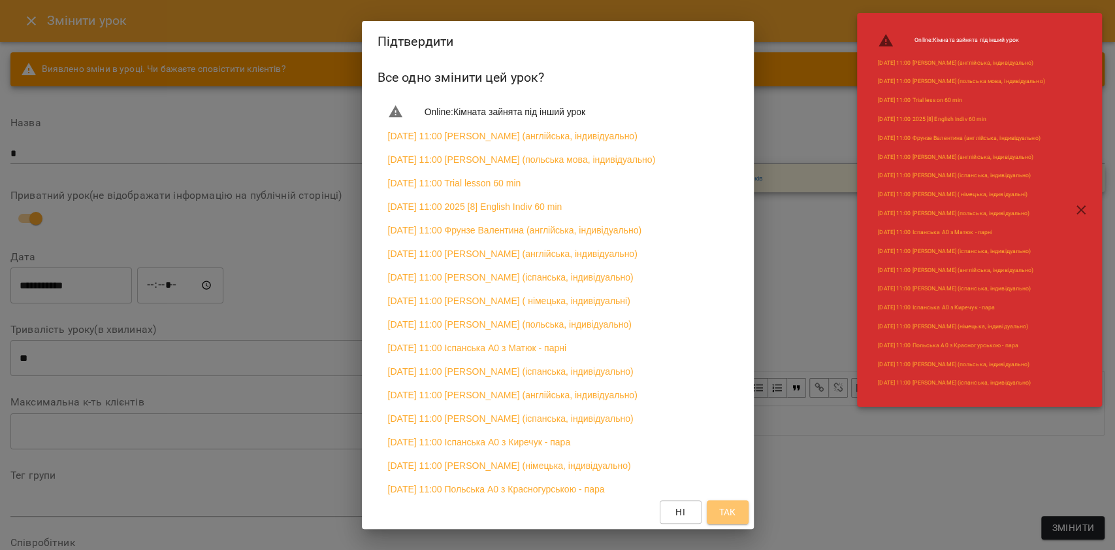
click at [733, 507] on span "Так" at bounding box center [727, 512] width 17 height 16
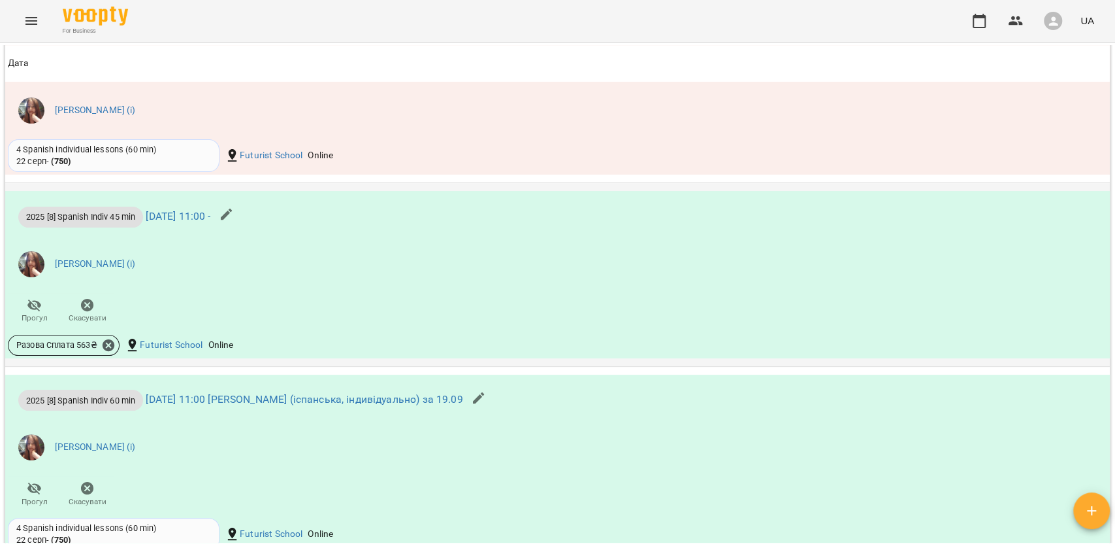
scroll to position [1046, 0]
click at [110, 339] on icon at bounding box center [108, 344] width 14 height 14
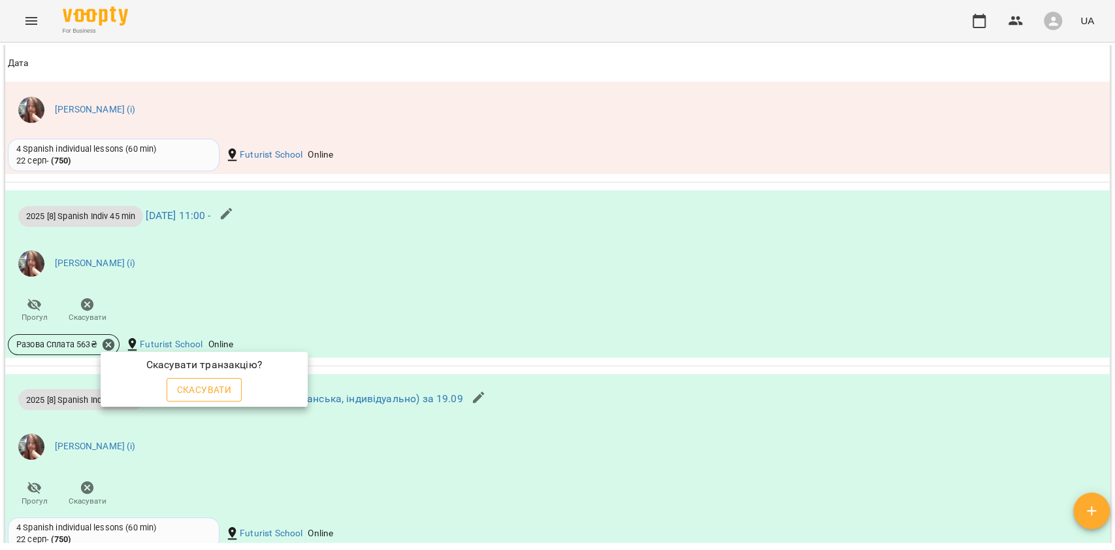
click at [195, 395] on span "Скасувати" at bounding box center [204, 390] width 55 height 16
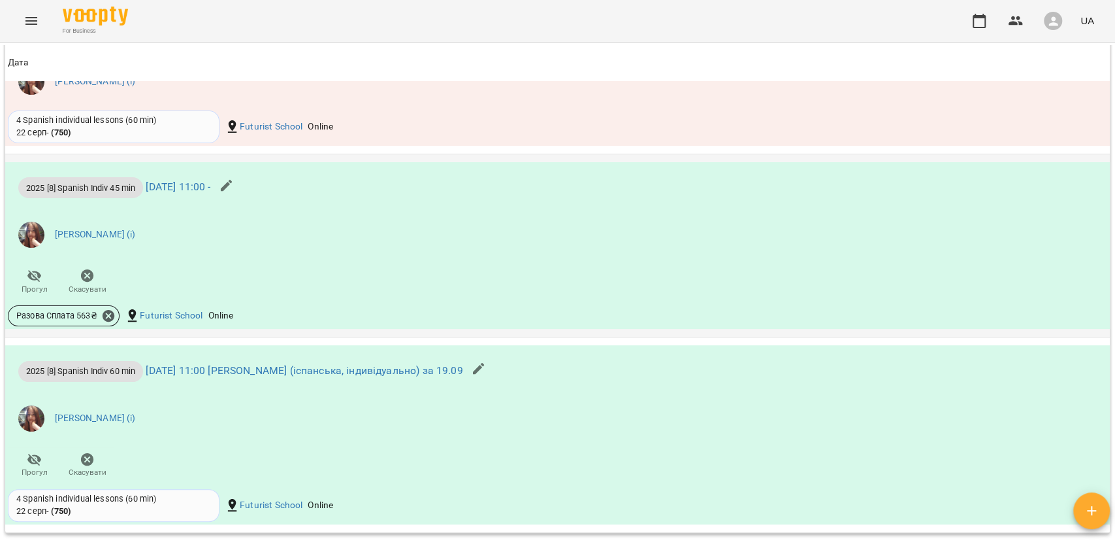
scroll to position [1021, 0]
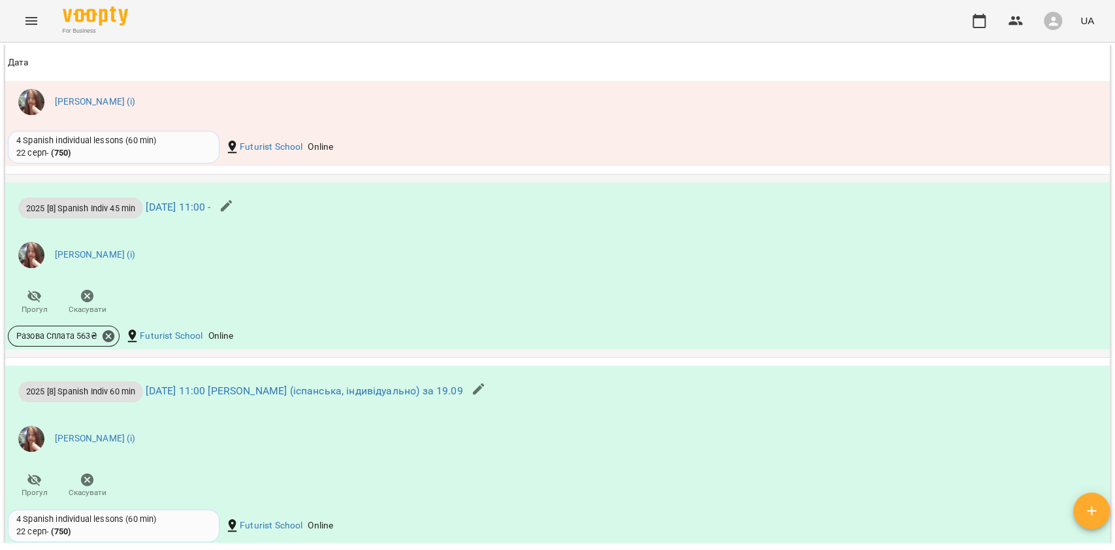
click at [235, 211] on icon "button" at bounding box center [227, 206] width 16 height 16
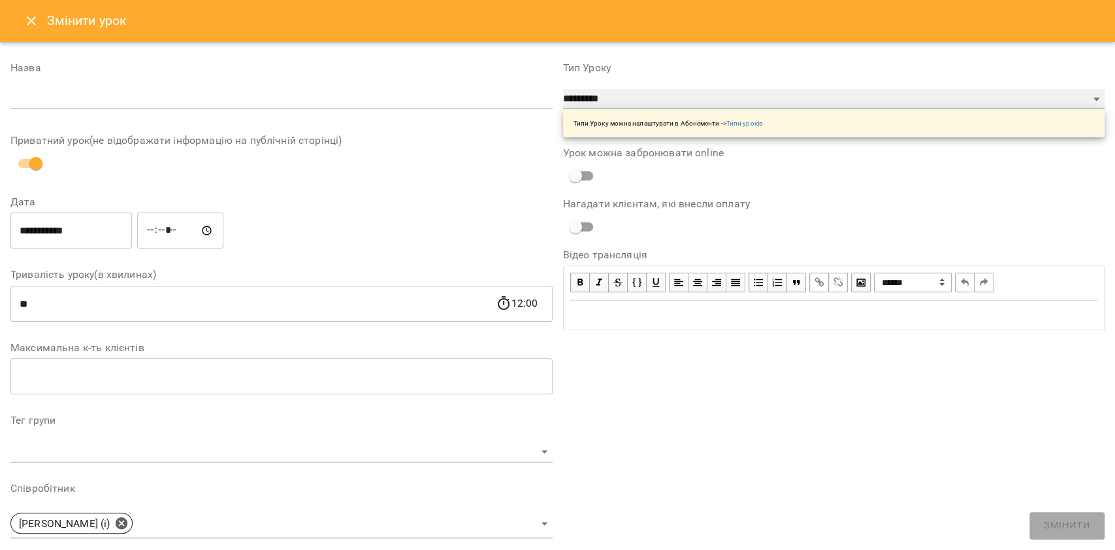
click at [694, 91] on select "**********" at bounding box center [834, 99] width 542 height 21
select select "**********"
click at [563, 89] on select "**********" at bounding box center [834, 99] width 542 height 21
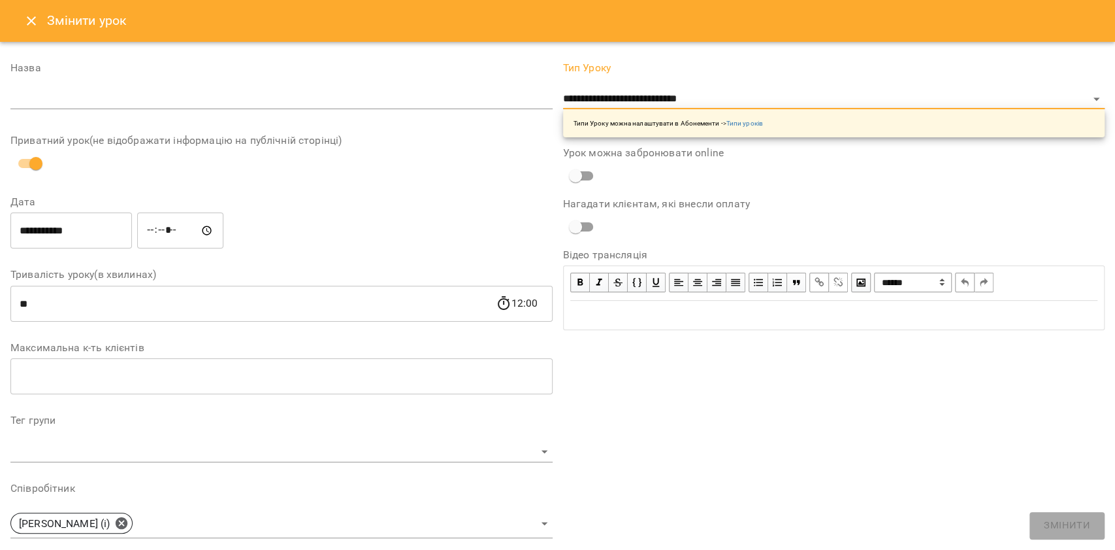
click at [461, 94] on input "text" at bounding box center [281, 99] width 542 height 21
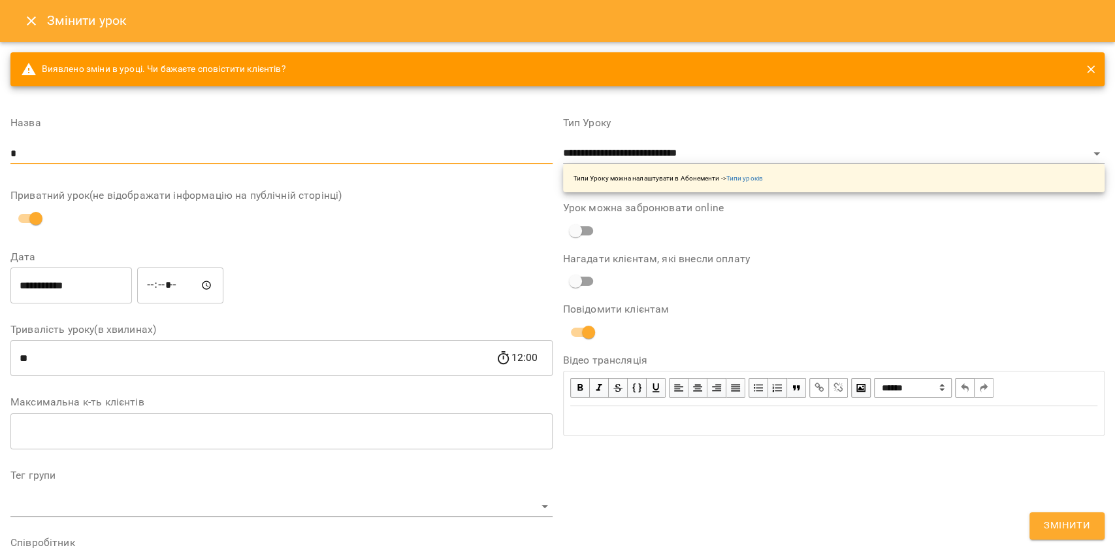
type input "*"
click at [1079, 517] on span "Змінити" at bounding box center [1067, 525] width 46 height 17
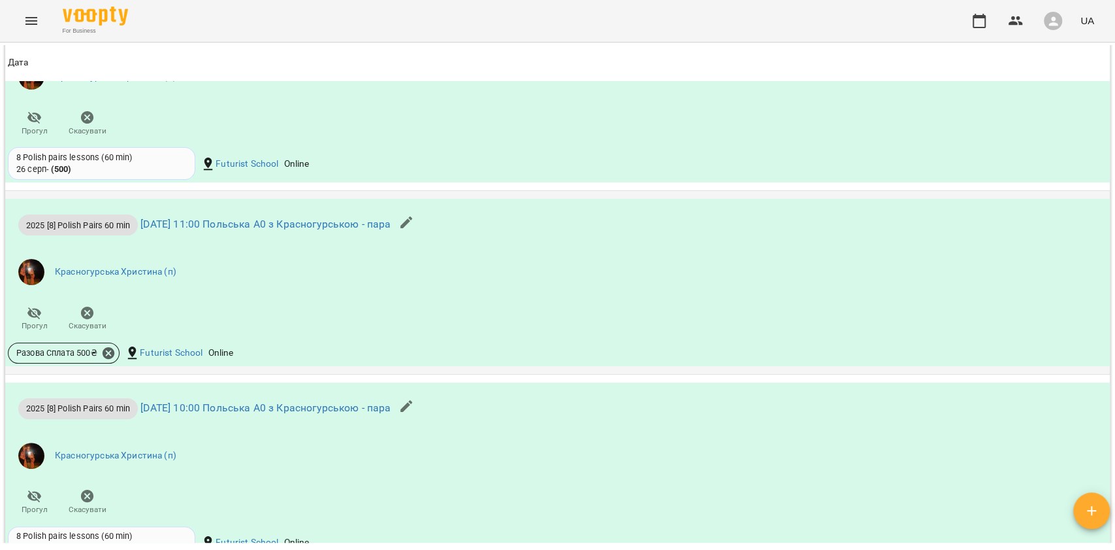
scroll to position [1046, 0]
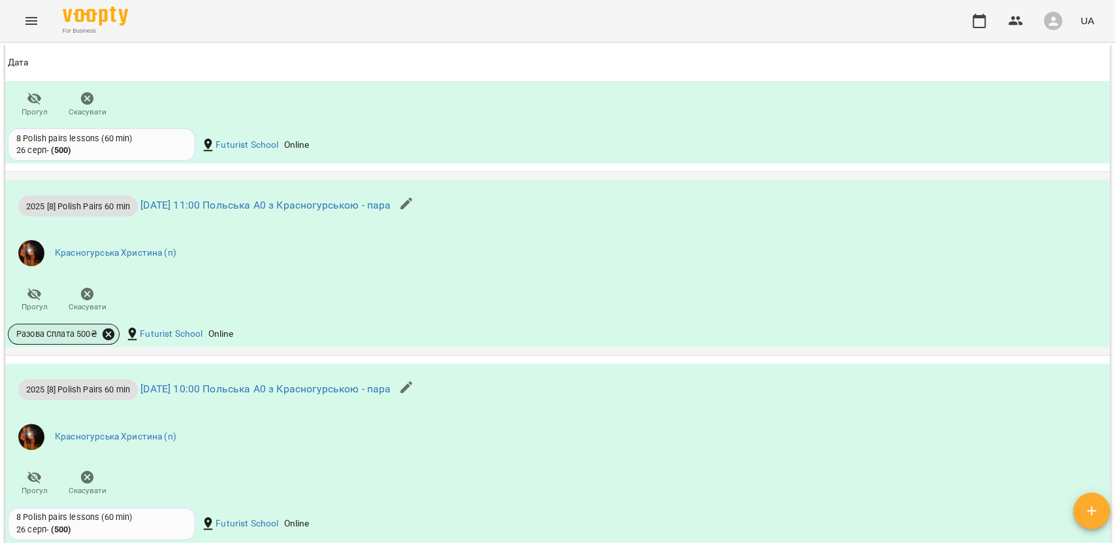
click at [107, 329] on icon at bounding box center [109, 334] width 12 height 12
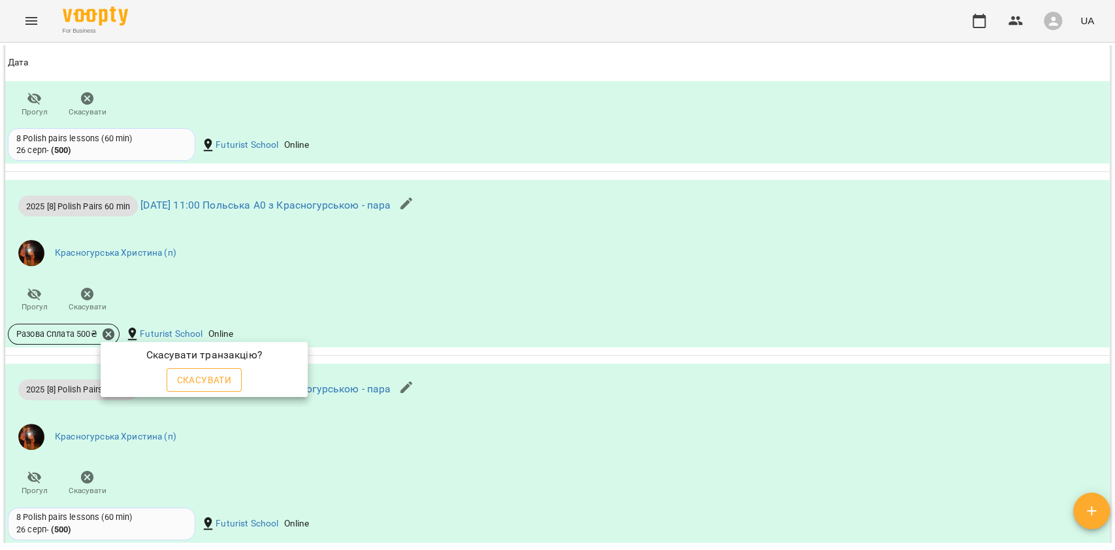
click at [183, 378] on span "Скасувати" at bounding box center [204, 380] width 55 height 16
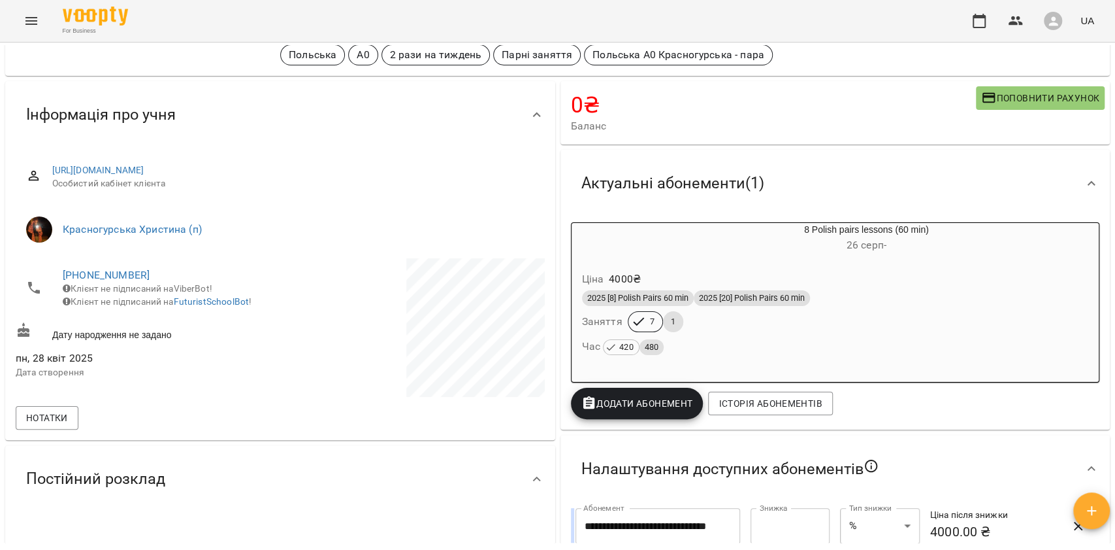
scroll to position [65, 0]
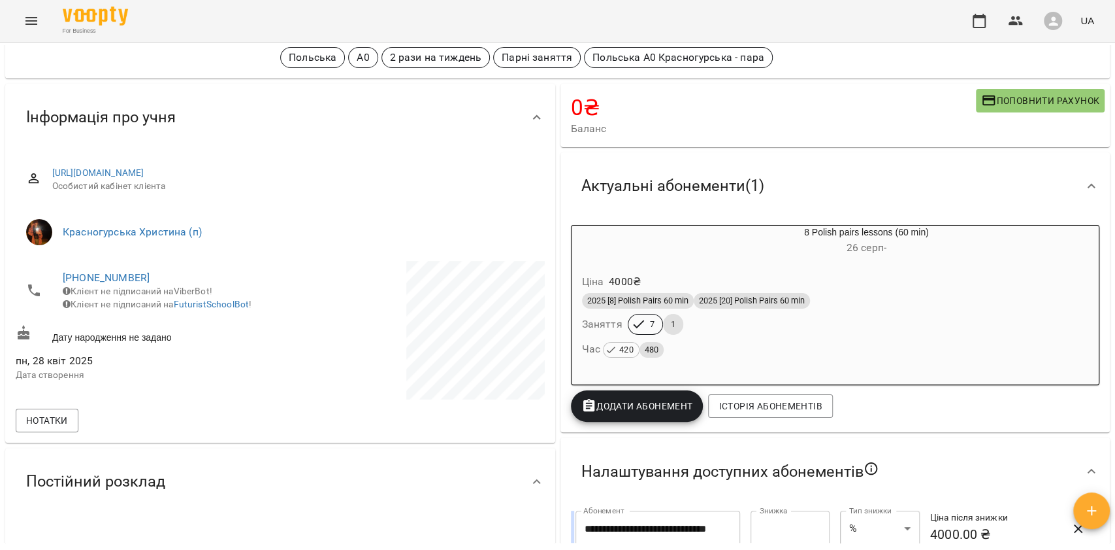
click at [768, 314] on div "2025 [8] Polish Pairs 60 min 2025 [20] Polish Pairs 60 min Заняття 7 1 Час 420 …" at bounding box center [836, 325] width 512 height 71
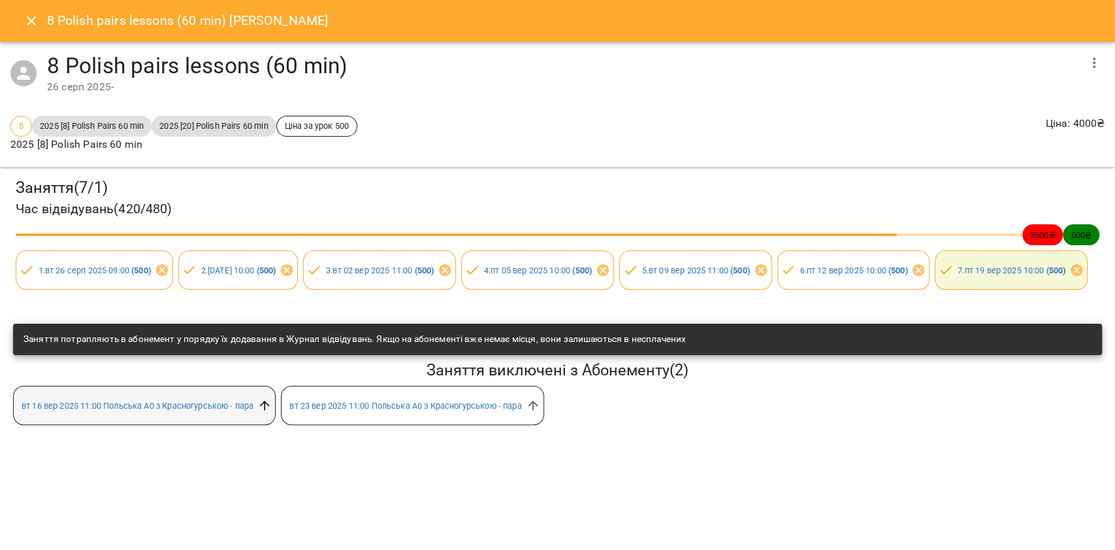
click at [271, 412] on icon at bounding box center [264, 405] width 14 height 14
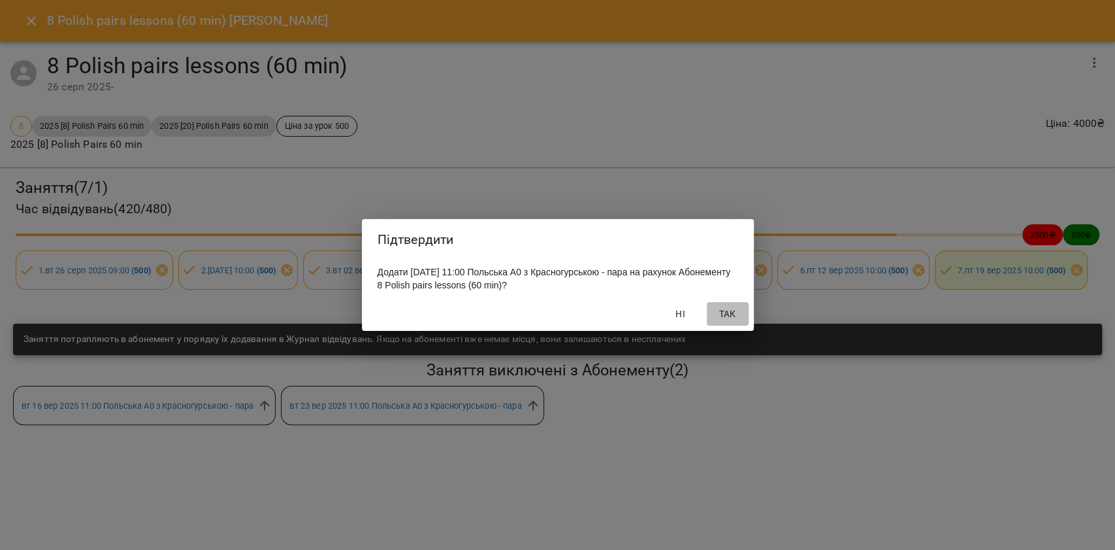
click at [720, 318] on span "Так" at bounding box center [727, 314] width 31 height 16
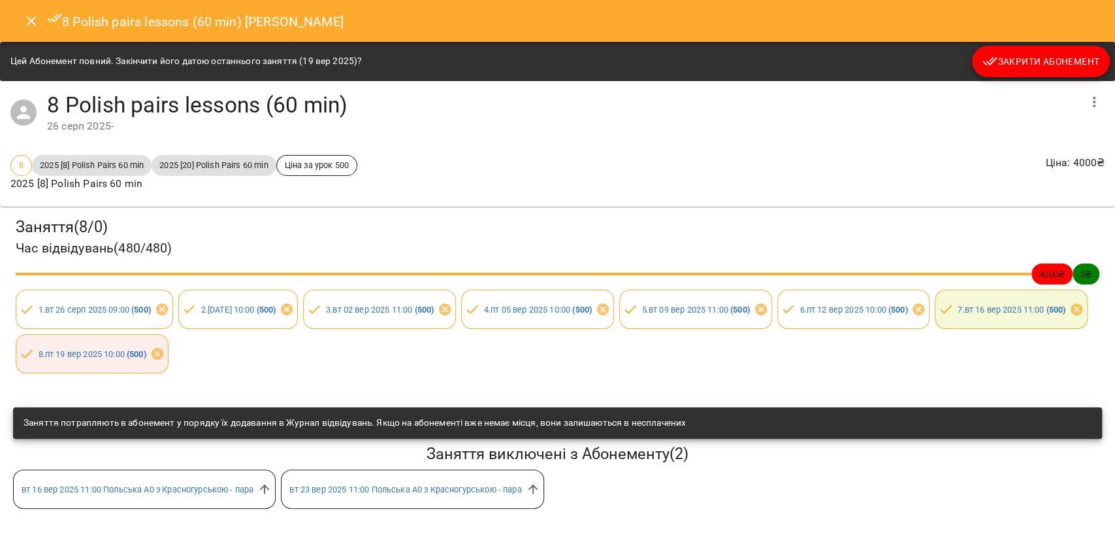
click at [13, 26] on div "8 Polish pairs lessons (60 min) Круківський Денис" at bounding box center [557, 21] width 1115 height 42
click at [18, 22] on button "Close" at bounding box center [31, 20] width 31 height 31
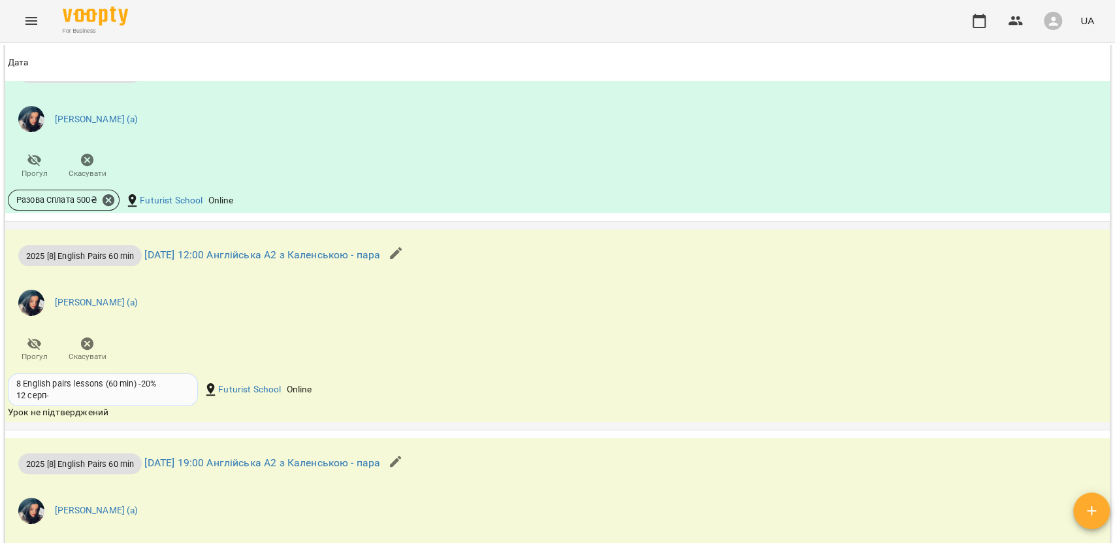
scroll to position [1046, 0]
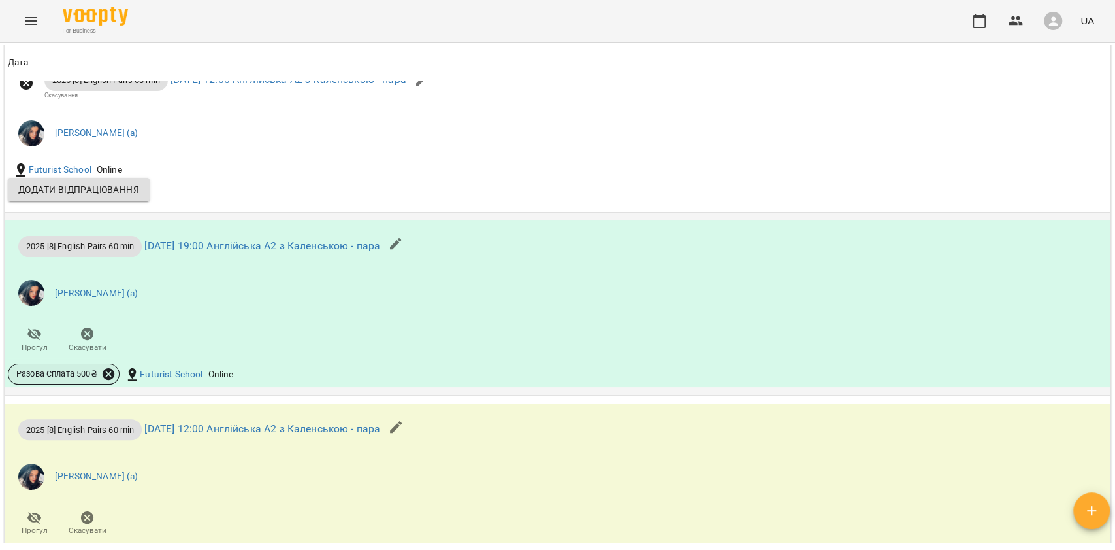
click at [108, 372] on icon at bounding box center [108, 374] width 14 height 14
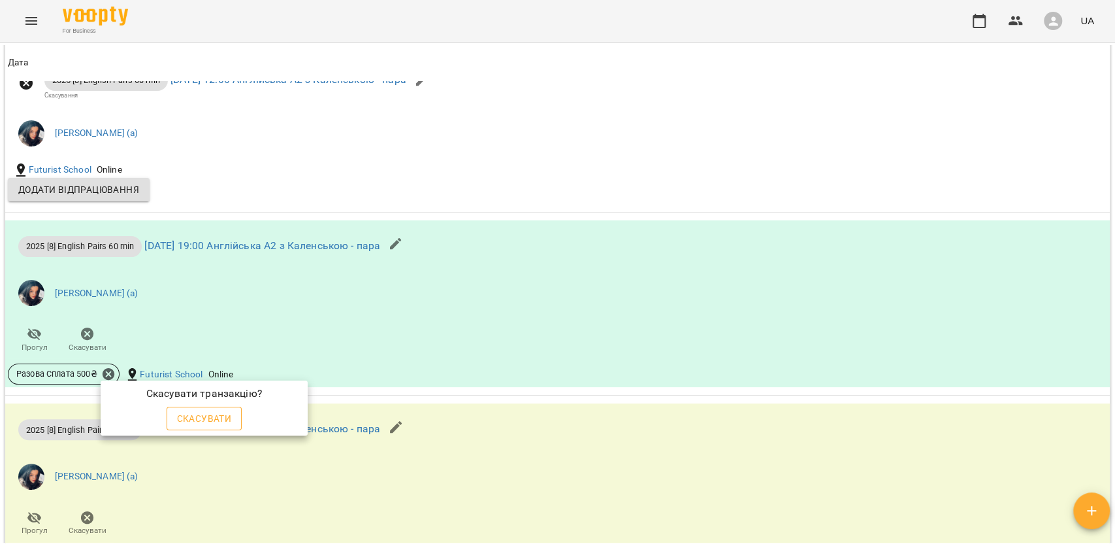
click at [199, 412] on span "Скасувати" at bounding box center [204, 418] width 55 height 16
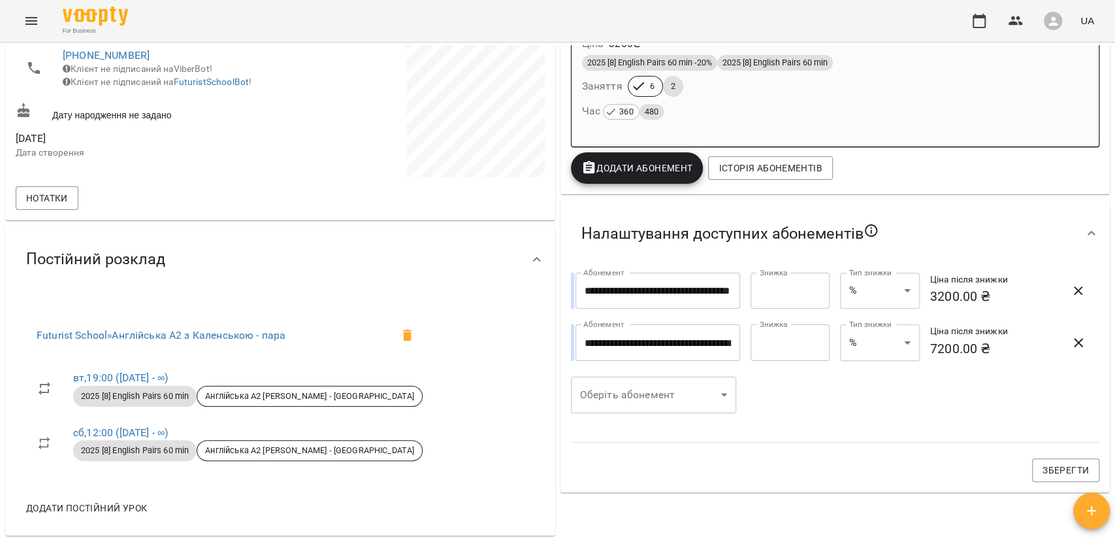
scroll to position [193, 0]
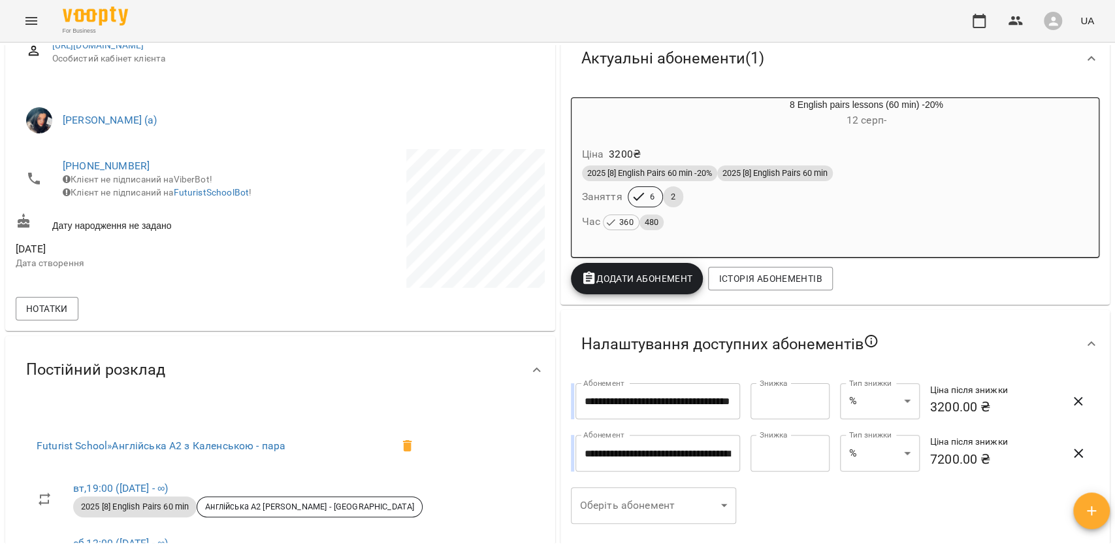
click at [678, 213] on div "Час 360 480" at bounding box center [836, 222] width 512 height 24
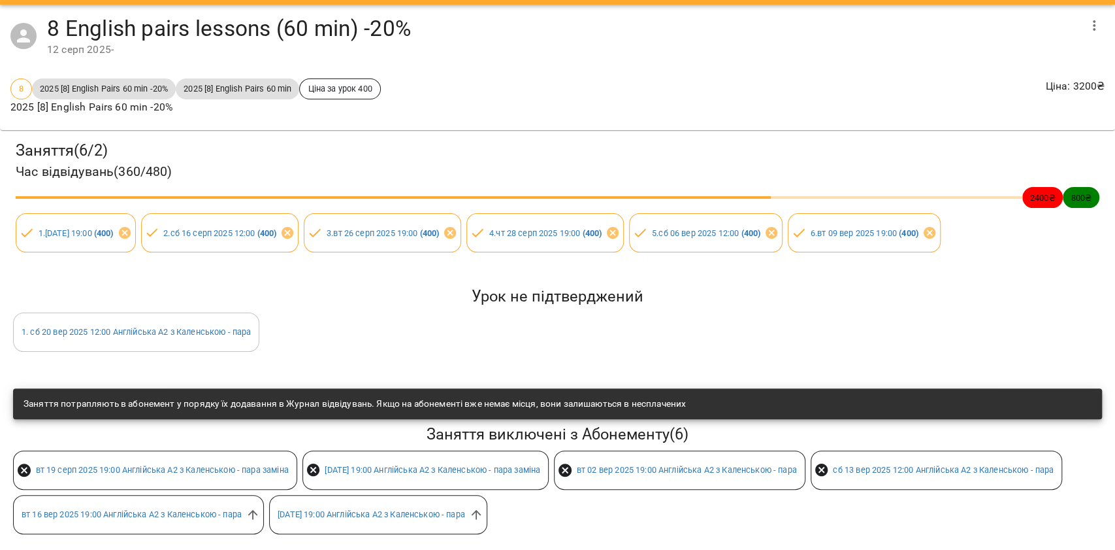
scroll to position [50, 0]
click at [260, 507] on icon at bounding box center [253, 514] width 14 height 14
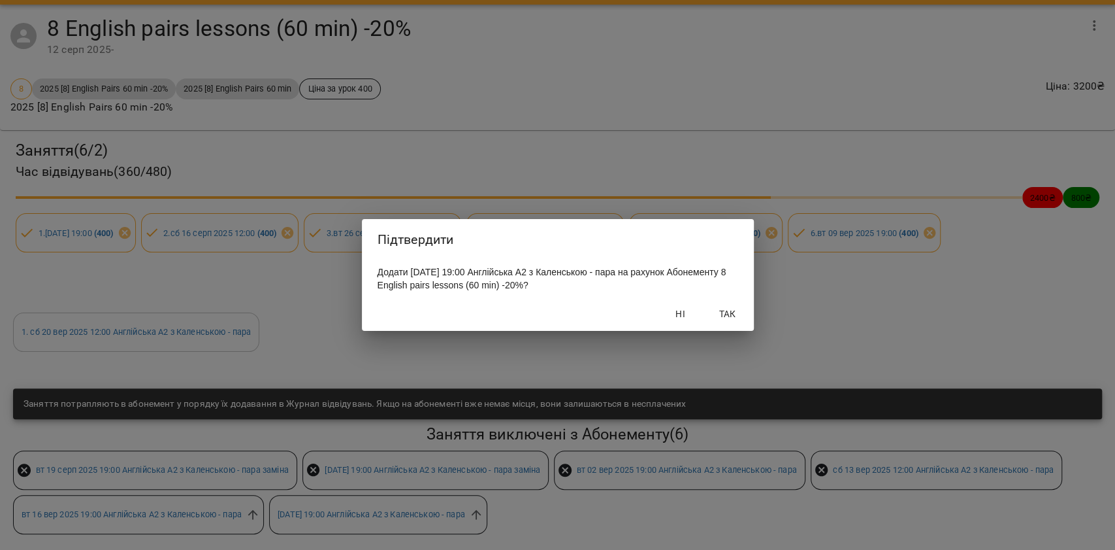
click at [720, 325] on button "Так" at bounding box center [728, 314] width 42 height 24
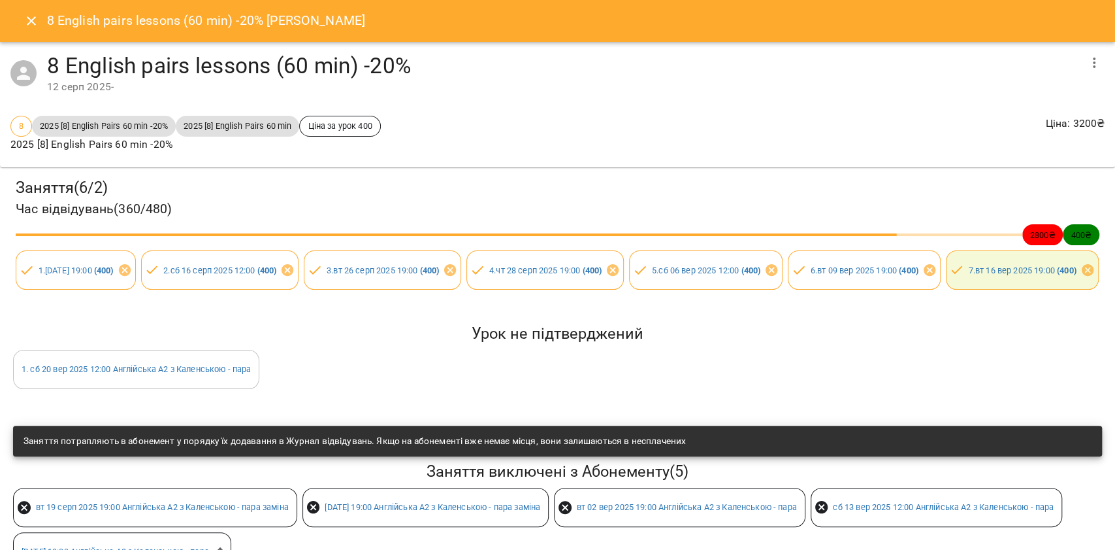
click at [21, 16] on button "Close" at bounding box center [31, 20] width 31 height 31
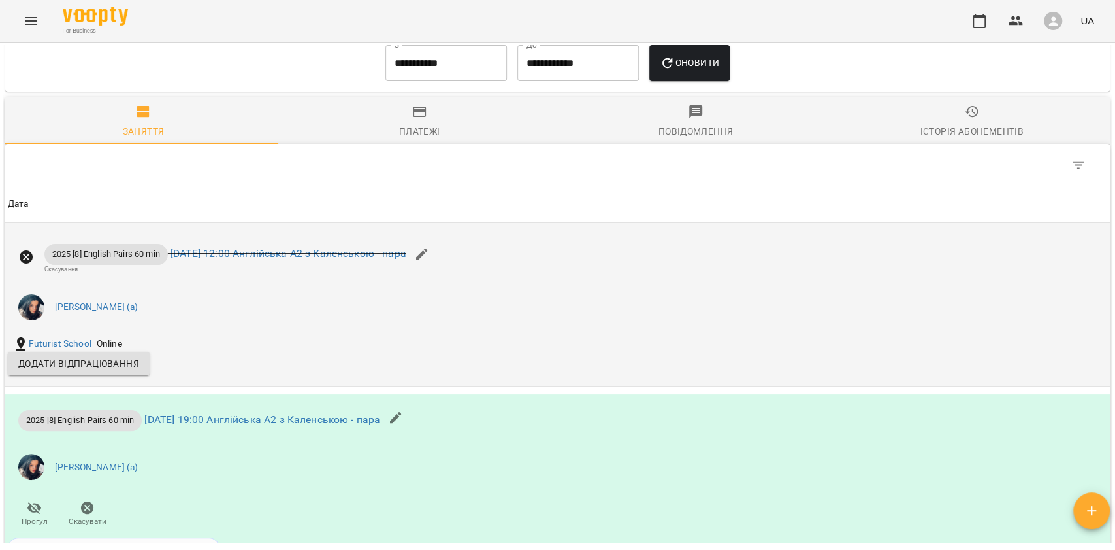
scroll to position [1307, 0]
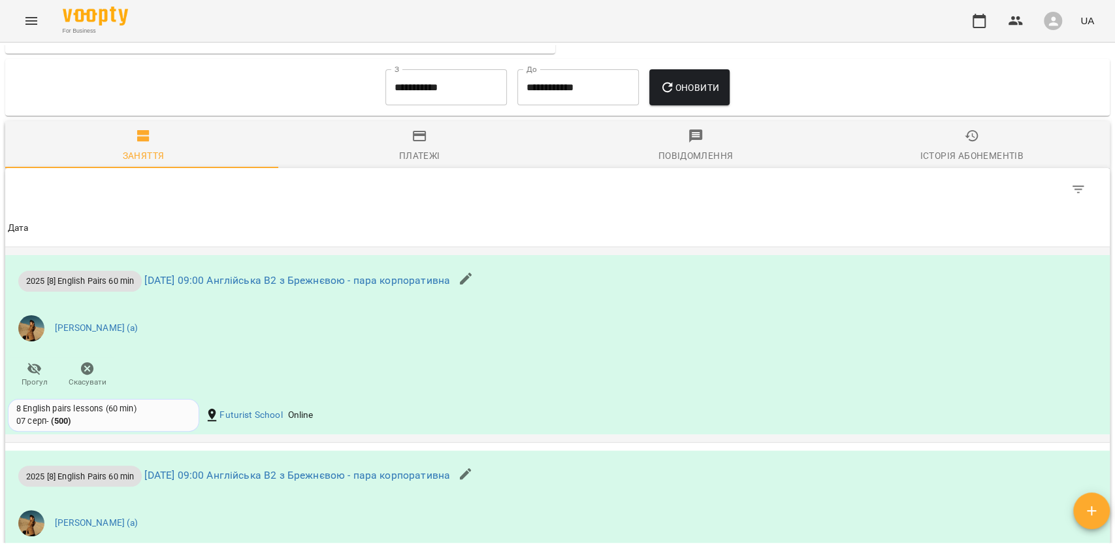
scroll to position [1046, 0]
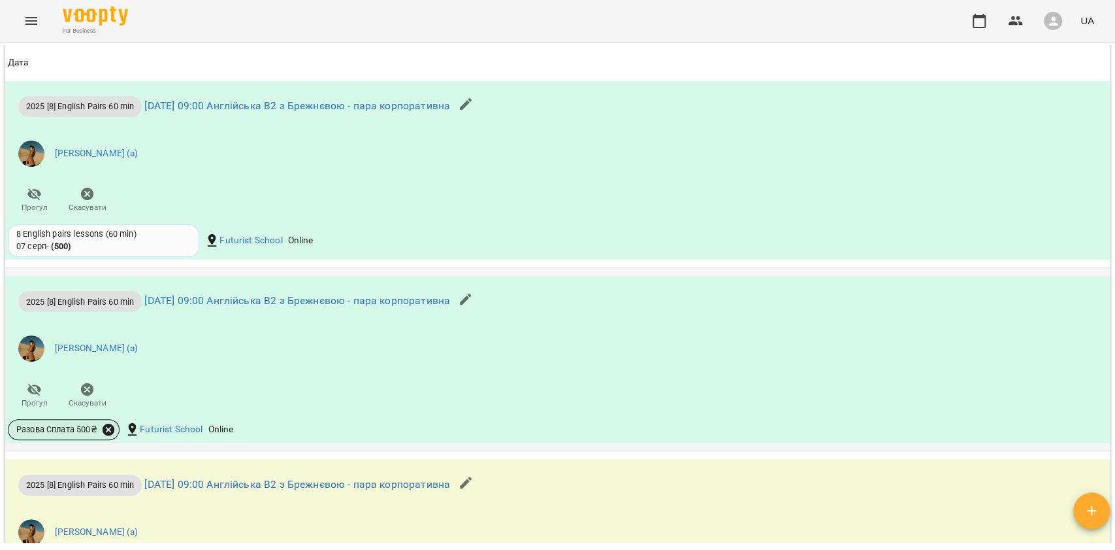
click at [110, 429] on icon at bounding box center [109, 429] width 12 height 12
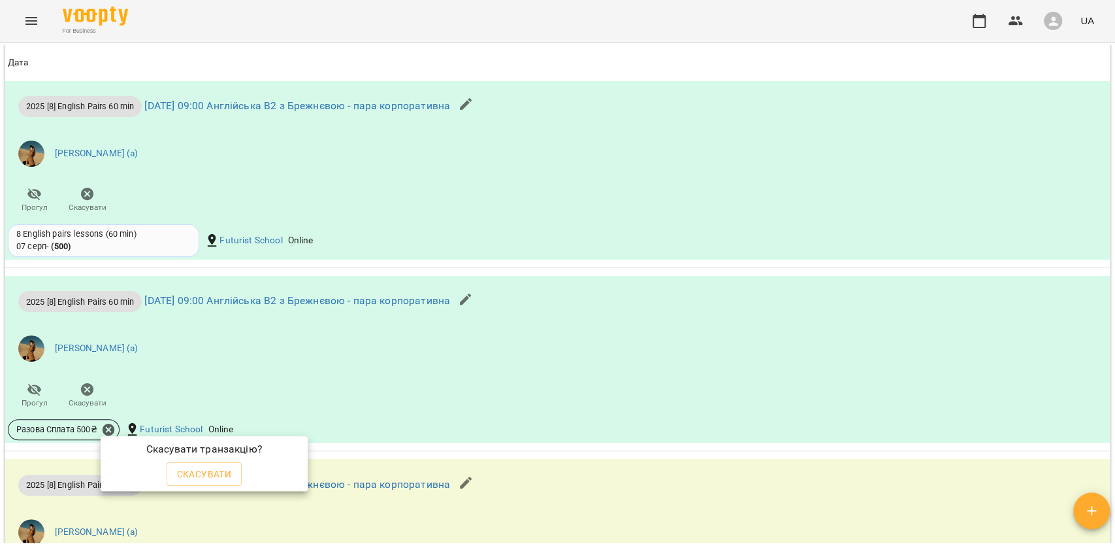
click at [225, 469] on span "Скасувати" at bounding box center [204, 474] width 55 height 16
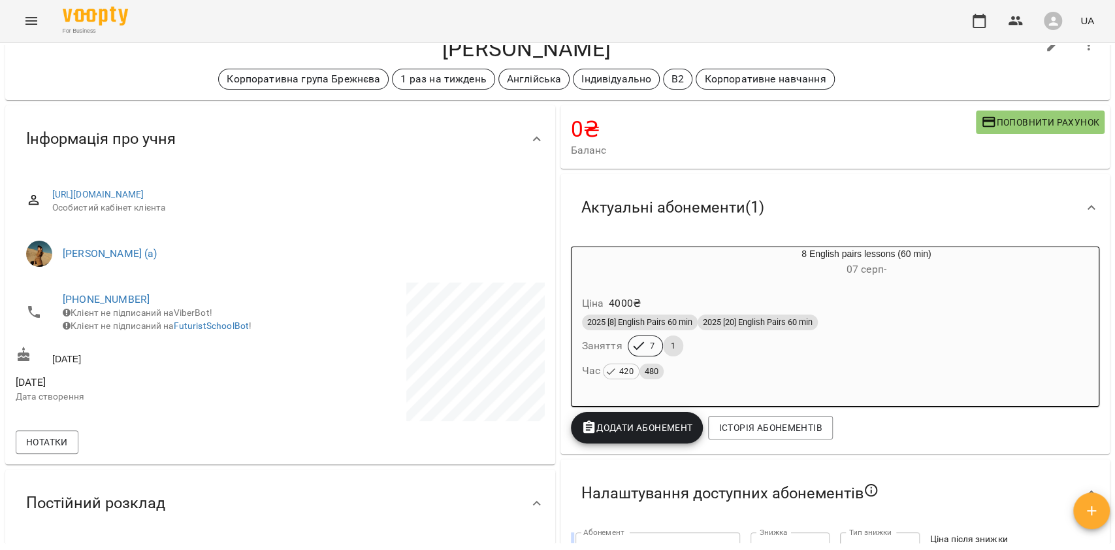
scroll to position [42, 0]
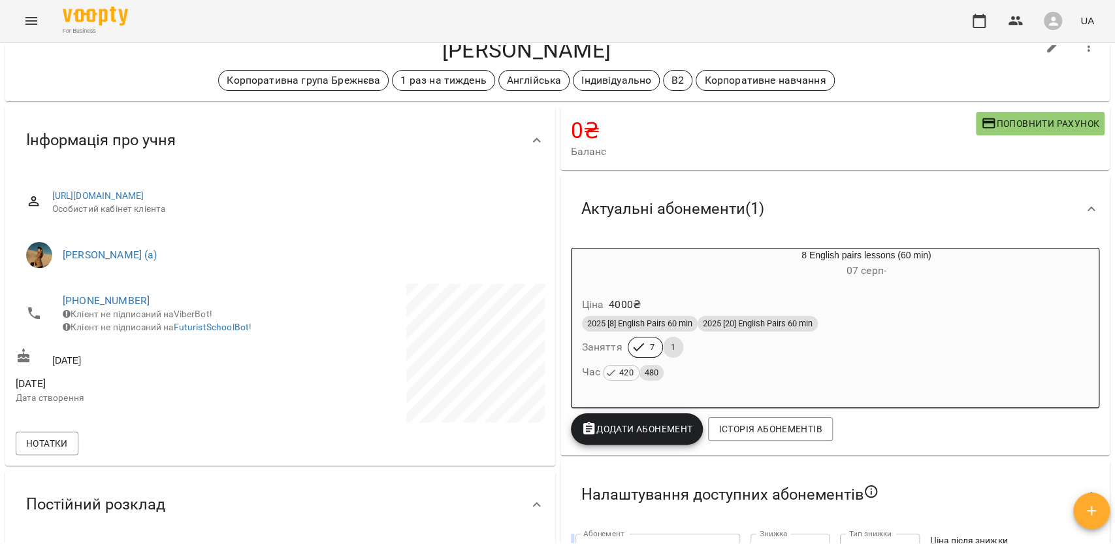
click at [716, 275] on h6 "[DATE] -" at bounding box center [866, 270] width 465 height 18
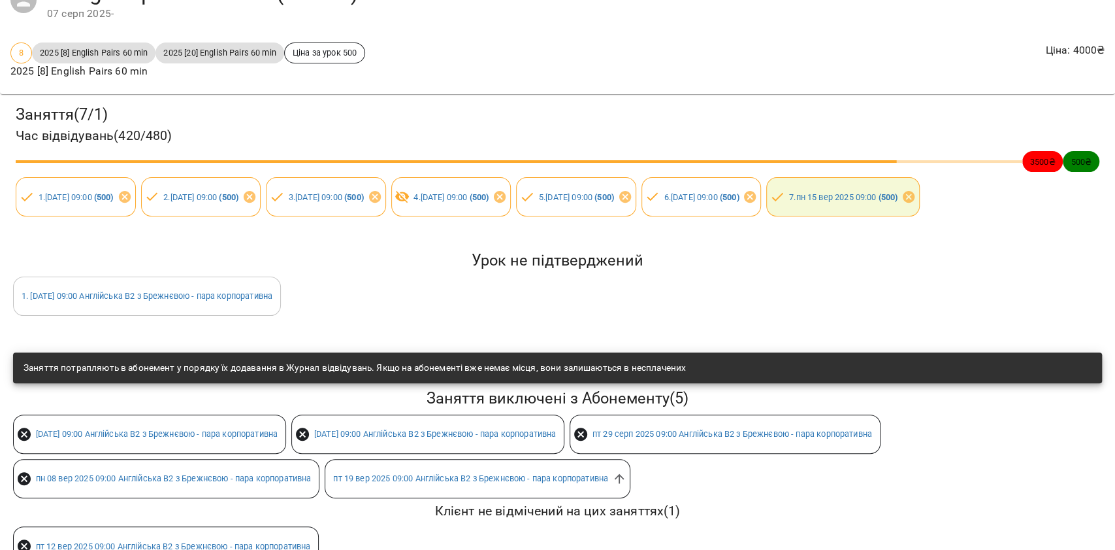
scroll to position [165, 0]
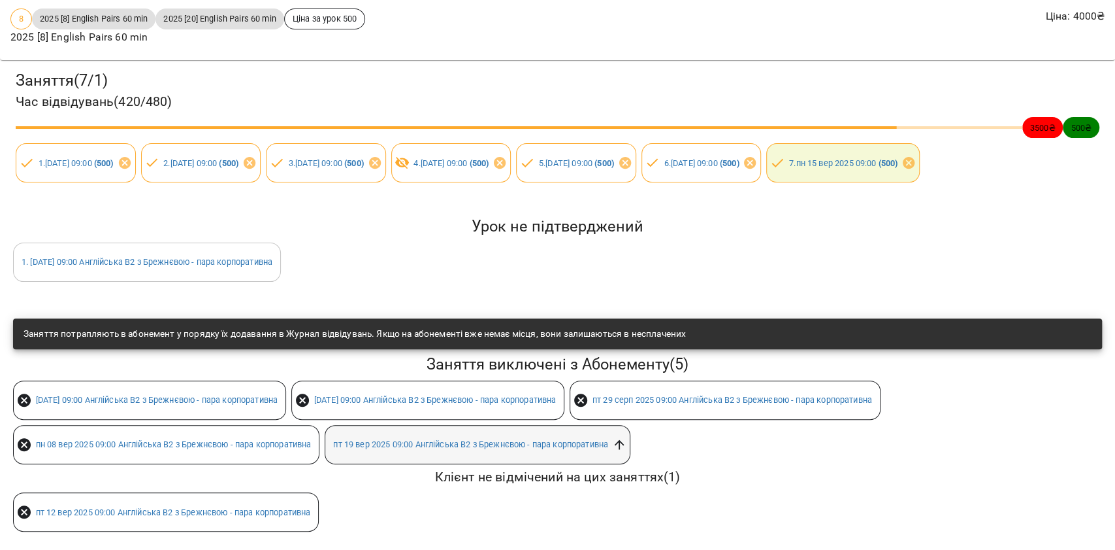
click at [627, 437] on icon at bounding box center [619, 444] width 14 height 14
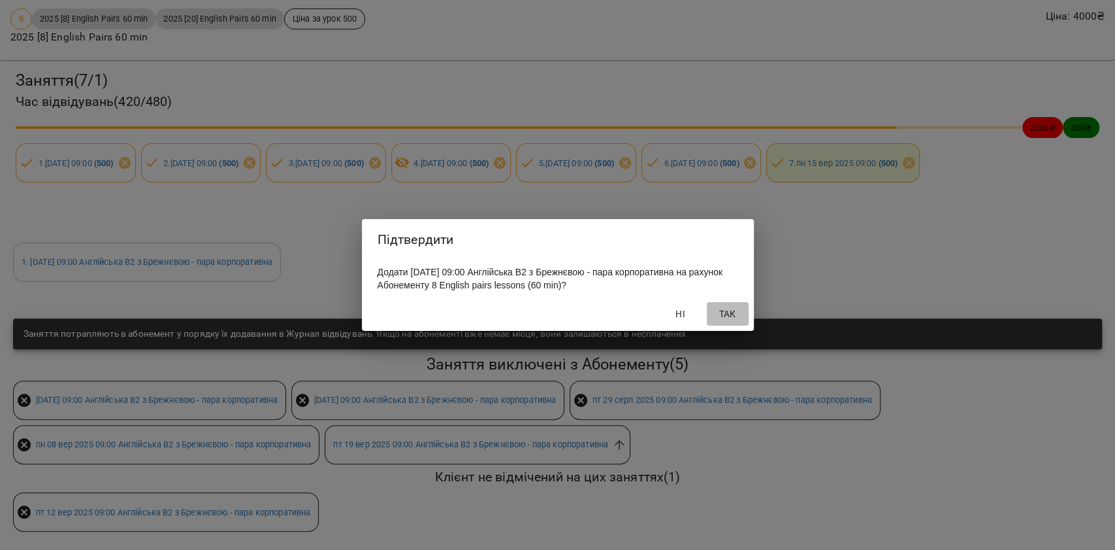
click at [734, 315] on span "Так" at bounding box center [727, 314] width 31 height 16
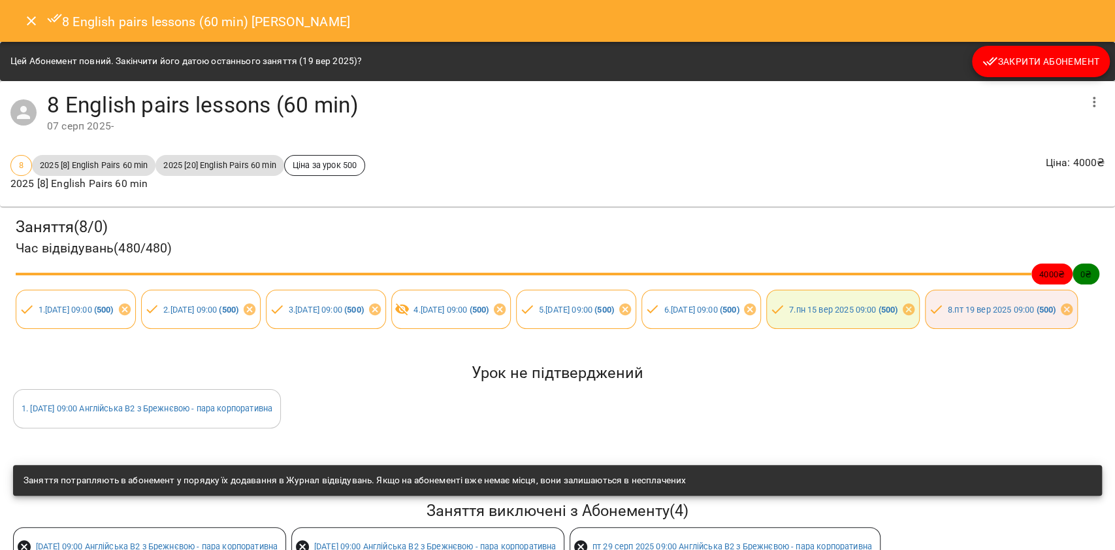
click at [20, 24] on button "Close" at bounding box center [31, 20] width 31 height 31
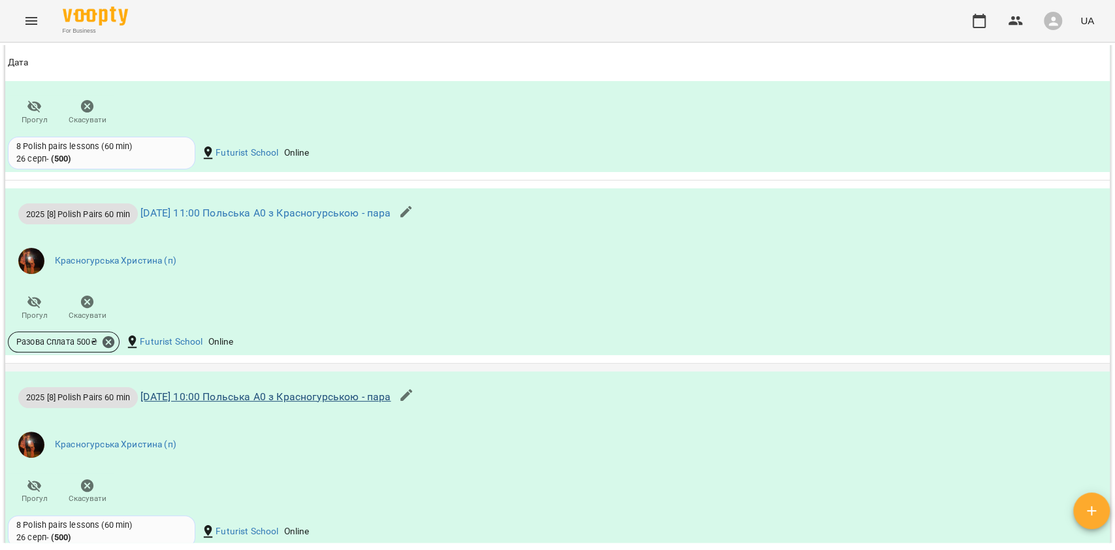
scroll to position [1219, 0]
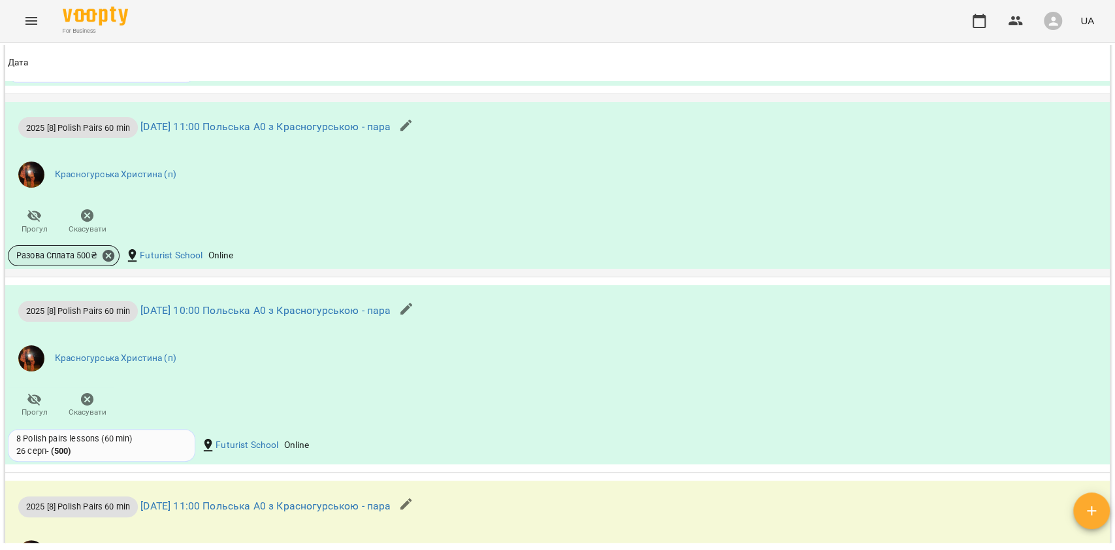
click at [97, 250] on span "Разова Сплата 500 ₴" at bounding box center [56, 256] width 97 height 12
click at [107, 257] on icon at bounding box center [109, 256] width 12 height 12
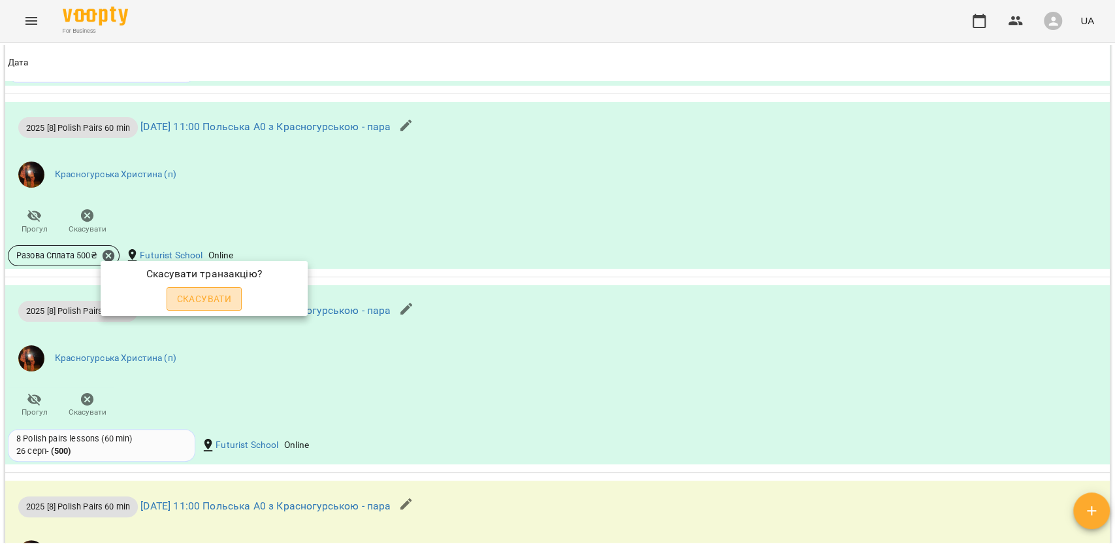
click at [206, 304] on span "Скасувати" at bounding box center [204, 299] width 55 height 16
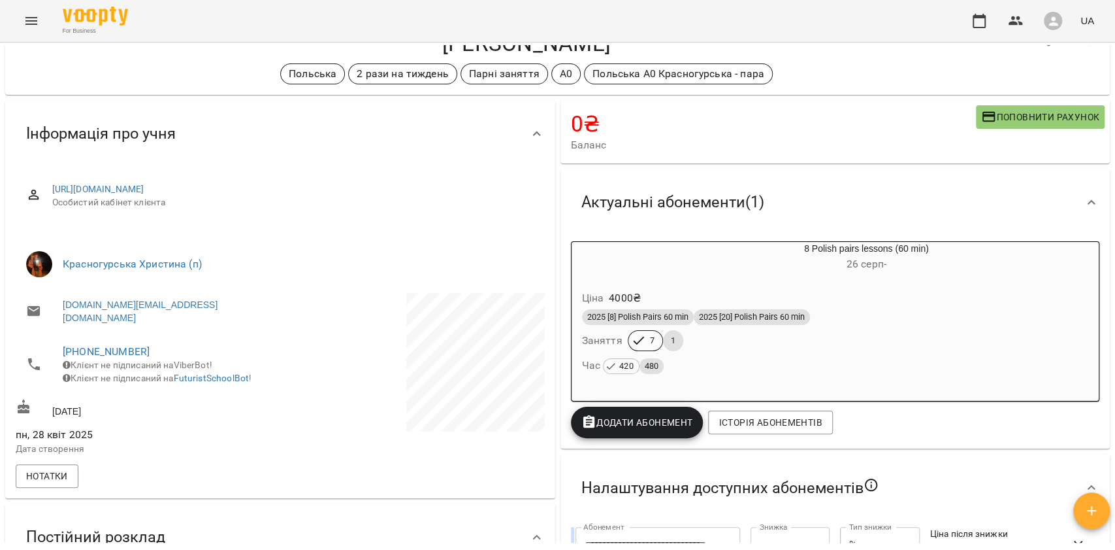
scroll to position [41, 0]
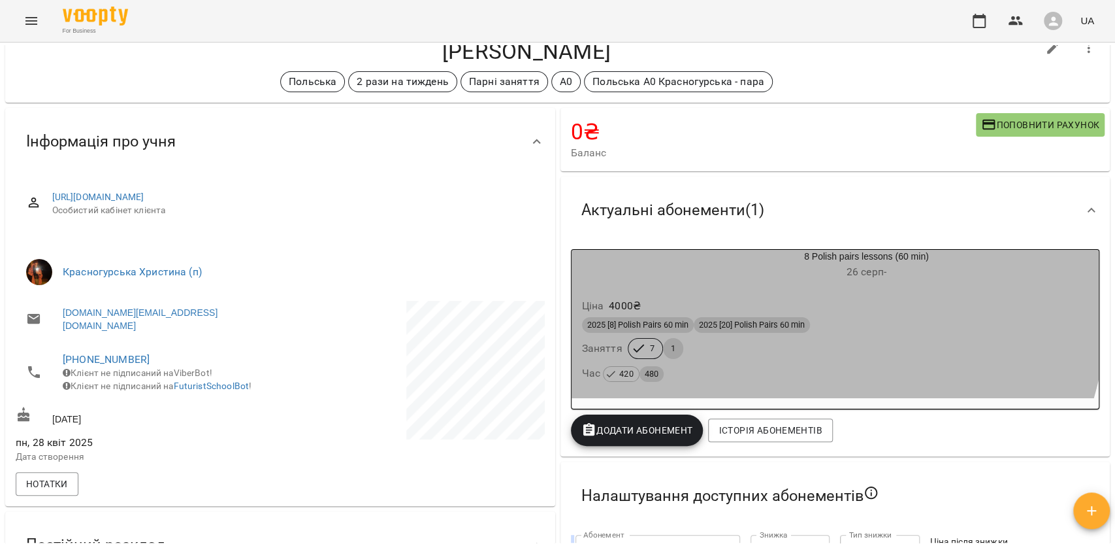
click at [707, 288] on div "Ціна 4000 ₴ 2025 [8] Polish Pairs 60 min 2025 [20] Polish Pairs 60 min Заняття …" at bounding box center [836, 342] width 528 height 112
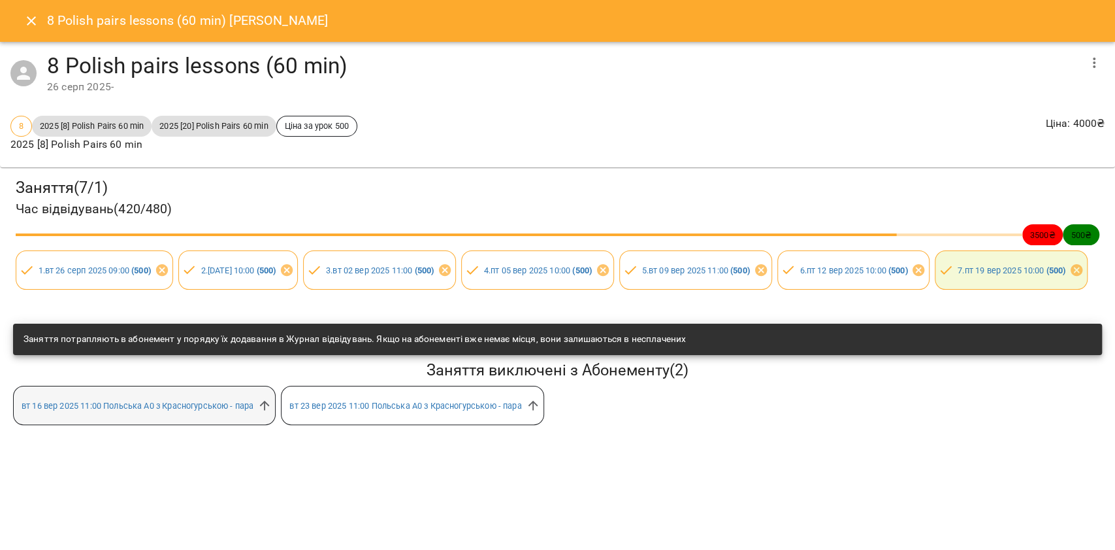
click at [259, 412] on span "[DATE] 11:00 Польська А0 з Красногурською - пара" at bounding box center [138, 405] width 248 height 12
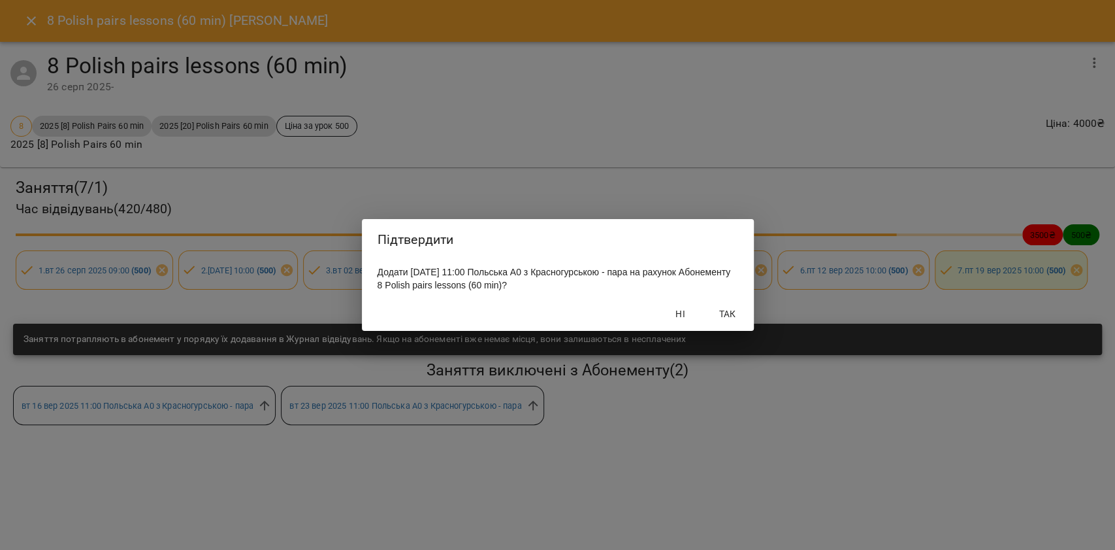
click at [721, 316] on span "Так" at bounding box center [727, 314] width 31 height 16
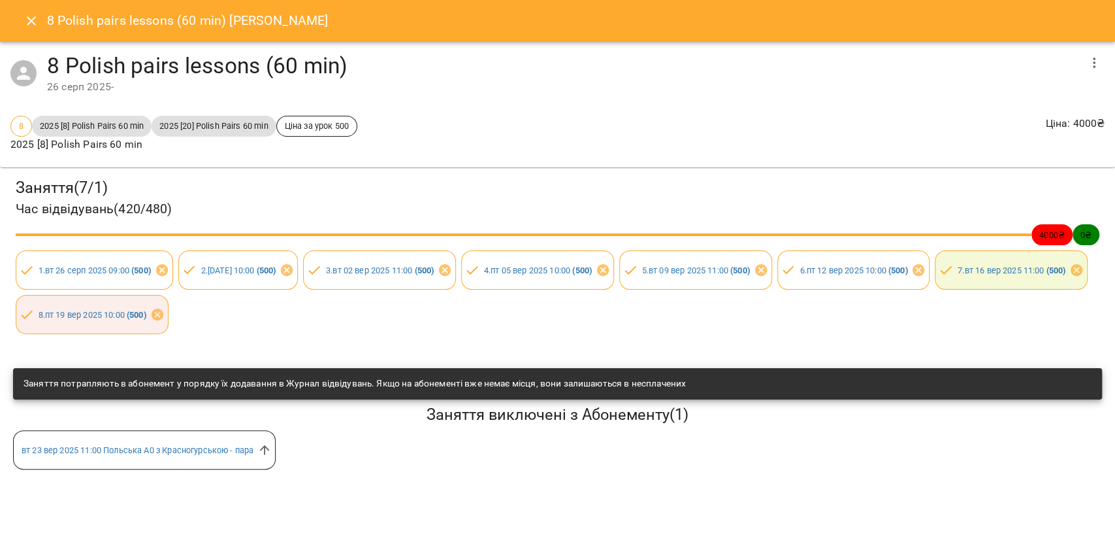
click at [31, 20] on icon "Close" at bounding box center [32, 21] width 16 height 16
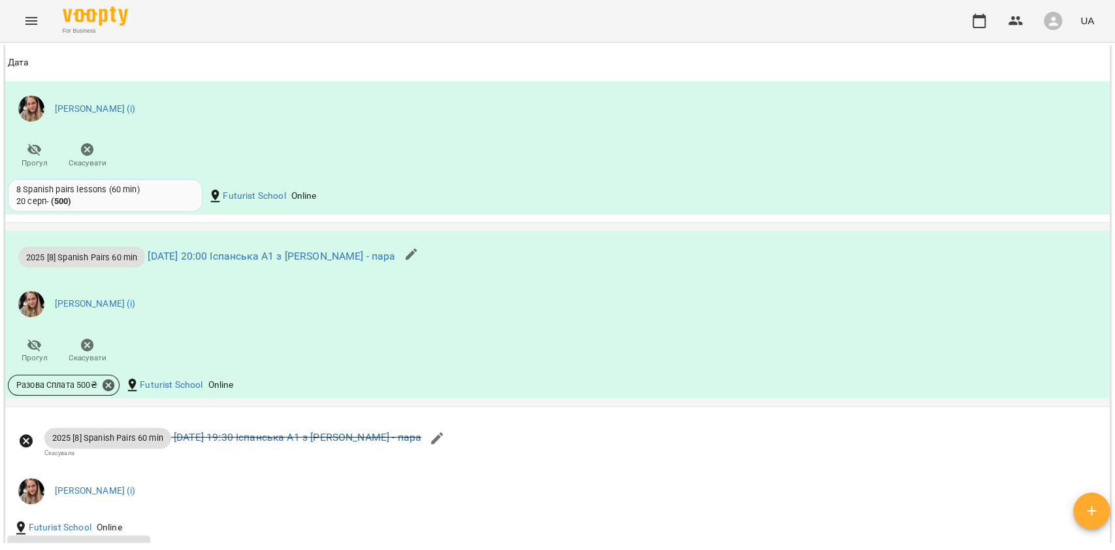
scroll to position [1132, 0]
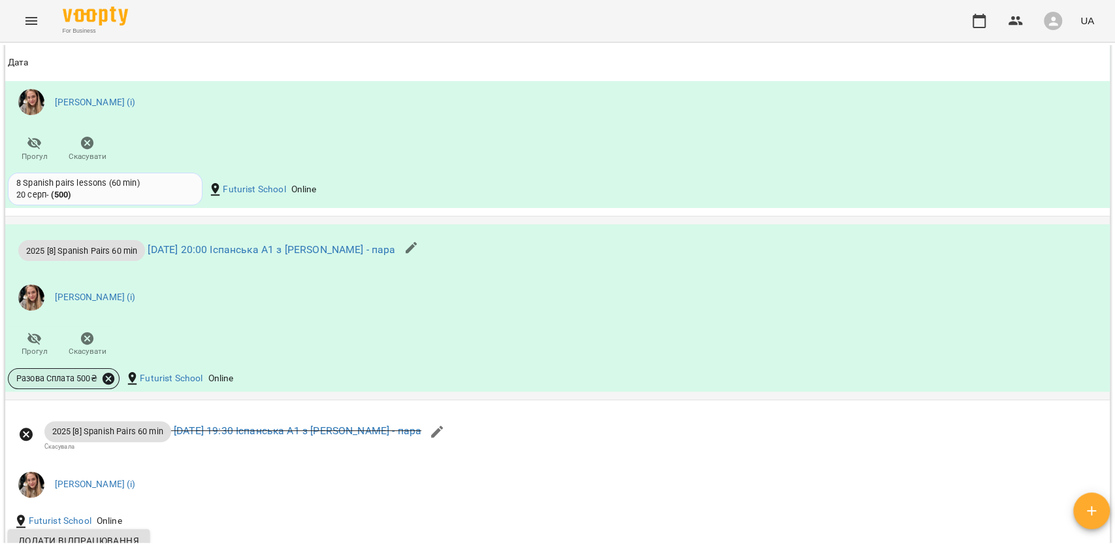
click at [104, 380] on icon at bounding box center [108, 378] width 14 height 14
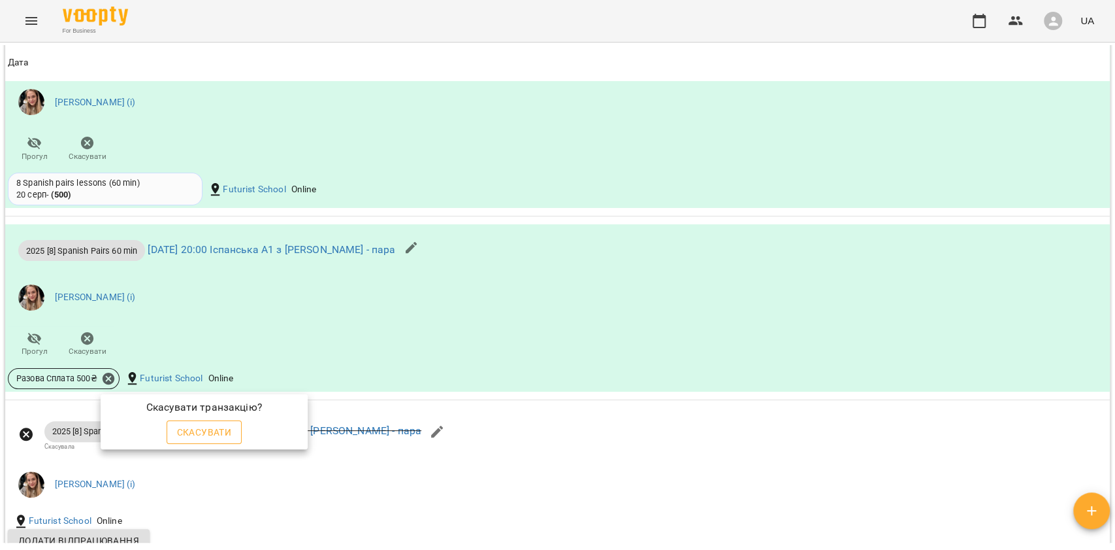
click at [216, 424] on span "Скасувати" at bounding box center [204, 432] width 55 height 16
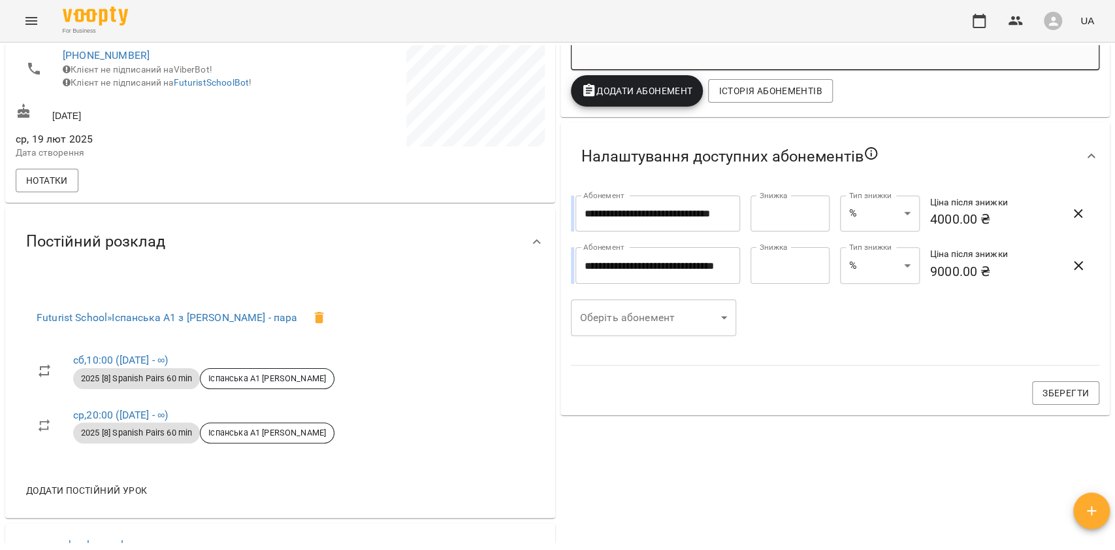
scroll to position [88, 0]
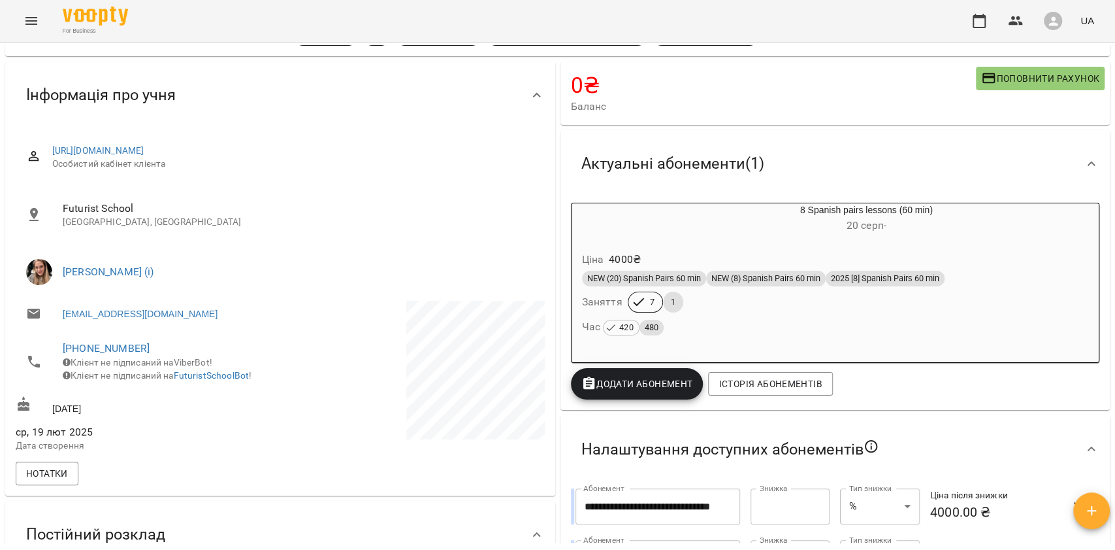
click at [723, 262] on div "Ціна 4000 ₴" at bounding box center [836, 260] width 512 height 24
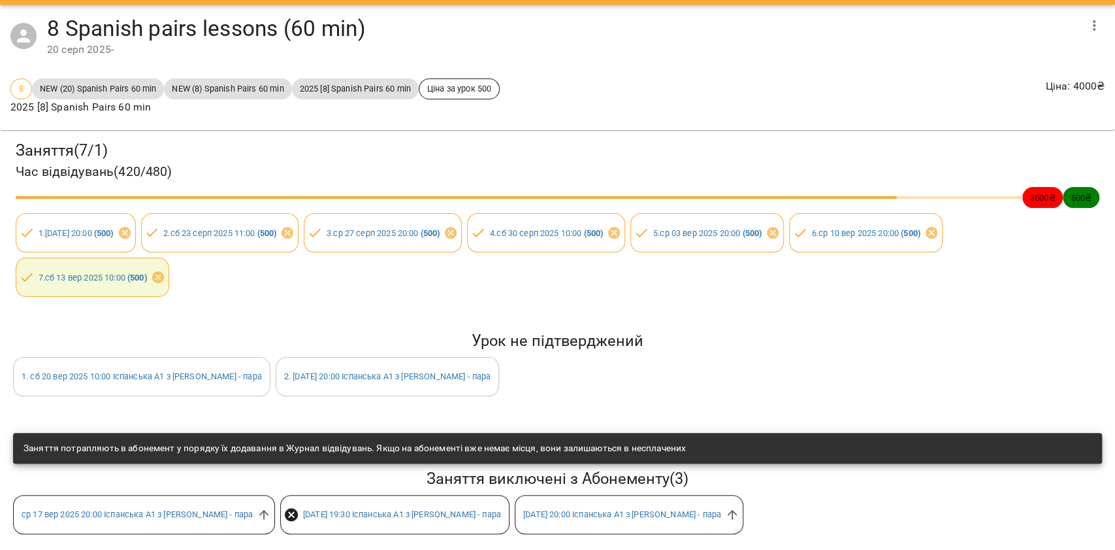
scroll to position [50, 0]
click at [257, 507] on icon at bounding box center [264, 514] width 14 height 14
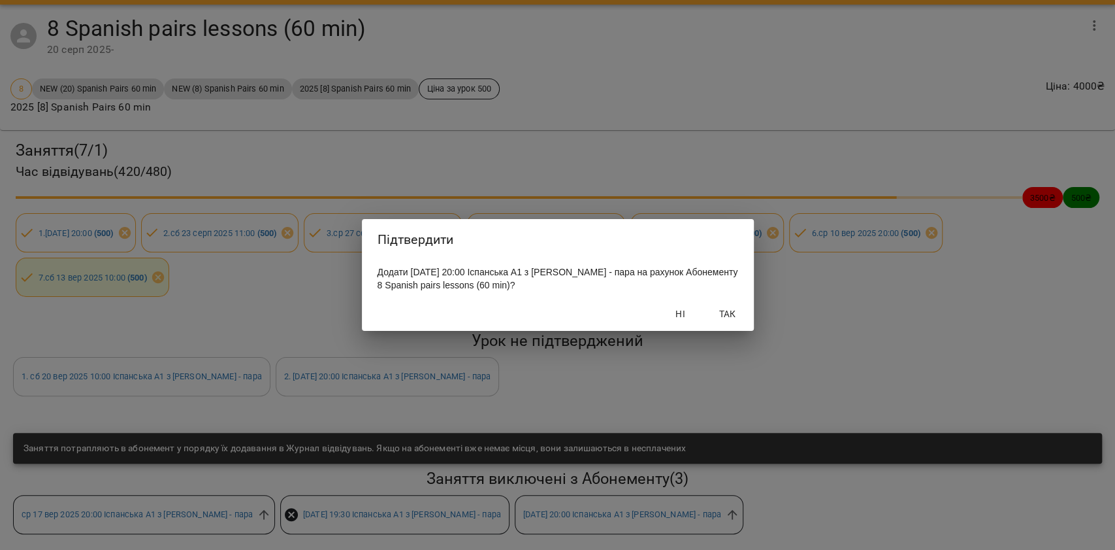
click at [715, 321] on span "Так" at bounding box center [727, 314] width 31 height 16
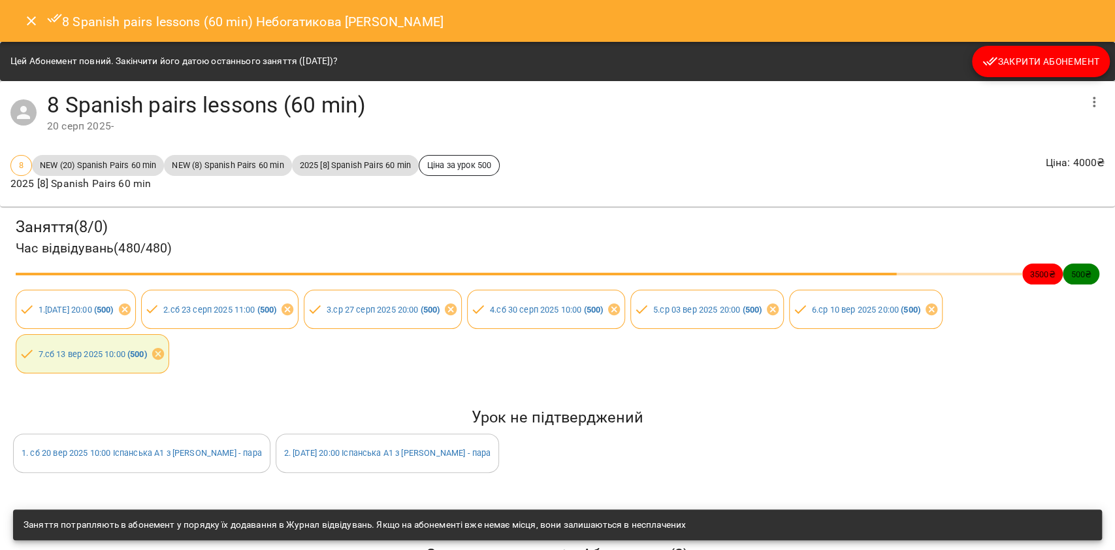
click at [14, 10] on div "8 Spanish pairs lessons (60 min) Небогатикова Олександра" at bounding box center [557, 21] width 1115 height 42
click at [18, 17] on button "Close" at bounding box center [31, 20] width 31 height 31
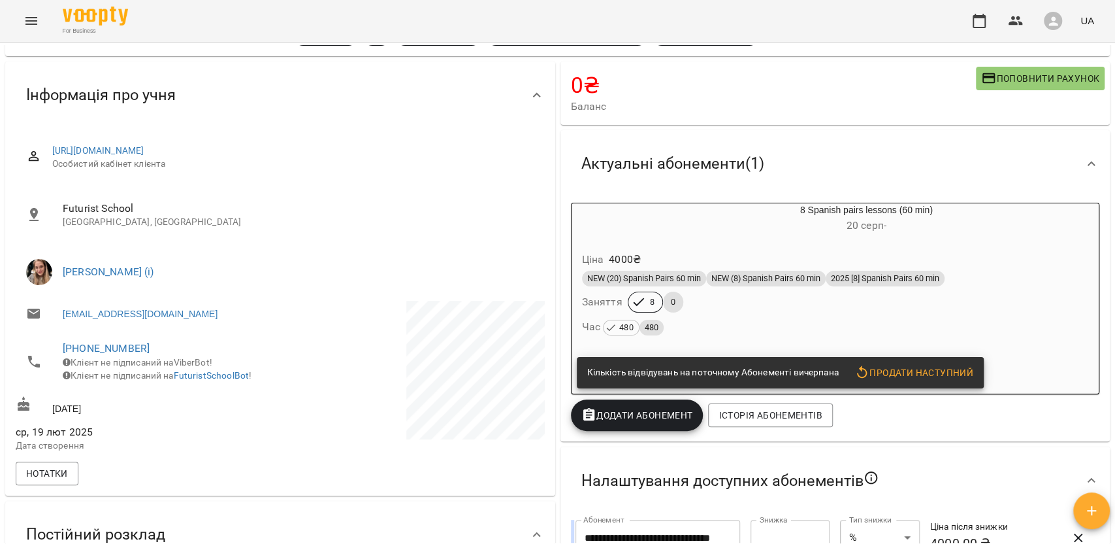
scroll to position [0, 0]
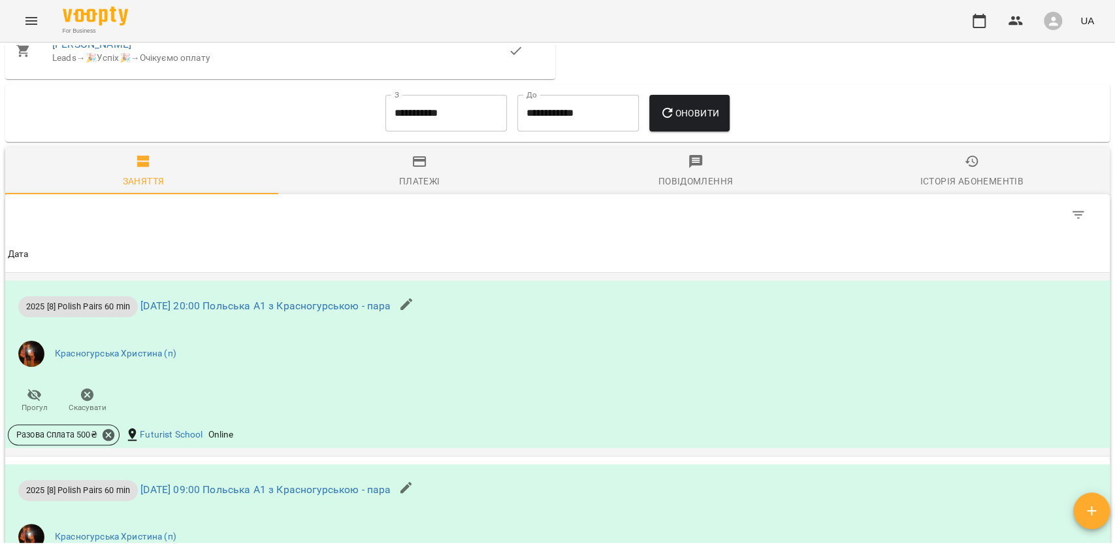
scroll to position [1046, 0]
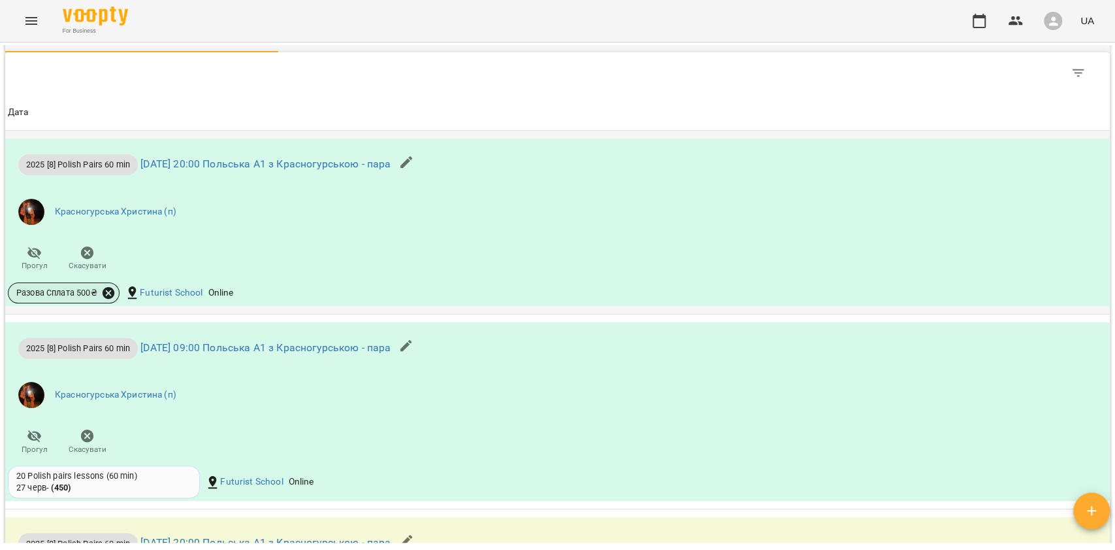
click at [110, 294] on icon at bounding box center [109, 293] width 12 height 12
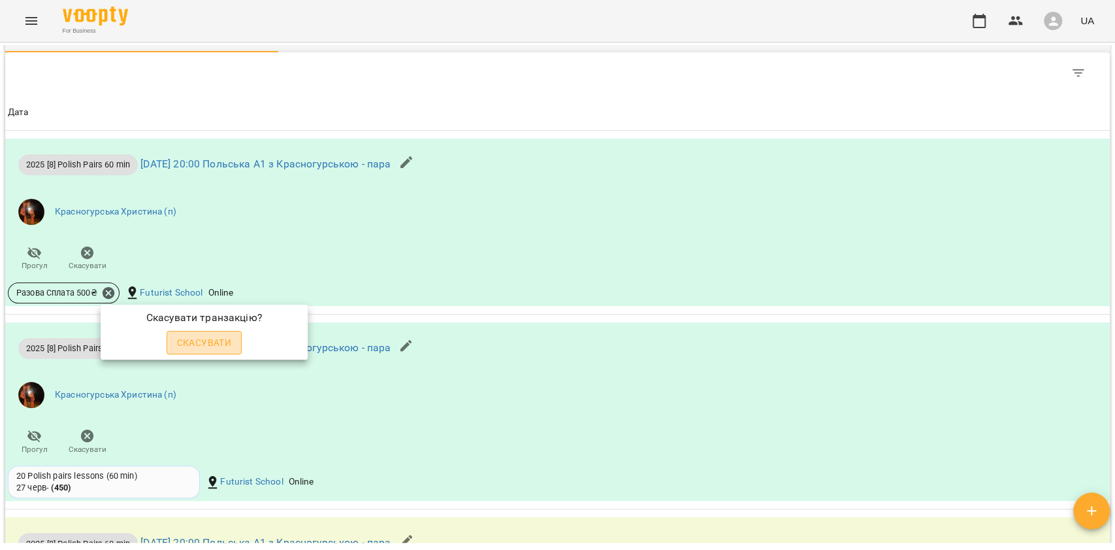
click at [218, 338] on span "Скасувати" at bounding box center [204, 343] width 55 height 16
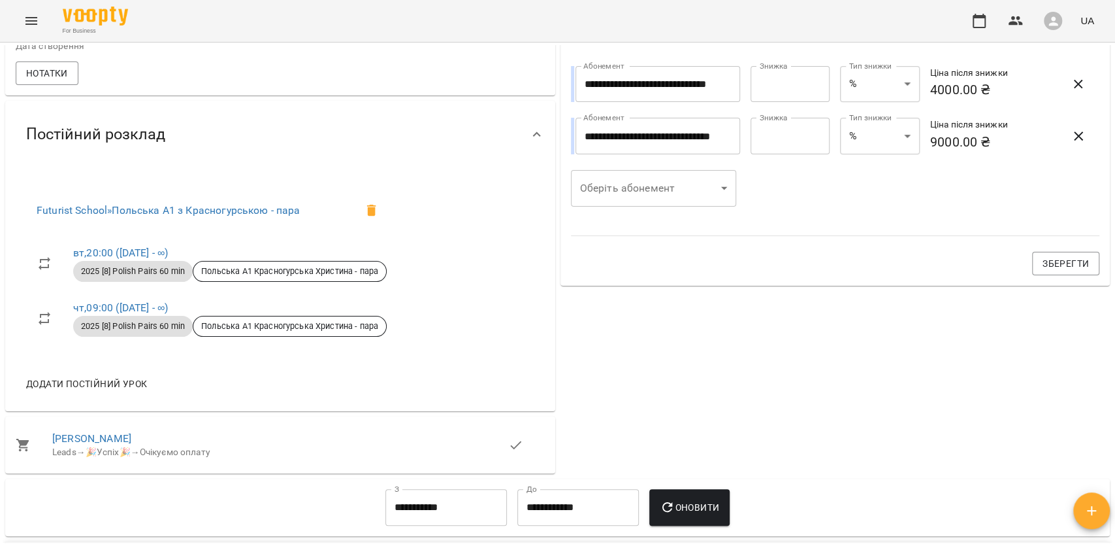
scroll to position [193, 0]
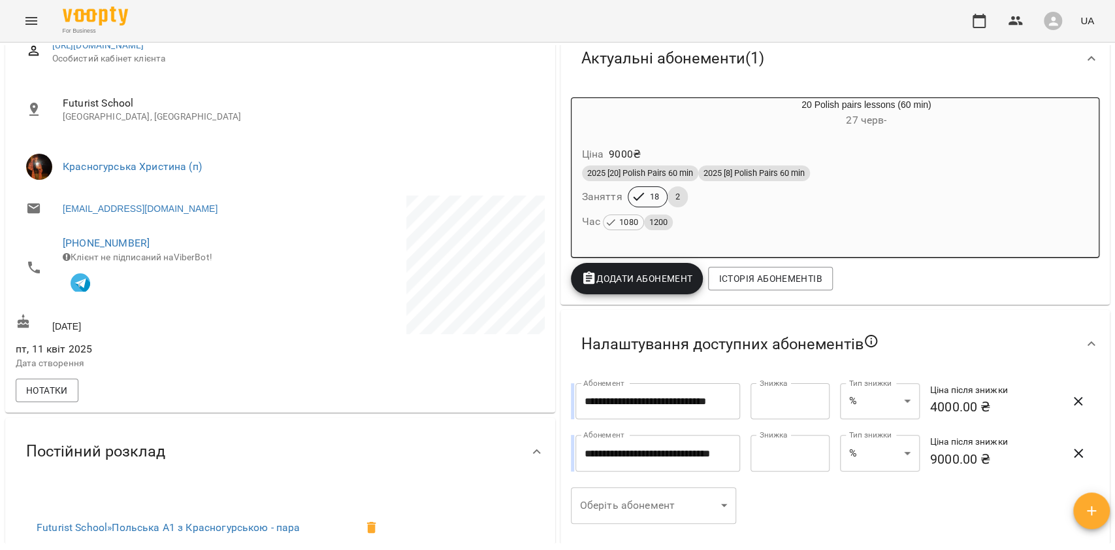
click at [738, 235] on div "Ціна 9000 ₴ 2025 [20] Polish Pairs 60 min 2025 [8] Polish Pairs 60 min Заняття …" at bounding box center [836, 191] width 528 height 112
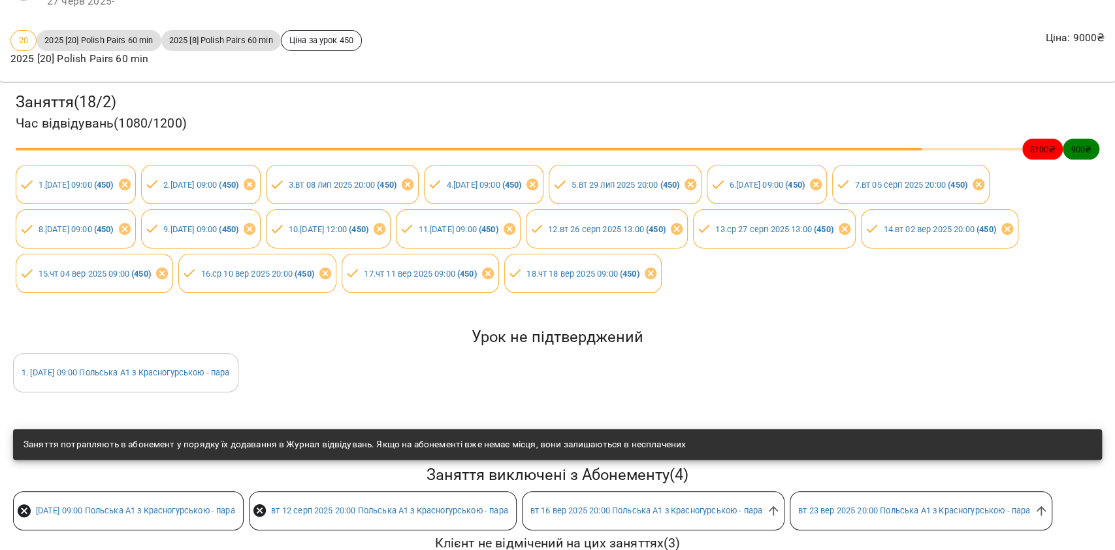
scroll to position [174, 0]
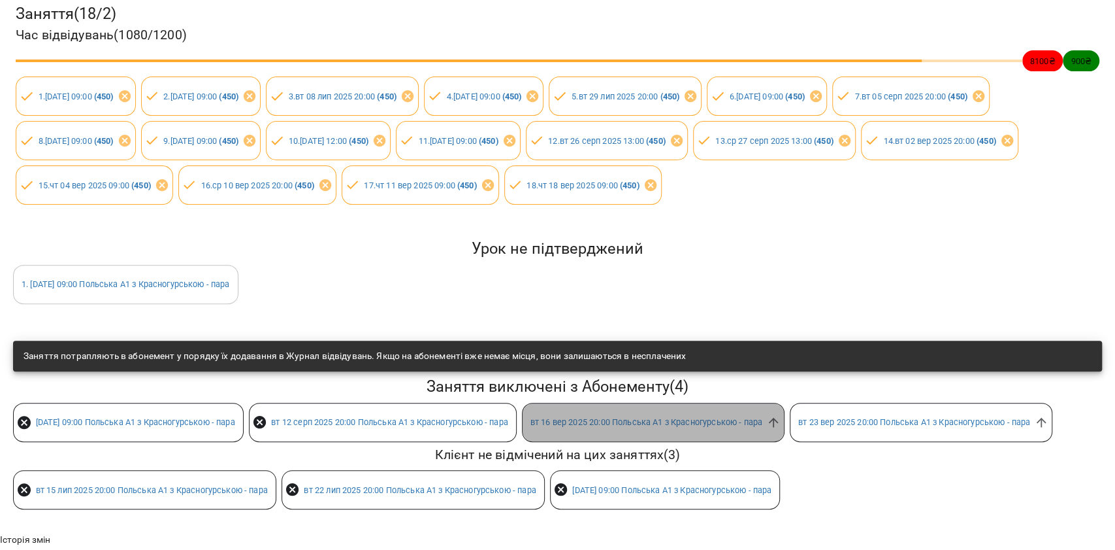
click at [770, 425] on span "[DATE] 20:00 Польська А1 з Красногурською - пара" at bounding box center [647, 422] width 248 height 12
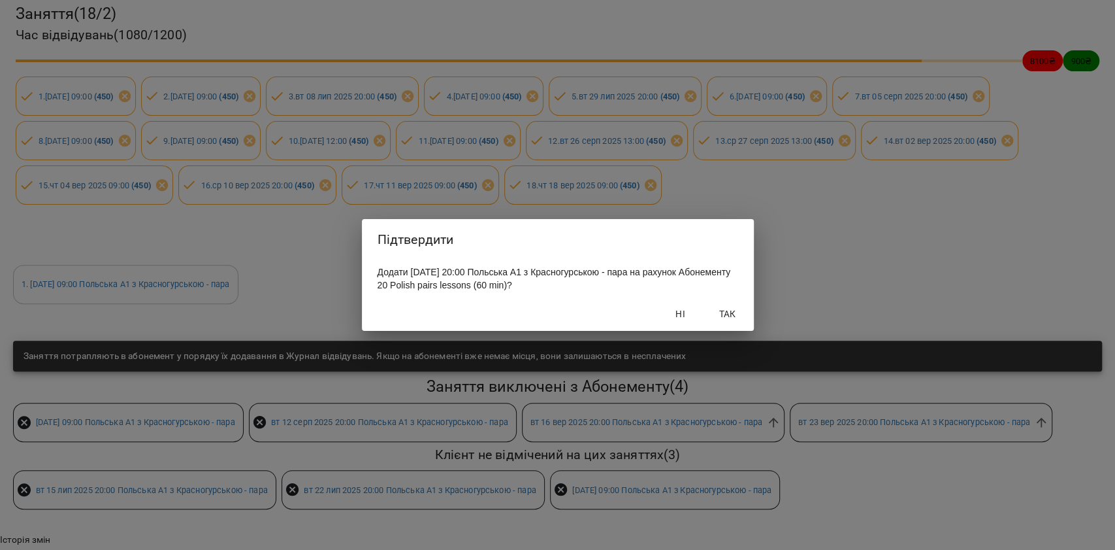
click at [739, 316] on span "Так" at bounding box center [727, 314] width 31 height 16
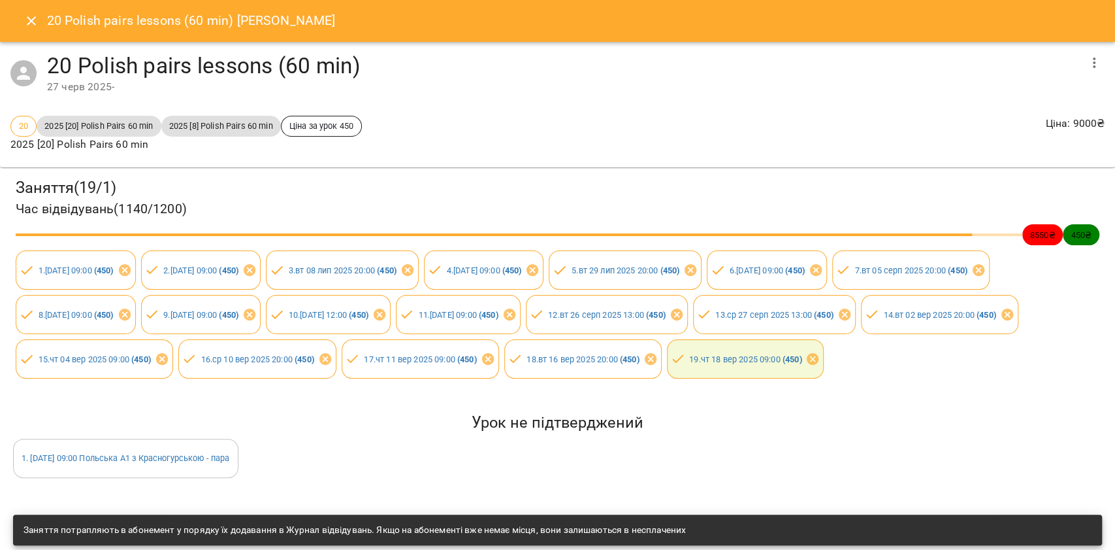
click at [44, 22] on button "Close" at bounding box center [31, 20] width 31 height 31
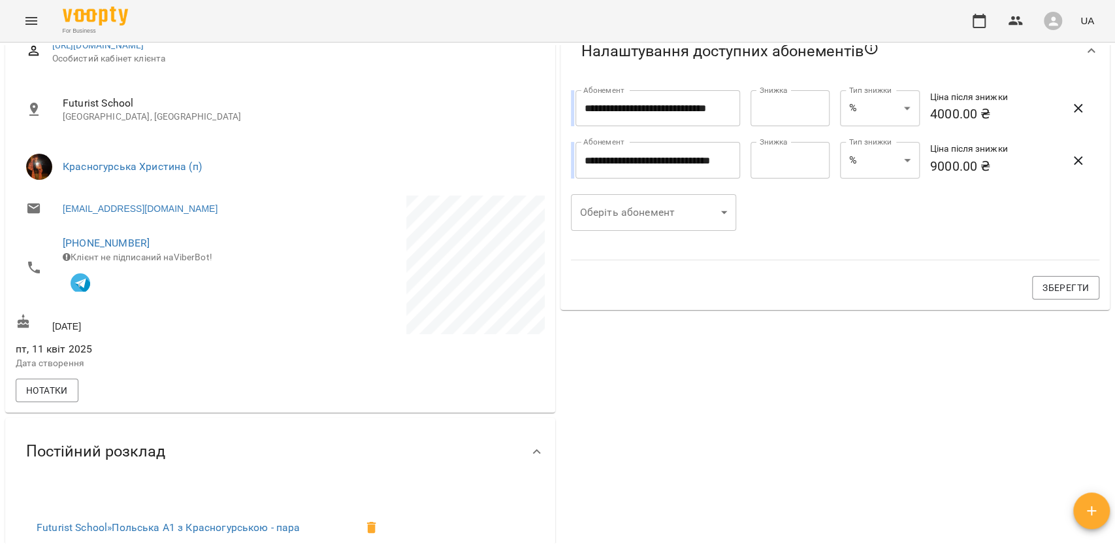
scroll to position [0, 0]
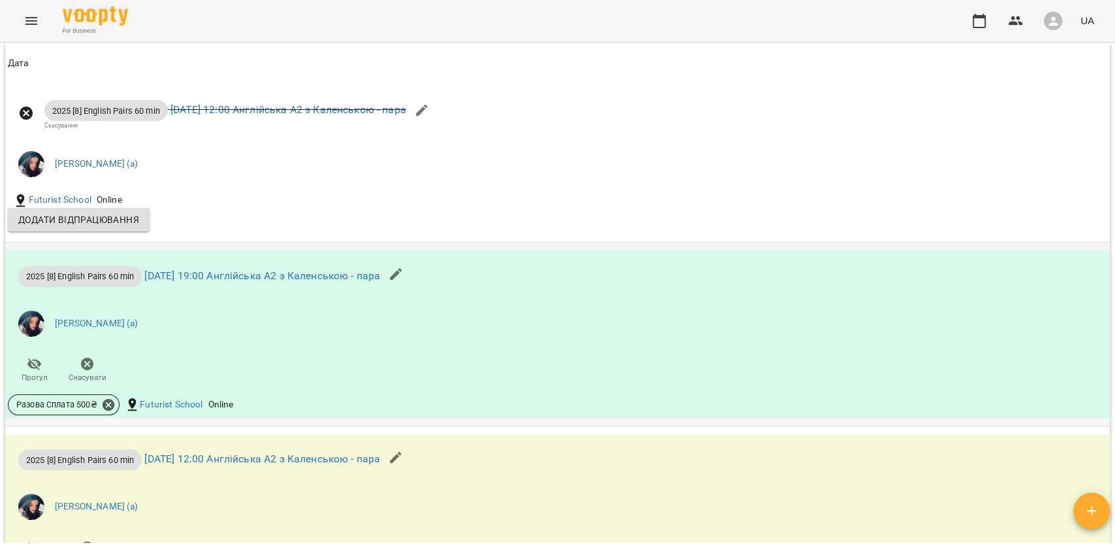
scroll to position [1132, 0]
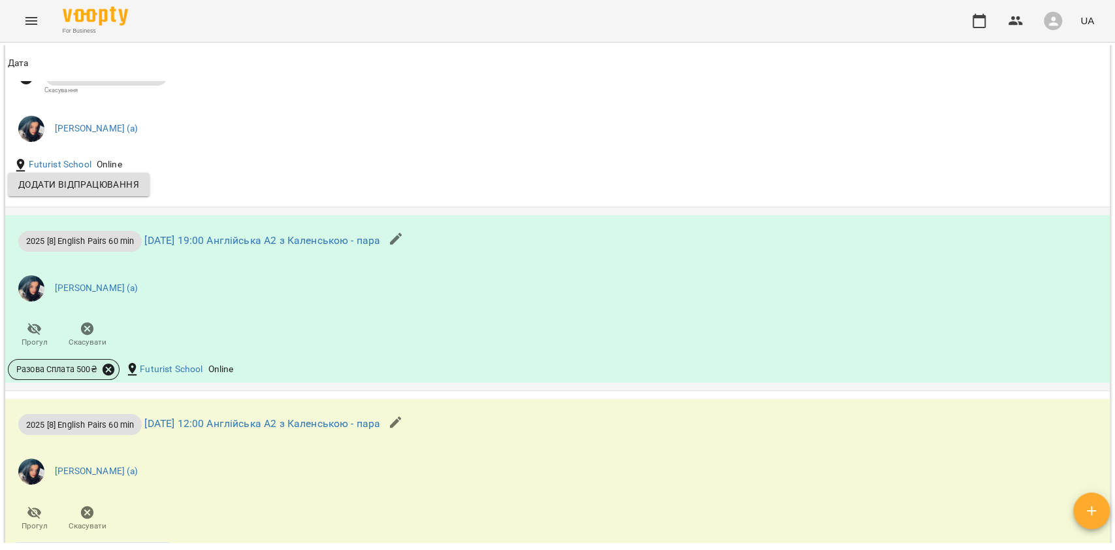
click at [110, 376] on icon at bounding box center [108, 369] width 14 height 14
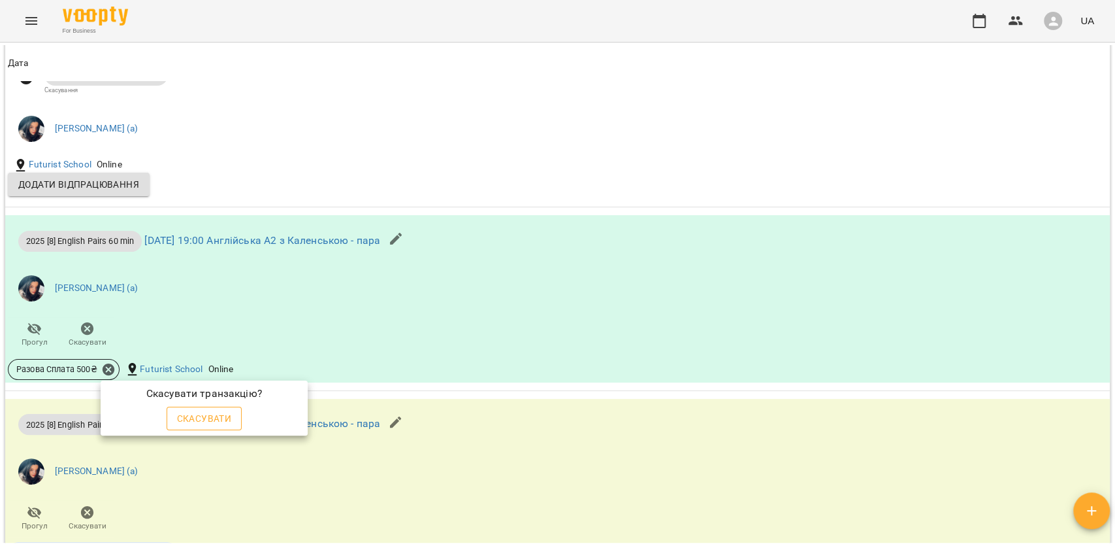
click at [199, 406] on button "Скасувати" at bounding box center [205, 418] width 76 height 24
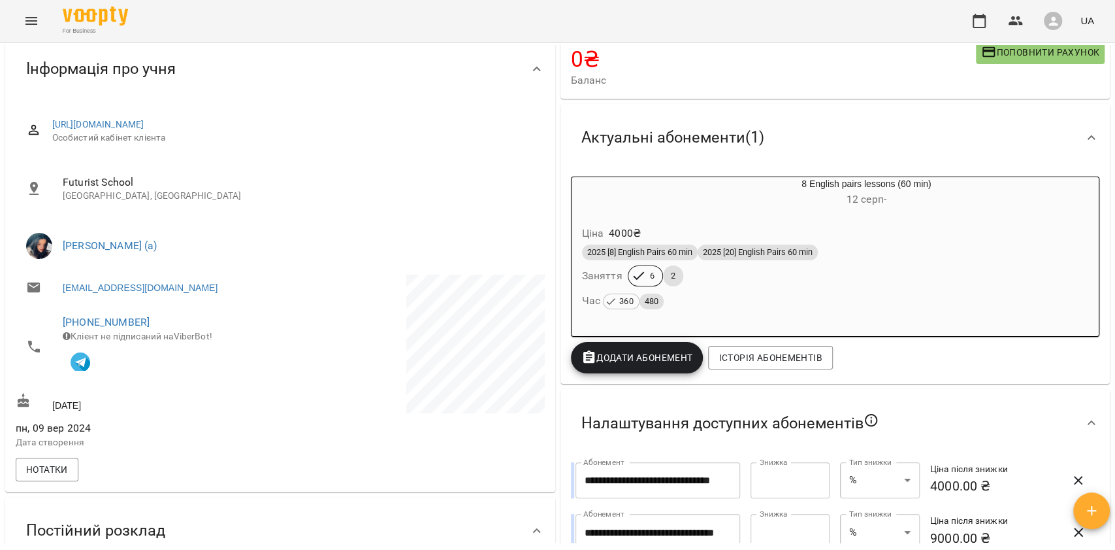
scroll to position [105, 0]
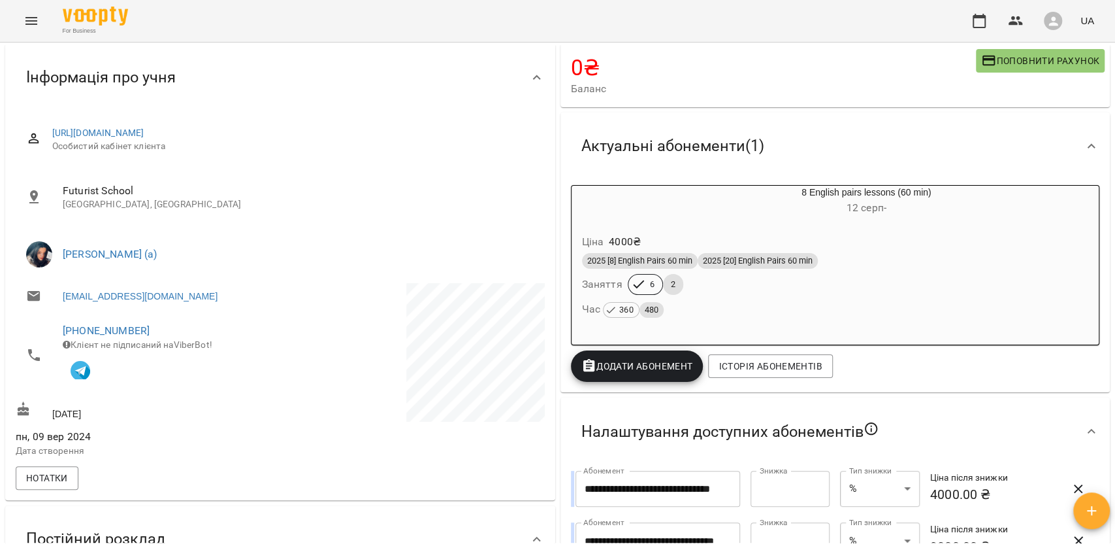
click at [704, 265] on span "2025 [20] English Pairs 60 min" at bounding box center [758, 261] width 120 height 12
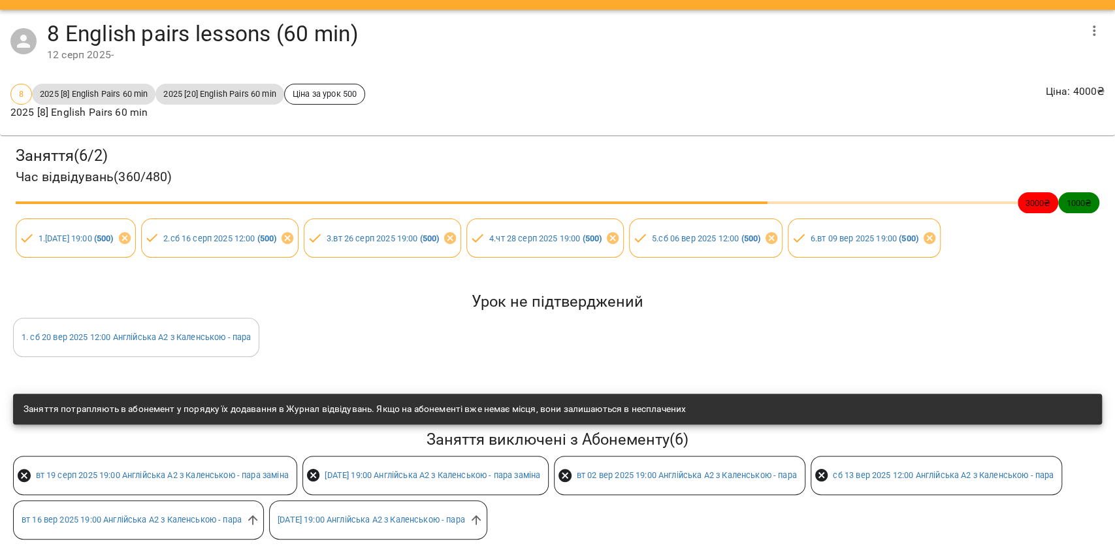
scroll to position [50, 0]
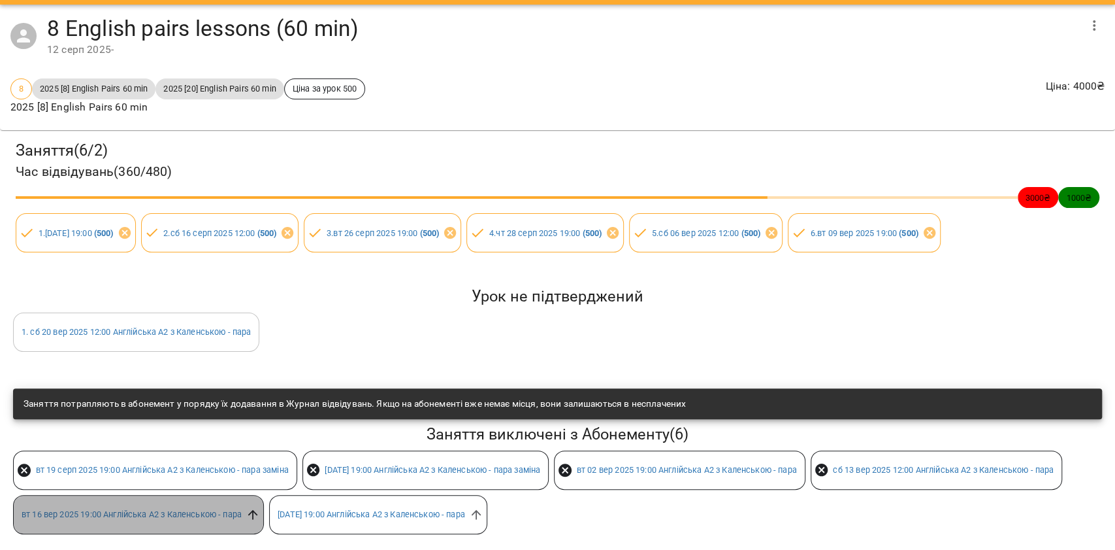
click at [260, 507] on icon at bounding box center [253, 514] width 14 height 14
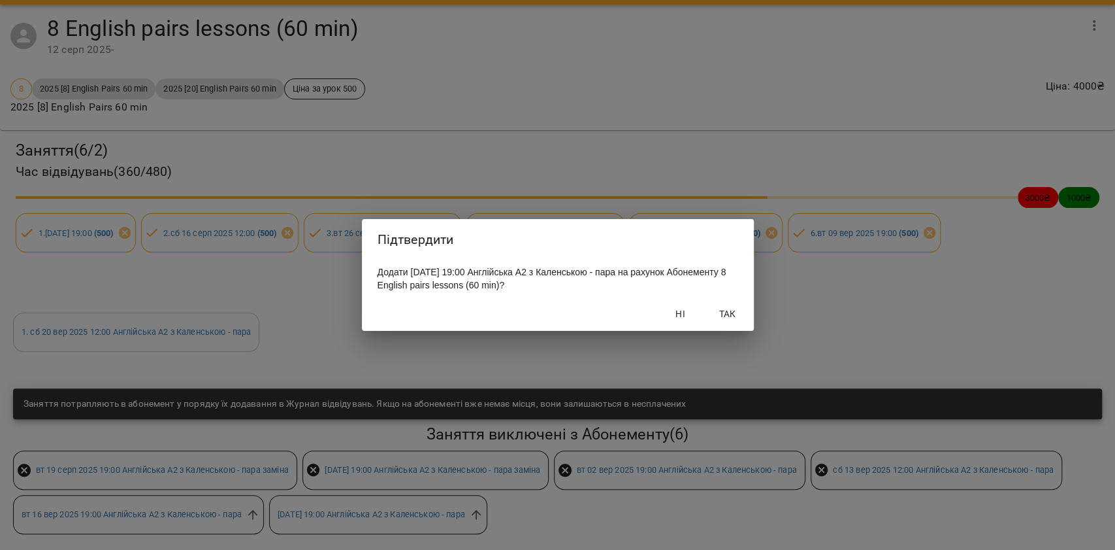
click at [710, 321] on button "Так" at bounding box center [728, 314] width 42 height 24
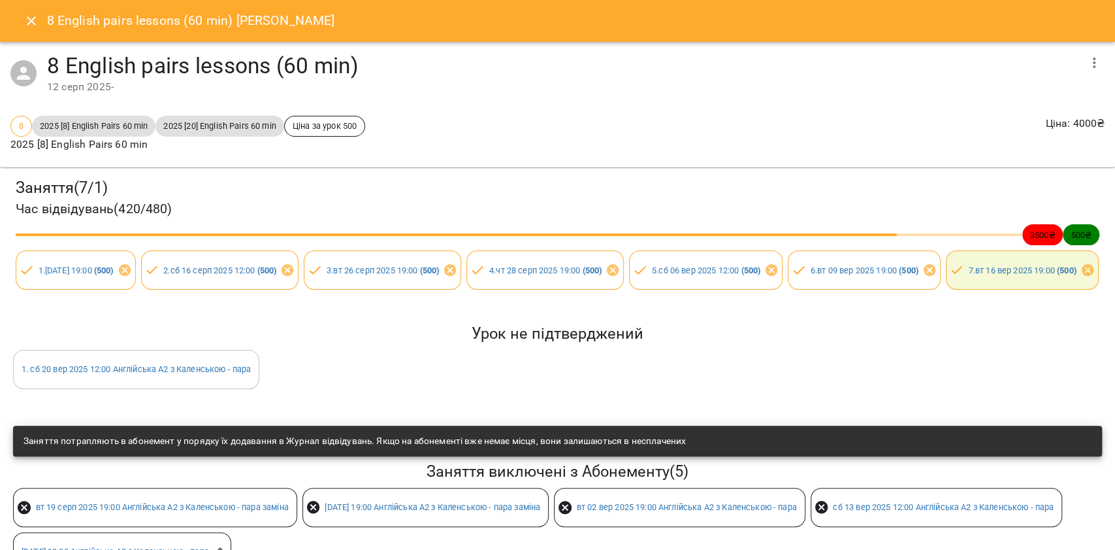
click at [31, 25] on icon "Close" at bounding box center [32, 21] width 16 height 16
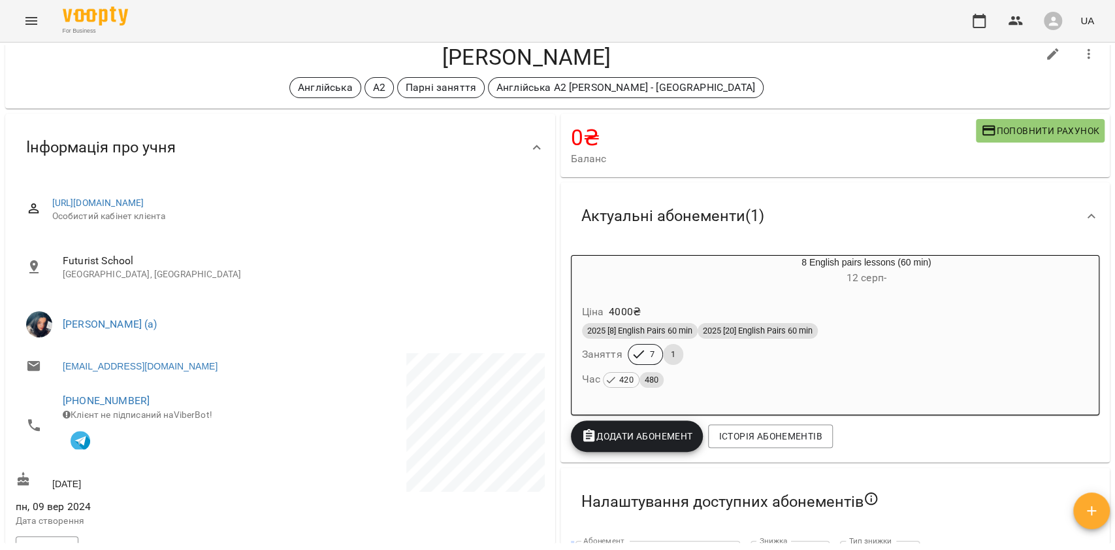
scroll to position [0, 0]
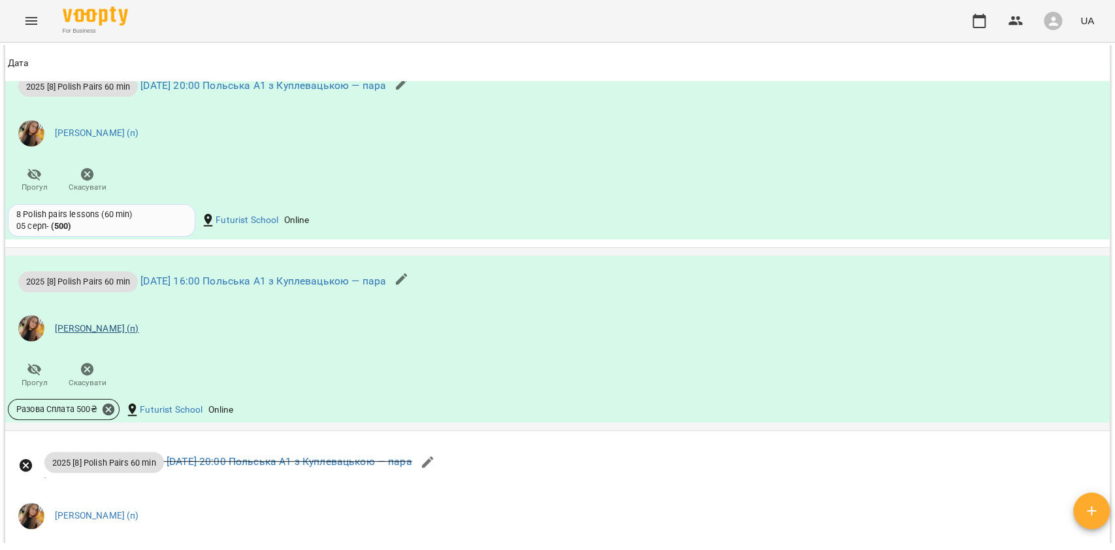
scroll to position [1046, 0]
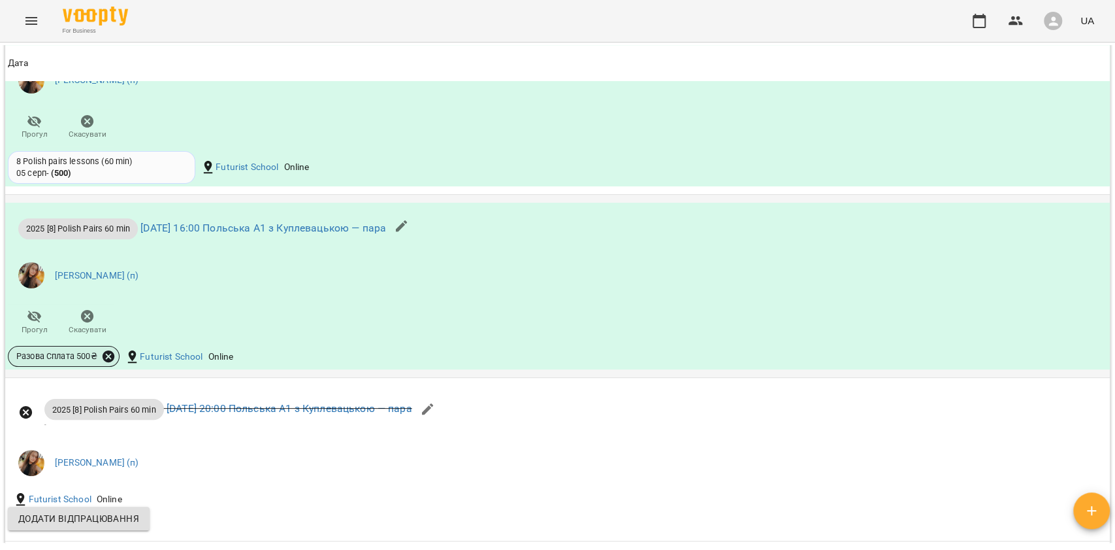
click at [110, 363] on icon at bounding box center [108, 356] width 14 height 14
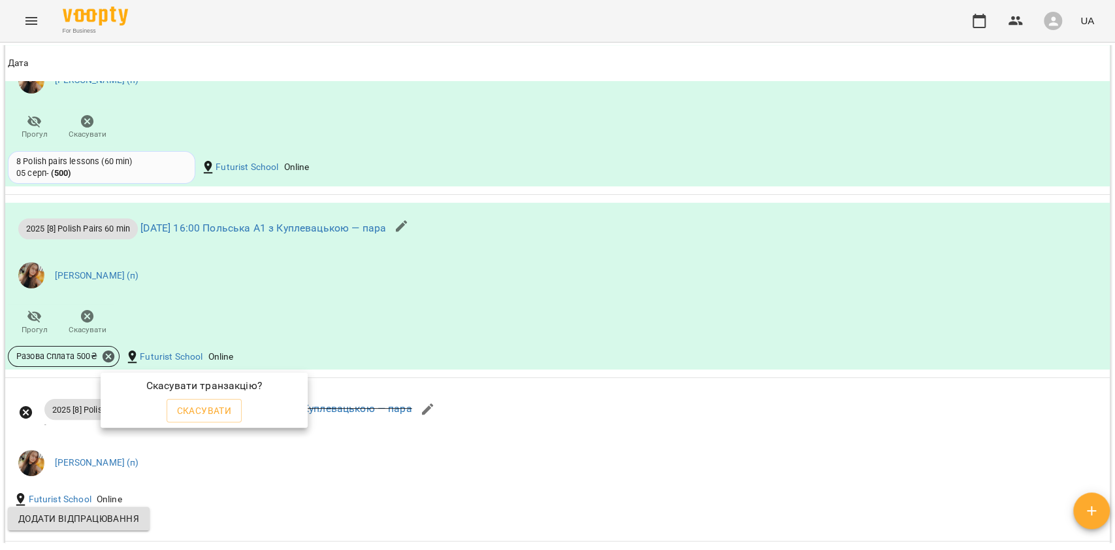
click at [208, 393] on div "Скасувати транзакцію?" at bounding box center [204, 385] width 202 height 21
click at [207, 404] on span "Скасувати" at bounding box center [204, 411] width 55 height 16
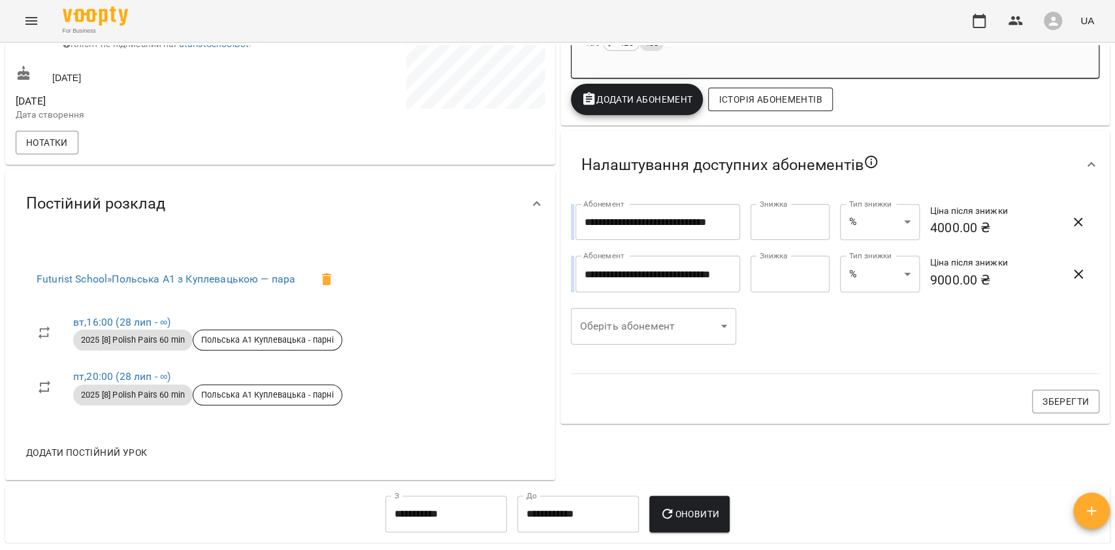
scroll to position [240, 0]
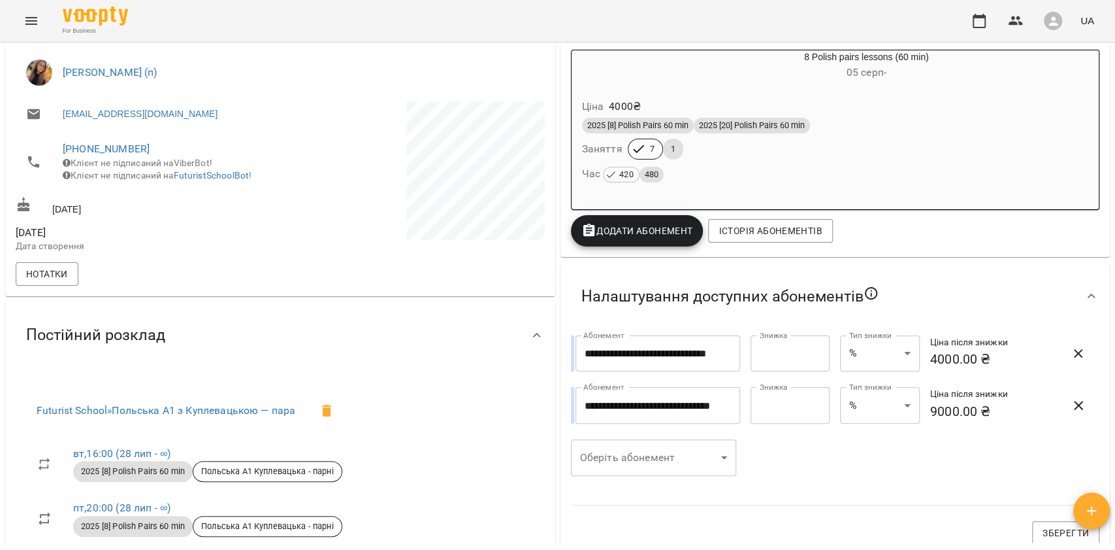
click at [723, 161] on div "2025 [8] Polish Pairs 60 min 2025 [20] Polish Pairs 60 min Заняття 7 1 Час 420 …" at bounding box center [836, 150] width 512 height 71
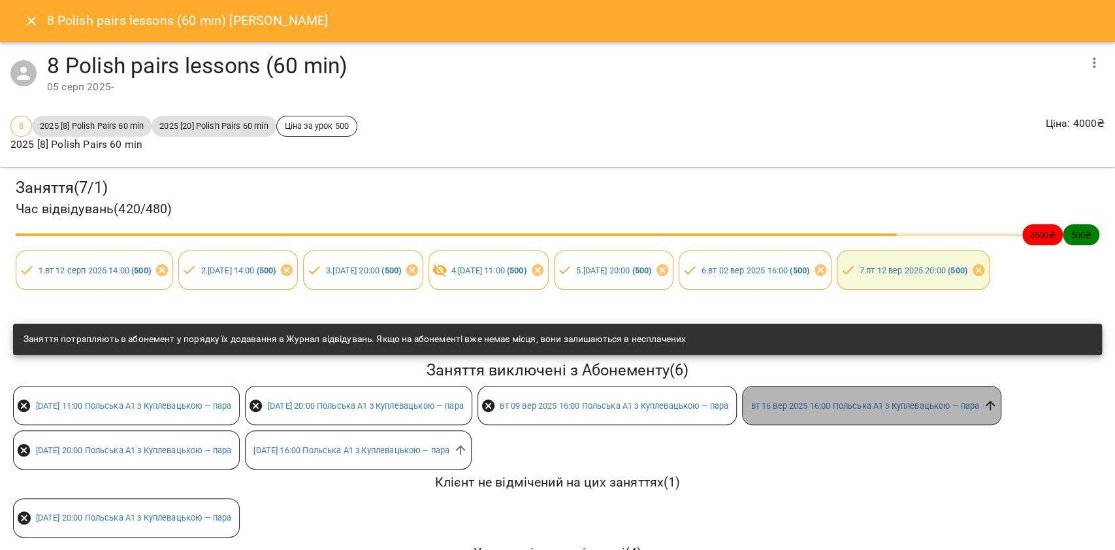
click at [998, 412] on icon at bounding box center [990, 405] width 14 height 14
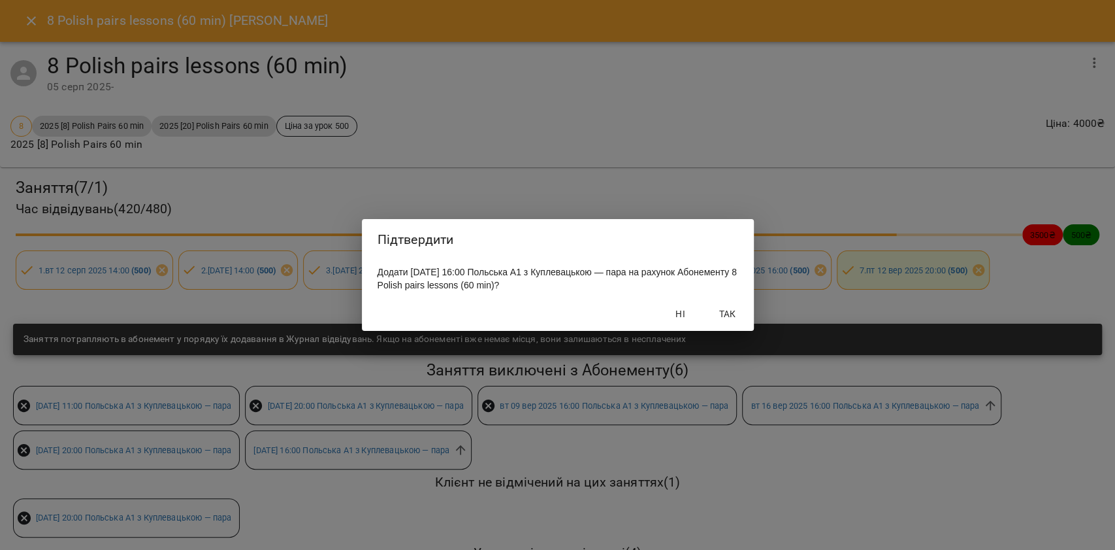
click at [740, 319] on span "Так" at bounding box center [727, 314] width 31 height 16
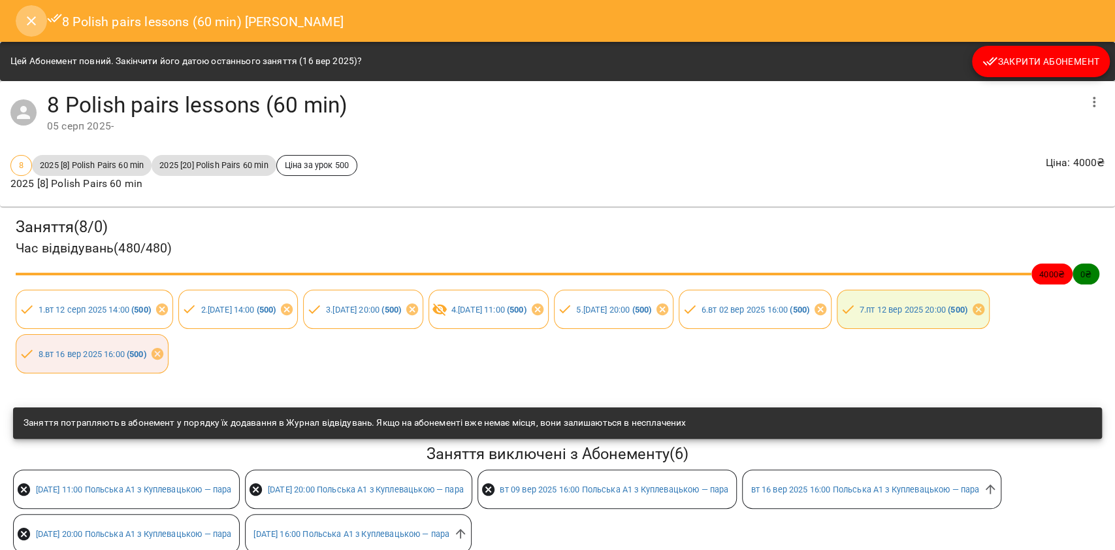
click at [23, 16] on button "Close" at bounding box center [31, 20] width 31 height 31
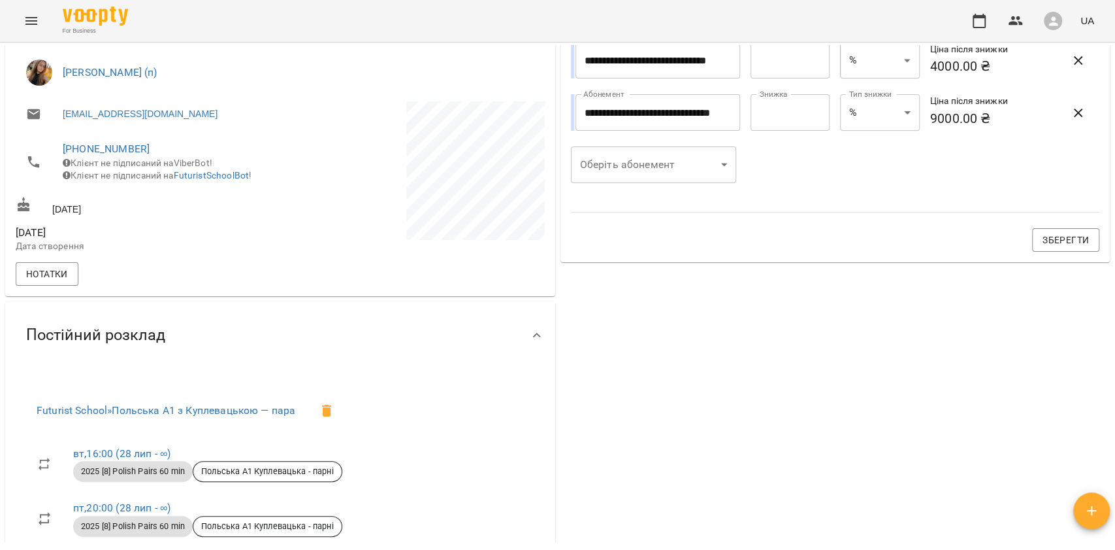
scroll to position [0, 0]
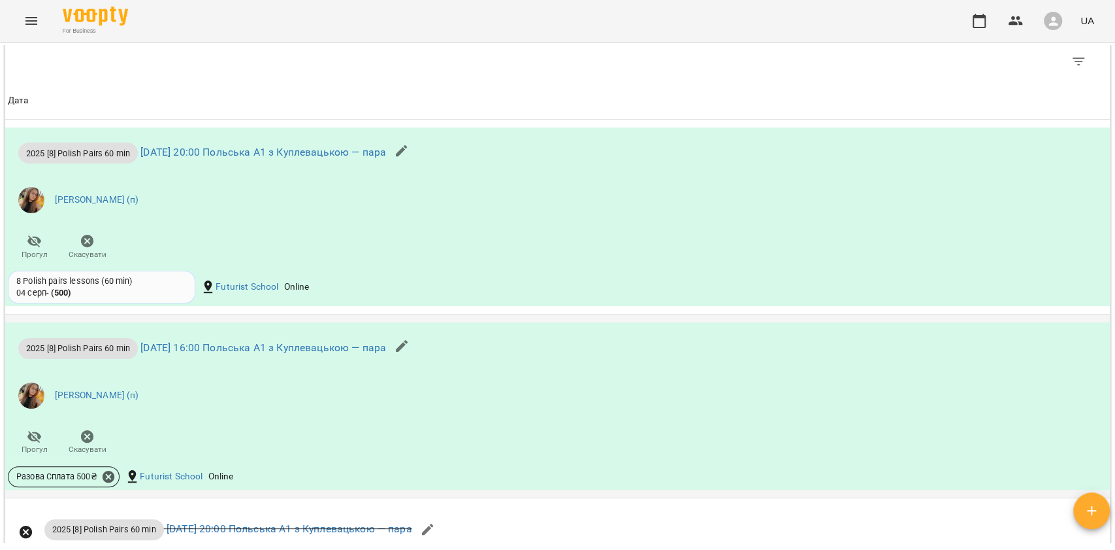
scroll to position [1046, 0]
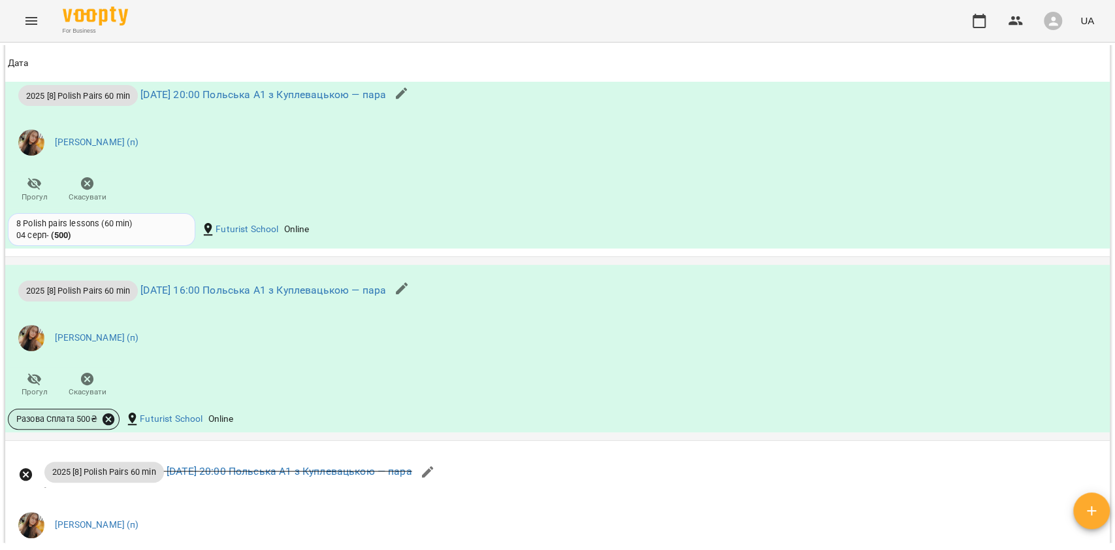
click at [107, 423] on icon at bounding box center [109, 419] width 12 height 12
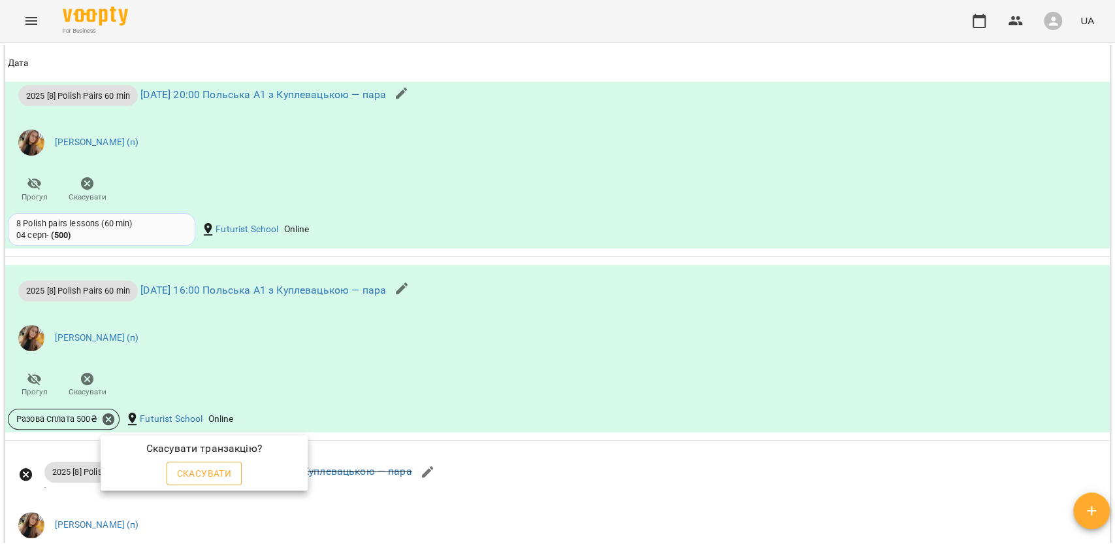
click at [180, 469] on span "Скасувати" at bounding box center [204, 473] width 55 height 16
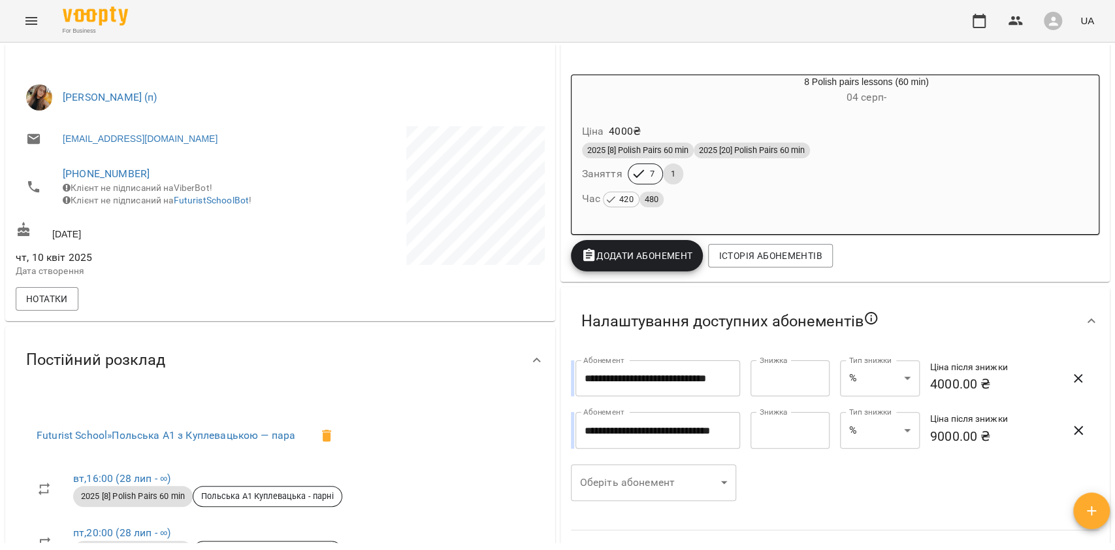
scroll to position [216, 0]
click at [738, 226] on div "Ціна 4000 ₴ 2025 [8] Polish Pairs 60 min 2025 [20] Polish Pairs 60 min Заняття …" at bounding box center [835, 167] width 533 height 117
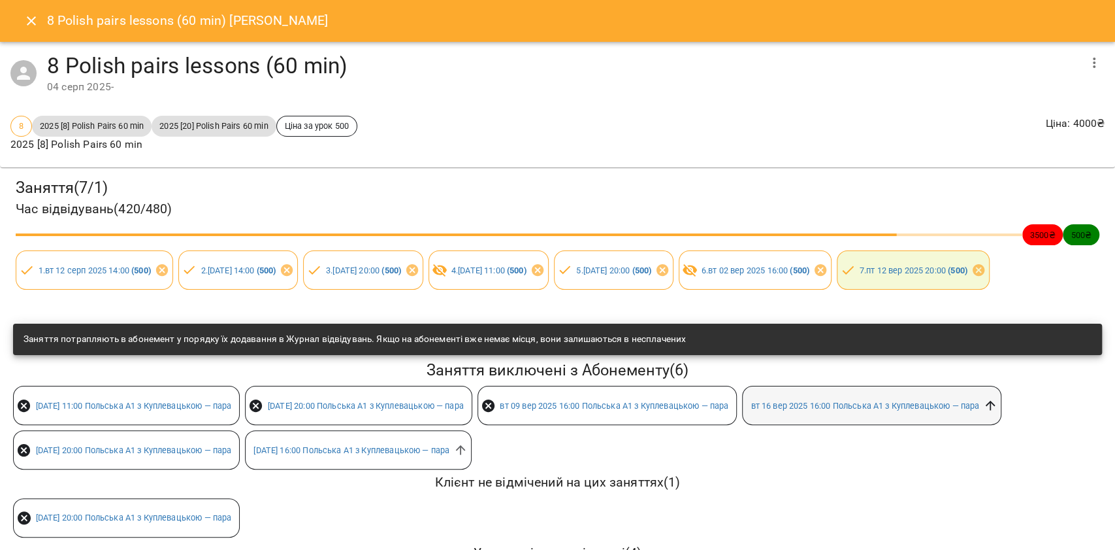
click at [998, 412] on icon at bounding box center [990, 405] width 14 height 14
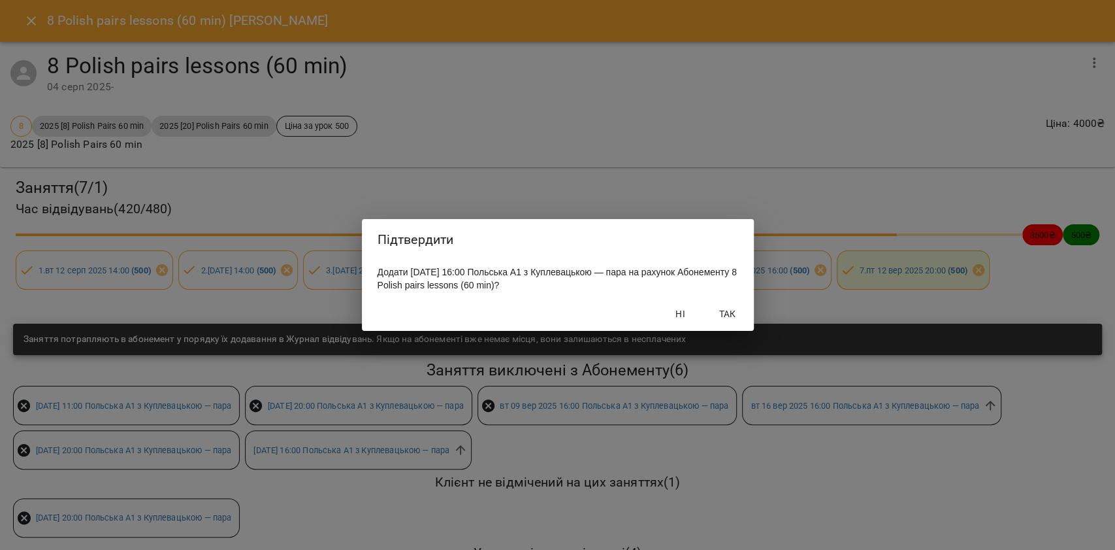
click at [721, 311] on span "Так" at bounding box center [727, 314] width 31 height 16
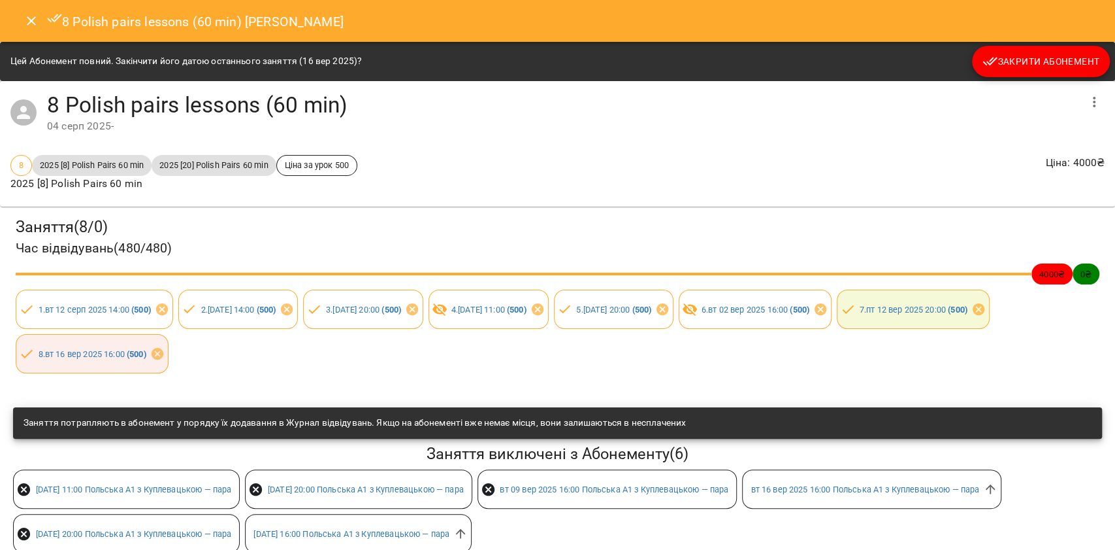
click at [32, 25] on icon "Close" at bounding box center [32, 21] width 16 height 16
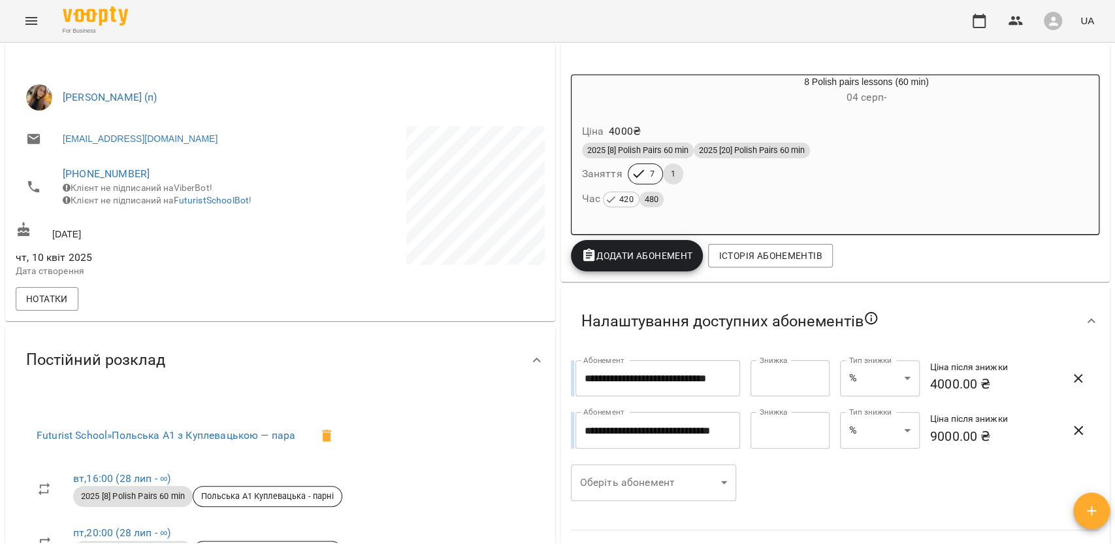
scroll to position [0, 0]
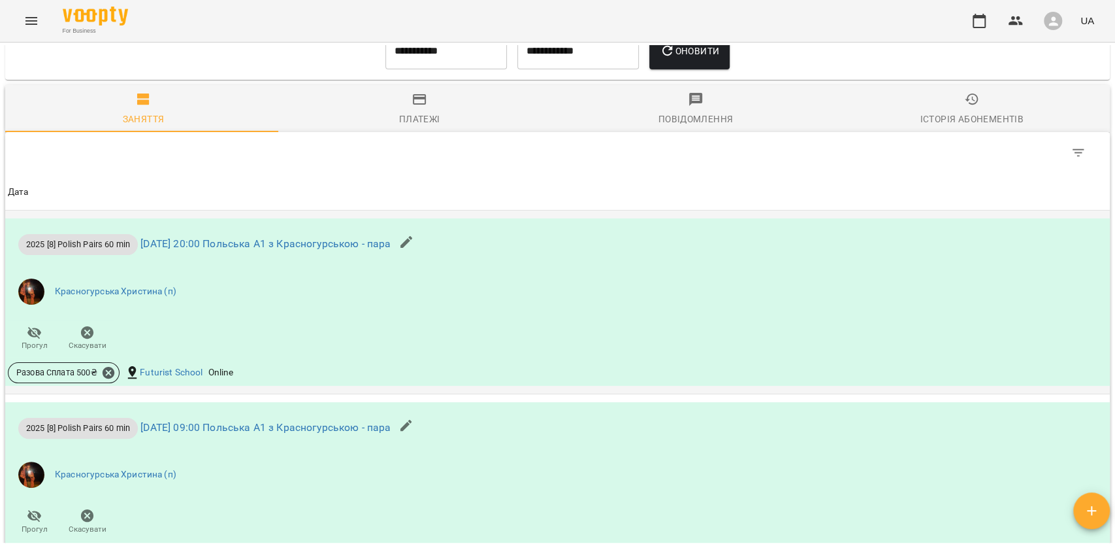
scroll to position [958, 0]
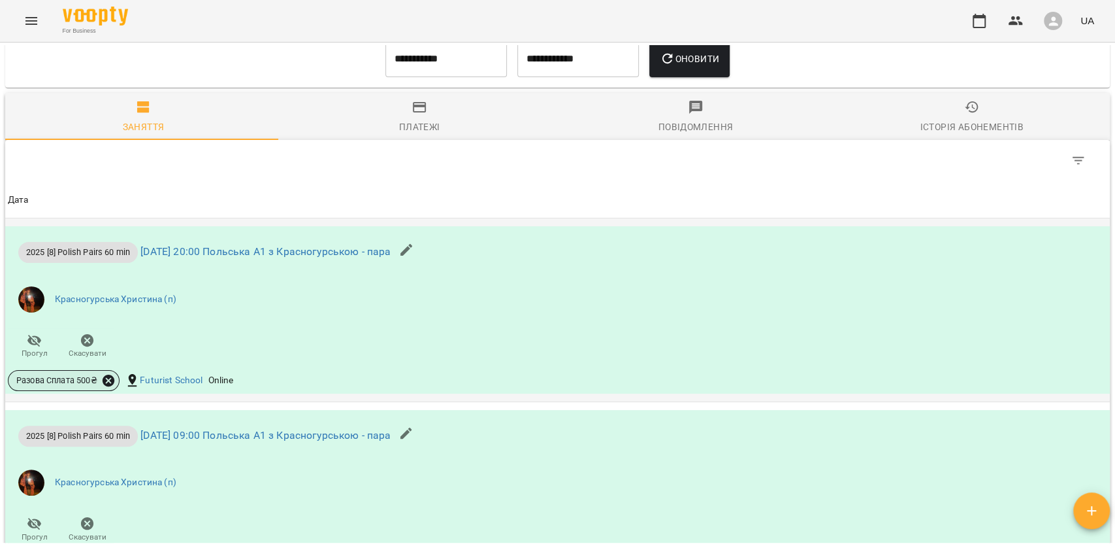
click at [103, 375] on div "Разова Сплата 500 ₴" at bounding box center [64, 380] width 112 height 21
click at [108, 383] on icon at bounding box center [109, 380] width 12 height 12
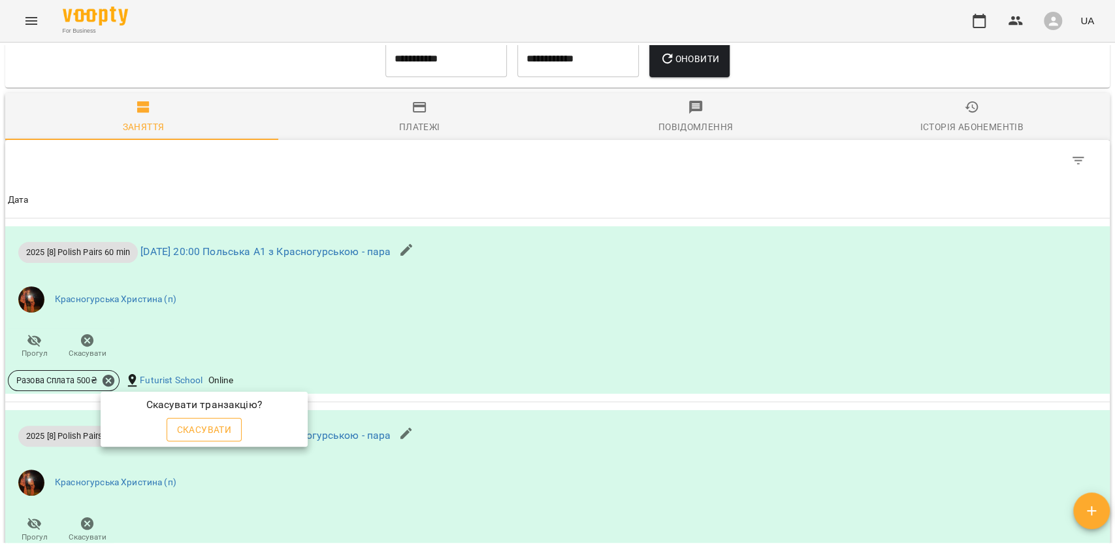
click at [226, 420] on button "Скасувати" at bounding box center [205, 430] width 76 height 24
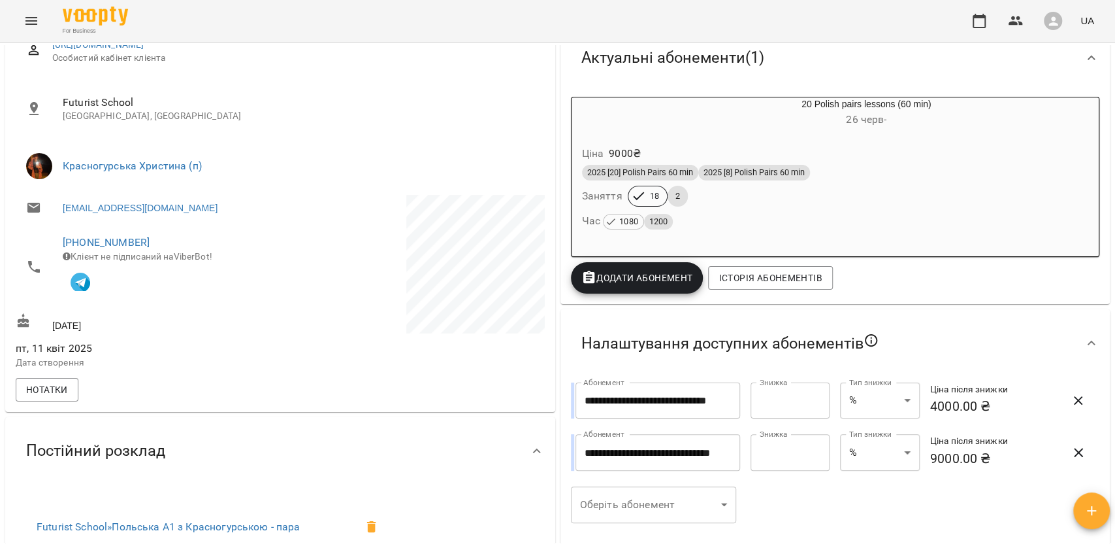
scroll to position [192, 0]
click at [673, 237] on div "Ціна 9000 ₴ 2025 [20] Polish Pairs 60 min 2025 [8] Polish Pairs 60 min Заняття …" at bounding box center [836, 191] width 528 height 112
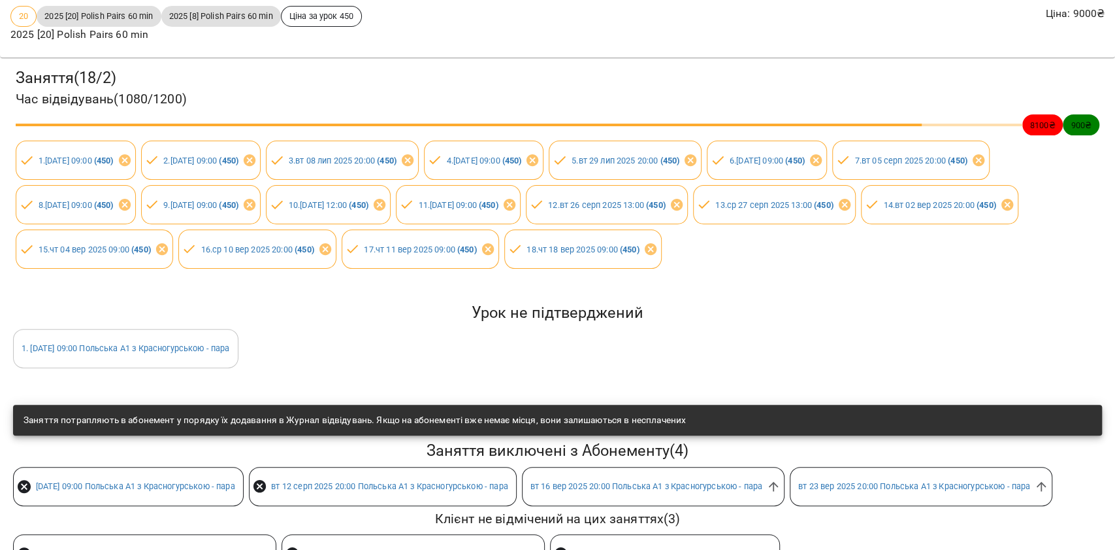
scroll to position [261, 0]
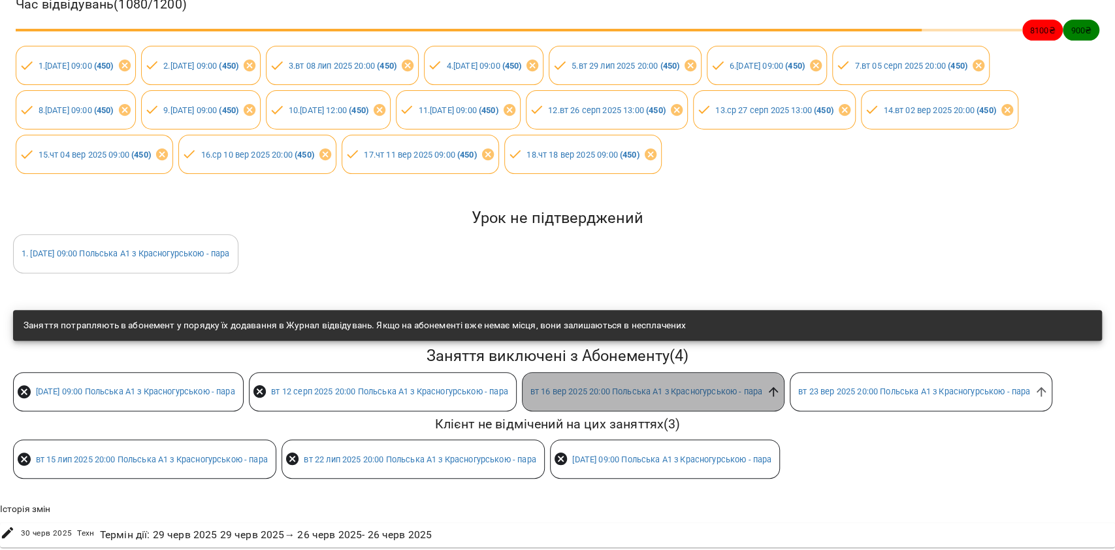
click at [785, 372] on div "[DATE] 20:00 Польська А1 з Красногурською - пара" at bounding box center [653, 391] width 263 height 39
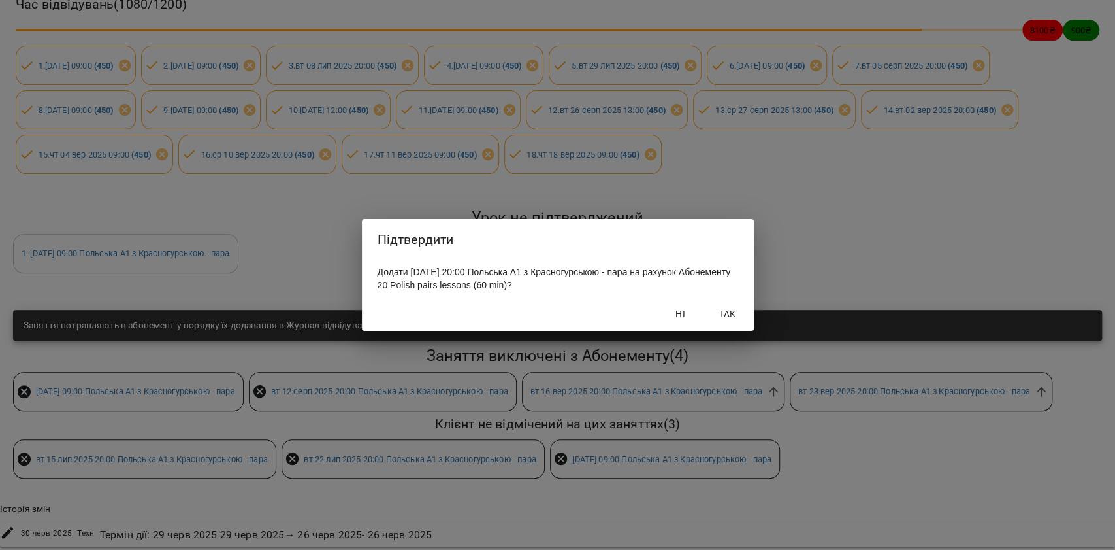
click at [721, 319] on span "Так" at bounding box center [727, 314] width 31 height 16
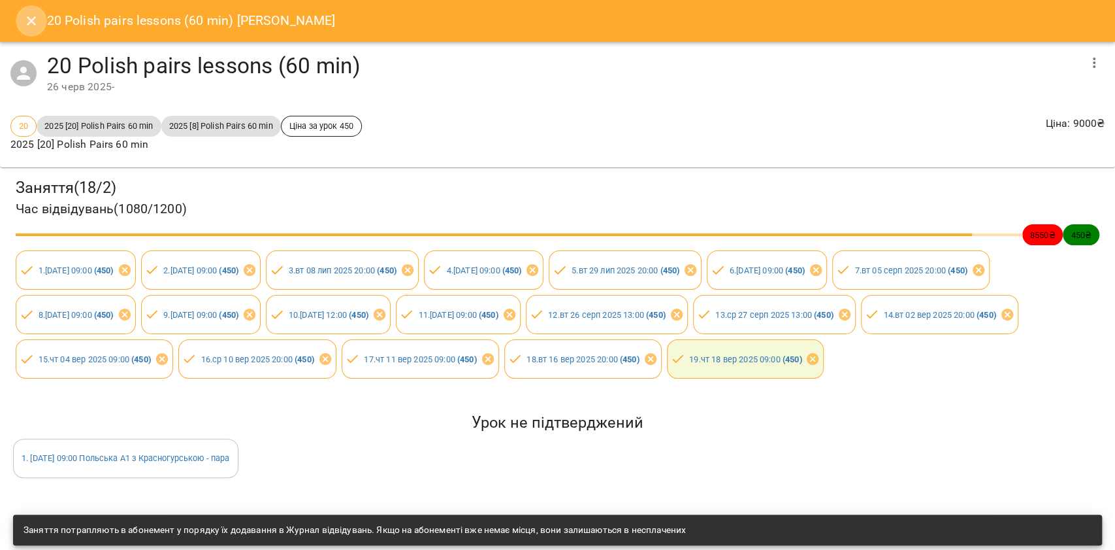
click at [28, 10] on button "Close" at bounding box center [31, 20] width 31 height 31
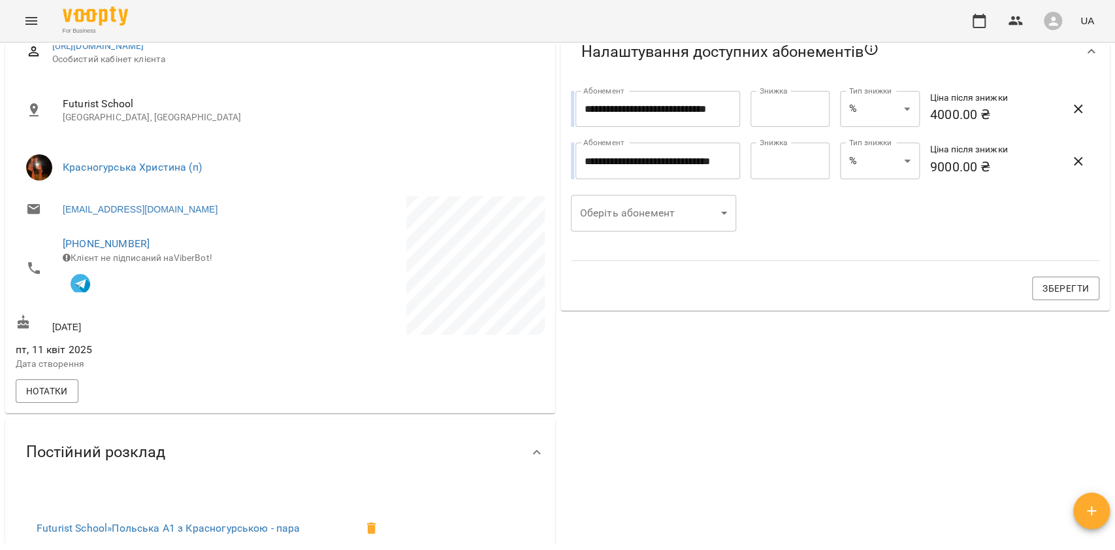
scroll to position [0, 0]
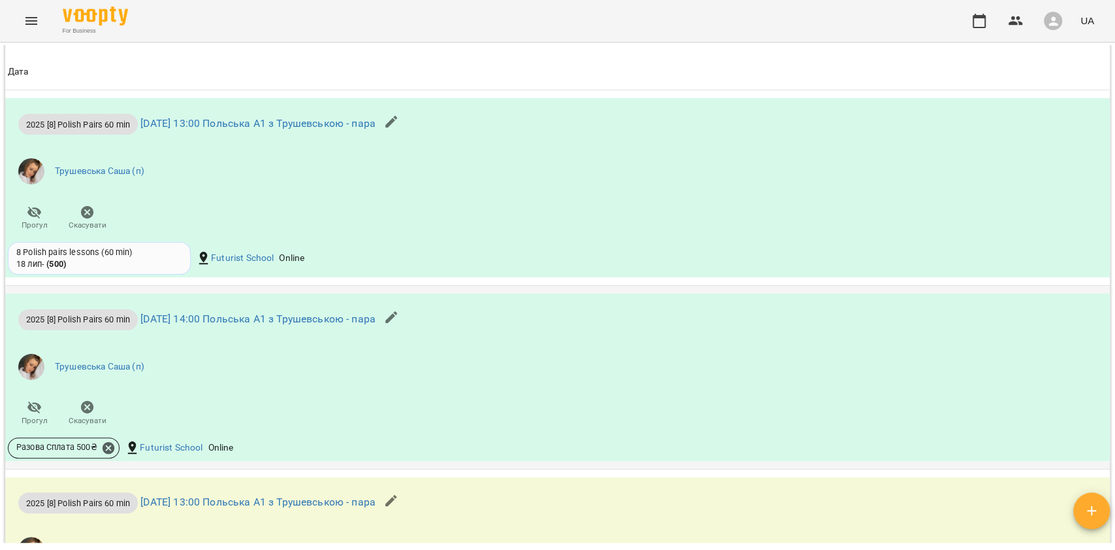
scroll to position [1132, 0]
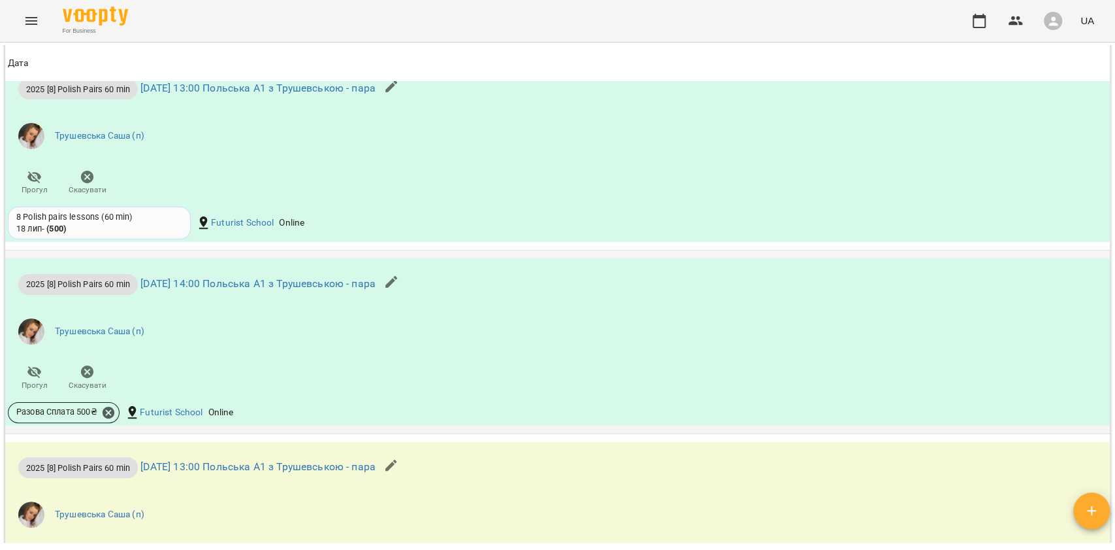
click at [112, 425] on div "Разова Сплата 500 ₴" at bounding box center [63, 412] width 117 height 26
click at [110, 414] on icon at bounding box center [109, 412] width 12 height 12
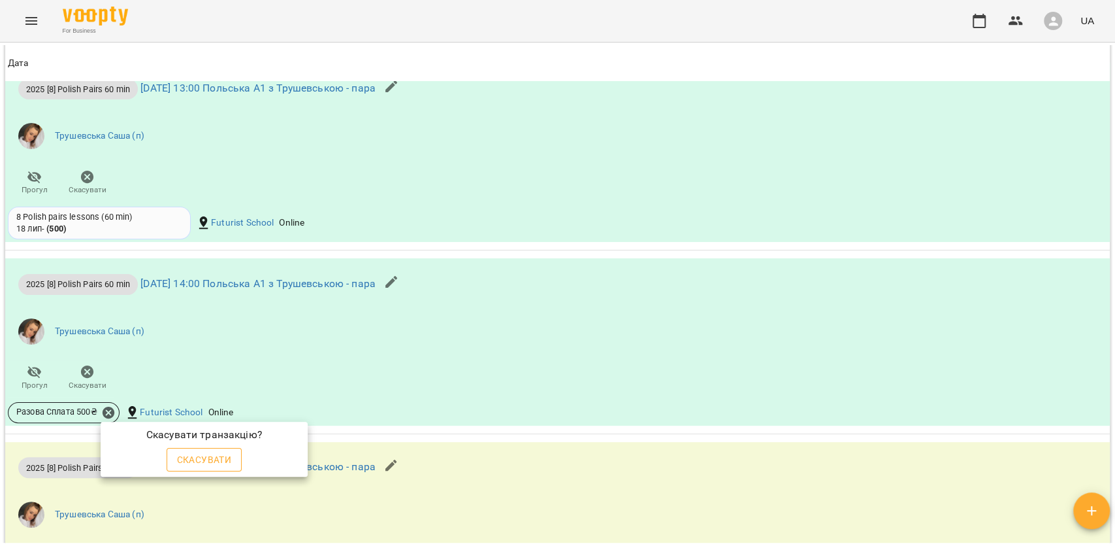
click at [192, 455] on span "Скасувати" at bounding box center [204, 460] width 55 height 16
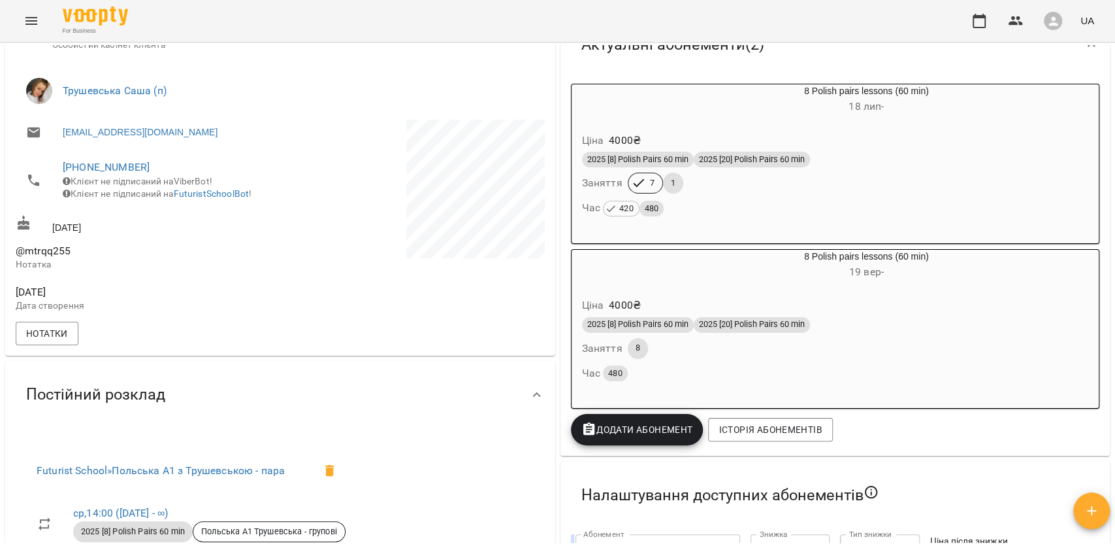
scroll to position [202, 0]
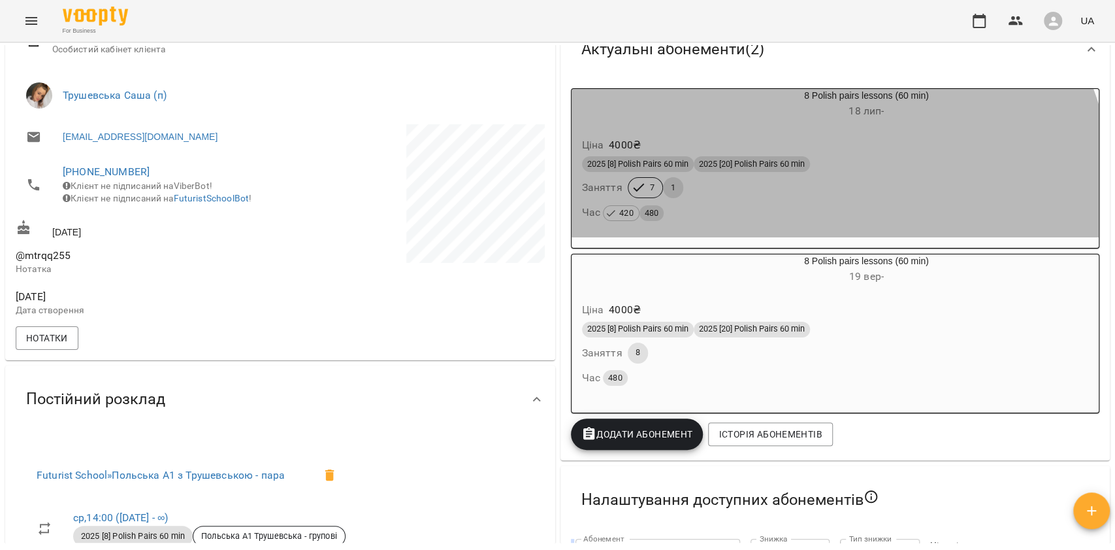
click at [751, 213] on div "Час 420 480" at bounding box center [835, 212] width 507 height 18
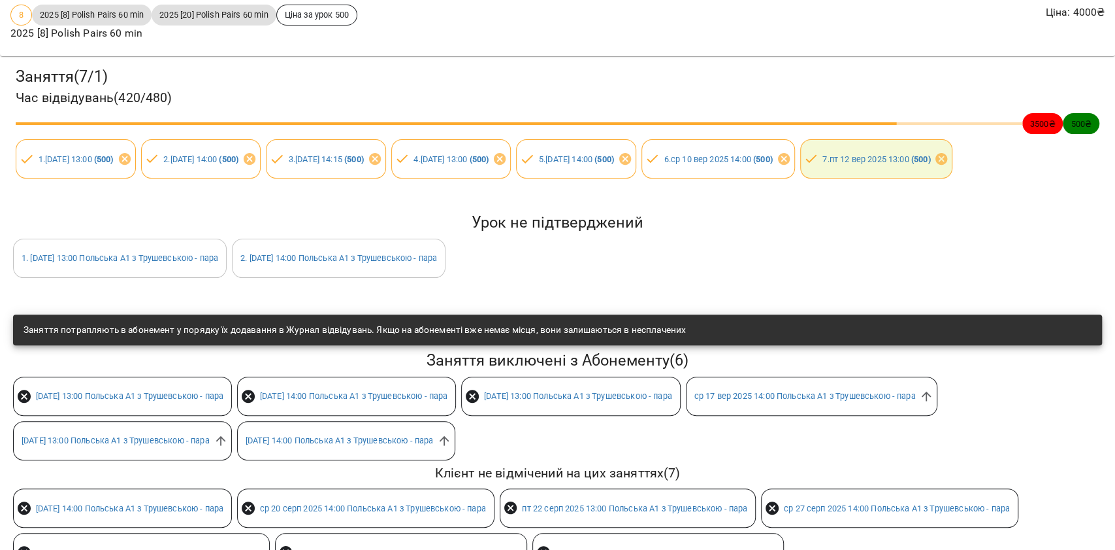
scroll to position [174, 0]
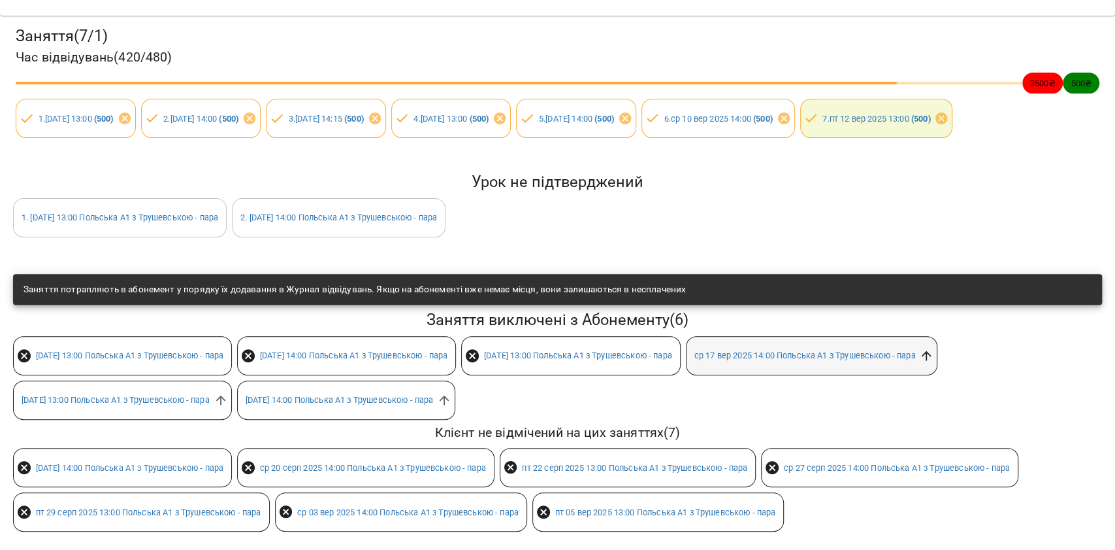
click at [934, 363] on icon at bounding box center [926, 355] width 14 height 14
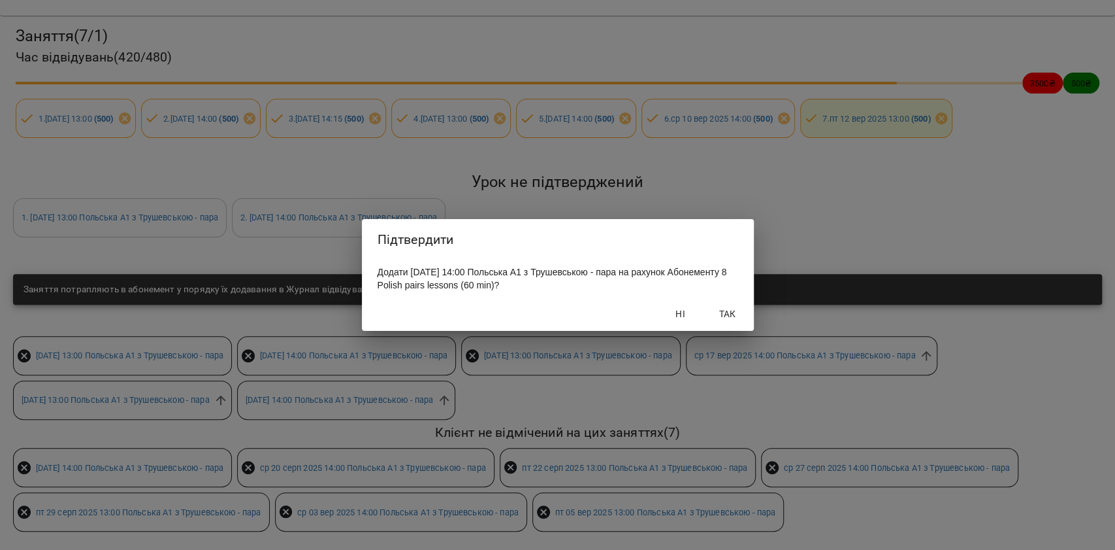
click at [728, 316] on span "Так" at bounding box center [727, 314] width 31 height 16
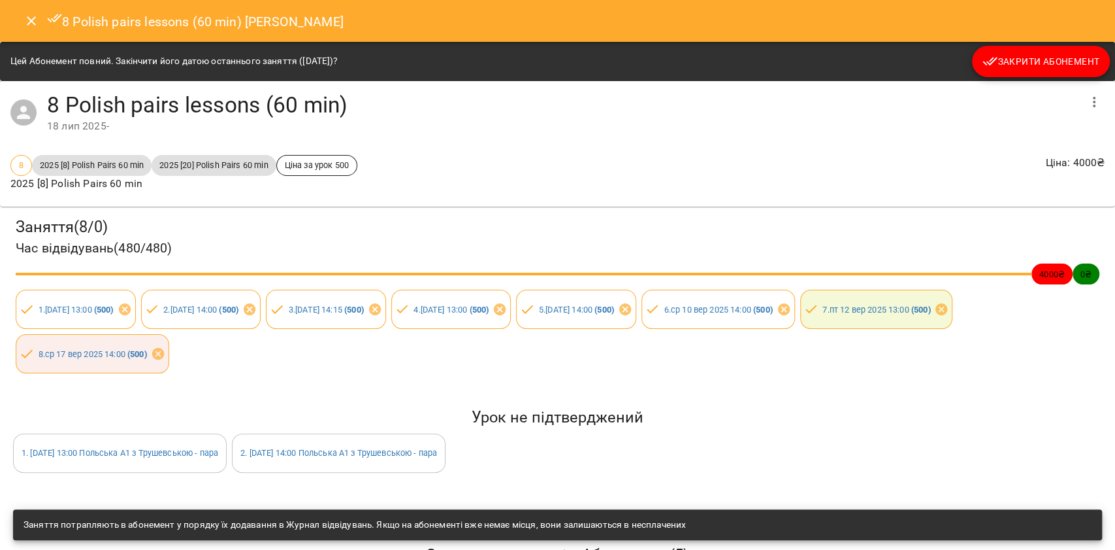
click at [31, 30] on button "Close" at bounding box center [31, 20] width 31 height 31
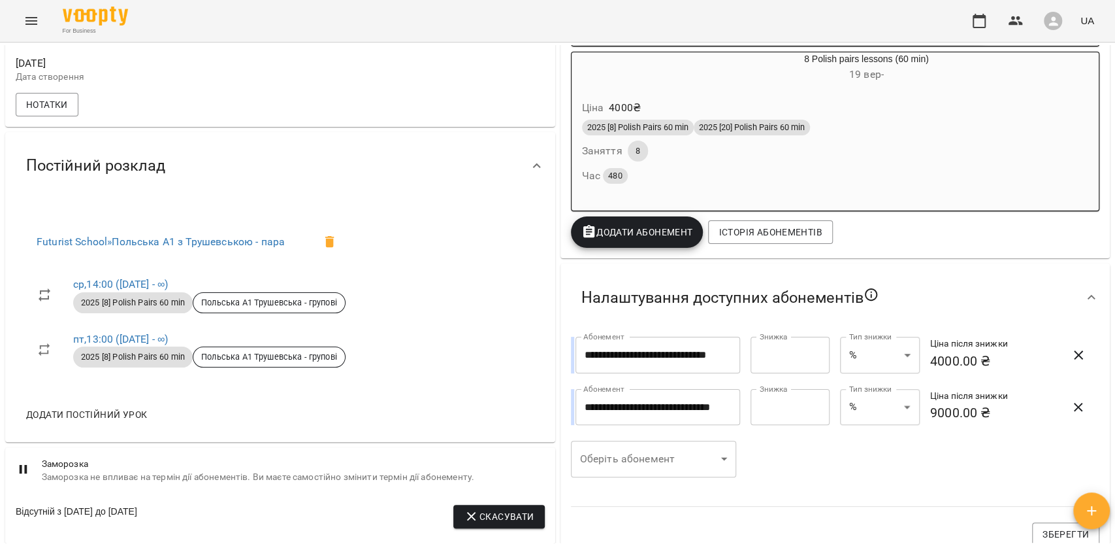
scroll to position [0, 0]
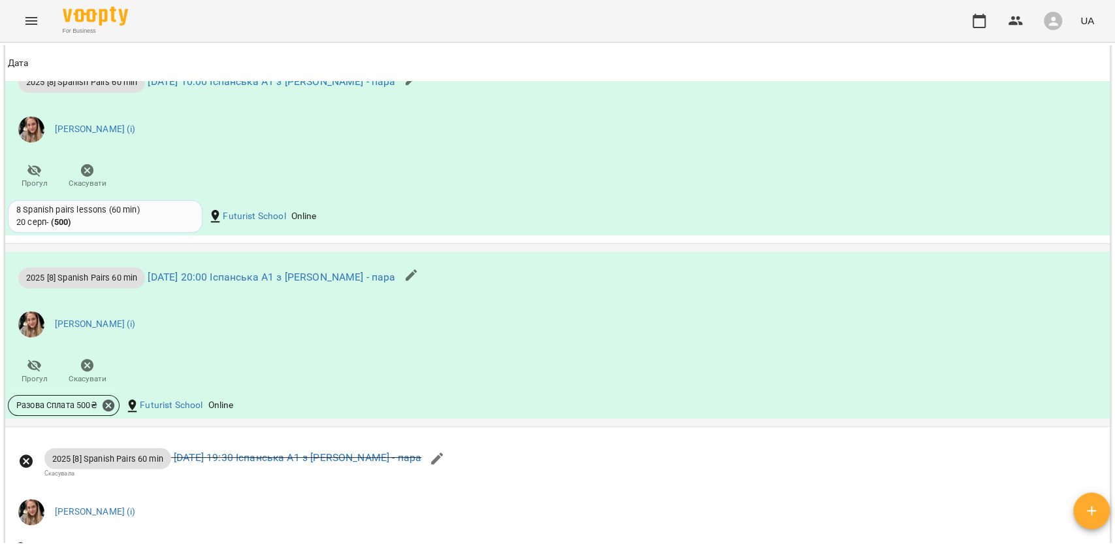
scroll to position [1132, 0]
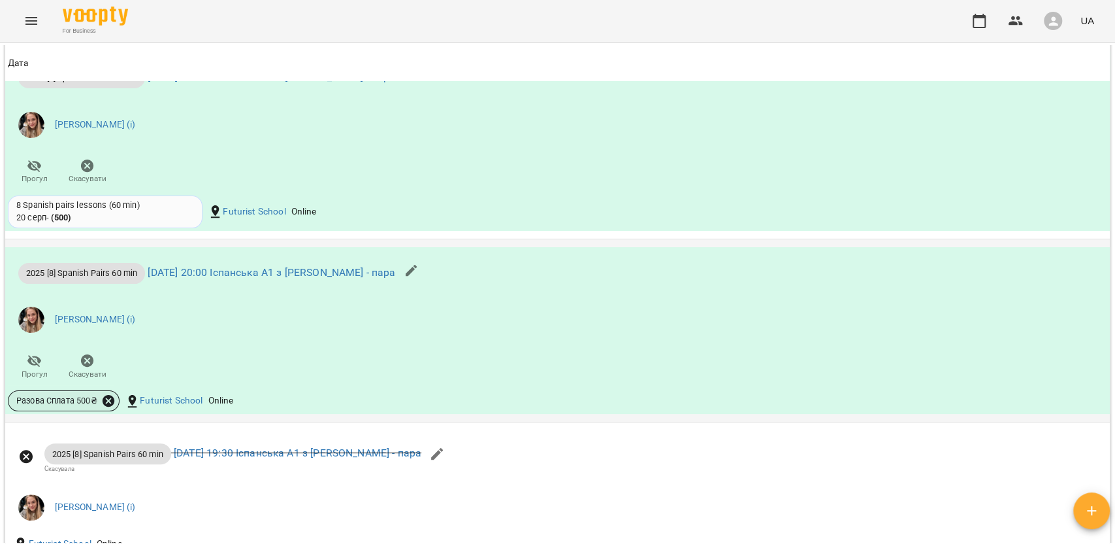
click at [110, 403] on icon at bounding box center [108, 400] width 14 height 14
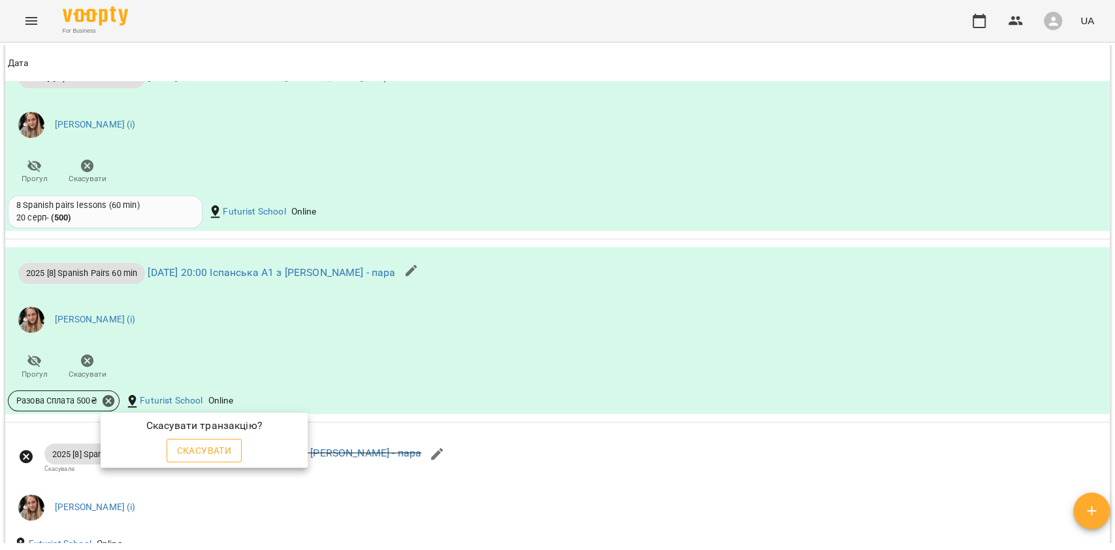
click at [196, 438] on div "Скасувати" at bounding box center [204, 450] width 81 height 29
click at [196, 438] on button "Скасувати" at bounding box center [205, 450] width 76 height 24
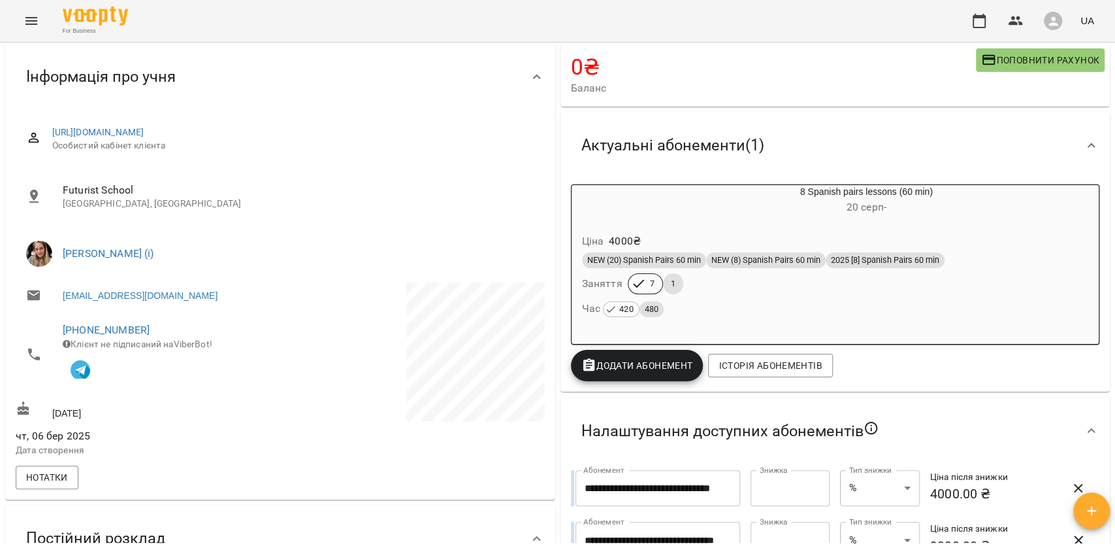
scroll to position [105, 0]
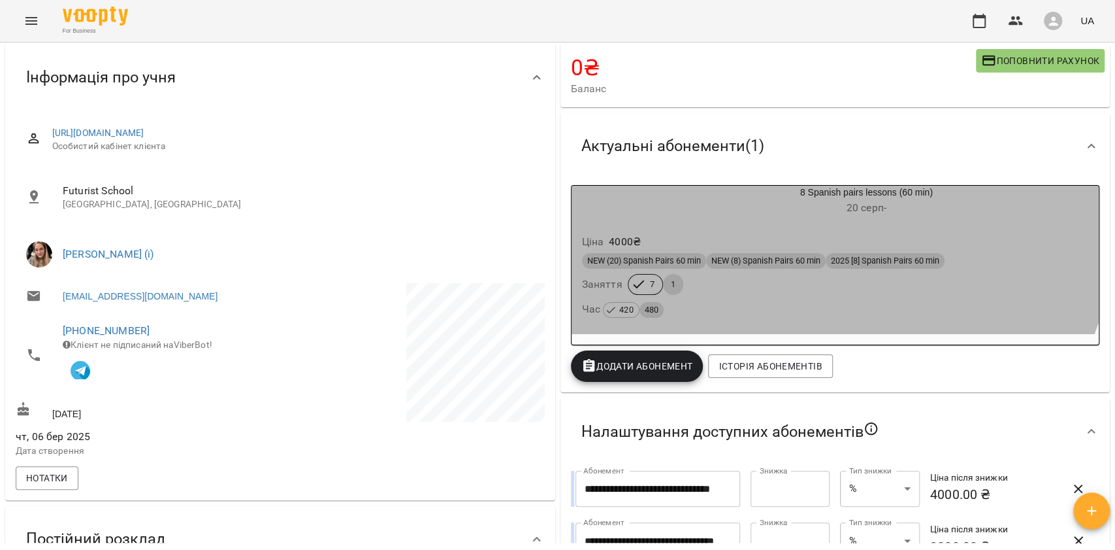
click at [703, 186] on div "8 Spanish pairs lessons (60 min) [DATE] -" at bounding box center [866, 201] width 465 height 31
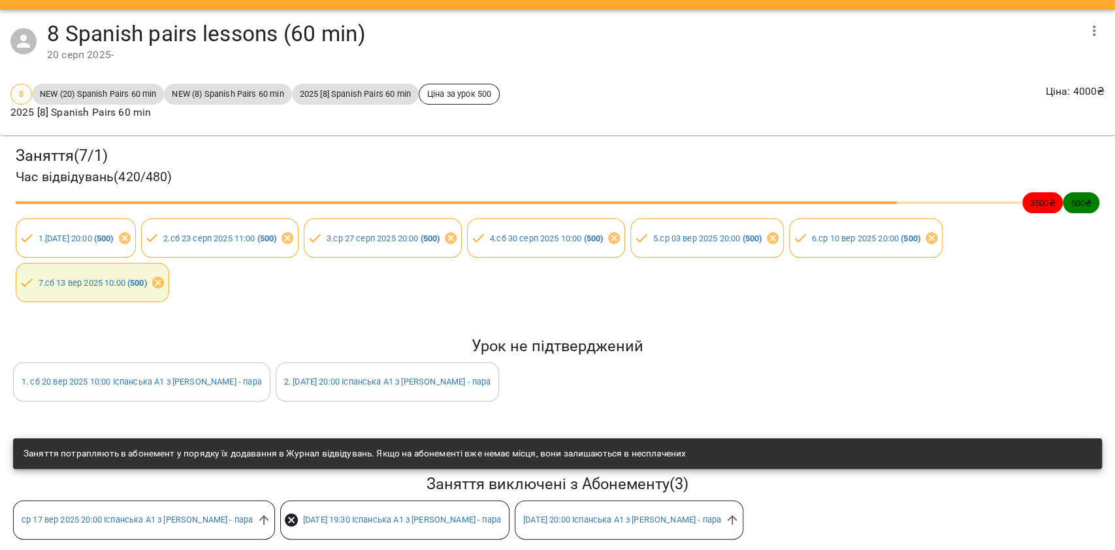
scroll to position [50, 0]
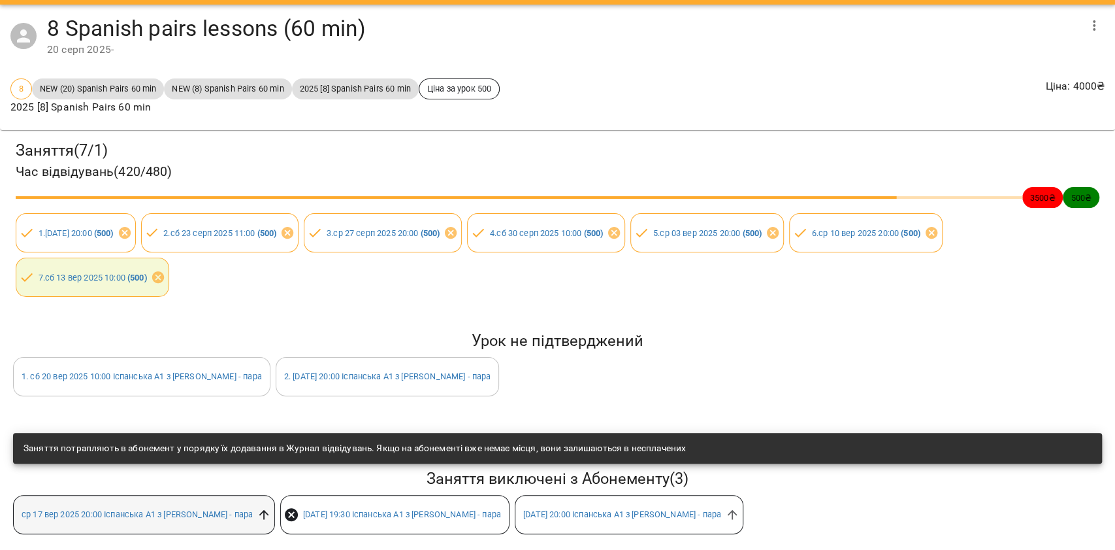
click at [257, 507] on icon at bounding box center [264, 514] width 14 height 14
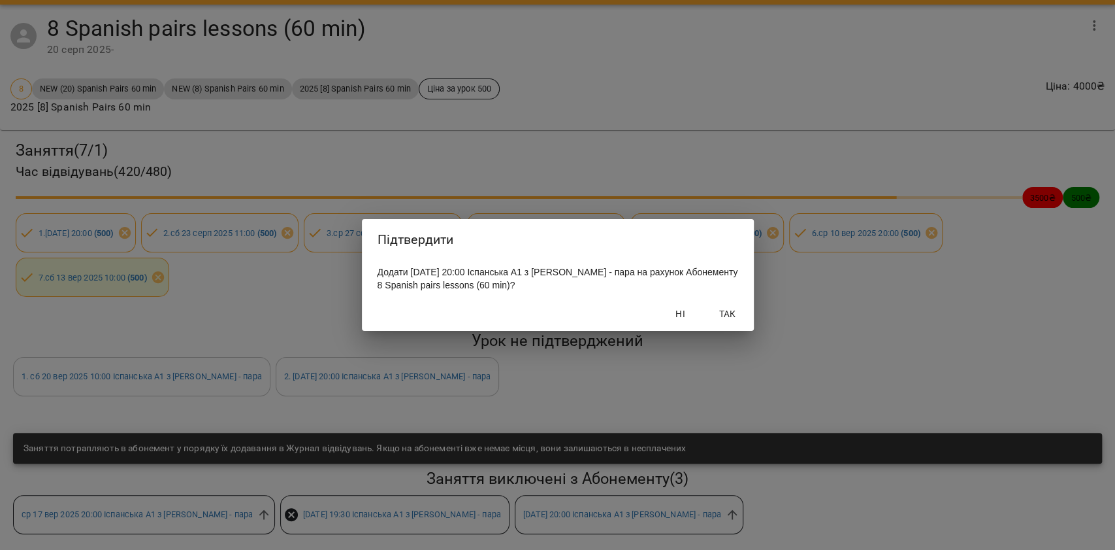
click at [719, 312] on span "Так" at bounding box center [727, 314] width 31 height 16
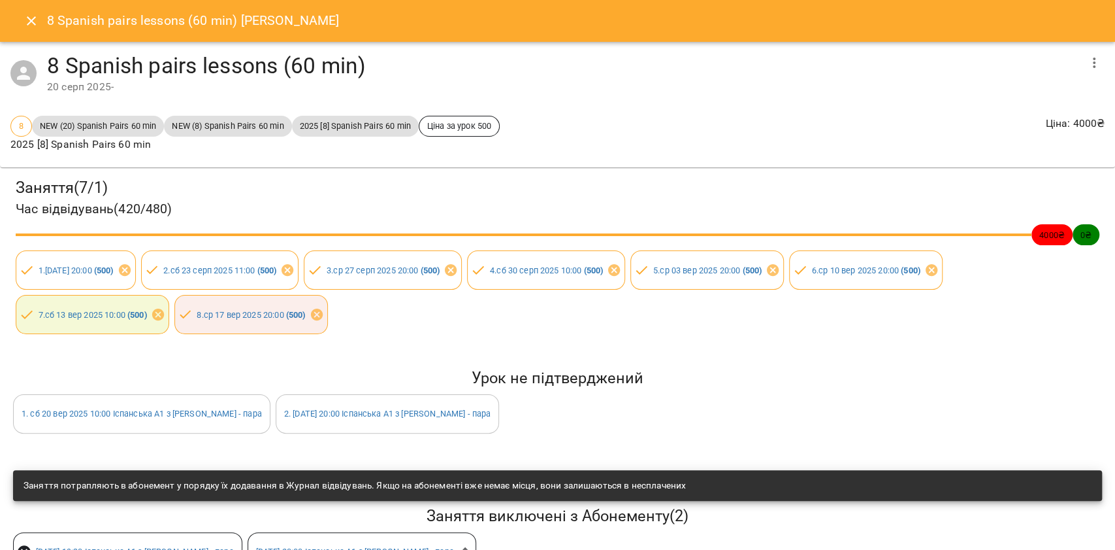
click at [30, 23] on icon "Close" at bounding box center [32, 21] width 16 height 16
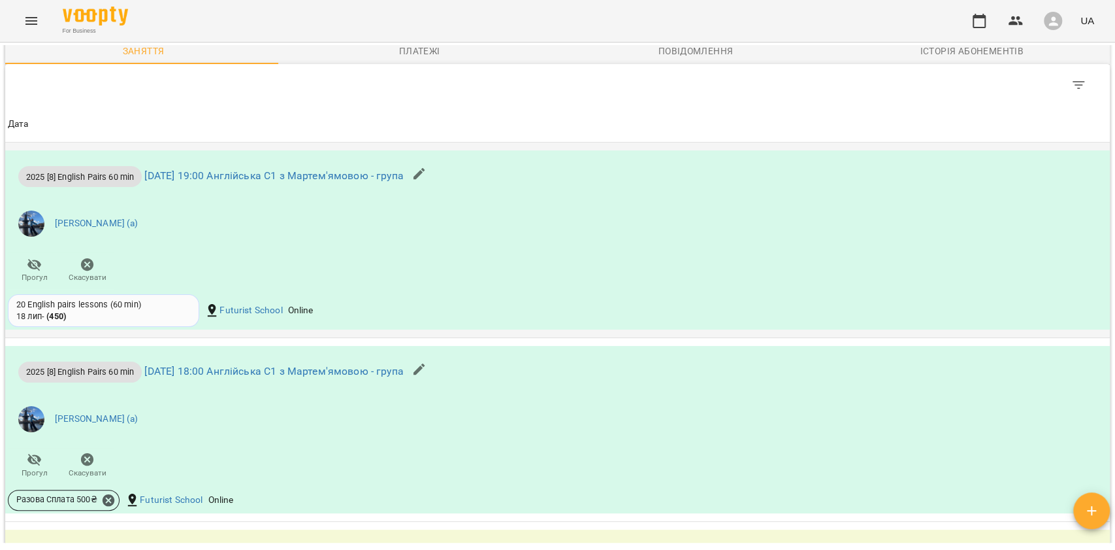
scroll to position [1219, 0]
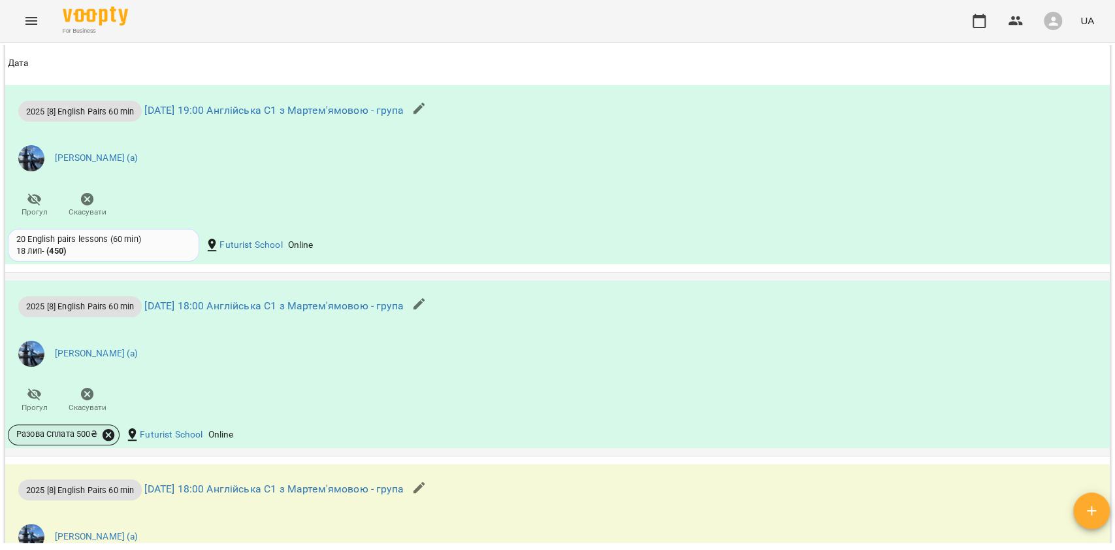
click at [105, 439] on icon at bounding box center [109, 434] width 12 height 12
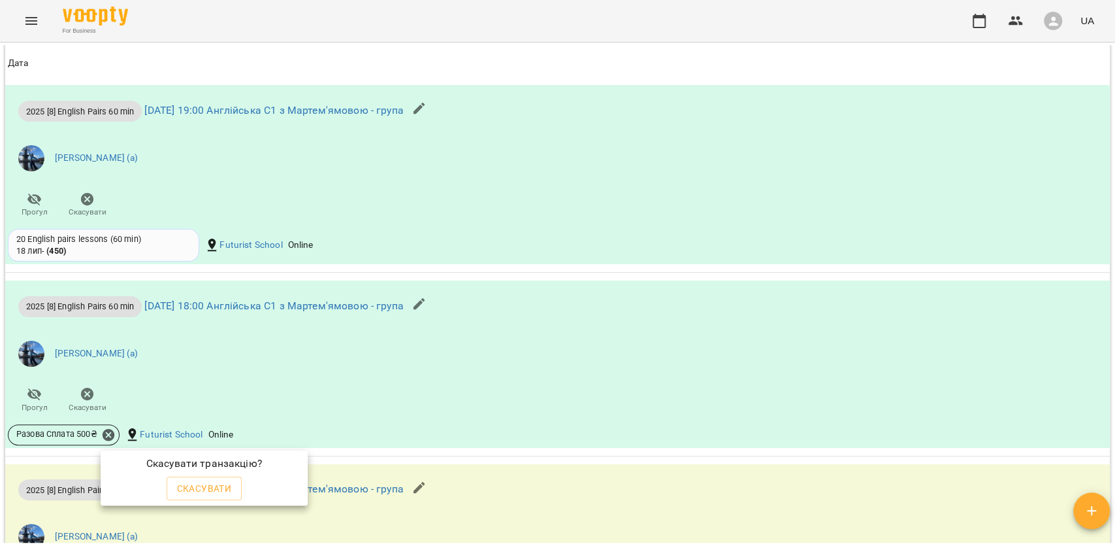
drag, startPoint x: 213, startPoint y: 486, endPoint x: 237, endPoint y: 466, distance: 31.0
click at [212, 486] on span "Скасувати" at bounding box center [204, 488] width 55 height 16
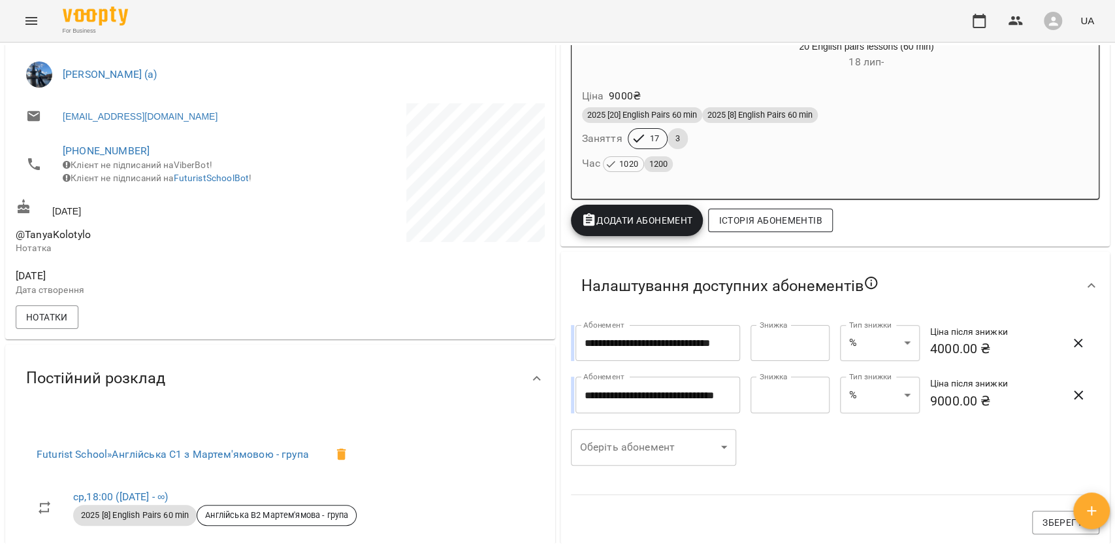
scroll to position [265, 0]
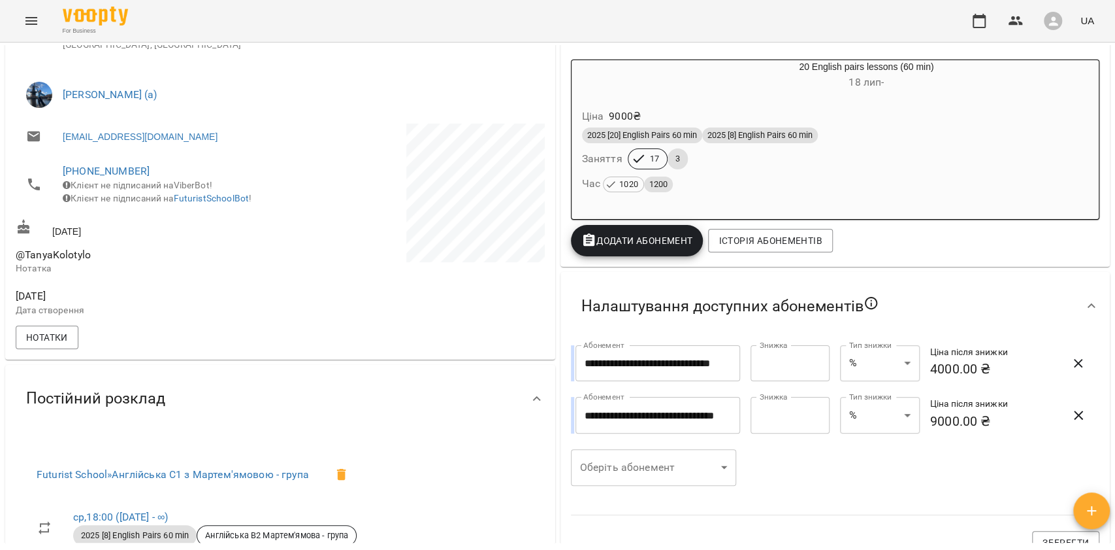
click at [768, 164] on div "2025 [20] English Pairs 60 min 2025 [8] English Pairs 60 min Заняття 17 3 Час 1…" at bounding box center [836, 160] width 512 height 71
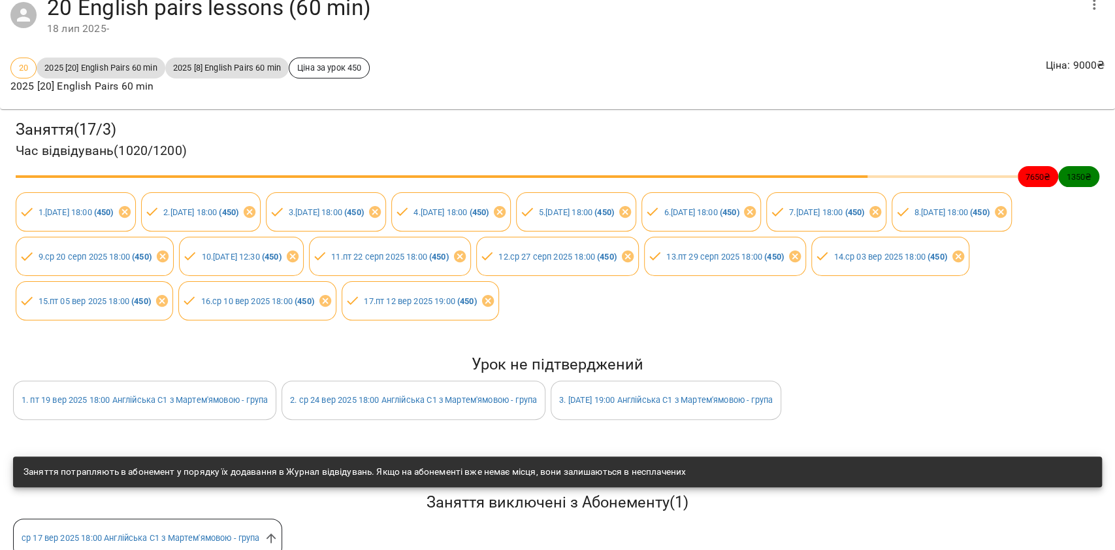
scroll to position [94, 0]
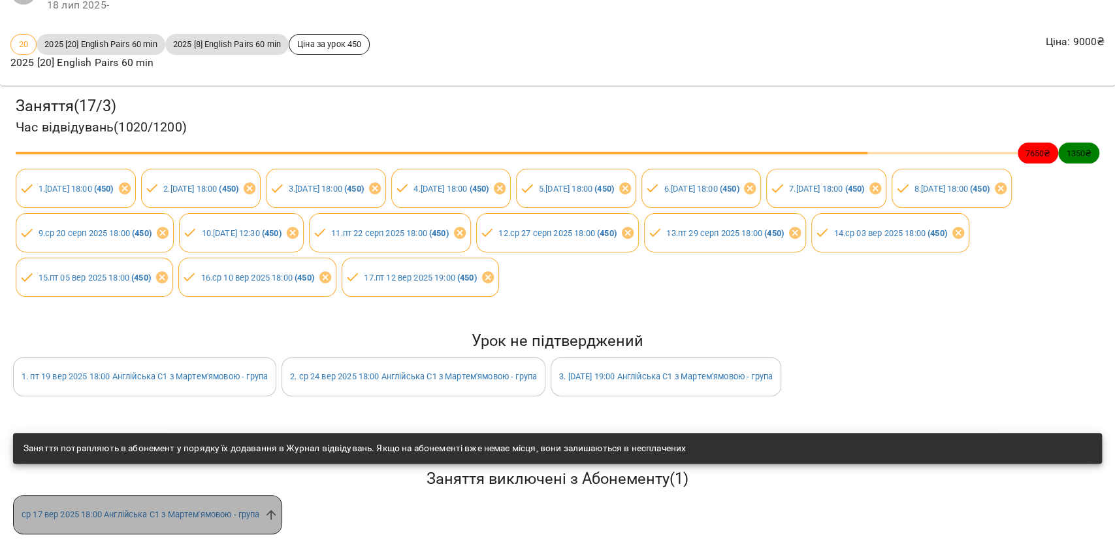
click at [265, 508] on span "ср 17 вер 2025 18:00 Англійська С1 з Мартем'ямовою - група" at bounding box center [141, 514] width 254 height 12
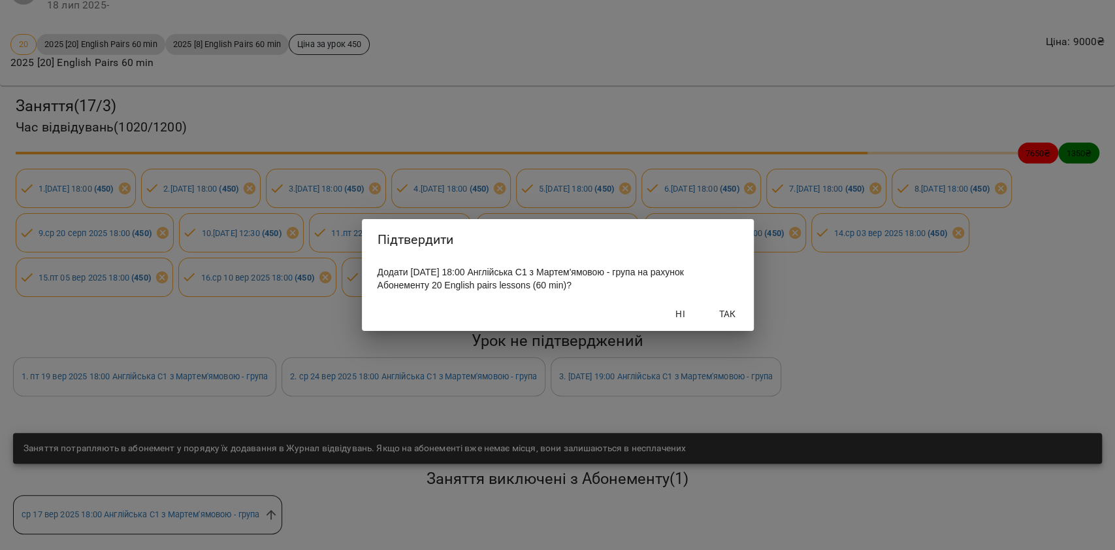
click at [722, 310] on span "Так" at bounding box center [727, 314] width 31 height 16
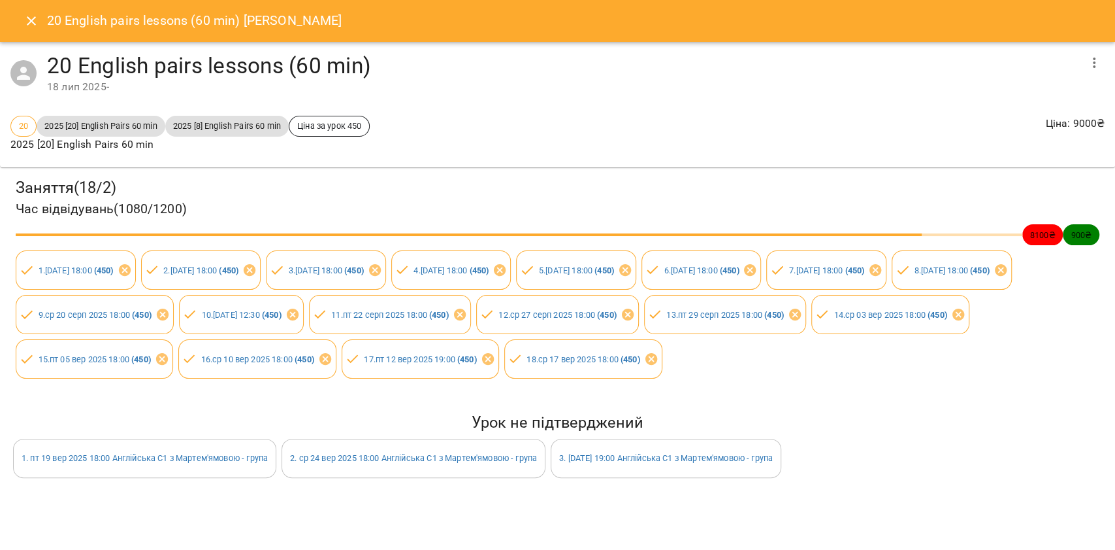
click at [39, 19] on button "Close" at bounding box center [31, 20] width 31 height 31
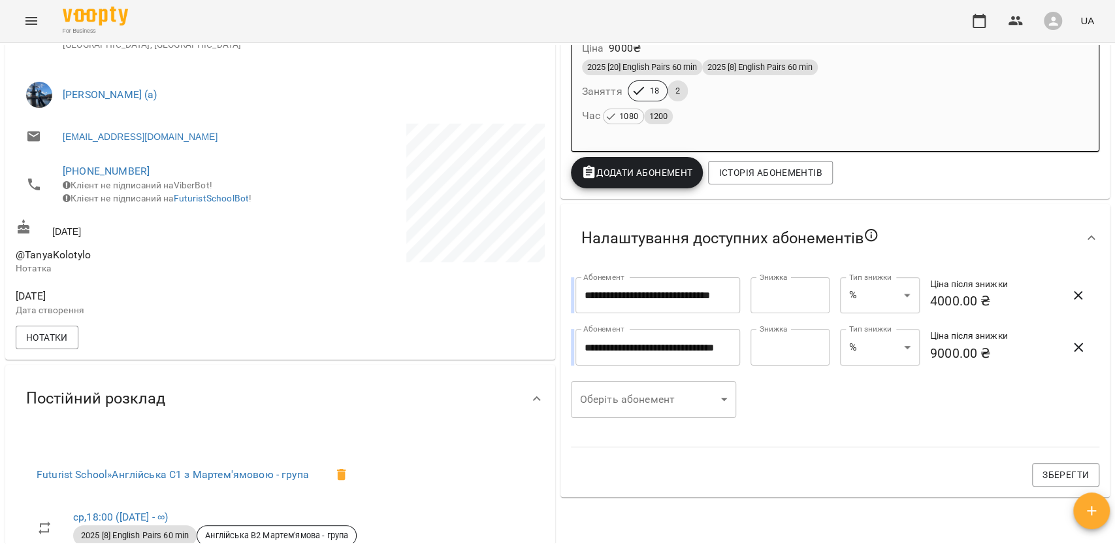
scroll to position [0, 0]
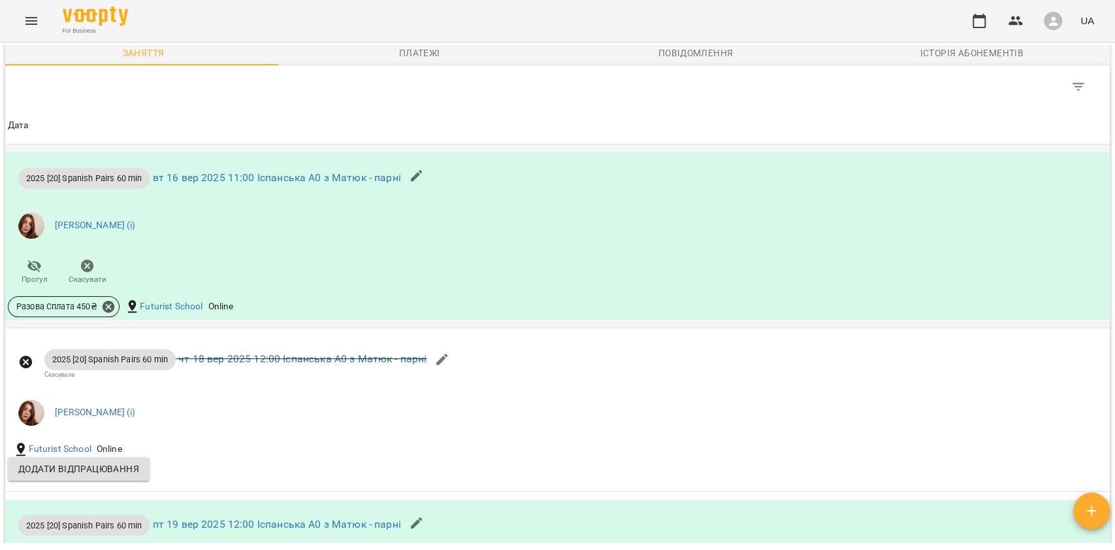
scroll to position [1132, 0]
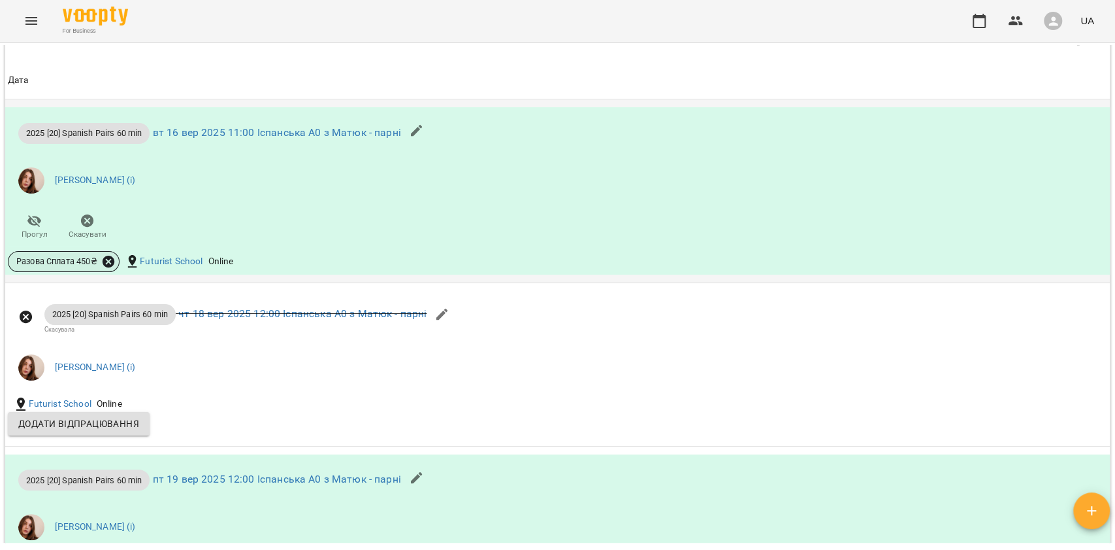
click at [109, 269] on icon at bounding box center [108, 261] width 14 height 14
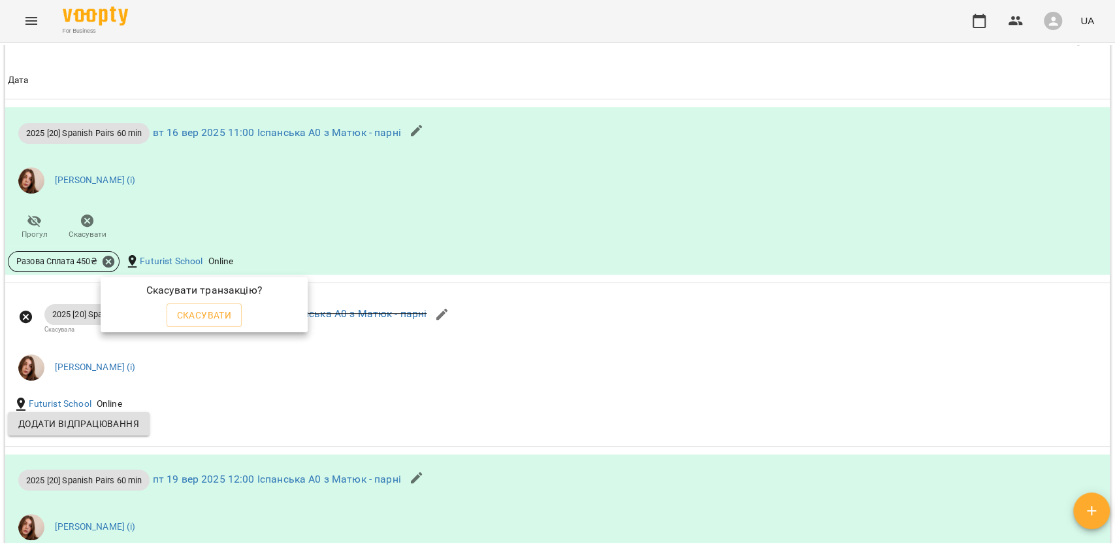
click at [204, 368] on div at bounding box center [557, 275] width 1115 height 550
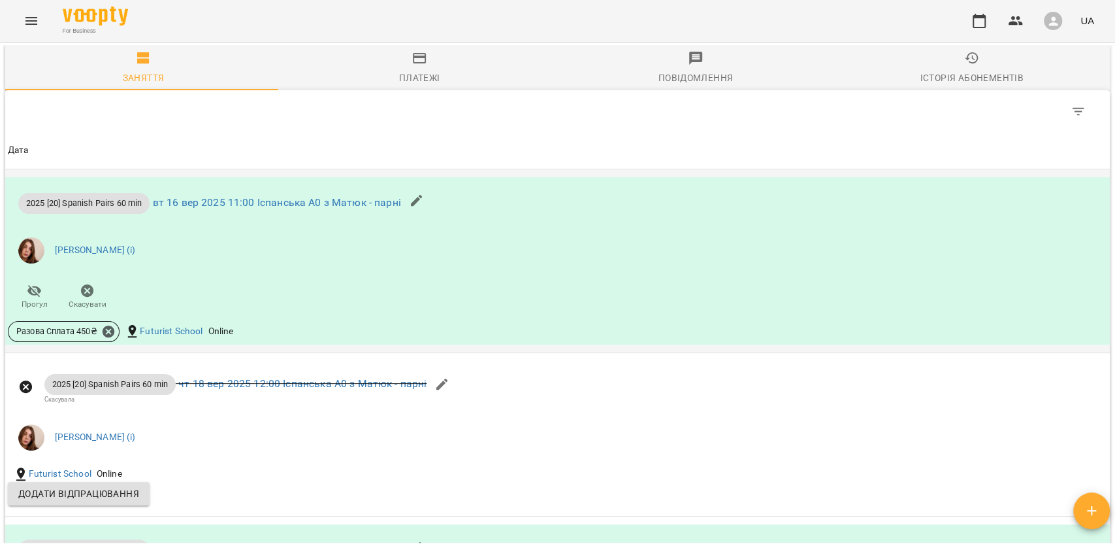
scroll to position [1046, 0]
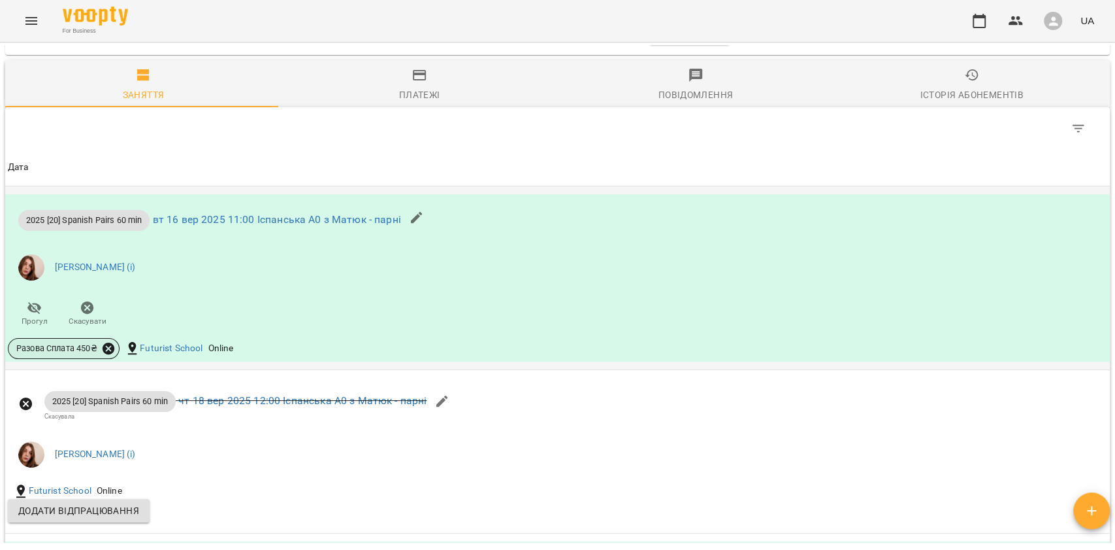
click at [107, 354] on icon at bounding box center [109, 348] width 12 height 12
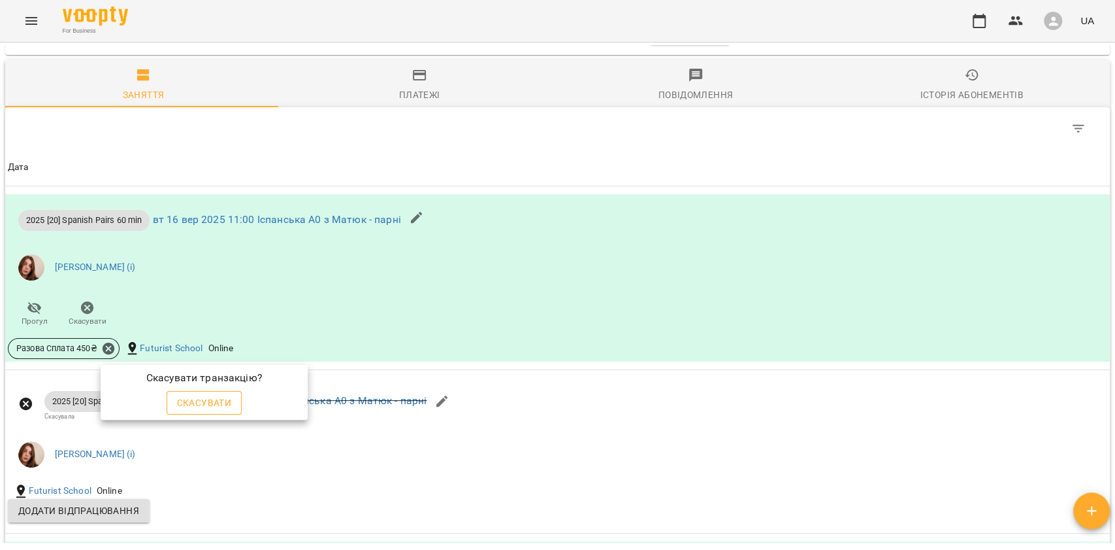
click at [191, 397] on span "Скасувати" at bounding box center [204, 403] width 55 height 16
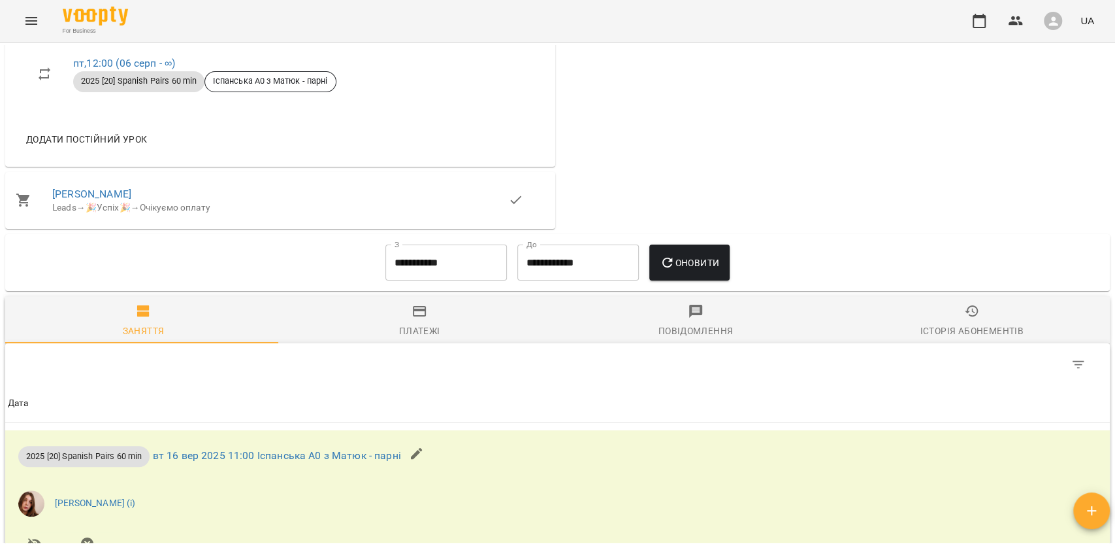
scroll to position [287, 0]
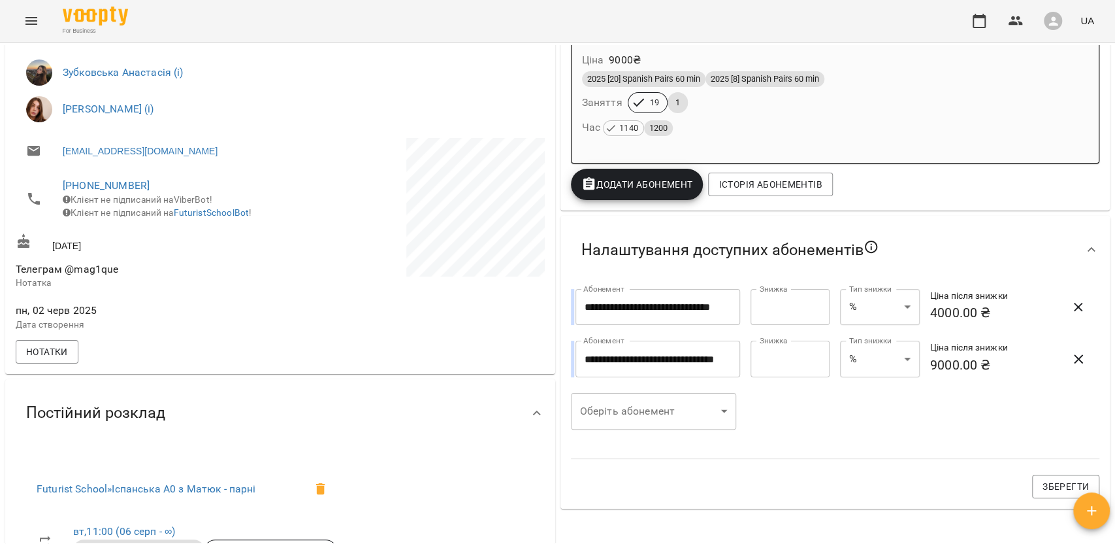
click at [790, 141] on div "Ціна 9000 ₴ 2025 [20] Spanish Pairs 60 min 2025 [8] Spanish Pairs 60 min Занятт…" at bounding box center [836, 97] width 528 height 112
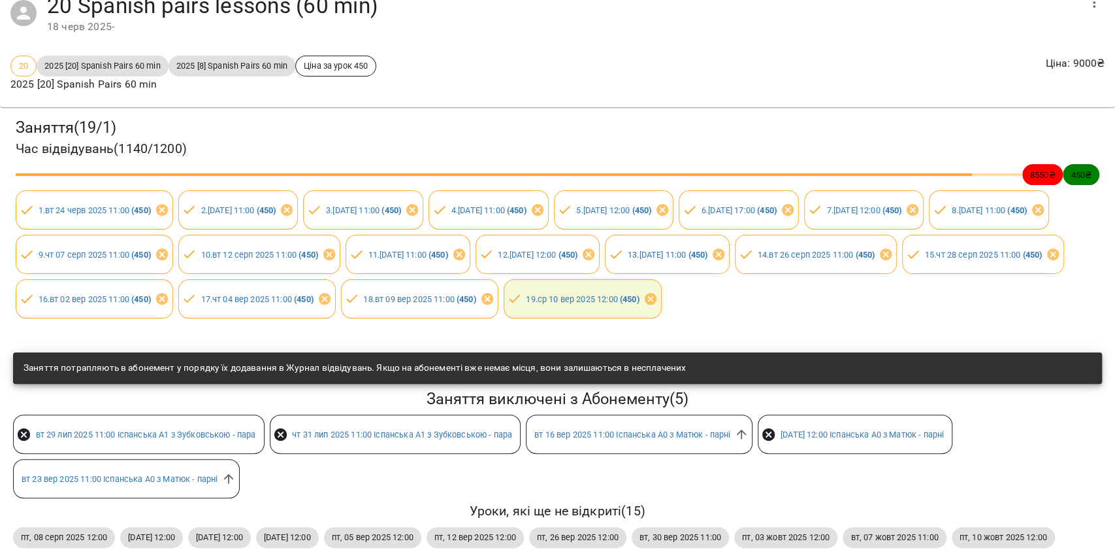
scroll to position [159, 0]
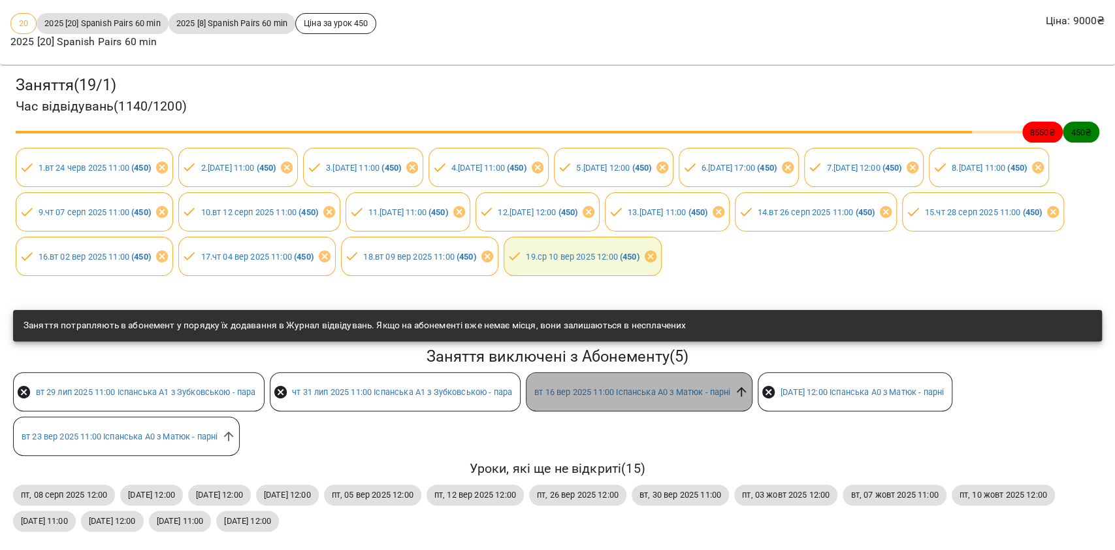
click at [749, 384] on icon at bounding box center [741, 391] width 14 height 14
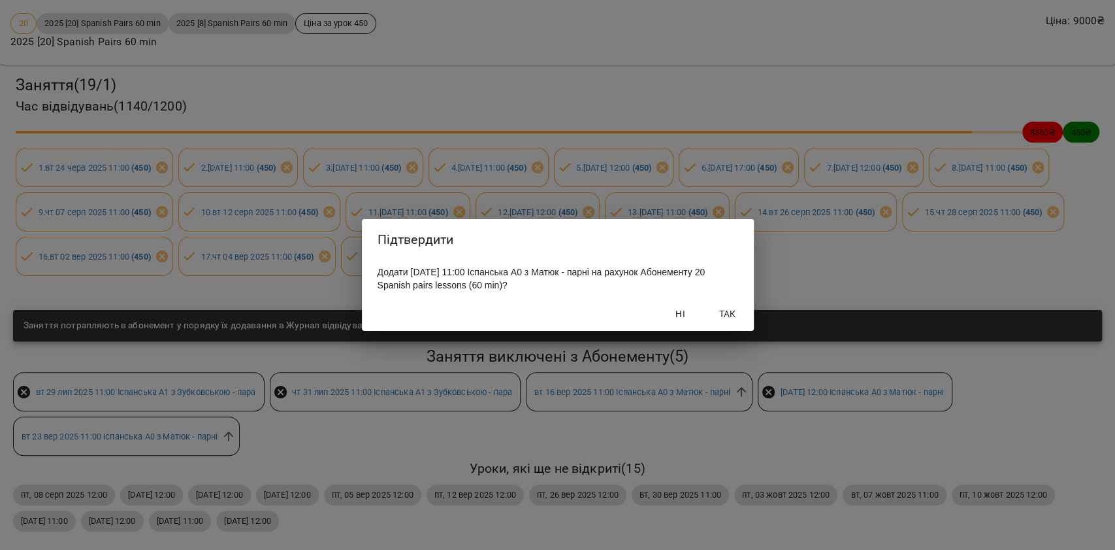
click at [717, 320] on span "Так" at bounding box center [727, 314] width 31 height 16
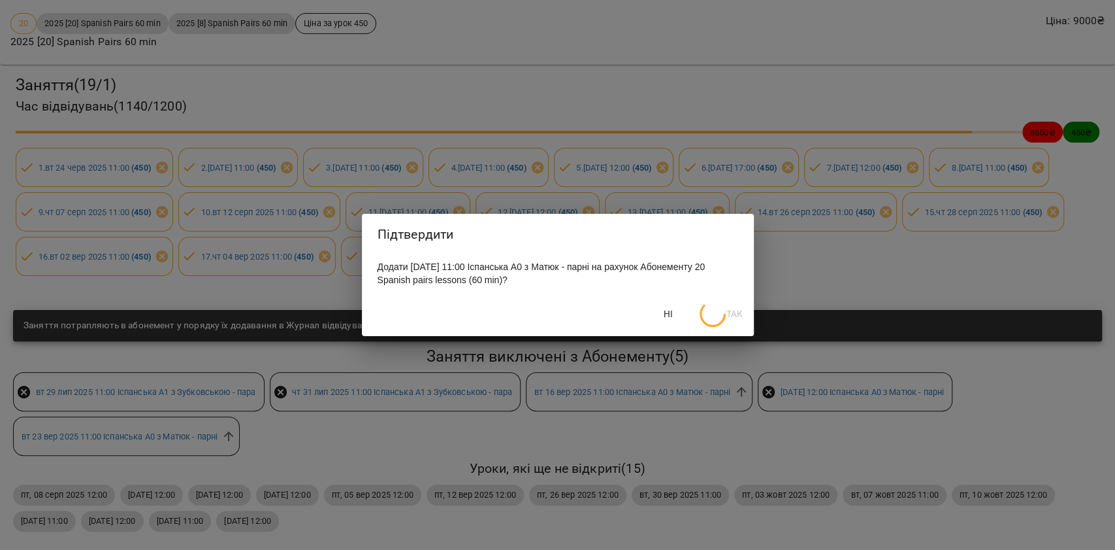
scroll to position [246, 0]
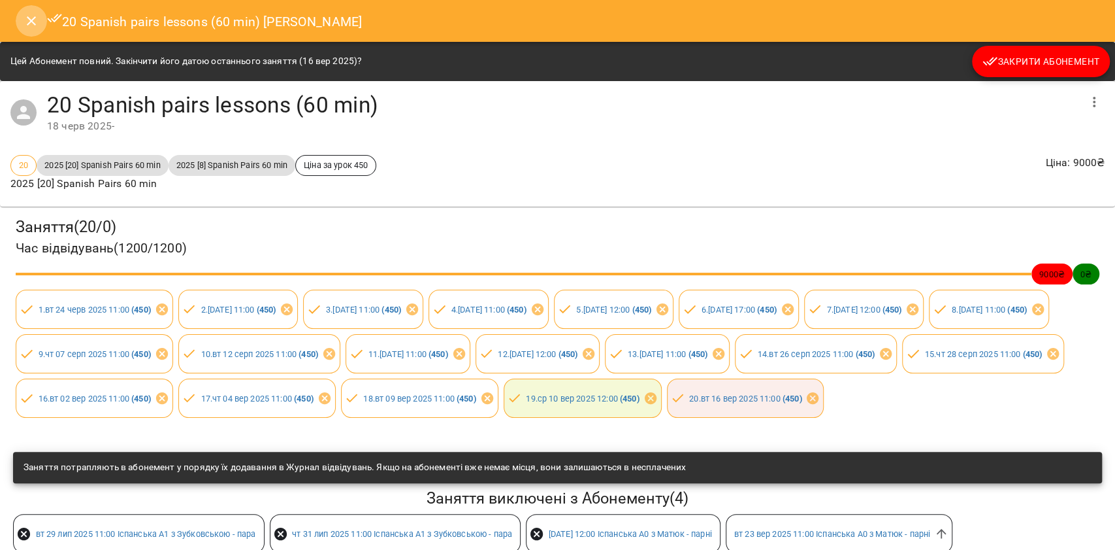
click at [28, 18] on icon "Close" at bounding box center [31, 20] width 9 height 9
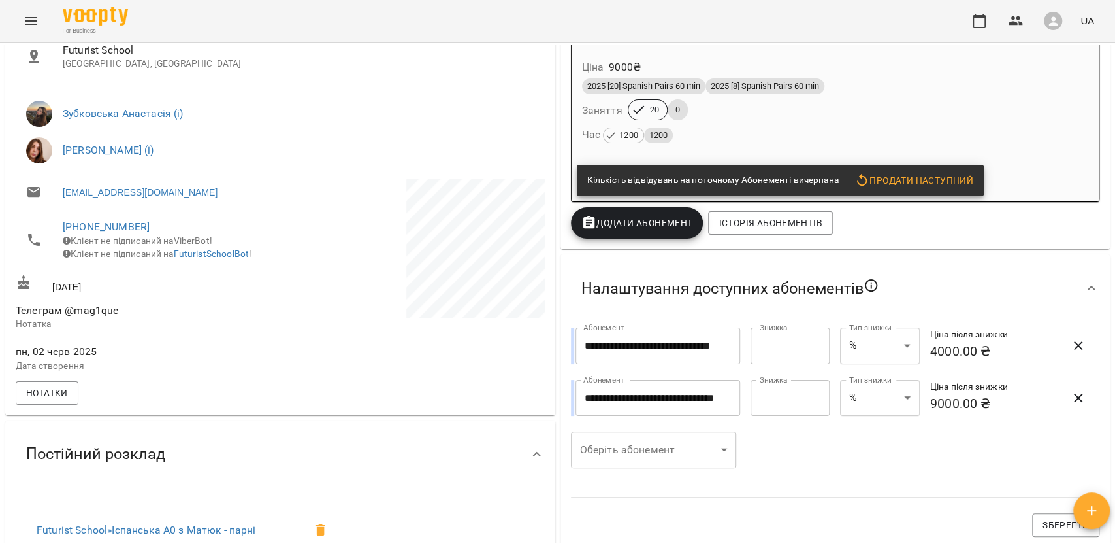
scroll to position [0, 0]
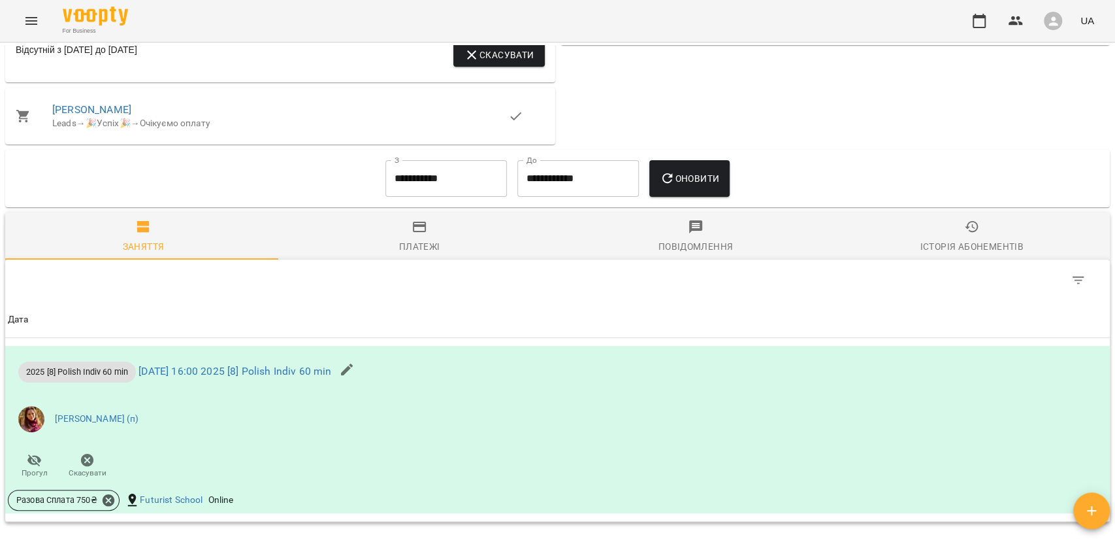
scroll to position [915, 0]
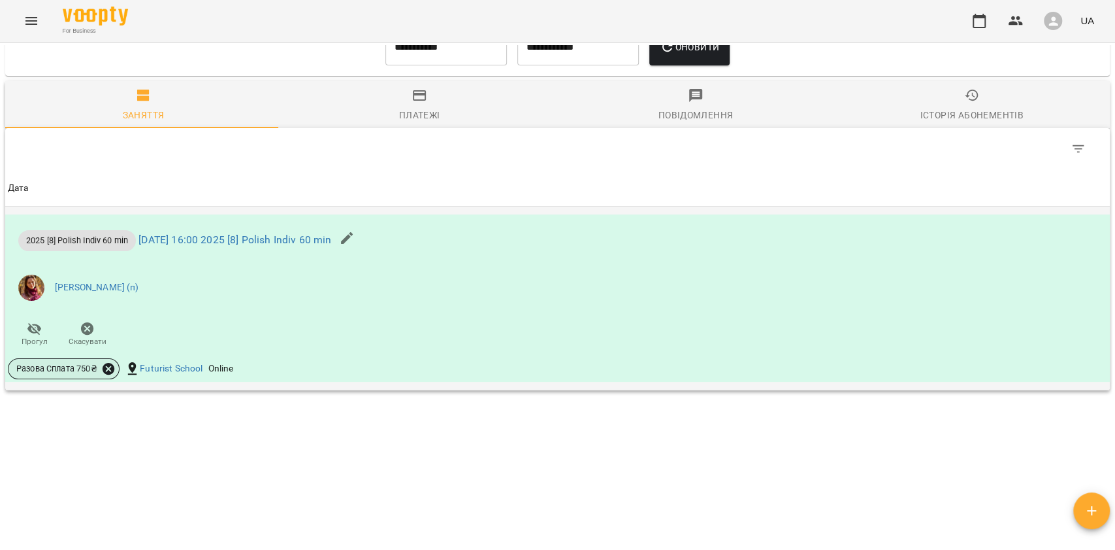
click at [107, 363] on icon at bounding box center [109, 369] width 12 height 12
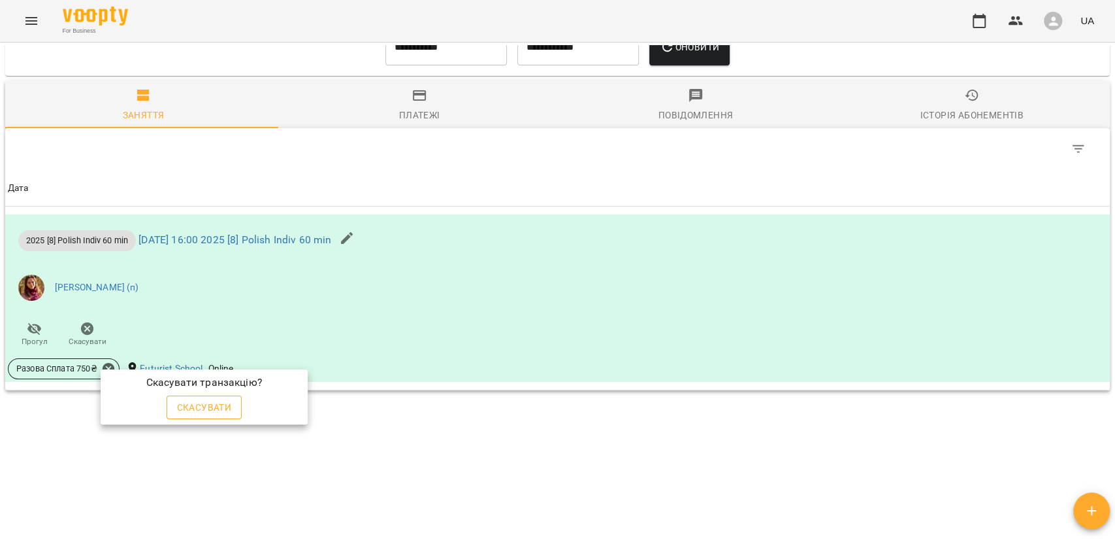
click at [185, 410] on span "Скасувати" at bounding box center [204, 407] width 55 height 16
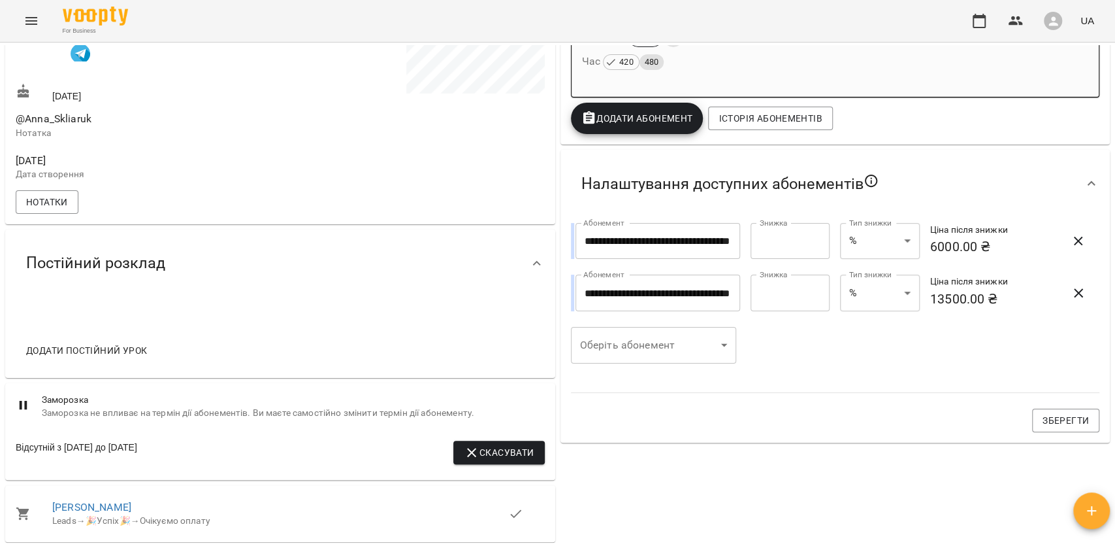
scroll to position [249, 0]
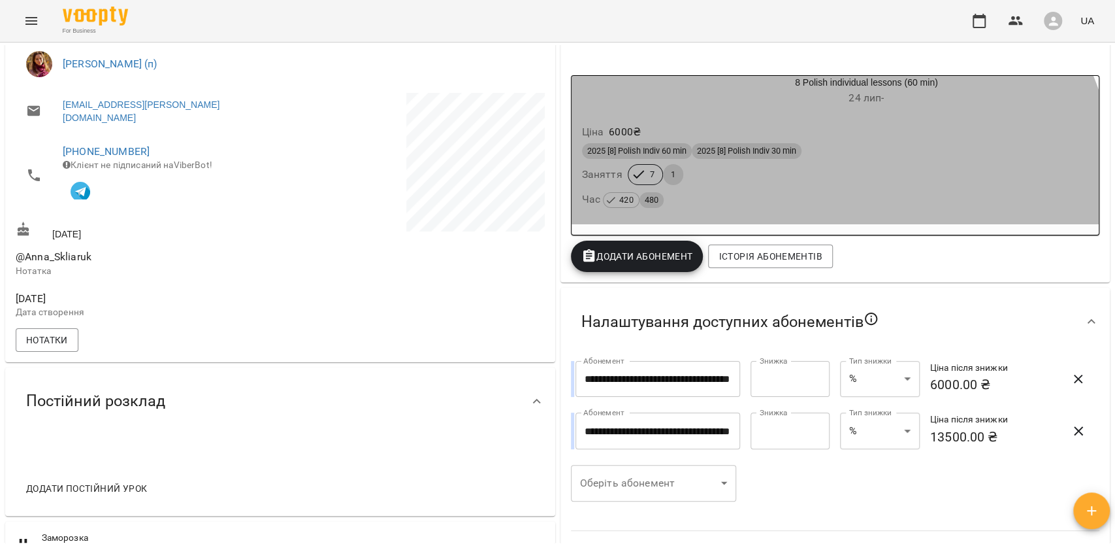
click at [789, 197] on div "Час 420 480" at bounding box center [835, 199] width 507 height 18
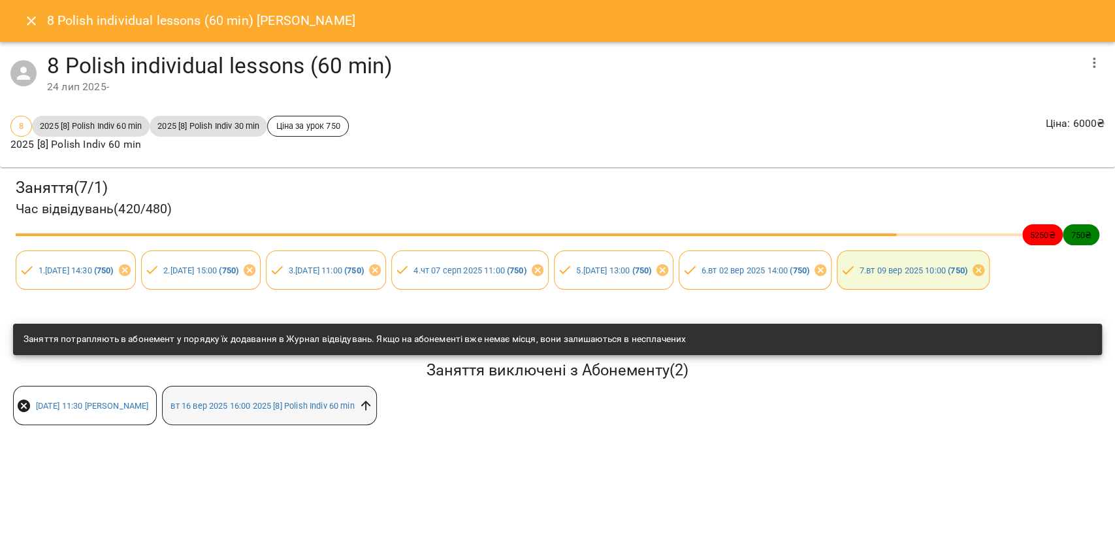
click at [373, 412] on icon at bounding box center [366, 405] width 14 height 14
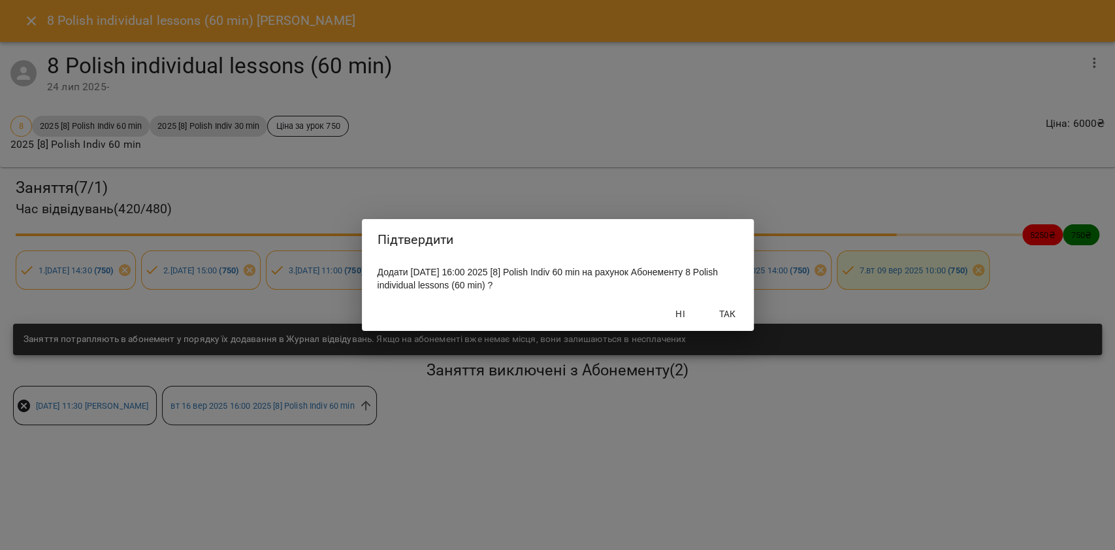
click at [723, 306] on button "Так" at bounding box center [728, 314] width 42 height 24
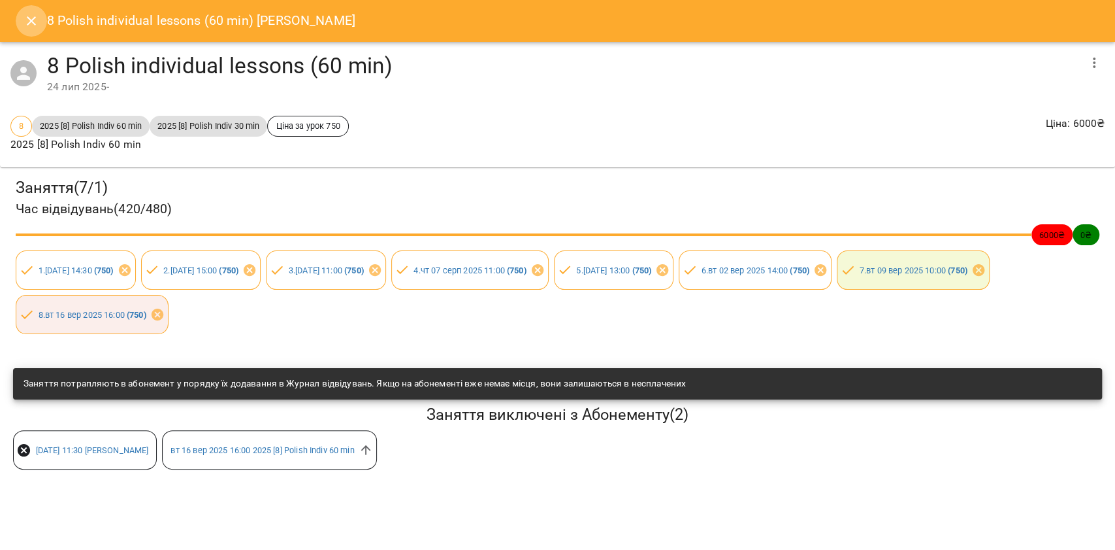
click at [33, 16] on icon "Close" at bounding box center [32, 21] width 16 height 16
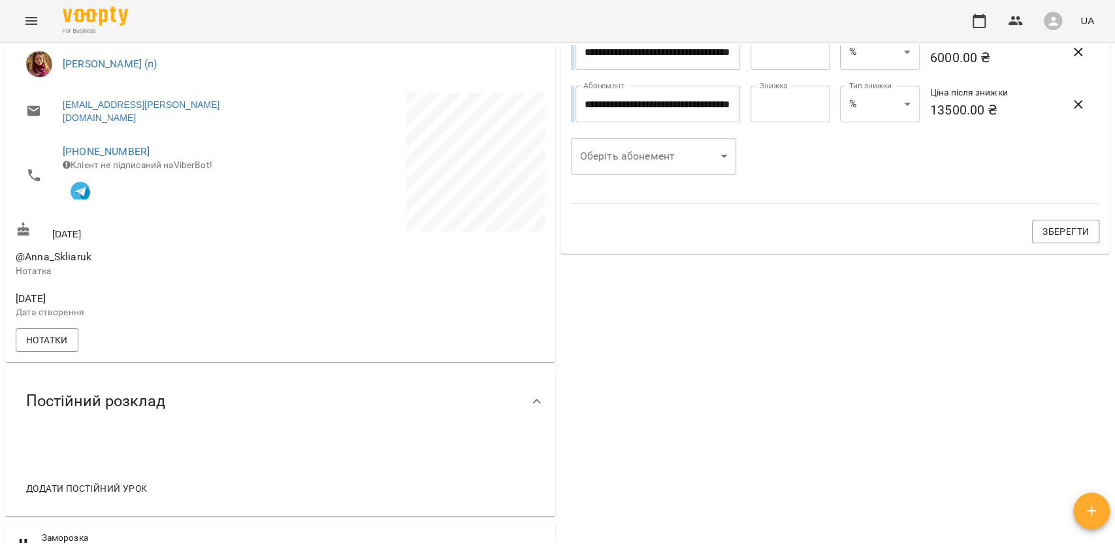
scroll to position [0, 0]
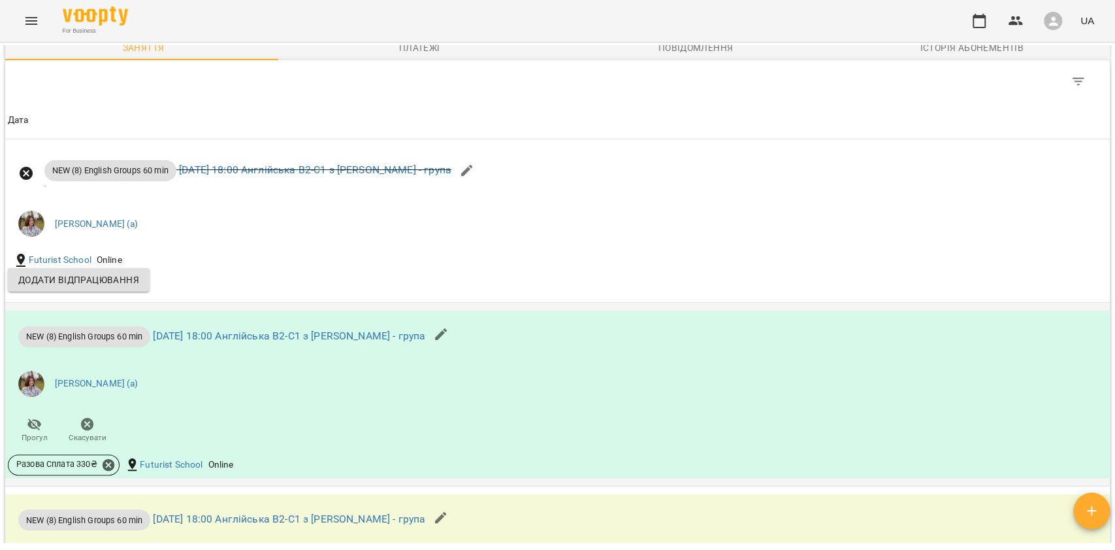
scroll to position [1132, 0]
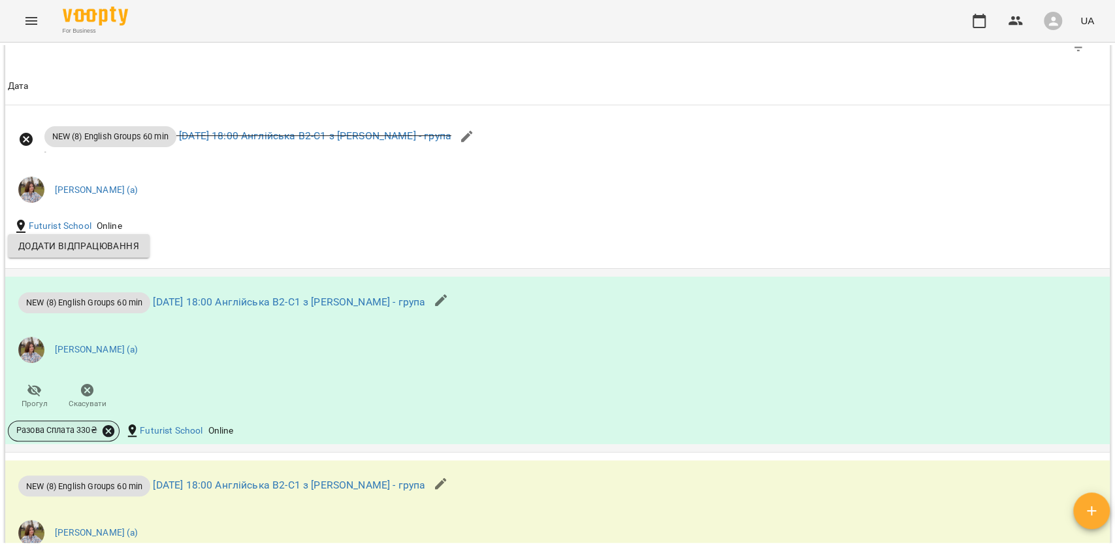
click at [110, 436] on icon at bounding box center [109, 430] width 12 height 12
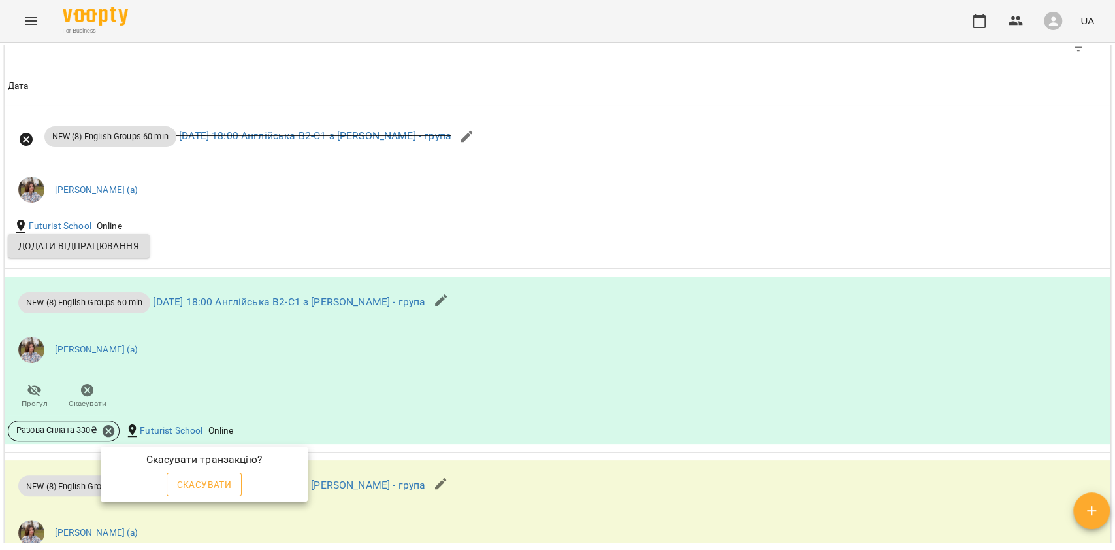
click at [190, 482] on span "Скасувати" at bounding box center [204, 484] width 55 height 16
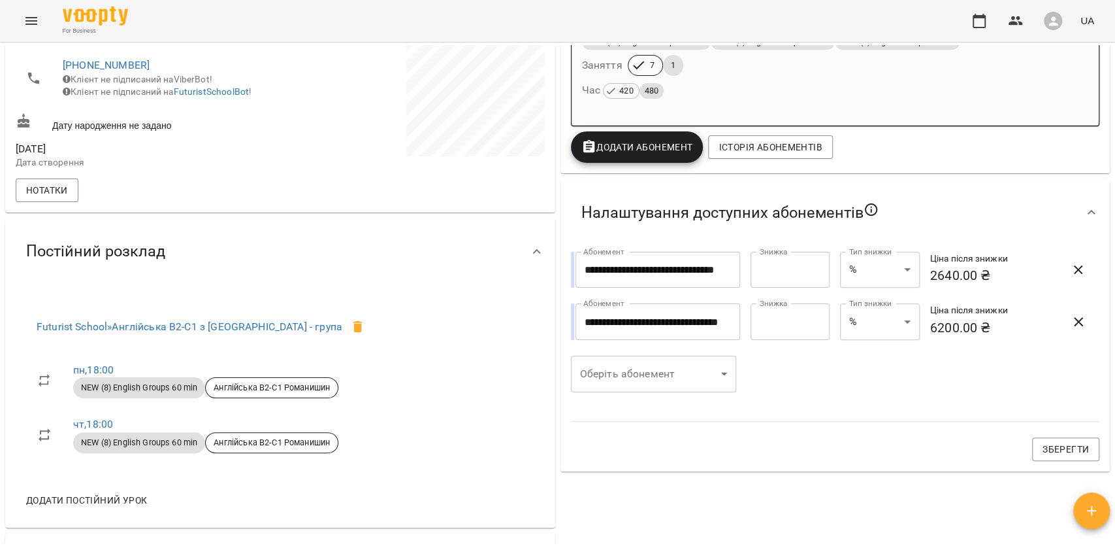
scroll to position [293, 0]
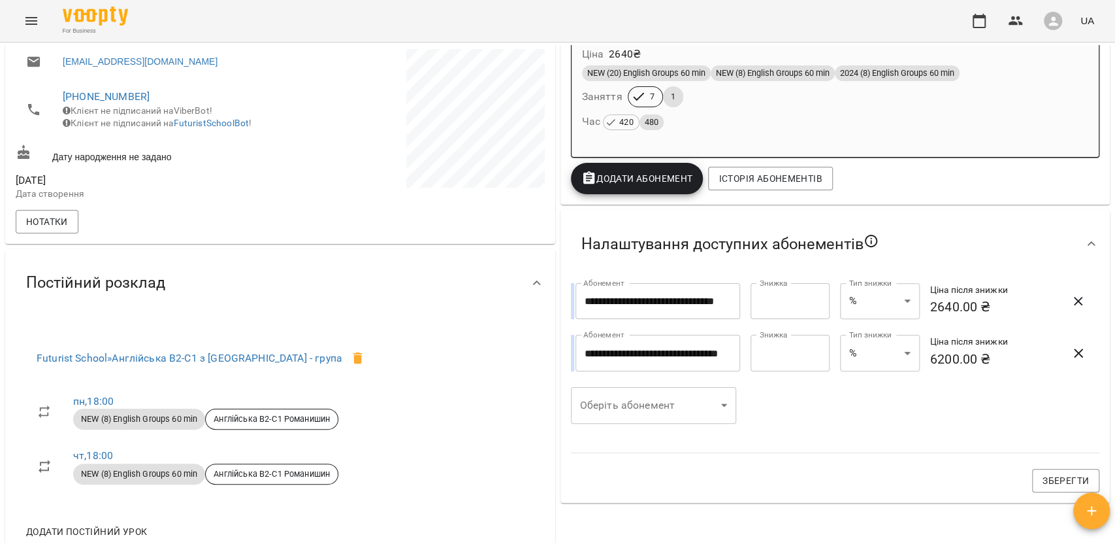
click at [706, 148] on div "Ціна 2640 ₴ NEW (20) English Groups 60 min NEW (8) English Groups 60 min 2024 (…" at bounding box center [835, 90] width 533 height 117
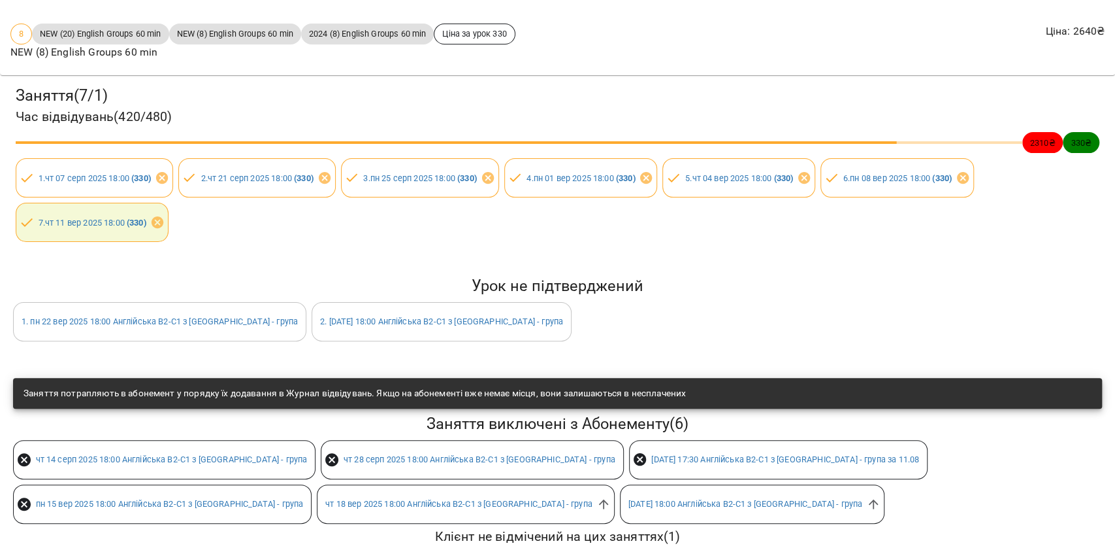
scroll to position [165, 0]
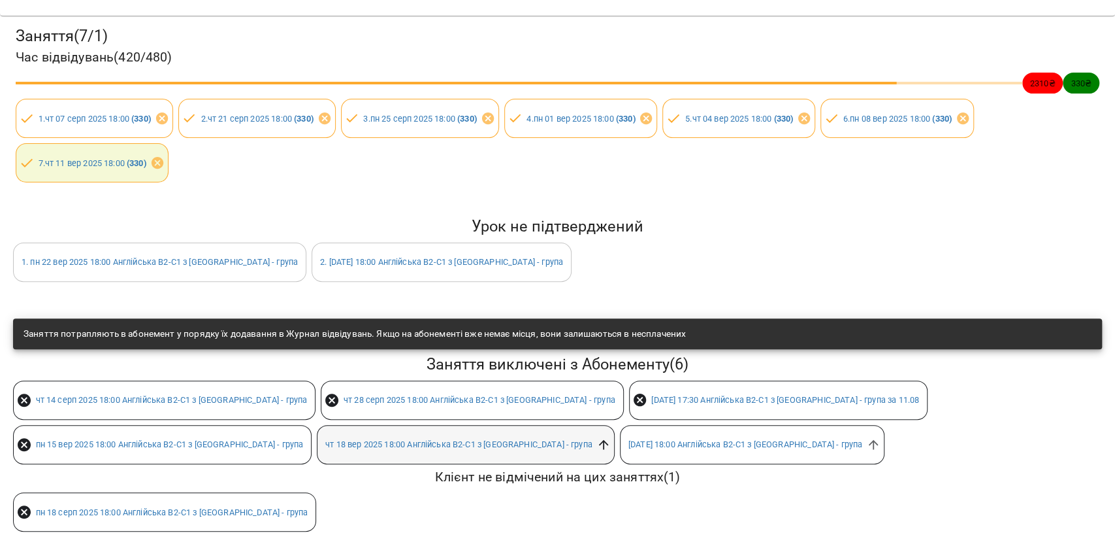
click at [597, 438] on icon at bounding box center [604, 444] width 14 height 14
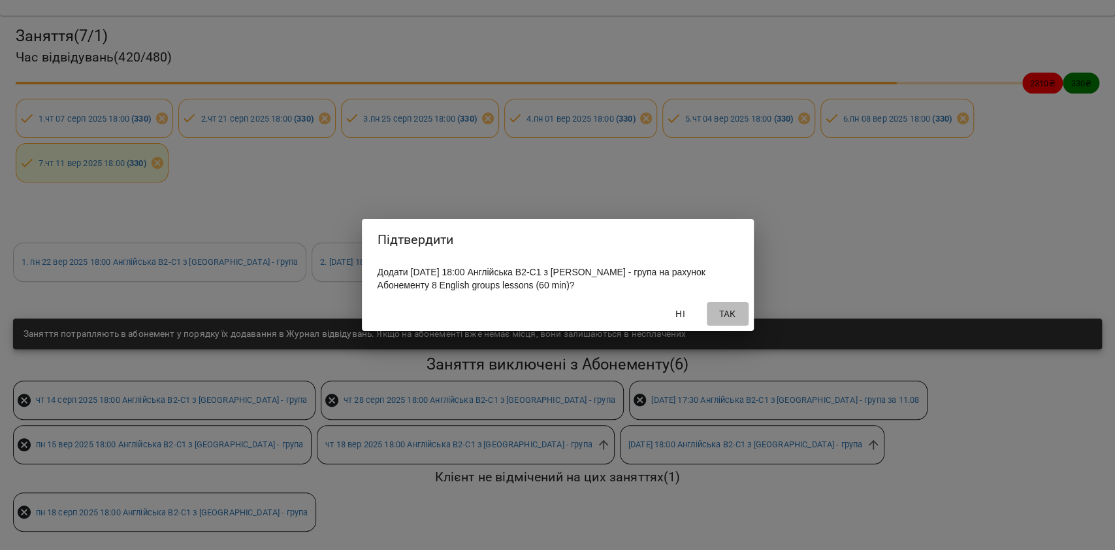
click at [721, 318] on span "Так" at bounding box center [727, 314] width 31 height 16
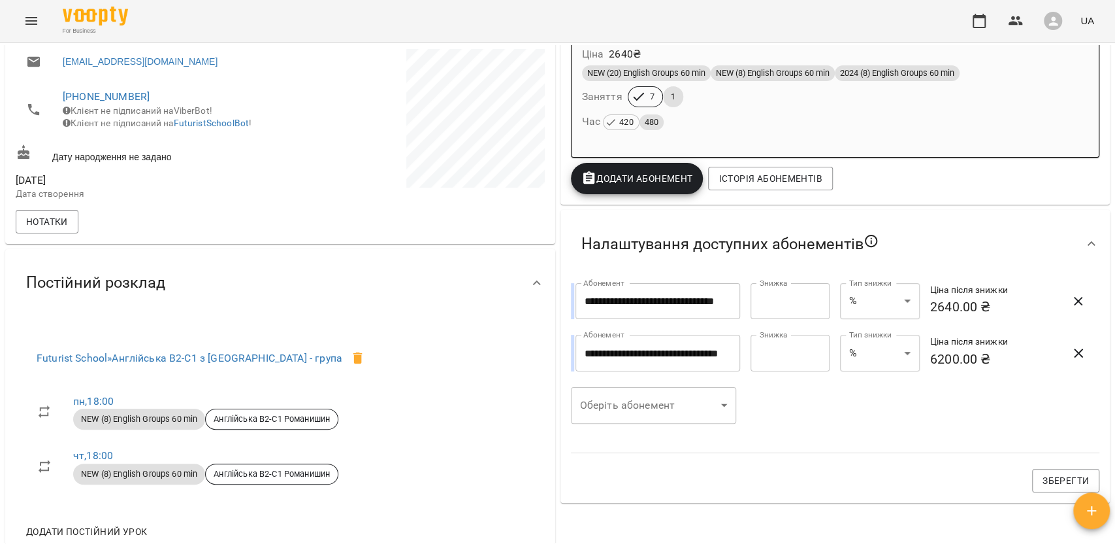
scroll to position [246, 0]
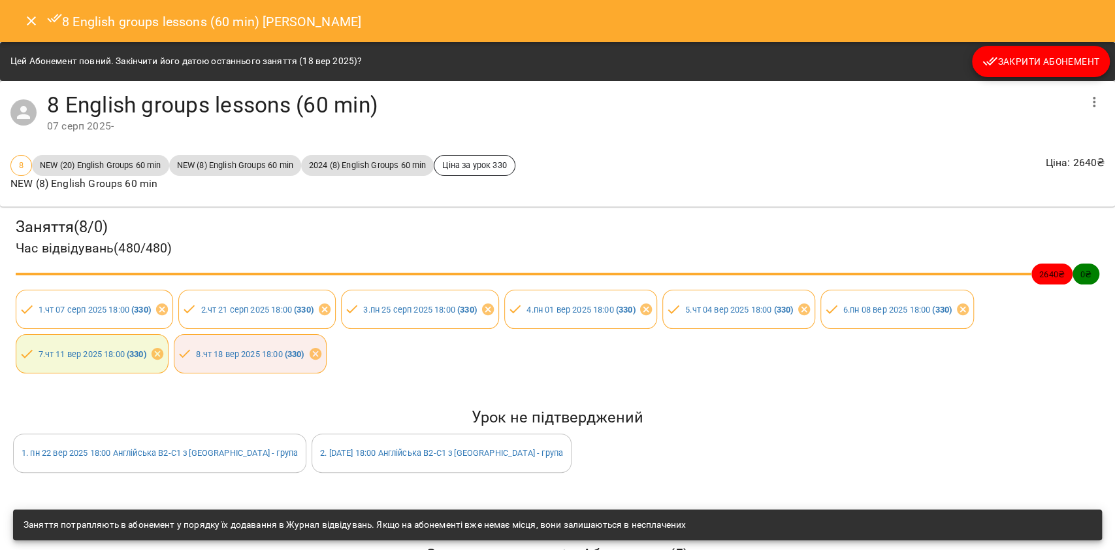
click at [24, 22] on icon "Close" at bounding box center [32, 21] width 16 height 16
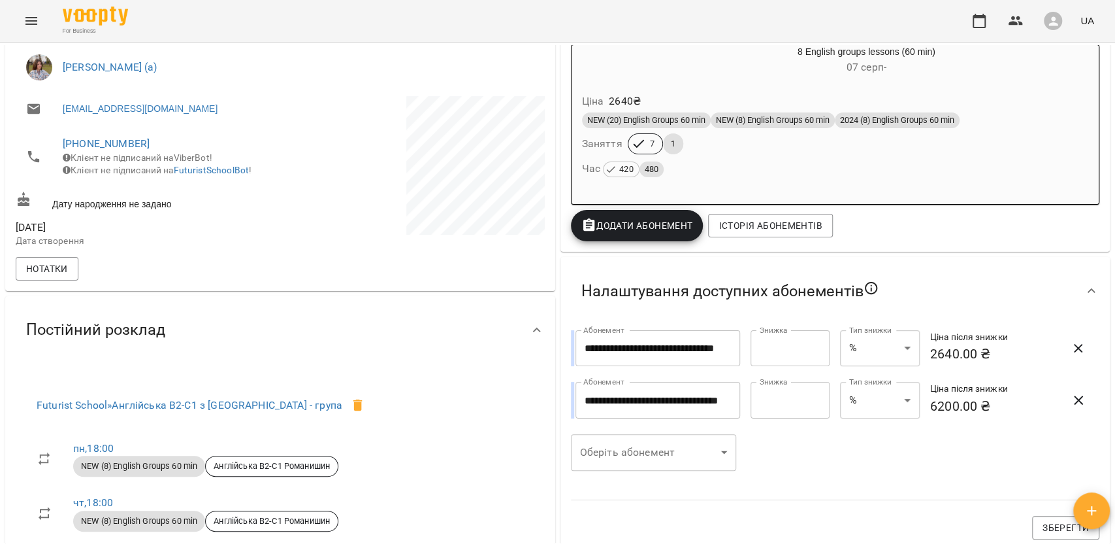
scroll to position [0, 0]
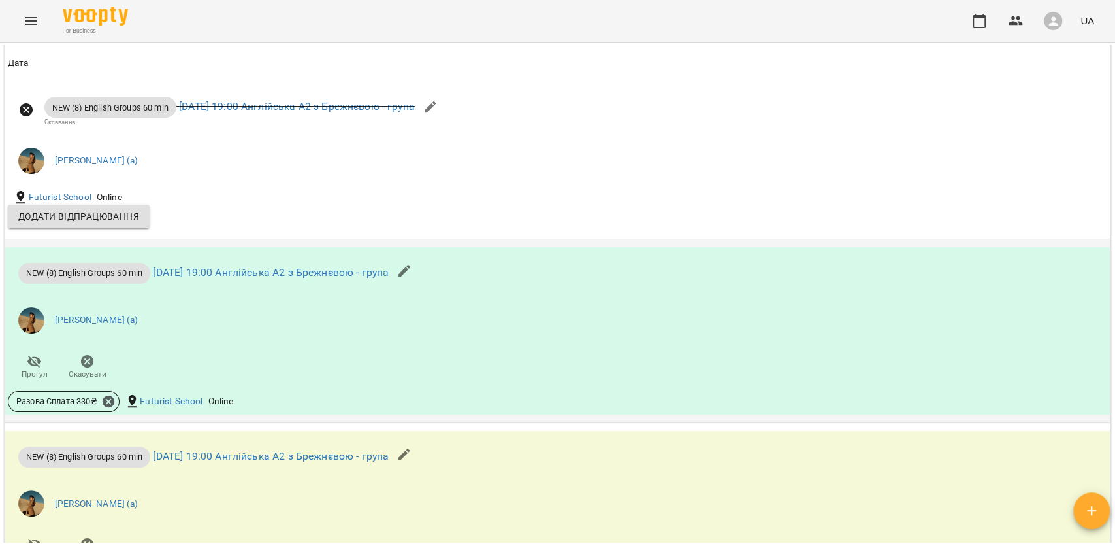
scroll to position [1046, 0]
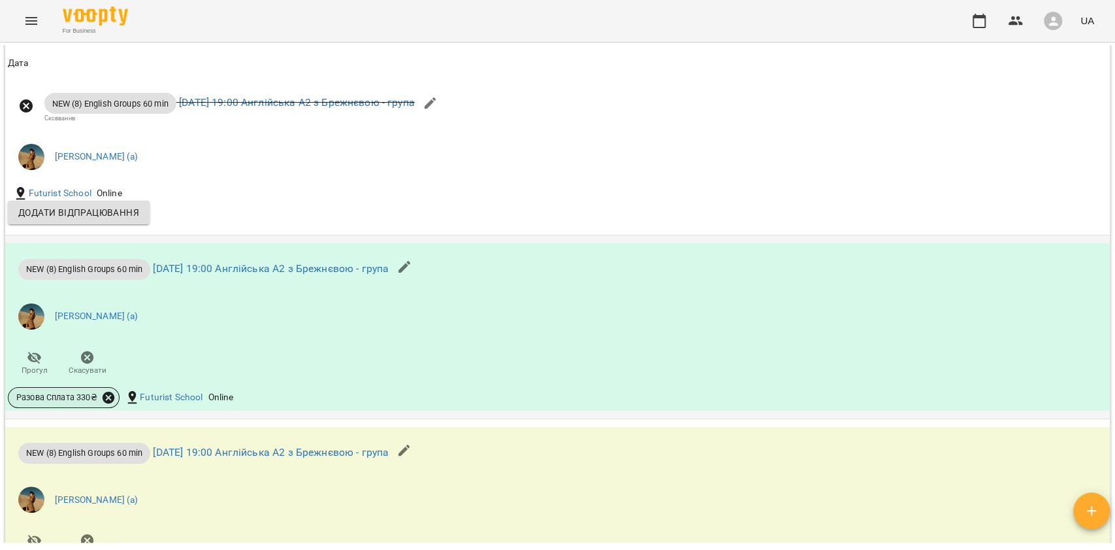
click at [114, 403] on icon at bounding box center [109, 397] width 12 height 12
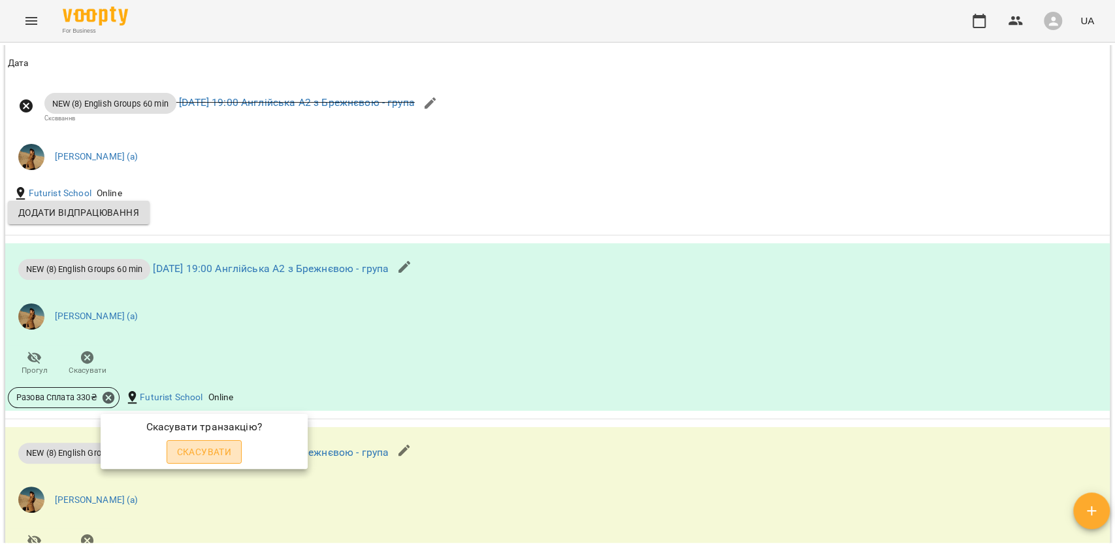
click at [182, 446] on span "Скасувати" at bounding box center [204, 452] width 55 height 16
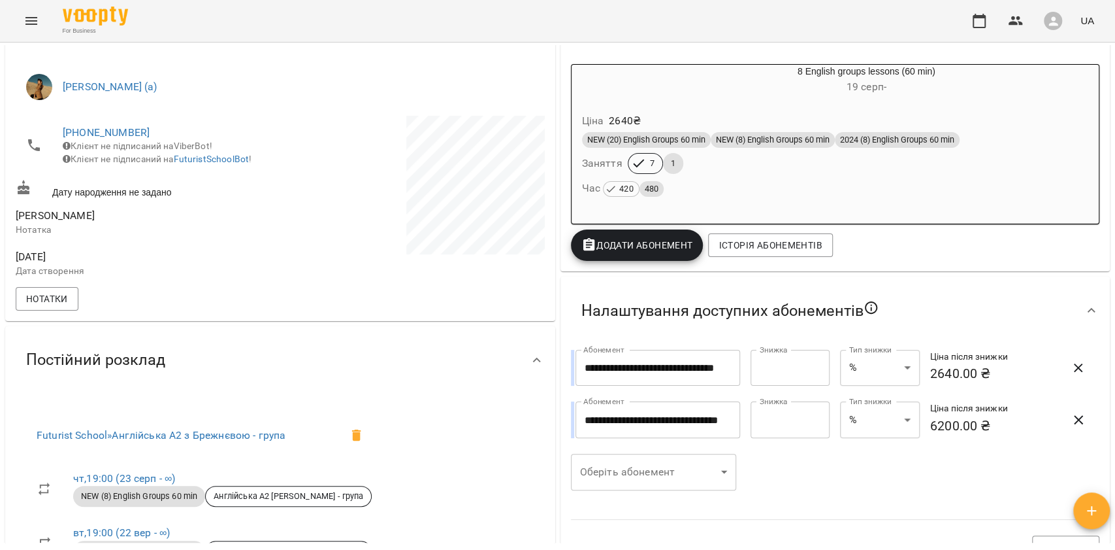
scroll to position [225, 0]
click at [636, 183] on h6 "Час 420 480" at bounding box center [623, 189] width 82 height 18
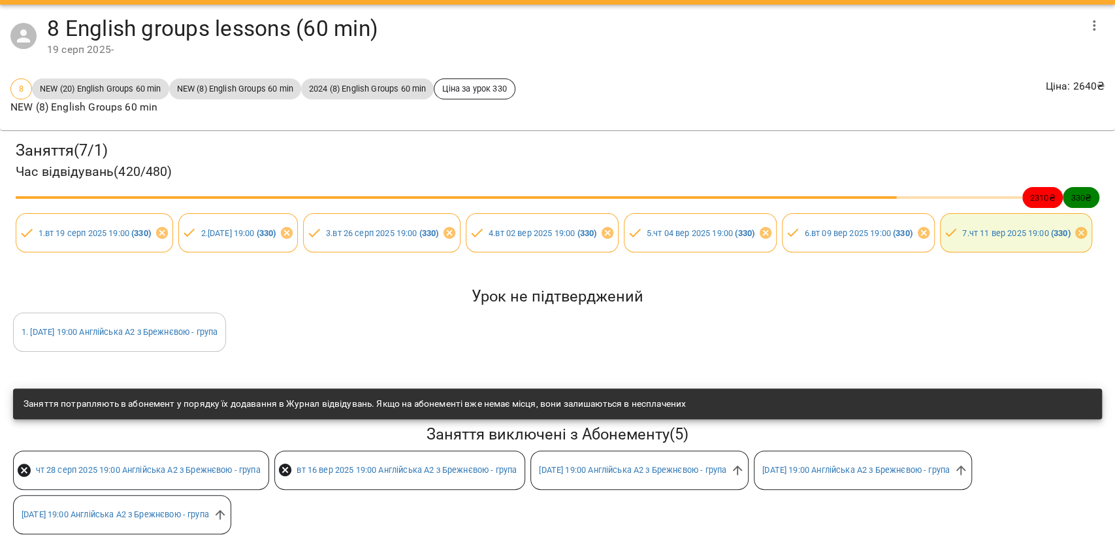
scroll to position [94, 0]
click at [743, 465] on icon at bounding box center [738, 470] width 10 height 10
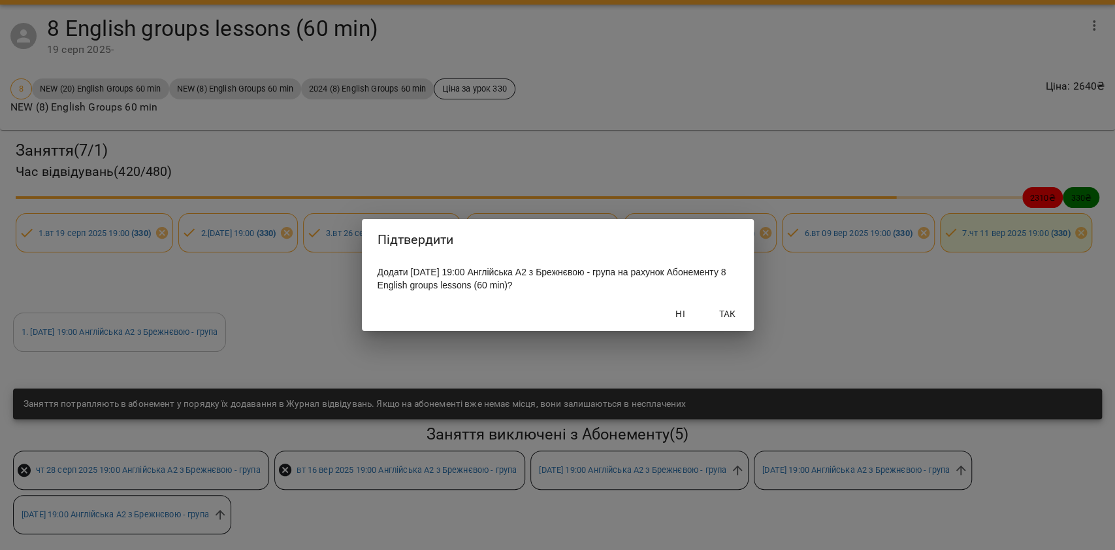
click at [721, 311] on span "Так" at bounding box center [727, 314] width 31 height 16
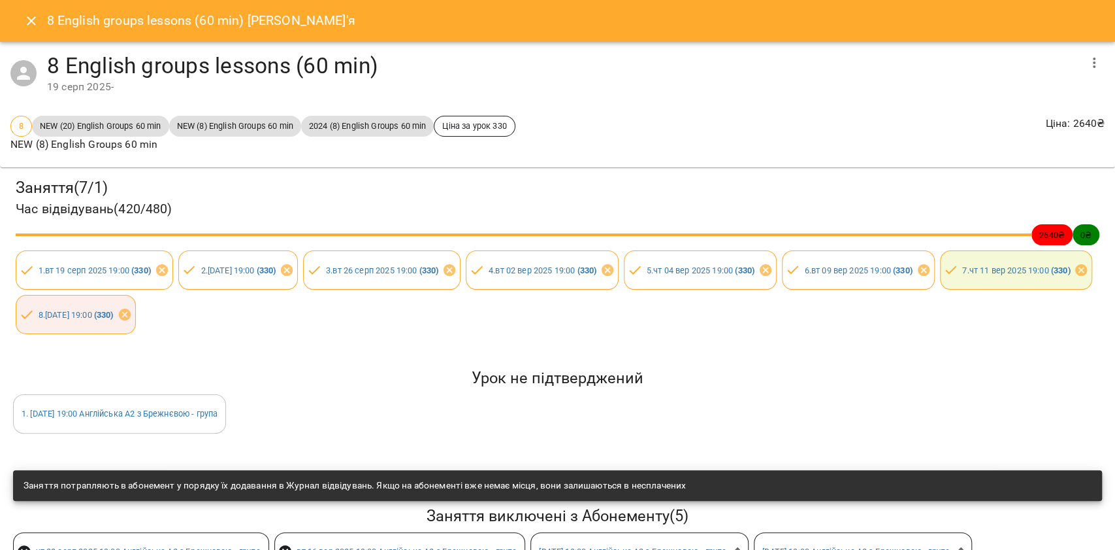
click at [35, 18] on icon "Close" at bounding box center [32, 21] width 16 height 16
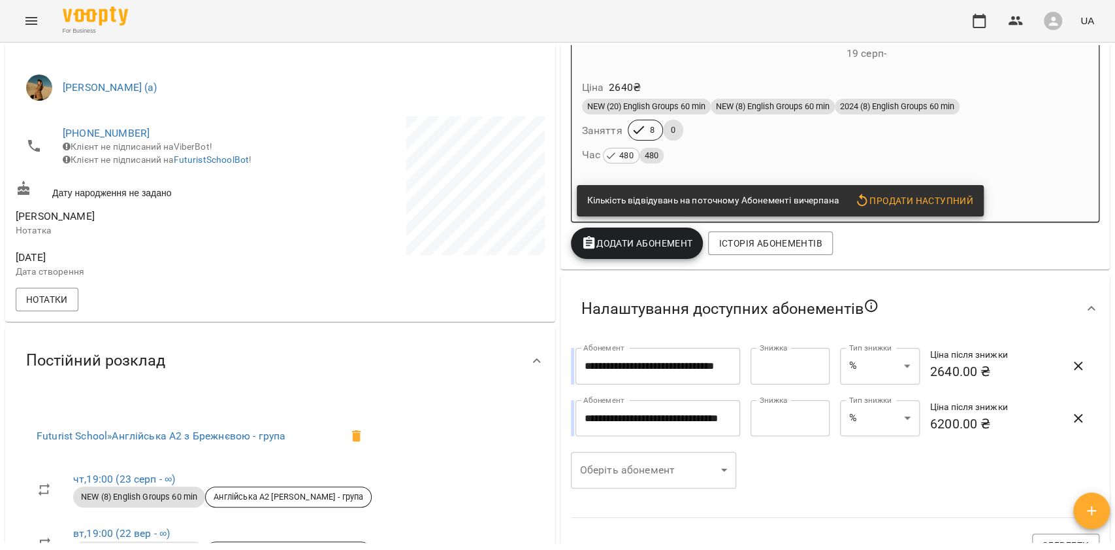
scroll to position [0, 0]
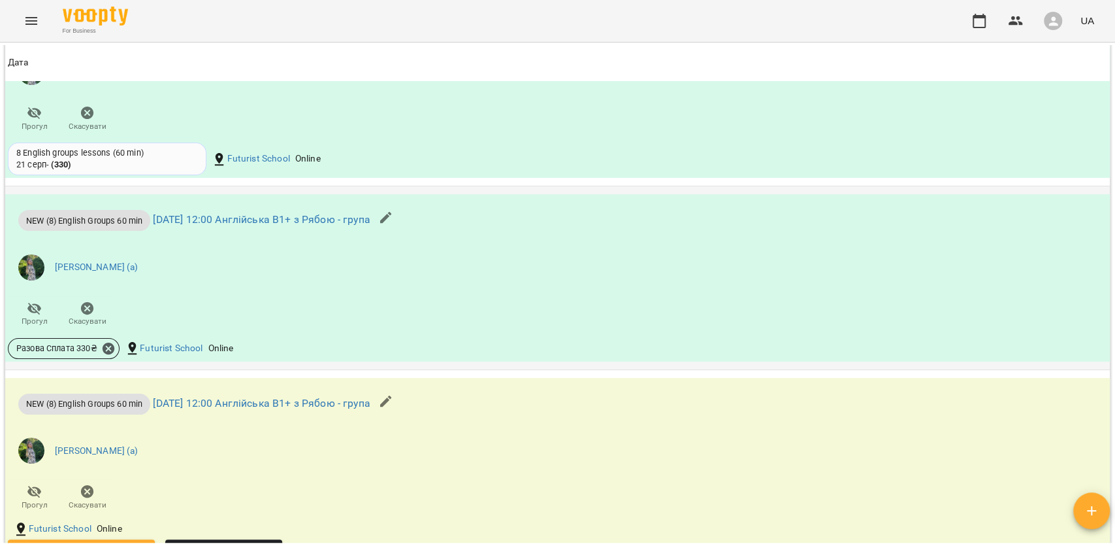
scroll to position [1307, 0]
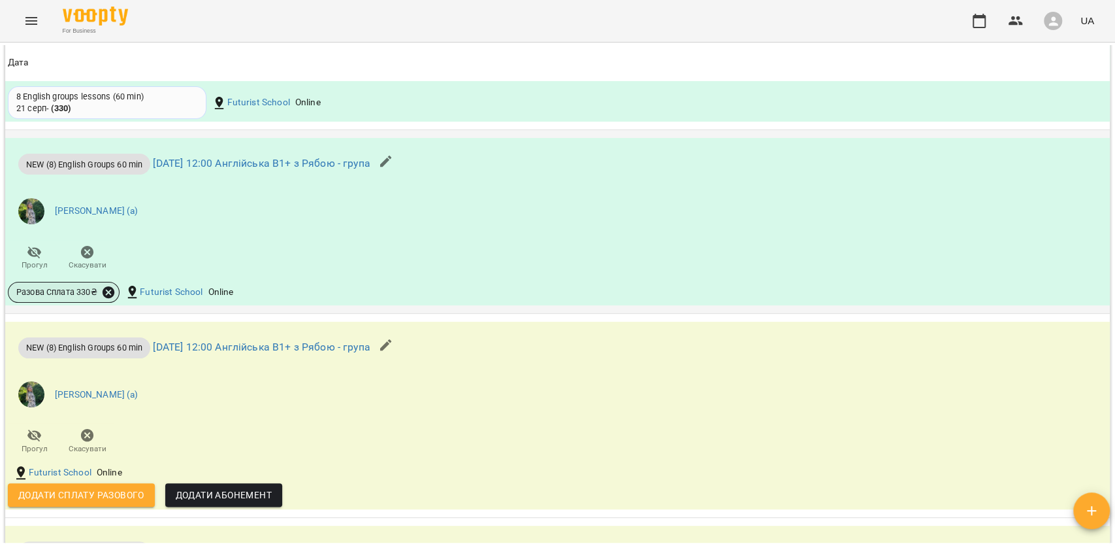
click at [107, 288] on icon at bounding box center [109, 292] width 12 height 12
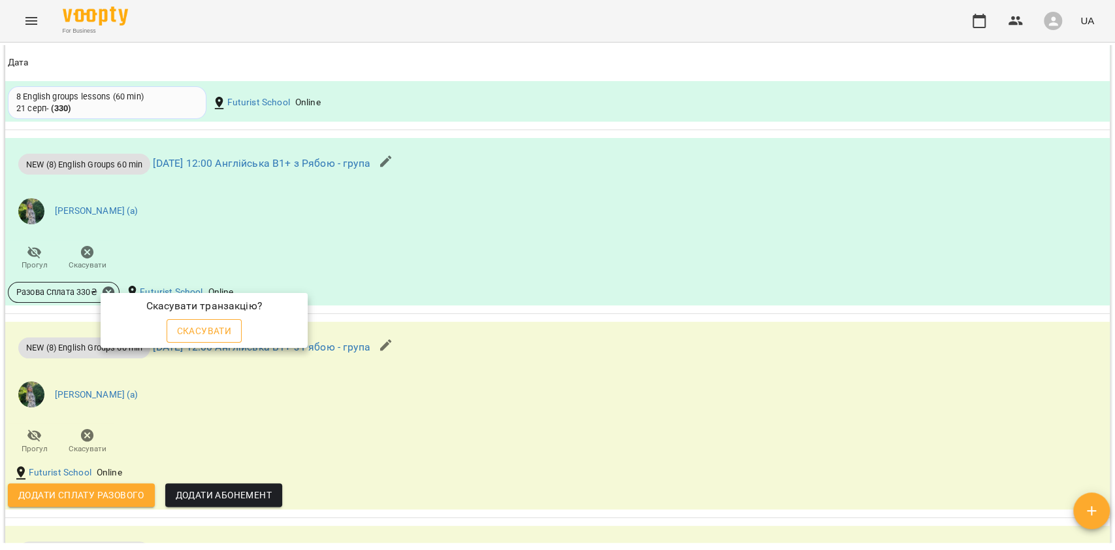
click at [191, 327] on span "Скасувати" at bounding box center [204, 331] width 55 height 16
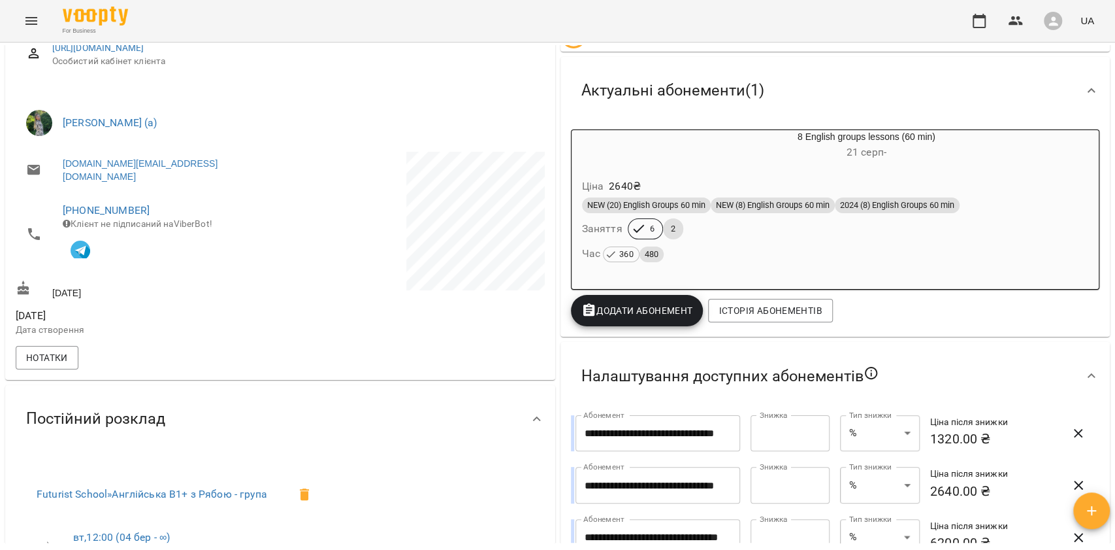
scroll to position [161, 0]
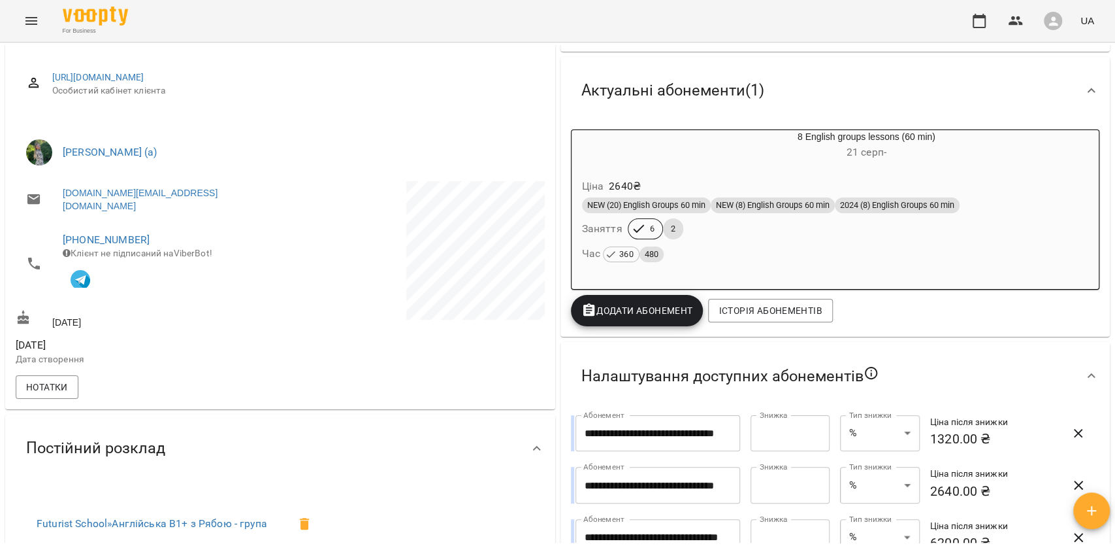
click at [695, 211] on span "NEW (20) English Groups 60 min" at bounding box center [646, 205] width 129 height 12
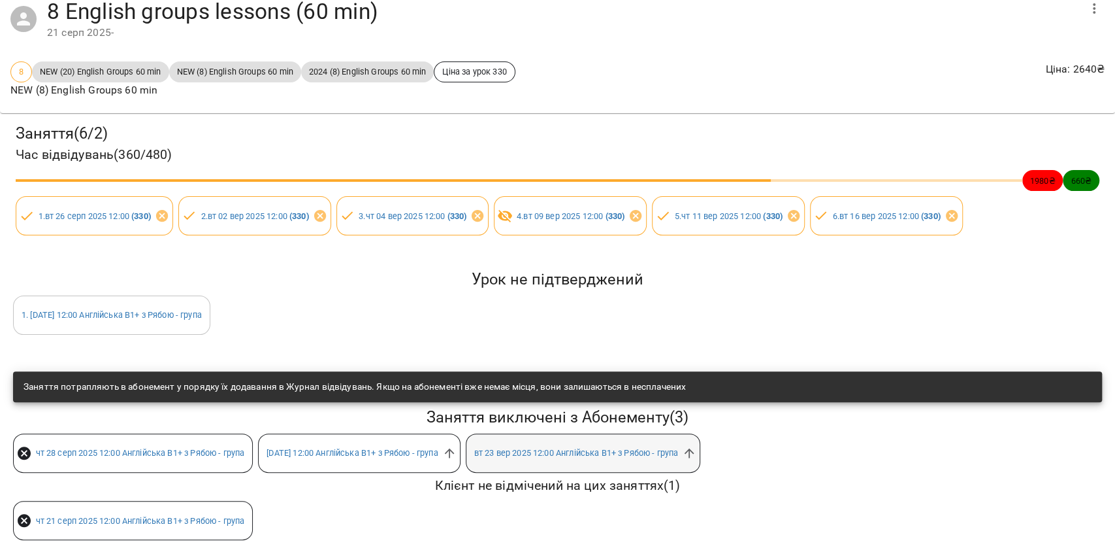
scroll to position [76, 0]
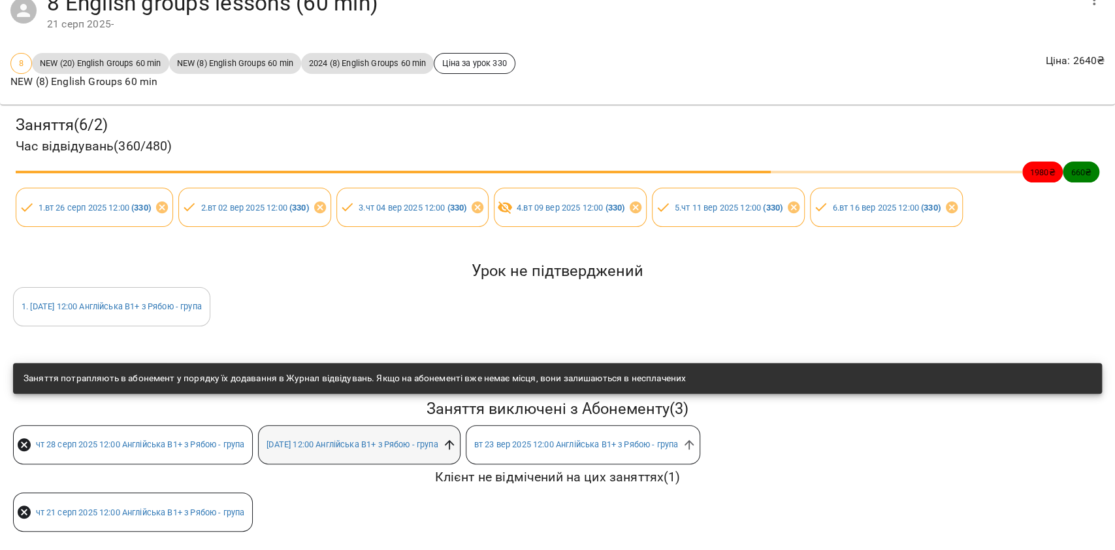
click at [457, 437] on icon at bounding box center [449, 444] width 14 height 14
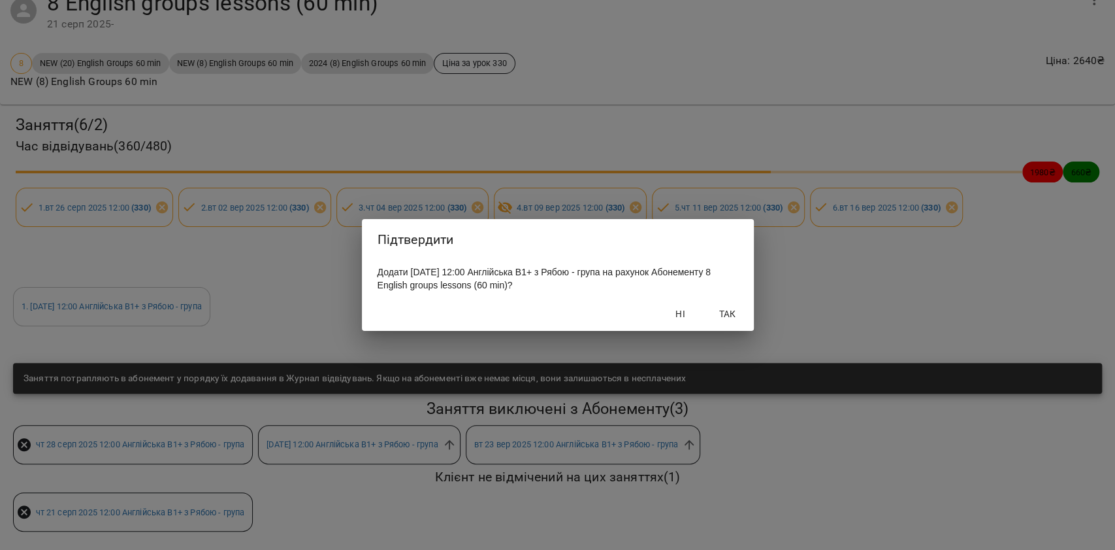
click at [724, 319] on span "Так" at bounding box center [727, 314] width 31 height 16
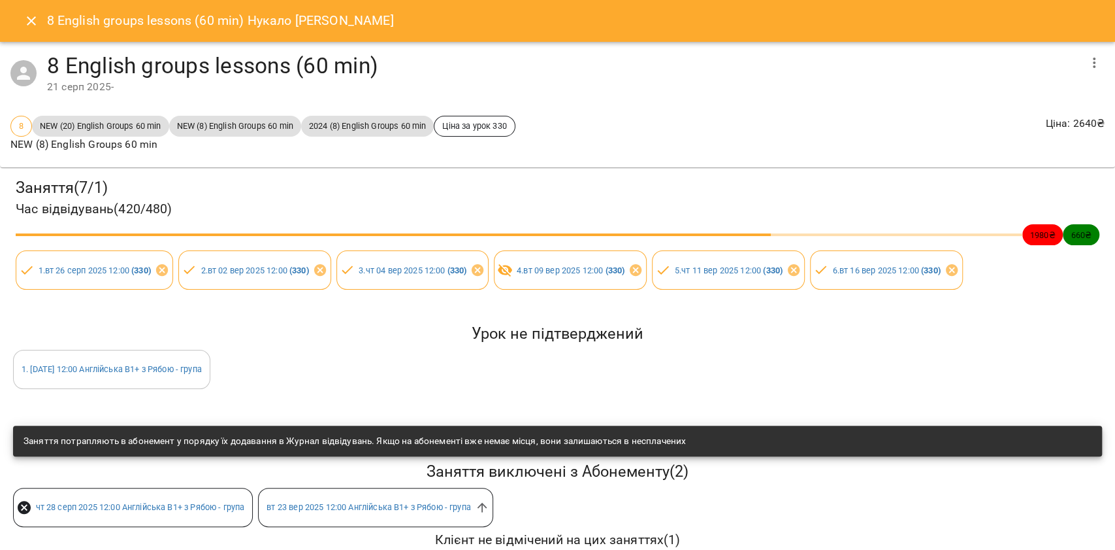
click at [16, 17] on button "Close" at bounding box center [31, 20] width 31 height 31
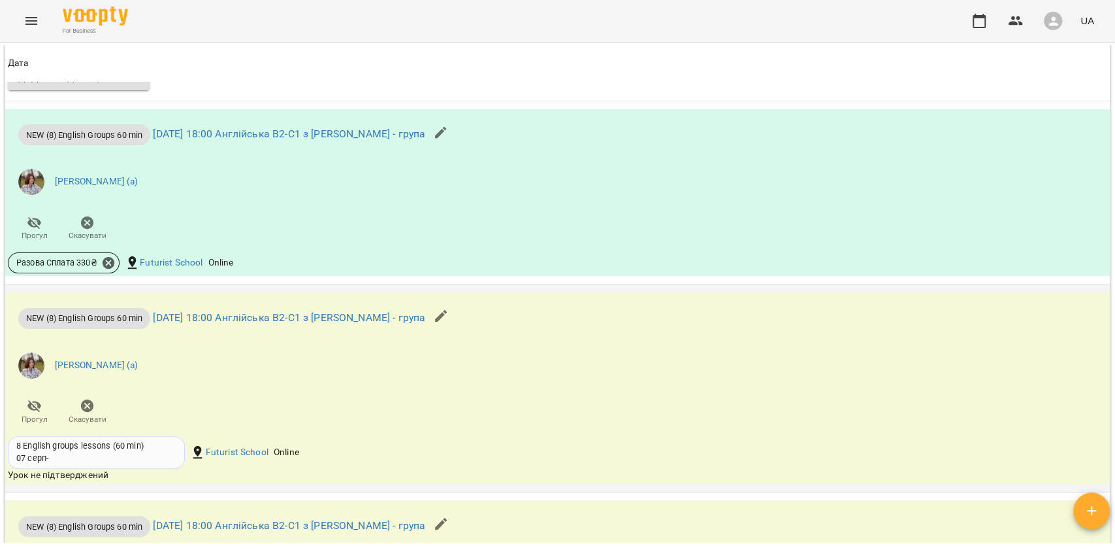
scroll to position [1219, 0]
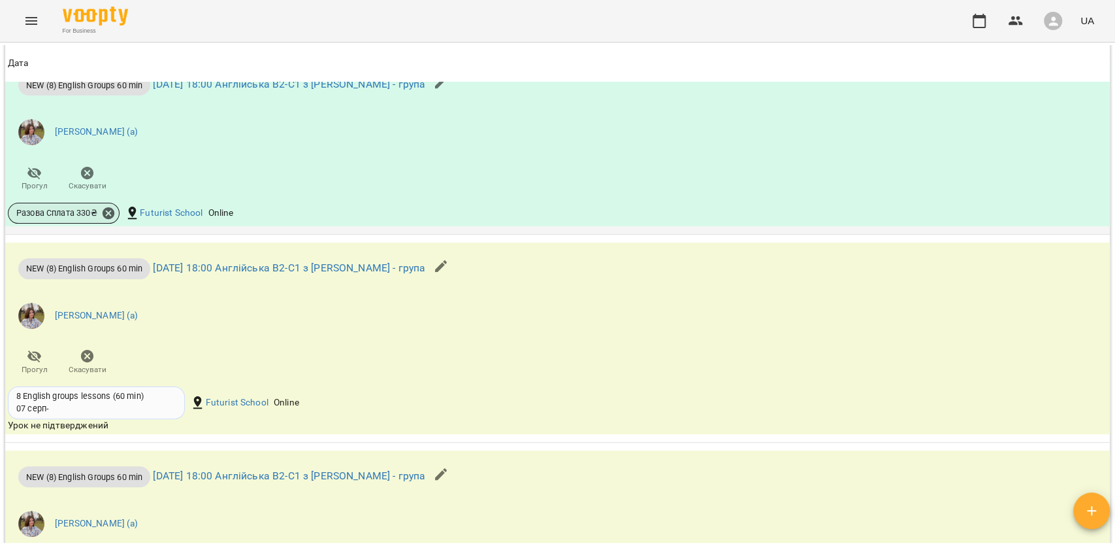
click at [102, 212] on div "Разова Сплата 330 ₴" at bounding box center [64, 213] width 112 height 21
click at [108, 220] on icon at bounding box center [108, 213] width 14 height 14
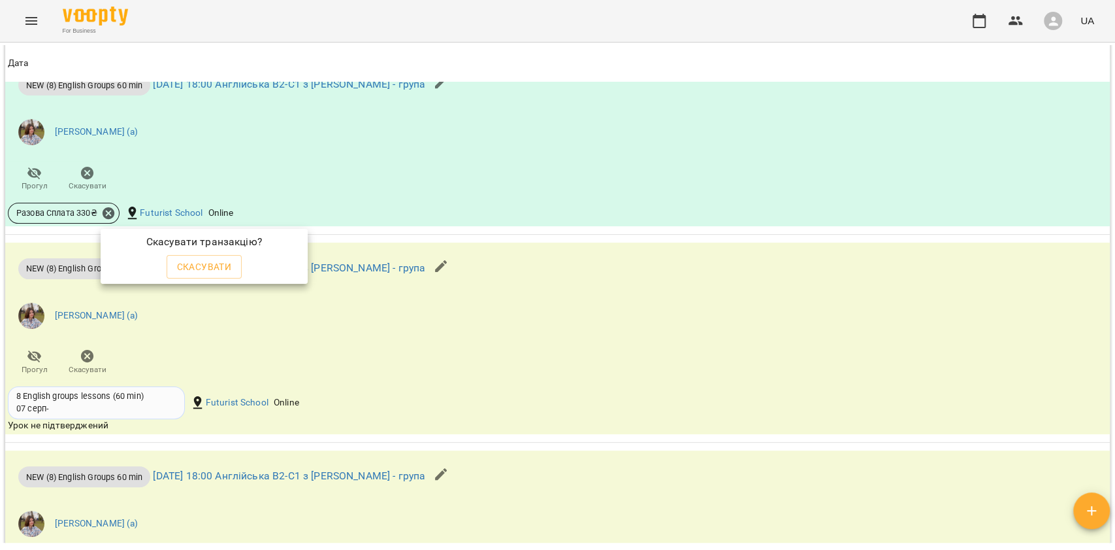
click at [181, 280] on div "Скасувати транзакцію? Скасувати" at bounding box center [204, 256] width 212 height 60
click at [186, 269] on span "Скасувати" at bounding box center [204, 267] width 55 height 16
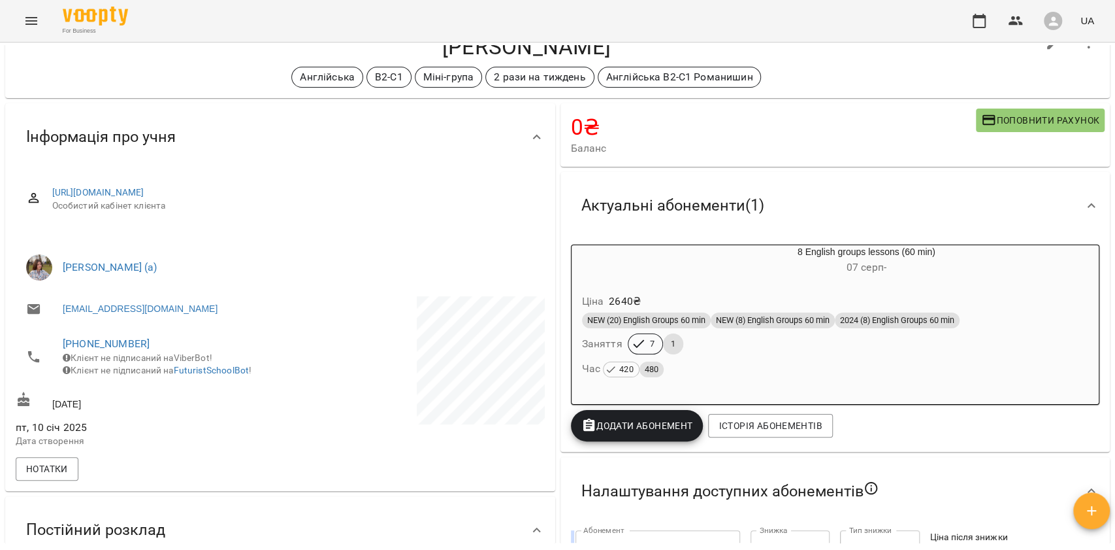
scroll to position [41, 0]
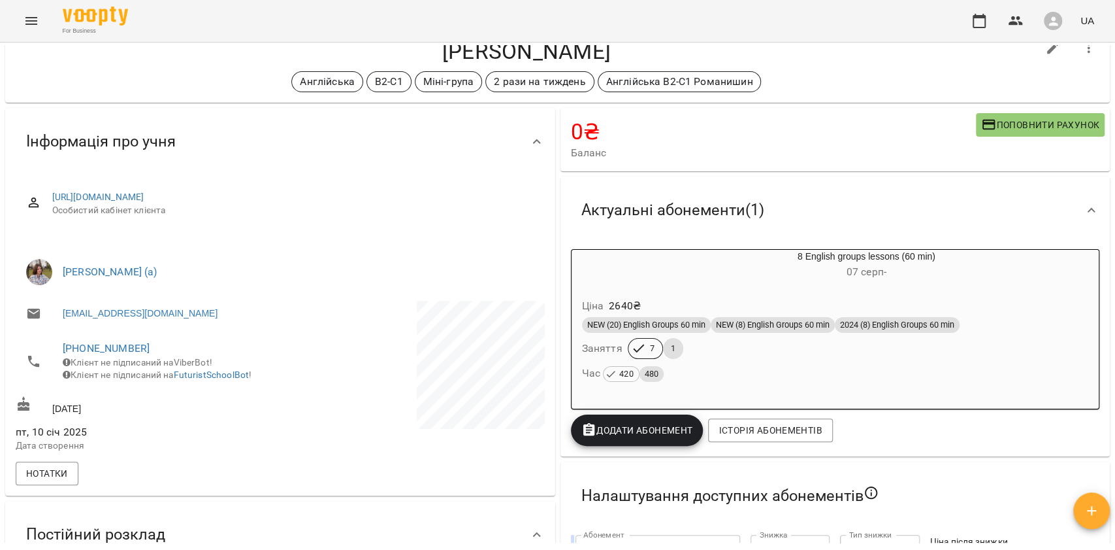
click at [681, 282] on div "8 English groups lessons (60 min) 07 серп -" at bounding box center [835, 265] width 533 height 37
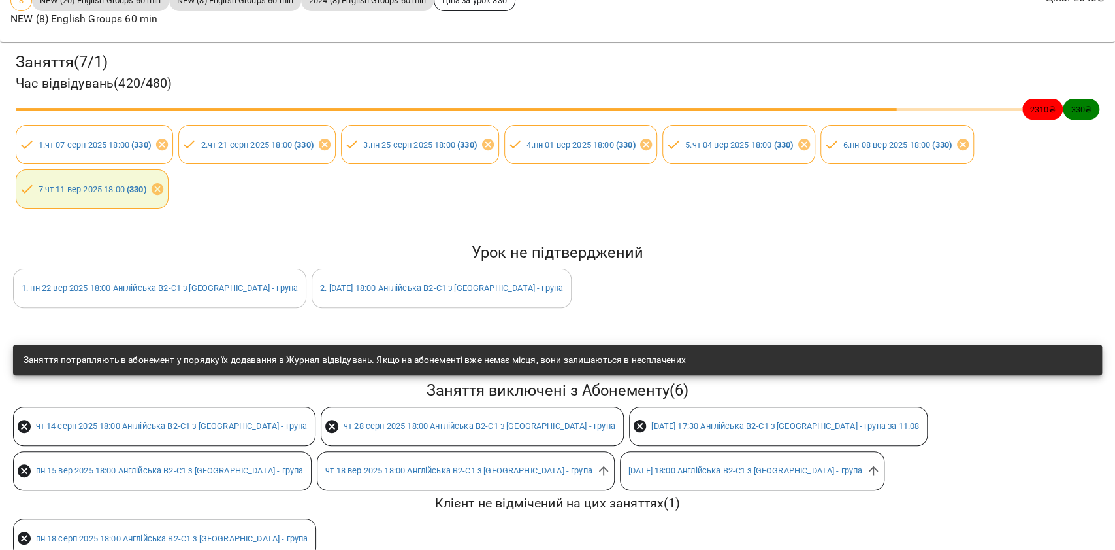
scroll to position [165, 0]
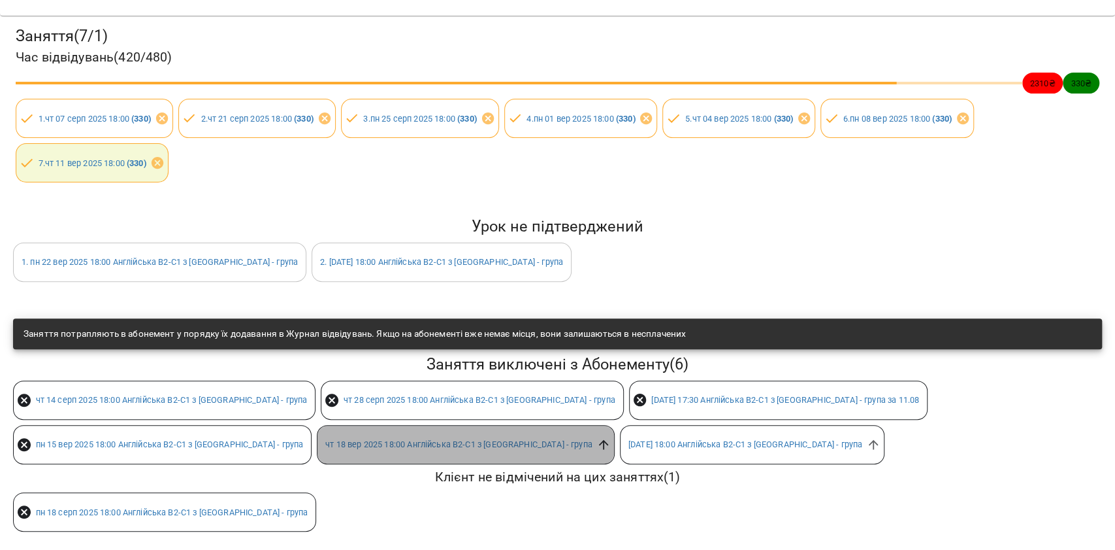
click at [597, 437] on icon at bounding box center [604, 444] width 14 height 14
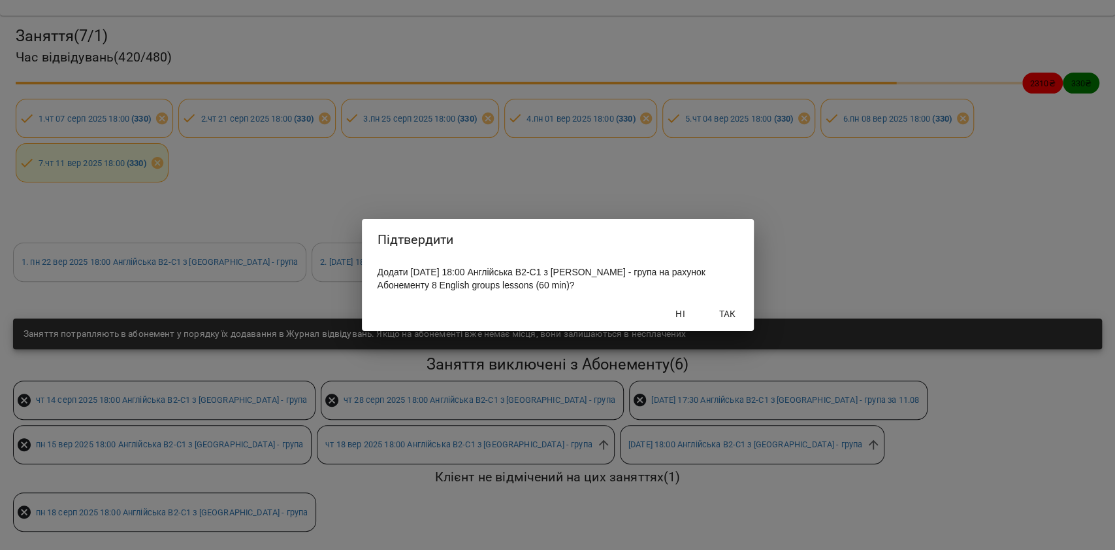
click at [741, 312] on span "Так" at bounding box center [727, 314] width 31 height 16
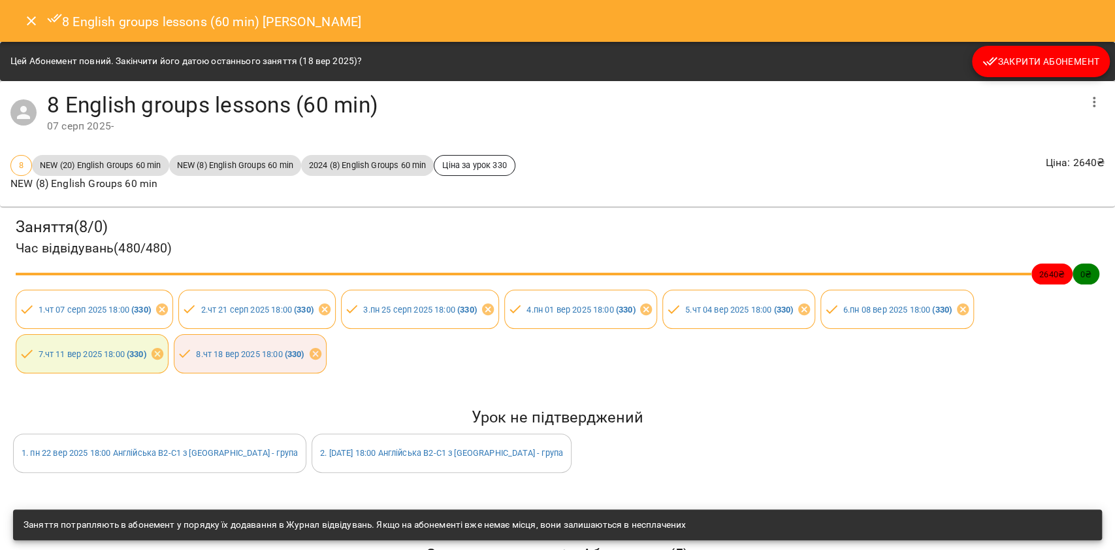
click at [25, 30] on button "Close" at bounding box center [31, 20] width 31 height 31
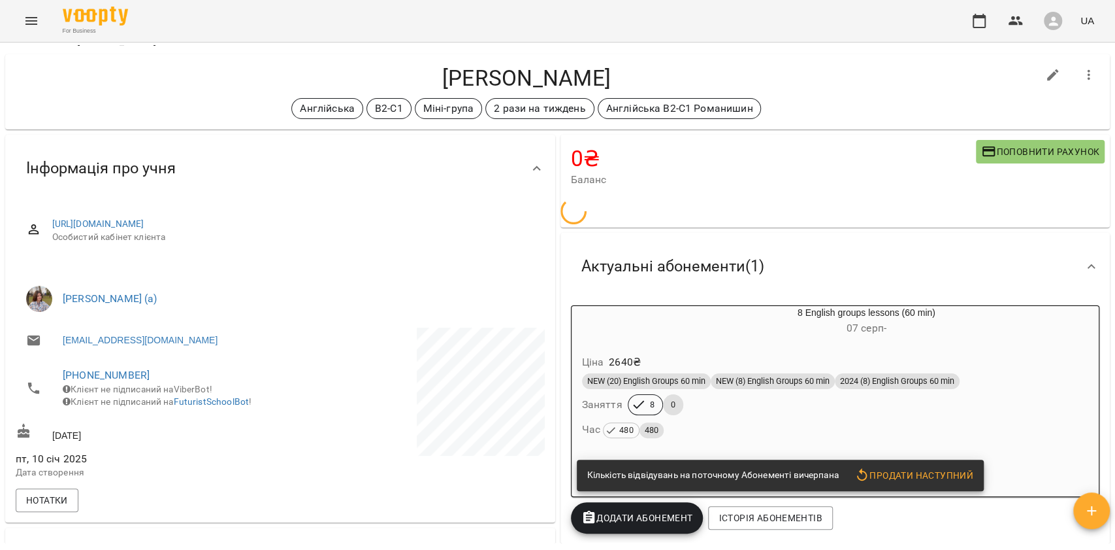
scroll to position [0, 0]
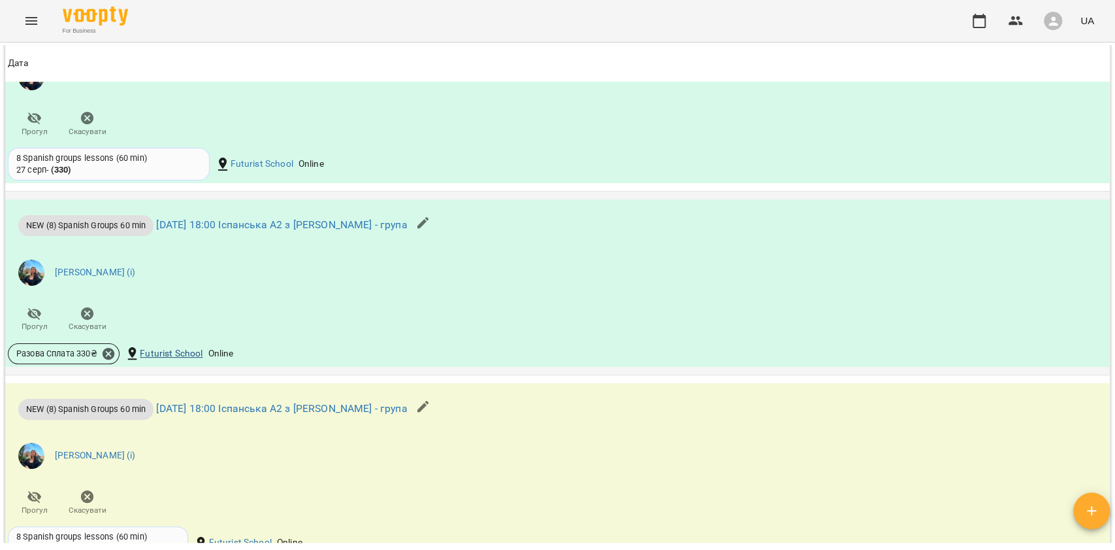
scroll to position [1132, 0]
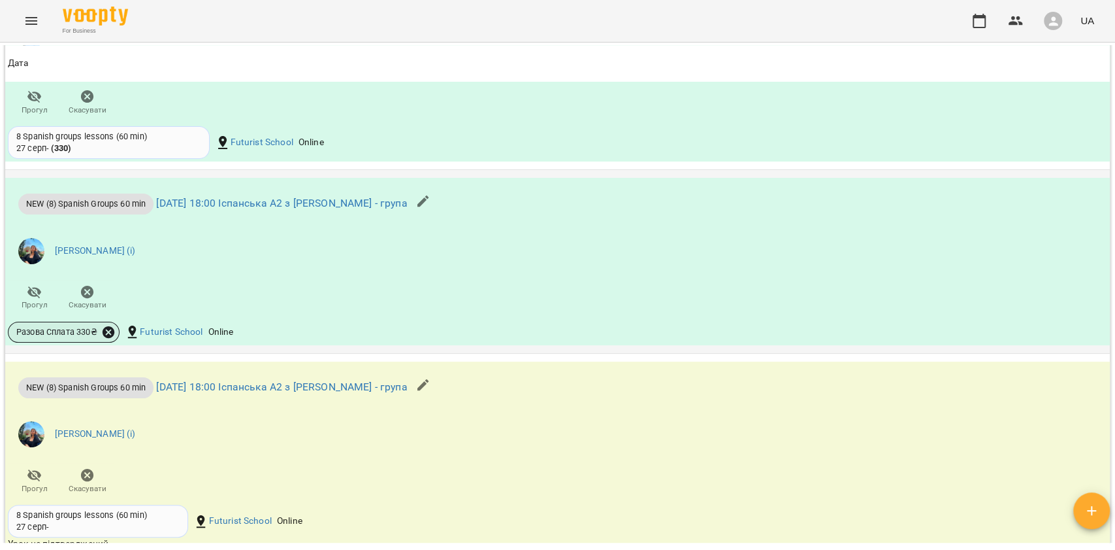
click at [109, 339] on icon at bounding box center [108, 332] width 14 height 14
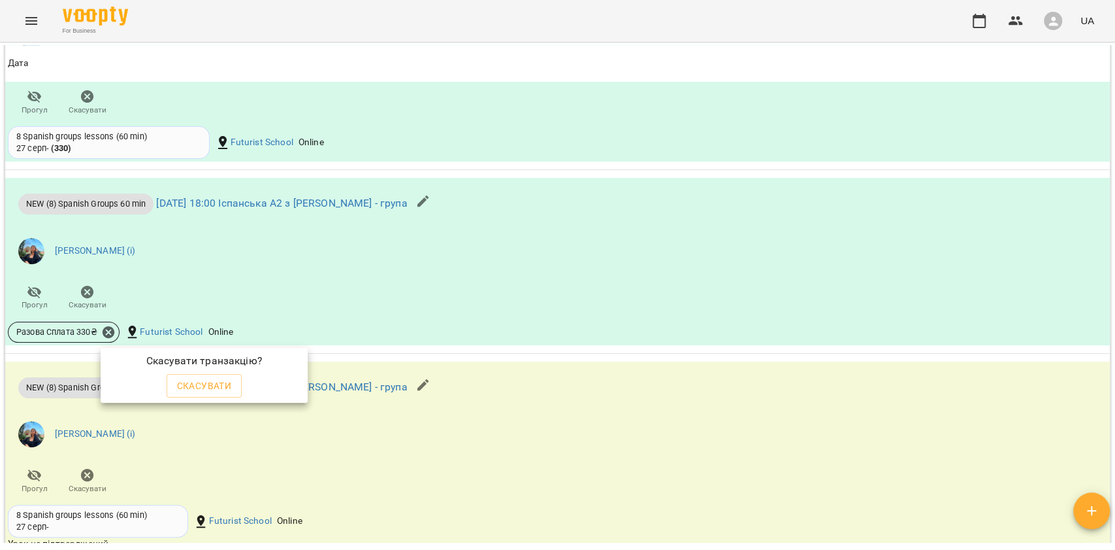
drag, startPoint x: 195, startPoint y: 391, endPoint x: 204, endPoint y: 386, distance: 10.9
click at [196, 391] on span "Скасувати" at bounding box center [204, 386] width 55 height 16
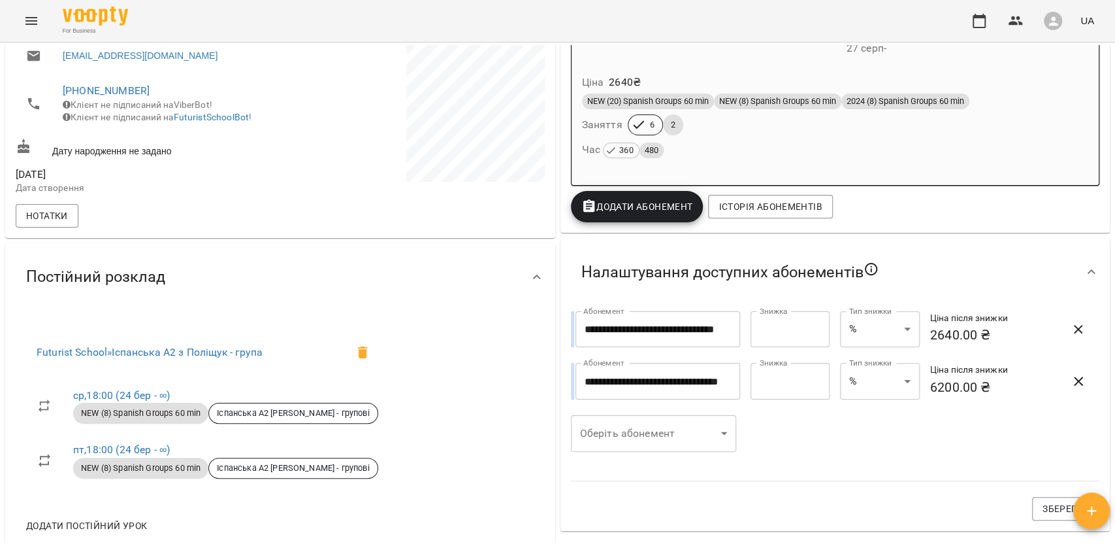
scroll to position [163, 0]
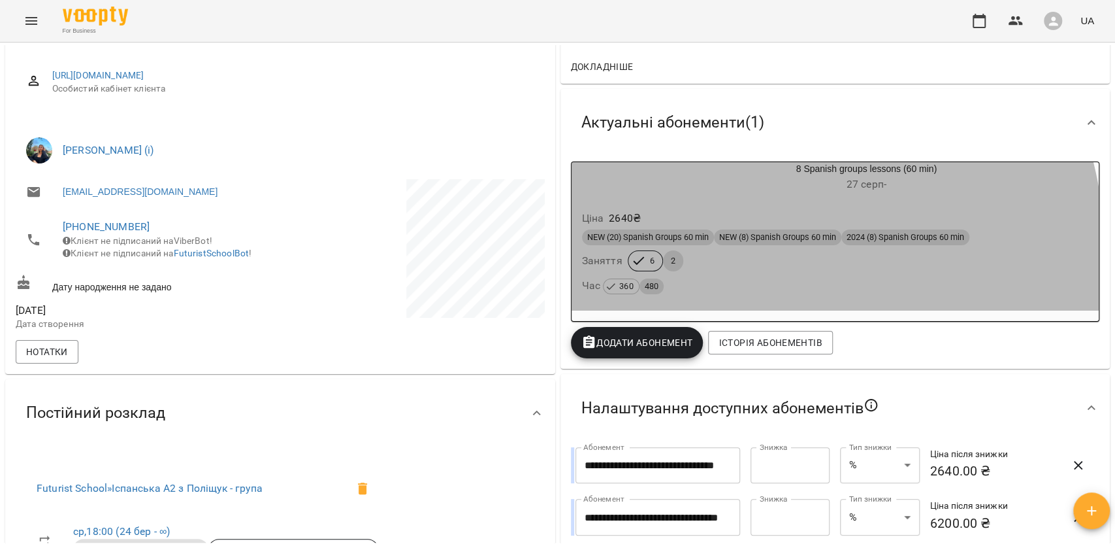
click at [726, 252] on div "NEW (20) Spanish Groups 60 min NEW (8) Spanish Groups 60 min 2024 (8) Spanish G…" at bounding box center [836, 262] width 512 height 71
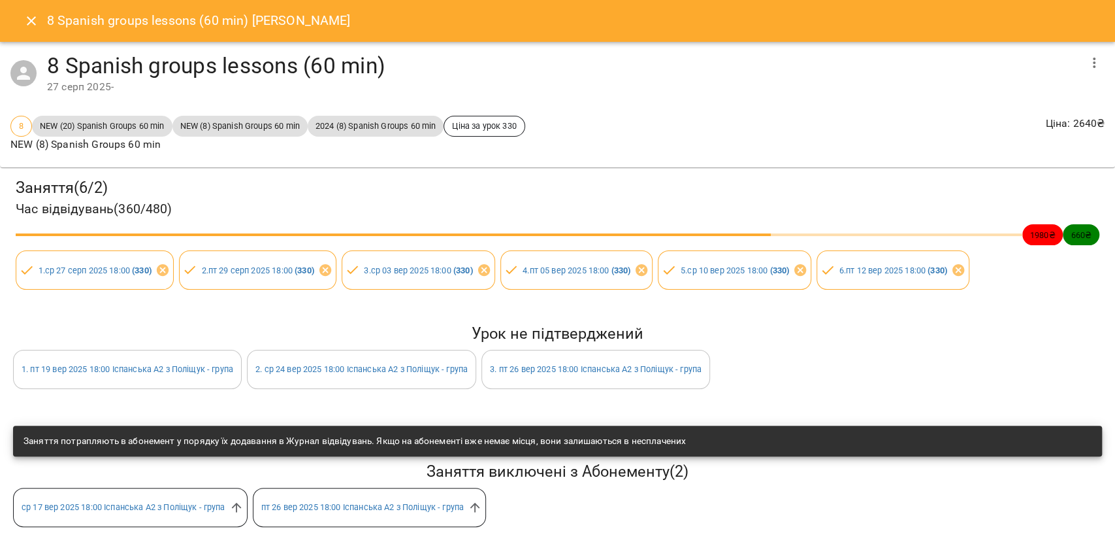
scroll to position [5, 0]
click at [239, 502] on icon at bounding box center [236, 507] width 10 height 10
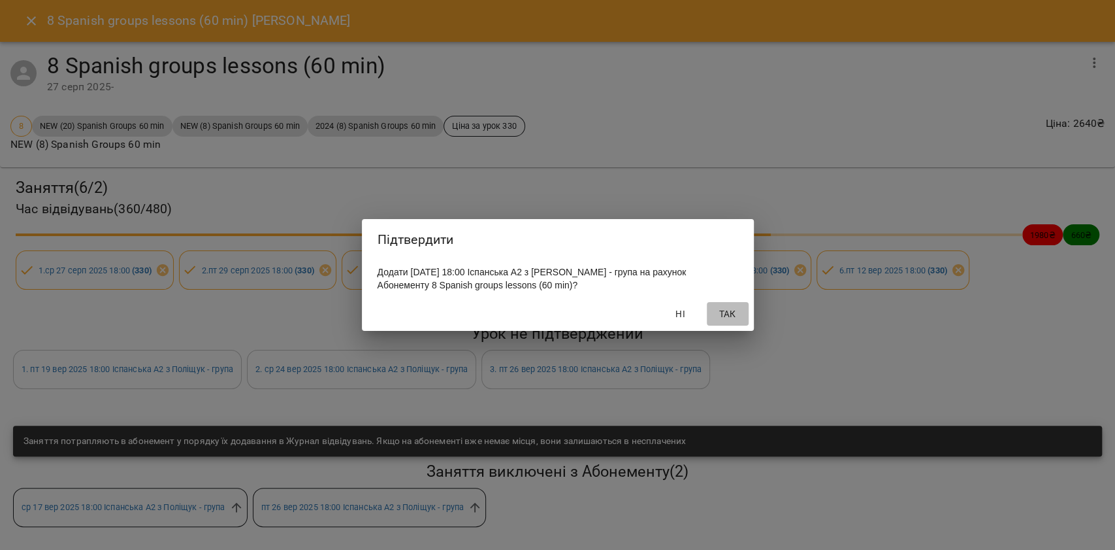
click at [723, 308] on span "Так" at bounding box center [727, 314] width 31 height 16
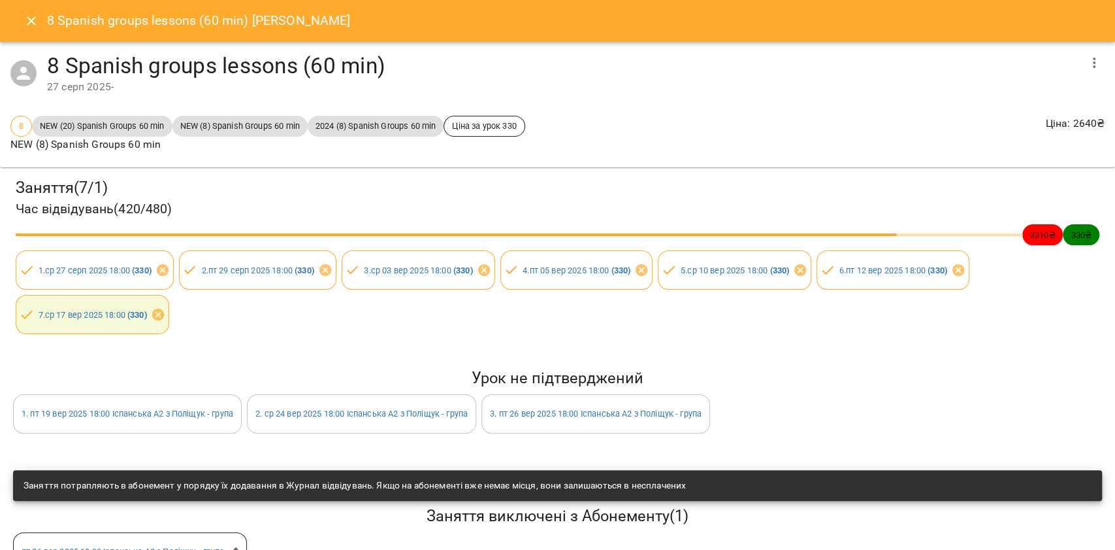
click at [43, 22] on button "Close" at bounding box center [31, 20] width 31 height 31
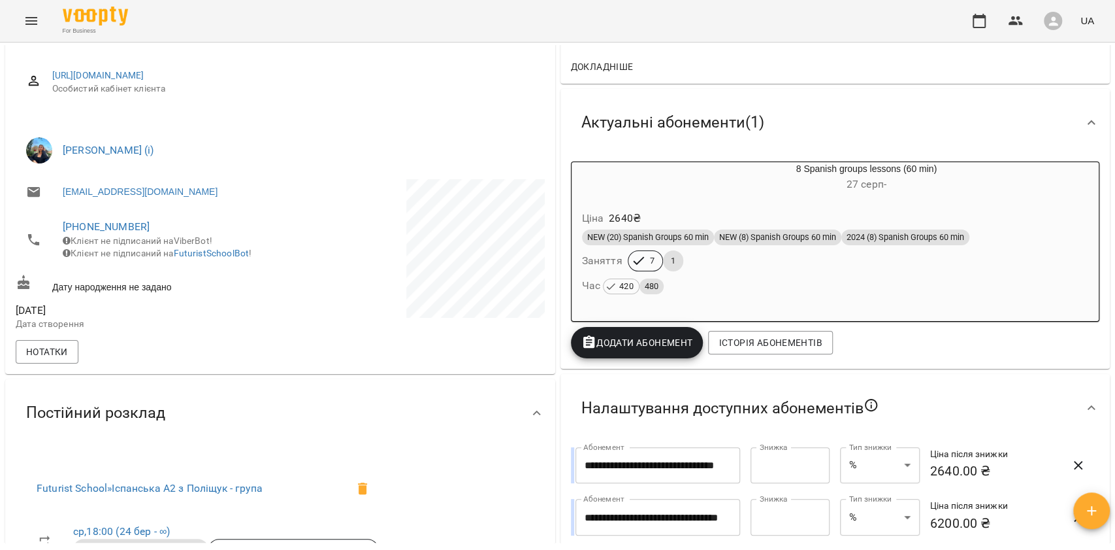
scroll to position [0, 0]
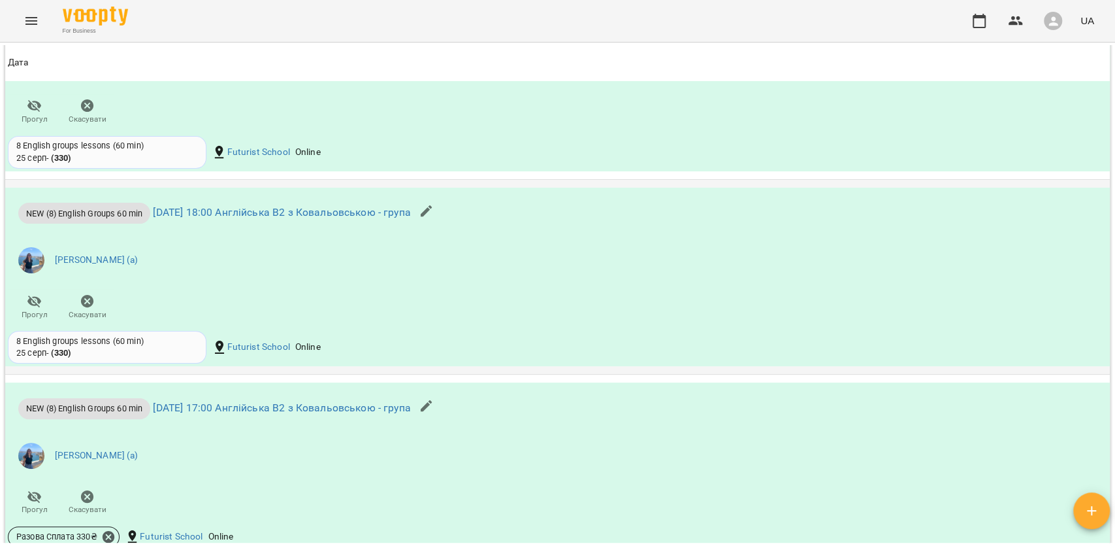
scroll to position [1307, 0]
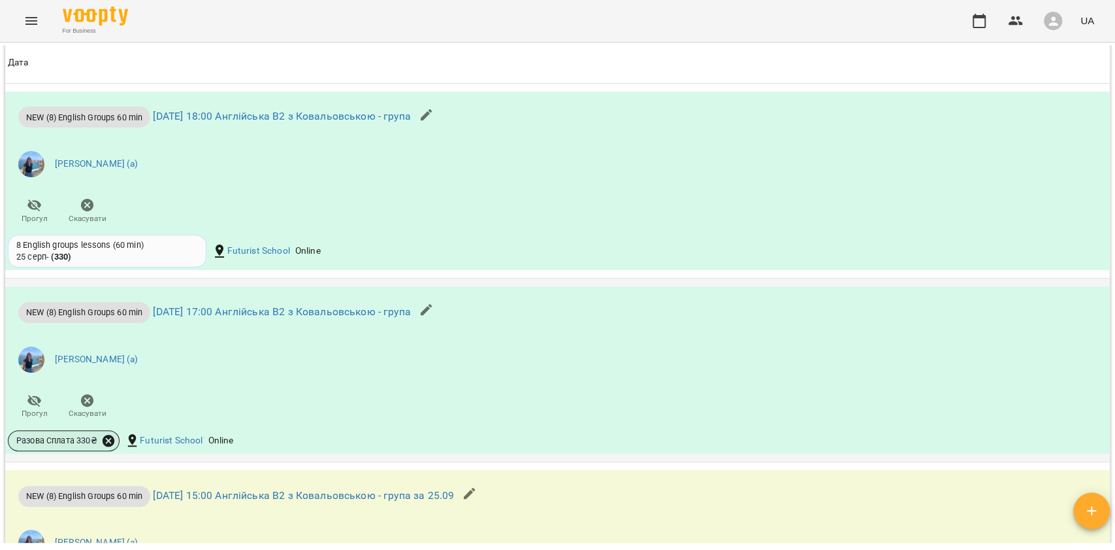
click at [107, 446] on icon at bounding box center [109, 441] width 12 height 12
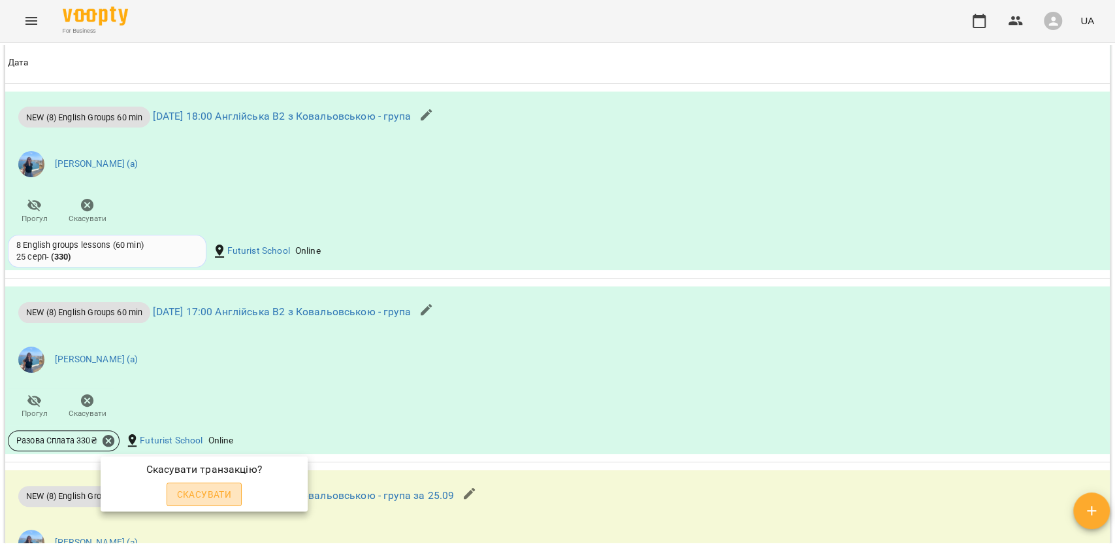
click at [218, 496] on span "Скасувати" at bounding box center [204, 494] width 55 height 16
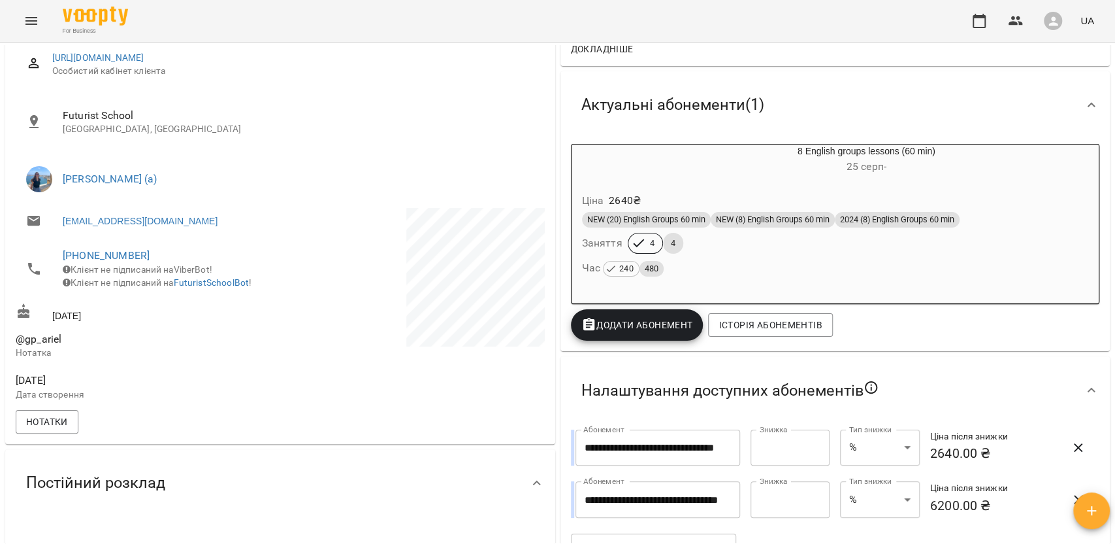
scroll to position [163, 0]
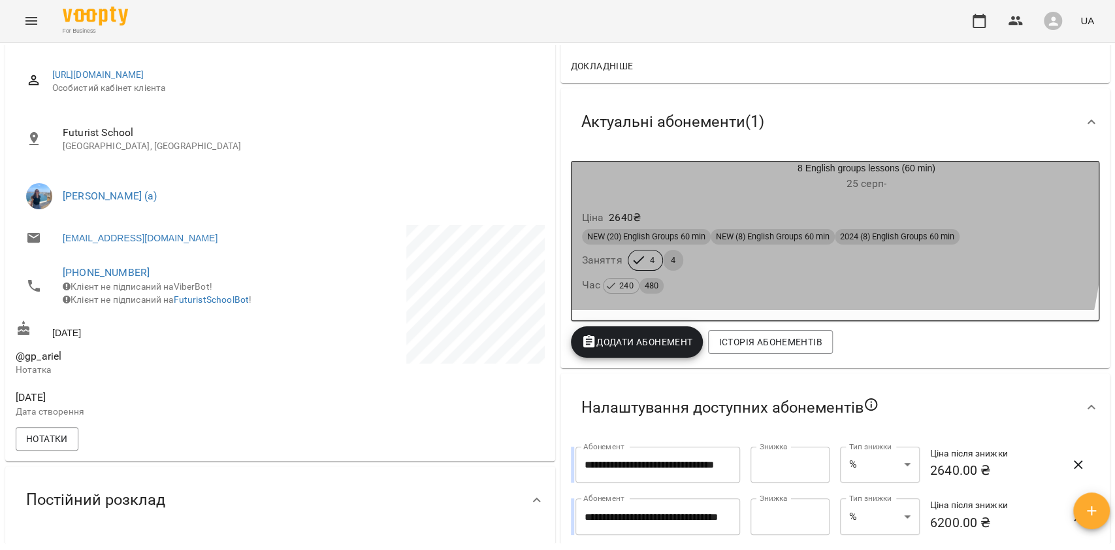
click at [665, 221] on div "Ціна 2640 ₴" at bounding box center [836, 218] width 512 height 24
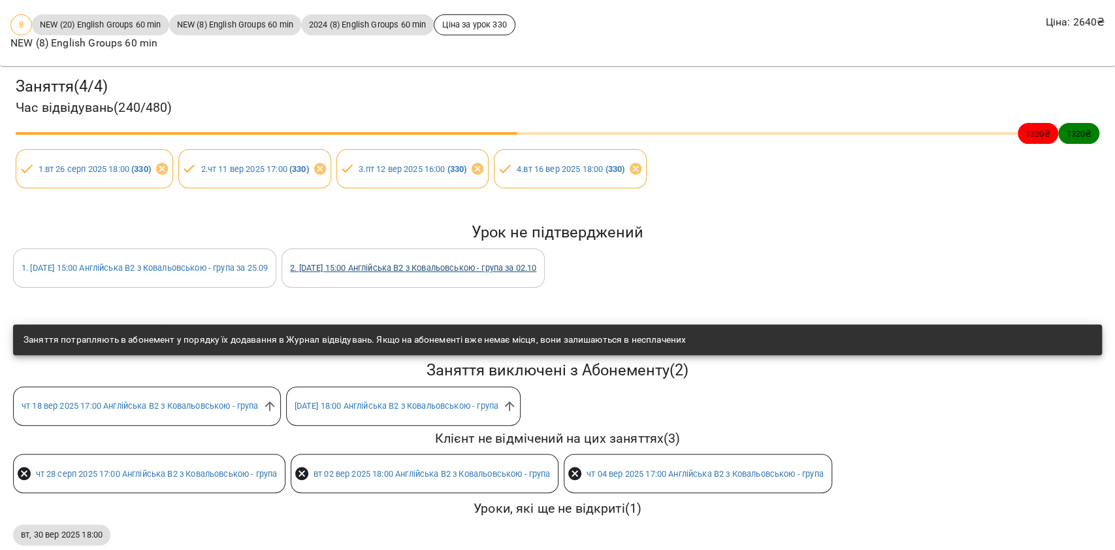
scroll to position [127, 0]
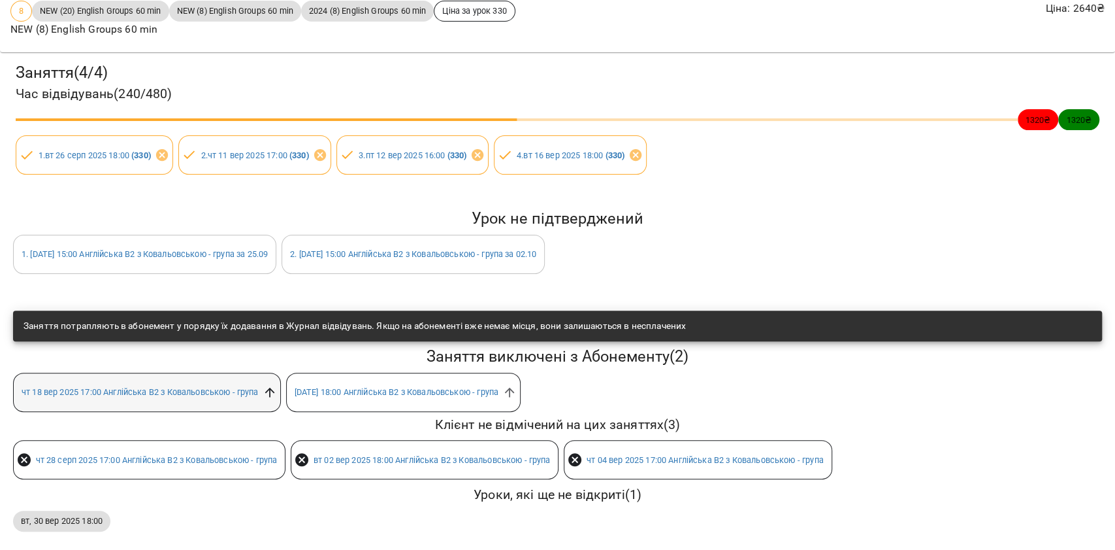
click at [274, 387] on icon at bounding box center [270, 392] width 10 height 10
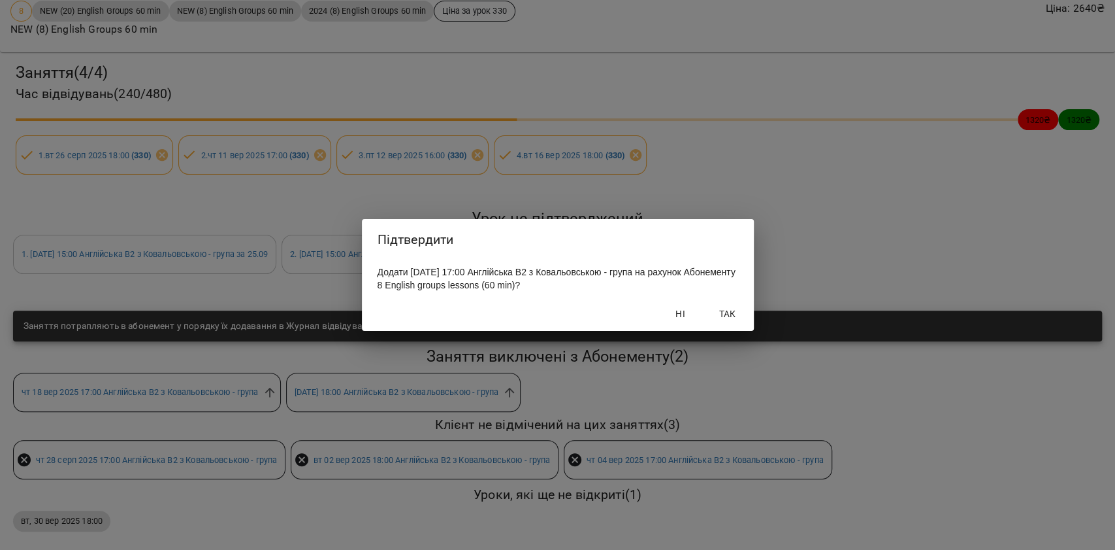
click at [717, 315] on span "Так" at bounding box center [727, 314] width 31 height 16
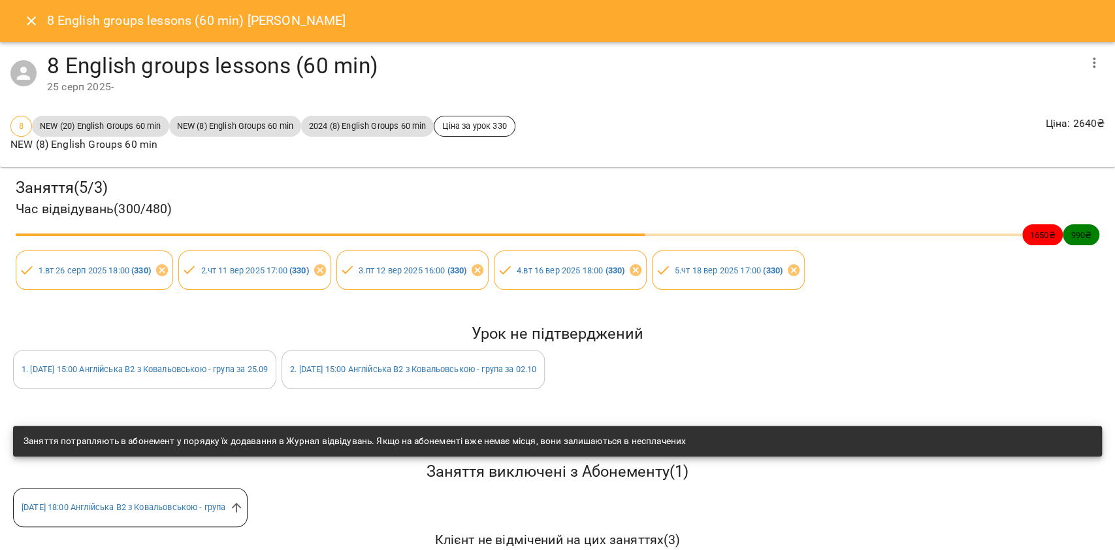
click at [19, 27] on button "Close" at bounding box center [31, 20] width 31 height 31
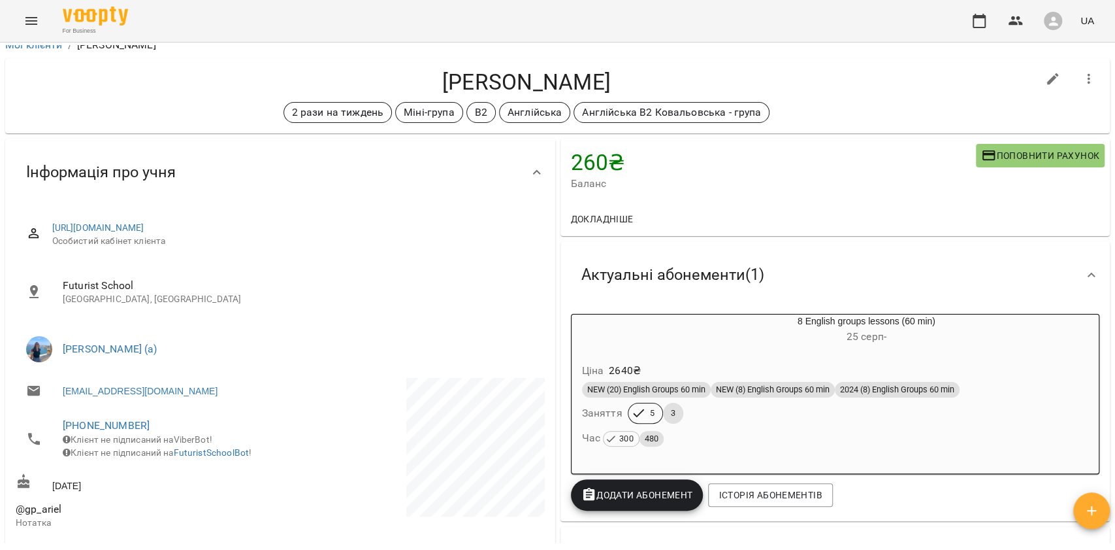
scroll to position [0, 0]
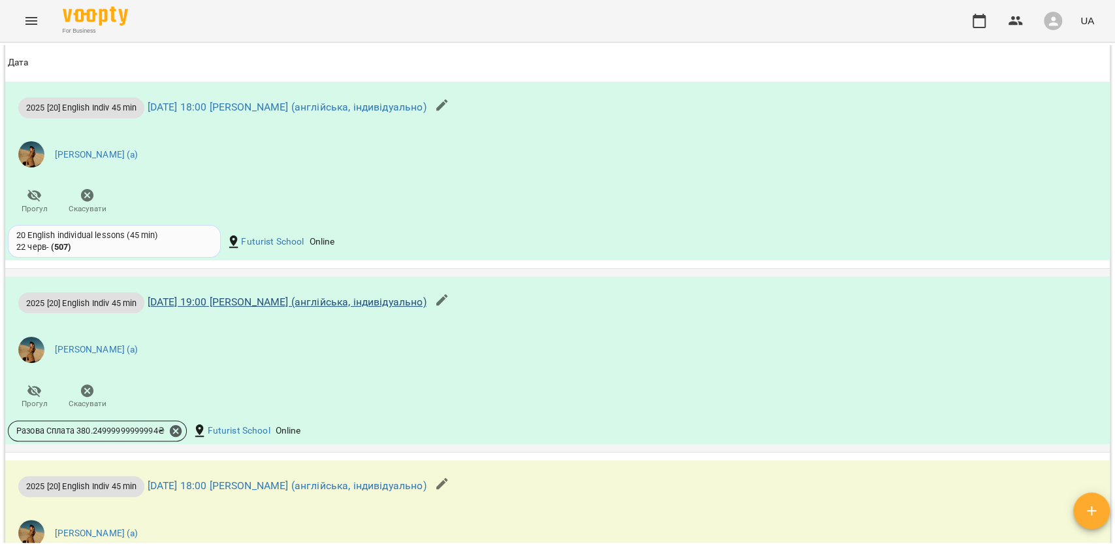
scroll to position [1132, 0]
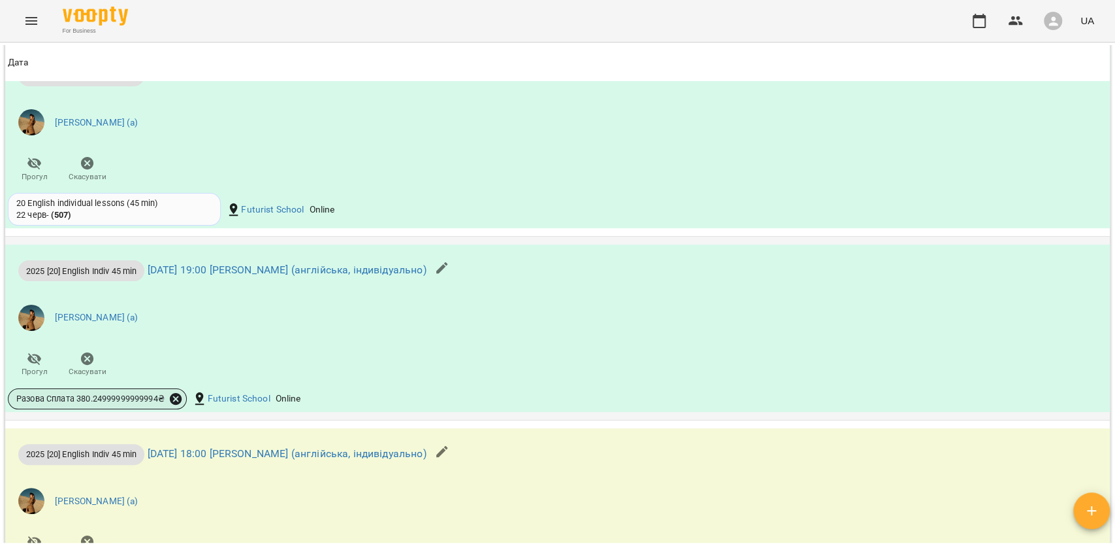
click at [176, 401] on icon at bounding box center [176, 398] width 14 height 14
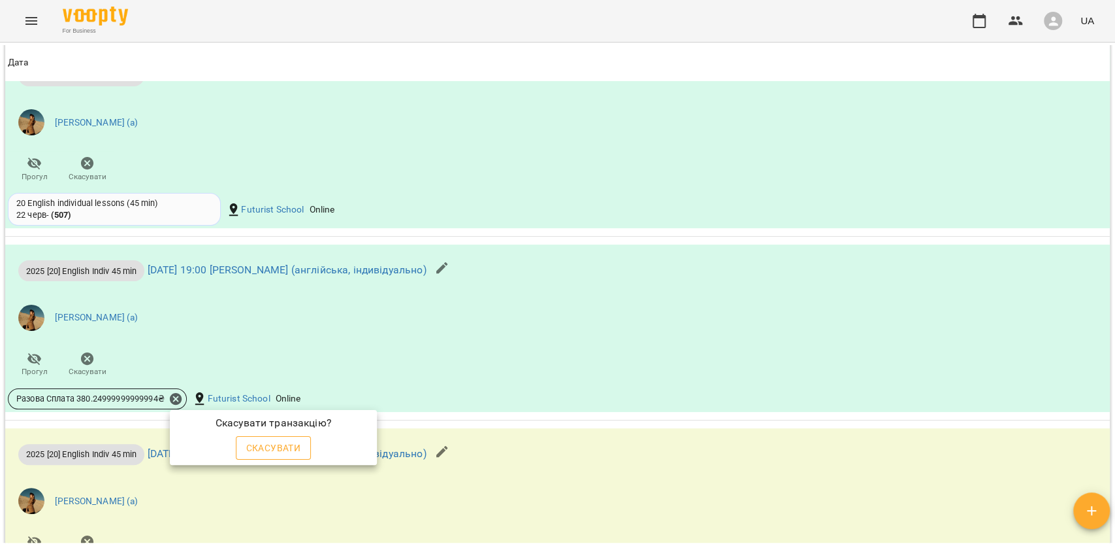
click at [263, 443] on span "Скасувати" at bounding box center [273, 448] width 55 height 16
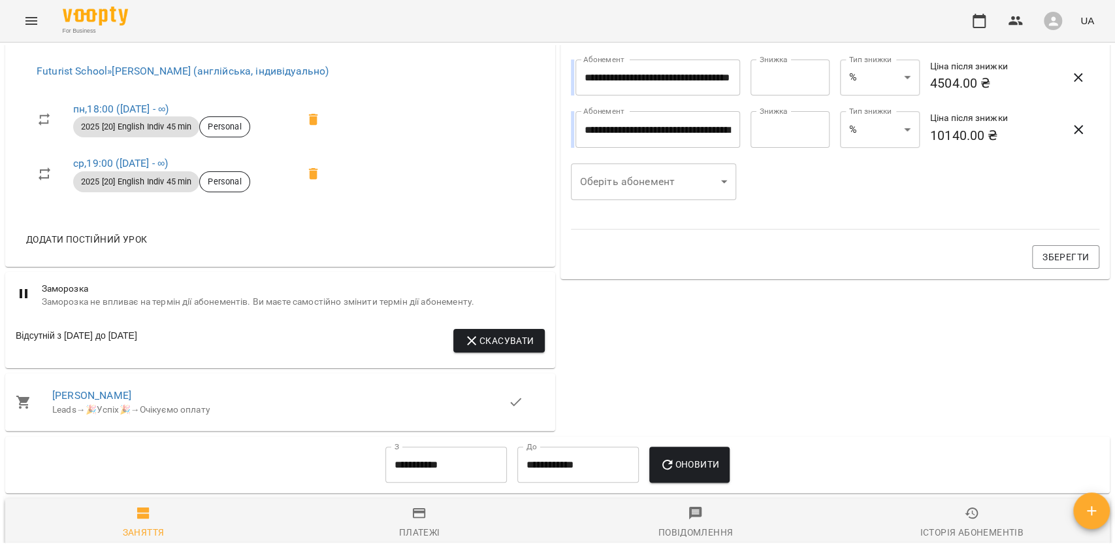
scroll to position [312, 0]
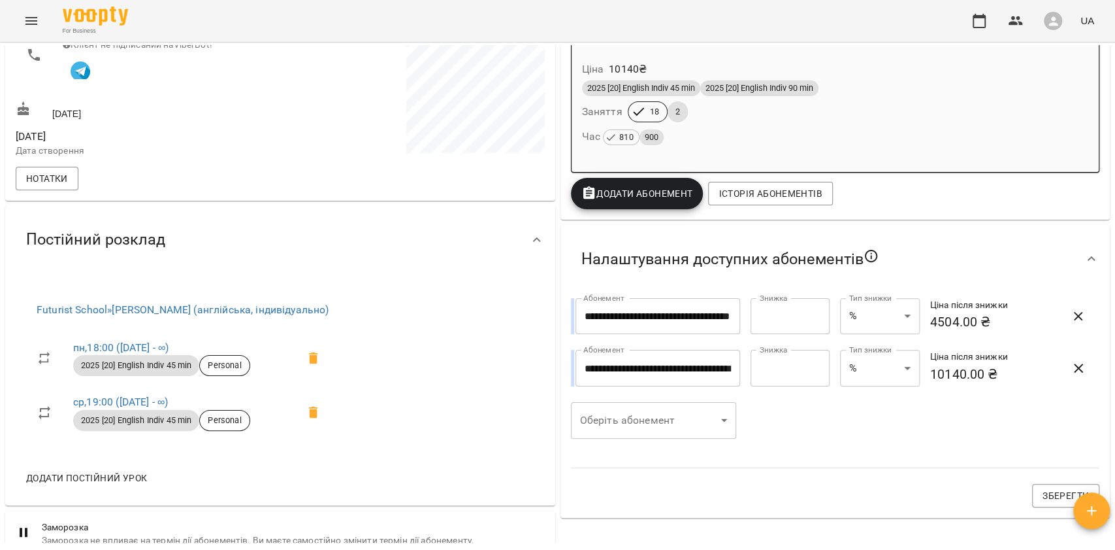
click at [793, 133] on div "Час 810 900" at bounding box center [835, 136] width 507 height 18
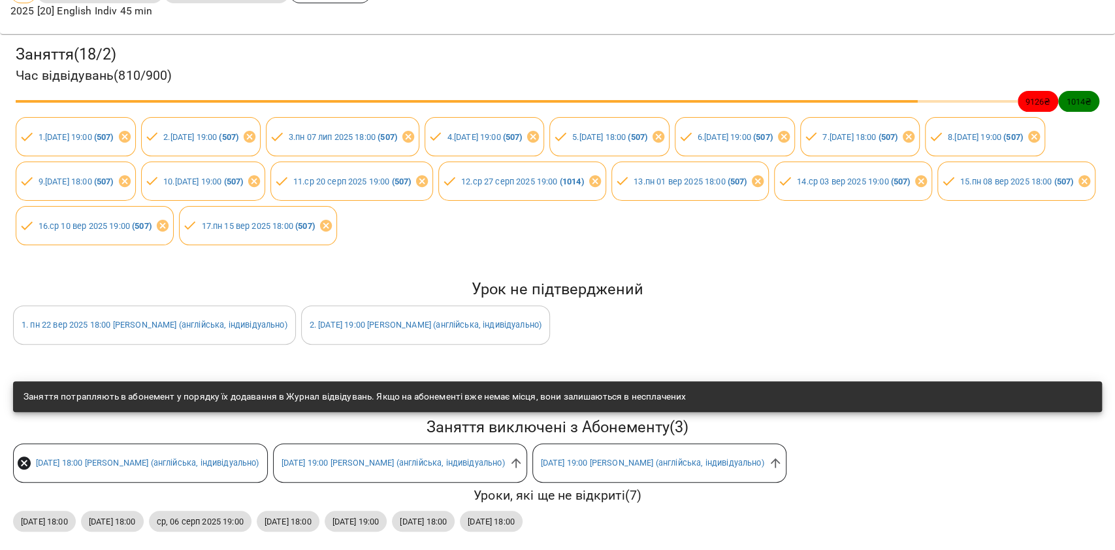
scroll to position [199, 0]
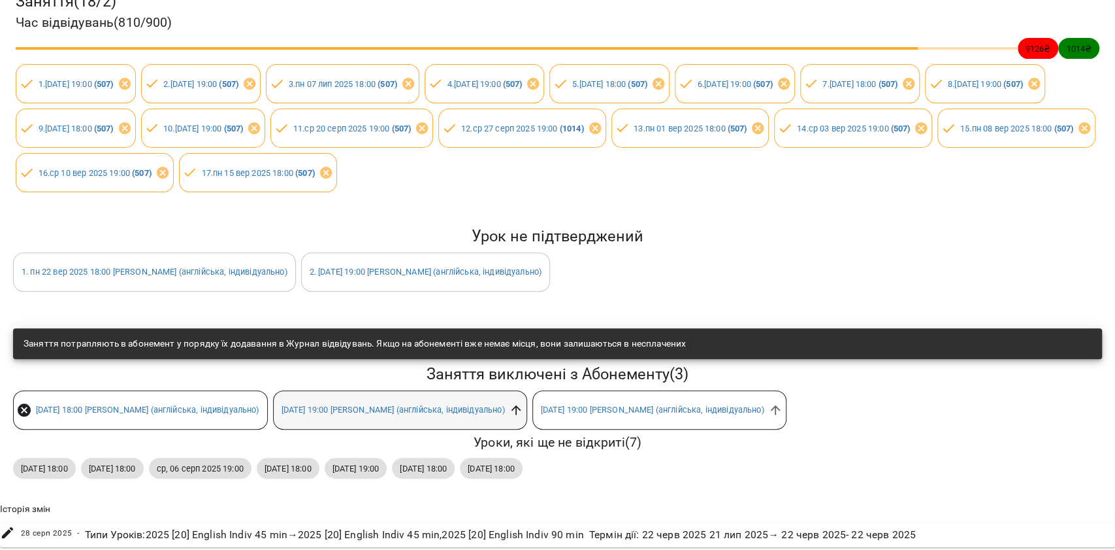
click at [523, 403] on icon at bounding box center [516, 410] width 14 height 14
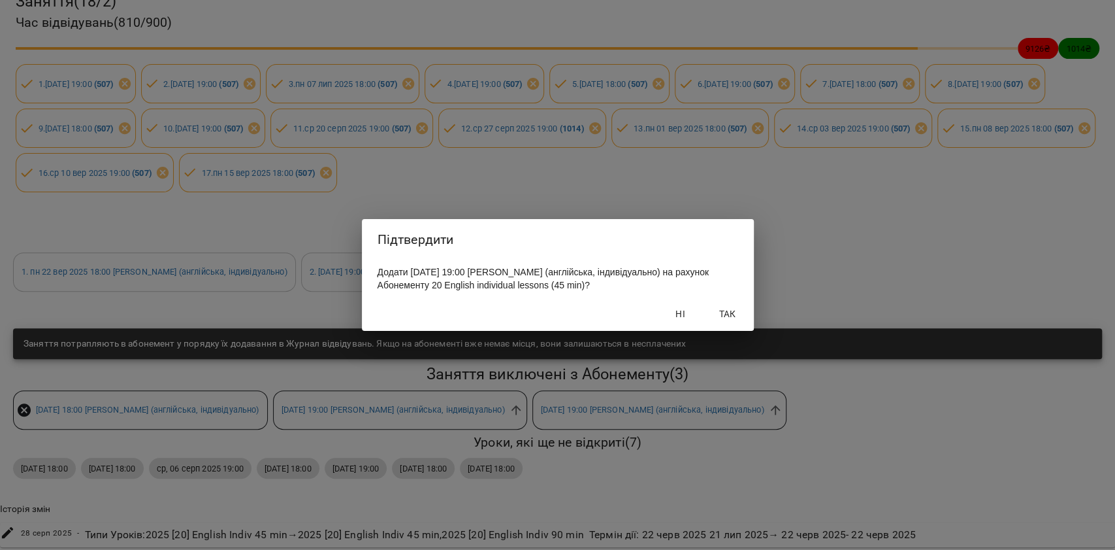
click at [730, 308] on div "Ні Так" at bounding box center [558, 314] width 392 height 34
click at [725, 321] on span "Так" at bounding box center [727, 314] width 31 height 16
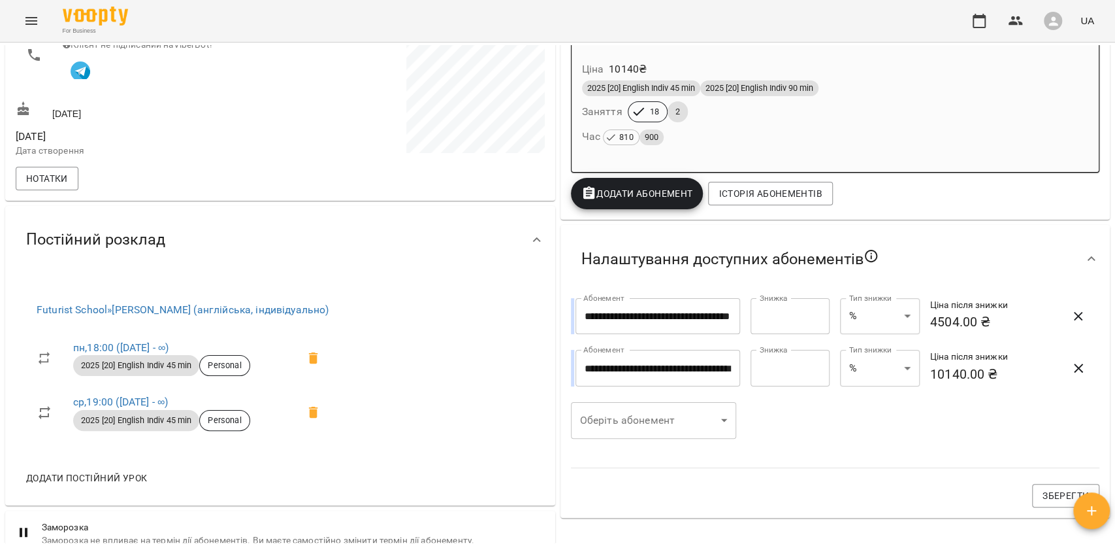
scroll to position [280, 0]
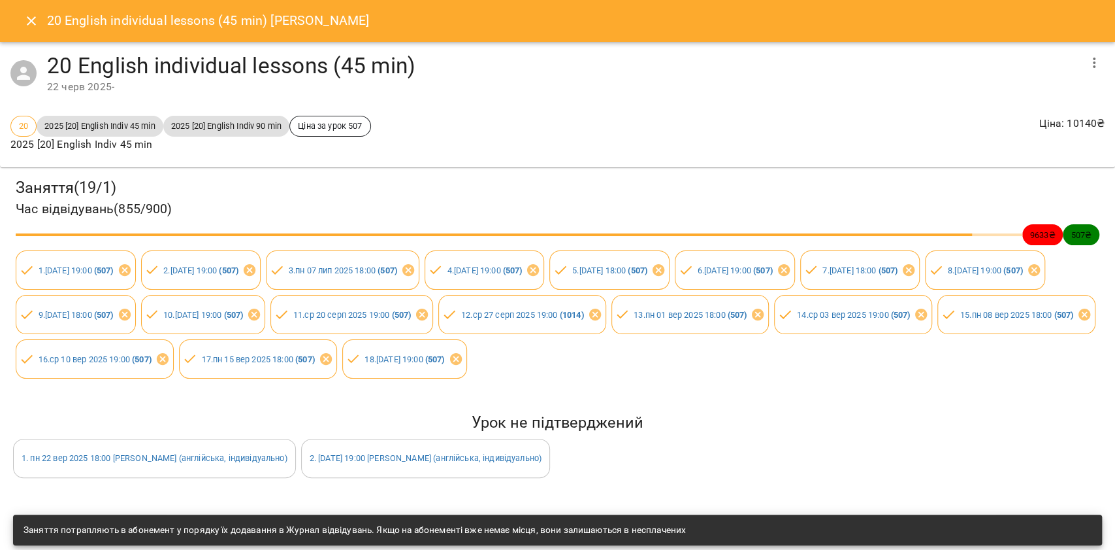
click at [39, 21] on button "Close" at bounding box center [31, 20] width 31 height 31
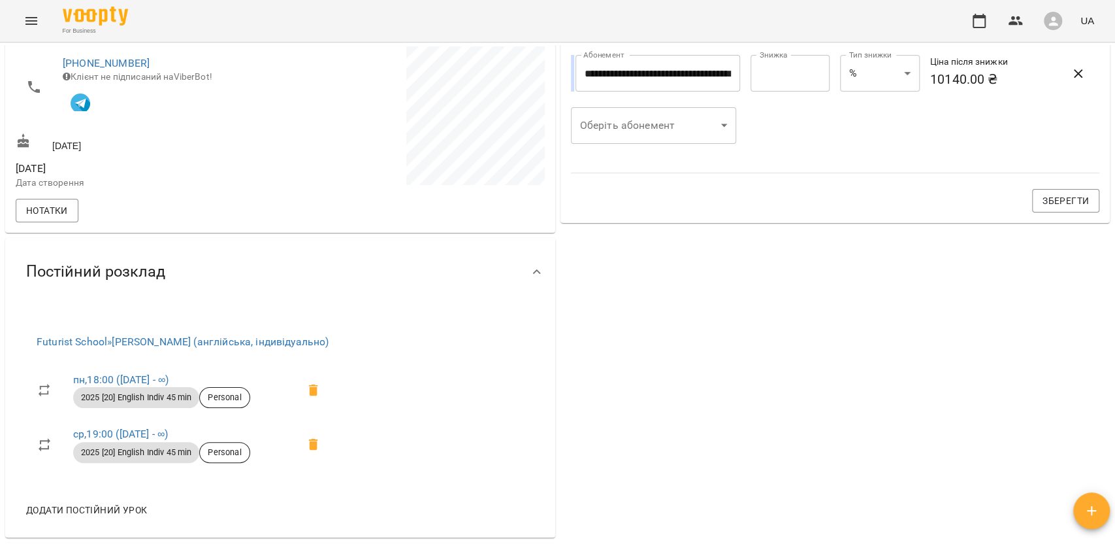
scroll to position [0, 0]
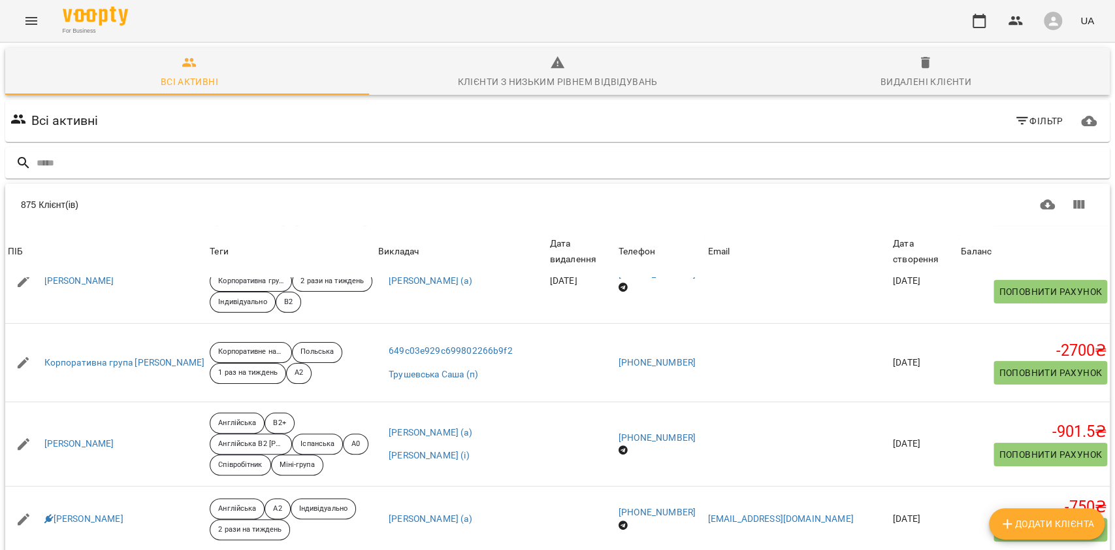
scroll to position [87, 0]
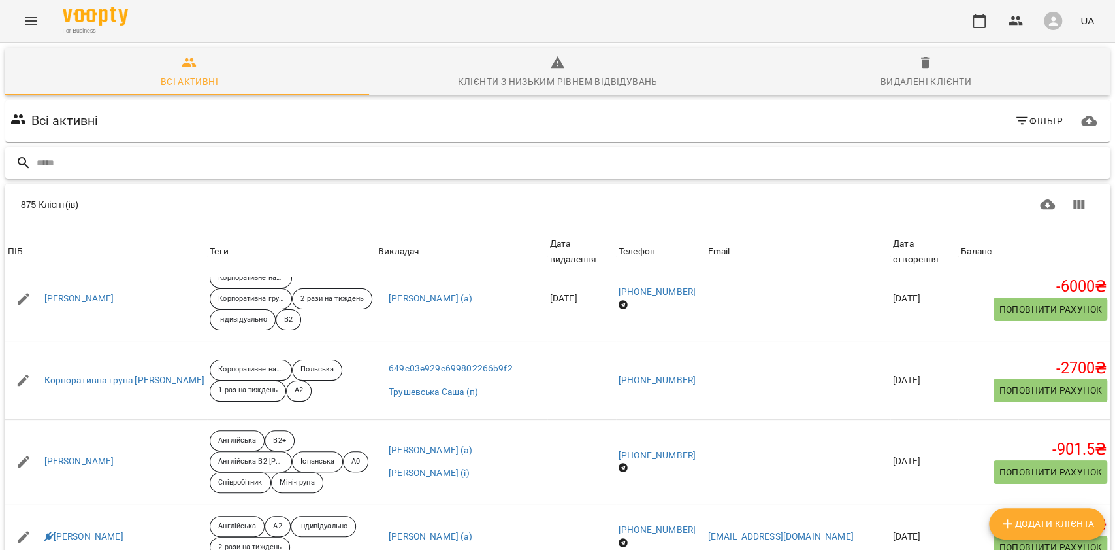
click at [101, 167] on input "text" at bounding box center [571, 163] width 1068 height 22
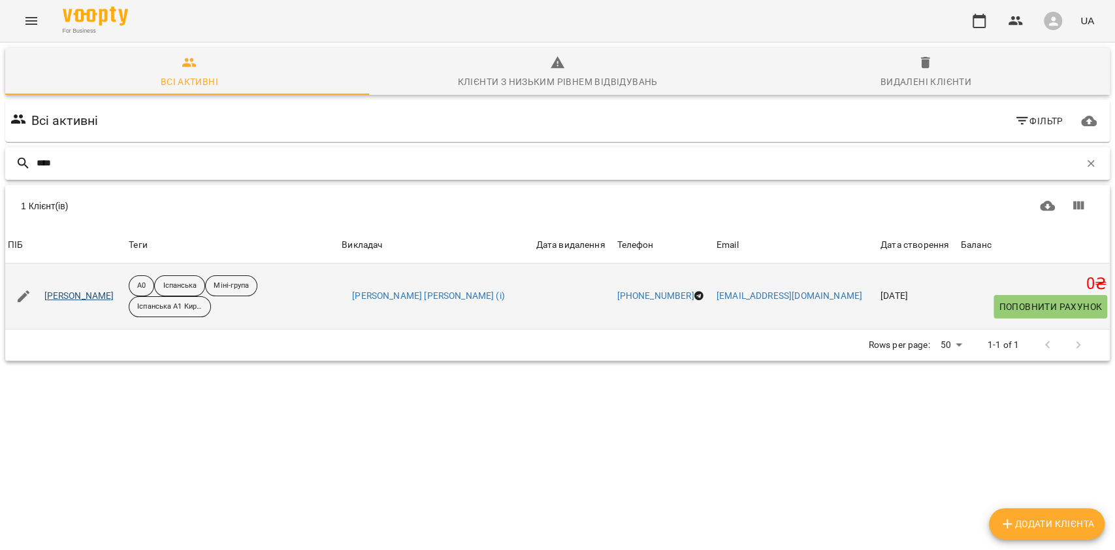
type input "****"
click at [66, 291] on link "[PERSON_NAME]" at bounding box center [79, 295] width 70 height 13
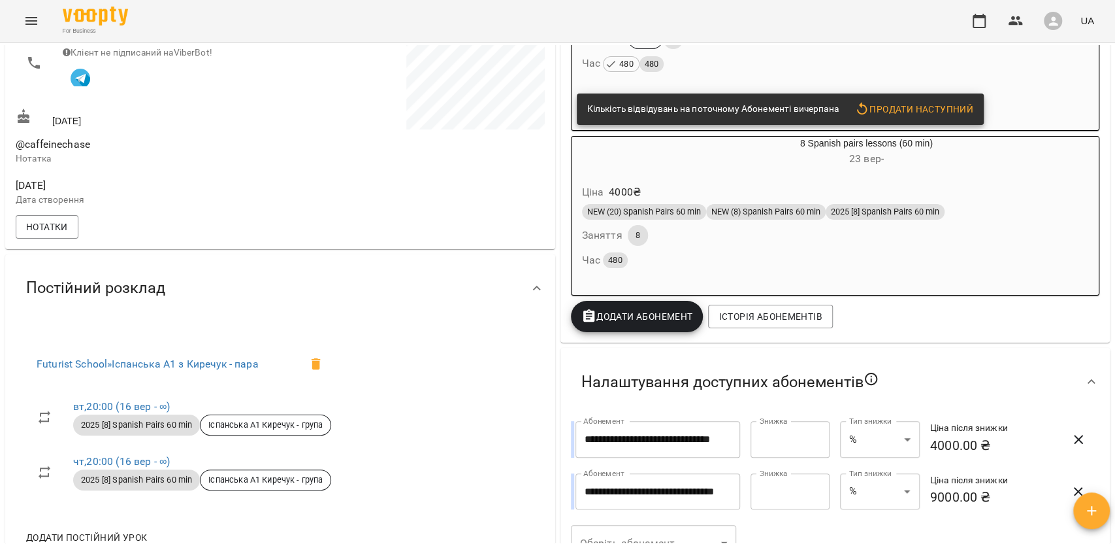
scroll to position [348, 0]
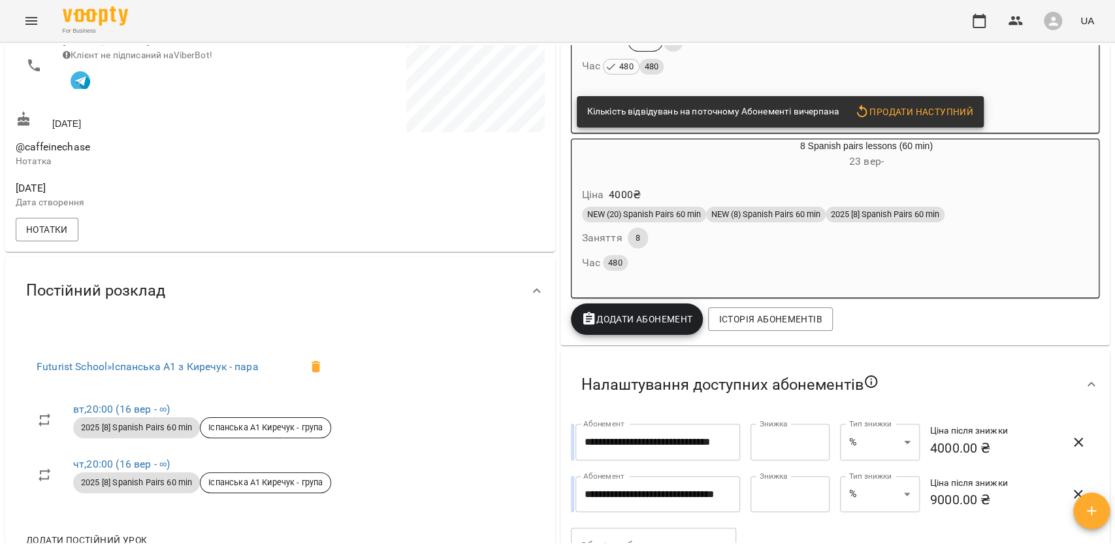
click at [819, 263] on div "Час 480" at bounding box center [835, 263] width 507 height 18
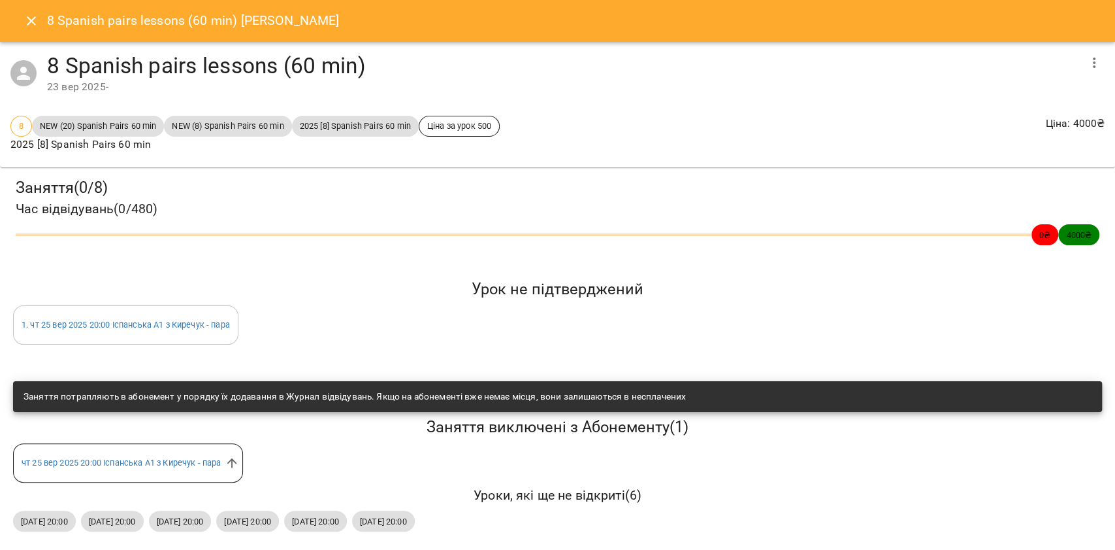
click at [1087, 61] on icon "button" at bounding box center [1095, 63] width 16 height 16
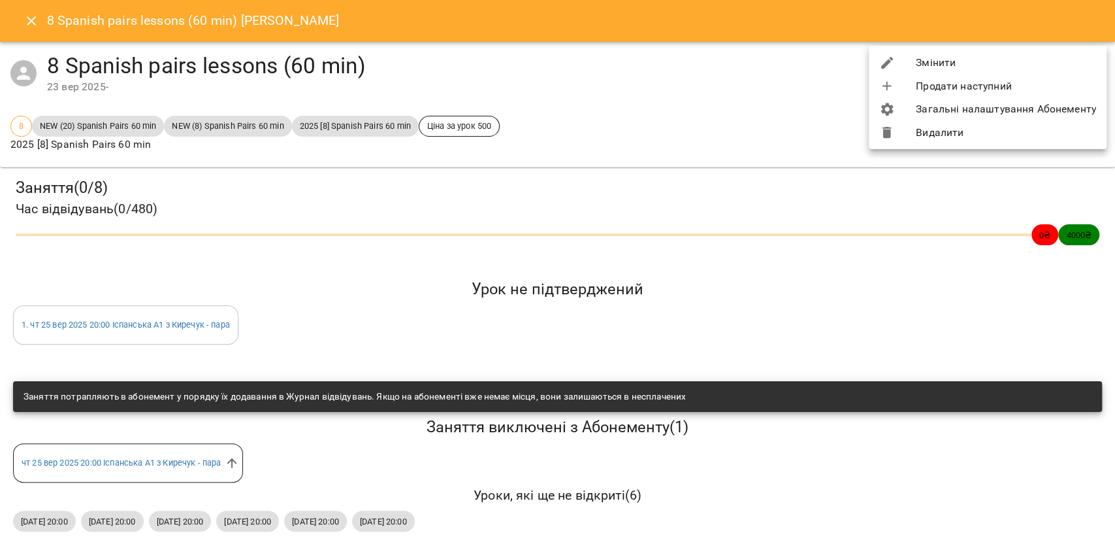
click at [1084, 61] on li "Змінити" at bounding box center [988, 63] width 238 height 24
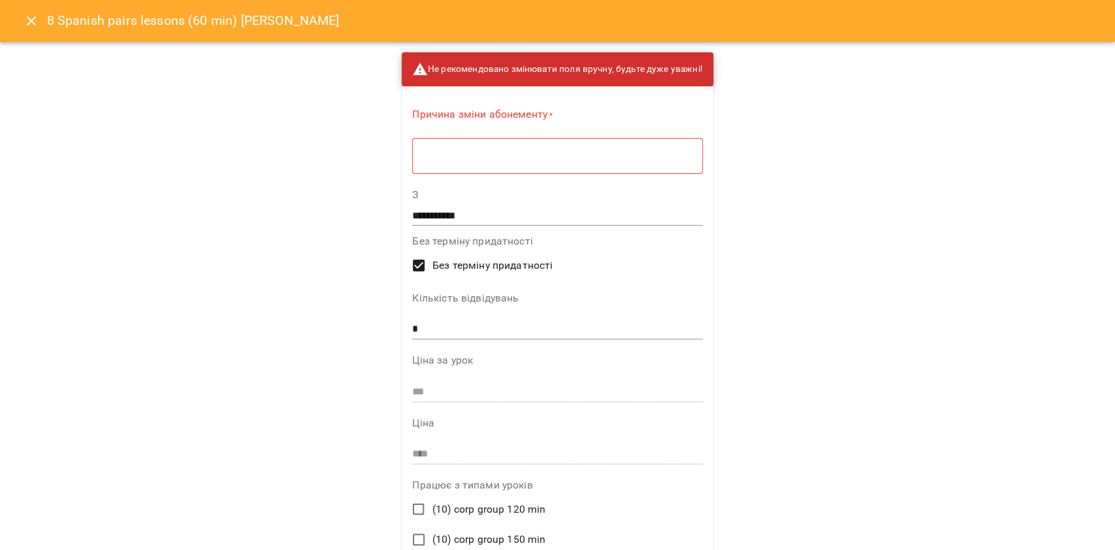
click at [623, 170] on div "* ​" at bounding box center [557, 155] width 290 height 37
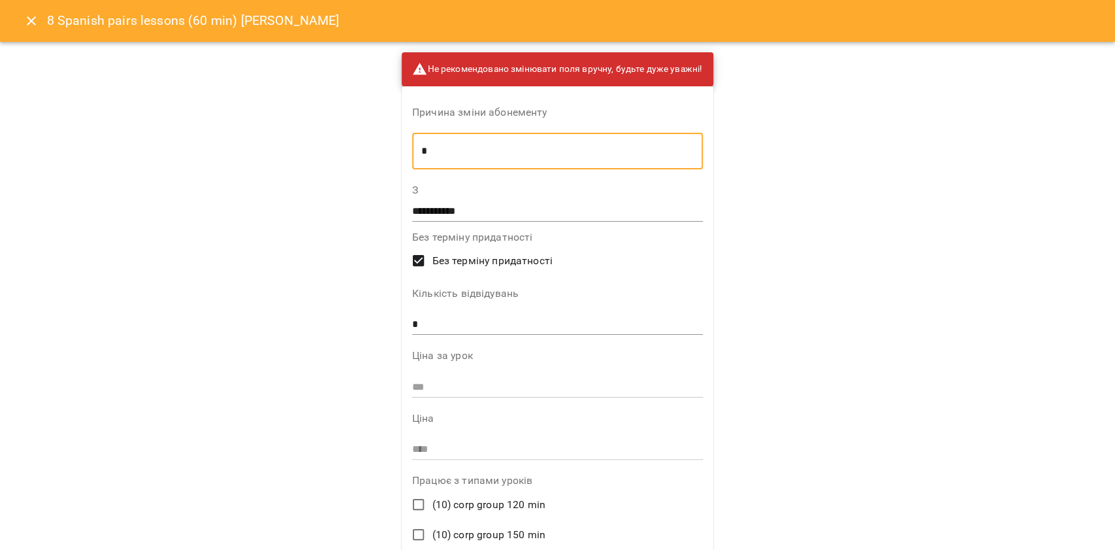
type textarea "*"
click at [591, 205] on input "**********" at bounding box center [557, 211] width 291 height 21
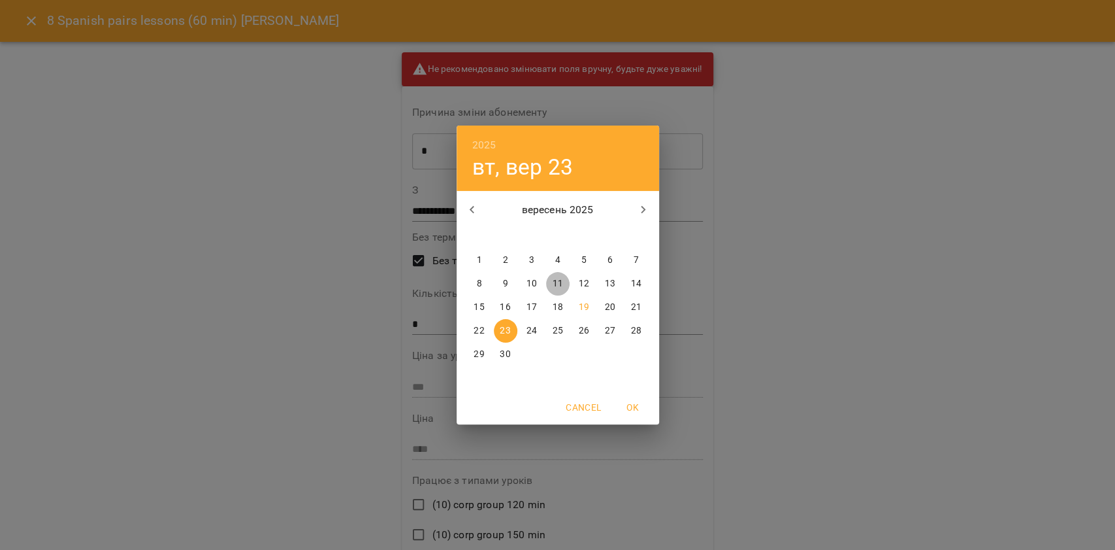
click at [558, 295] on button "11" at bounding box center [558, 284] width 24 height 24
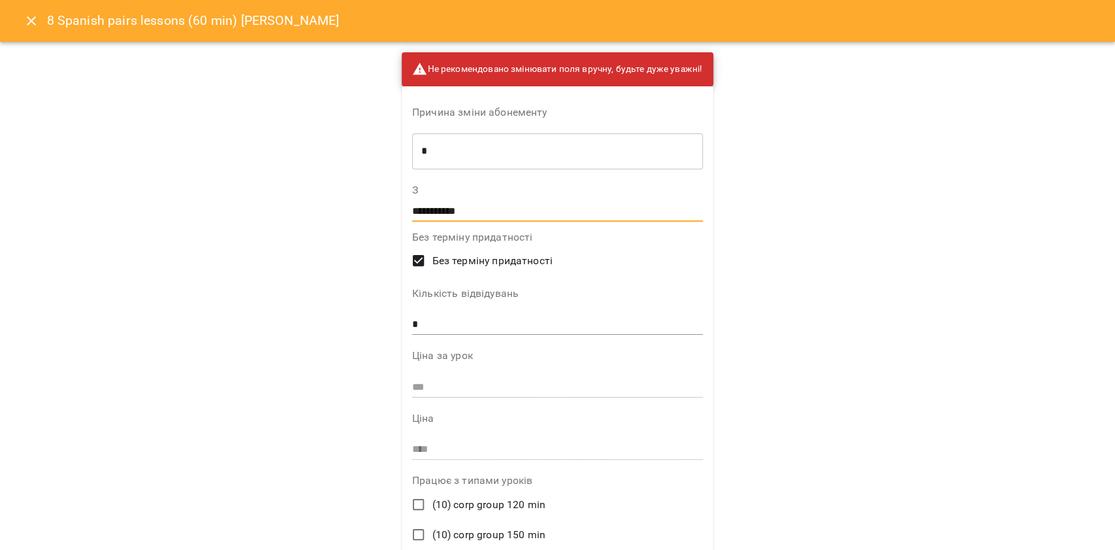
click at [466, 208] on input "**********" at bounding box center [557, 211] width 291 height 21
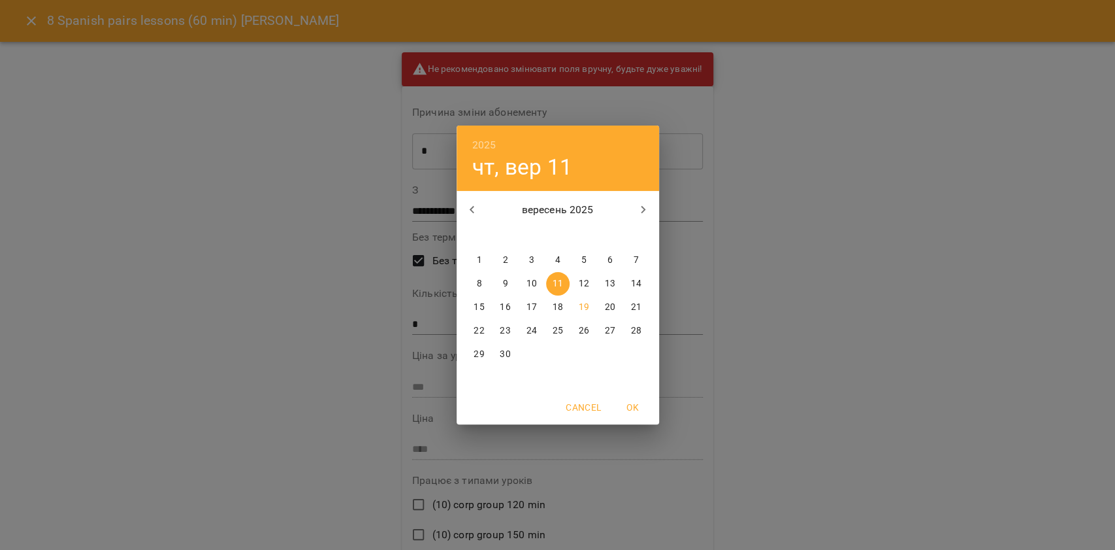
click at [554, 309] on p "18" at bounding box center [557, 307] width 10 height 13
type input "**********"
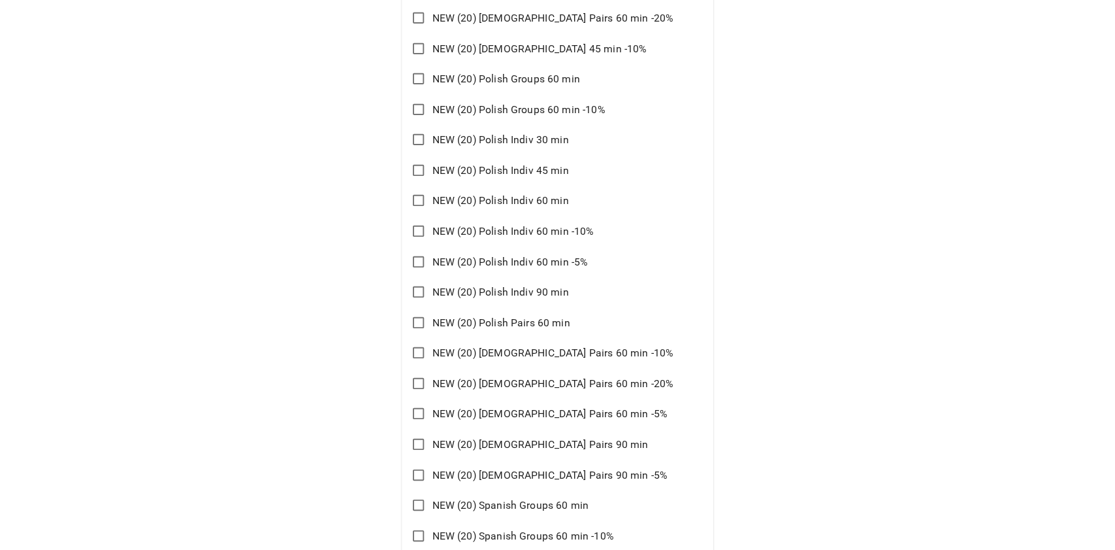
scroll to position [9494, 0]
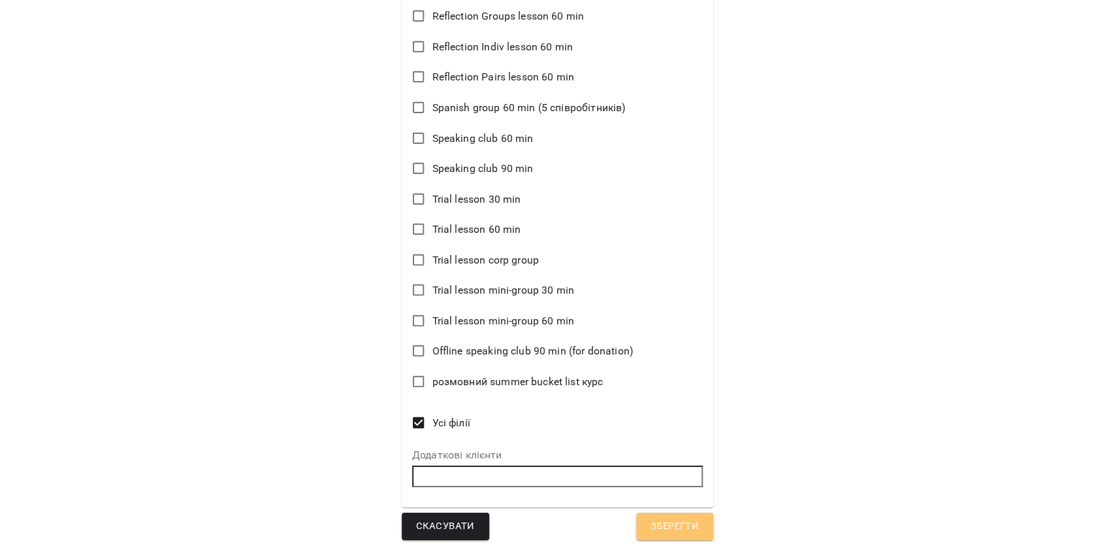
click at [651, 526] on span "Зберегти" at bounding box center [675, 526] width 48 height 17
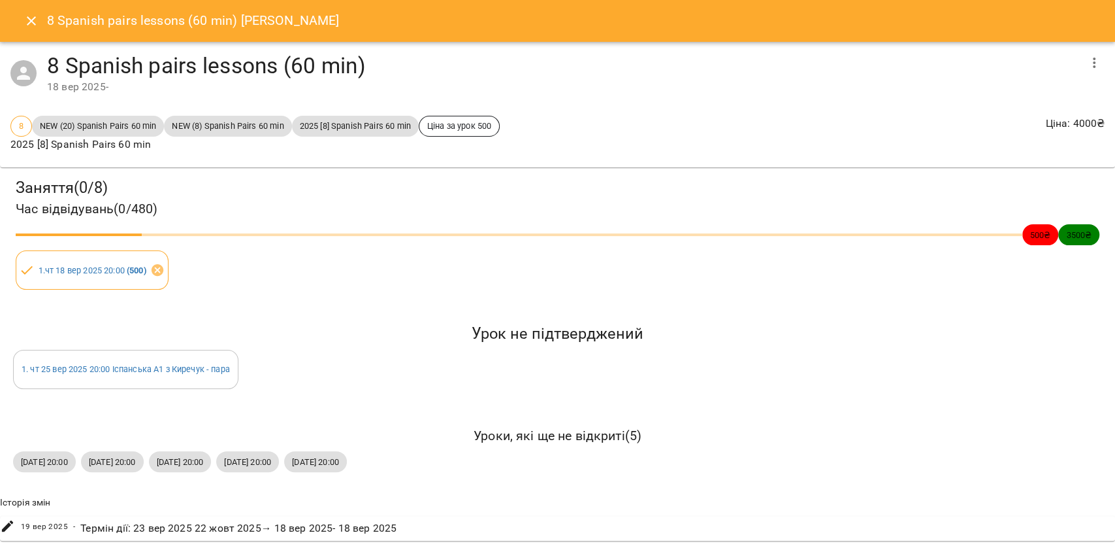
click at [24, 20] on icon "Close" at bounding box center [32, 21] width 16 height 16
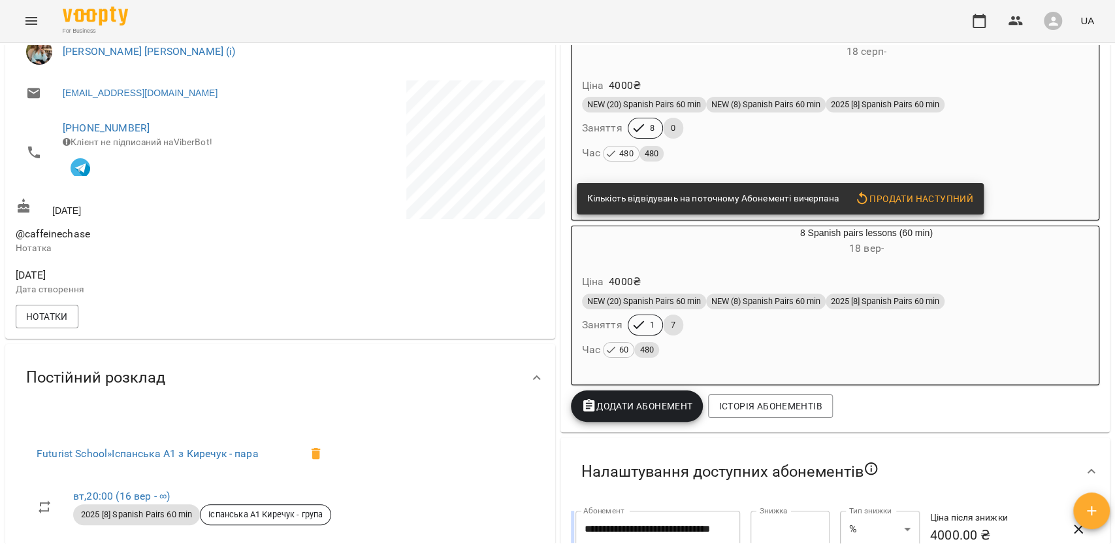
scroll to position [0, 0]
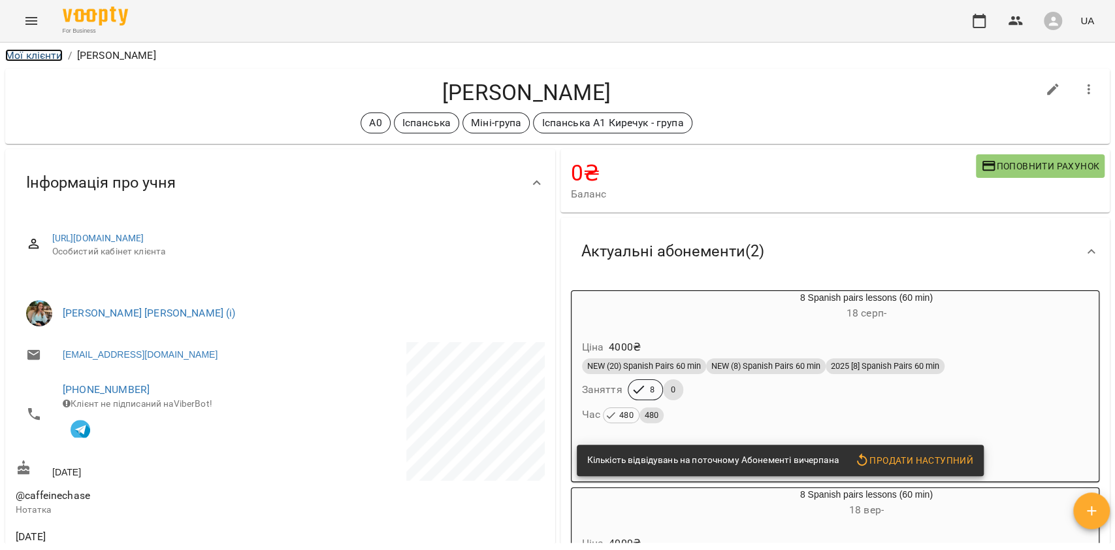
click at [34, 56] on link "Мої клієнти" at bounding box center [34, 55] width 58 height 12
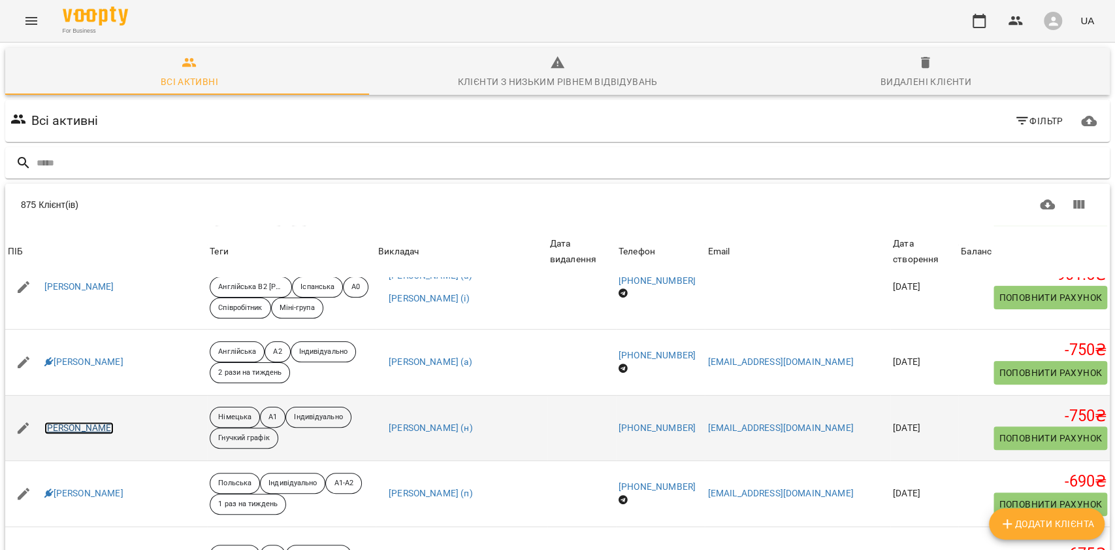
scroll to position [435, 0]
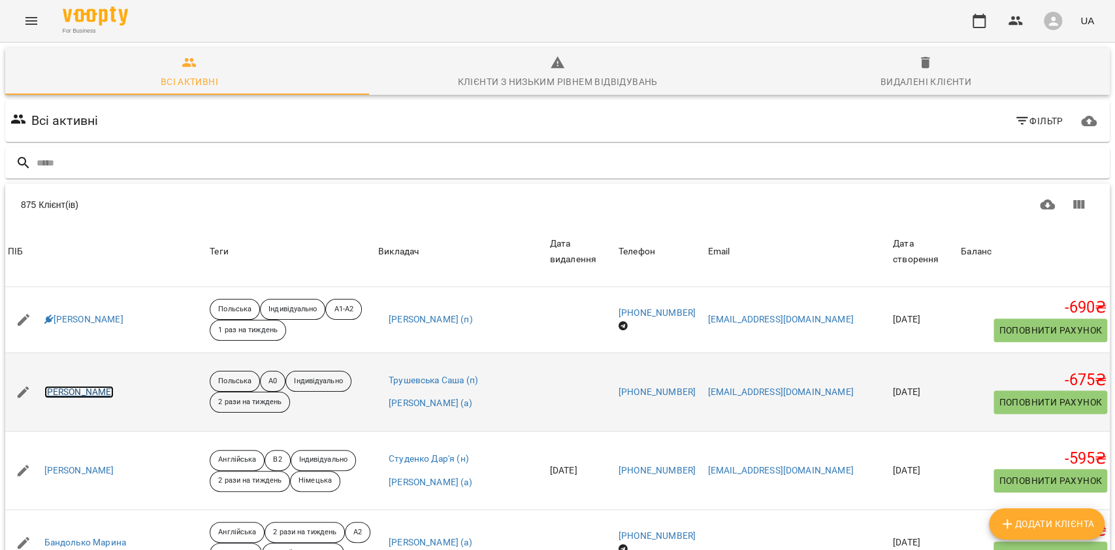
drag, startPoint x: 79, startPoint y: 429, endPoint x: 89, endPoint y: 463, distance: 35.4
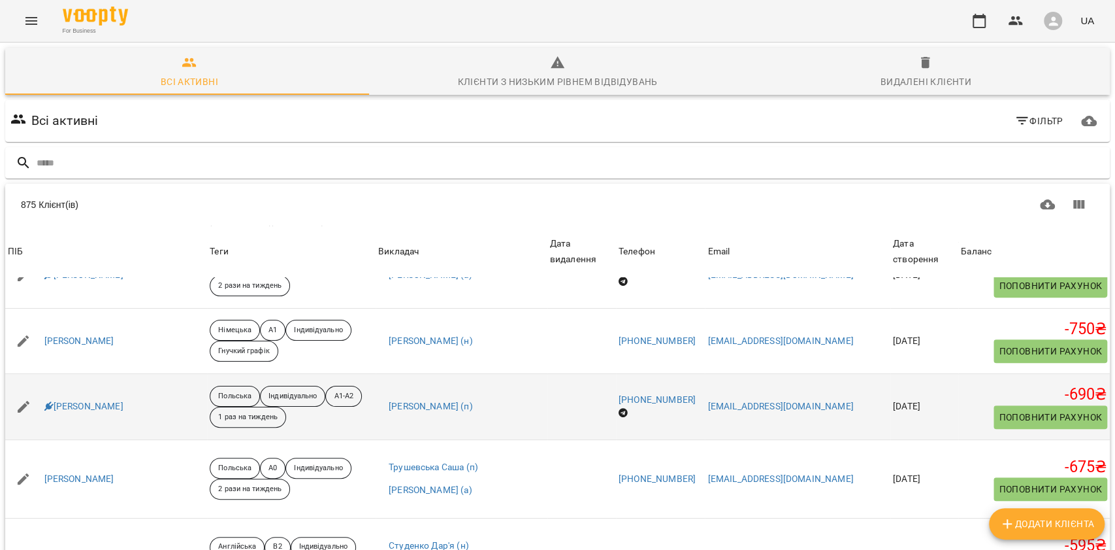
scroll to position [0, 0]
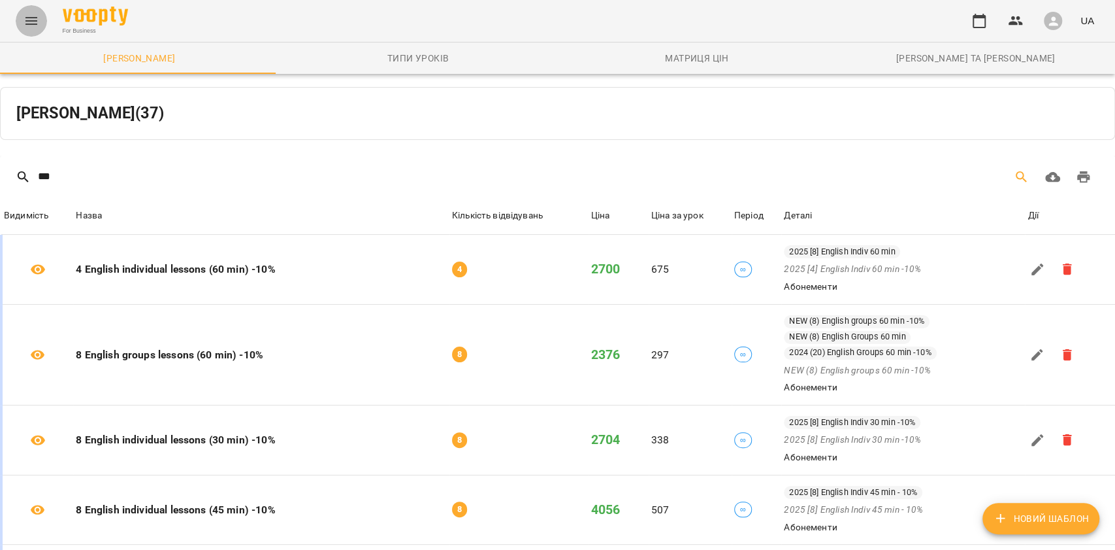
click at [39, 24] on button "Menu" at bounding box center [31, 20] width 31 height 31
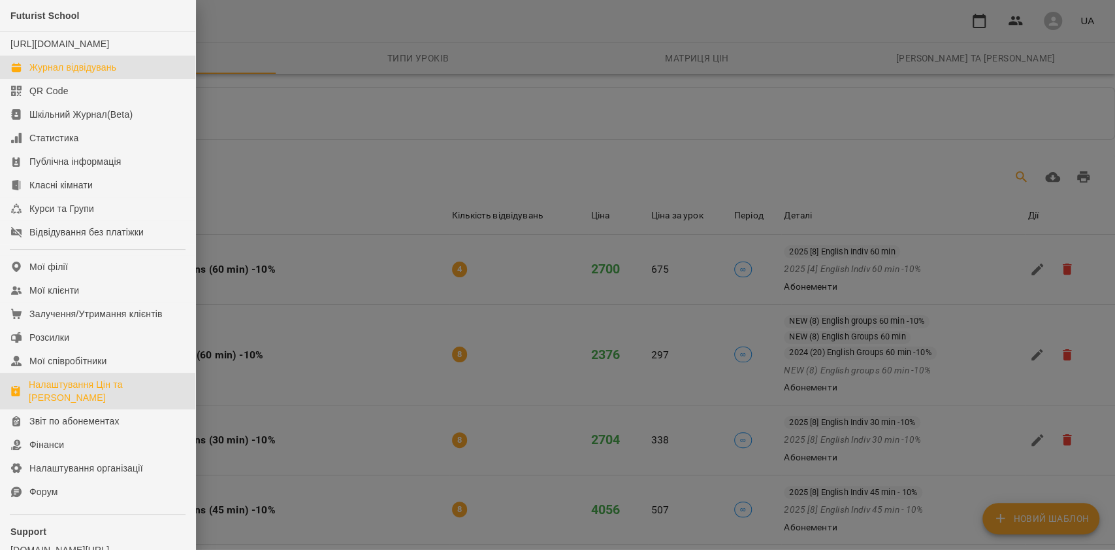
click at [71, 73] on link "Журнал відвідувань" at bounding box center [97, 68] width 195 height 24
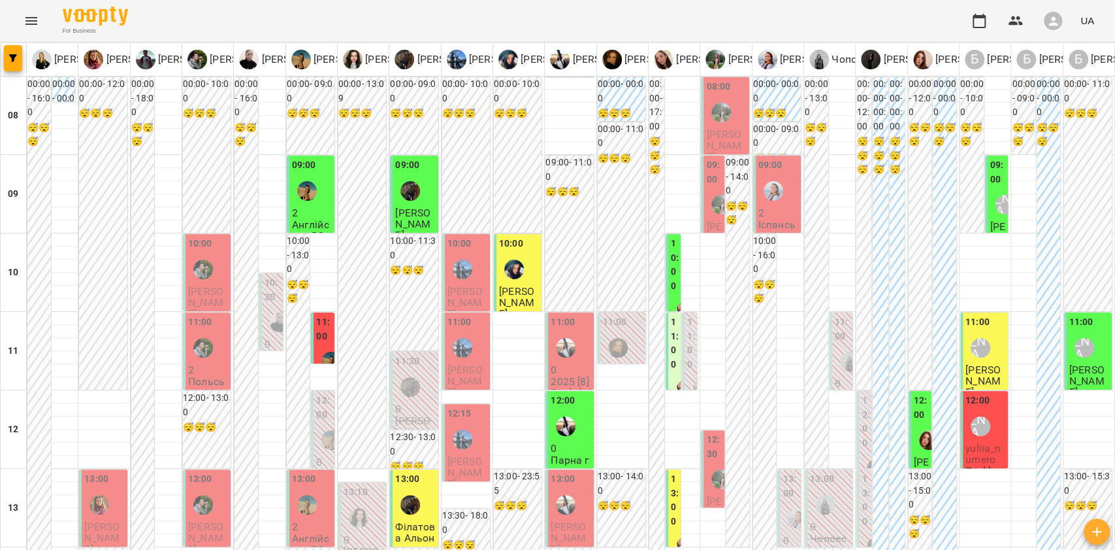
click at [1055, 23] on icon "button" at bounding box center [1053, 20] width 9 height 9
click at [1055, 6] on div at bounding box center [557, 275] width 1115 height 550
click at [1051, 27] on icon "button" at bounding box center [1054, 21] width 14 height 14
click at [1051, 26] on div at bounding box center [557, 275] width 1115 height 550
click at [1057, 20] on icon "button" at bounding box center [1054, 21] width 14 height 14
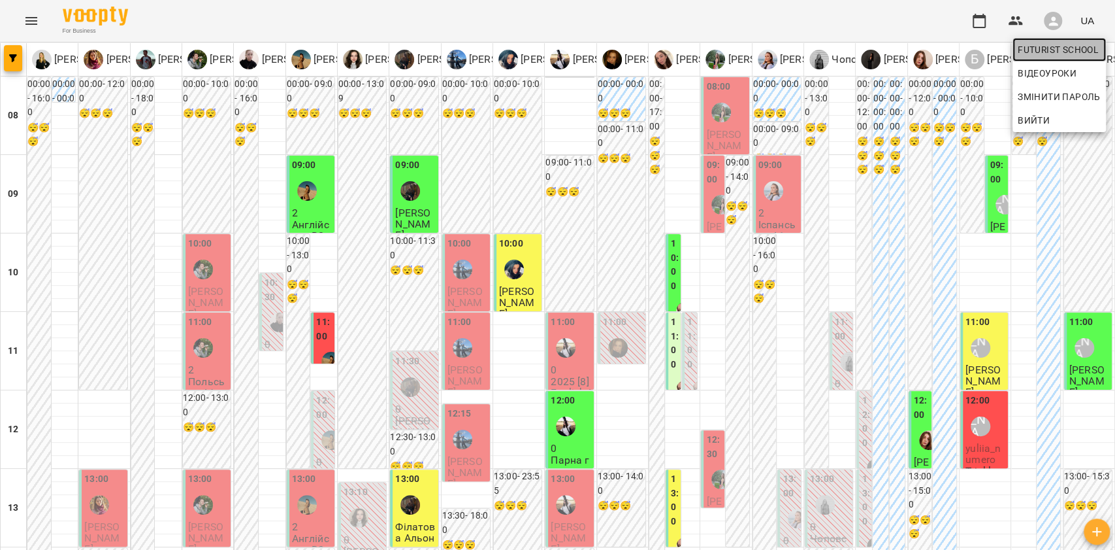
click at [1053, 50] on span "Futurist School" at bounding box center [1059, 50] width 83 height 16
select select "**"
select select "**********"
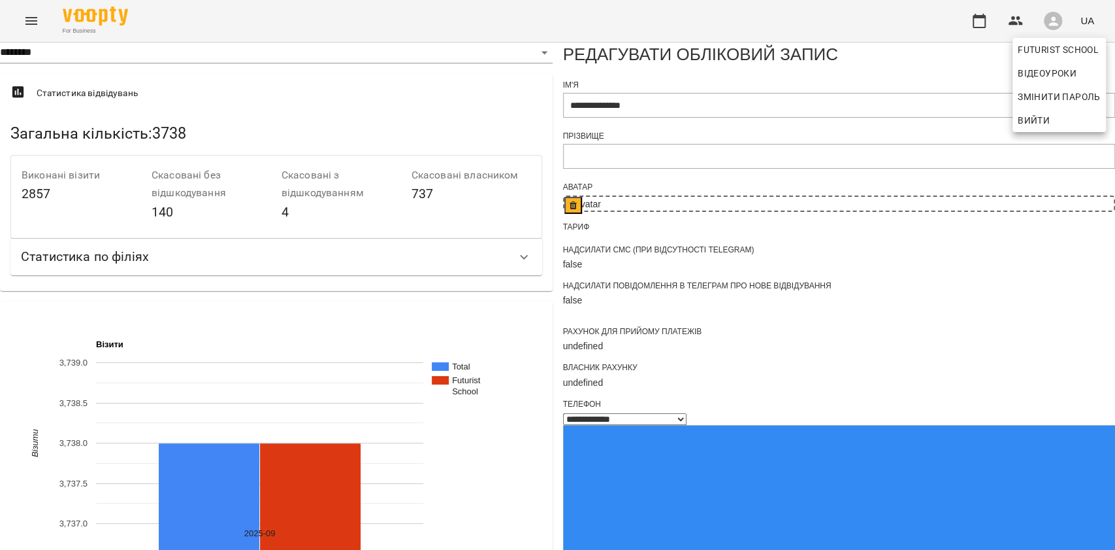
click at [1005, 17] on div at bounding box center [557, 275] width 1115 height 550
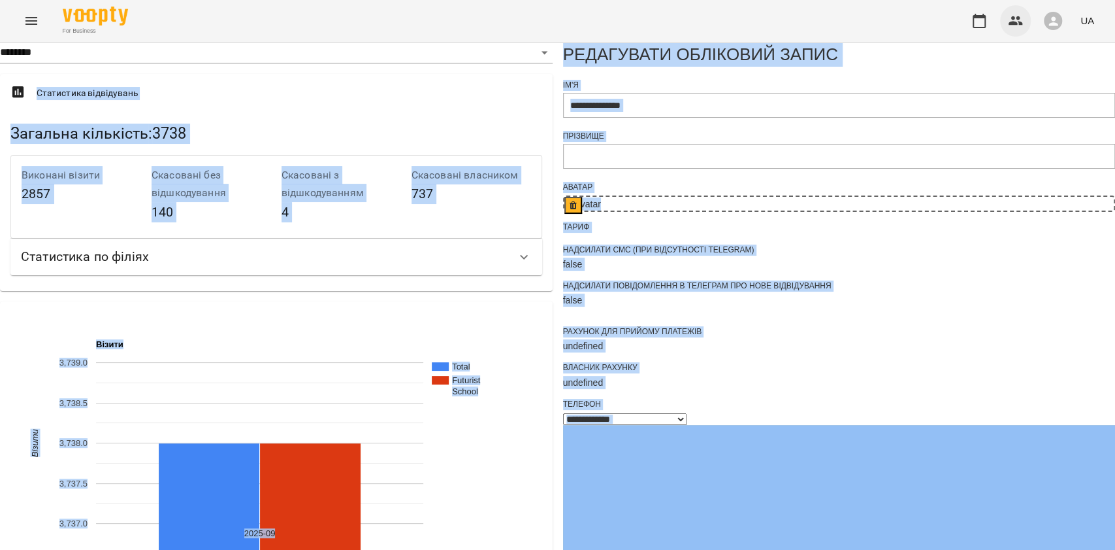
click at [1016, 20] on icon "button" at bounding box center [1016, 21] width 16 height 16
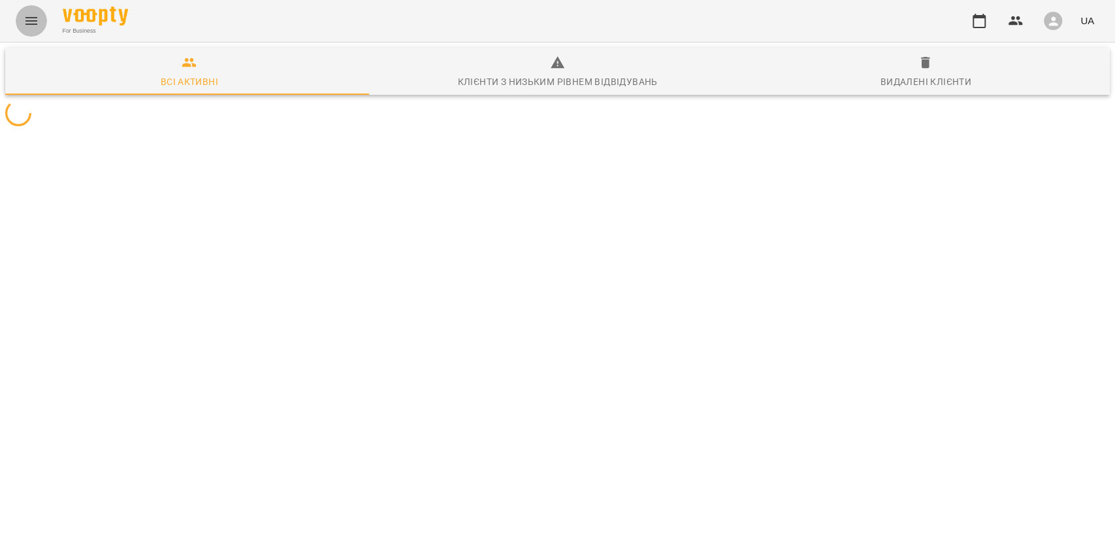
click at [20, 18] on button "Menu" at bounding box center [31, 20] width 31 height 31
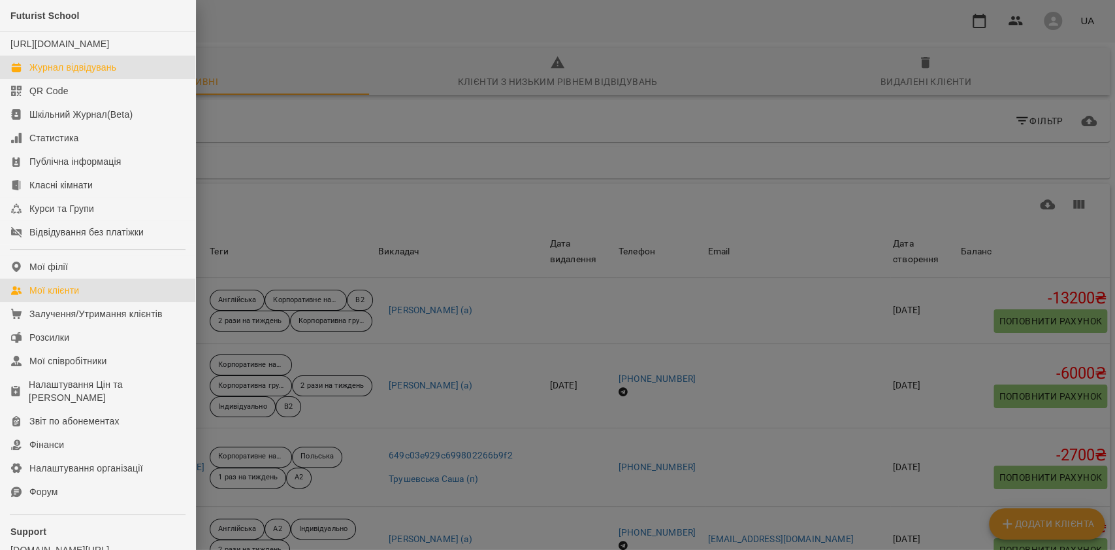
click at [89, 74] on div "Журнал відвідувань" at bounding box center [72, 67] width 87 height 13
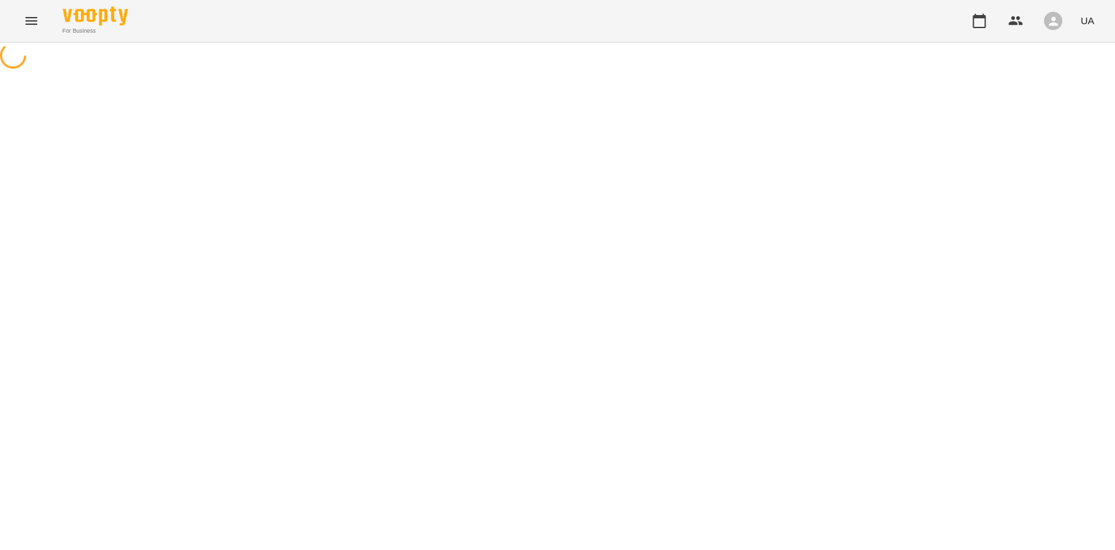
click at [1099, 21] on button "UA" at bounding box center [1088, 20] width 24 height 24
click at [1065, 19] on div at bounding box center [557, 275] width 1115 height 550
click at [1057, 20] on icon "button" at bounding box center [1054, 21] width 14 height 14
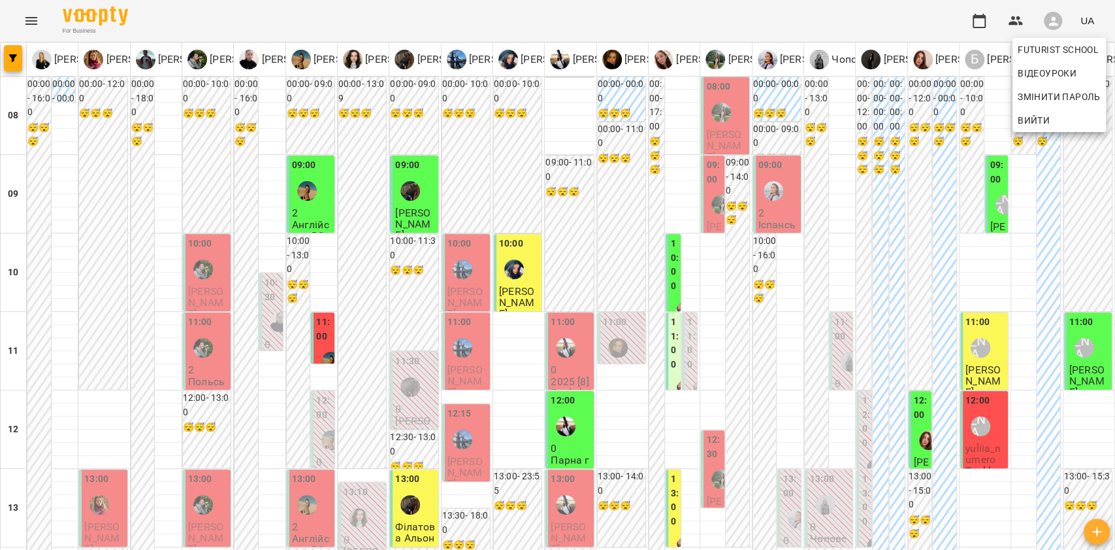
click at [1062, 14] on div at bounding box center [557, 275] width 1115 height 550
click at [16, 64] on button "button" at bounding box center [13, 58] width 18 height 26
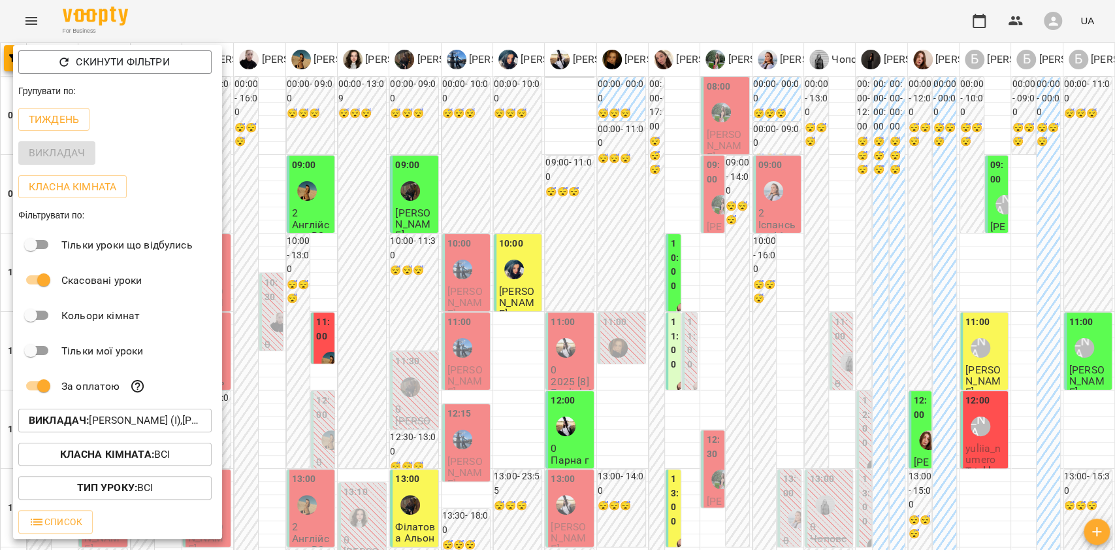
click at [44, 424] on b "Викладач :" at bounding box center [59, 420] width 60 height 12
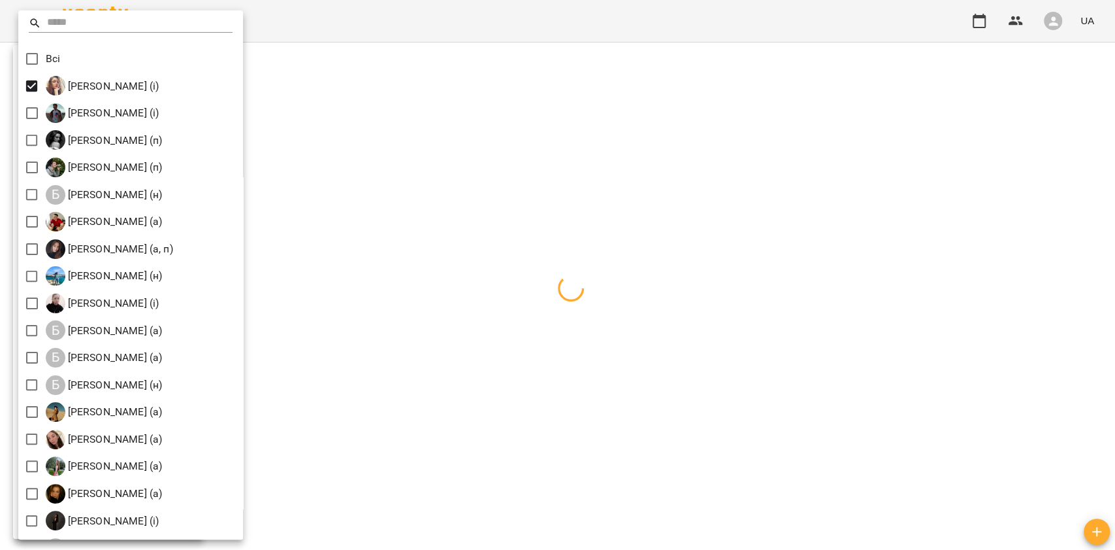
click at [566, 220] on div at bounding box center [557, 275] width 1115 height 550
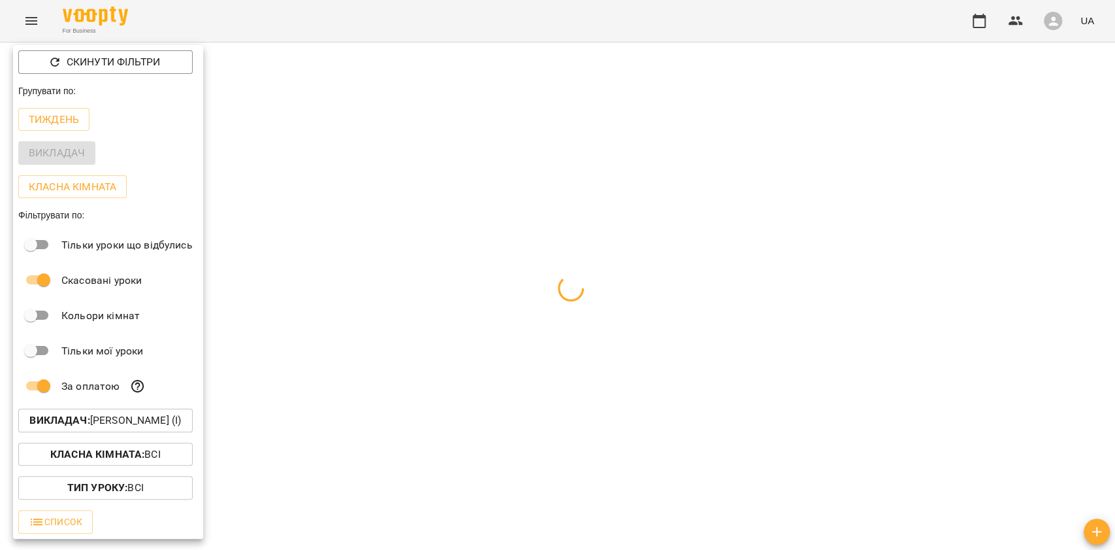
click at [451, 330] on div at bounding box center [557, 275] width 1115 height 550
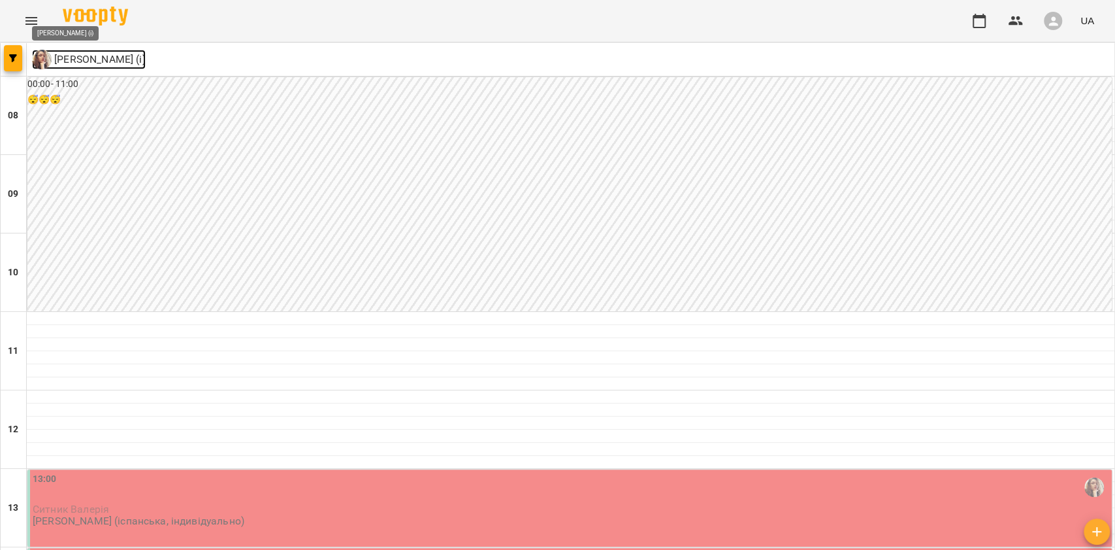
click at [42, 56] on img at bounding box center [42, 60] width 20 height 20
click at [67, 56] on p "[PERSON_NAME] (і)" at bounding box center [99, 60] width 94 height 16
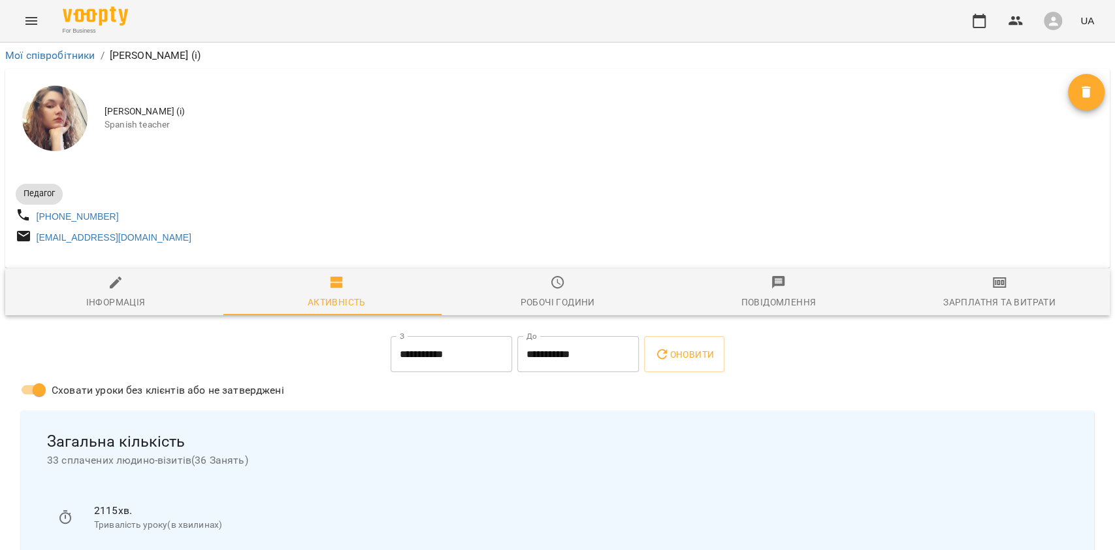
click at [550, 290] on icon "button" at bounding box center [558, 282] width 16 height 16
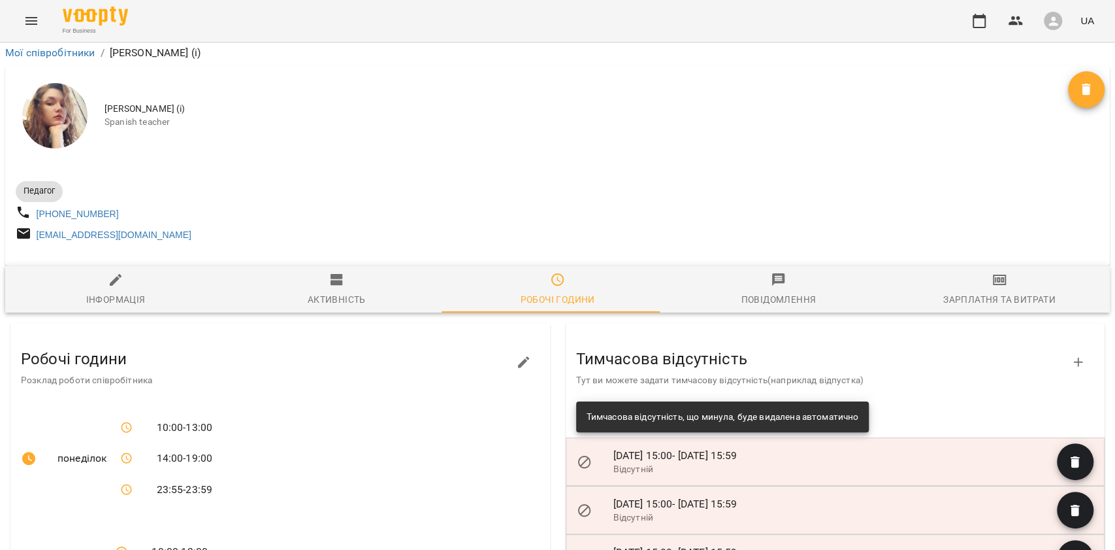
scroll to position [261, 0]
